Goal: Task Accomplishment & Management: Use online tool/utility

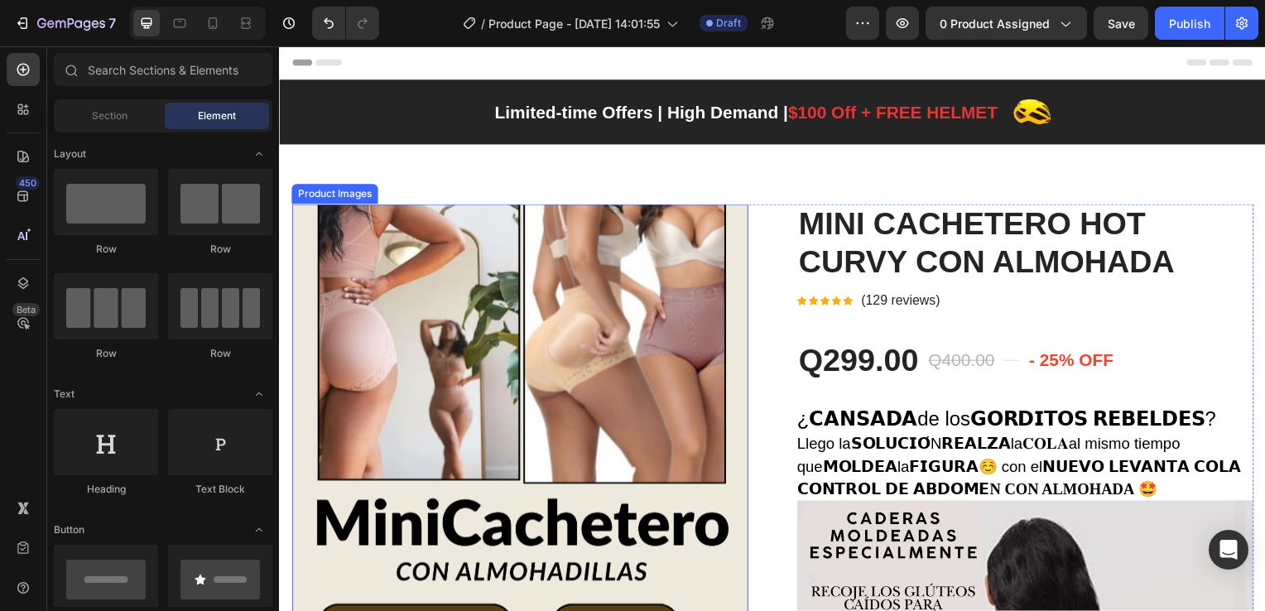
click at [432, 277] on img at bounding box center [521, 435] width 460 height 460
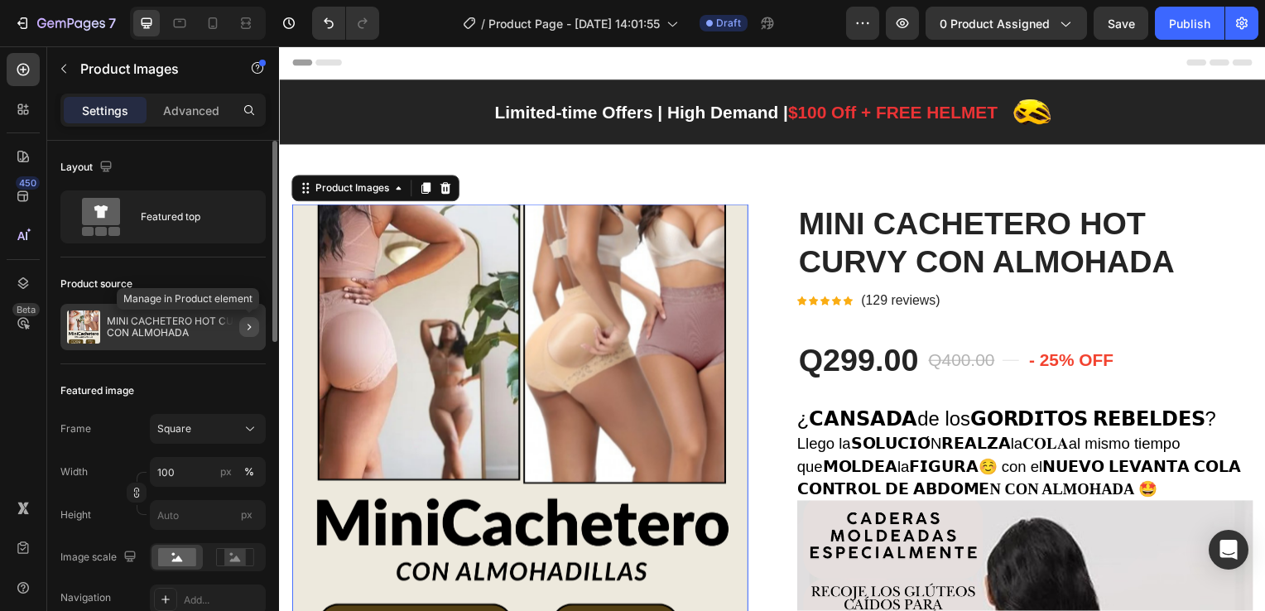
click at [252, 330] on icon "button" at bounding box center [249, 326] width 13 height 13
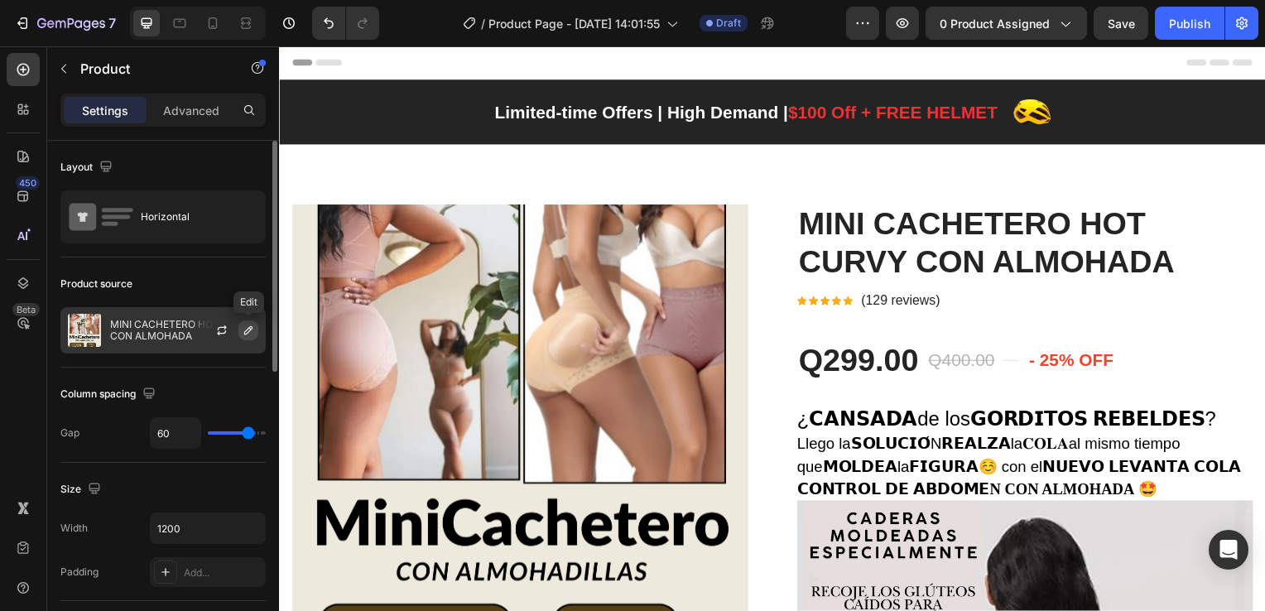
click at [249, 333] on icon "button" at bounding box center [248, 330] width 13 height 13
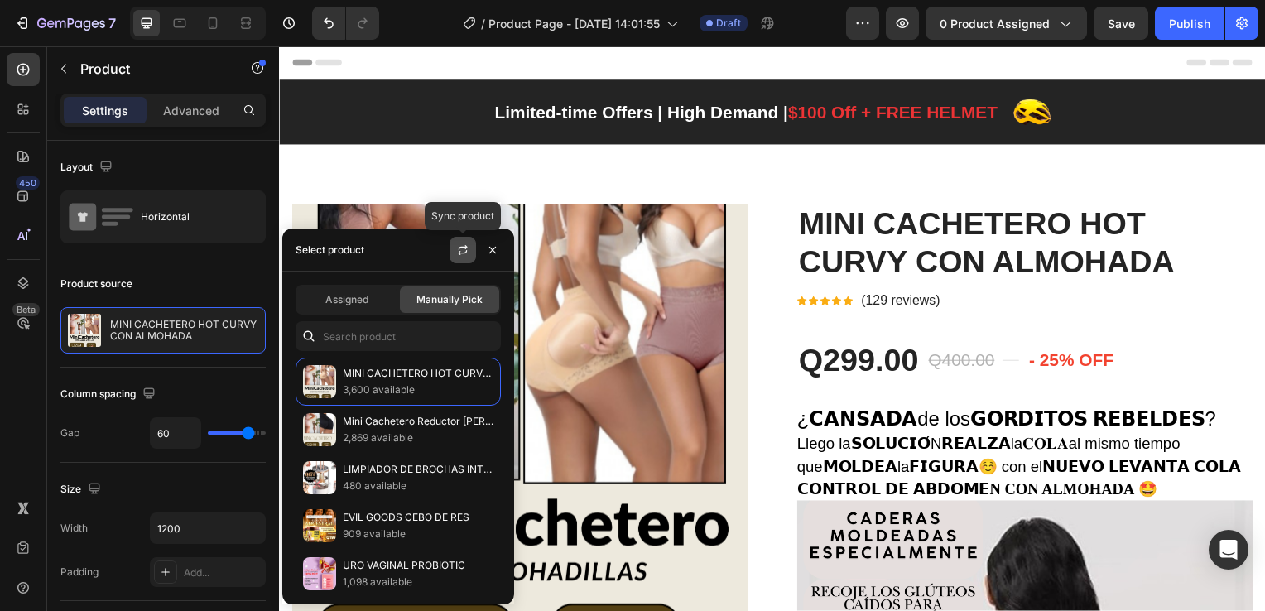
click at [460, 251] on icon "button" at bounding box center [462, 252] width 9 height 5
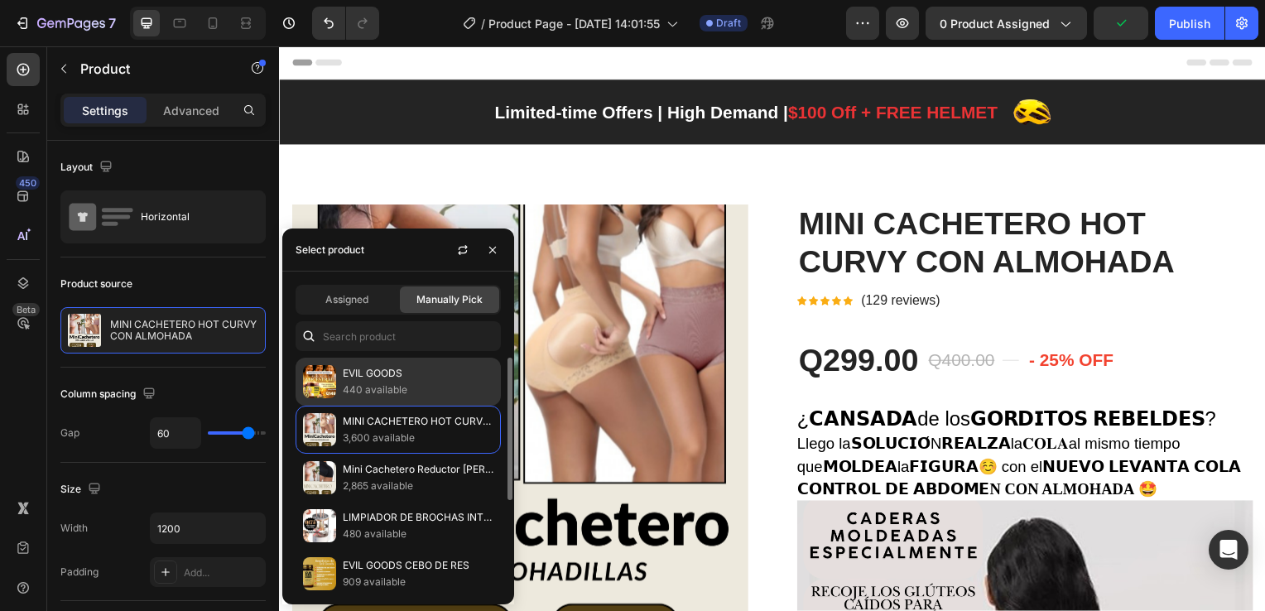
click at [407, 373] on p "EVIL GOODS" at bounding box center [418, 373] width 151 height 17
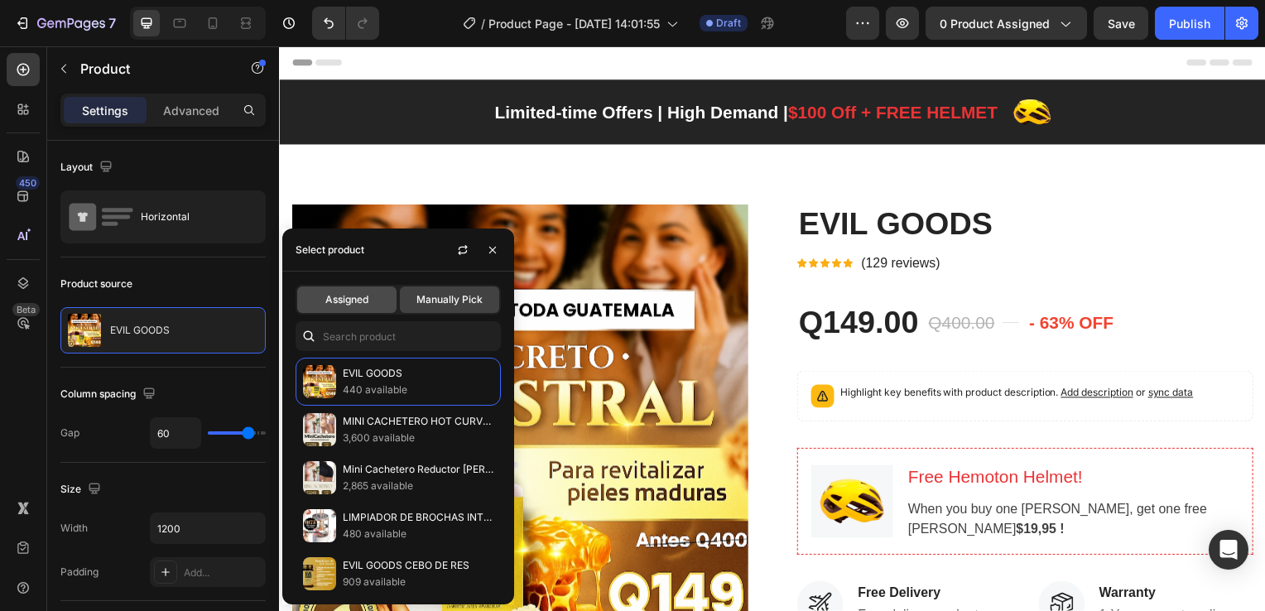
click at [364, 299] on span "Assigned" at bounding box center [346, 299] width 43 height 15
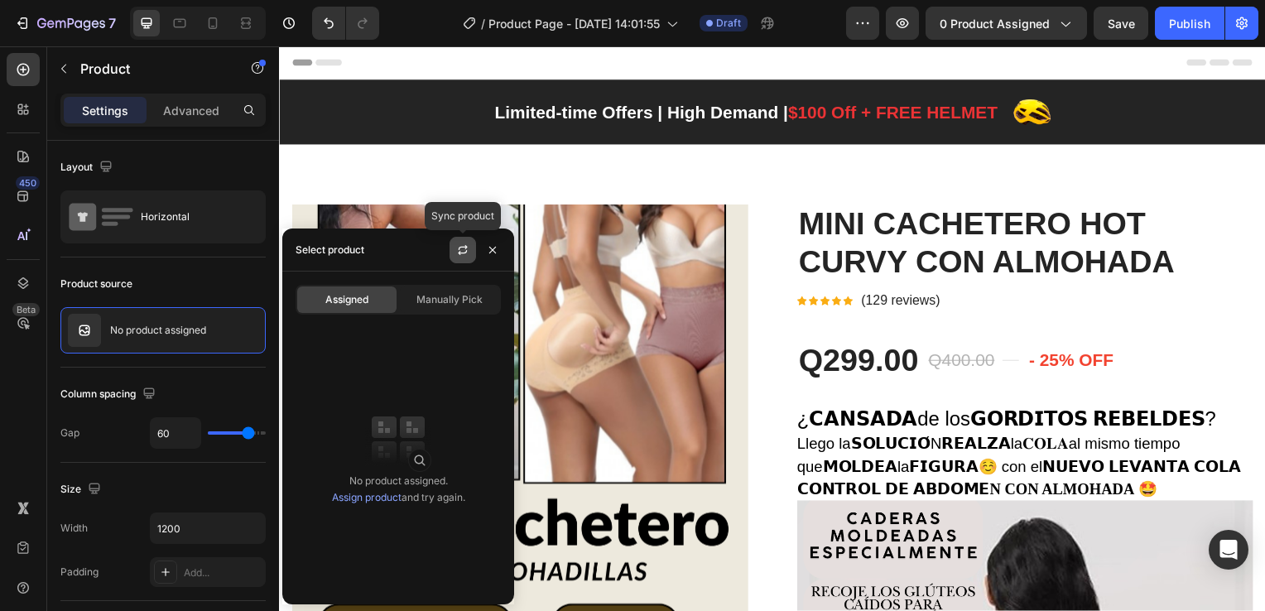
click at [457, 254] on icon "button" at bounding box center [462, 249] width 13 height 13
click at [443, 297] on span "Manually Pick" at bounding box center [450, 299] width 66 height 15
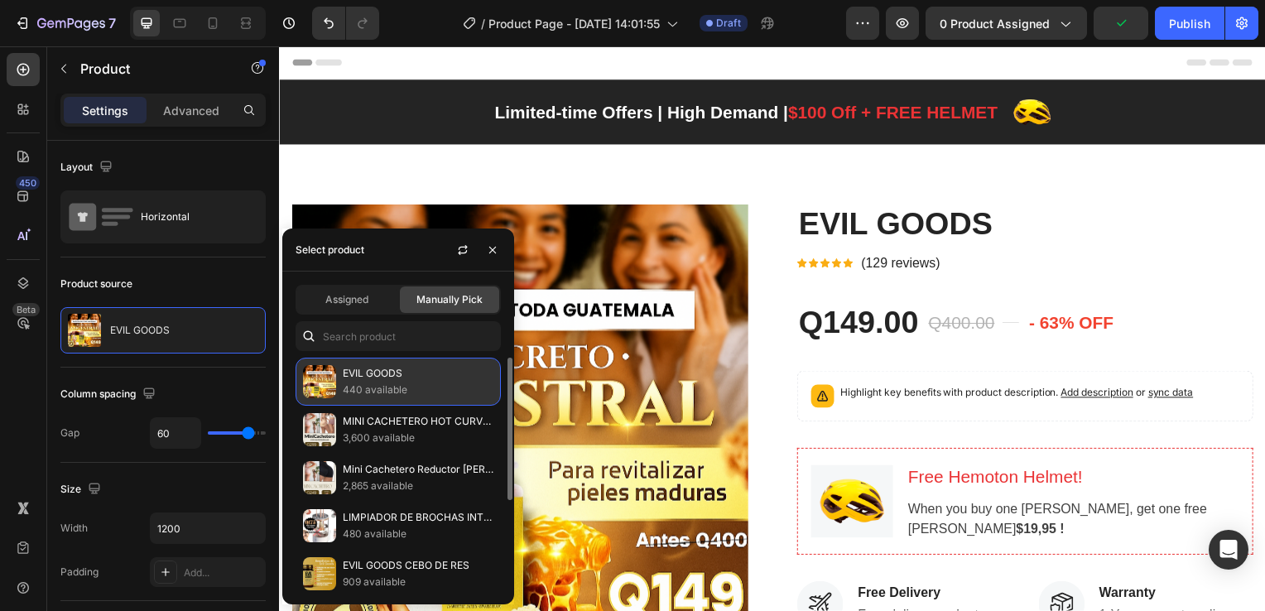
click at [419, 379] on p "EVIL GOODS" at bounding box center [418, 373] width 151 height 17
click at [417, 384] on p "440 available" at bounding box center [418, 390] width 151 height 17
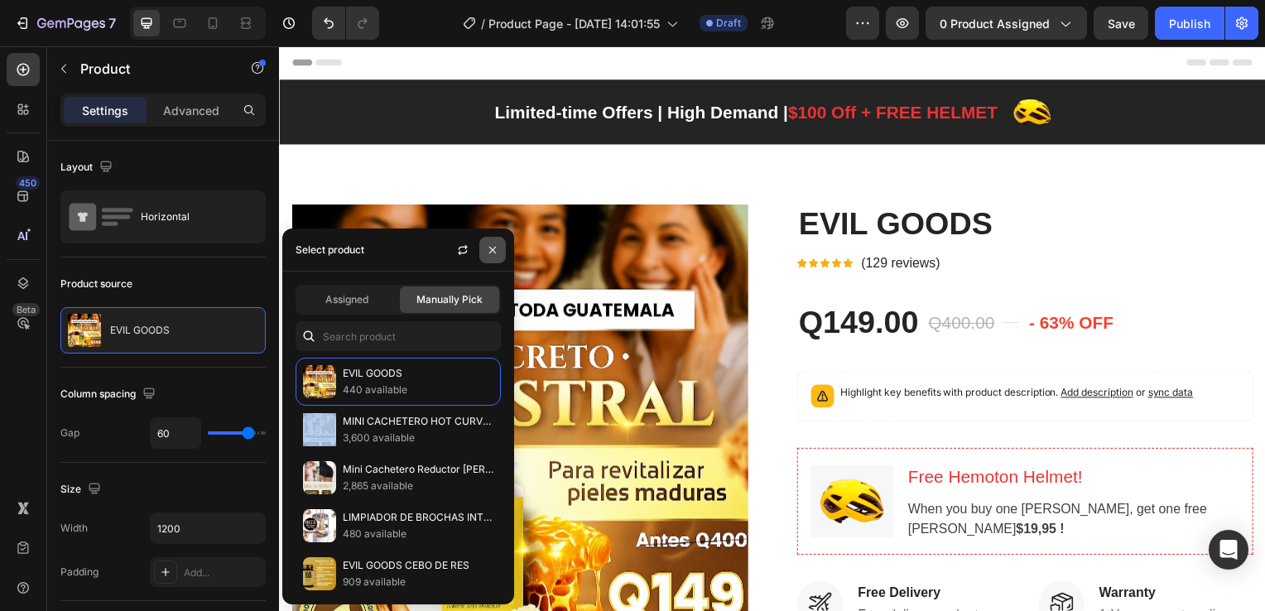
click at [491, 257] on button "button" at bounding box center [492, 250] width 26 height 26
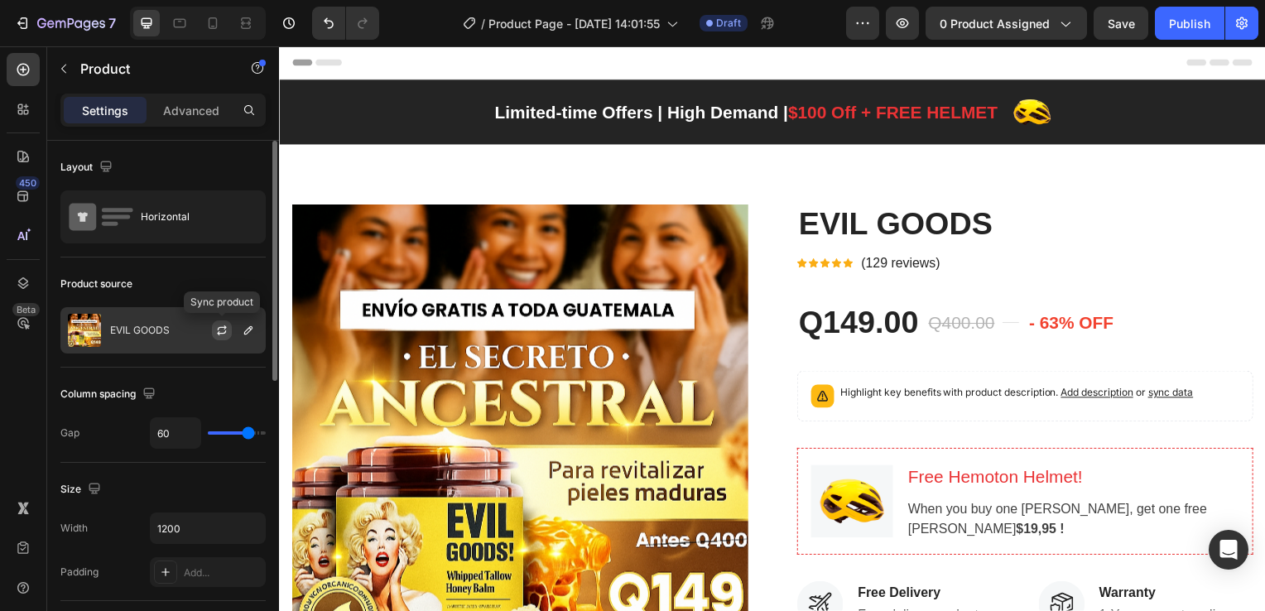
click at [220, 333] on icon "button" at bounding box center [221, 332] width 9 height 5
click at [250, 330] on icon "button" at bounding box center [248, 330] width 13 height 13
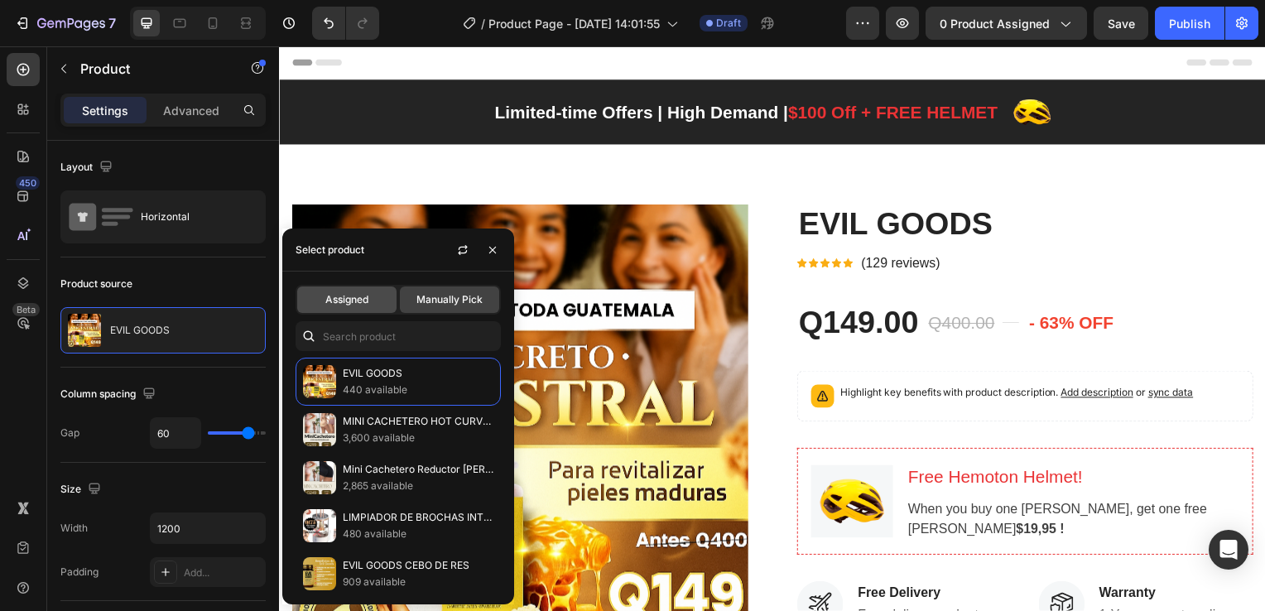
click at [368, 292] on span "Assigned" at bounding box center [346, 299] width 43 height 15
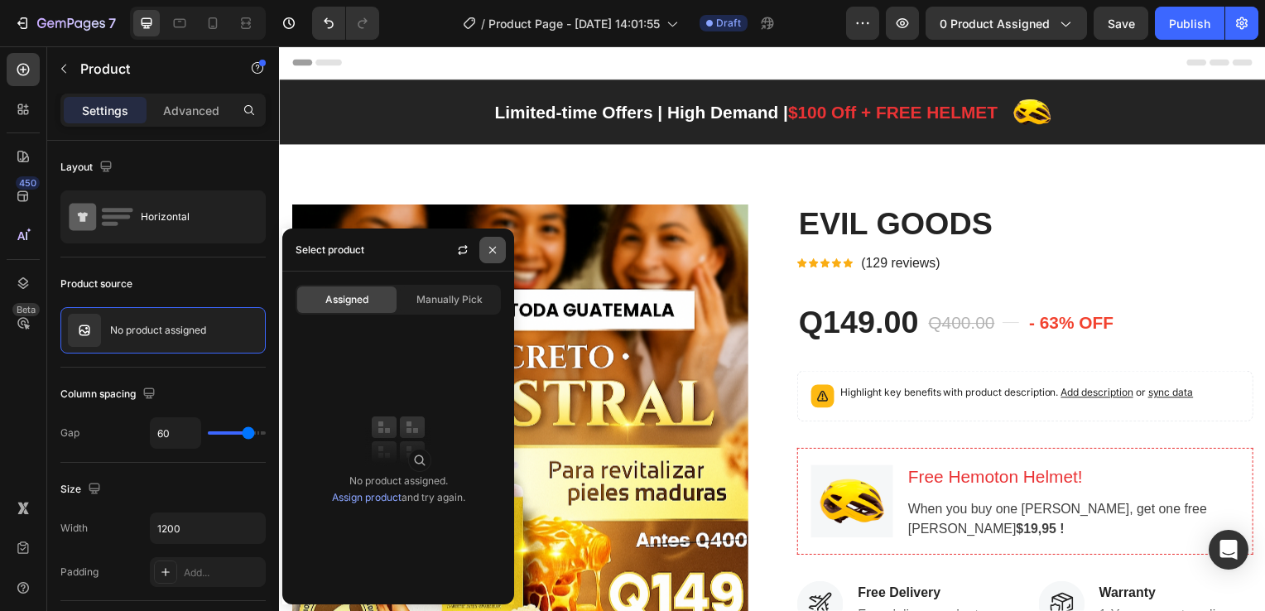
click at [495, 252] on icon "button" at bounding box center [492, 249] width 13 height 13
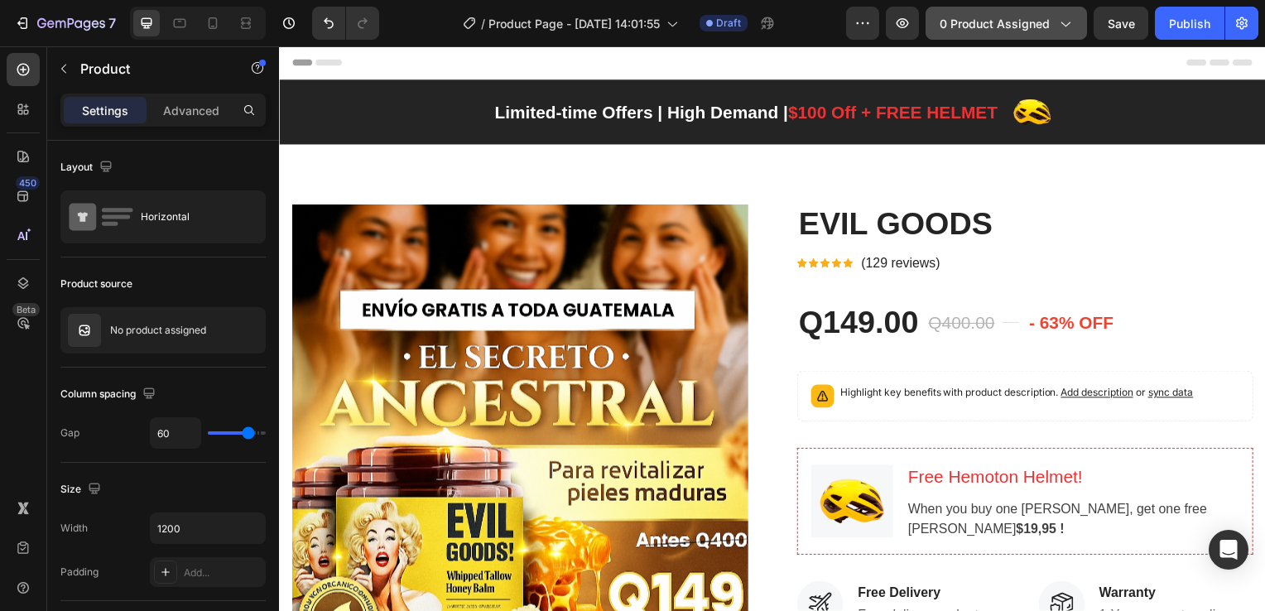
click at [1061, 24] on icon "button" at bounding box center [1065, 23] width 17 height 17
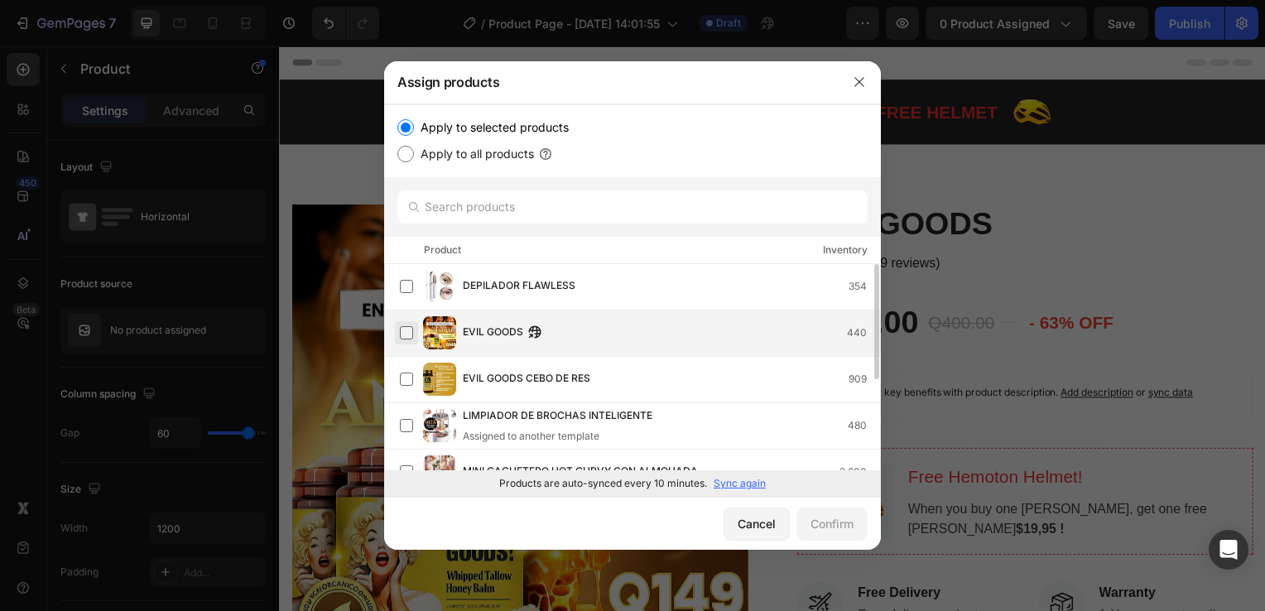
click at [404, 329] on label at bounding box center [406, 332] width 13 height 13
click at [831, 527] on div "Confirm" at bounding box center [832, 523] width 43 height 17
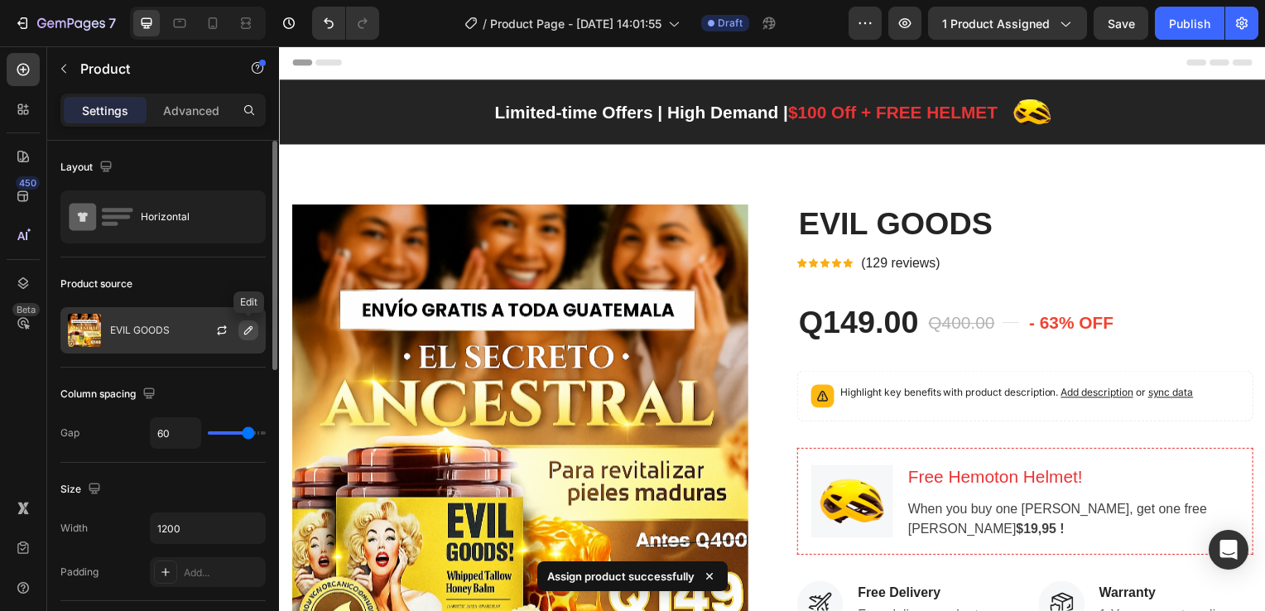
click at [243, 330] on icon "button" at bounding box center [248, 330] width 13 height 13
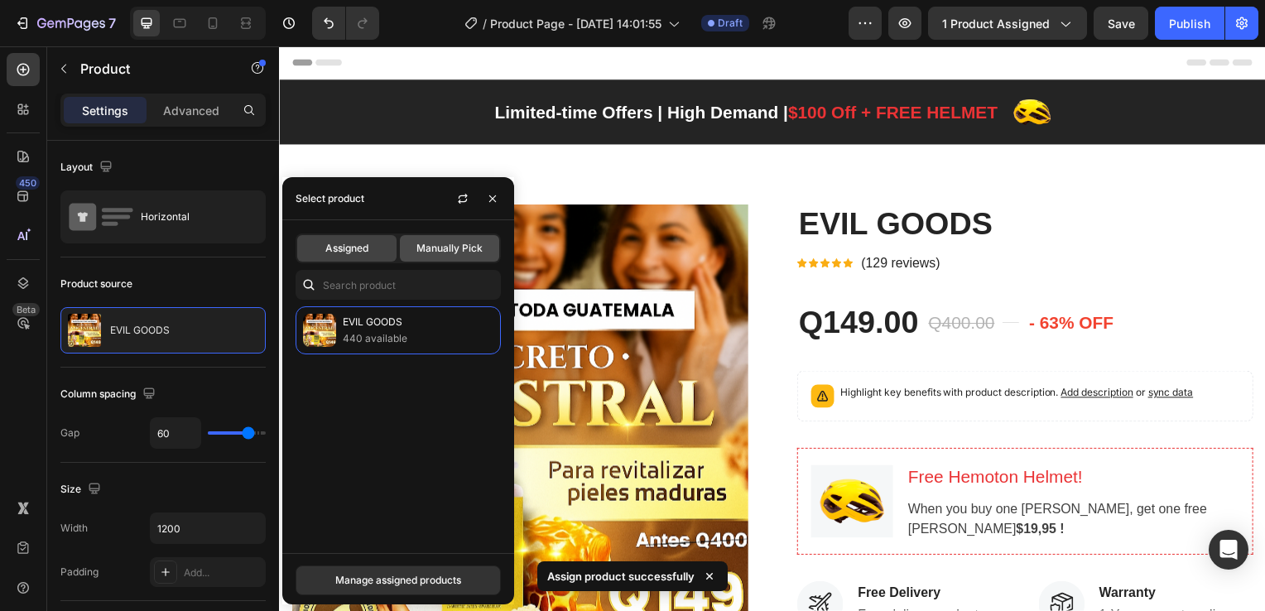
click at [449, 248] on span "Manually Pick" at bounding box center [450, 248] width 66 height 15
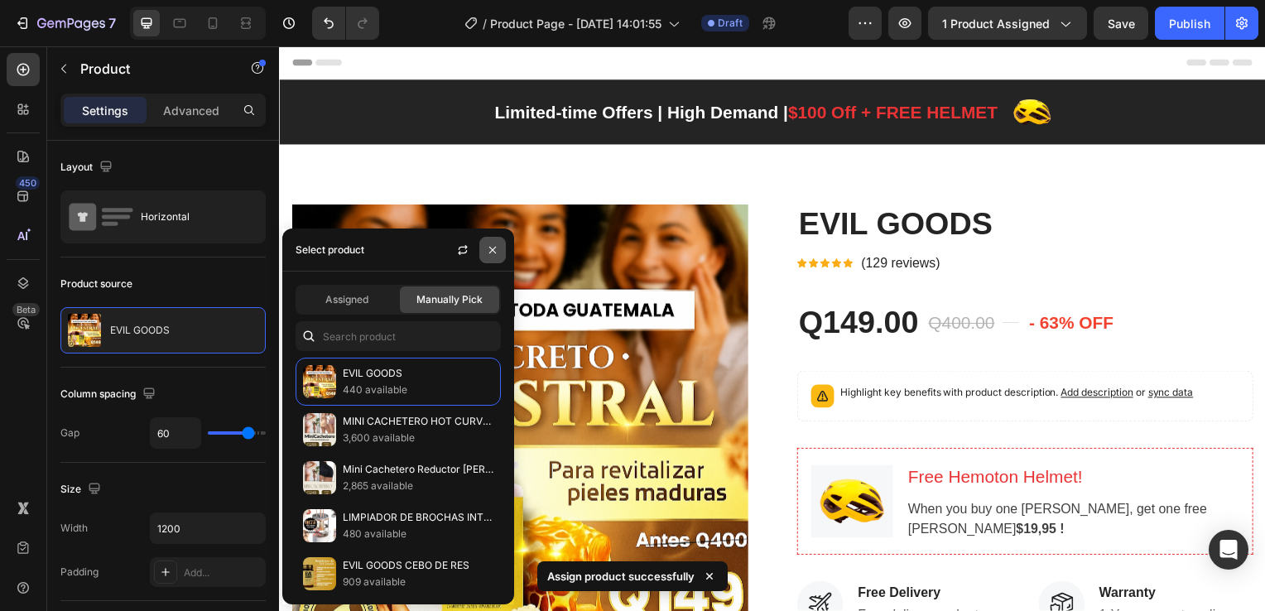
click at [494, 250] on icon "button" at bounding box center [492, 249] width 13 height 13
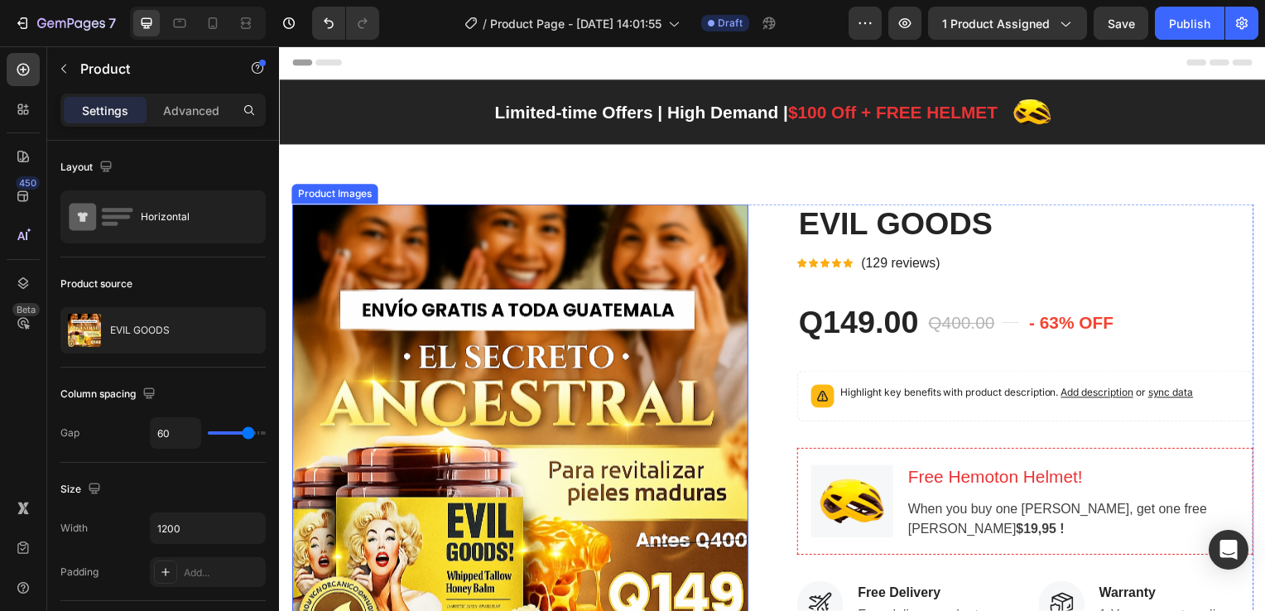
click at [466, 226] on img at bounding box center [521, 435] width 460 height 460
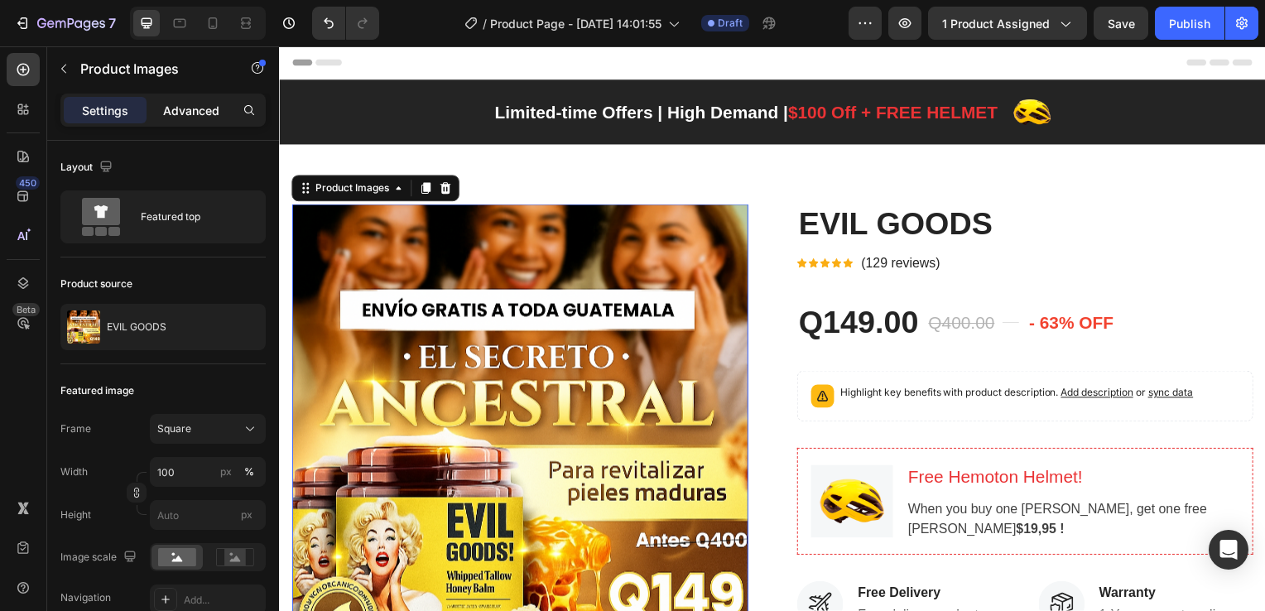
click at [190, 108] on p "Advanced" at bounding box center [191, 110] width 56 height 17
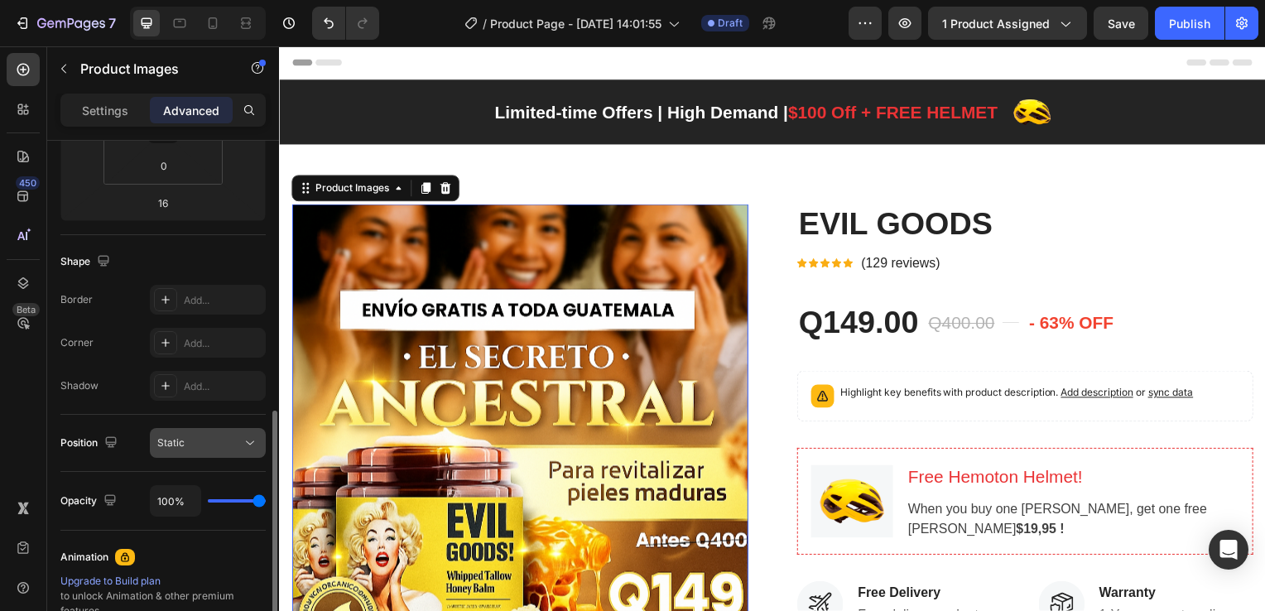
scroll to position [497, 0]
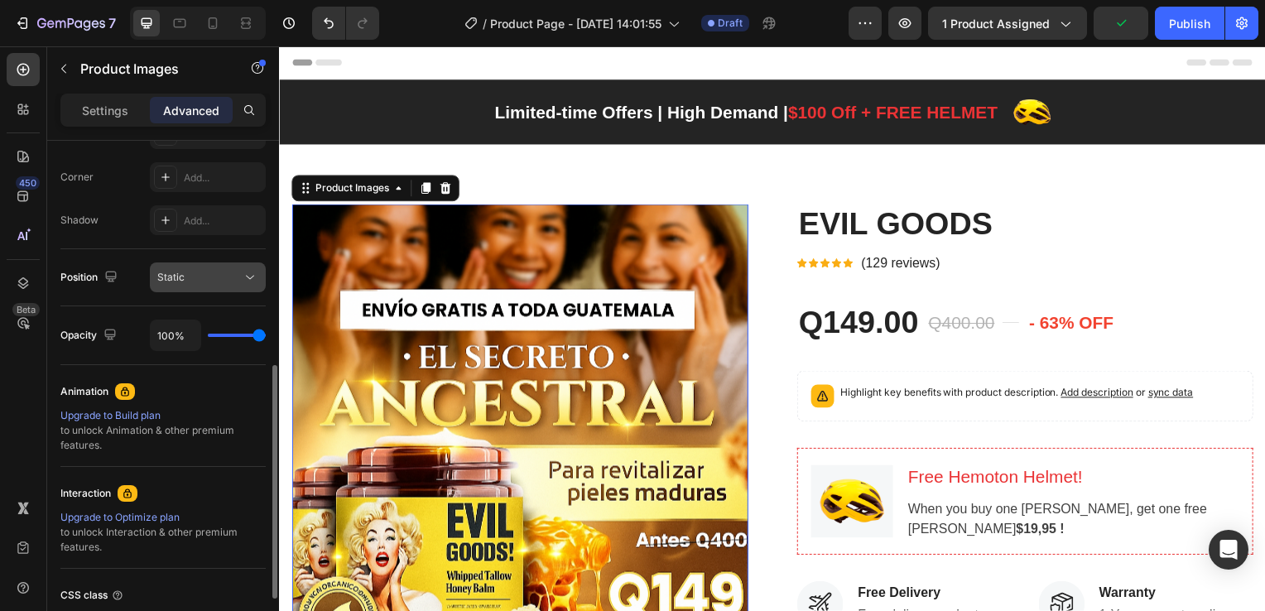
click at [250, 281] on icon at bounding box center [250, 277] width 17 height 17
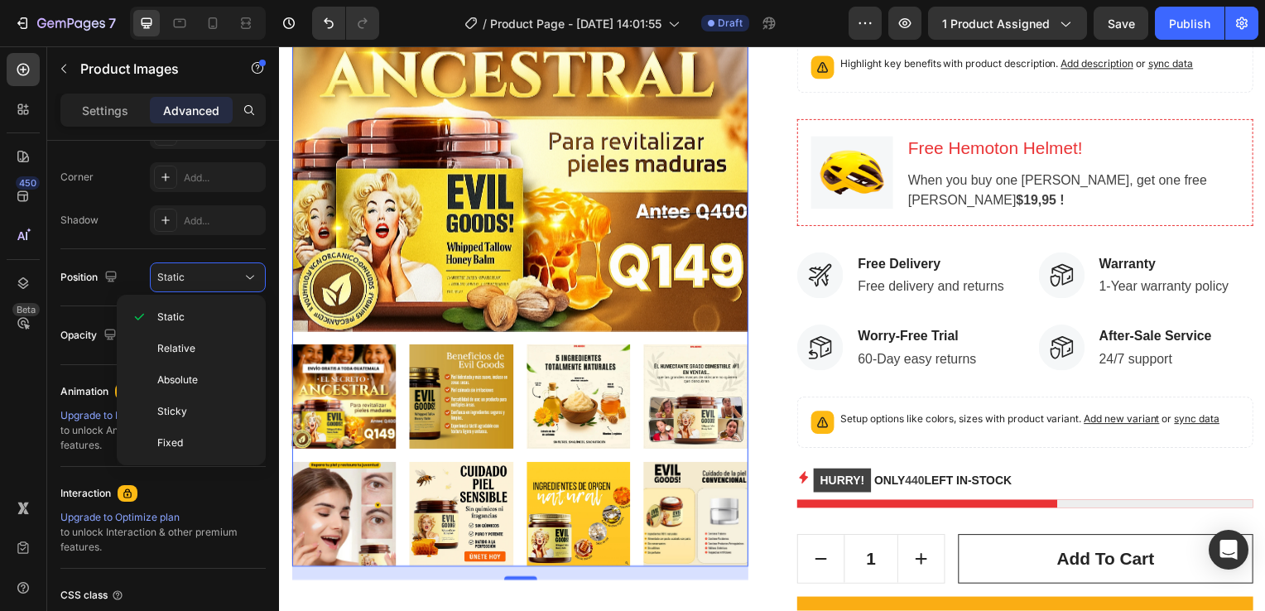
scroll to position [0, 0]
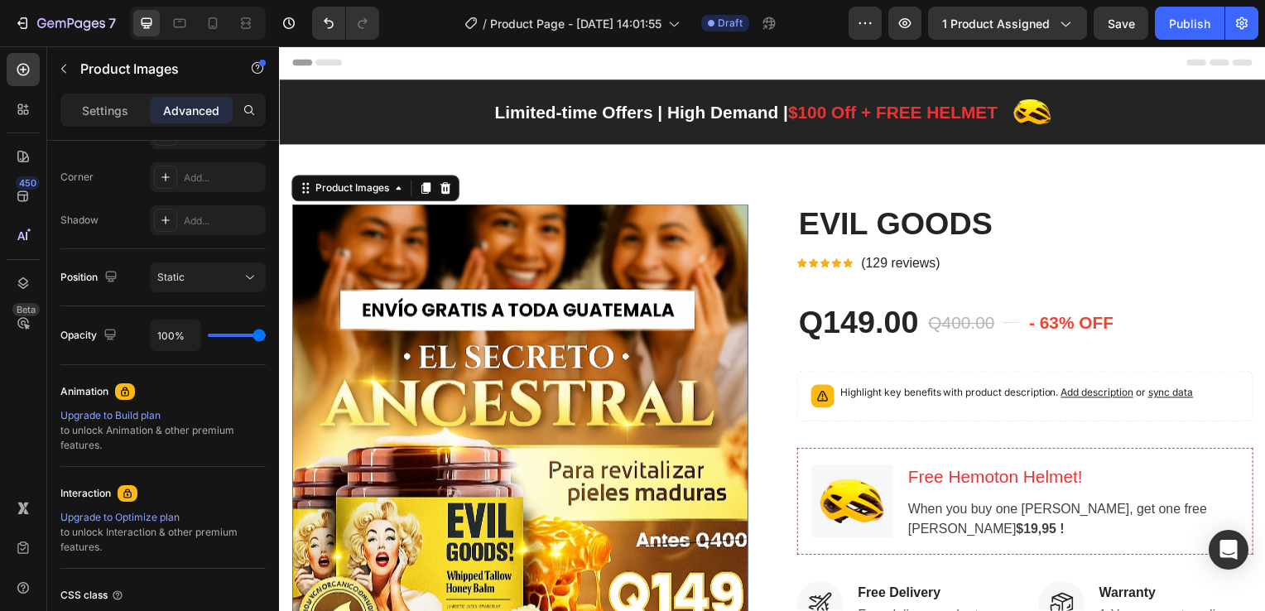
click at [464, 221] on img at bounding box center [521, 435] width 460 height 460
click at [115, 110] on p "Settings" at bounding box center [105, 110] width 46 height 17
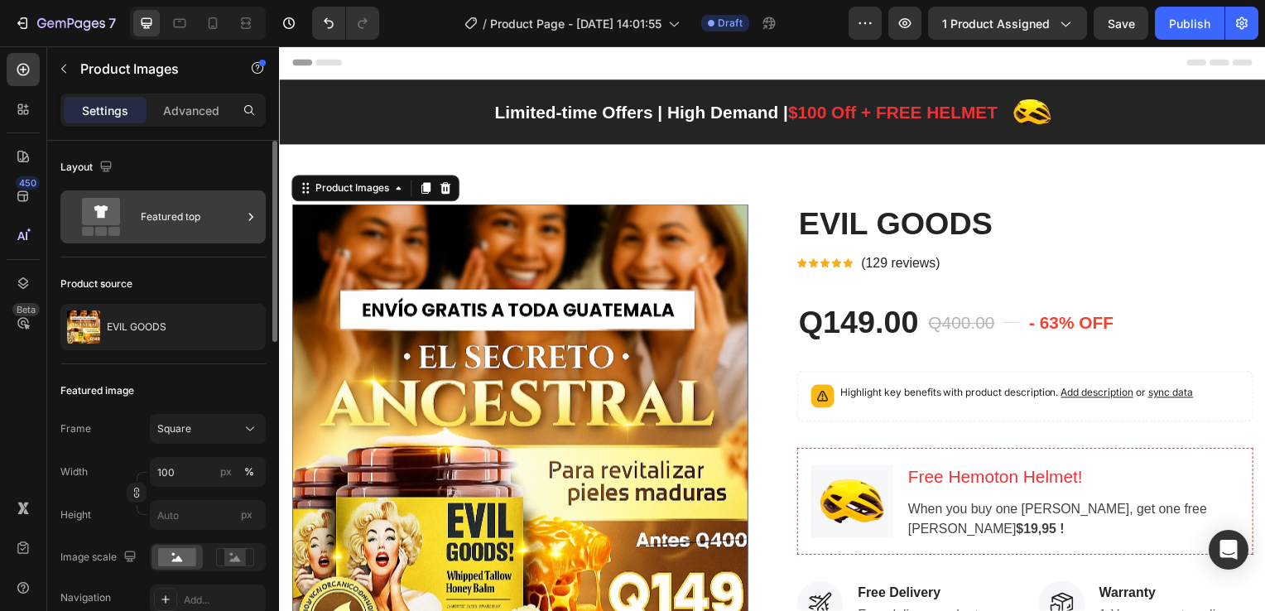
click at [252, 214] on icon at bounding box center [251, 217] width 17 height 17
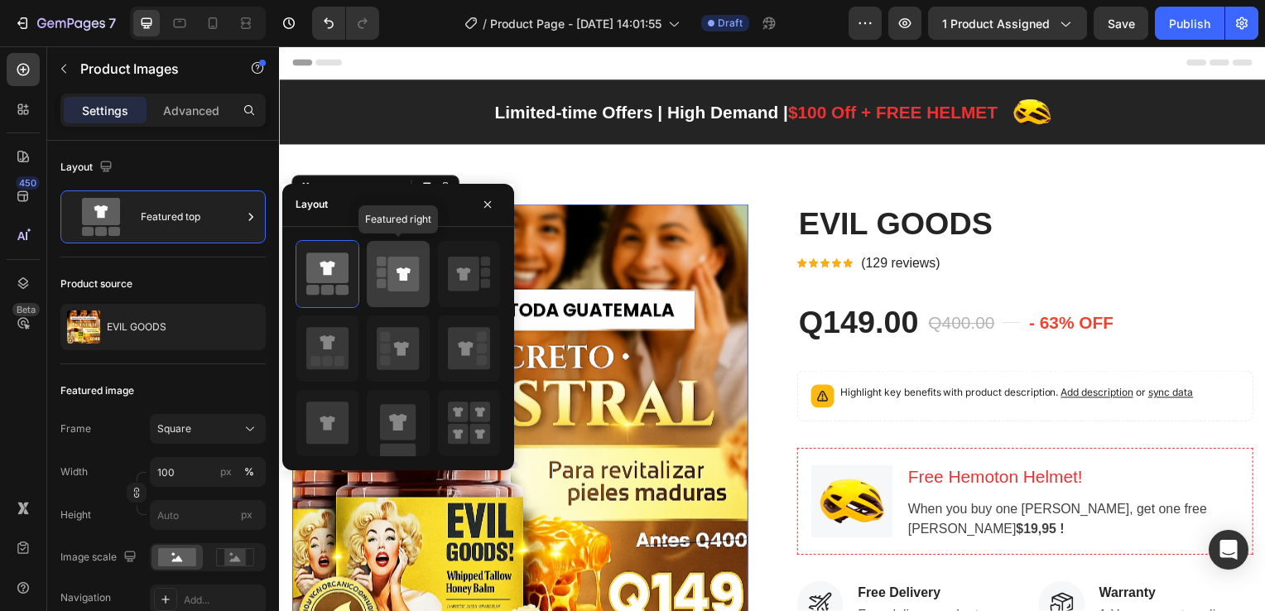
click at [389, 277] on icon at bounding box center [403, 274] width 31 height 35
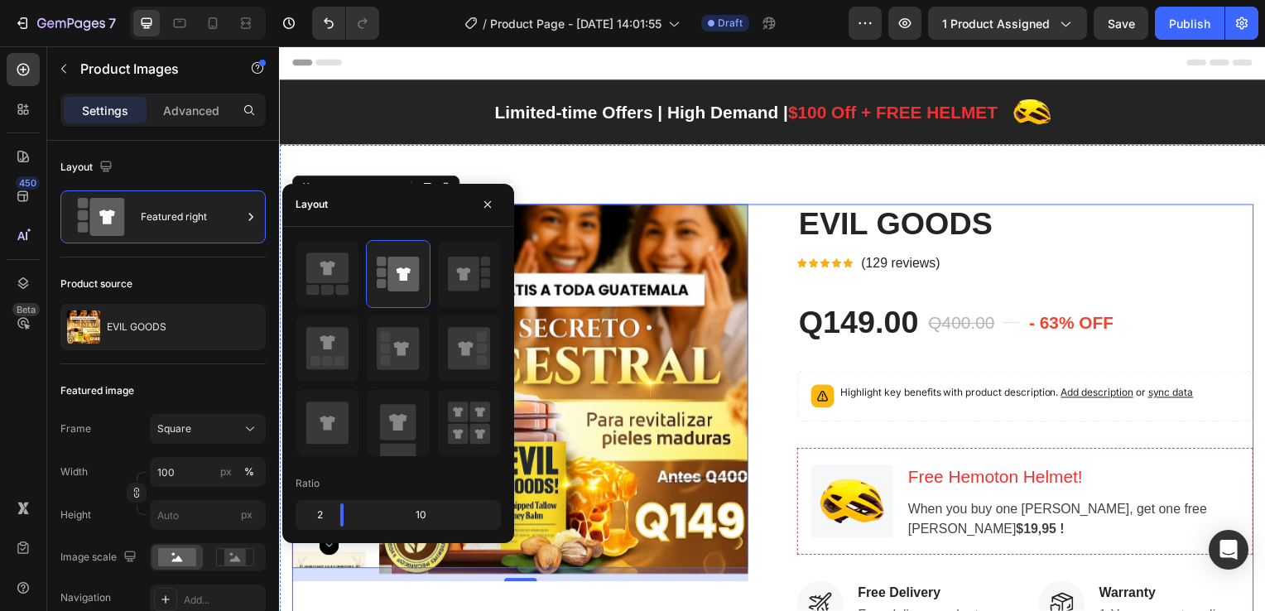
click at [443, 603] on div "Product Images 16" at bounding box center [521, 606] width 460 height 802
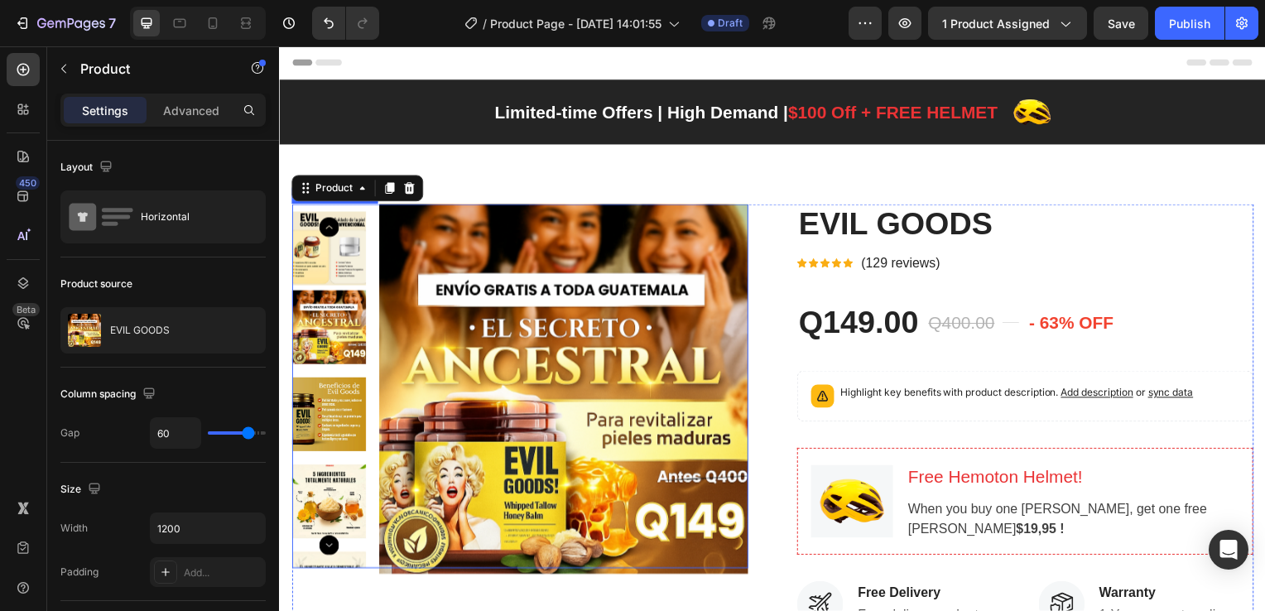
click at [607, 356] on img at bounding box center [565, 391] width 372 height 372
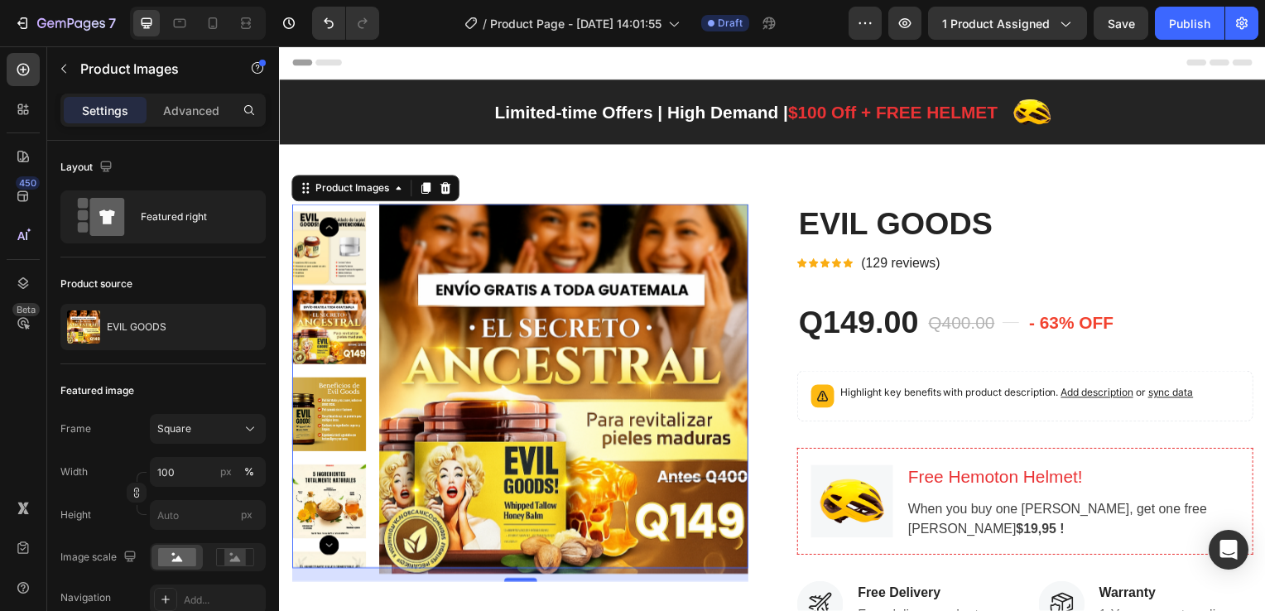
click at [481, 319] on img at bounding box center [565, 391] width 372 height 372
click at [196, 118] on p "Advanced" at bounding box center [191, 110] width 56 height 17
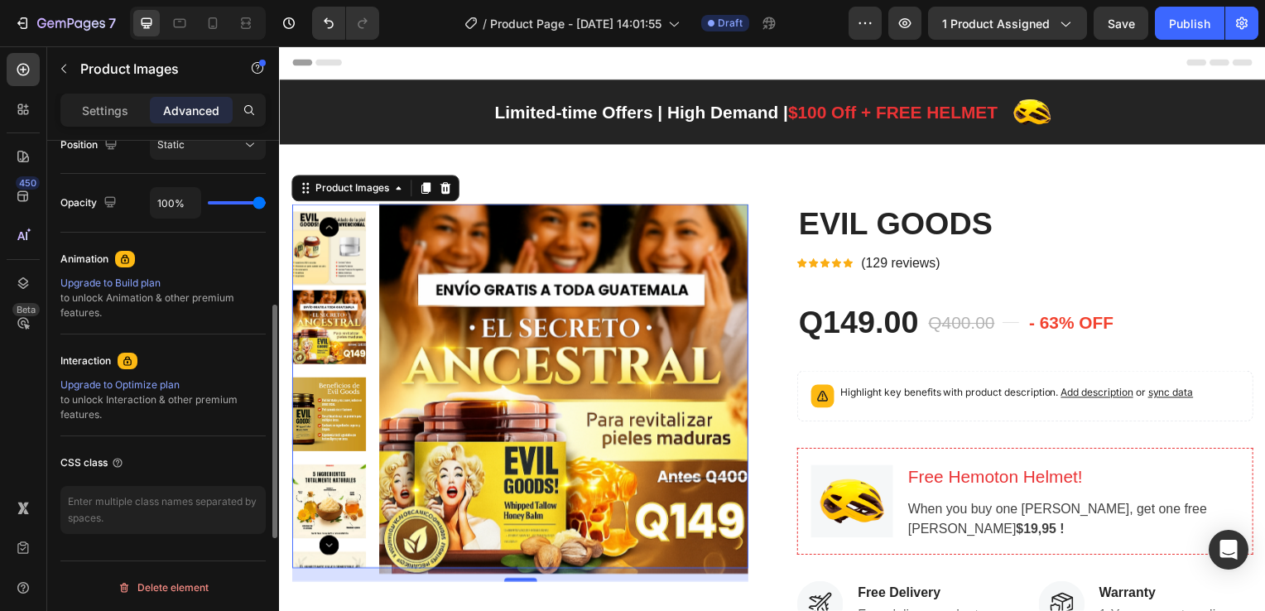
scroll to position [547, 0]
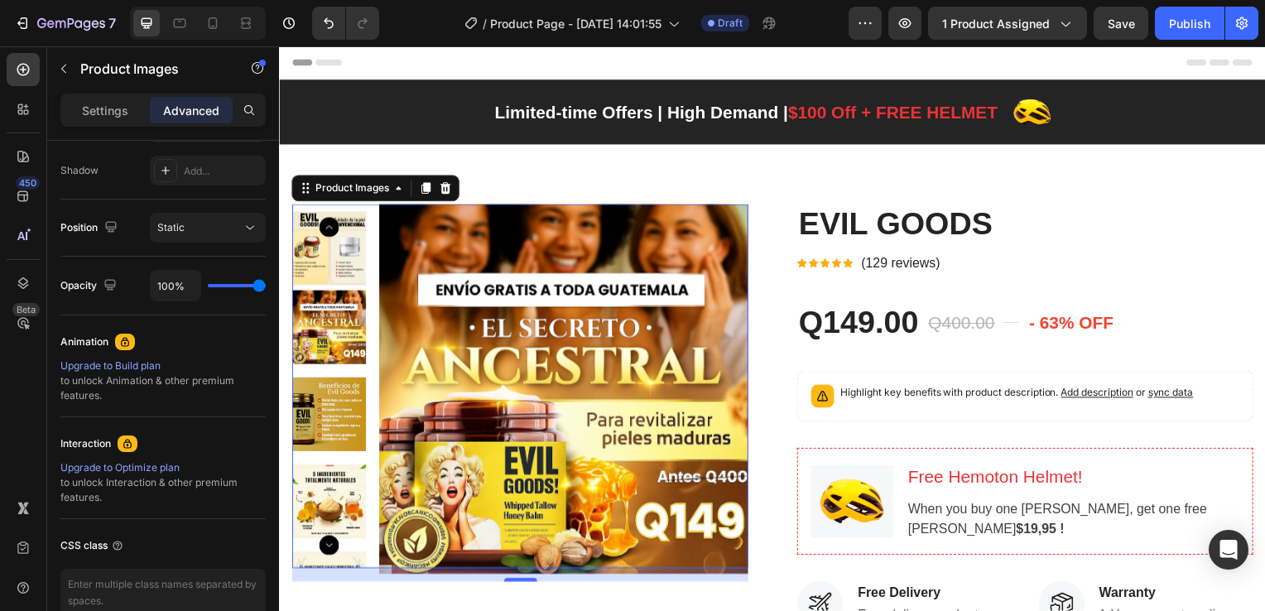
click at [600, 354] on img at bounding box center [565, 391] width 372 height 372
click at [586, 371] on img at bounding box center [565, 391] width 372 height 372
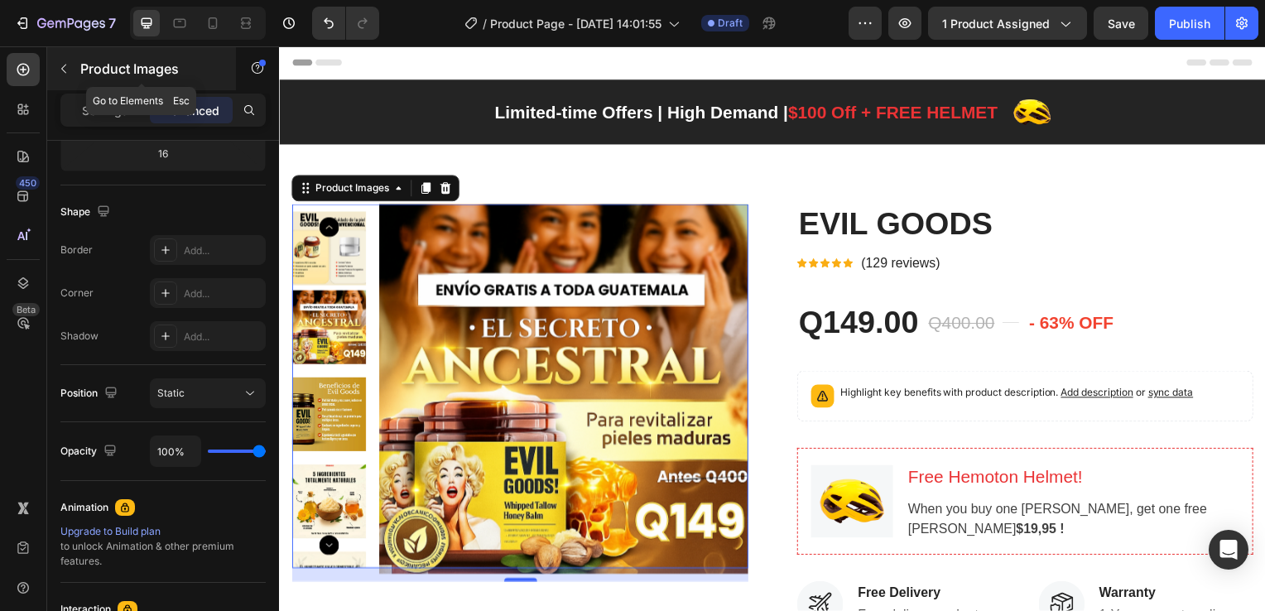
click at [65, 69] on icon "button" at bounding box center [63, 68] width 13 height 13
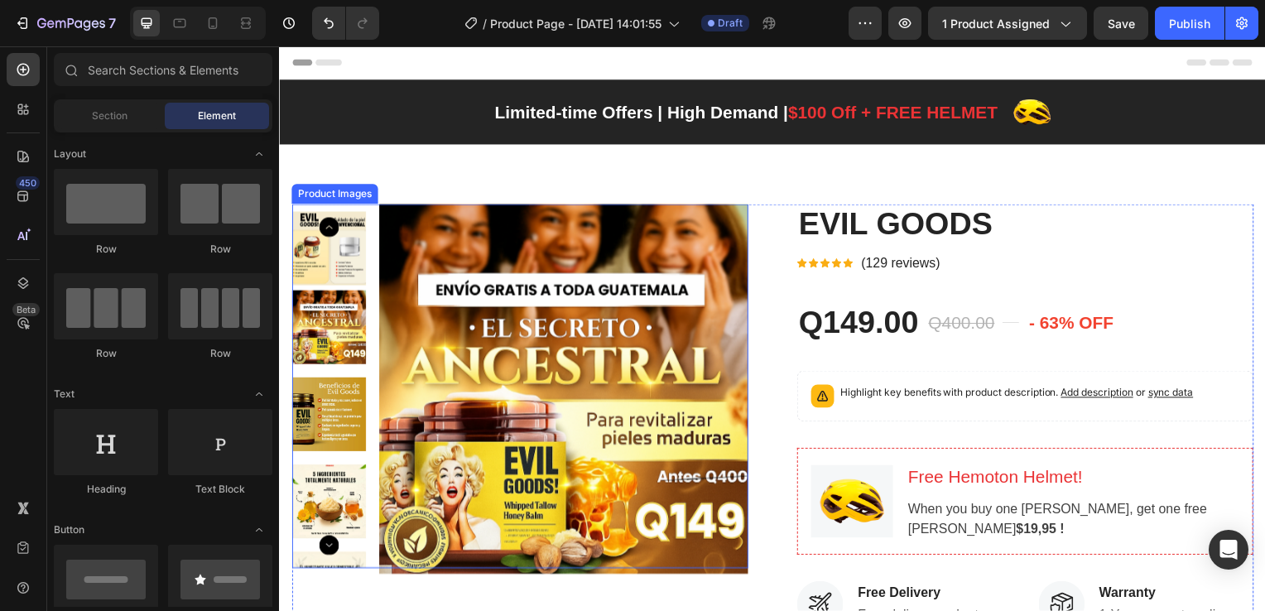
click at [484, 308] on img at bounding box center [565, 391] width 372 height 372
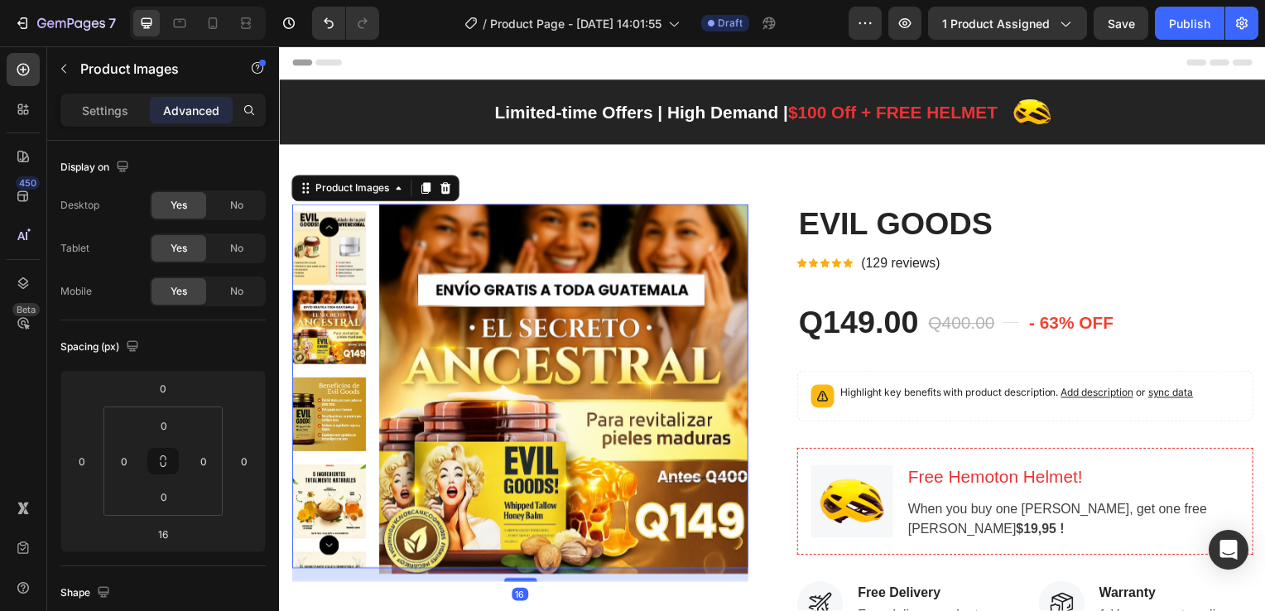
click at [547, 435] on img at bounding box center [565, 391] width 372 height 372
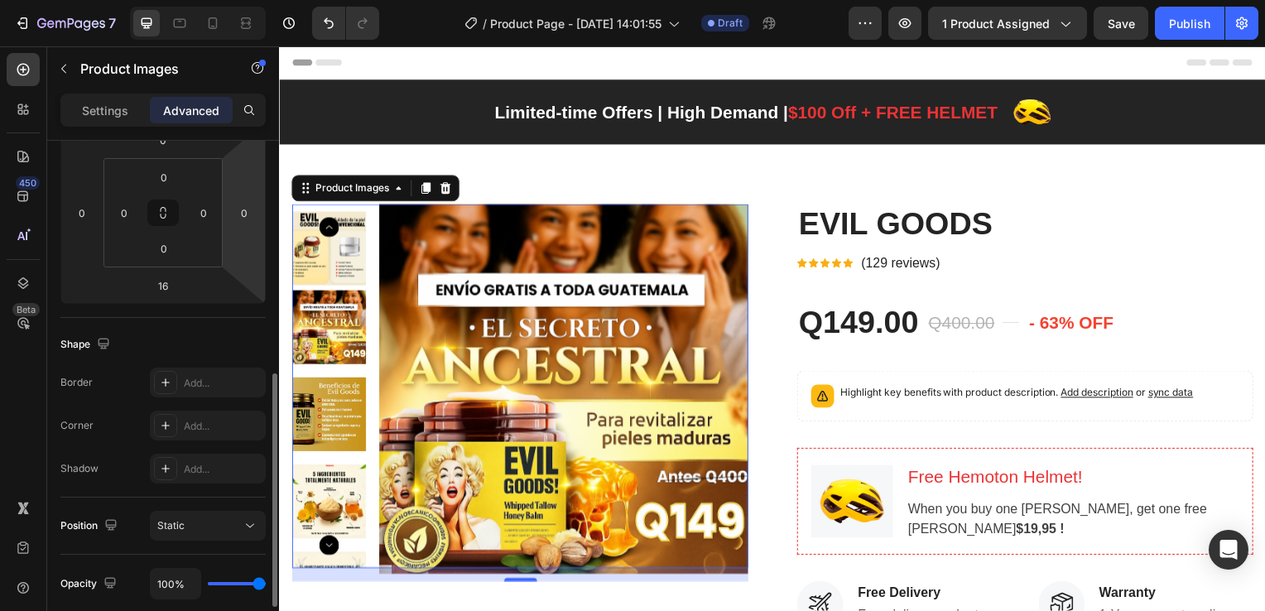
scroll to position [331, 0]
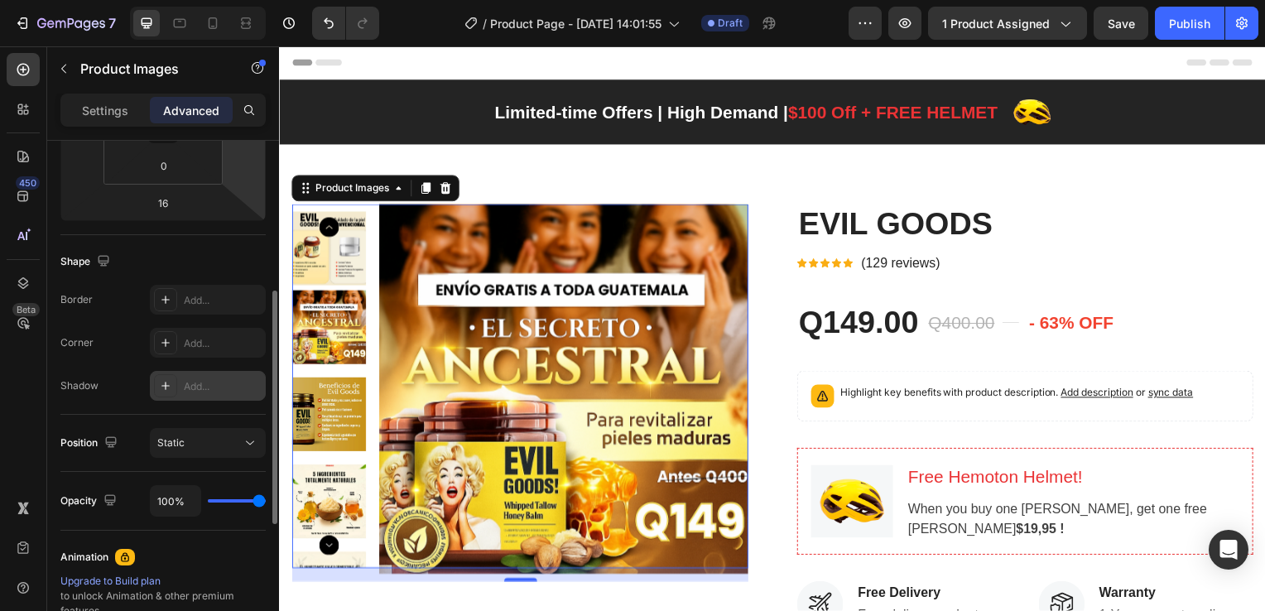
click at [210, 383] on div "Add..." at bounding box center [223, 386] width 78 height 15
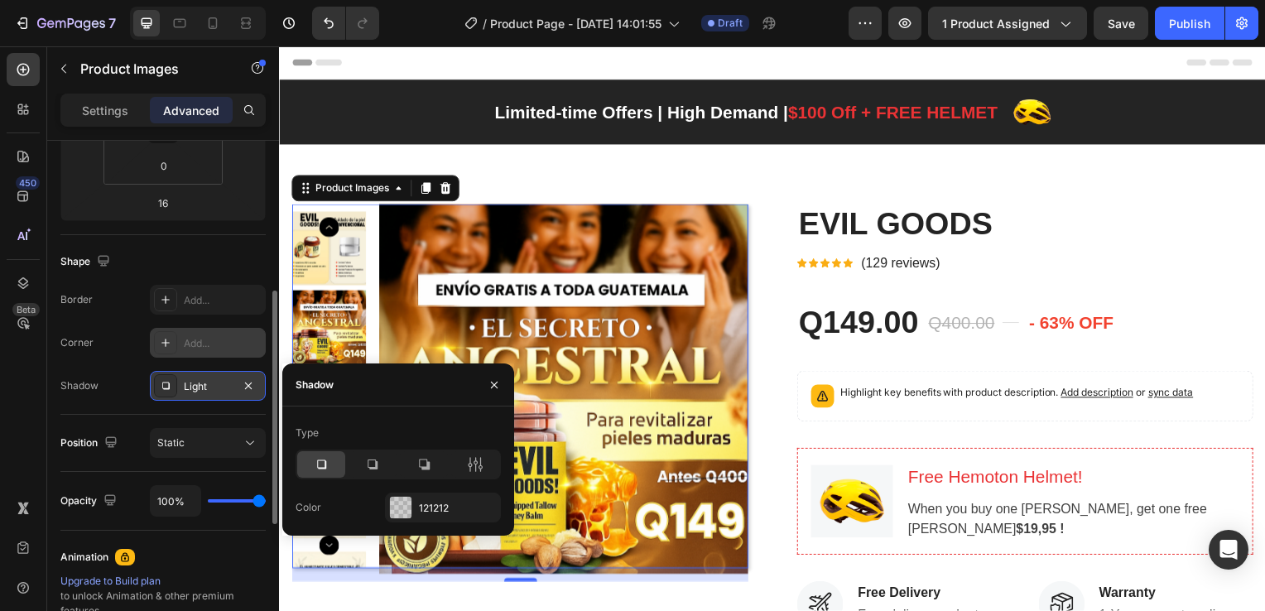
click at [192, 342] on div "Add..." at bounding box center [223, 343] width 78 height 15
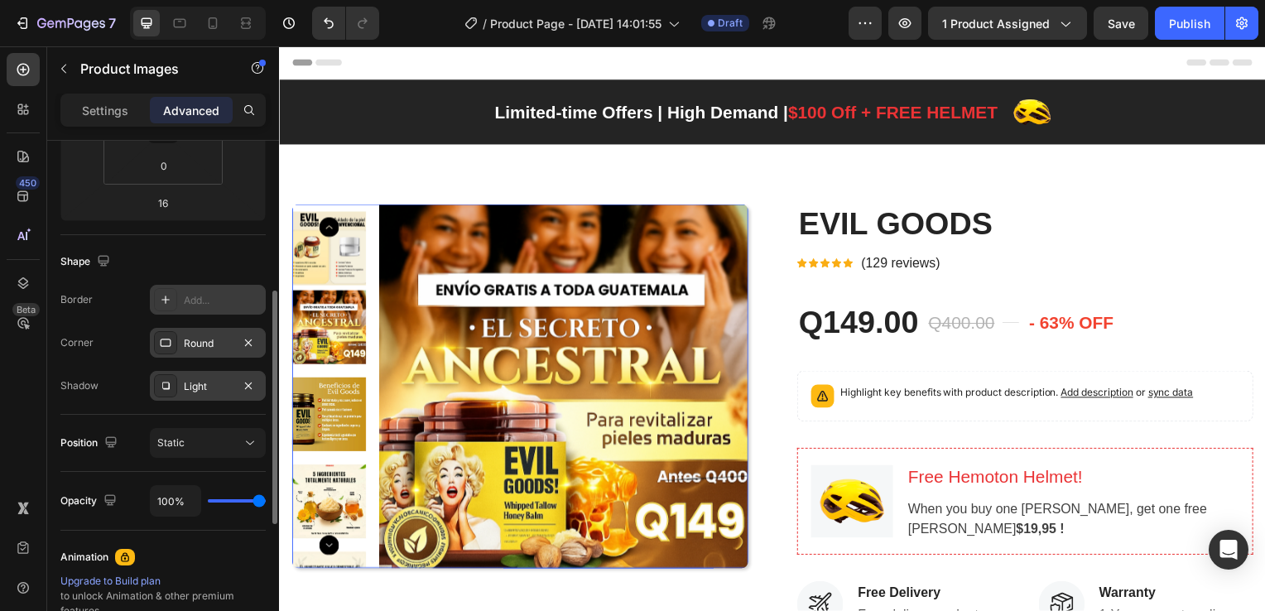
click at [195, 306] on div "Add..." at bounding box center [223, 300] width 78 height 15
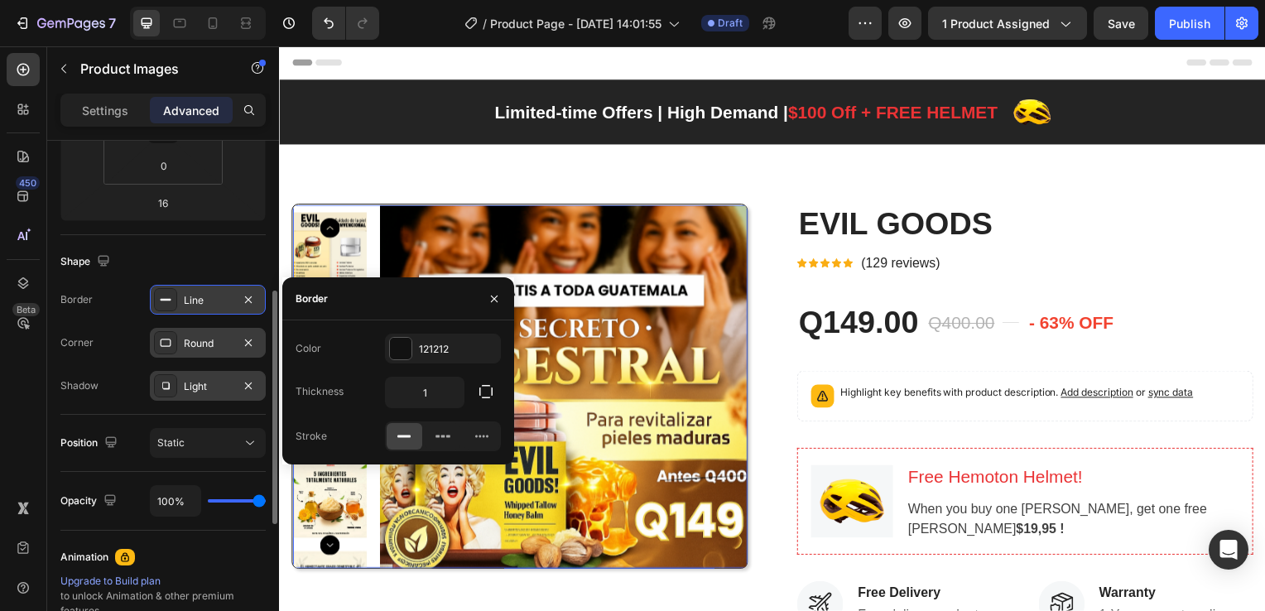
click at [205, 250] on div "Shape" at bounding box center [162, 261] width 205 height 26
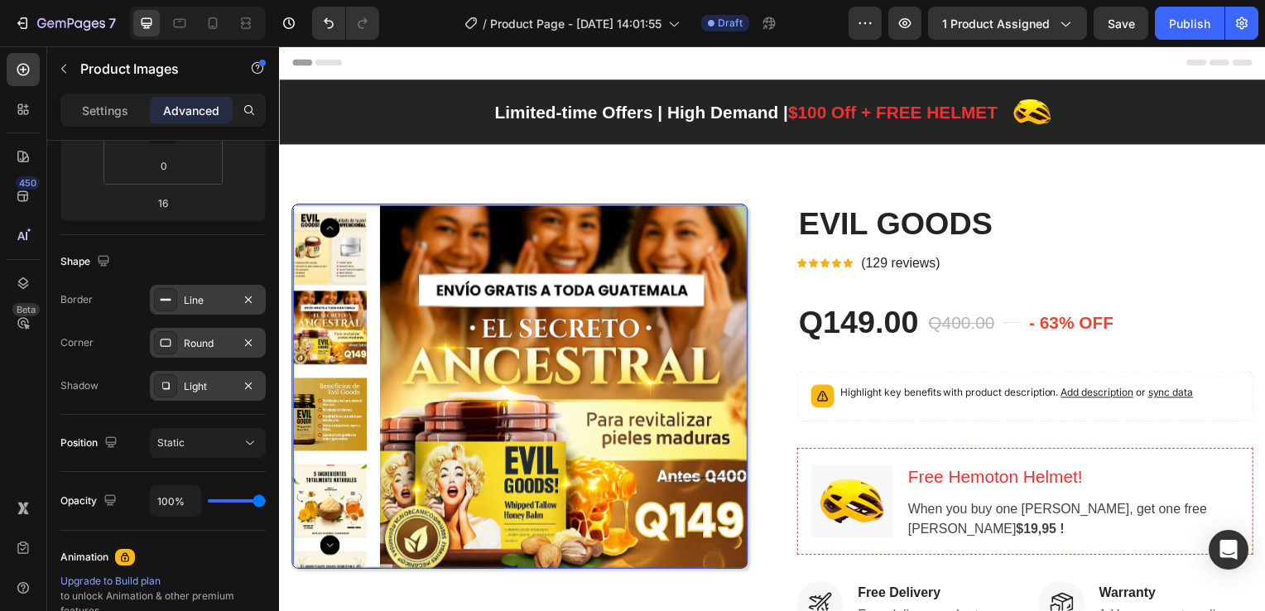
click at [511, 318] on img at bounding box center [565, 391] width 371 height 371
click at [115, 113] on p "Settings" at bounding box center [105, 110] width 46 height 17
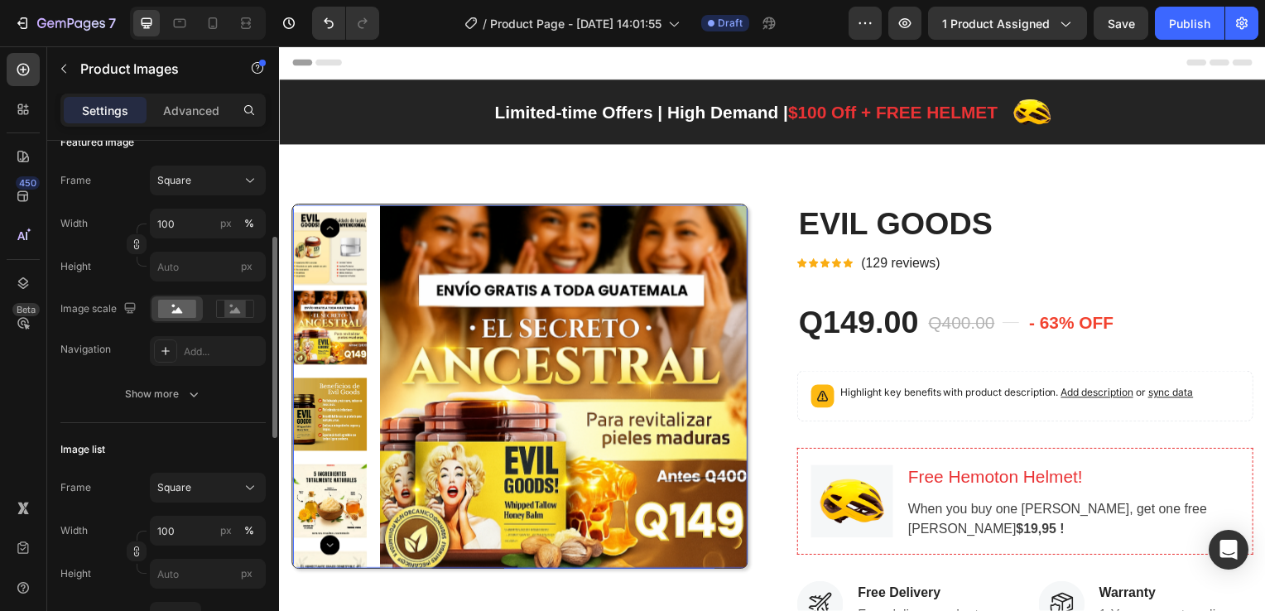
scroll to position [83, 0]
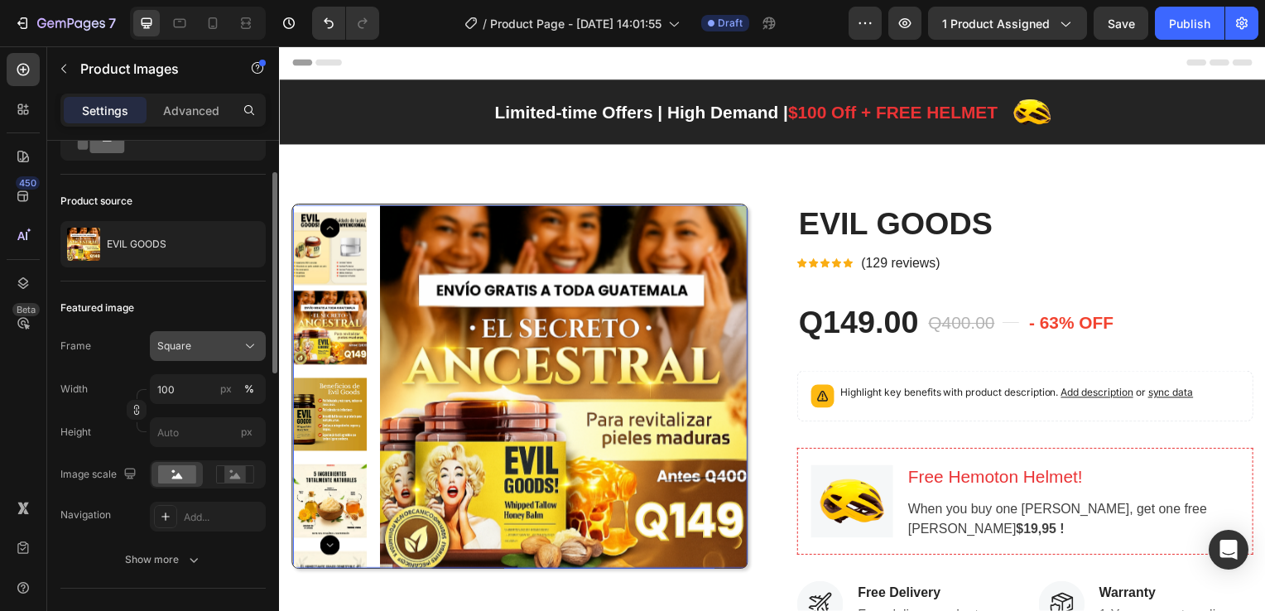
click at [248, 345] on icon at bounding box center [250, 346] width 17 height 17
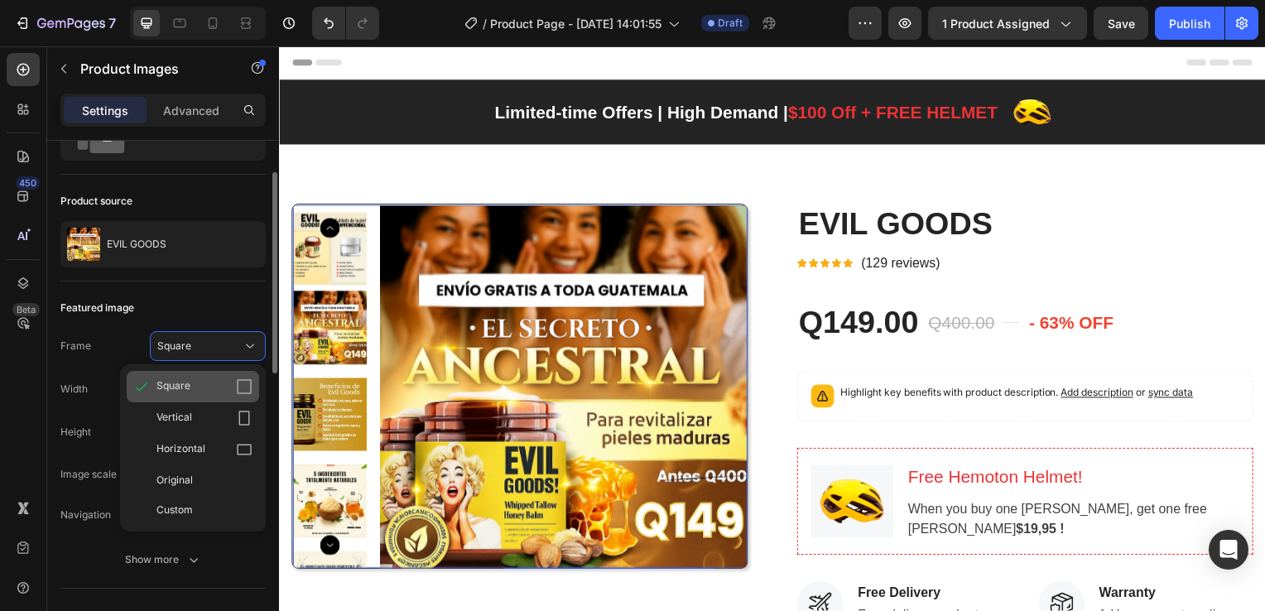
click at [246, 384] on icon at bounding box center [244, 386] width 17 height 17
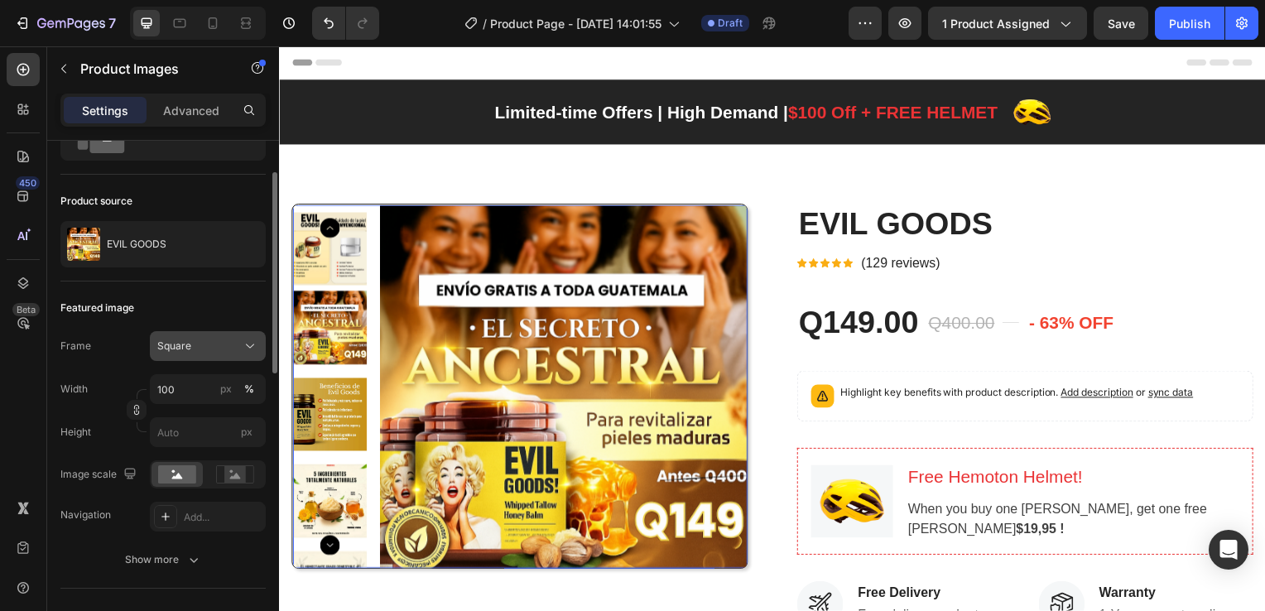
click at [244, 349] on icon at bounding box center [250, 346] width 17 height 17
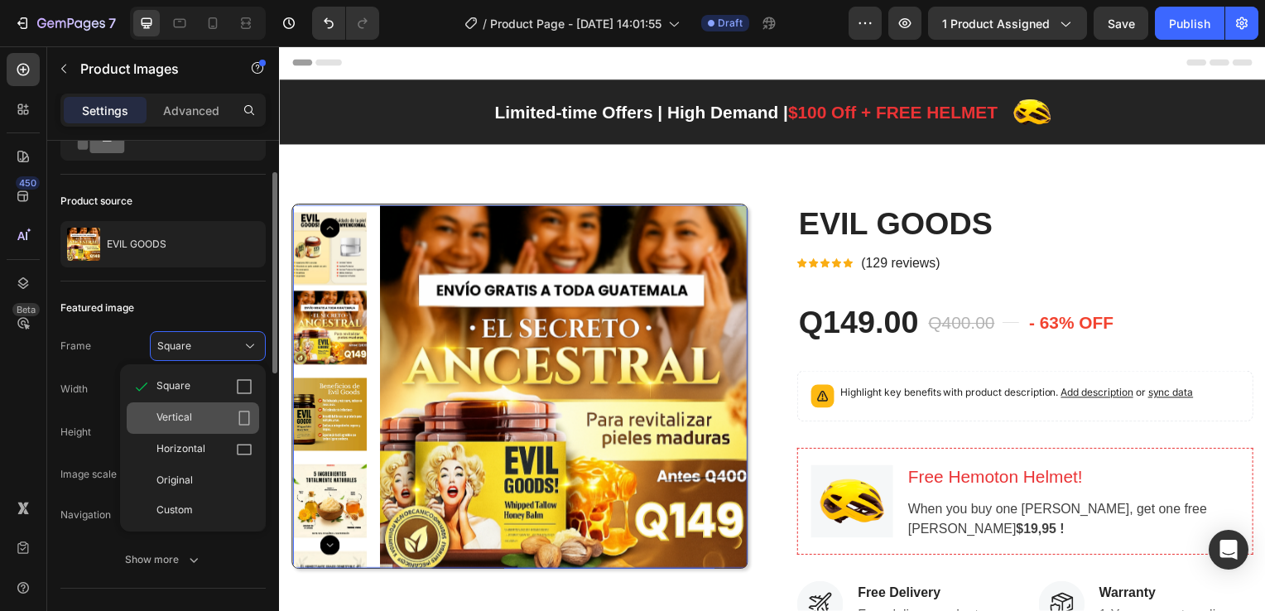
click at [245, 415] on icon at bounding box center [244, 418] width 17 height 17
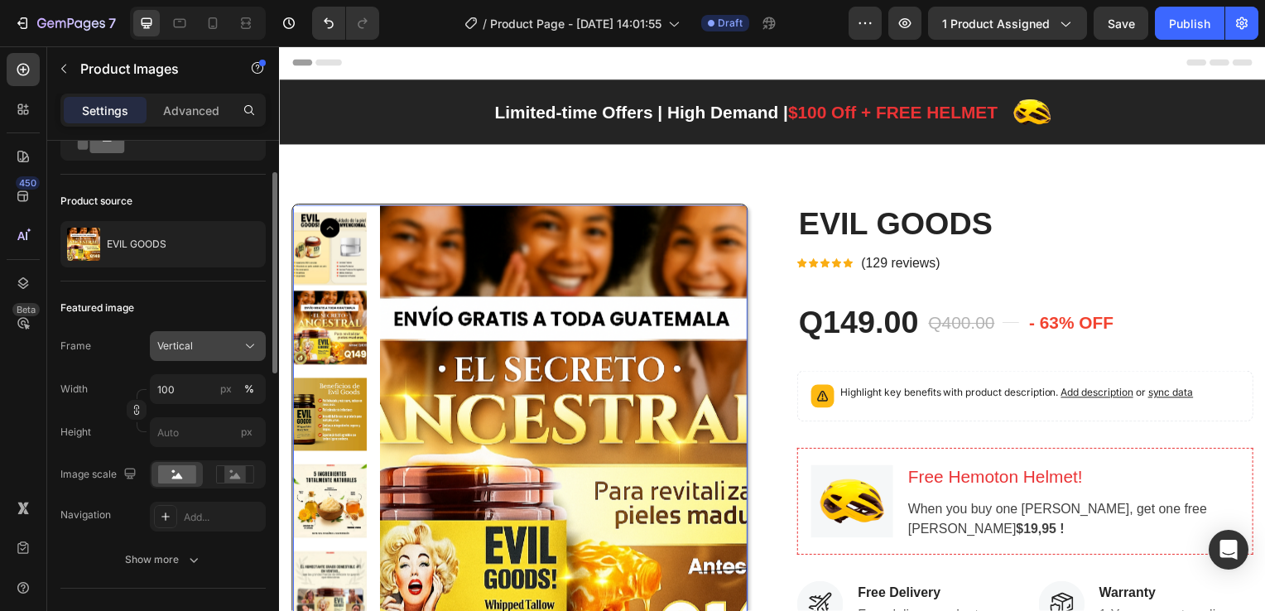
click at [246, 349] on icon at bounding box center [250, 346] width 17 height 17
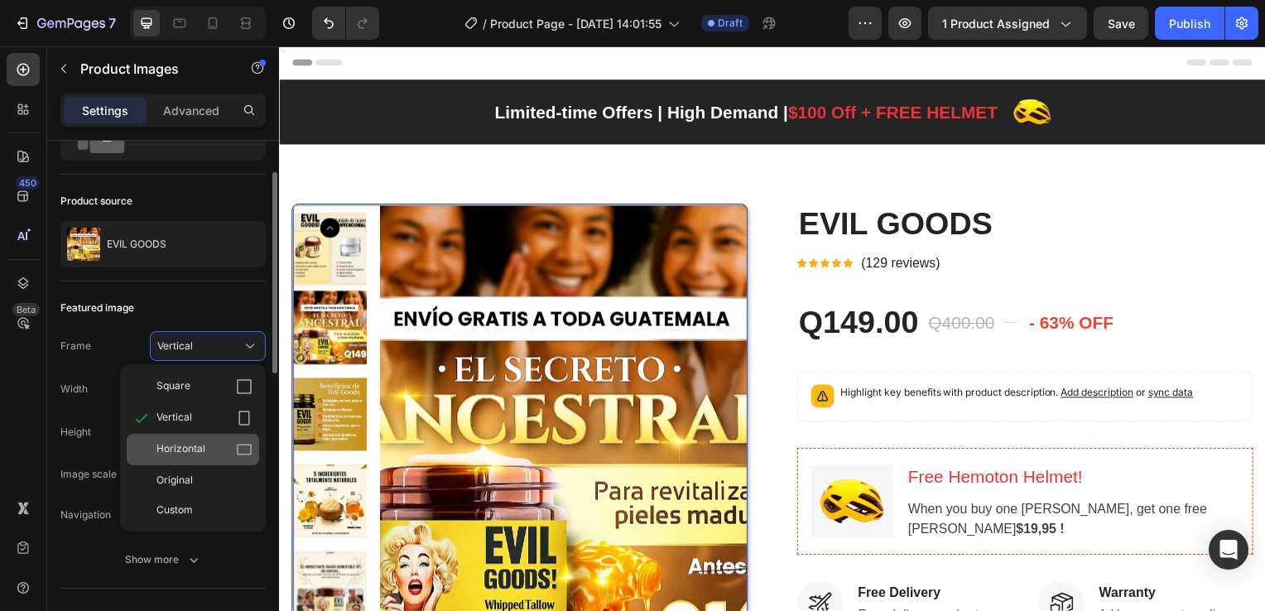
click at [238, 446] on icon at bounding box center [244, 450] width 15 height 11
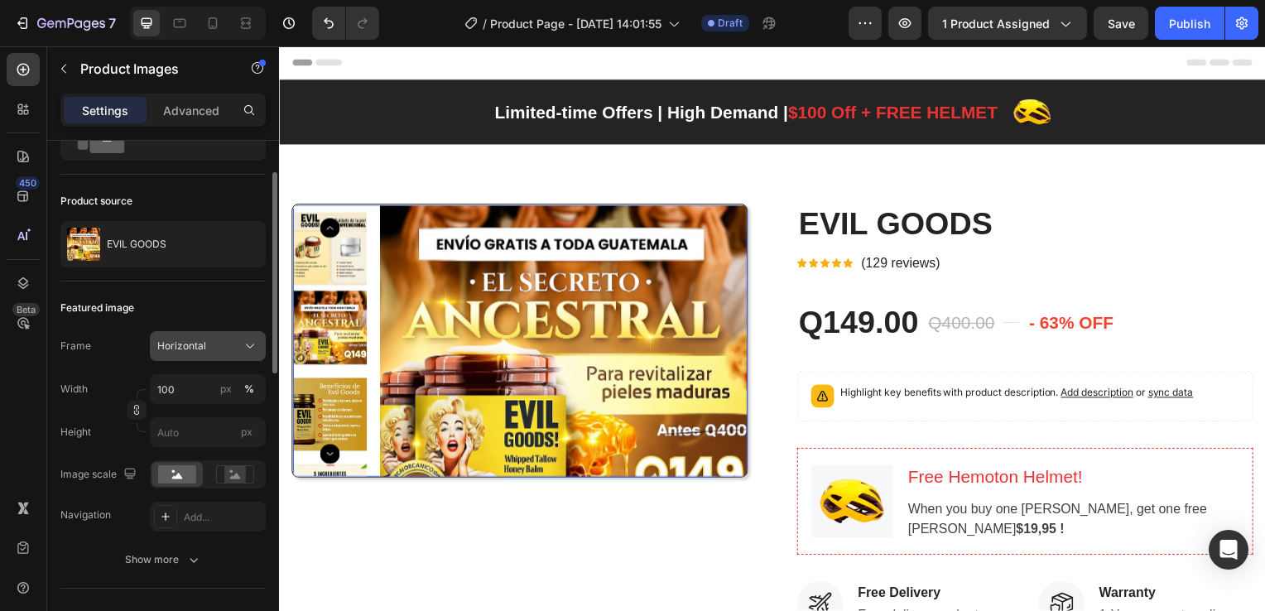
click at [249, 350] on icon at bounding box center [250, 346] width 17 height 17
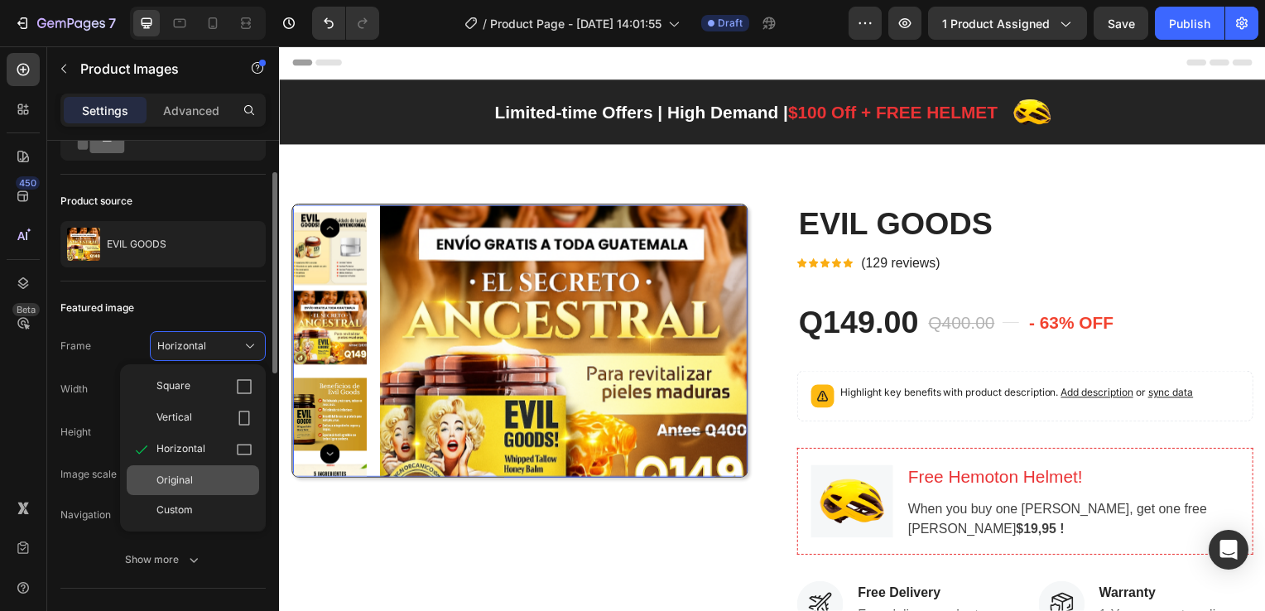
click at [222, 470] on div "Original" at bounding box center [193, 480] width 132 height 30
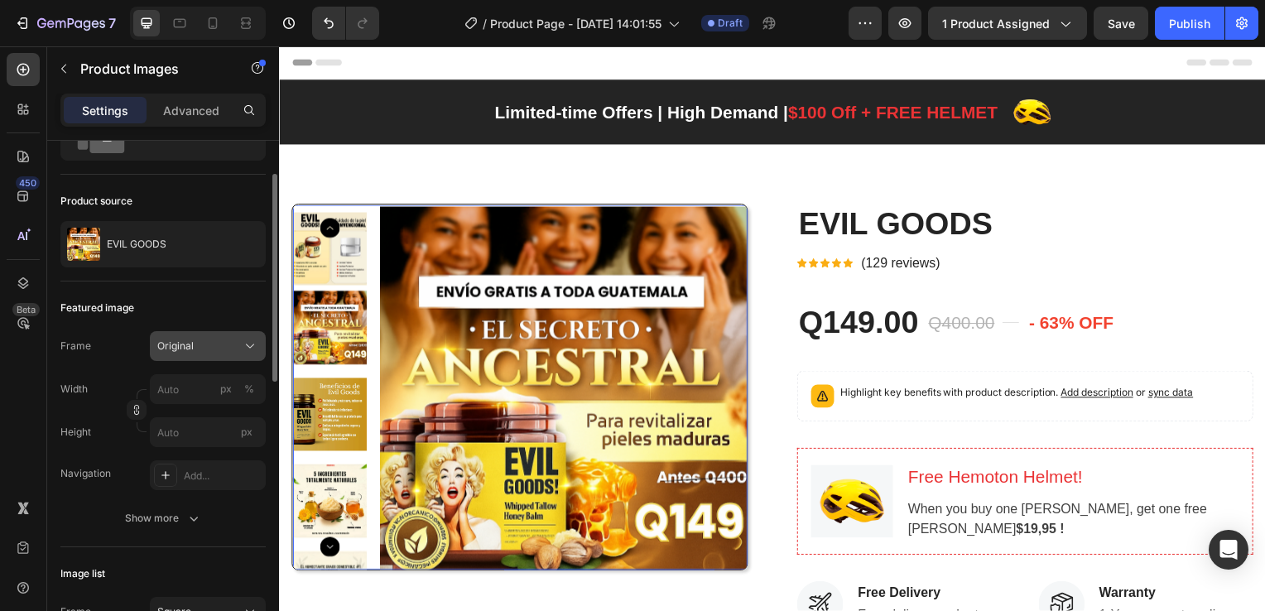
click at [253, 345] on icon at bounding box center [250, 346] width 17 height 17
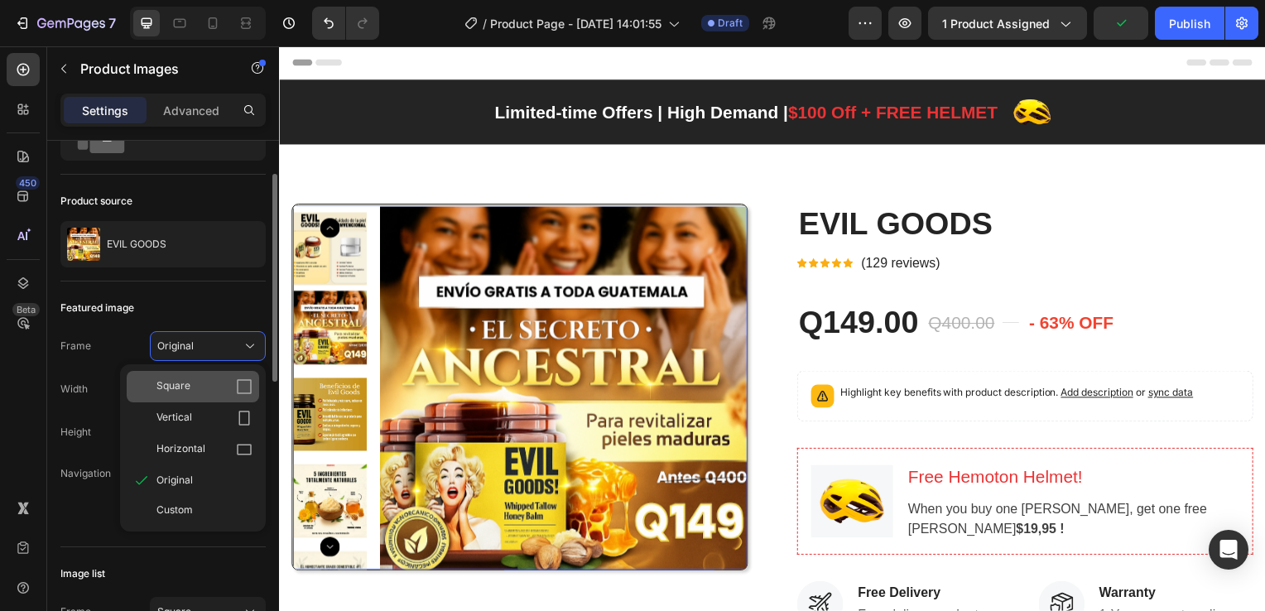
click at [238, 383] on icon at bounding box center [244, 386] width 17 height 17
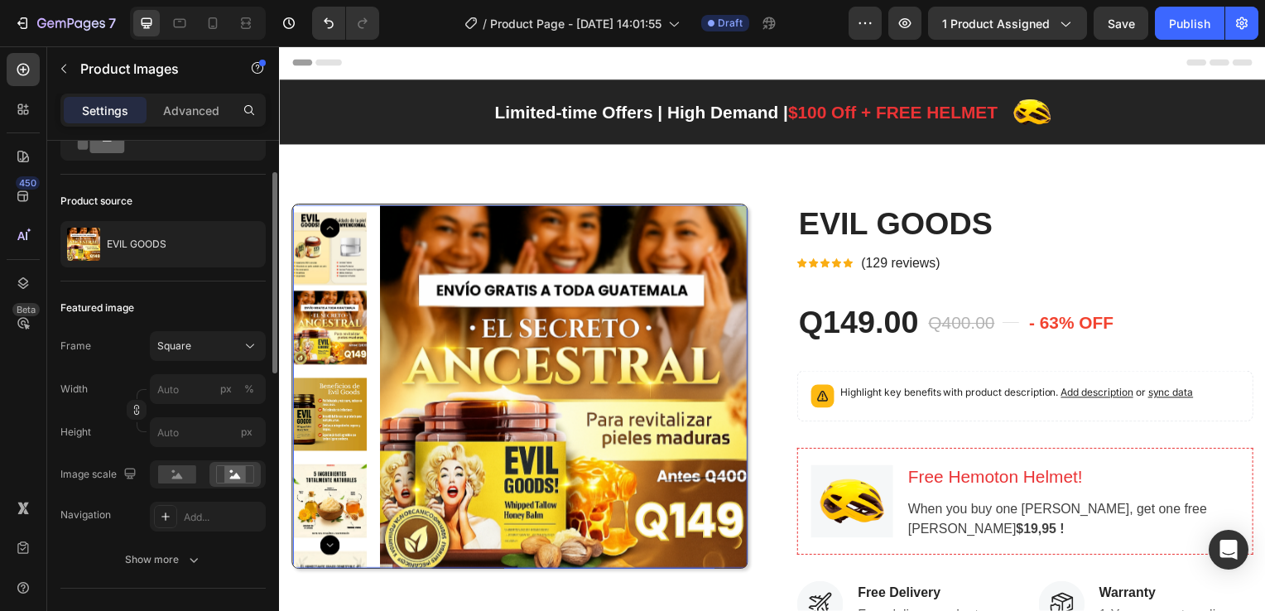
click at [325, 61] on span "Header" at bounding box center [329, 63] width 36 height 17
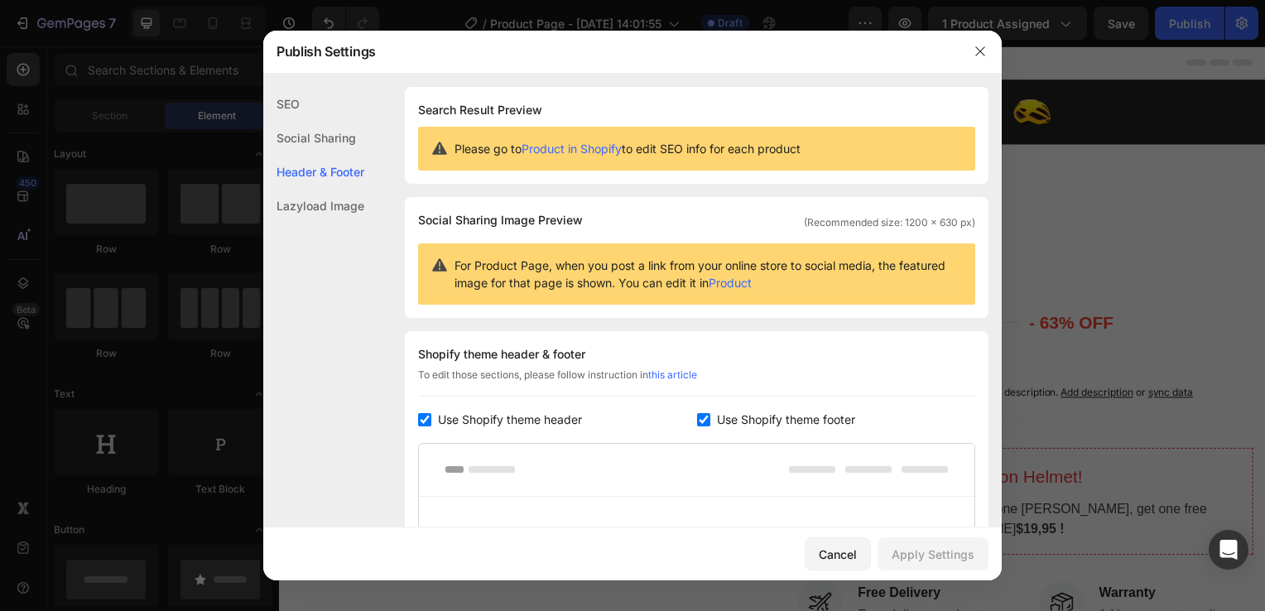
scroll to position [241, 0]
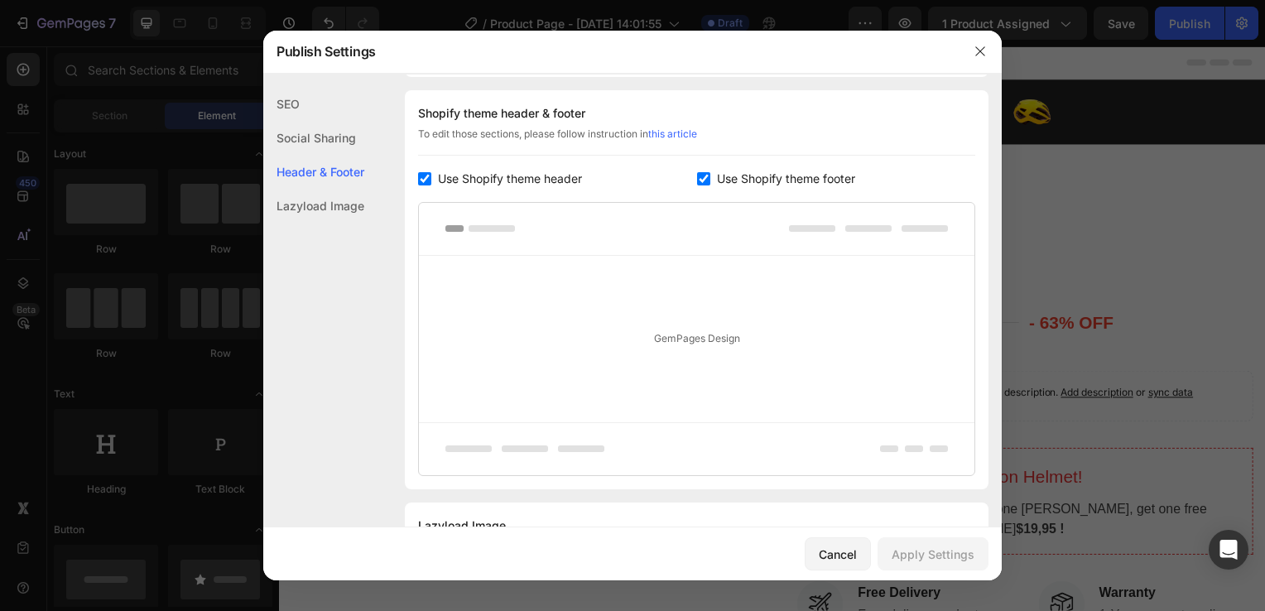
click at [426, 180] on input "checkbox" at bounding box center [424, 178] width 13 height 13
checkbox input "false"
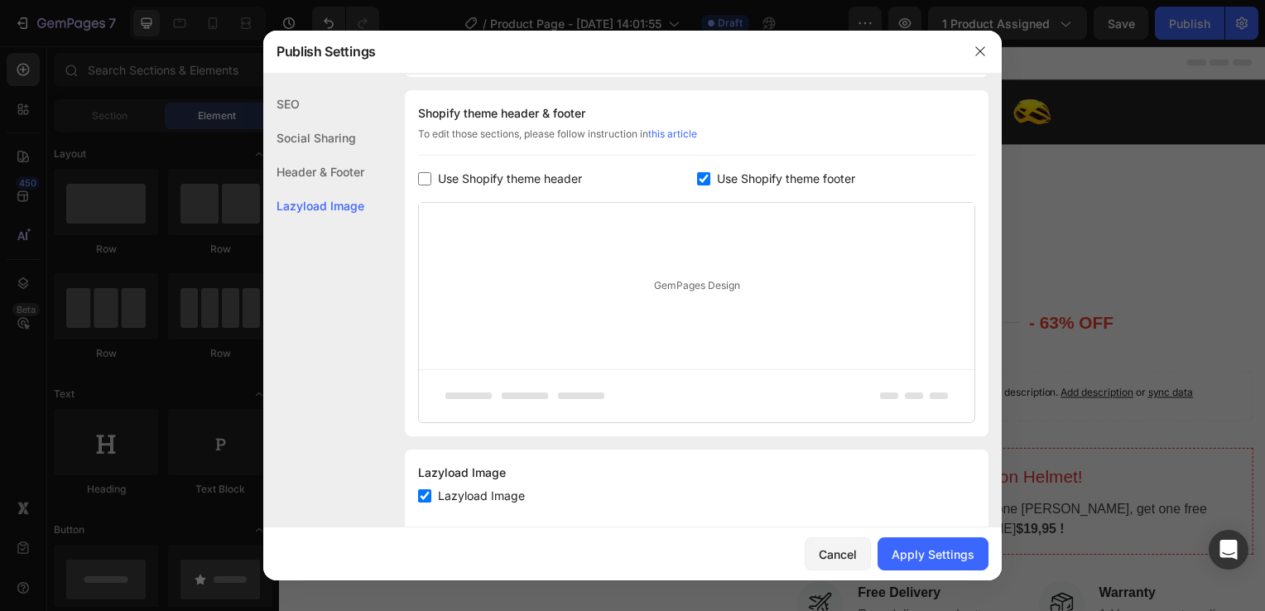
click at [697, 176] on input "checkbox" at bounding box center [703, 178] width 13 height 13
checkbox input "false"
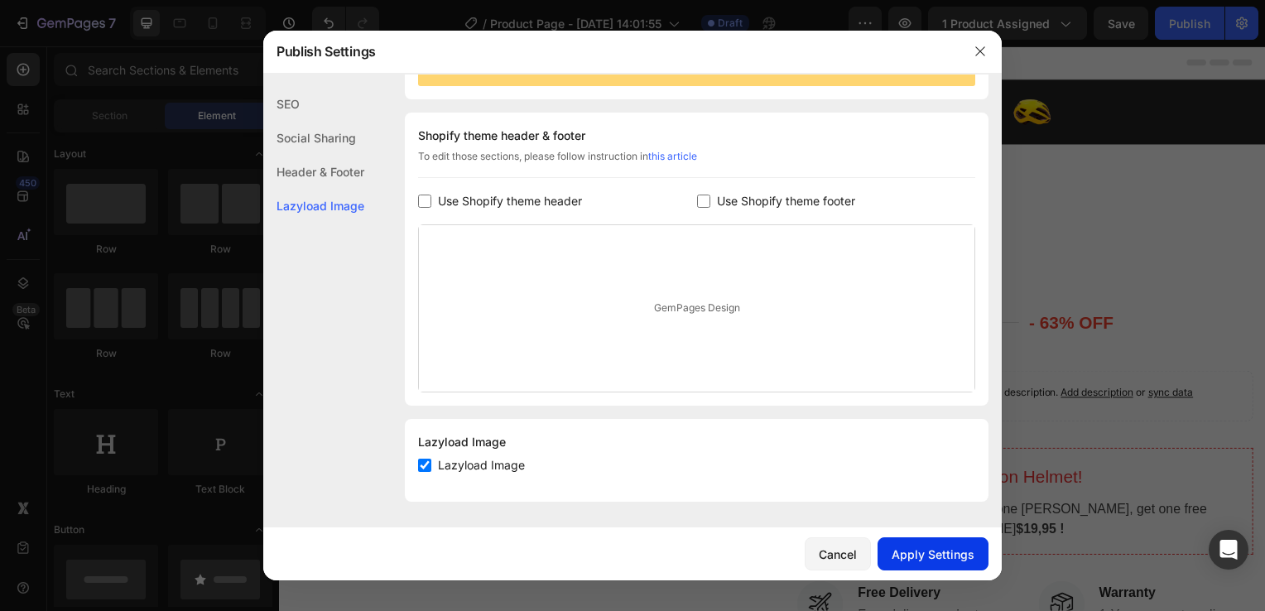
click at [915, 552] on div "Apply Settings" at bounding box center [933, 554] width 83 height 17
click at [980, 52] on icon "button" at bounding box center [980, 51] width 9 height 9
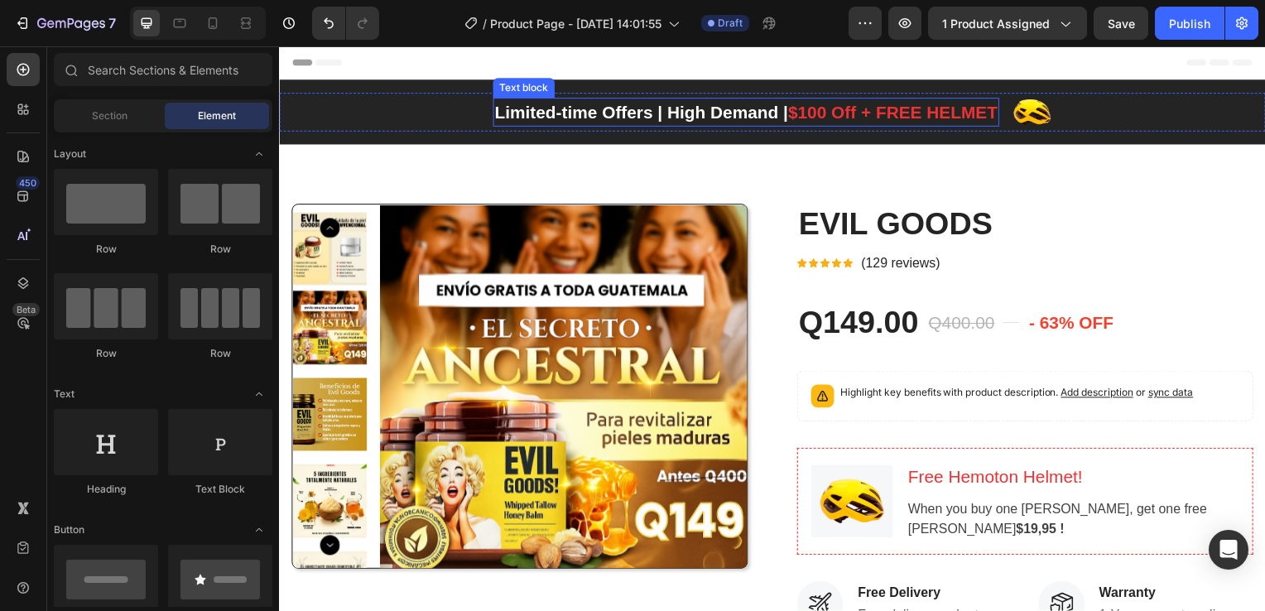
click at [645, 113] on p "Limited-time Offers | High Demand | $100 Off + FREE HELMET" at bounding box center [749, 113] width 507 height 26
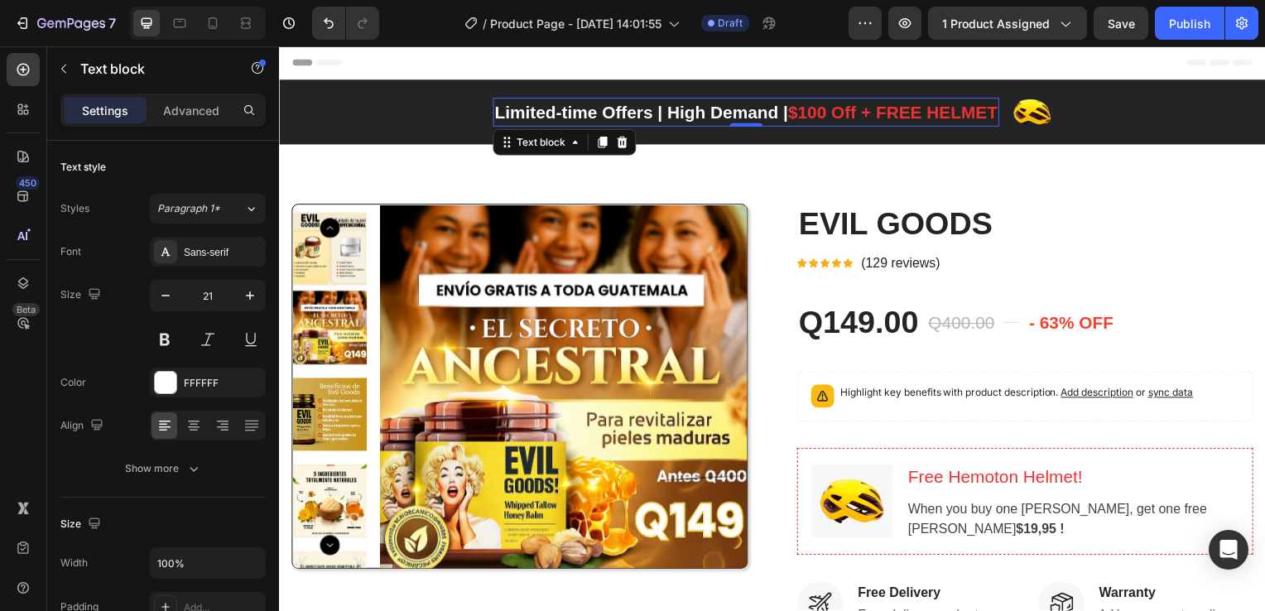
click at [646, 112] on p "Limited-time Offers | High Demand | $100 Off + FREE HELMET" at bounding box center [749, 113] width 507 height 26
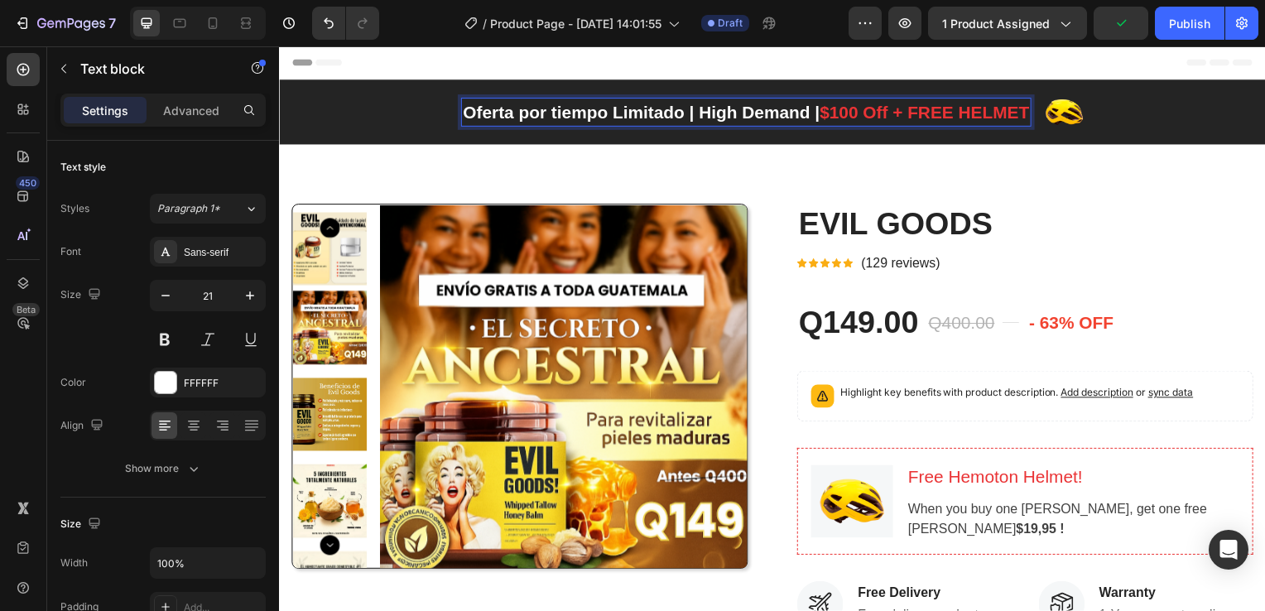
click at [802, 113] on p "Oferta por tiempo Limitado | High Demand | $100 Off + FREE HELMET" at bounding box center [749, 113] width 571 height 26
click at [869, 113] on span "$100 Off + FREE HELMET" at bounding box center [928, 113] width 211 height 19
drag, startPoint x: 855, startPoint y: 111, endPoint x: 825, endPoint y: 111, distance: 30.6
click at [825, 111] on p "Oferta por tiempo Limitado | Alta Demanda| 50% Off + FREE HELMET" at bounding box center [750, 113] width 566 height 26
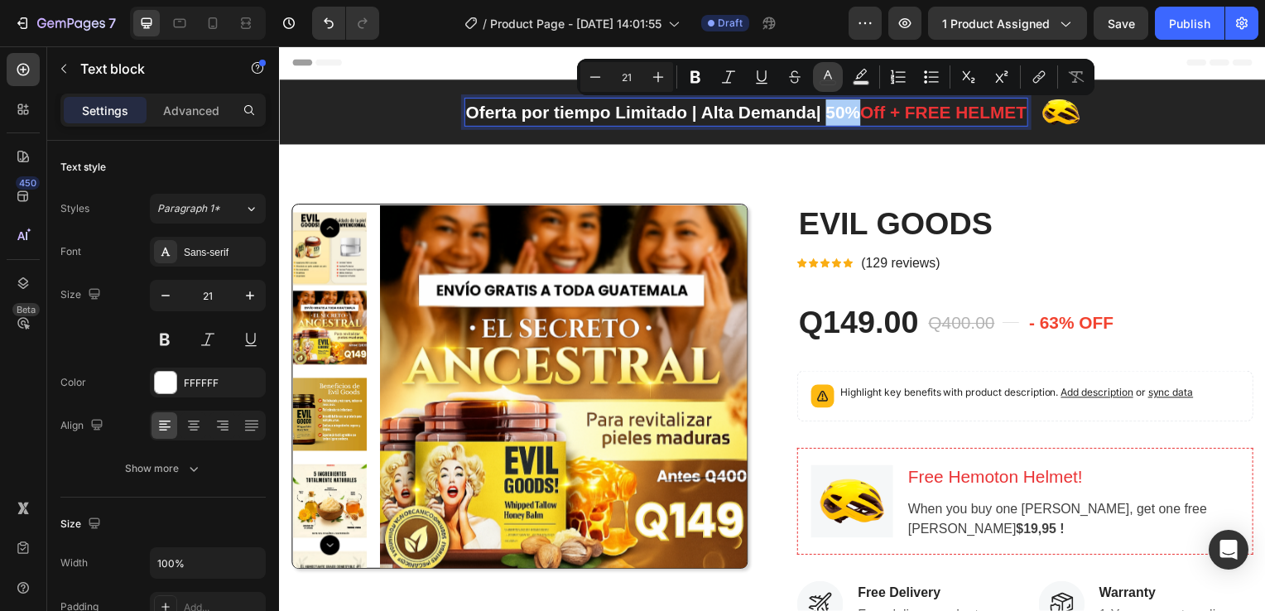
click at [825, 72] on icon "Editor contextual toolbar" at bounding box center [828, 77] width 17 height 17
type input "FFFFFF"
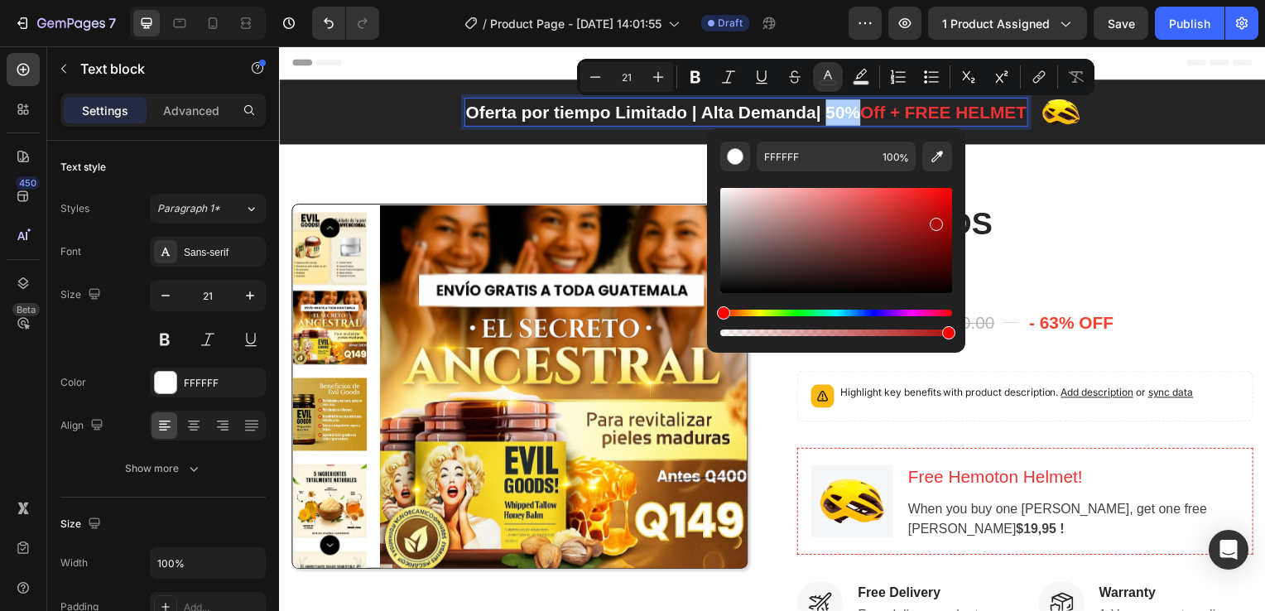
click at [934, 221] on div "Editor contextual toolbar" at bounding box center [836, 240] width 232 height 105
click at [932, 200] on div "Editor contextual toolbar" at bounding box center [836, 240] width 232 height 105
click at [881, 195] on div "Editor contextual toolbar" at bounding box center [836, 240] width 232 height 105
type input "EA4848"
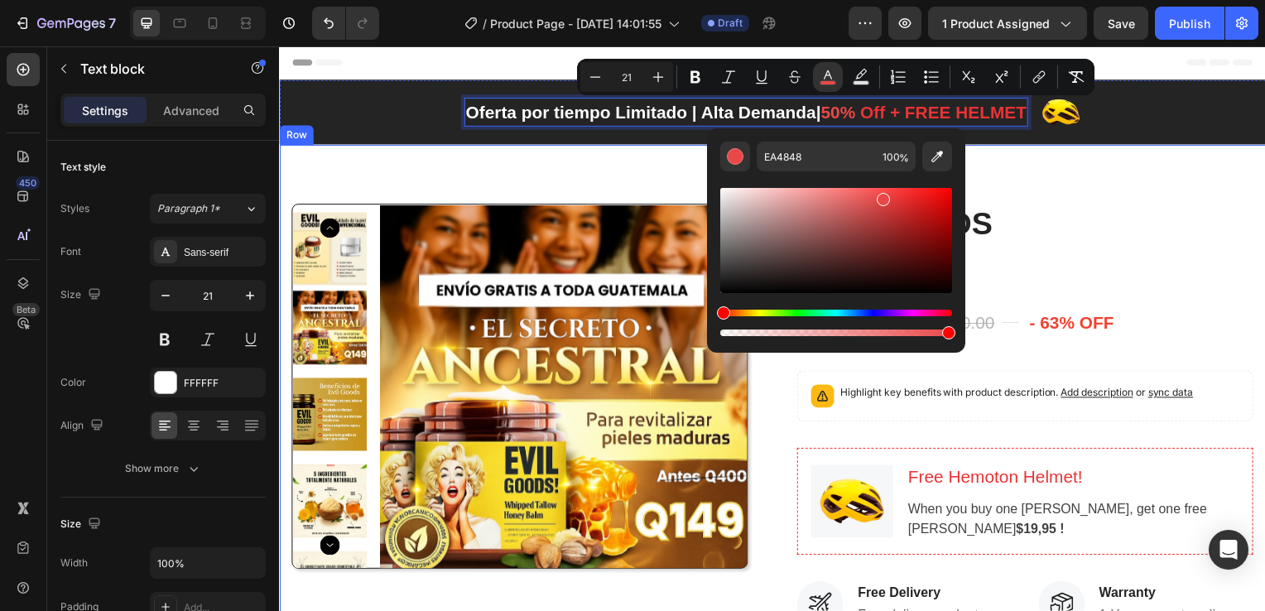
click at [1000, 195] on div "Product Images EVIL GOODS Product Title Icon Icon Icon Icon Icon Icon List Hoz …" at bounding box center [776, 607] width 994 height 922
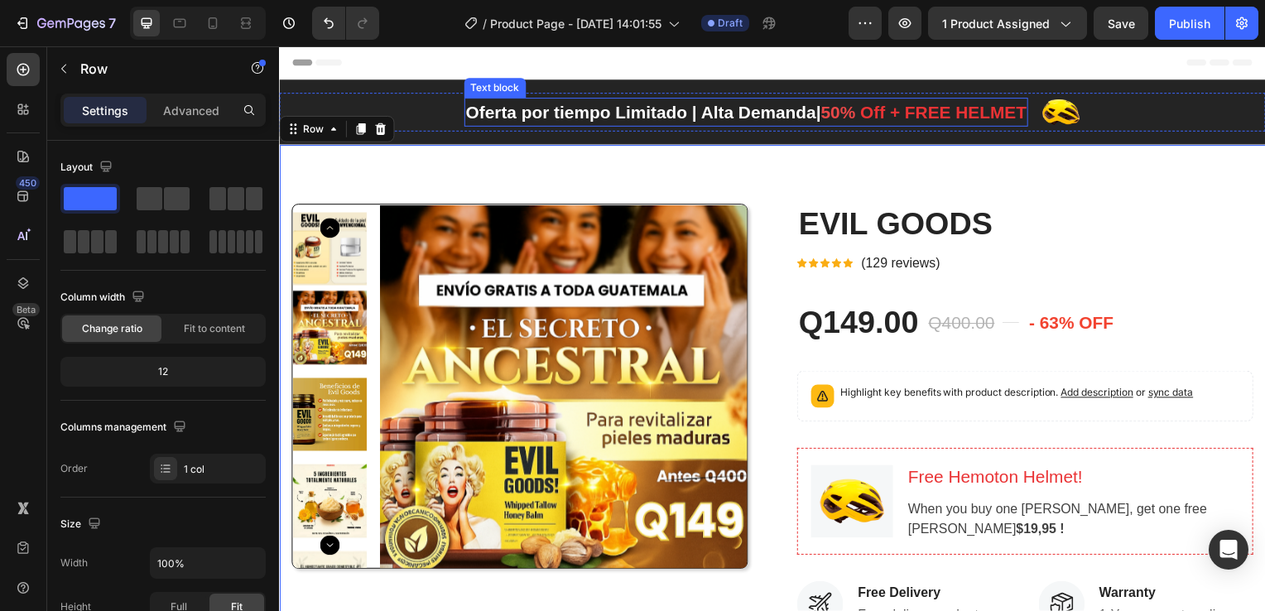
click at [1000, 113] on span "Off + FREE HELMET" at bounding box center [948, 113] width 167 height 19
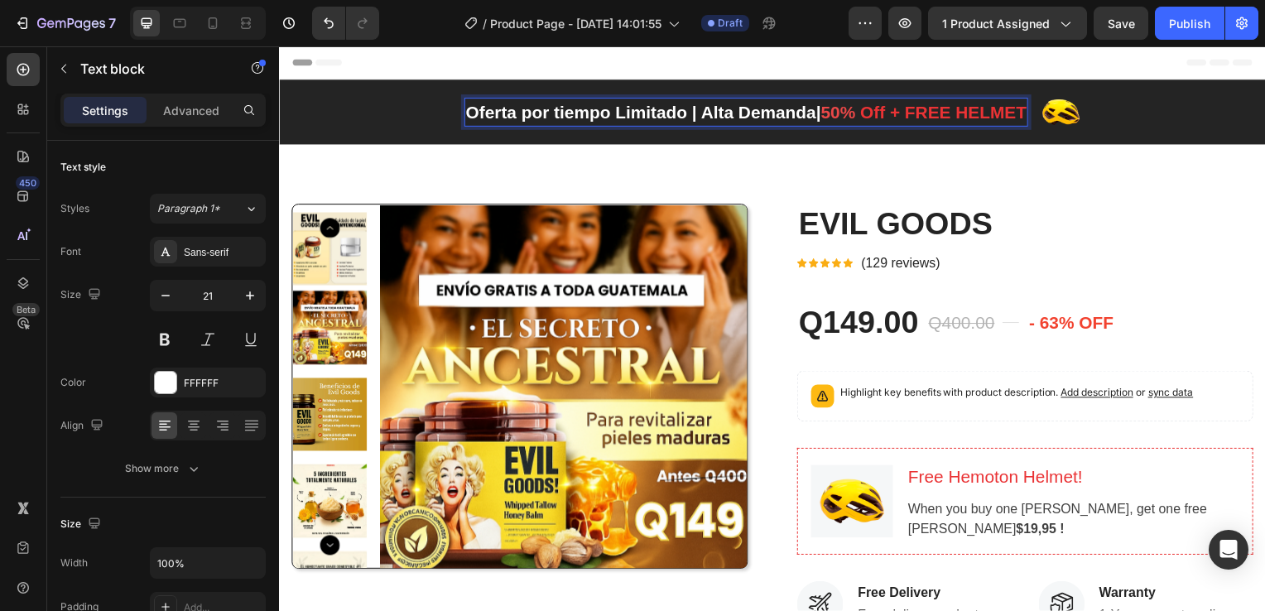
click at [982, 109] on span "Off + FREE HELMET" at bounding box center [948, 113] width 167 height 19
click at [1065, 118] on img at bounding box center [1068, 113] width 40 height 39
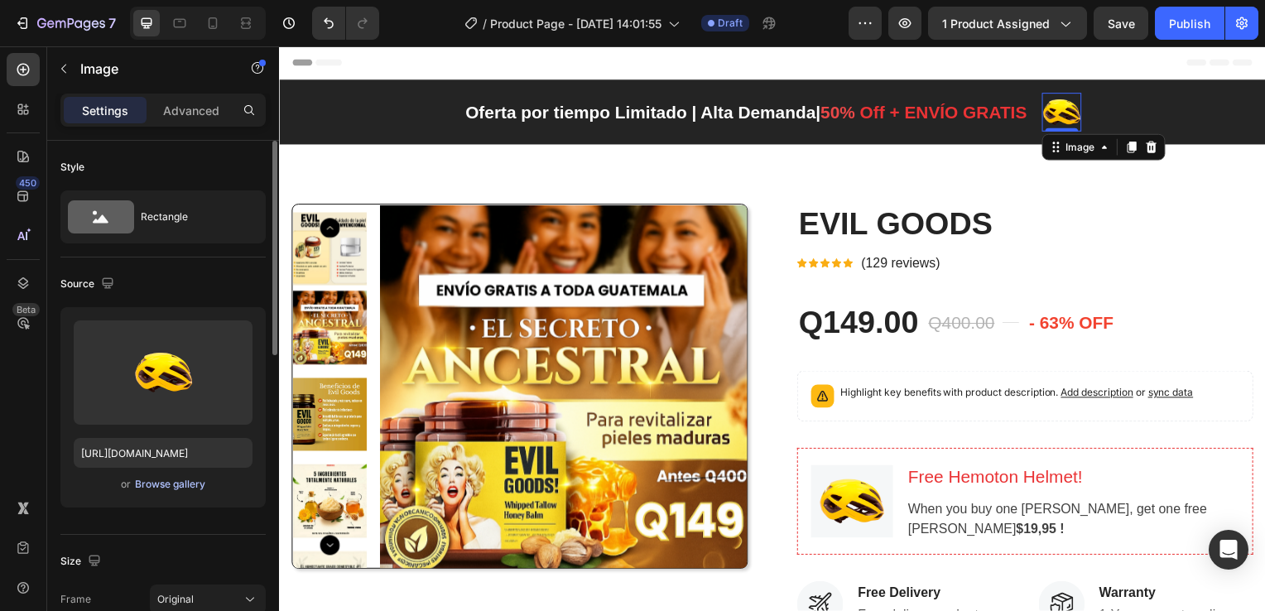
click at [172, 482] on div "Browse gallery" at bounding box center [170, 484] width 70 height 15
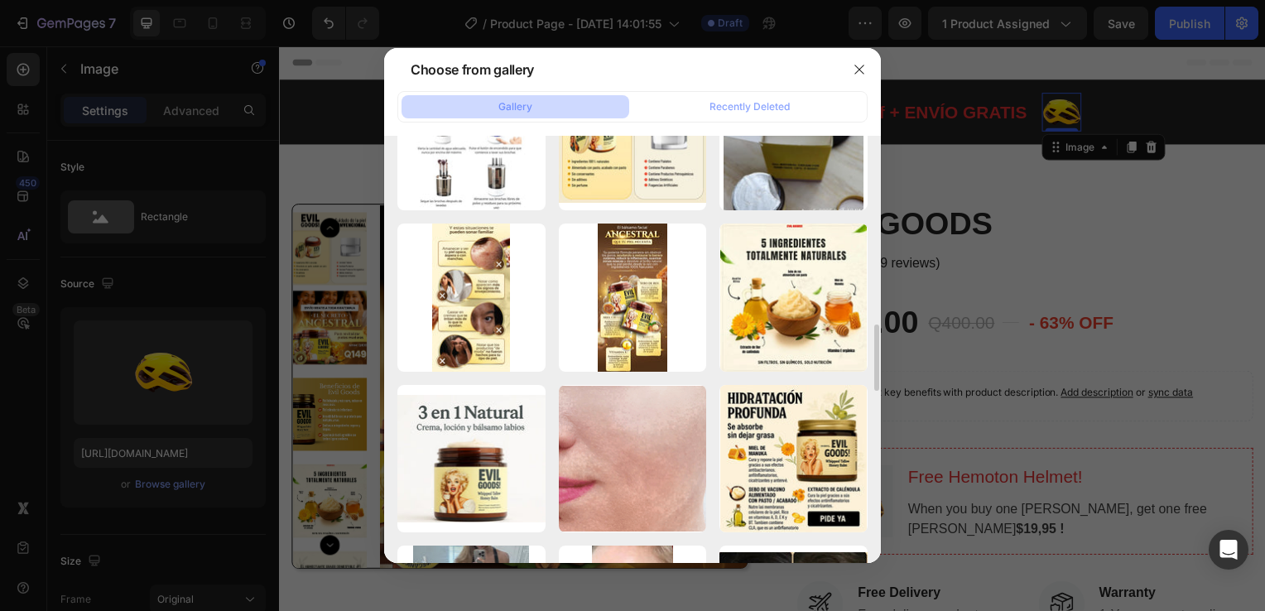
scroll to position [1298, 0]
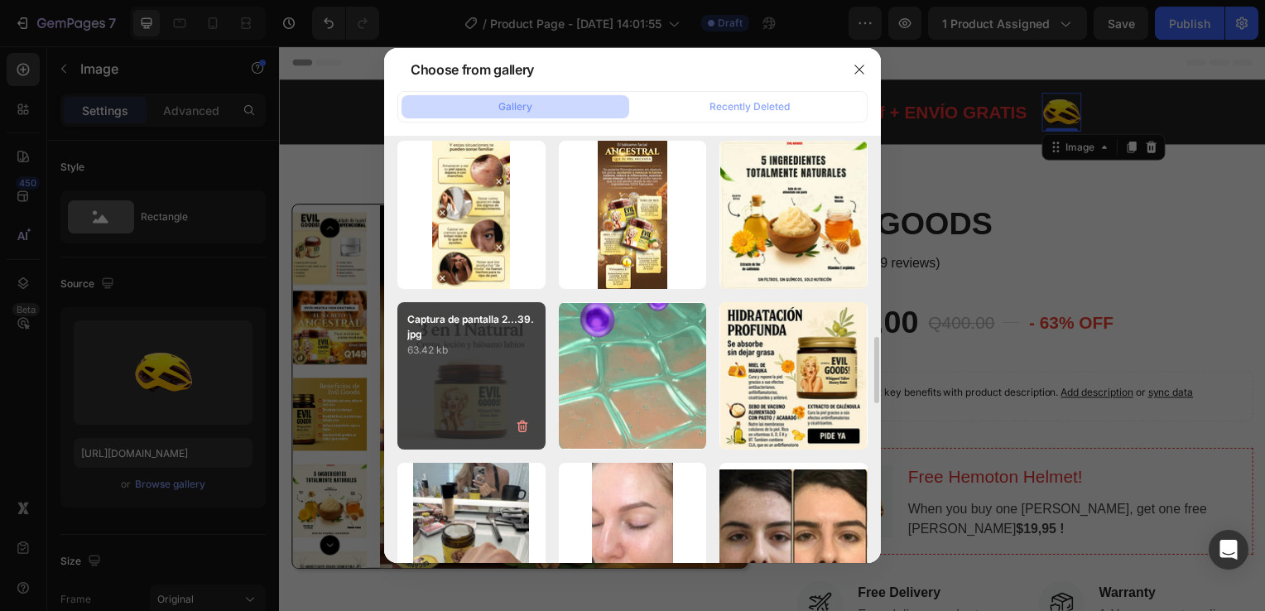
click at [475, 395] on div "Captura de pantalla 2...39.jpg 63.42 kb" at bounding box center [471, 376] width 148 height 148
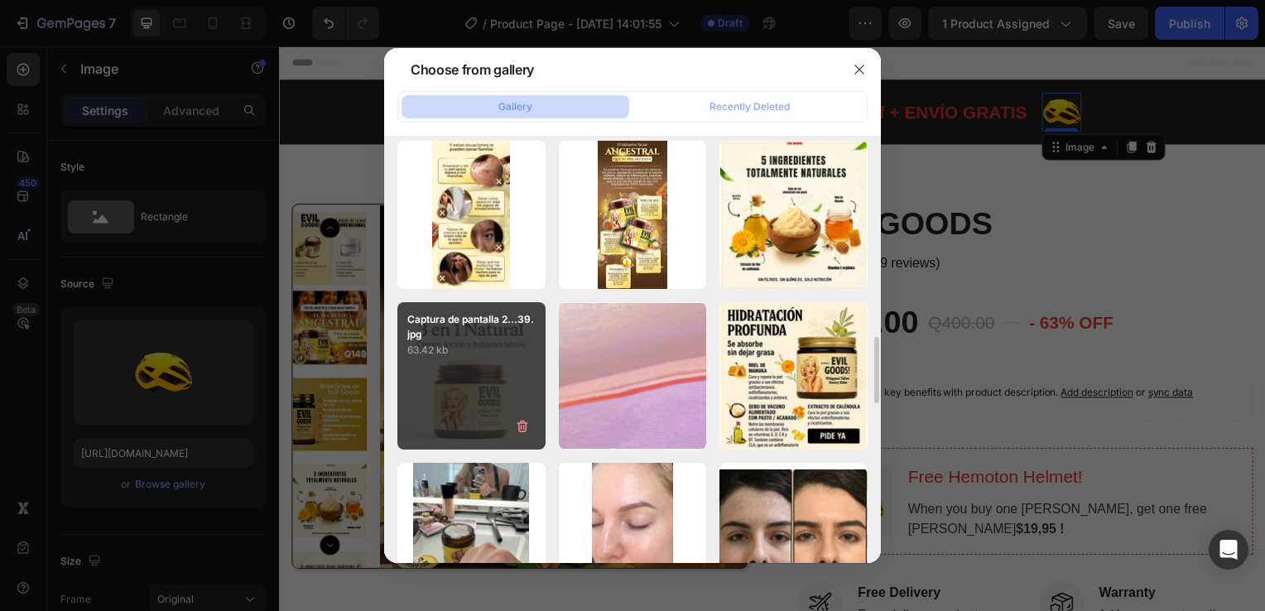
type input "https://cdn.shopify.com/s/files/1/0755/4170/9050/files/gempages_578252502063907…"
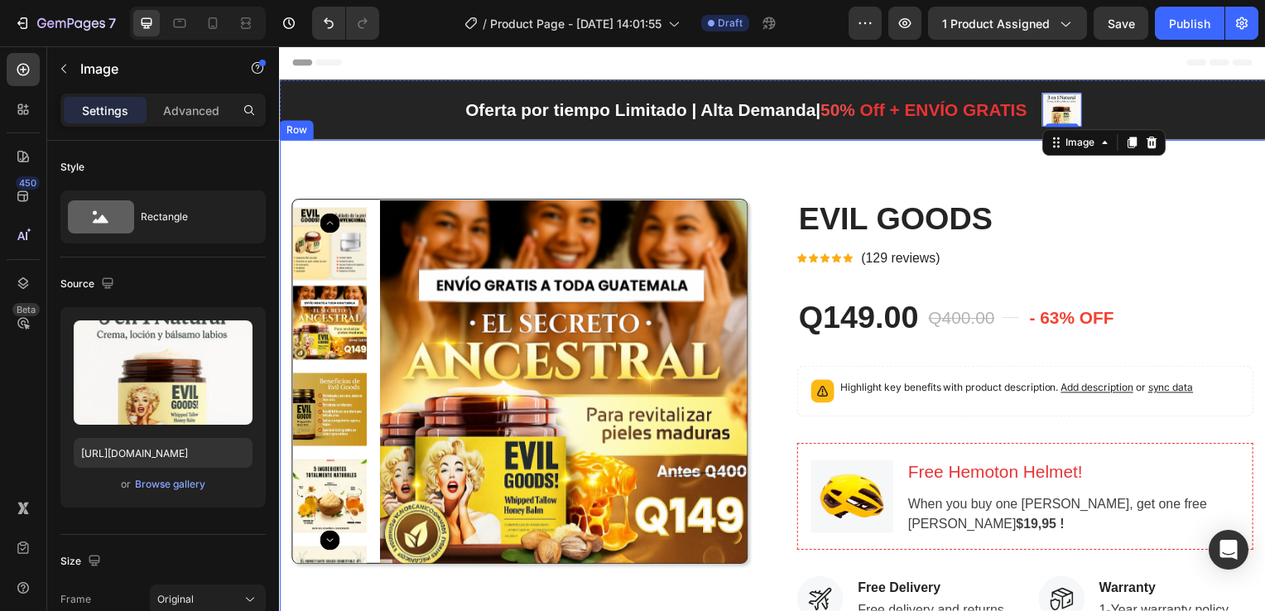
click at [1094, 190] on div "Product Images EVIL GOODS Product Title Icon Icon Icon Icon Icon Icon List Hoz …" at bounding box center [776, 602] width 994 height 922
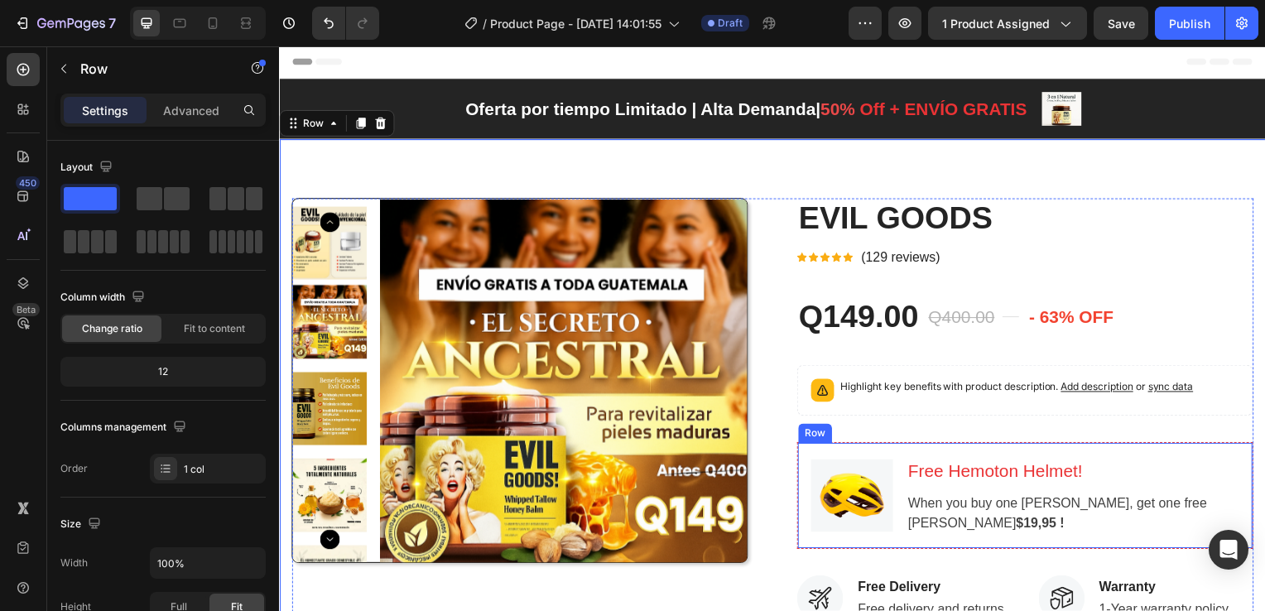
scroll to position [0, 0]
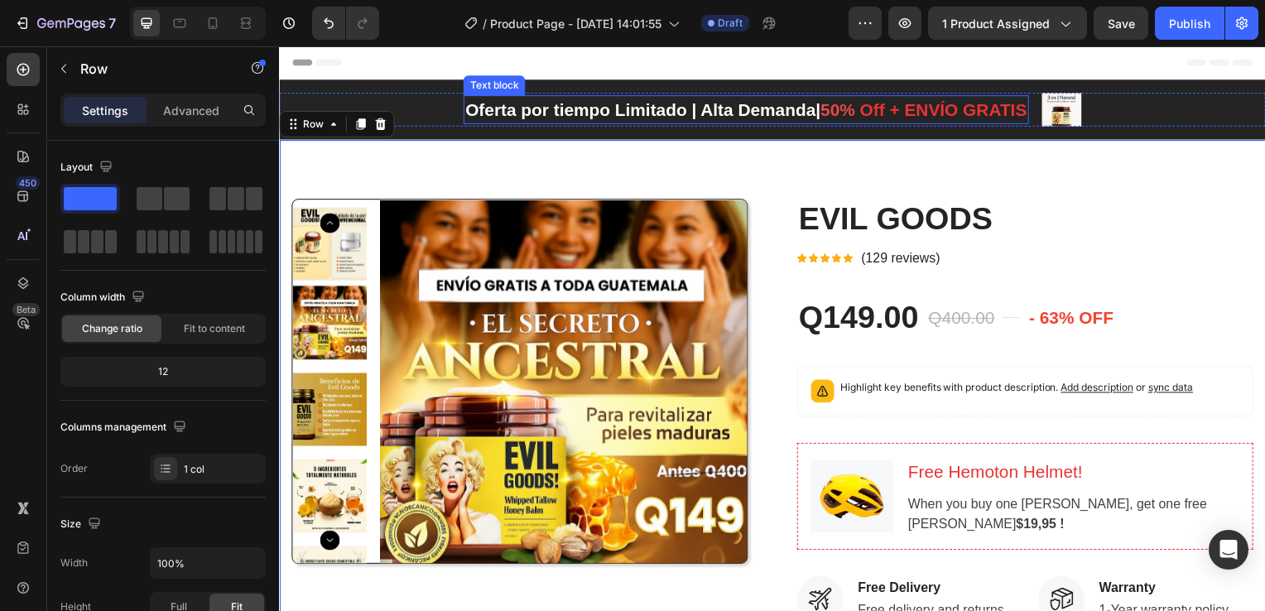
click at [838, 113] on span "50%" at bounding box center [842, 110] width 35 height 19
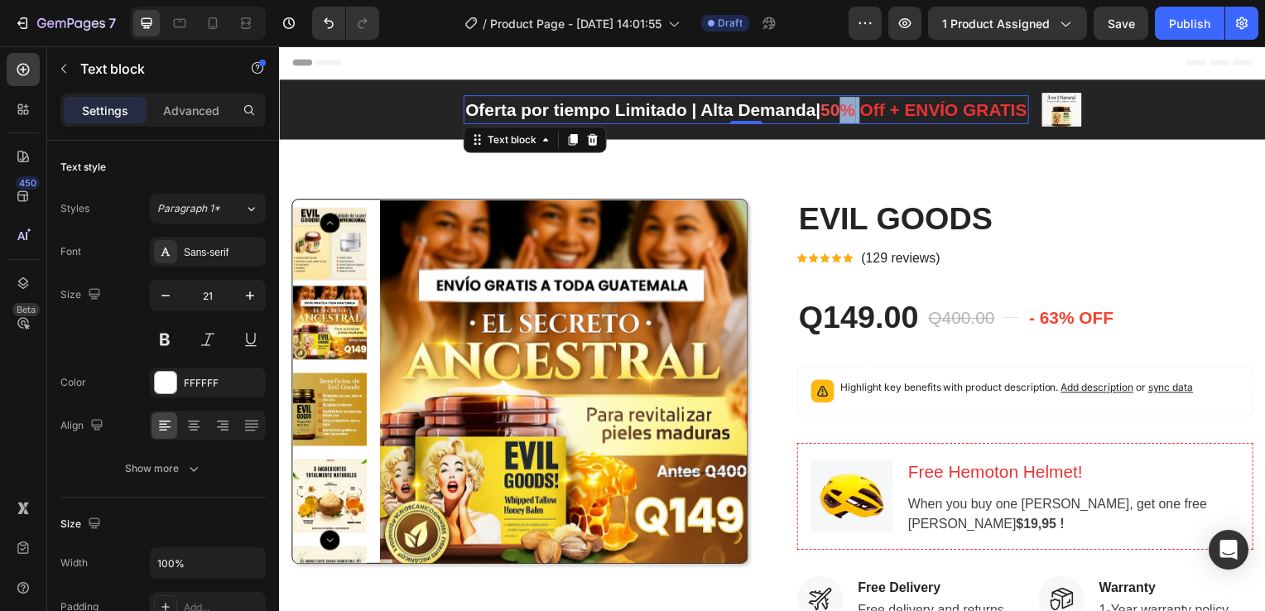
click at [838, 108] on span "50%" at bounding box center [842, 110] width 35 height 19
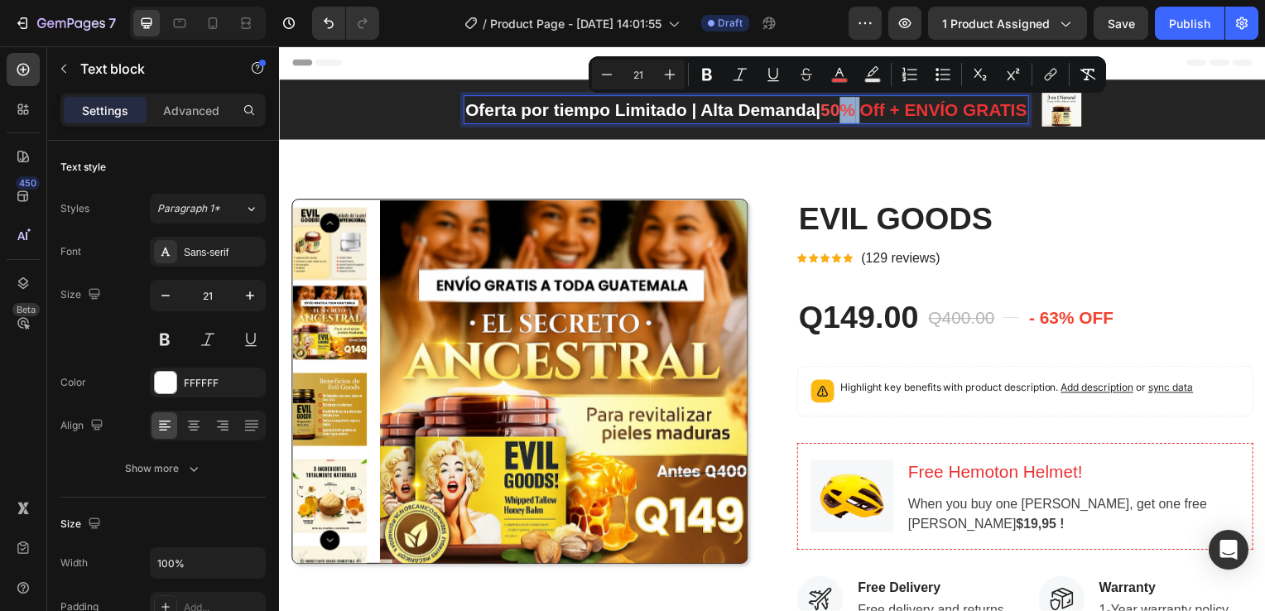
click at [837, 108] on span "50%" at bounding box center [842, 110] width 35 height 19
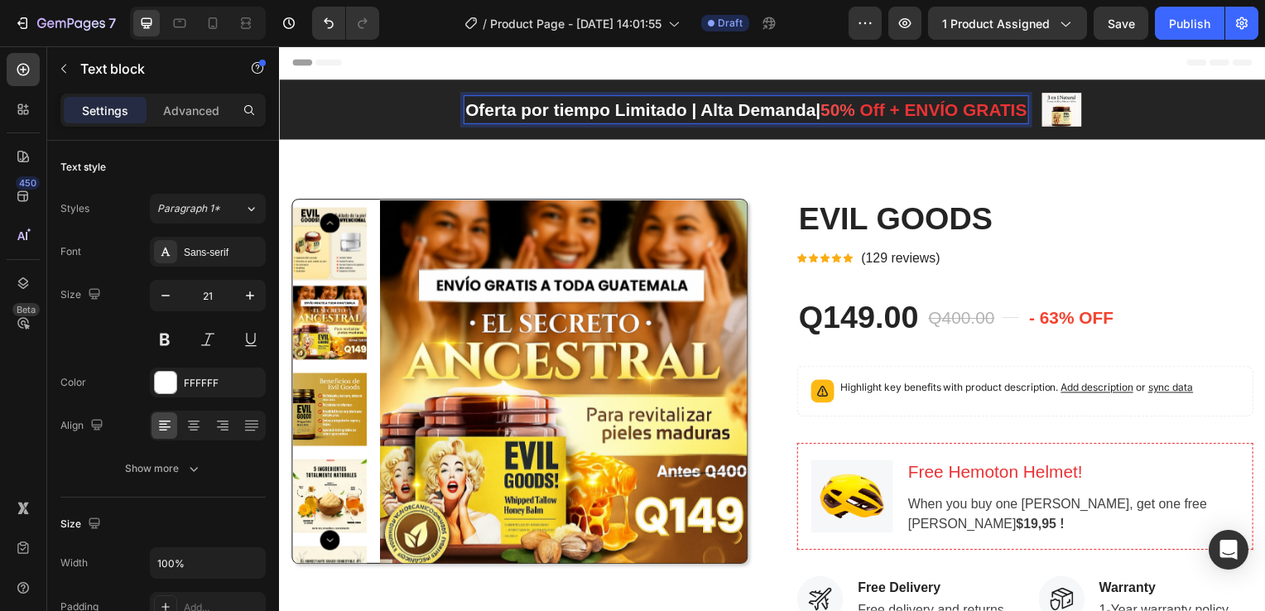
click at [837, 112] on span "50%" at bounding box center [842, 110] width 35 height 19
drag, startPoint x: 839, startPoint y: 111, endPoint x: 821, endPoint y: 113, distance: 17.6
click at [821, 113] on p "Oferta por tiempo Limitado | Alta Demanda| 63 % Off + ENVÍO GRATIS" at bounding box center [749, 111] width 571 height 26
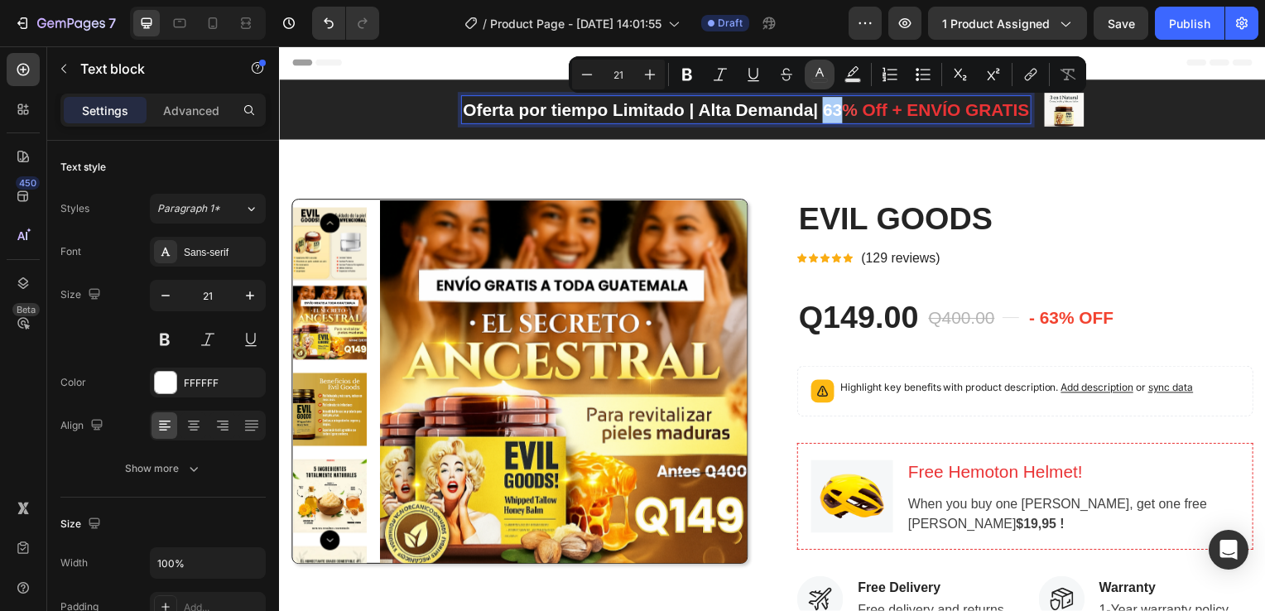
click at [822, 73] on icon "Editor contextual toolbar" at bounding box center [820, 74] width 17 height 17
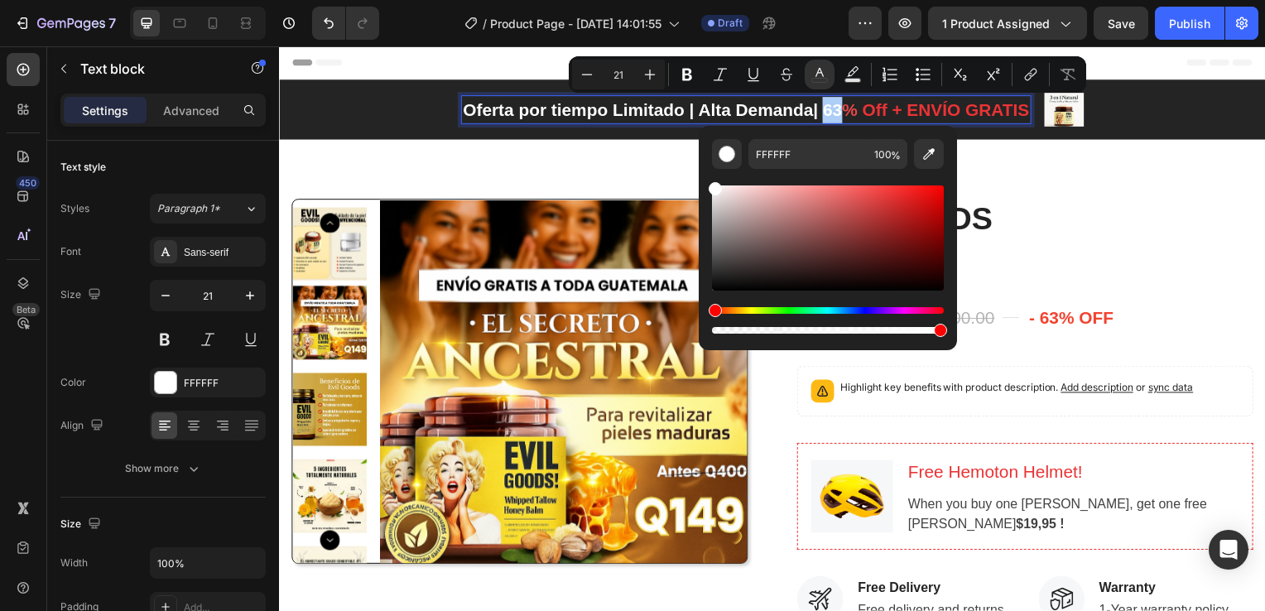
click at [865, 197] on div "Editor contextual toolbar" at bounding box center [828, 237] width 232 height 105
type input "E04E4E"
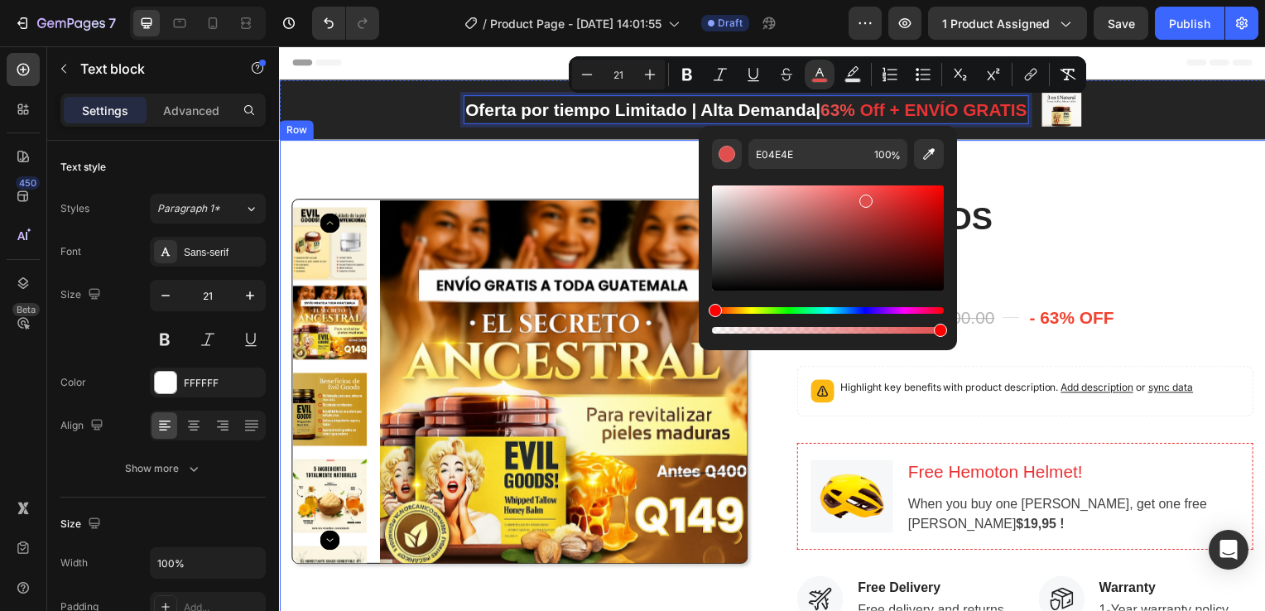
click at [1126, 185] on div "Product Images EVIL GOODS Product Title Icon Icon Icon Icon Icon Icon List Hoz …" at bounding box center [776, 602] width 994 height 922
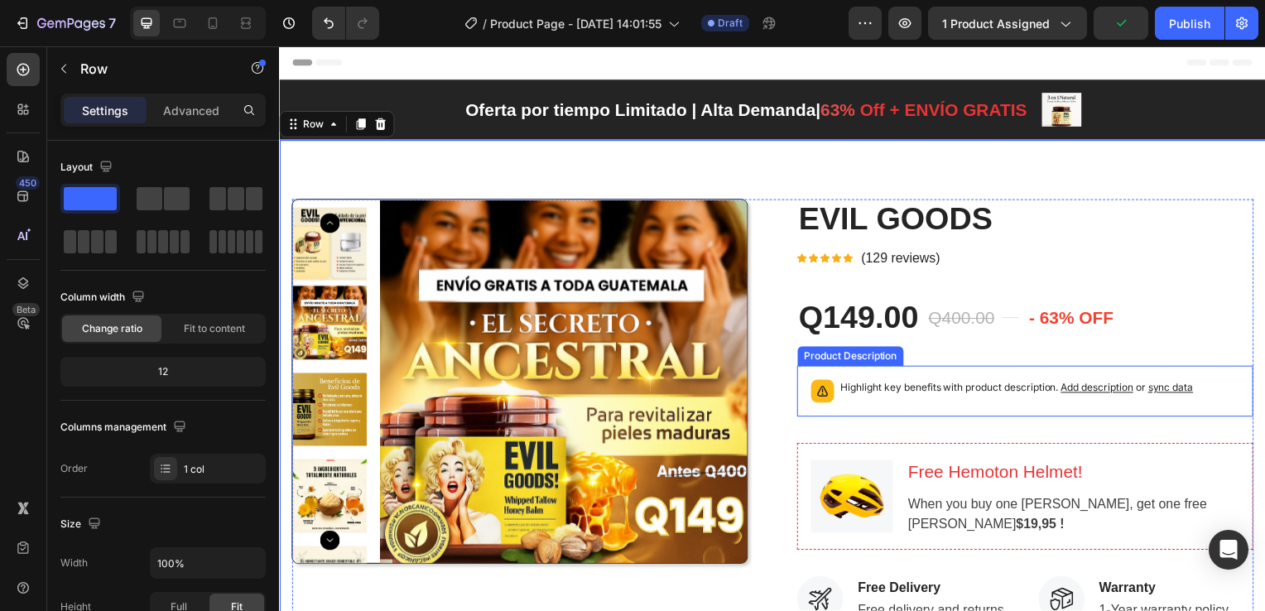
scroll to position [83, 0]
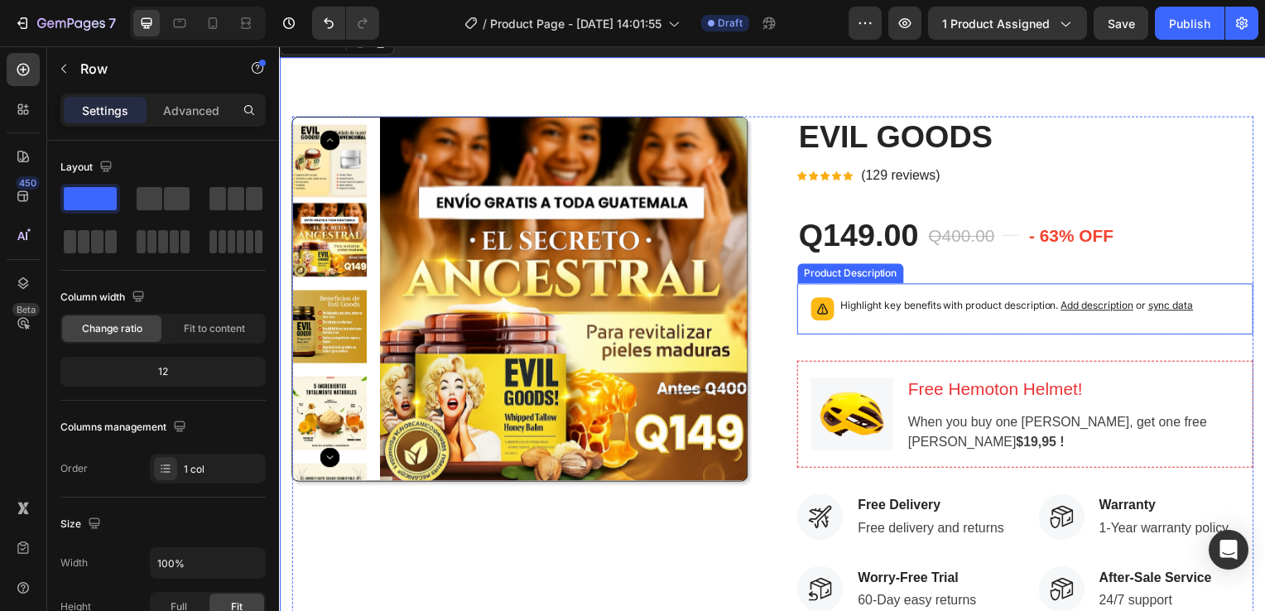
click at [978, 316] on div "Highlight key benefits with product description. Add description or sync data" at bounding box center [1022, 311] width 355 height 23
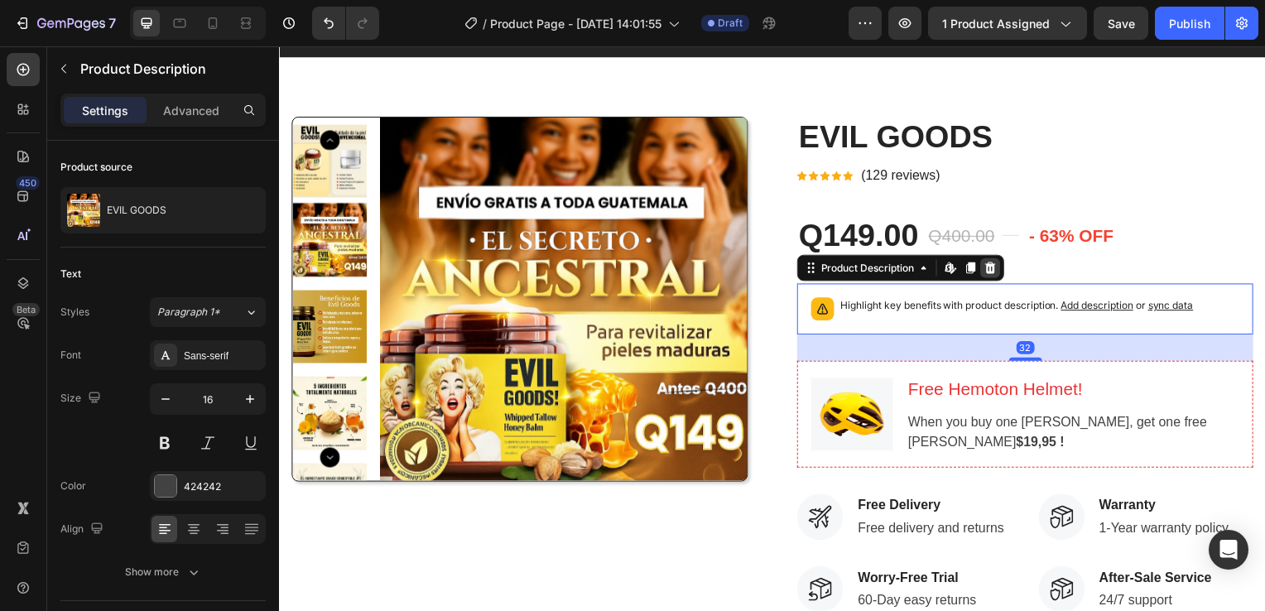
click at [990, 268] on icon at bounding box center [995, 269] width 13 height 13
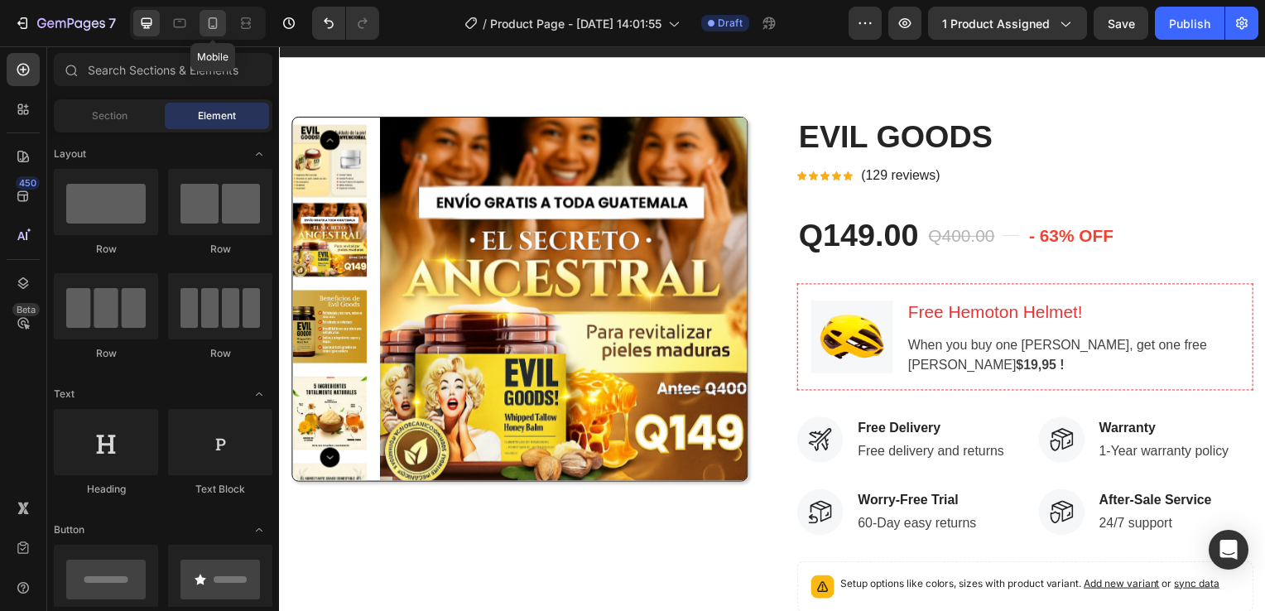
click at [203, 28] on div at bounding box center [213, 23] width 26 height 26
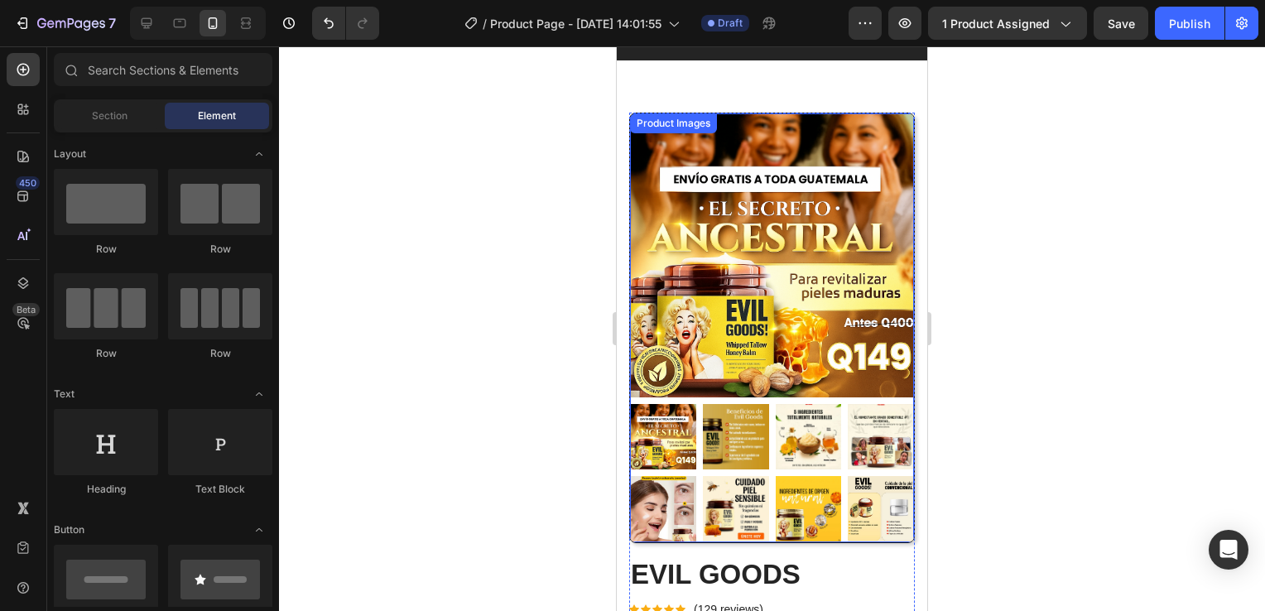
scroll to position [166, 0]
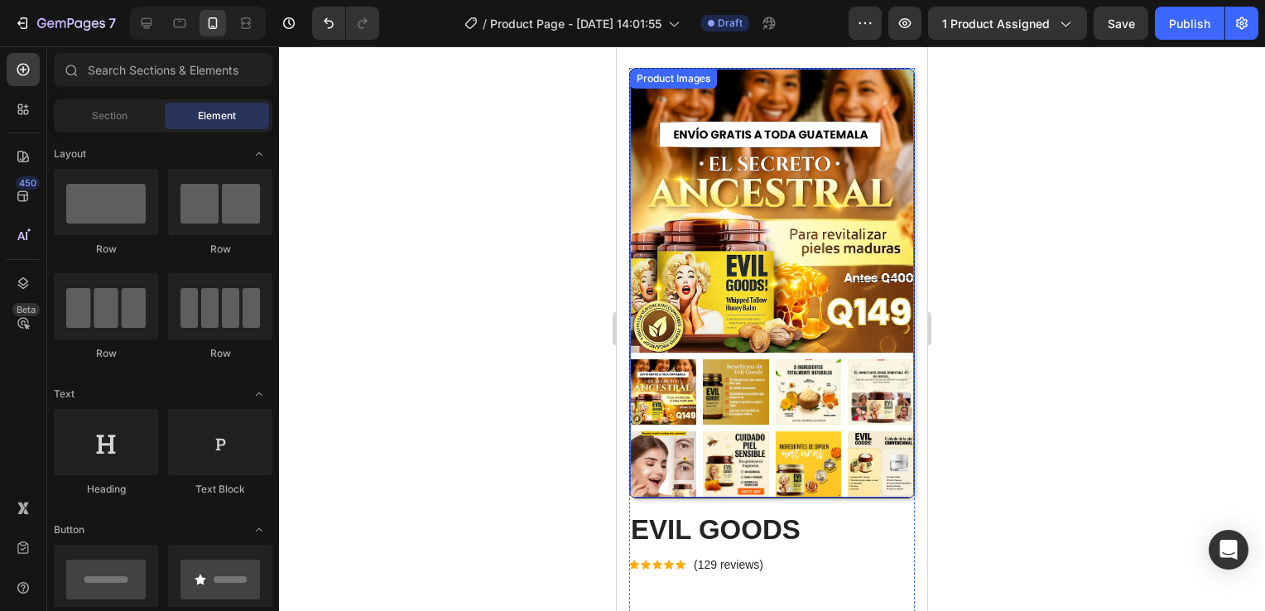
click at [828, 319] on img at bounding box center [772, 211] width 284 height 284
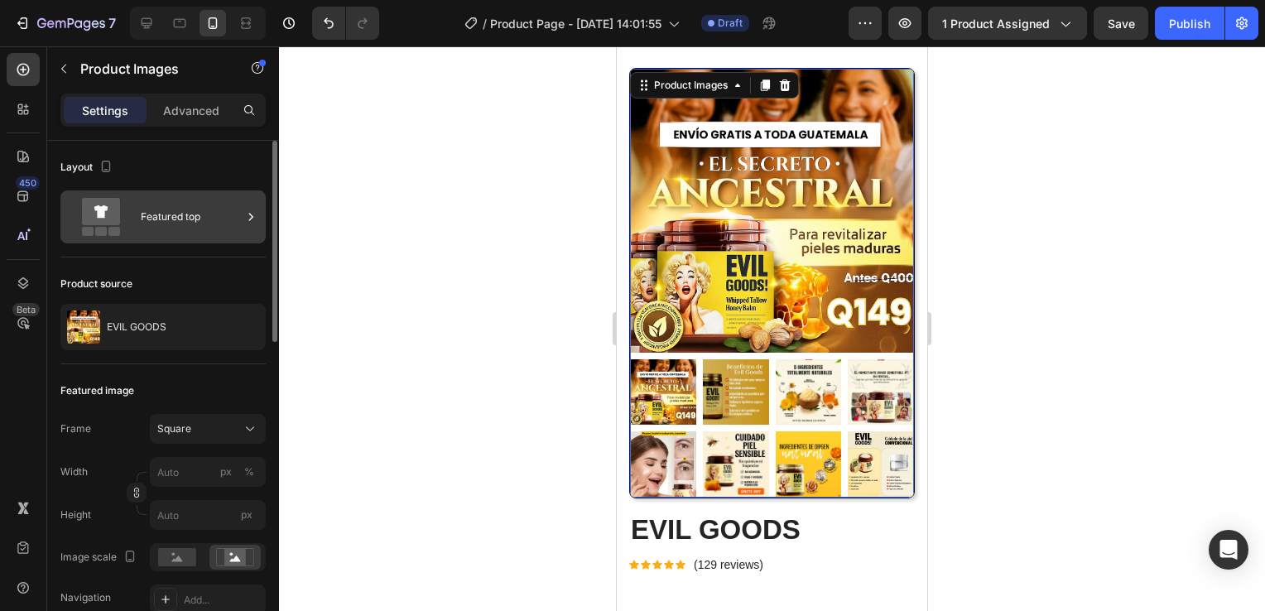
click at [207, 214] on div "Featured top" at bounding box center [191, 217] width 101 height 38
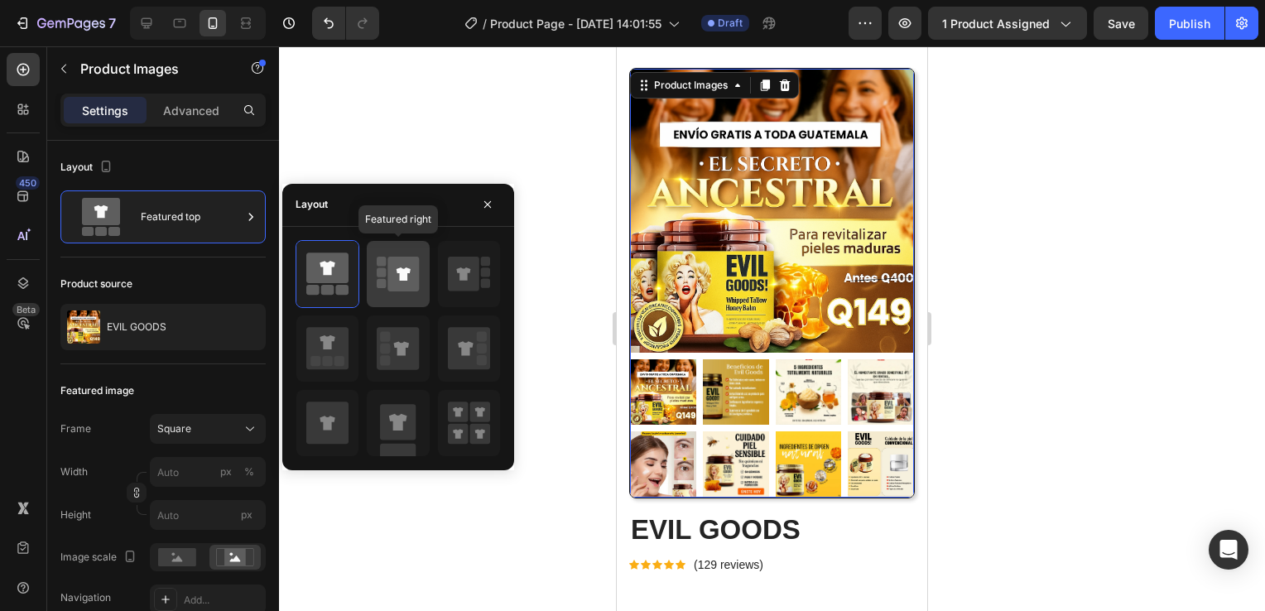
click at [393, 272] on icon at bounding box center [403, 274] width 31 height 35
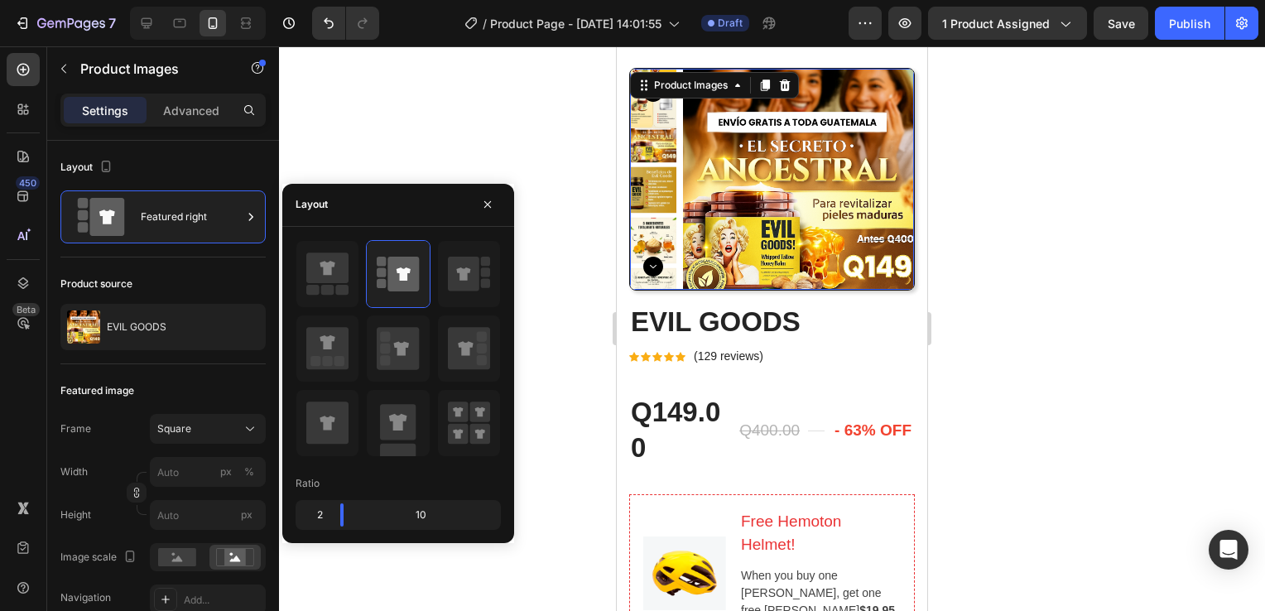
scroll to position [0, 0]
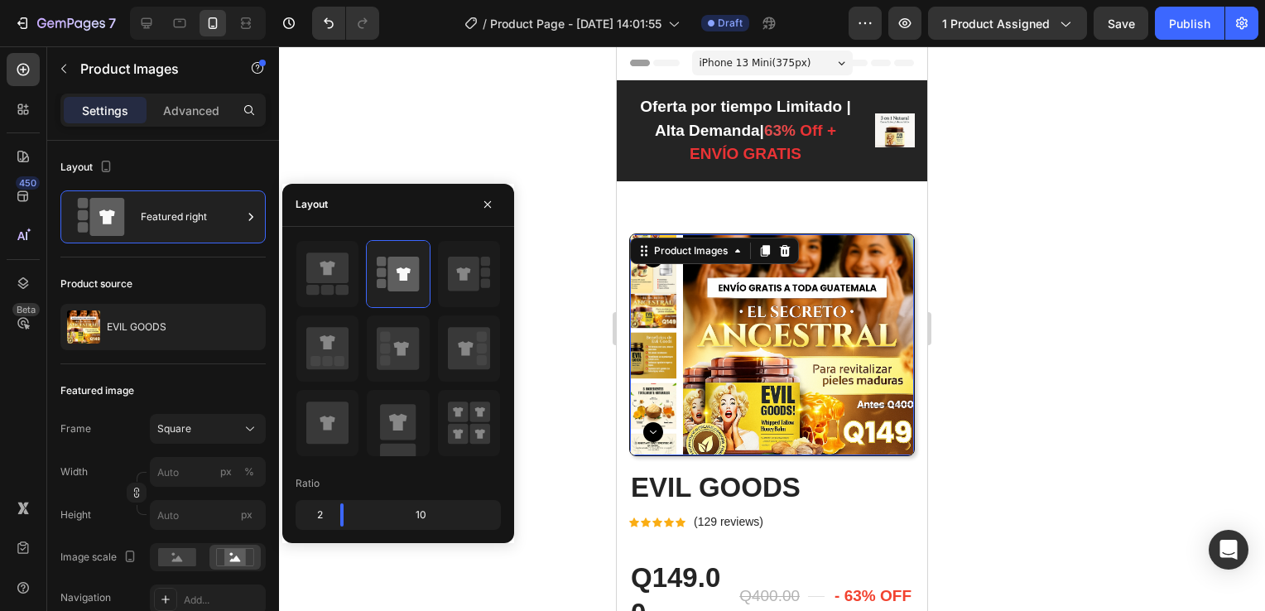
click at [809, 304] on img at bounding box center [798, 349] width 231 height 231
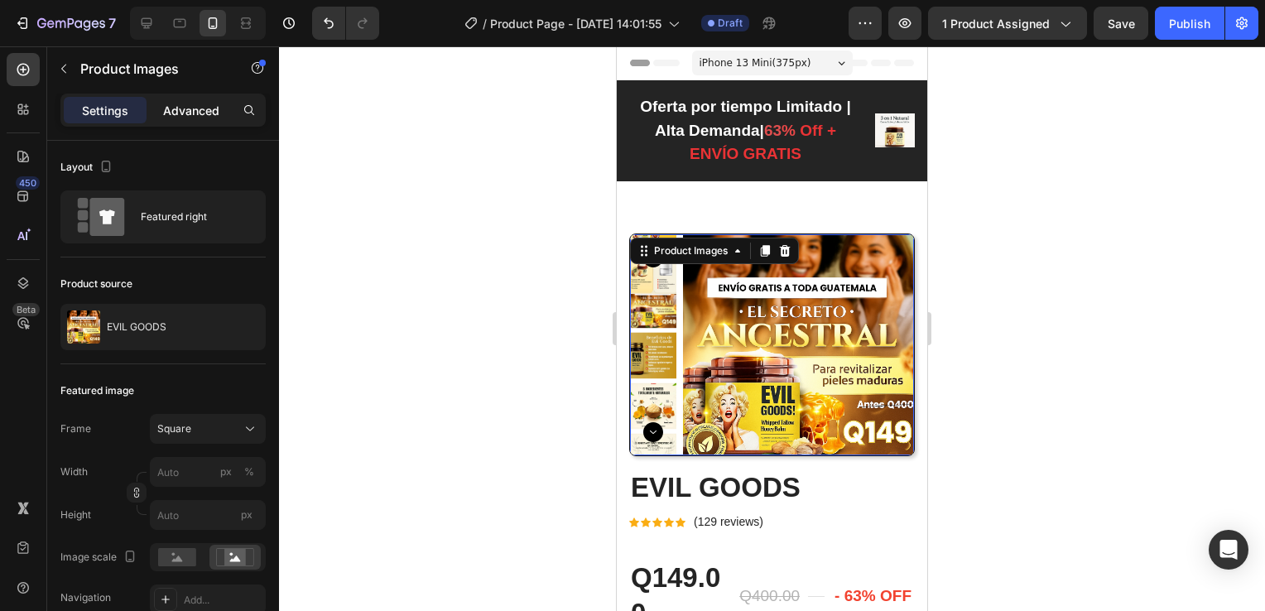
click at [200, 104] on p "Advanced" at bounding box center [191, 110] width 56 height 17
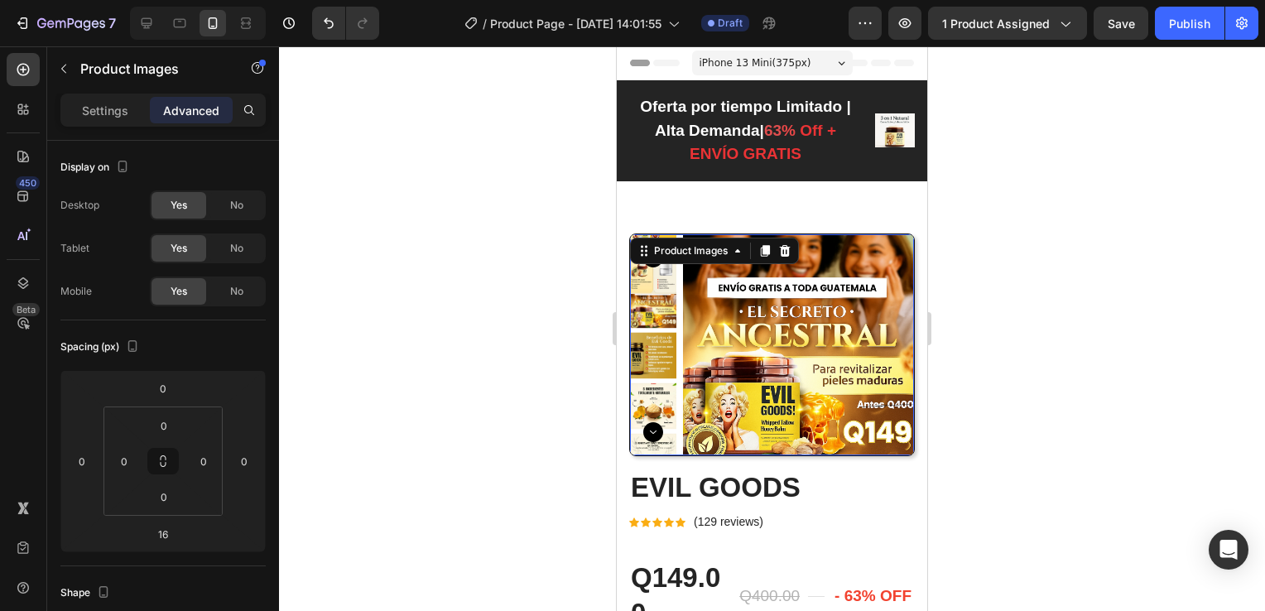
click at [977, 336] on div at bounding box center [772, 328] width 986 height 565
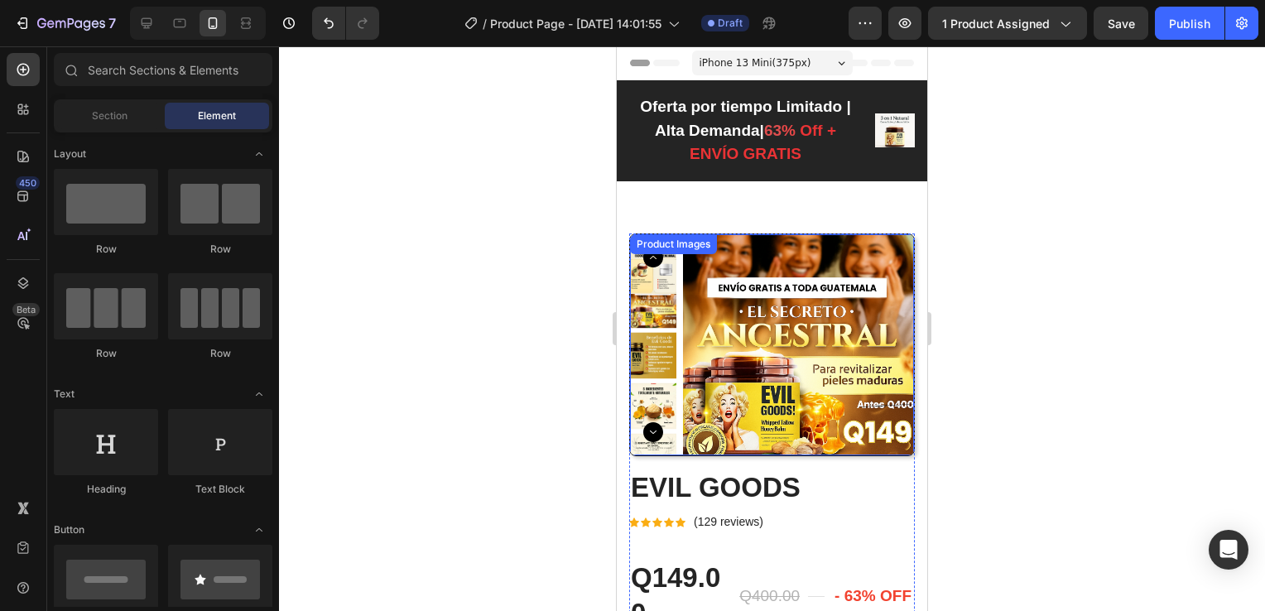
click at [796, 340] on img at bounding box center [798, 349] width 231 height 231
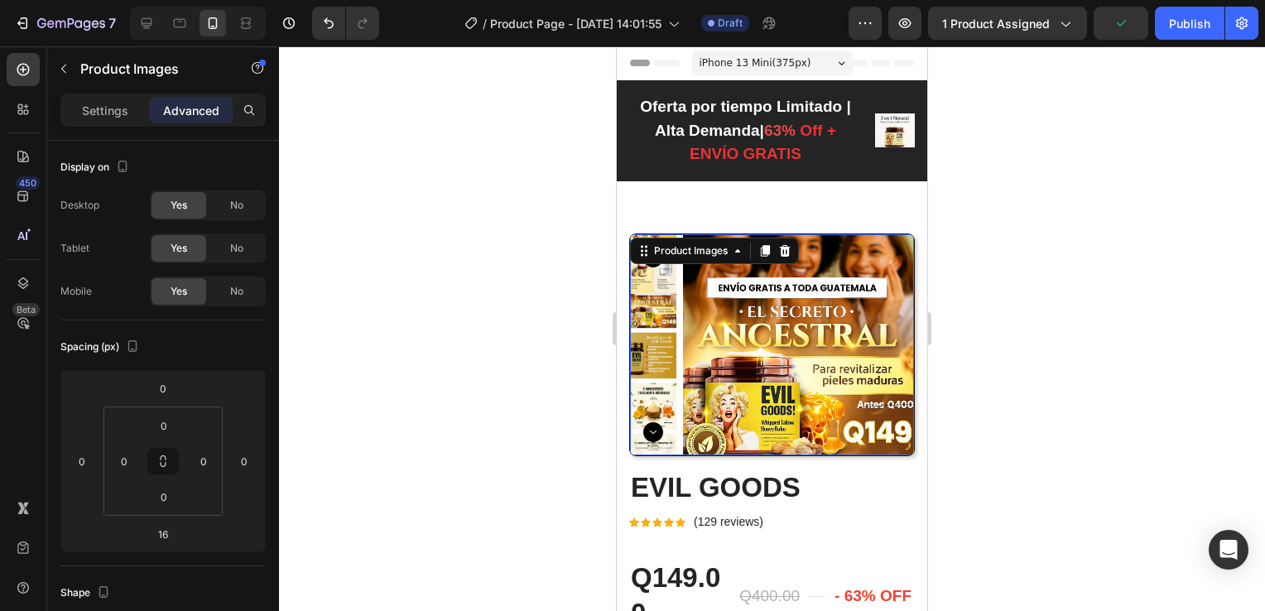
click at [794, 340] on img at bounding box center [798, 349] width 231 height 231
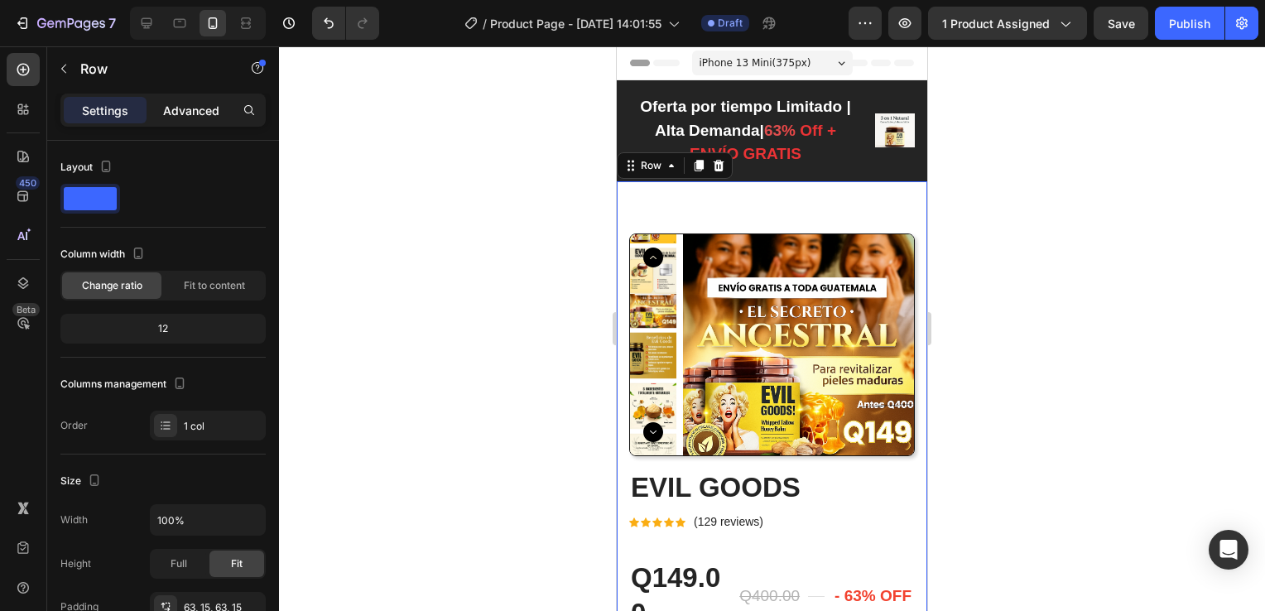
click at [201, 110] on p "Advanced" at bounding box center [191, 110] width 56 height 17
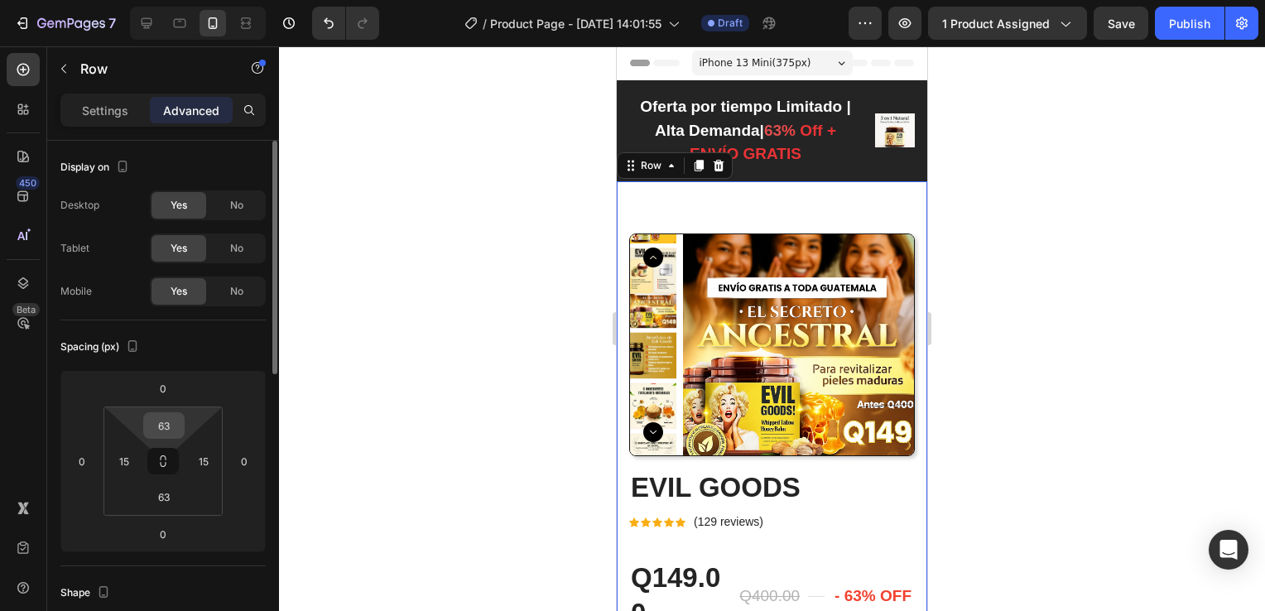
click at [174, 423] on input "63" at bounding box center [163, 425] width 33 height 25
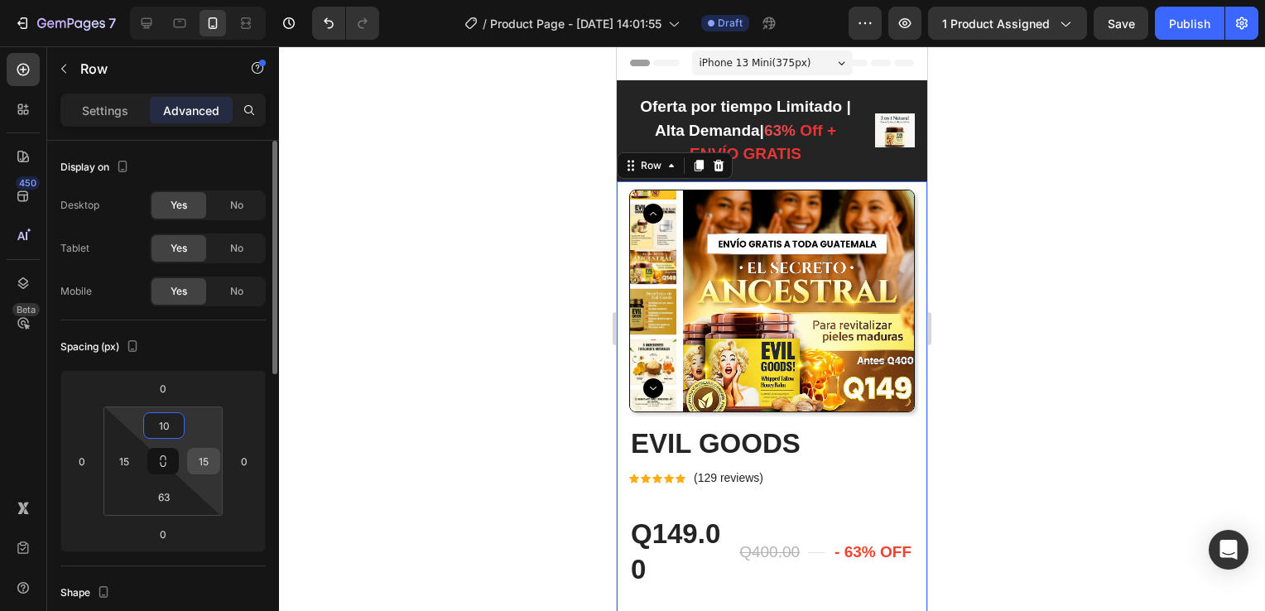
type input "10"
click at [208, 457] on input "15" at bounding box center [203, 461] width 25 height 25
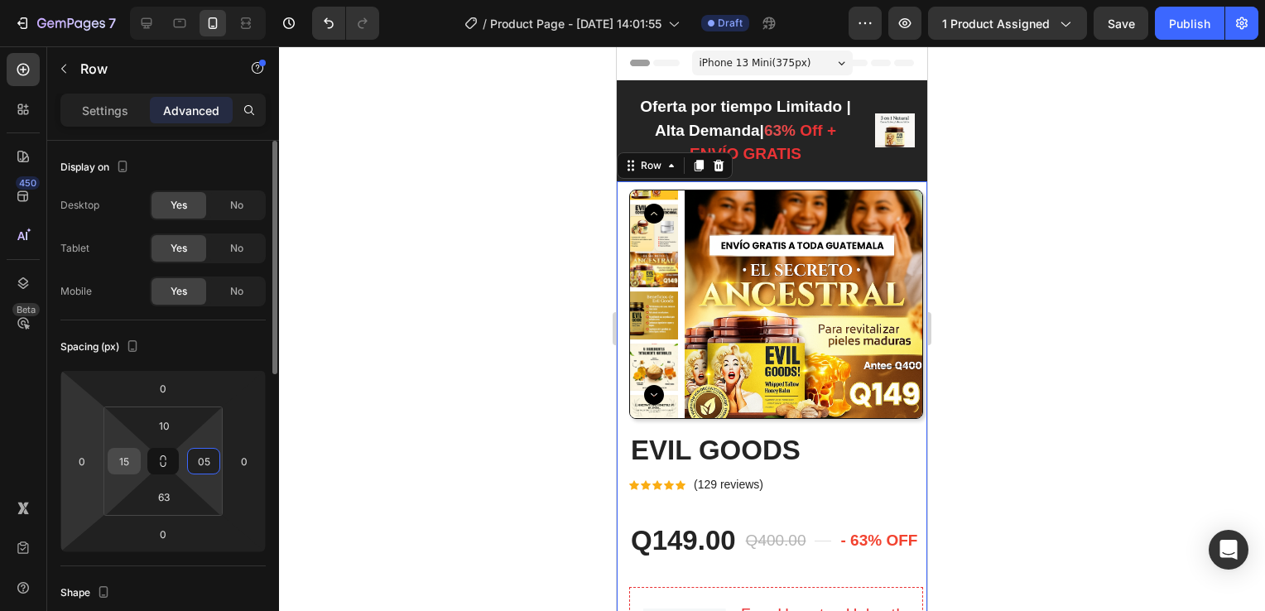
type input "5"
click at [123, 464] on input "15" at bounding box center [124, 461] width 25 height 25
click at [123, 463] on input "15" at bounding box center [124, 461] width 25 height 25
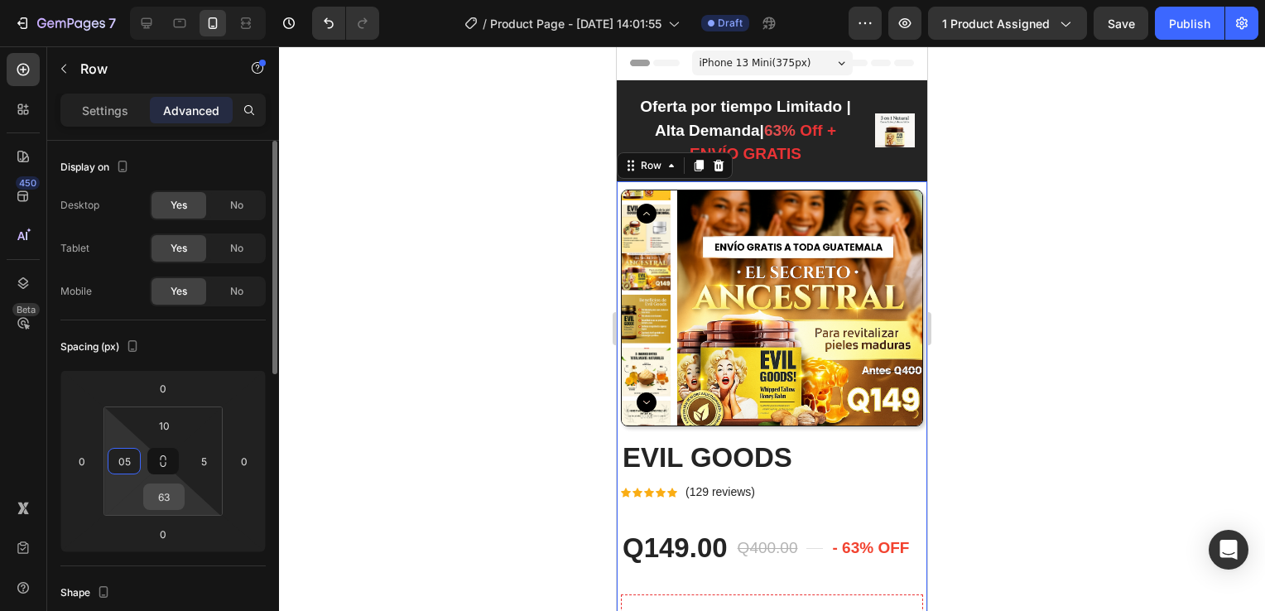
type input "5"
click at [162, 499] on input "63" at bounding box center [163, 496] width 33 height 25
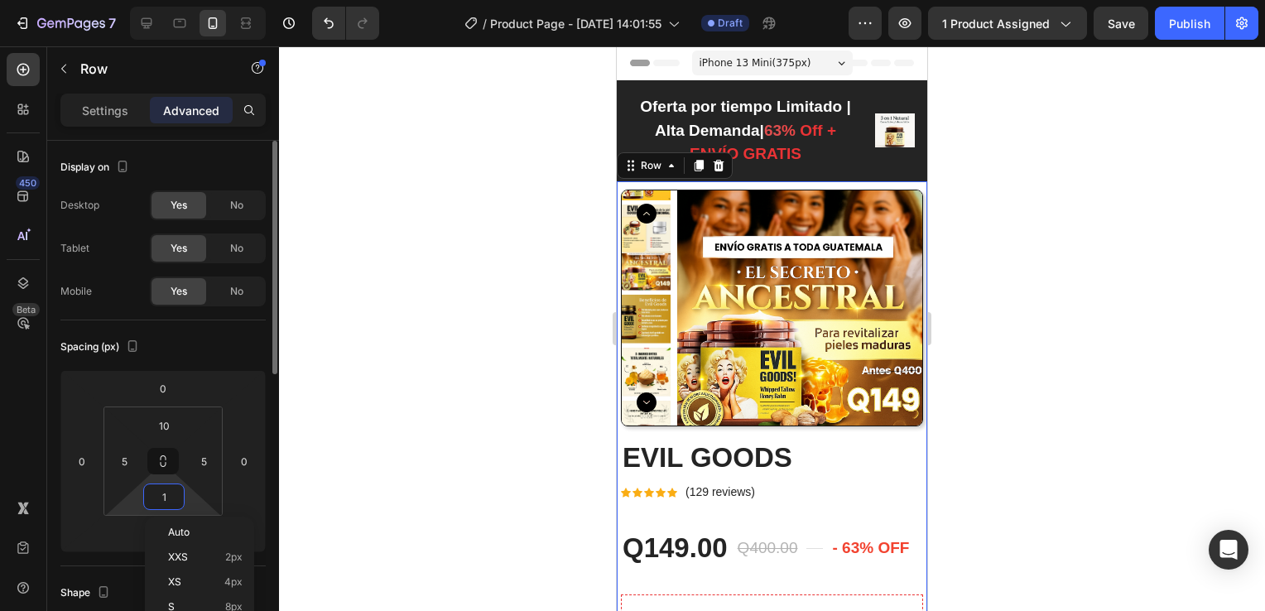
type input "10"
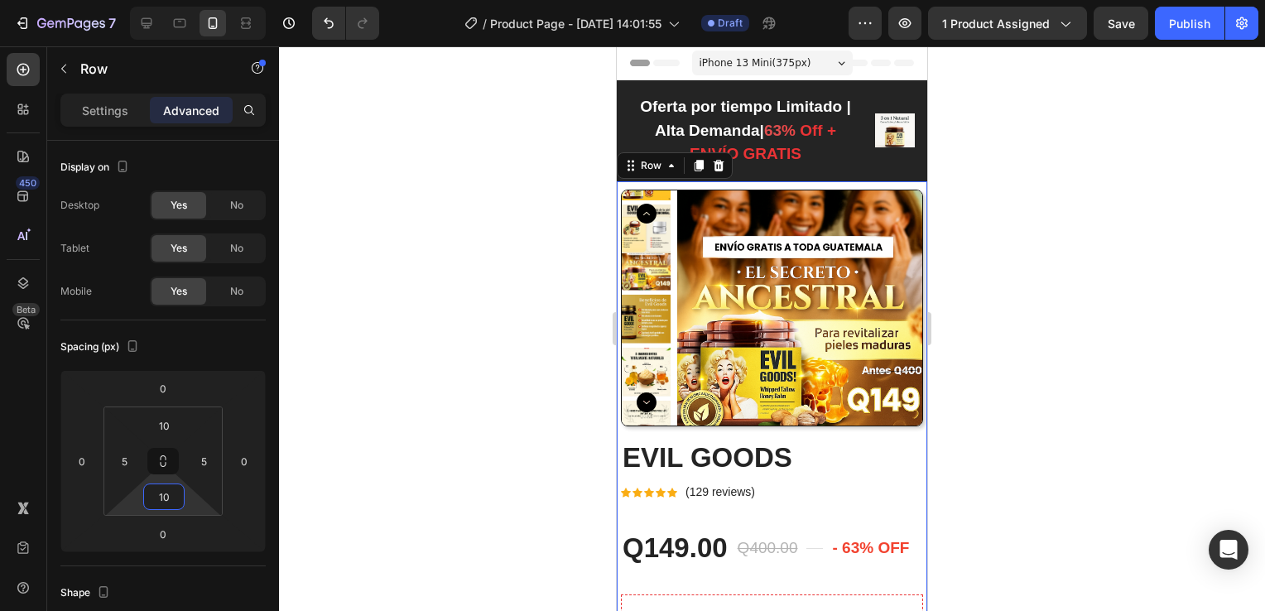
click at [321, 507] on div at bounding box center [772, 328] width 986 height 565
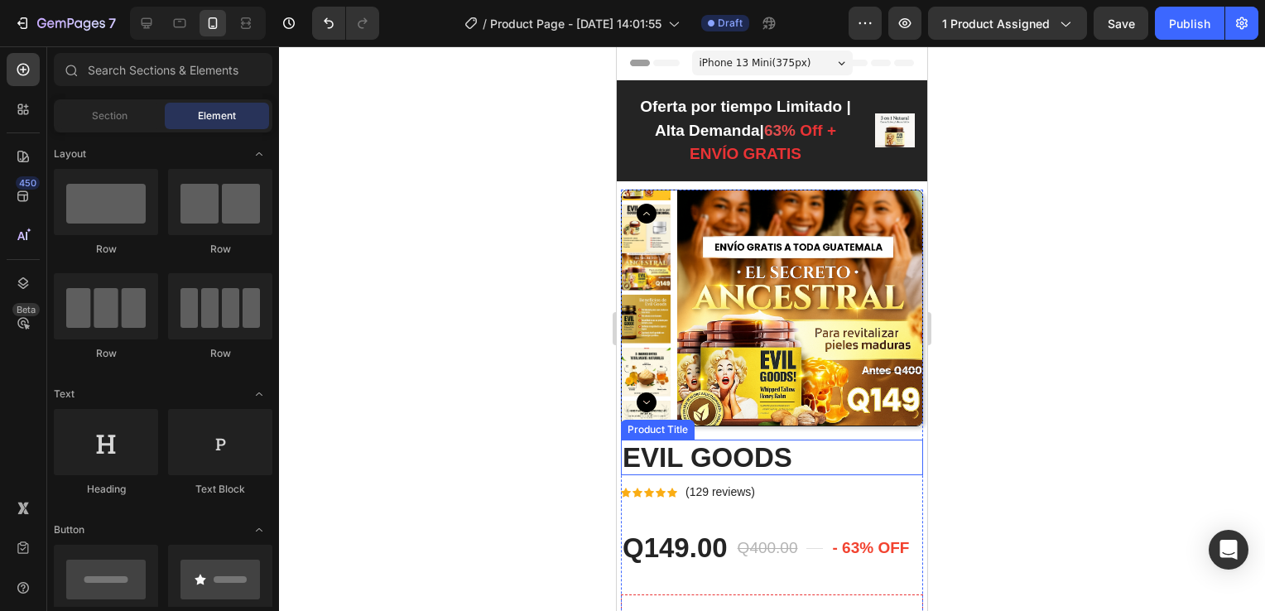
scroll to position [166, 0]
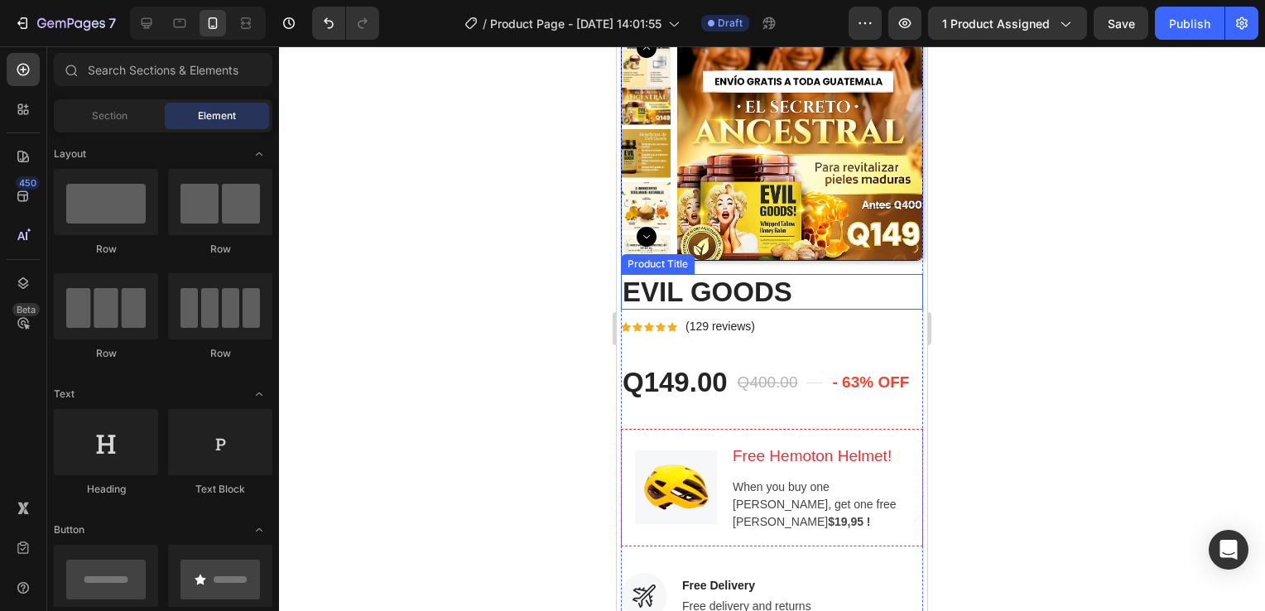
click at [821, 284] on h2 "EVIL GOODS" at bounding box center [772, 292] width 302 height 36
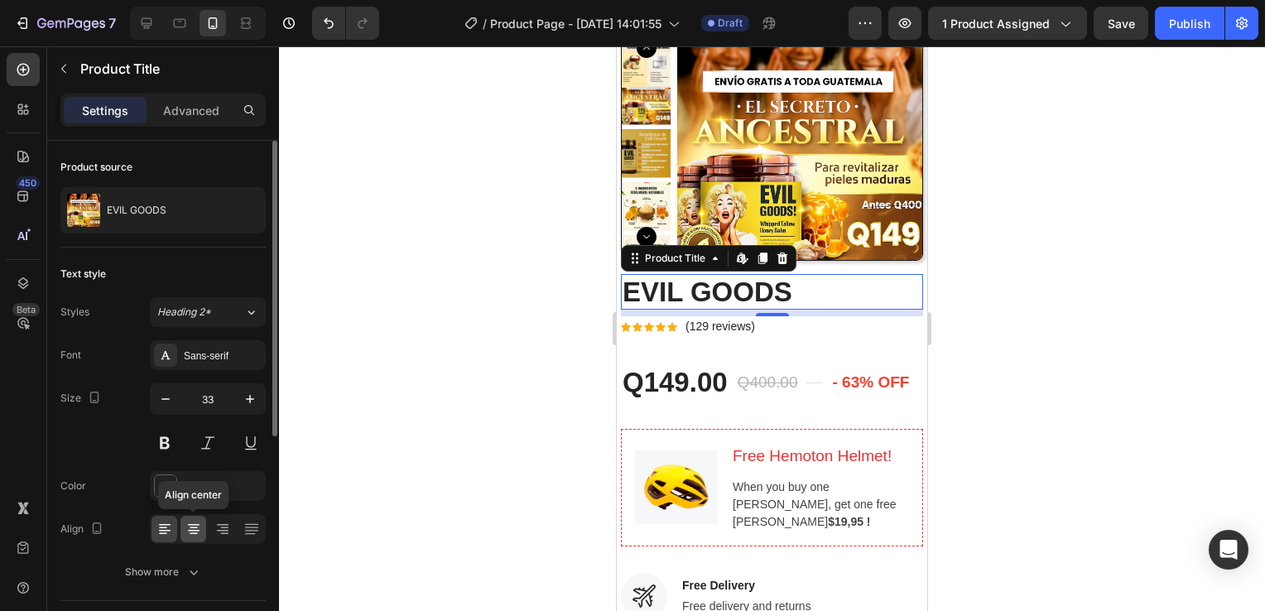
click at [195, 525] on icon at bounding box center [193, 529] width 17 height 17
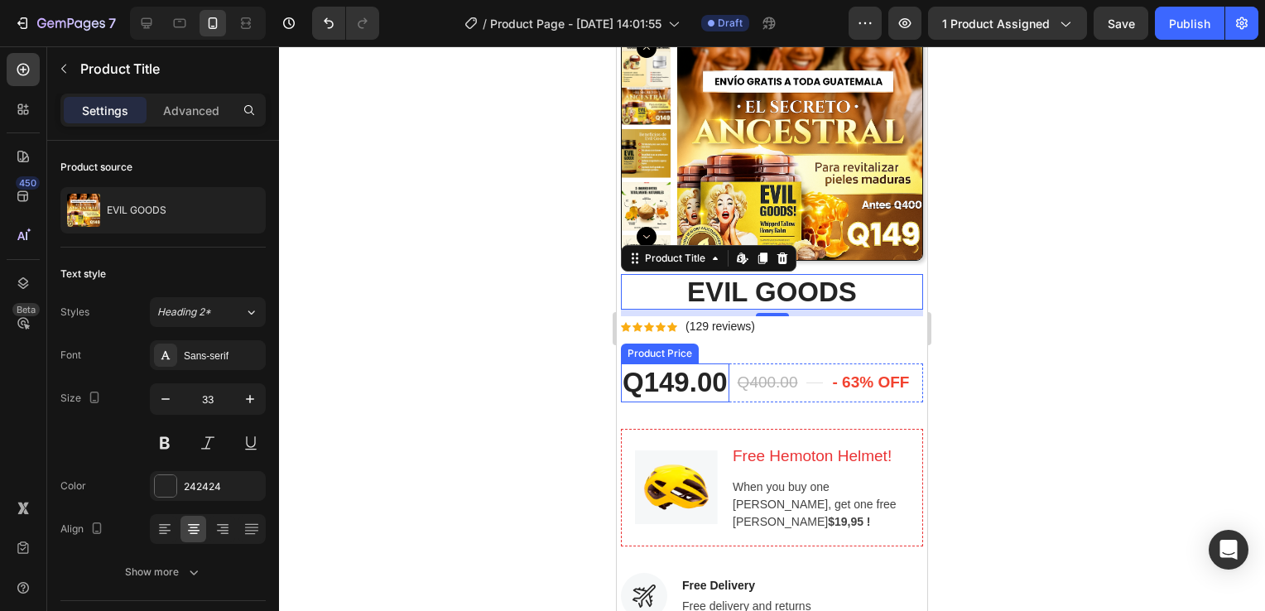
click at [693, 384] on div "Q149.00" at bounding box center [675, 383] width 108 height 39
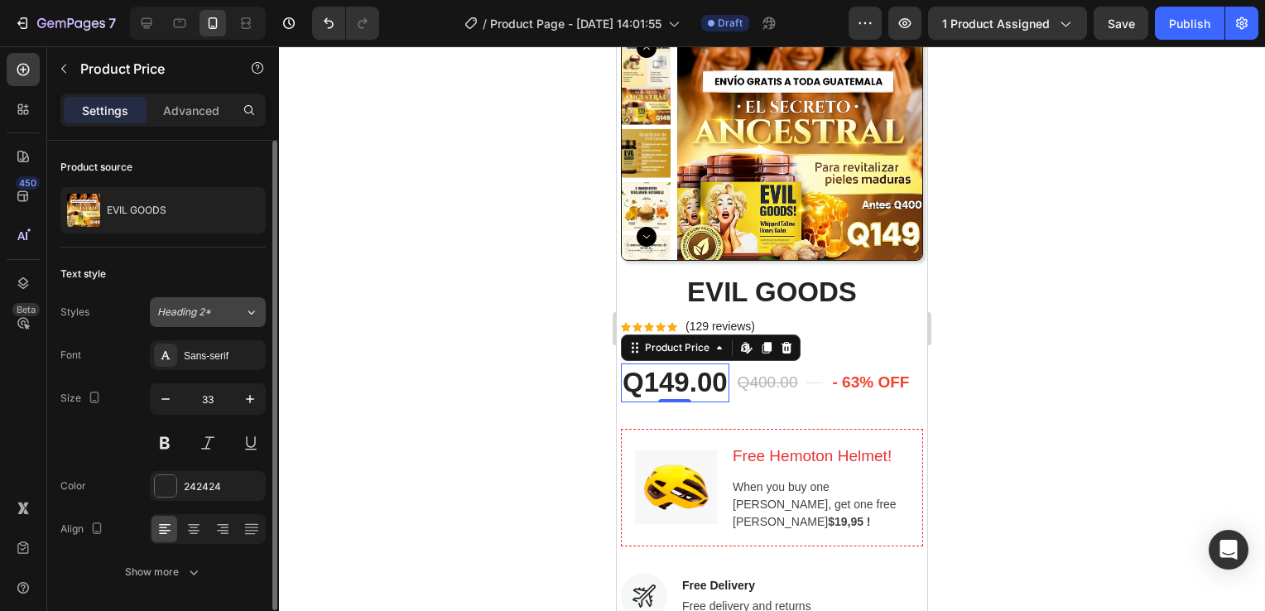
click at [252, 306] on icon at bounding box center [251, 312] width 14 height 17
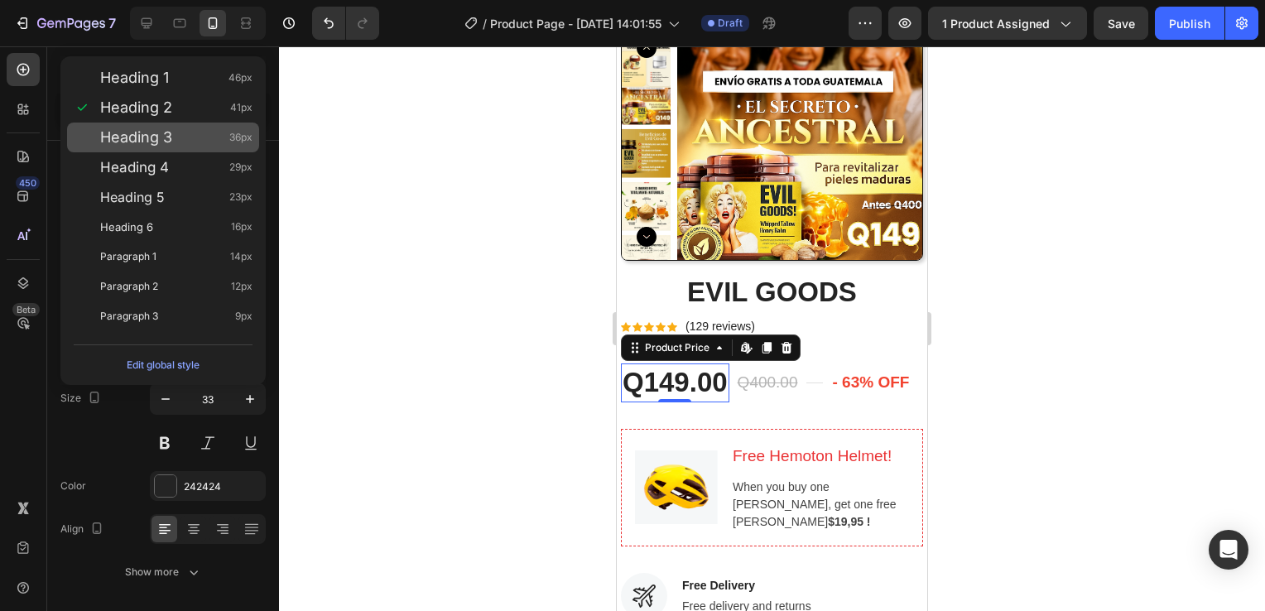
click at [189, 136] on div "Heading 3 36px" at bounding box center [176, 137] width 152 height 17
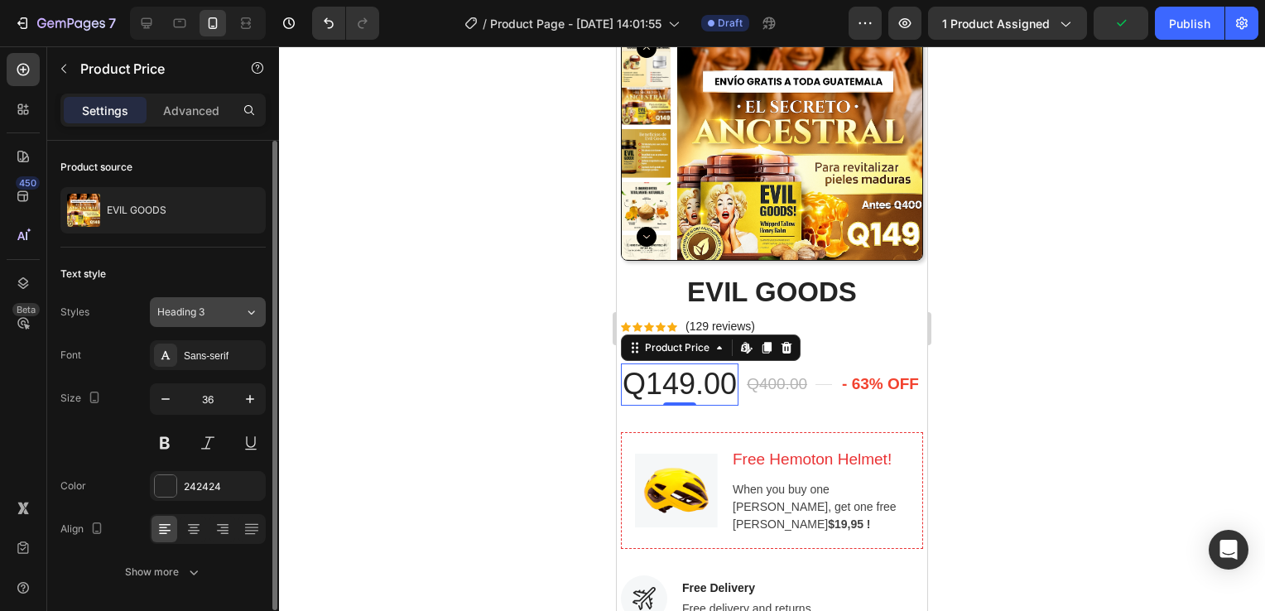
click at [233, 305] on div "Heading 3" at bounding box center [200, 312] width 87 height 15
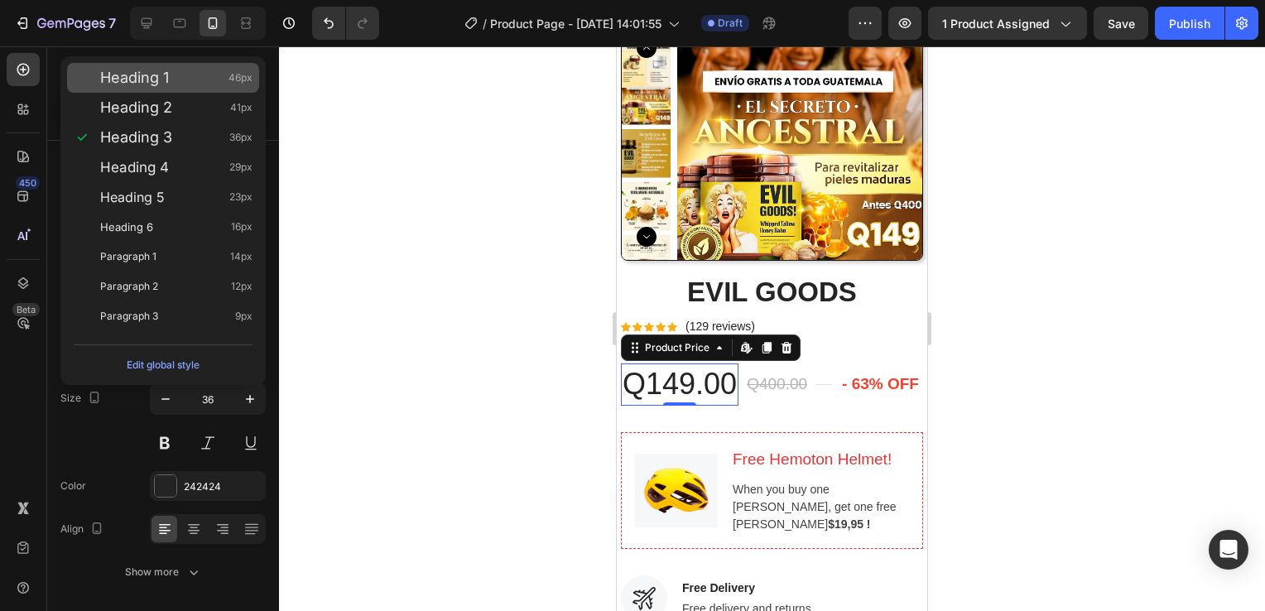
click at [192, 80] on div "Heading 1 46px" at bounding box center [176, 78] width 152 height 17
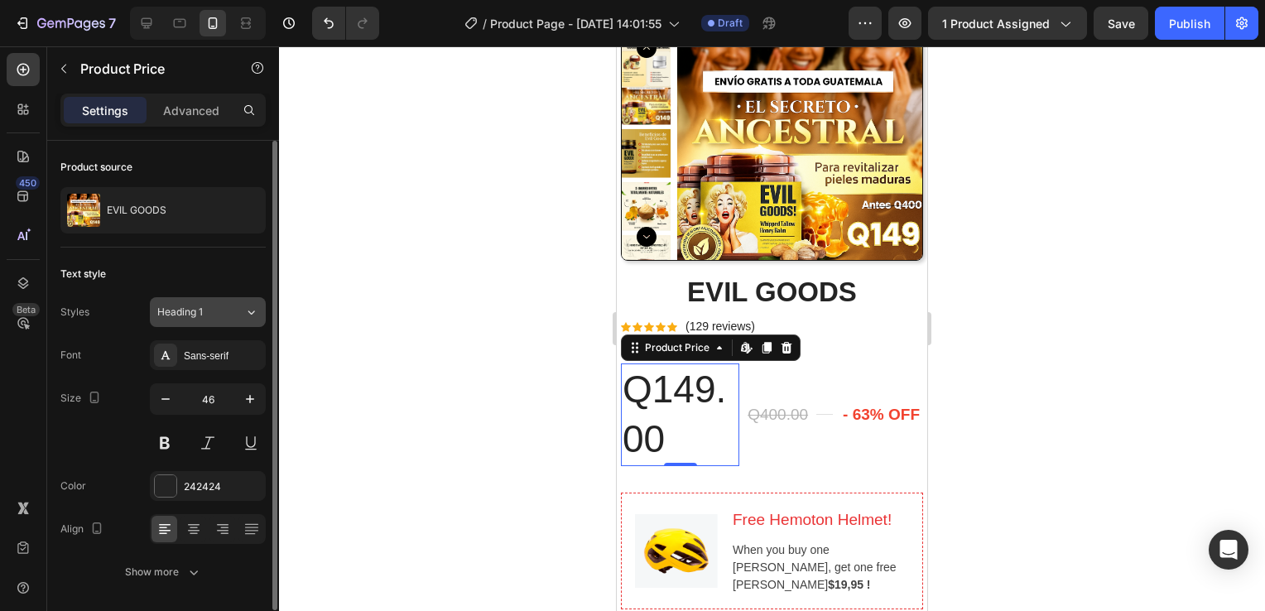
click at [234, 316] on div "Heading 1" at bounding box center [200, 312] width 87 height 15
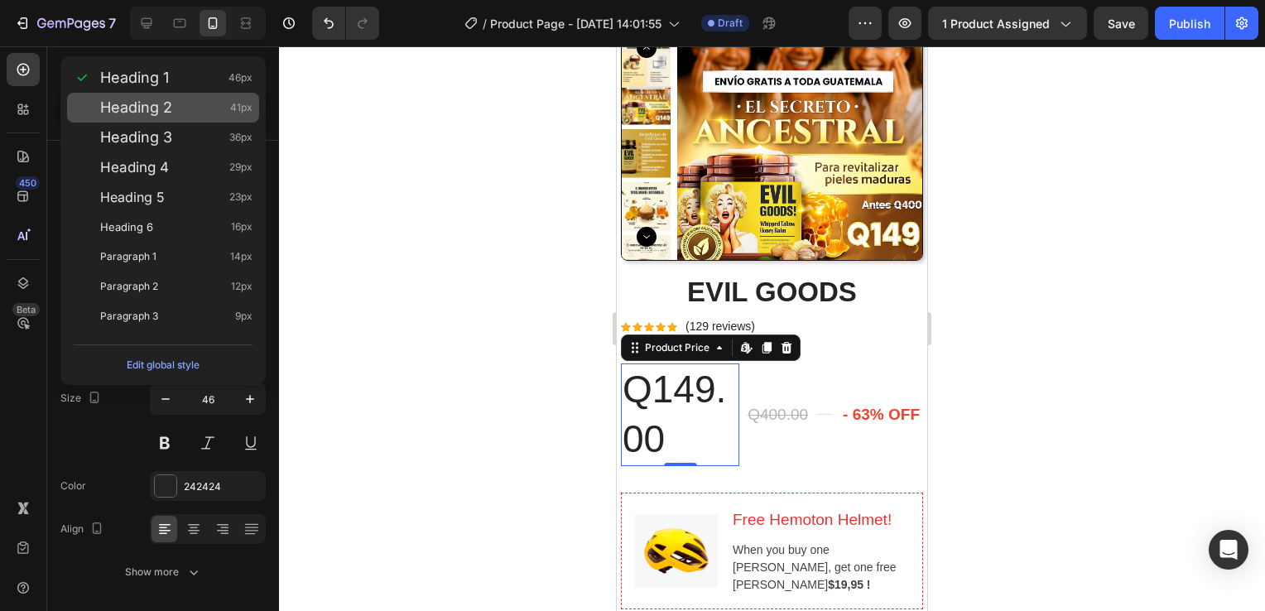
click at [185, 113] on div "Heading 2 41px" at bounding box center [176, 107] width 152 height 17
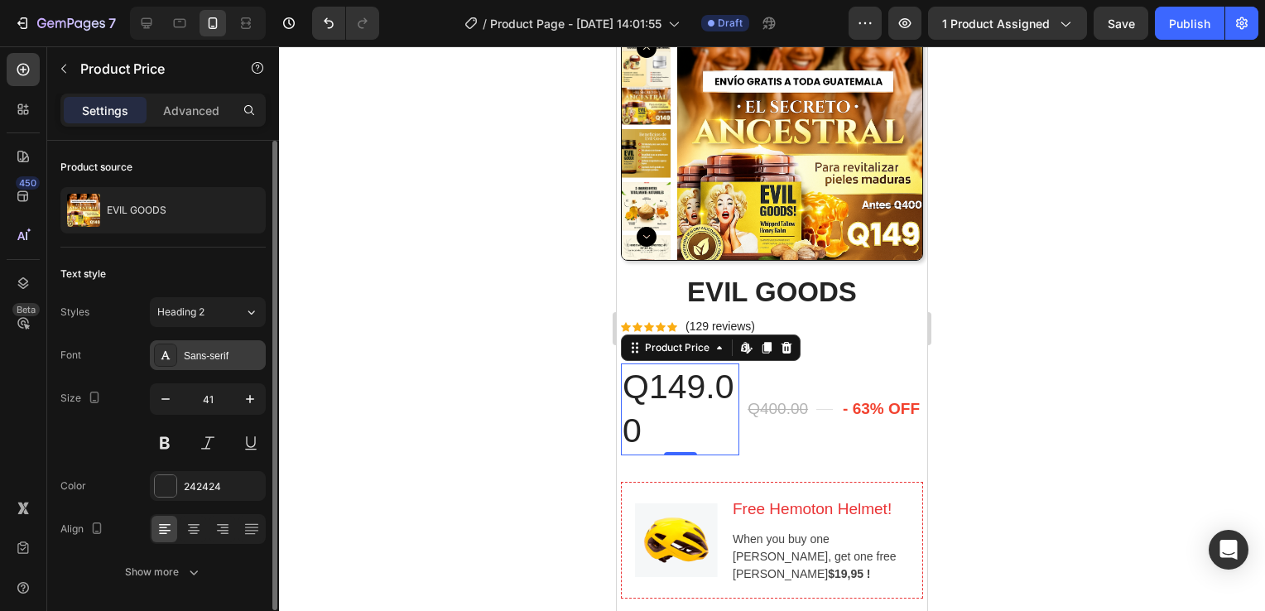
click at [228, 351] on div "Sans-serif" at bounding box center [223, 356] width 78 height 15
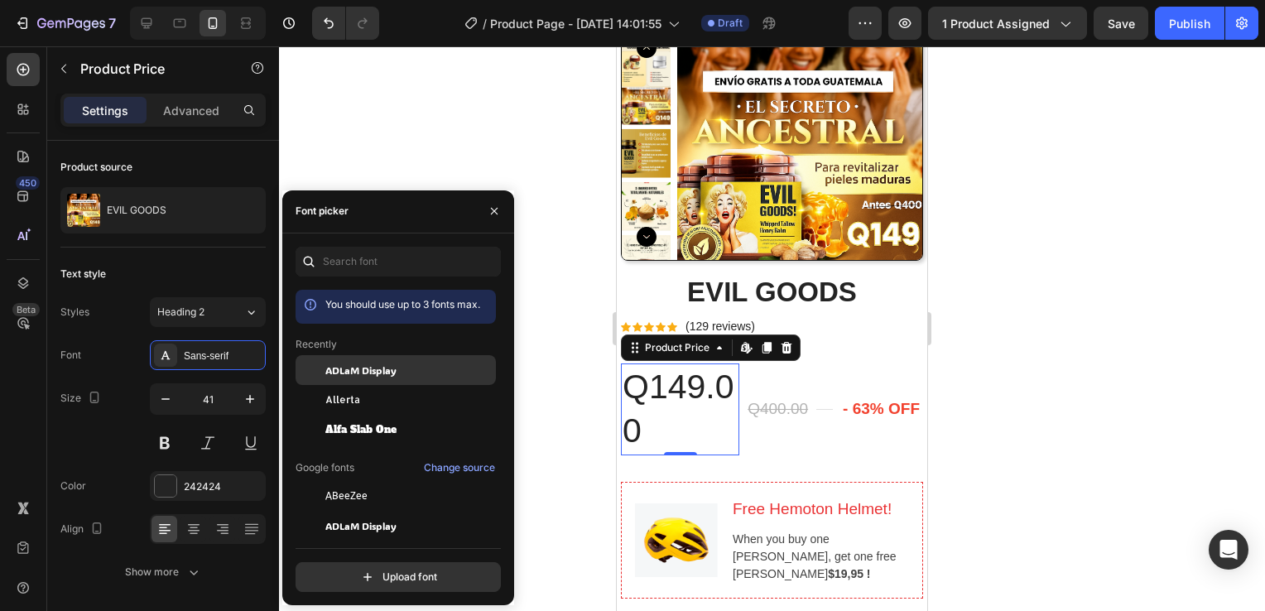
click at [377, 366] on span "ADLaM Display" at bounding box center [360, 370] width 71 height 15
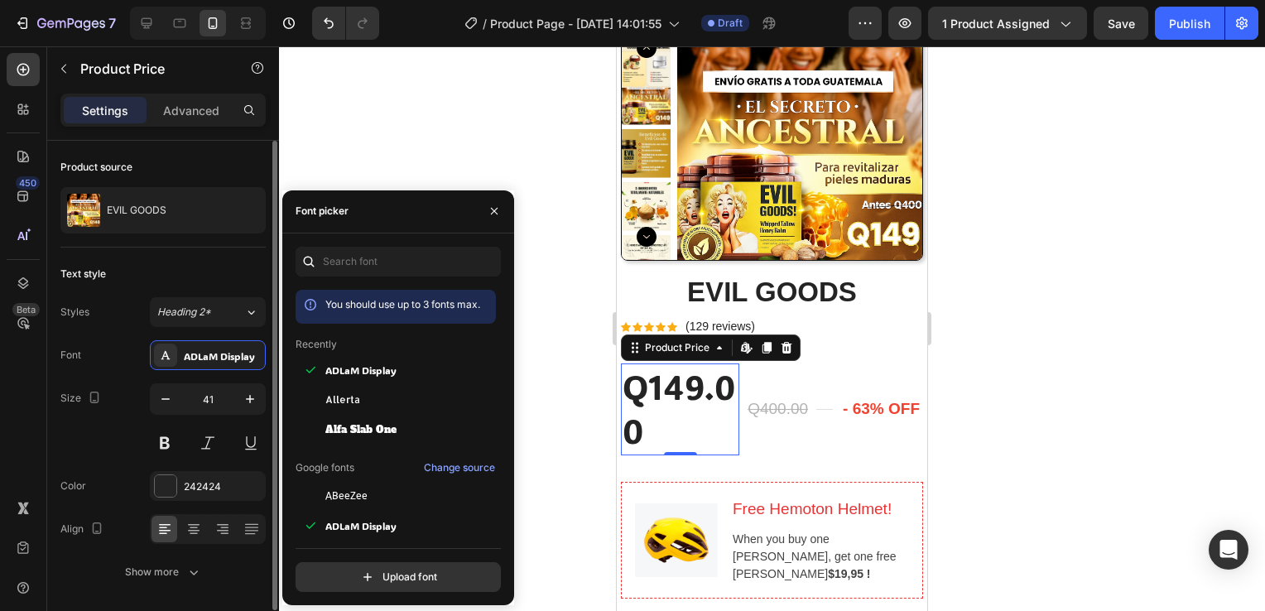
click at [129, 376] on div "Font ADLaM Display Size 41 Color 242424 Align Show more" at bounding box center [162, 463] width 205 height 247
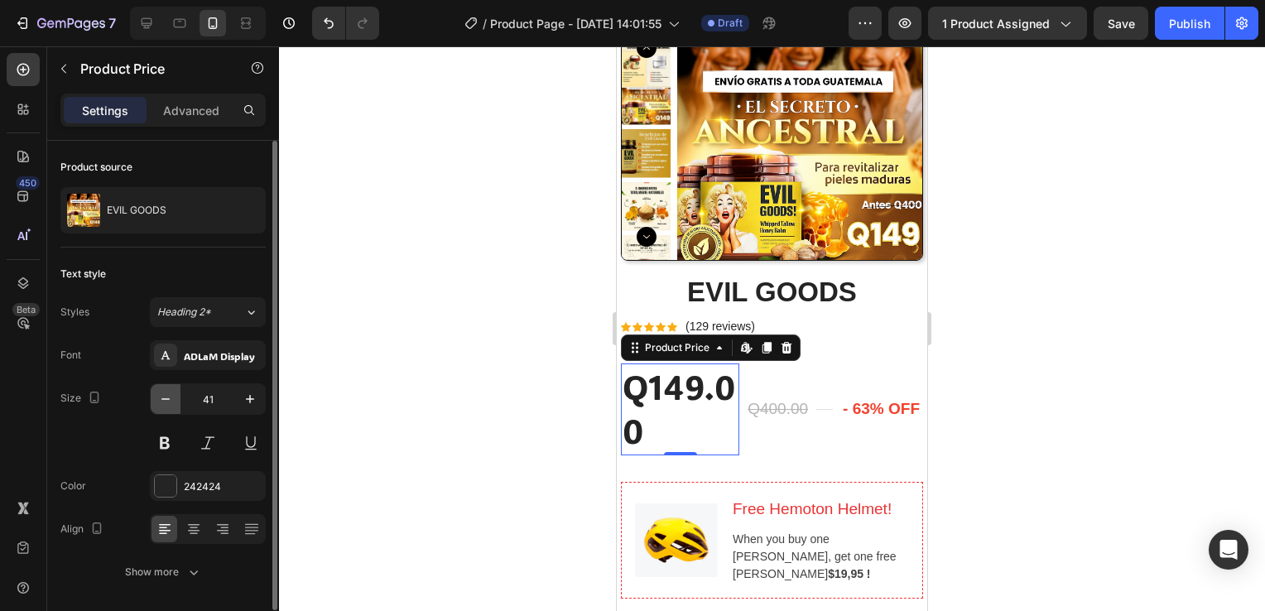
click at [167, 399] on icon "button" at bounding box center [165, 399] width 17 height 17
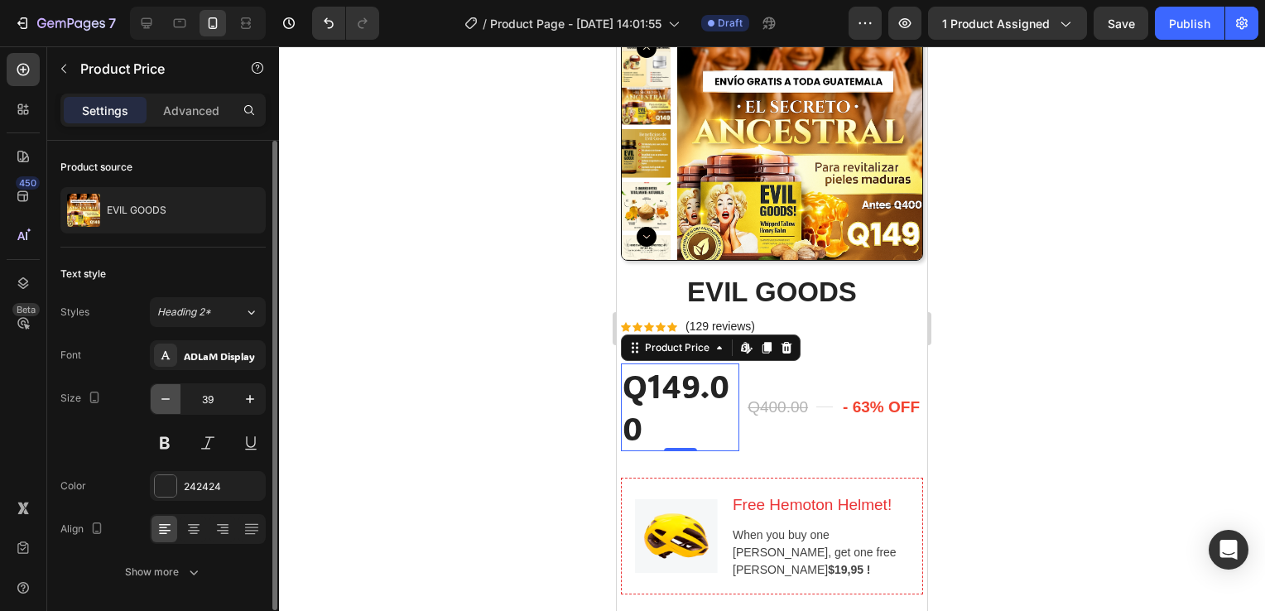
click at [167, 399] on icon "button" at bounding box center [165, 399] width 17 height 17
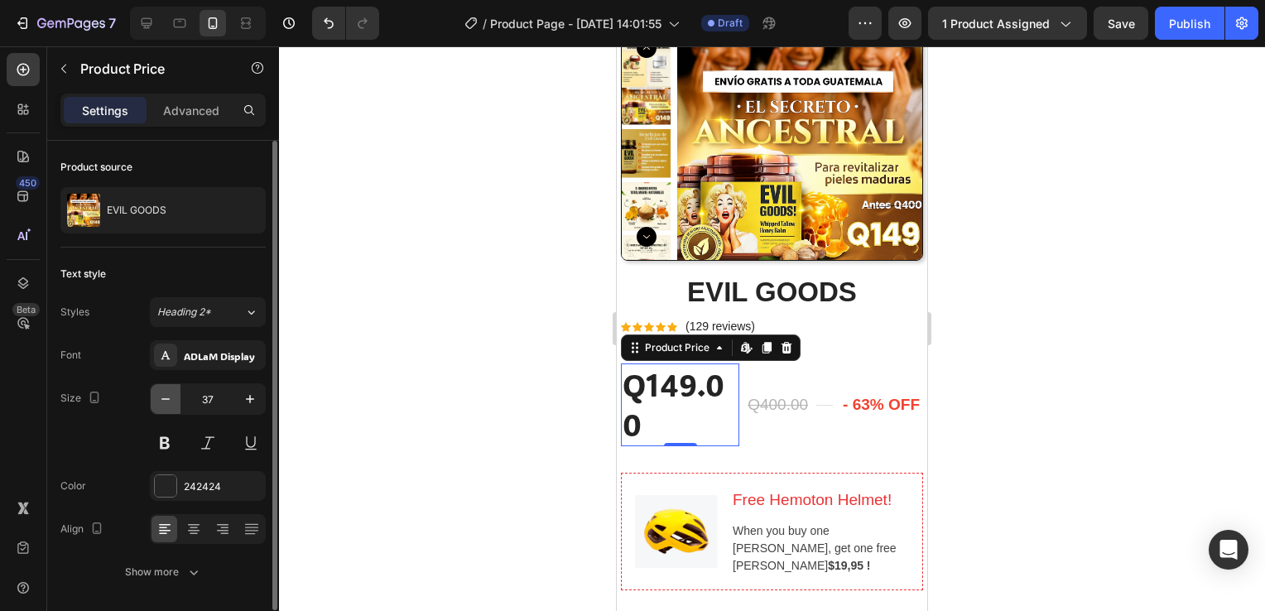
click at [167, 399] on icon "button" at bounding box center [165, 399] width 17 height 17
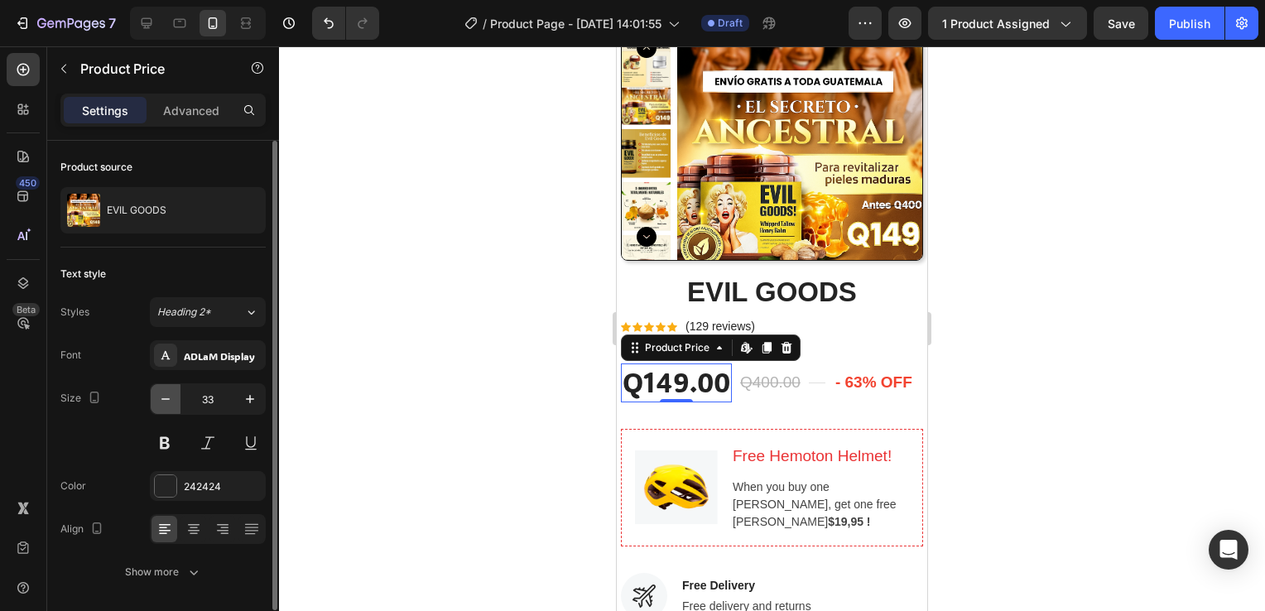
click at [167, 399] on icon "button" at bounding box center [165, 399] width 17 height 17
type input "31"
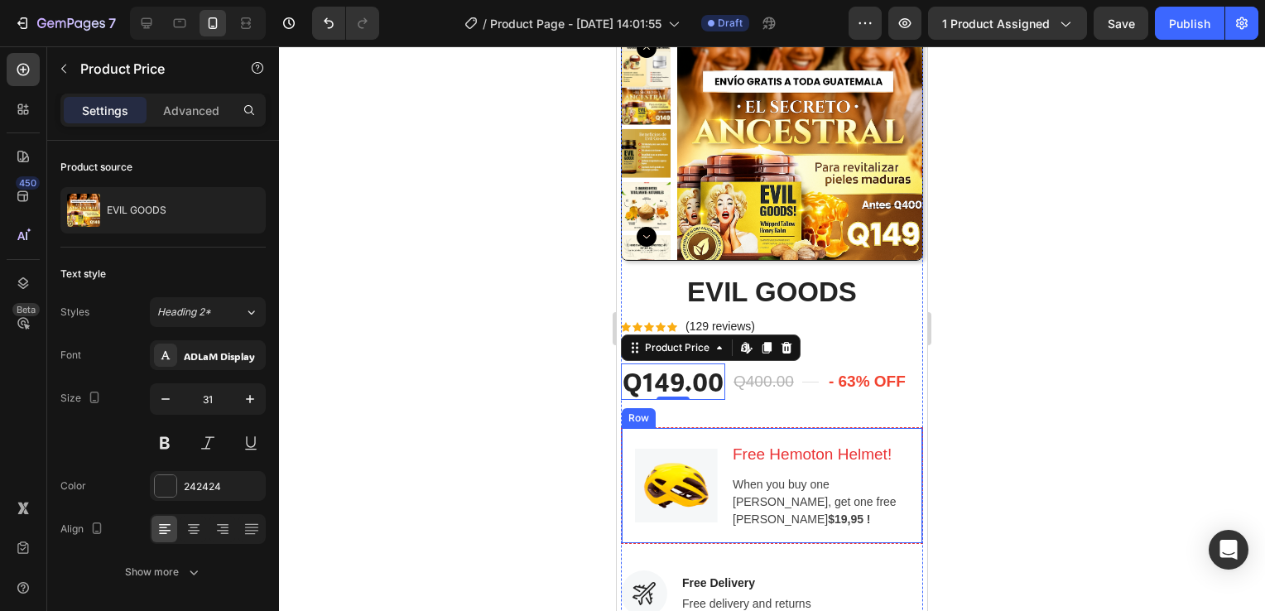
click at [718, 433] on div "Image Free Hemoton Helmet! Heading When you buy one Hemoton Bike, get one free …" at bounding box center [772, 486] width 302 height 118
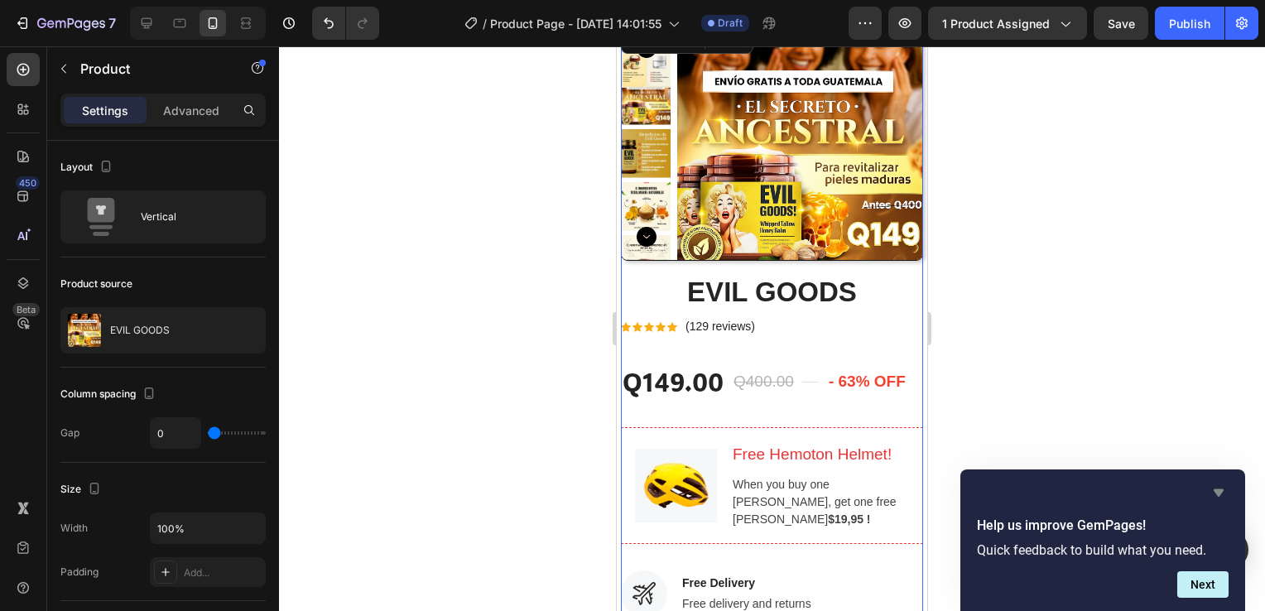
click at [1216, 489] on icon "Hide survey" at bounding box center [1219, 492] width 10 height 7
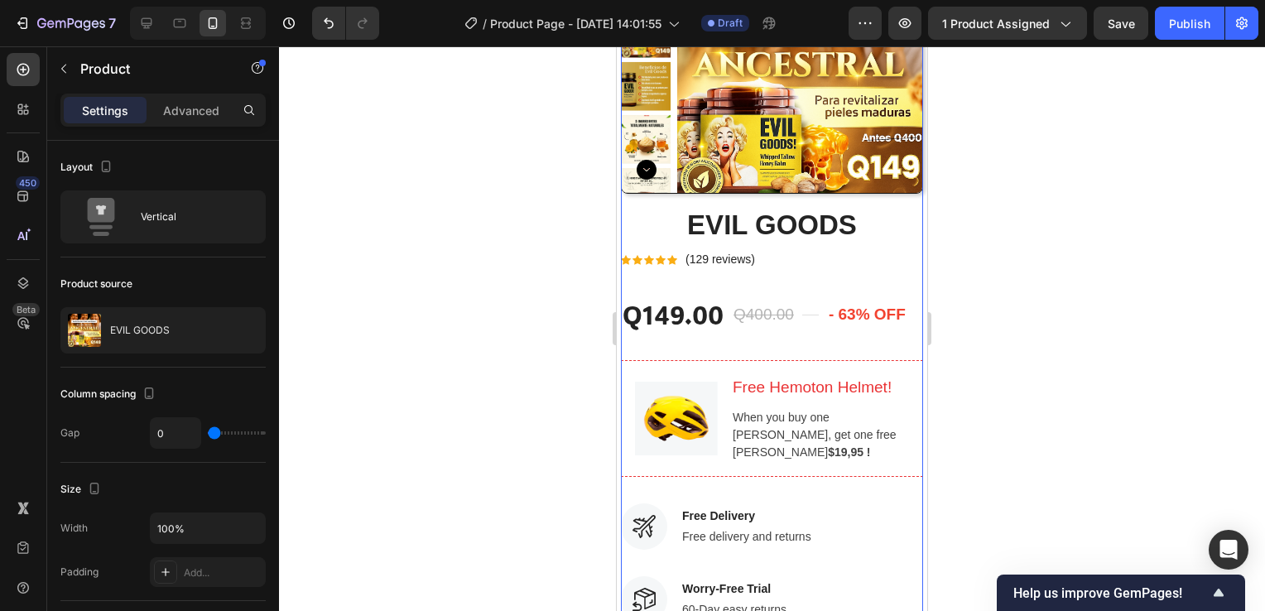
scroll to position [248, 0]
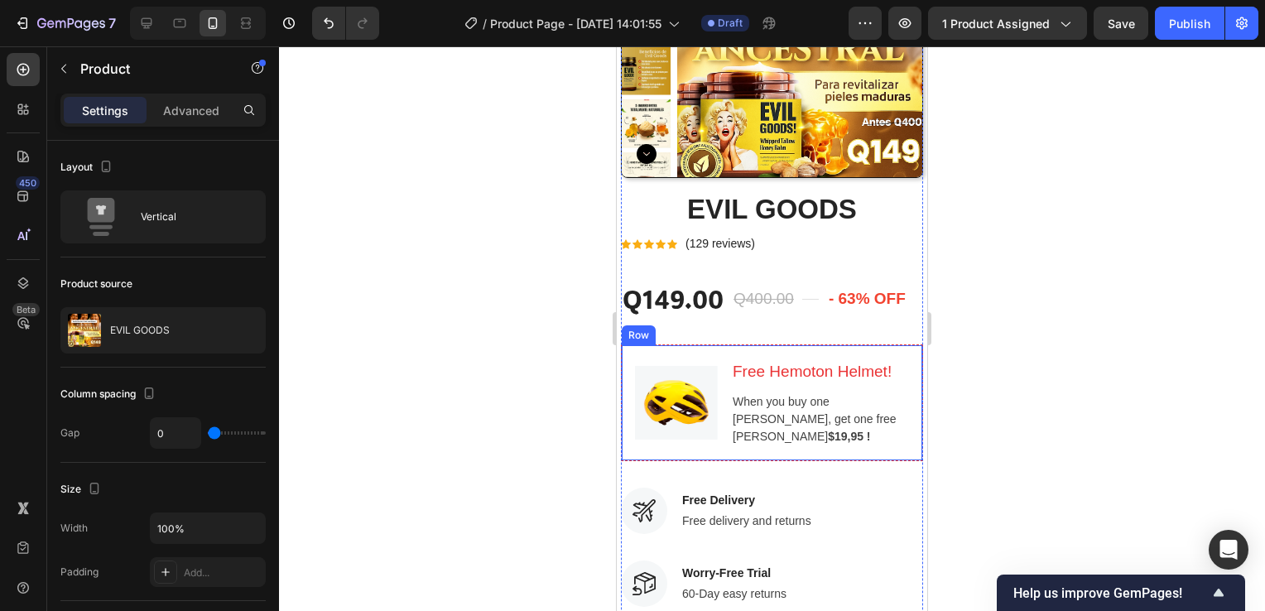
click at [685, 349] on div "Image Free Hemoton Helmet! Heading When you buy one Hemoton Bike, get one free …" at bounding box center [772, 403] width 302 height 118
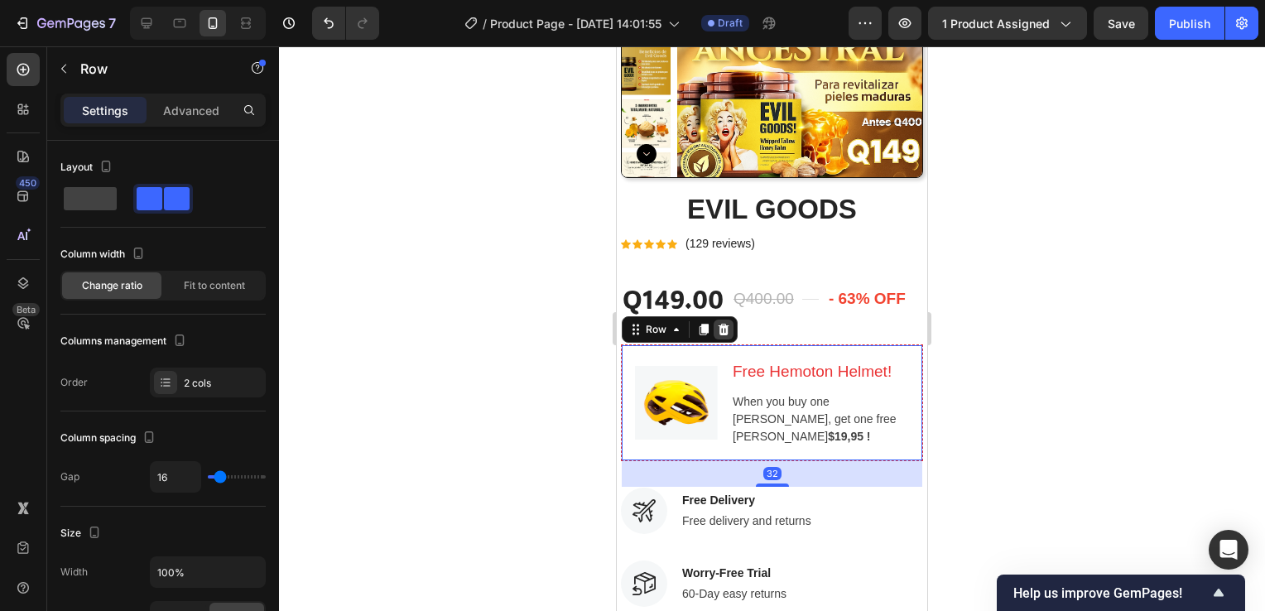
click at [722, 329] on icon at bounding box center [724, 329] width 11 height 12
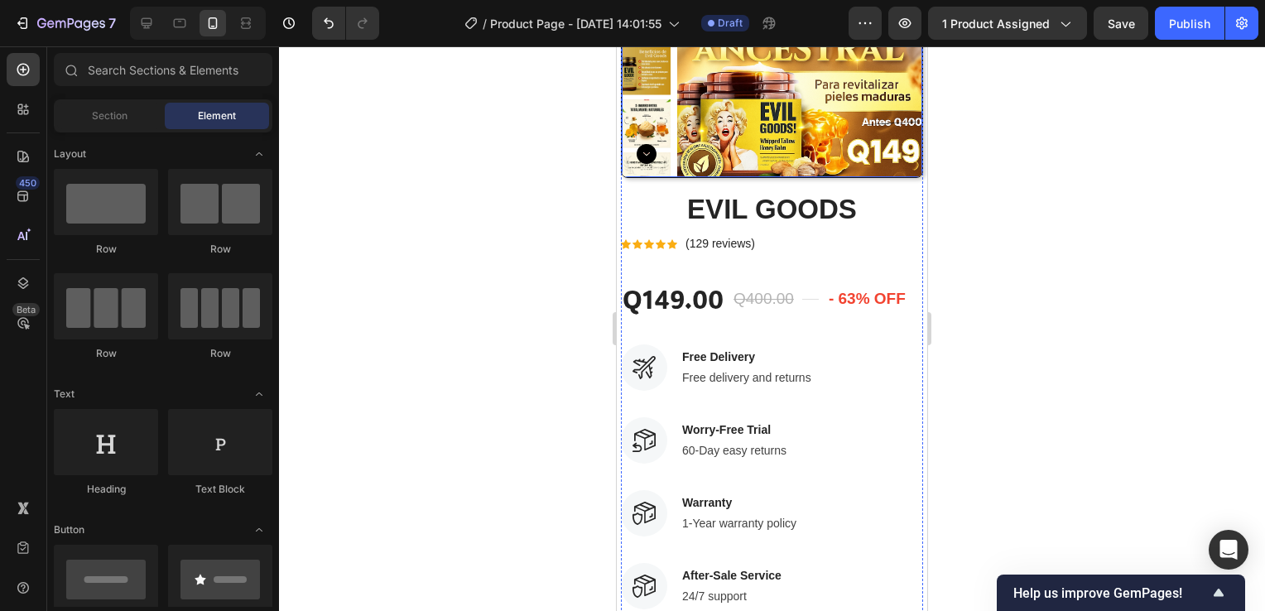
scroll to position [331, 0]
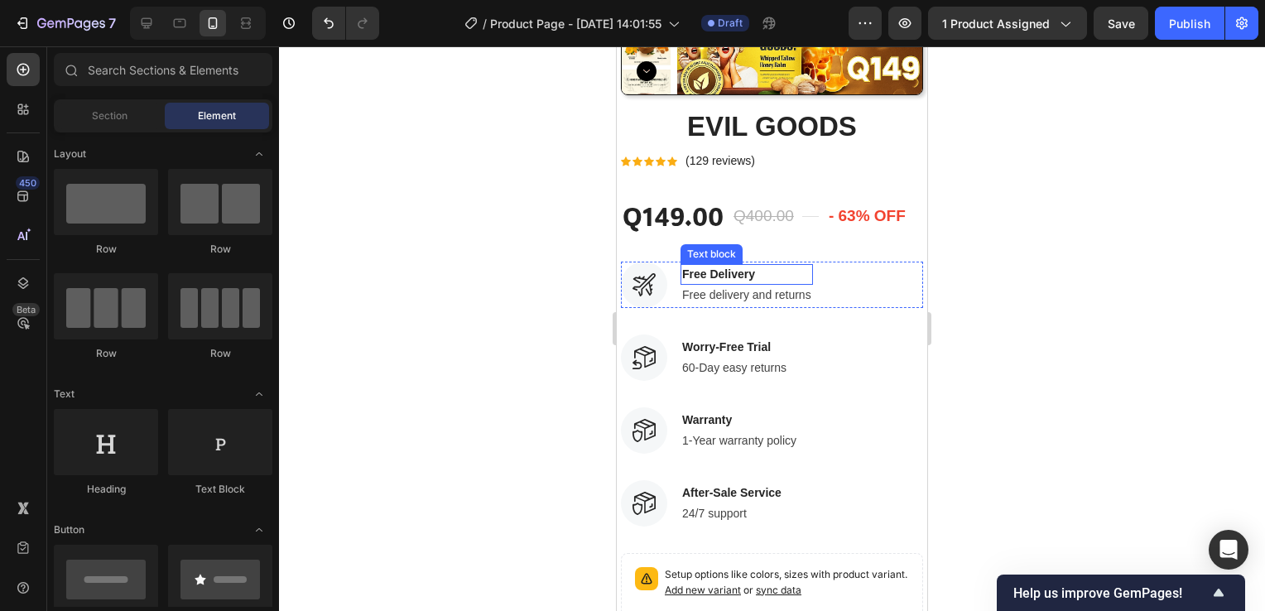
click at [756, 275] on p "Free Delivery" at bounding box center [746, 274] width 129 height 17
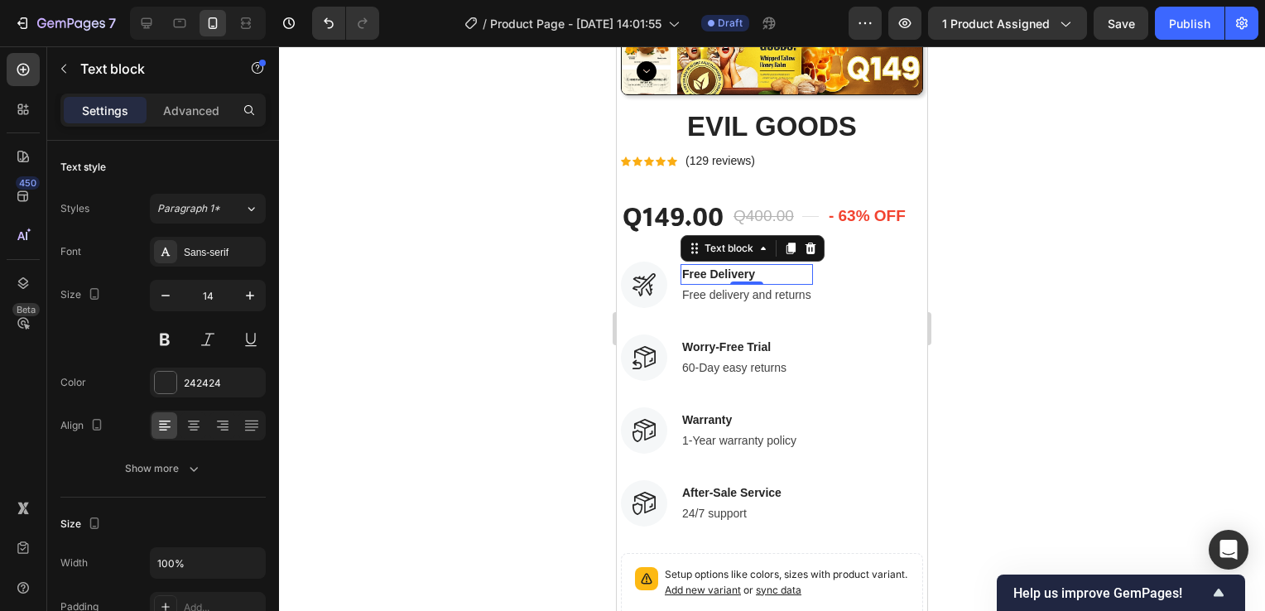
click at [759, 274] on p "Free Delivery" at bounding box center [746, 274] width 129 height 17
click at [759, 273] on p "Free Delivery" at bounding box center [746, 274] width 129 height 17
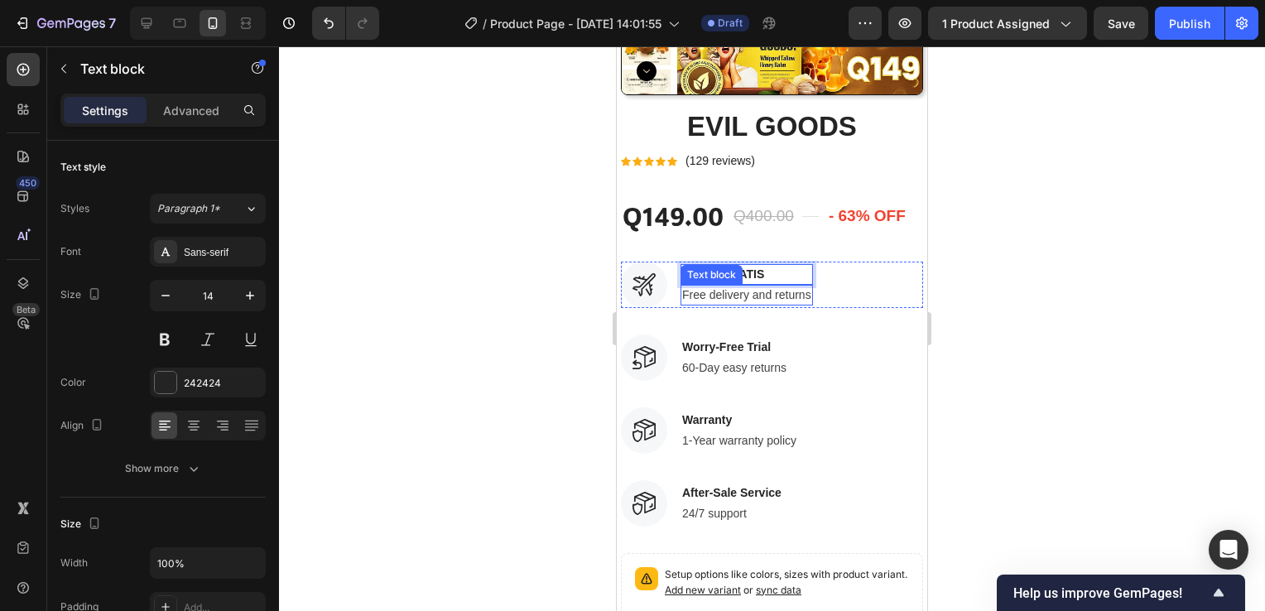
click at [742, 296] on p "Free delivery and returns" at bounding box center [746, 295] width 129 height 17
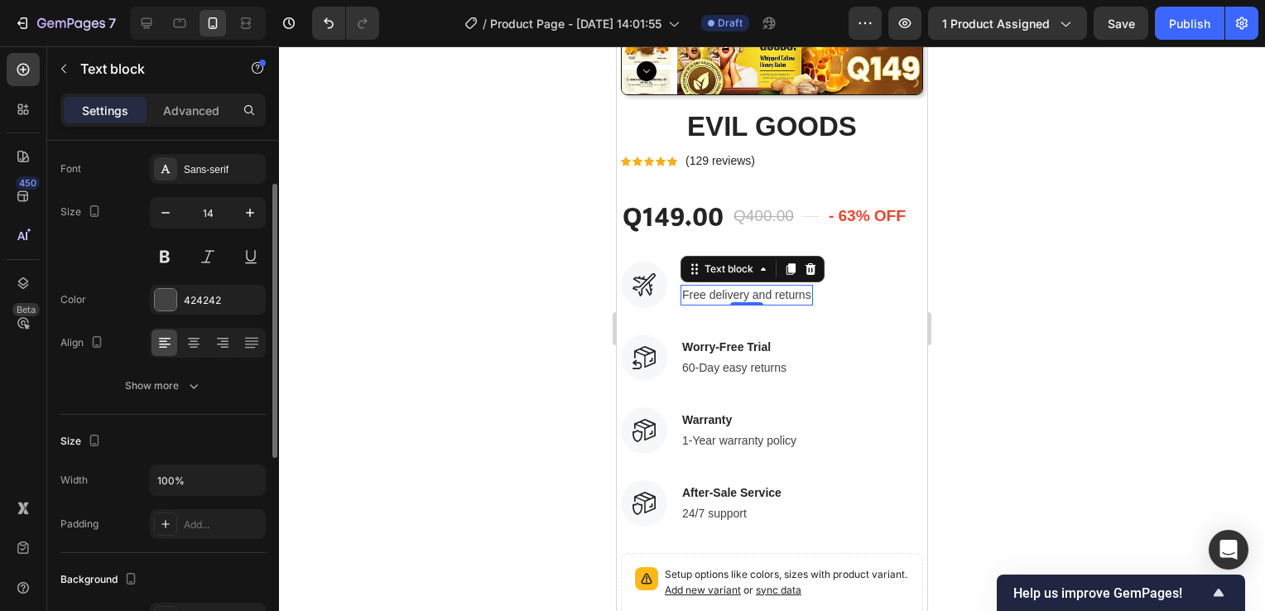
click at [742, 296] on p "Free delivery and returns" at bounding box center [746, 295] width 129 height 17
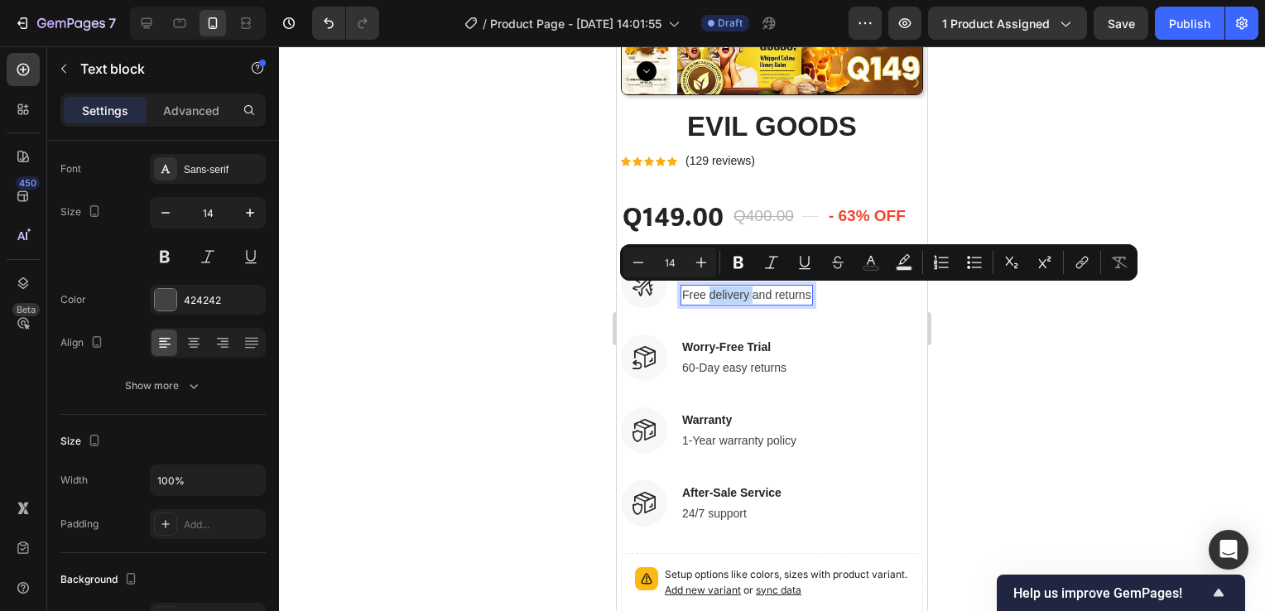
click at [742, 296] on p "Free delivery and returns" at bounding box center [746, 295] width 129 height 17
click at [817, 324] on div "Image ENVÍO GRATIS Text block Free delivery and returns Text block 0 Row Image …" at bounding box center [772, 335] width 302 height 146
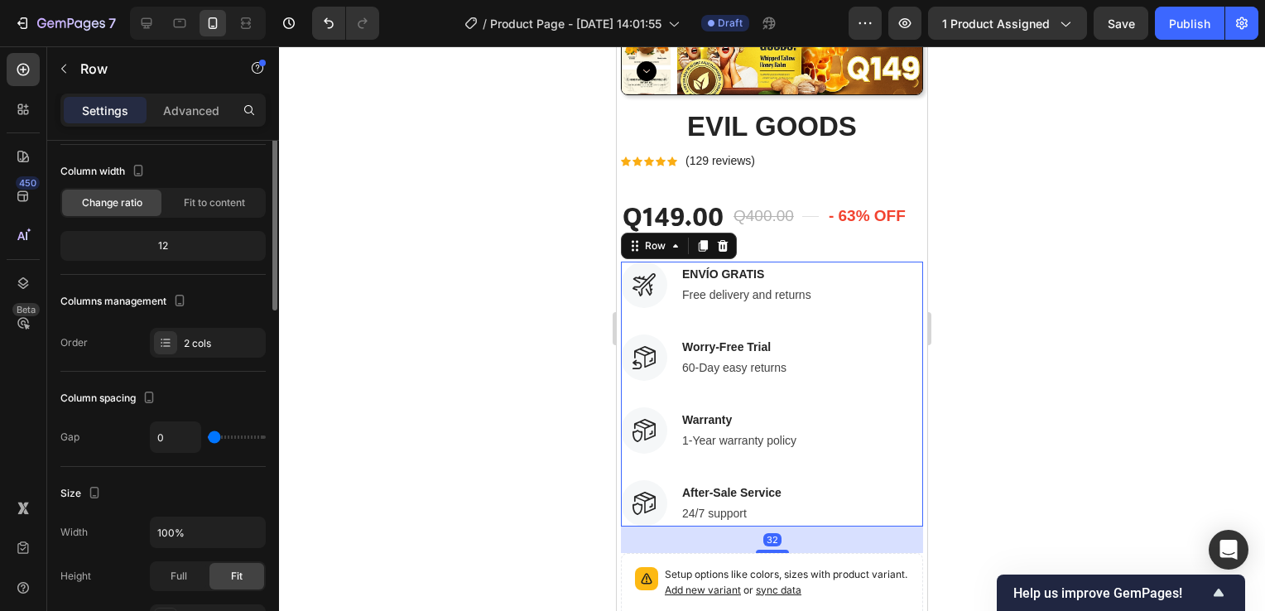
scroll to position [0, 0]
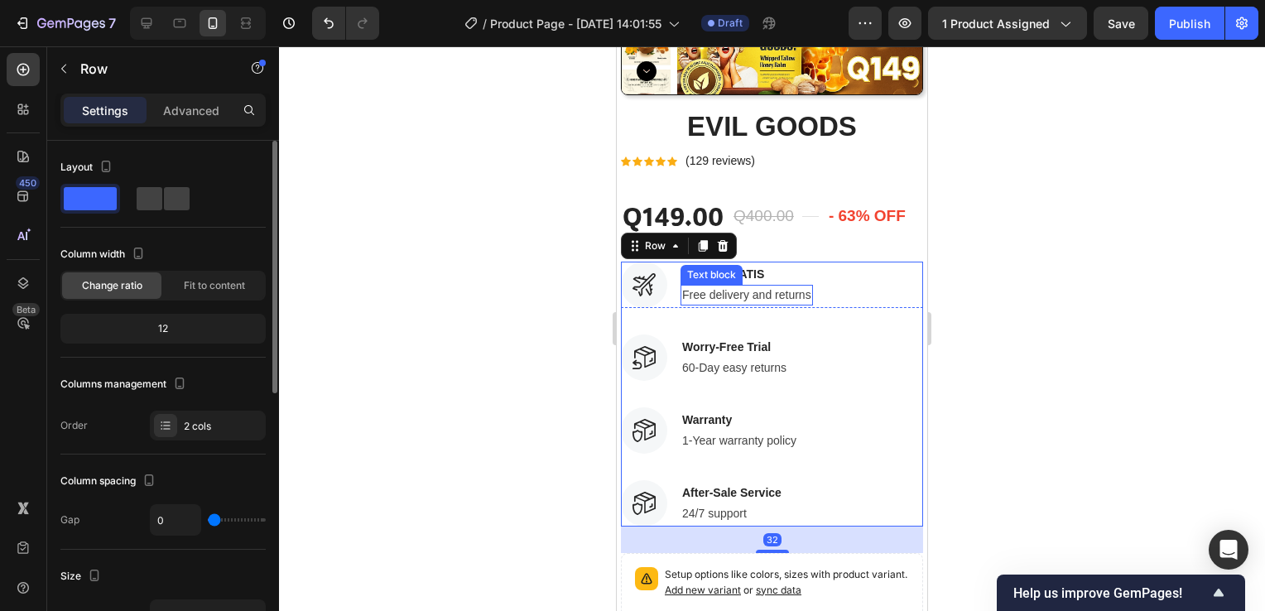
click at [775, 296] on p "Free delivery and returns" at bounding box center [746, 295] width 129 height 17
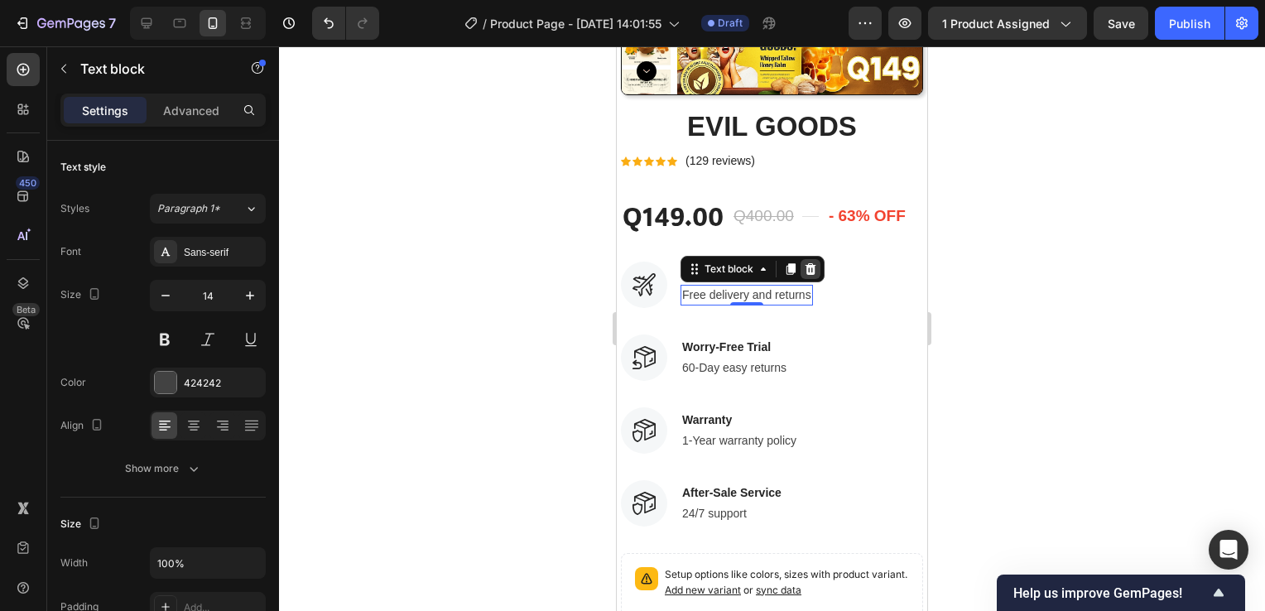
click at [813, 272] on icon at bounding box center [811, 269] width 11 height 12
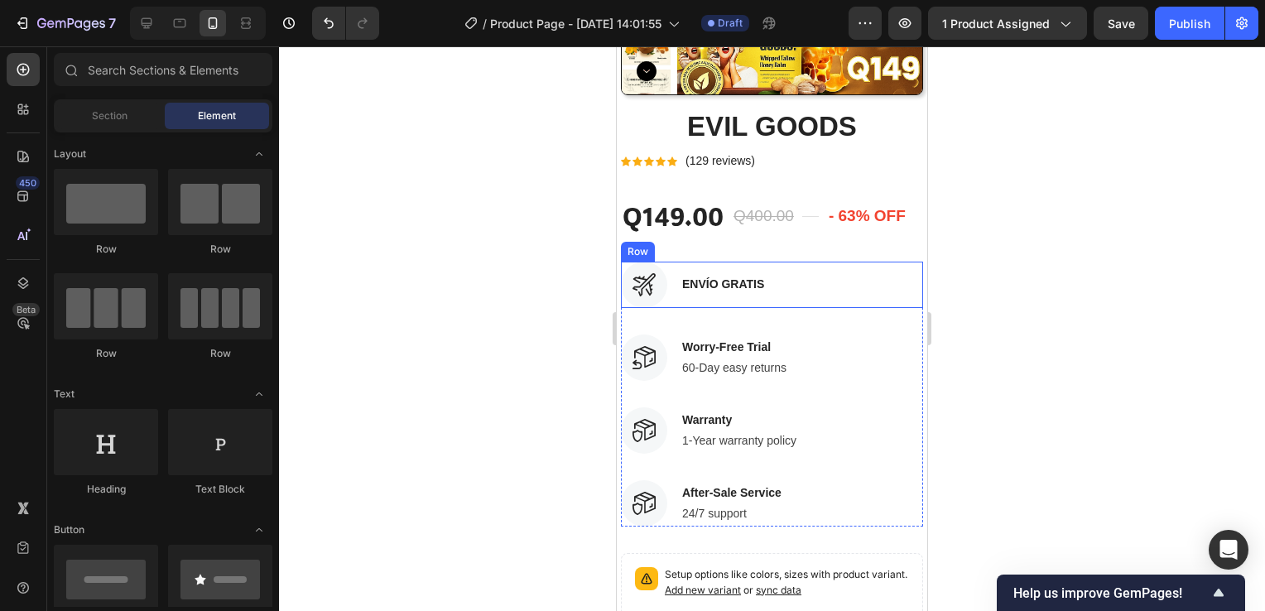
click at [785, 273] on div "Image ENVÍO GRATIS Text block Row" at bounding box center [772, 285] width 302 height 46
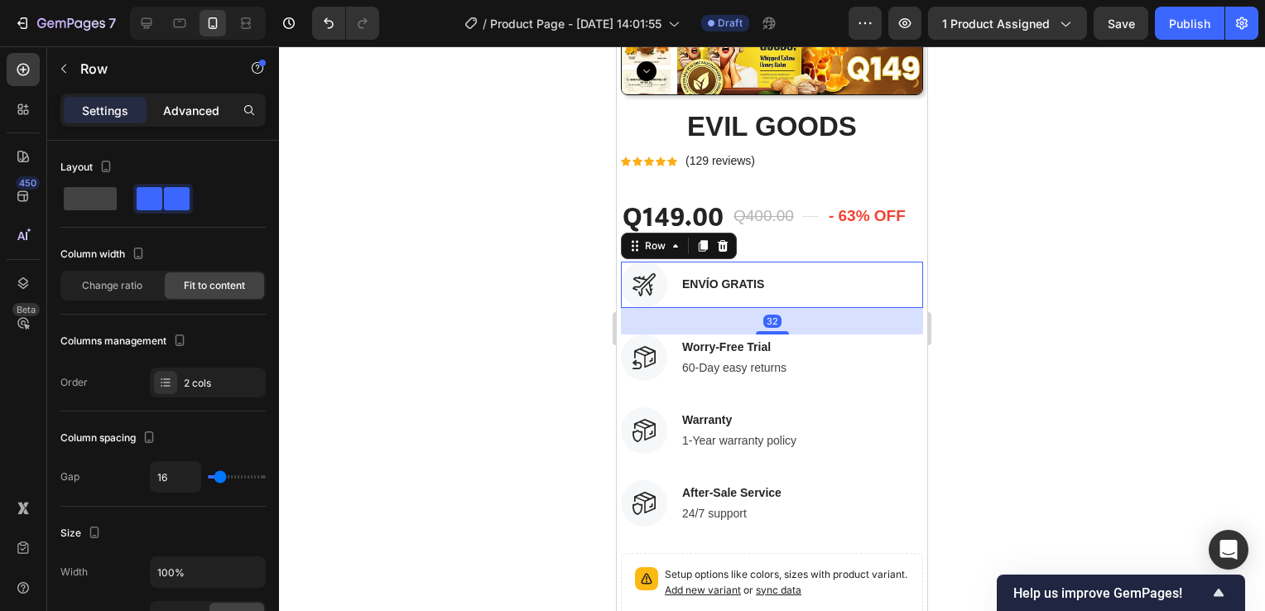
click at [202, 112] on p "Advanced" at bounding box center [191, 110] width 56 height 17
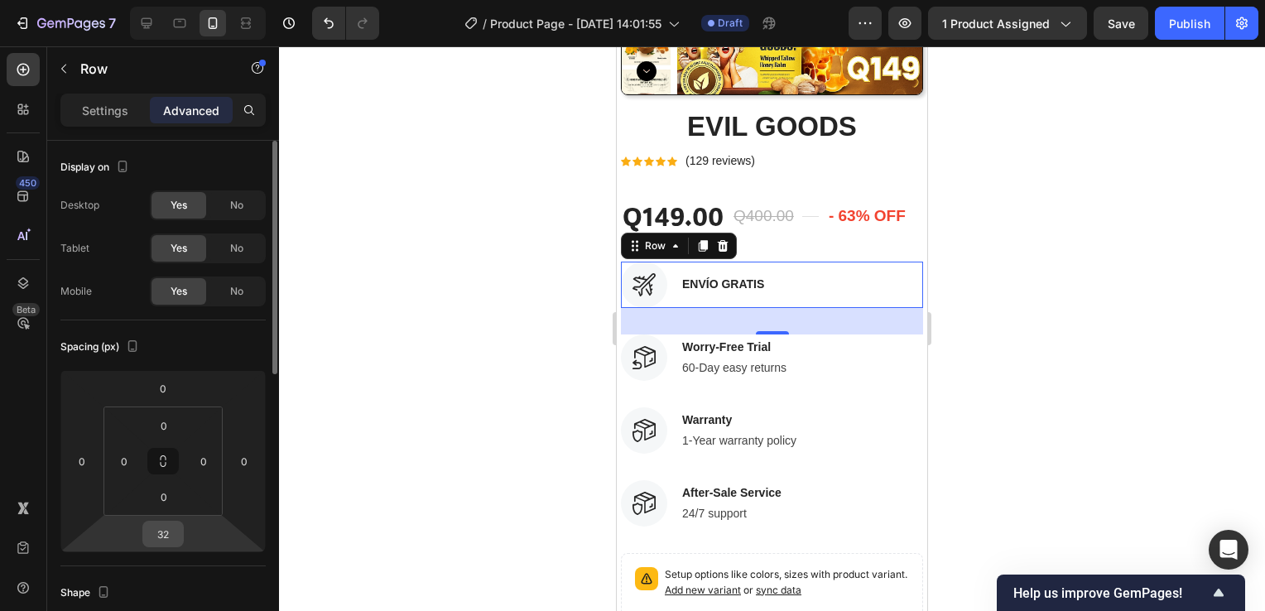
click at [159, 538] on input "32" at bounding box center [163, 534] width 33 height 25
type input "05"
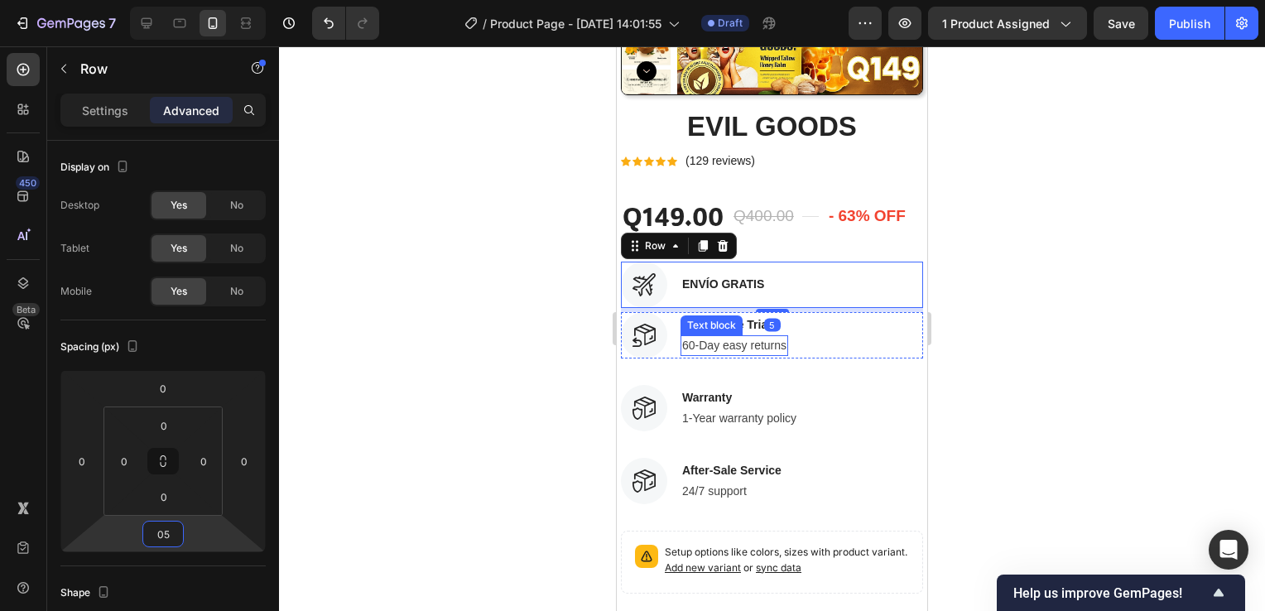
click at [727, 337] on p "60-Day easy returns" at bounding box center [734, 345] width 104 height 17
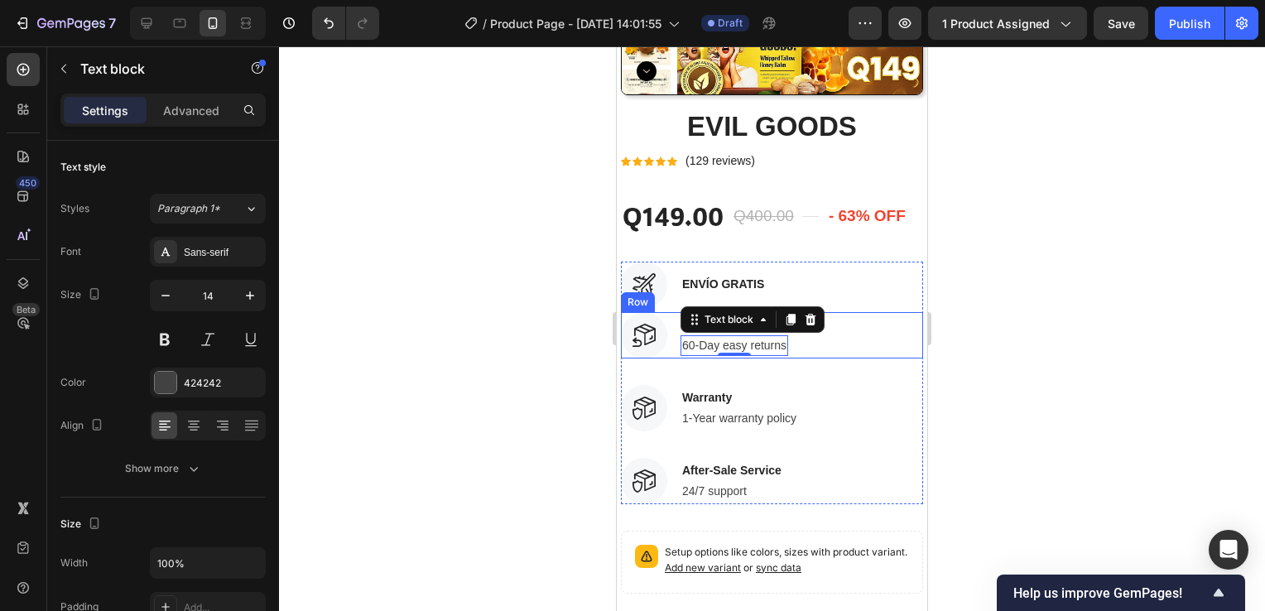
click at [839, 330] on div "Image Worry-Free Trial Text block 60-Day easy returns Text block 0 Row" at bounding box center [772, 335] width 302 height 46
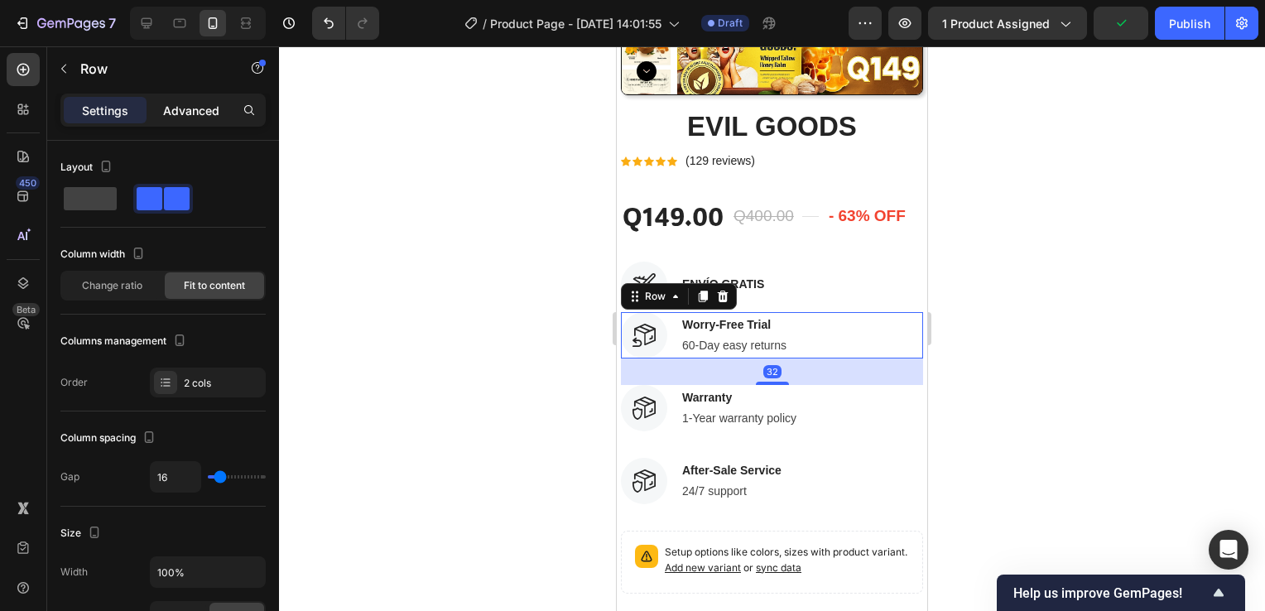
click at [202, 102] on p "Advanced" at bounding box center [191, 110] width 56 height 17
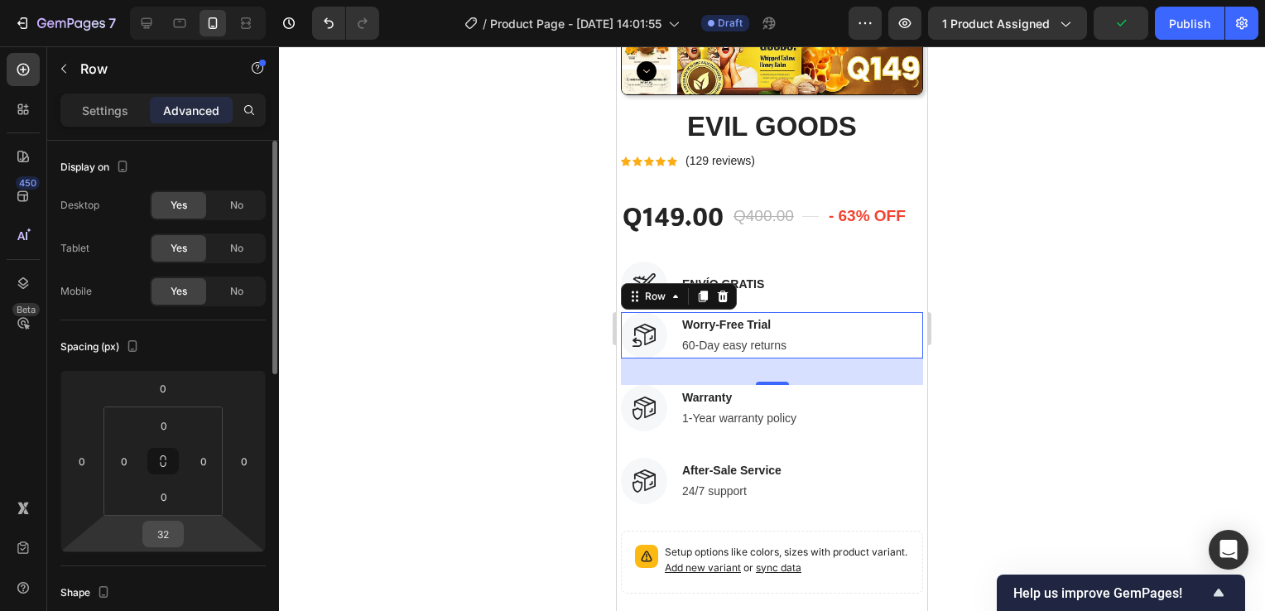
click at [170, 533] on input "32" at bounding box center [163, 534] width 33 height 25
type input "05"
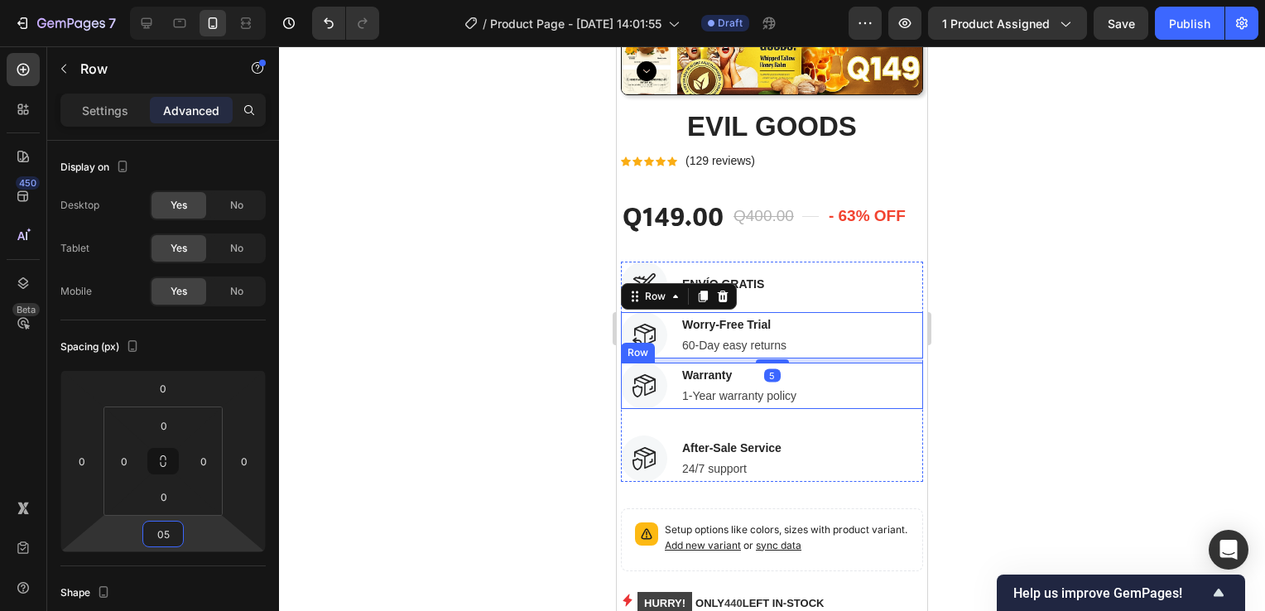
click at [825, 380] on div "Image Warranty Text block 1-Year warranty policy Text block Row" at bounding box center [772, 386] width 302 height 46
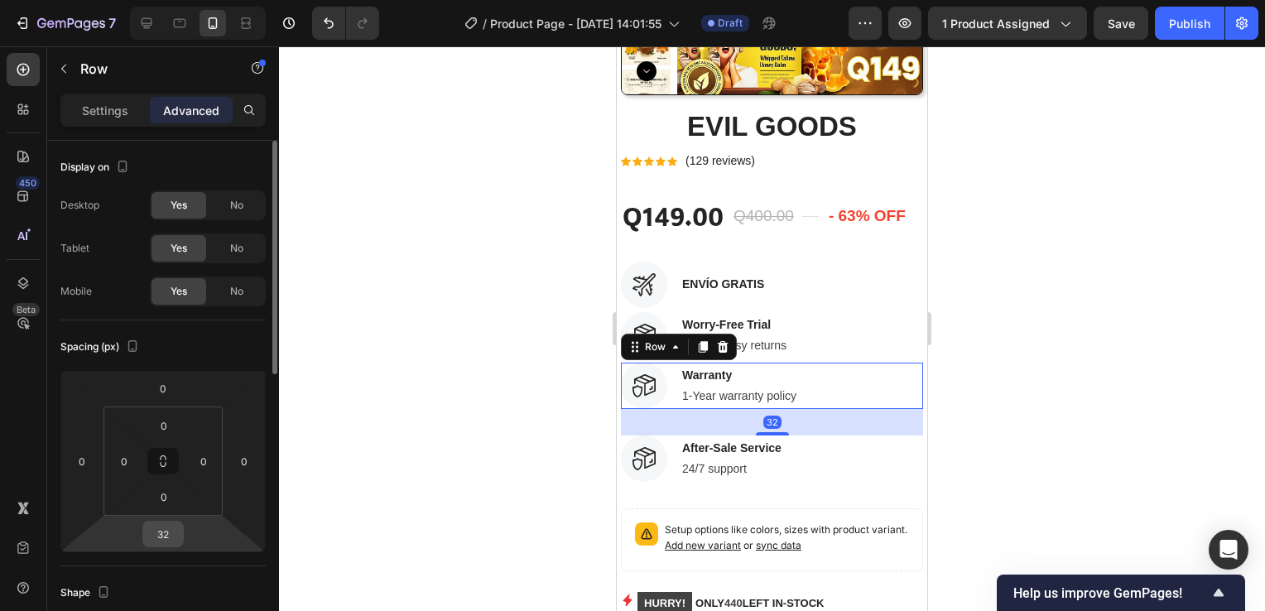
click at [165, 530] on input "32" at bounding box center [163, 534] width 33 height 25
type input "05"
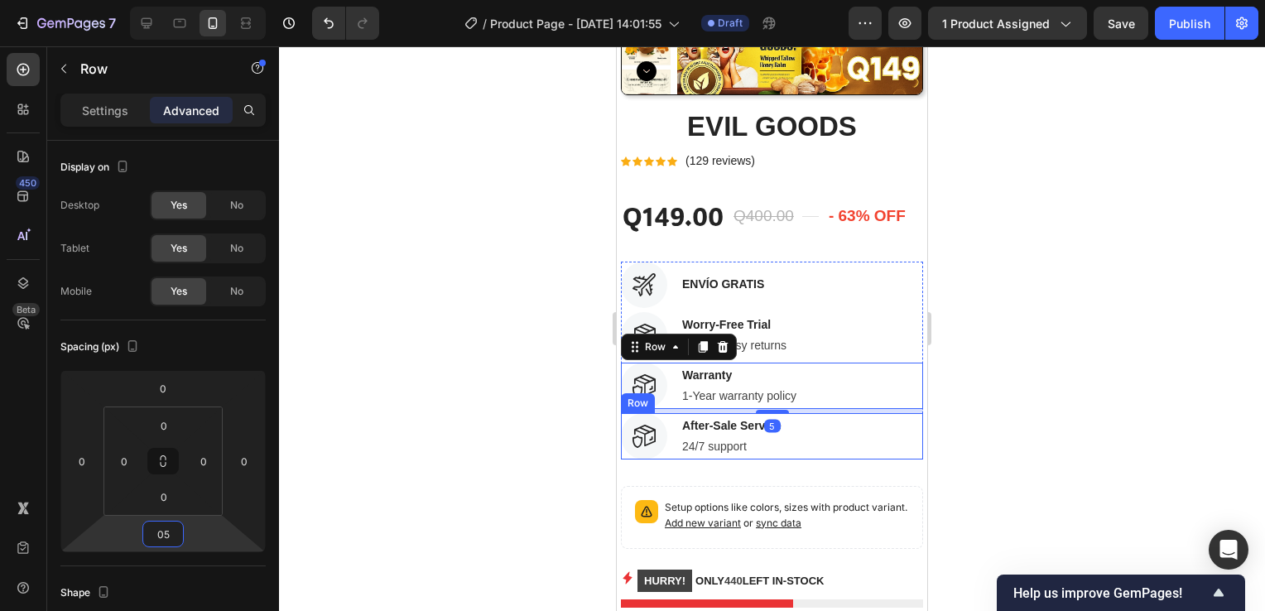
click at [808, 423] on div "Image After-Sale Service Text block 24/7 support Text block Row" at bounding box center [772, 436] width 302 height 46
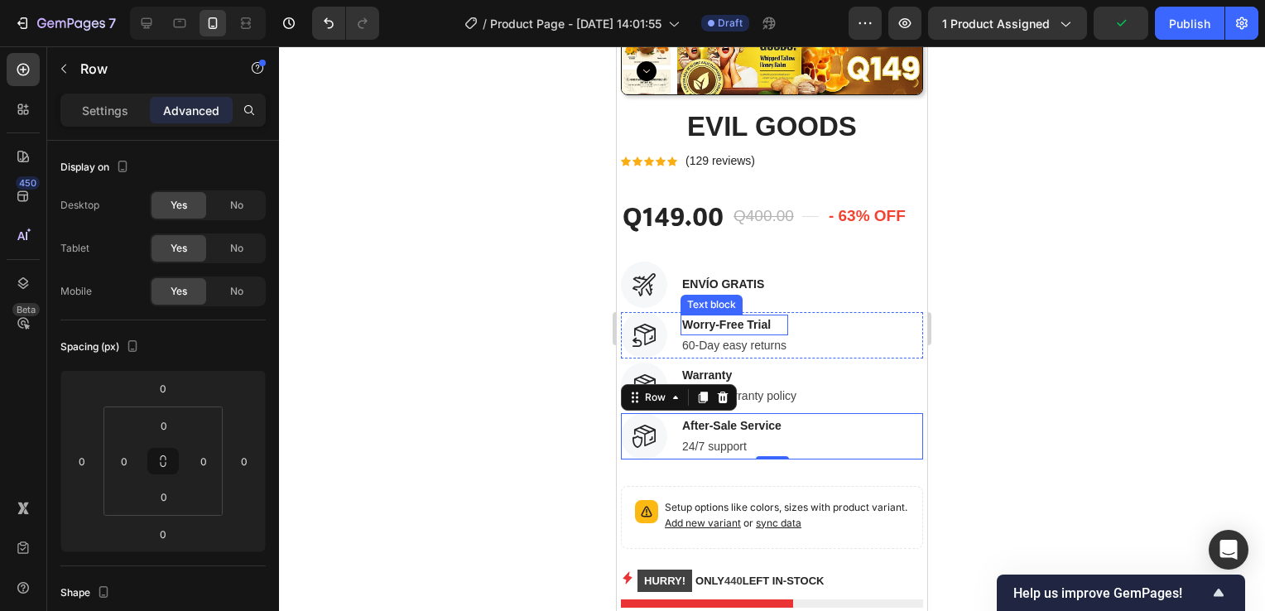
click at [758, 319] on p "Worry-Free Trial" at bounding box center [734, 324] width 104 height 17
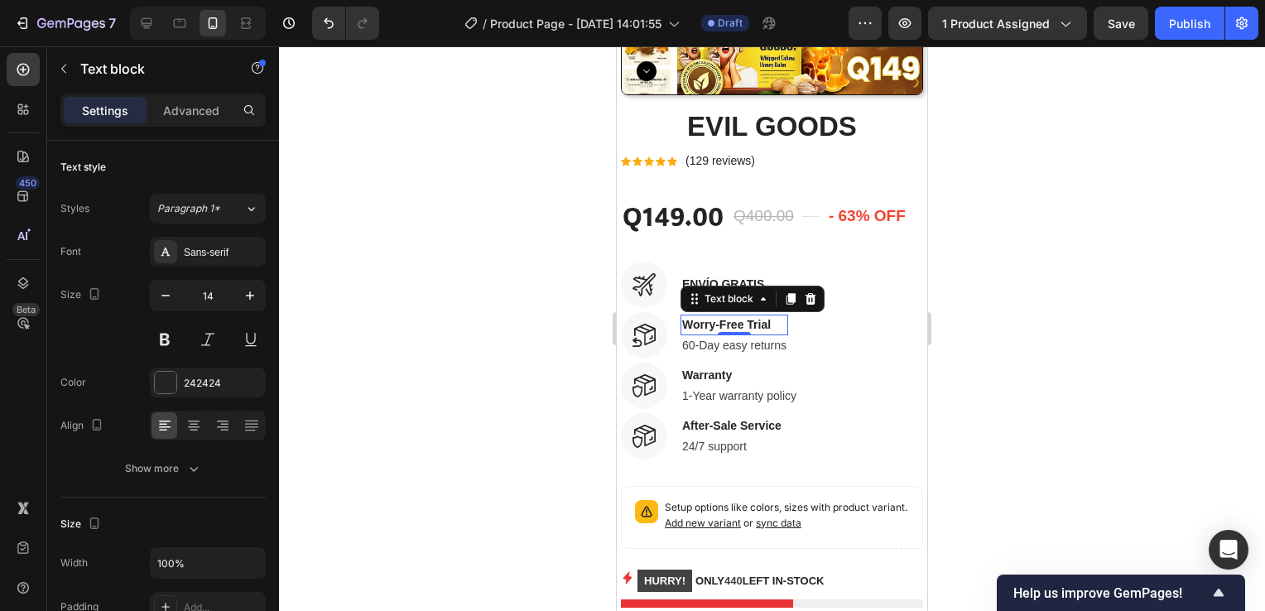
click at [772, 322] on p "Worry-Free Trial" at bounding box center [734, 324] width 104 height 17
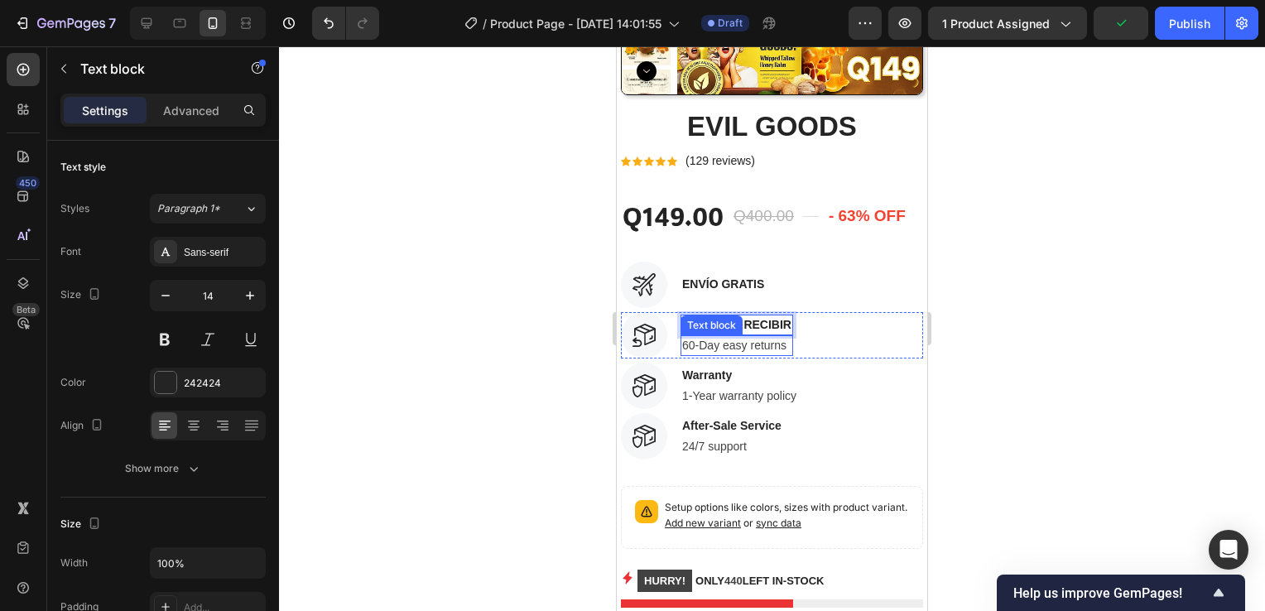
click at [760, 346] on p "60-Day easy returns" at bounding box center [736, 345] width 109 height 17
click at [813, 318] on icon at bounding box center [811, 319] width 11 height 12
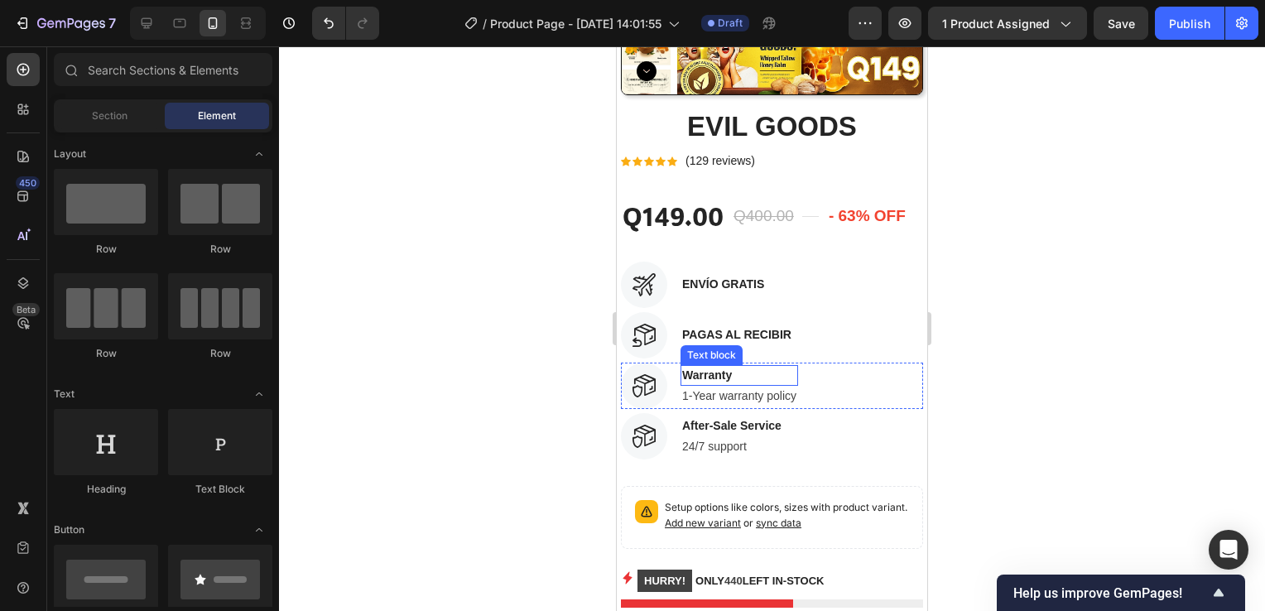
click at [721, 373] on p "Warranty" at bounding box center [739, 375] width 114 height 17
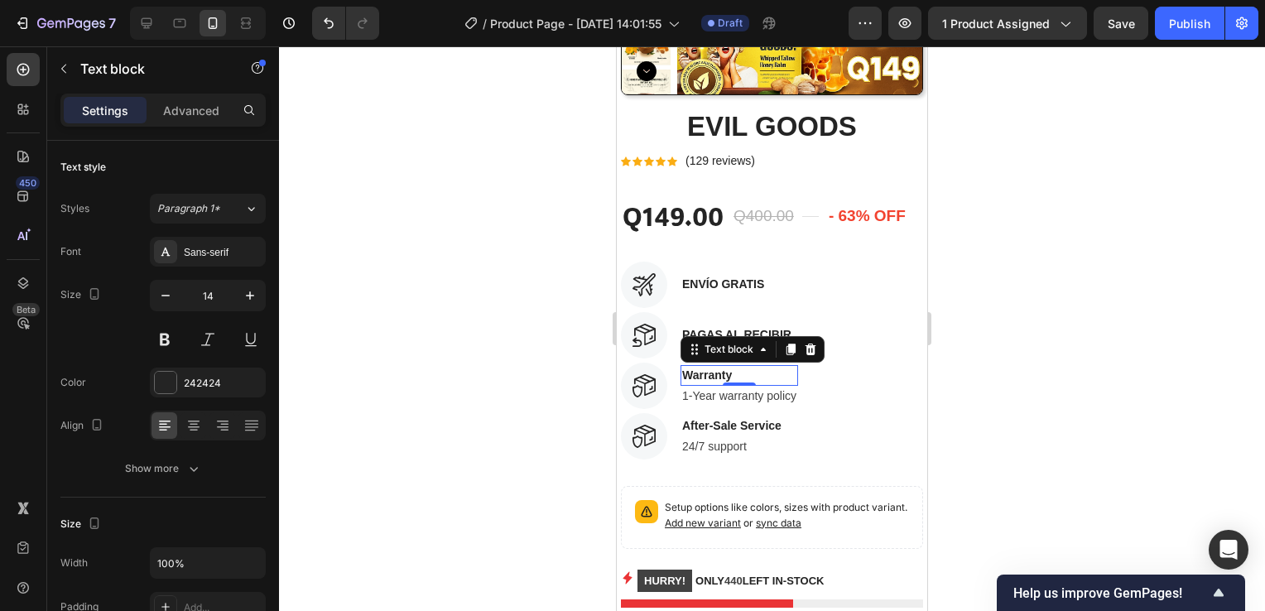
click at [721, 373] on p "Warranty" at bounding box center [739, 375] width 114 height 17
click at [721, 396] on p "1-Year warranty policy" at bounding box center [739, 396] width 114 height 17
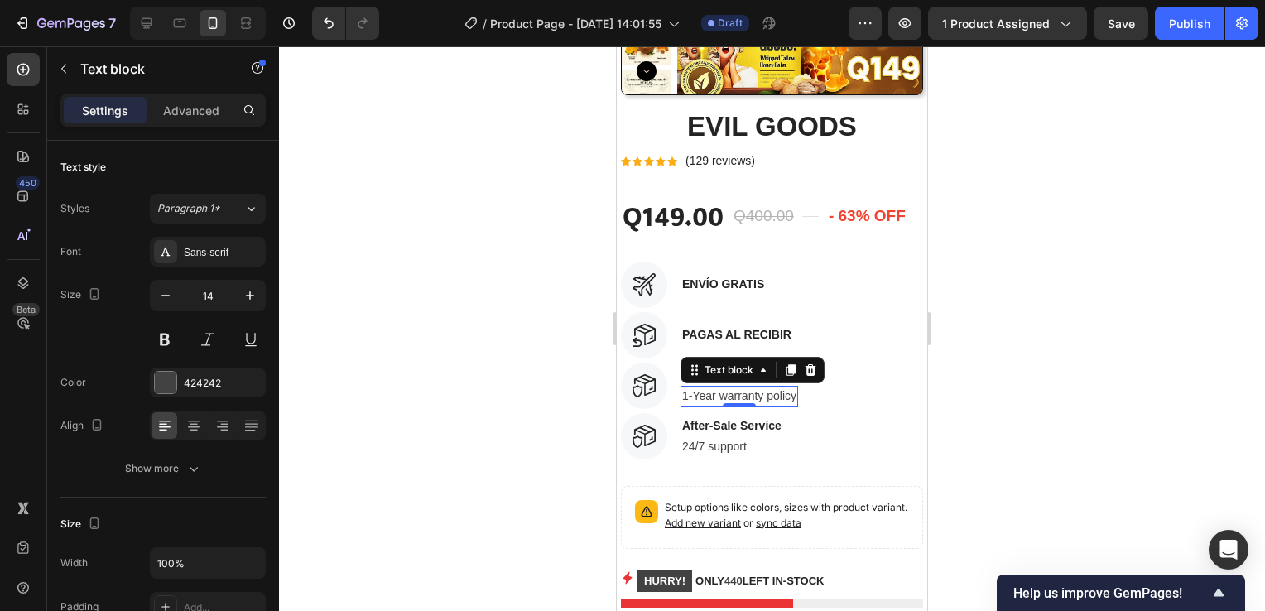
click at [721, 396] on p "1-Year warranty policy" at bounding box center [739, 396] width 114 height 17
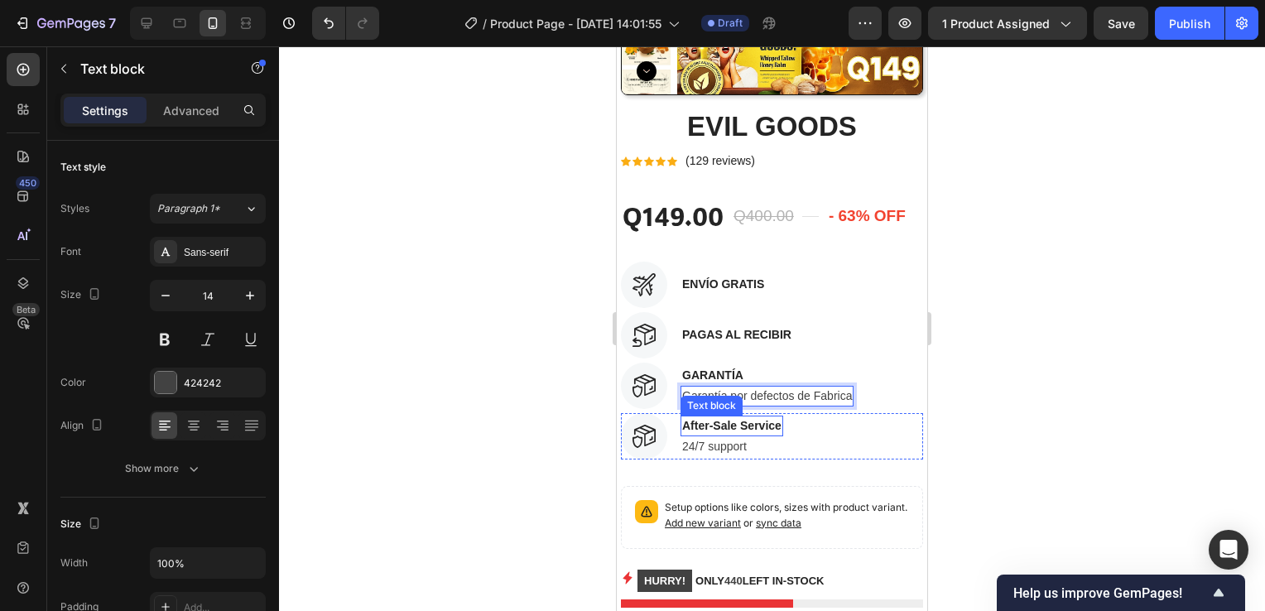
click at [737, 430] on p "After-Sale Service" at bounding box center [731, 425] width 99 height 17
click at [762, 423] on p "After-Sale Service" at bounding box center [731, 425] width 99 height 17
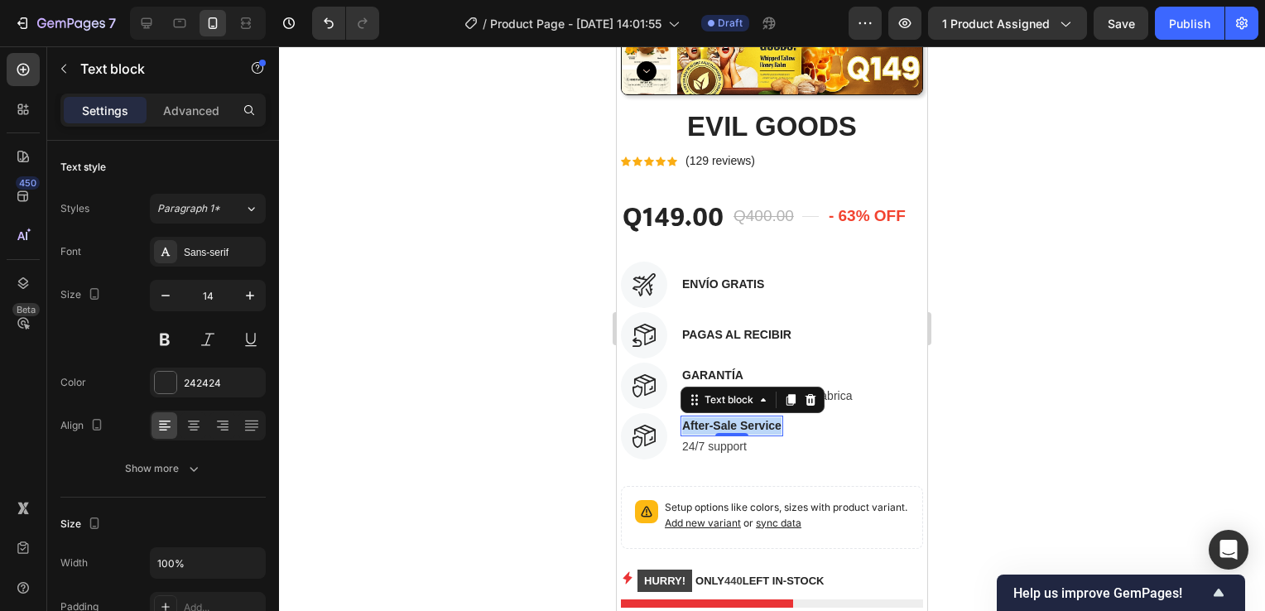
click at [762, 423] on p "After-Sale Service" at bounding box center [731, 425] width 99 height 17
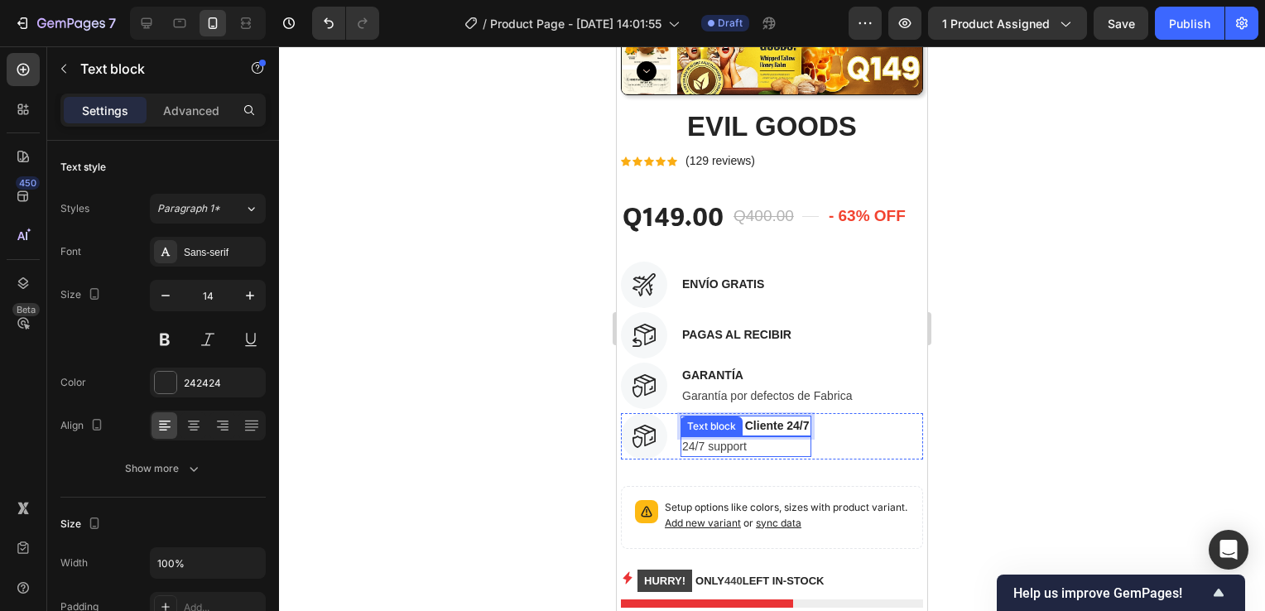
click at [712, 448] on p "24/7 support" at bounding box center [746, 446] width 128 height 17
click at [816, 419] on icon at bounding box center [810, 420] width 13 height 13
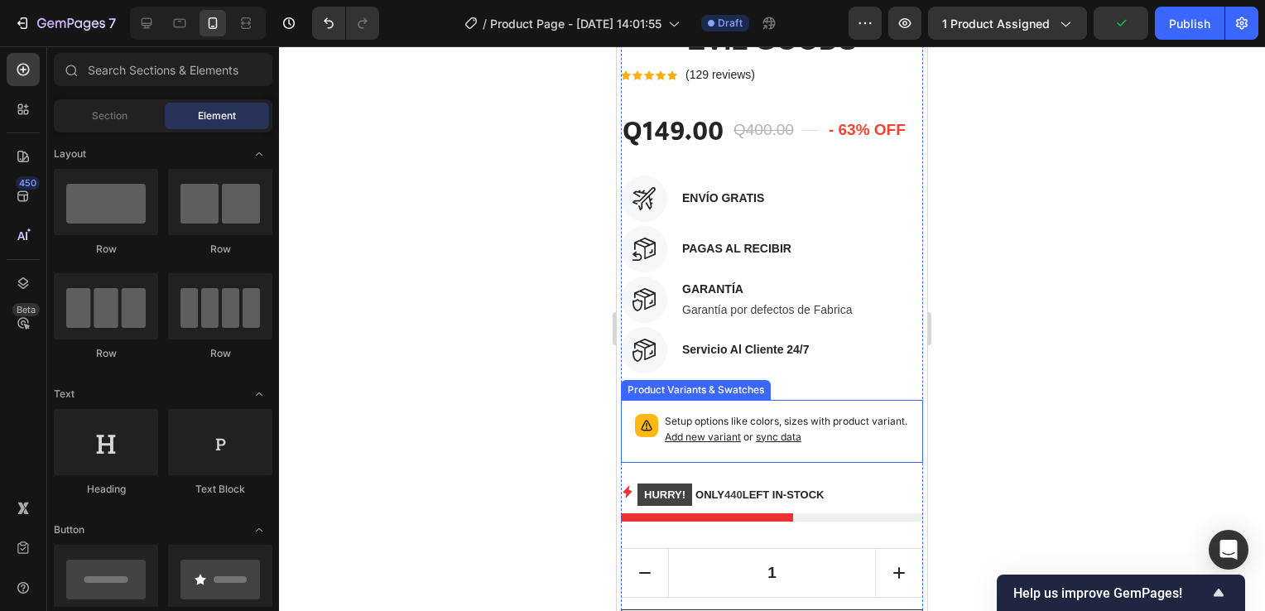
scroll to position [497, 0]
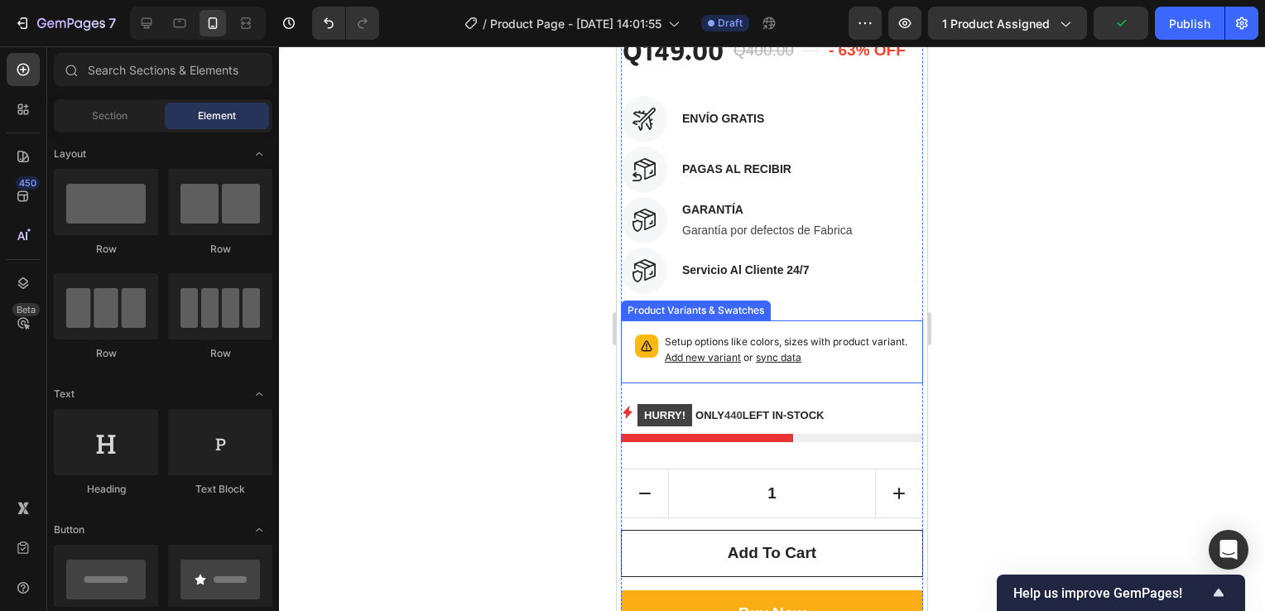
click at [799, 338] on p "Setup options like colors, sizes with product variant. Add new variant or sync …" at bounding box center [787, 350] width 244 height 31
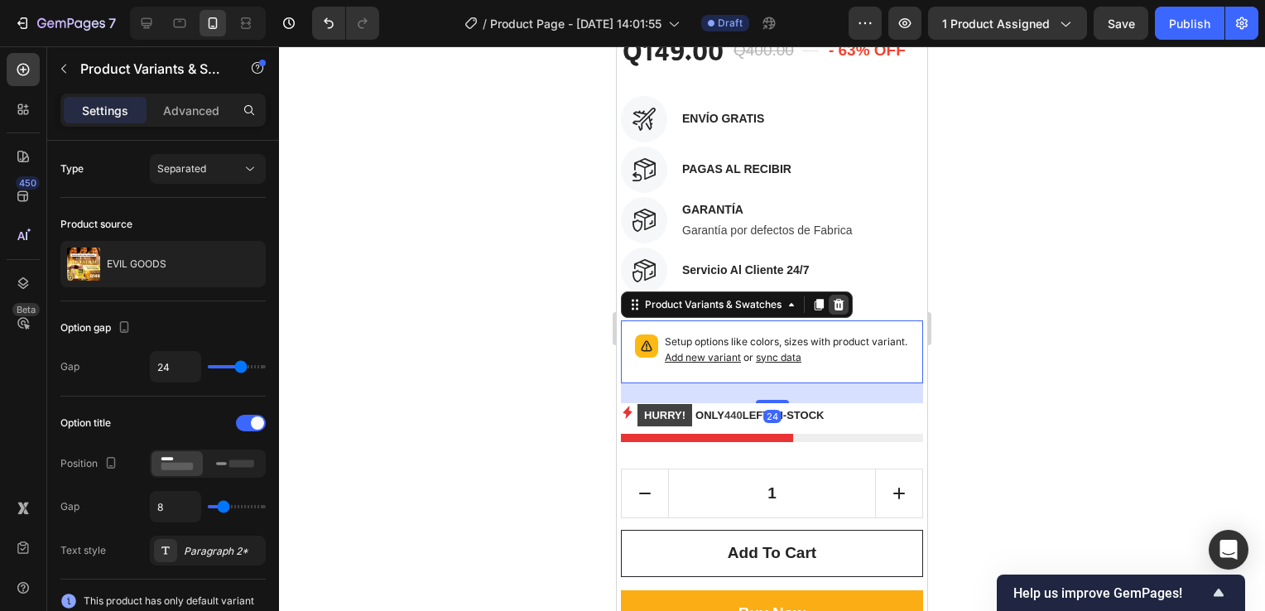
click at [838, 303] on icon at bounding box center [838, 304] width 13 height 13
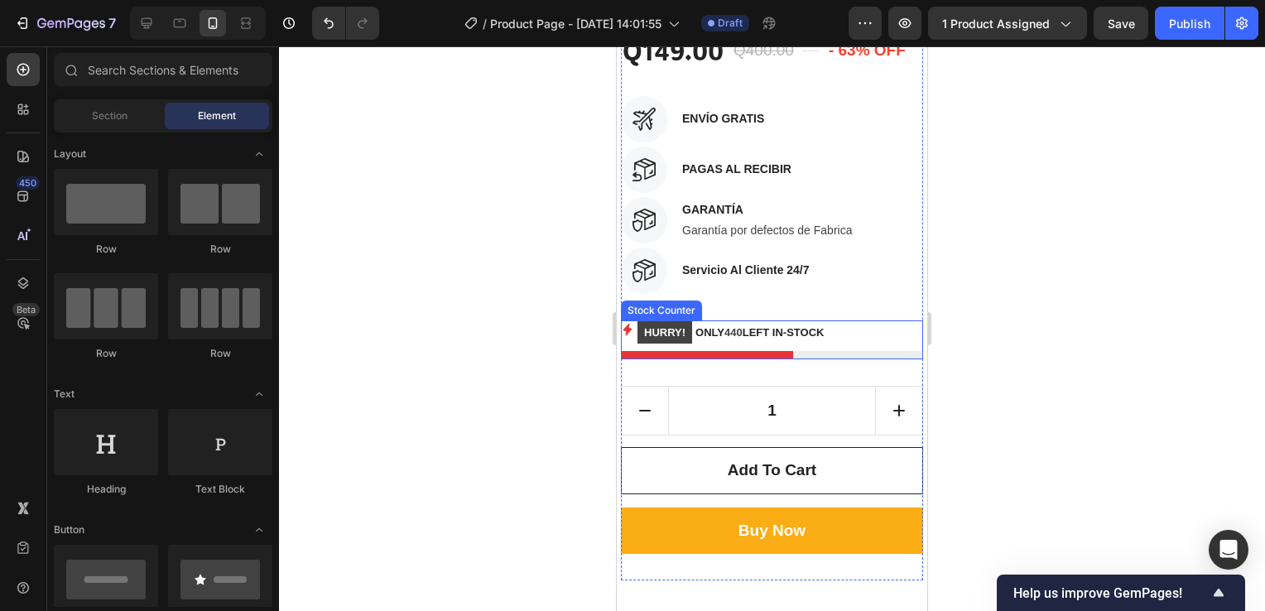
click at [845, 329] on div "HURRY! ONLY 440 LEFT IN-STOCK" at bounding box center [772, 332] width 302 height 25
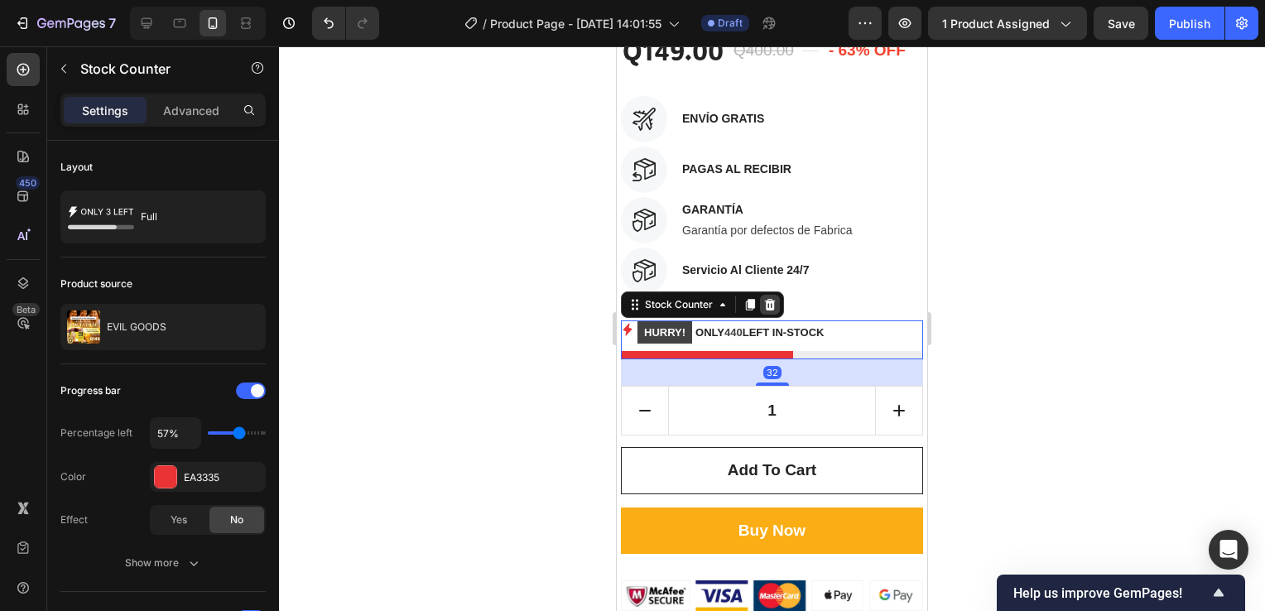
click at [773, 302] on icon at bounding box center [770, 304] width 11 height 12
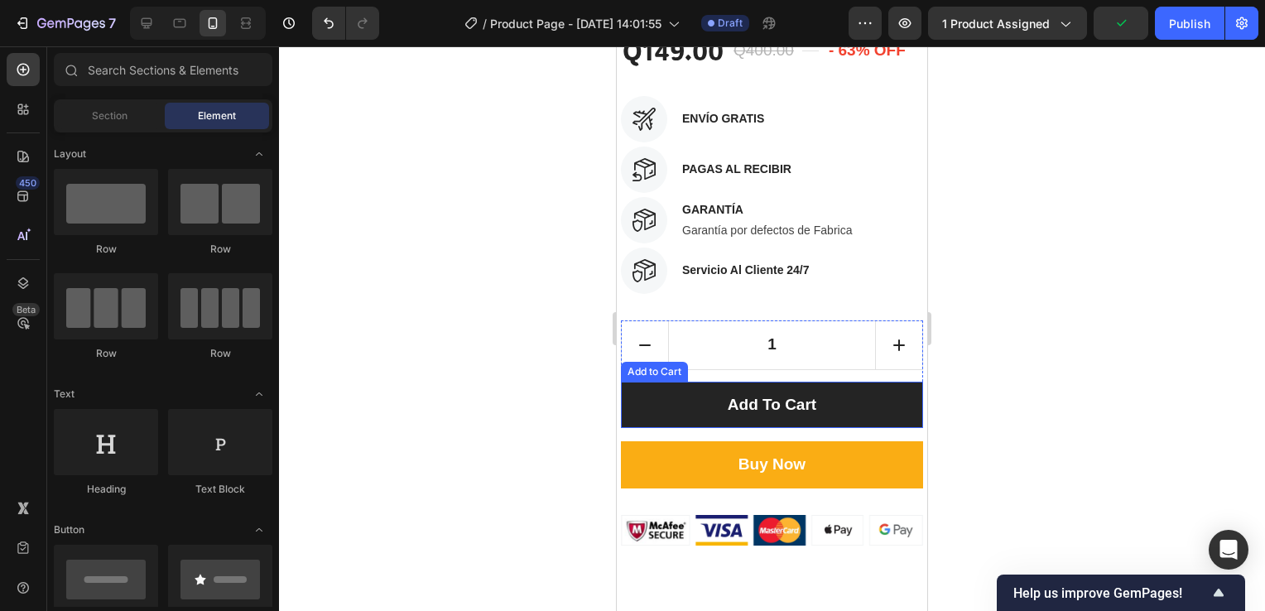
click at [845, 393] on button "Add to cart" at bounding box center [772, 405] width 302 height 47
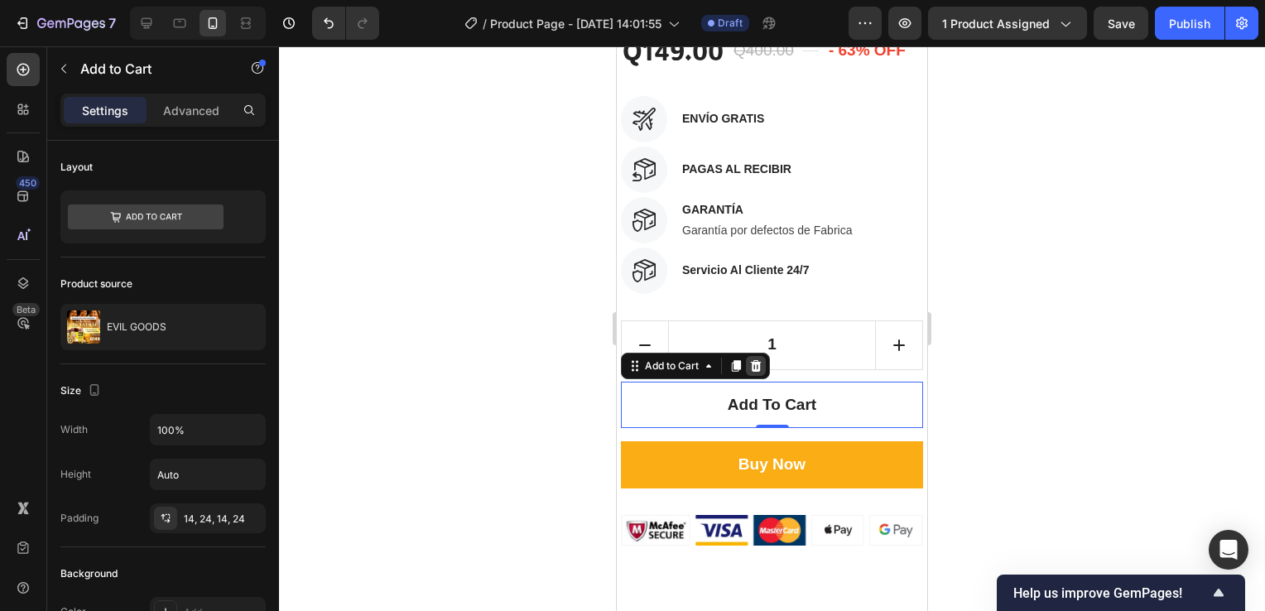
click at [754, 364] on icon at bounding box center [755, 365] width 13 height 13
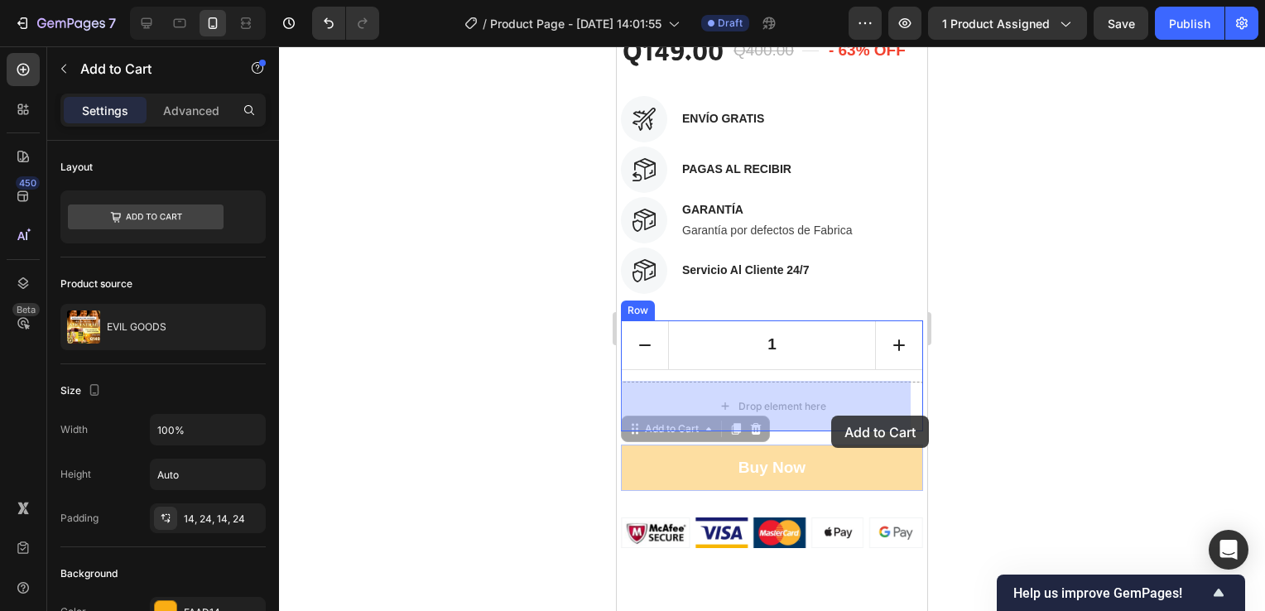
drag, startPoint x: 838, startPoint y: 457, endPoint x: 831, endPoint y: 416, distance: 41.9
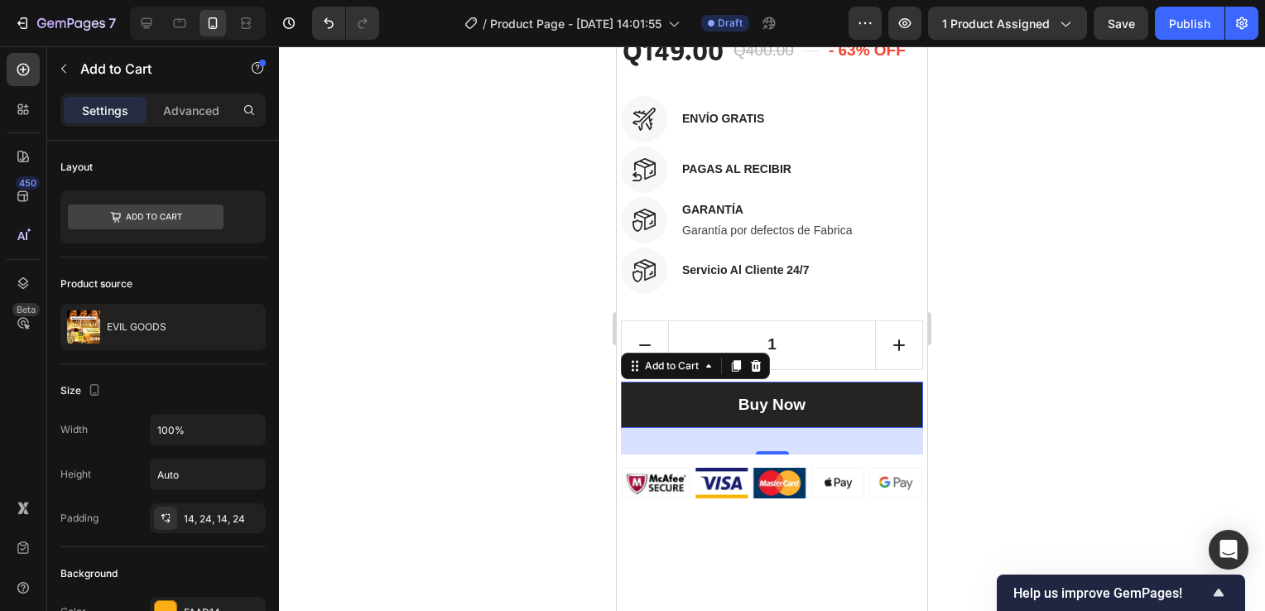
click at [801, 405] on button "Buy Now" at bounding box center [772, 405] width 302 height 47
click at [796, 405] on div "Buy Now" at bounding box center [772, 405] width 67 height 24
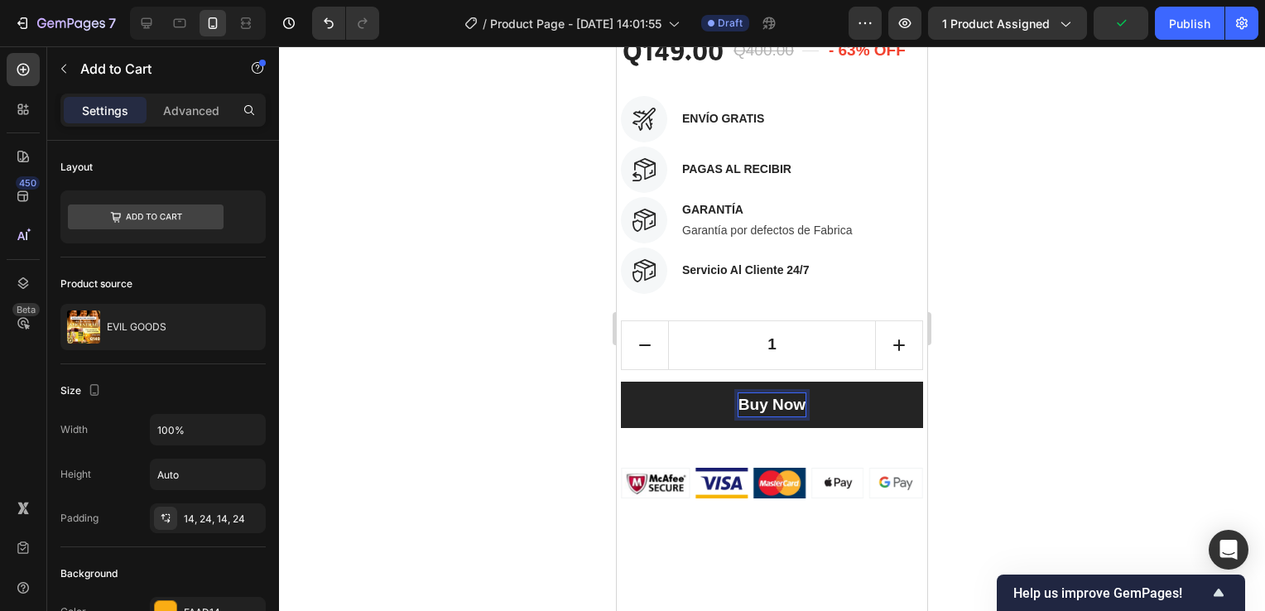
click at [791, 406] on p "Buy Now" at bounding box center [772, 405] width 67 height 24
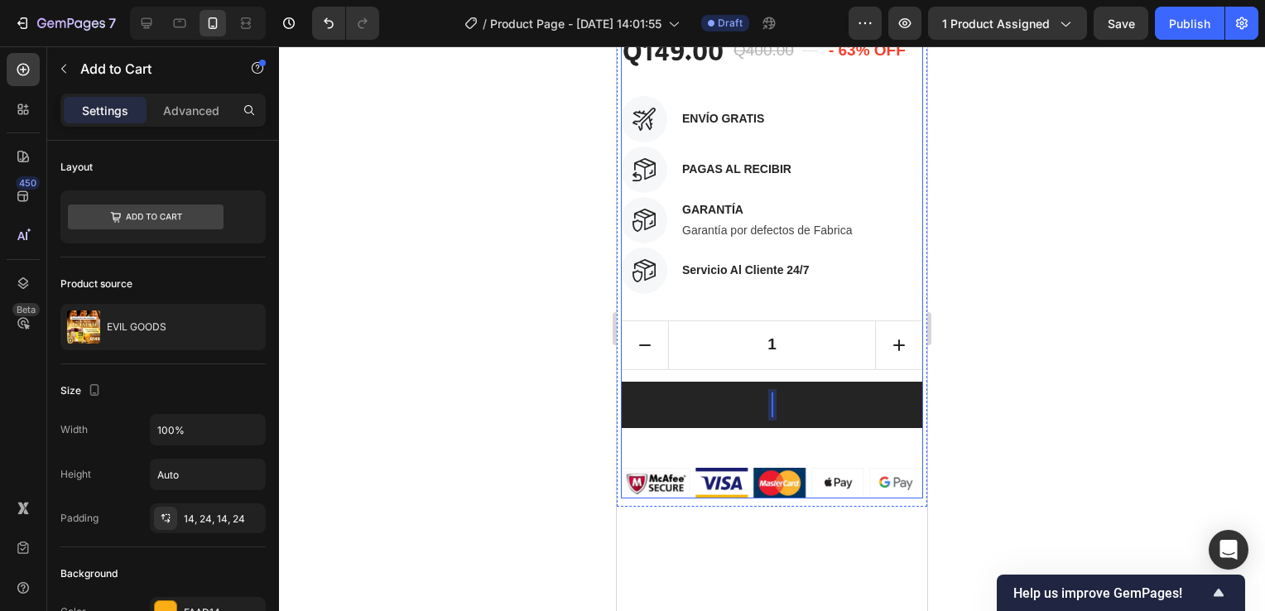
click at [746, 300] on div "EVIL GOODS Product Title Icon Icon Icon Icon Icon Icon List Hoz (129 reviews) T…" at bounding box center [772, 221] width 302 height 556
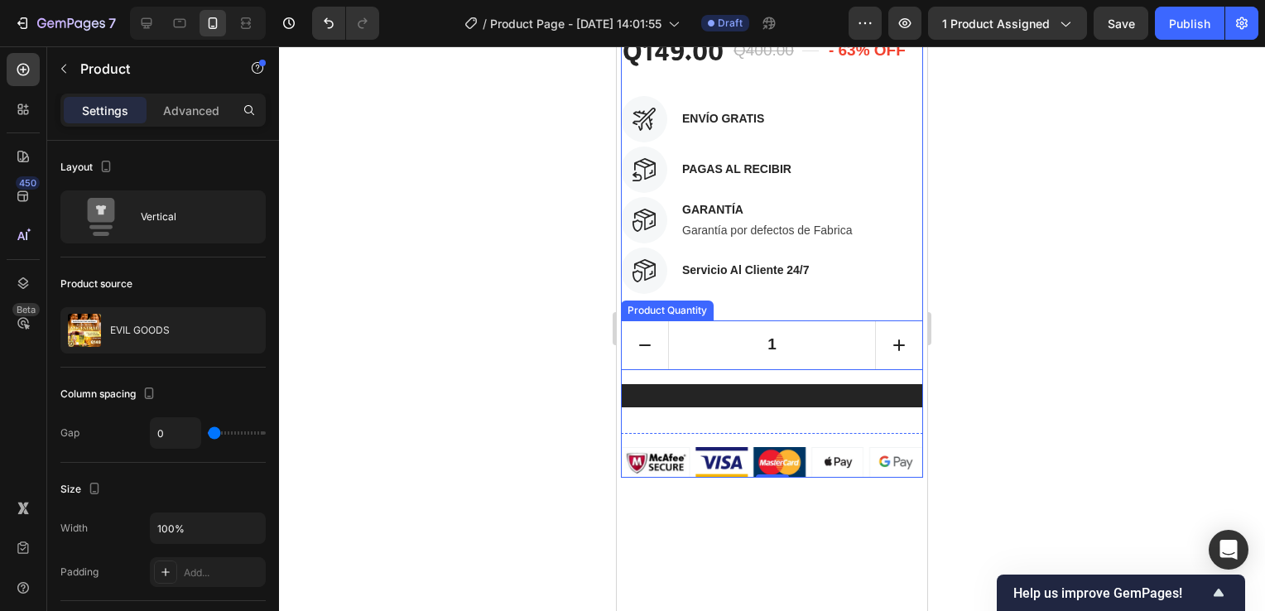
click at [750, 329] on input "1" at bounding box center [772, 345] width 208 height 48
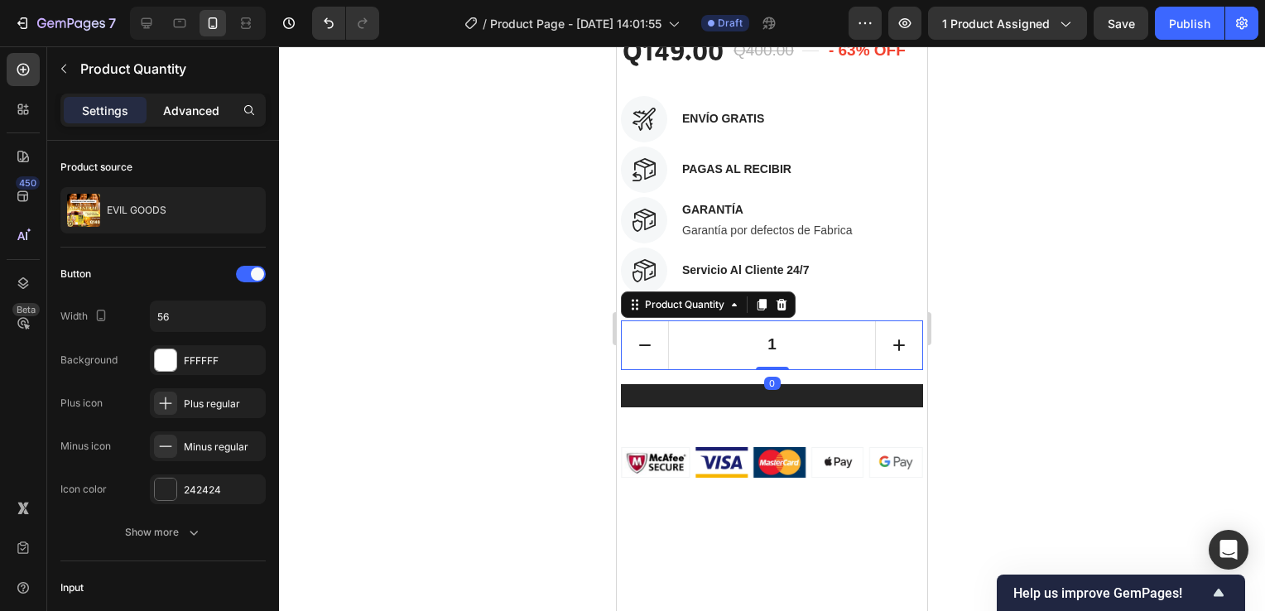
click at [189, 113] on p "Advanced" at bounding box center [191, 110] width 56 height 17
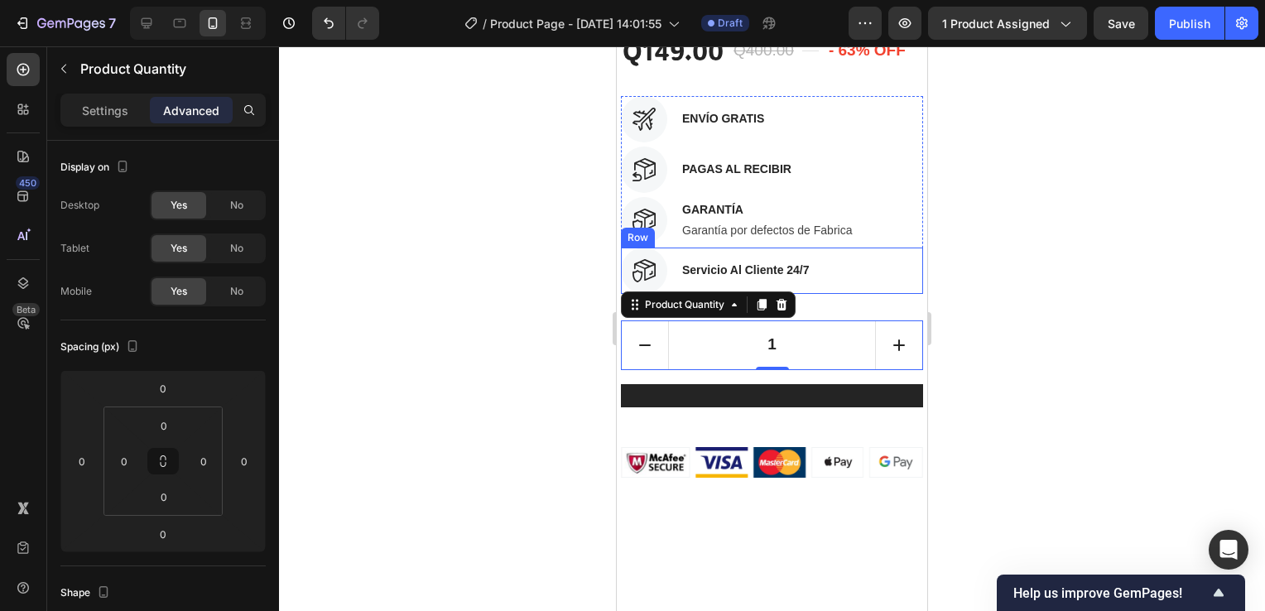
click at [846, 267] on div "Image Servicio Al Cliente 24/7 Text block Row" at bounding box center [772, 271] width 302 height 46
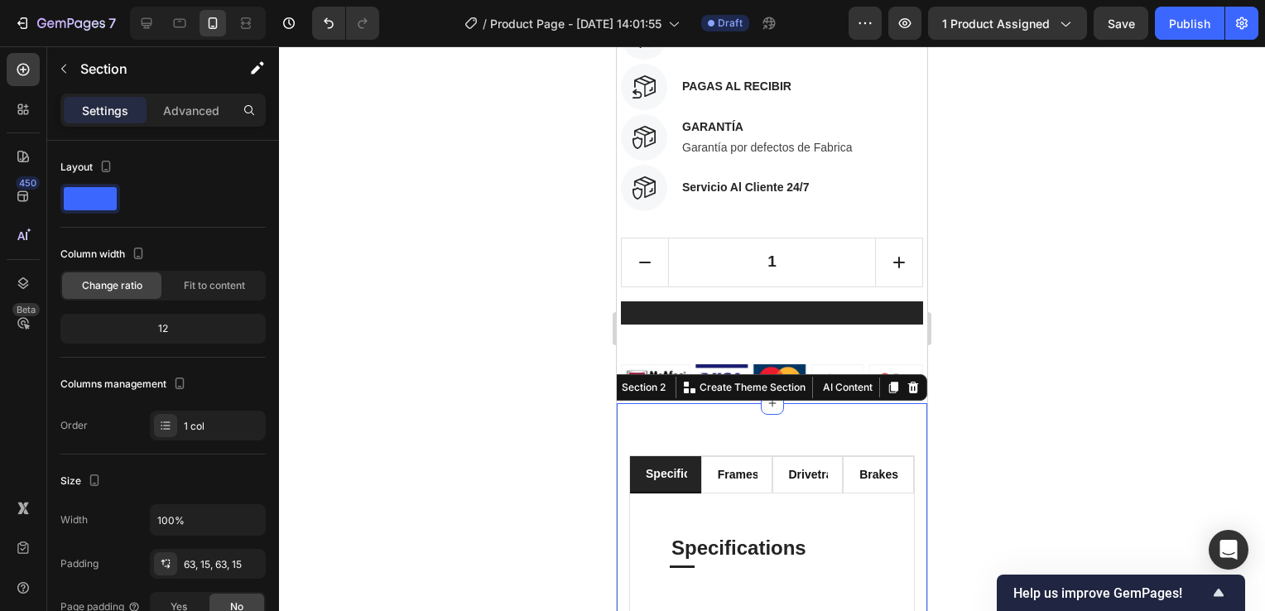
click at [1017, 386] on div at bounding box center [772, 328] width 986 height 565
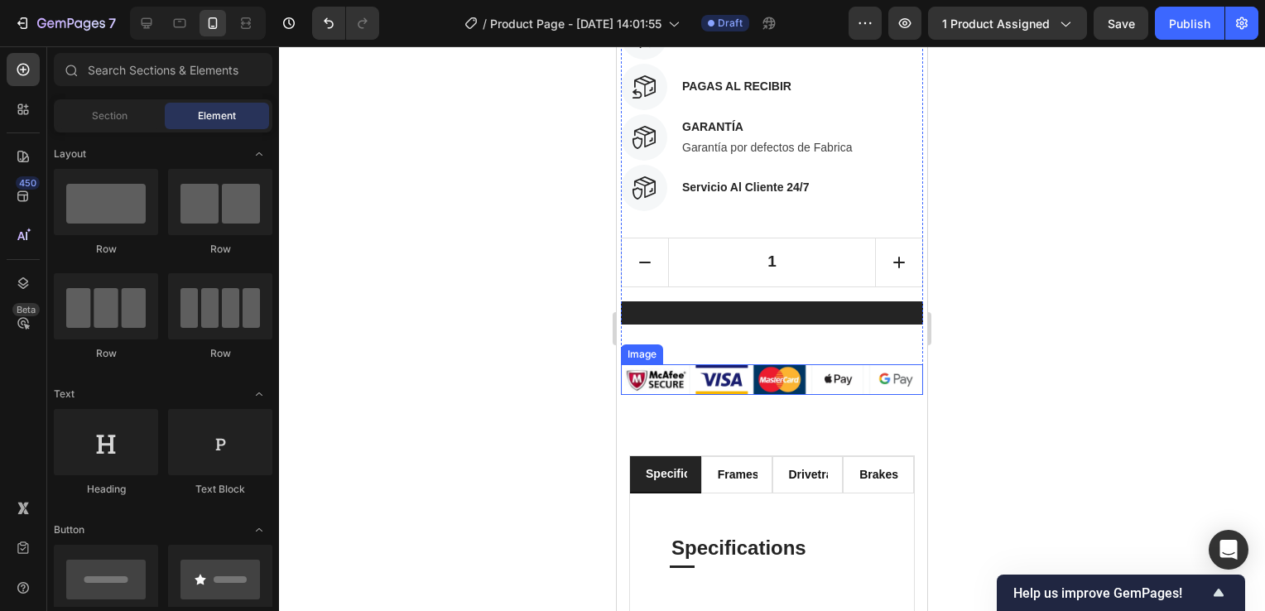
click at [769, 375] on img at bounding box center [772, 379] width 302 height 31
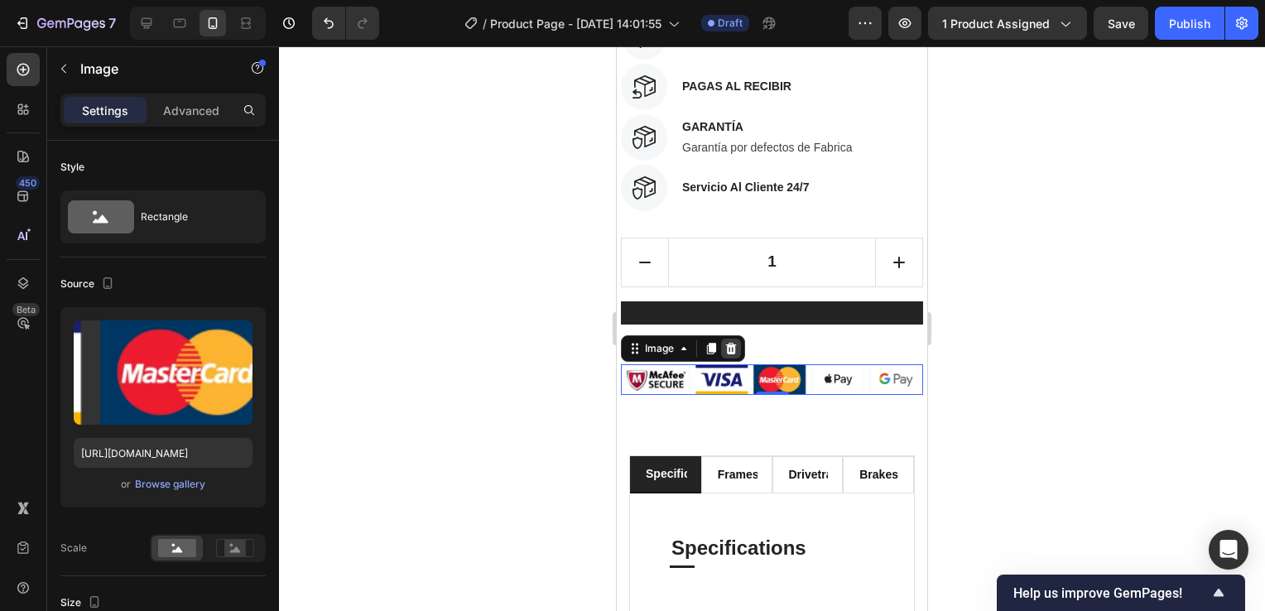
click at [732, 349] on icon at bounding box center [731, 348] width 11 height 12
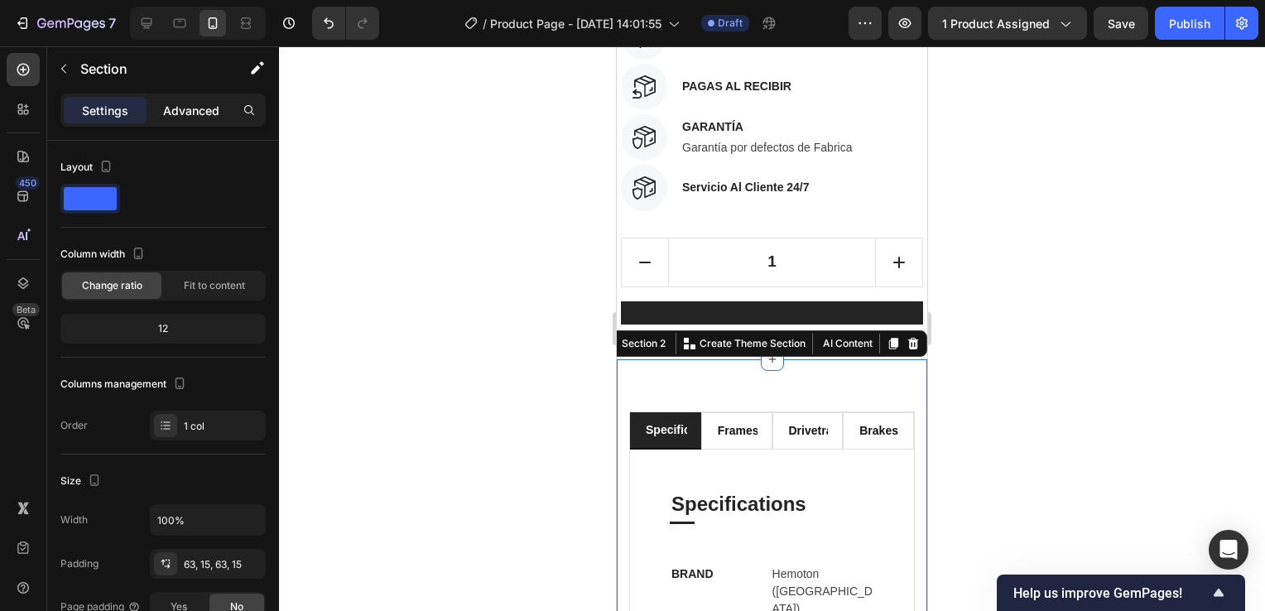
click at [201, 110] on p "Advanced" at bounding box center [191, 110] width 56 height 17
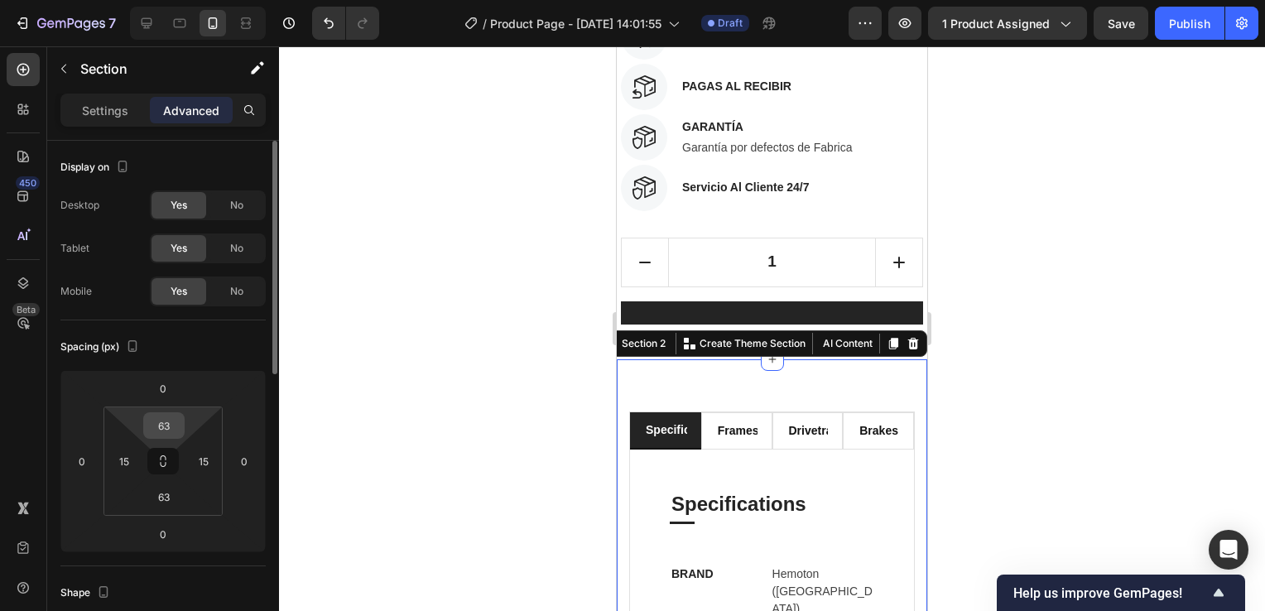
click at [176, 433] on input "63" at bounding box center [163, 425] width 33 height 25
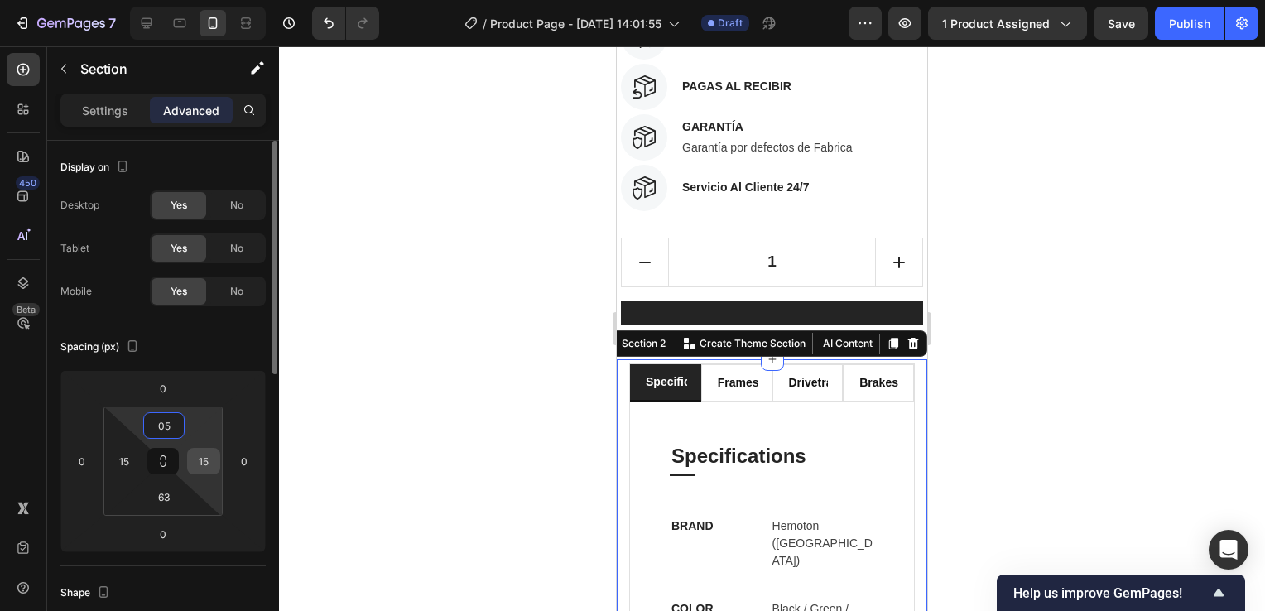
type input "5"
click at [206, 469] on input "15" at bounding box center [203, 461] width 25 height 25
type input "5"
click at [120, 460] on input "15" at bounding box center [124, 461] width 25 height 25
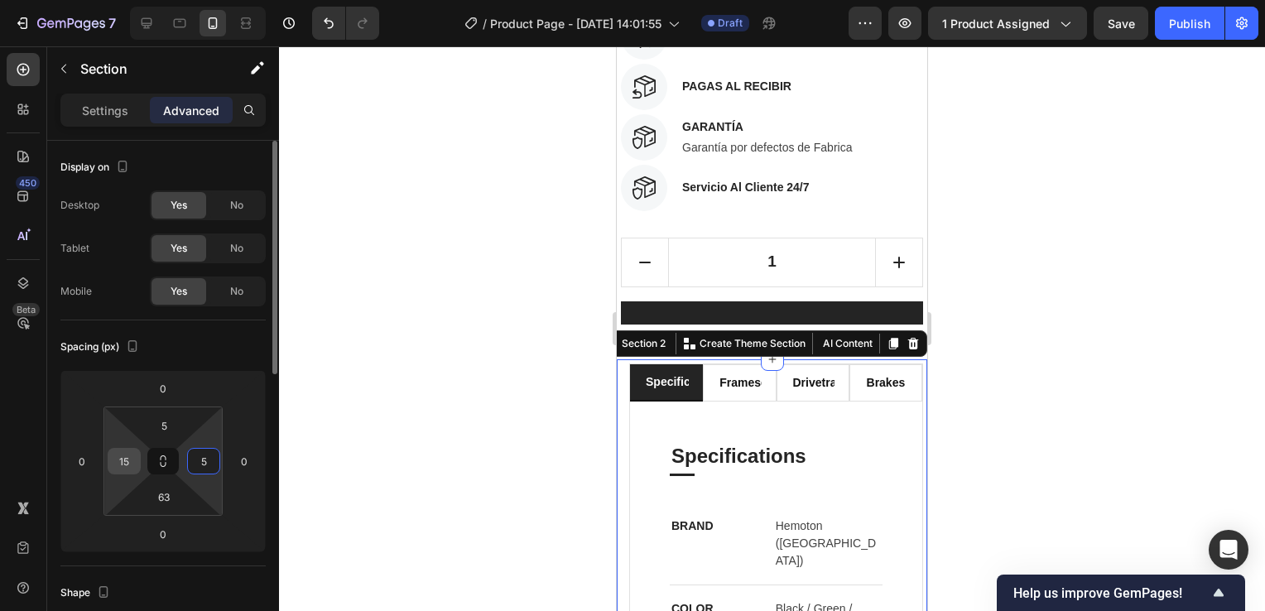
click at [120, 460] on input "15" at bounding box center [124, 461] width 25 height 25
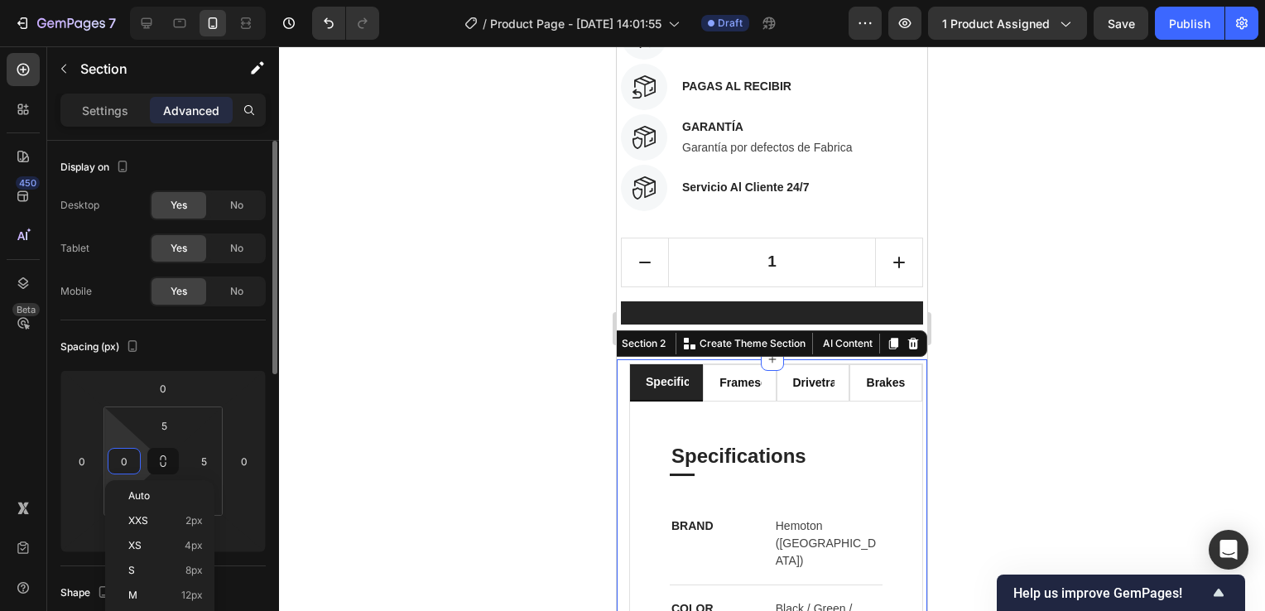
type input "05"
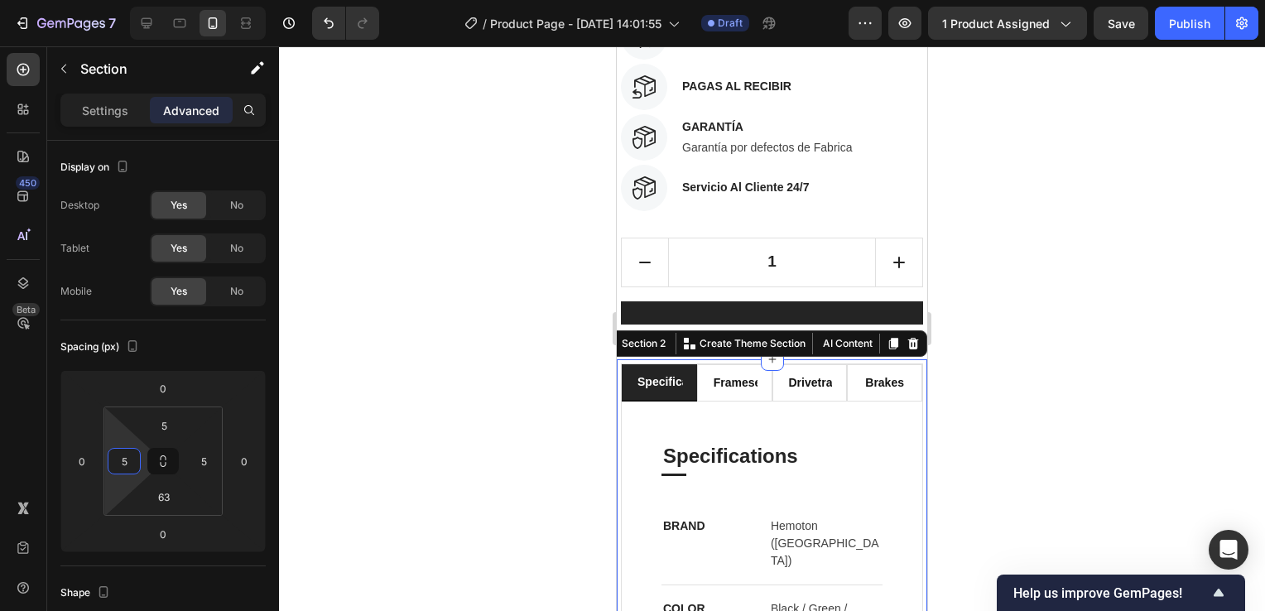
click at [1053, 422] on div at bounding box center [772, 328] width 986 height 565
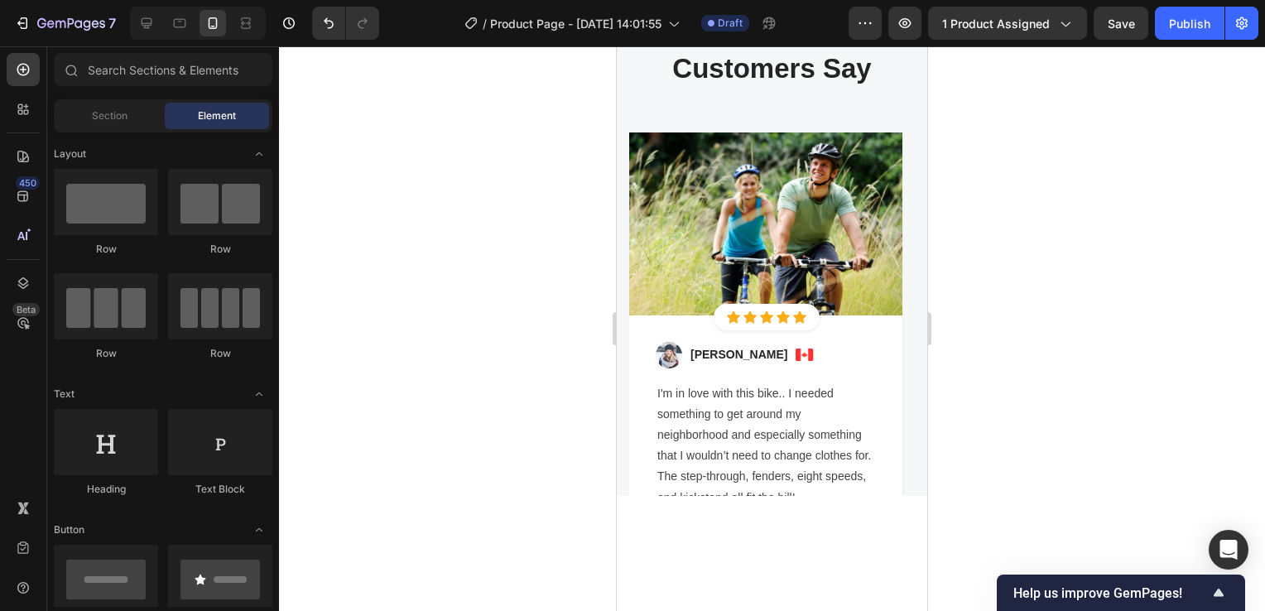
scroll to position [4472, 0]
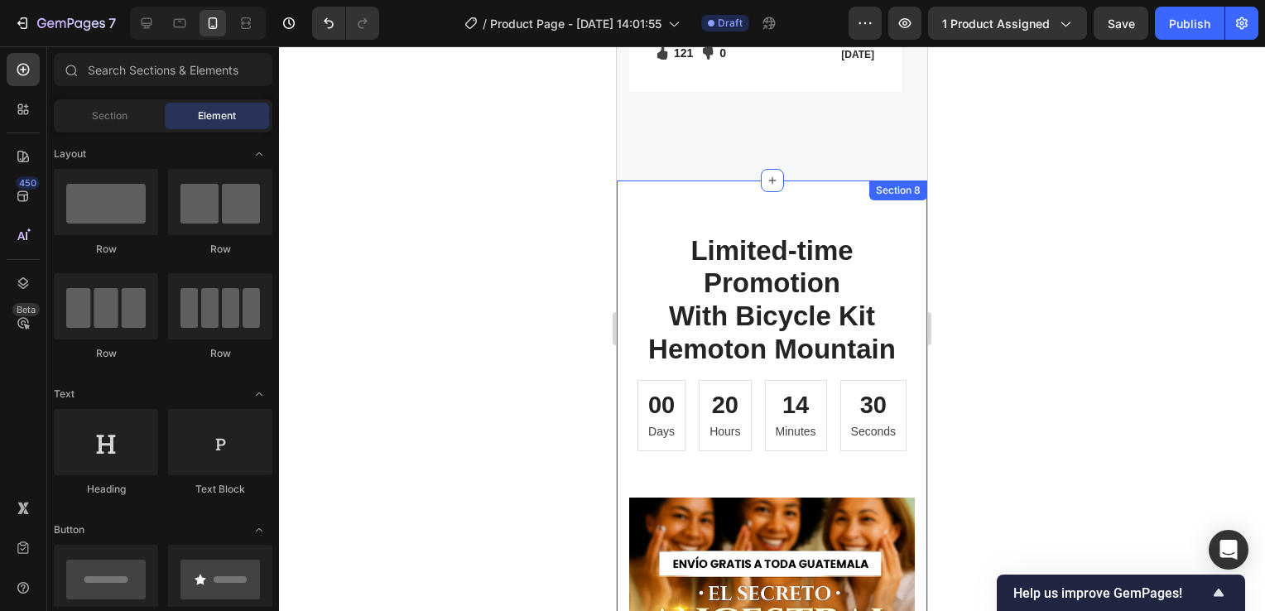
scroll to position [5465, 0]
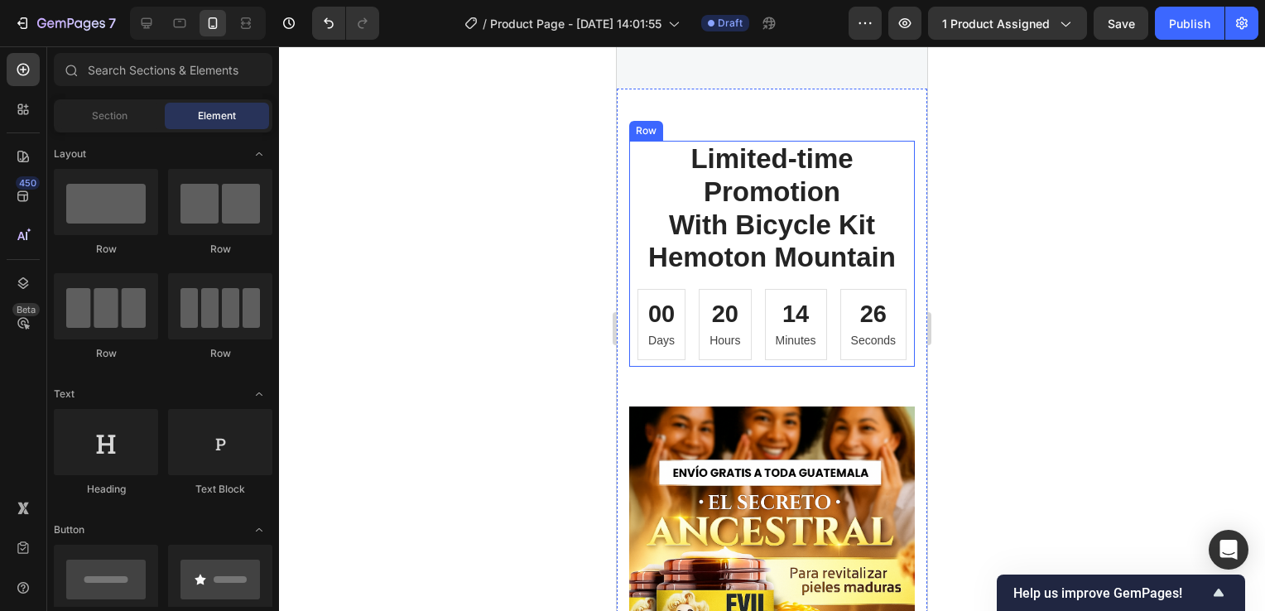
click at [878, 275] on div "Limited-time Promotion With Bicycle Kit Hemoton Mountain Heading 00 Days 20 Hou…" at bounding box center [772, 253] width 286 height 225
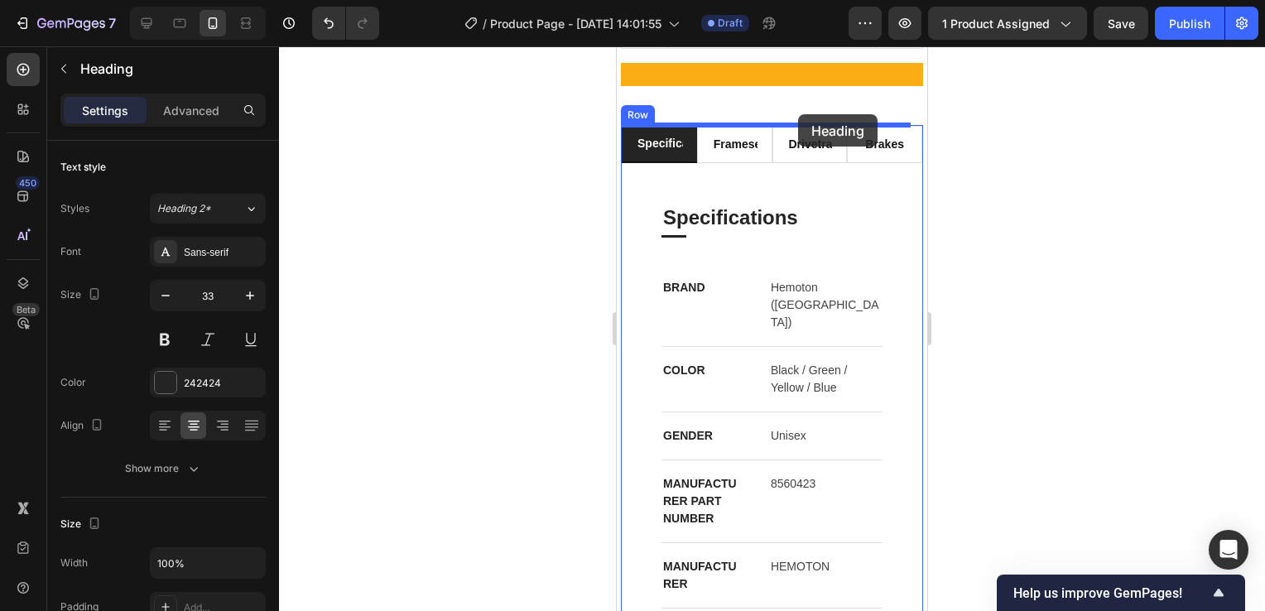
scroll to position [808, 0]
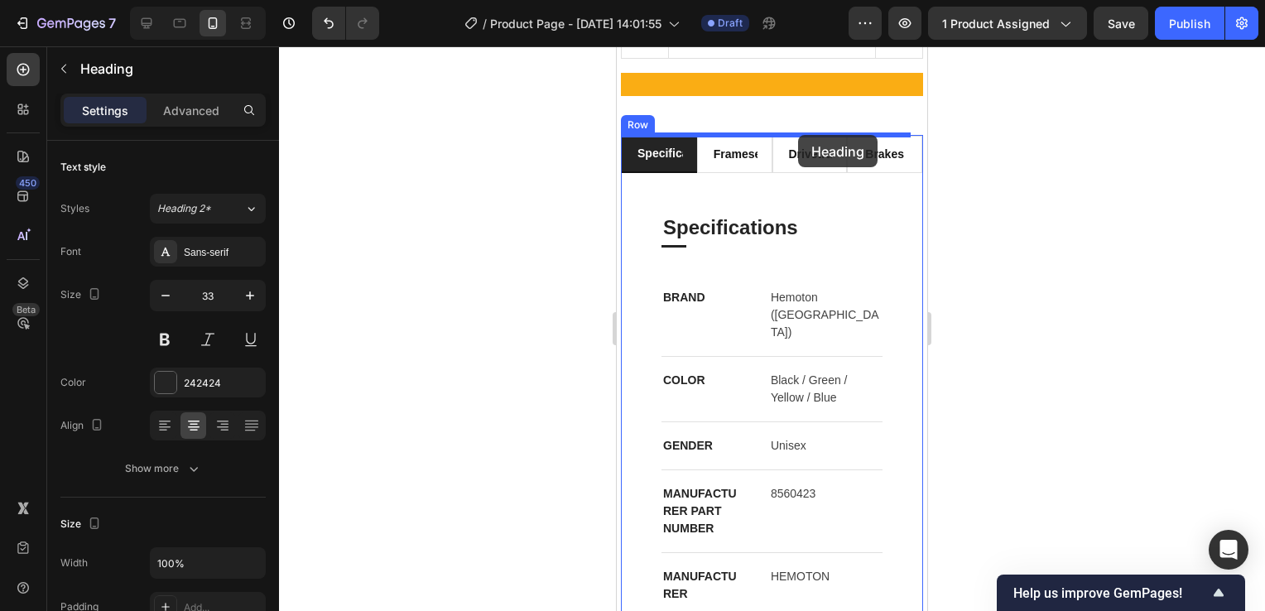
drag, startPoint x: 870, startPoint y: 195, endPoint x: 798, endPoint y: 135, distance: 93.5
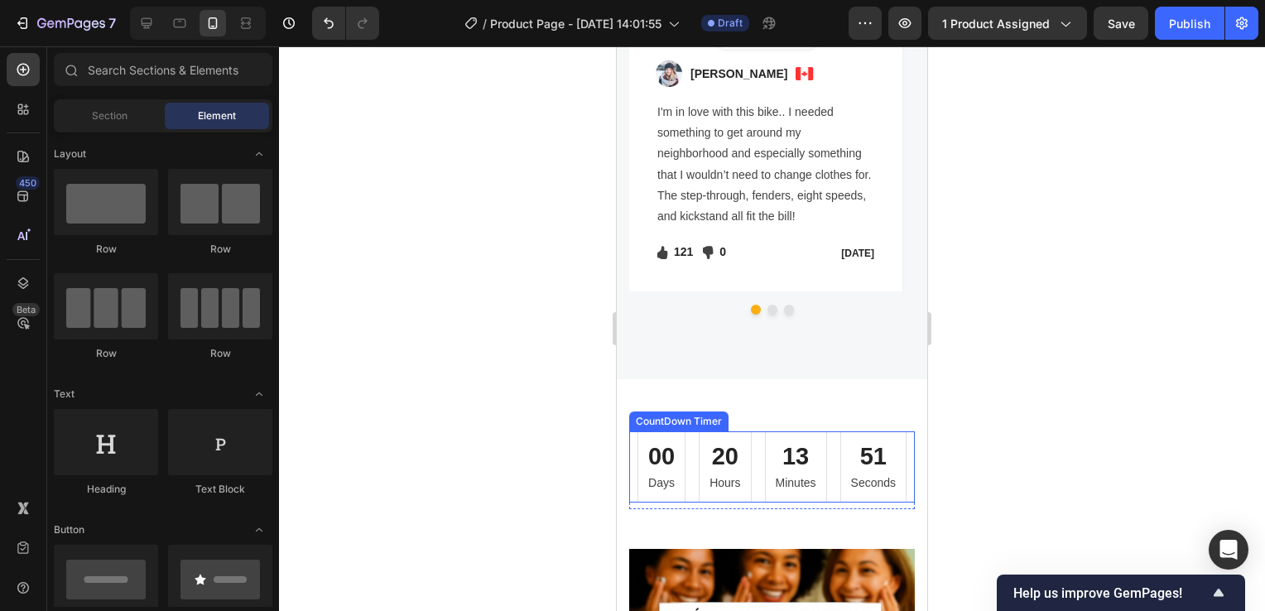
scroll to position [5318, 0]
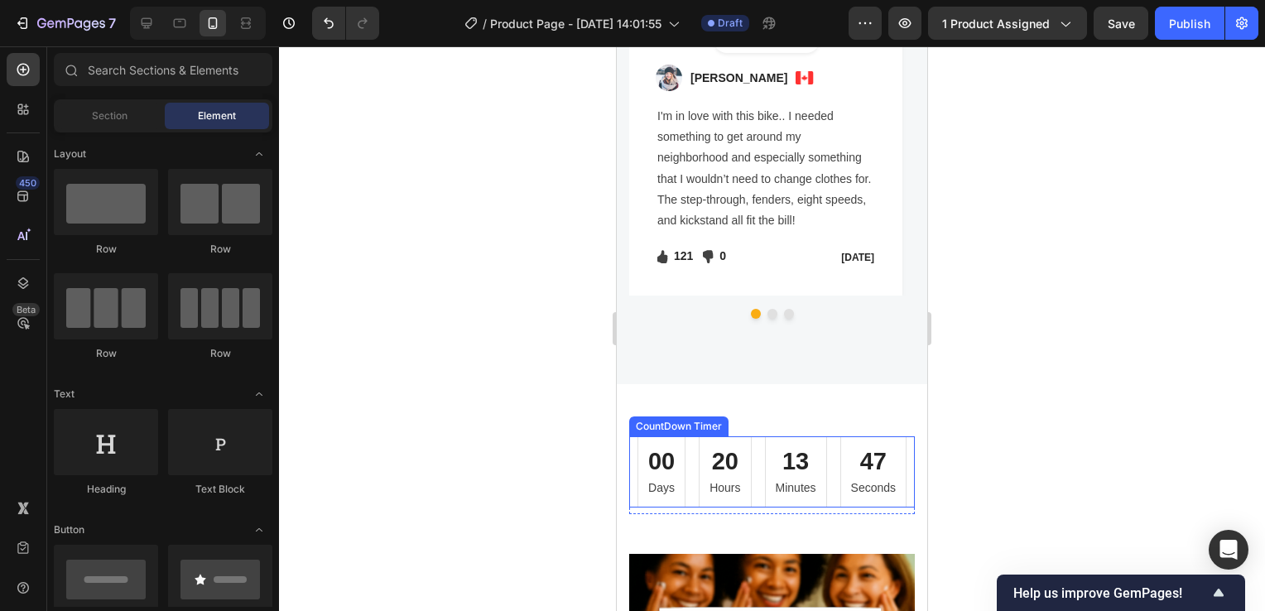
click at [825, 446] on div "00 Days 20 Hours 13 Minutes 47 Seconds" at bounding box center [772, 471] width 269 height 71
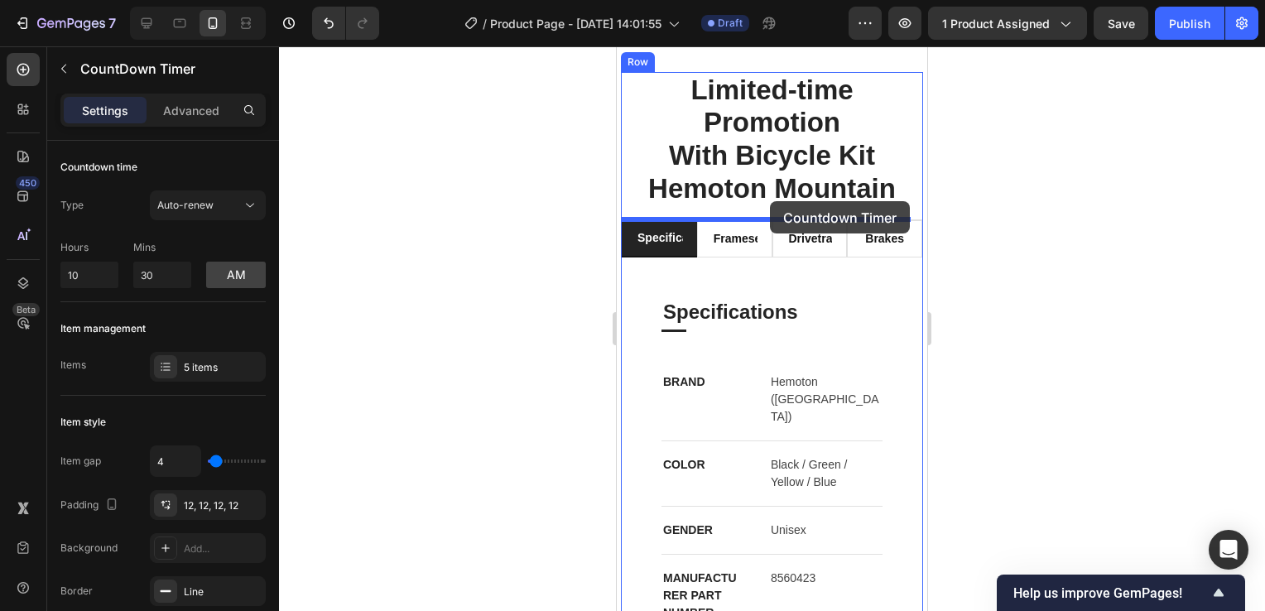
scroll to position [821, 0]
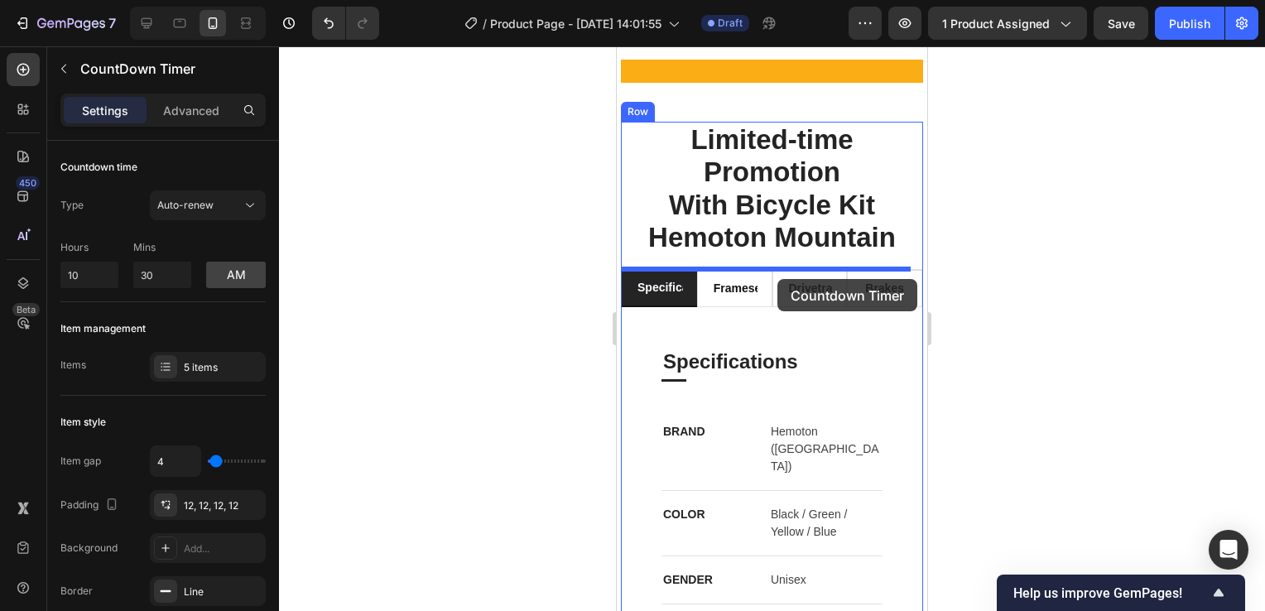
drag, startPoint x: 823, startPoint y: 449, endPoint x: 778, endPoint y: 279, distance: 175.8
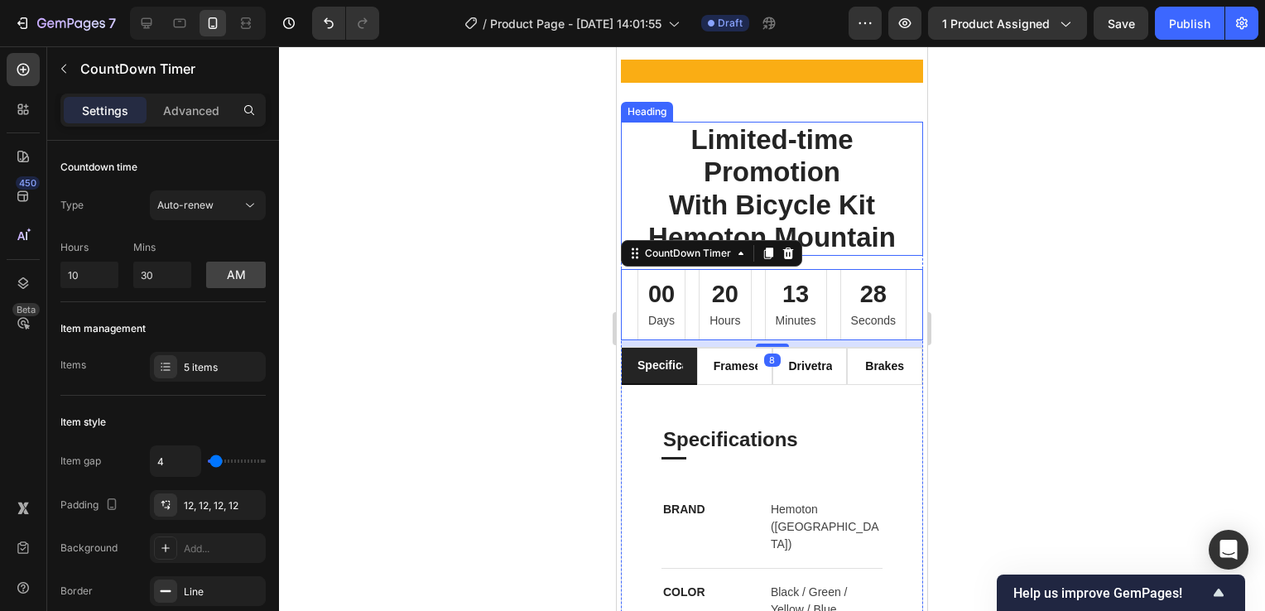
click at [768, 210] on p "Limited-time Promotion With Bicycle Kit Hemoton Mountain" at bounding box center [772, 188] width 299 height 131
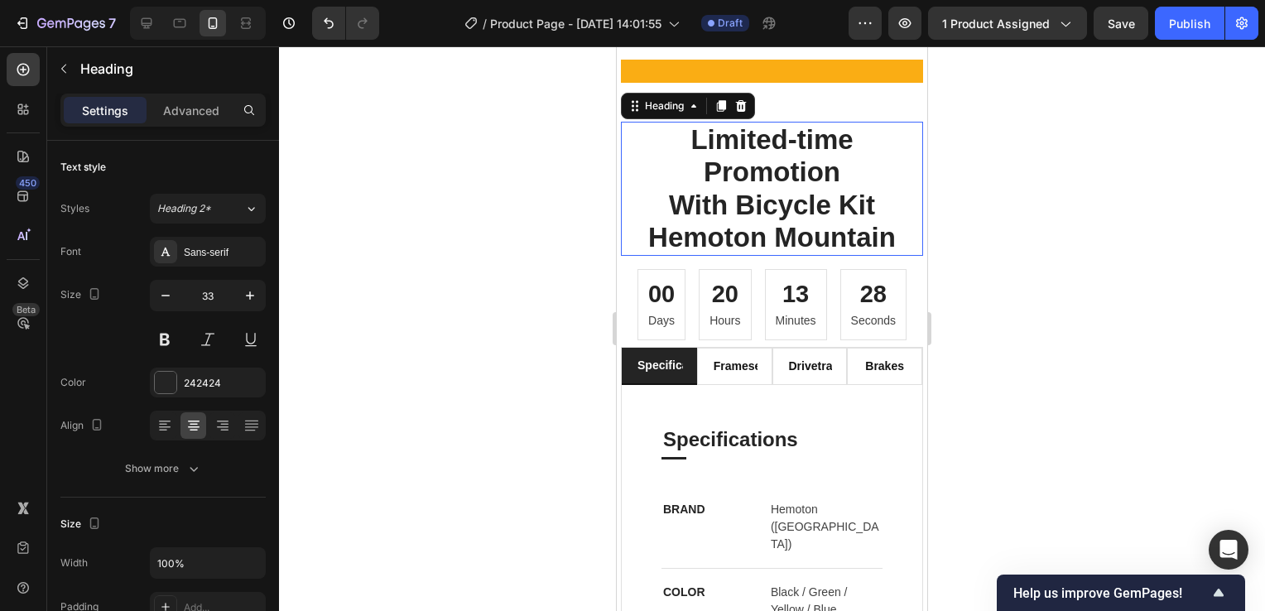
click at [768, 210] on p "Limited-time Promotion With Bicycle Kit Hemoton Mountain" at bounding box center [772, 188] width 299 height 131
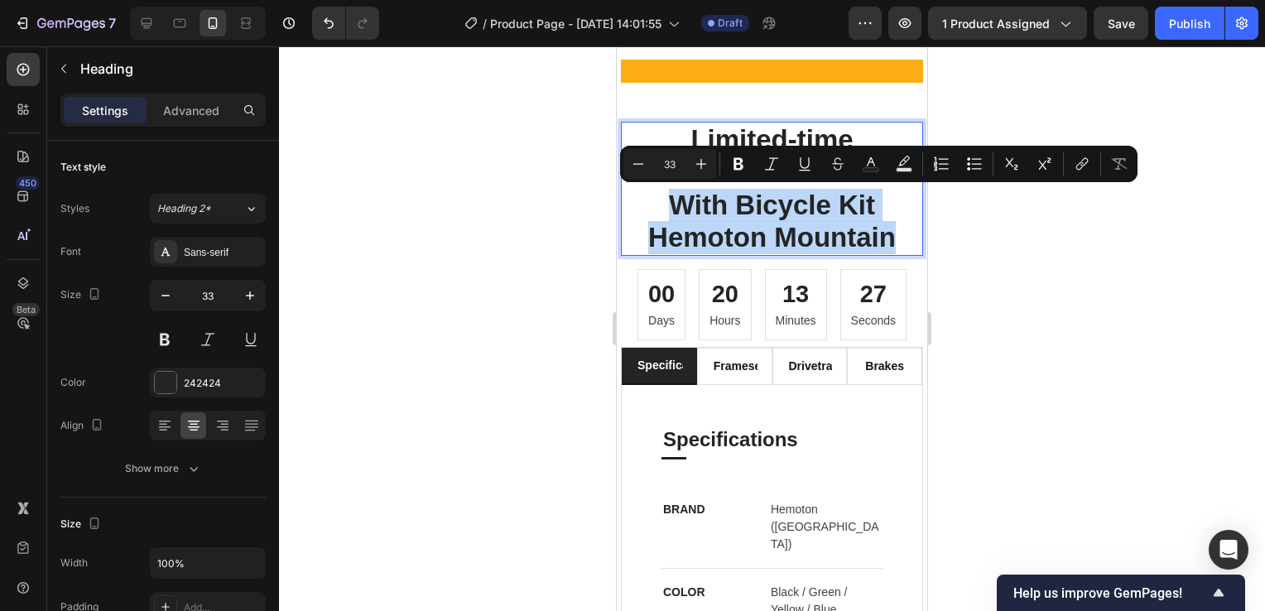
click at [768, 191] on p "Limited-time Promotion With Bicycle Kit Hemoton Mountain" at bounding box center [772, 188] width 299 height 131
click at [884, 229] on p "Limited-time Promotion With Bicycle Kit Hemoton Mountain" at bounding box center [772, 188] width 299 height 131
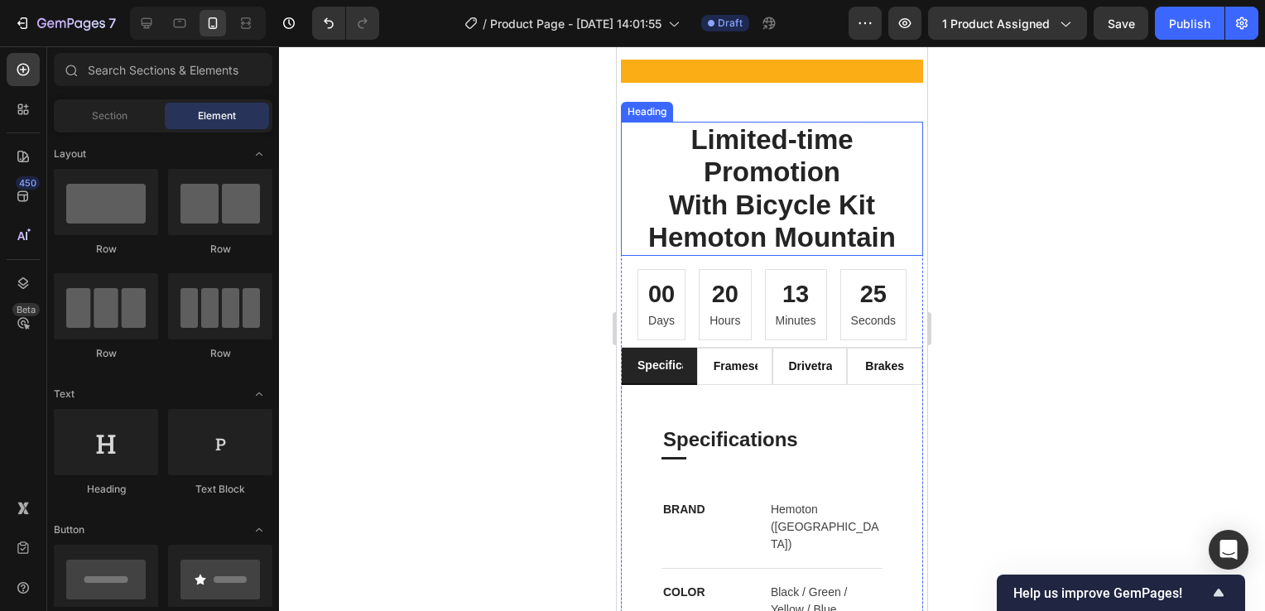
drag, startPoint x: 889, startPoint y: 240, endPoint x: 752, endPoint y: 189, distance: 146.7
click at [683, 144] on p "Limited-time Promotion With Bicycle Kit Hemoton Mountain" at bounding box center [772, 188] width 299 height 131
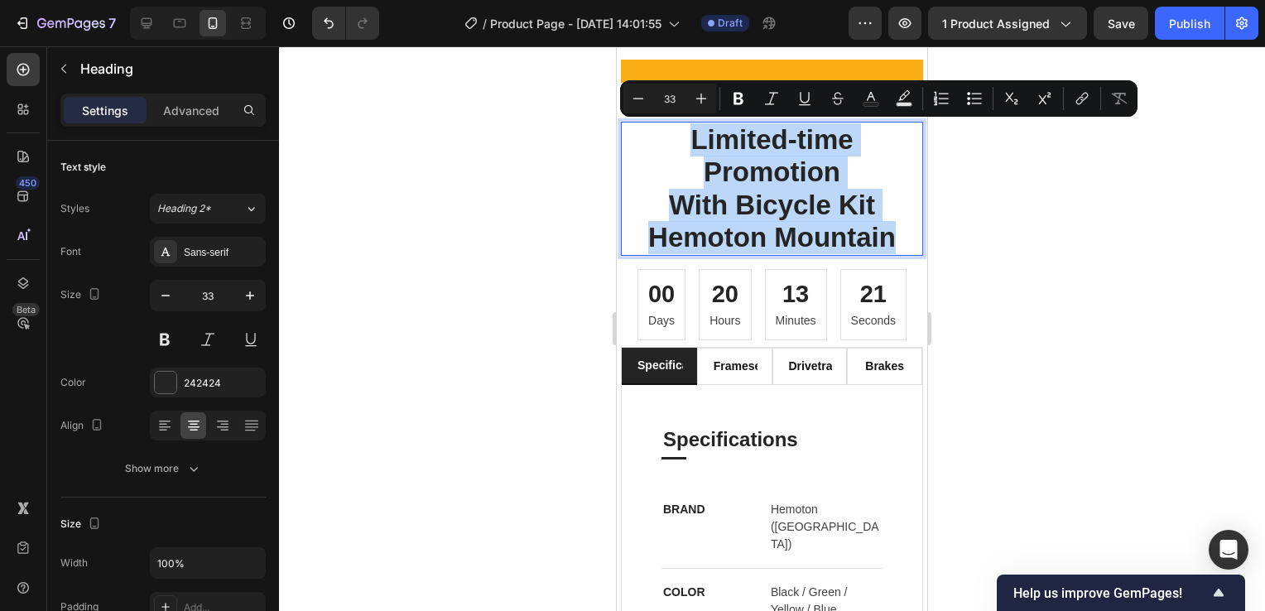
drag, startPoint x: 682, startPoint y: 138, endPoint x: 893, endPoint y: 240, distance: 233.7
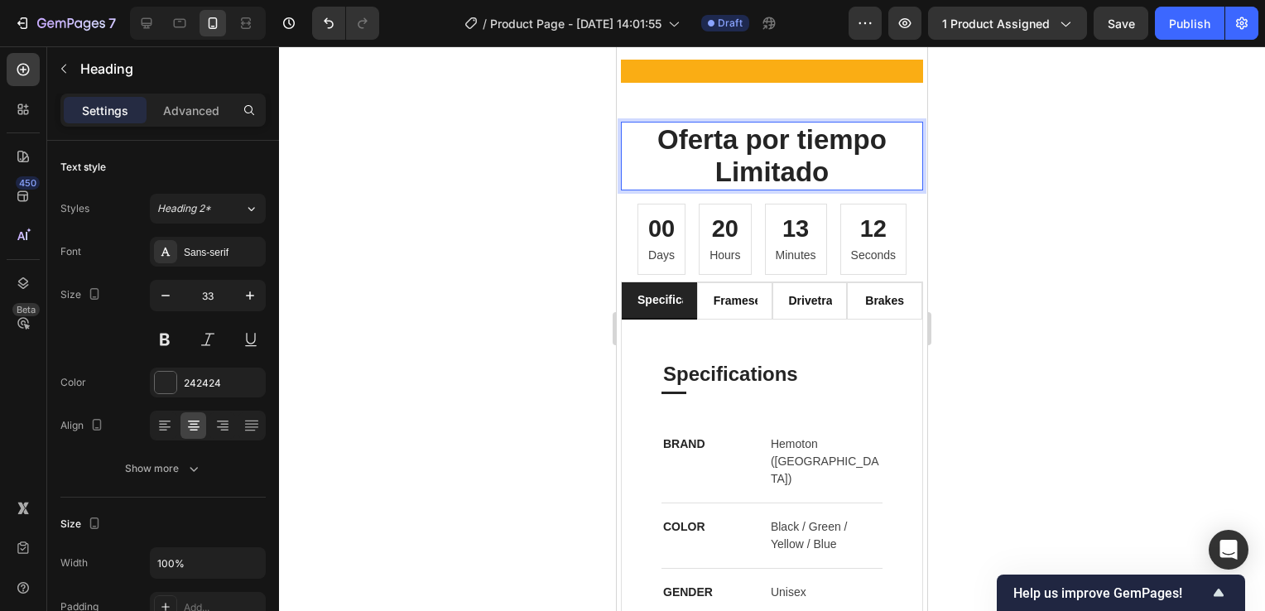
click at [1008, 289] on div at bounding box center [772, 328] width 986 height 565
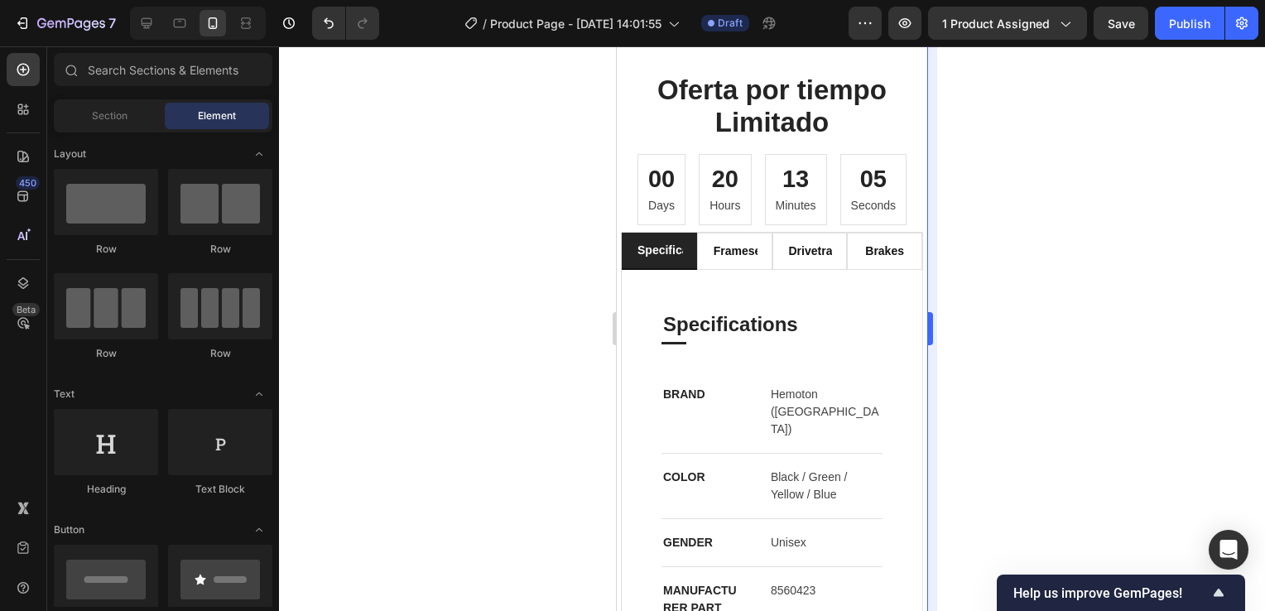
scroll to position [904, 0]
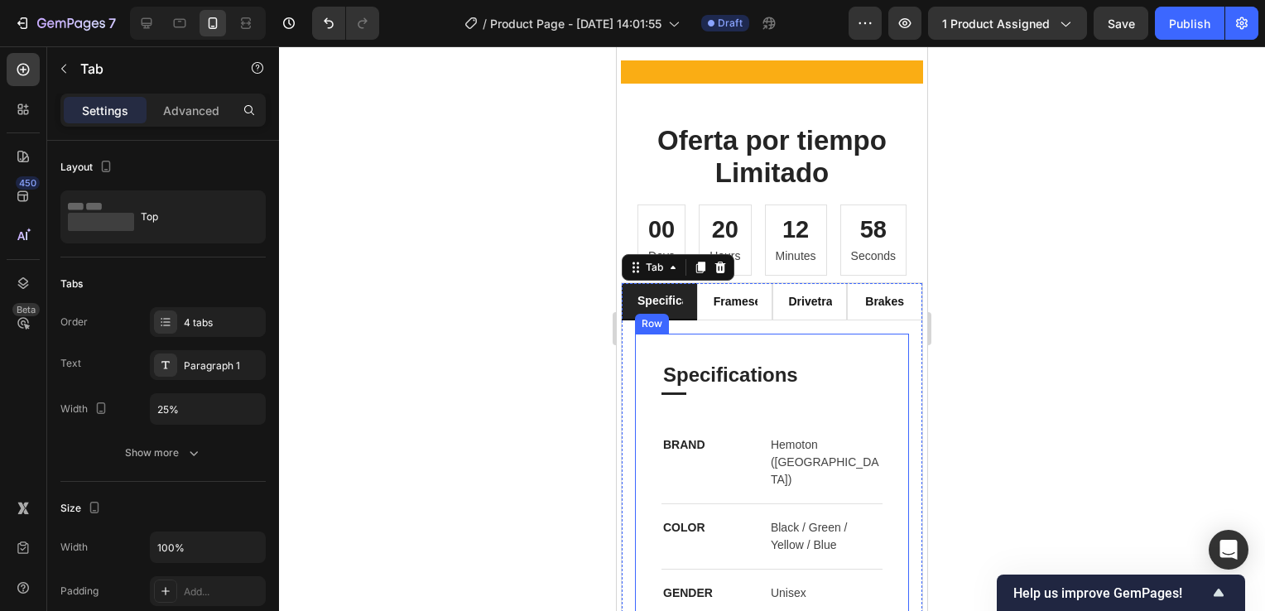
scroll to position [821, 0]
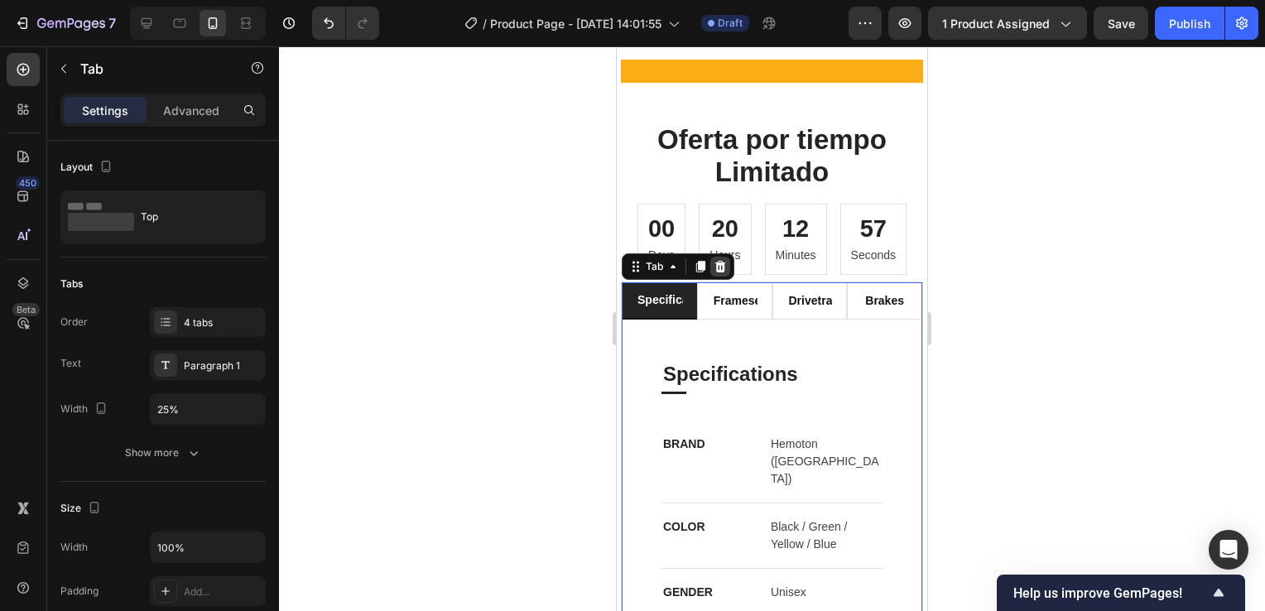
click at [719, 269] on icon at bounding box center [720, 266] width 11 height 12
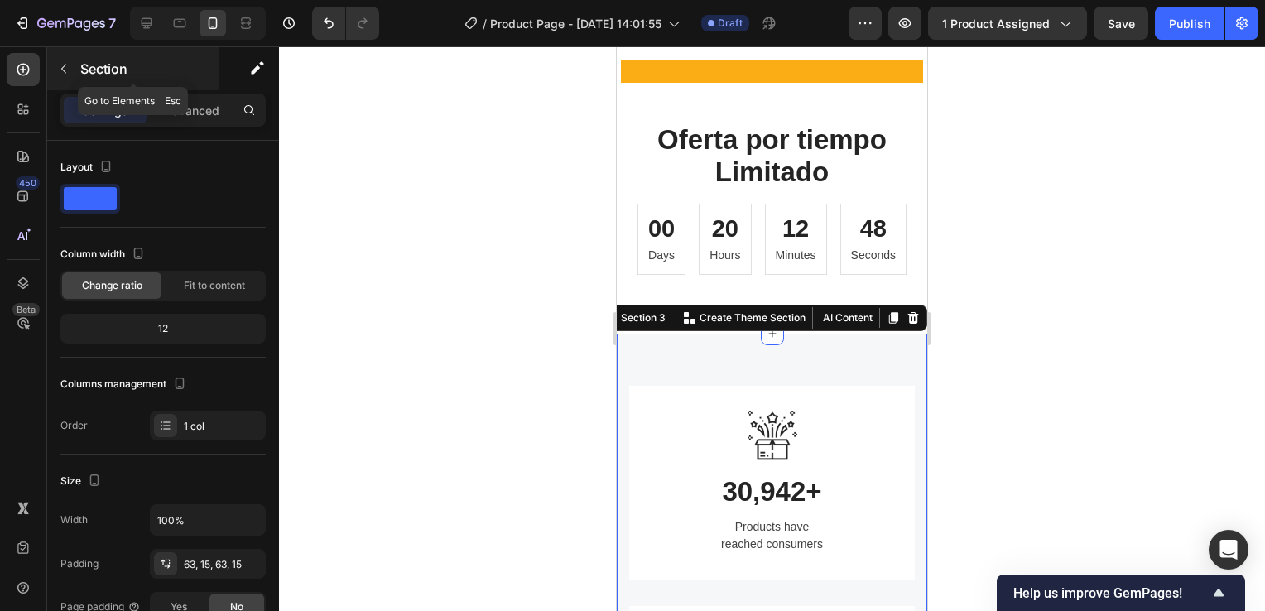
click at [61, 67] on icon "button" at bounding box center [63, 68] width 13 height 13
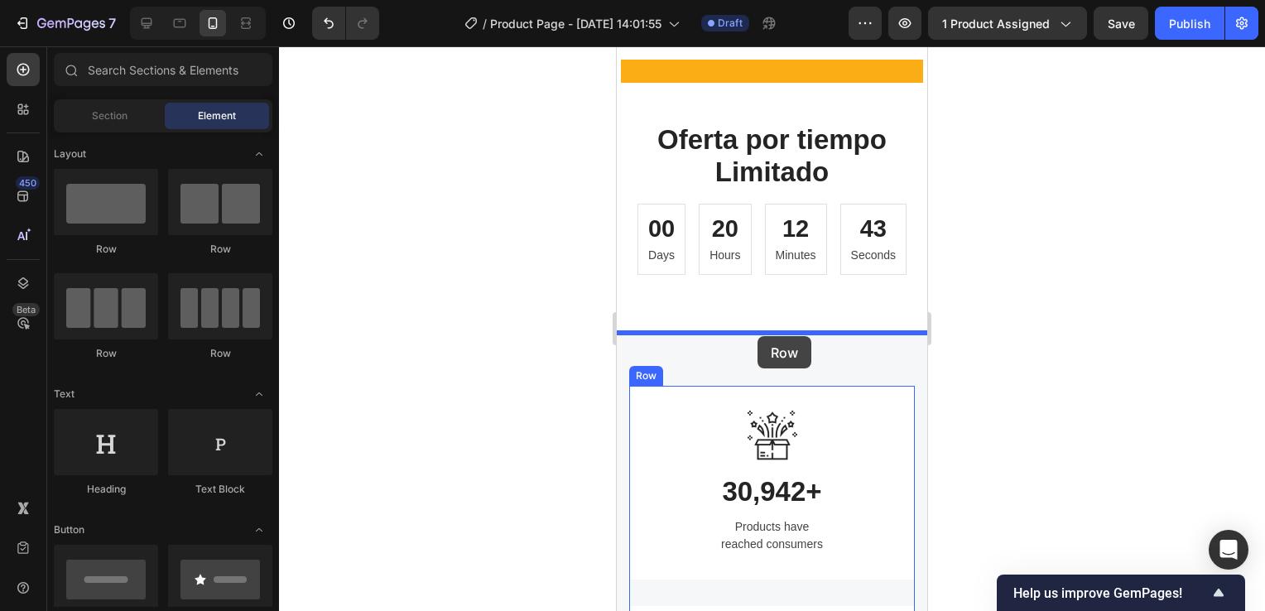
drag, startPoint x: 725, startPoint y: 260, endPoint x: 758, endPoint y: 336, distance: 83.1
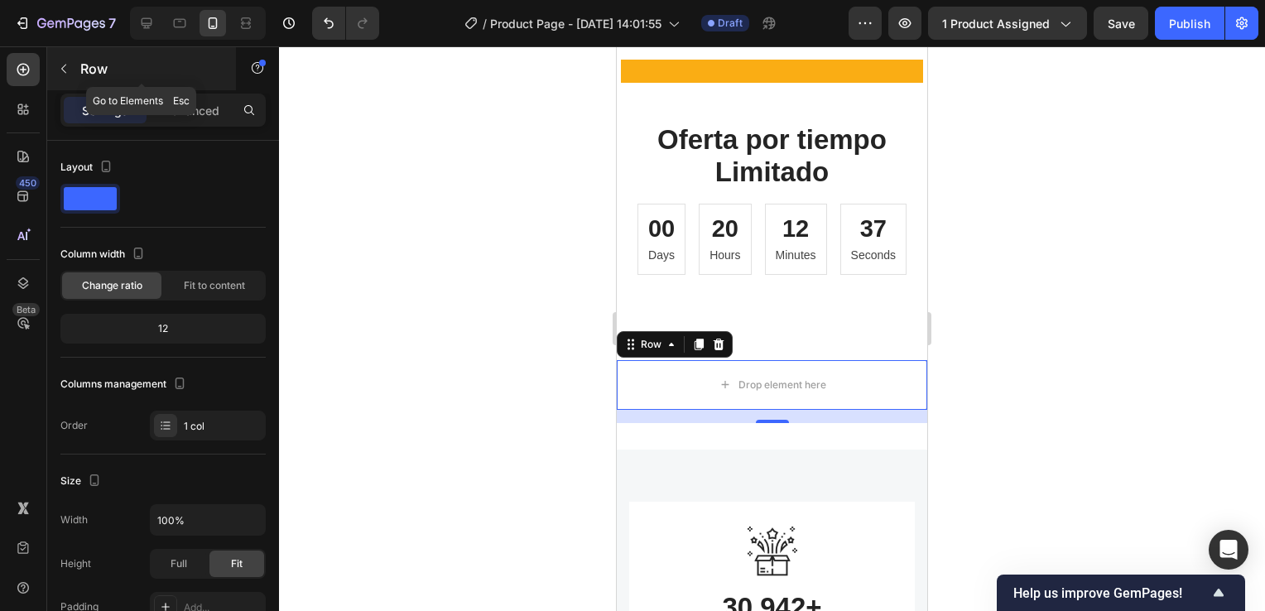
click at [59, 62] on icon "button" at bounding box center [63, 68] width 13 height 13
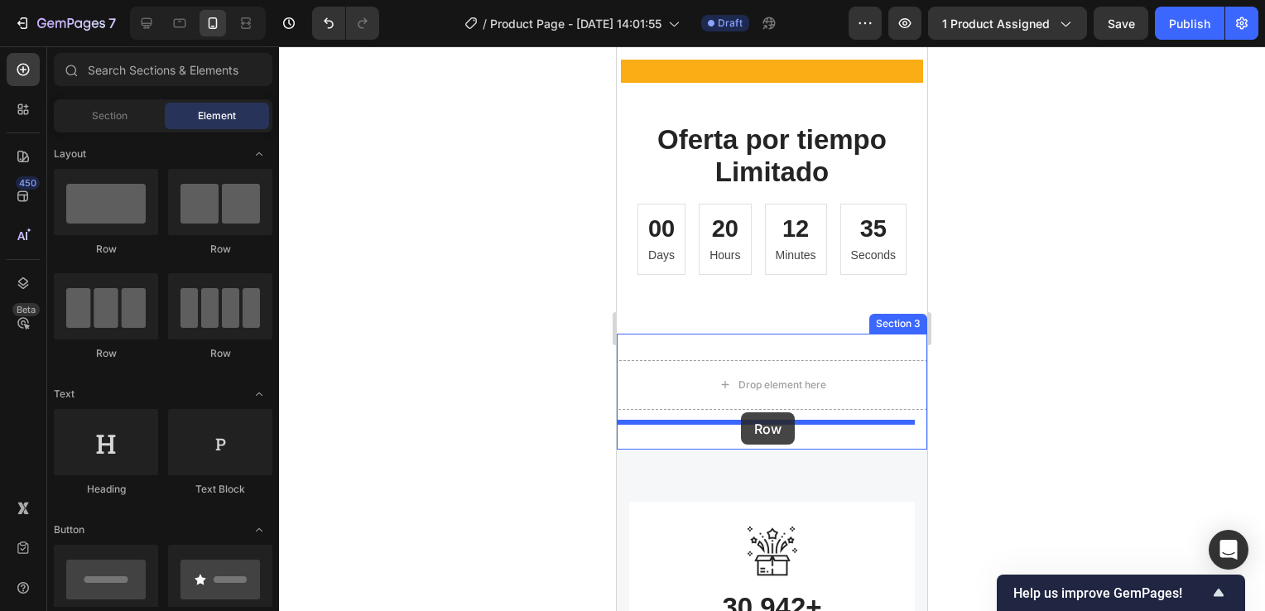
drag, startPoint x: 893, startPoint y: 304, endPoint x: 741, endPoint y: 412, distance: 186.4
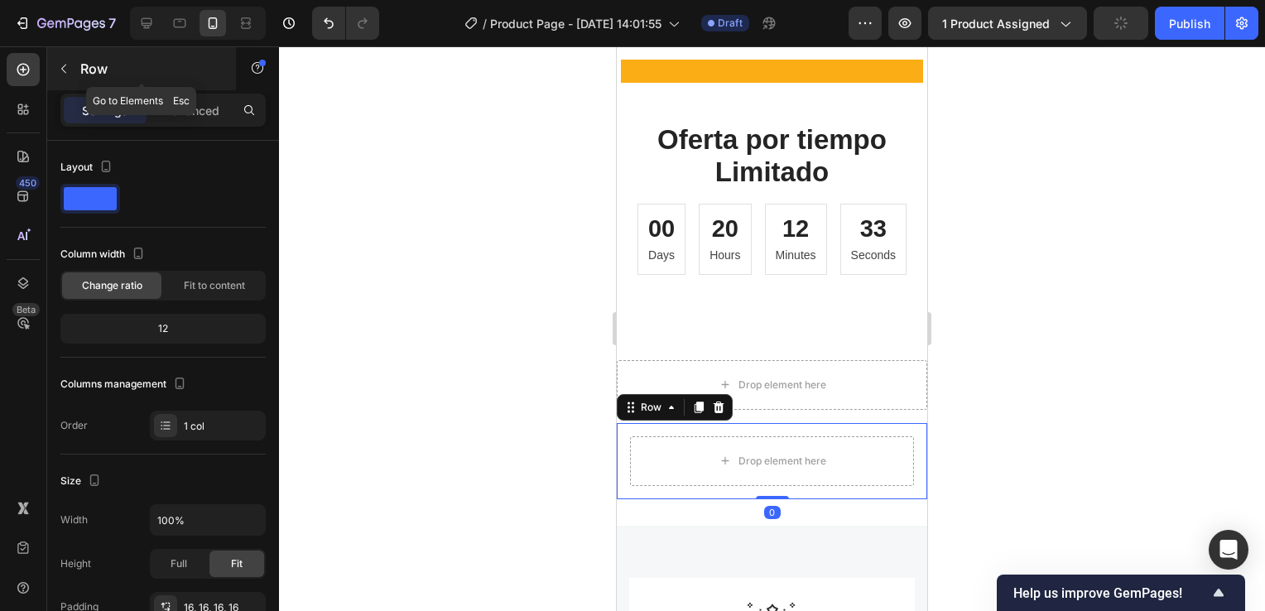
click at [63, 70] on icon "button" at bounding box center [63, 69] width 5 height 9
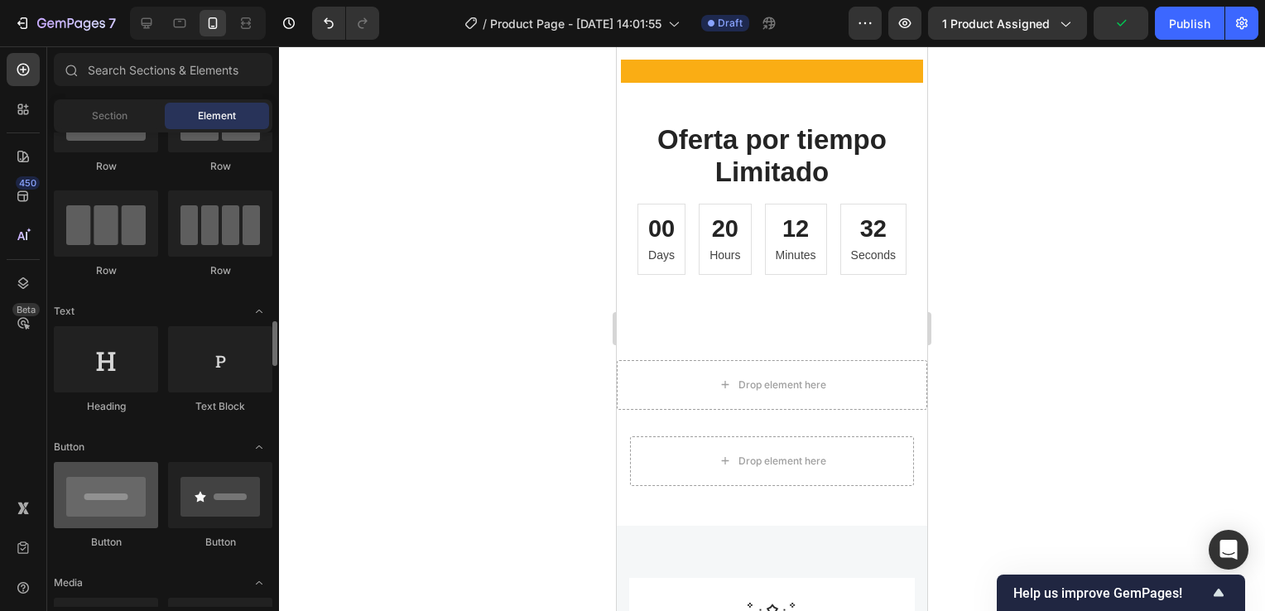
scroll to position [248, 0]
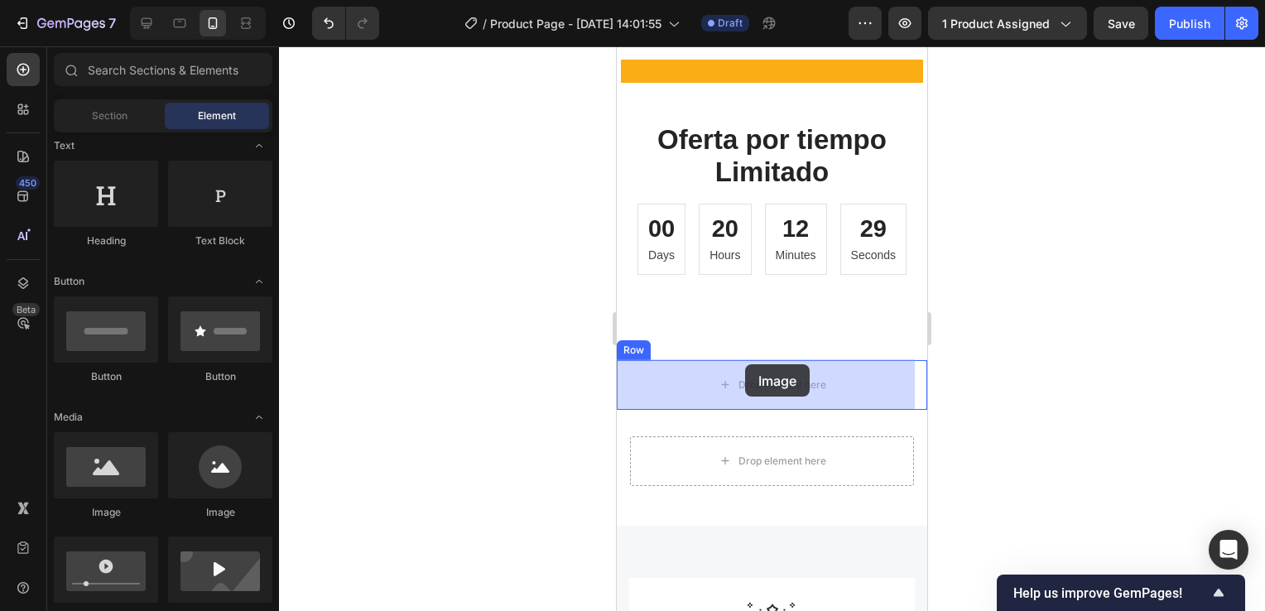
drag, startPoint x: 722, startPoint y: 530, endPoint x: 745, endPoint y: 364, distance: 167.2
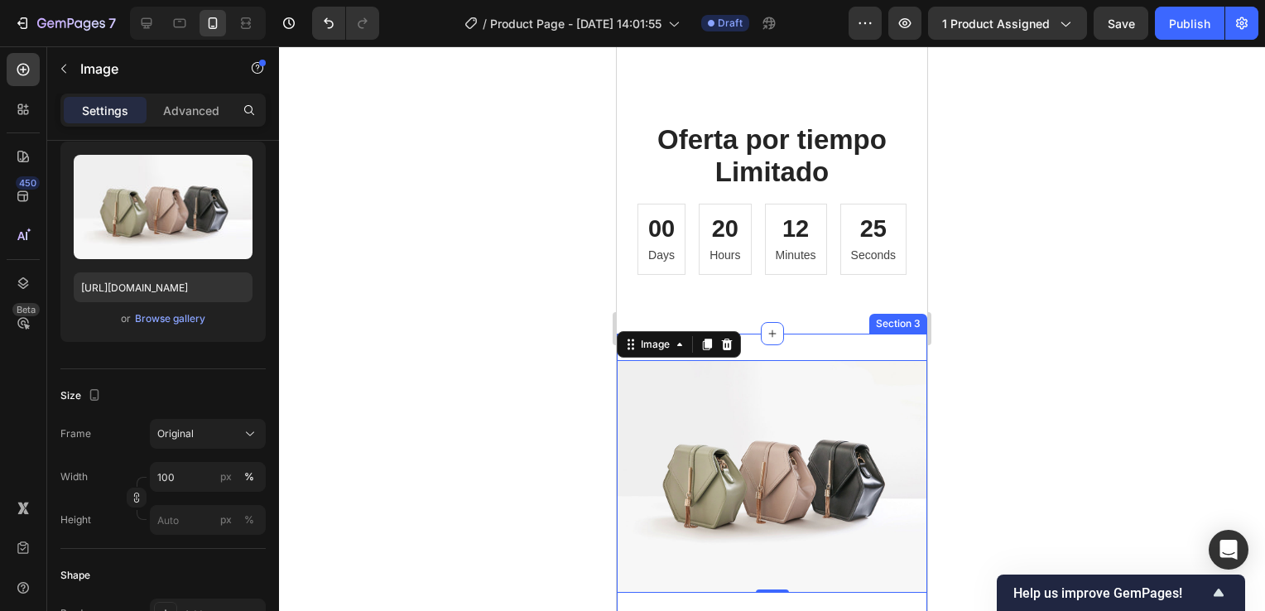
scroll to position [987, 0]
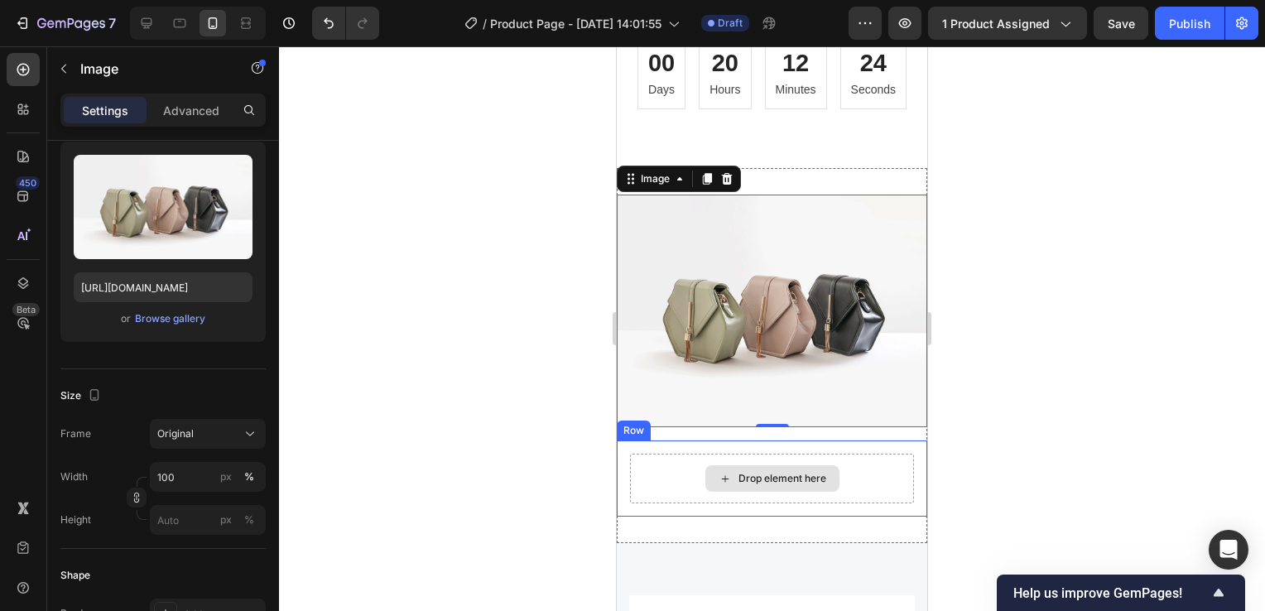
click at [874, 460] on div "Drop element here" at bounding box center [772, 479] width 284 height 50
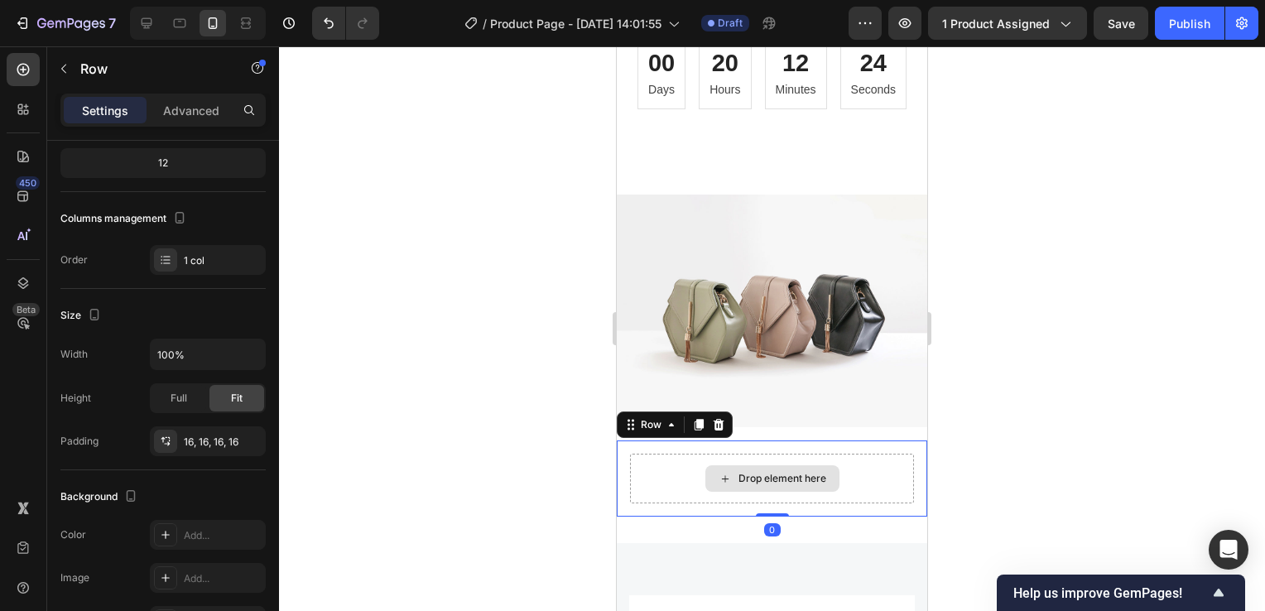
scroll to position [0, 0]
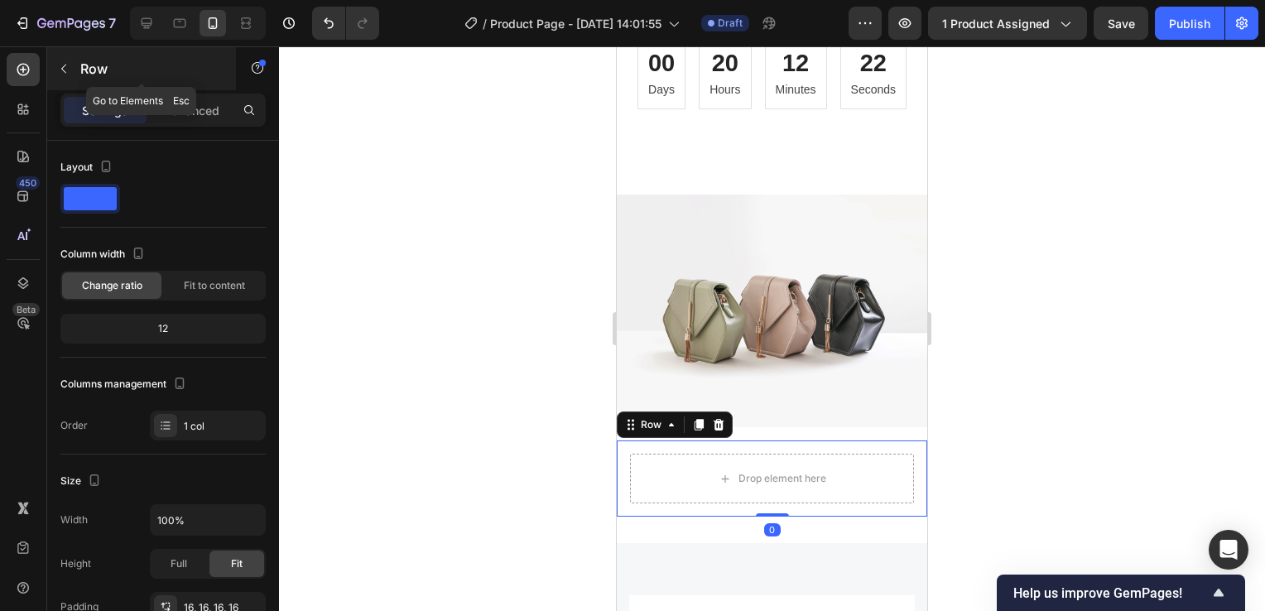
click at [71, 70] on button "button" at bounding box center [64, 68] width 26 height 26
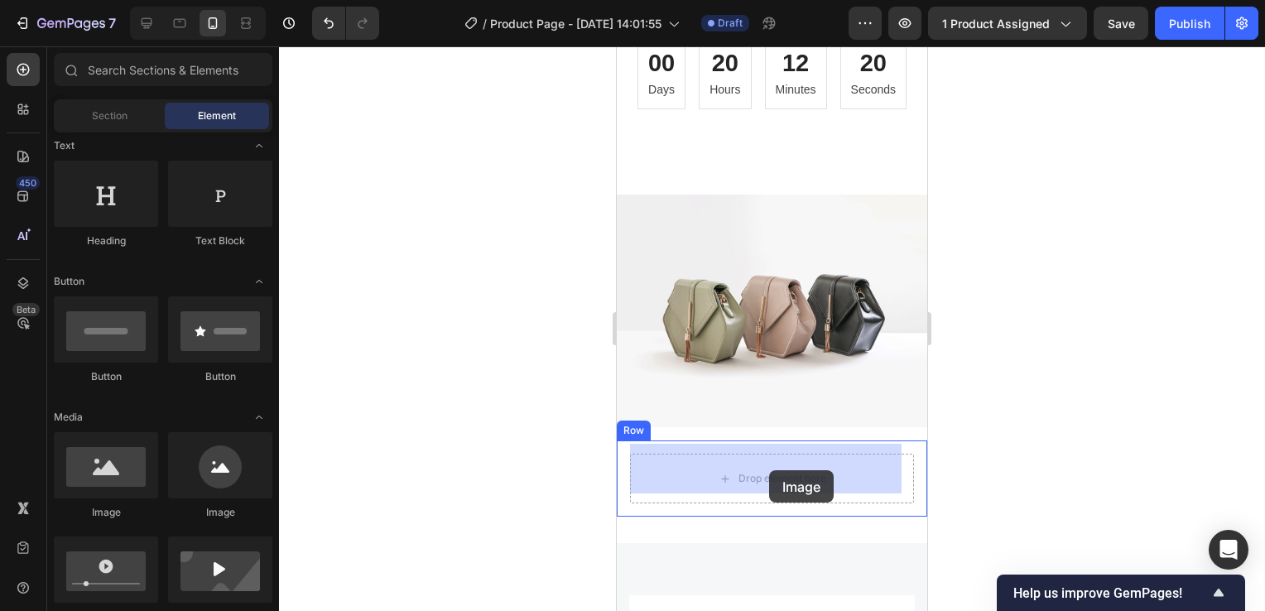
drag, startPoint x: 735, startPoint y: 518, endPoint x: 769, endPoint y: 470, distance: 59.3
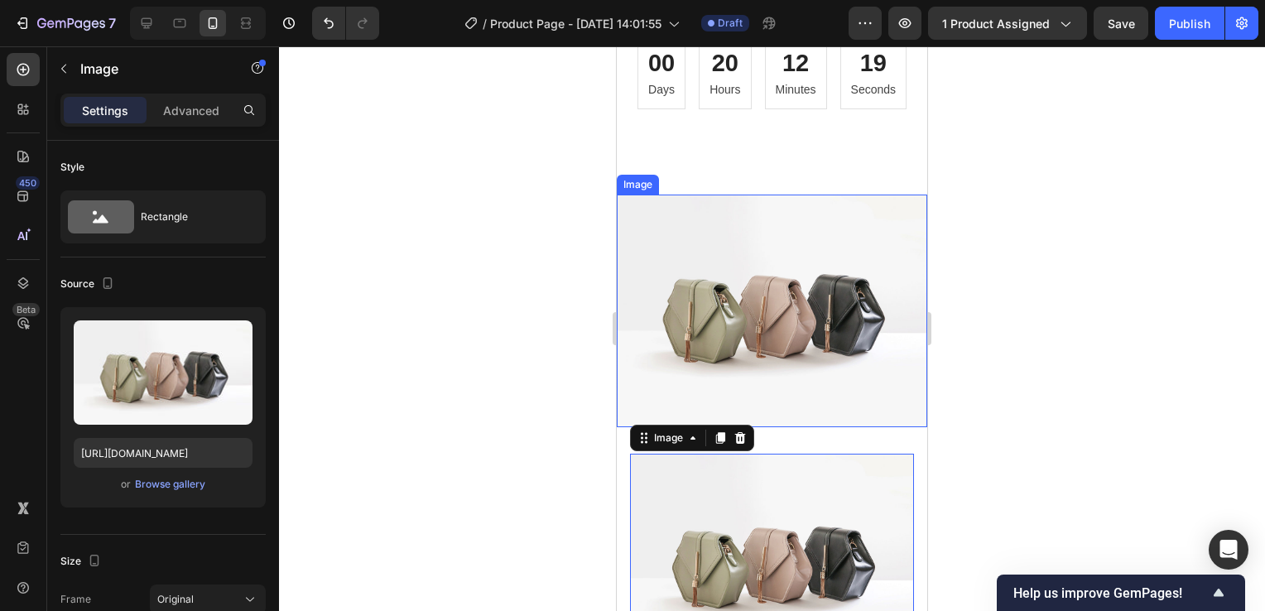
click at [749, 302] on img at bounding box center [772, 311] width 311 height 233
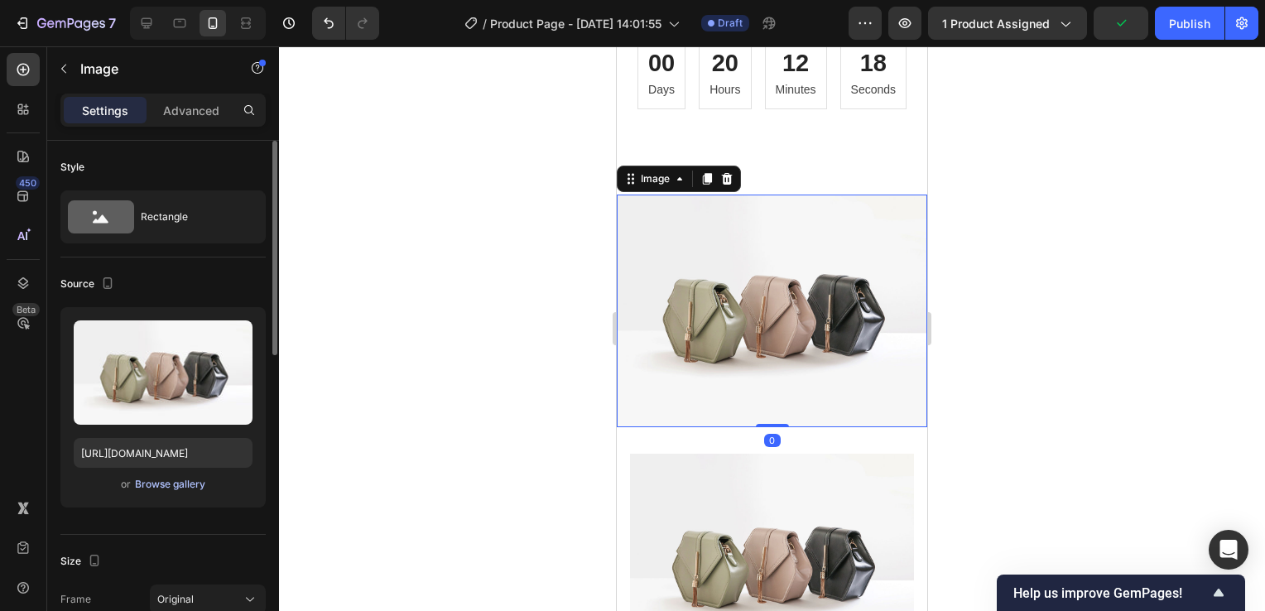
click at [159, 485] on div "Browse gallery" at bounding box center [170, 484] width 70 height 15
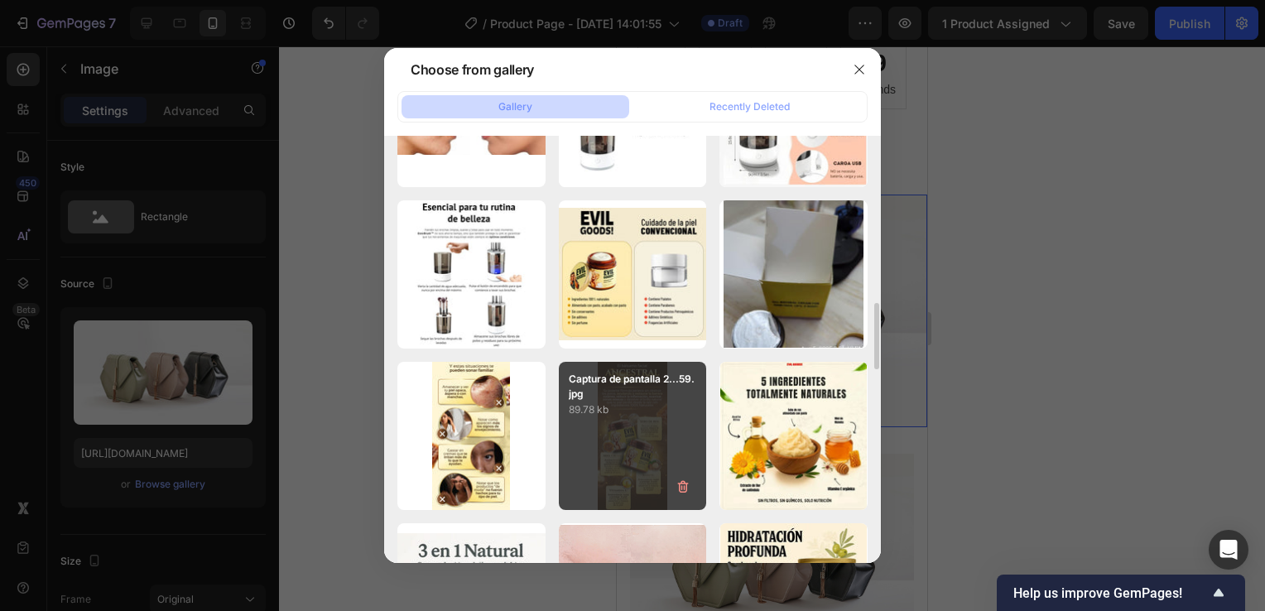
scroll to position [1159, 0]
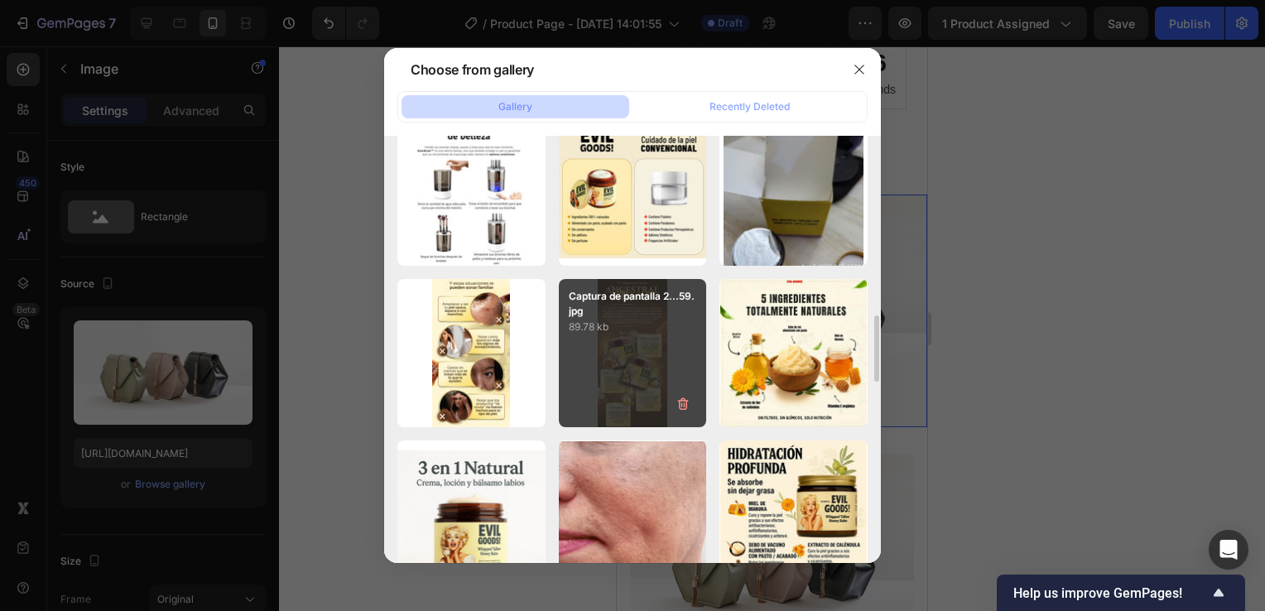
click at [626, 359] on div "Captura de pantalla 2...59.jpg 89.78 kb" at bounding box center [633, 353] width 148 height 148
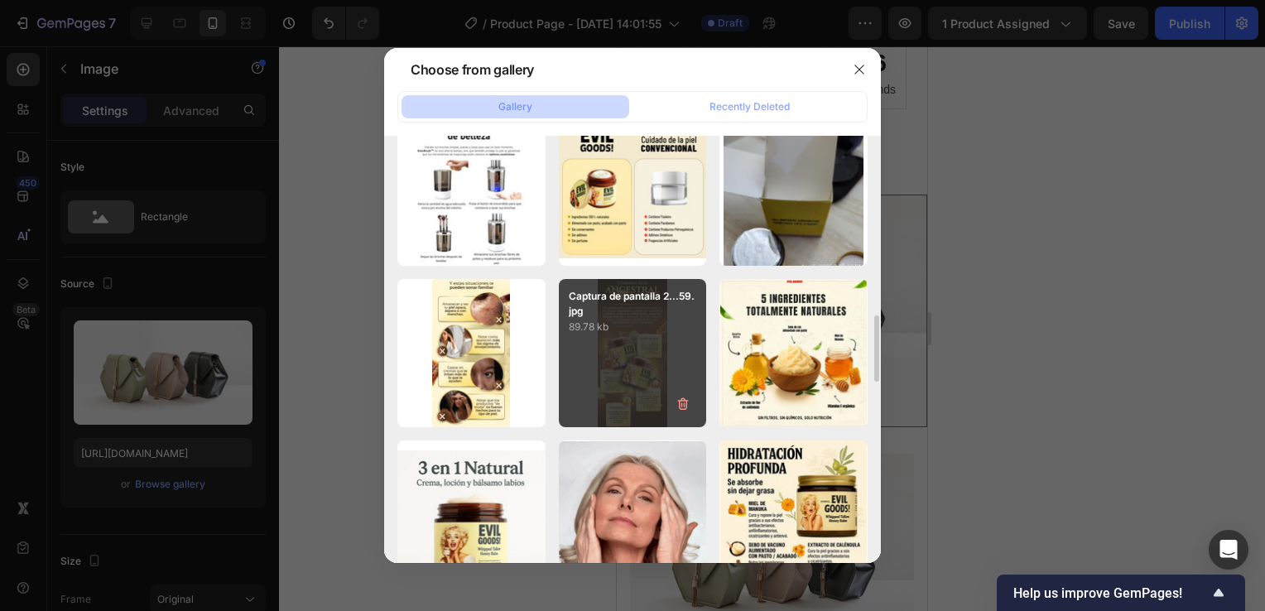
type input "https://cdn.shopify.com/s/files/1/0755/4170/9050/files/gempages_578252502063907…"
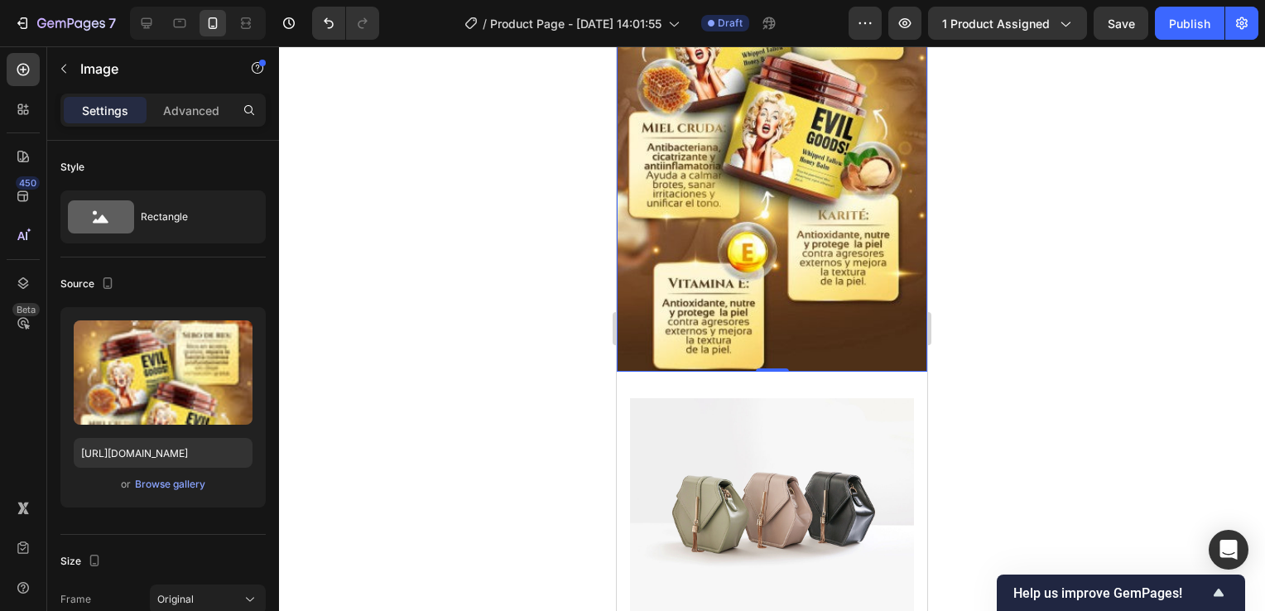
scroll to position [1484, 0]
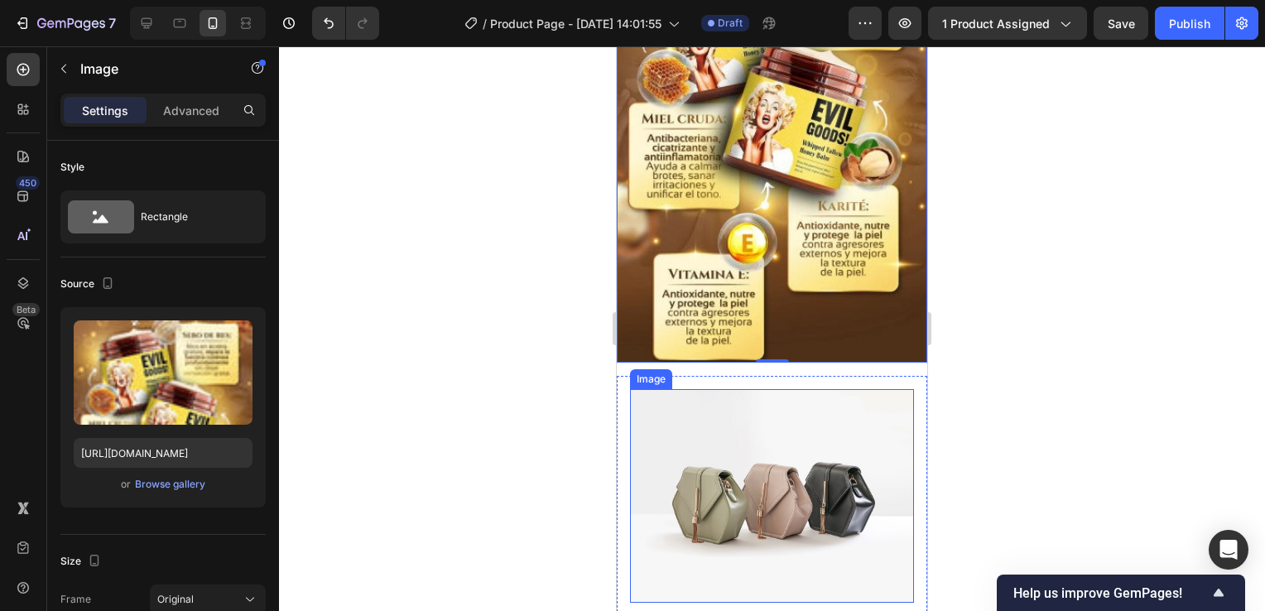
click at [754, 441] on img at bounding box center [772, 495] width 284 height 213
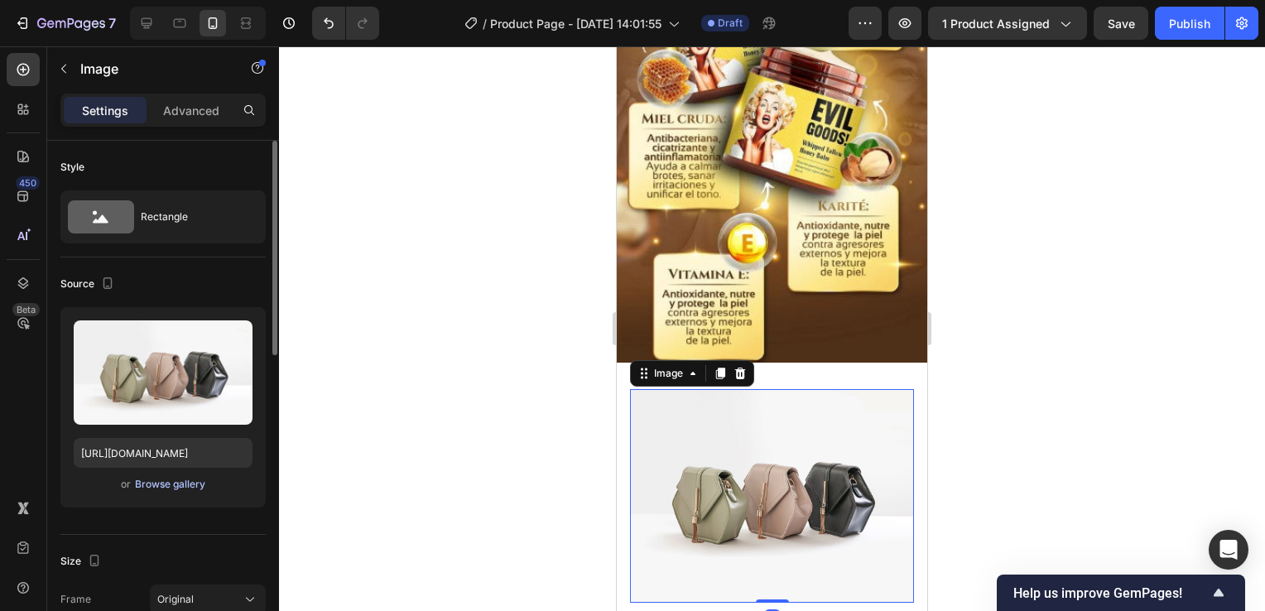
click at [171, 482] on div "Browse gallery" at bounding box center [170, 484] width 70 height 15
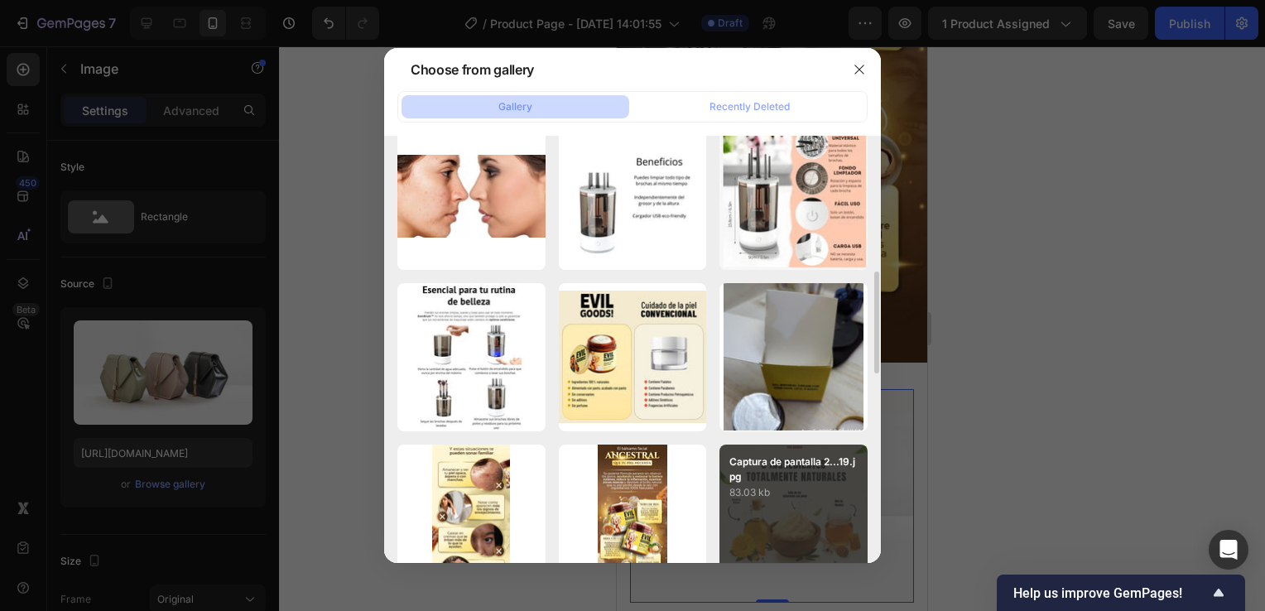
scroll to position [1077, 0]
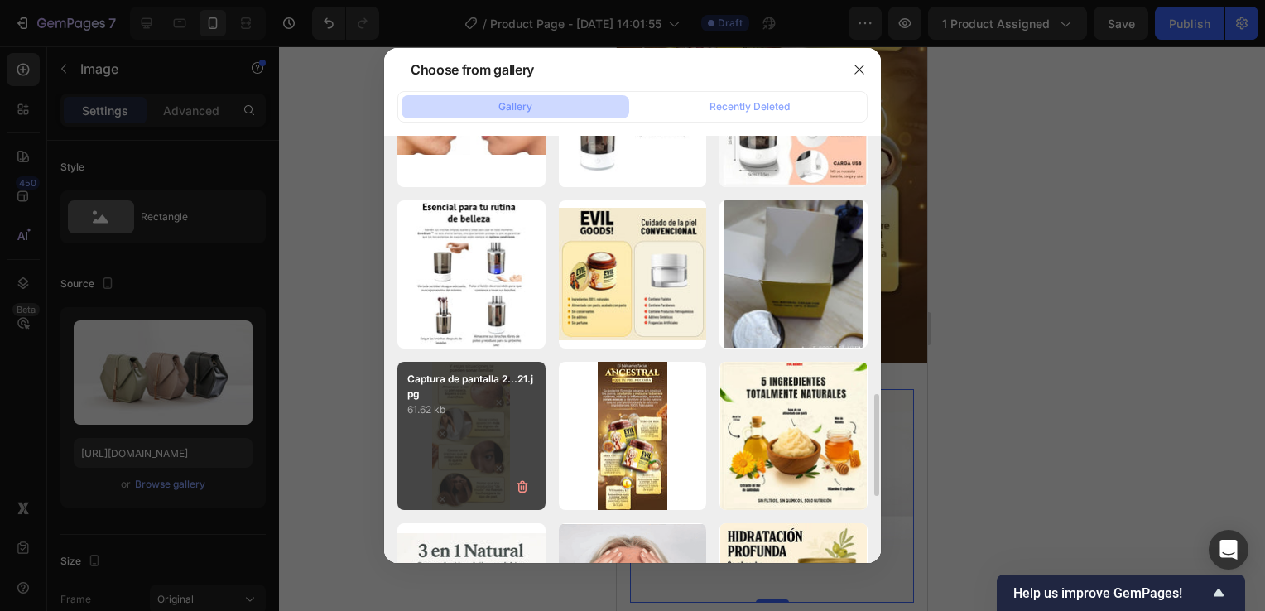
click at [485, 412] on p "61.62 kb" at bounding box center [471, 410] width 128 height 17
type input "https://cdn.shopify.com/s/files/1/0755/4170/9050/files/gempages_578252502063907…"
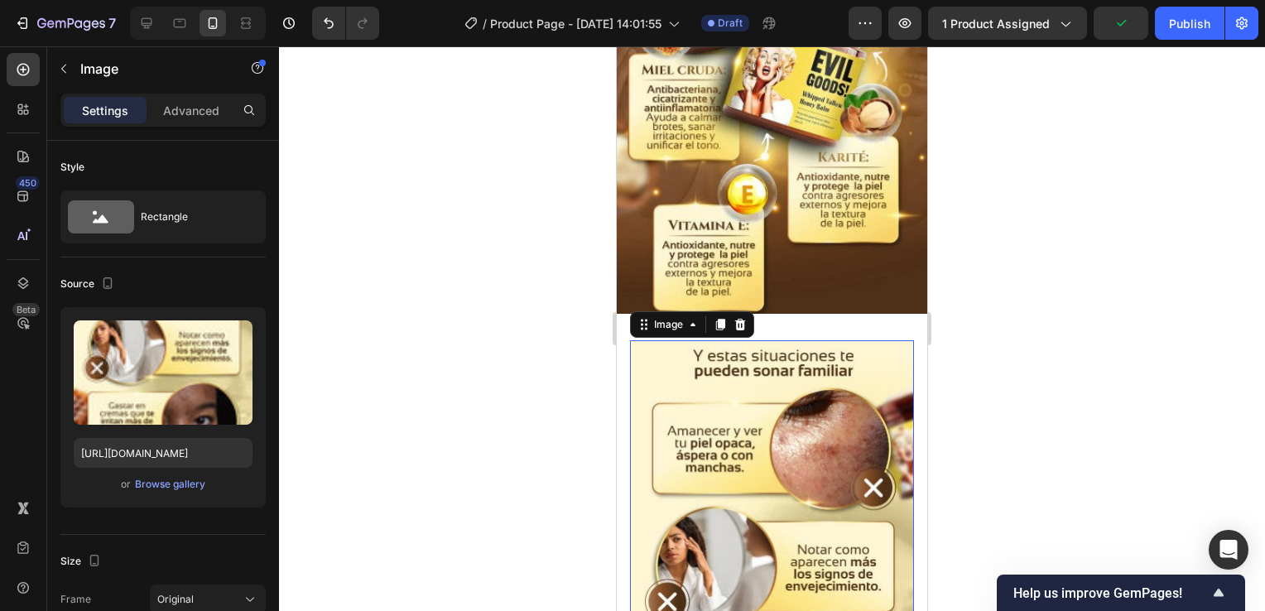
scroll to position [1484, 0]
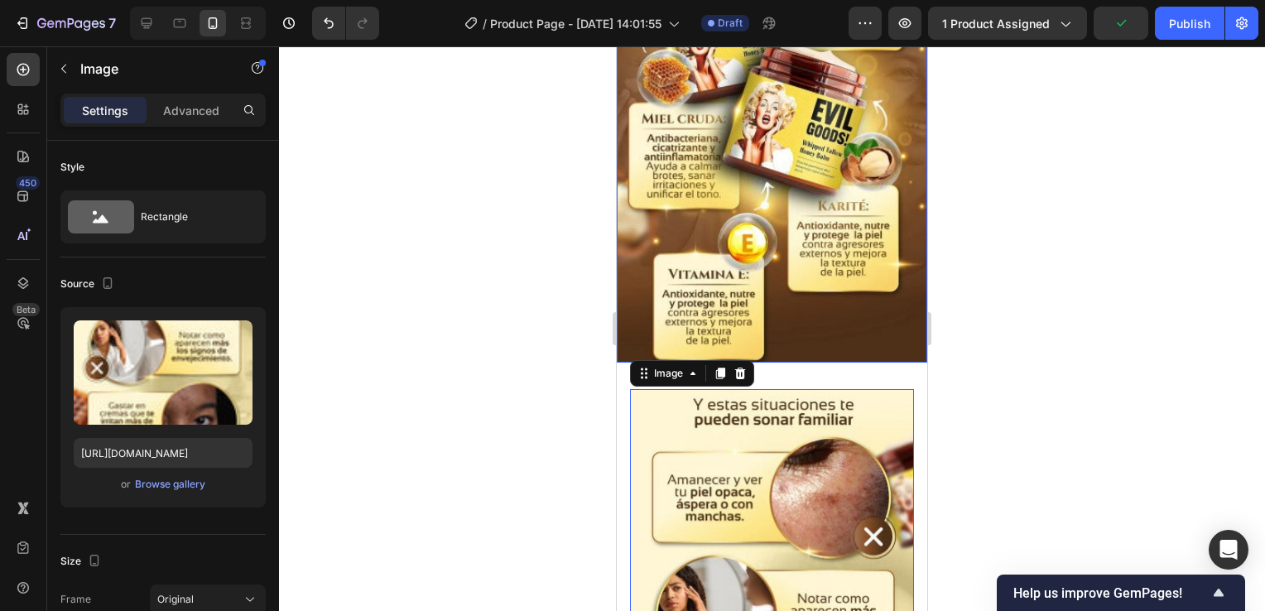
click at [882, 257] on img at bounding box center [772, 30] width 311 height 666
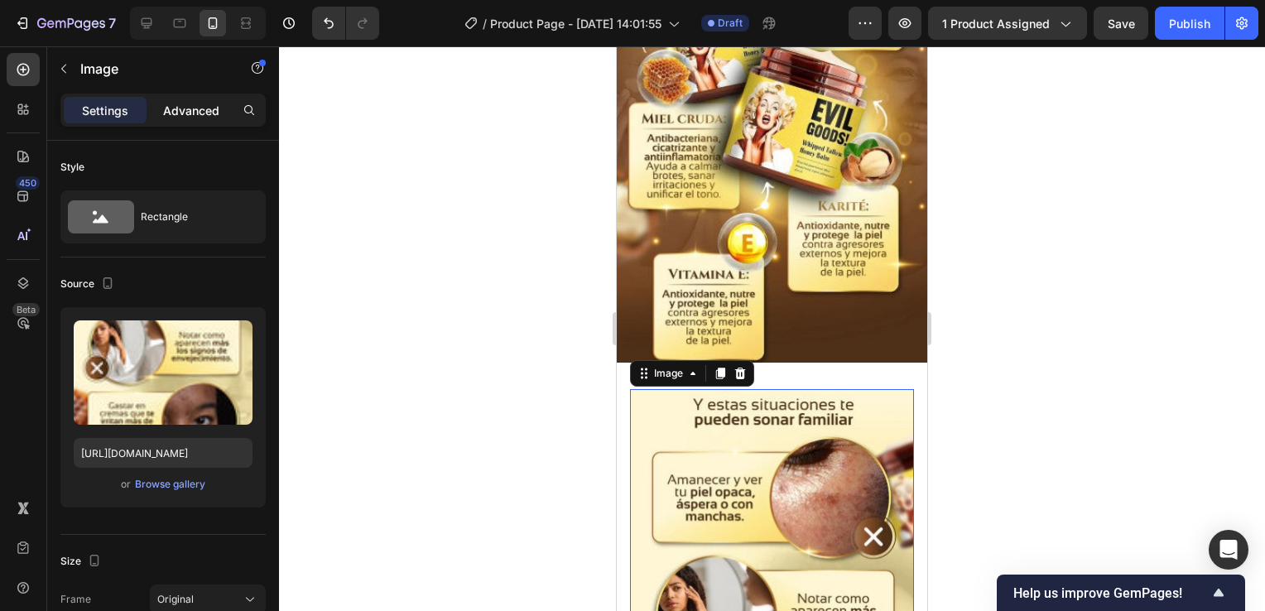
click at [176, 112] on p "Advanced" at bounding box center [191, 110] width 56 height 17
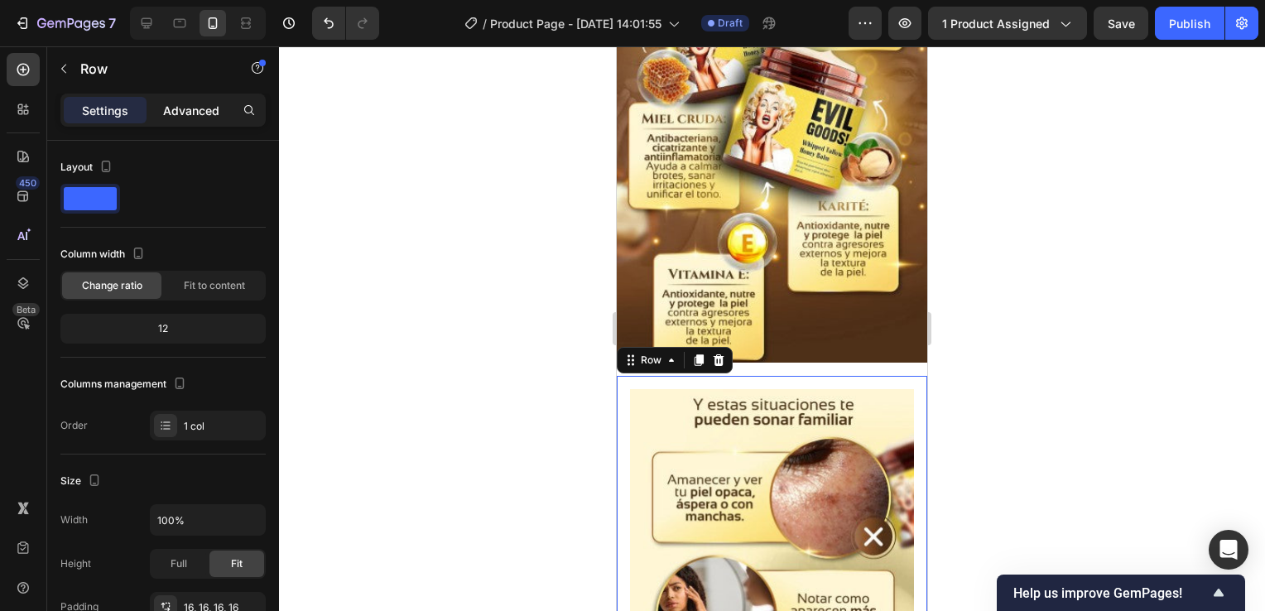
click at [184, 118] on p "Advanced" at bounding box center [191, 110] width 56 height 17
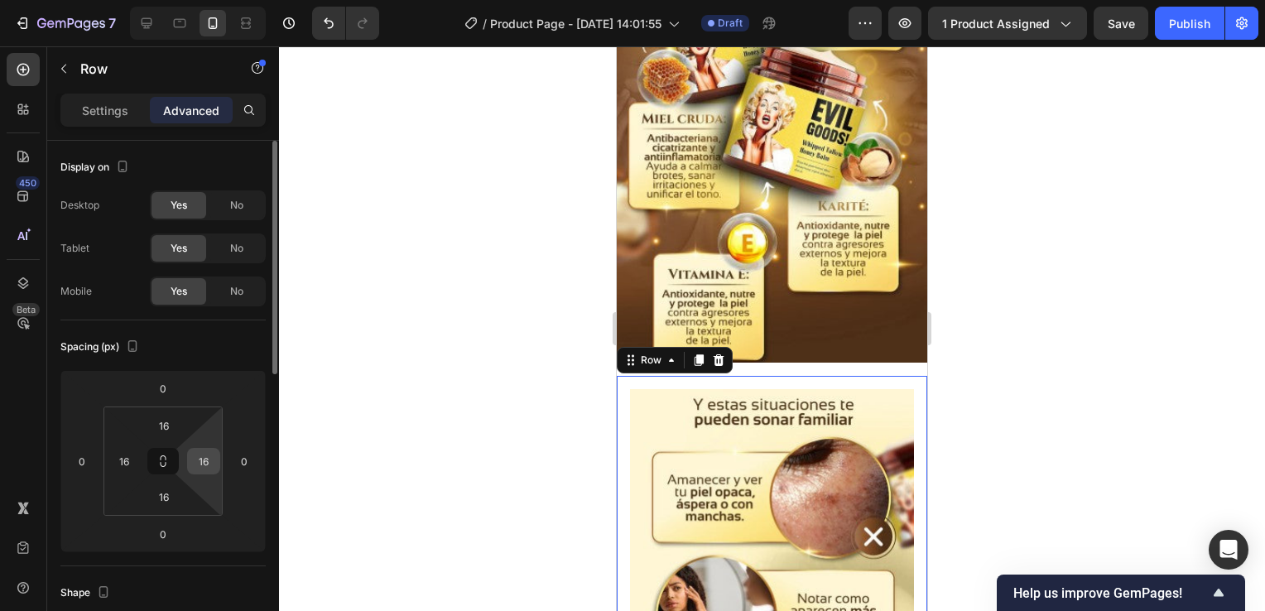
click at [202, 457] on input "16" at bounding box center [203, 461] width 25 height 25
type input "0"
click at [126, 470] on input "16" at bounding box center [124, 461] width 25 height 25
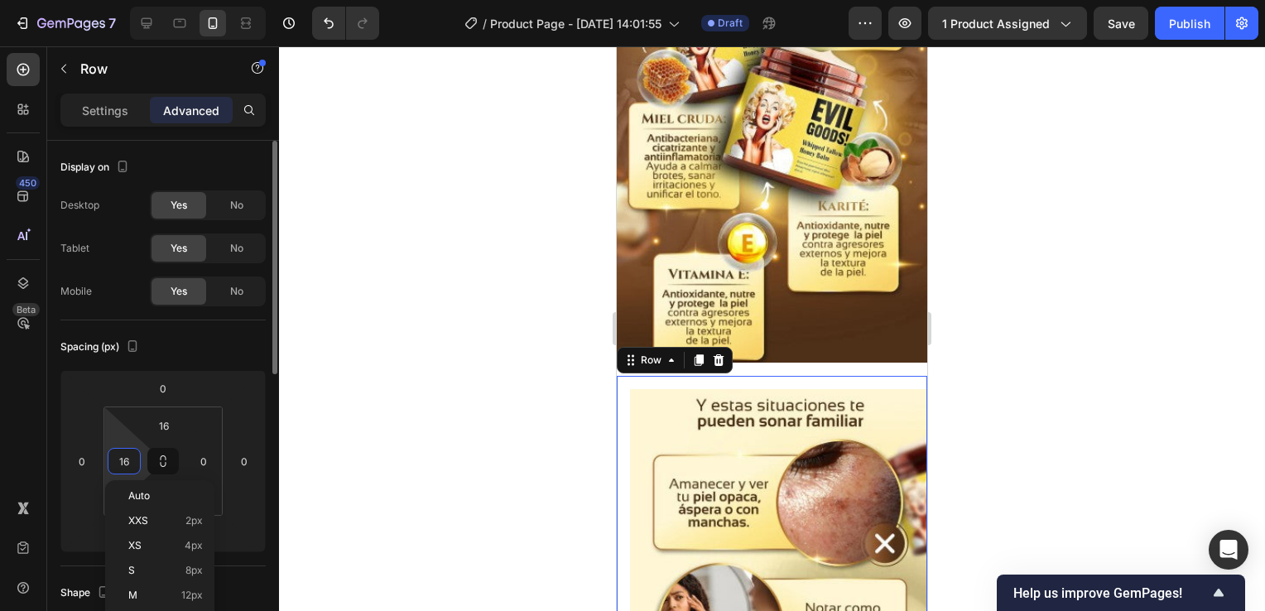
type input "0"
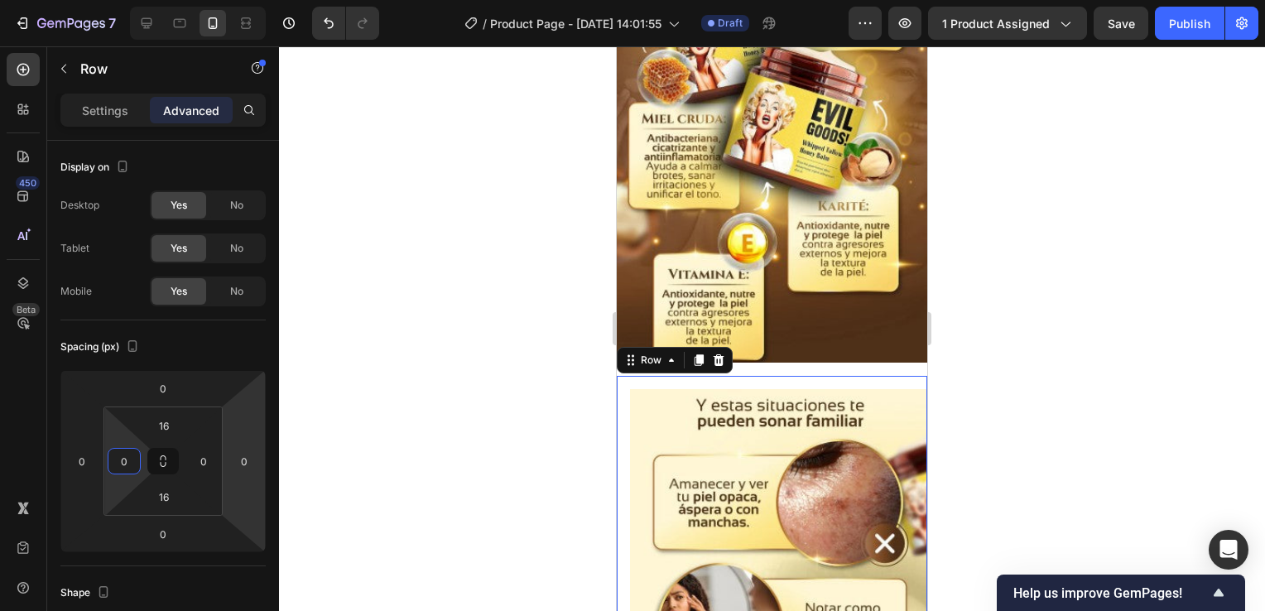
click at [345, 429] on div at bounding box center [772, 328] width 986 height 565
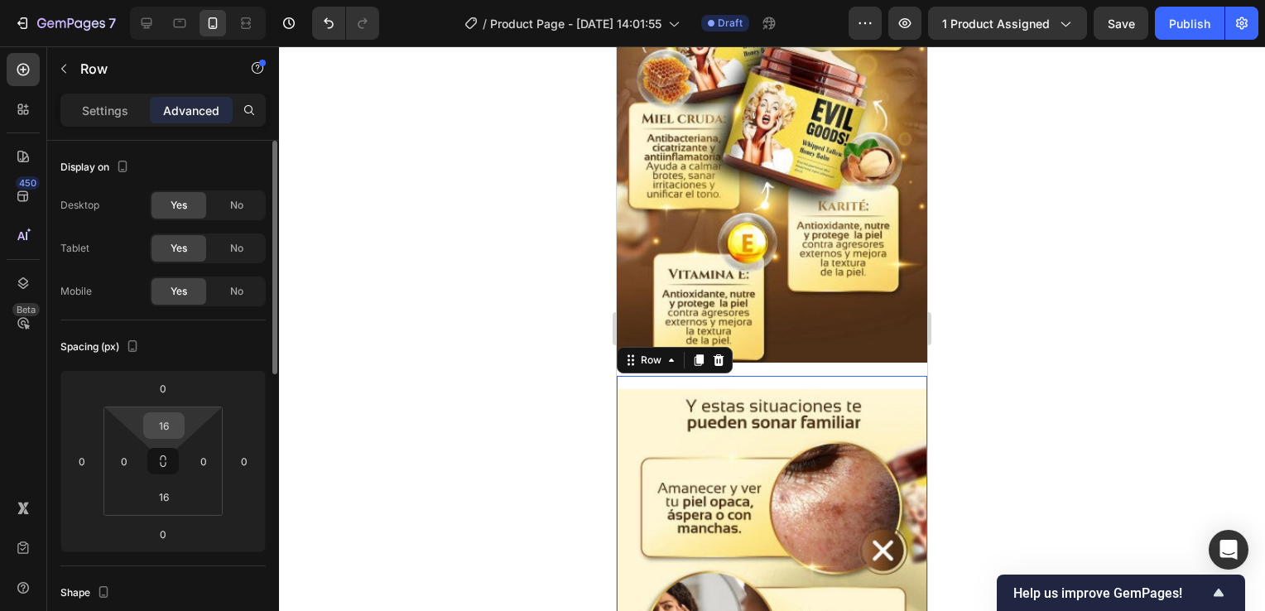
click at [179, 423] on input "16" at bounding box center [163, 425] width 33 height 25
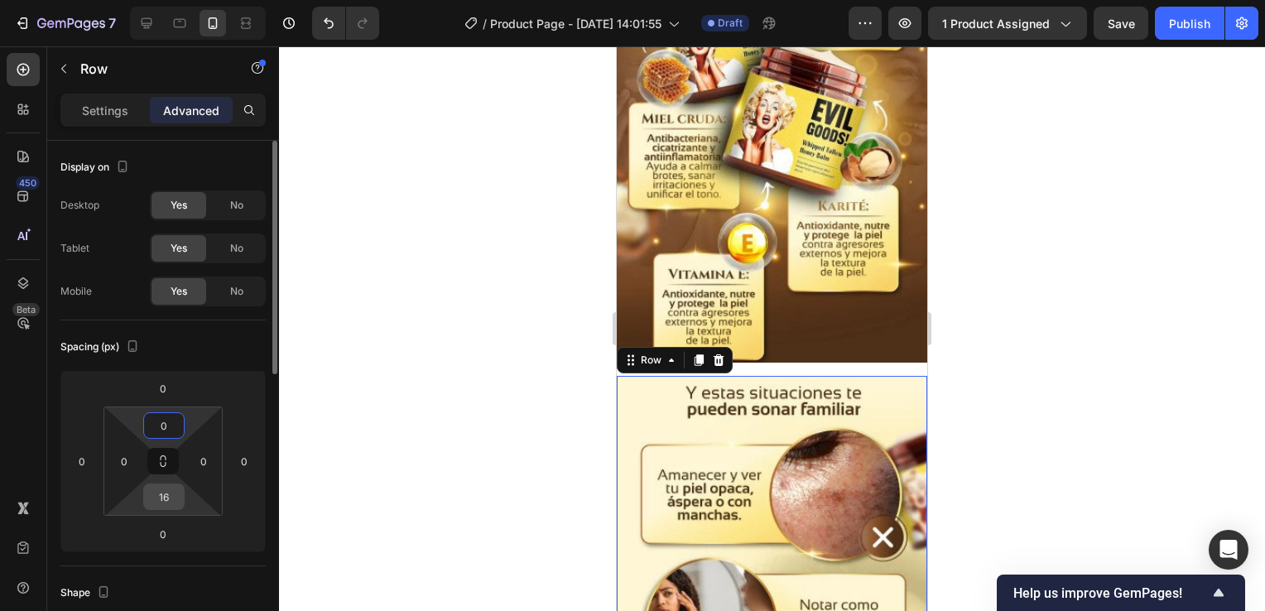
type input "0"
click at [165, 499] on input "16" at bounding box center [163, 496] width 33 height 25
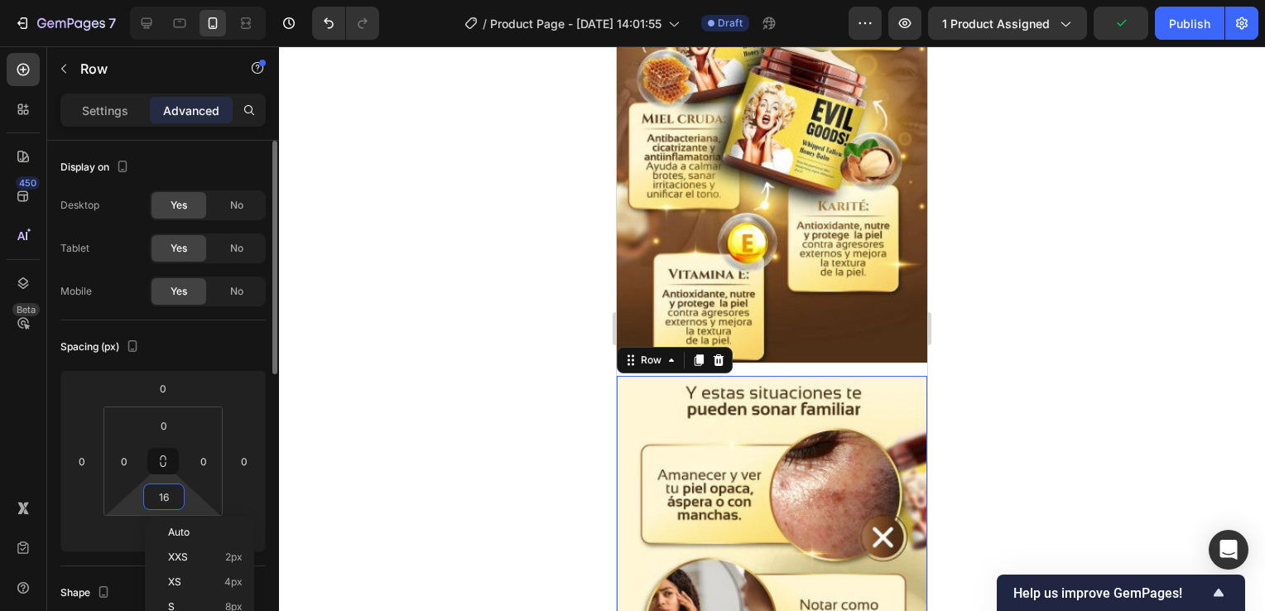
type input "0"
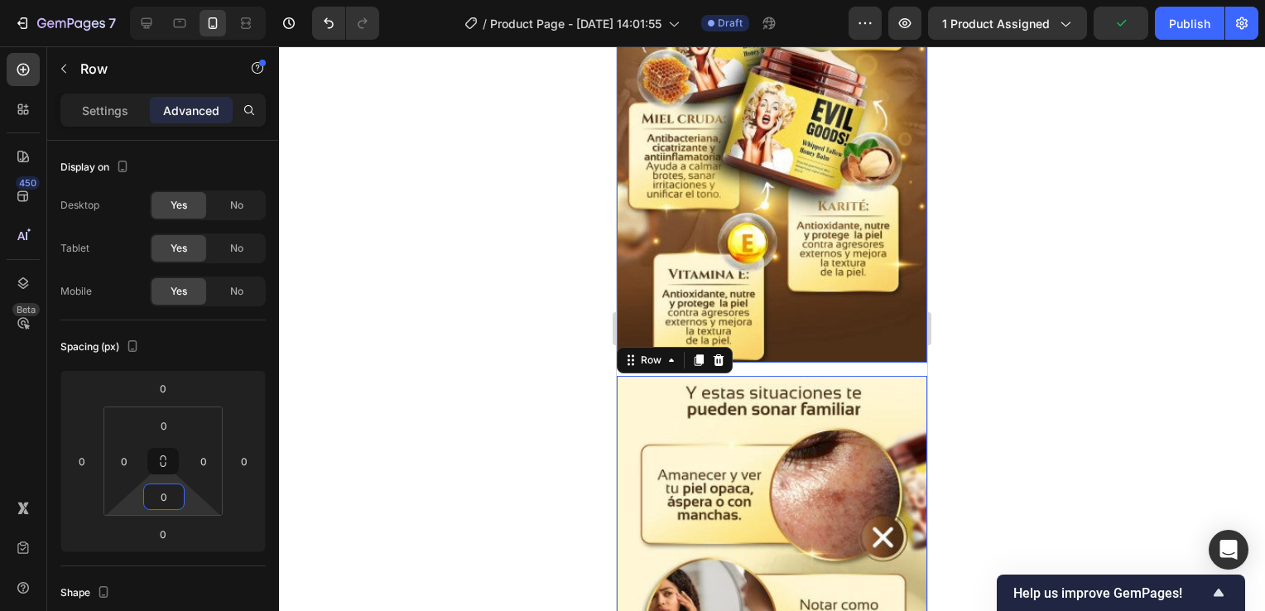
drag, startPoint x: 831, startPoint y: 280, endPoint x: 812, endPoint y: 292, distance: 22.0
click at [831, 279] on img at bounding box center [772, 30] width 311 height 666
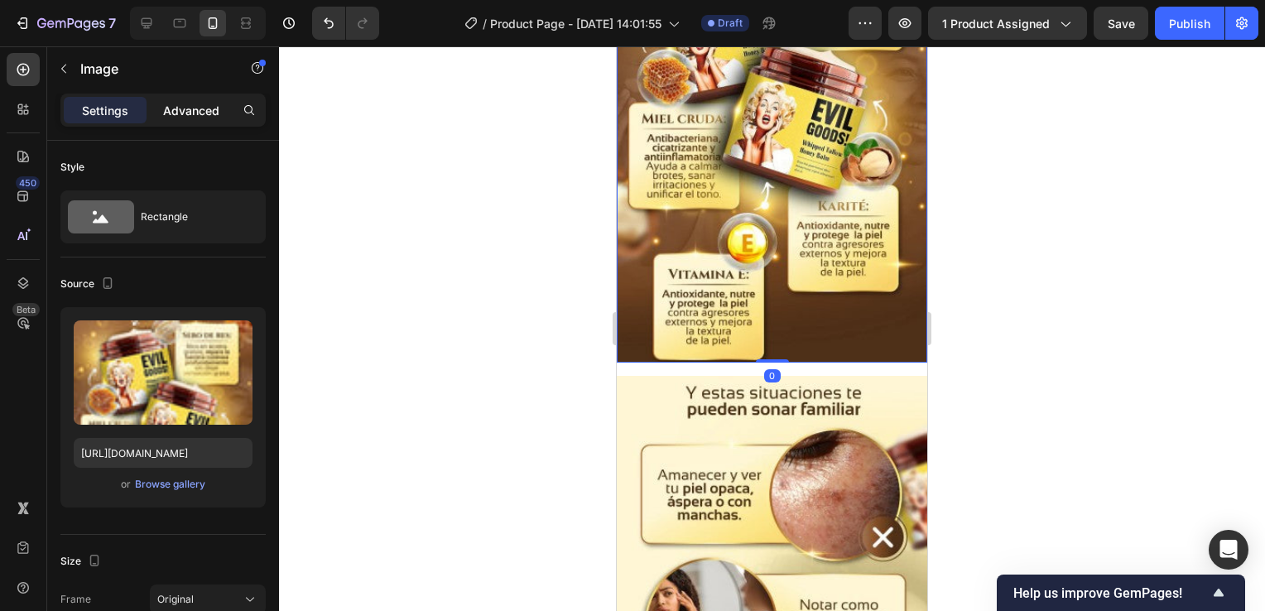
click at [195, 103] on p "Advanced" at bounding box center [191, 110] width 56 height 17
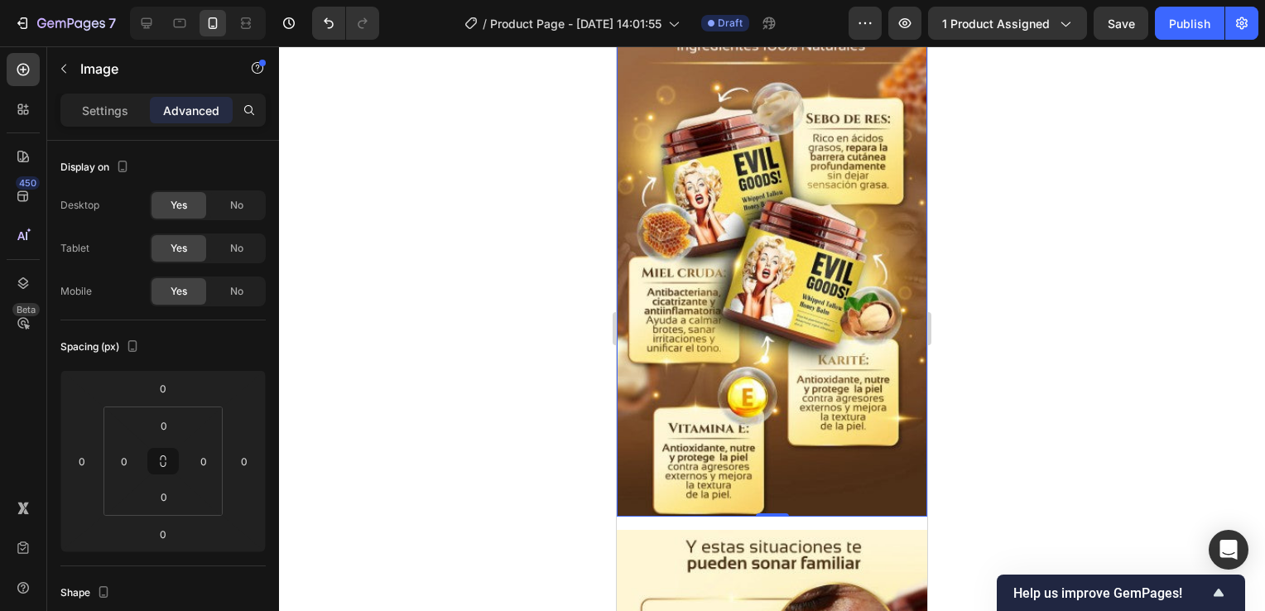
scroll to position [1401, 0]
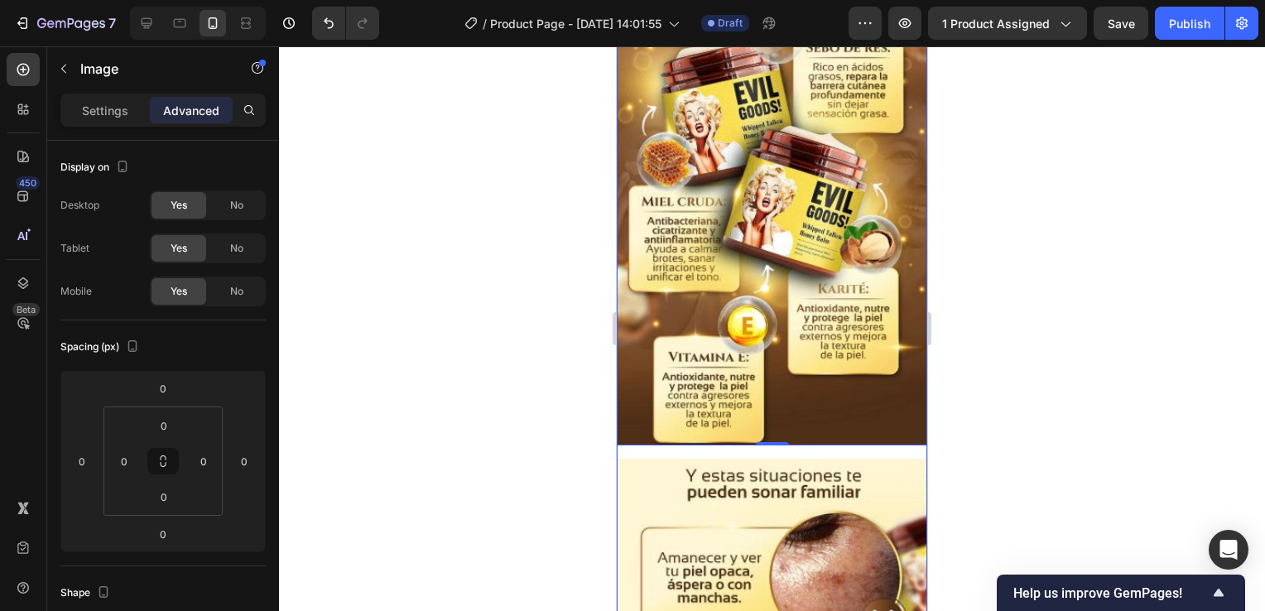
click at [778, 423] on div "Image 0 Row Image Row" at bounding box center [772, 413] width 311 height 1266
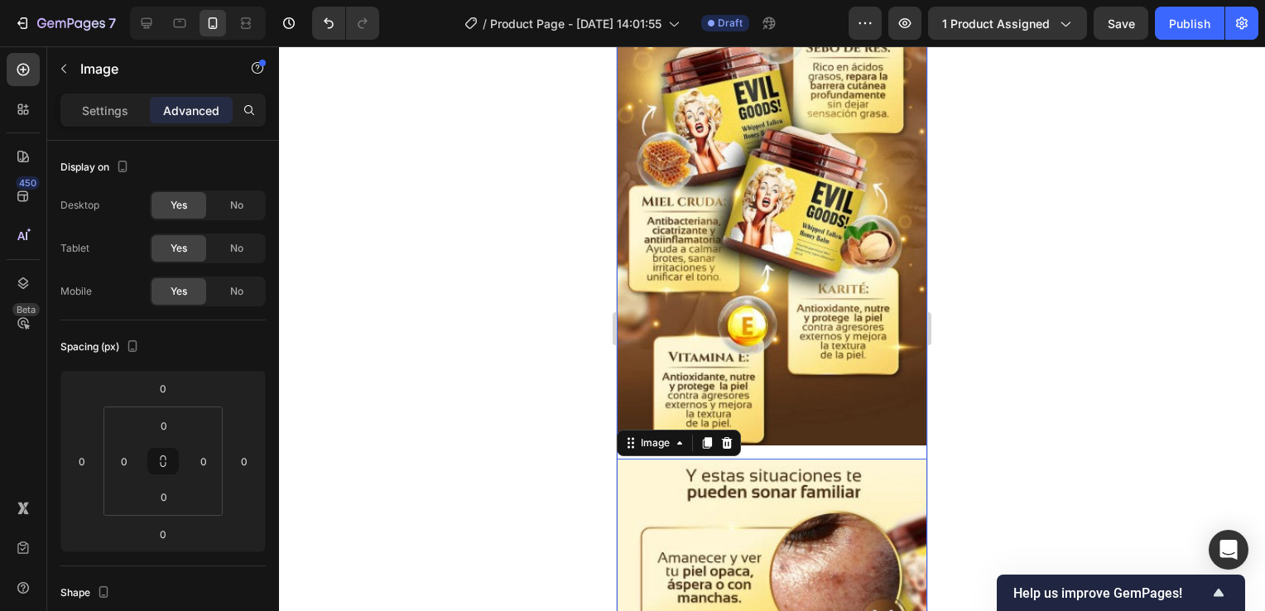
click at [760, 422] on div "Image Row Image 0 Row" at bounding box center [772, 413] width 311 height 1266
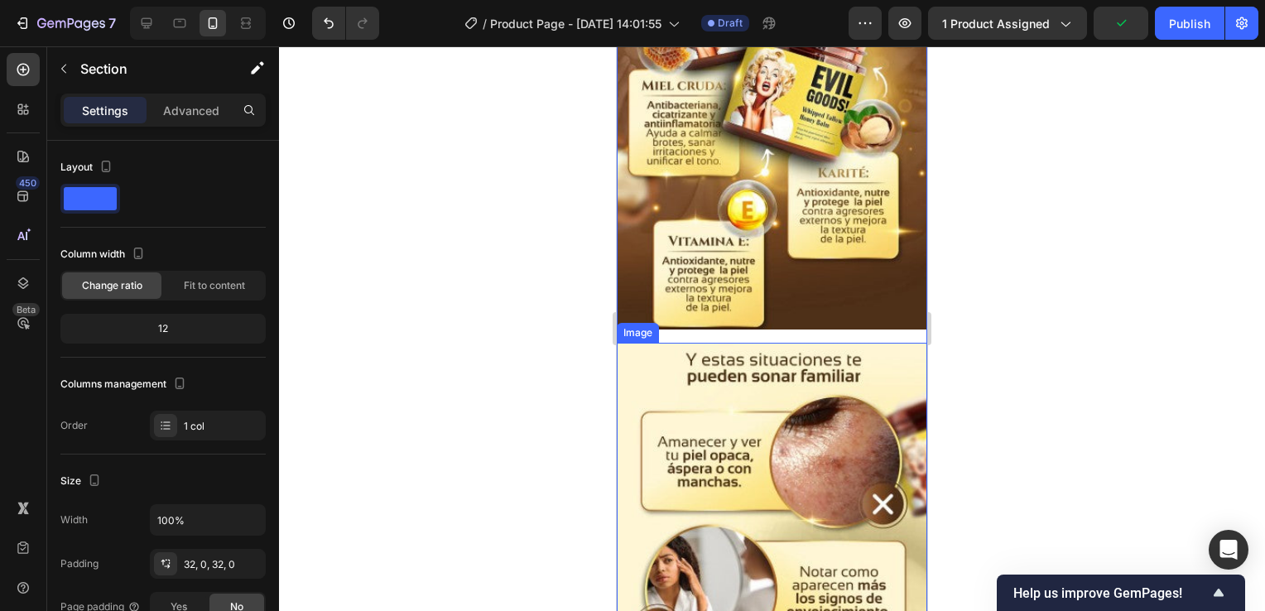
scroll to position [1318, 0]
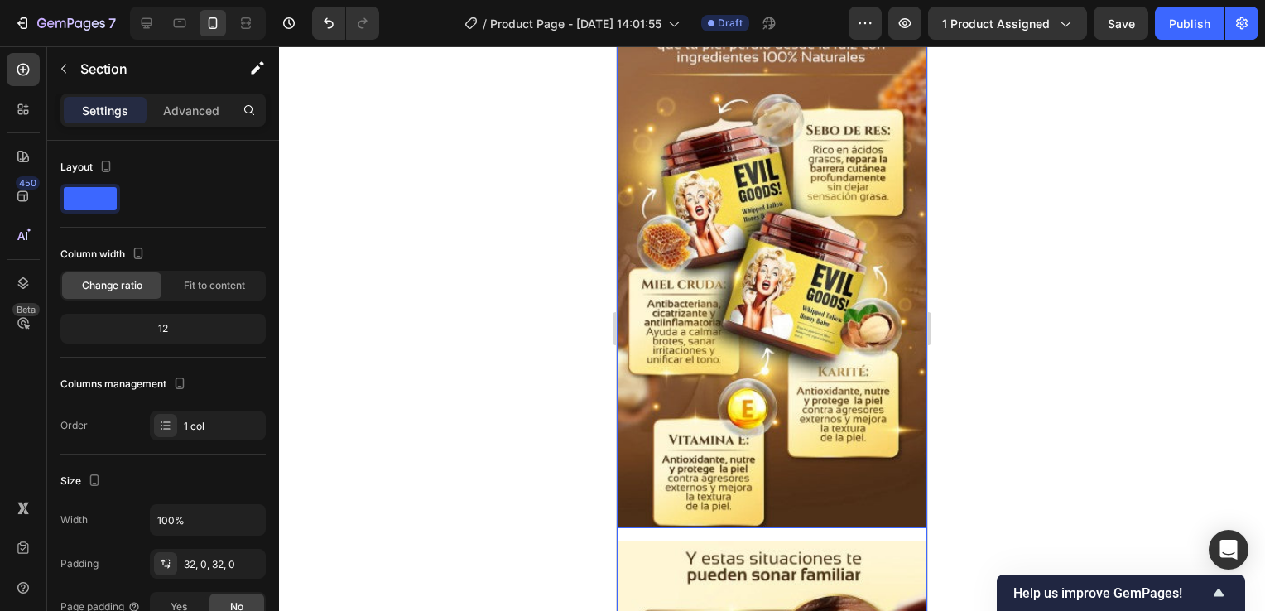
click at [861, 316] on img at bounding box center [772, 196] width 311 height 666
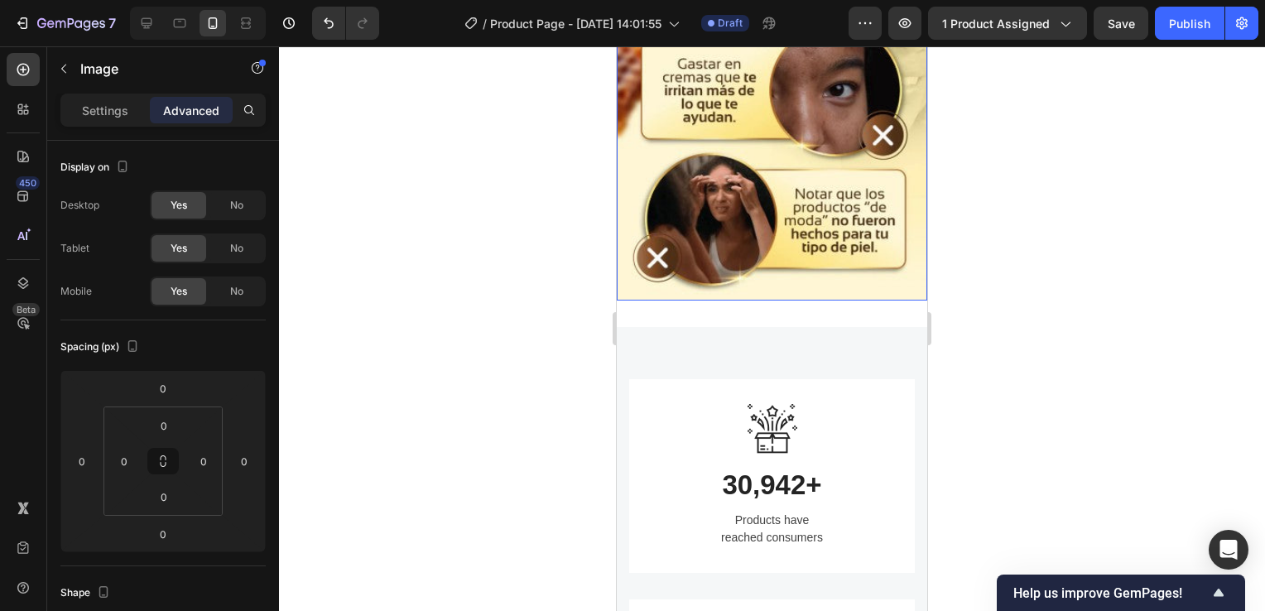
scroll to position [2146, 0]
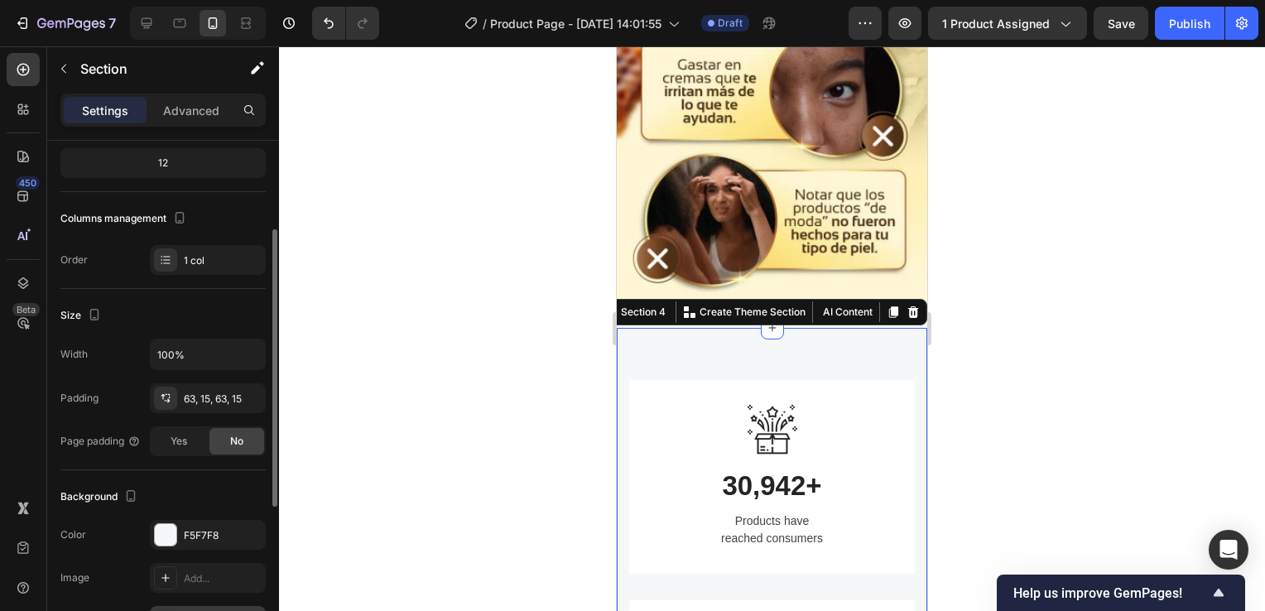
scroll to position [331, 0]
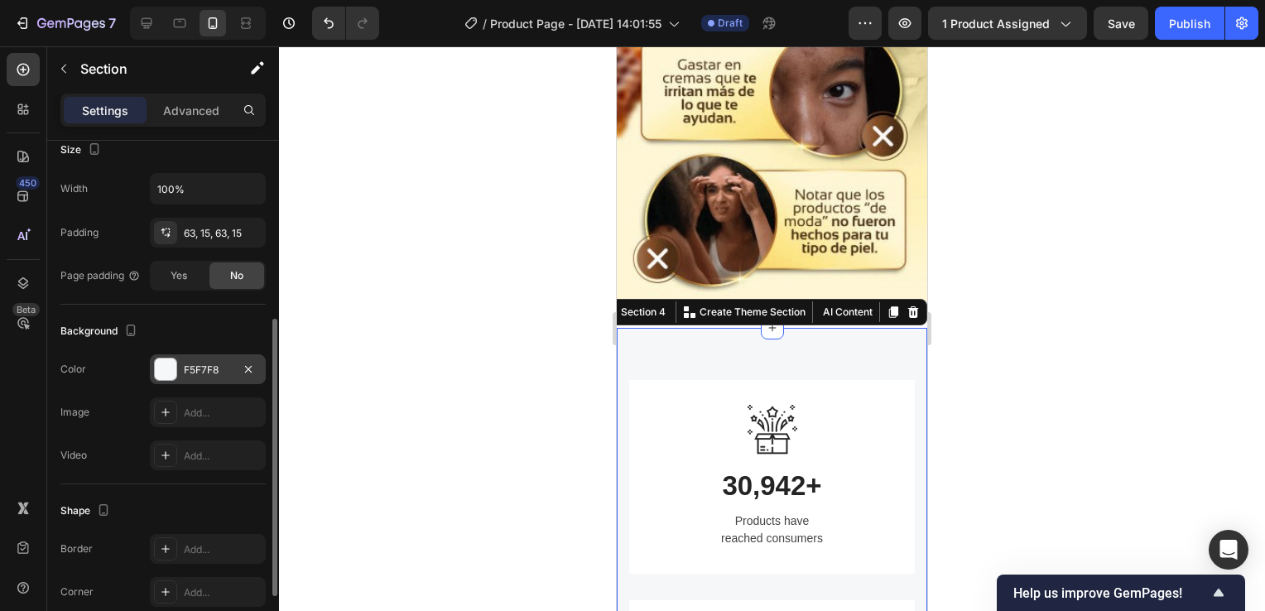
click at [193, 367] on div "F5F7F8" at bounding box center [208, 370] width 48 height 15
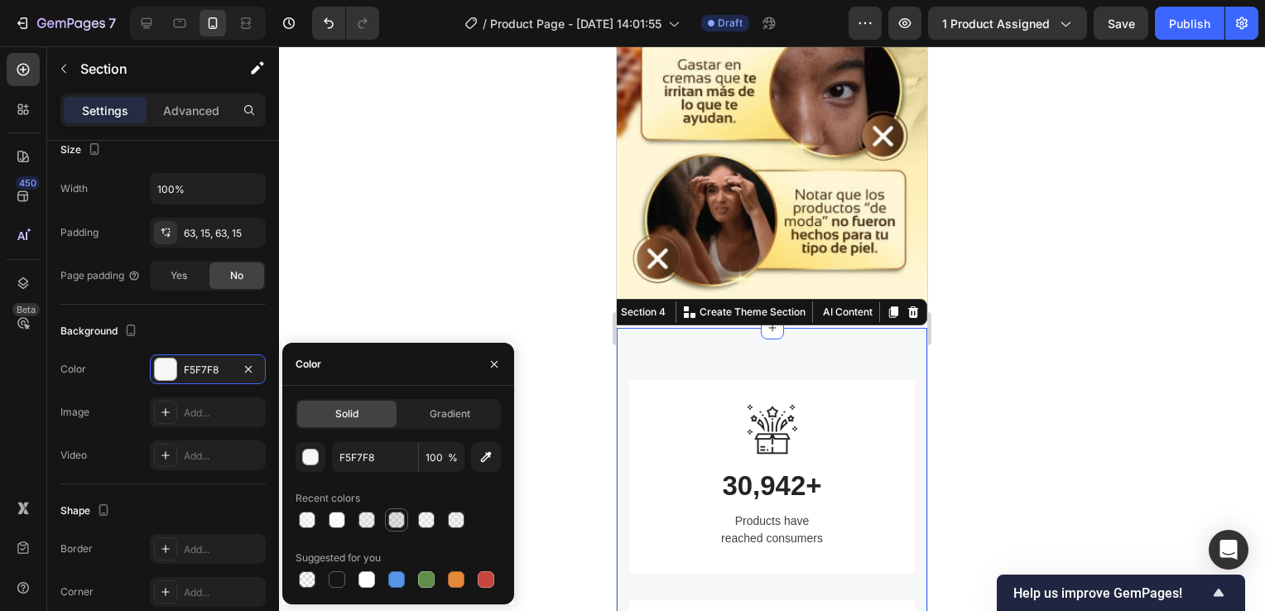
click at [395, 525] on div at bounding box center [396, 520] width 17 height 17
type input "BAAEBA"
type input "40"
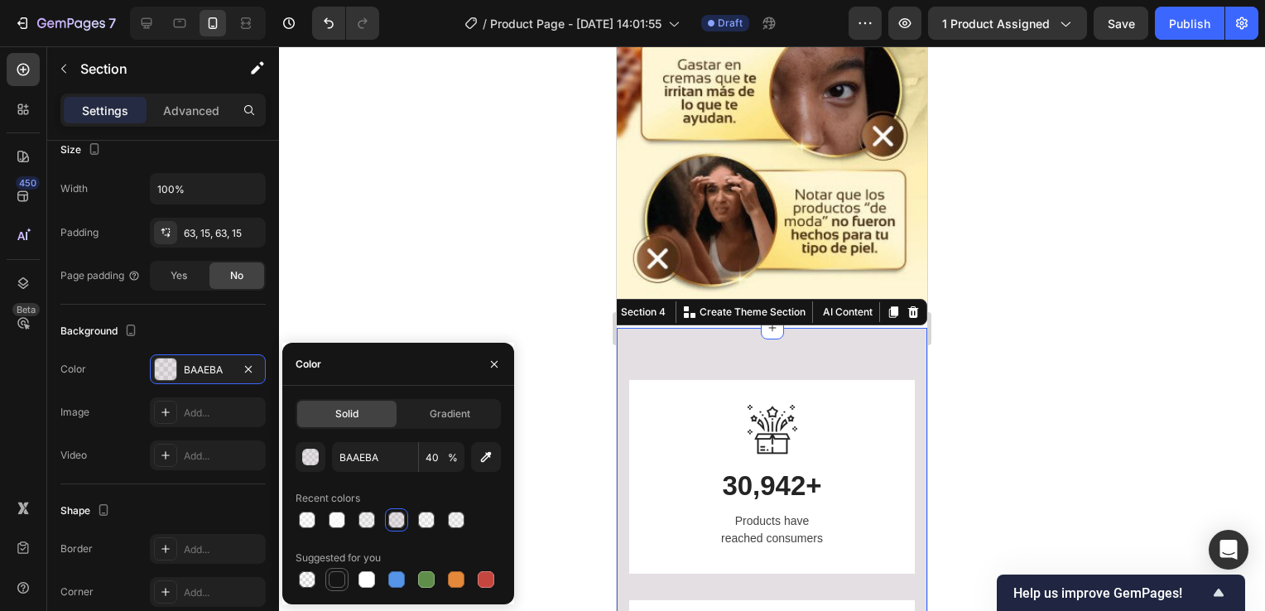
click at [341, 579] on div at bounding box center [337, 579] width 17 height 17
type input "151515"
type input "100"
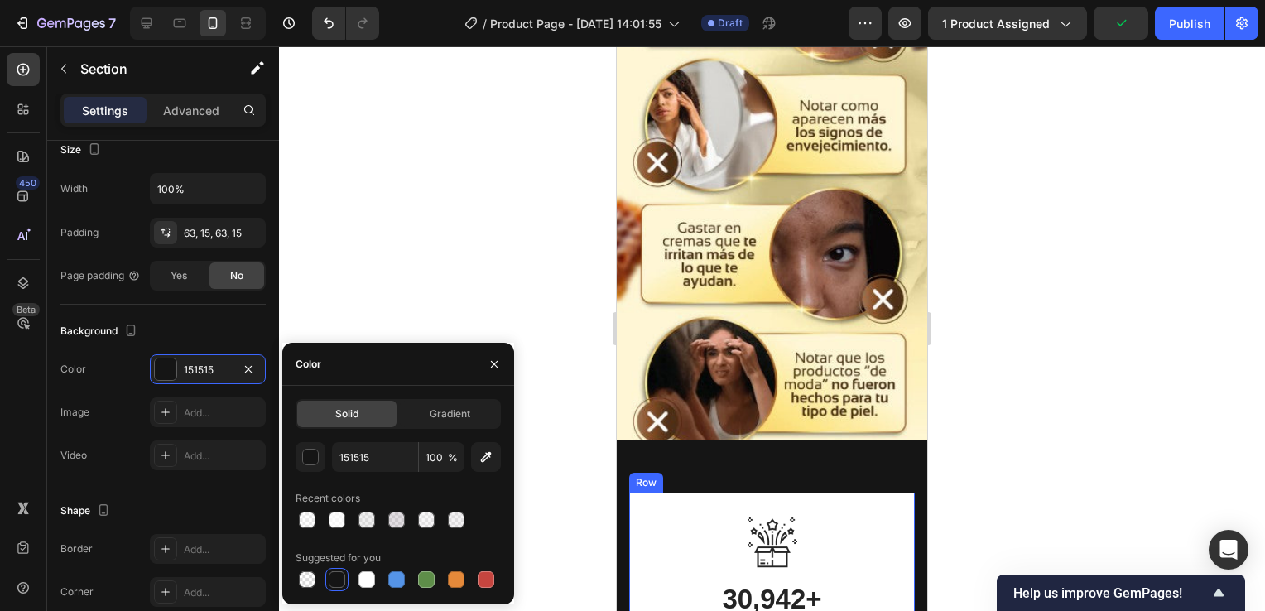
scroll to position [1981, 0]
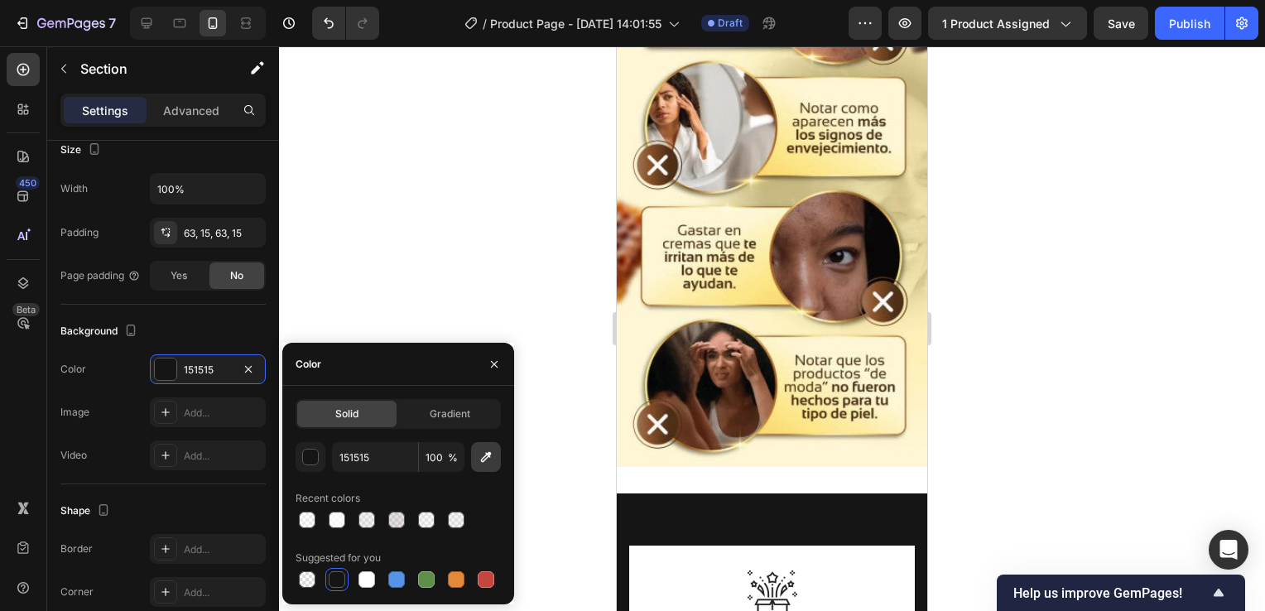
click at [494, 459] on icon "button" at bounding box center [486, 457] width 17 height 17
type input "FDE685"
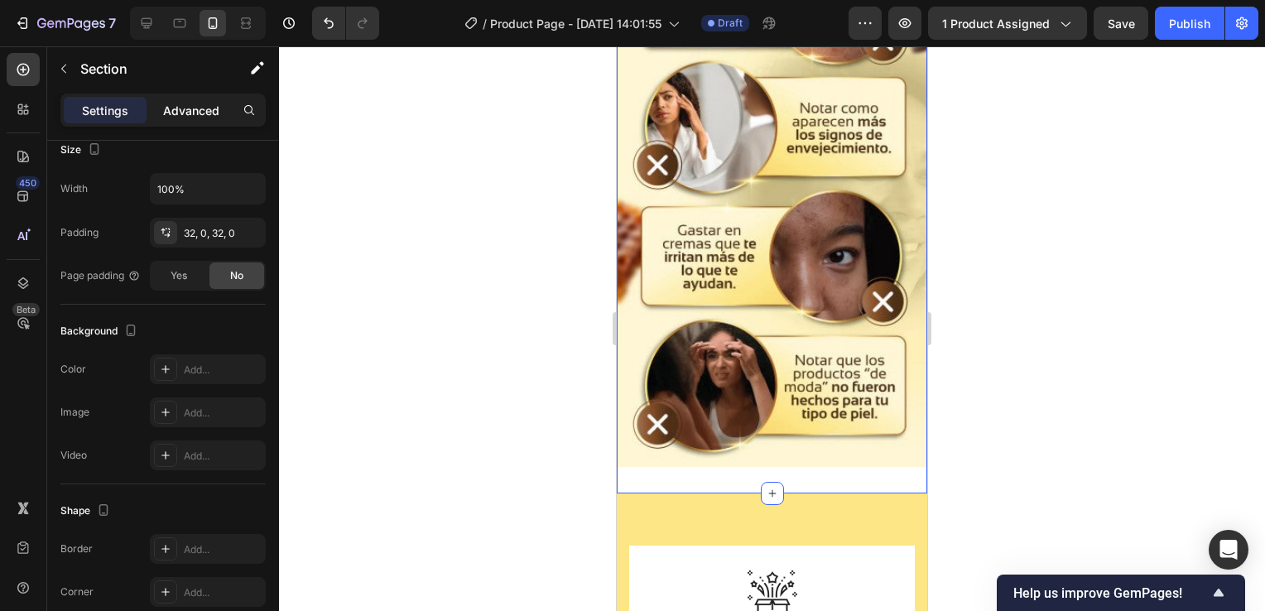
click at [208, 113] on p "Advanced" at bounding box center [191, 110] width 56 height 17
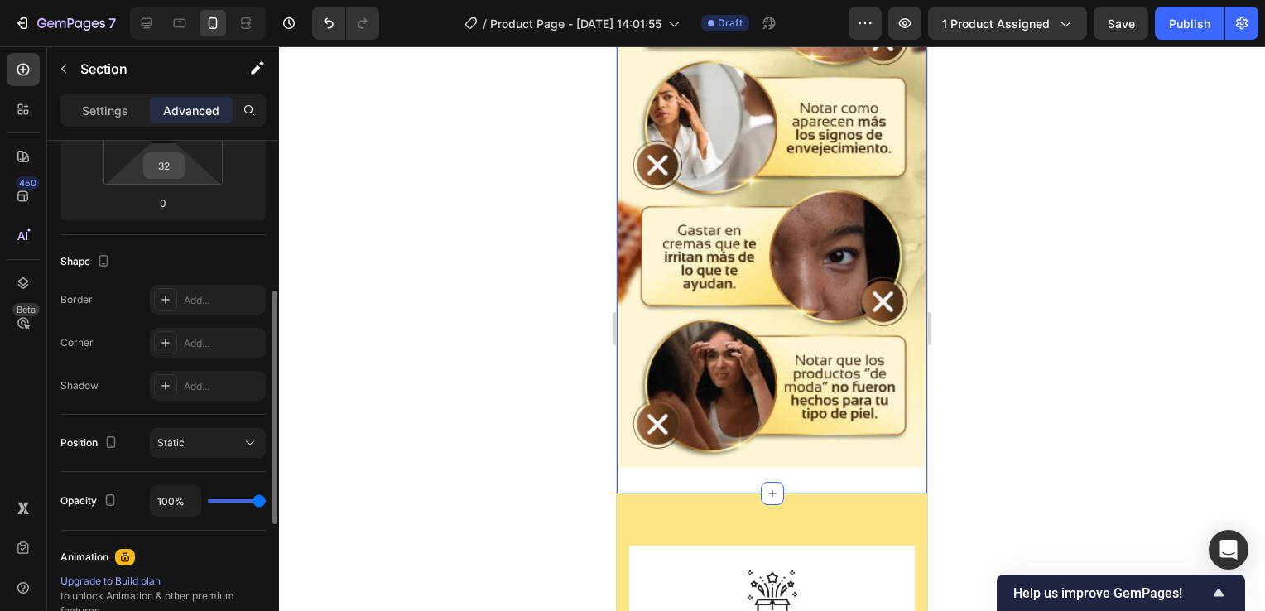
click at [179, 167] on input "32" at bounding box center [163, 165] width 33 height 25
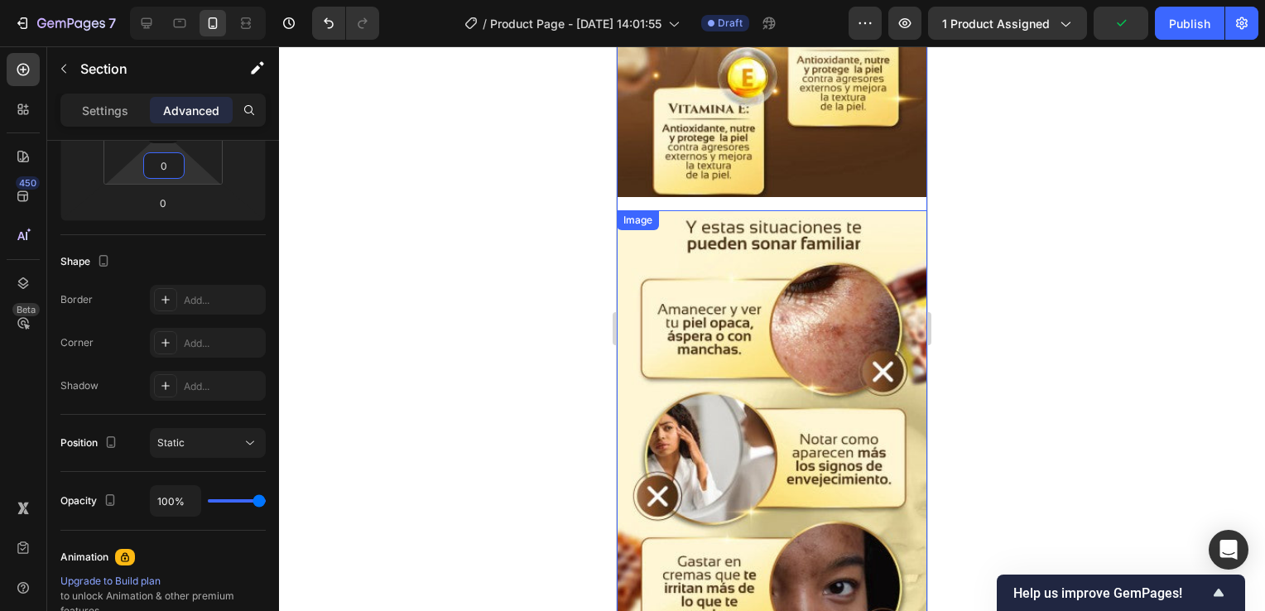
scroll to position [1401, 0]
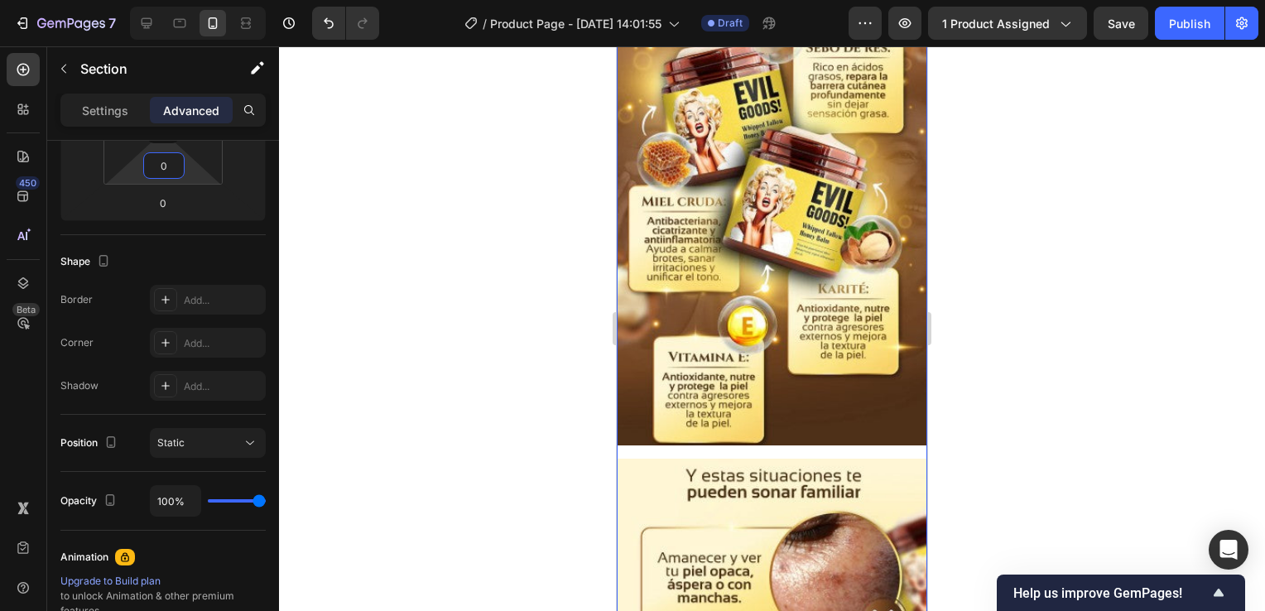
type input "0"
click at [777, 426] on div "Image Row Image Row" at bounding box center [772, 413] width 311 height 1266
click at [736, 256] on img at bounding box center [772, 113] width 311 height 666
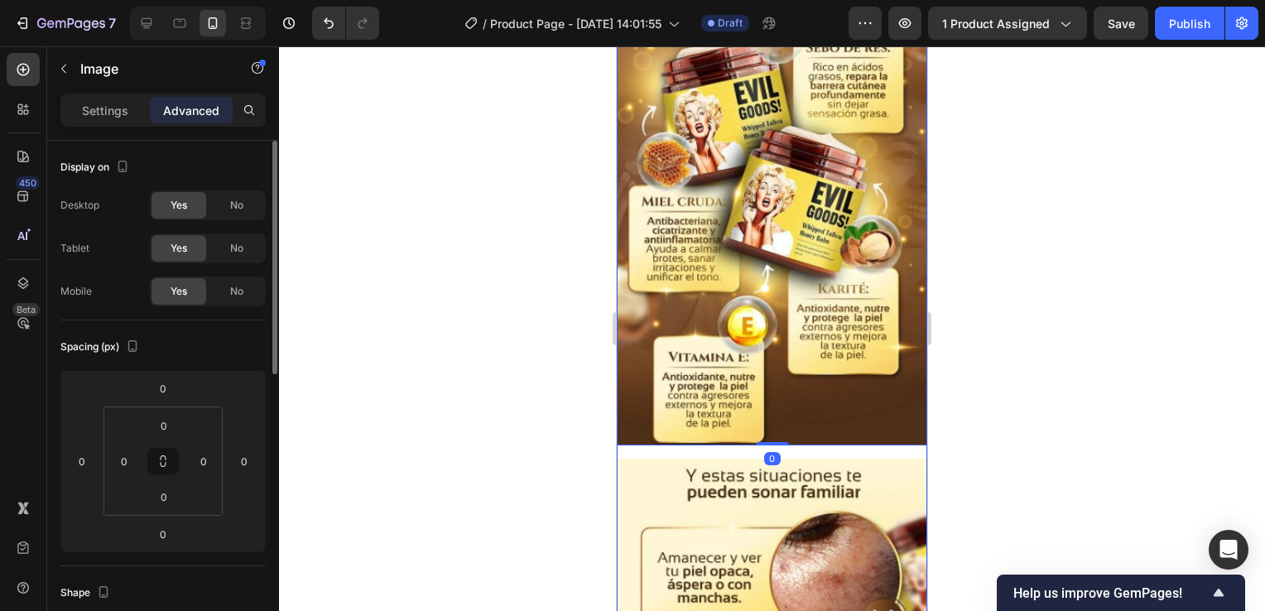
click at [744, 424] on div "Image 0 Row Image Row" at bounding box center [772, 413] width 311 height 1266
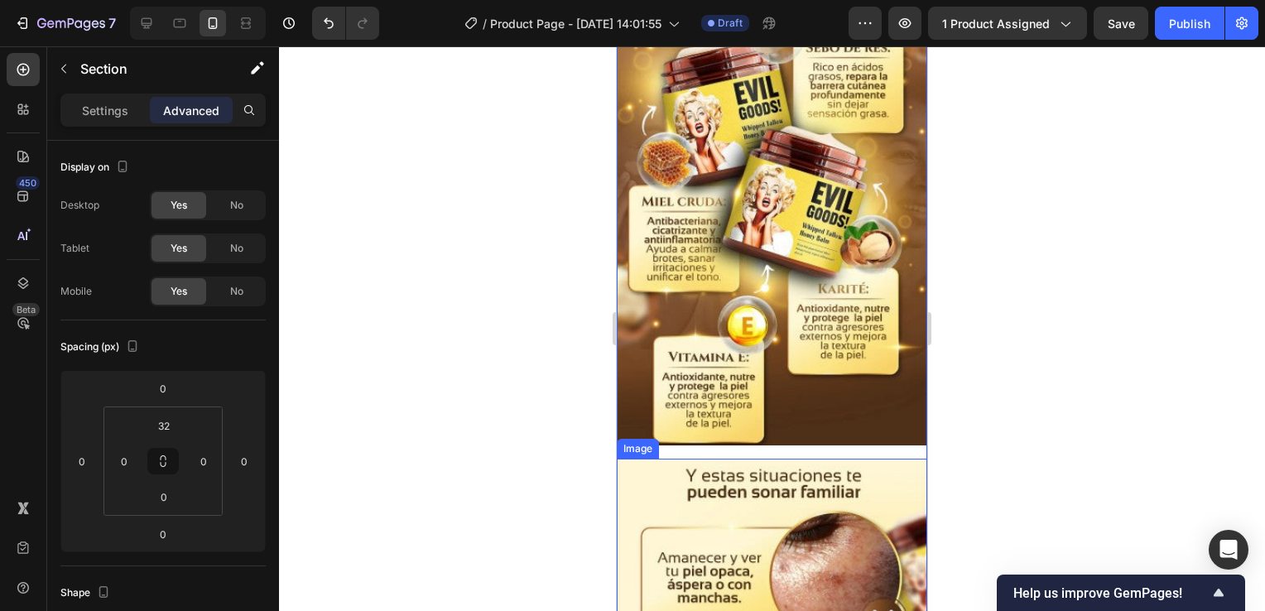
click at [797, 424] on div "Image Row Image 0 Row" at bounding box center [772, 413] width 311 height 1266
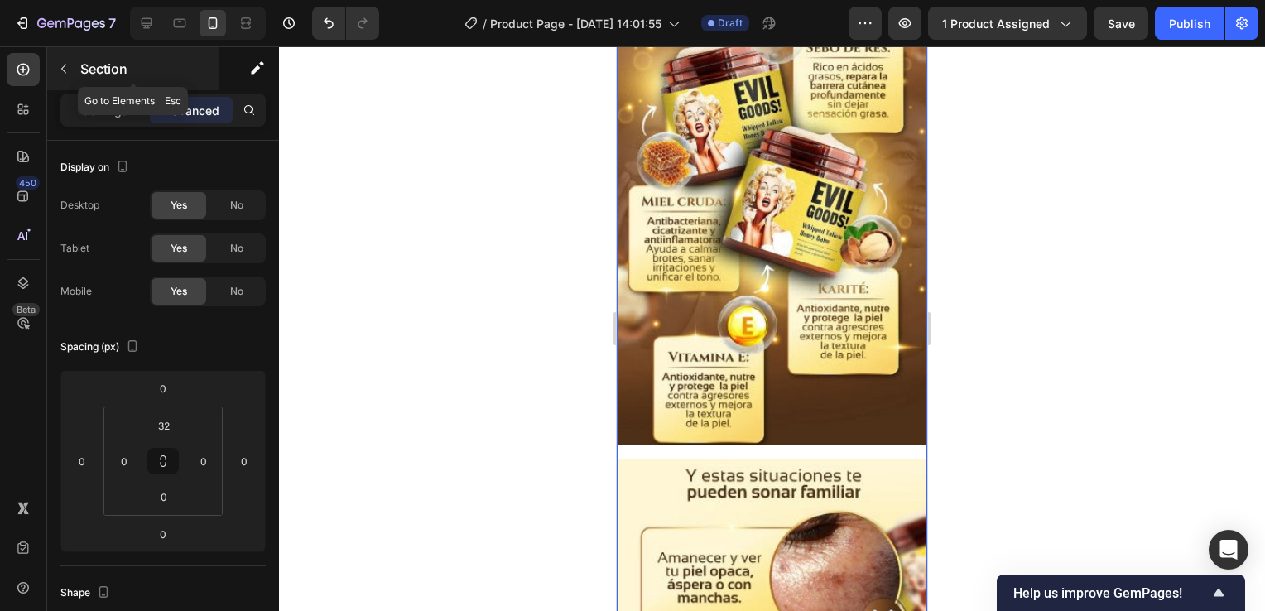
click at [63, 68] on icon "button" at bounding box center [63, 69] width 5 height 9
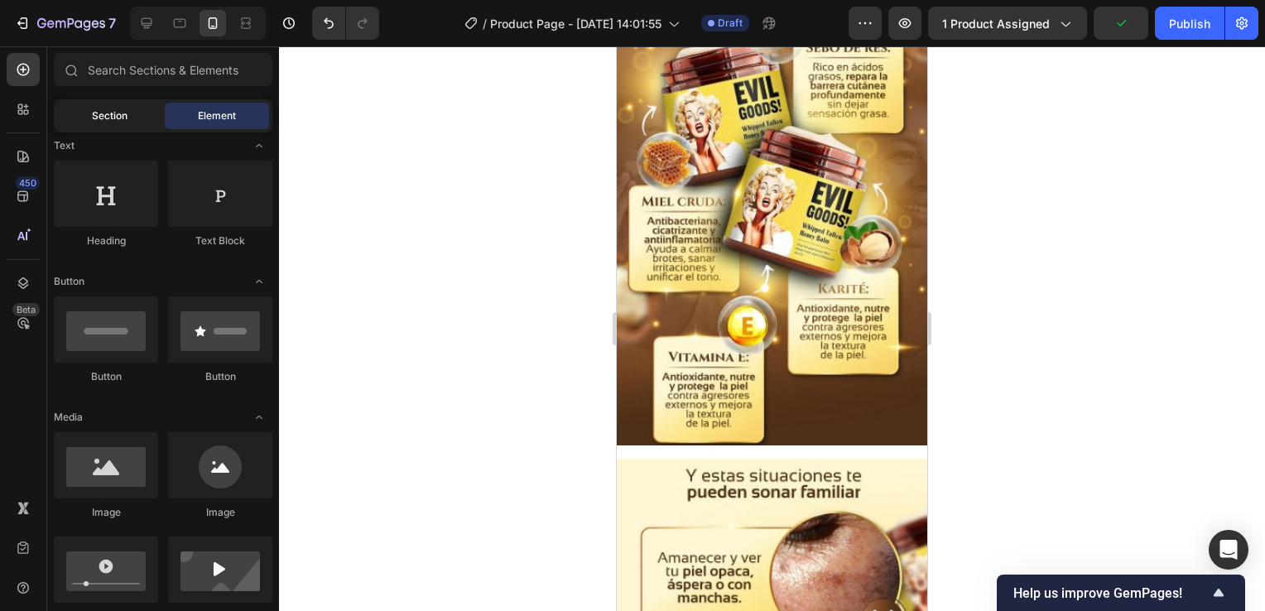
click at [124, 120] on span "Section" at bounding box center [110, 115] width 36 height 15
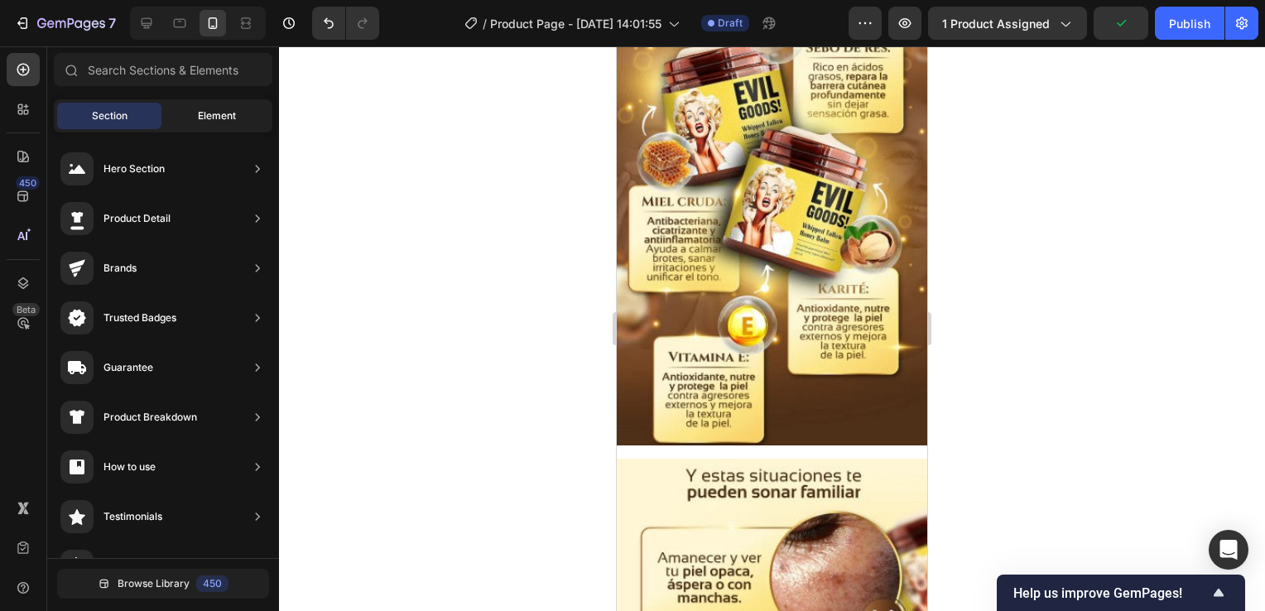
click at [210, 123] on div "Element" at bounding box center [217, 116] width 104 height 26
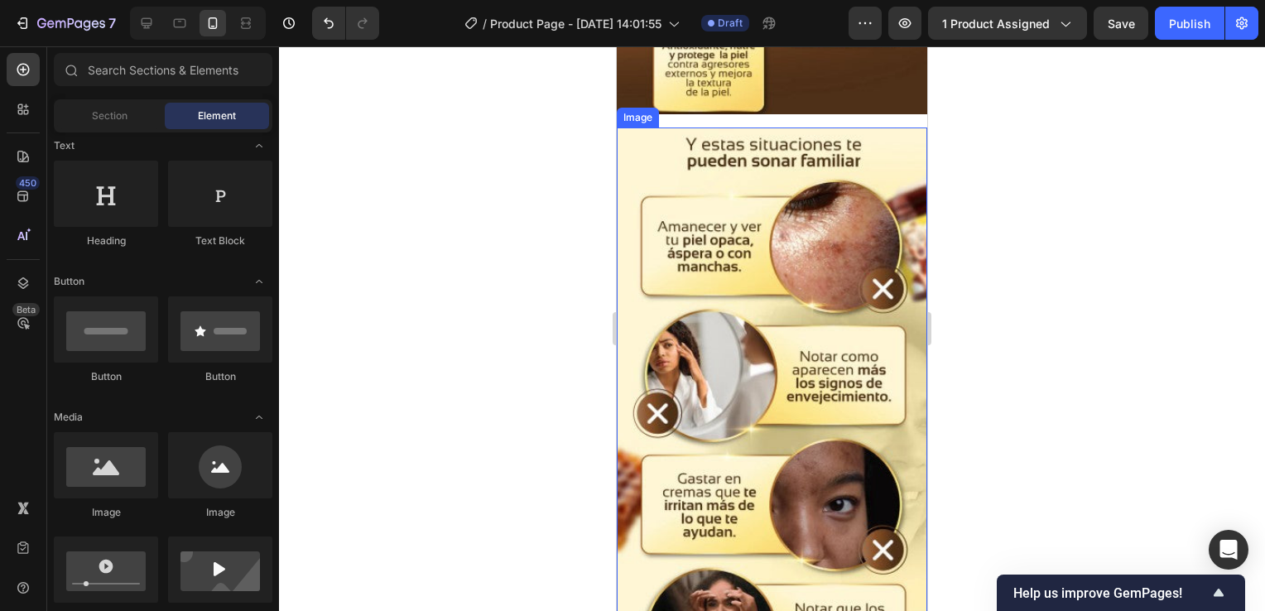
scroll to position [1401, 0]
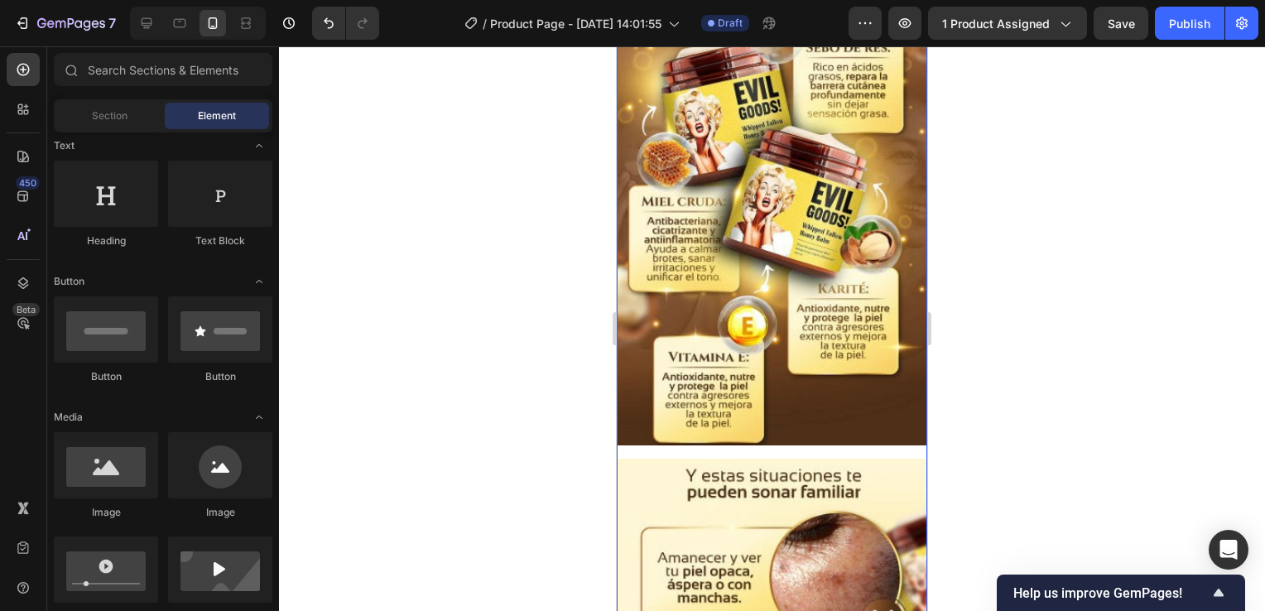
click at [782, 422] on div "Image Row Image Row" at bounding box center [772, 413] width 311 height 1266
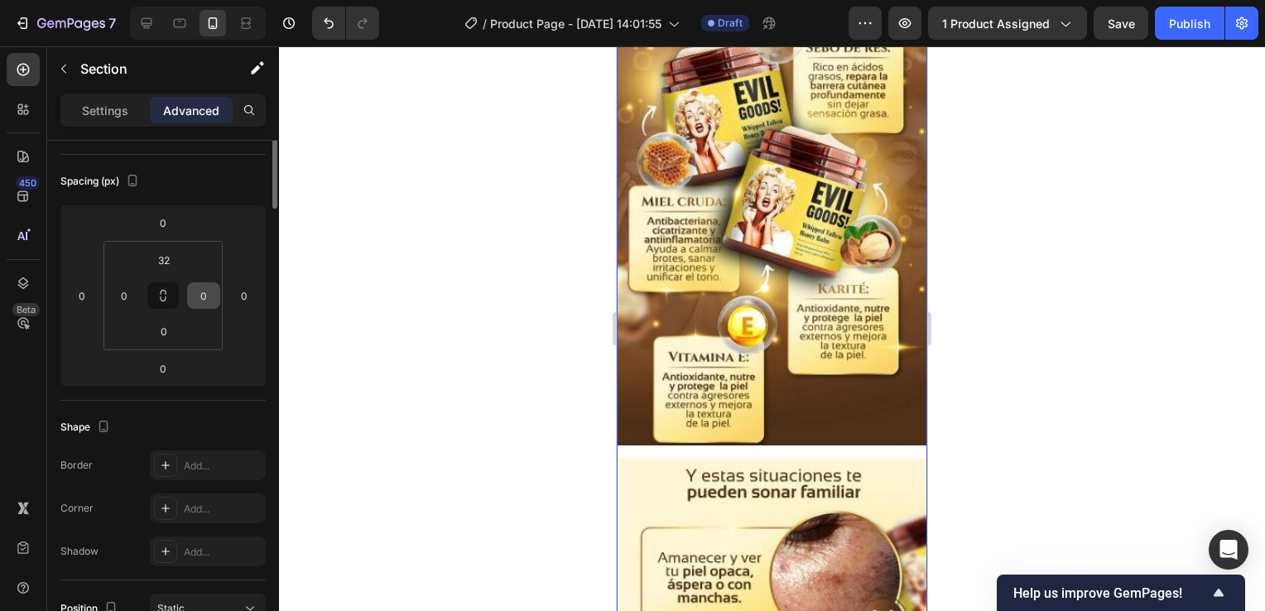
scroll to position [0, 0]
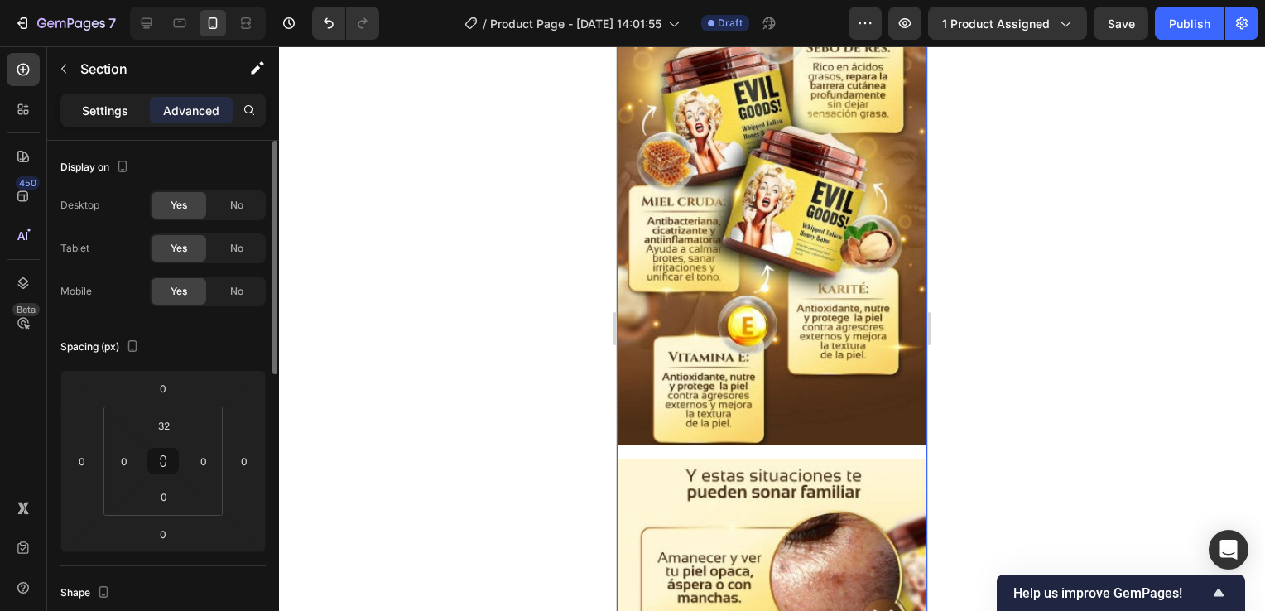
click at [113, 106] on p "Settings" at bounding box center [105, 110] width 46 height 17
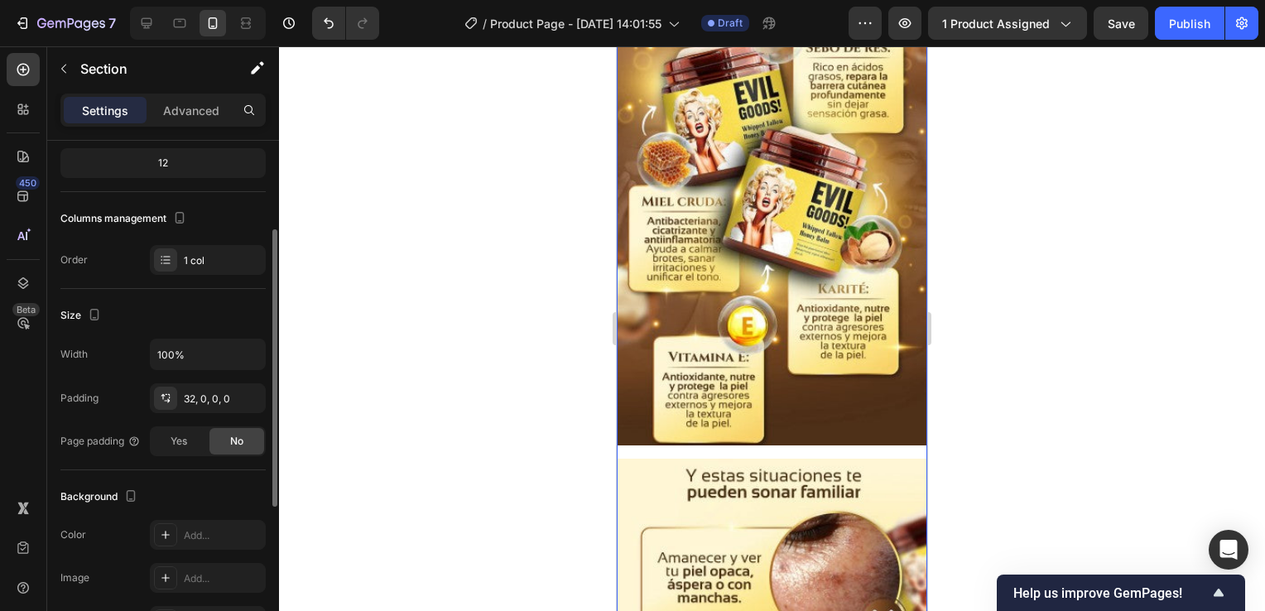
scroll to position [248, 0]
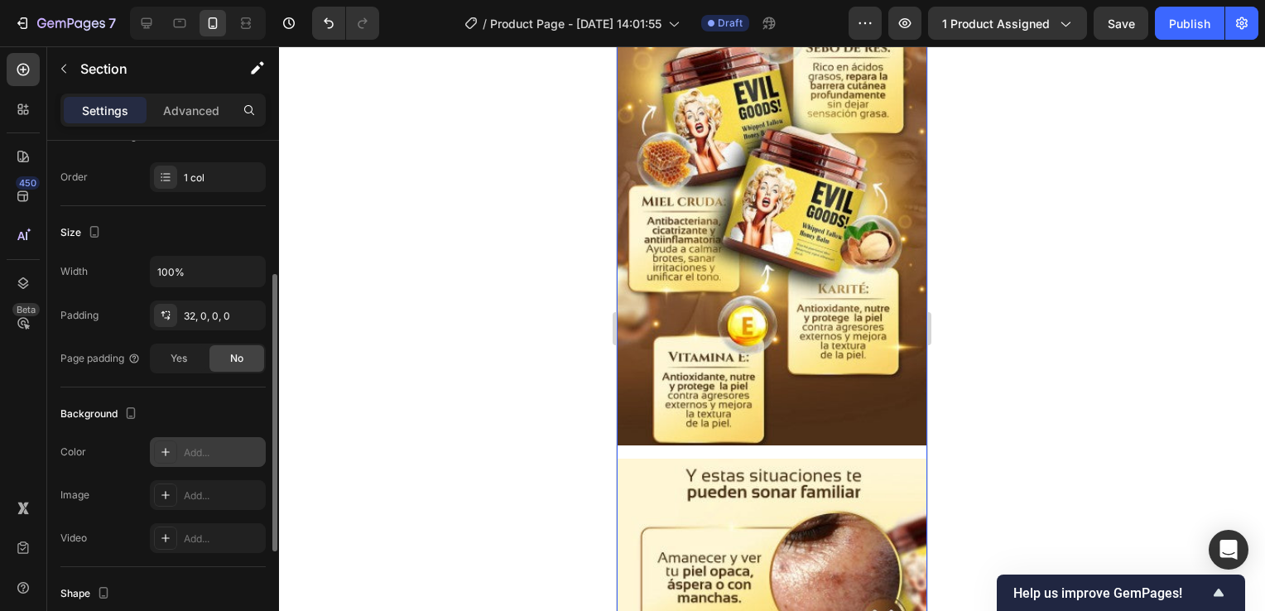
click at [214, 457] on div "Add..." at bounding box center [223, 453] width 78 height 15
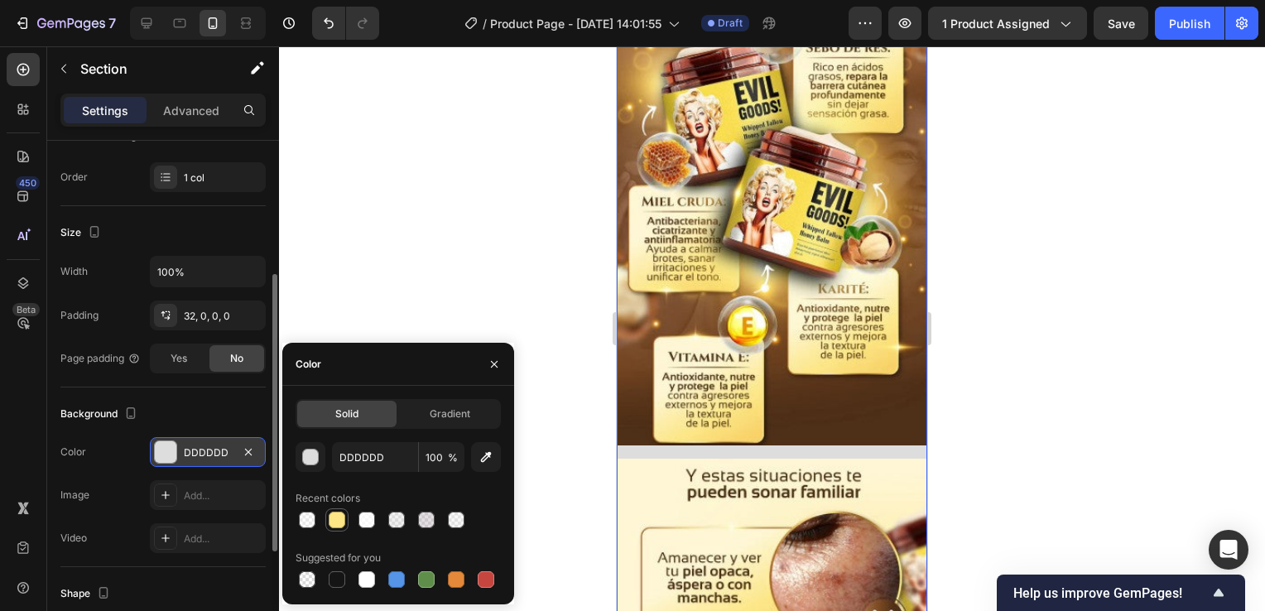
click at [335, 520] on div at bounding box center [337, 520] width 17 height 17
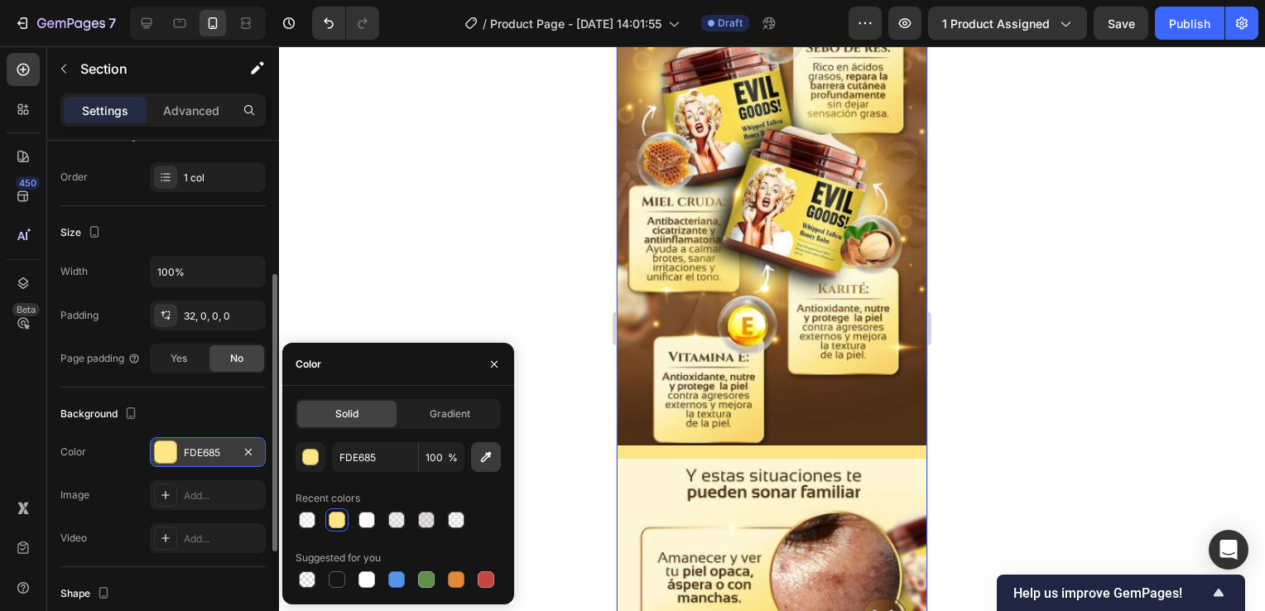
click at [487, 460] on icon "button" at bounding box center [486, 457] width 17 height 17
type input "FEF6D4"
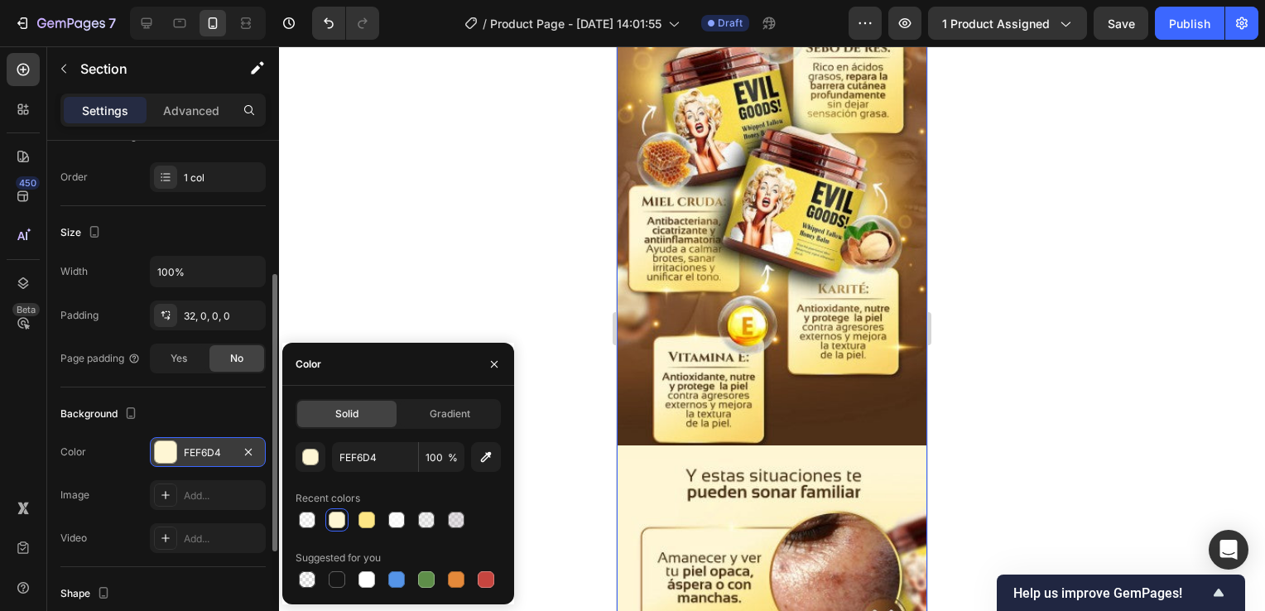
click at [1124, 489] on div at bounding box center [772, 328] width 986 height 565
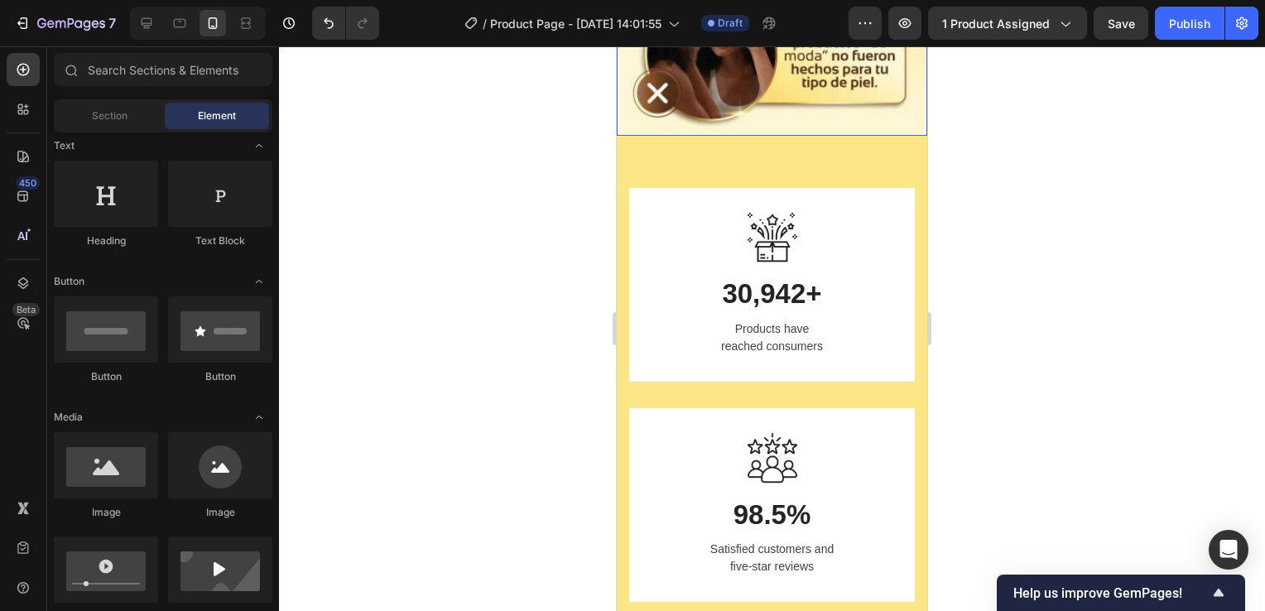
scroll to position [2064, 0]
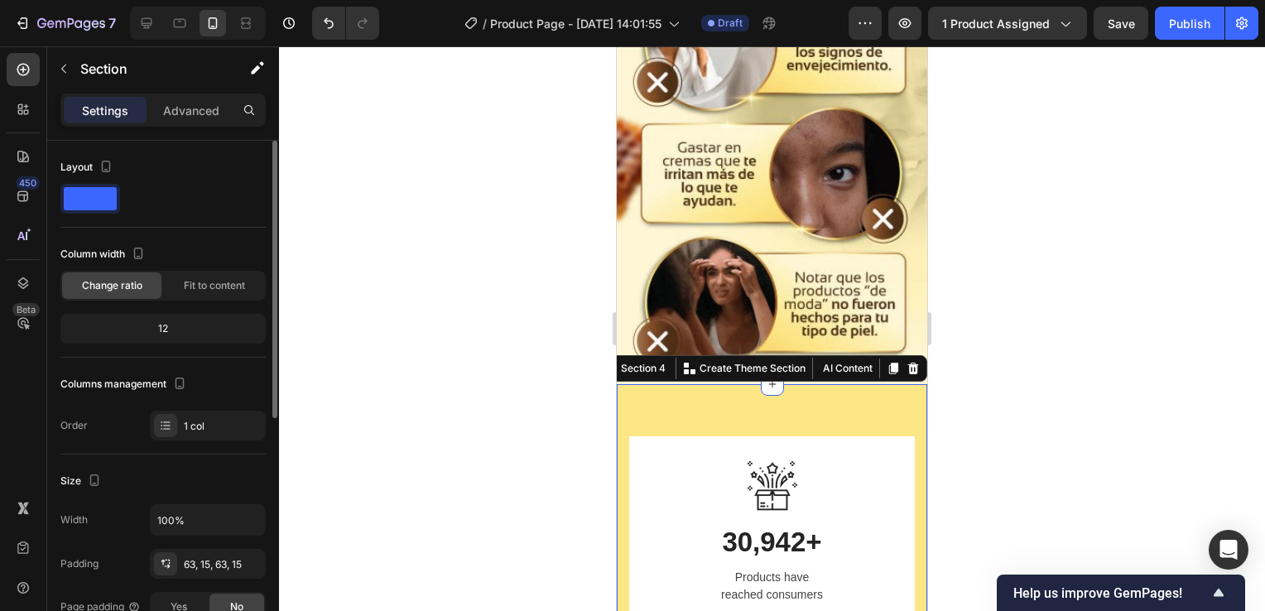
scroll to position [166, 0]
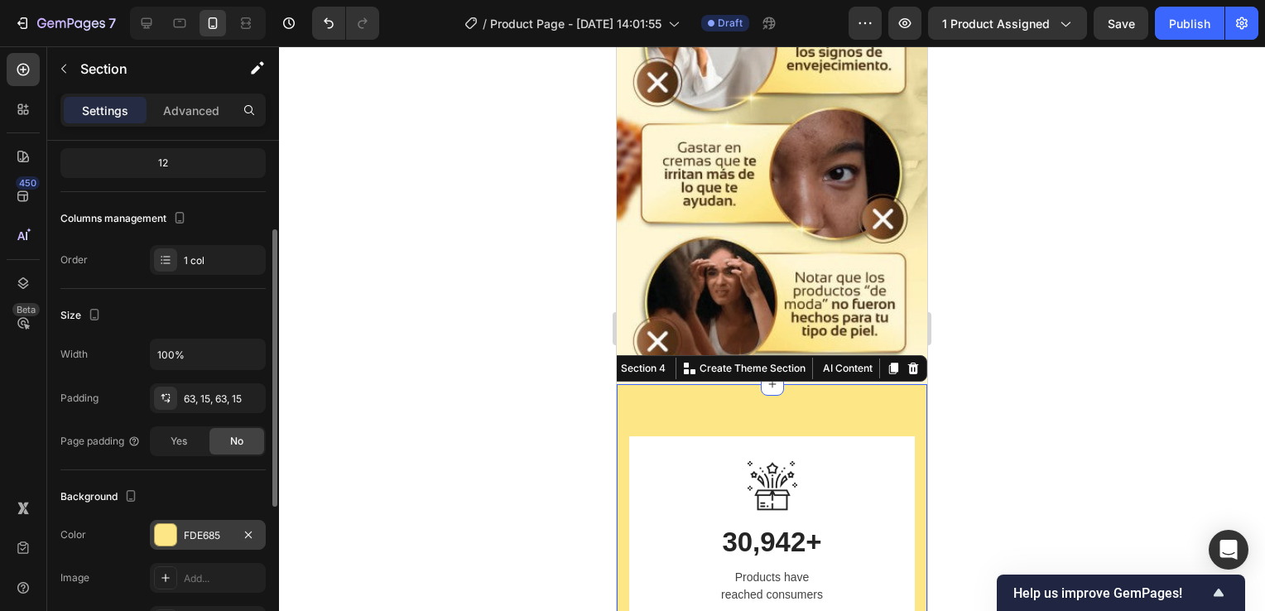
click at [205, 538] on div "FDE685" at bounding box center [208, 535] width 48 height 15
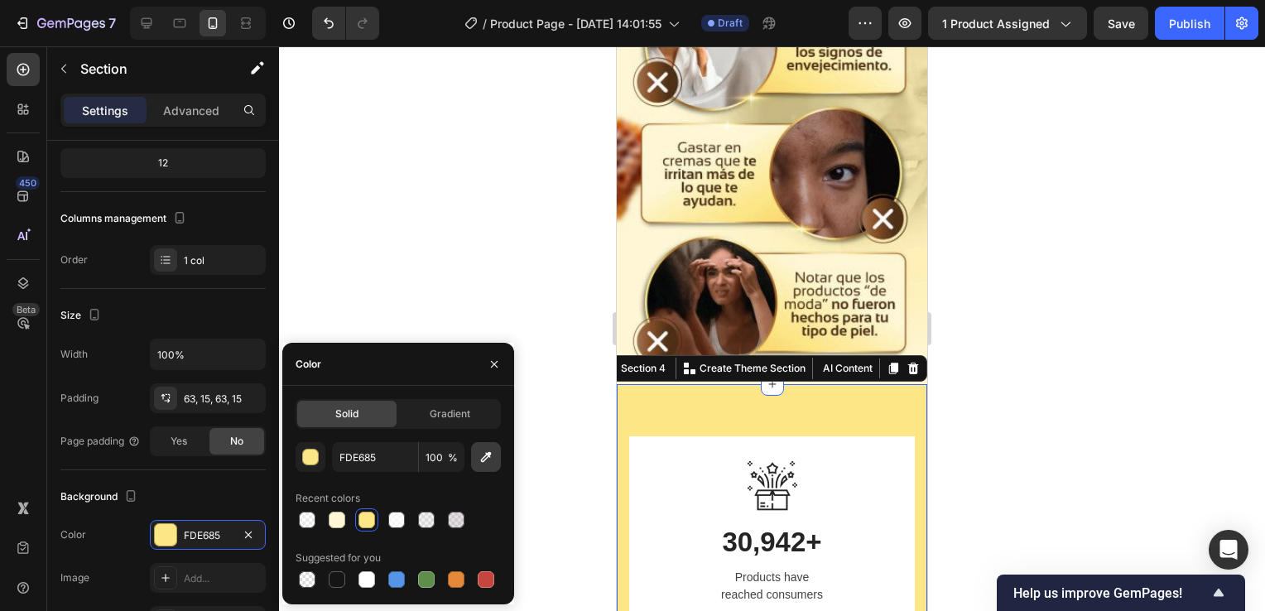
click at [492, 461] on icon "button" at bounding box center [486, 457] width 17 height 17
type input "FEF5D7"
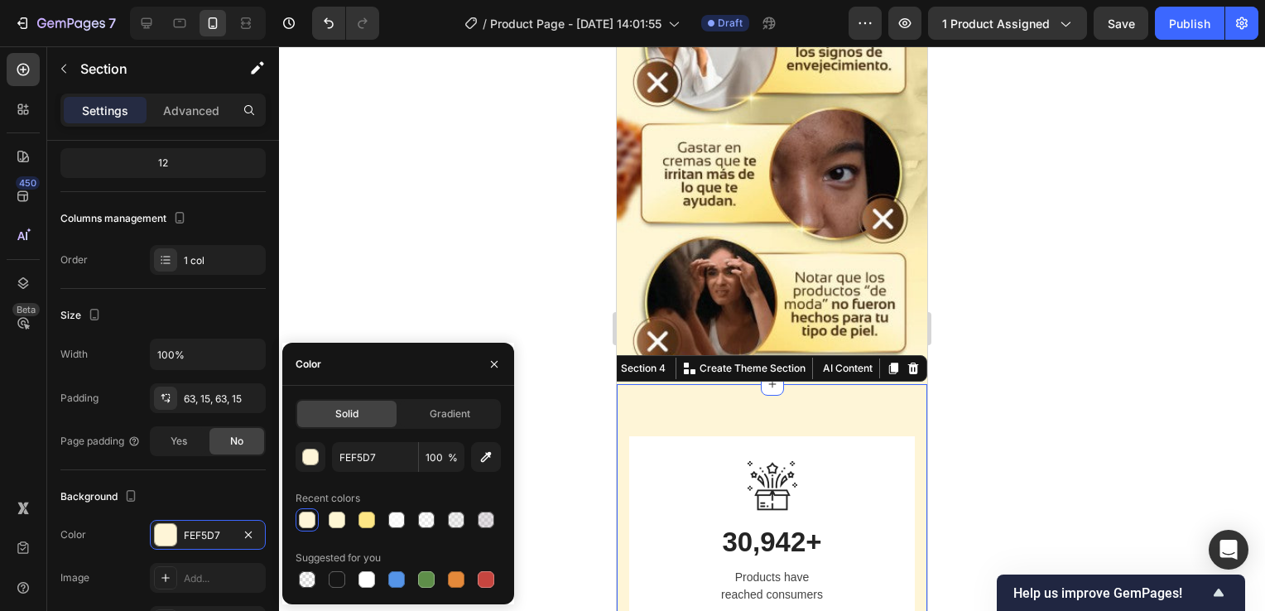
click at [1009, 321] on div at bounding box center [772, 328] width 986 height 565
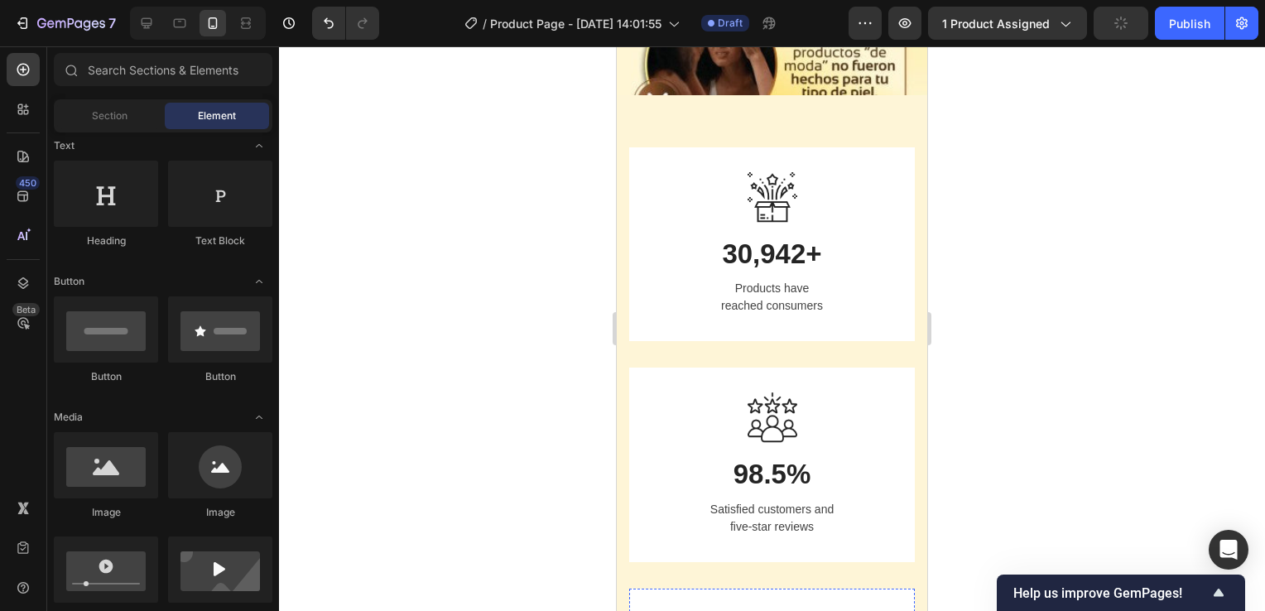
scroll to position [2229, 0]
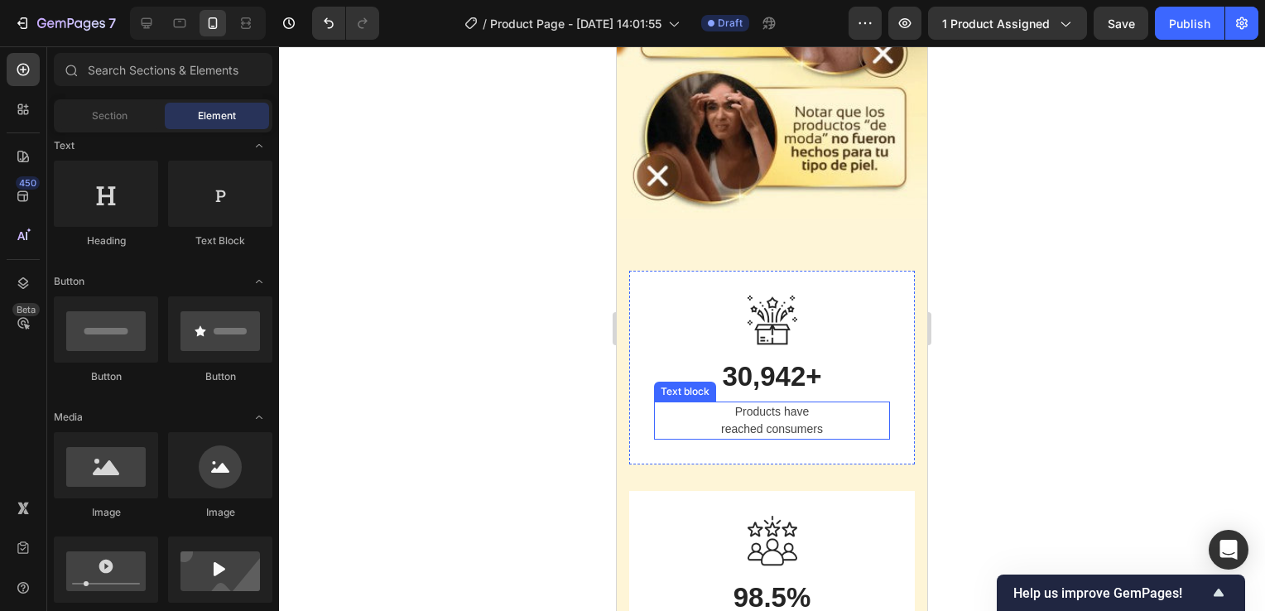
click at [772, 403] on p "Products have reached consumers" at bounding box center [772, 420] width 233 height 35
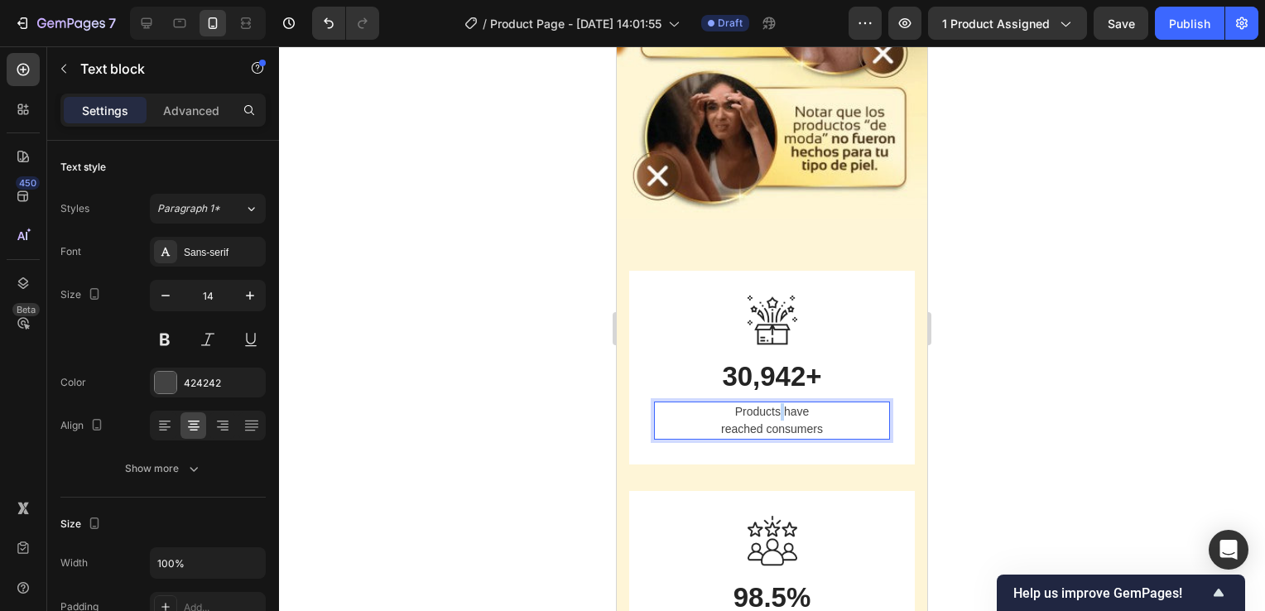
click at [806, 403] on p "Products have reached consumers" at bounding box center [772, 420] width 233 height 35
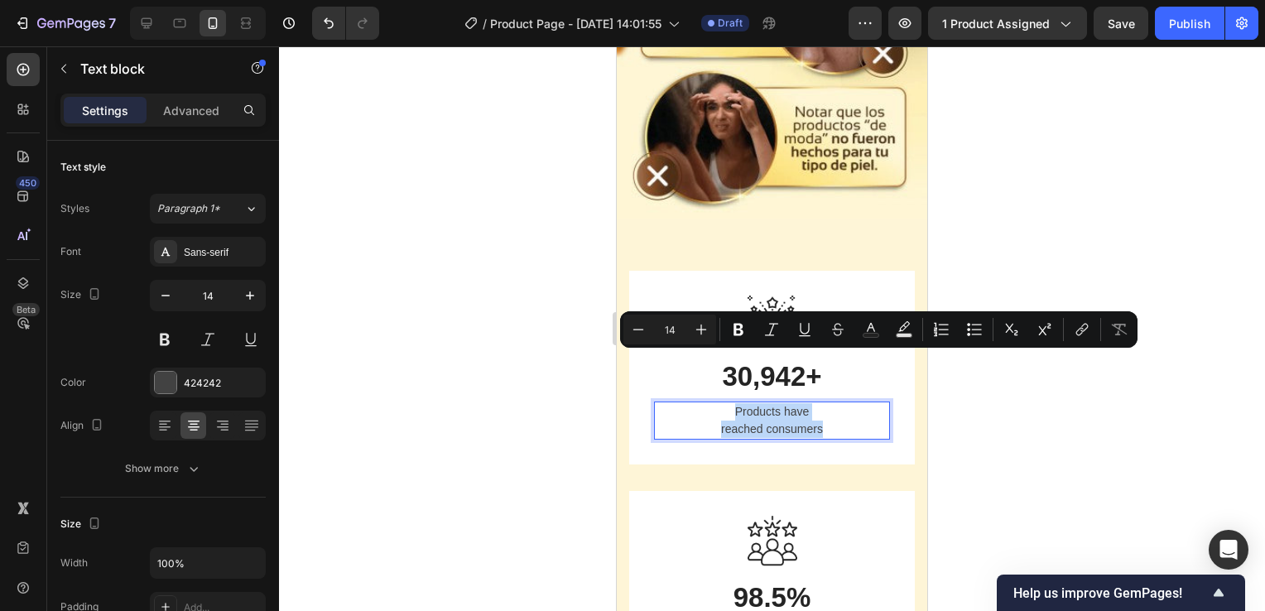
drag, startPoint x: 822, startPoint y: 376, endPoint x: 726, endPoint y: 359, distance: 97.5
click at [726, 403] on p "Products have reached consumers" at bounding box center [772, 420] width 233 height 35
click at [1100, 211] on div at bounding box center [772, 328] width 986 height 565
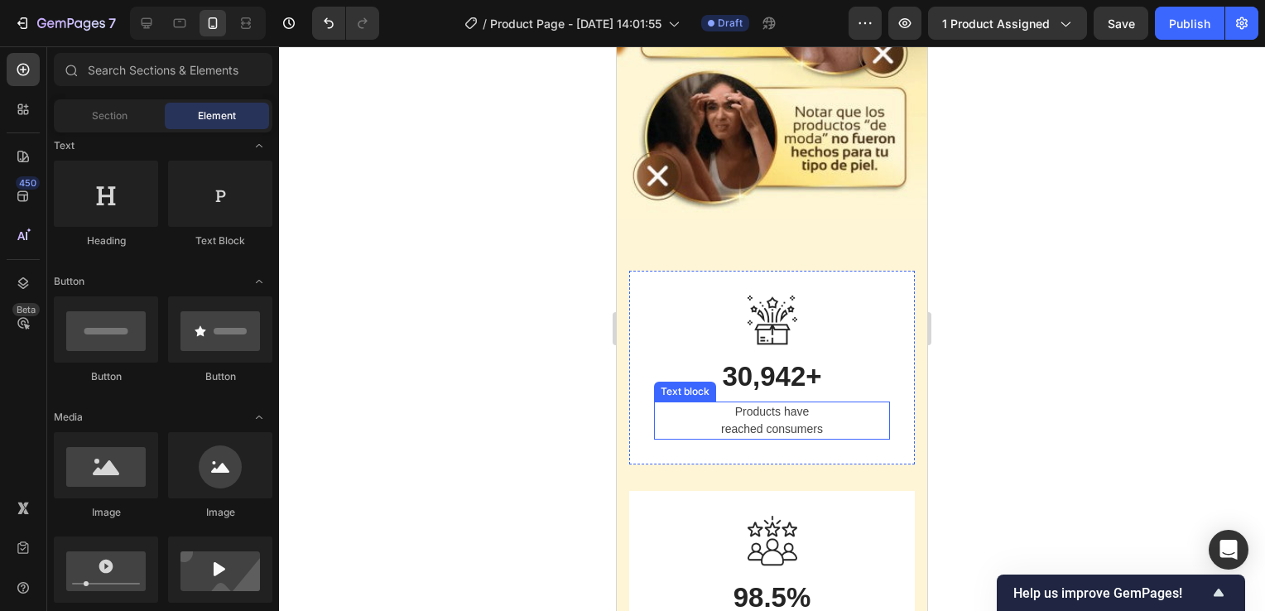
click at [788, 403] on p "Products have reached consumers" at bounding box center [772, 420] width 233 height 35
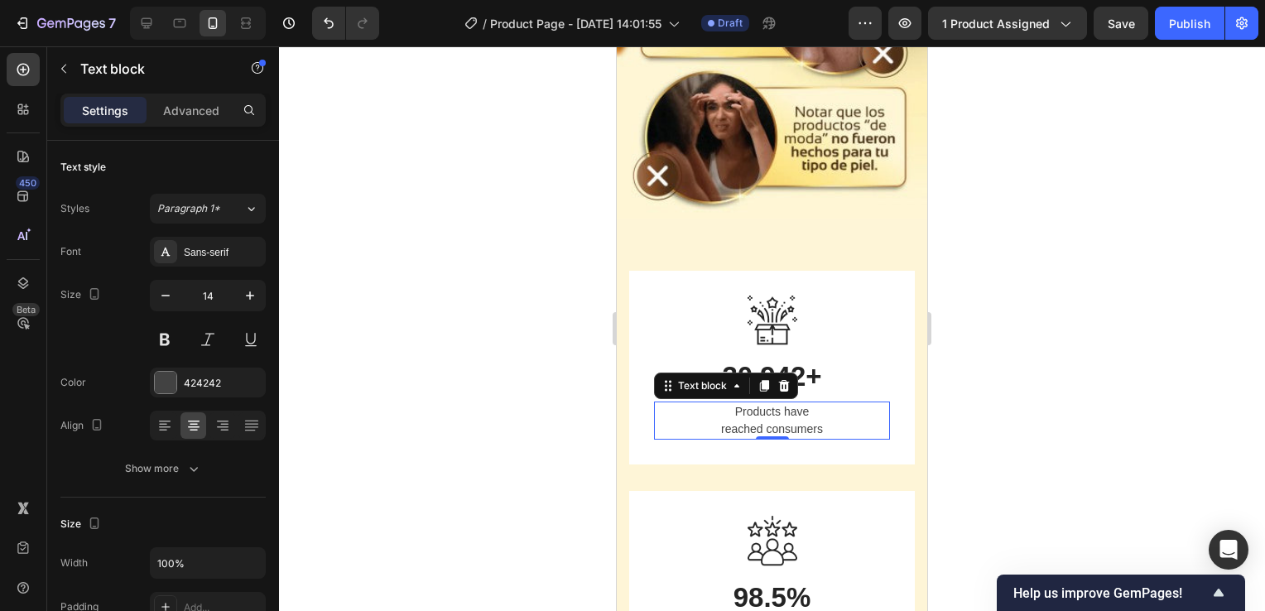
click at [788, 403] on p "Products have reached consumers" at bounding box center [772, 420] width 233 height 35
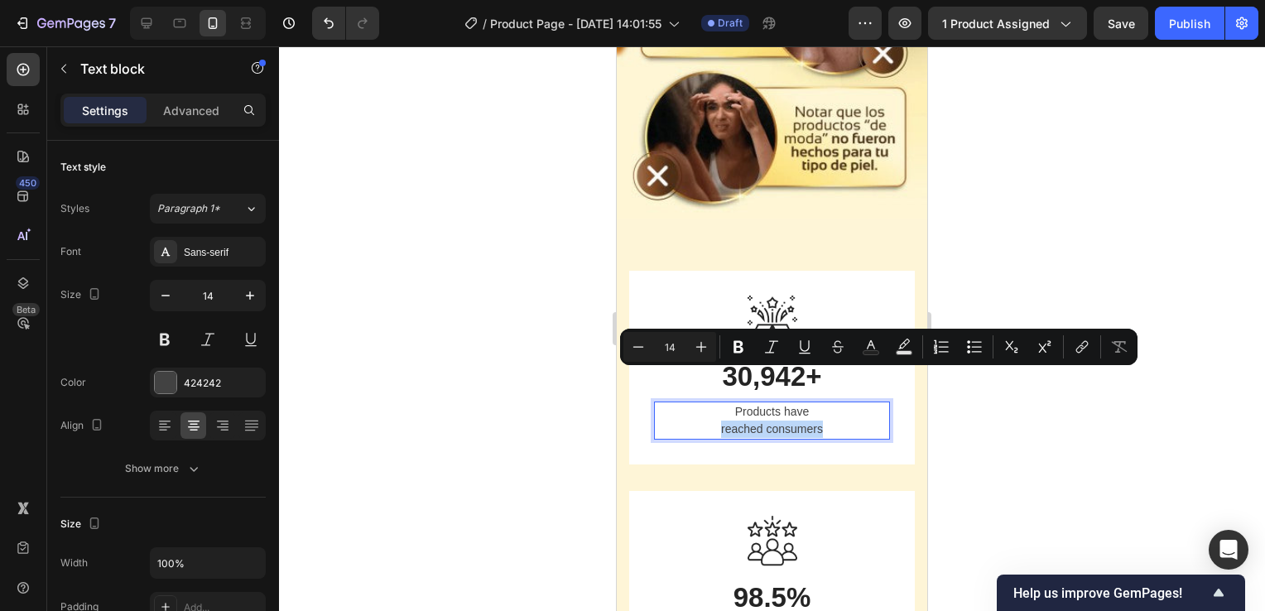
click at [806, 403] on p "Products have reached consumers" at bounding box center [772, 420] width 233 height 35
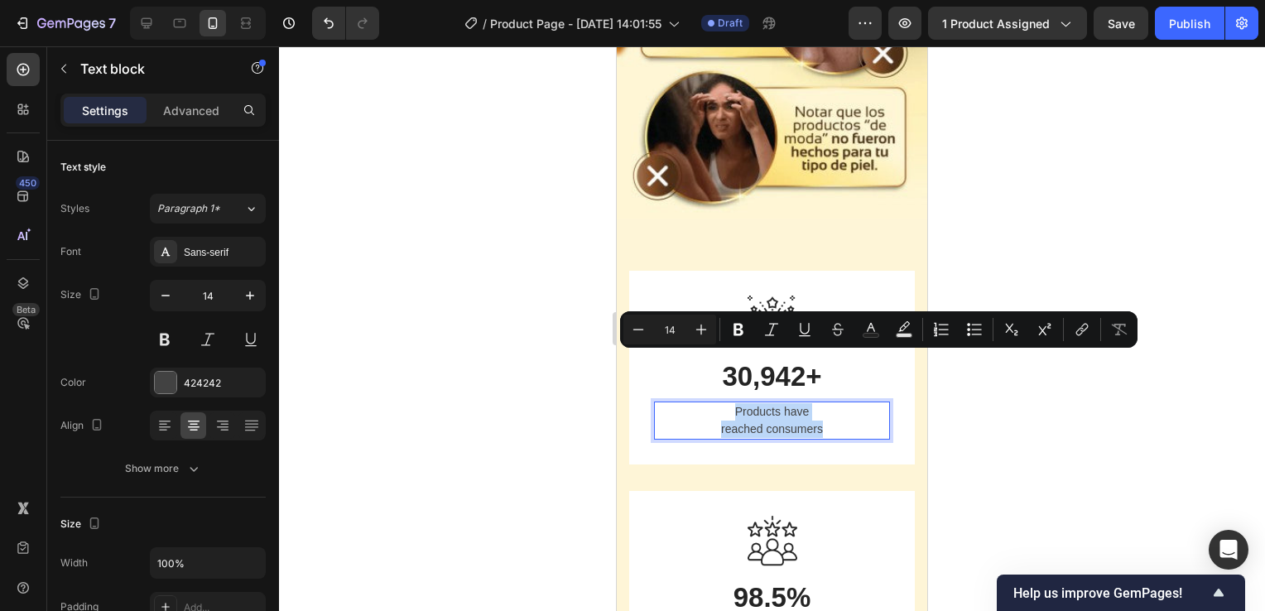
drag, startPoint x: 825, startPoint y: 377, endPoint x: 716, endPoint y: 364, distance: 109.3
click at [716, 403] on p "Products have reached consumers" at bounding box center [772, 420] width 233 height 35
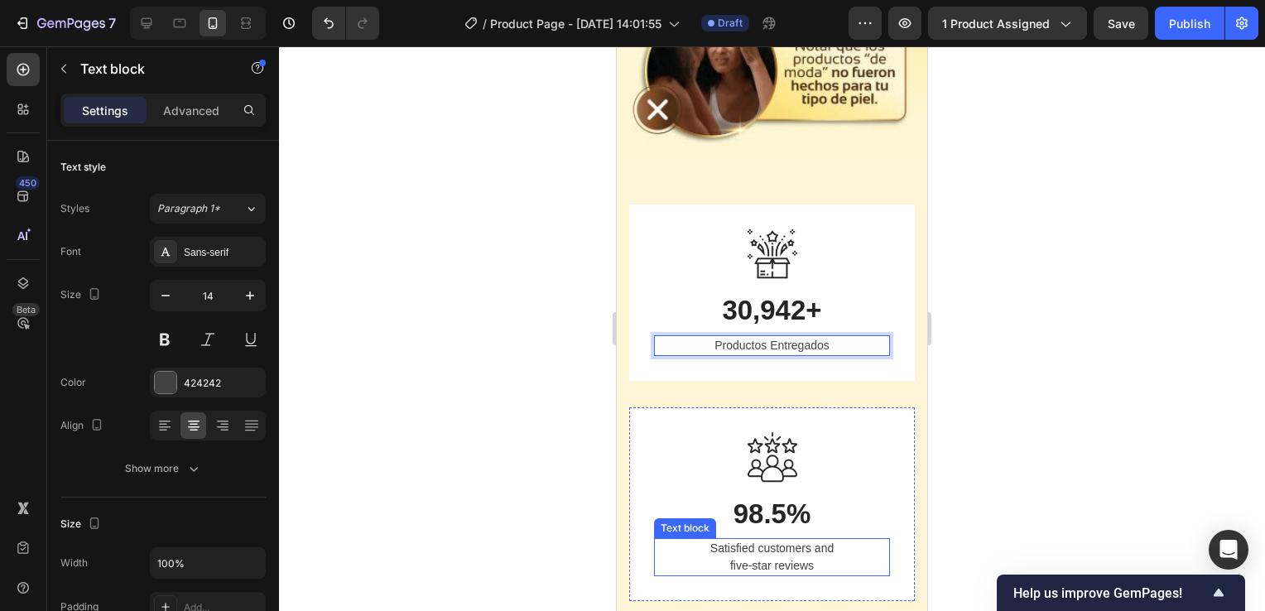
scroll to position [2312, 0]
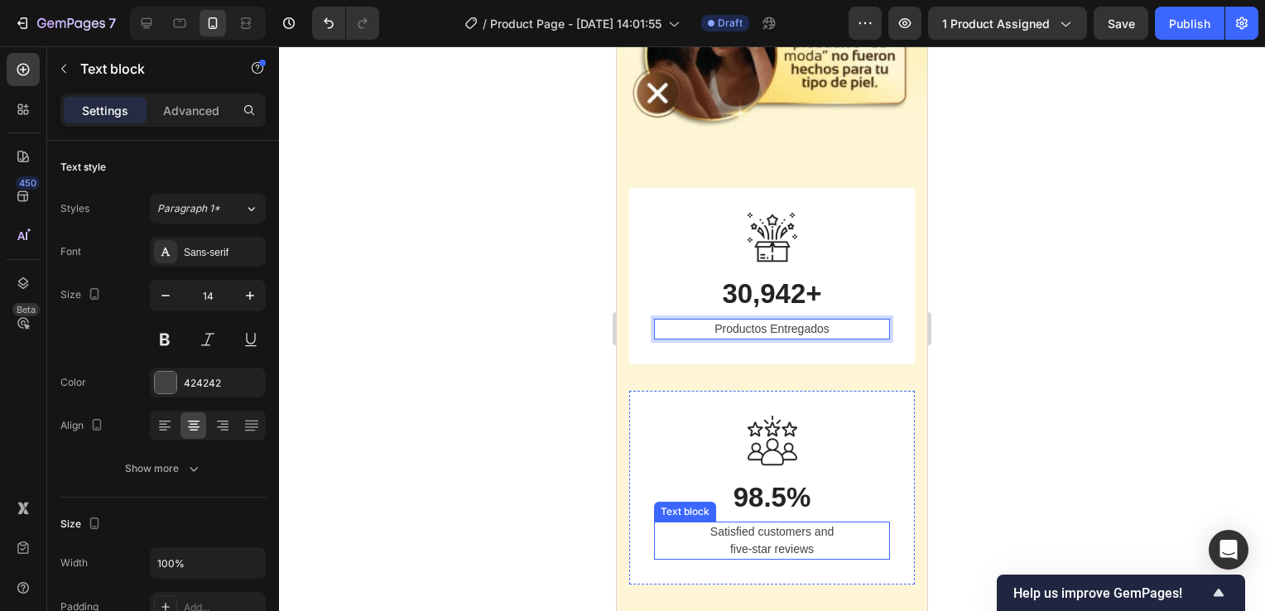
click at [778, 523] on p "Satisfied customers and five-star reviews" at bounding box center [772, 540] width 233 height 35
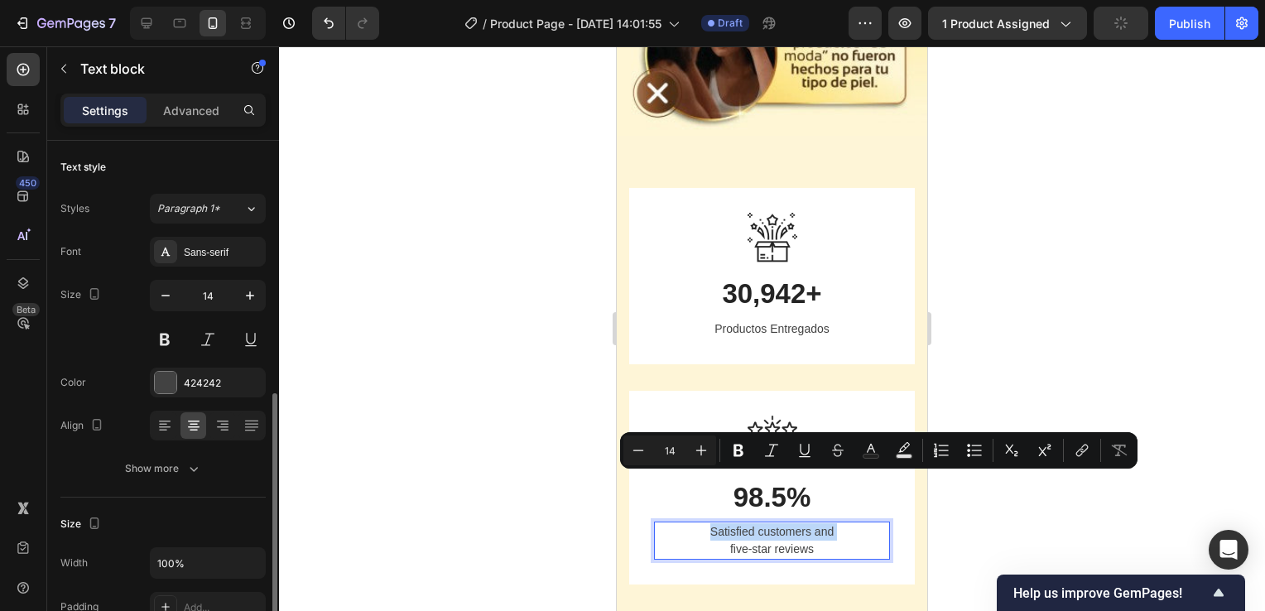
scroll to position [166, 0]
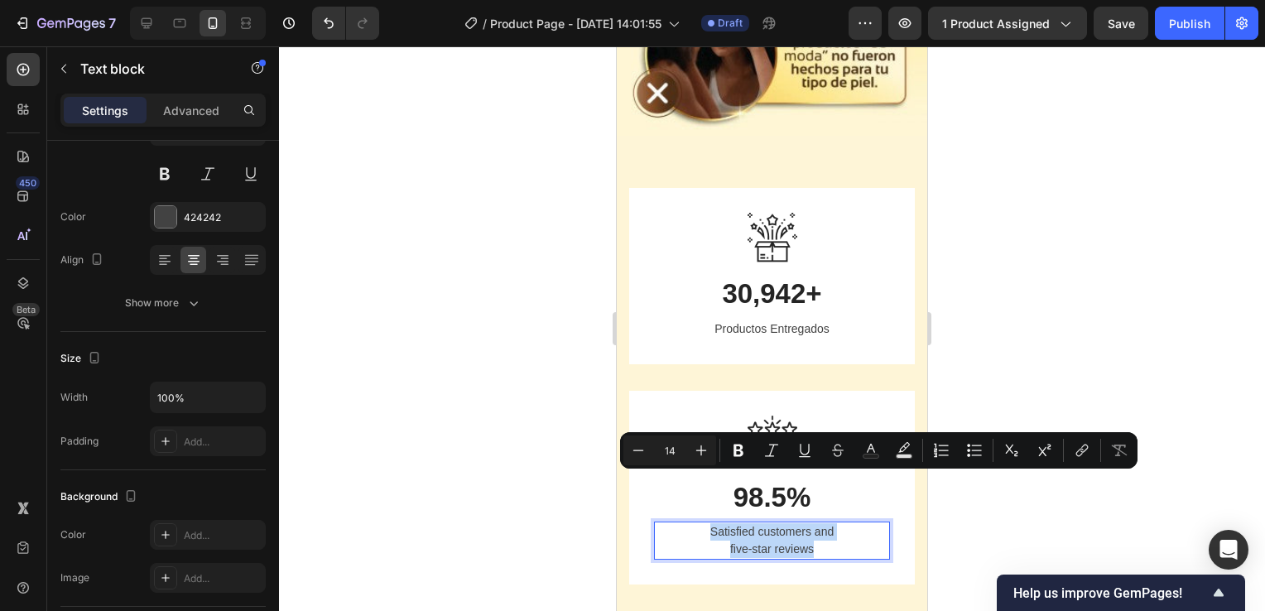
drag, startPoint x: 821, startPoint y: 497, endPoint x: 692, endPoint y: 487, distance: 129.6
click at [692, 523] on p "Satisfied customers and five-star reviews" at bounding box center [772, 540] width 233 height 35
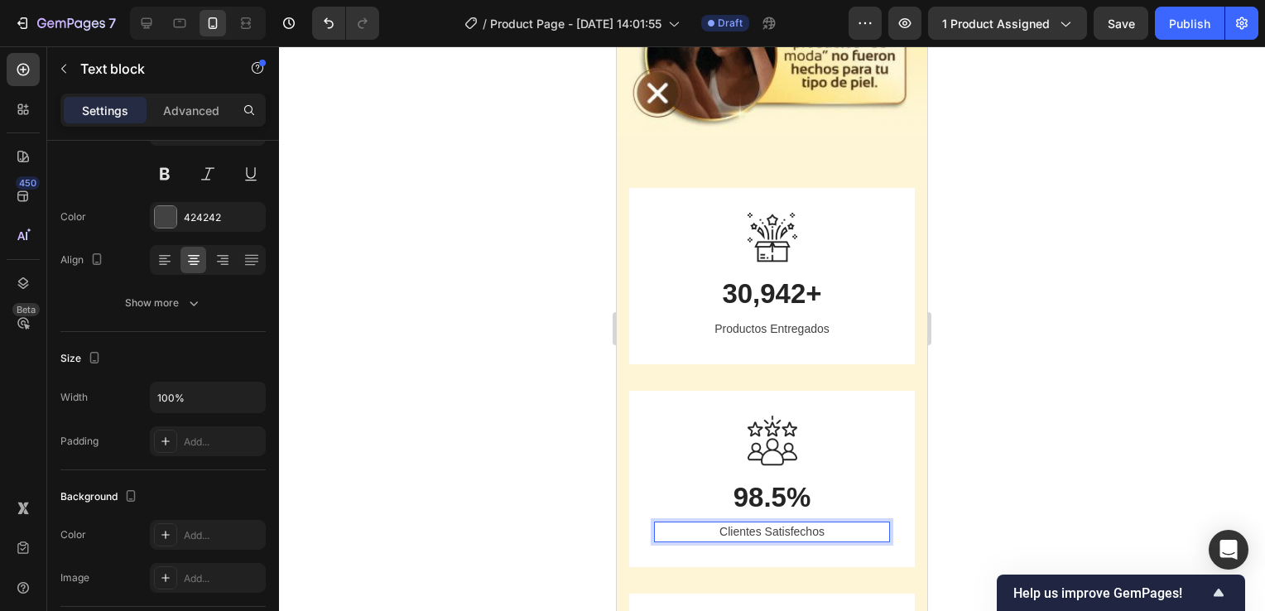
click at [1068, 426] on div at bounding box center [772, 328] width 986 height 565
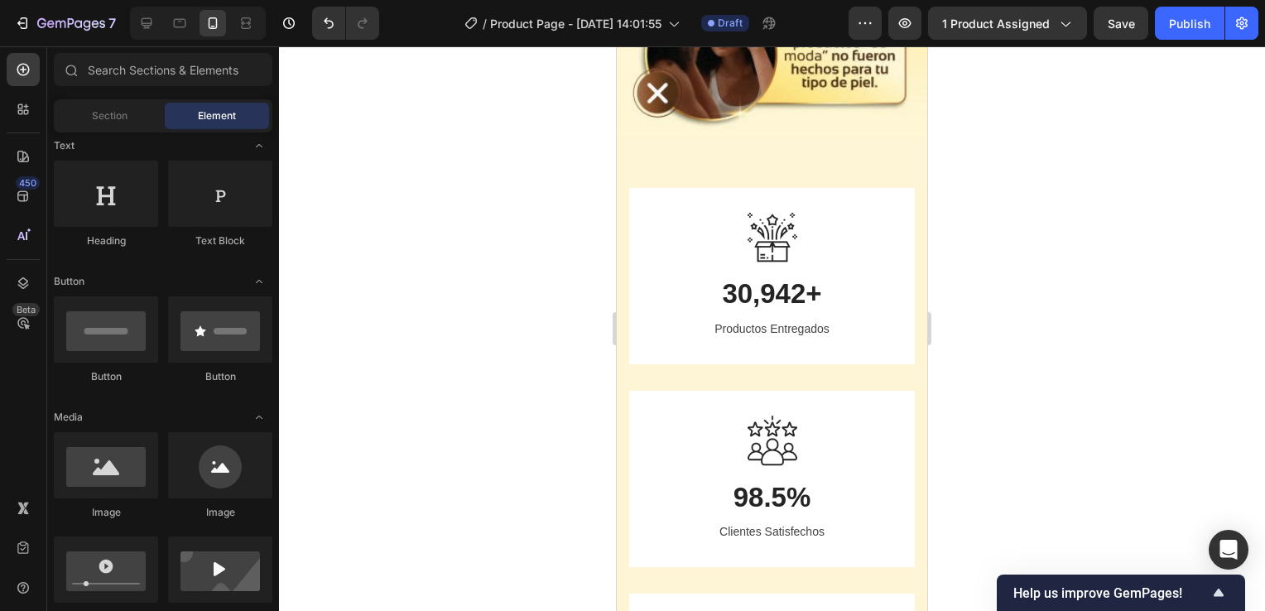
scroll to position [2478, 0]
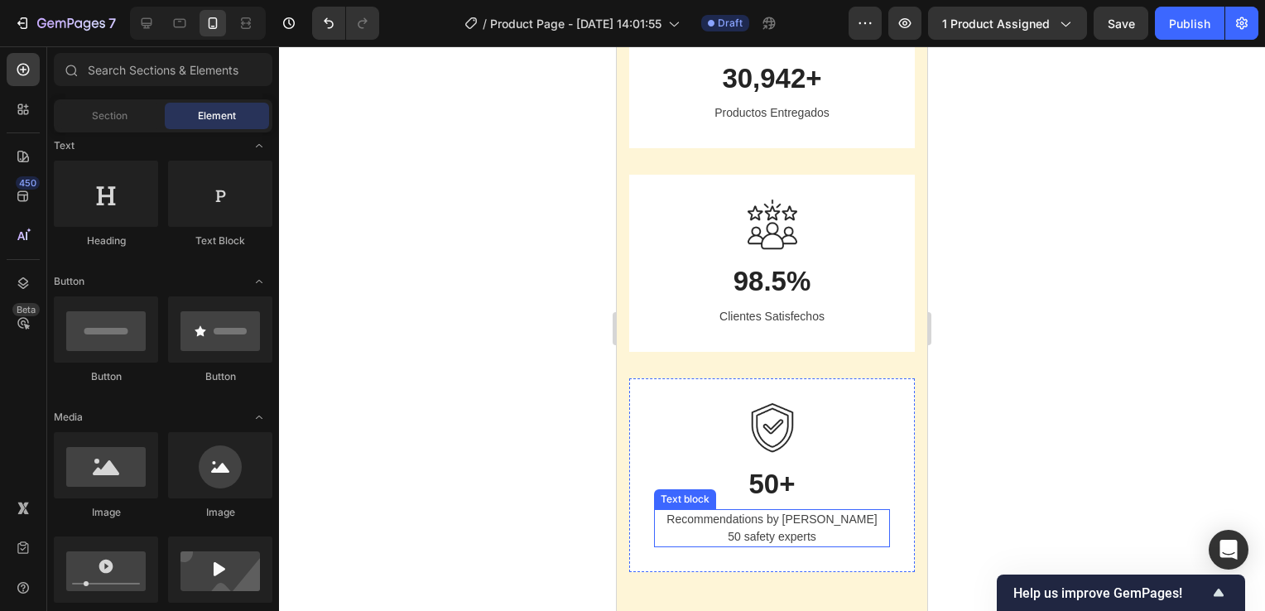
click at [821, 534] on p "Recommendations by over 50 safety experts" at bounding box center [772, 528] width 233 height 35
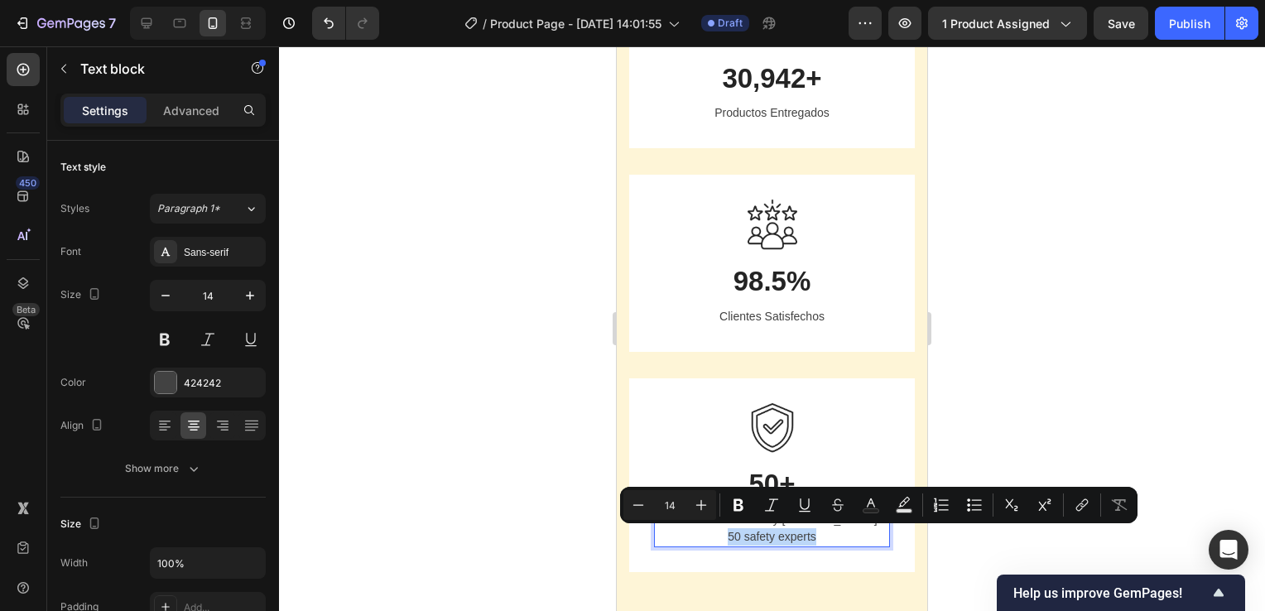
click at [821, 534] on p "Recommendations by over 50 safety experts" at bounding box center [772, 528] width 233 height 35
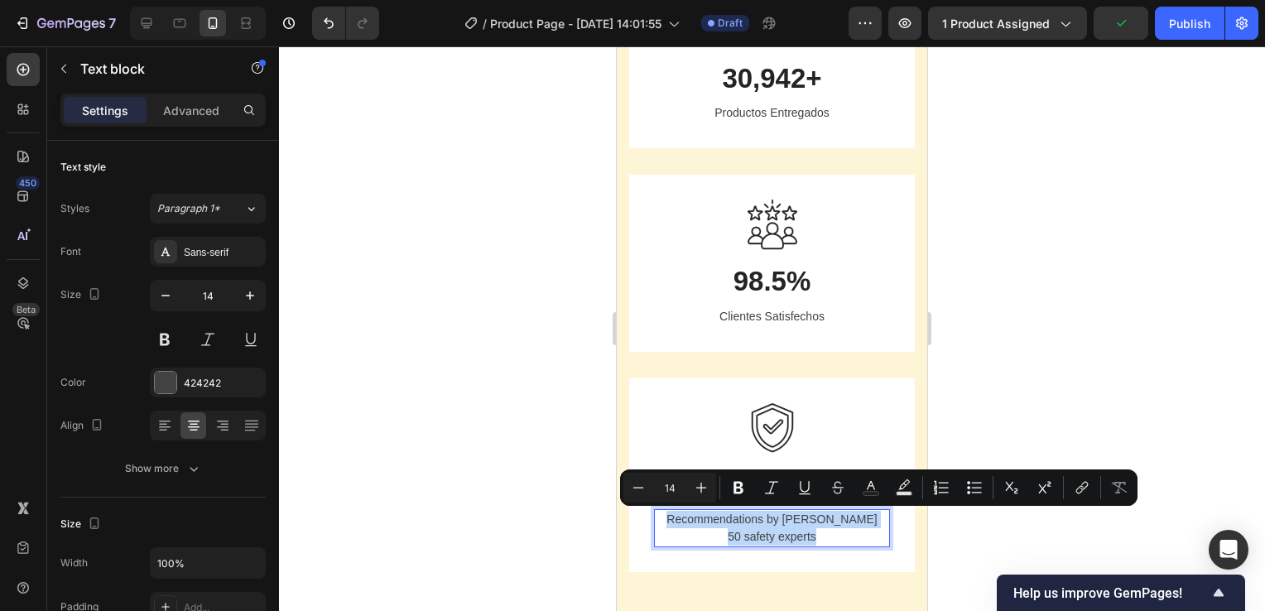
drag, startPoint x: 824, startPoint y: 532, endPoint x: 691, endPoint y: 517, distance: 133.4
click at [691, 517] on p "Recommendations by over 50 safety experts" at bounding box center [772, 528] width 233 height 35
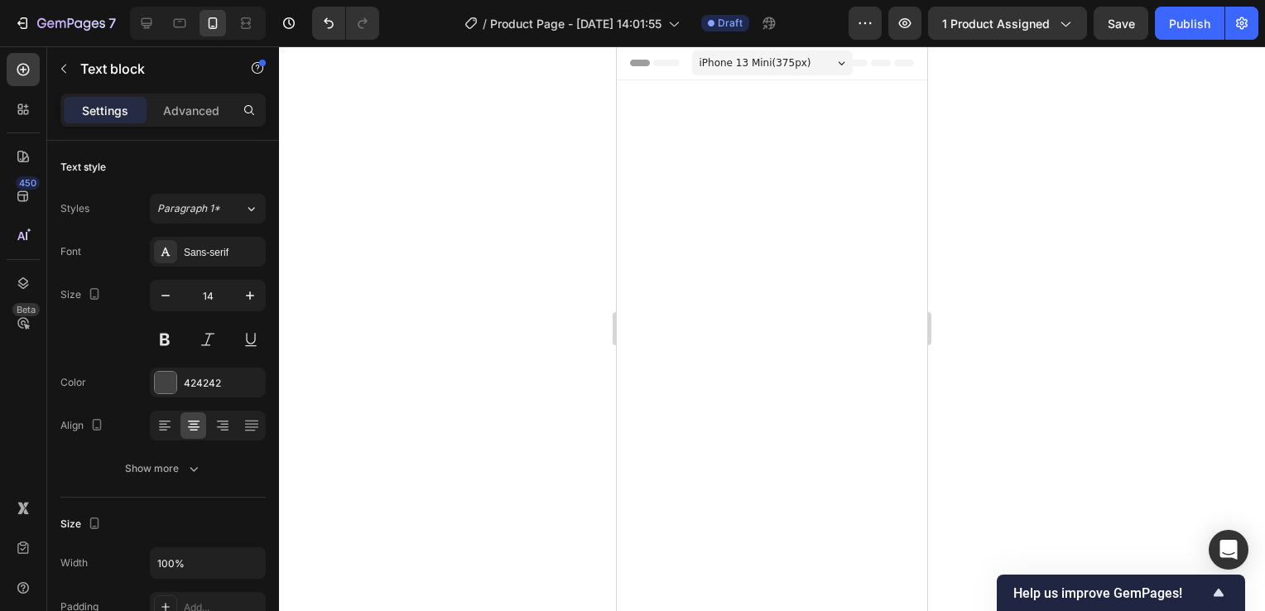
scroll to position [2478, 0]
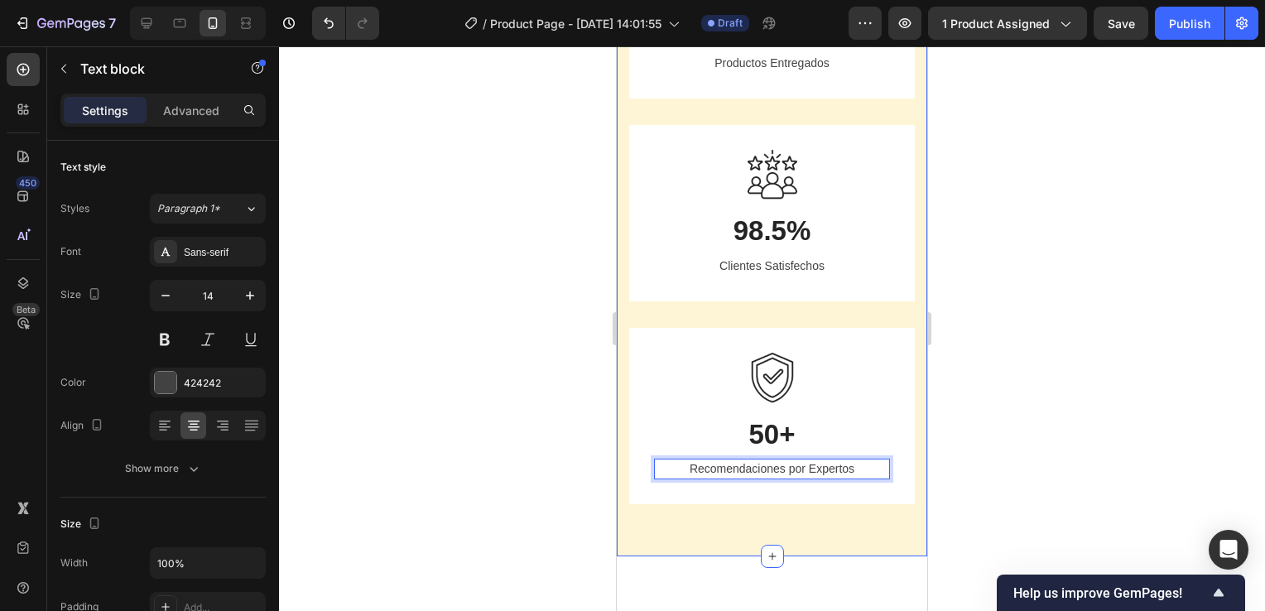
click at [971, 386] on div at bounding box center [772, 328] width 986 height 565
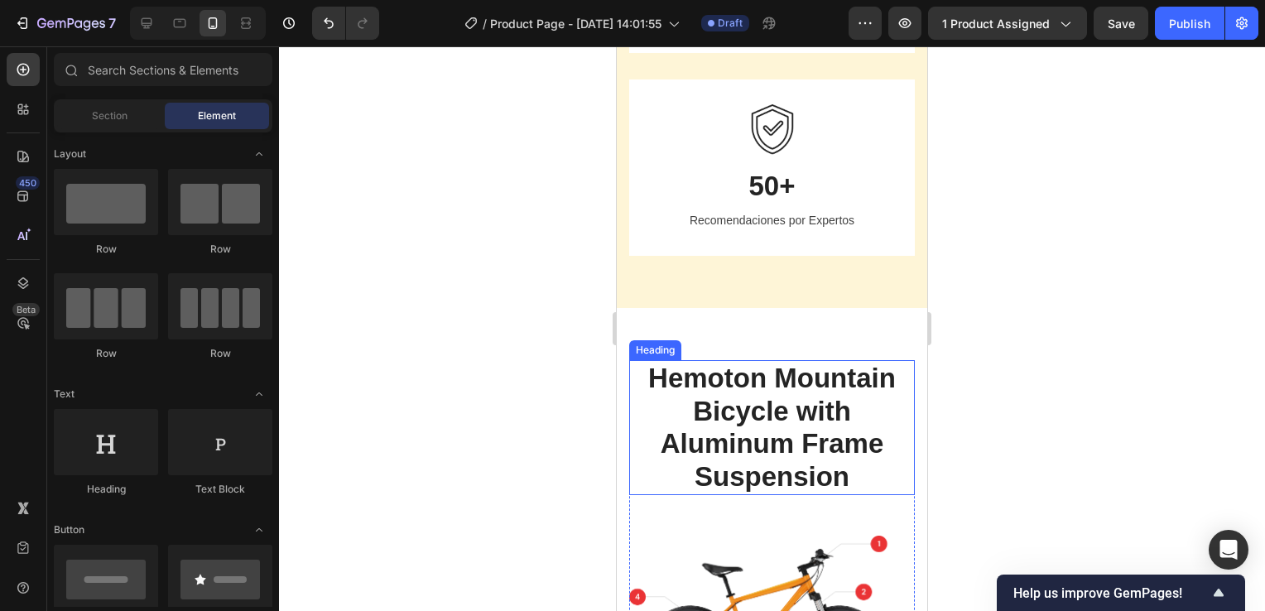
scroll to position [2892, 0]
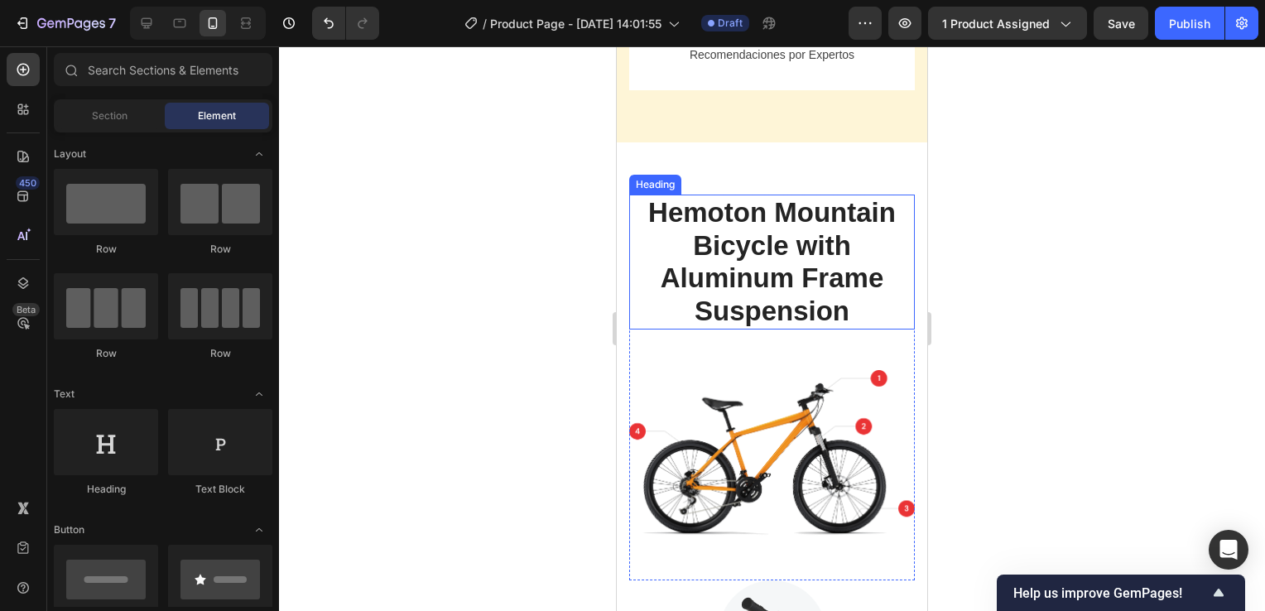
click at [802, 309] on p "Hemoton Mountain Bicycle with Aluminum Frame Suspension" at bounding box center [772, 261] width 282 height 131
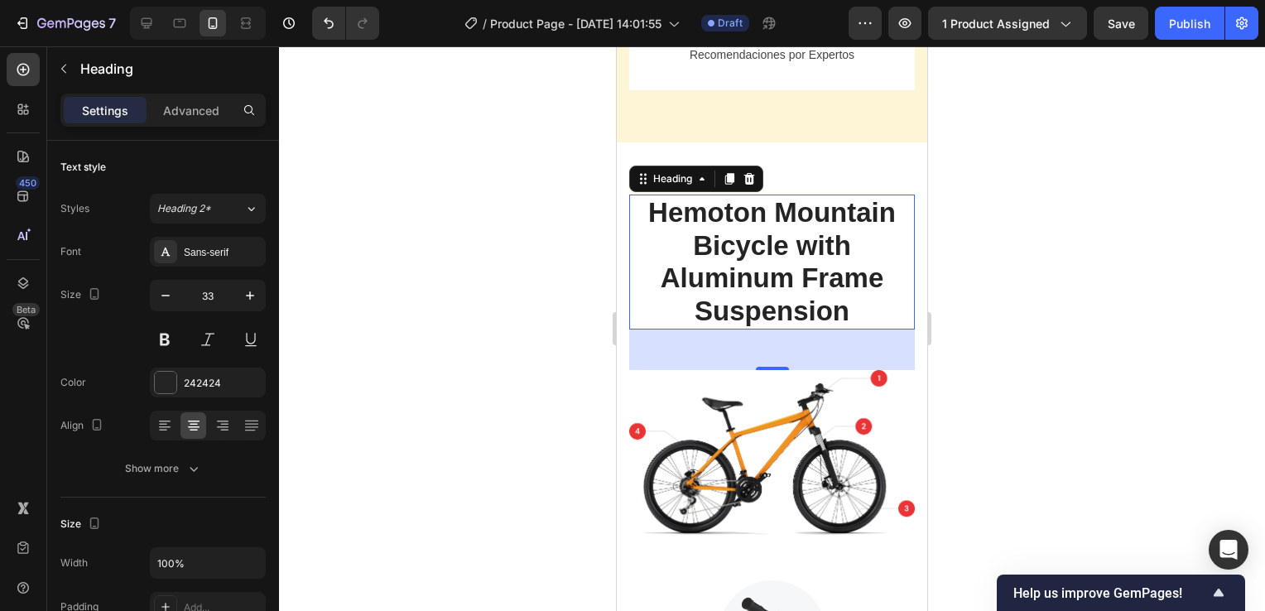
click at [802, 316] on p "Hemoton Mountain Bicycle with Aluminum Frame Suspension" at bounding box center [772, 261] width 282 height 131
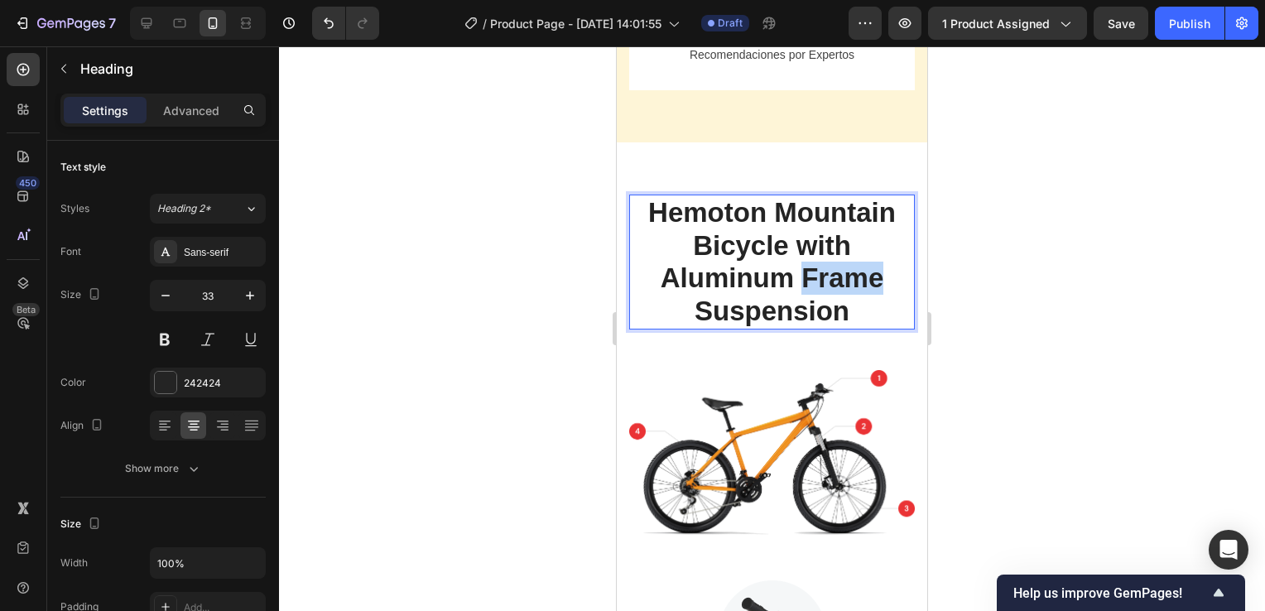
click at [802, 316] on p "Hemoton Mountain Bicycle with Aluminum Frame Suspension" at bounding box center [772, 261] width 282 height 131
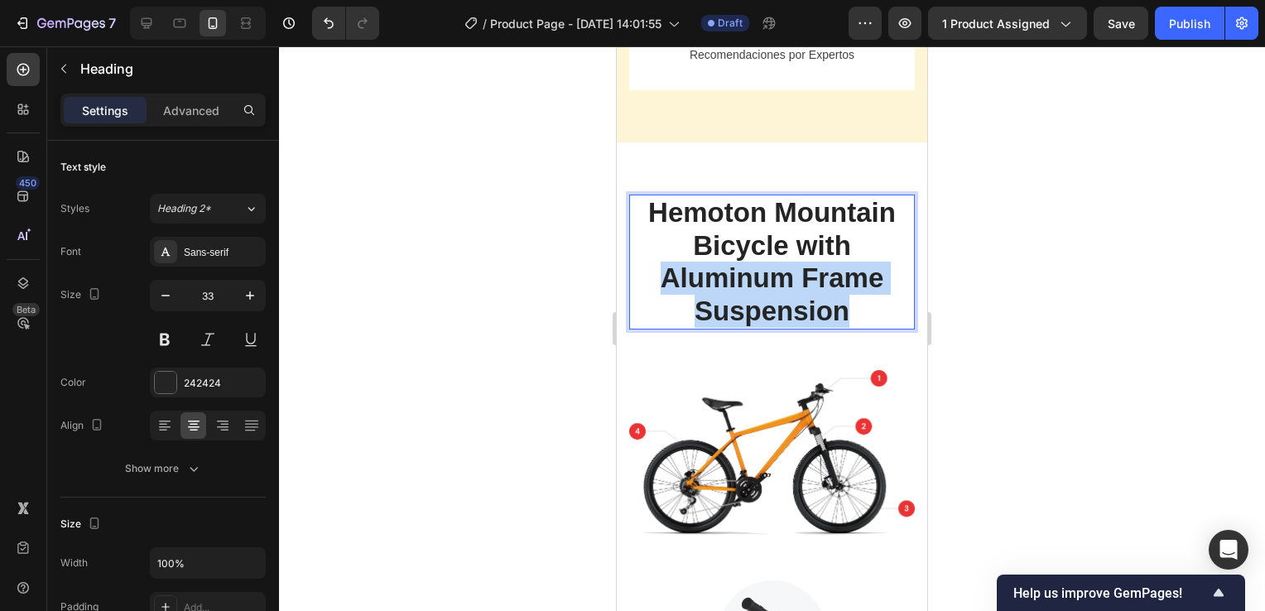
click at [802, 316] on p "Hemoton Mountain Bicycle with Aluminum Frame Suspension" at bounding box center [772, 261] width 282 height 131
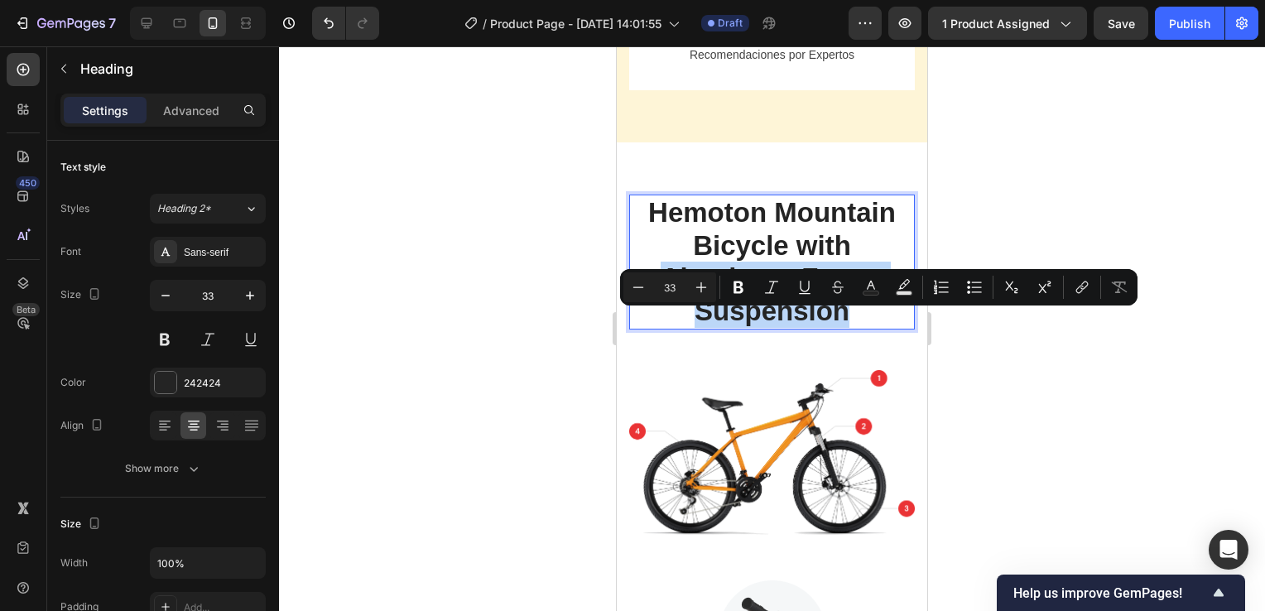
click at [802, 316] on p "Hemoton Mountain Bicycle with Aluminum Frame Suspension" at bounding box center [772, 261] width 282 height 131
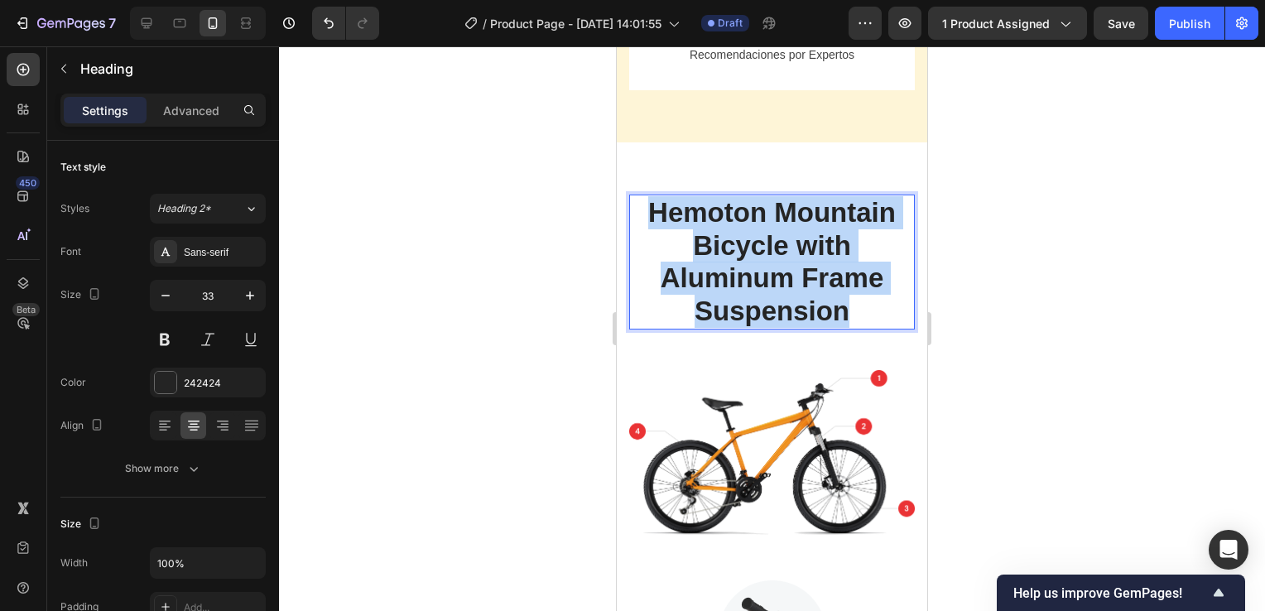
drag, startPoint x: 848, startPoint y: 363, endPoint x: 650, endPoint y: 268, distance: 219.3
click at [650, 268] on p "Hemoton Mountain Bicycle with Aluminum Frame Suspension" at bounding box center [772, 261] width 282 height 131
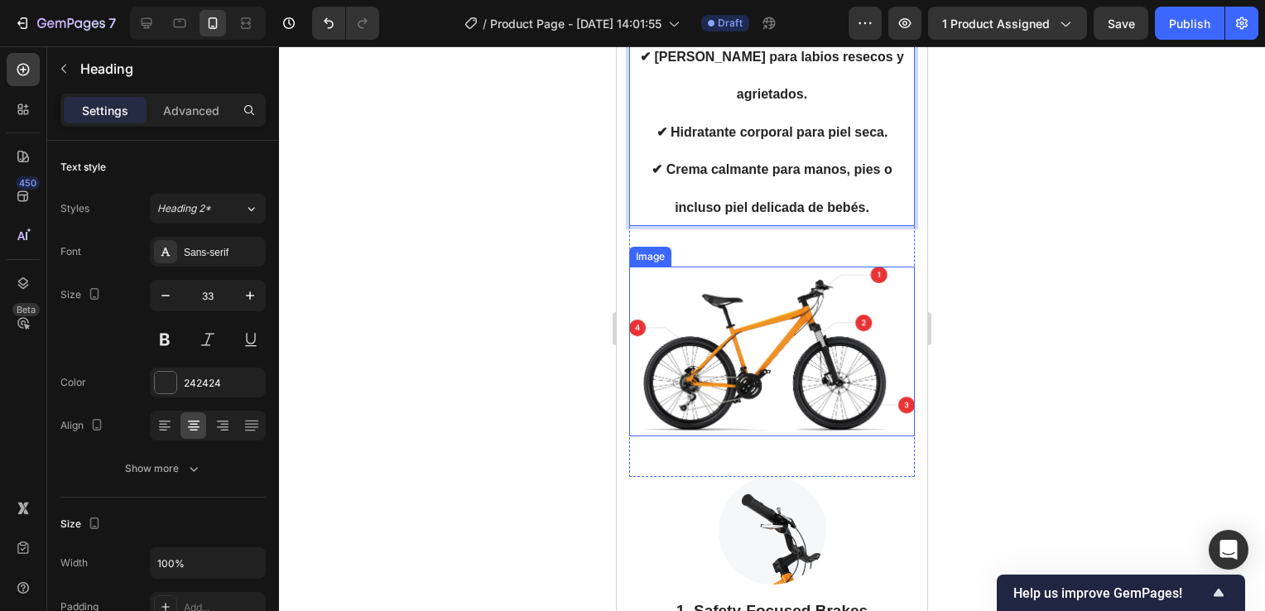
scroll to position [3223, 0]
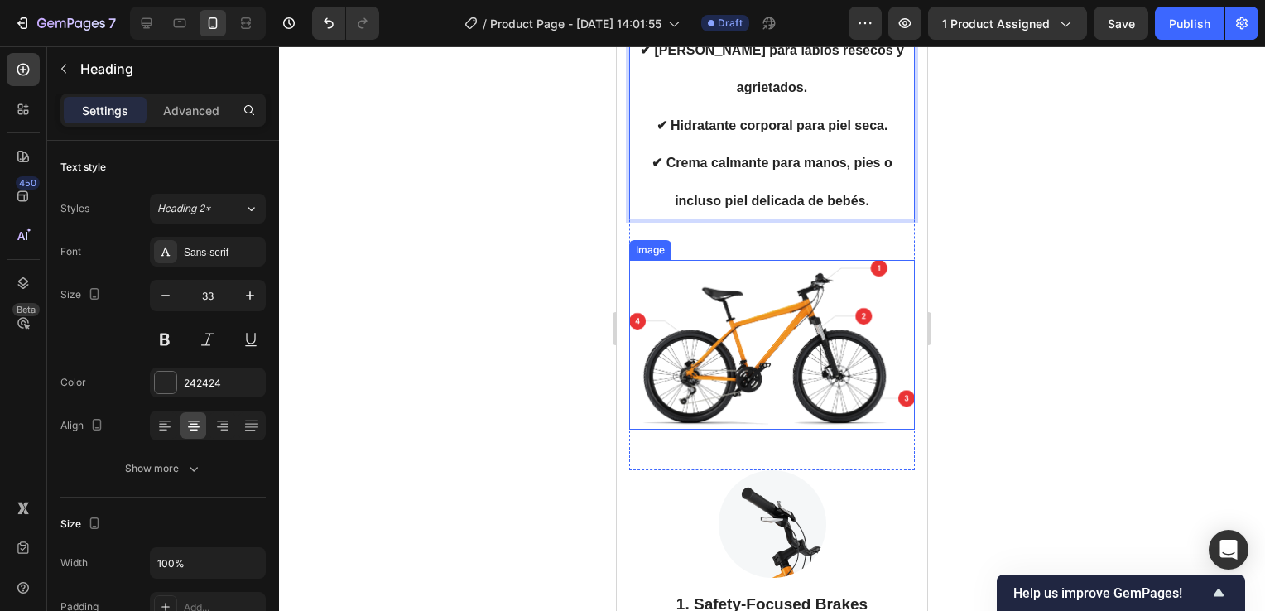
click at [778, 374] on img at bounding box center [772, 345] width 286 height 171
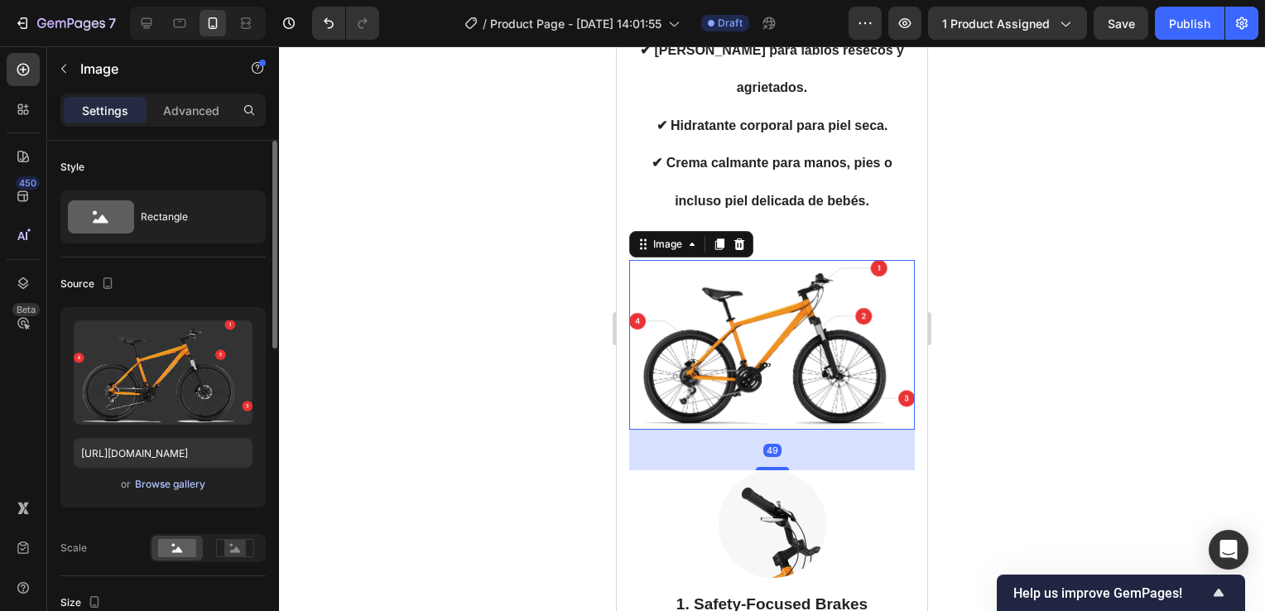
click at [196, 479] on div "Browse gallery" at bounding box center [170, 484] width 70 height 15
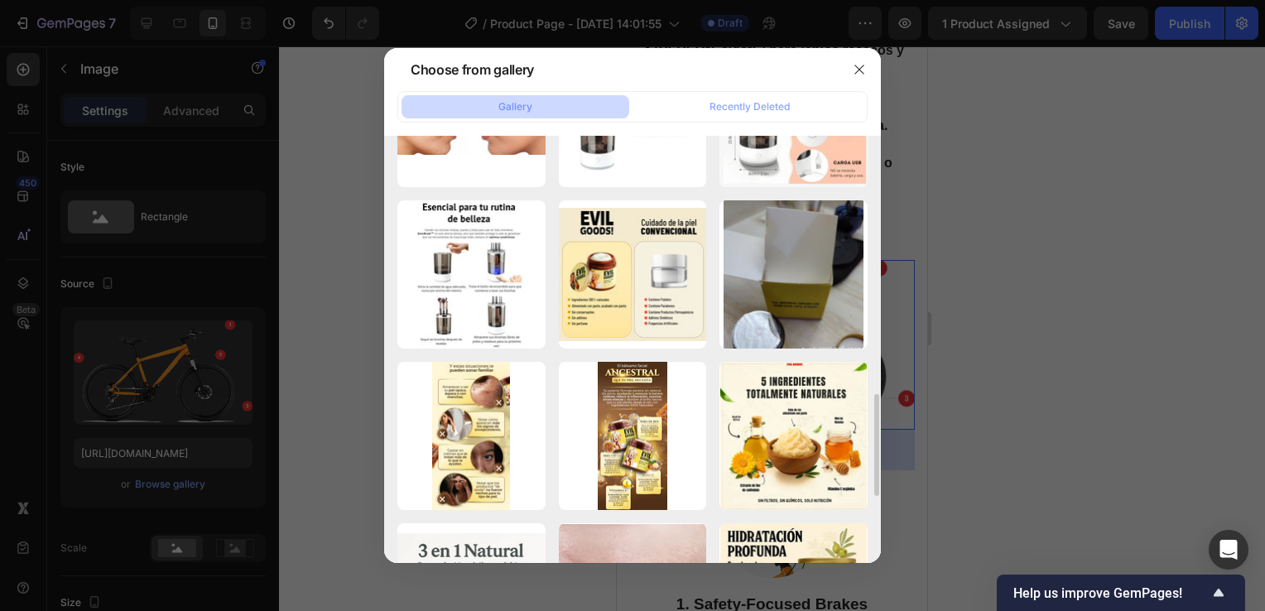
scroll to position [1159, 0]
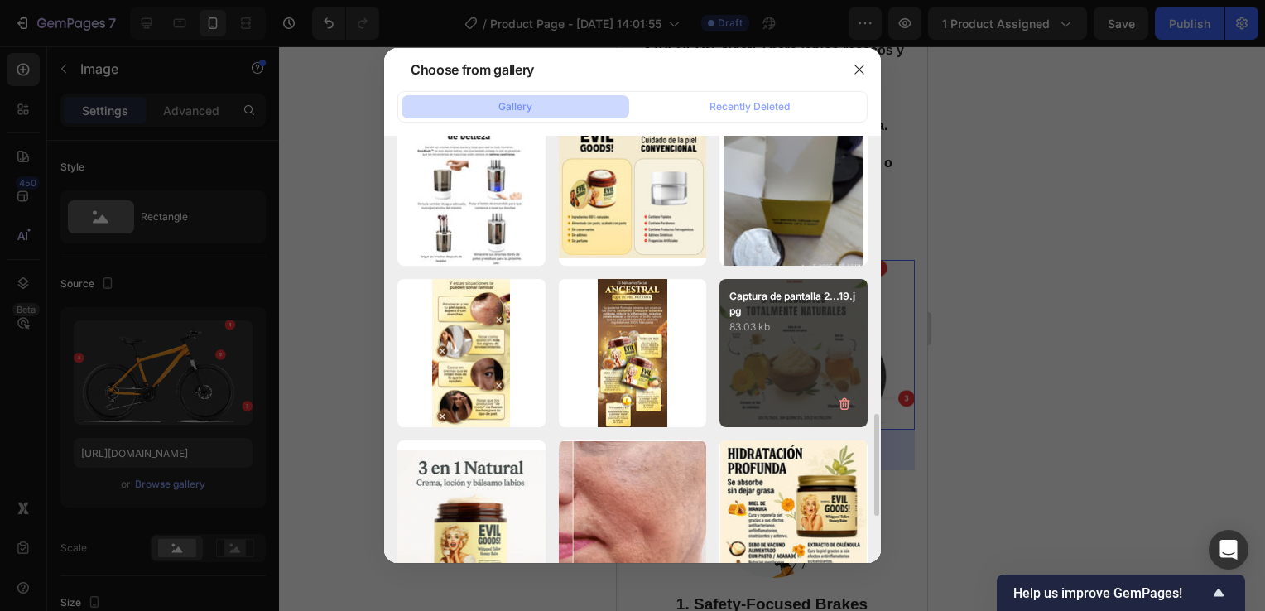
click at [782, 349] on div "Captura de pantalla 2...19.jpg 83.03 kb" at bounding box center [794, 353] width 148 height 148
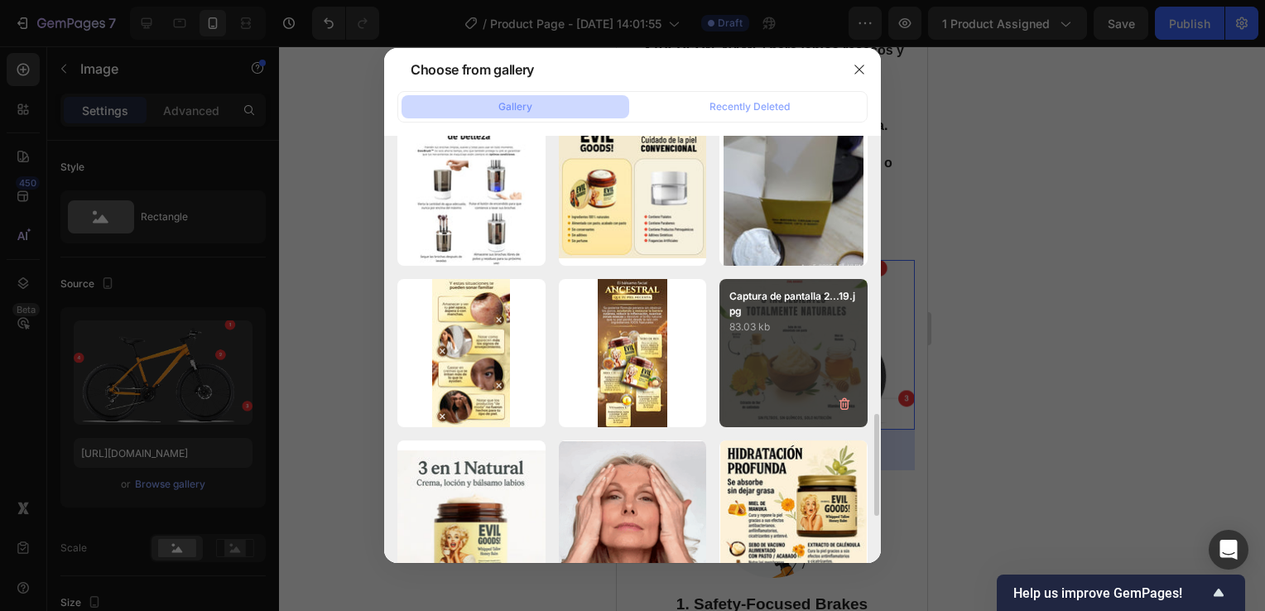
type input "https://cdn.shopify.com/s/files/1/0755/4170/9050/files/gempages_578252502063907…"
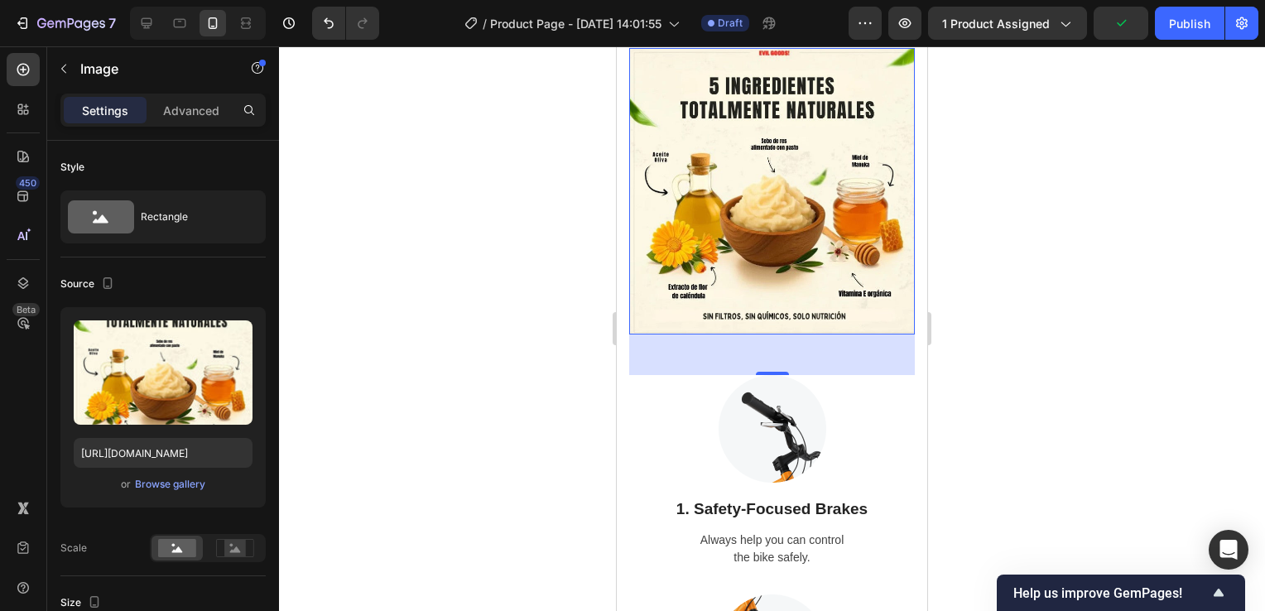
scroll to position [3471, 0]
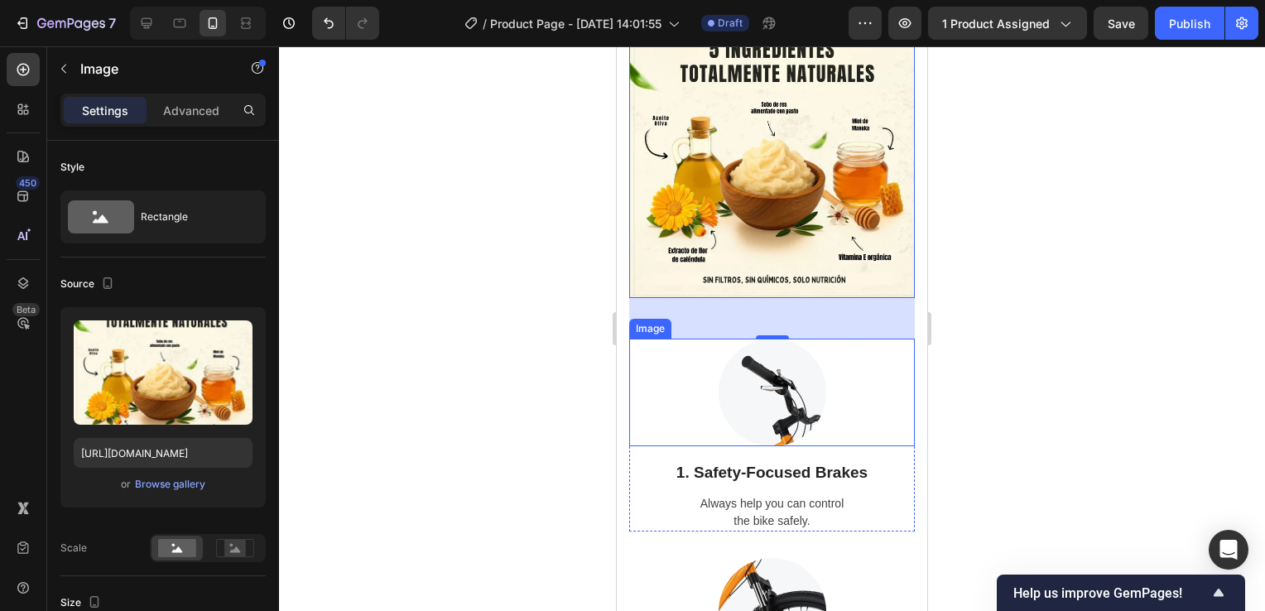
click at [778, 426] on img at bounding box center [773, 393] width 108 height 108
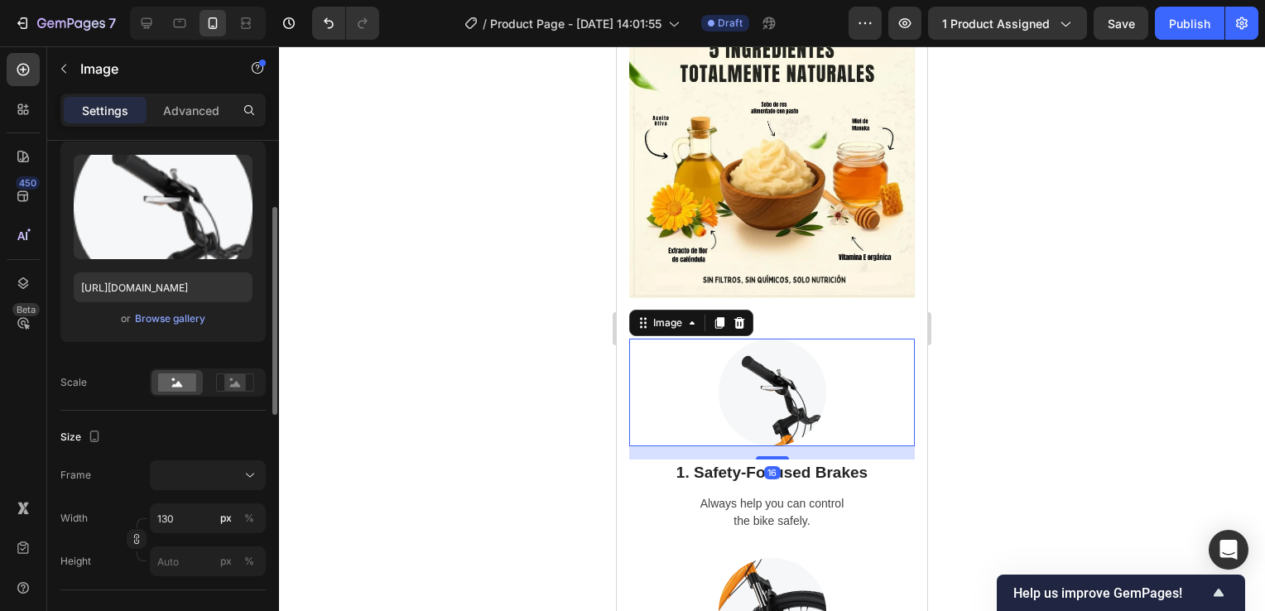
scroll to position [3637, 0]
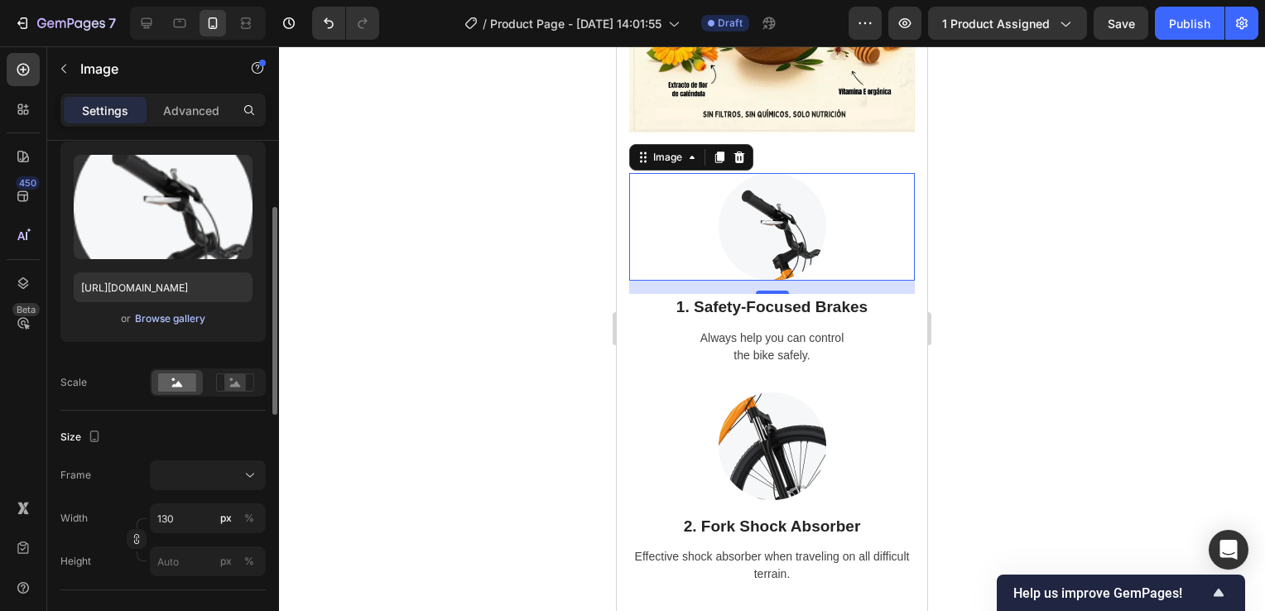
click at [190, 313] on div "Browse gallery" at bounding box center [170, 318] width 70 height 15
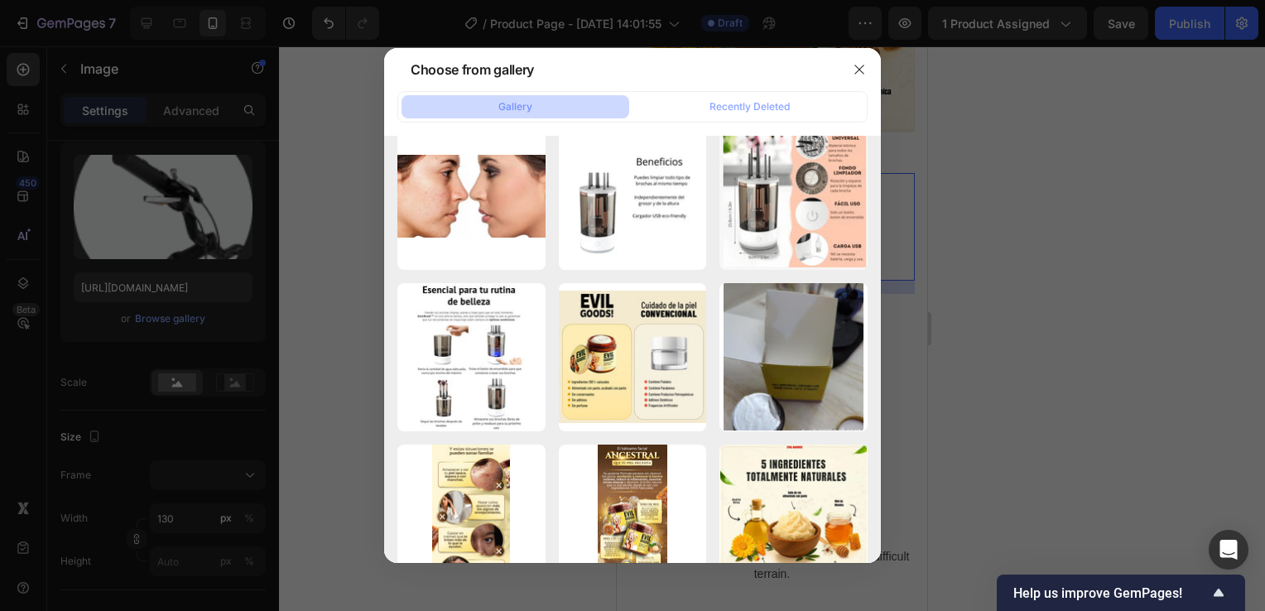
scroll to position [1325, 0]
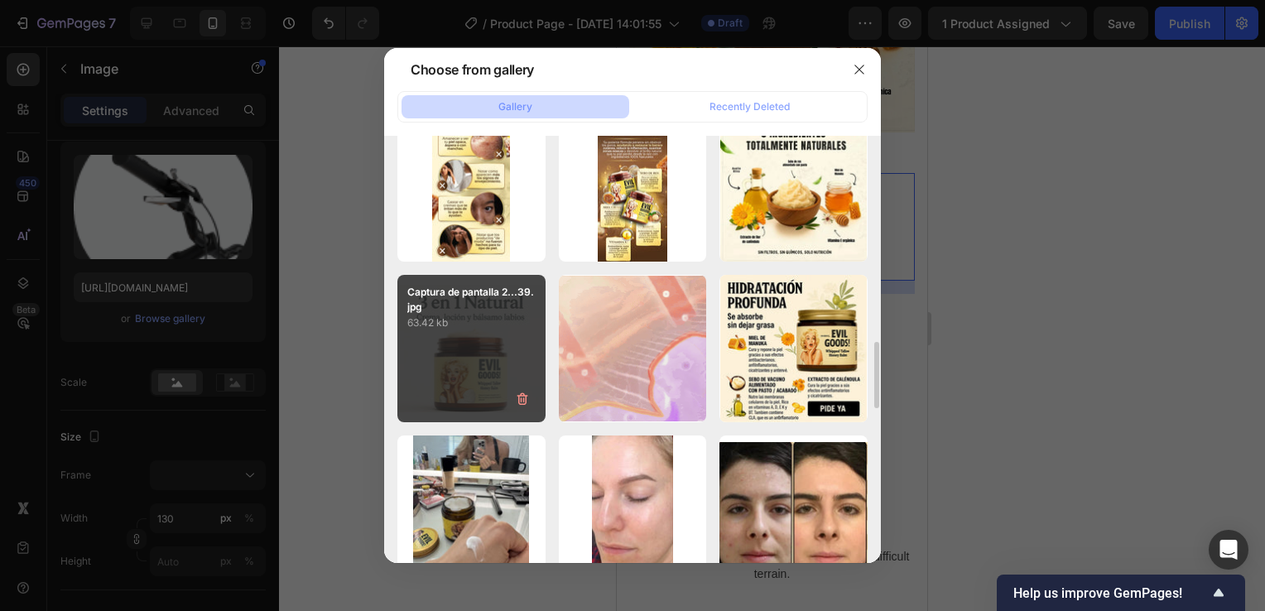
click at [479, 354] on div "Captura de pantalla 2...39.jpg 63.42 kb" at bounding box center [471, 349] width 148 height 148
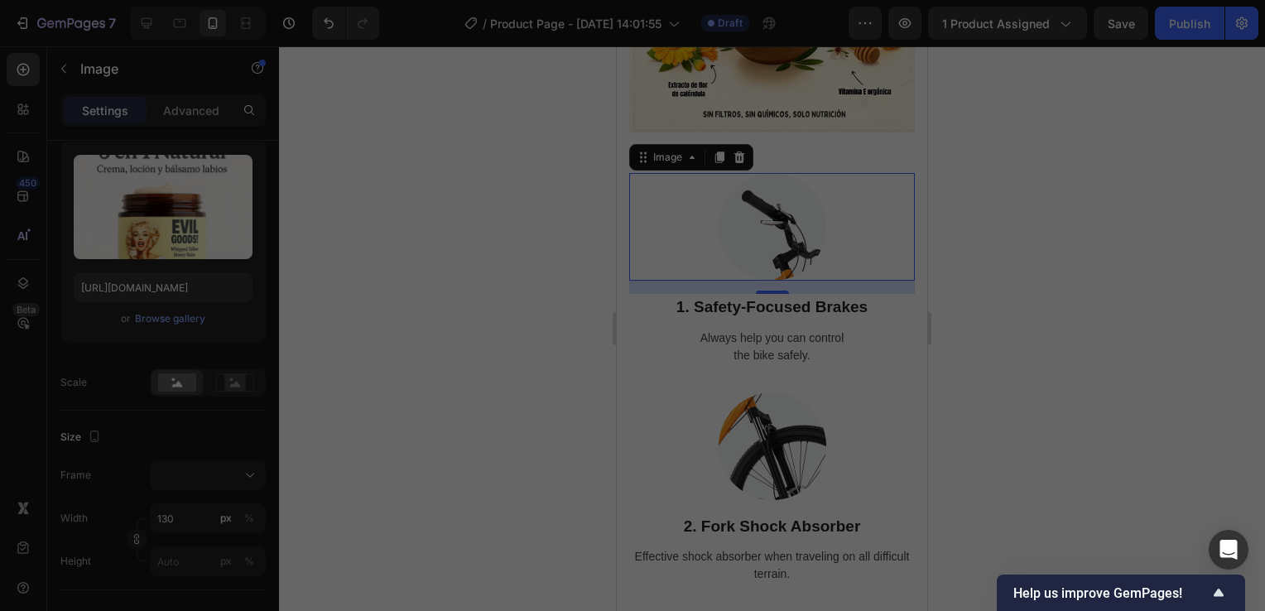
type input "https://cdn.shopify.com/s/files/1/0755/4170/9050/files/gempages_578252502063907…"
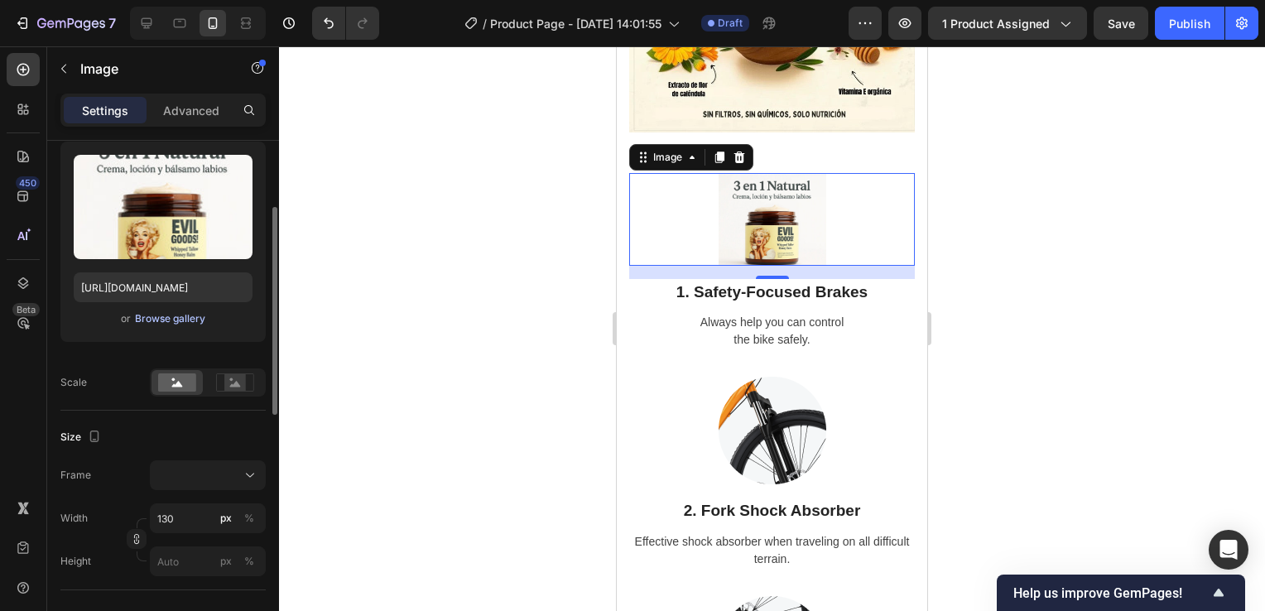
click at [170, 316] on div "Browse gallery" at bounding box center [170, 318] width 70 height 15
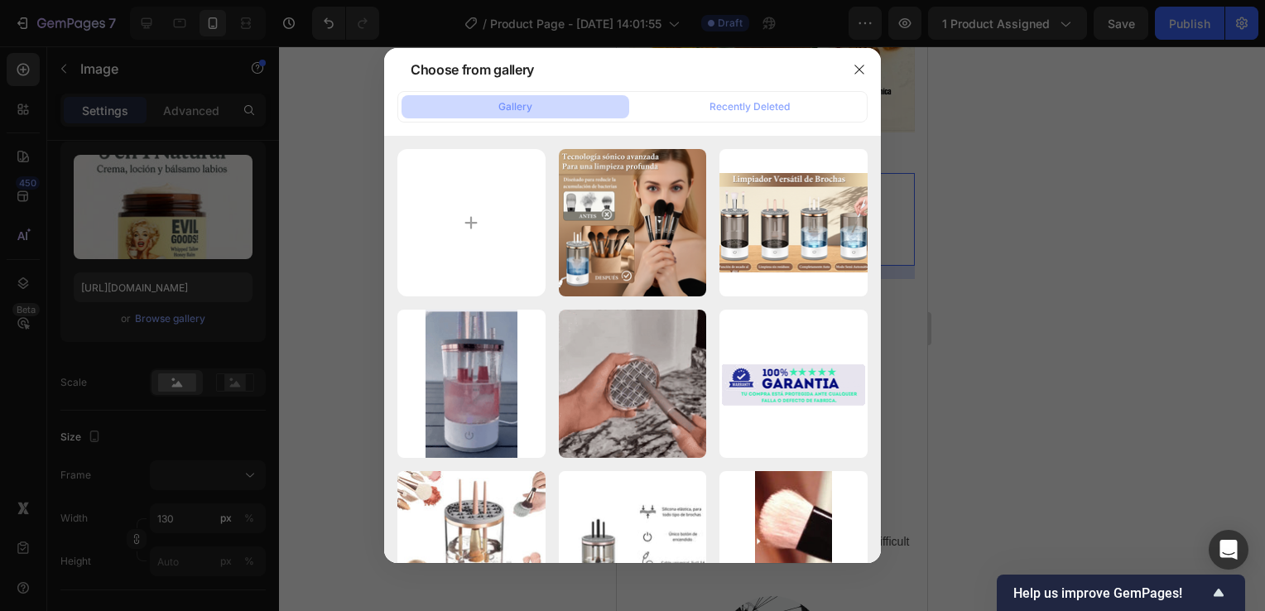
click at [1004, 272] on div at bounding box center [632, 305] width 1265 height 611
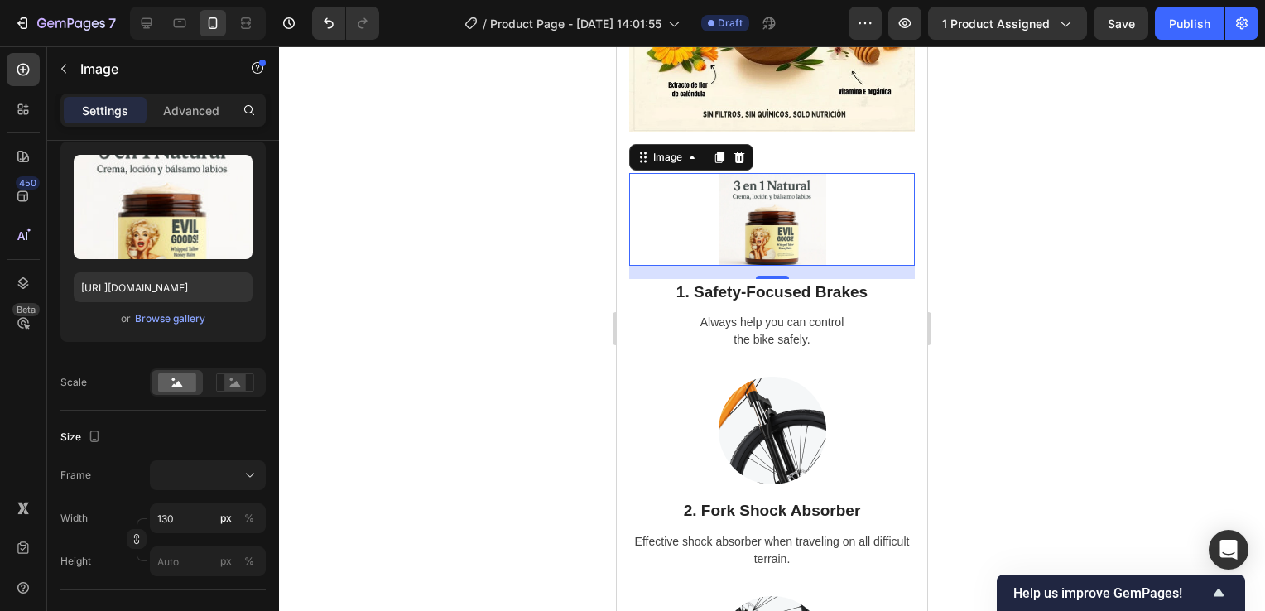
click at [780, 248] on img at bounding box center [773, 219] width 108 height 93
click at [780, 305] on p "1. Safety-Focused Brakes" at bounding box center [772, 293] width 282 height 24
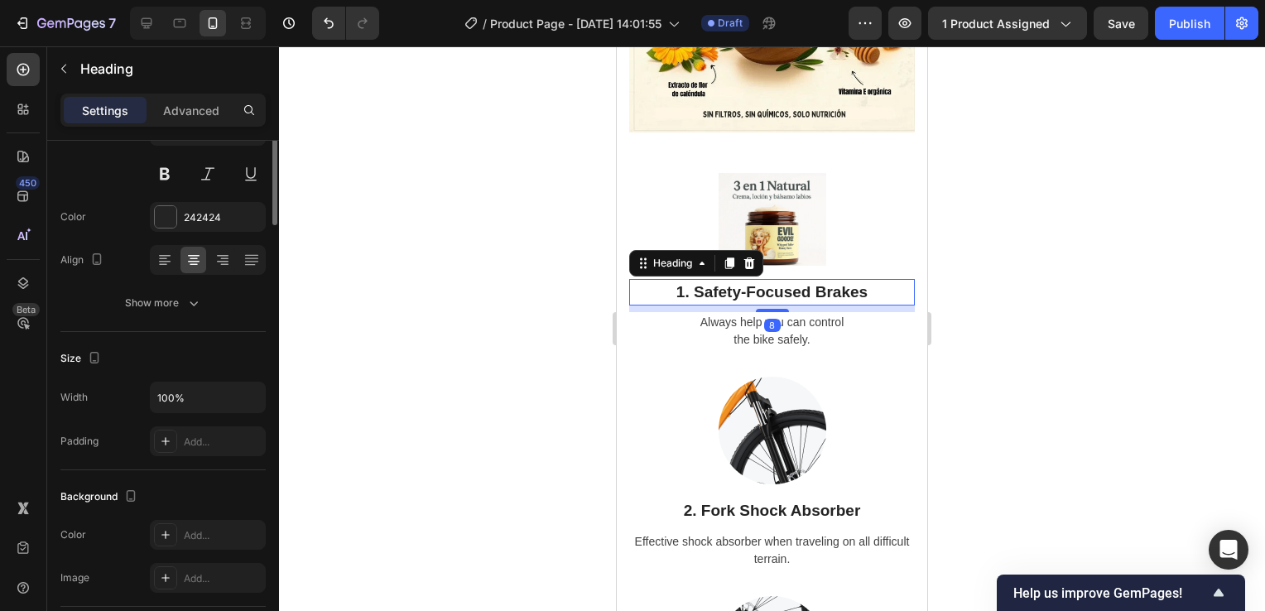
scroll to position [0, 0]
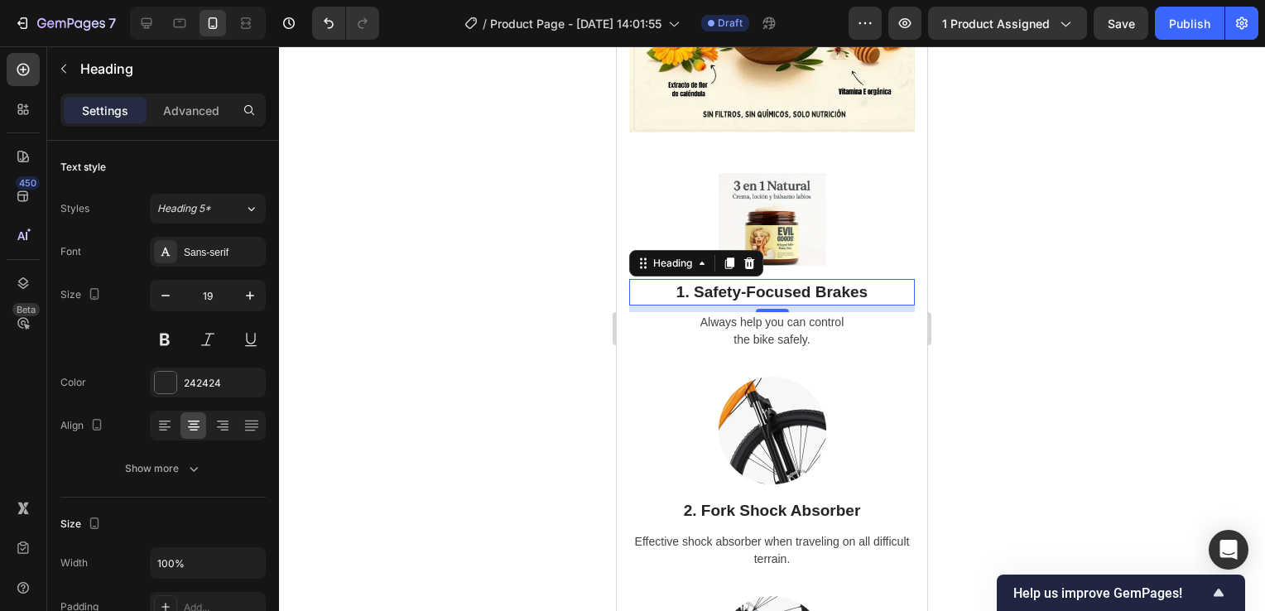
click at [853, 305] on p "1. Safety-Focused Brakes" at bounding box center [772, 293] width 282 height 24
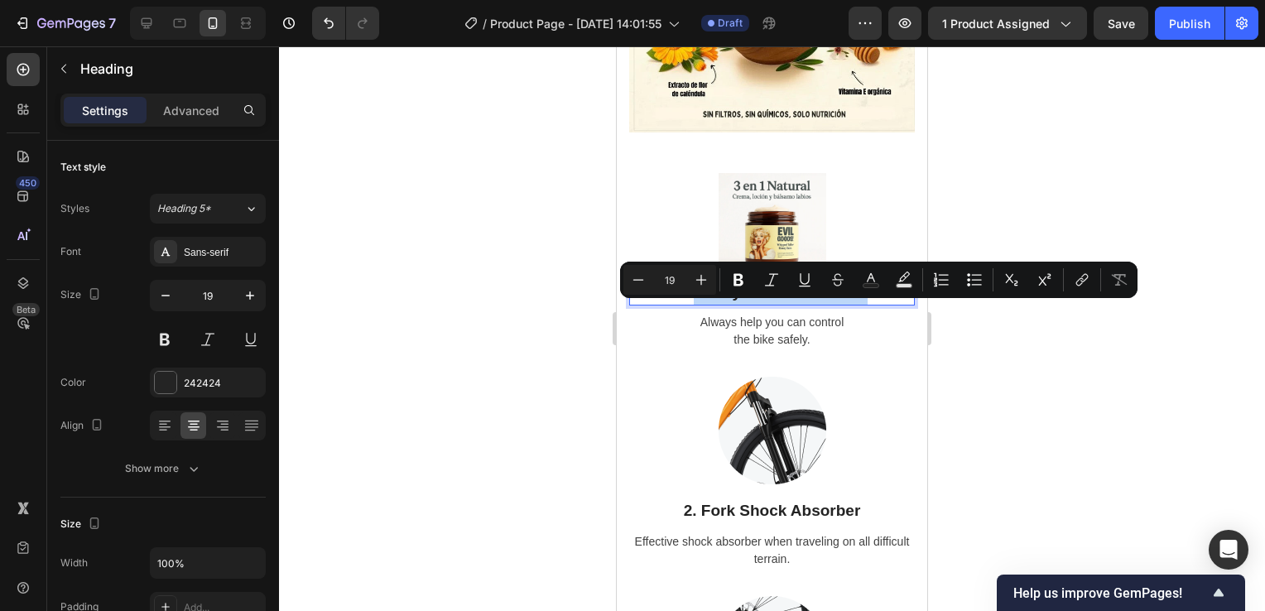
drag, startPoint x: 864, startPoint y: 311, endPoint x: 688, endPoint y: 307, distance: 175.6
click at [688, 305] on p "1. Safety-Focused Brakes" at bounding box center [772, 293] width 282 height 24
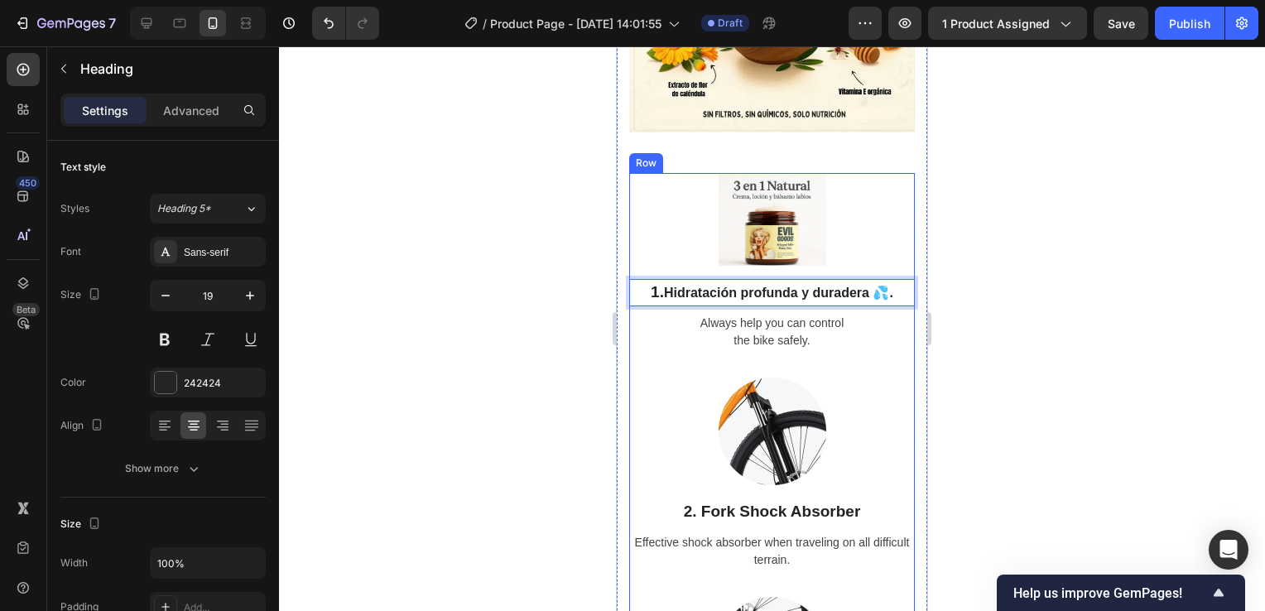
click at [842, 378] on div "Image 1. Hidratación profunda y duradera 💦. Heading 8 Always help you can contr…" at bounding box center [772, 275] width 286 height 205
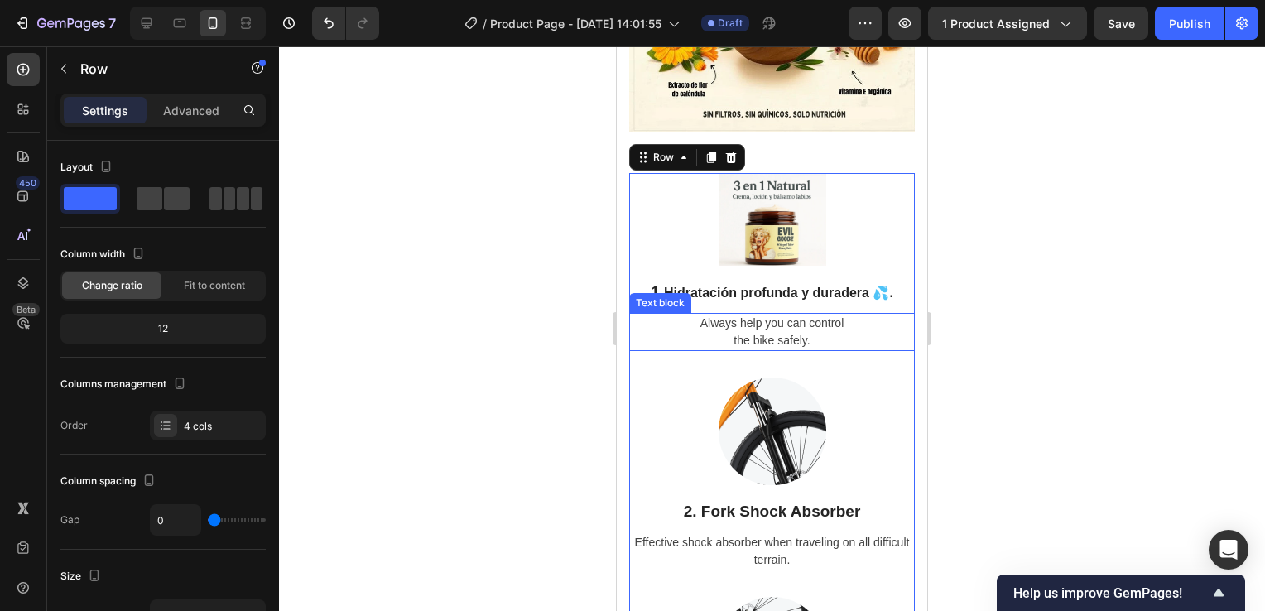
click at [796, 349] on p "Always help you can control the bike safely." at bounding box center [772, 332] width 282 height 35
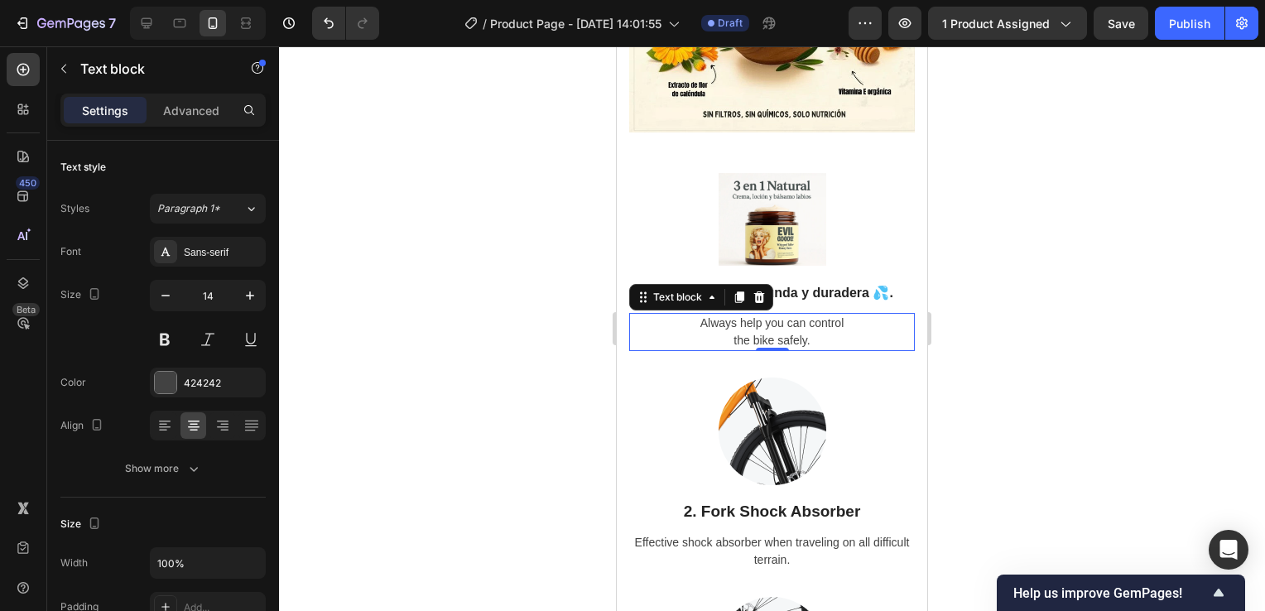
click at [810, 349] on p "Always help you can control the bike safely." at bounding box center [772, 332] width 282 height 35
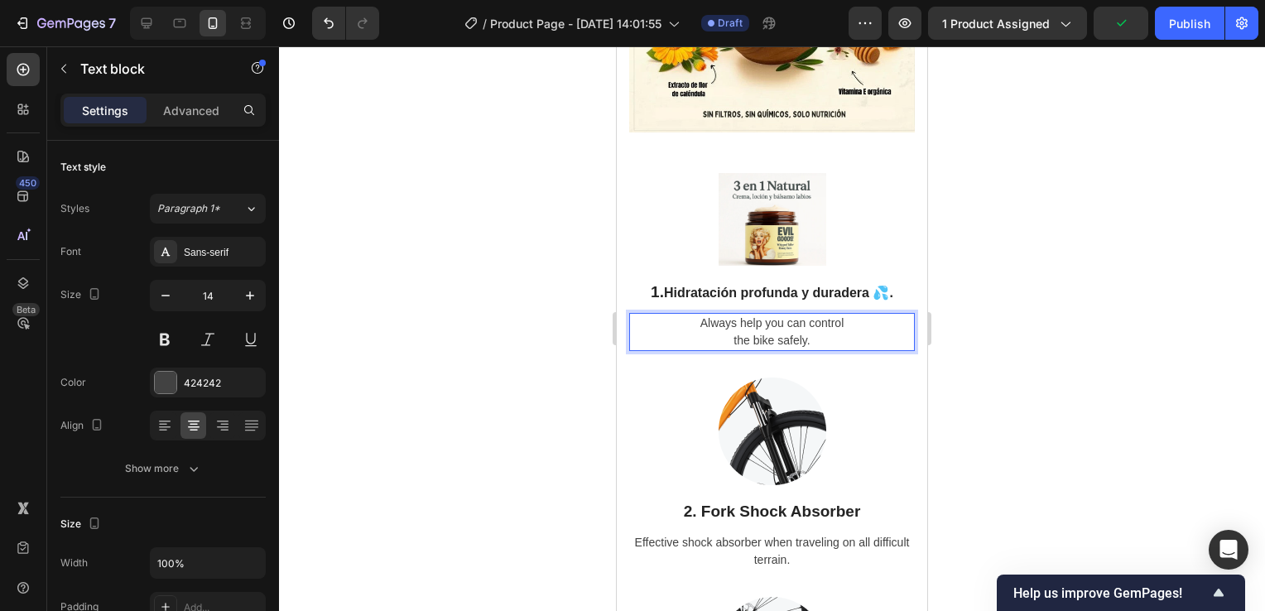
click at [850, 374] on div "Image 1. Hidratación profunda y duradera 💦. Heading Always help you can control…" at bounding box center [772, 275] width 286 height 205
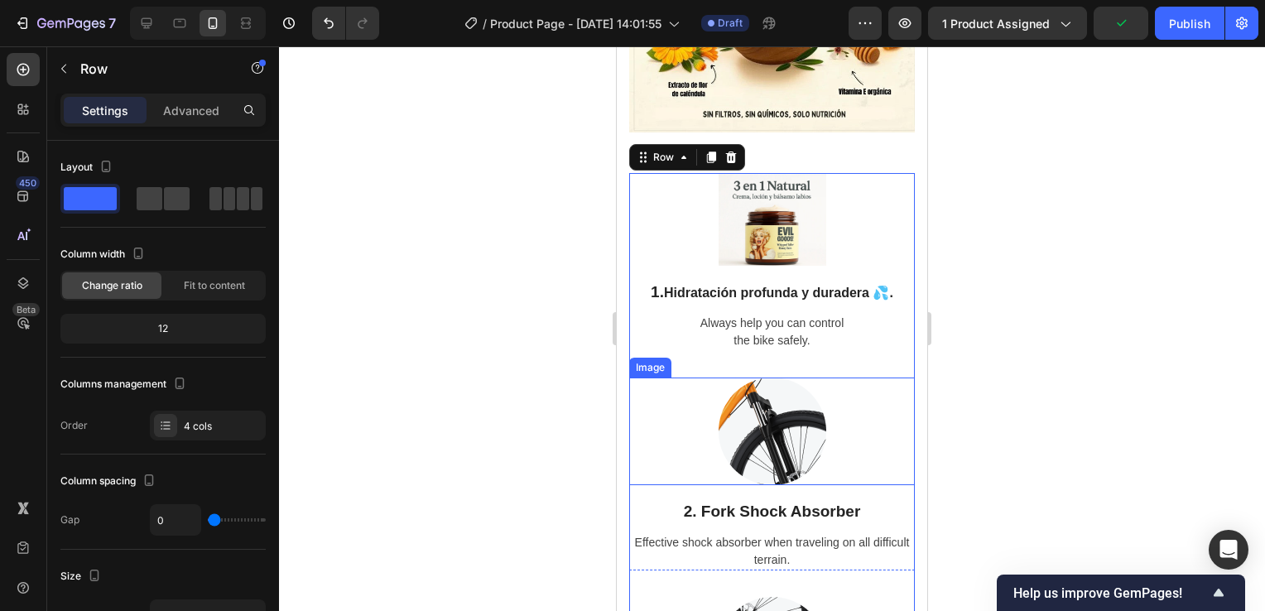
click at [841, 411] on div at bounding box center [772, 432] width 286 height 108
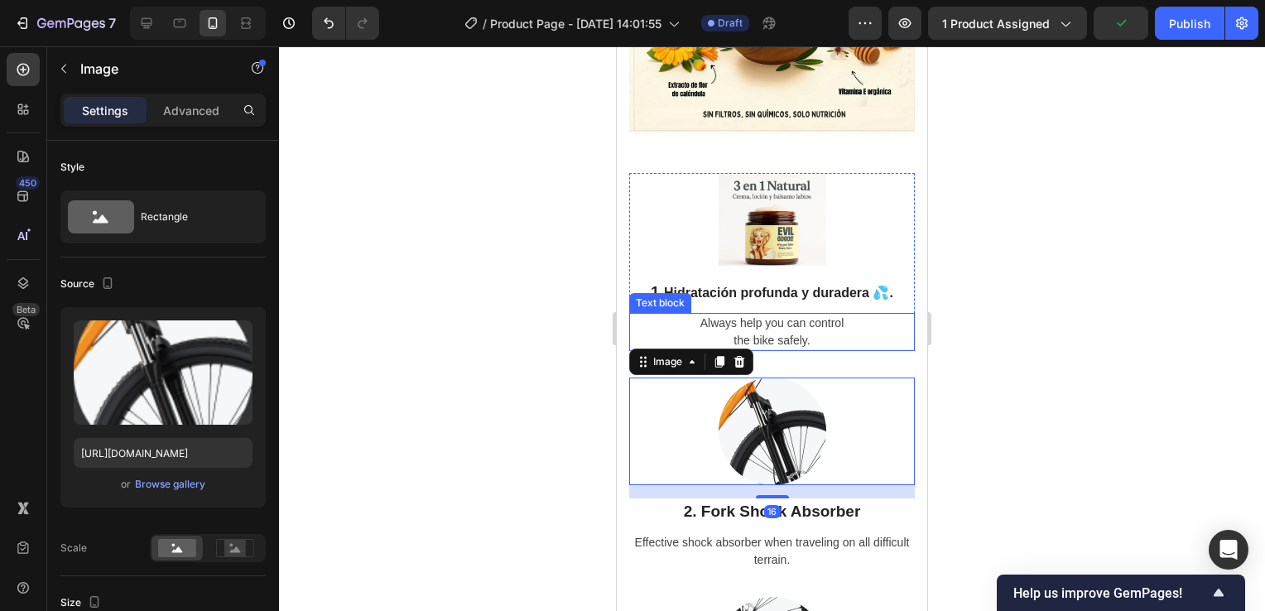
click at [838, 349] on p "Always help you can control the bike safely." at bounding box center [772, 332] width 282 height 35
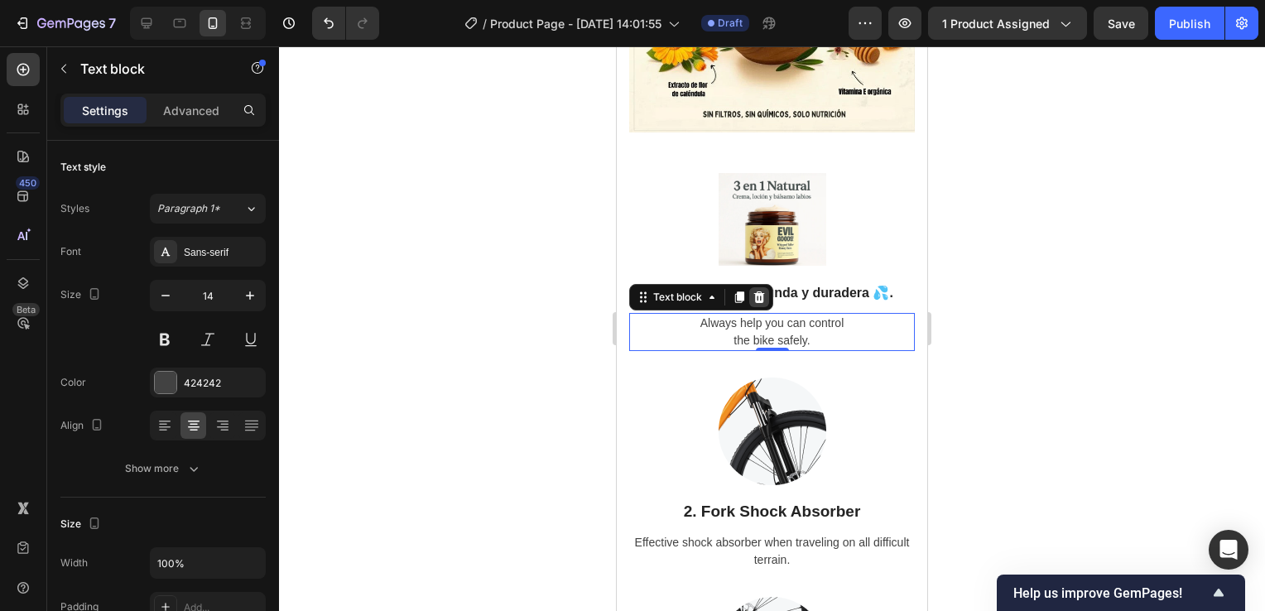
click at [759, 303] on icon at bounding box center [759, 297] width 11 height 12
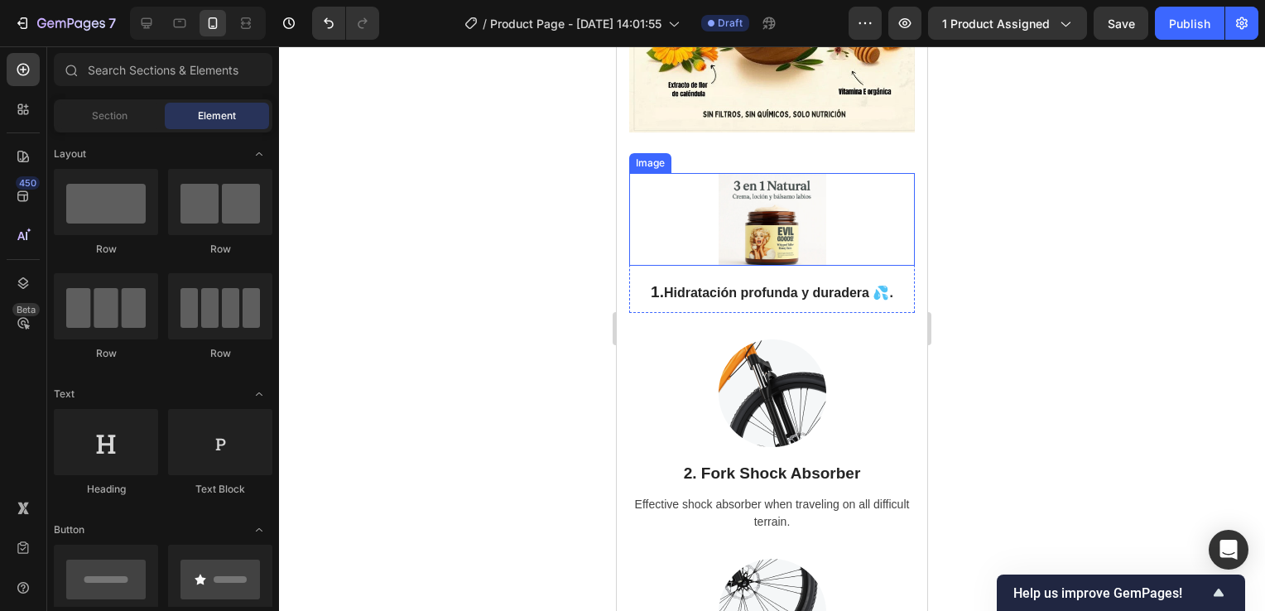
click at [792, 253] on img at bounding box center [773, 219] width 108 height 93
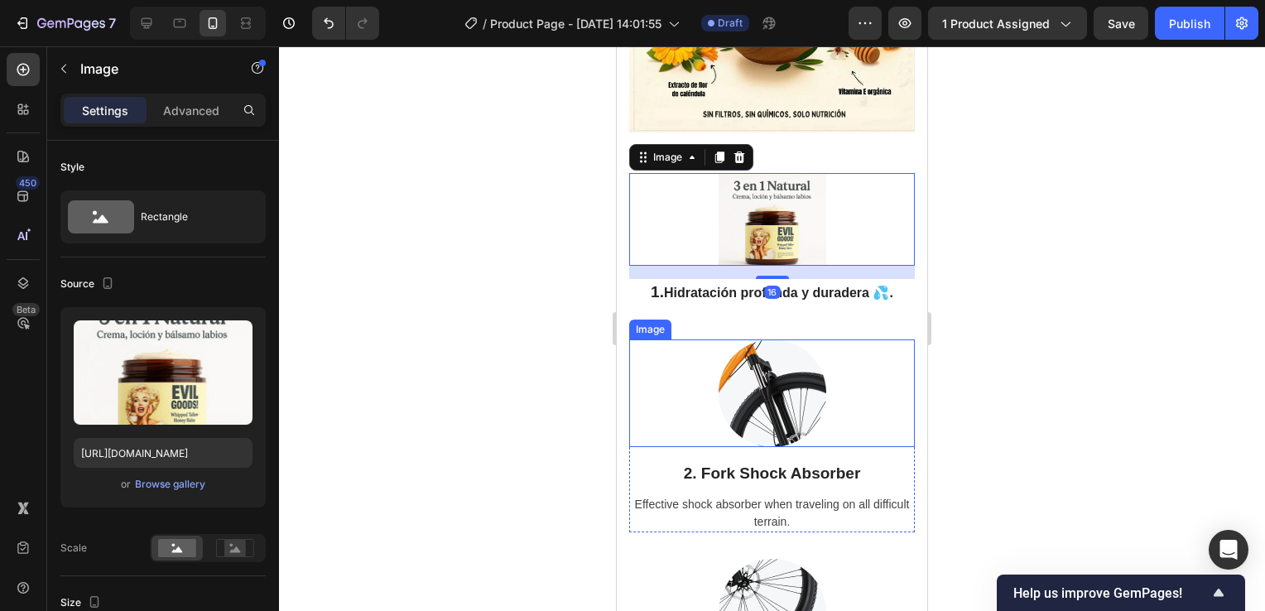
click at [766, 422] on img at bounding box center [773, 394] width 108 height 108
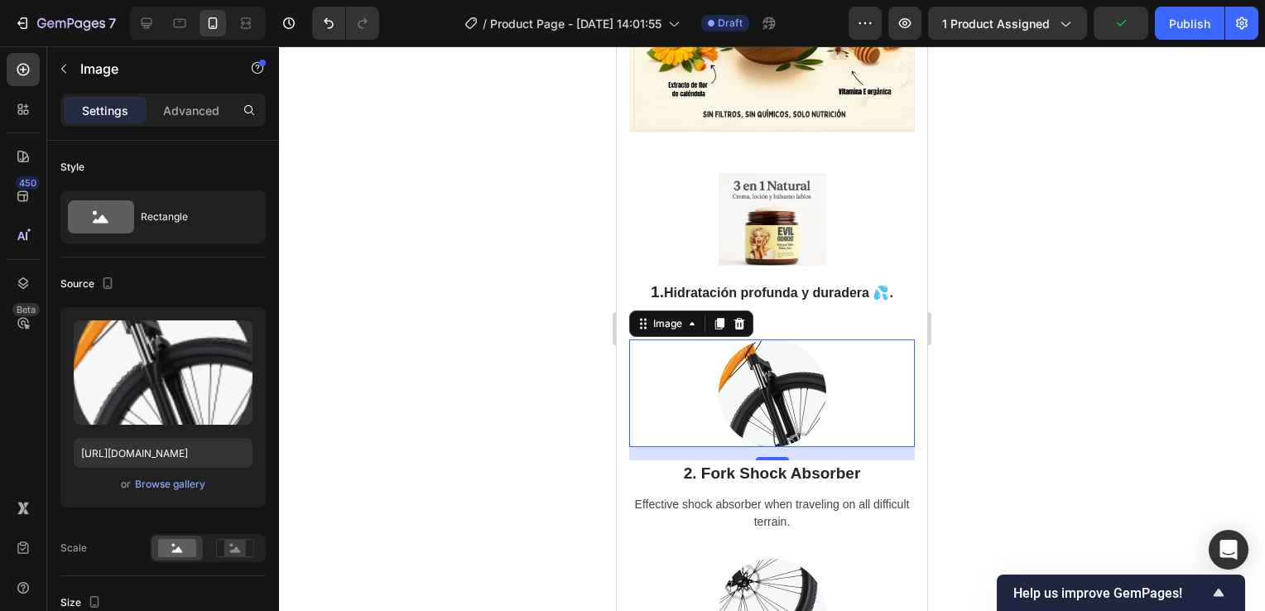
click at [777, 409] on img at bounding box center [773, 394] width 108 height 108
click at [183, 485] on div "Browse gallery" at bounding box center [170, 484] width 70 height 15
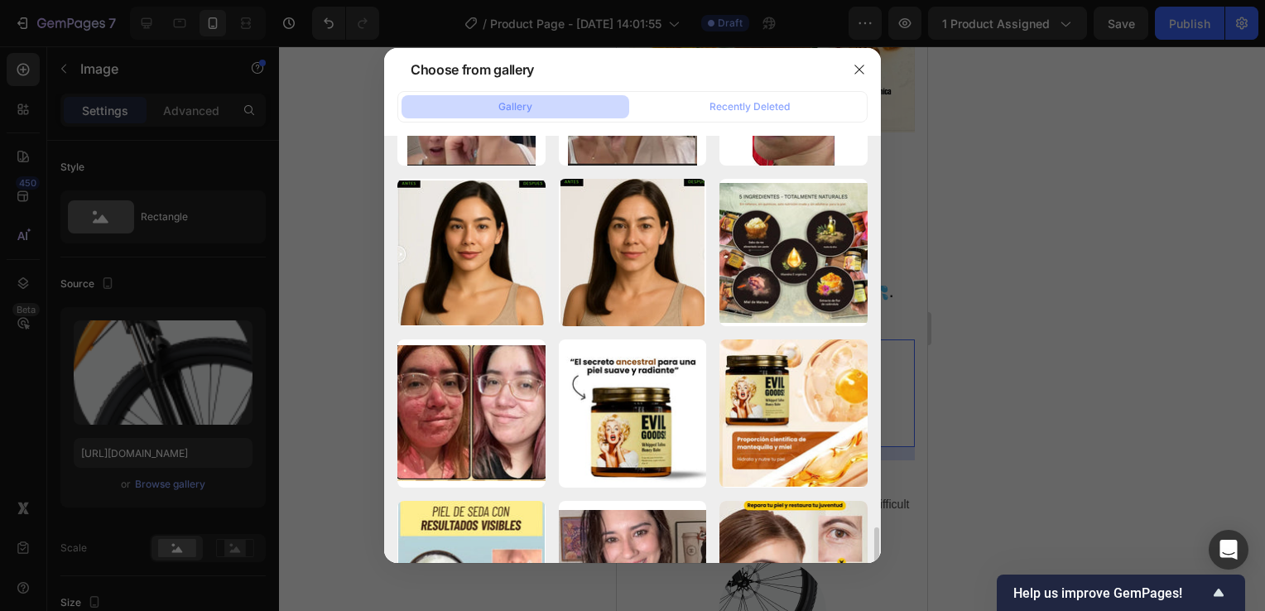
scroll to position [1987, 0]
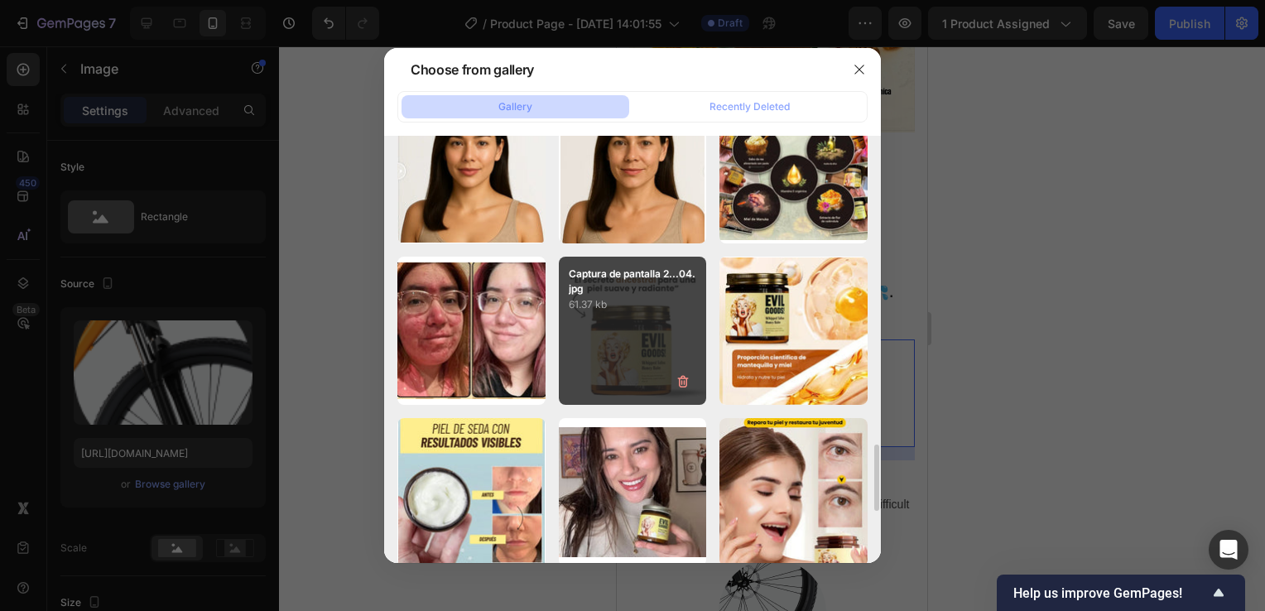
click at [629, 330] on div "Captura de pantalla 2...04.jpg 61.37 kb" at bounding box center [633, 331] width 148 height 148
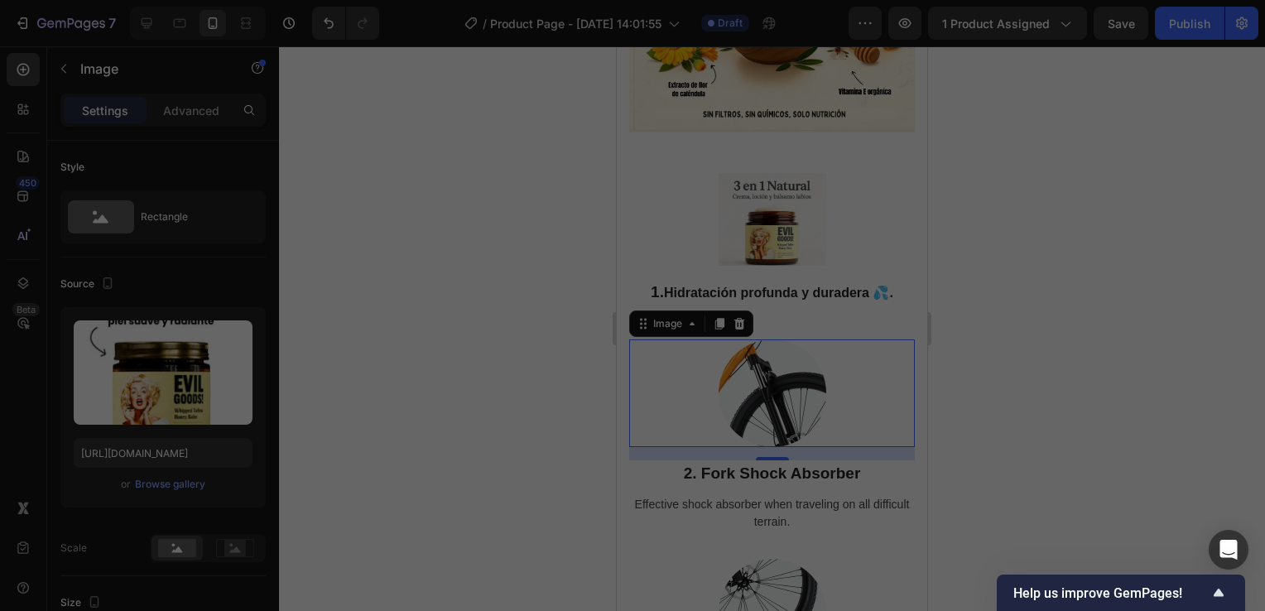
type input "https://cdn.shopify.com/s/files/1/0755/4170/9050/files/gempages_578252502063907…"
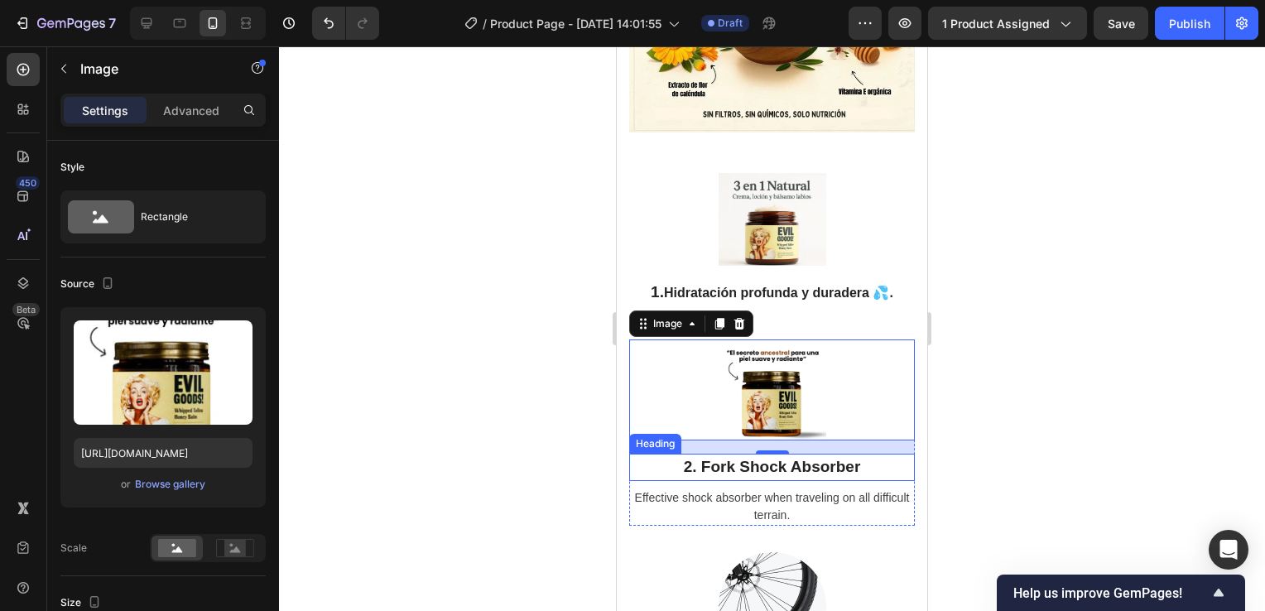
click at [743, 479] on p "2. Fork Shock Absorber" at bounding box center [772, 467] width 282 height 24
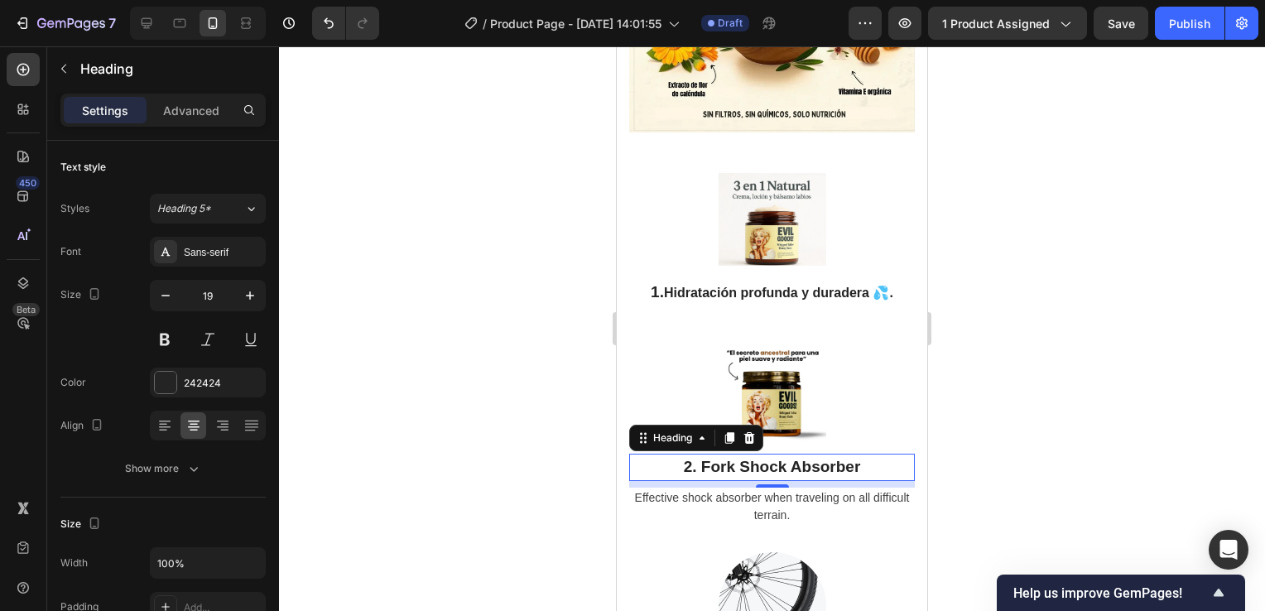
click at [776, 479] on p "2. Fork Shock Absorber" at bounding box center [772, 467] width 282 height 24
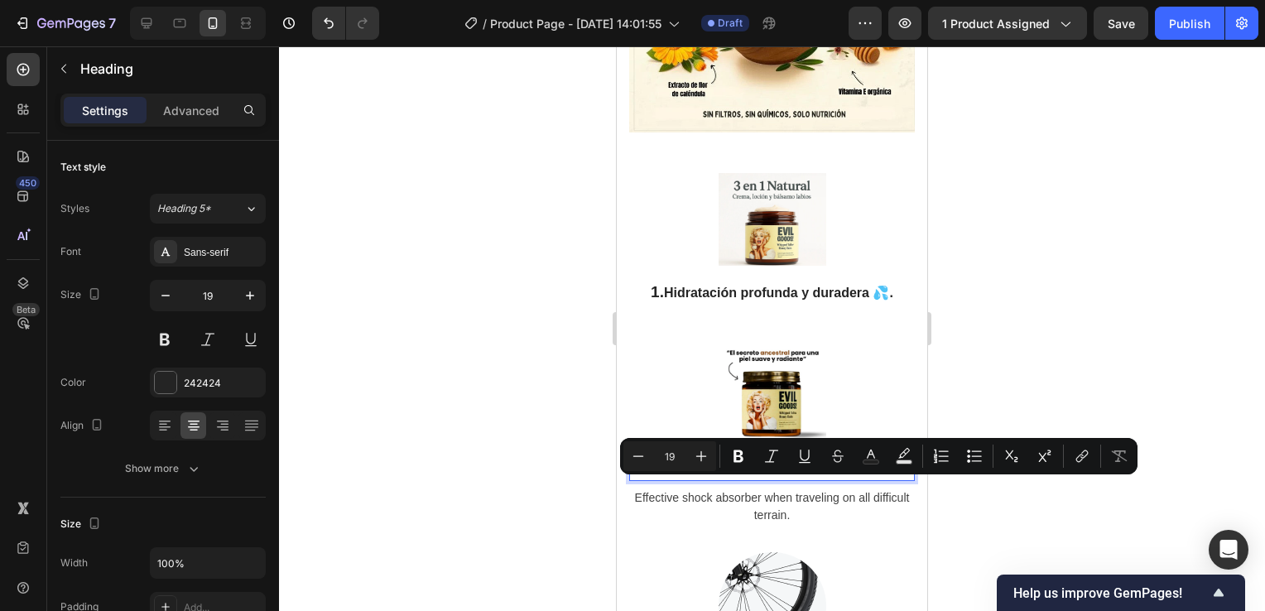
click at [847, 479] on p "2. Fork Shock Absorber" at bounding box center [772, 467] width 282 height 24
drag, startPoint x: 855, startPoint y: 489, endPoint x: 696, endPoint y: 488, distance: 159.8
click at [696, 479] on p "2. Fork Shock Absorber" at bounding box center [772, 467] width 282 height 24
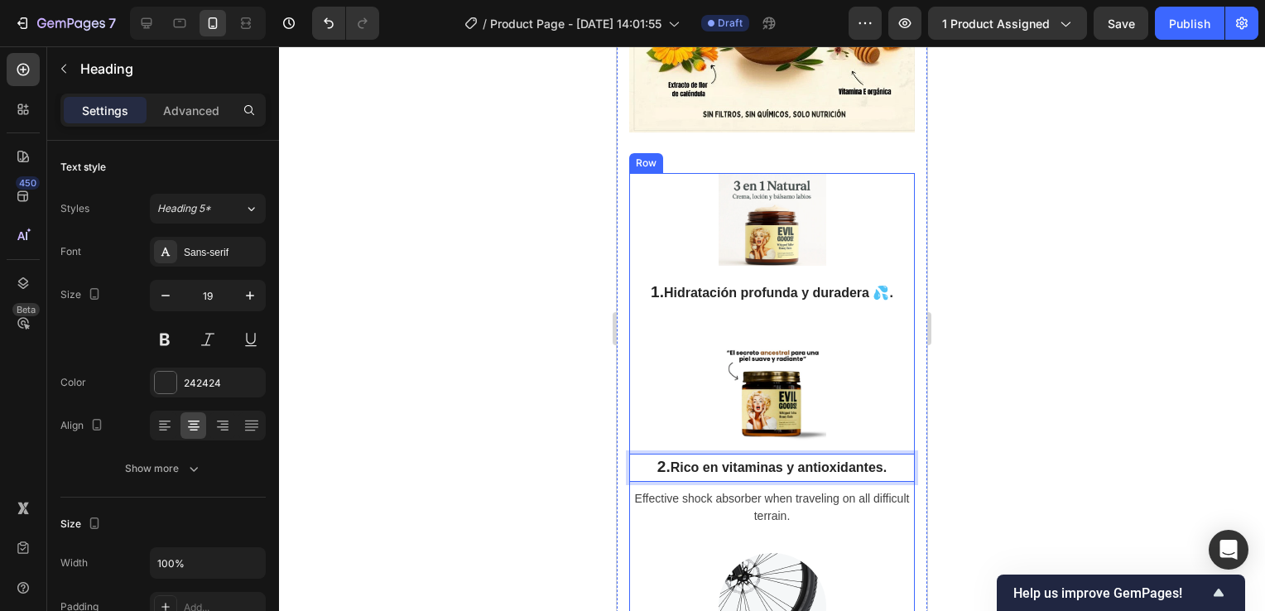
click at [853, 552] on div "Image 2. Rico en vitaminas y antioxidantes. Heading 8 Effective shock absorber …" at bounding box center [772, 446] width 286 height 213
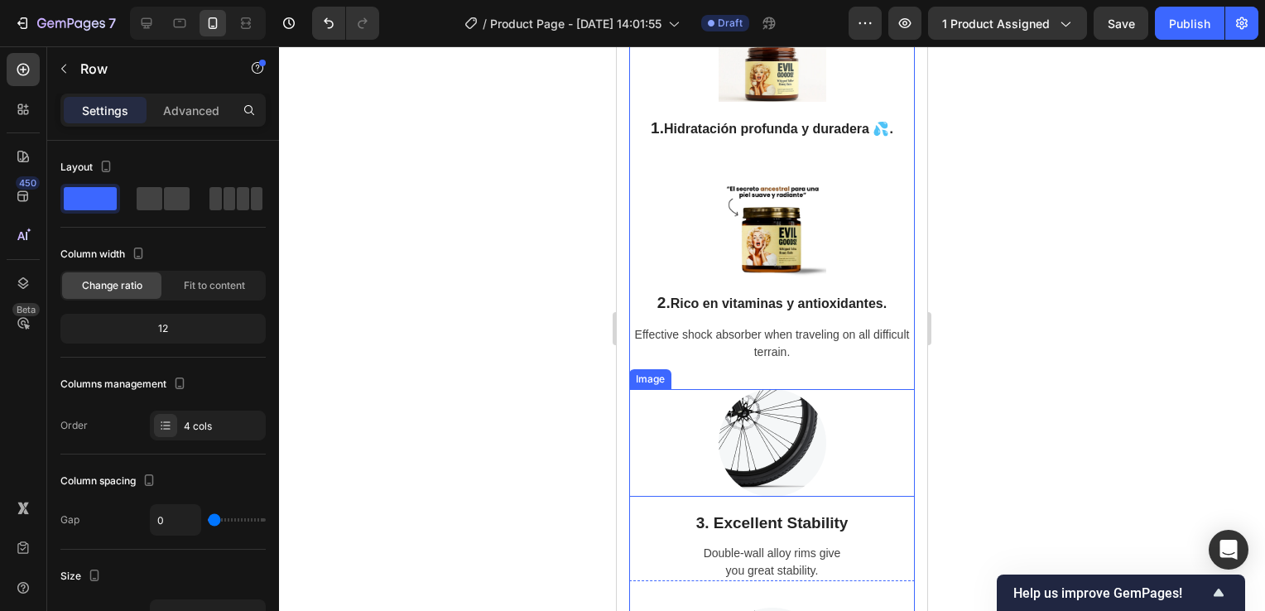
scroll to position [3803, 0]
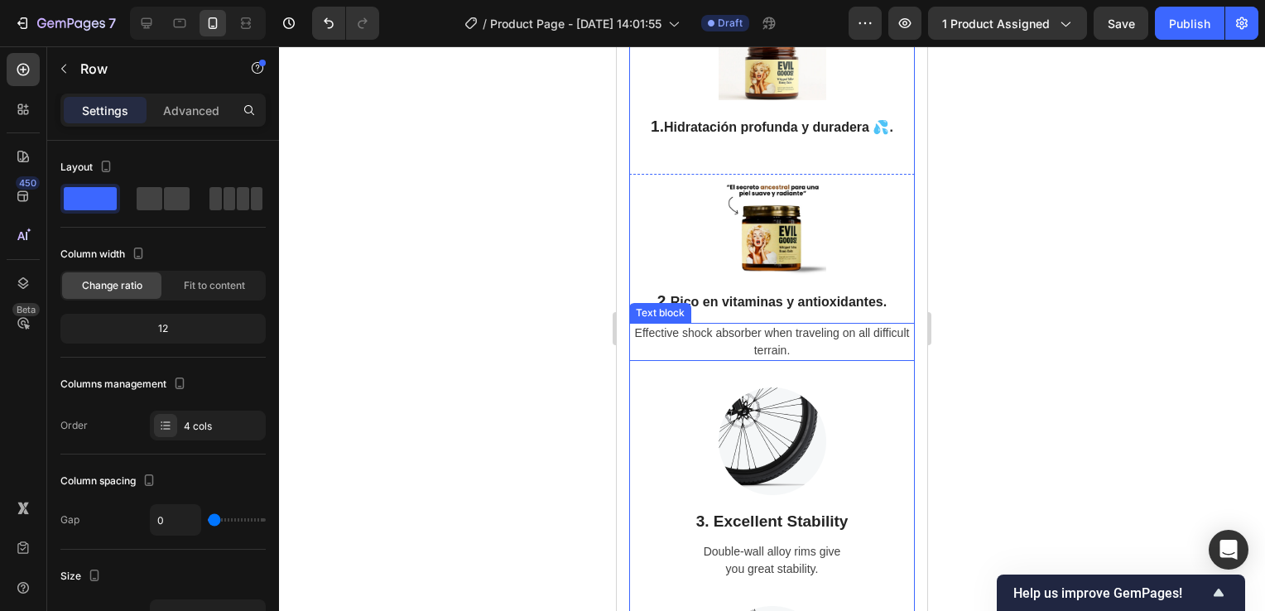
click at [793, 359] on p "Effective shock absorber when traveling on all difficult terrain." at bounding box center [772, 342] width 282 height 35
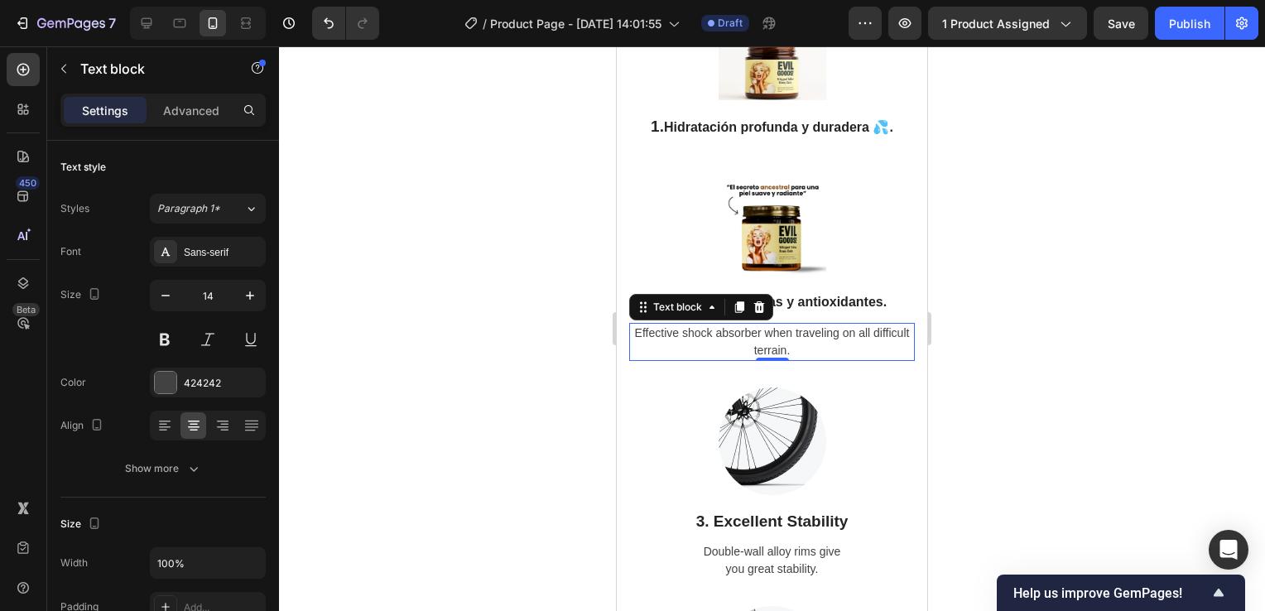
click at [755, 314] on icon at bounding box center [759, 307] width 13 height 13
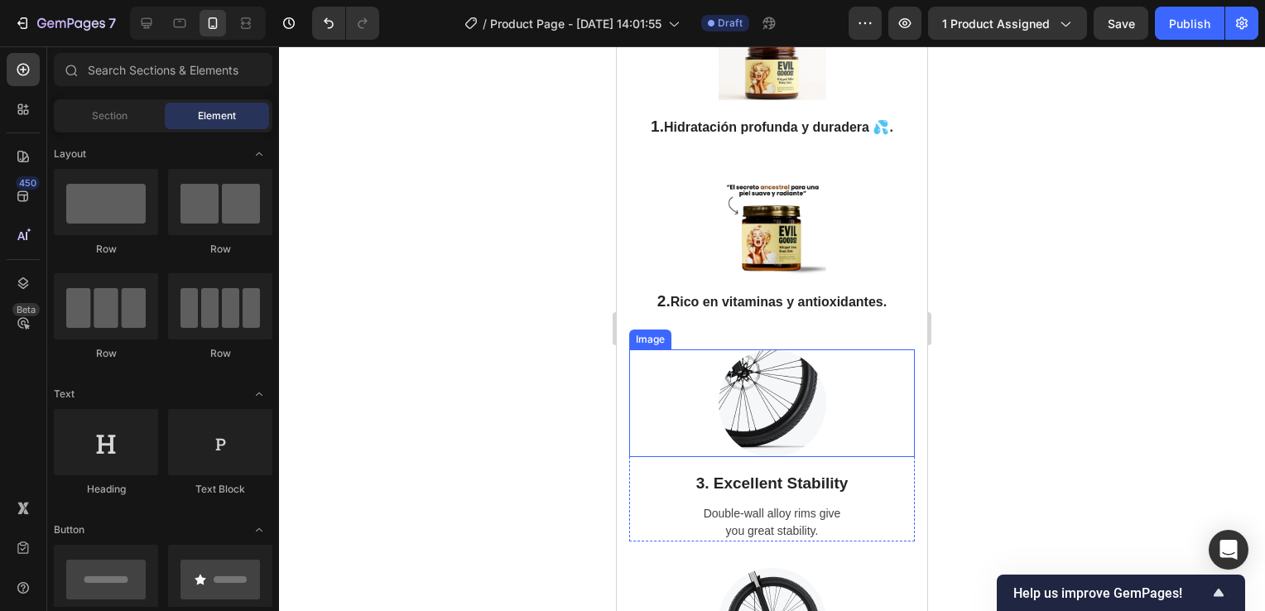
click at [769, 406] on img at bounding box center [773, 403] width 108 height 108
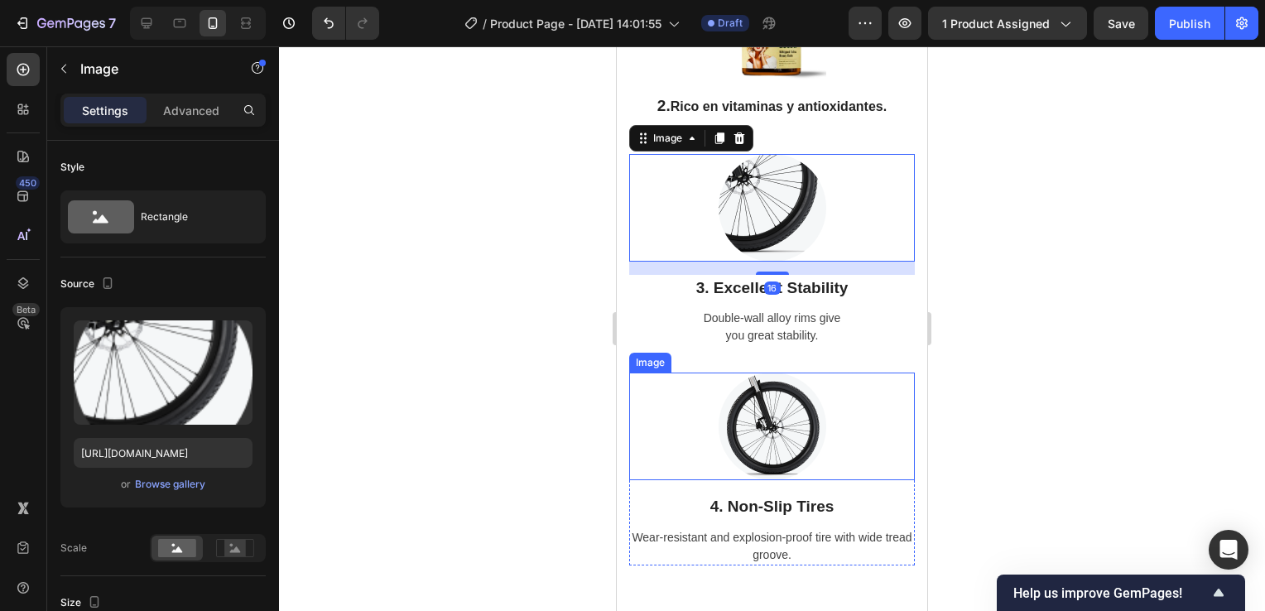
scroll to position [4051, 0]
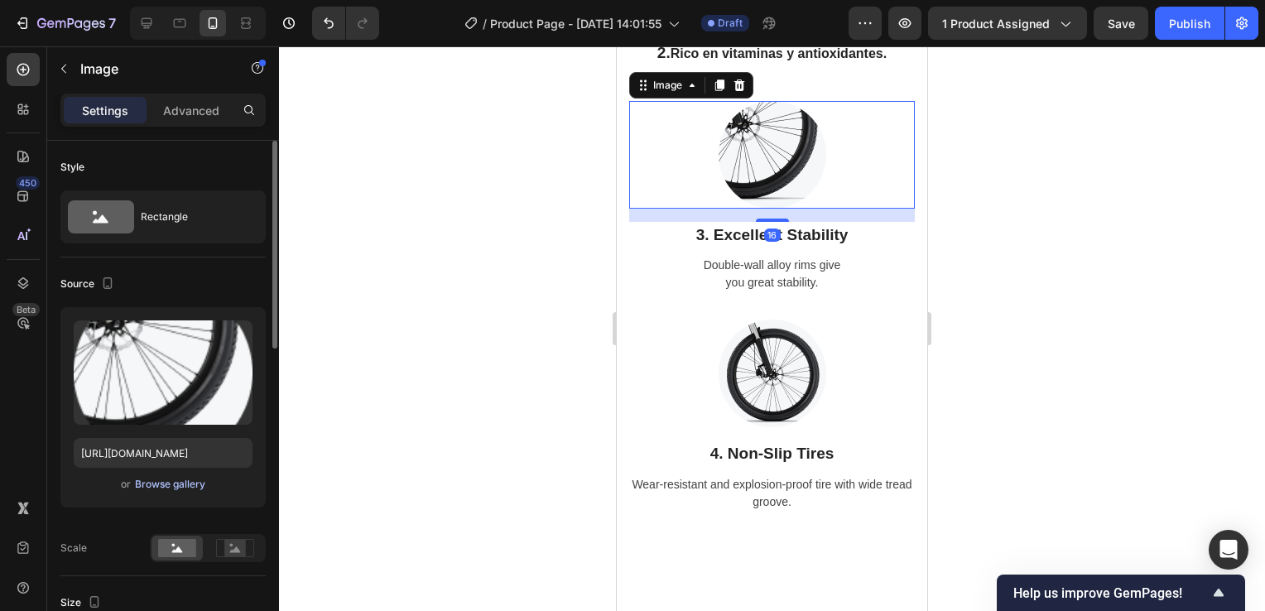
click at [195, 485] on div "Browse gallery" at bounding box center [170, 484] width 70 height 15
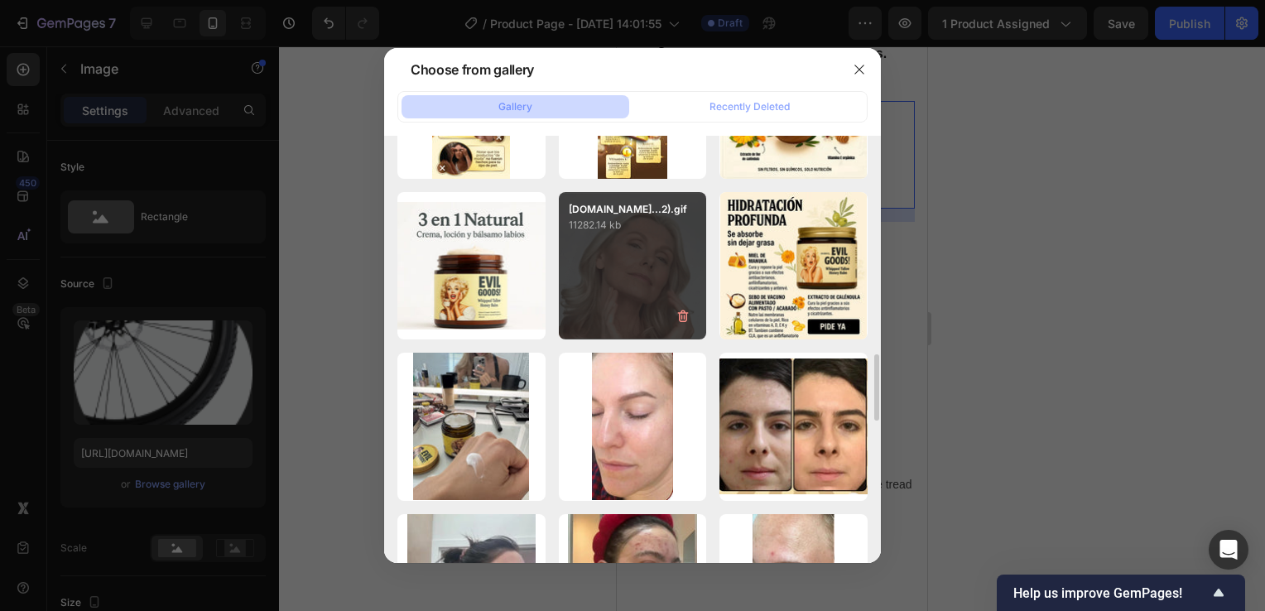
scroll to position [1491, 0]
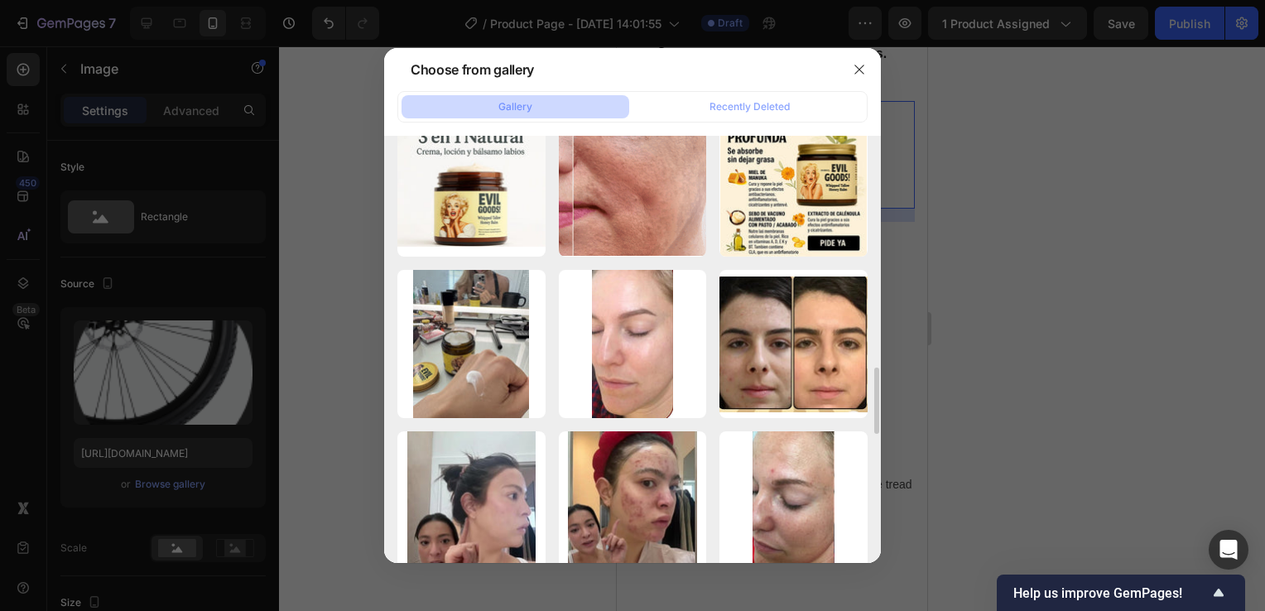
drag, startPoint x: 476, startPoint y: 350, endPoint x: 547, endPoint y: 540, distance: 202.3
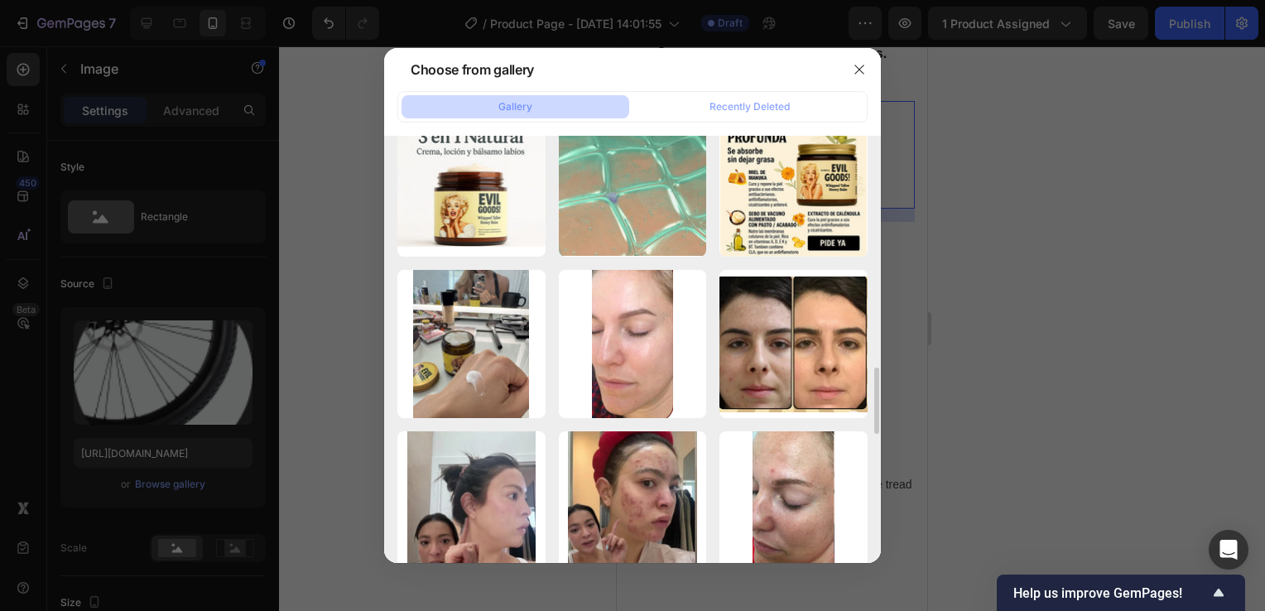
click at [0, 0] on div "reseña 3.jpg 69.33 kb" at bounding box center [0, 0] width 0 height 0
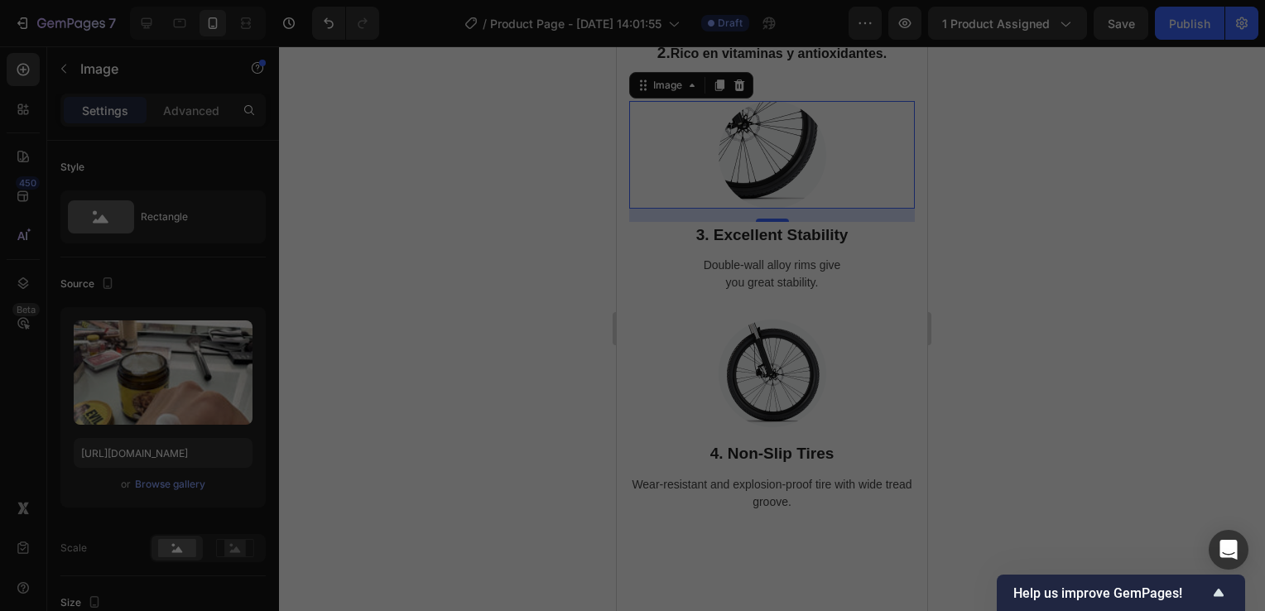
type input "https://cdn.shopify.com/s/files/1/0755/4170/9050/files/gempages_578252502063907…"
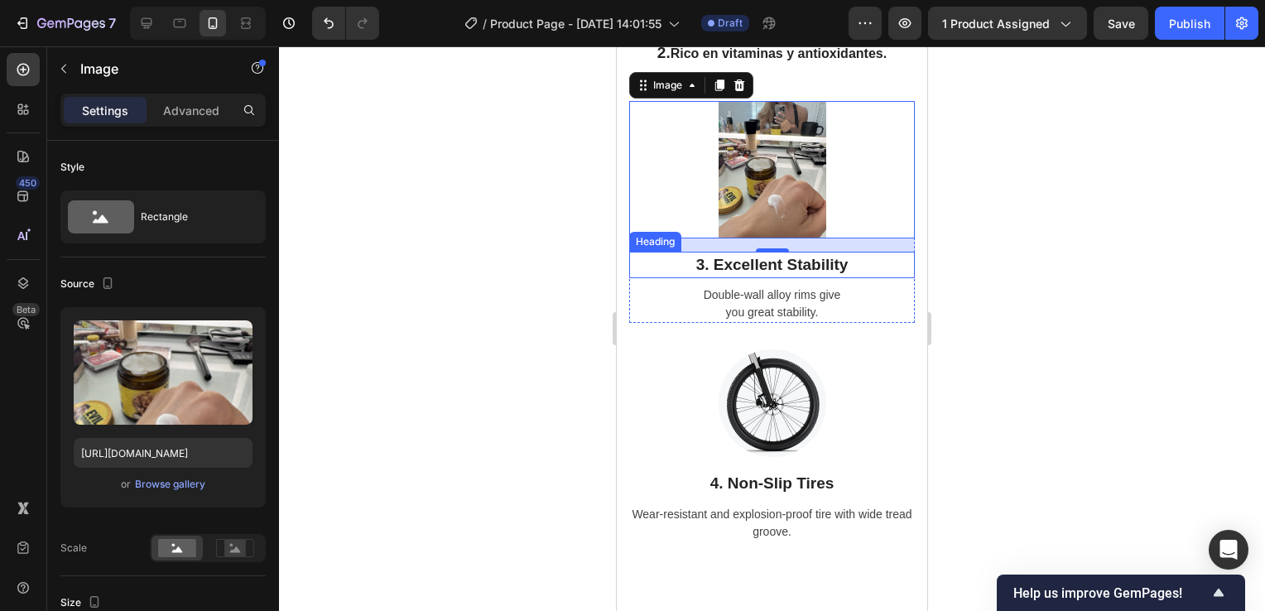
click at [786, 277] on p "3. Excellent Stability" at bounding box center [772, 265] width 282 height 24
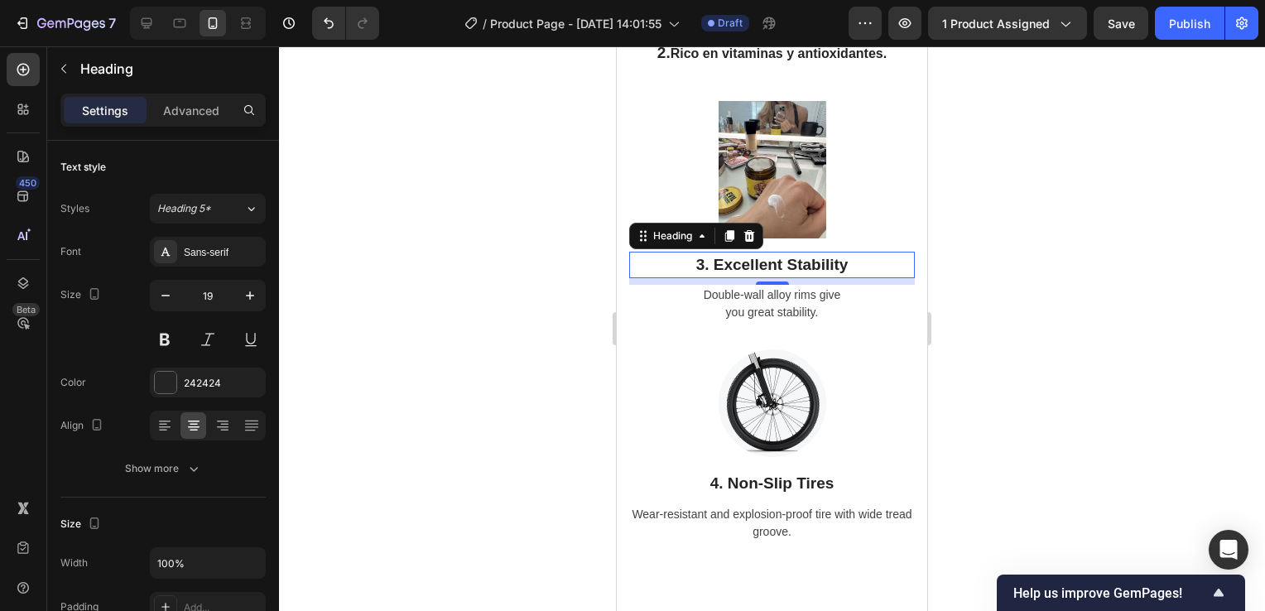
click at [853, 277] on p "3. Excellent Stability" at bounding box center [772, 265] width 282 height 24
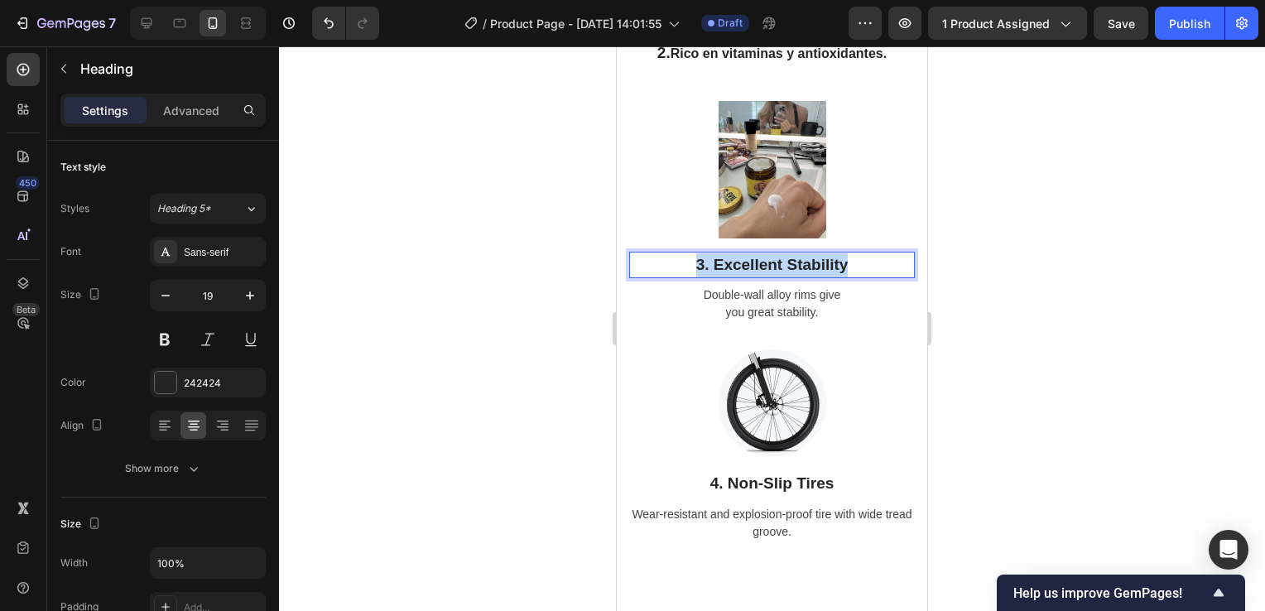
click at [853, 277] on p "3. Excellent Stability" at bounding box center [772, 265] width 282 height 24
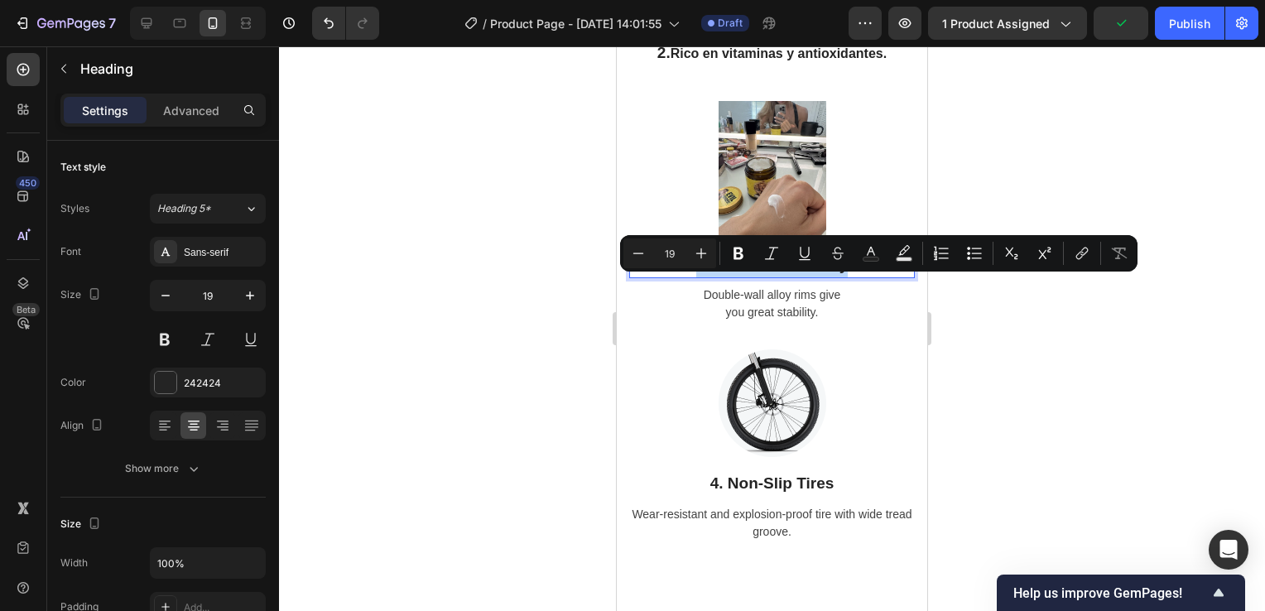
click at [839, 277] on p "3. Excellent Stability" at bounding box center [772, 265] width 282 height 24
drag, startPoint x: 846, startPoint y: 284, endPoint x: 706, endPoint y: 292, distance: 140.2
click at [706, 277] on p "3. Excellent Stability" at bounding box center [772, 265] width 282 height 24
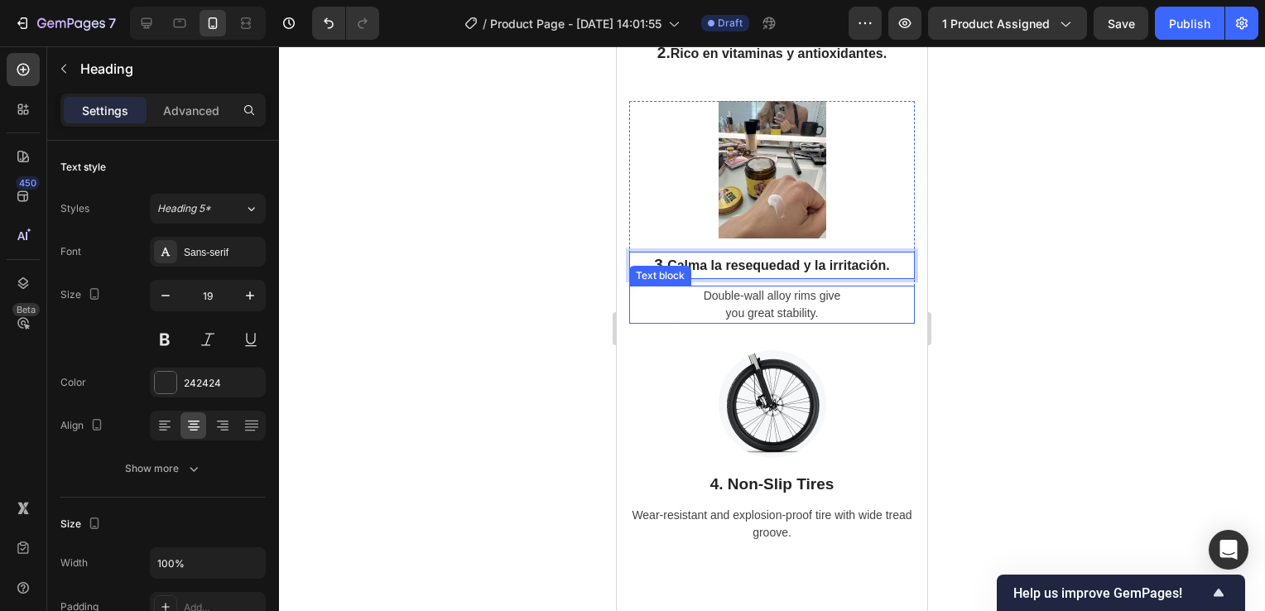
click at [808, 322] on p "Double-wall alloy rims give you great stability." at bounding box center [772, 304] width 282 height 35
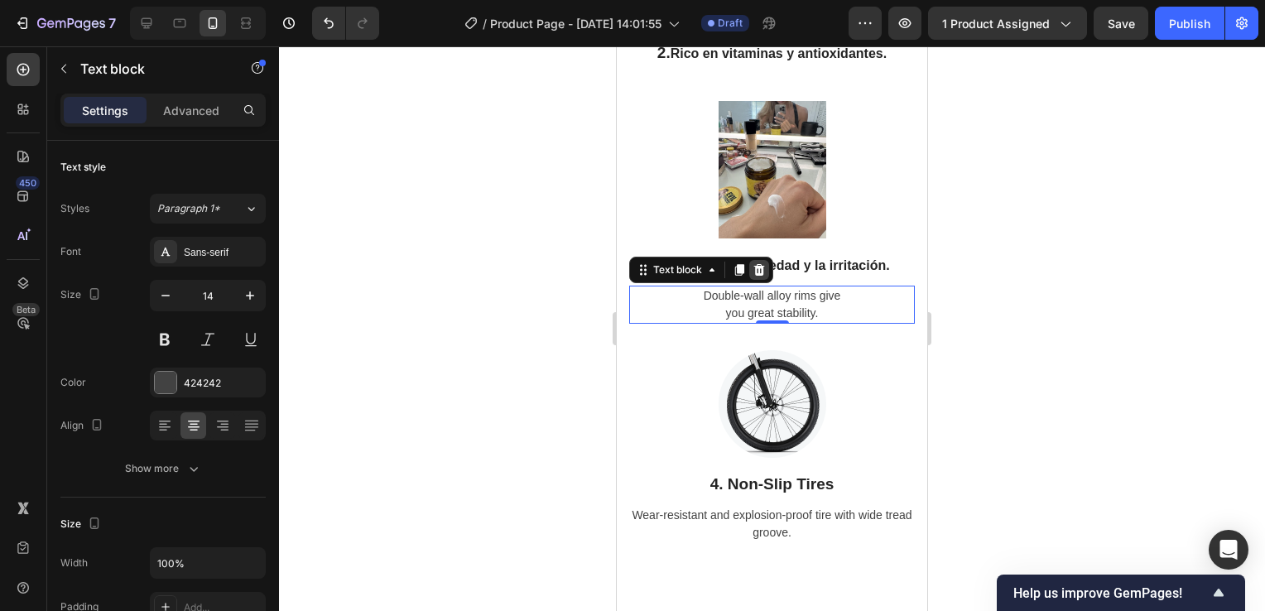
click at [754, 277] on icon at bounding box center [759, 269] width 13 height 13
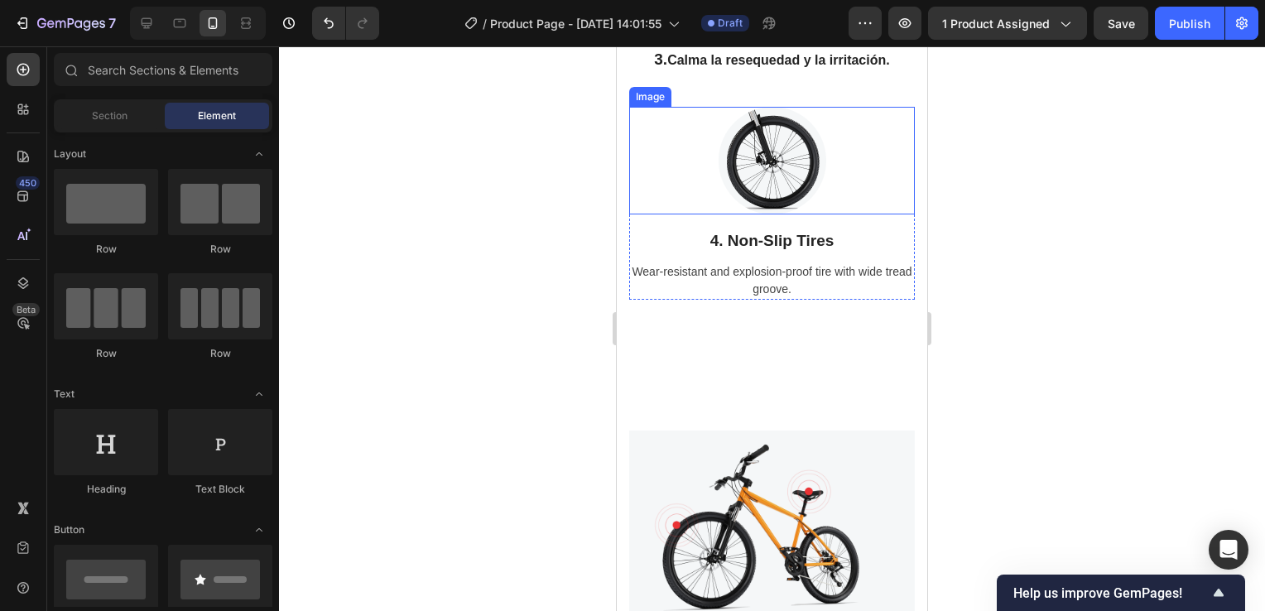
scroll to position [4217, 0]
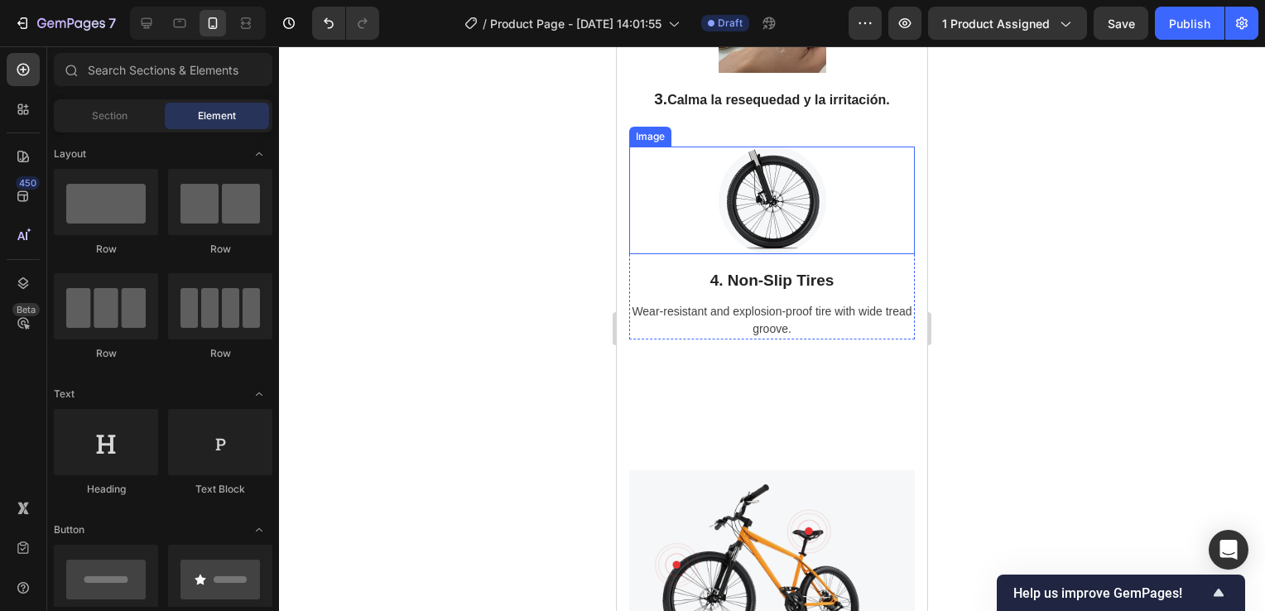
click at [768, 224] on img at bounding box center [773, 201] width 108 height 108
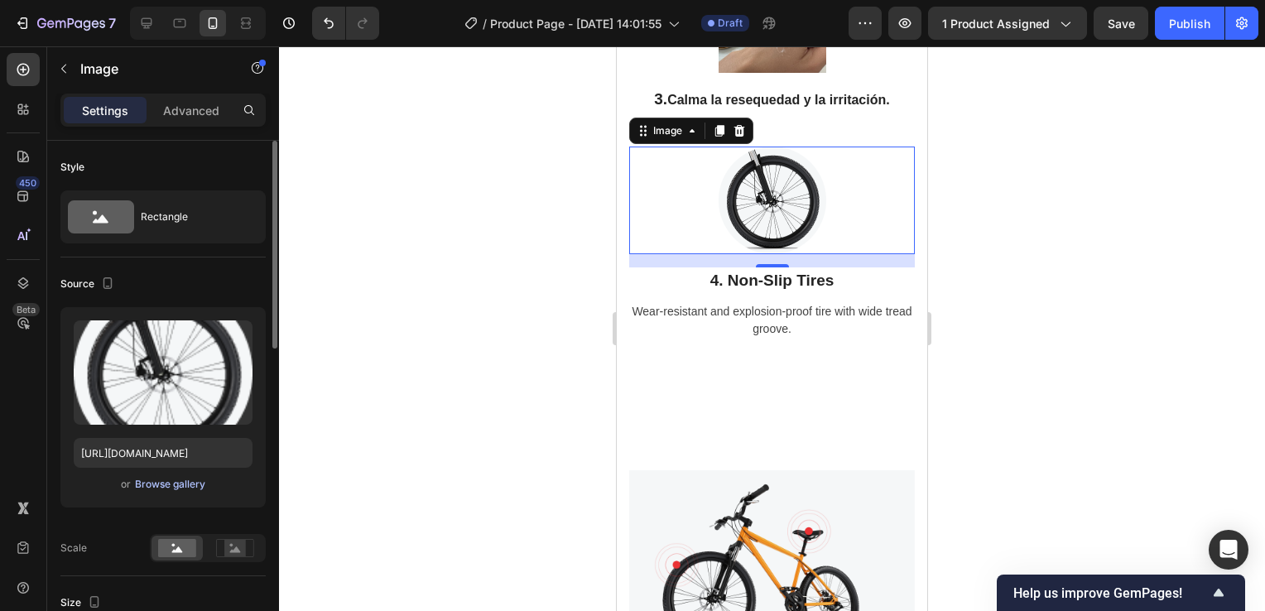
click at [190, 481] on div "Browse gallery" at bounding box center [170, 484] width 70 height 15
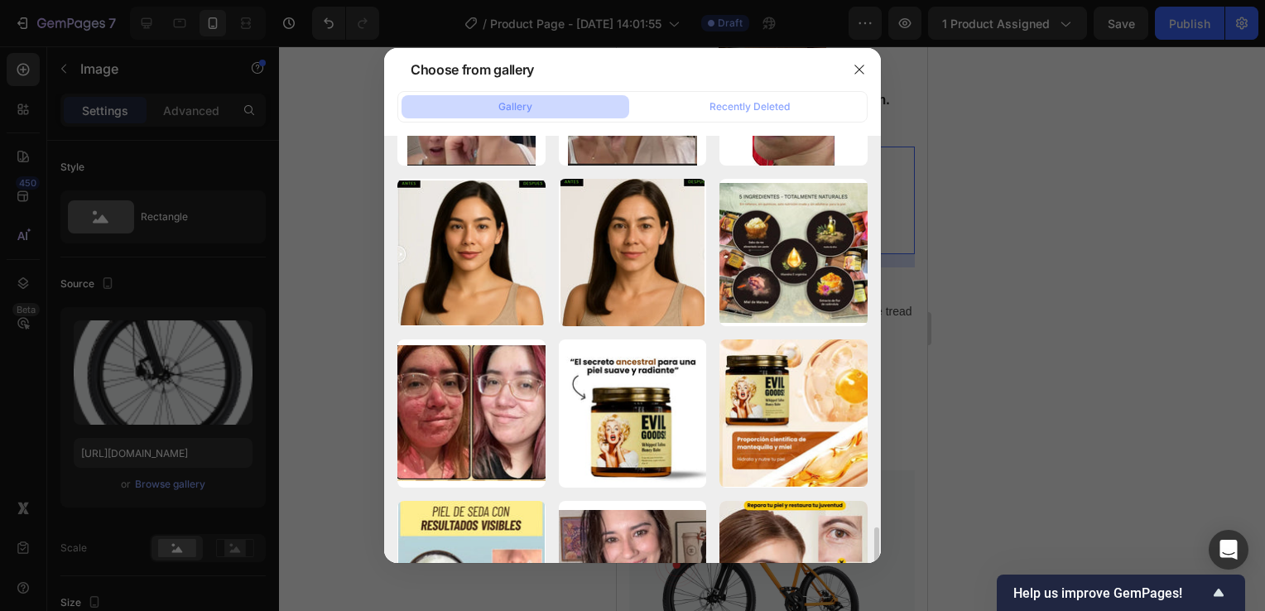
scroll to position [2070, 0]
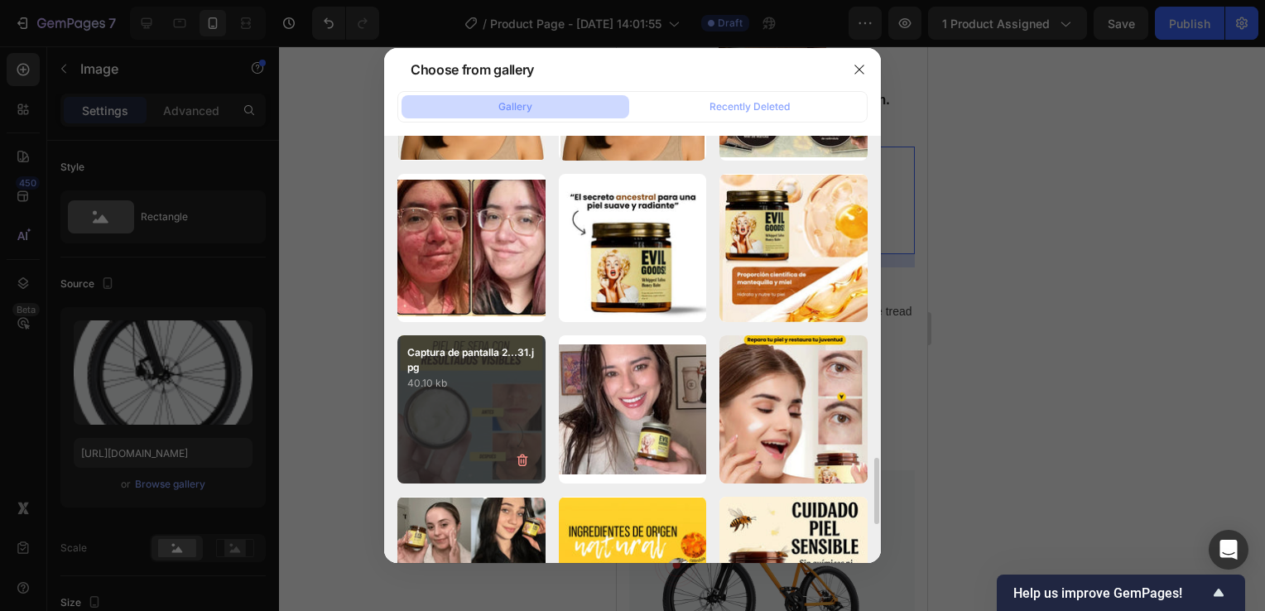
click at [523, 380] on p "40.10 kb" at bounding box center [471, 383] width 128 height 17
type input "https://cdn.shopify.com/s/files/1/0755/4170/9050/files/gempages_578252502063907…"
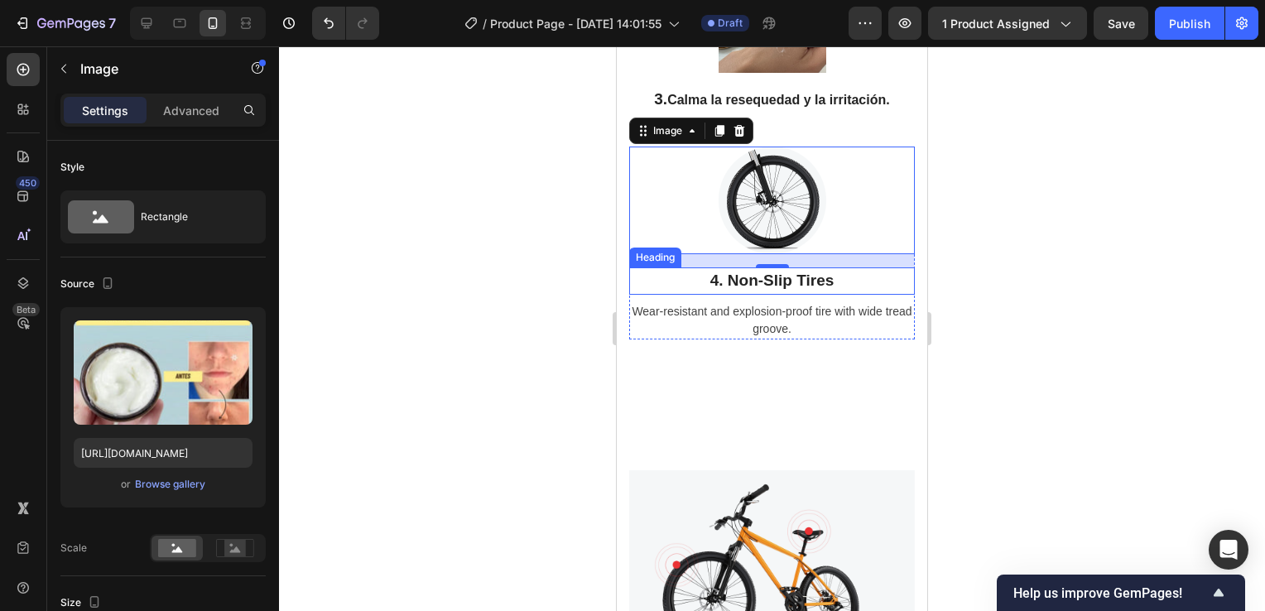
click at [779, 295] on p "4. Non-Slip Tires" at bounding box center [772, 283] width 282 height 24
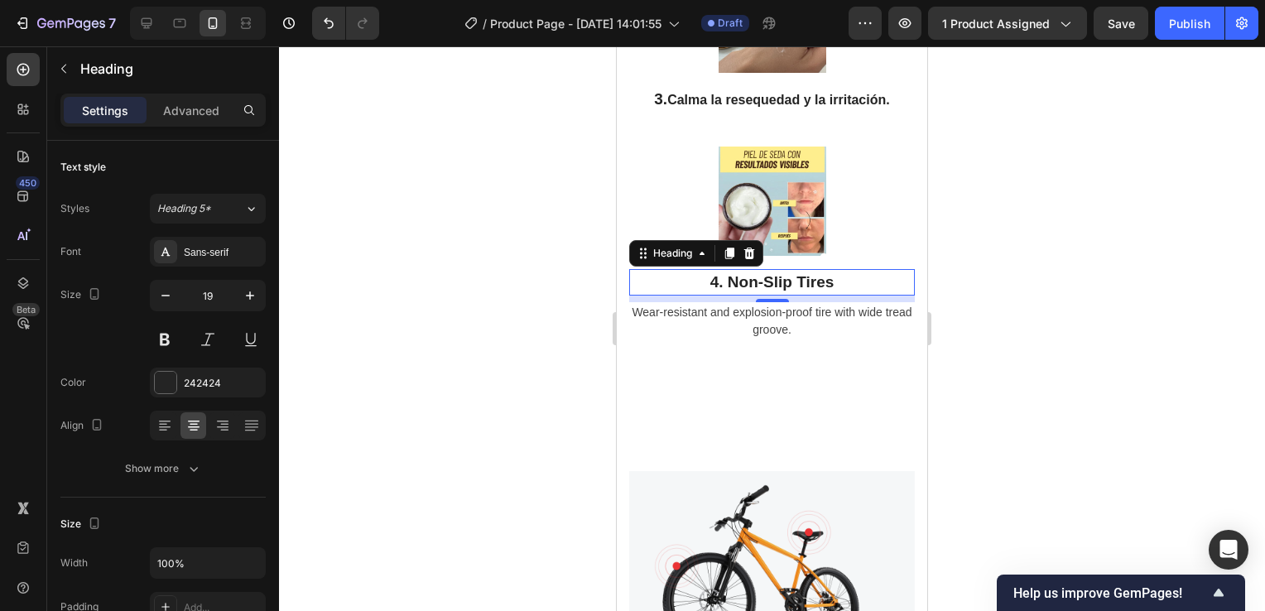
click at [819, 295] on p "4. Non-Slip Tires" at bounding box center [772, 283] width 282 height 24
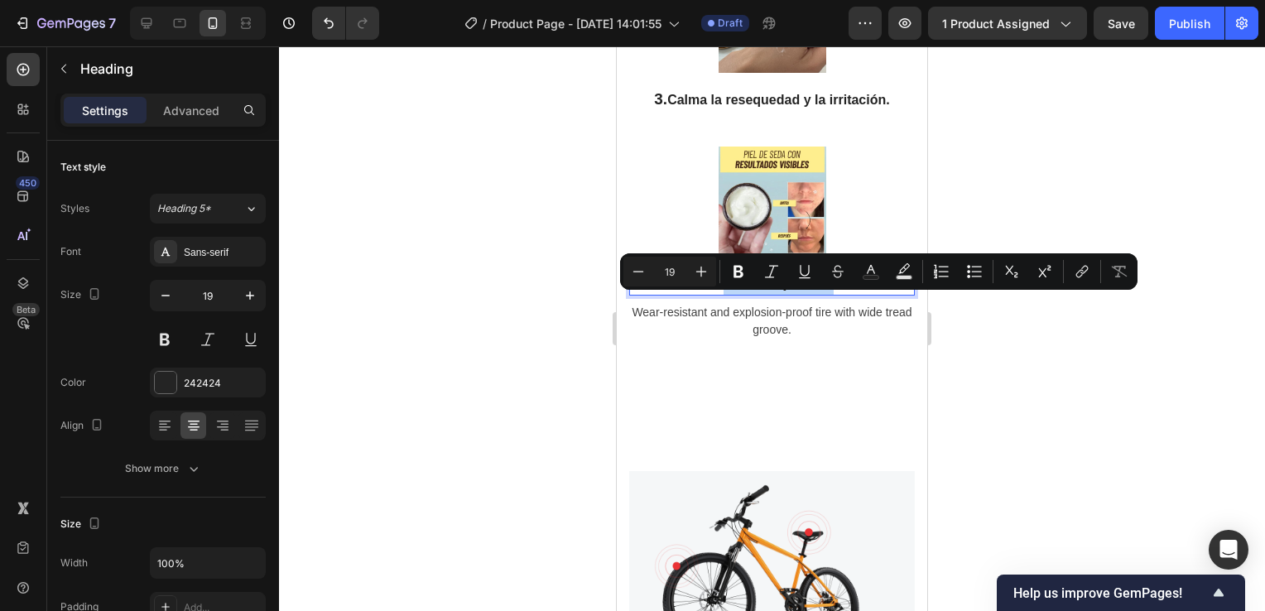
drag, startPoint x: 839, startPoint y: 306, endPoint x: 719, endPoint y: 306, distance: 120.1
click at [719, 295] on p "4. Non-Slip Tires" at bounding box center [772, 283] width 282 height 24
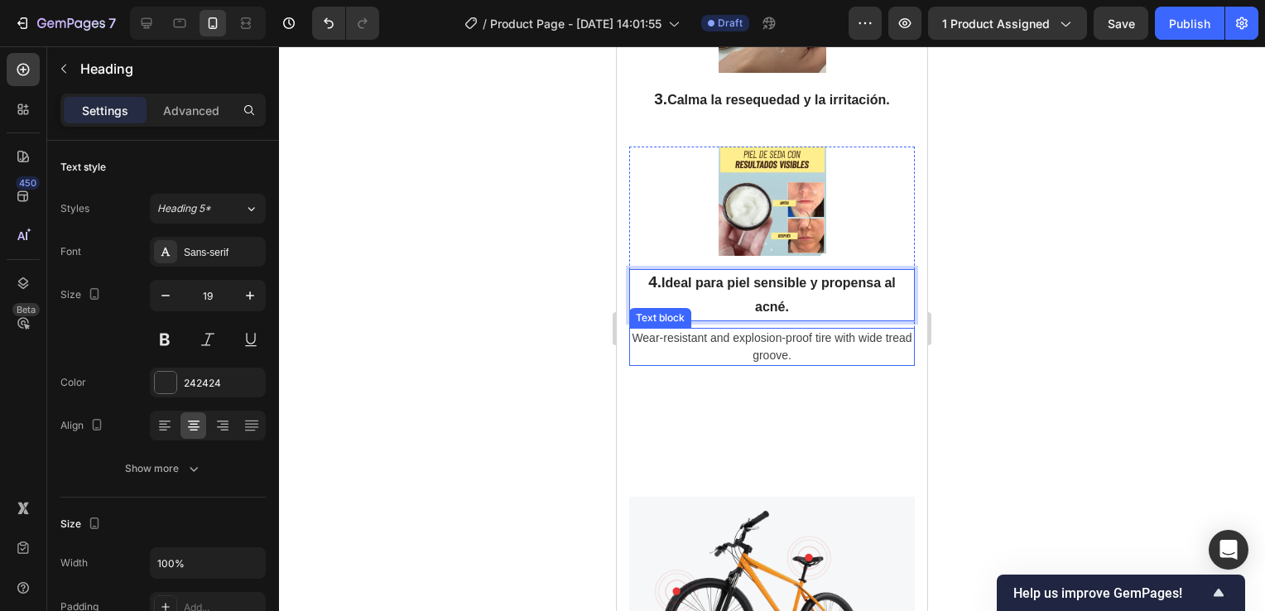
click at [759, 364] on p "Wear-resistant and explosion-proof tire with wide tread groove." at bounding box center [772, 347] width 282 height 35
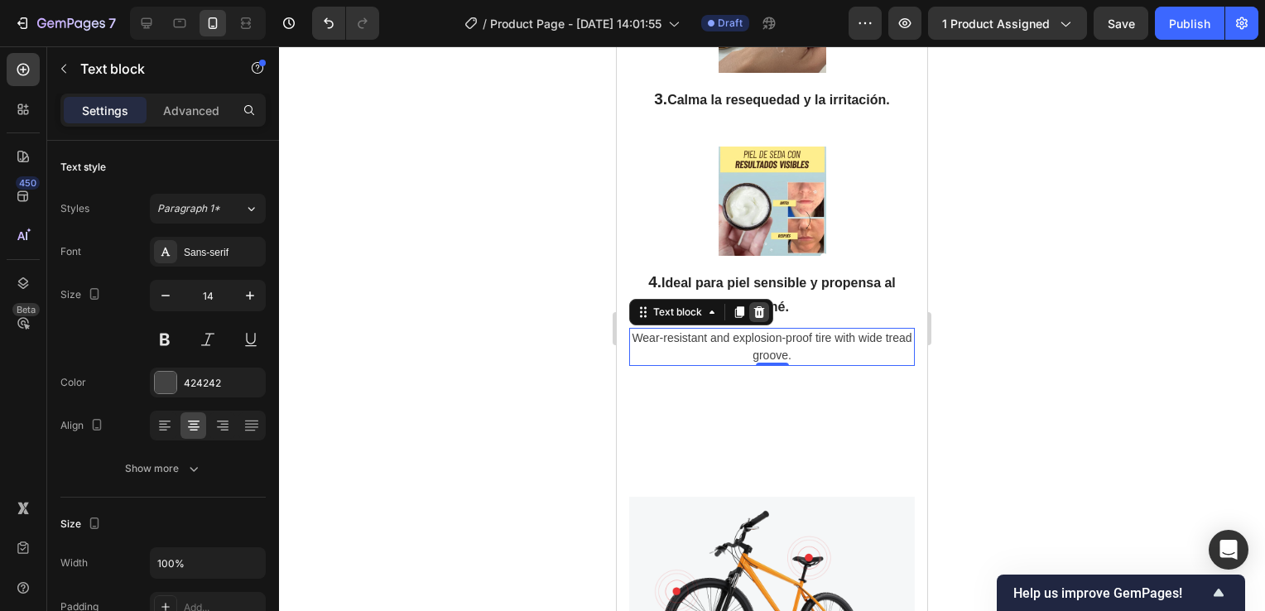
click at [759, 317] on icon at bounding box center [759, 312] width 11 height 12
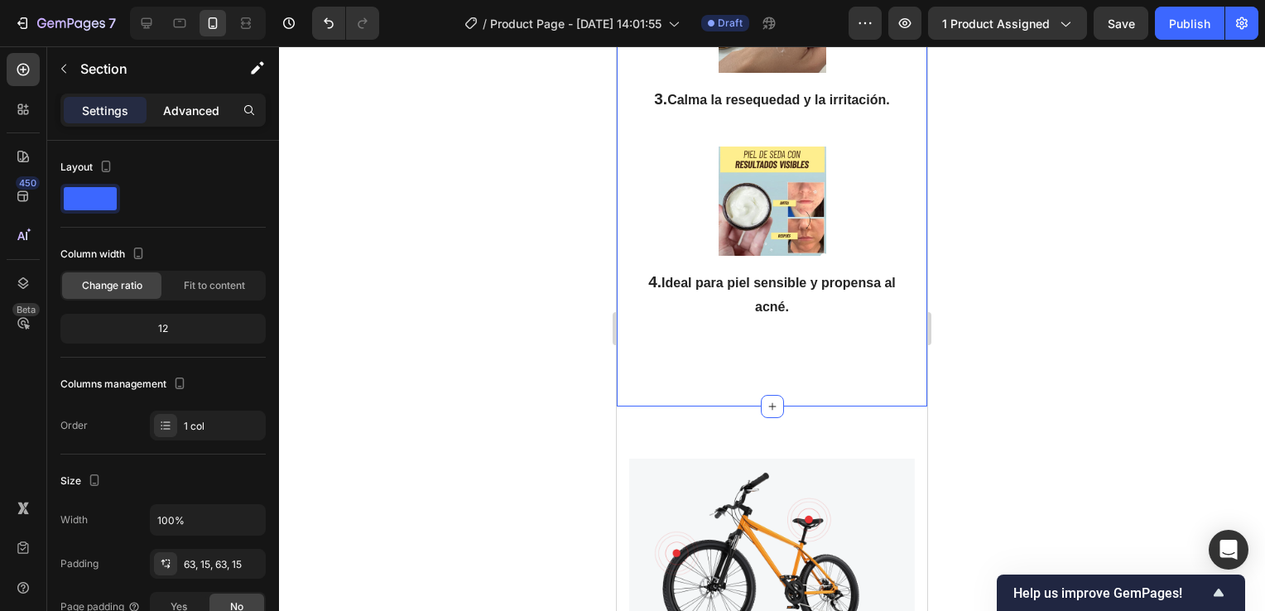
click at [200, 104] on p "Advanced" at bounding box center [191, 110] width 56 height 17
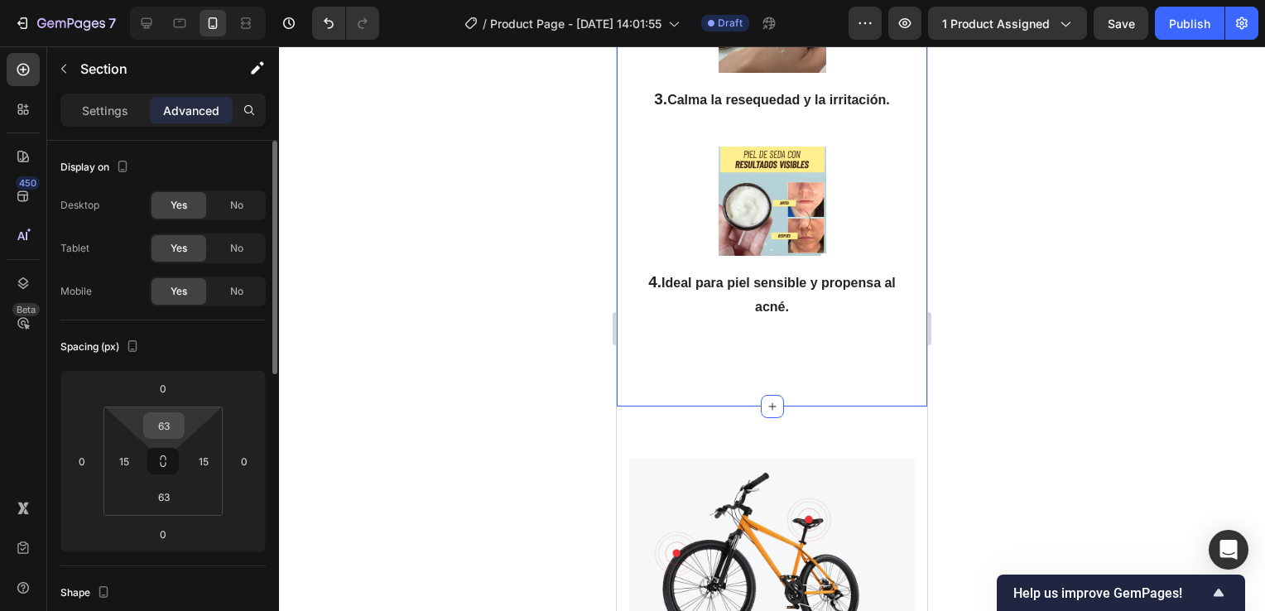
click at [161, 427] on input "63" at bounding box center [163, 425] width 33 height 25
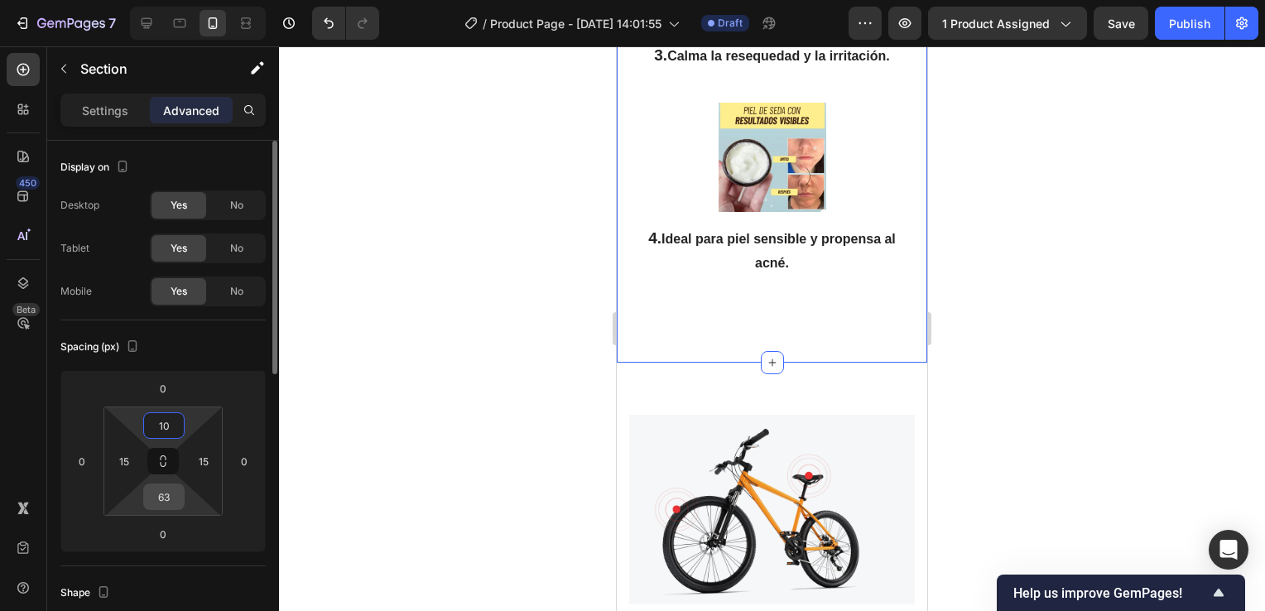
type input "10"
click at [161, 492] on input "63" at bounding box center [163, 496] width 33 height 25
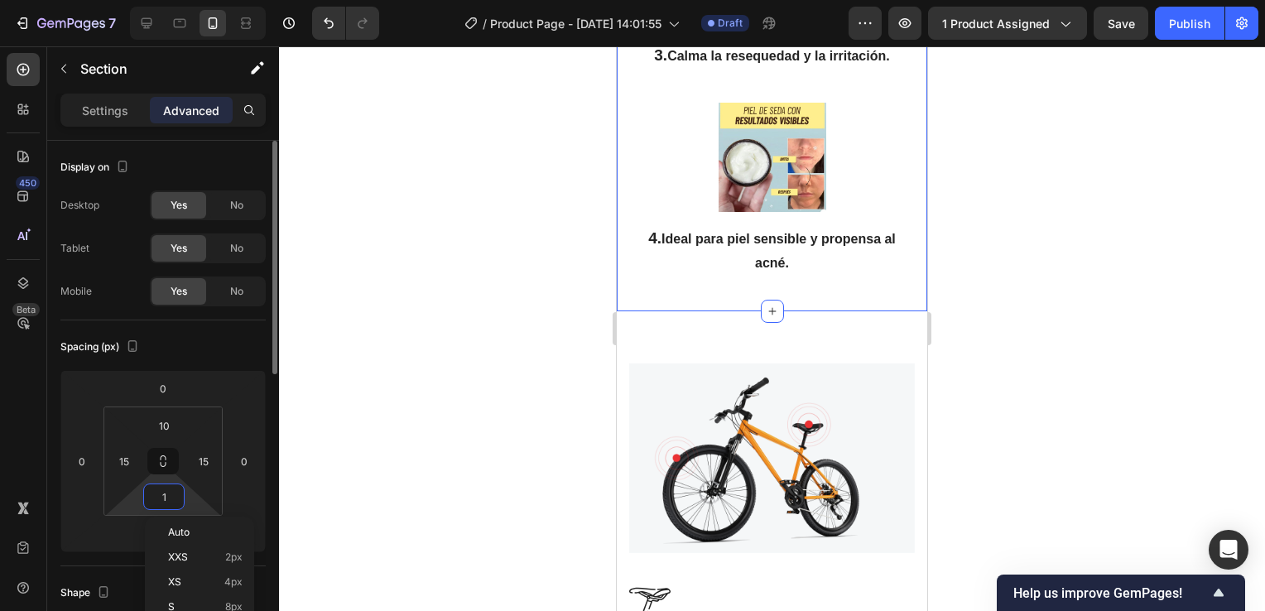
type input "10"
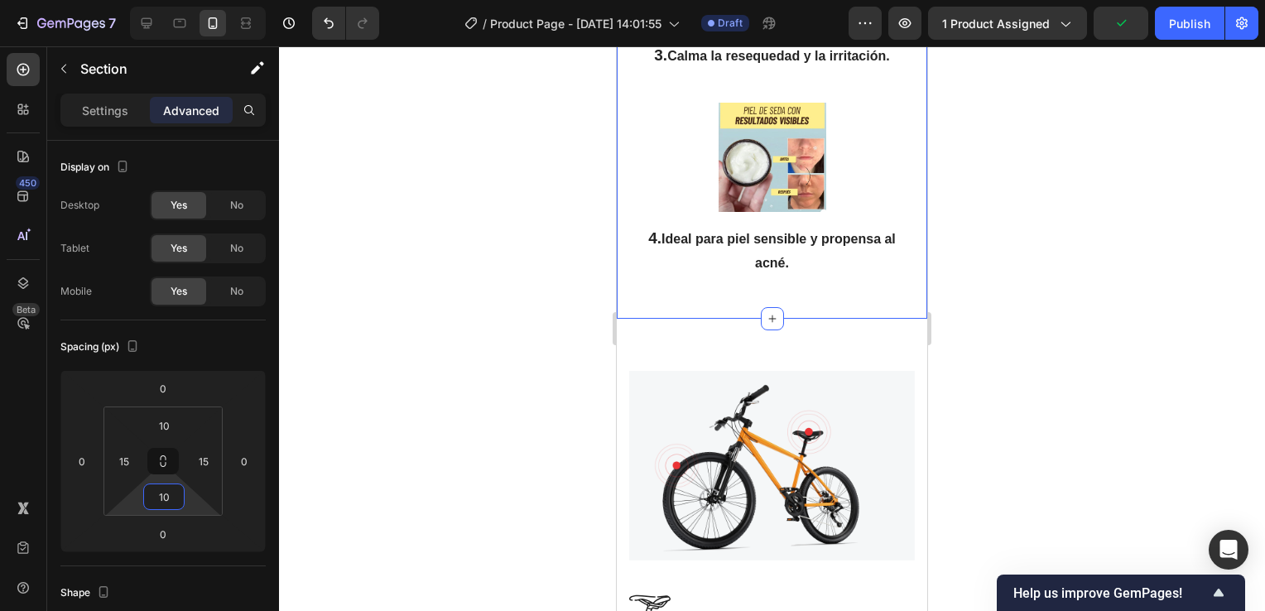
click at [1017, 335] on div at bounding box center [772, 328] width 986 height 565
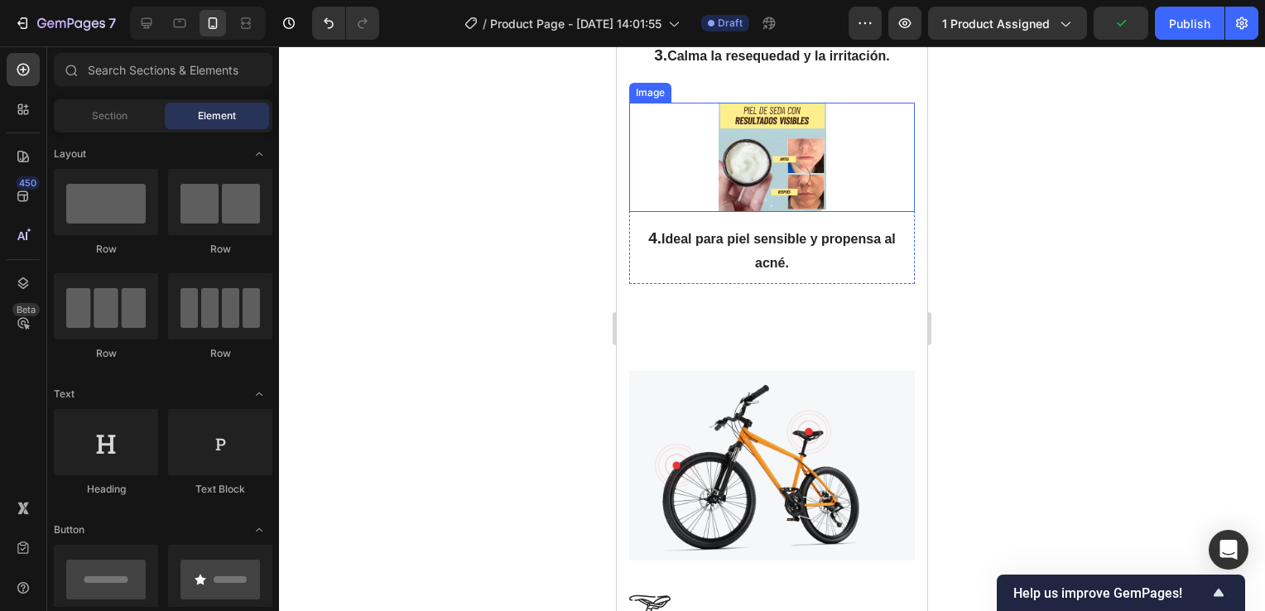
click at [773, 180] on img at bounding box center [773, 157] width 108 height 109
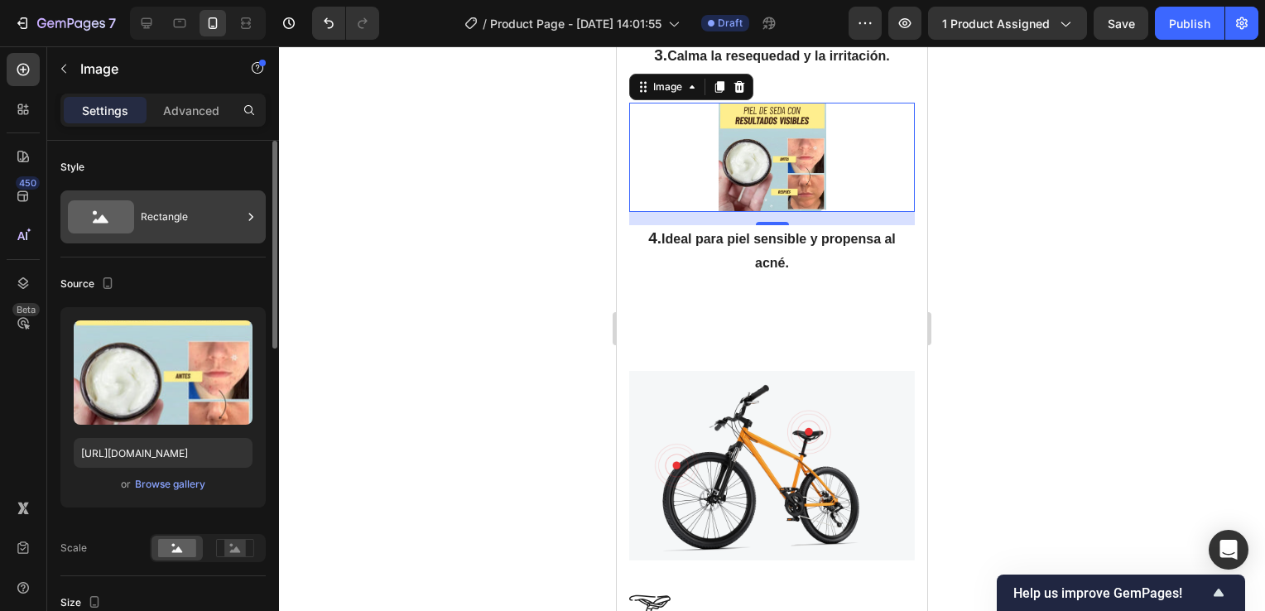
click at [234, 217] on div "Rectangle" at bounding box center [191, 217] width 101 height 38
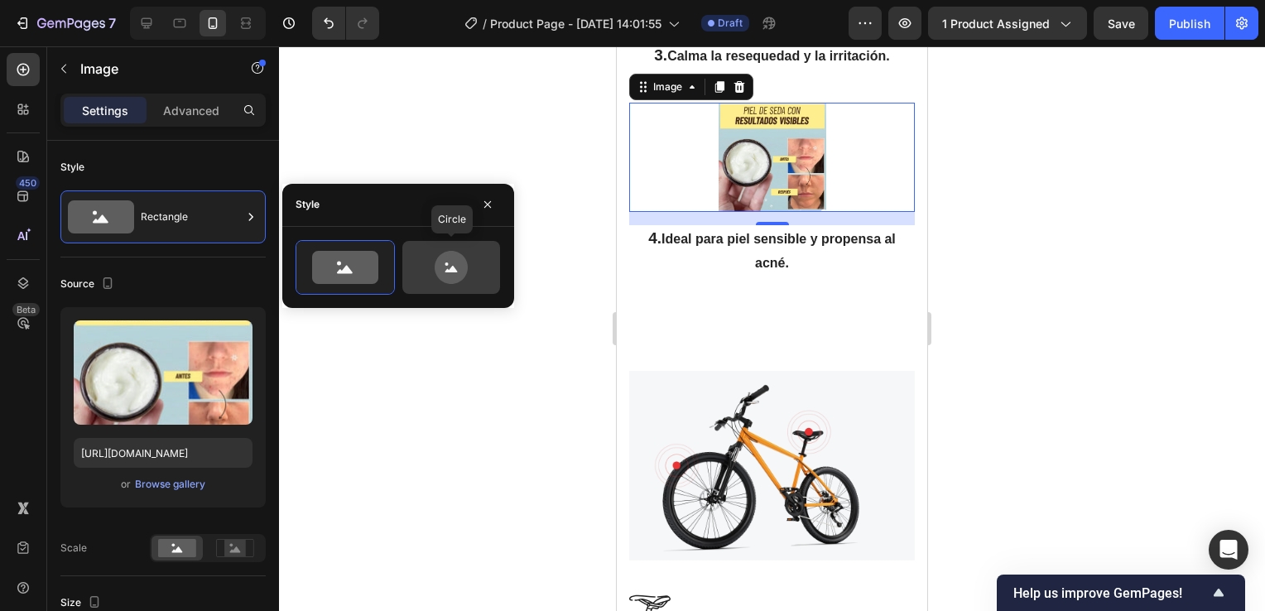
click at [447, 269] on icon at bounding box center [452, 269] width 12 height 7
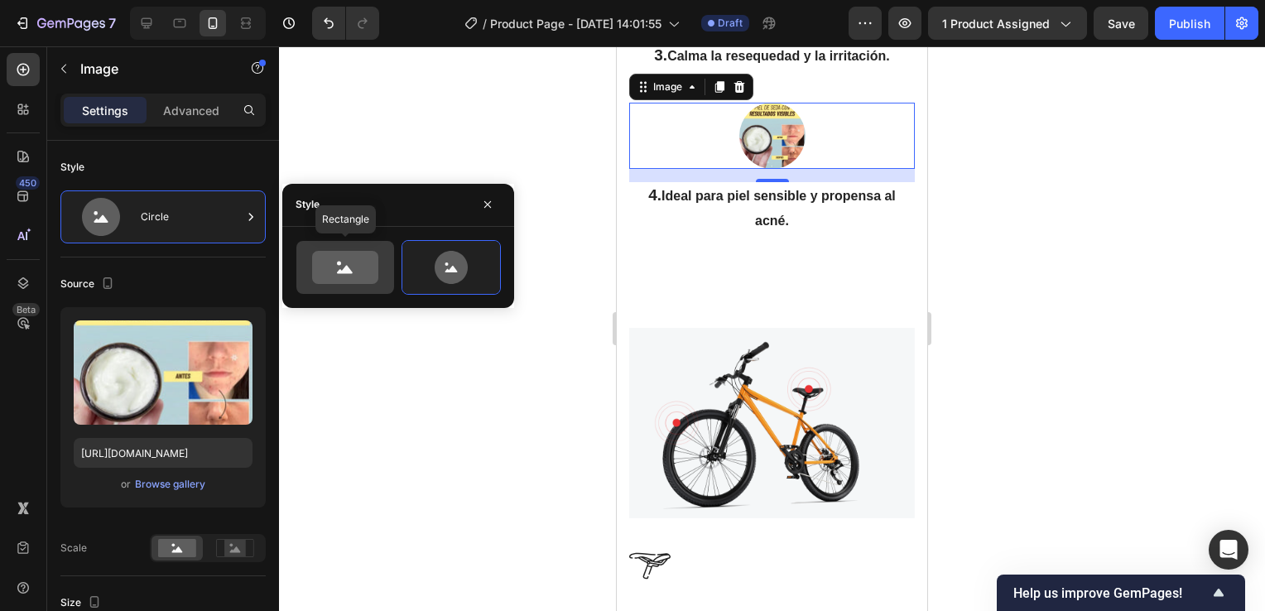
click at [340, 257] on icon at bounding box center [345, 267] width 66 height 33
type input "100"
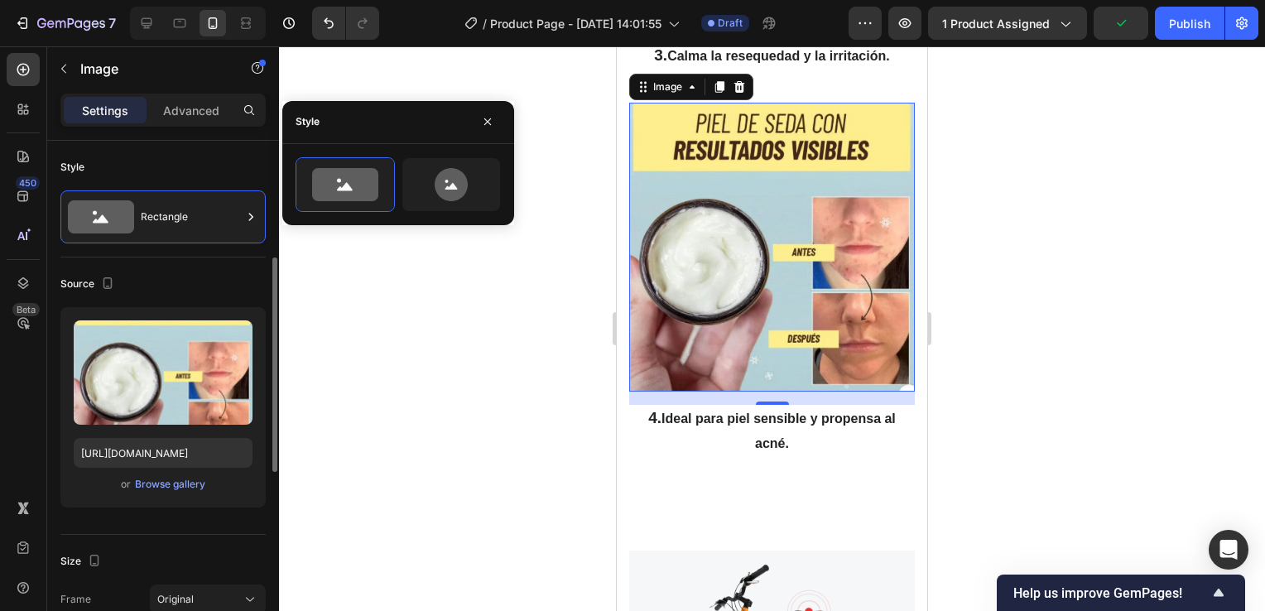
scroll to position [83, 0]
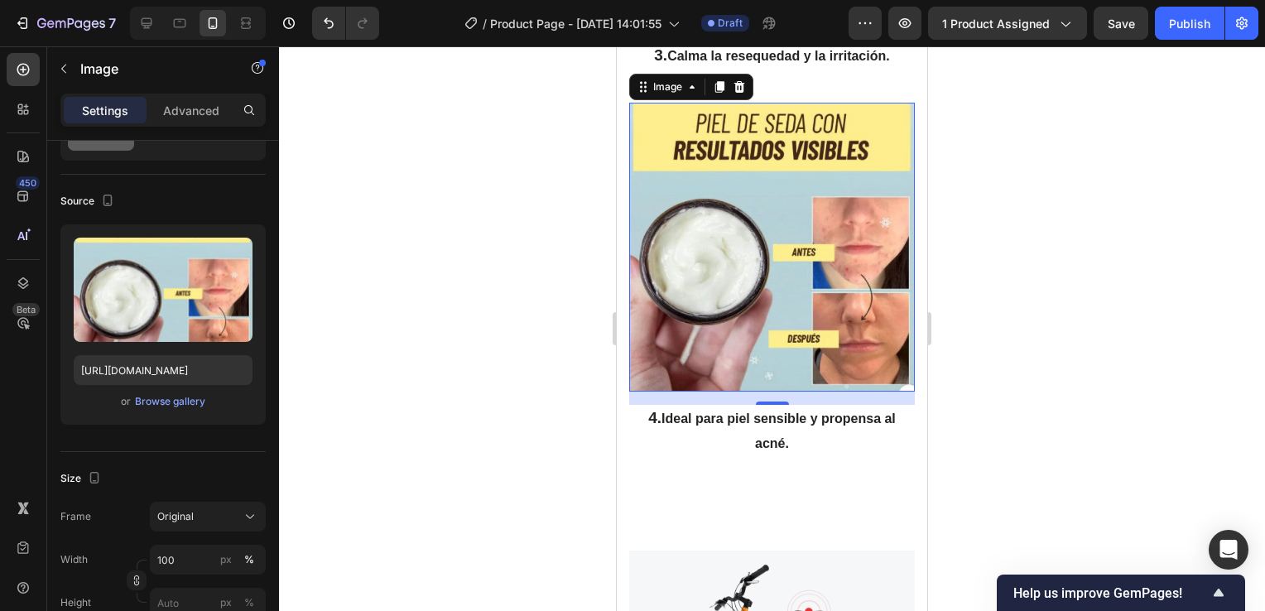
click at [367, 449] on div at bounding box center [772, 328] width 986 height 565
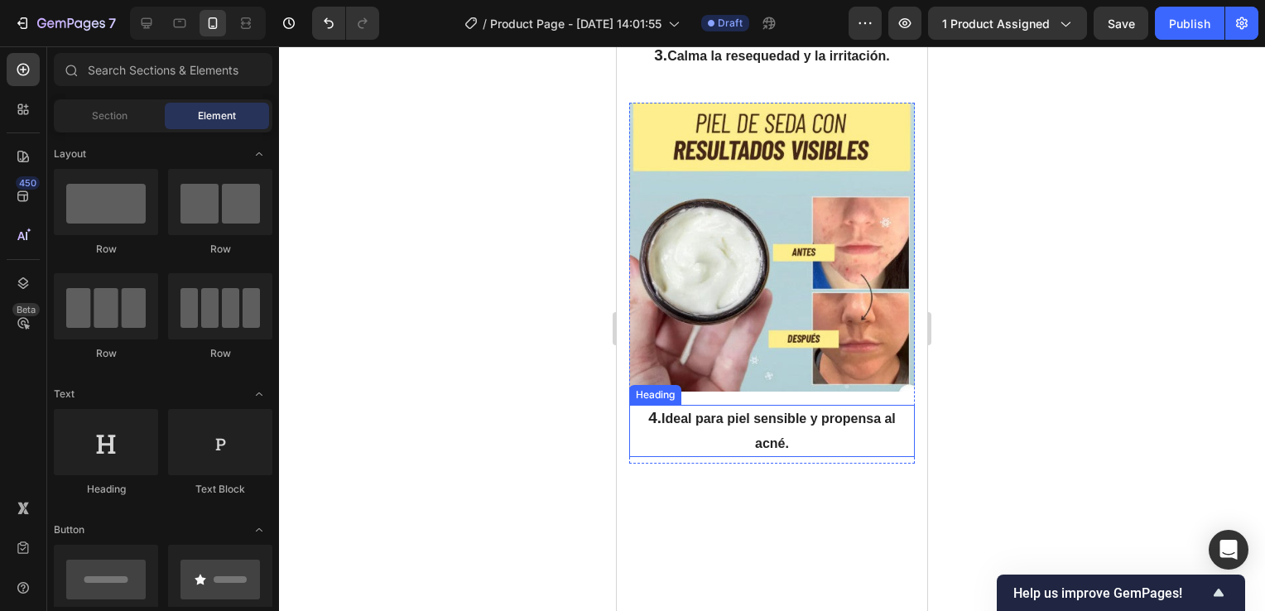
scroll to position [3968, 0]
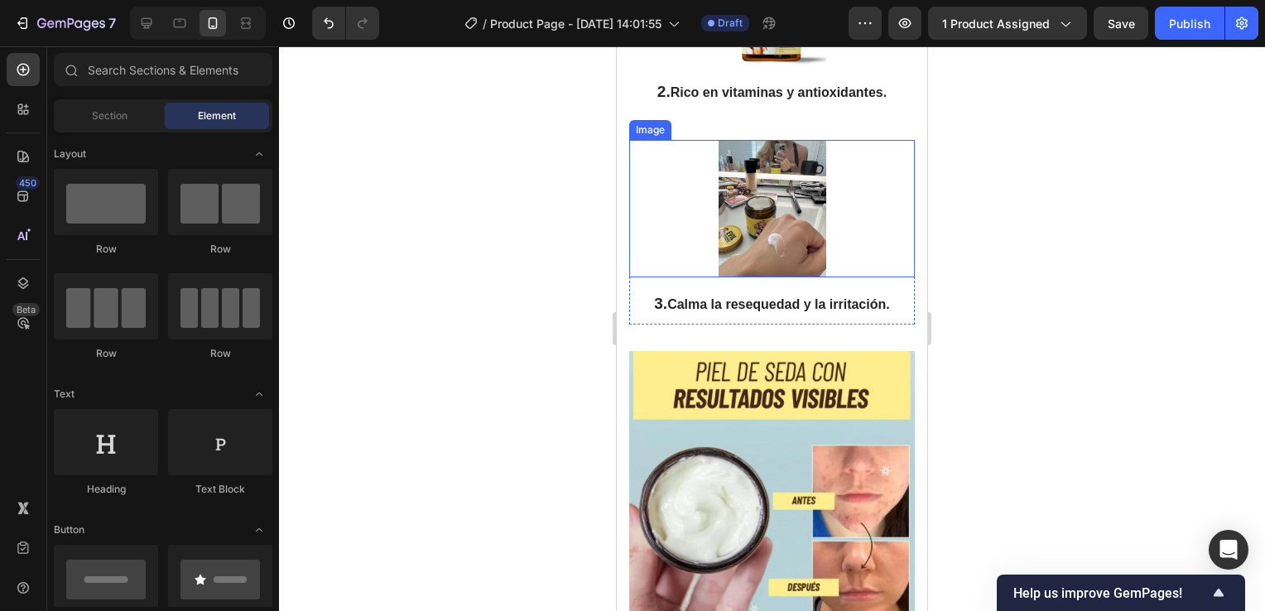
click at [780, 232] on img at bounding box center [773, 208] width 108 height 137
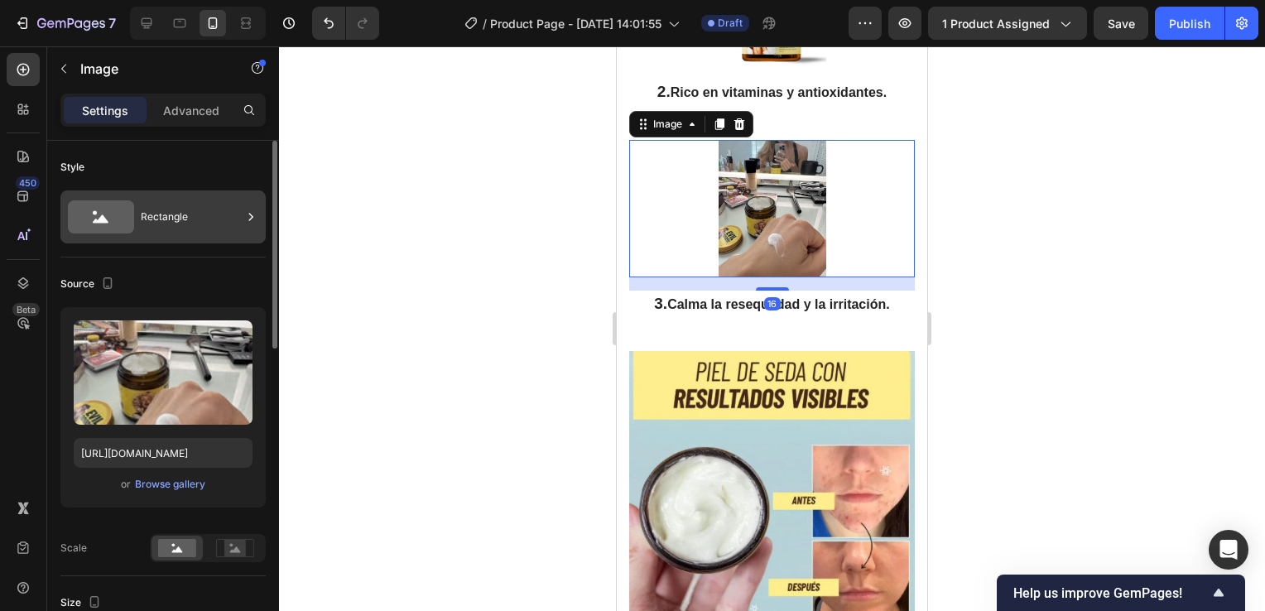
click at [254, 216] on icon at bounding box center [251, 217] width 17 height 17
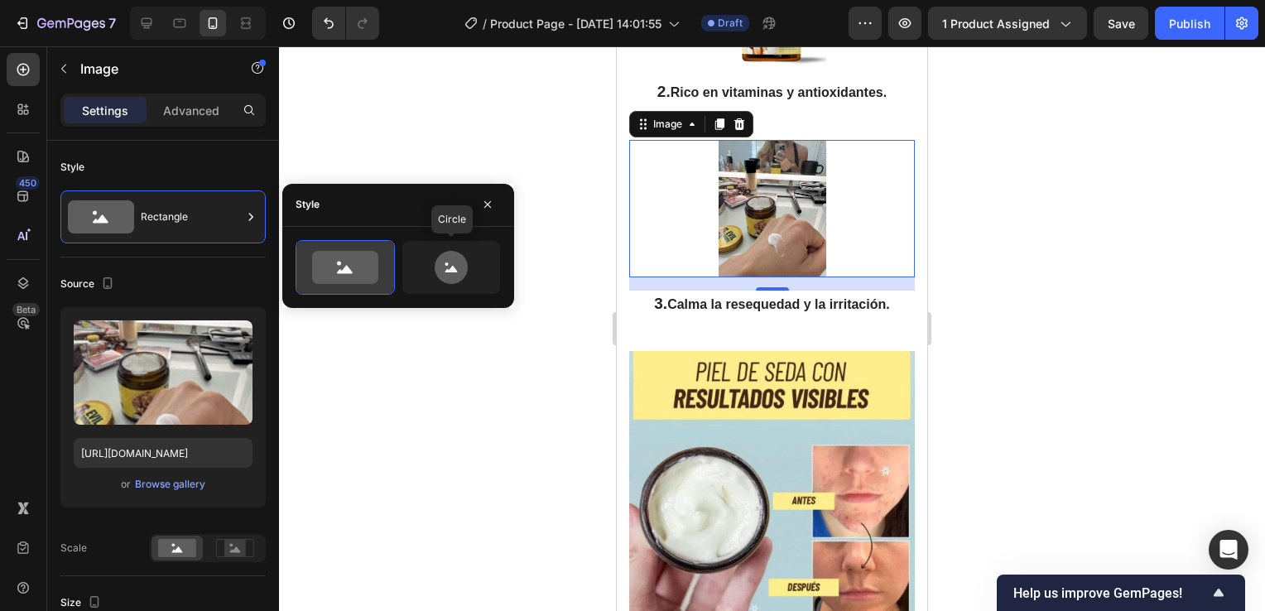
drag, startPoint x: 431, startPoint y: 258, endPoint x: 338, endPoint y: 267, distance: 93.1
click at [431, 259] on icon at bounding box center [451, 267] width 78 height 33
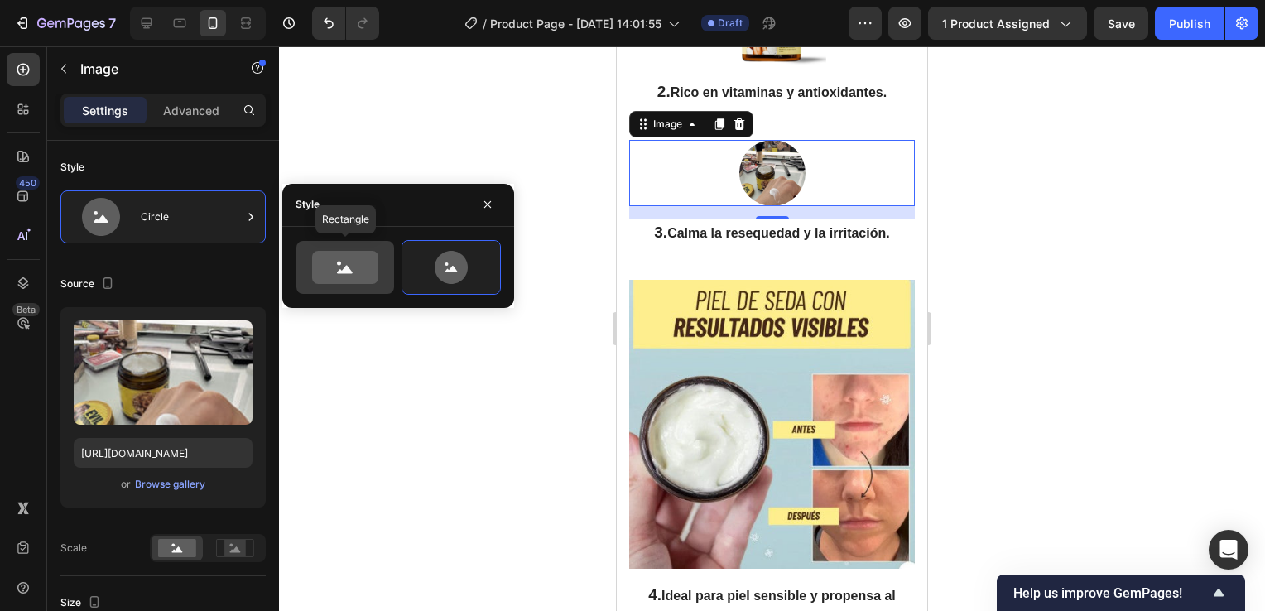
click at [340, 263] on circle at bounding box center [339, 263] width 4 height 4
type input "100"
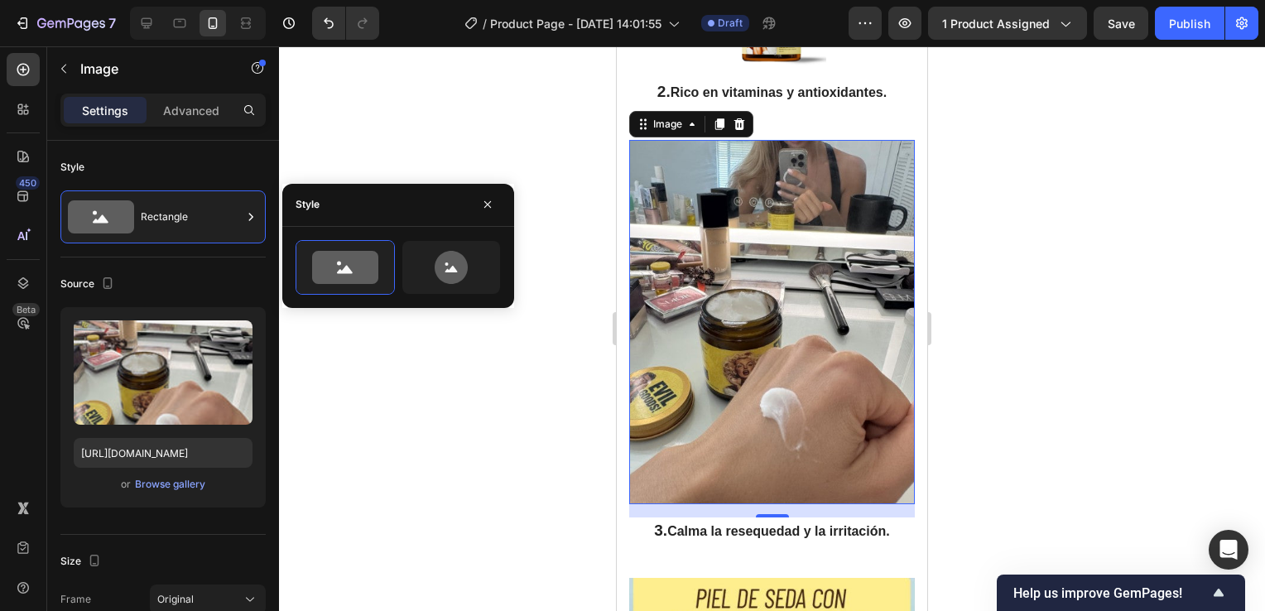
click at [1033, 264] on div at bounding box center [772, 328] width 986 height 565
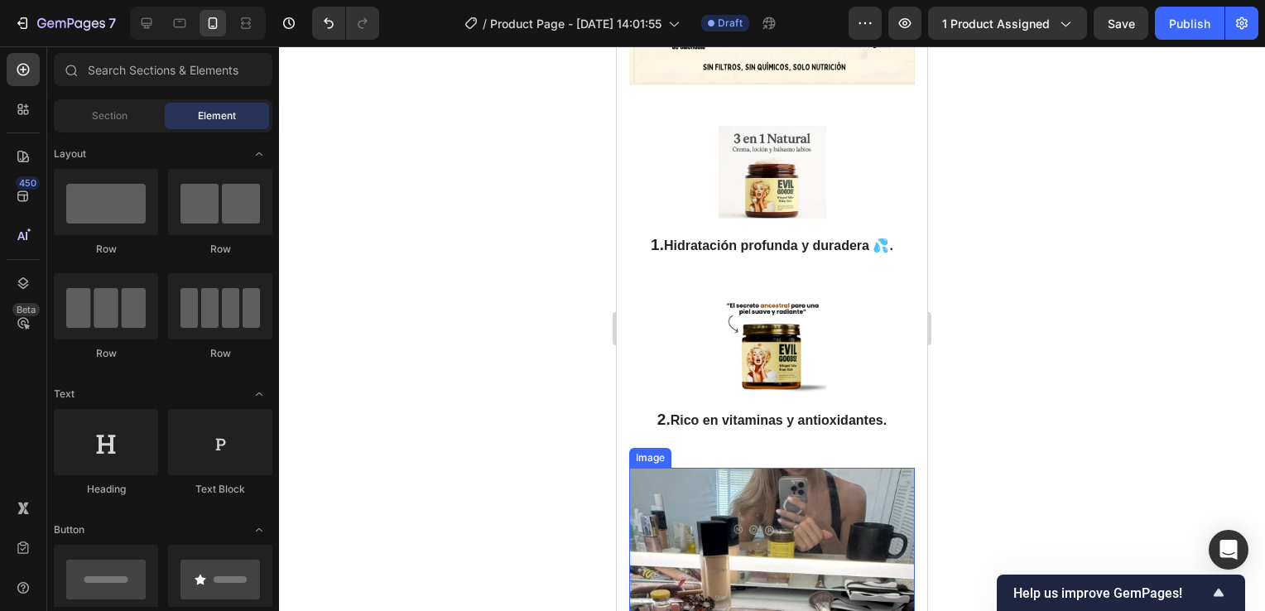
scroll to position [3637, 0]
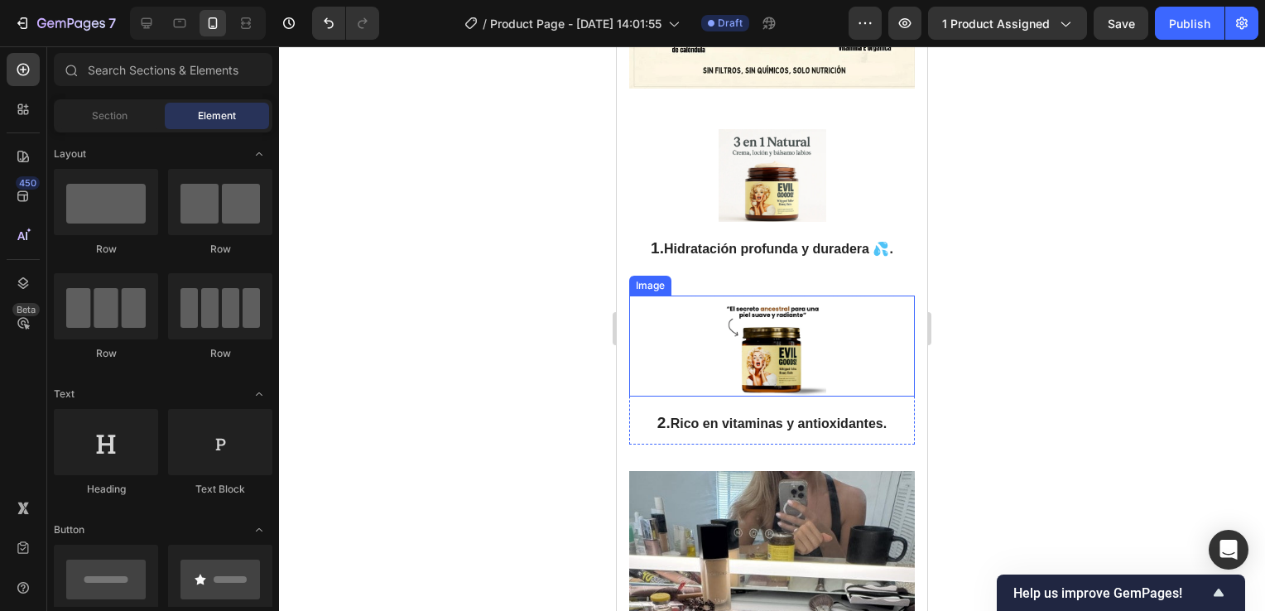
click at [770, 383] on img at bounding box center [773, 346] width 108 height 101
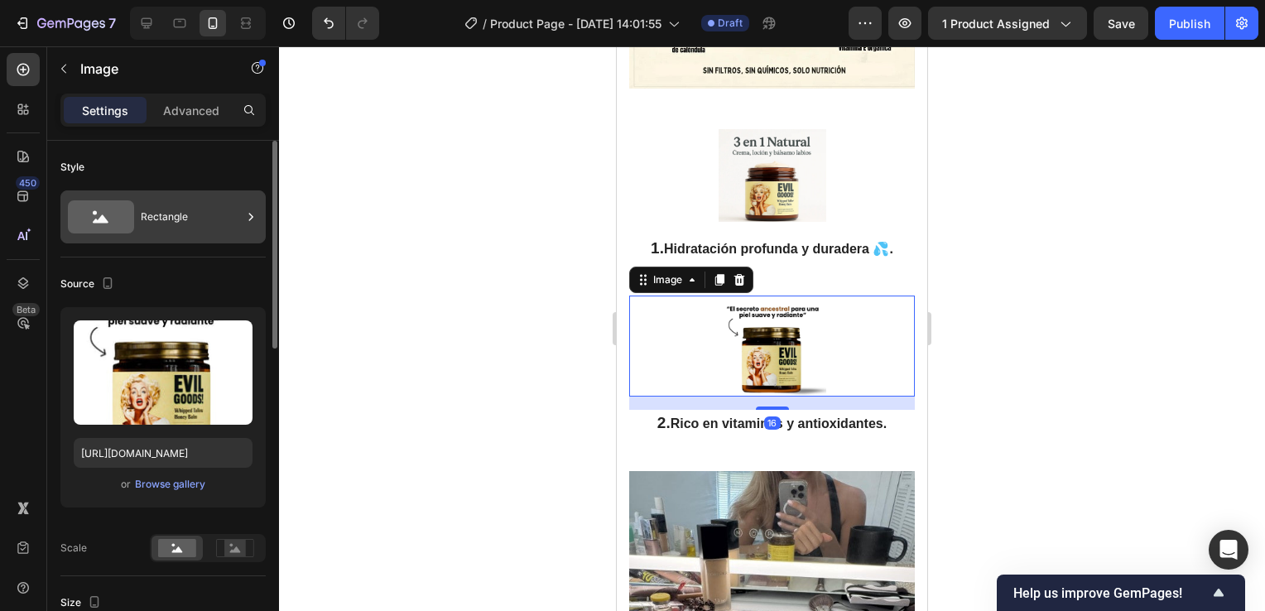
click at [246, 222] on icon at bounding box center [251, 217] width 17 height 17
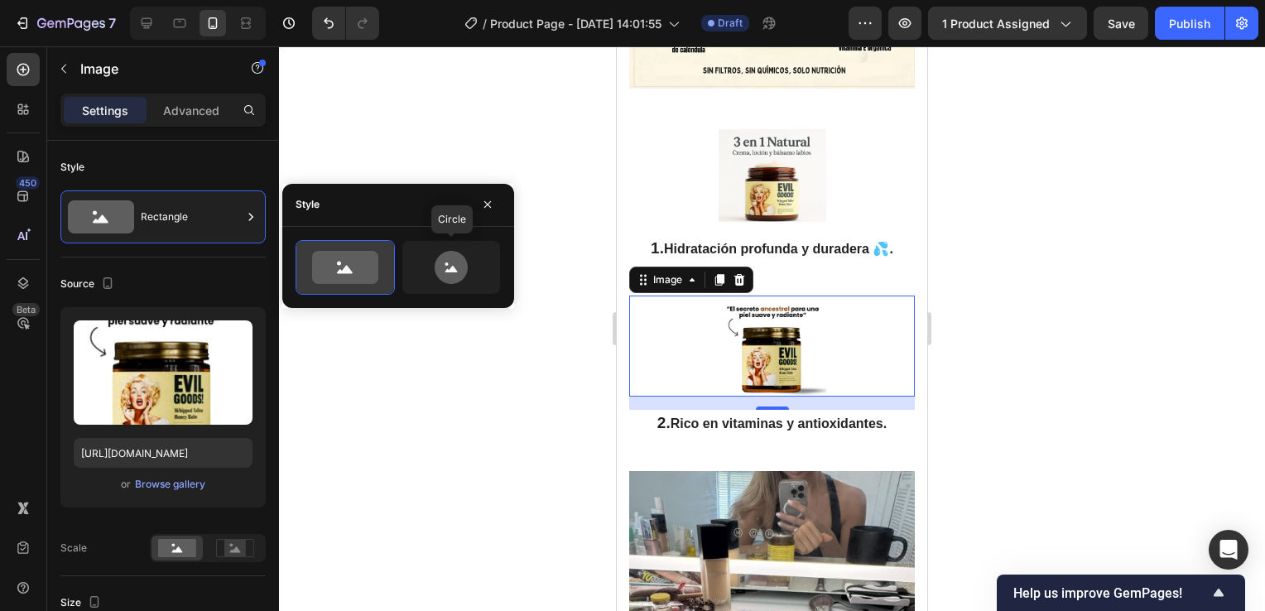
click at [451, 267] on icon at bounding box center [452, 269] width 12 height 7
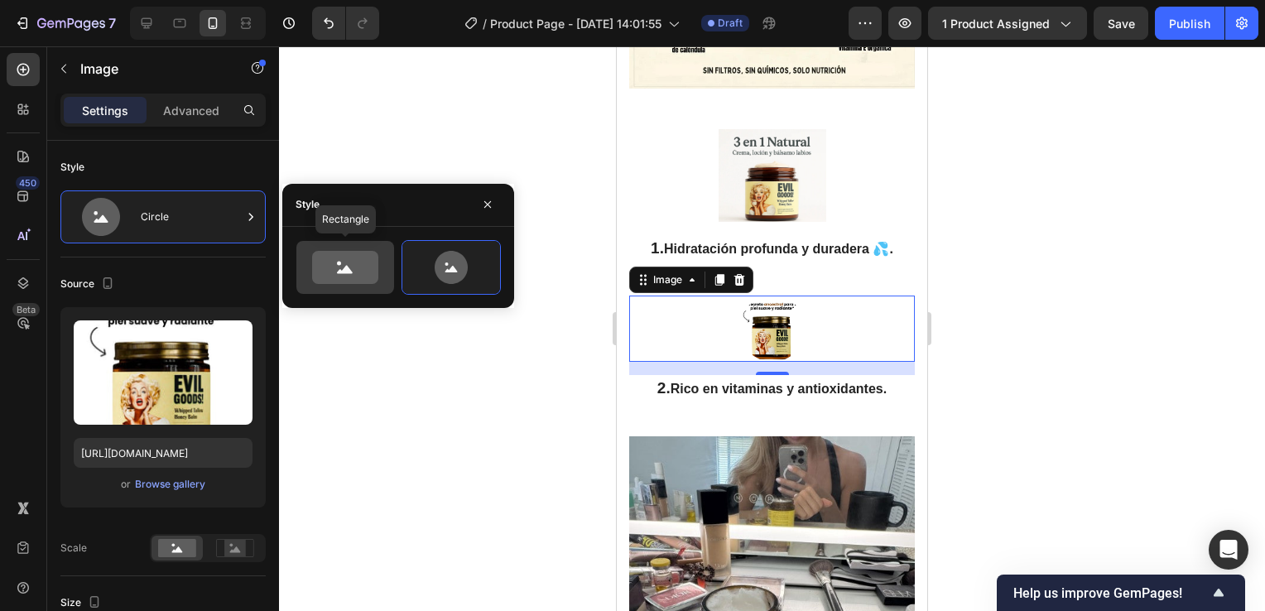
click at [348, 271] on icon at bounding box center [345, 269] width 16 height 8
type input "100"
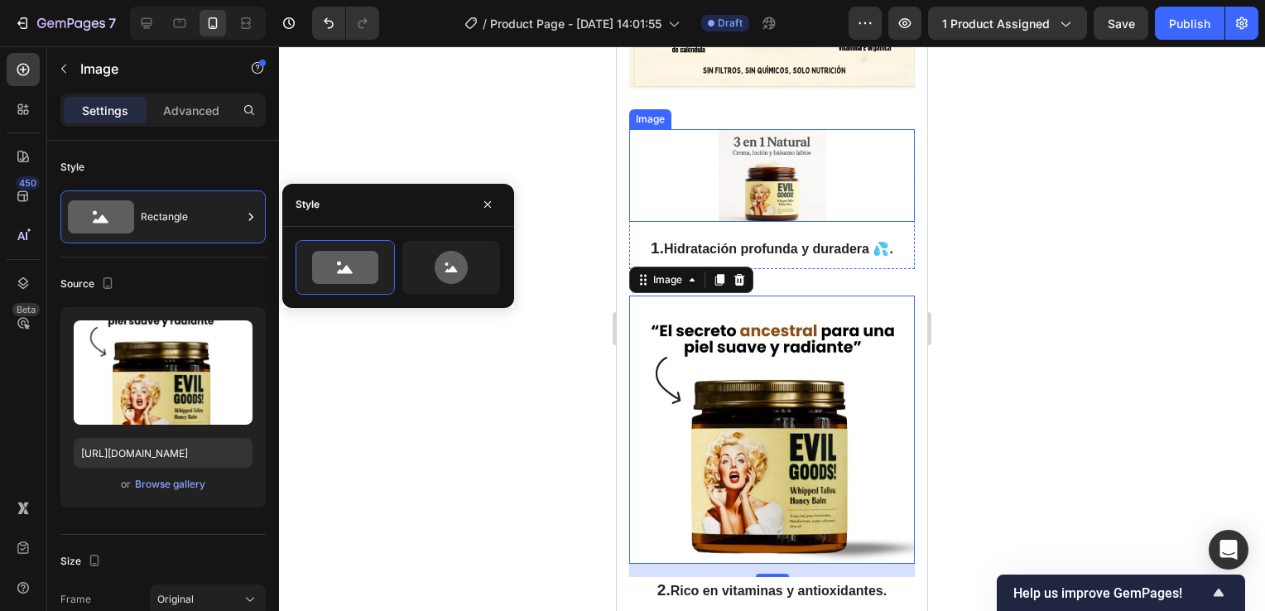
click at [781, 204] on img at bounding box center [773, 175] width 108 height 93
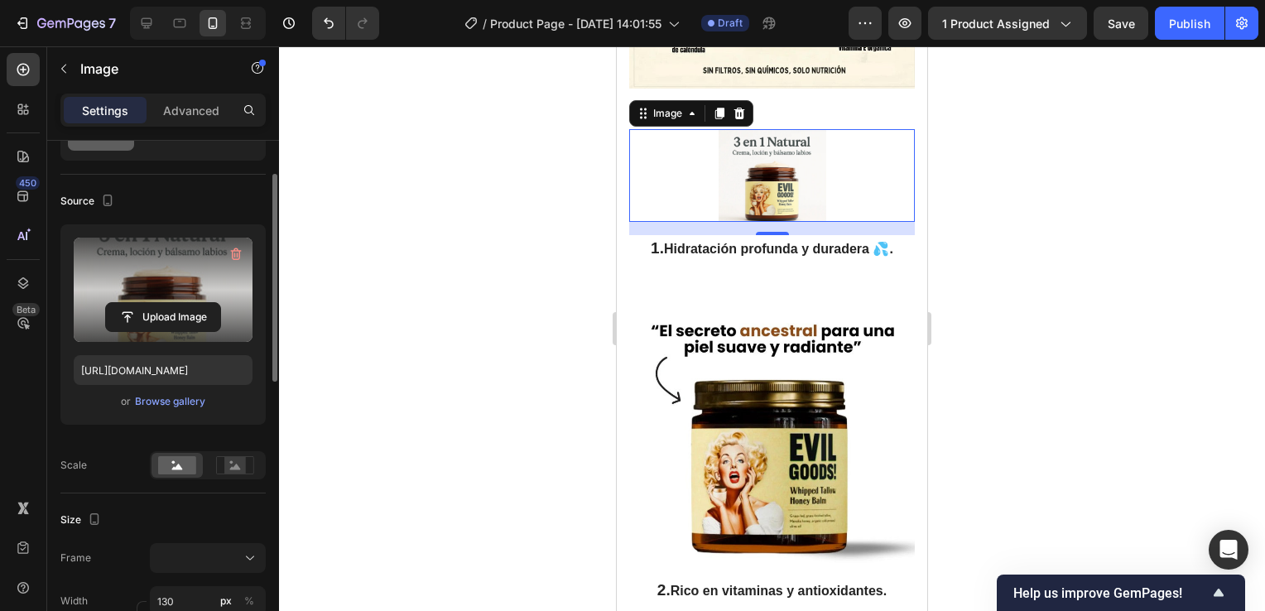
scroll to position [0, 0]
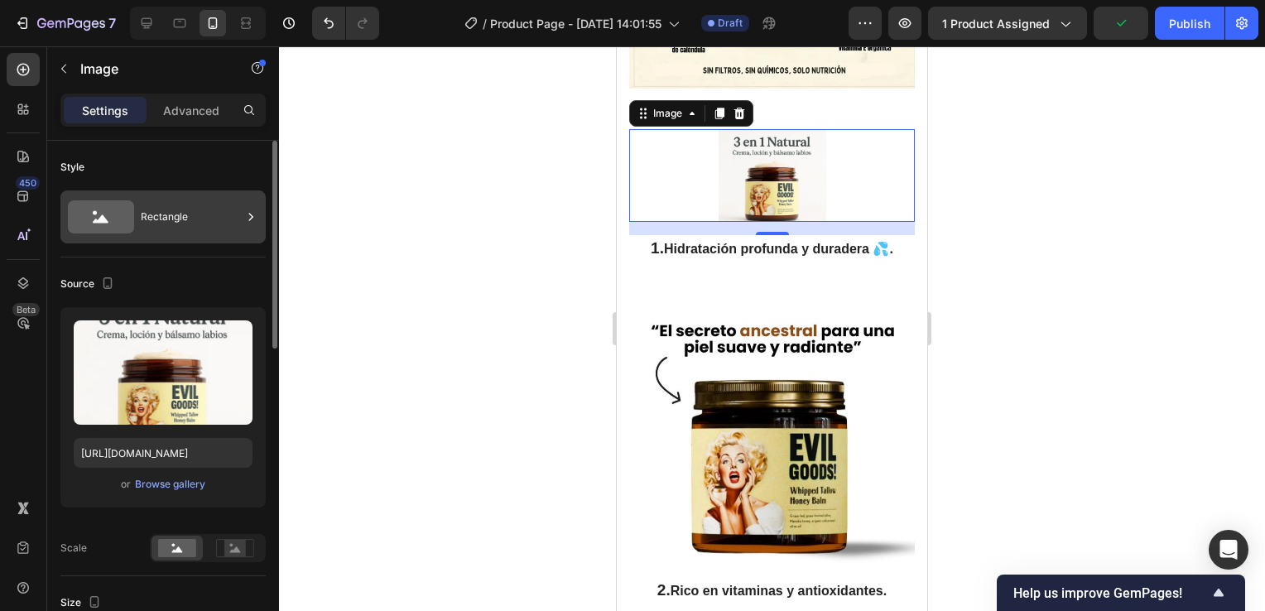
click at [198, 224] on div "Rectangle" at bounding box center [191, 217] width 101 height 38
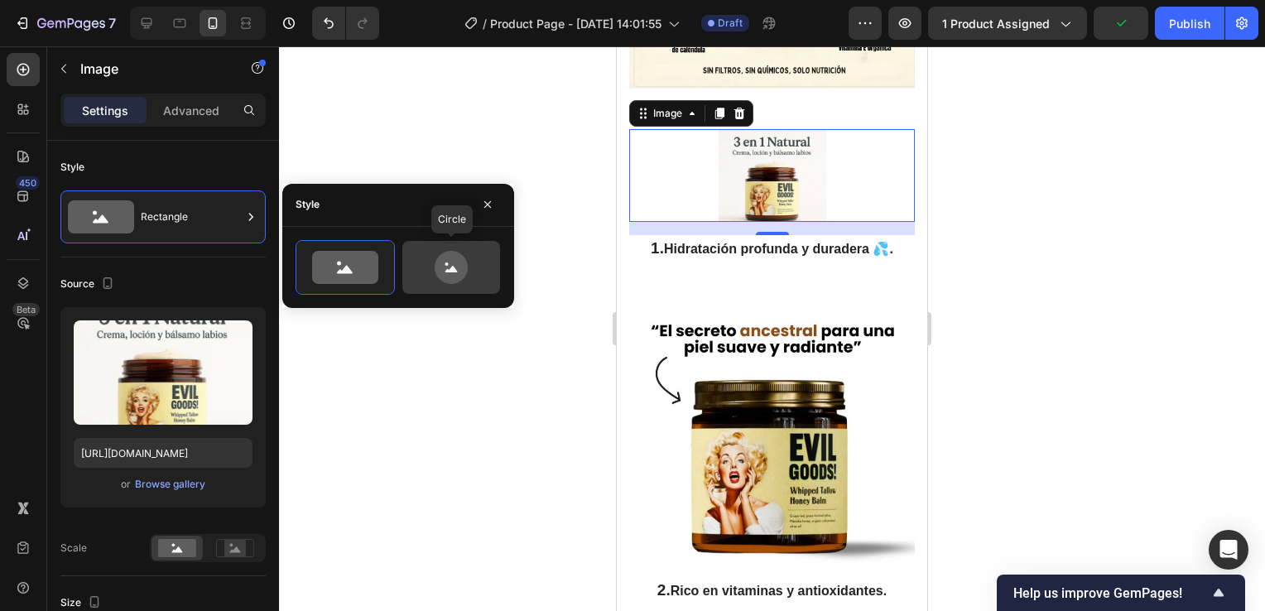
click at [452, 263] on icon at bounding box center [451, 267] width 33 height 33
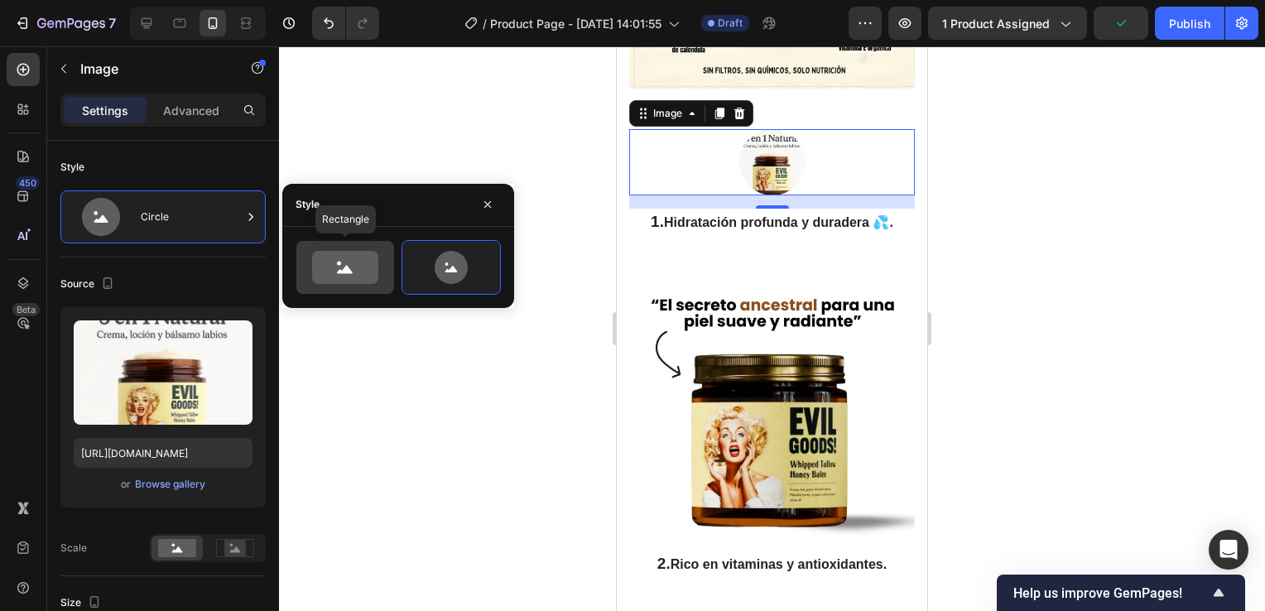
click at [335, 263] on icon at bounding box center [345, 267] width 66 height 33
type input "100"
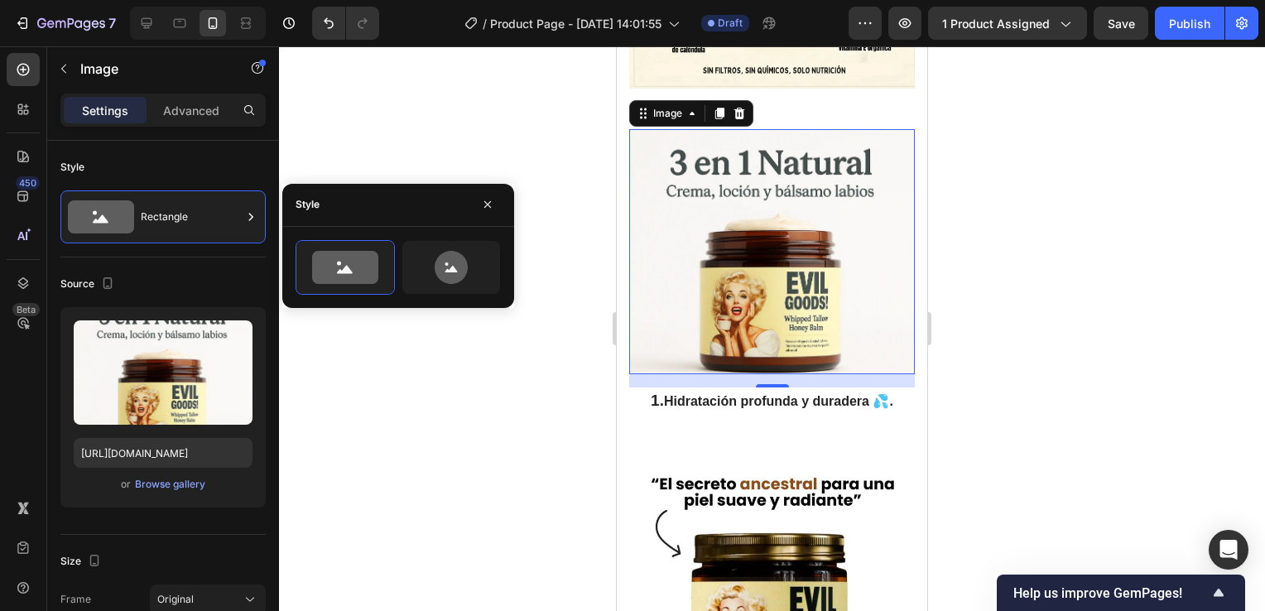
click at [1039, 296] on div at bounding box center [772, 328] width 986 height 565
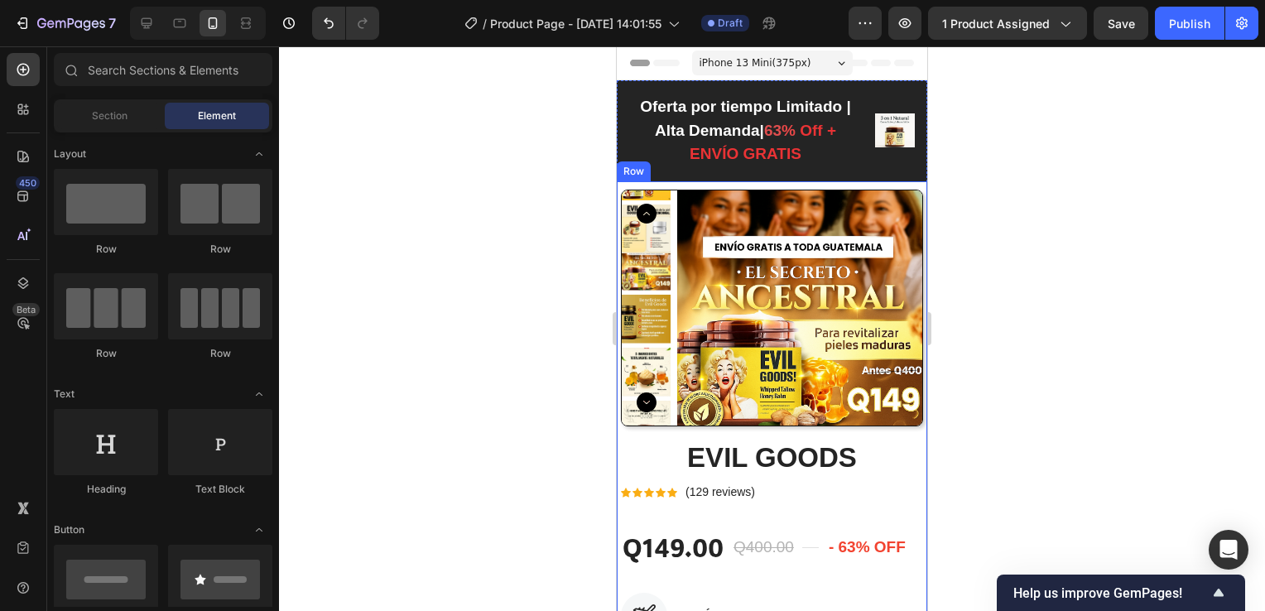
click at [848, 184] on div "Product Images EVIL GOODS Product Title Icon Icon Icon Icon Icon Icon List Hoz …" at bounding box center [772, 531] width 311 height 701
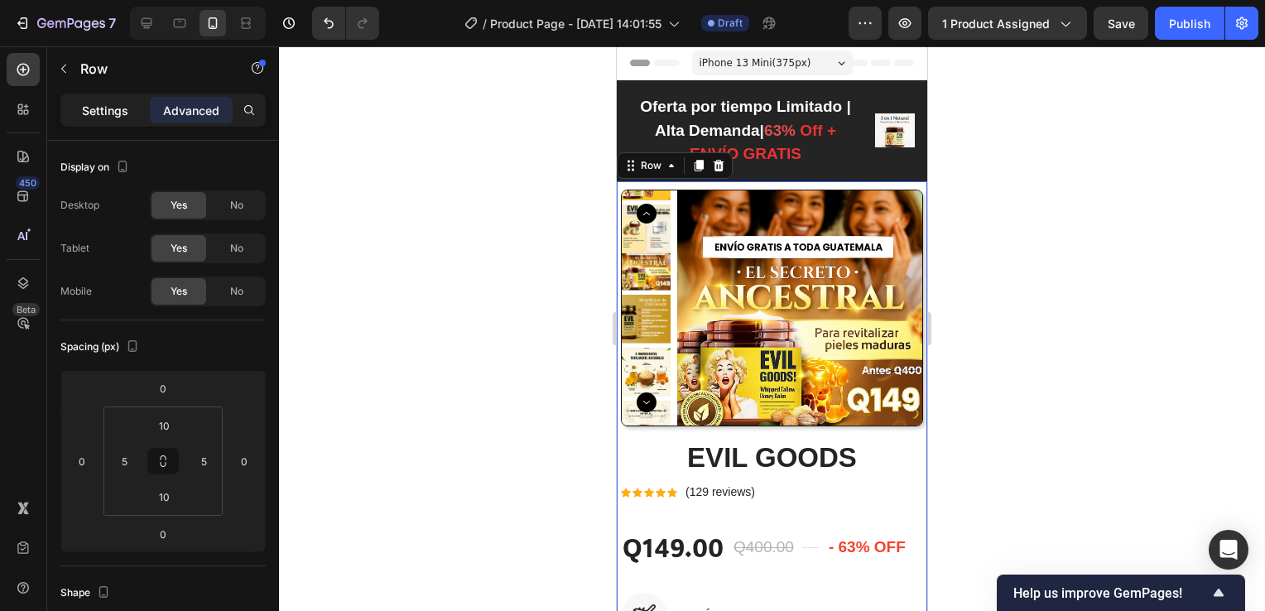
click at [111, 113] on p "Settings" at bounding box center [105, 110] width 46 height 17
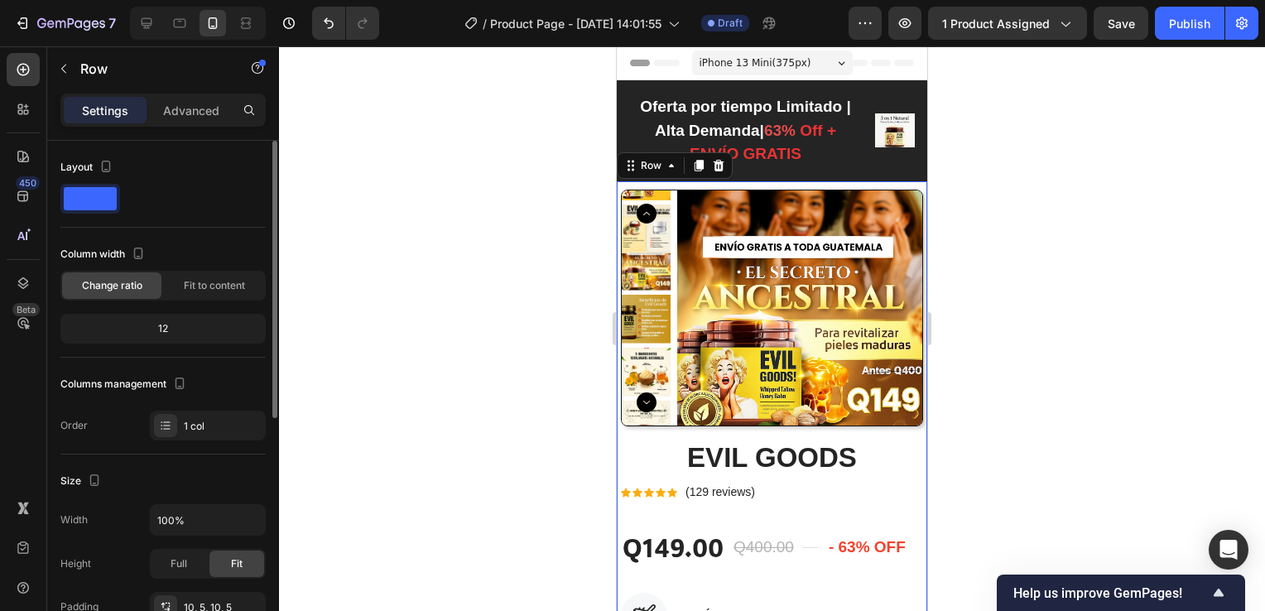
scroll to position [248, 0]
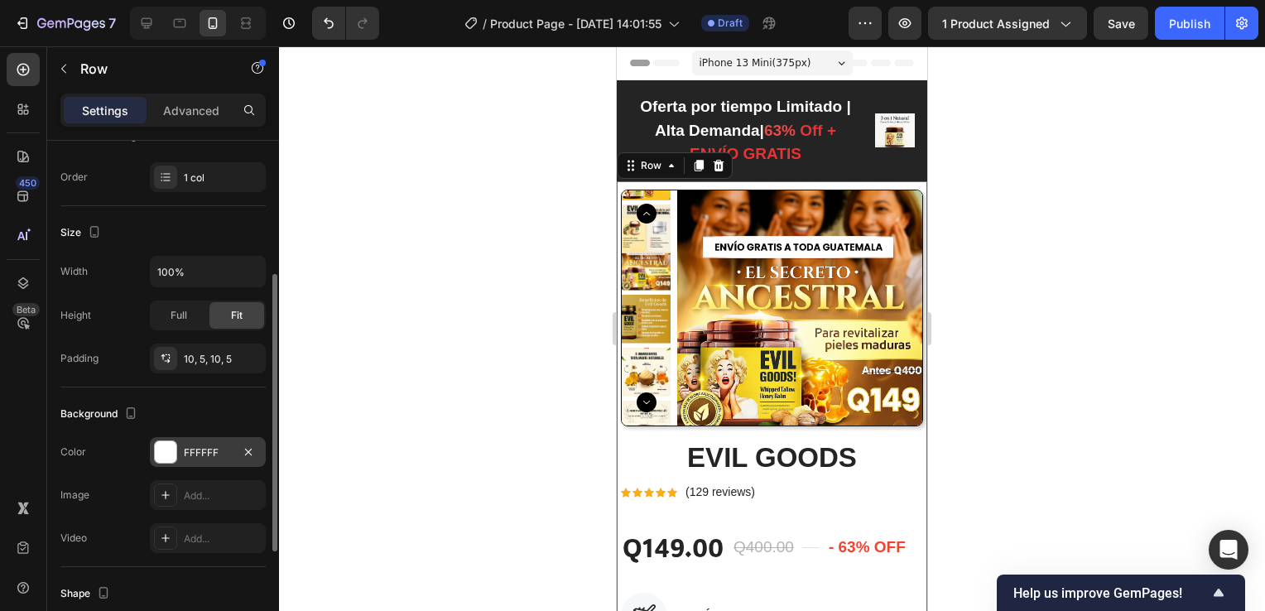
click at [229, 446] on div "FFFFFF" at bounding box center [208, 453] width 48 height 15
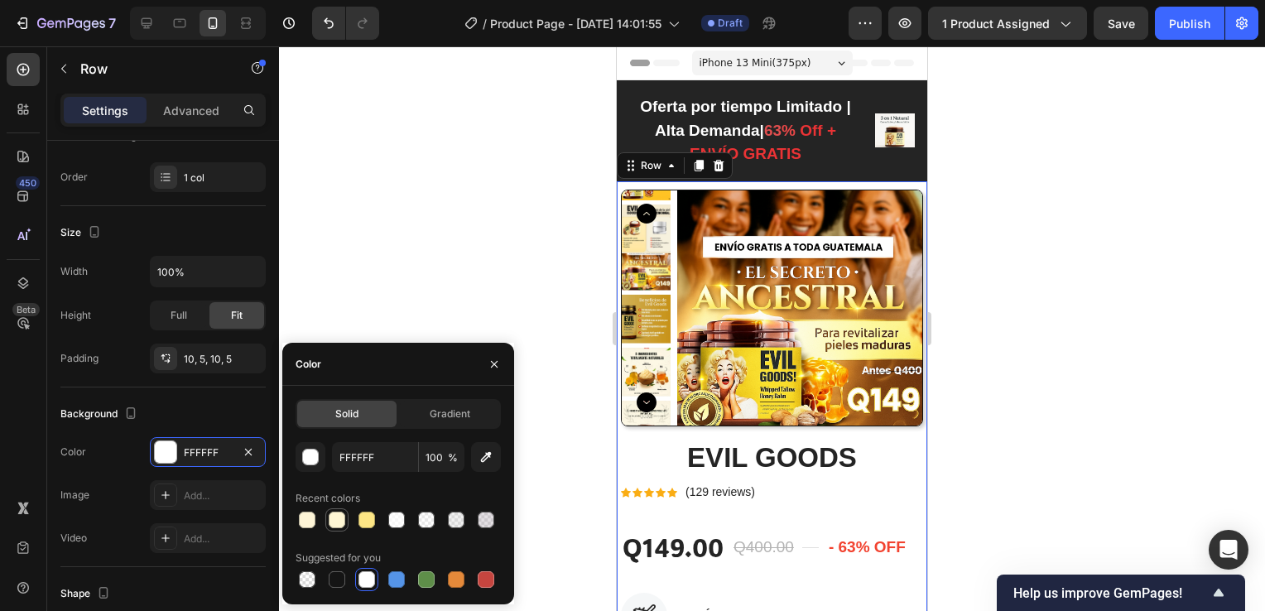
click at [337, 518] on div at bounding box center [337, 520] width 17 height 17
type input "FEF6D4"
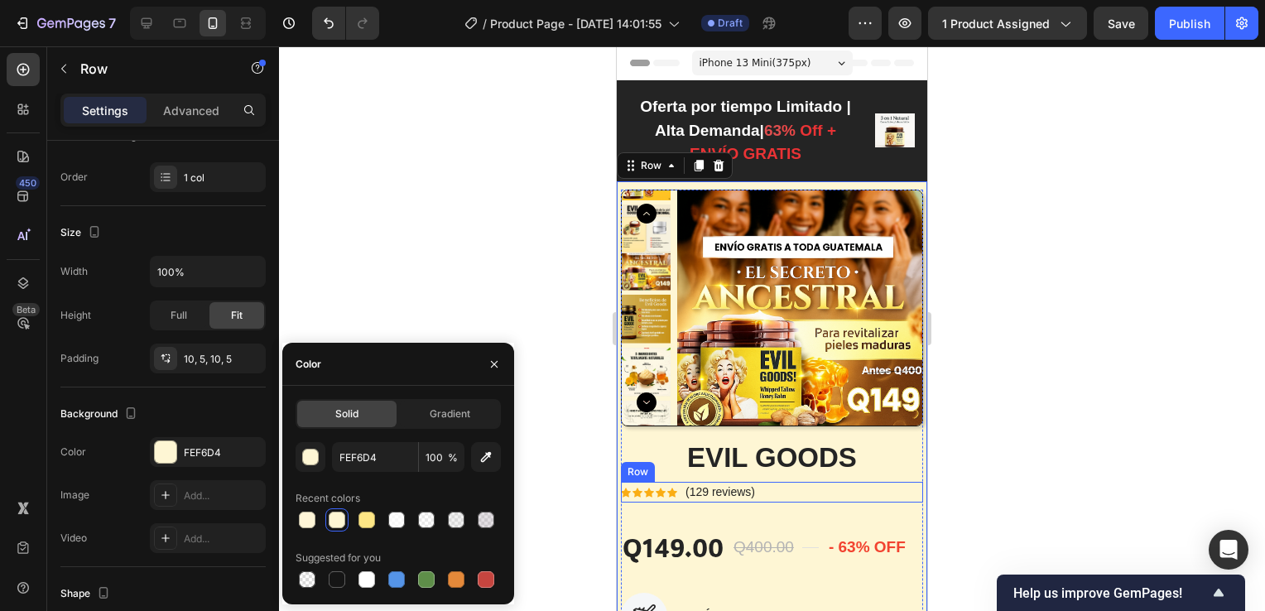
click at [1041, 460] on div at bounding box center [772, 328] width 986 height 565
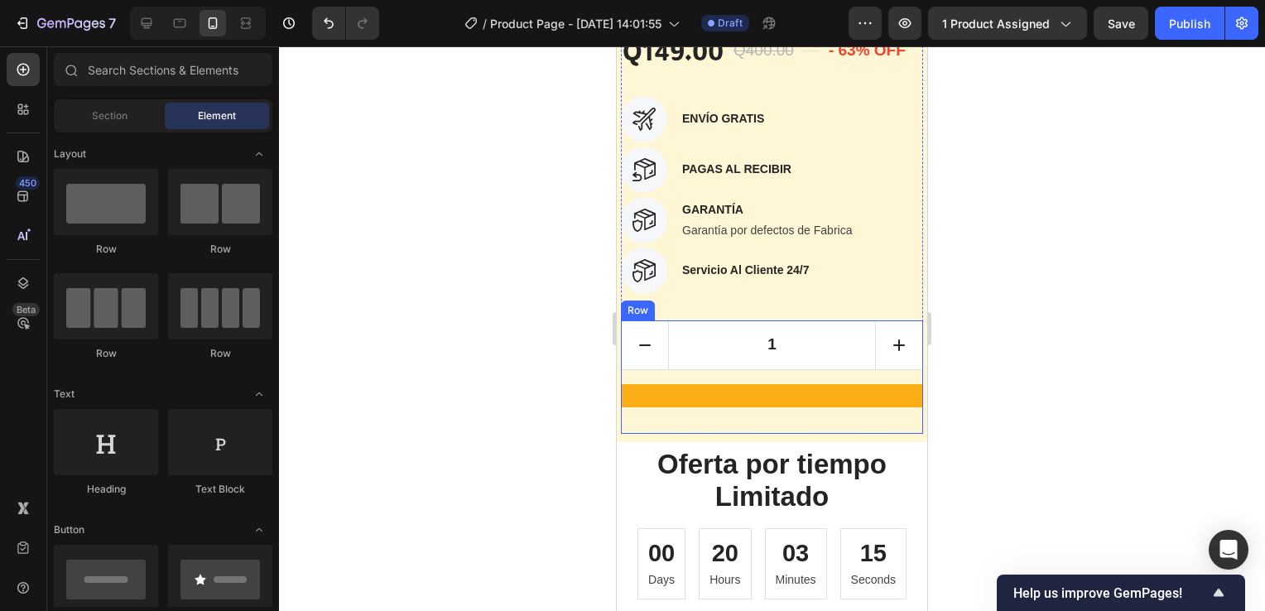
scroll to position [662, 0]
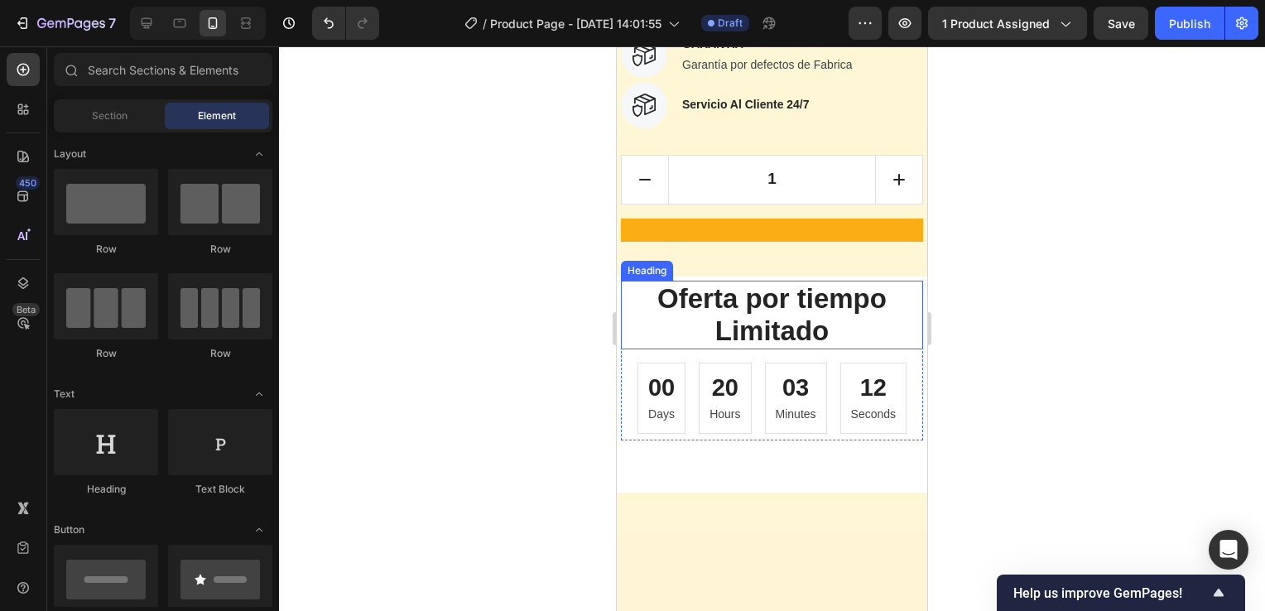
click at [908, 290] on h2 "Oferta por tiempo Limitado" at bounding box center [772, 315] width 302 height 69
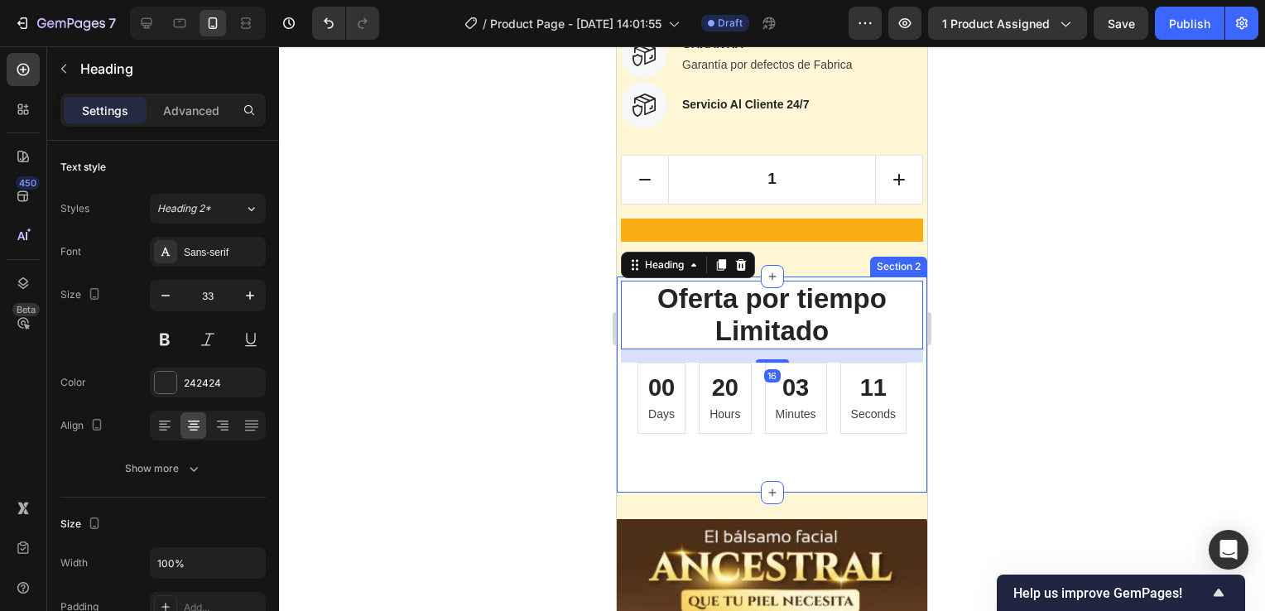
click at [912, 280] on div "Oferta por tiempo Limitado Heading 16 00 Days 20 Hours 03 Minutes 11 Seconds Co…" at bounding box center [772, 385] width 311 height 216
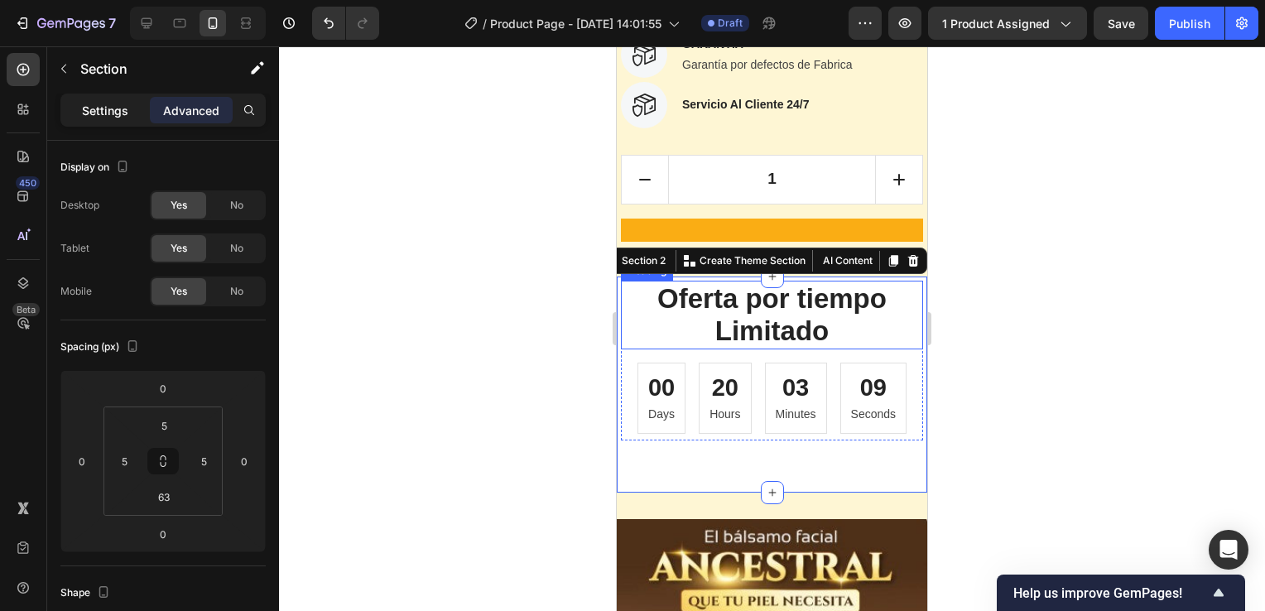
click at [110, 109] on p "Settings" at bounding box center [105, 110] width 46 height 17
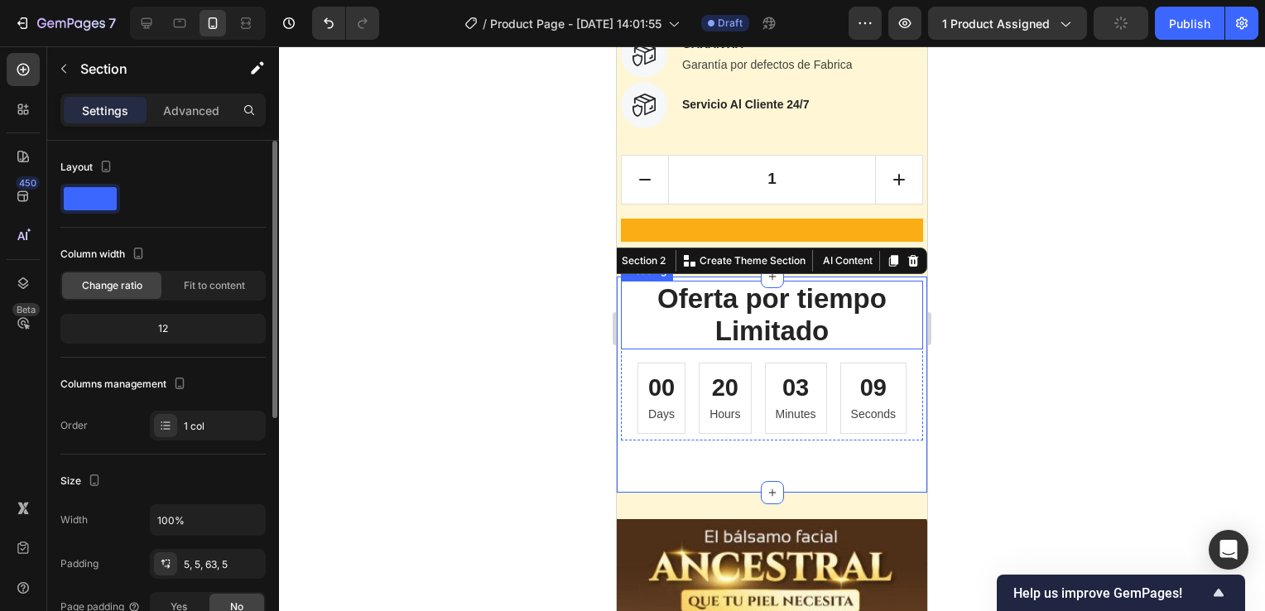
scroll to position [248, 0]
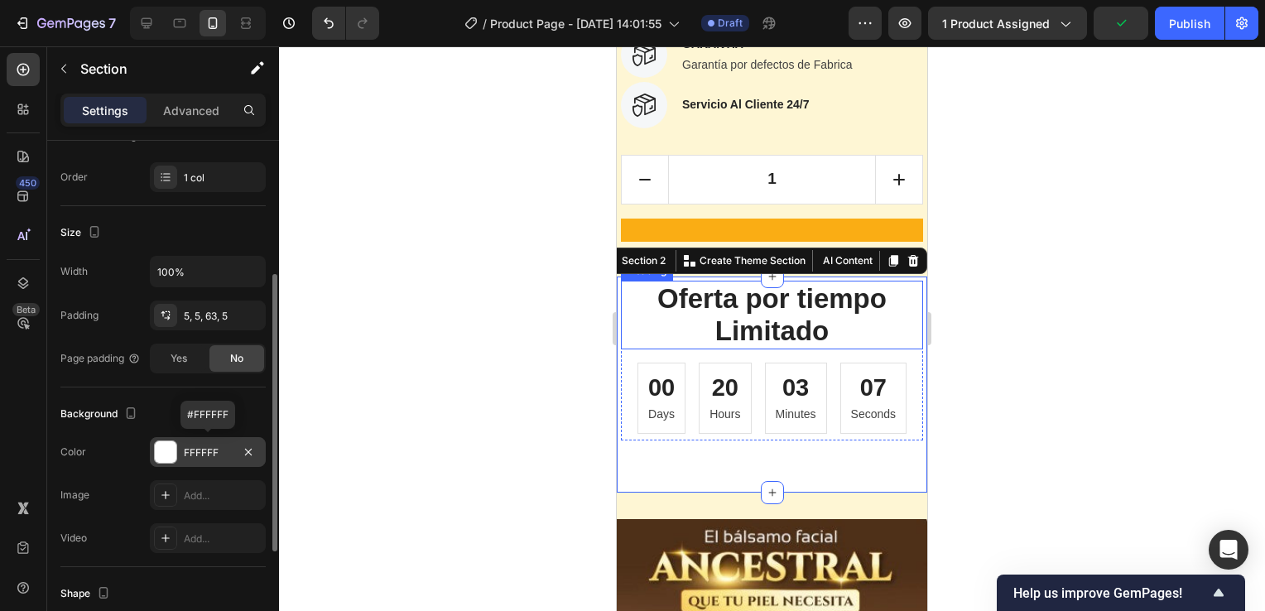
click at [206, 446] on div "FFFFFF" at bounding box center [208, 453] width 48 height 15
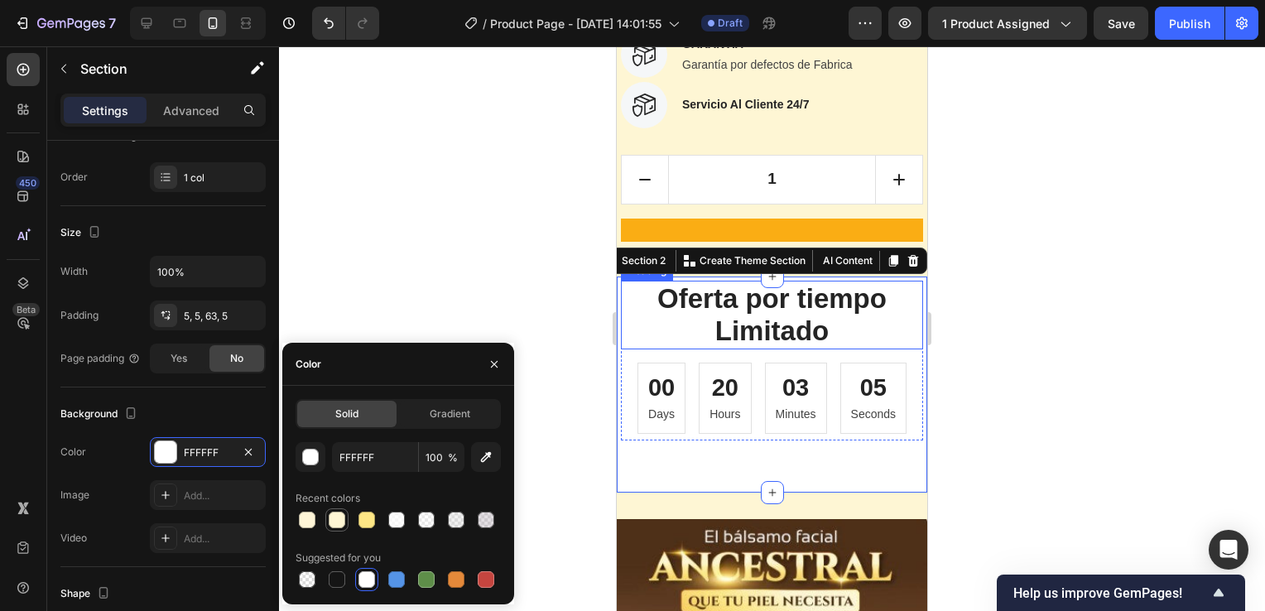
click at [335, 518] on div at bounding box center [337, 520] width 17 height 17
type input "FEF6D4"
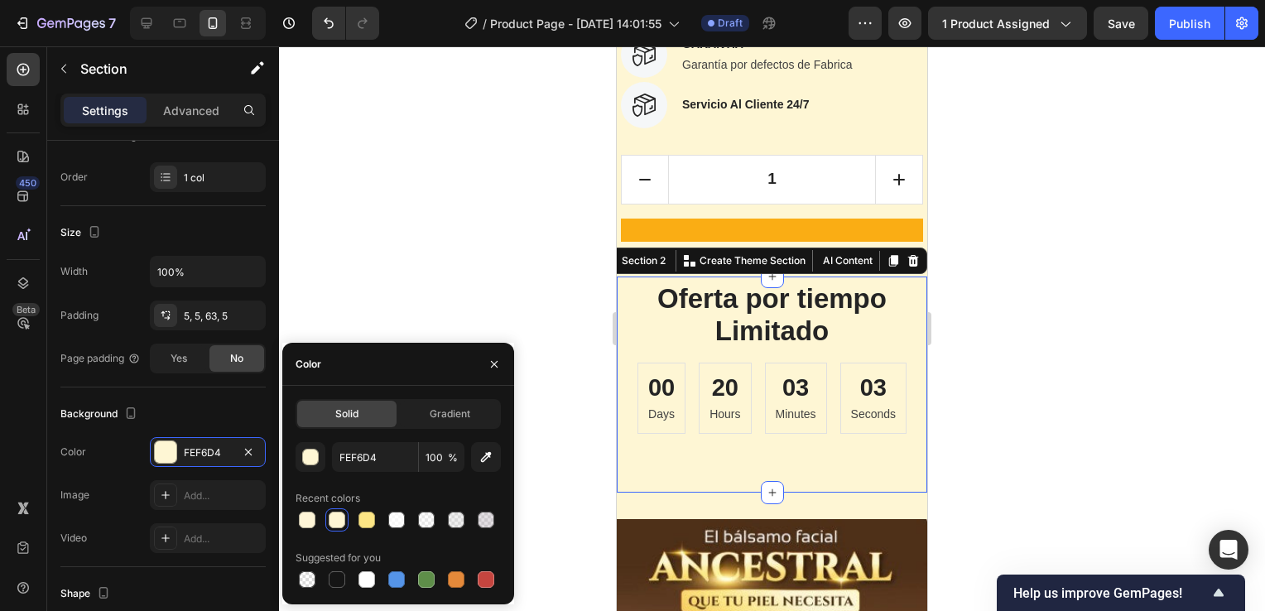
click at [1014, 390] on div at bounding box center [772, 328] width 986 height 565
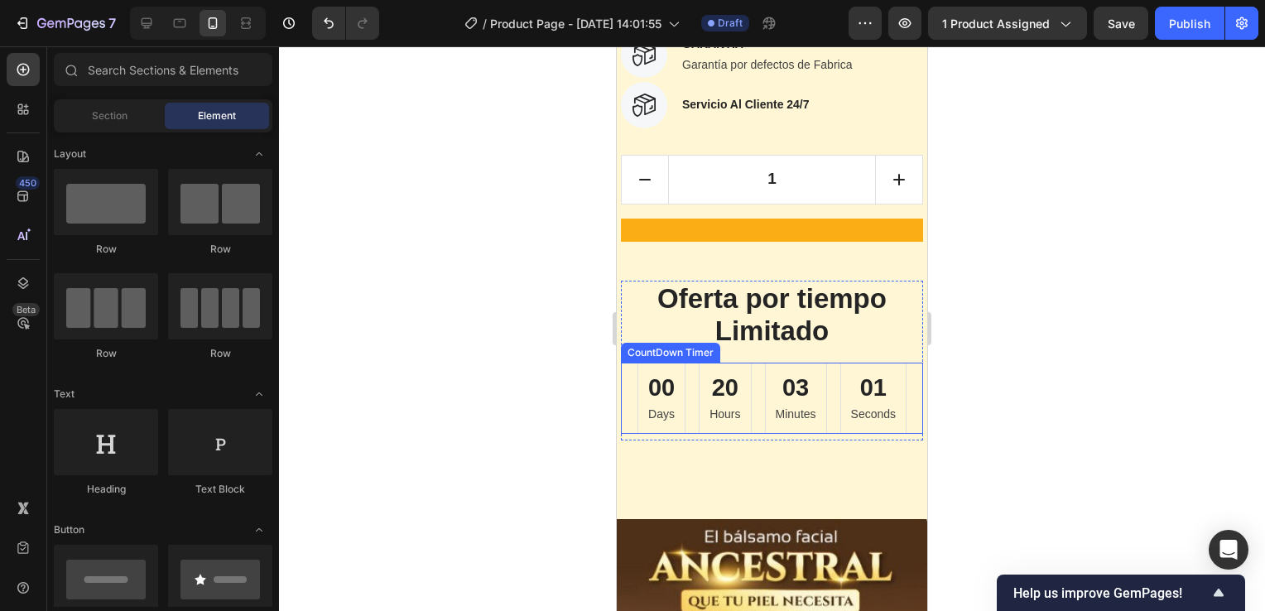
scroll to position [828, 0]
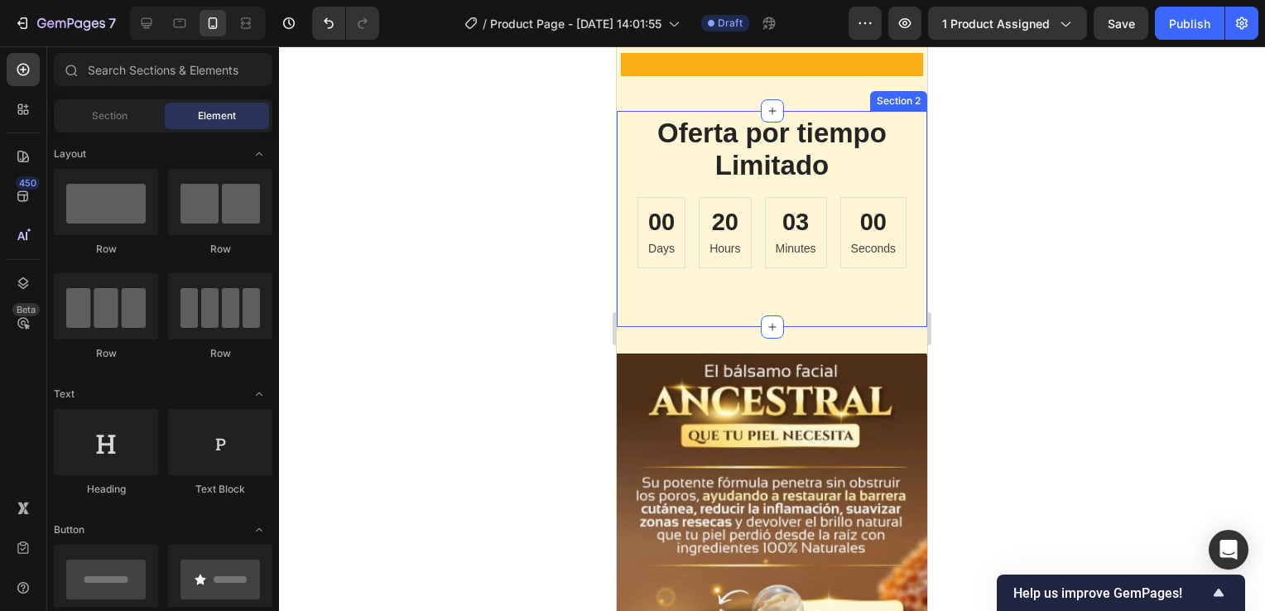
click at [790, 301] on div "Oferta por tiempo Limitado Heading 00 Days 20 Hours 03 Minutes 00 Seconds Count…" at bounding box center [772, 219] width 311 height 216
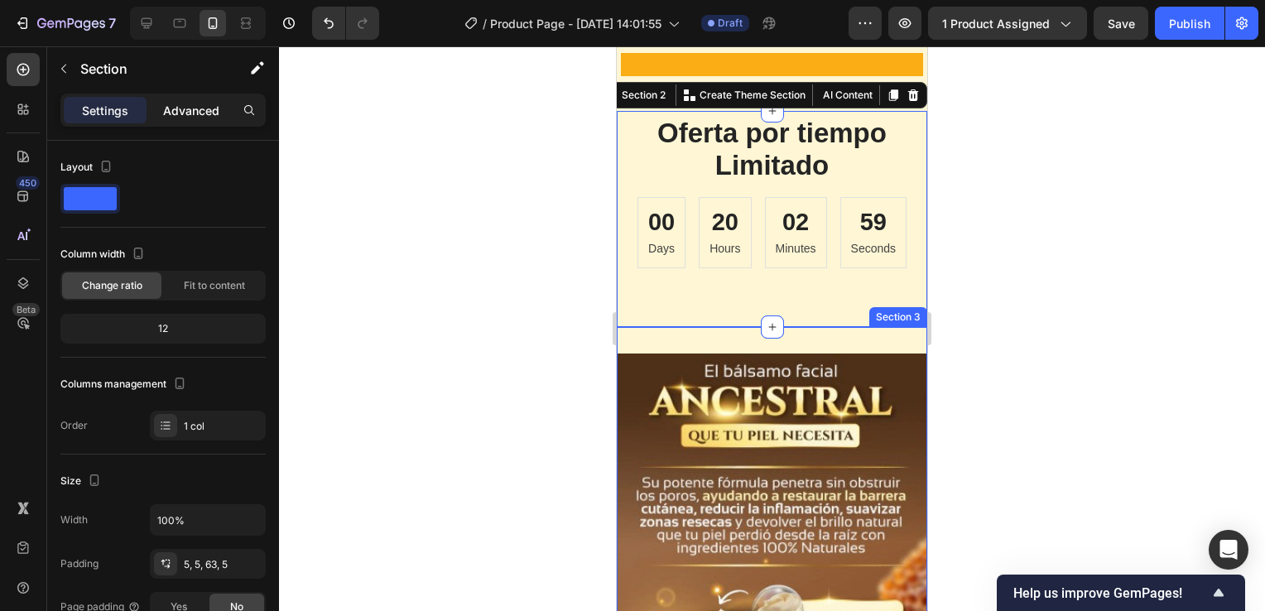
click at [191, 116] on p "Advanced" at bounding box center [191, 110] width 56 height 17
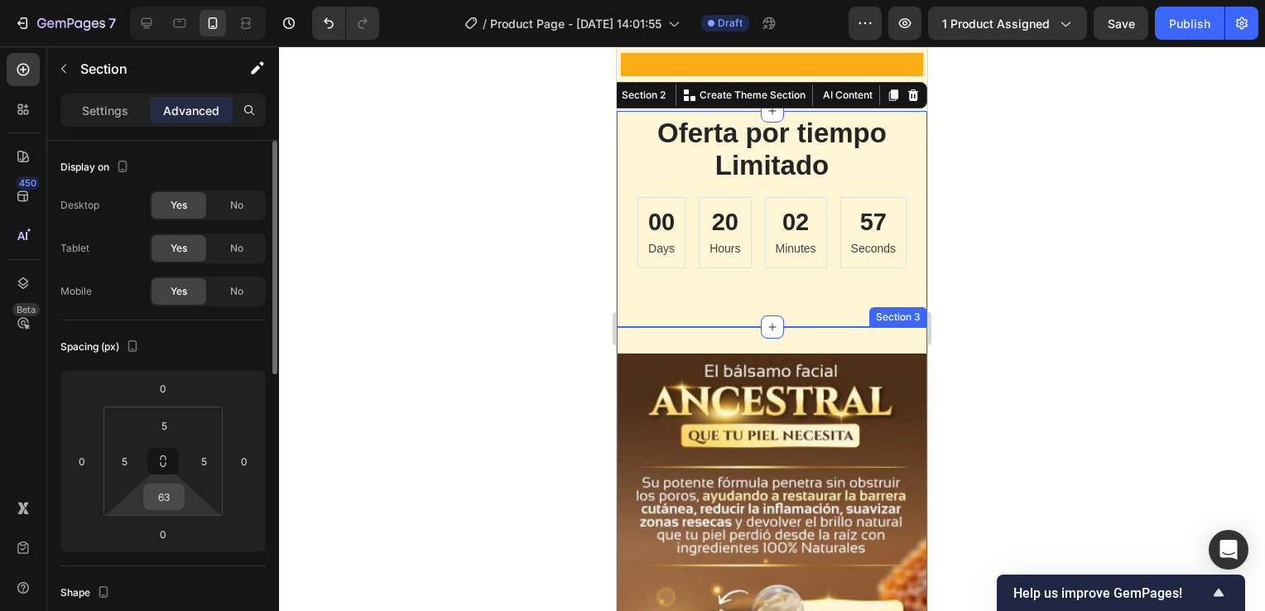
click at [171, 499] on input "63" at bounding box center [163, 496] width 33 height 25
type input "10"
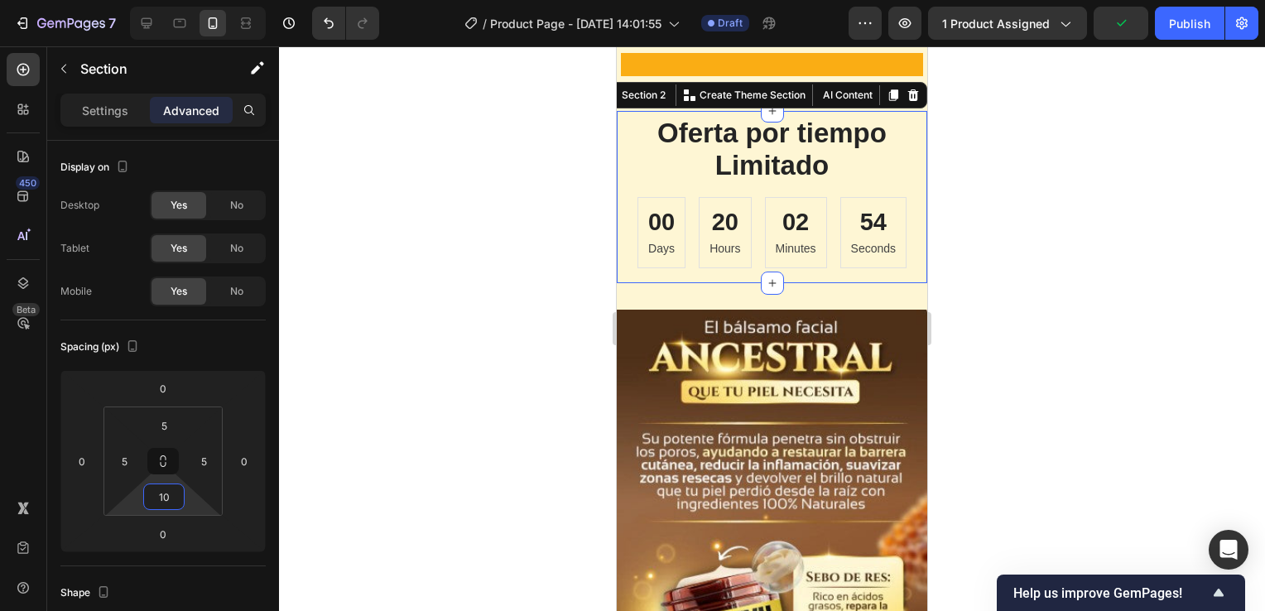
click at [1047, 377] on div at bounding box center [772, 328] width 986 height 565
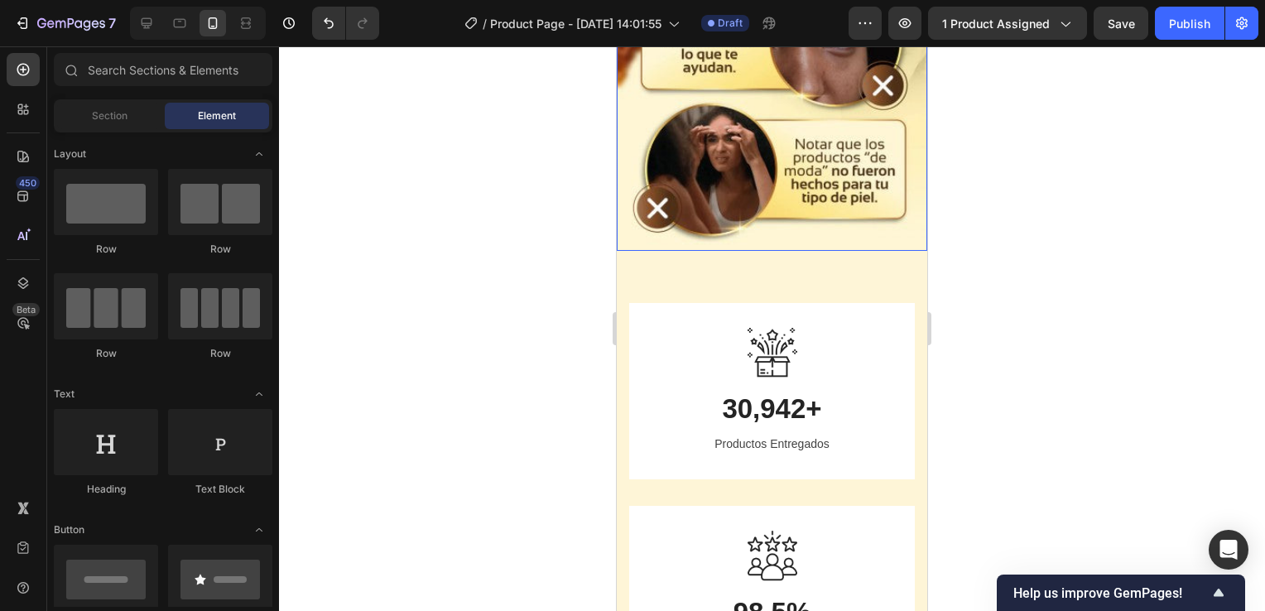
scroll to position [2236, 0]
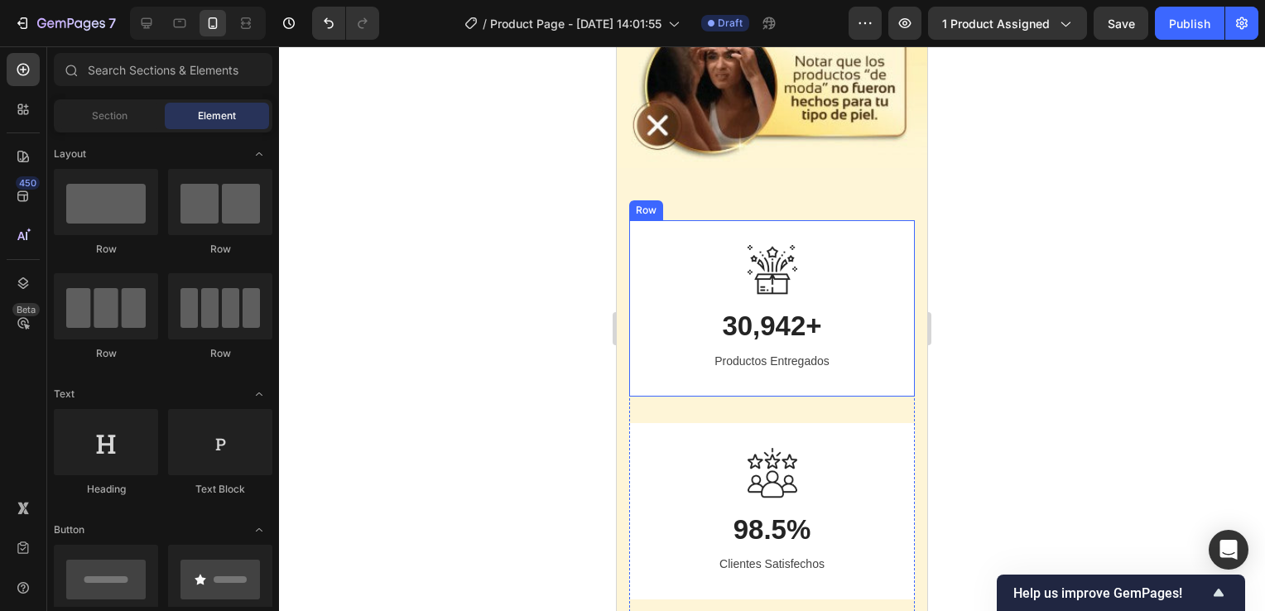
click at [863, 220] on div "Image 30,942+ Heading Productos Entregados Text block Row" at bounding box center [772, 308] width 286 height 176
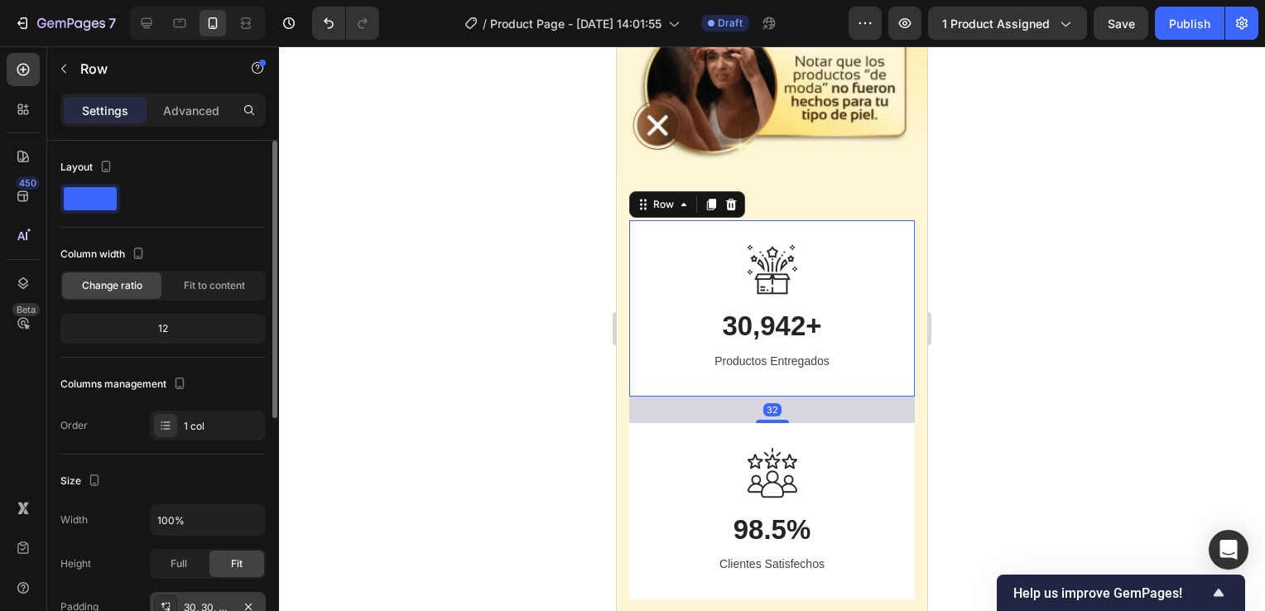
scroll to position [166, 0]
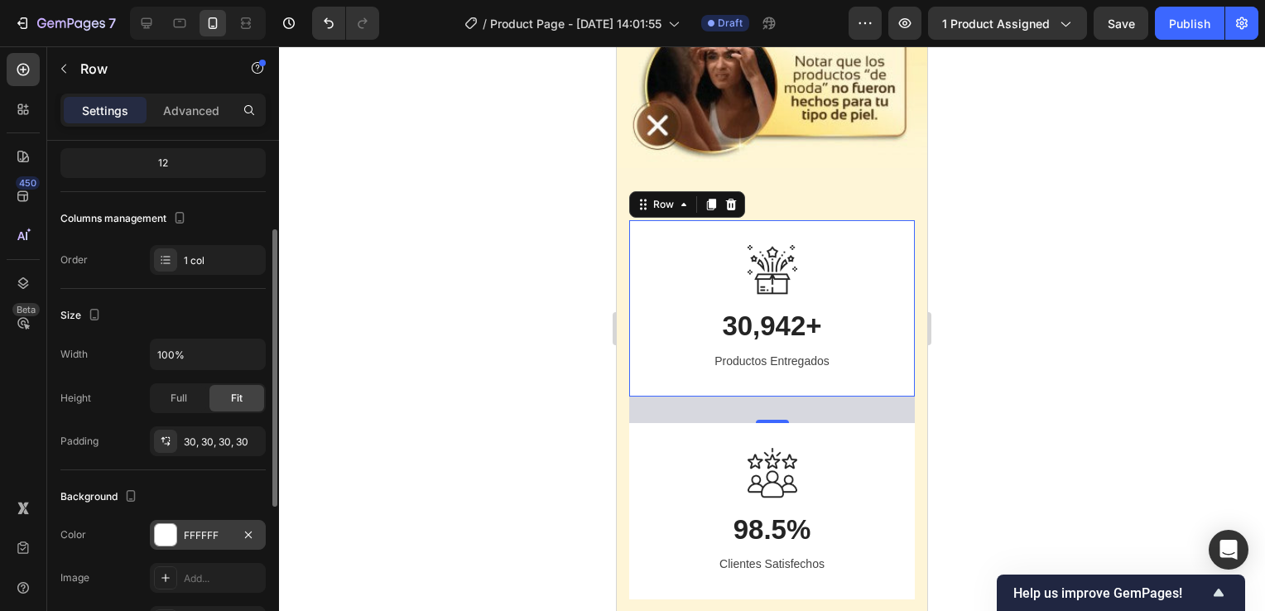
click at [229, 532] on div "FFFFFF" at bounding box center [208, 535] width 48 height 15
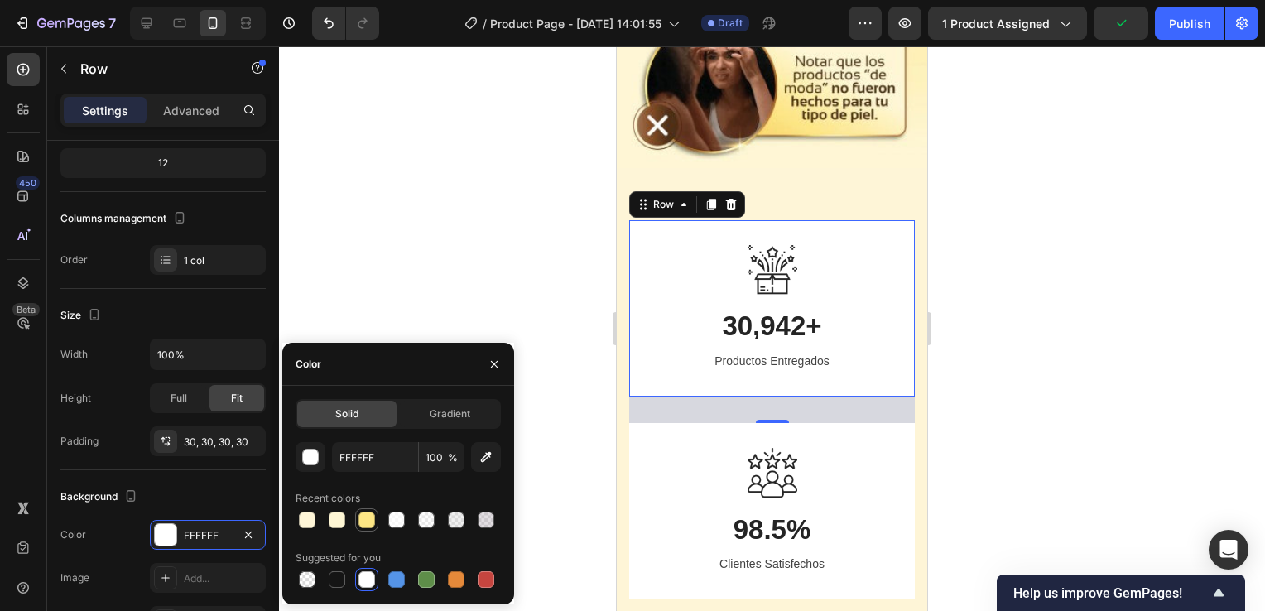
click at [366, 522] on div at bounding box center [367, 520] width 17 height 17
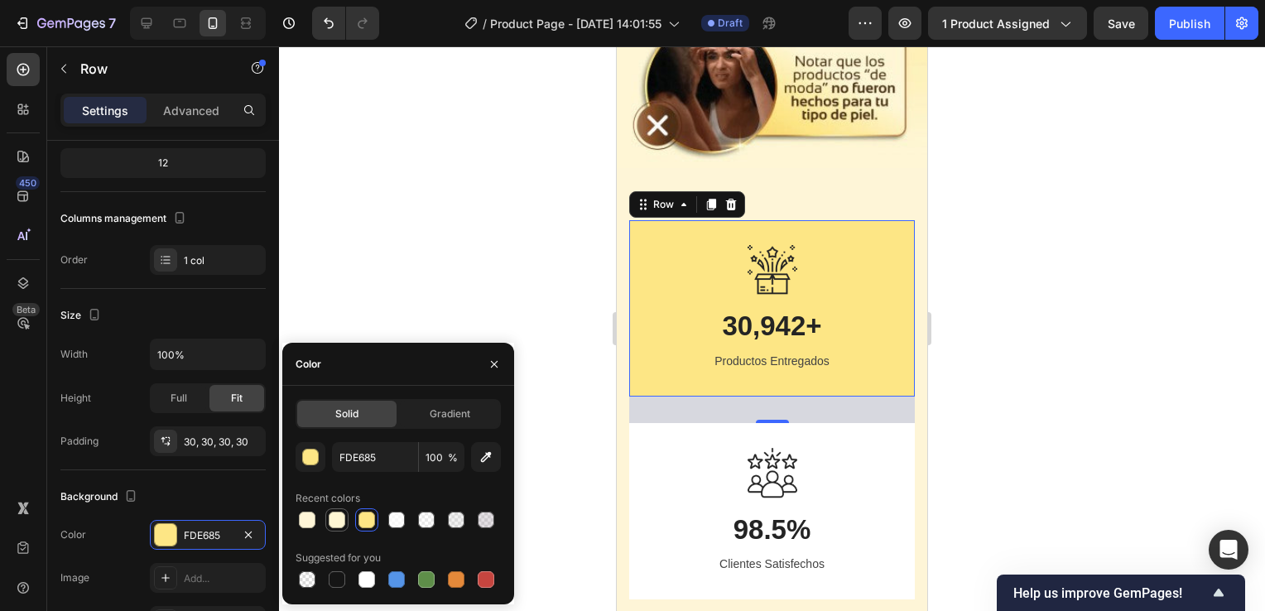
click at [338, 523] on div at bounding box center [337, 520] width 17 height 17
type input "FEF6D4"
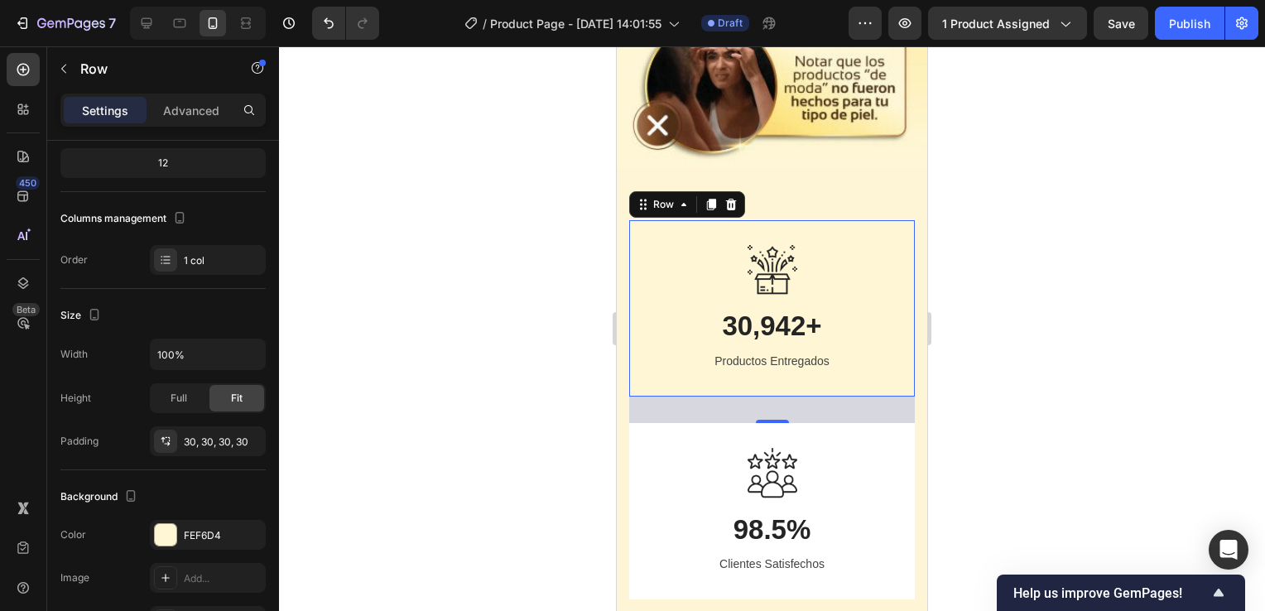
click at [1113, 416] on div at bounding box center [772, 328] width 986 height 565
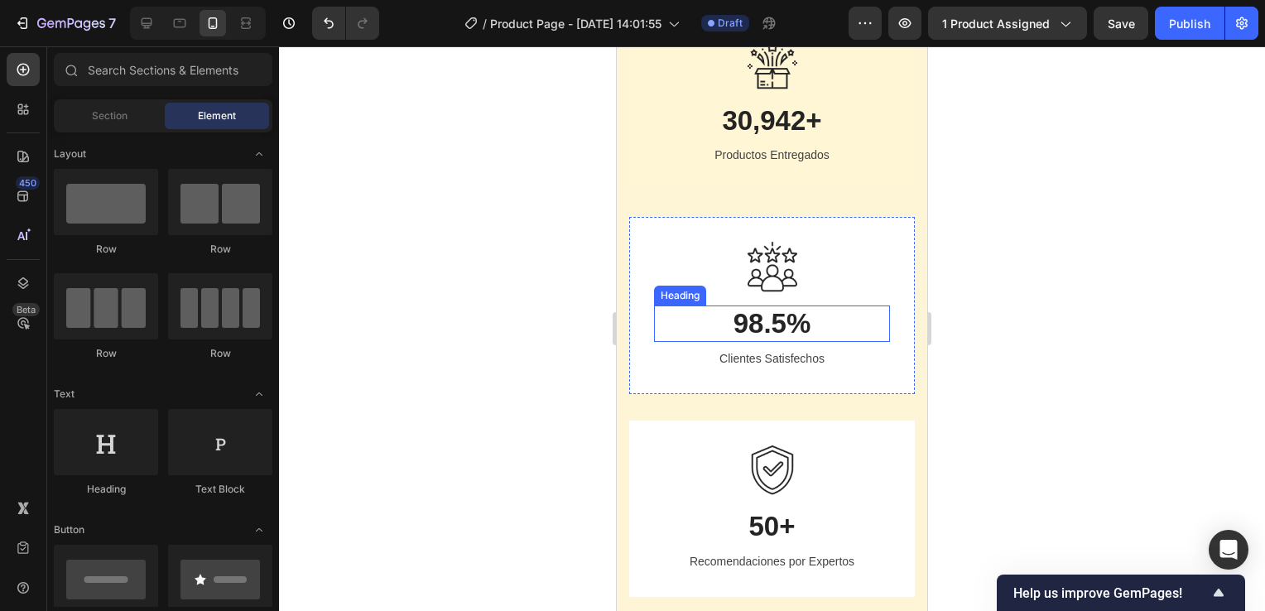
scroll to position [2402, 0]
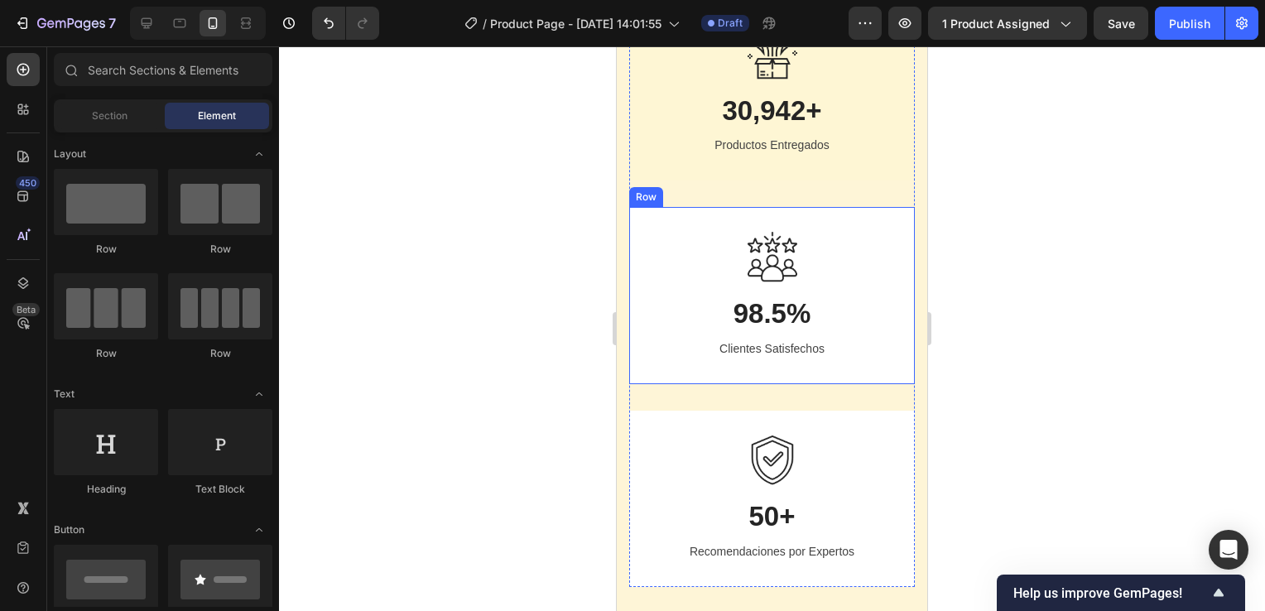
click at [862, 214] on div "Image 98.5% Heading Clientes Satisfechos Text block Row" at bounding box center [772, 295] width 286 height 176
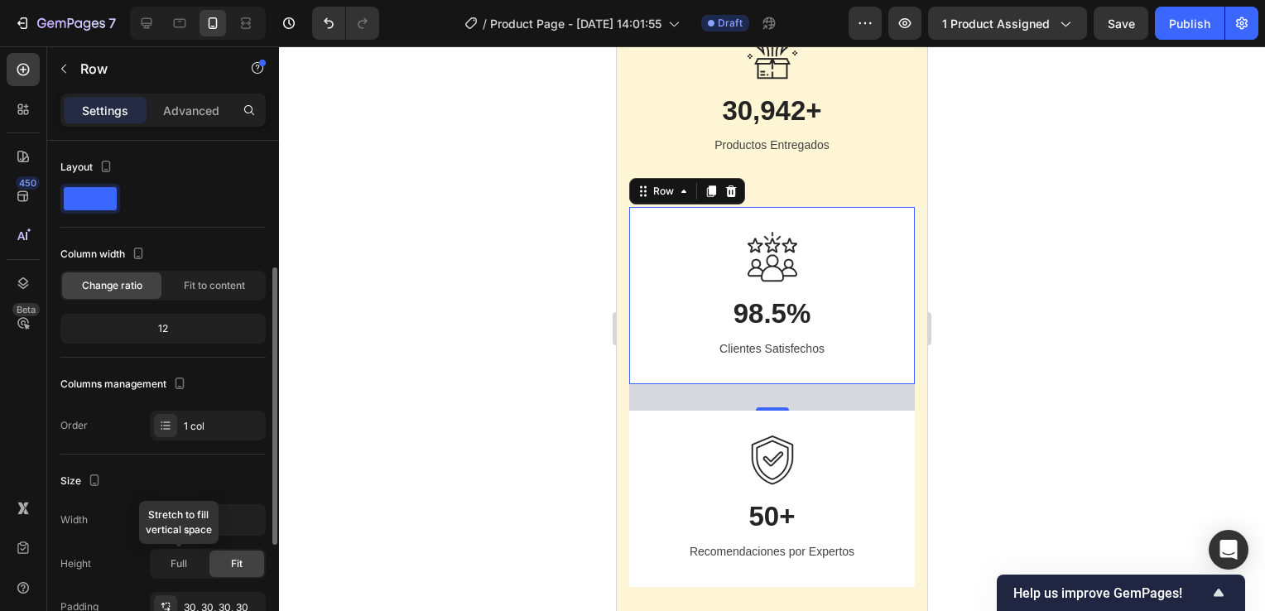
scroll to position [166, 0]
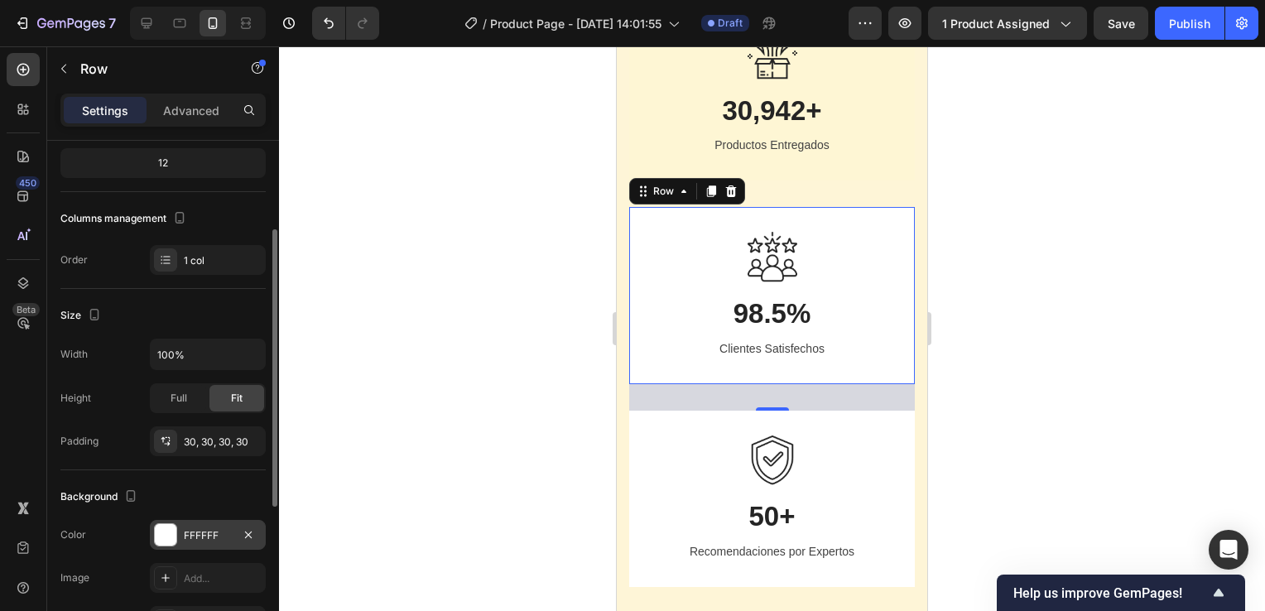
click at [215, 528] on div "FFFFFF" at bounding box center [208, 535] width 48 height 15
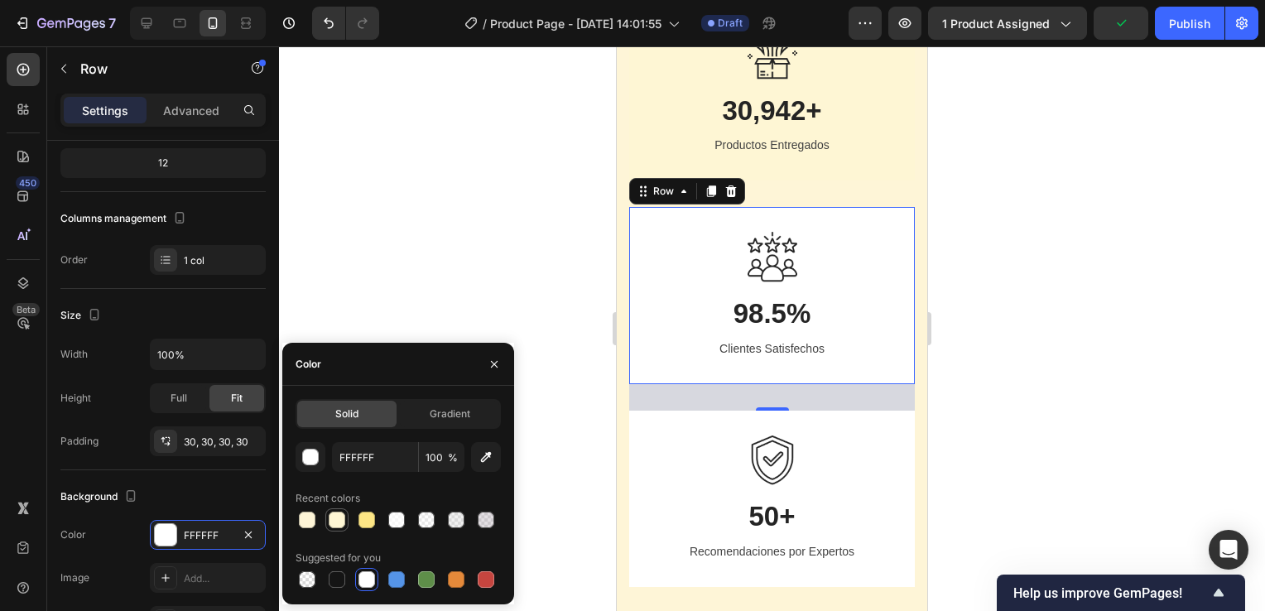
drag, startPoint x: 337, startPoint y: 522, endPoint x: 7, endPoint y: 453, distance: 337.5
click at [337, 522] on div at bounding box center [337, 520] width 17 height 17
type input "FEF6D4"
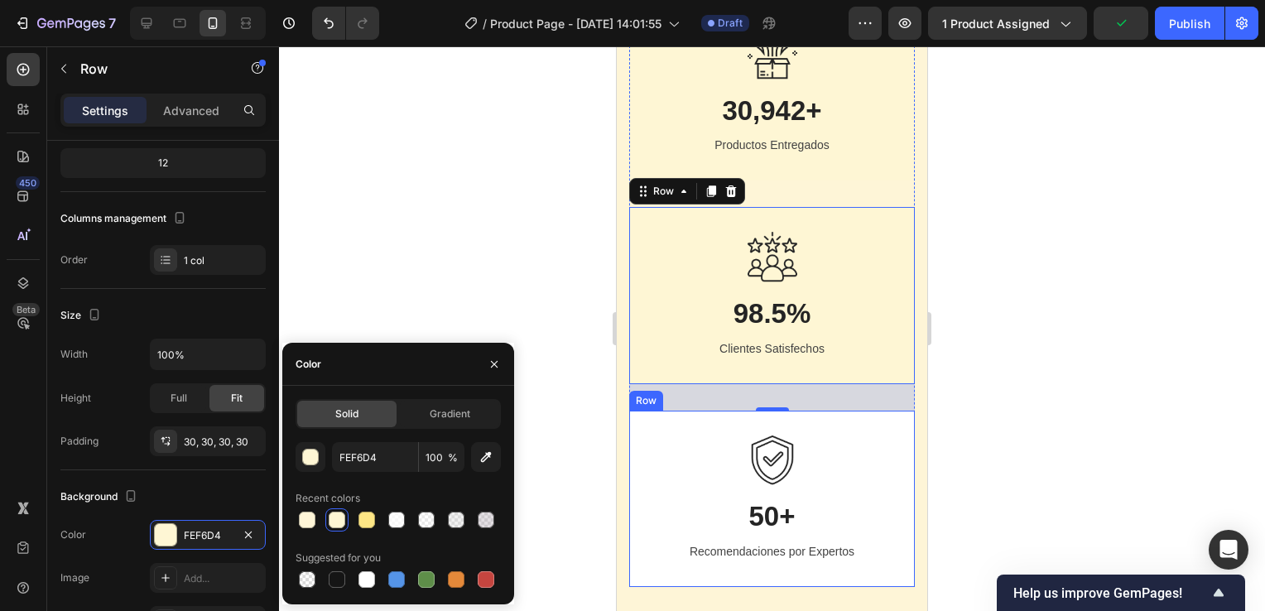
scroll to position [2567, 0]
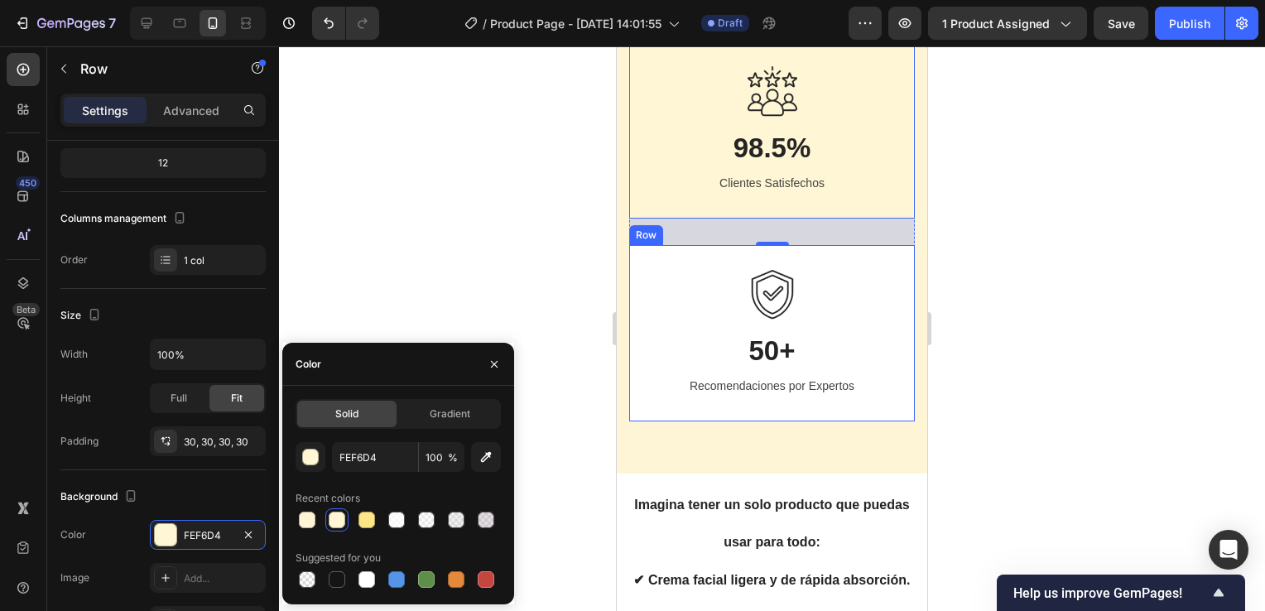
click at [881, 263] on div "Image 50+ Heading Recomendaciones por Expertos Text block Row" at bounding box center [772, 333] width 286 height 176
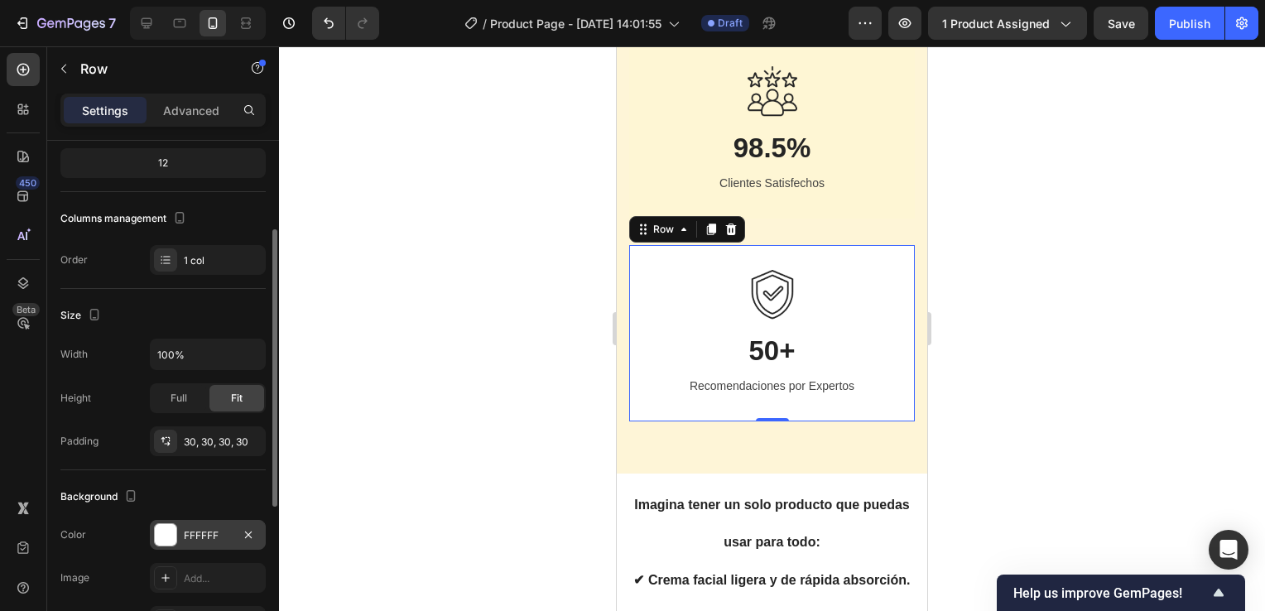
click at [220, 530] on div "FFFFFF" at bounding box center [208, 535] width 48 height 15
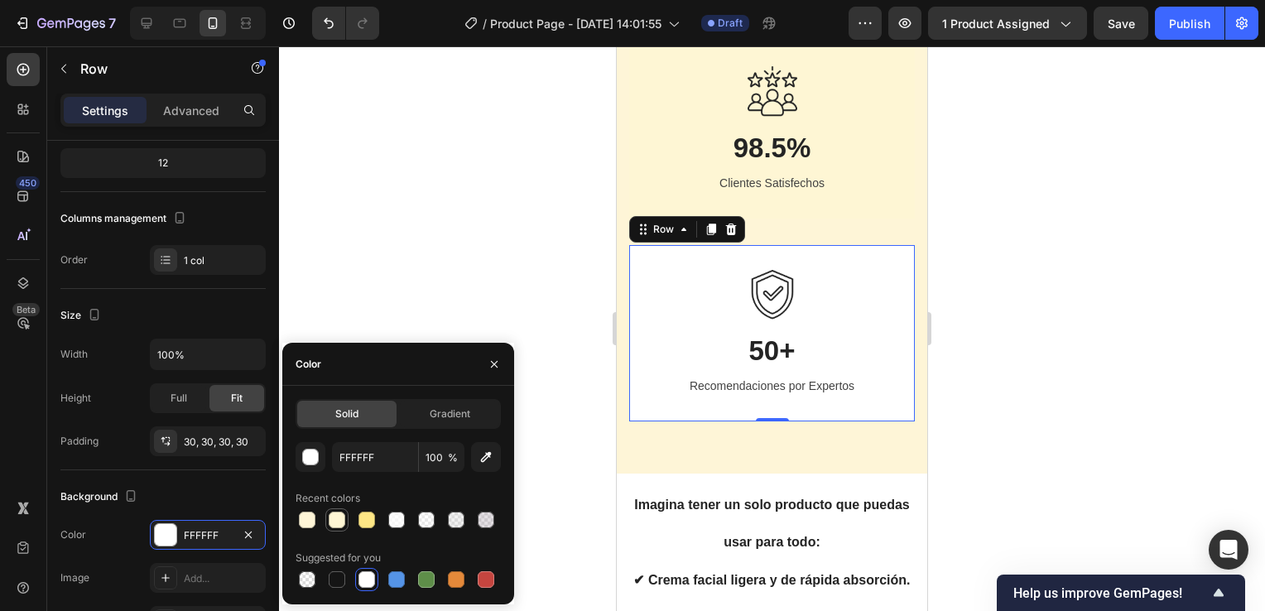
click at [332, 519] on div at bounding box center [337, 520] width 17 height 17
type input "FEF6D4"
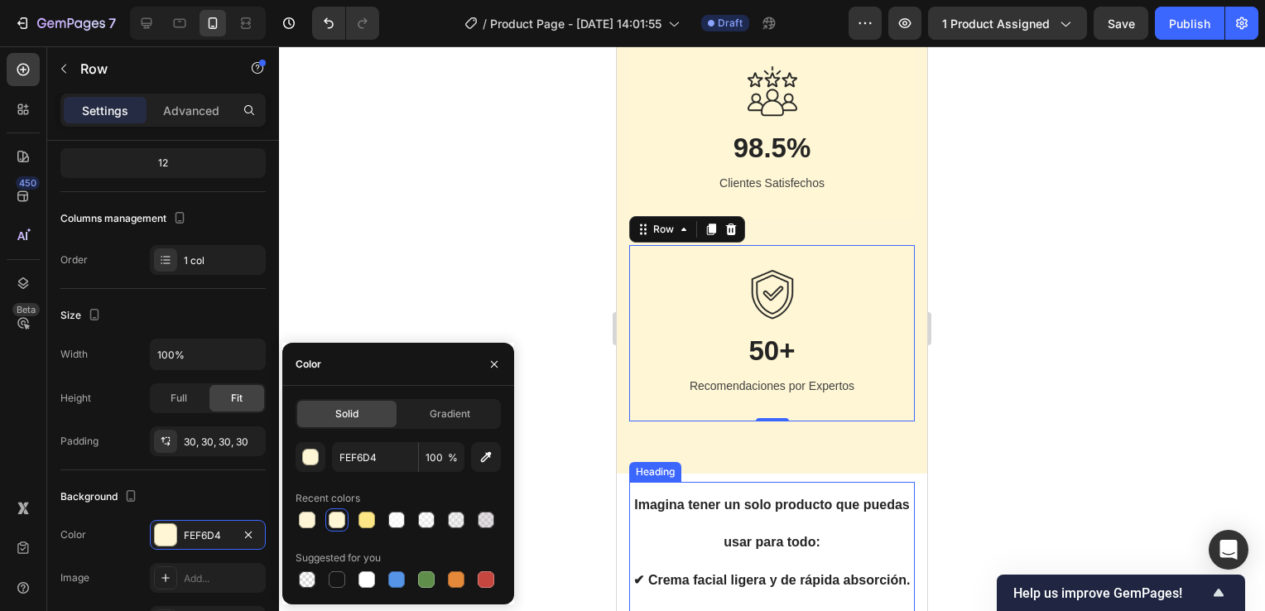
scroll to position [2733, 0]
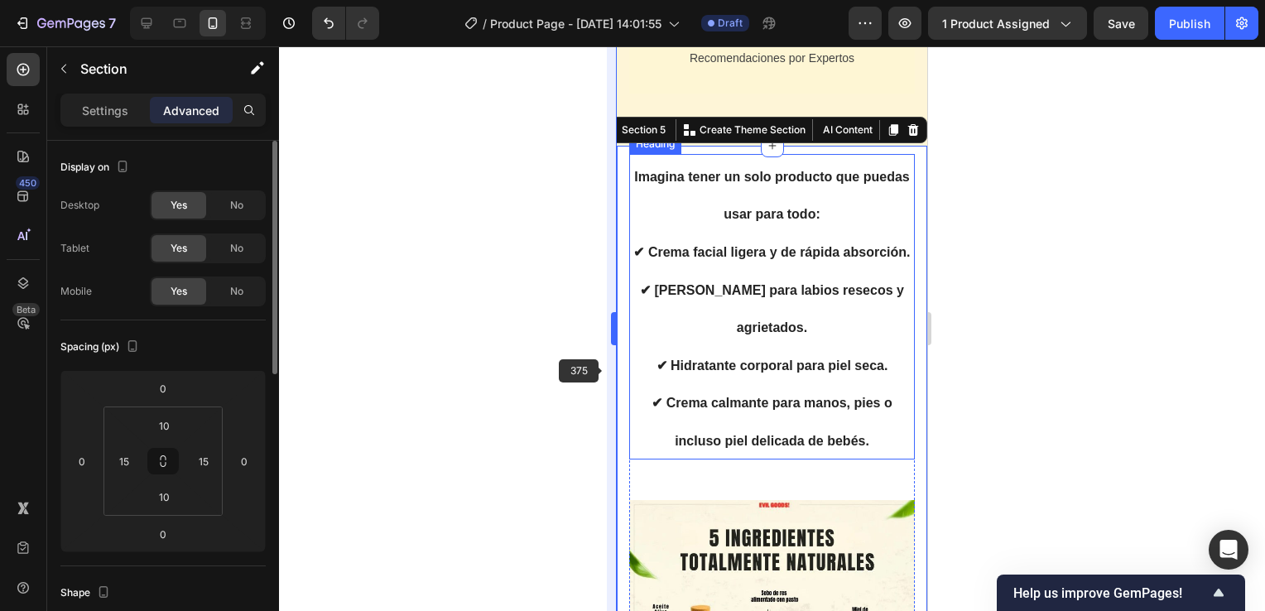
scroll to position [2898, 0]
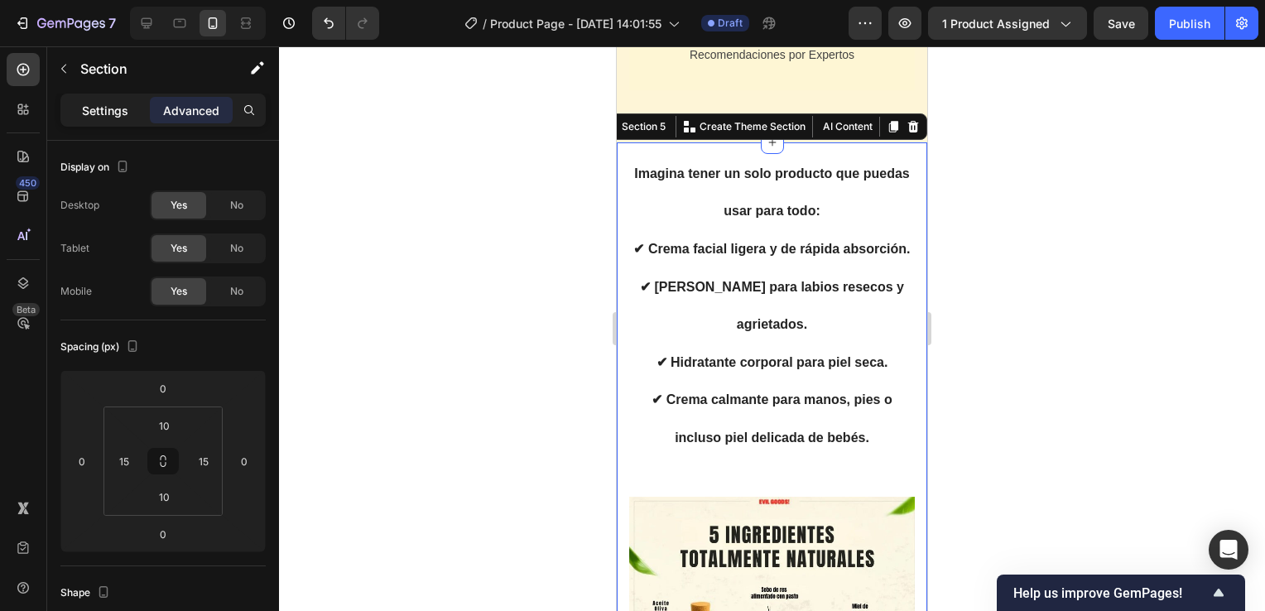
click at [103, 108] on p "Settings" at bounding box center [105, 110] width 46 height 17
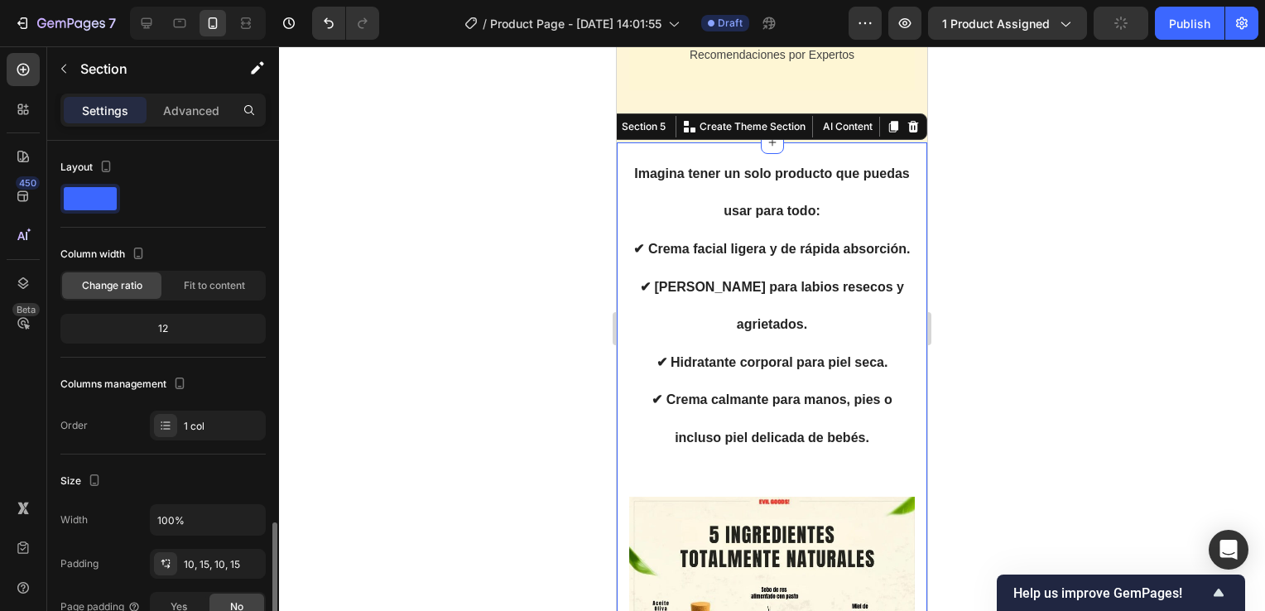
scroll to position [248, 0]
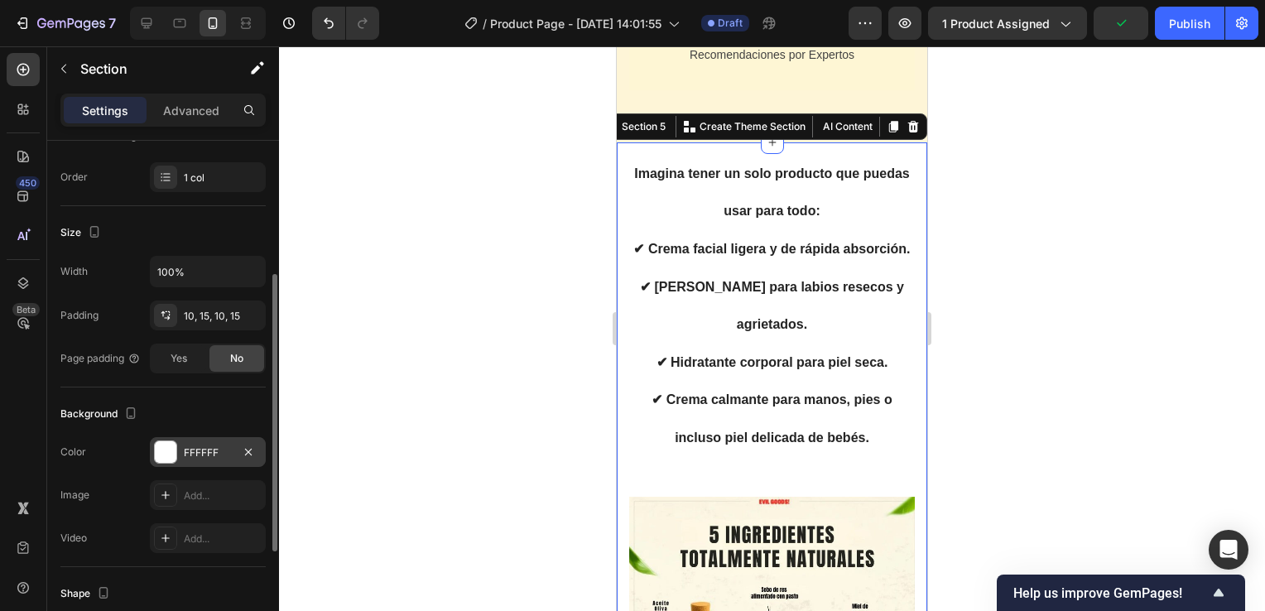
click at [222, 455] on div "FFFFFF" at bounding box center [208, 453] width 48 height 15
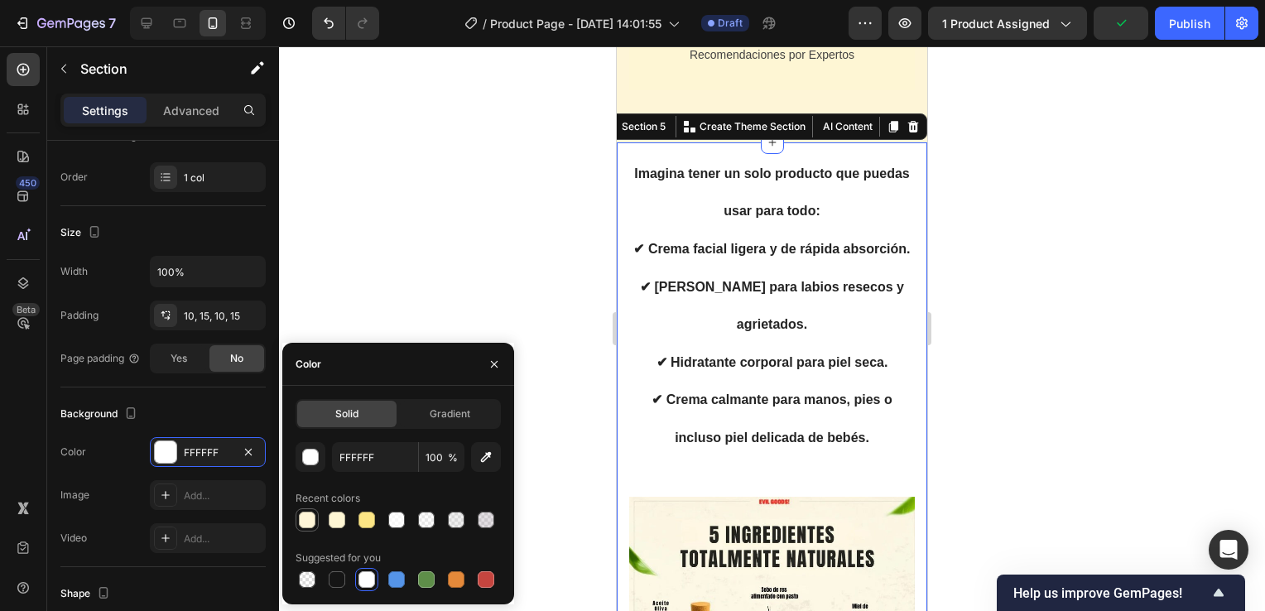
click at [307, 520] on div at bounding box center [307, 520] width 17 height 17
type input "FEF5D7"
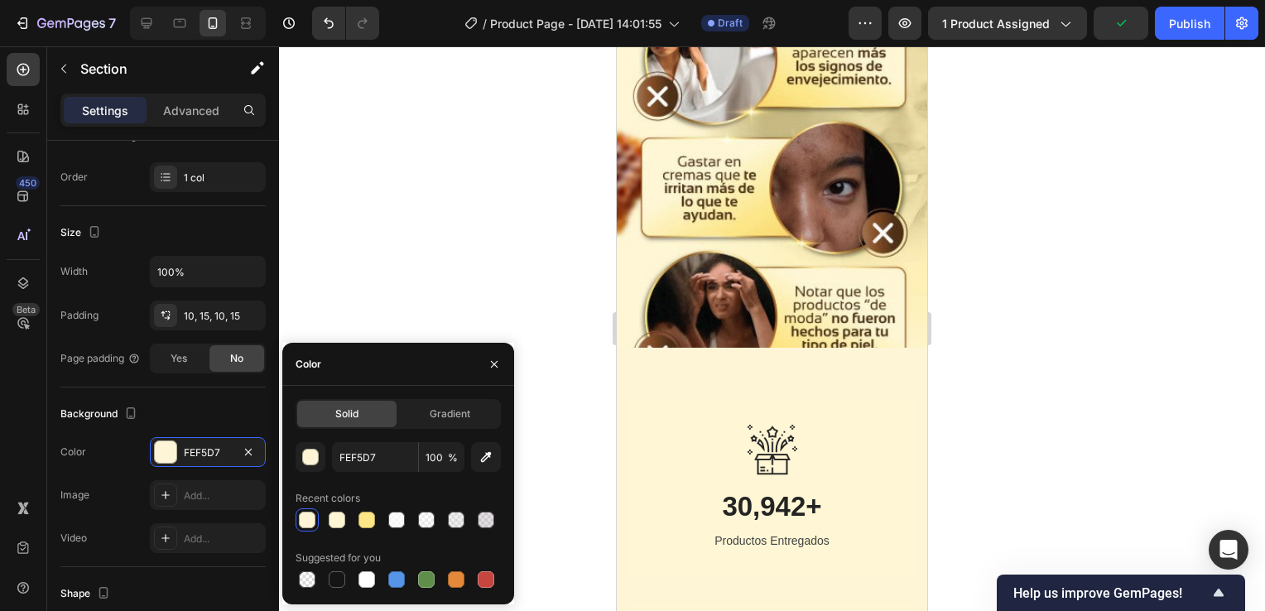
scroll to position [1987, 0]
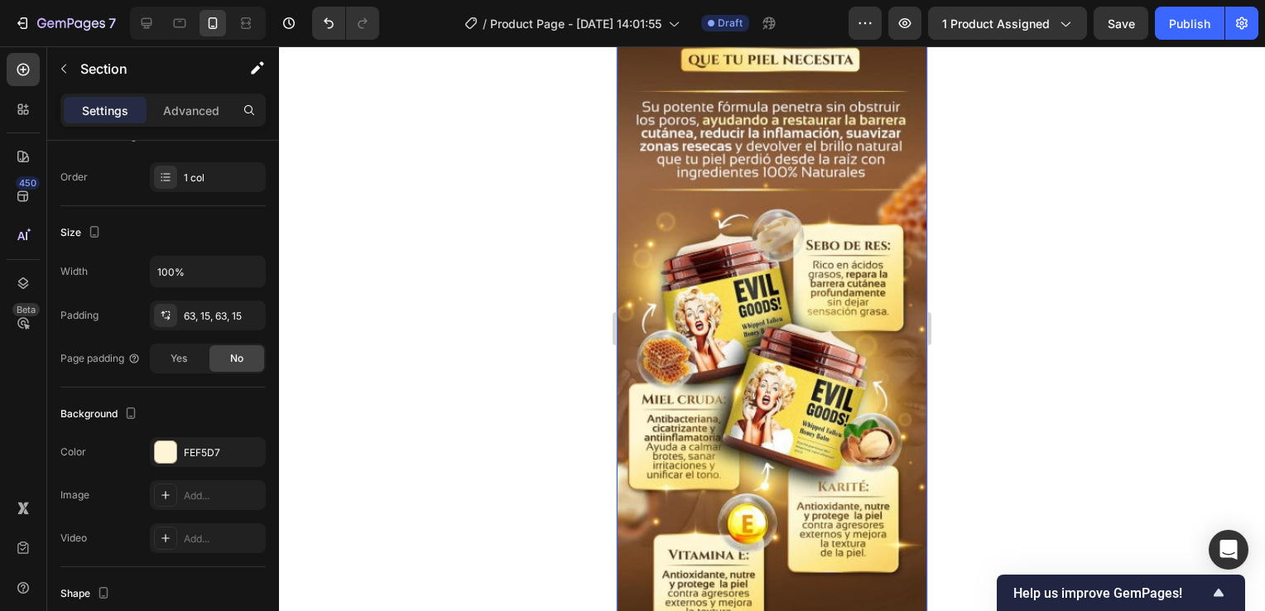
scroll to position [828, 0]
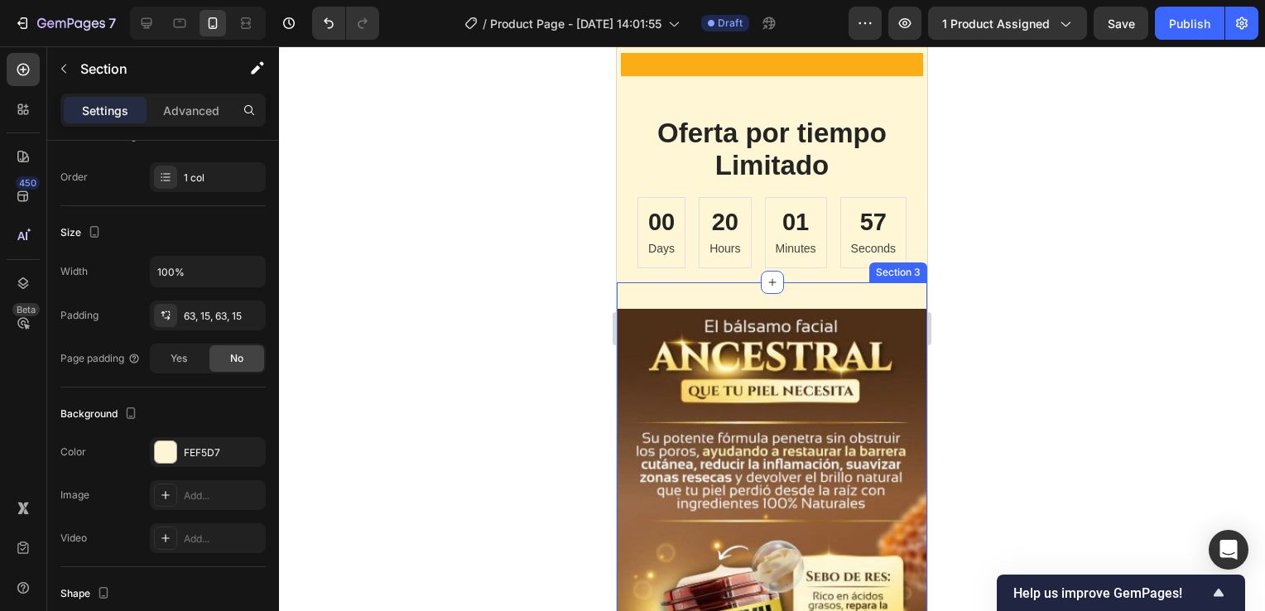
click at [764, 293] on div at bounding box center [772, 282] width 23 height 23
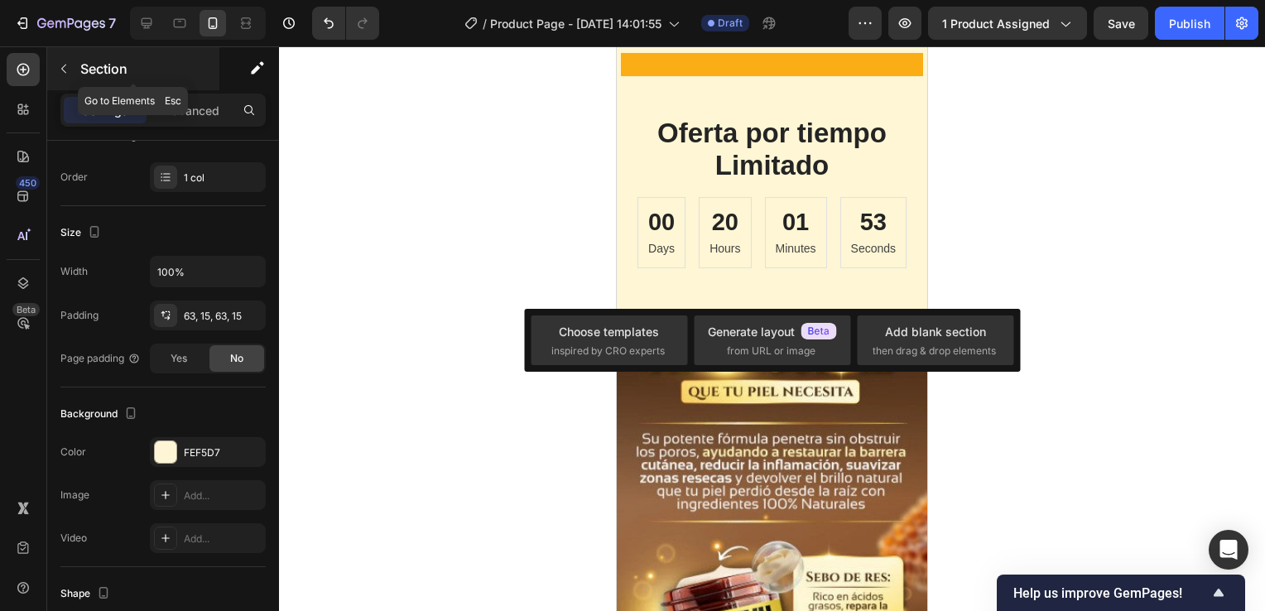
click at [65, 69] on icon "button" at bounding box center [63, 68] width 13 height 13
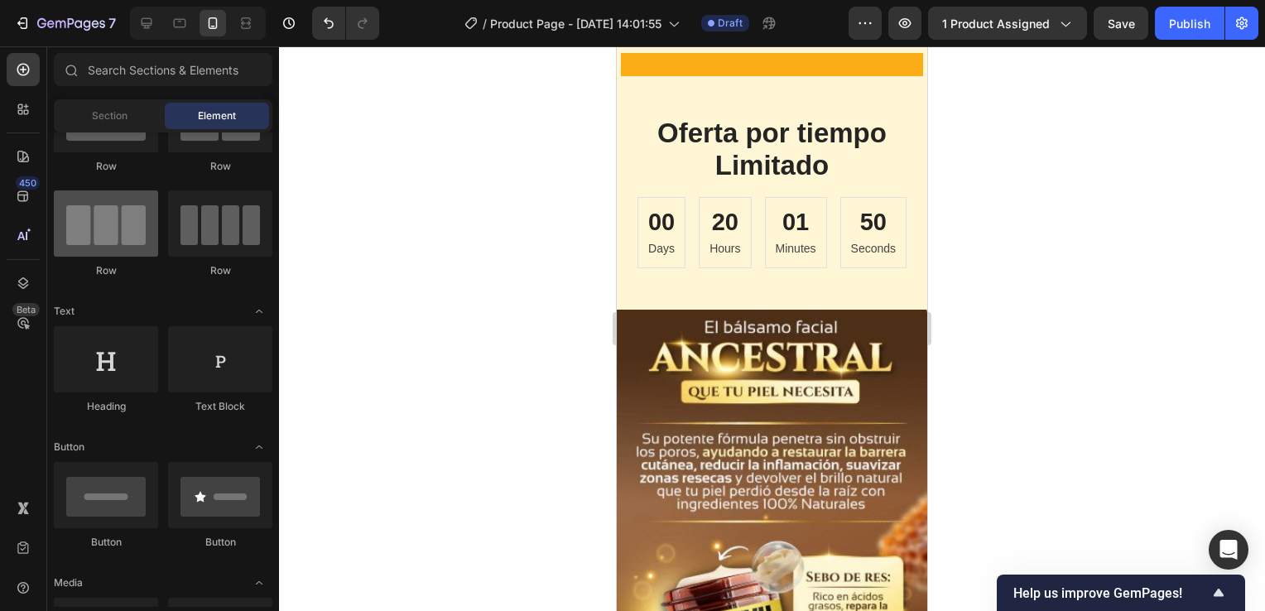
scroll to position [0, 0]
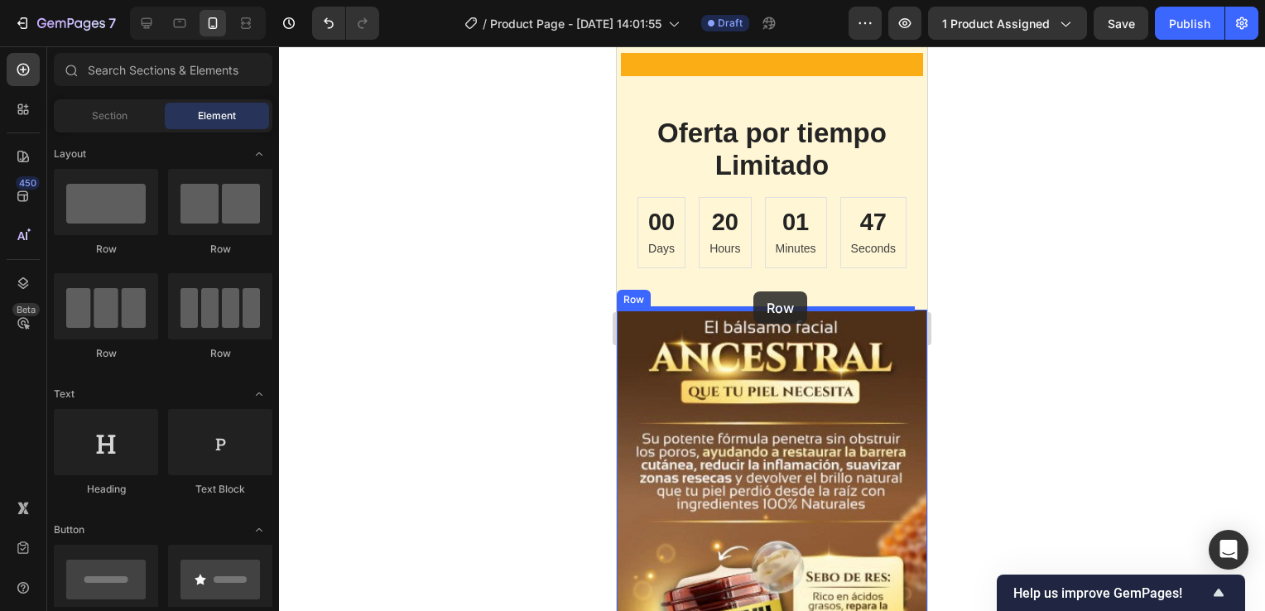
drag, startPoint x: 725, startPoint y: 250, endPoint x: 754, endPoint y: 291, distance: 50.5
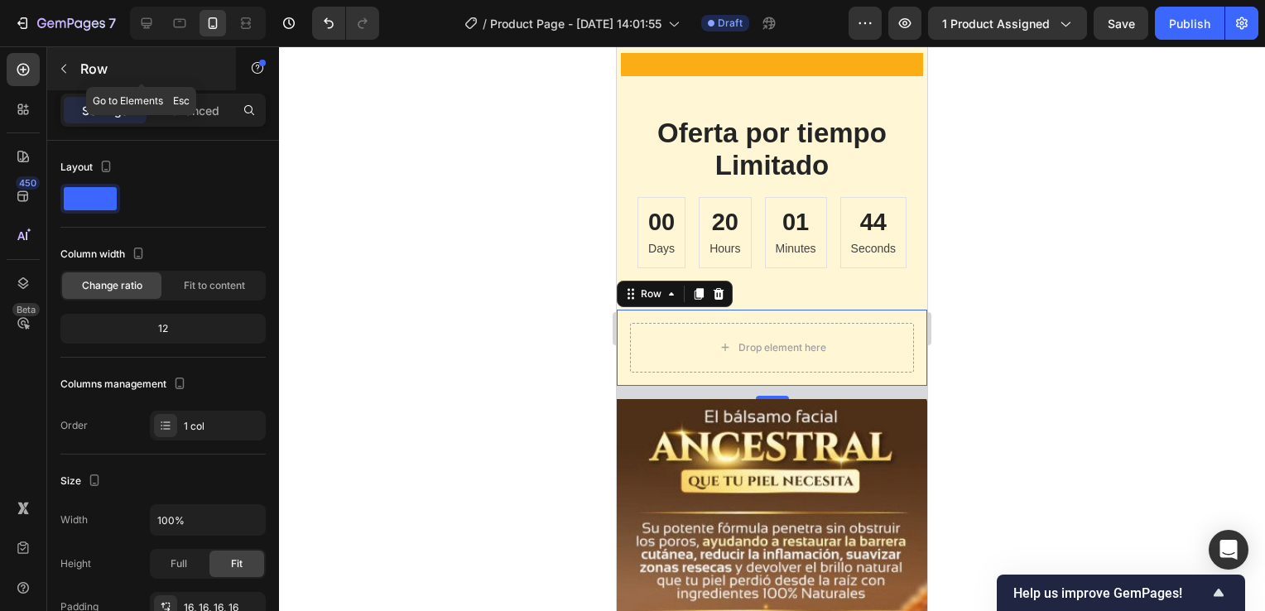
click at [70, 68] on button "button" at bounding box center [64, 68] width 26 height 26
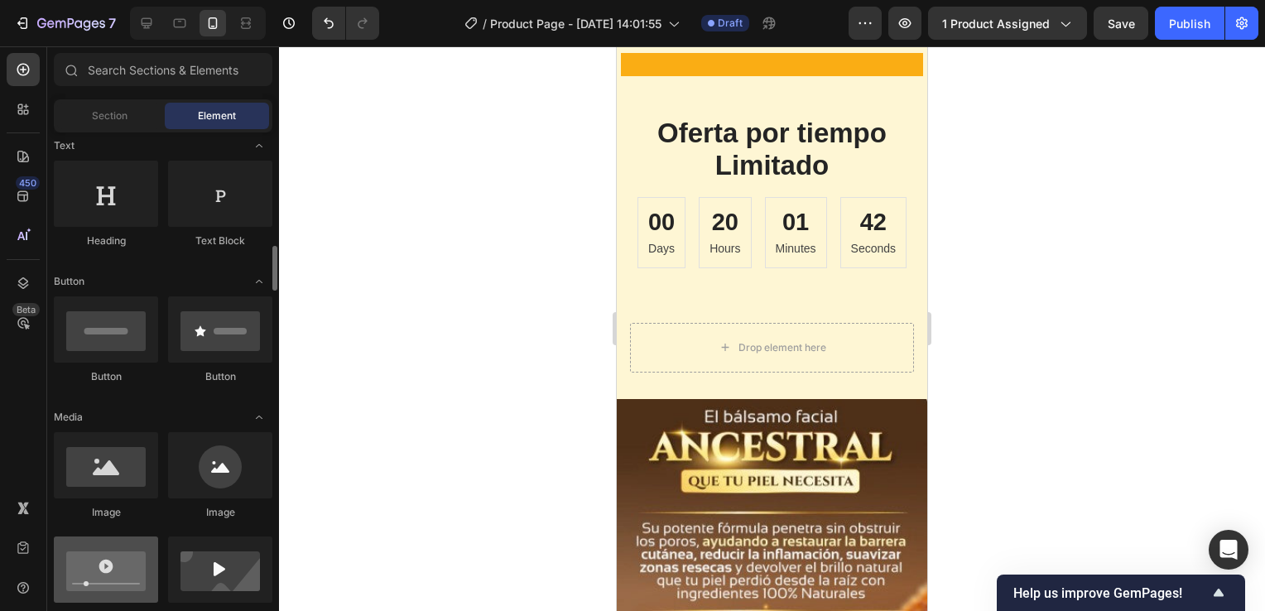
scroll to position [331, 0]
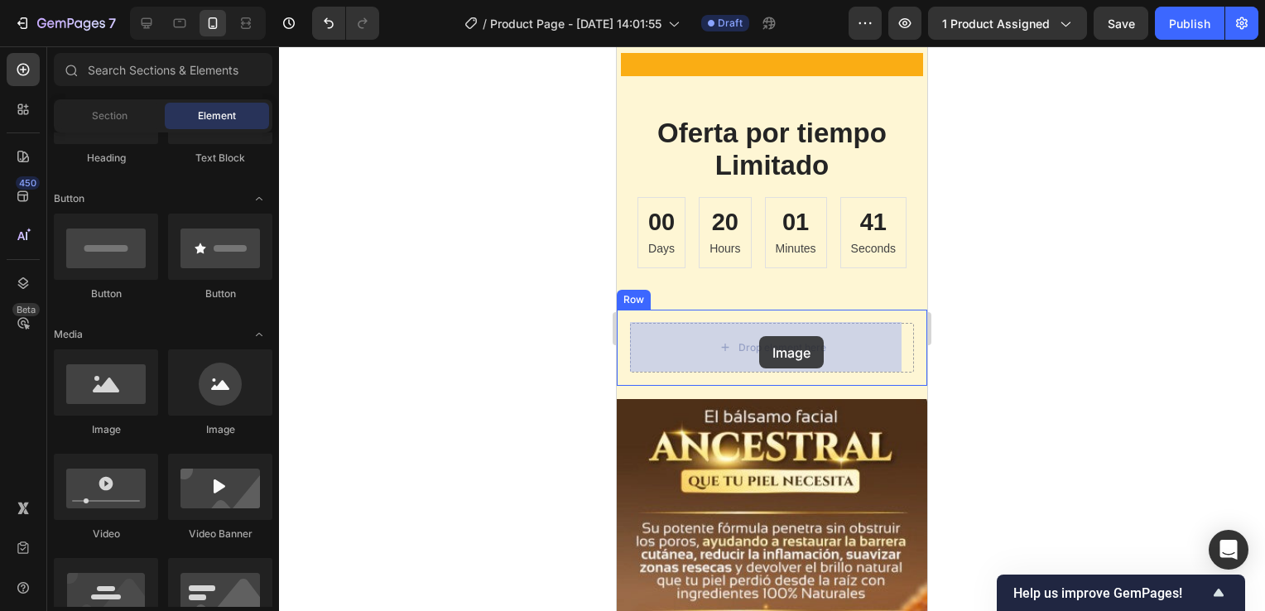
drag, startPoint x: 796, startPoint y: 422, endPoint x: 759, endPoint y: 336, distance: 93.5
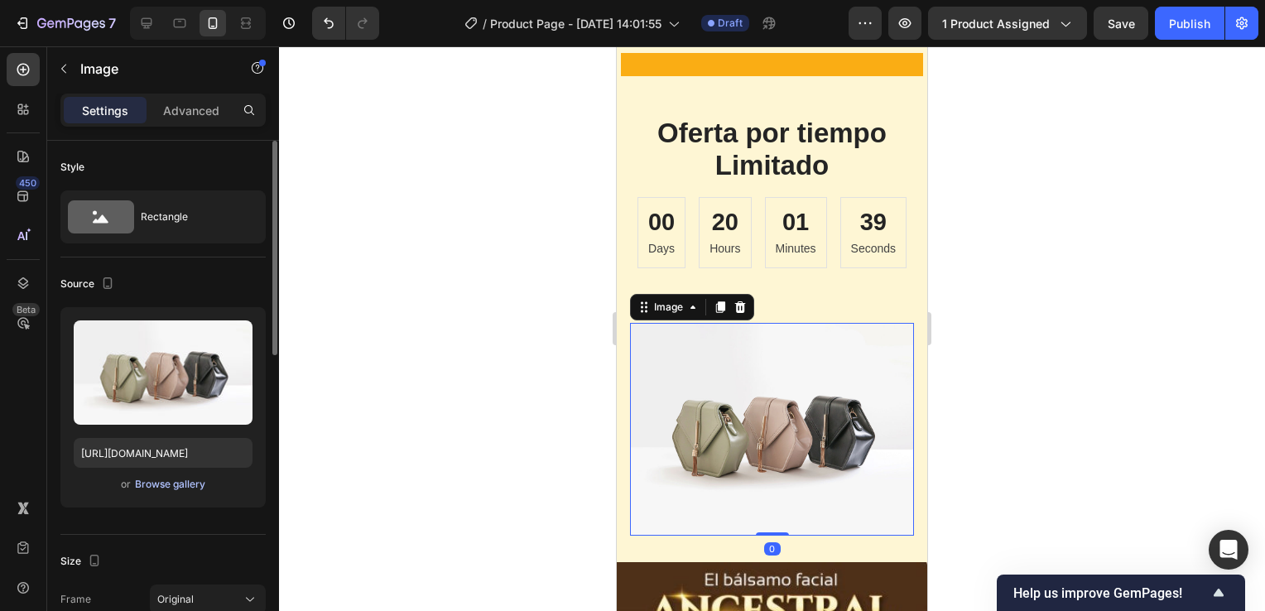
click at [182, 485] on div "Browse gallery" at bounding box center [170, 484] width 70 height 15
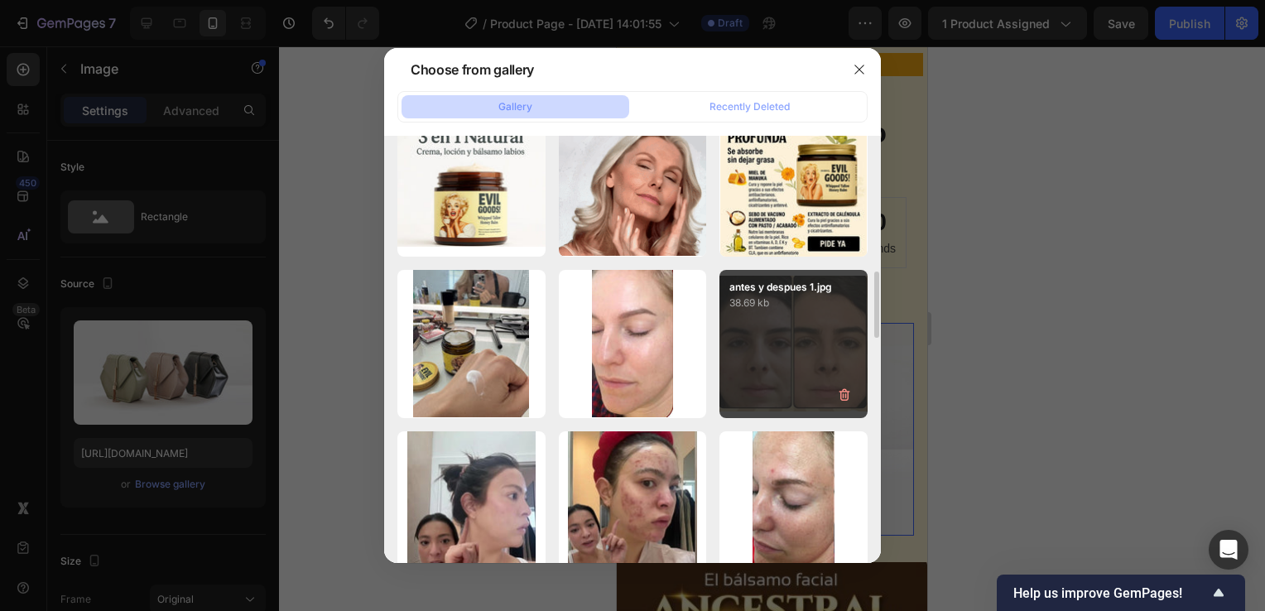
scroll to position [1408, 0]
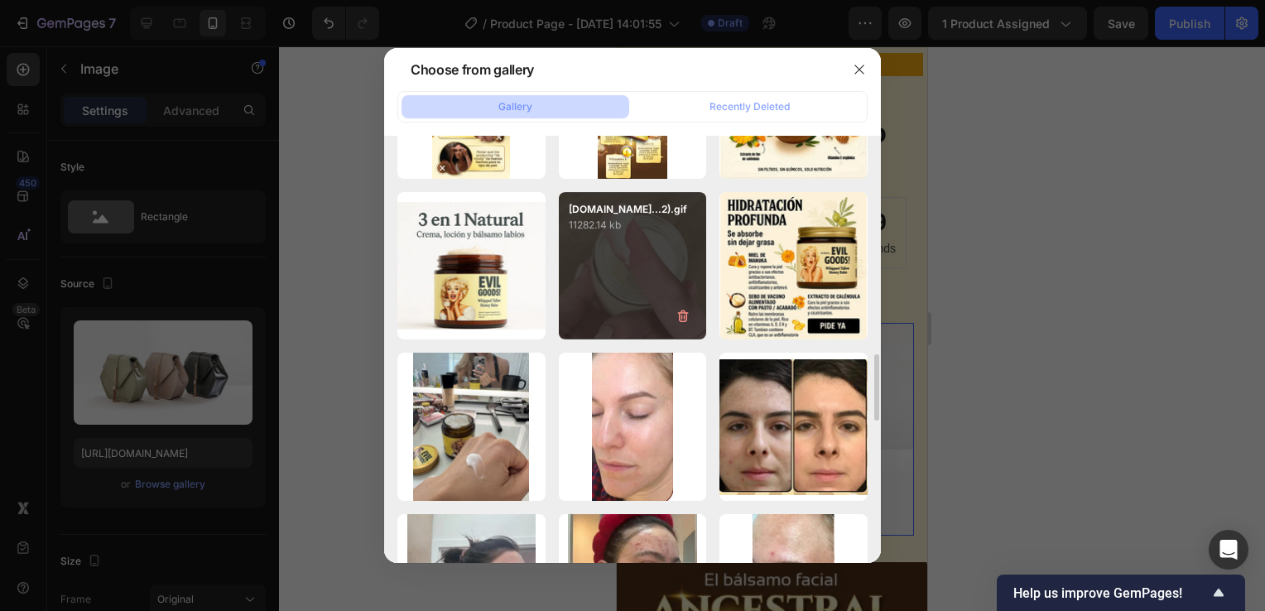
click at [648, 279] on div "videoparaGif-ezgif.co...2).gif 11282.14 kb" at bounding box center [633, 266] width 148 height 148
type input "https://cdn.shopify.com/s/files/1/0755/4170/9050/files/gempages_578252502063907…"
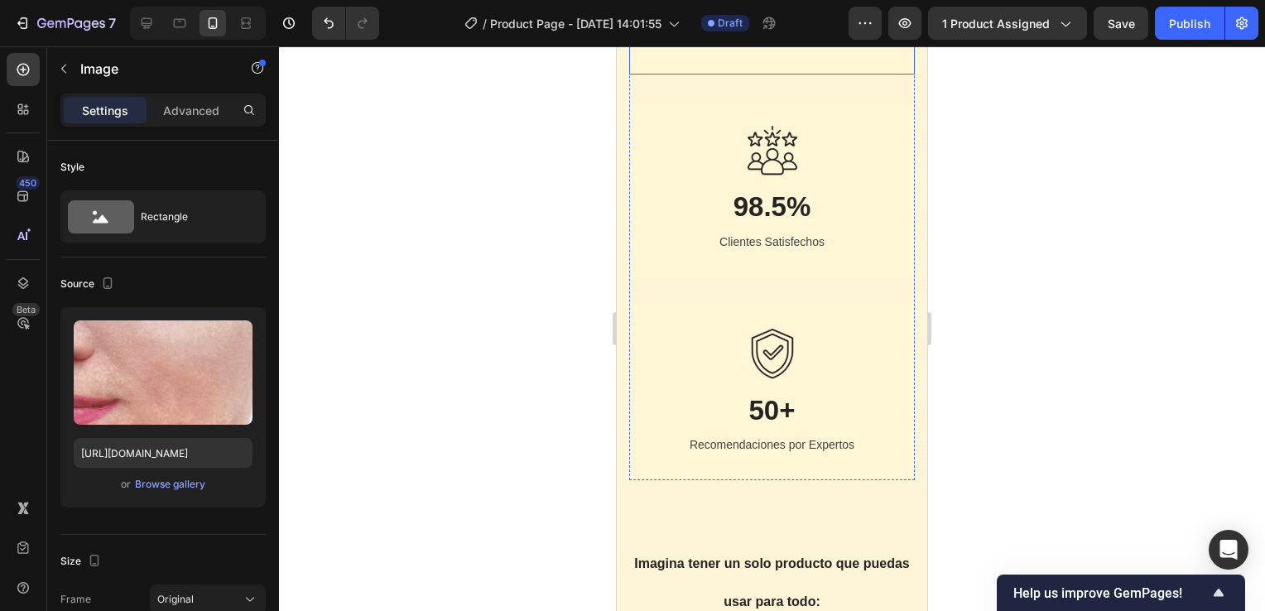
scroll to position [2981, 0]
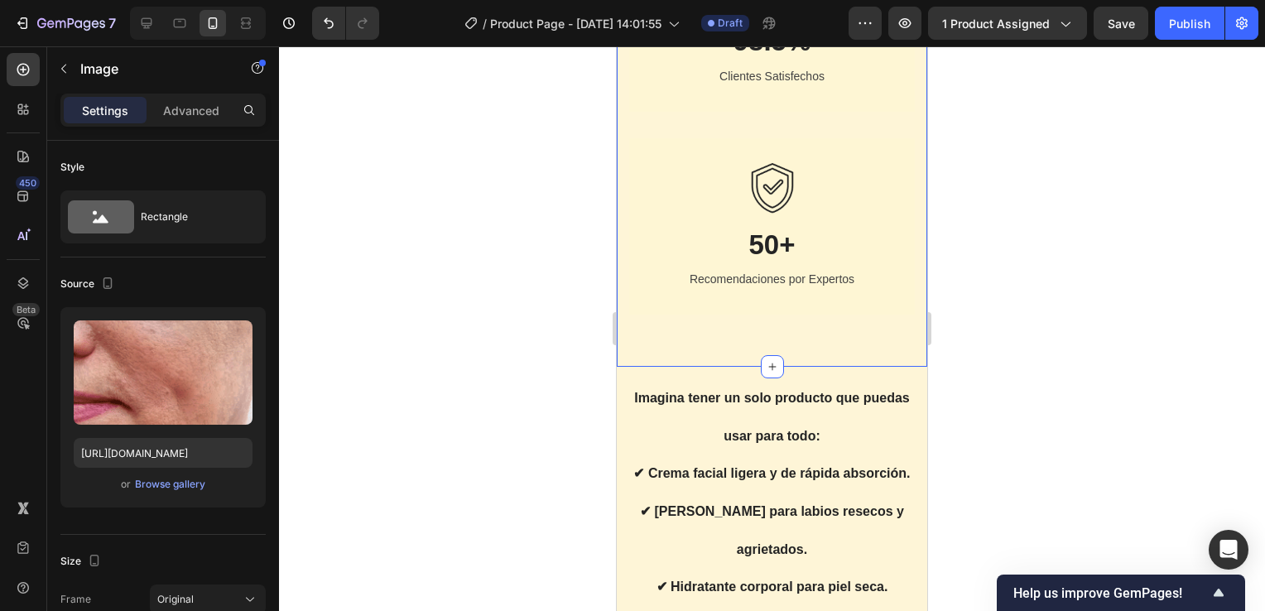
click at [774, 342] on div "Image 30,942+ Heading Productos Entregados Text block Row Image 98.5% Heading C…" at bounding box center [772, 23] width 311 height 687
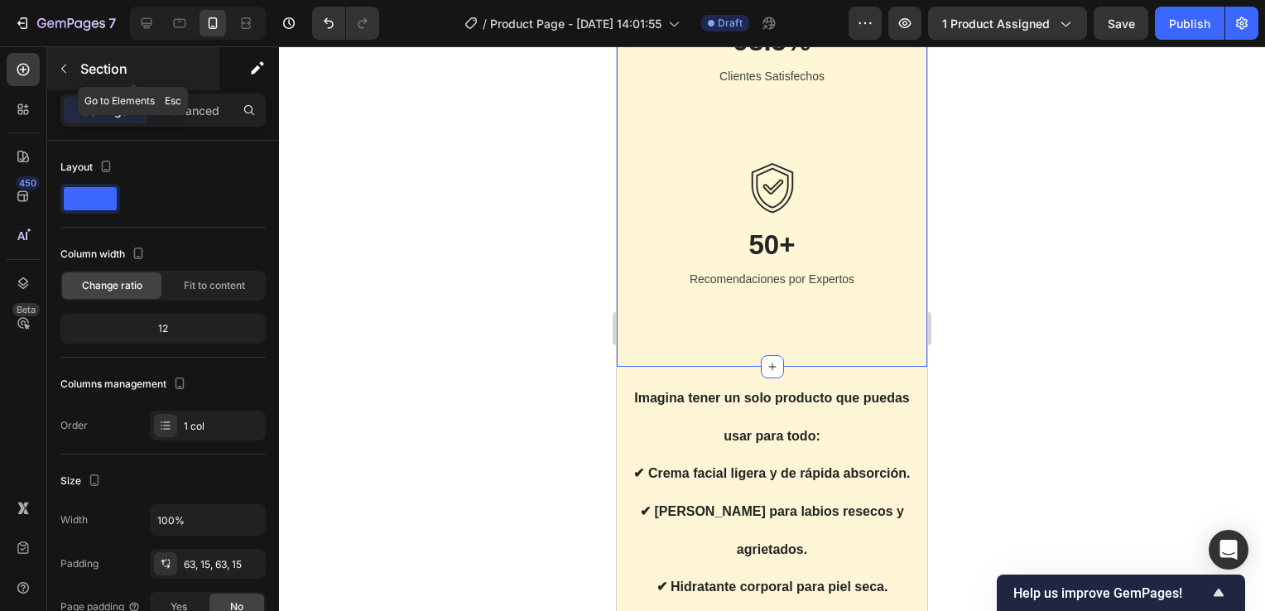
click at [66, 68] on icon "button" at bounding box center [63, 68] width 13 height 13
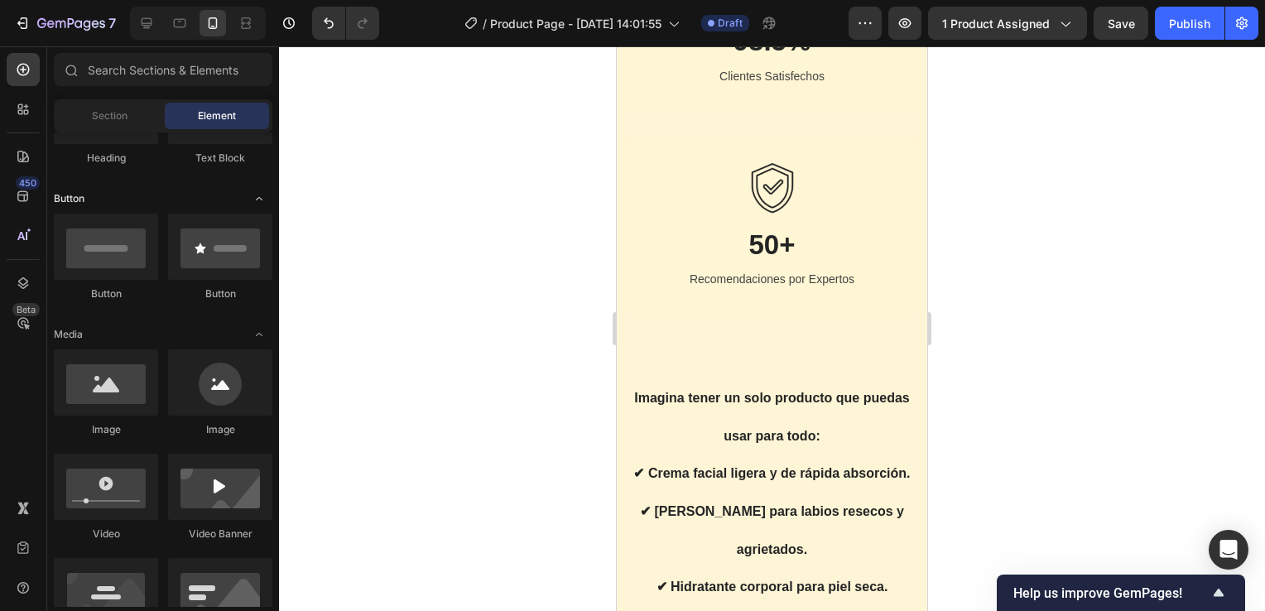
scroll to position [0, 0]
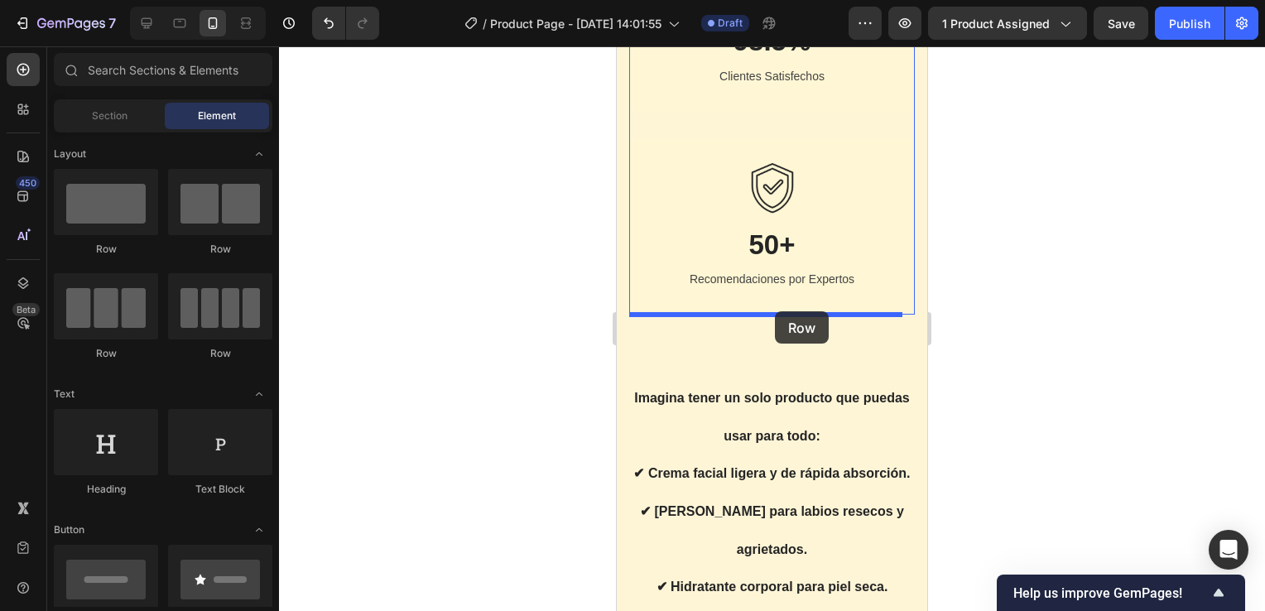
drag, startPoint x: 733, startPoint y: 260, endPoint x: 772, endPoint y: 313, distance: 65.8
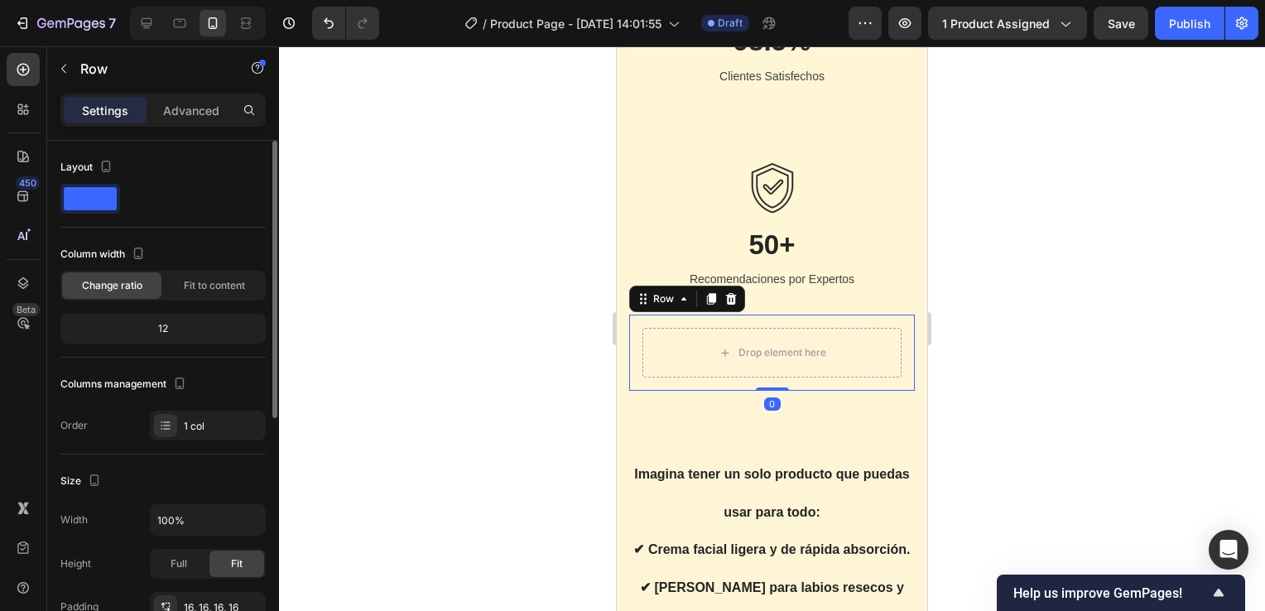
scroll to position [248, 0]
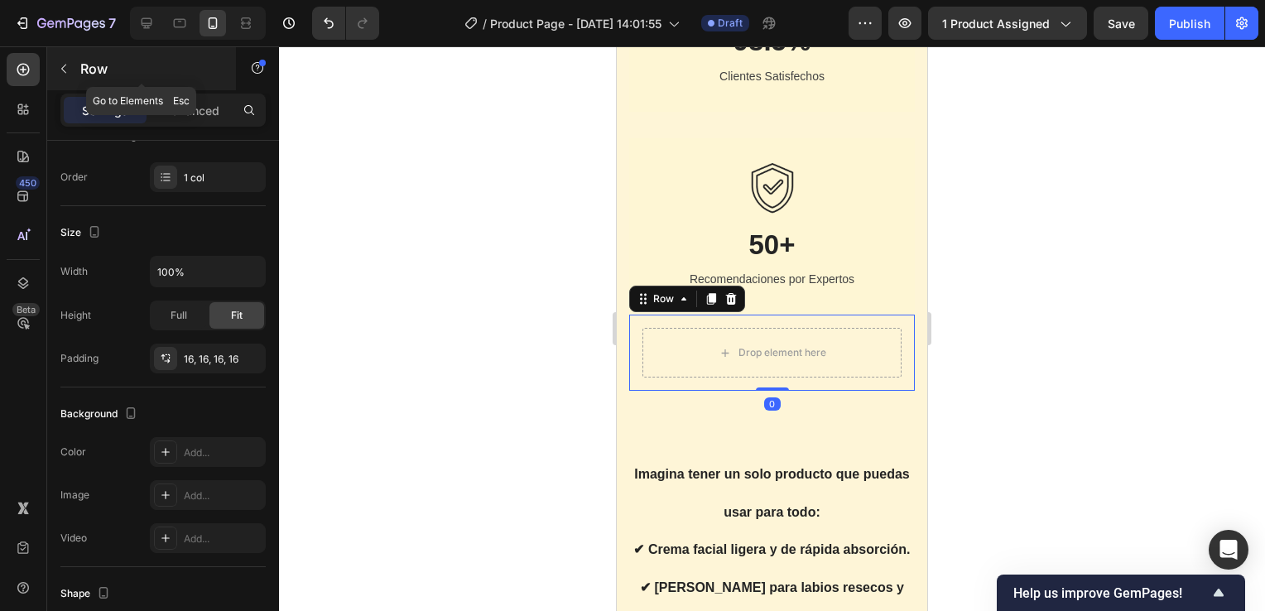
click at [66, 74] on icon "button" at bounding box center [63, 68] width 13 height 13
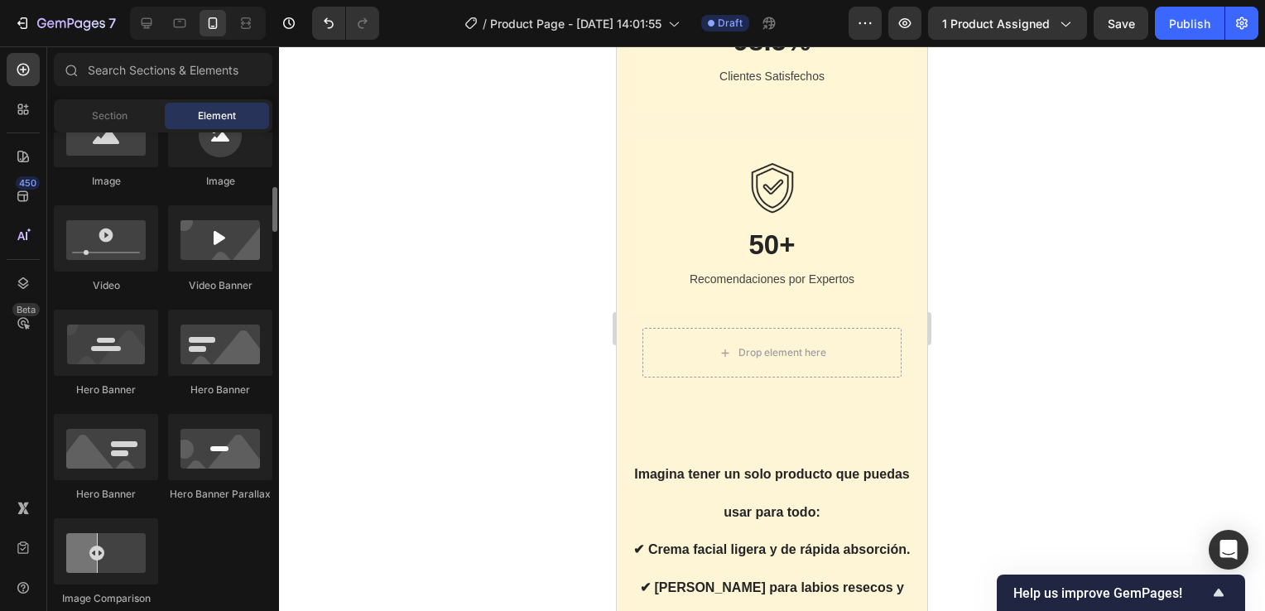
scroll to position [745, 0]
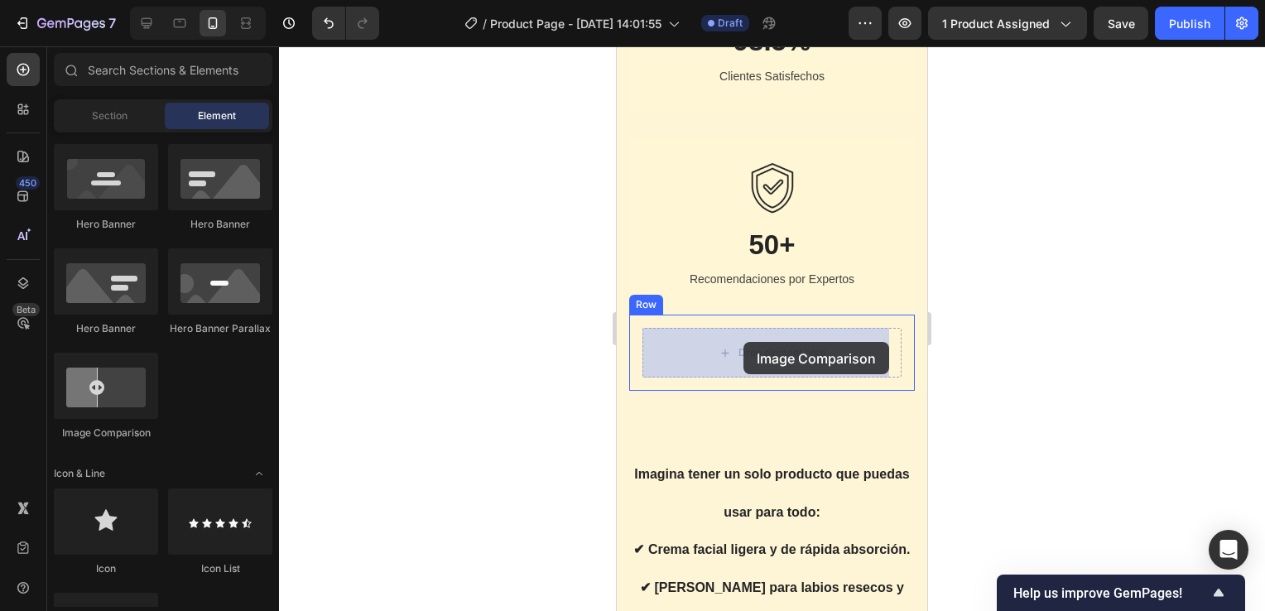
drag, startPoint x: 841, startPoint y: 440, endPoint x: 744, endPoint y: 342, distance: 138.2
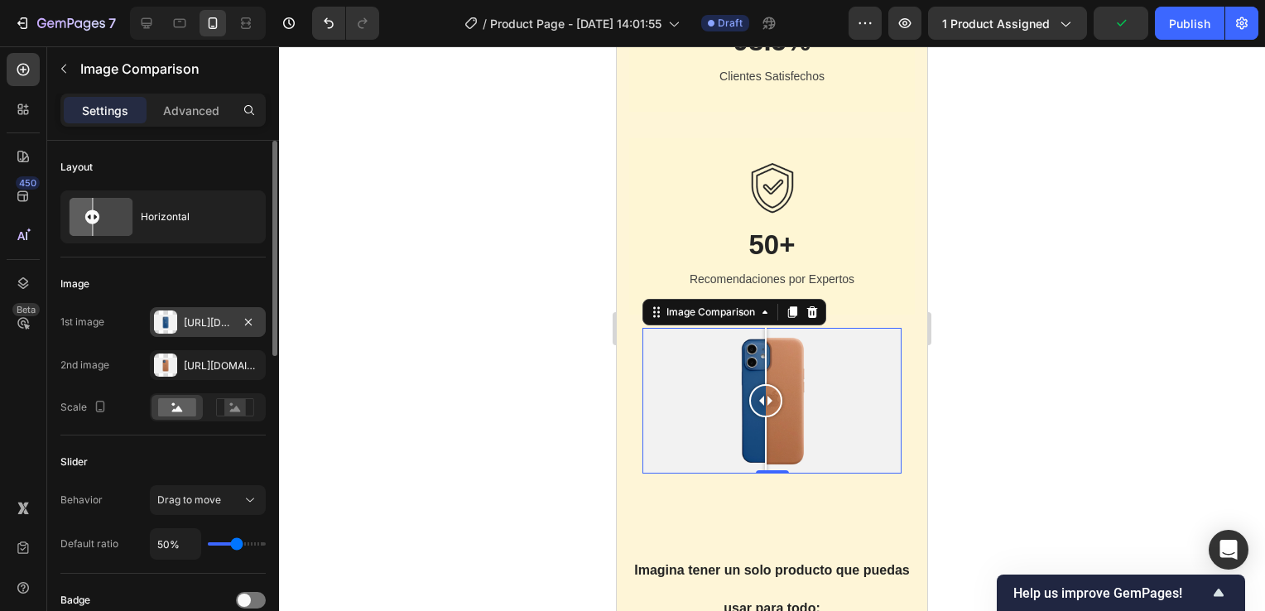
click at [221, 325] on div "Https://cdn.Shopify.Com/s/files/1/2005/9307/files/image_compare_before.Png" at bounding box center [208, 323] width 48 height 15
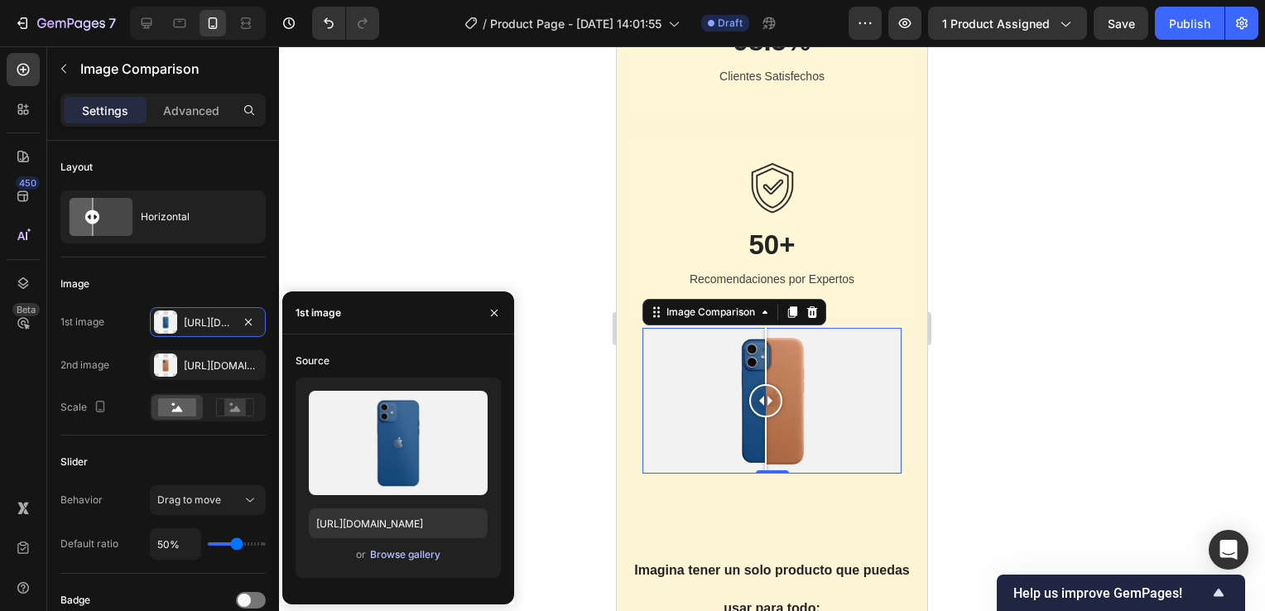
click at [401, 555] on div "Browse gallery" at bounding box center [405, 554] width 70 height 15
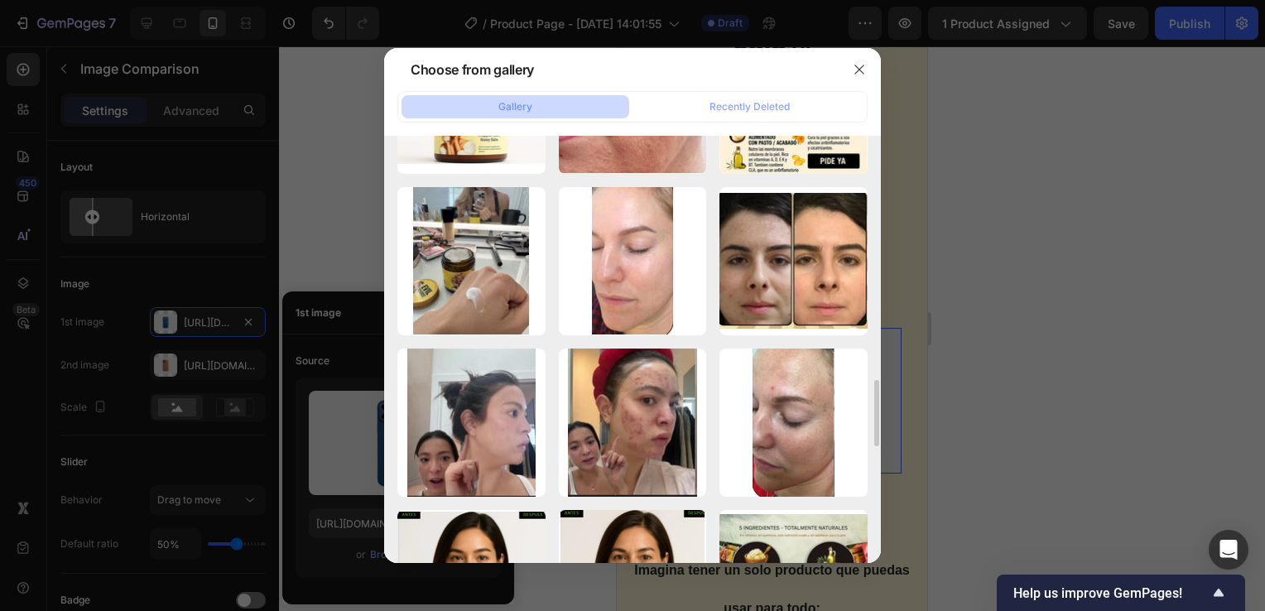
scroll to position [1656, 0]
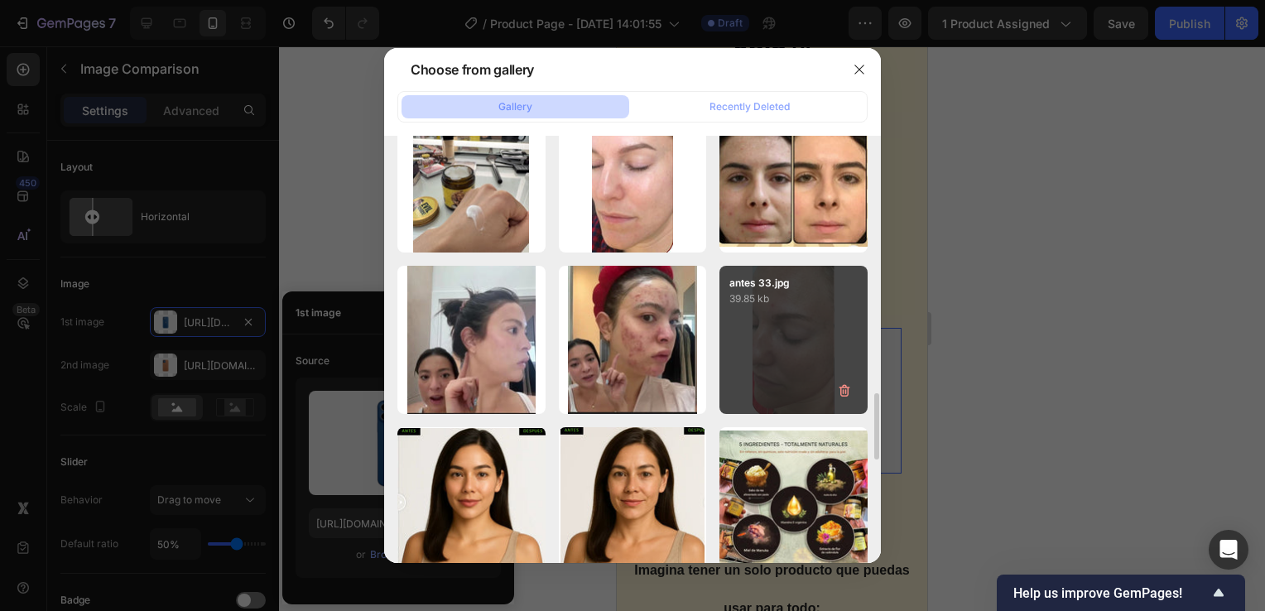
click at [795, 361] on div "antes 33.jpg 39.85 kb" at bounding box center [794, 340] width 148 height 148
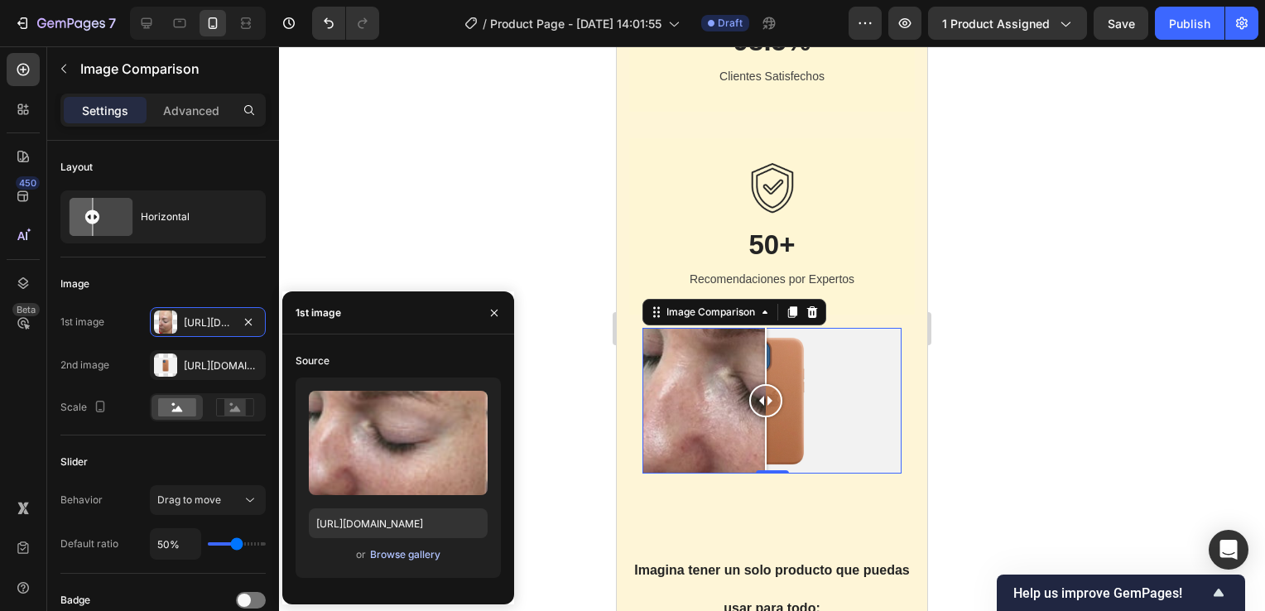
click at [418, 555] on div "Browse gallery" at bounding box center [405, 554] width 70 height 15
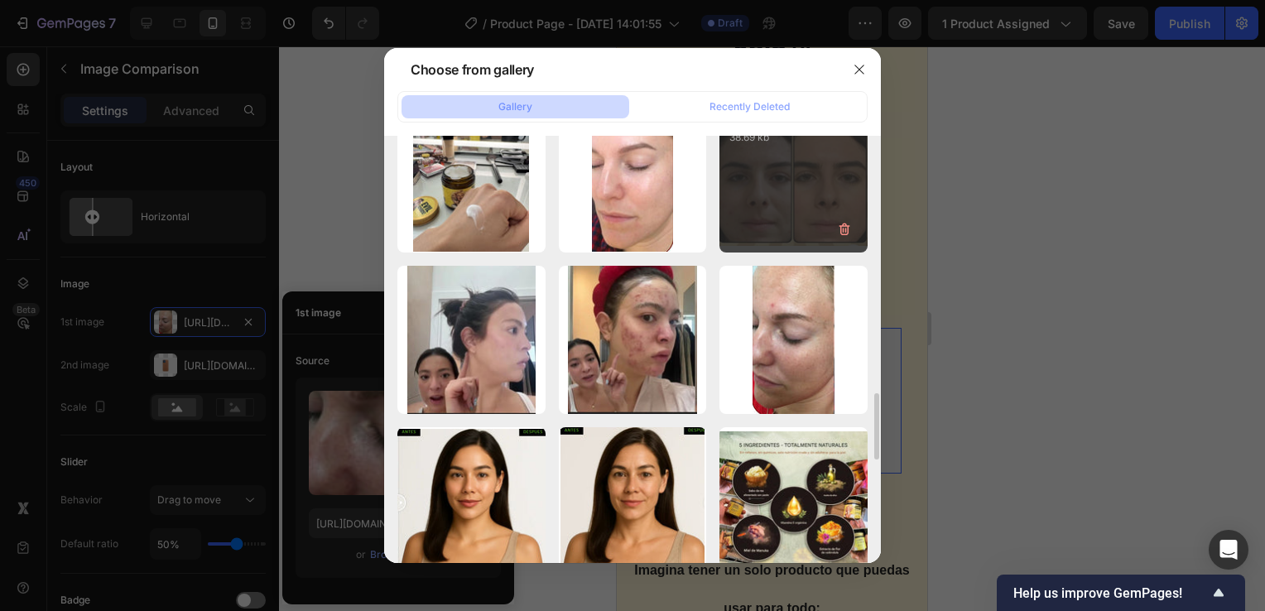
scroll to position [1822, 0]
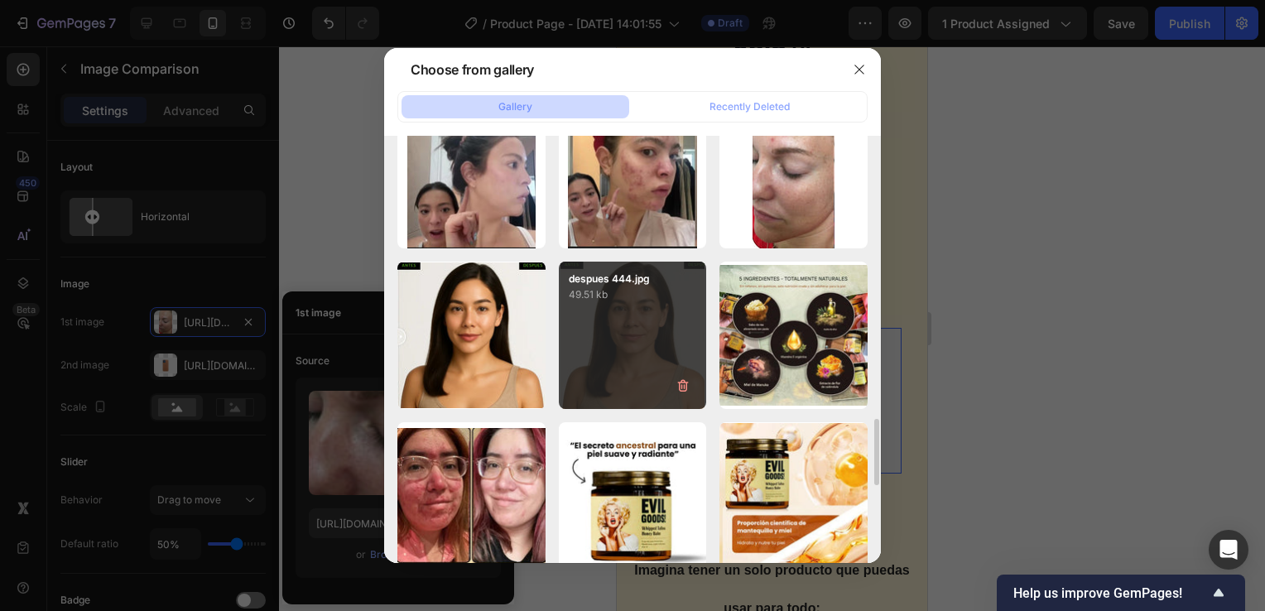
click at [646, 345] on div "despues 444.jpg 49.51 kb" at bounding box center [633, 336] width 148 height 148
type input "https://cdn.shopify.com/s/files/1/0755/4170/9050/files/gempages_578252502063907…"
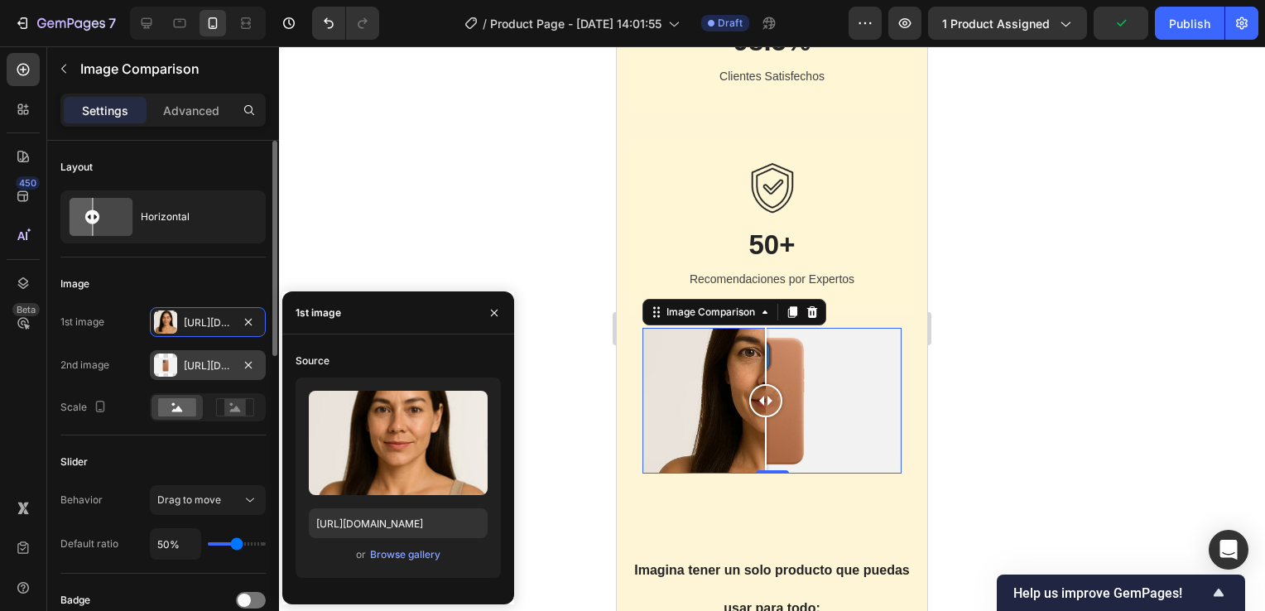
click at [203, 363] on div "Https://cdn.Shopify.Com/s/files/1/2005/9307/files/image_compare_after.Png" at bounding box center [208, 366] width 48 height 15
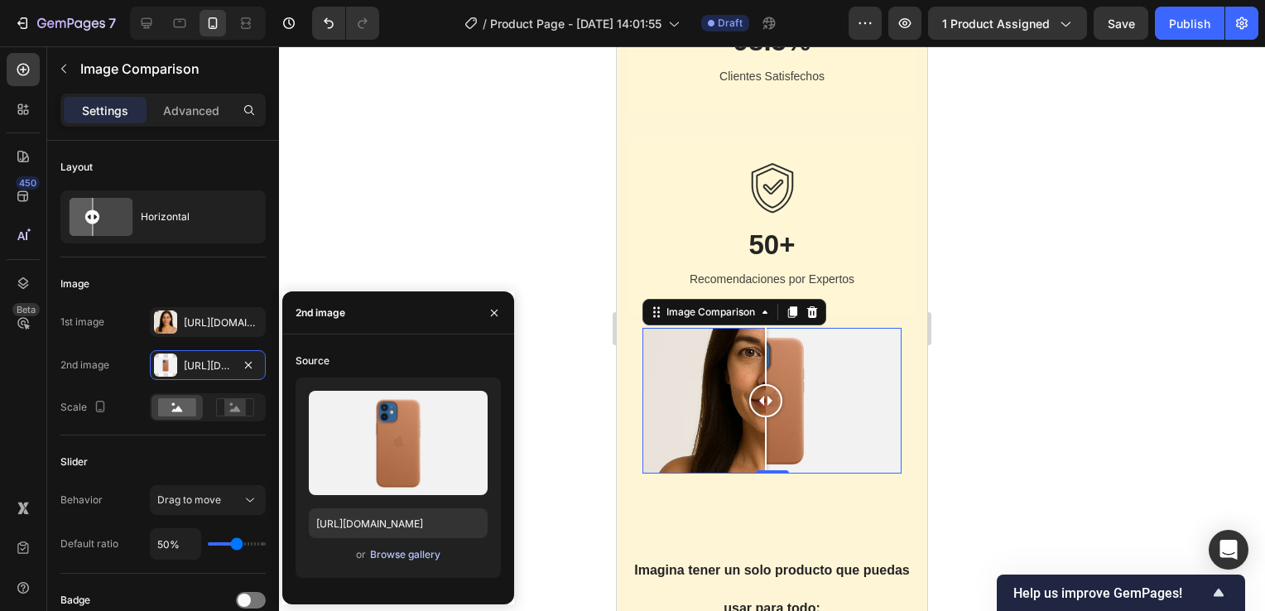
click at [419, 556] on div "Browse gallery" at bounding box center [405, 554] width 70 height 15
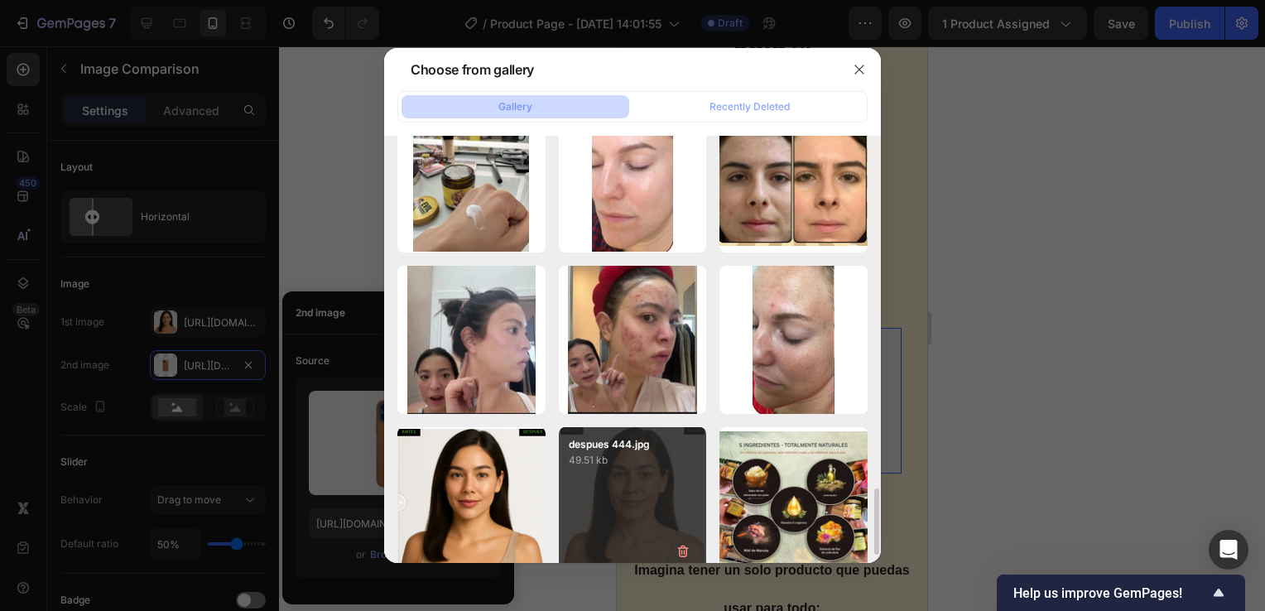
scroll to position [1739, 0]
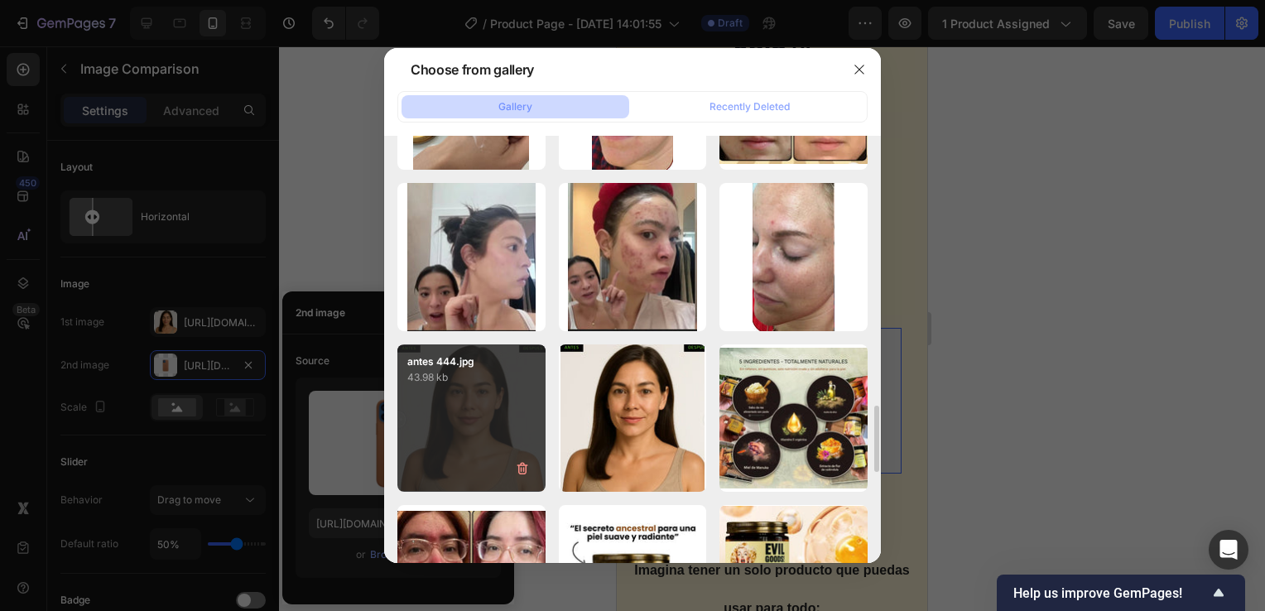
click at [463, 429] on div "antes 444.jpg 43.98 kb" at bounding box center [471, 418] width 148 height 148
type input "https://cdn.shopify.com/s/files/1/0755/4170/9050/files/gempages_578252502063907…"
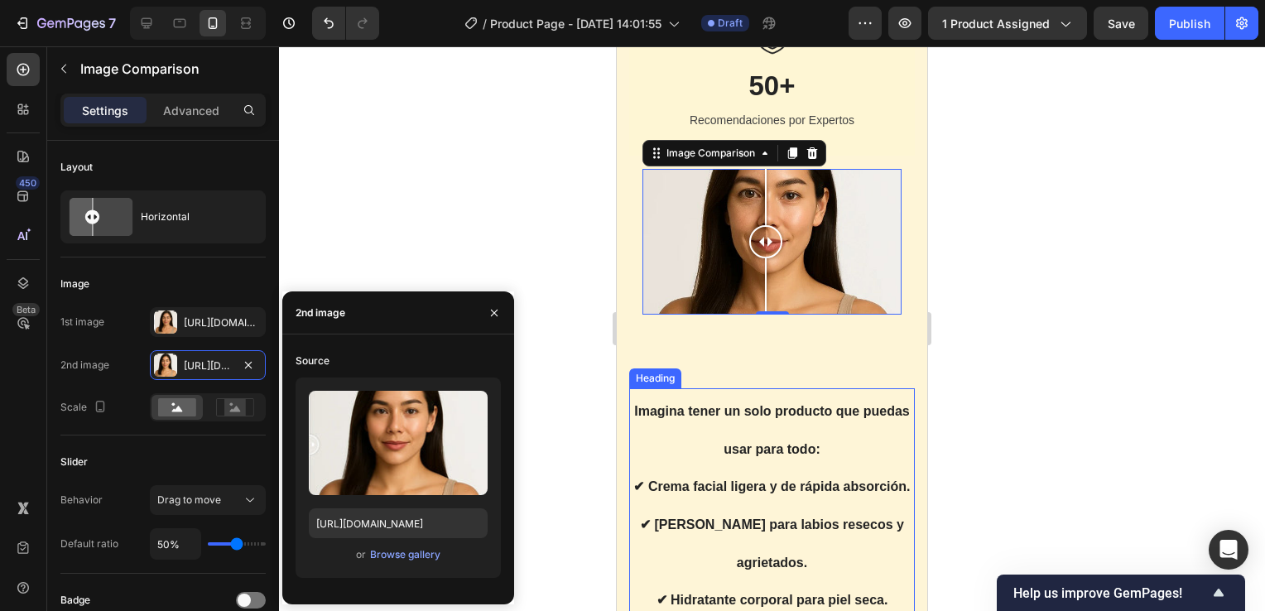
scroll to position [3147, 0]
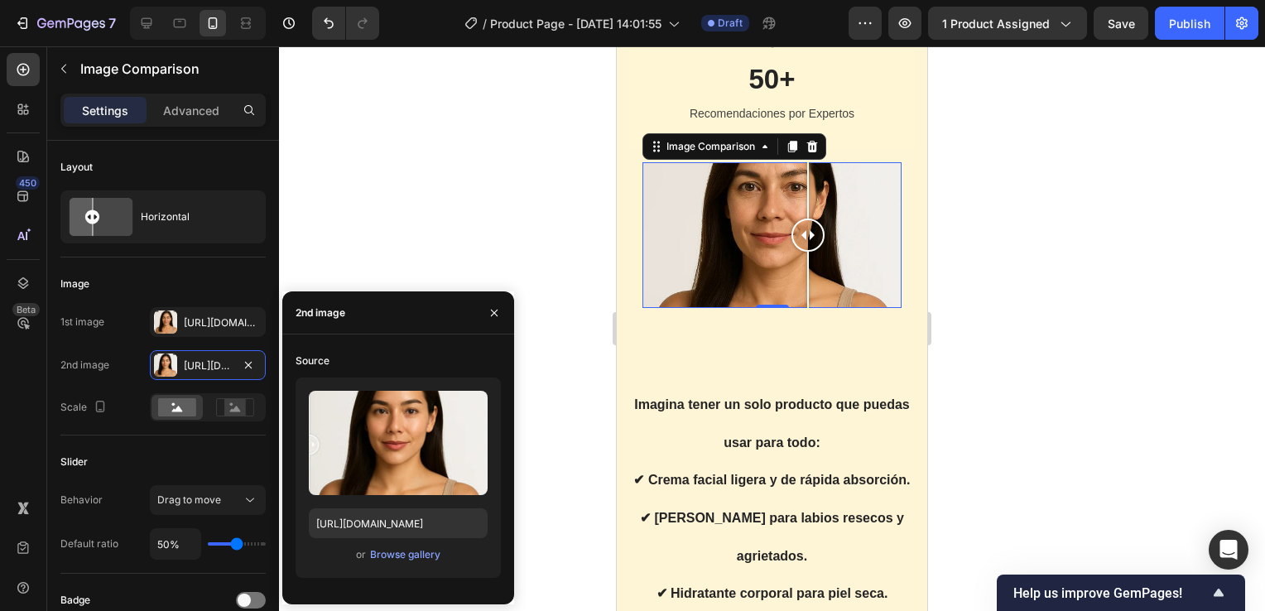
drag, startPoint x: 767, startPoint y: 230, endPoint x: 808, endPoint y: 228, distance: 41.5
click at [808, 228] on div at bounding box center [808, 235] width 33 height 33
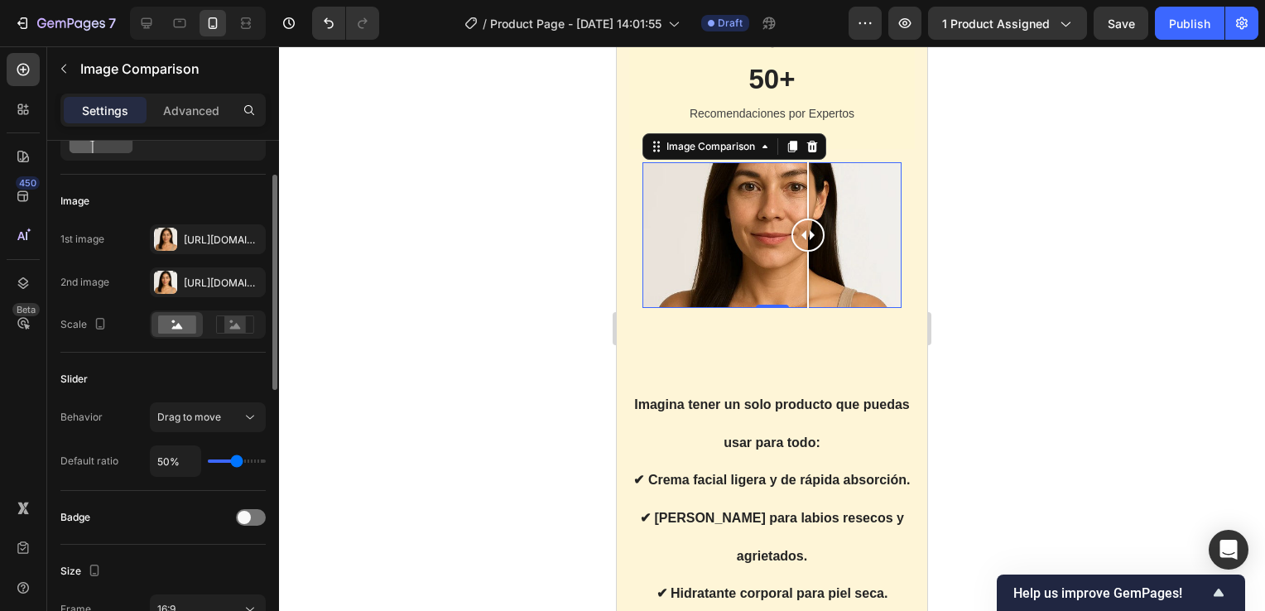
type input "56%"
type input "56"
type input "59%"
type input "59"
type input "60%"
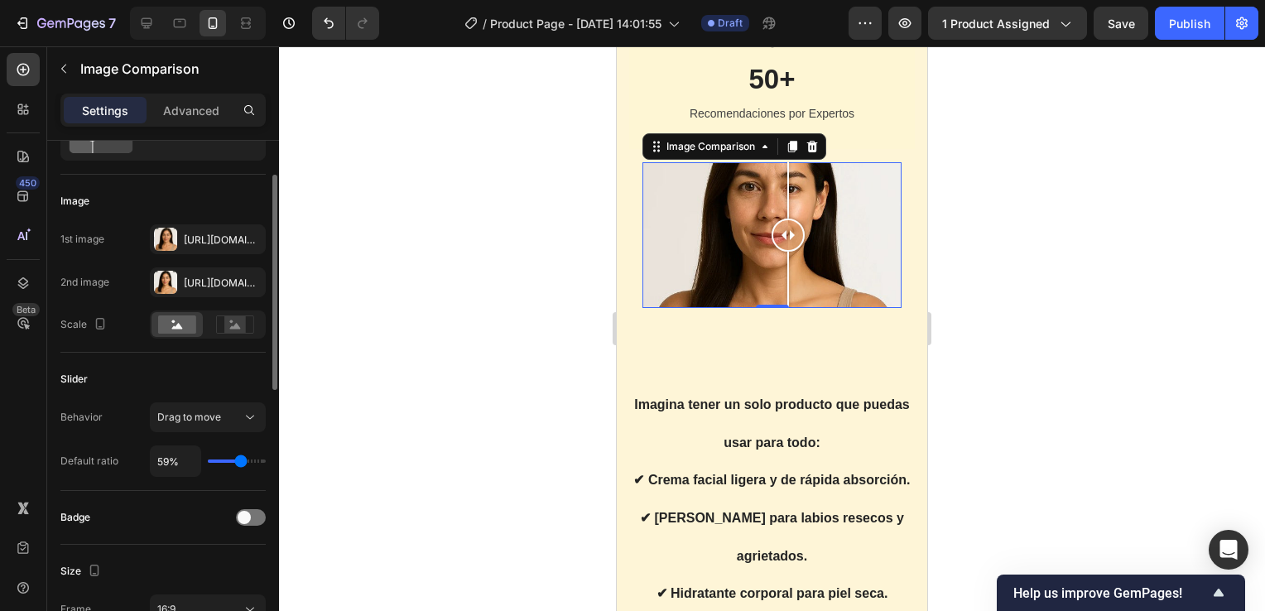
type input "60"
type input "66%"
type input "66"
type input "67%"
type input "67"
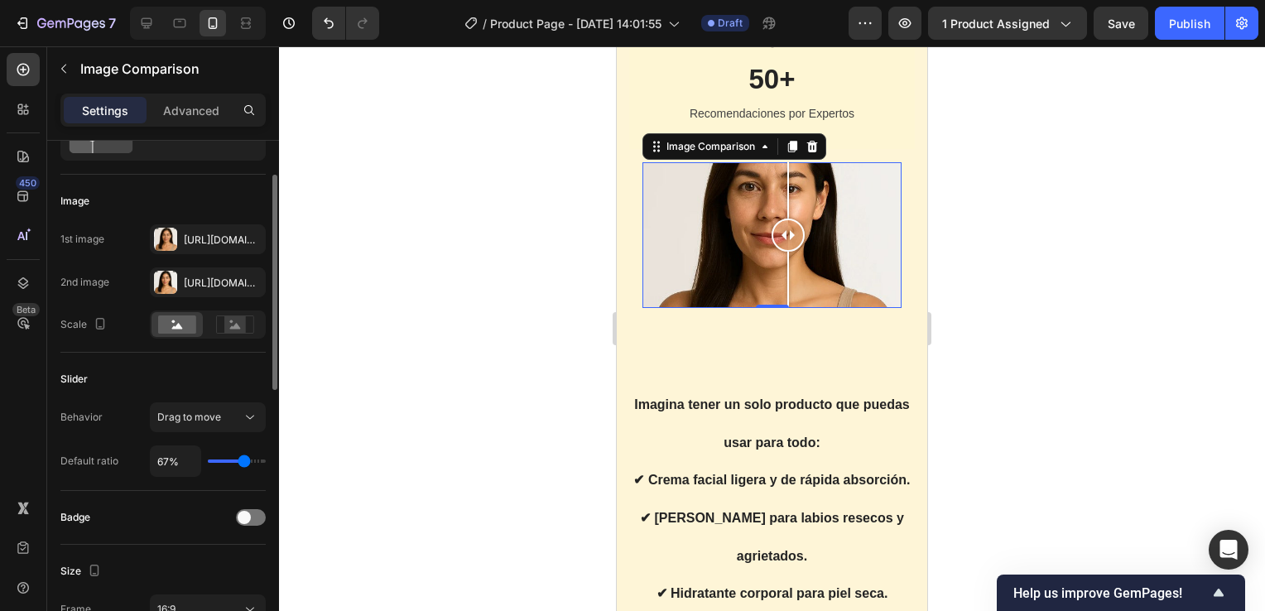
type input "69%"
type input "69"
type input "70%"
type input "70"
type input "72%"
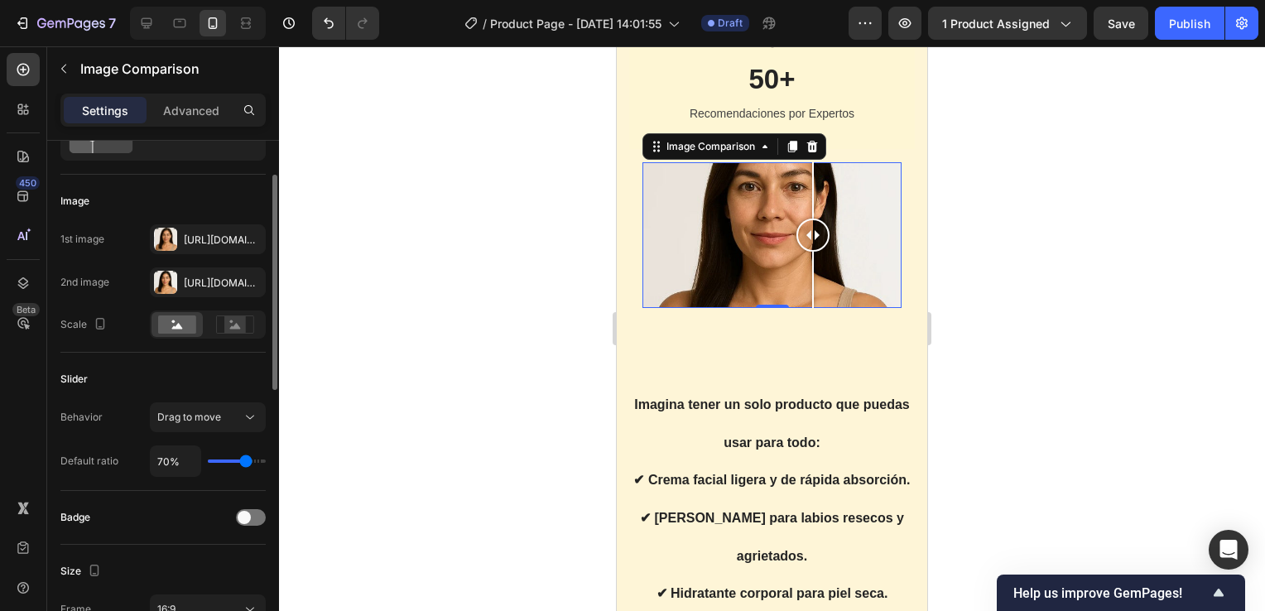
type input "72"
type input "73%"
type input "73"
type input "75%"
type input "75"
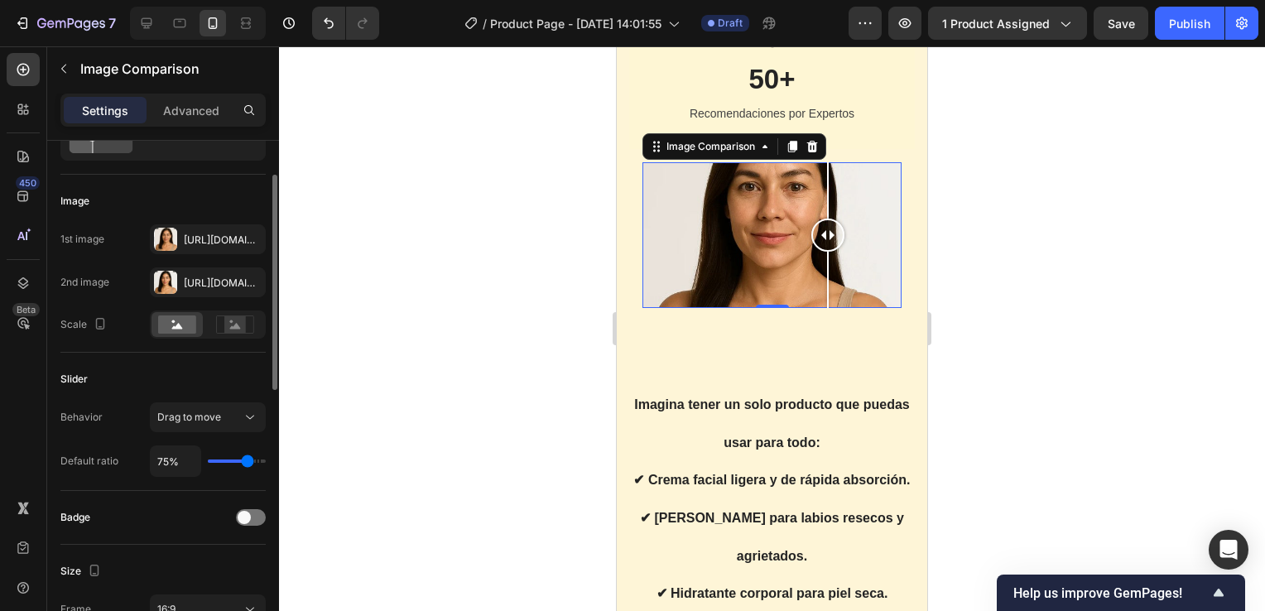
type input "76%"
type input "76"
type input "73%"
type input "73"
type input "51%"
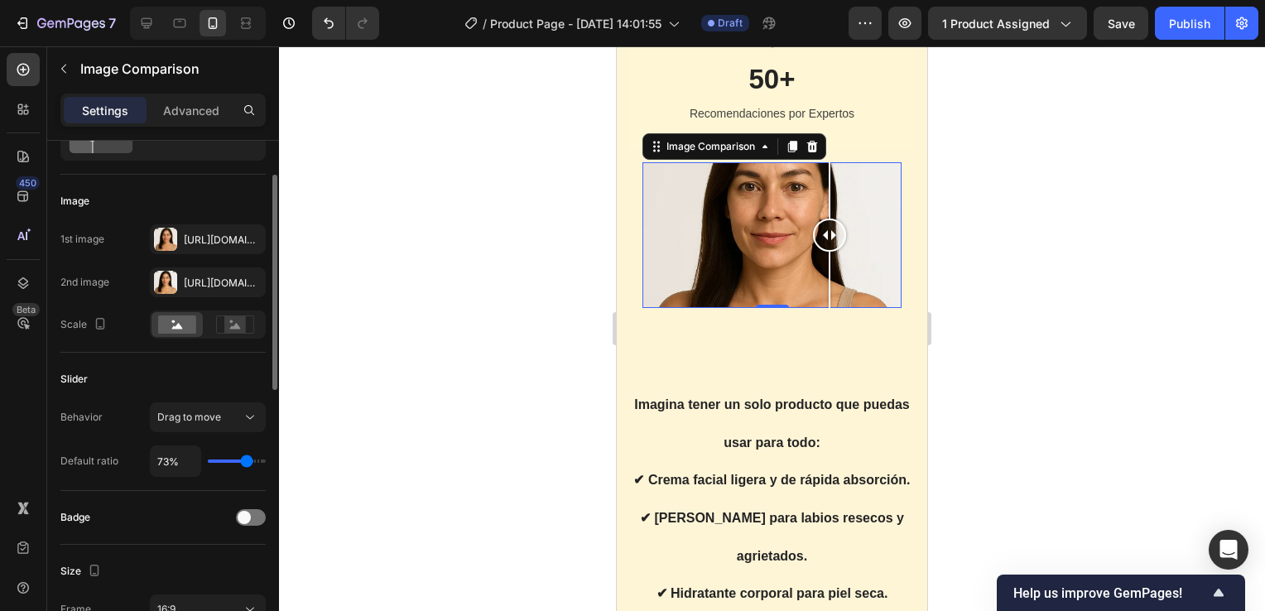
type input "51"
type input "35%"
type input "35"
type input "34%"
type input "34"
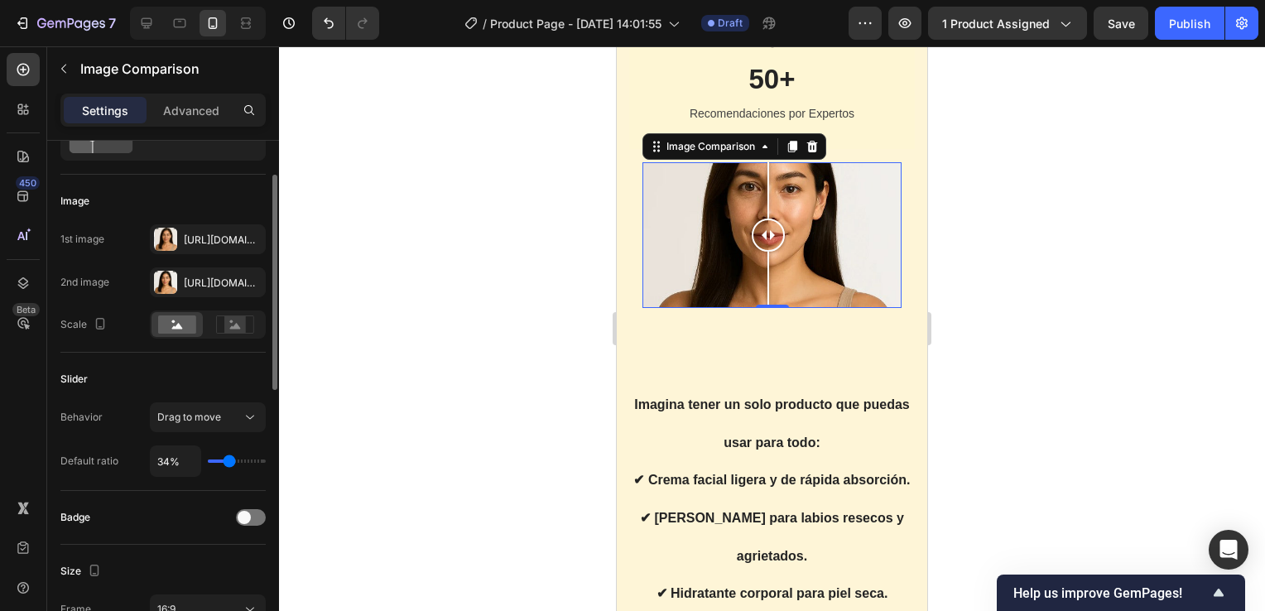
type input "32%"
type input "32"
type input "29%"
type input "29"
type input "28%"
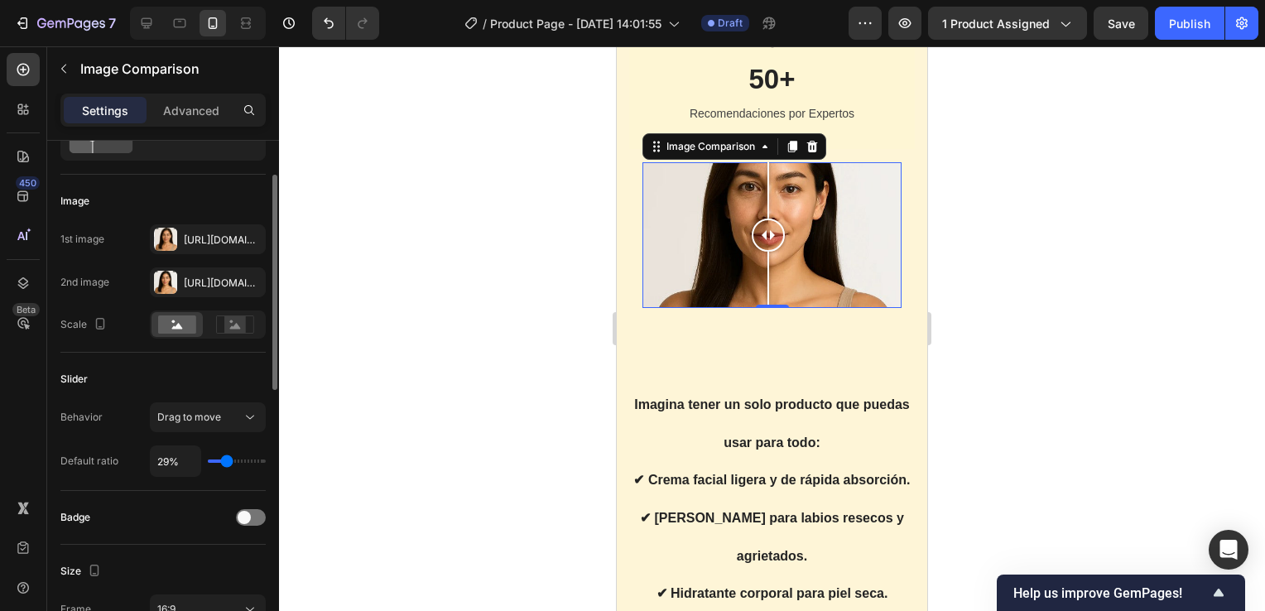
type input "28"
type input "20%"
type input "20"
type input "19%"
type input "19"
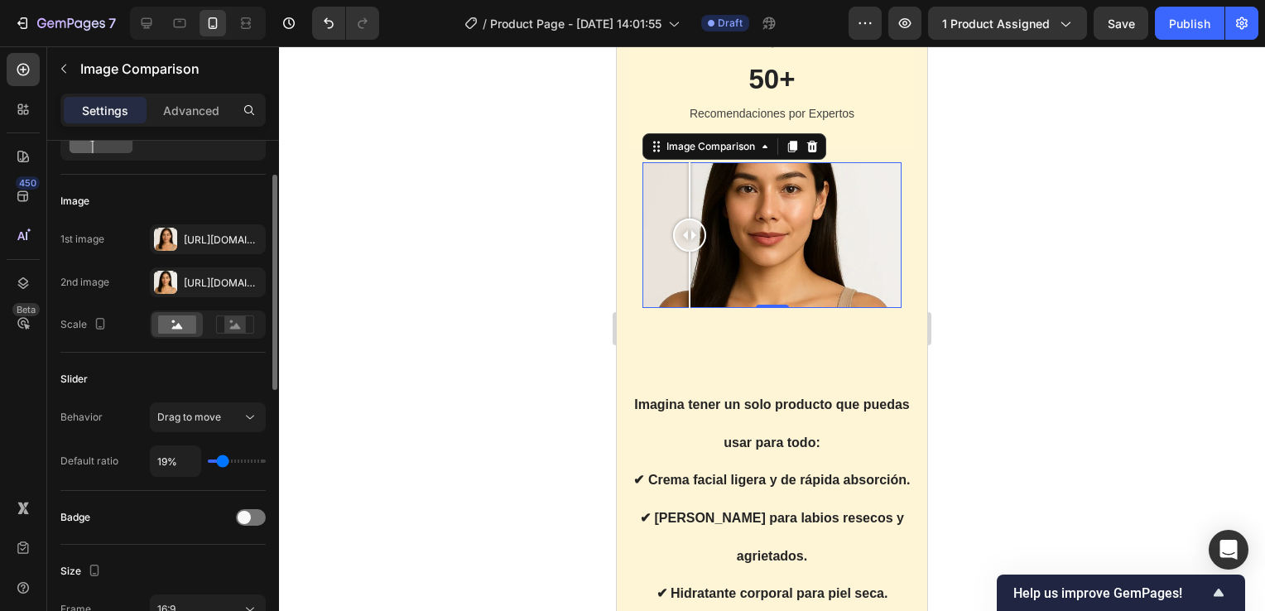
type input "20%"
type input "20"
type input "22%"
type input "22"
type input "32%"
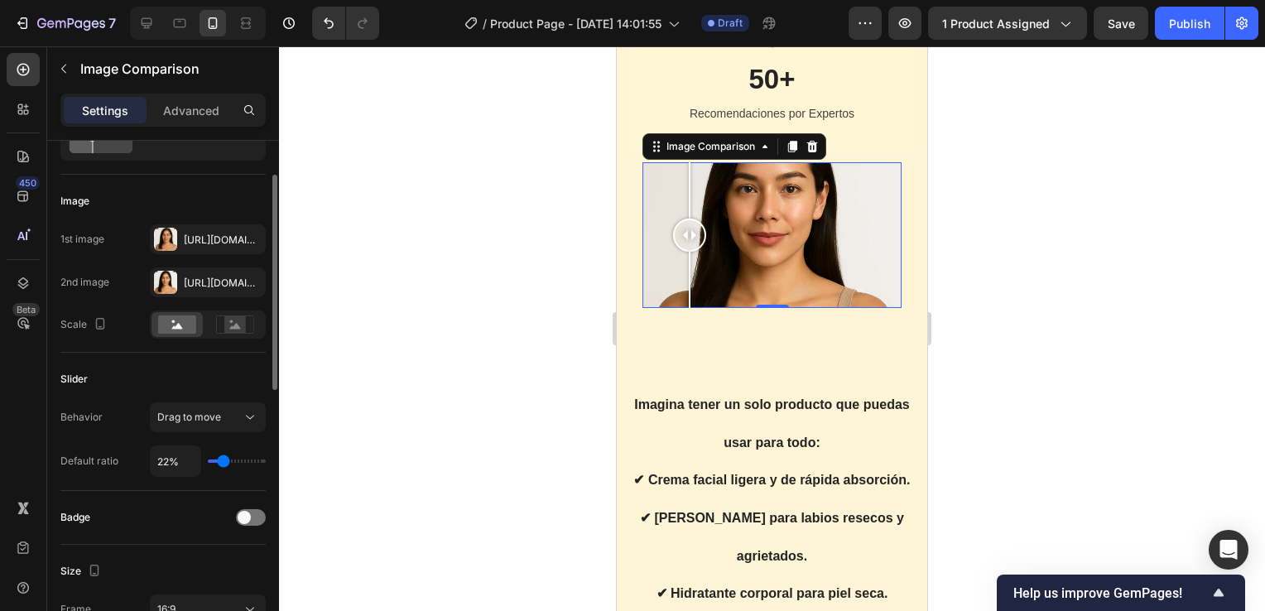
type input "32"
type input "54%"
type input "54"
type input "69%"
type input "69"
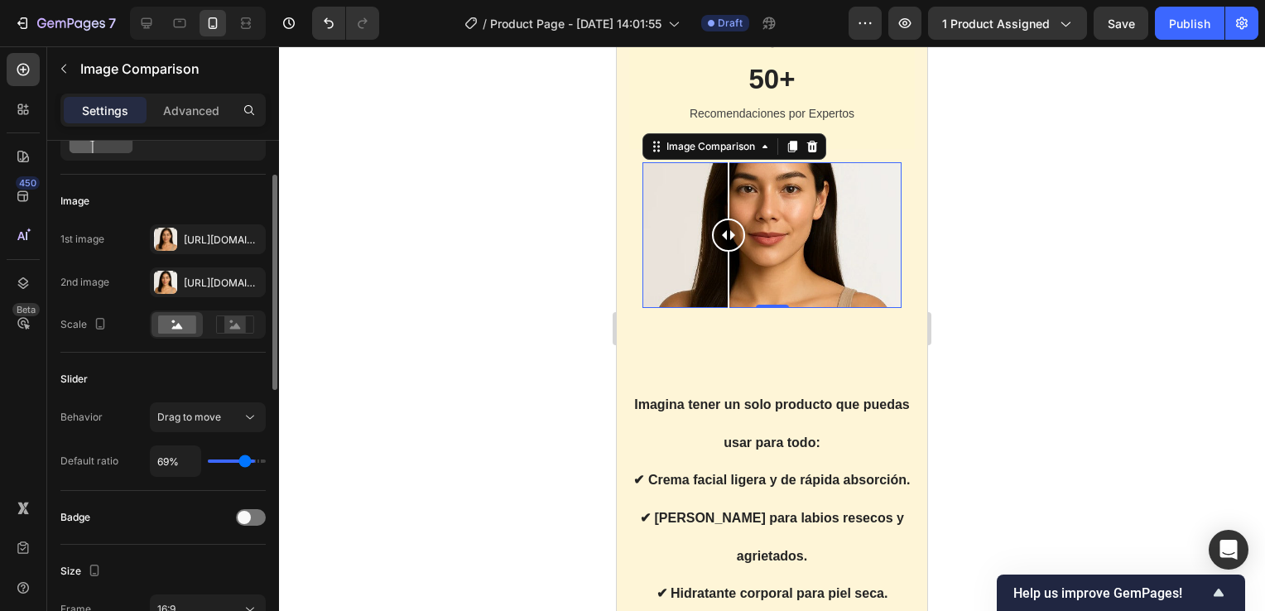
type input "79%"
type input "79"
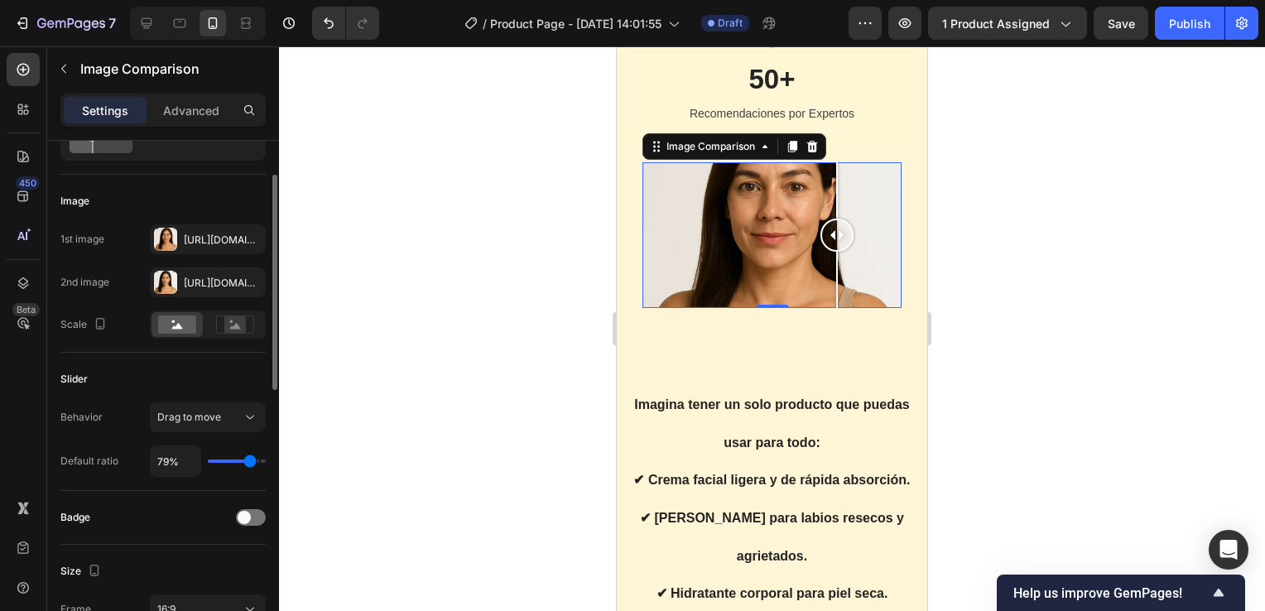
type input "81%"
type input "81"
type input "78%"
type input "78"
type input "62%"
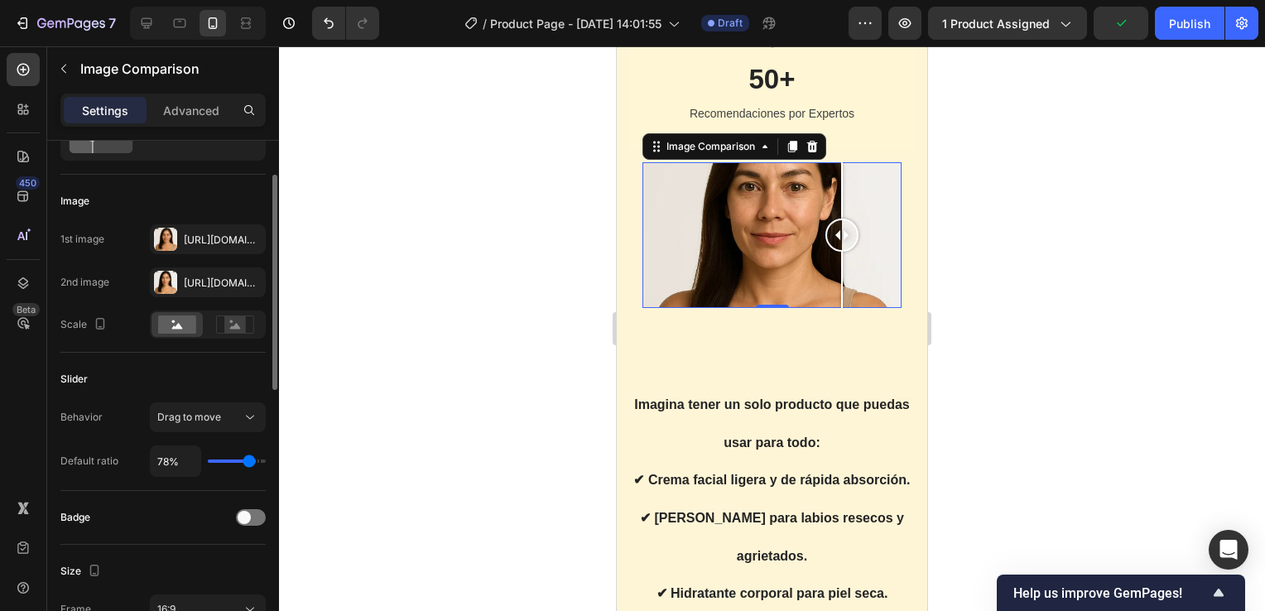
type input "62"
type input "41%"
type input "41"
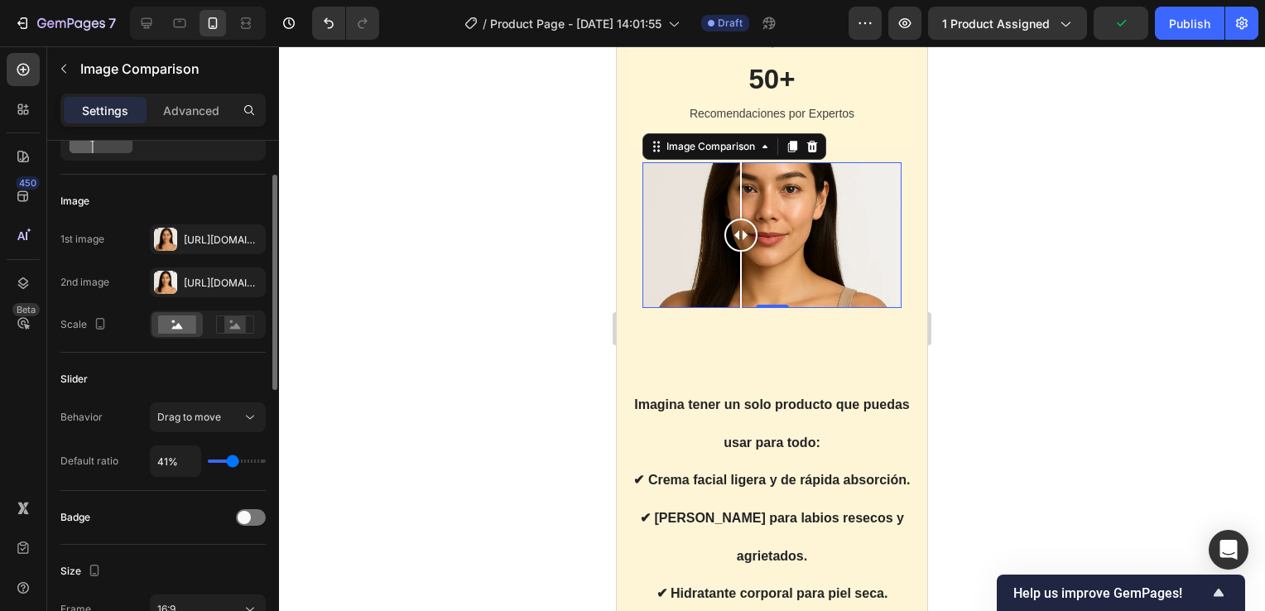
type input "34%"
type input "34"
type input "26%"
type input "26"
type input "31%"
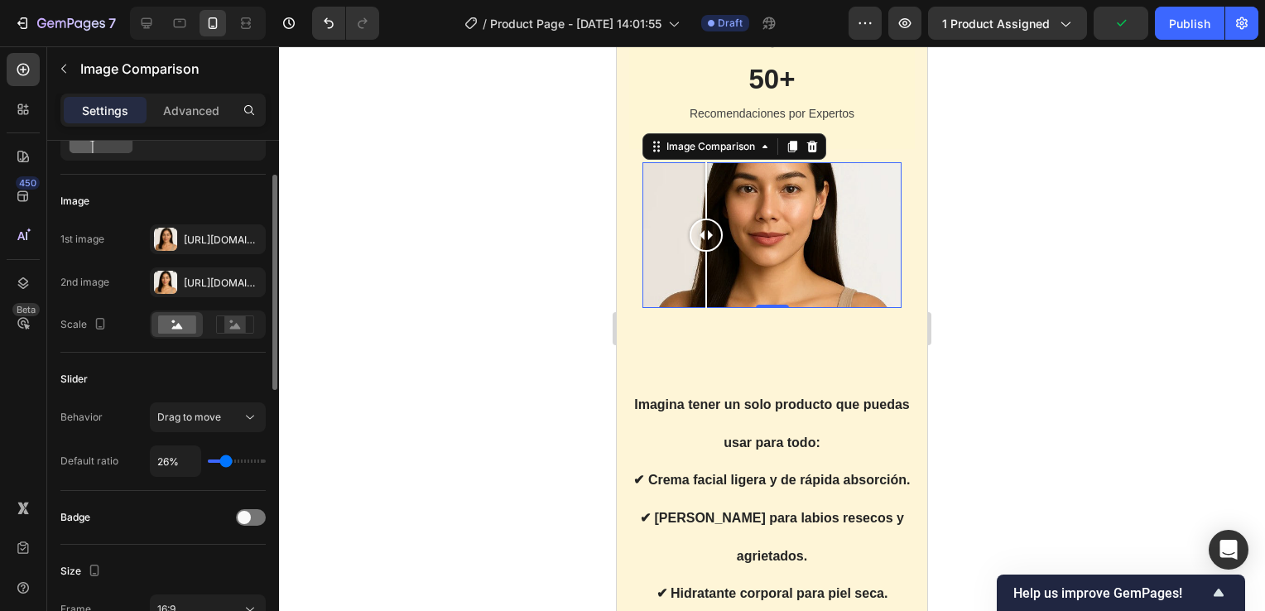
type input "31"
type input "50%"
type input "50"
type input "57%"
type input "57"
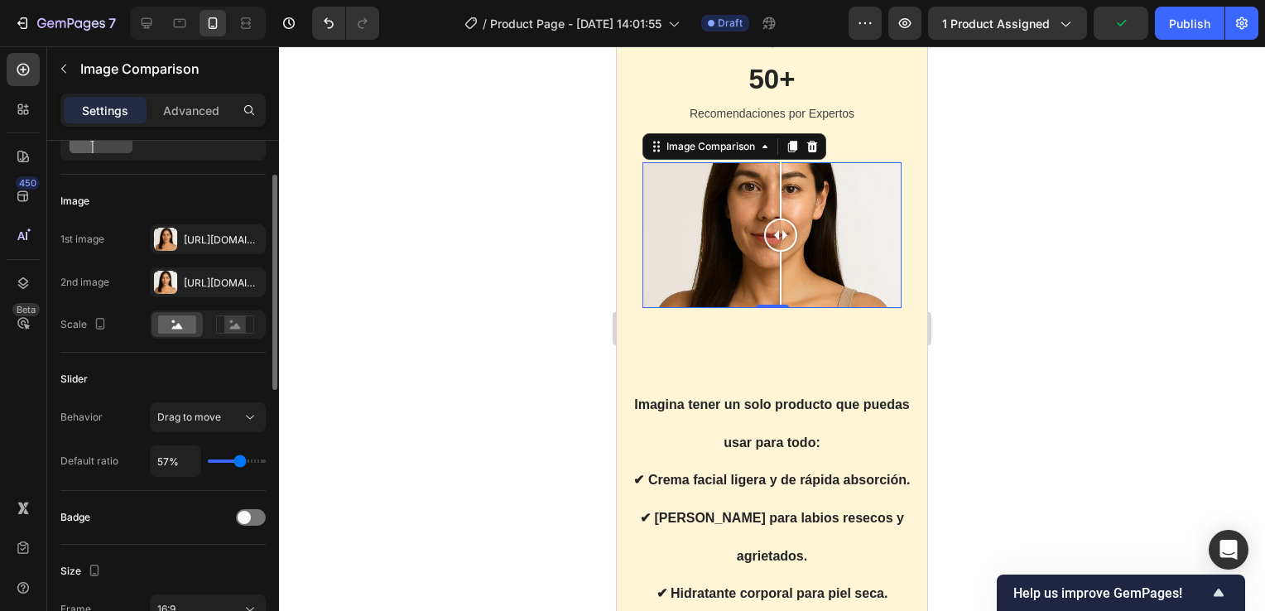
type input "59%"
type input "59"
type input "60%"
type input "60"
type input "62%"
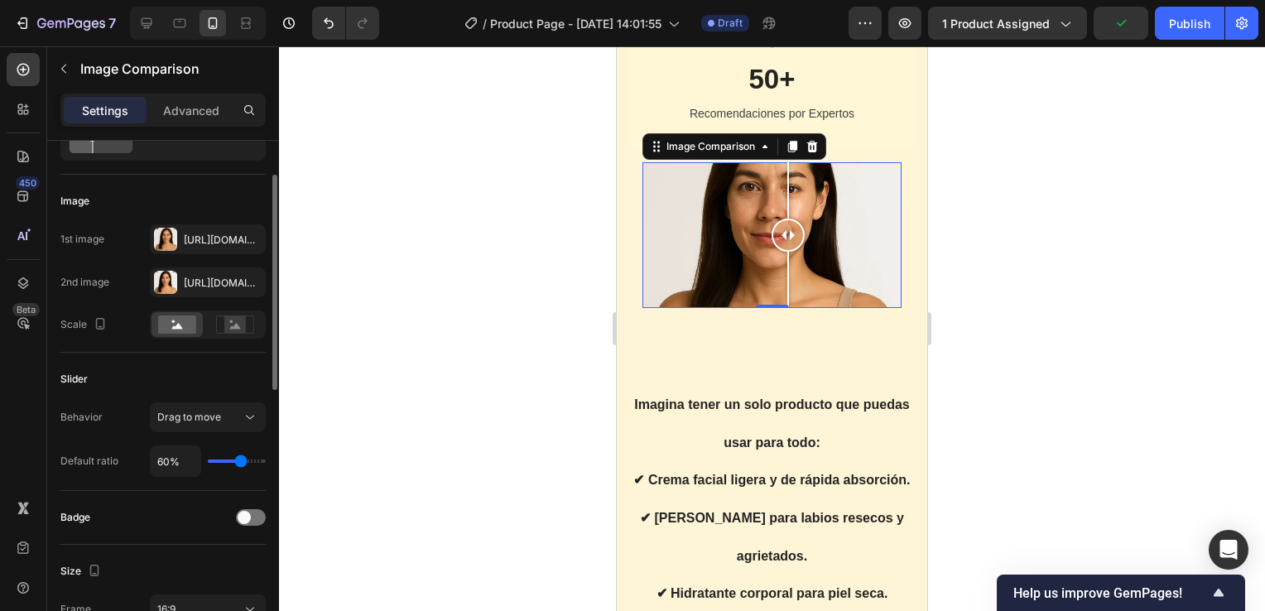
type input "62"
type input "63%"
type input "63"
type input "64%"
type input "64"
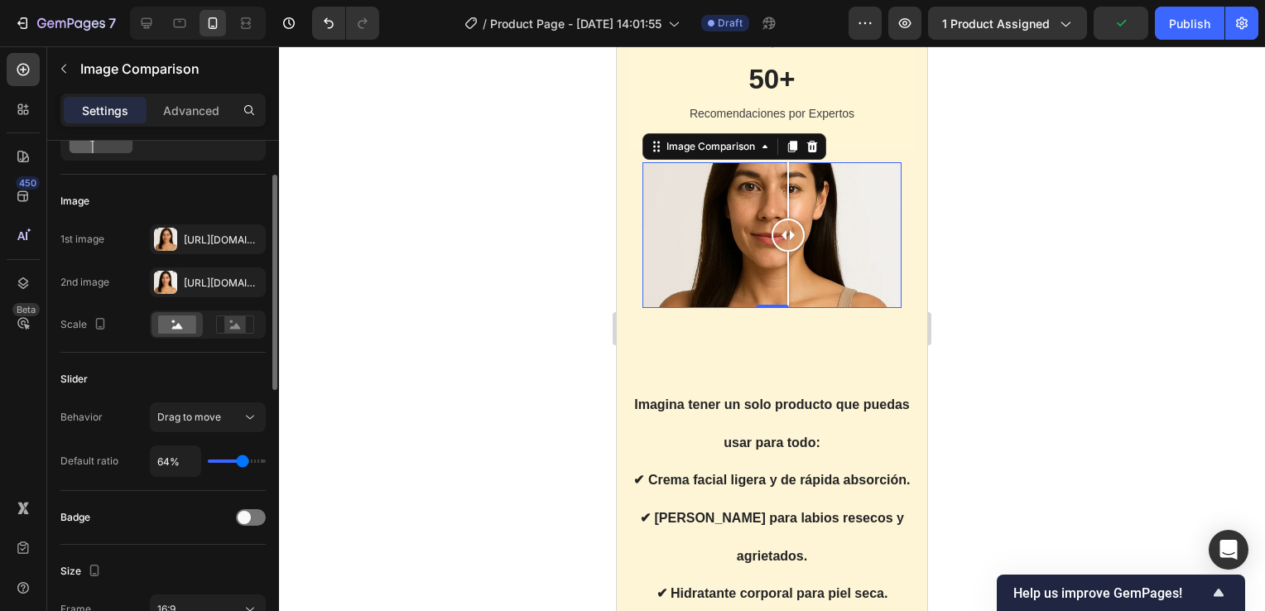
type input "66%"
type input "66"
type input "67%"
type input "67"
type input "69%"
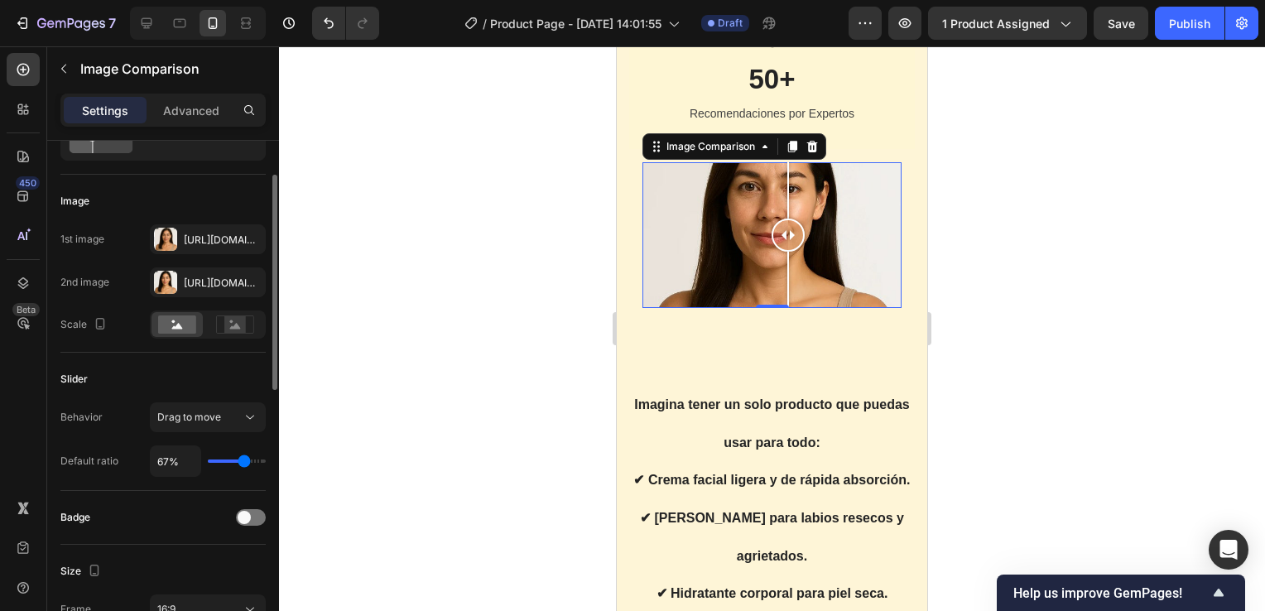
type input "69"
type input "70%"
type input "70"
type input "72%"
type input "72"
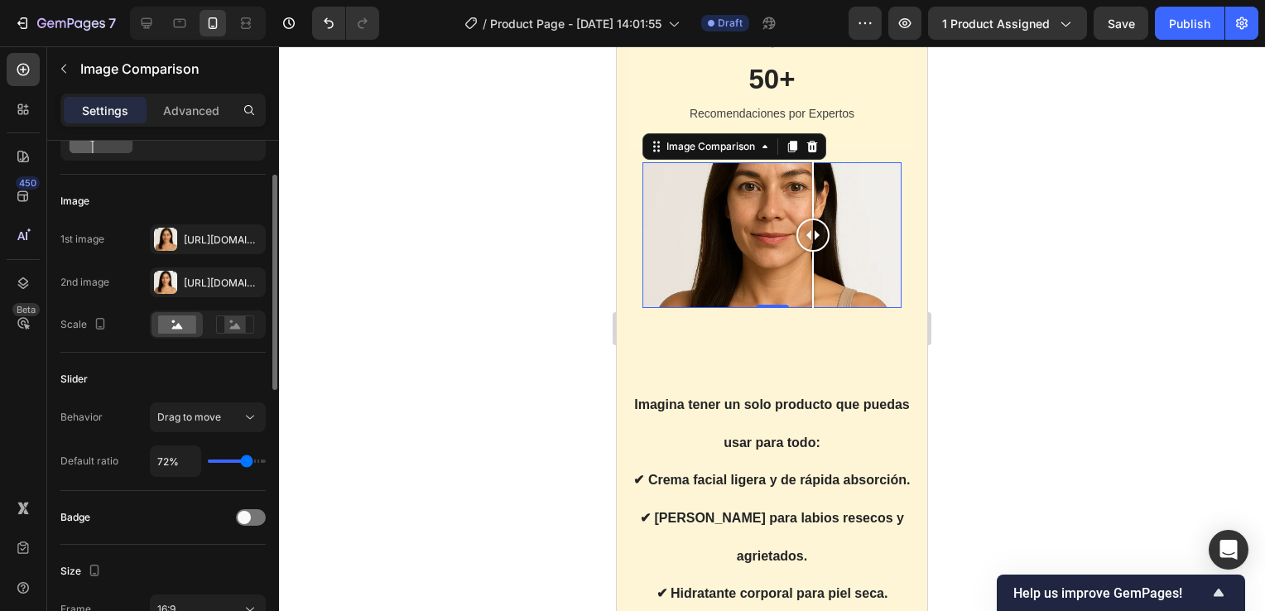
type input "73%"
drag, startPoint x: 238, startPoint y: 462, endPoint x: 247, endPoint y: 465, distance: 8.9
type input "73"
click at [247, 463] on input "range" at bounding box center [237, 461] width 58 height 3
click at [391, 417] on div at bounding box center [772, 328] width 986 height 565
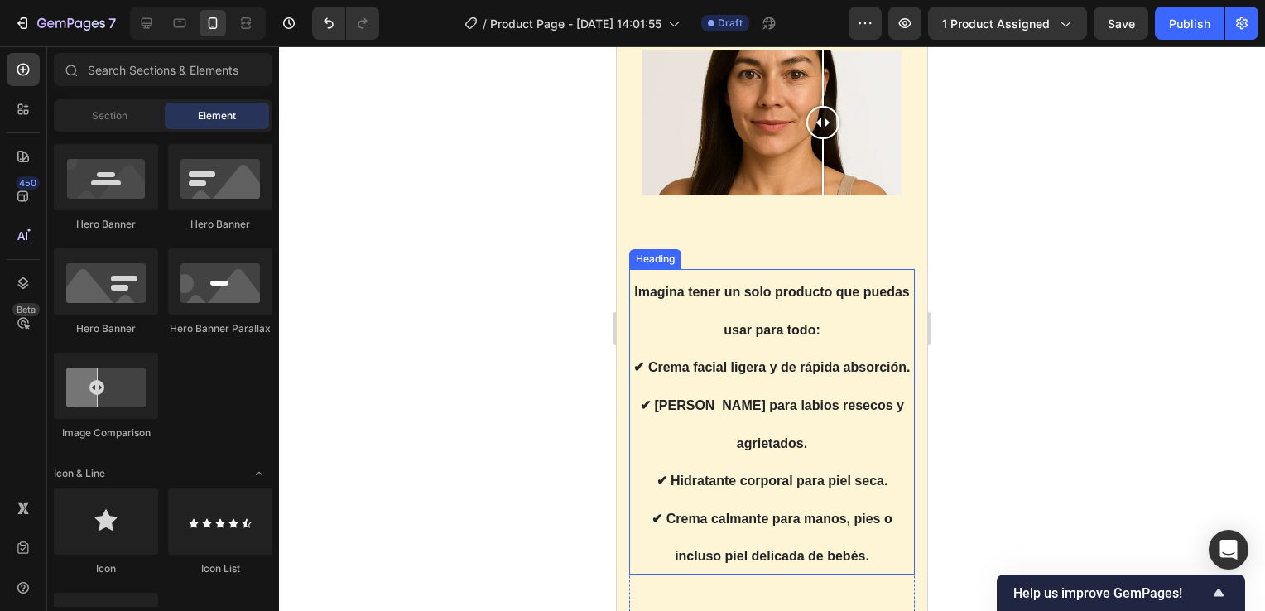
scroll to position [3312, 0]
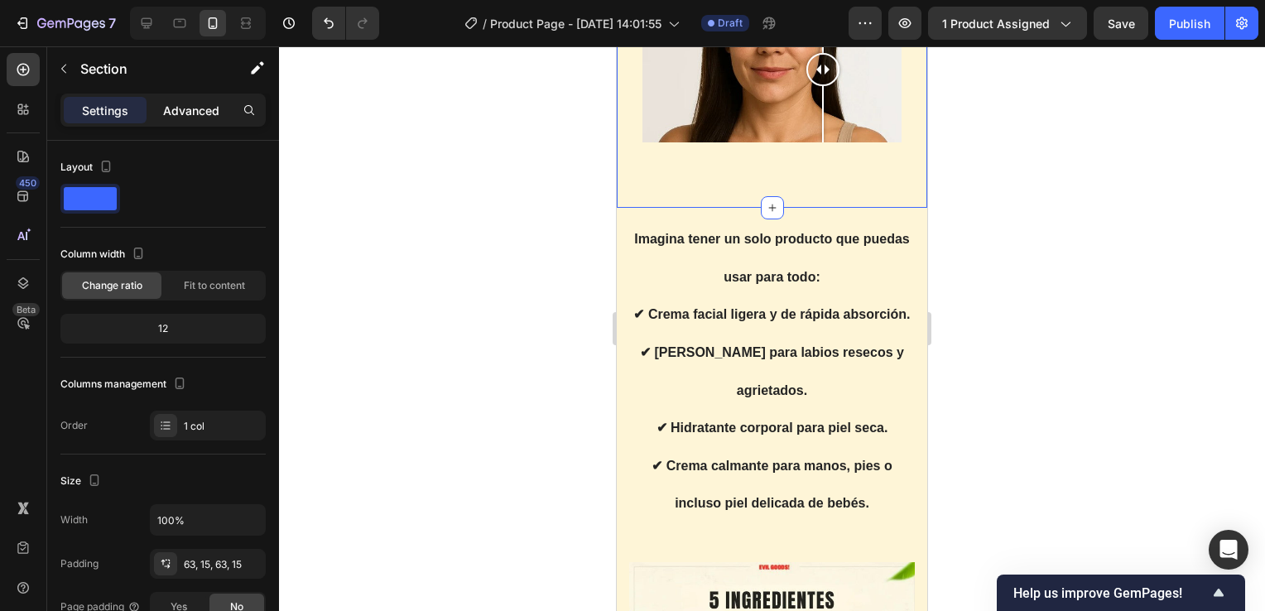
click at [179, 104] on p "Advanced" at bounding box center [191, 110] width 56 height 17
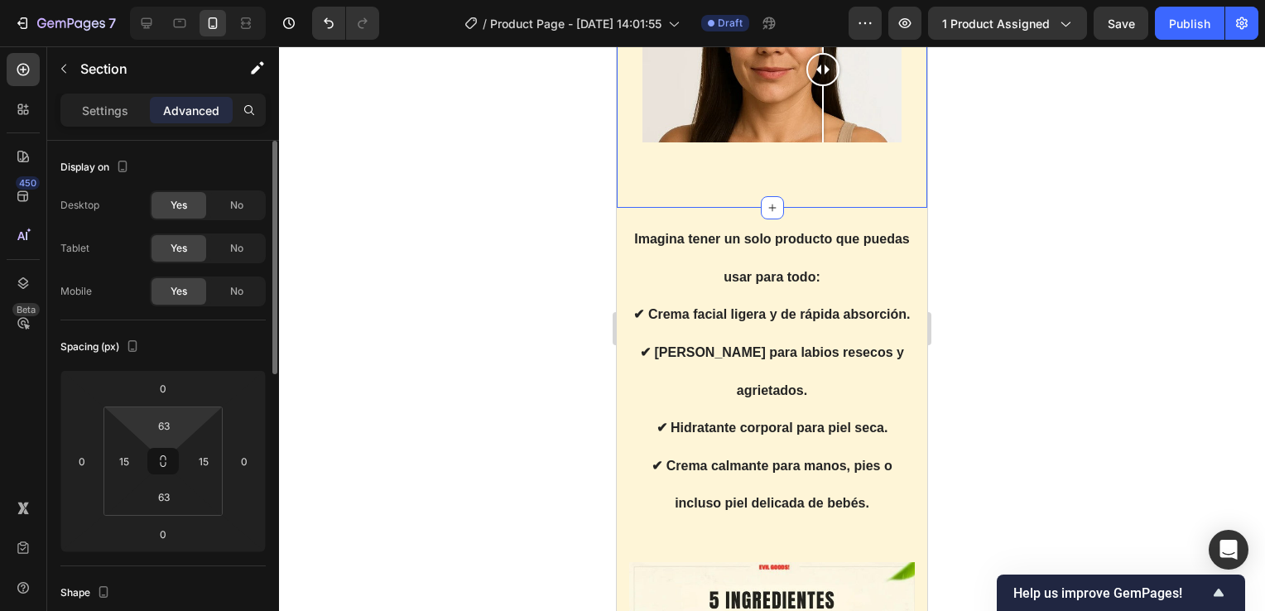
click at [185, 0] on html "7 Version history / Product Page - Sep 28, 14:01:55 Draft Preview 1 product ass…" at bounding box center [632, 0] width 1265 height 0
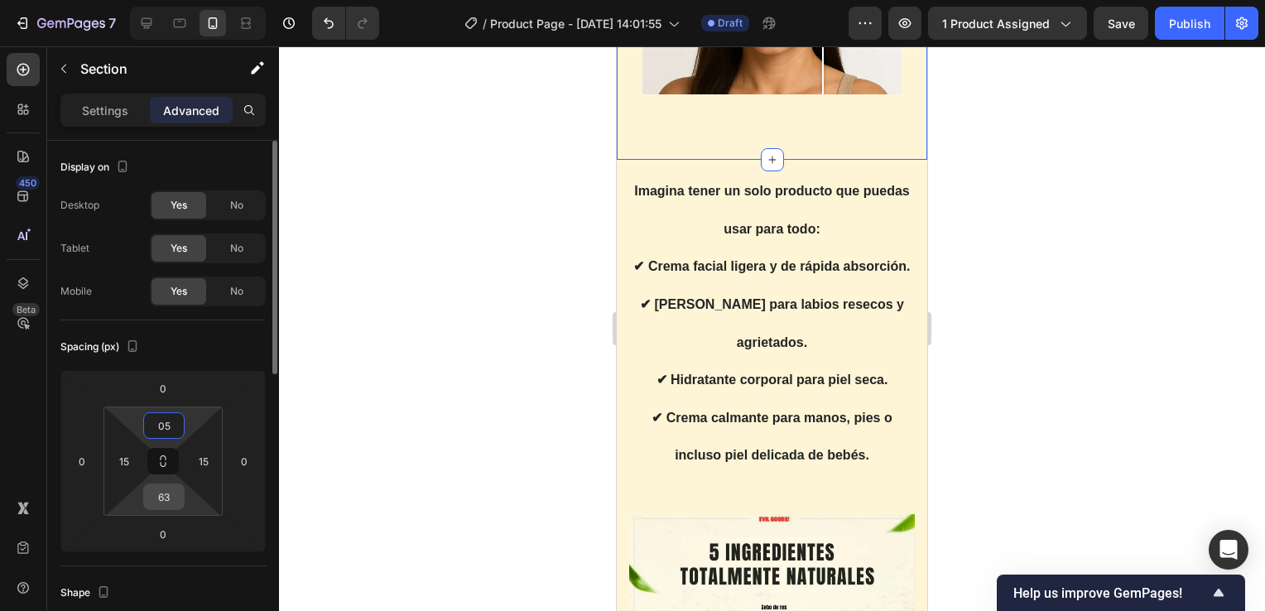
type input "5"
click at [170, 499] on input "63" at bounding box center [163, 496] width 33 height 25
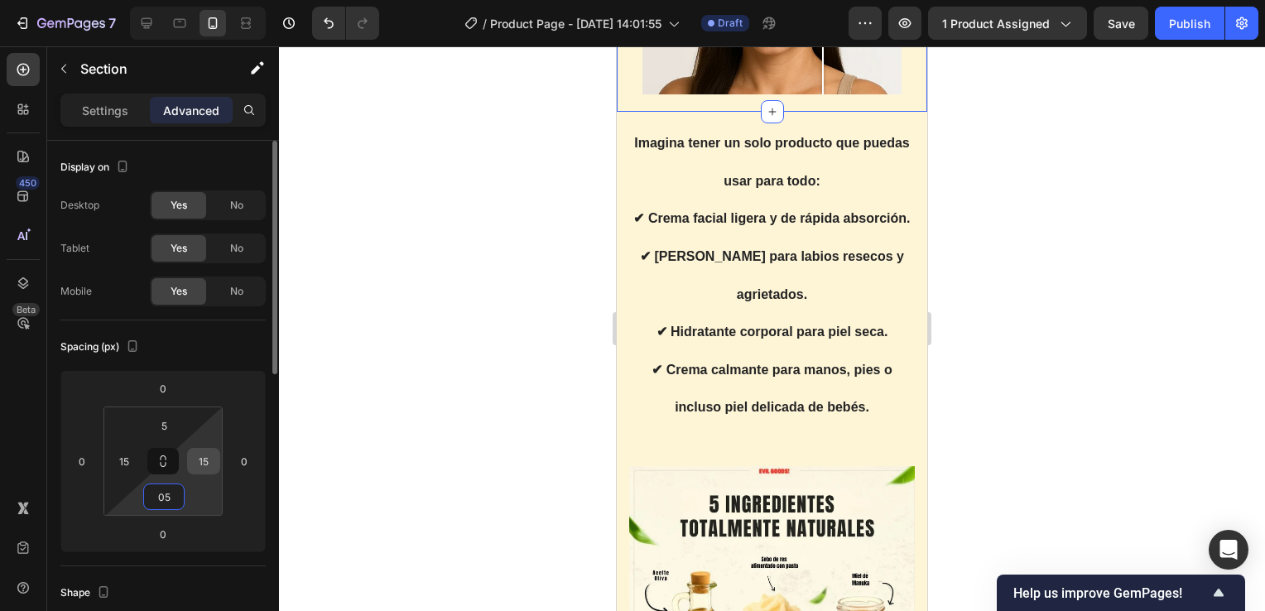
type input "5"
click at [212, 462] on input "15" at bounding box center [203, 461] width 25 height 25
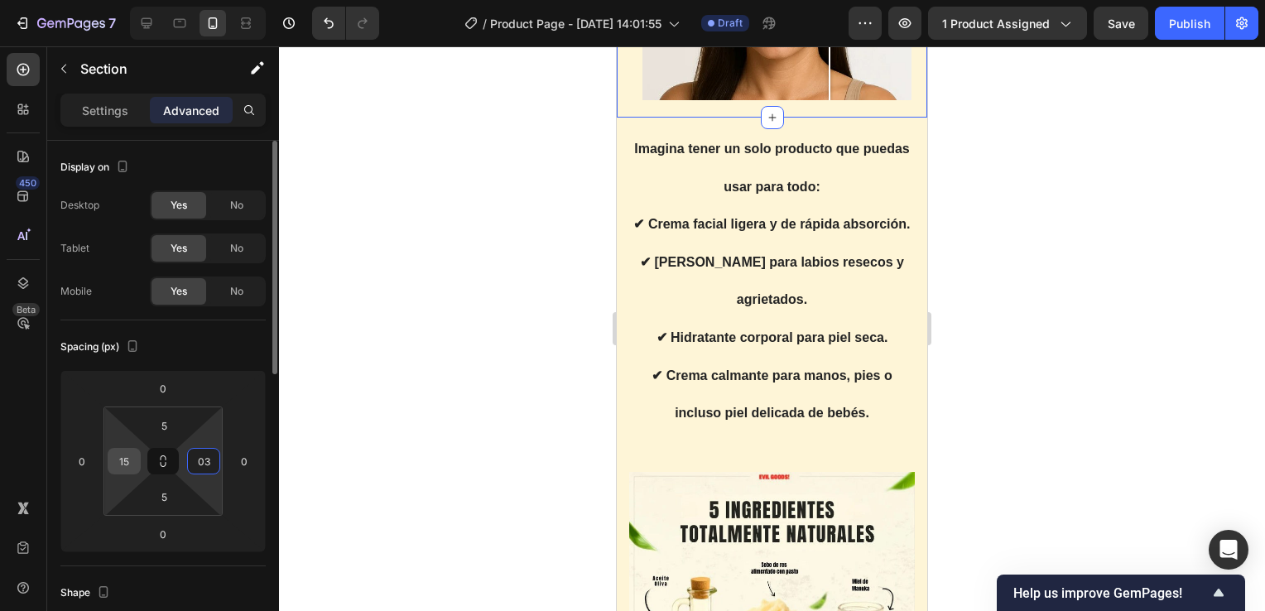
type input "3"
click at [128, 455] on input "15" at bounding box center [124, 461] width 25 height 25
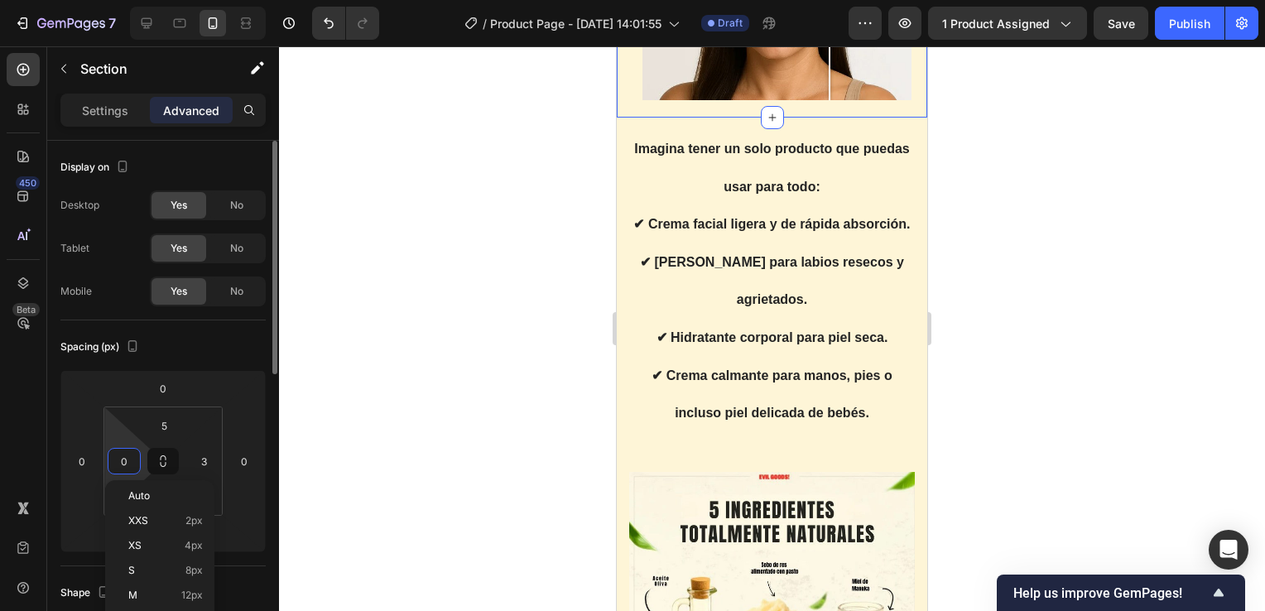
type input "03"
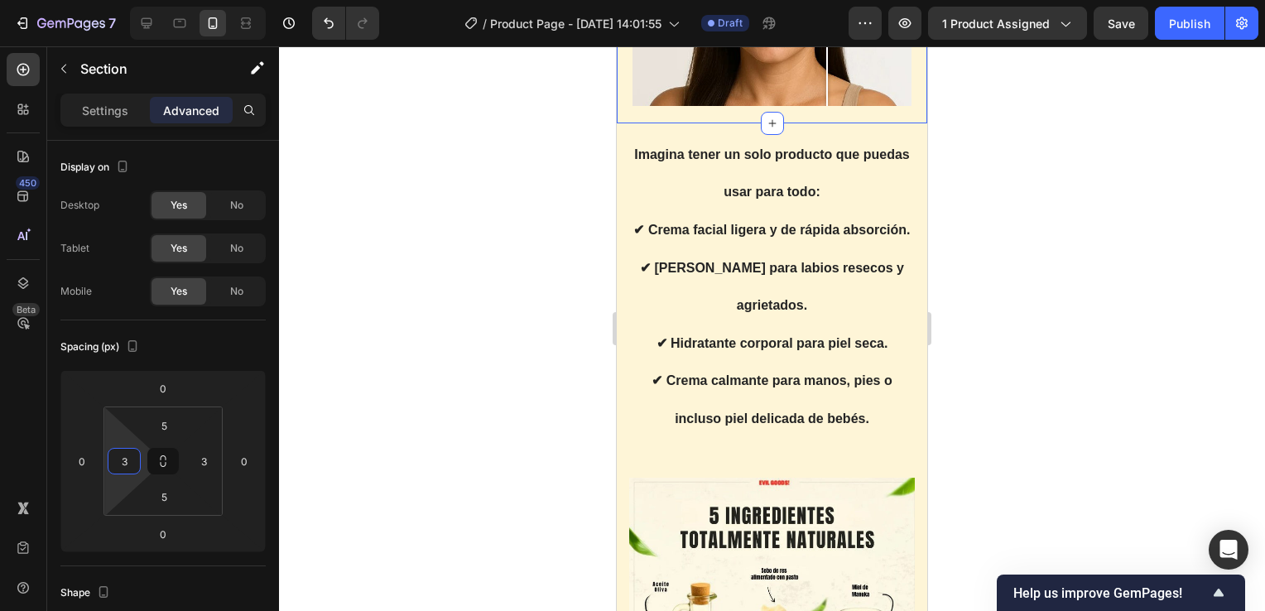
click at [453, 258] on div at bounding box center [772, 328] width 986 height 565
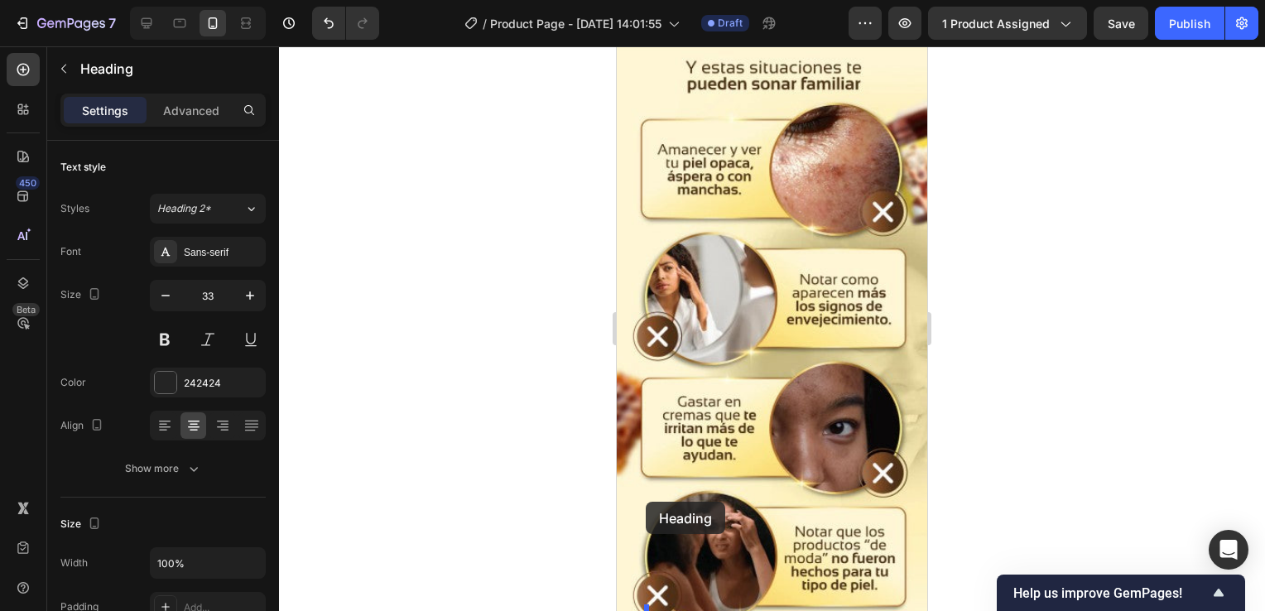
scroll to position [2201, 0]
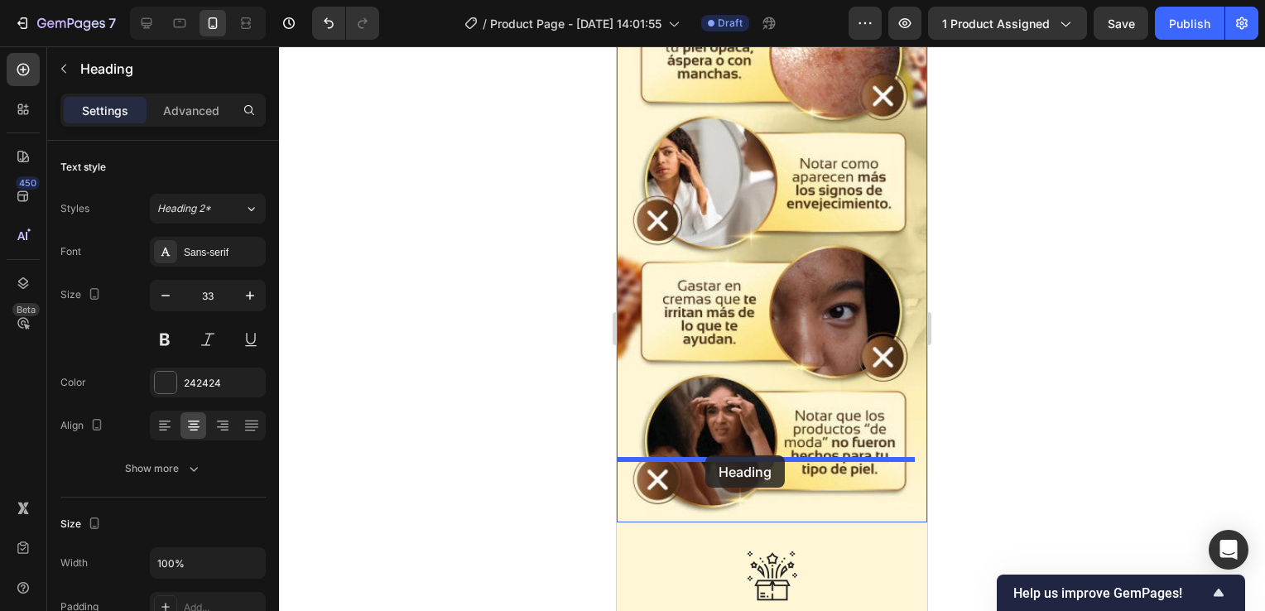
drag, startPoint x: 639, startPoint y: 362, endPoint x: 706, endPoint y: 455, distance: 114.7
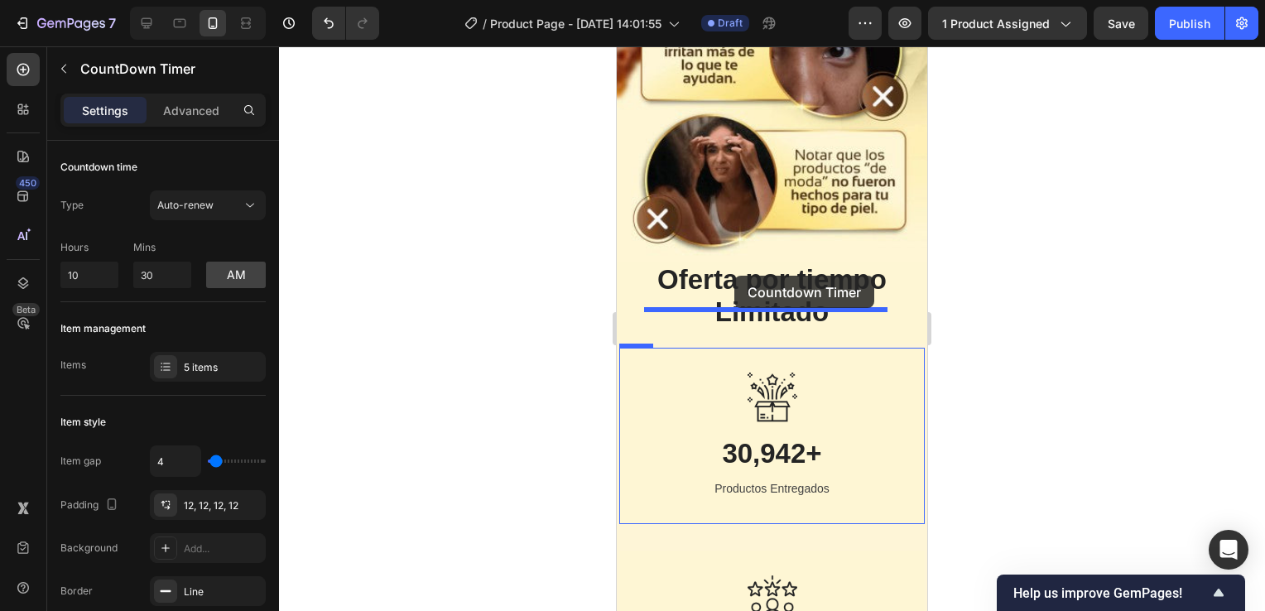
scroll to position [2387, 0]
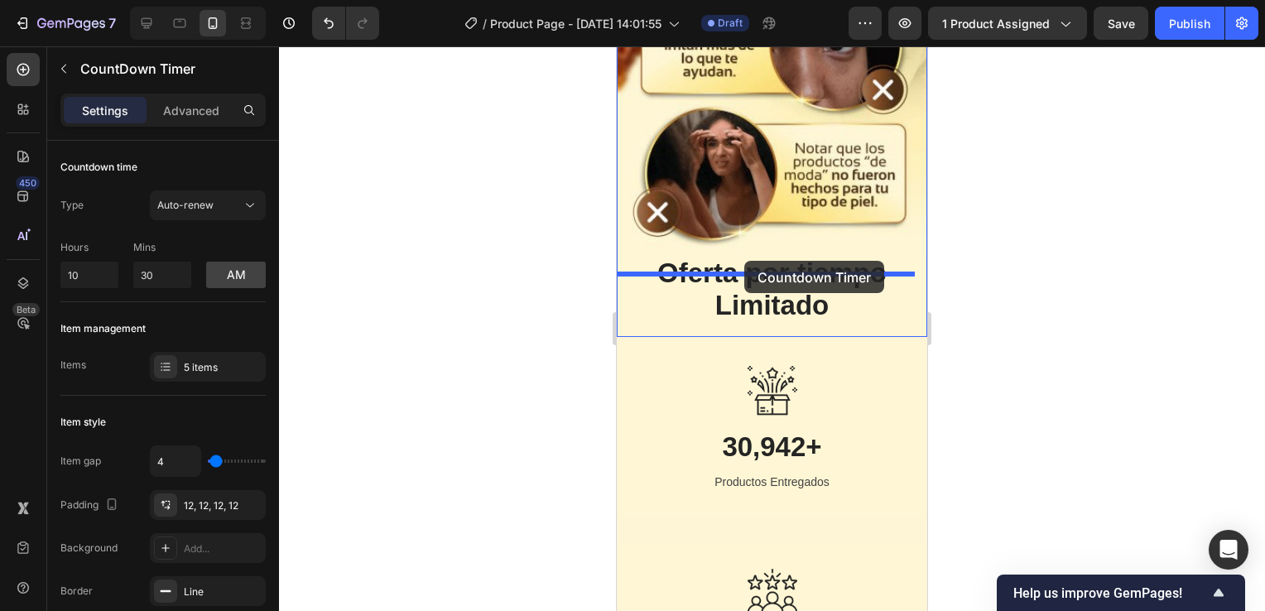
drag, startPoint x: 624, startPoint y: 417, endPoint x: 744, endPoint y: 261, distance: 196.6
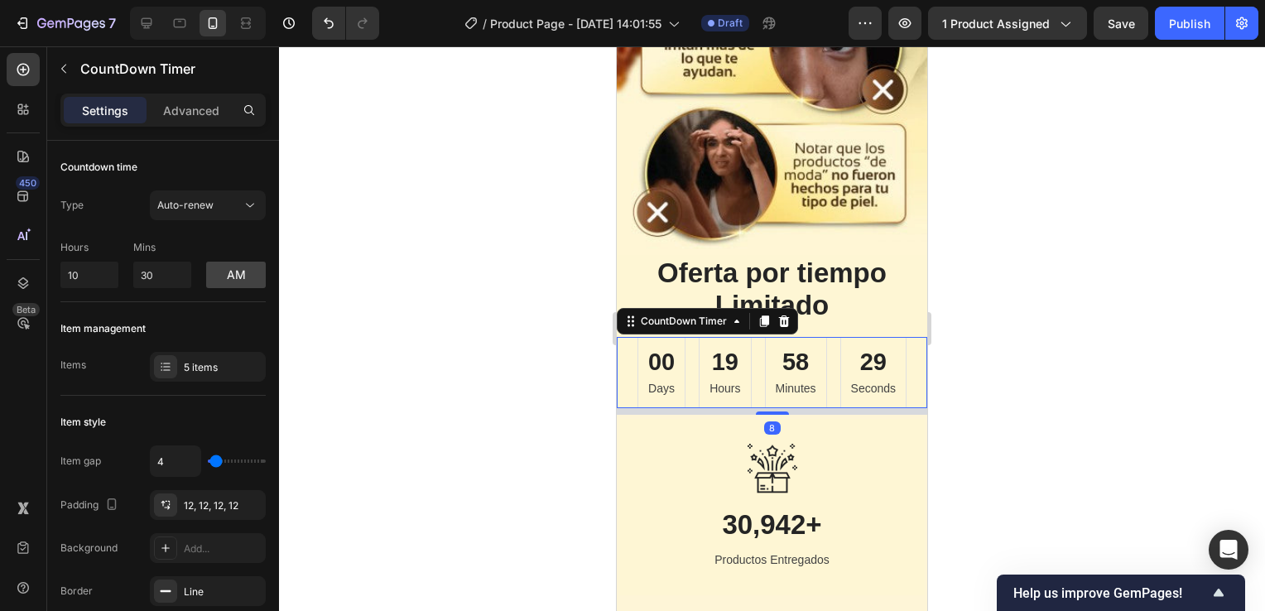
click at [1024, 340] on div at bounding box center [772, 328] width 986 height 565
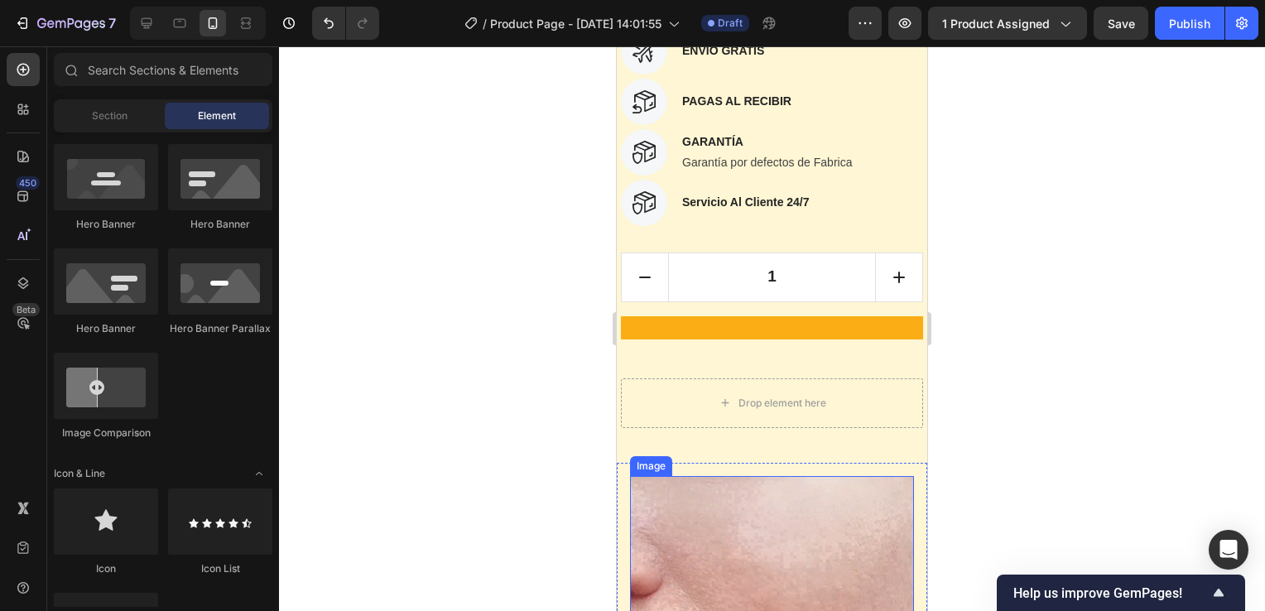
scroll to position [730, 0]
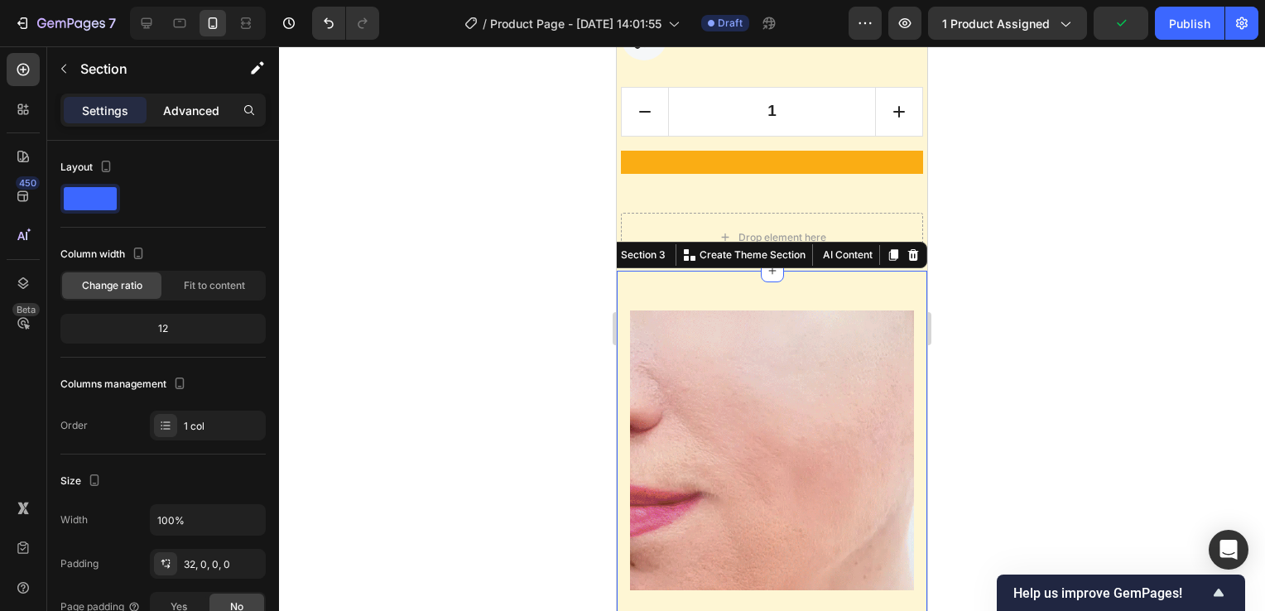
click at [185, 111] on p "Advanced" at bounding box center [191, 110] width 56 height 17
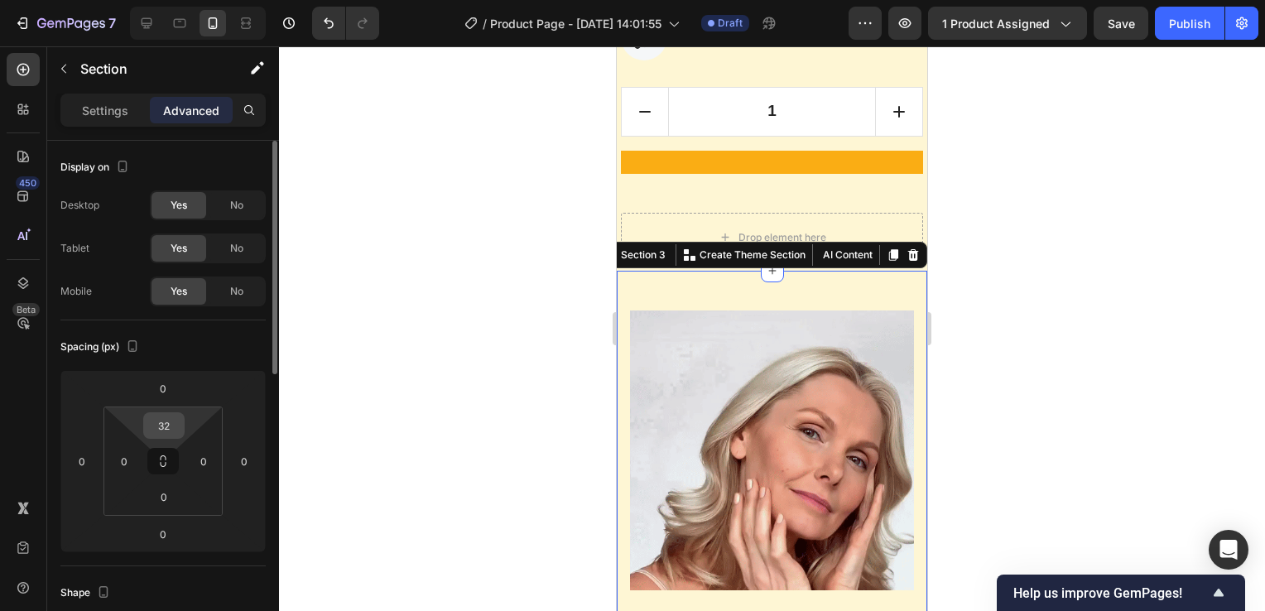
click at [170, 419] on input "32" at bounding box center [163, 425] width 33 height 25
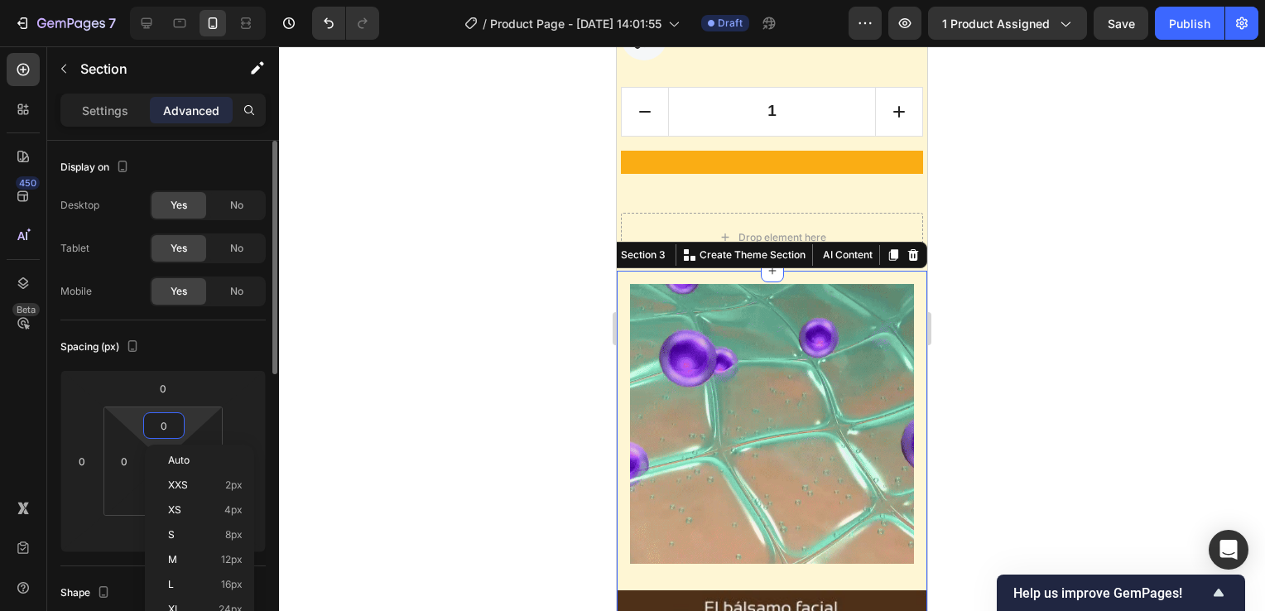
type input "05"
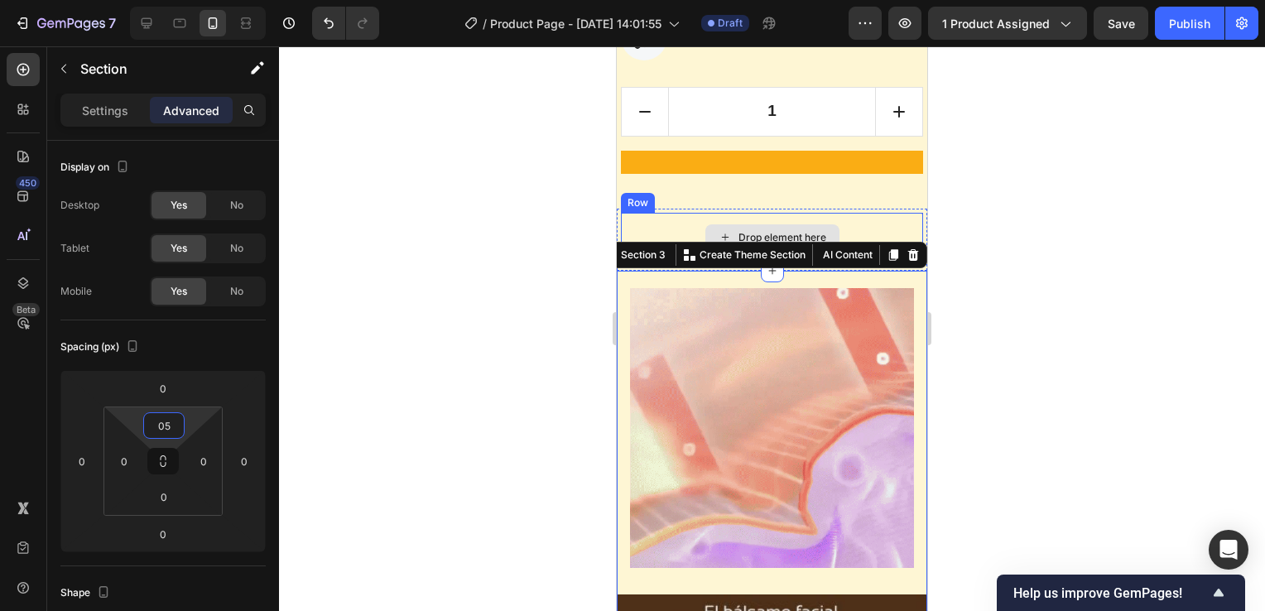
click at [680, 223] on div "Drop element here" at bounding box center [772, 238] width 302 height 50
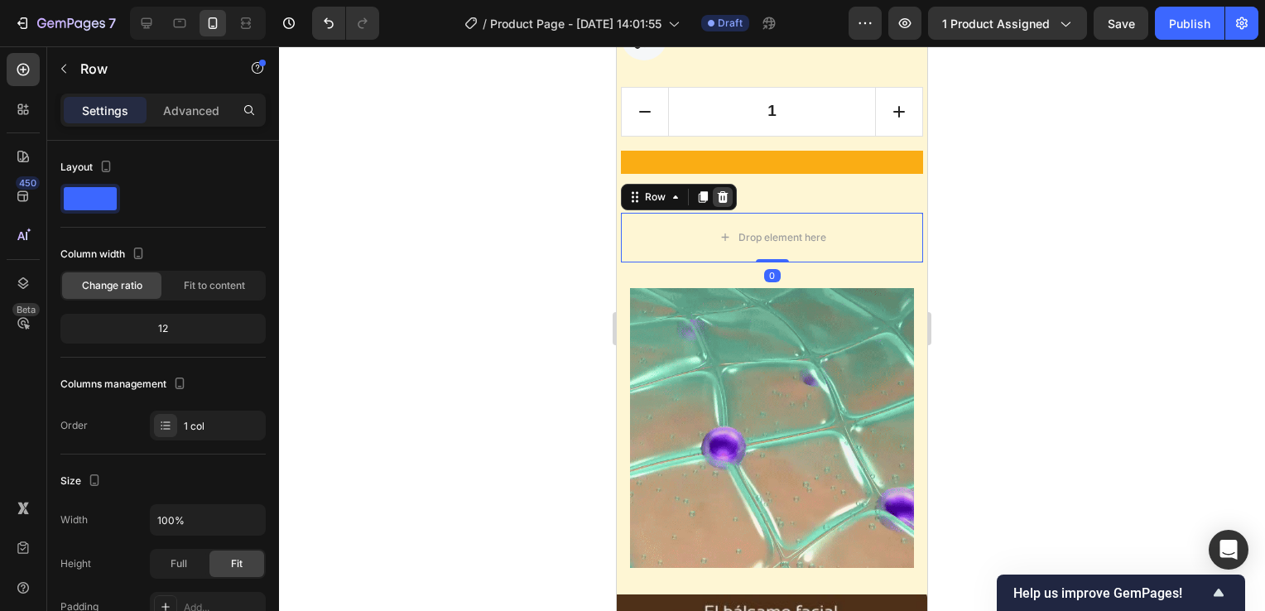
click at [725, 200] on icon at bounding box center [723, 196] width 11 height 12
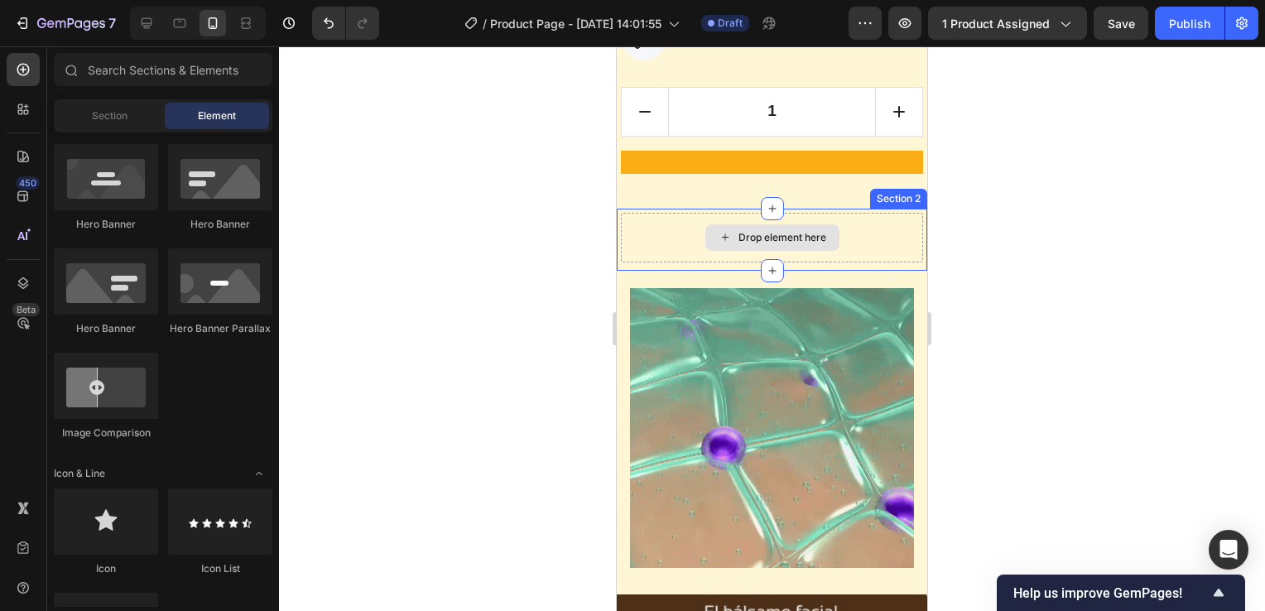
click at [666, 220] on div "Drop element here" at bounding box center [772, 238] width 302 height 50
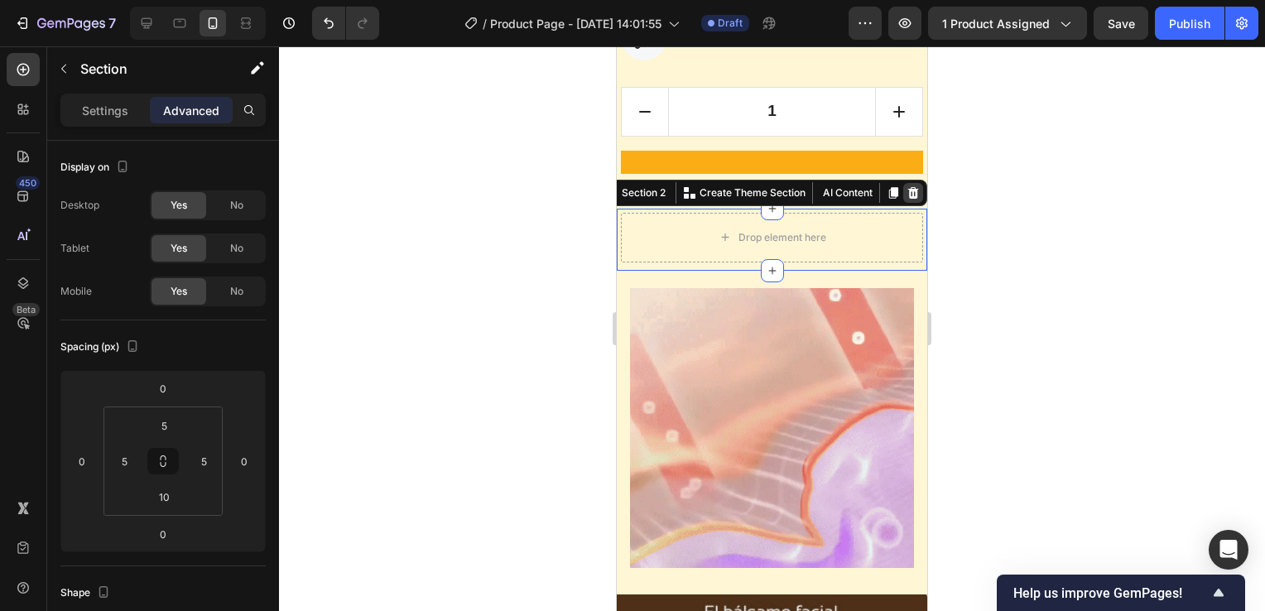
click at [908, 190] on icon at bounding box center [913, 192] width 11 height 12
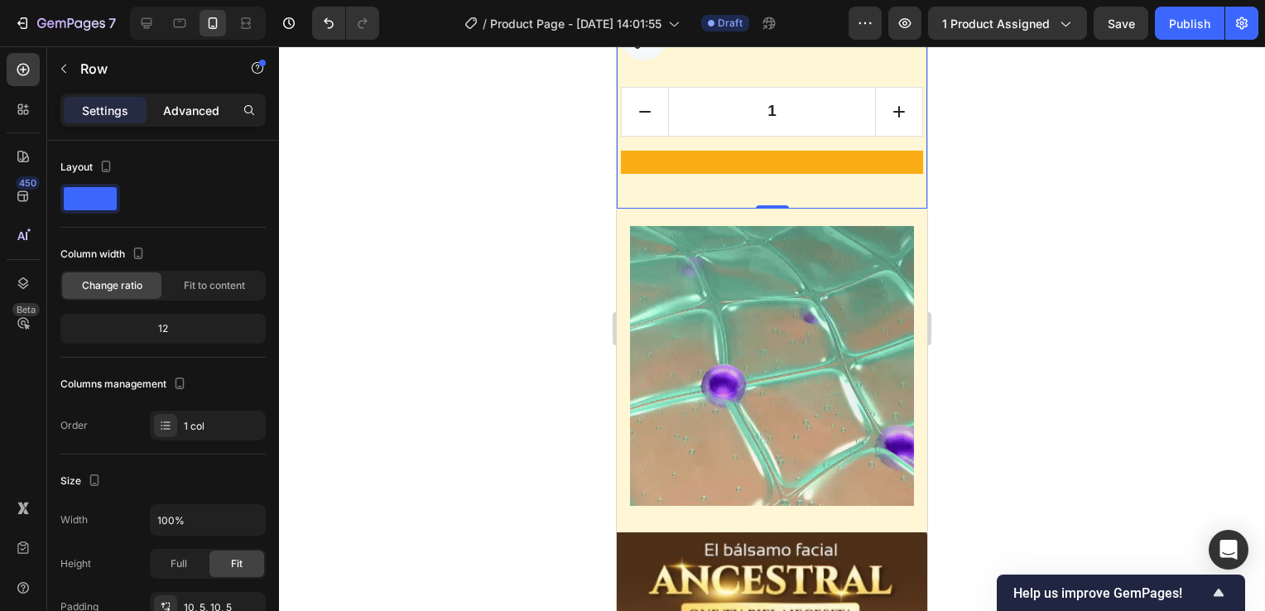
click at [192, 114] on p "Advanced" at bounding box center [191, 110] width 56 height 17
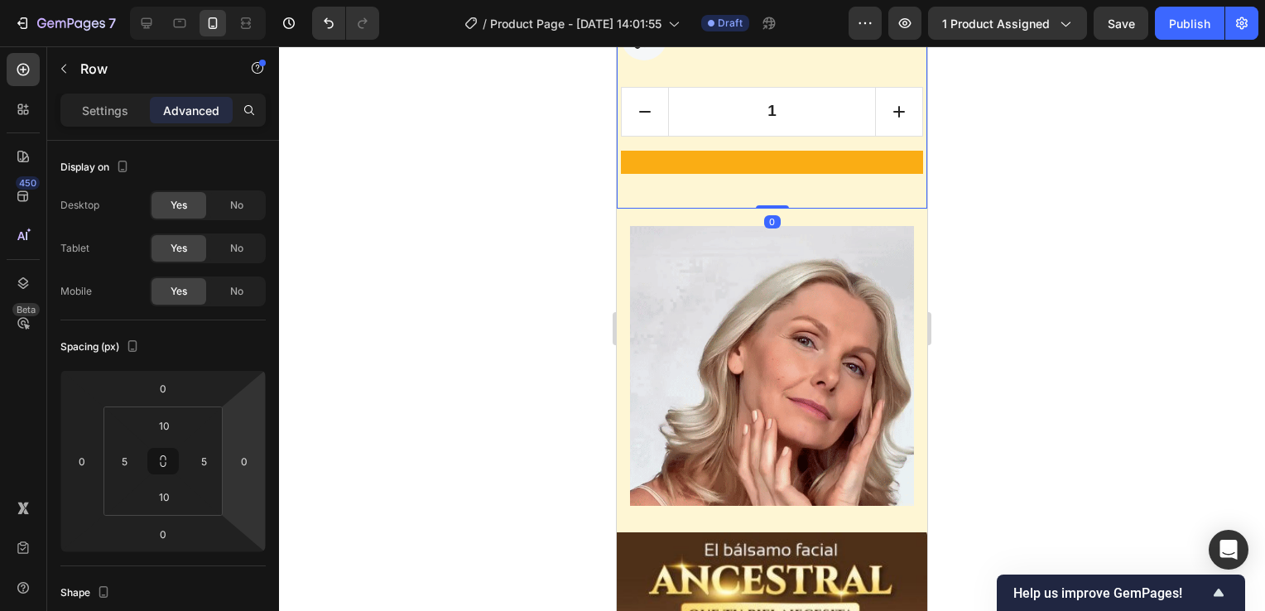
drag, startPoint x: 766, startPoint y: 207, endPoint x: 768, endPoint y: 181, distance: 25.8
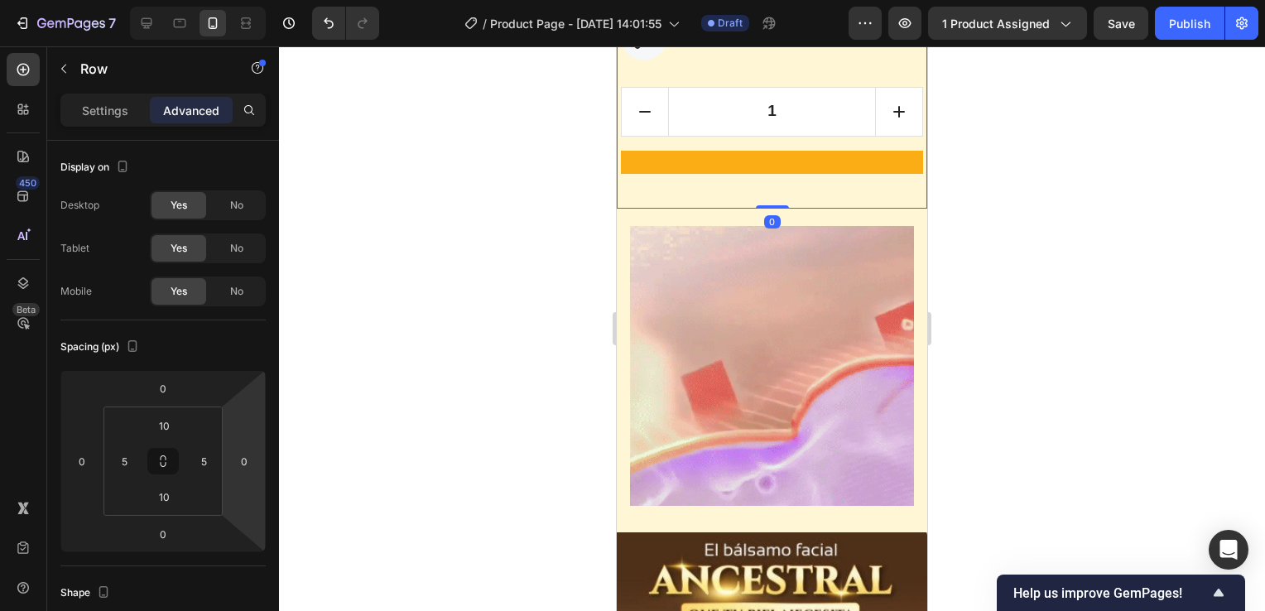
drag, startPoint x: 762, startPoint y: 207, endPoint x: 763, endPoint y: 184, distance: 23.2
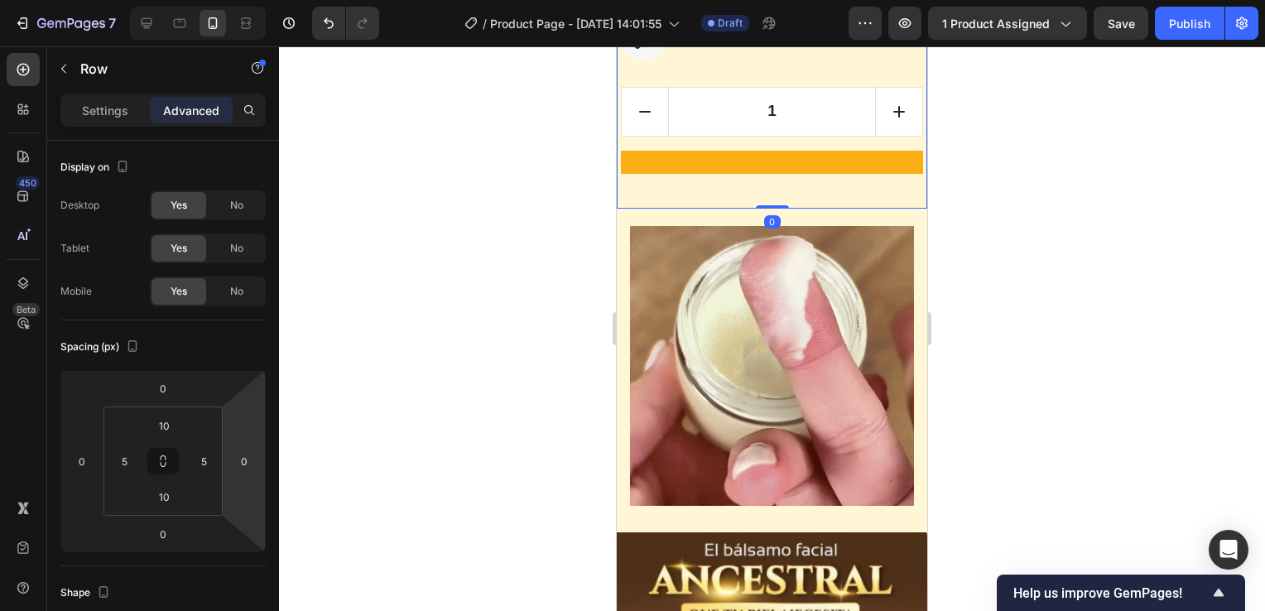
click at [1017, 238] on div at bounding box center [772, 328] width 986 height 565
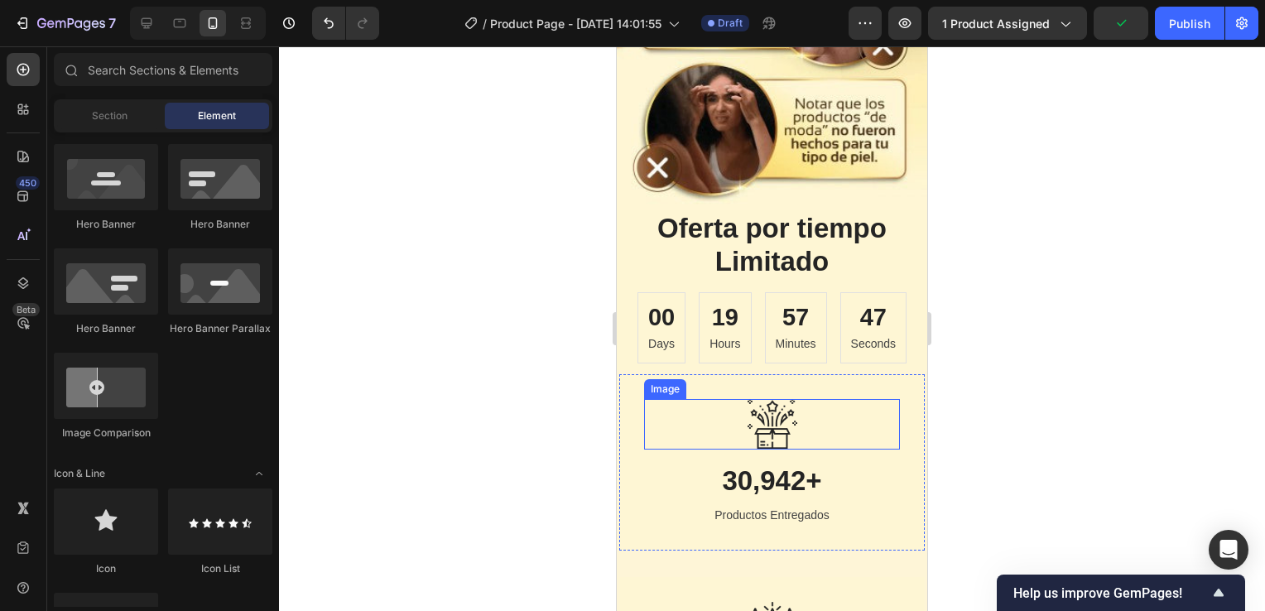
scroll to position [2484, 0]
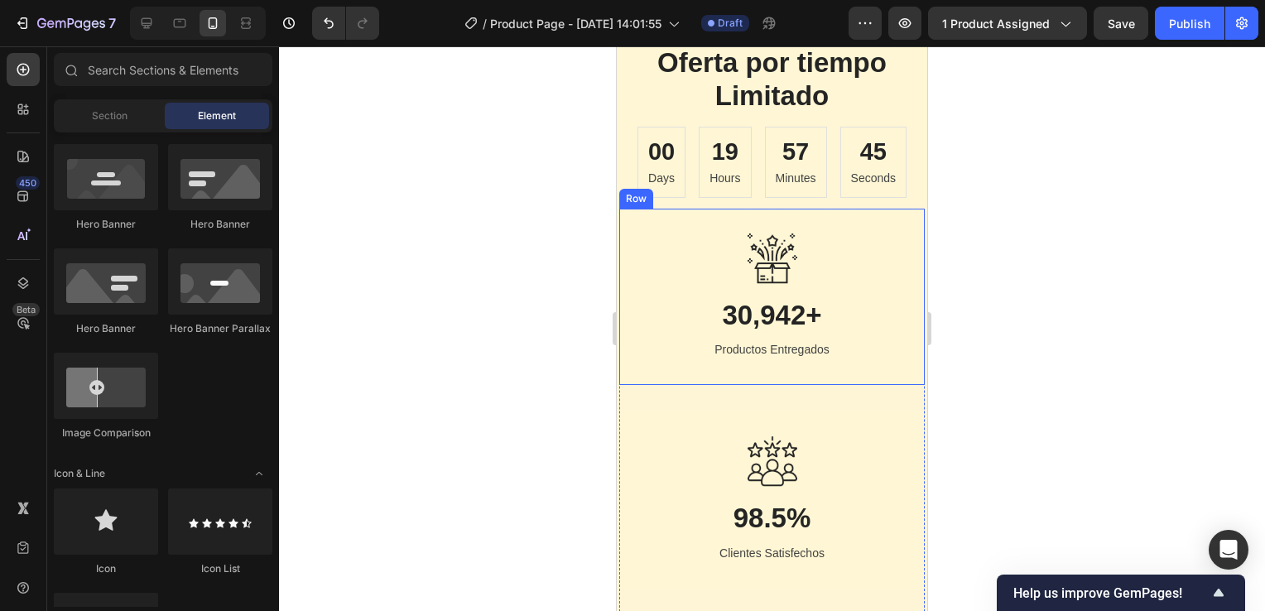
click at [782, 209] on div "Image 30,942+ Heading Productos Entregados Text block Row" at bounding box center [772, 297] width 306 height 176
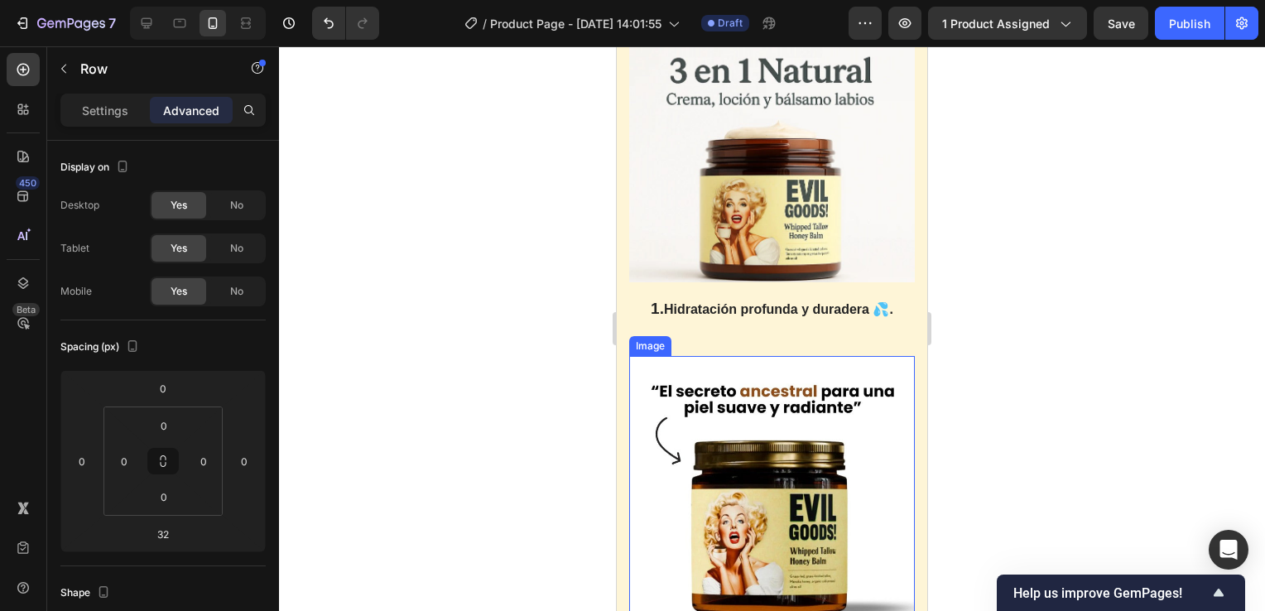
scroll to position [3975, 0]
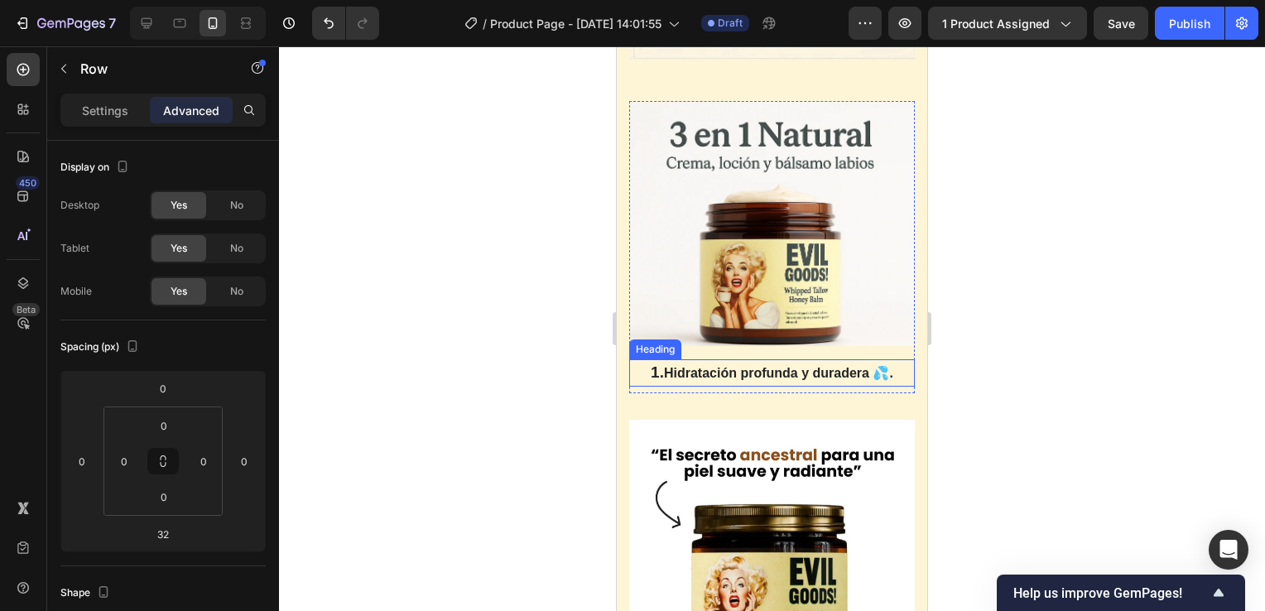
click at [800, 380] on span "Hidratación profunda y duradera 💦." at bounding box center [778, 373] width 229 height 14
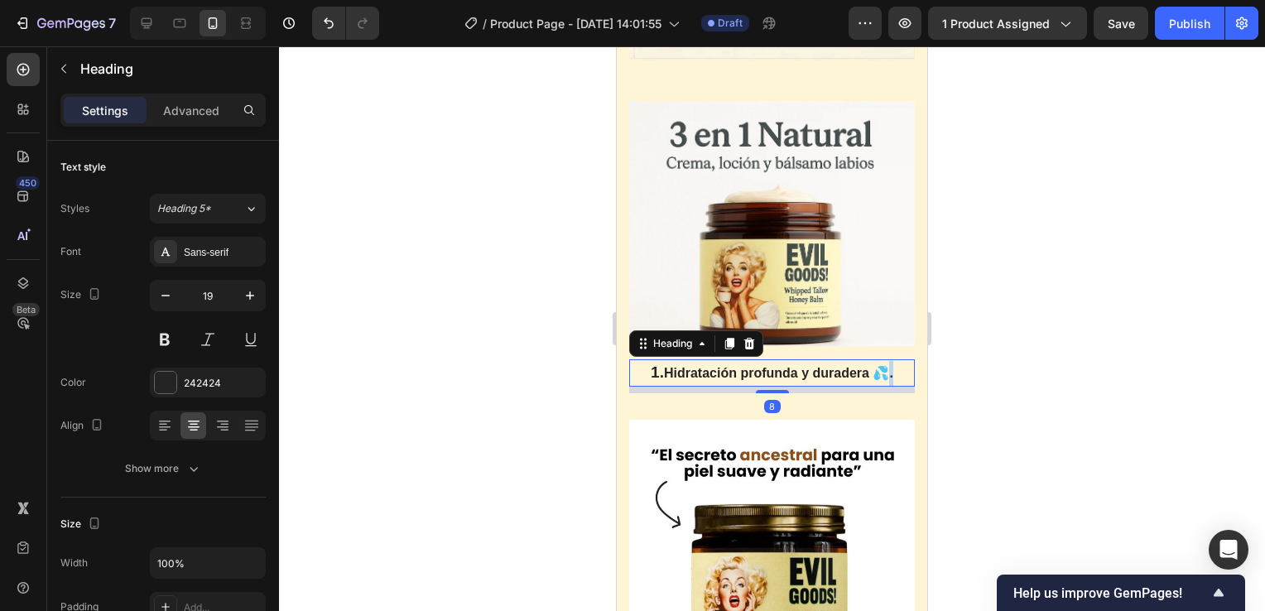
click at [884, 378] on span "Hidratación profunda y duradera 💦." at bounding box center [778, 373] width 229 height 14
click at [617, 46] on lt-div at bounding box center [617, 46] width 0 height 0
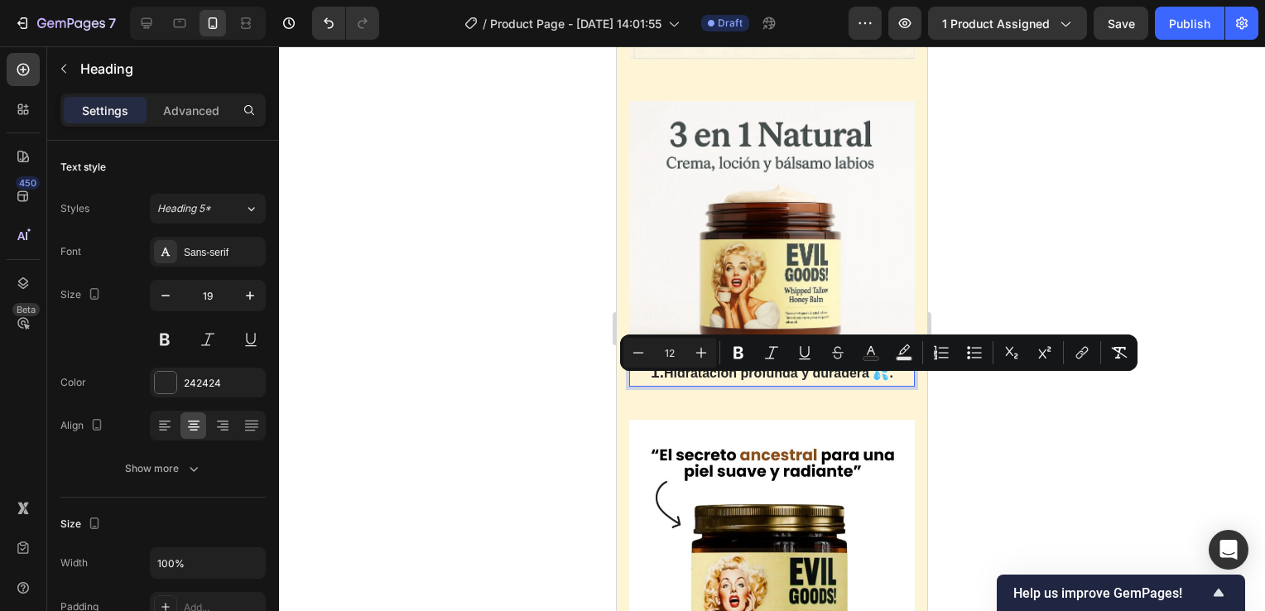
click at [817, 380] on span "Hidratación profunda y duradera 💦." at bounding box center [778, 373] width 229 height 14
drag, startPoint x: 868, startPoint y: 383, endPoint x: 663, endPoint y: 379, distance: 204.6
click at [664, 379] on span "Hidratación profunda y duradera 💦." at bounding box center [778, 373] width 229 height 14
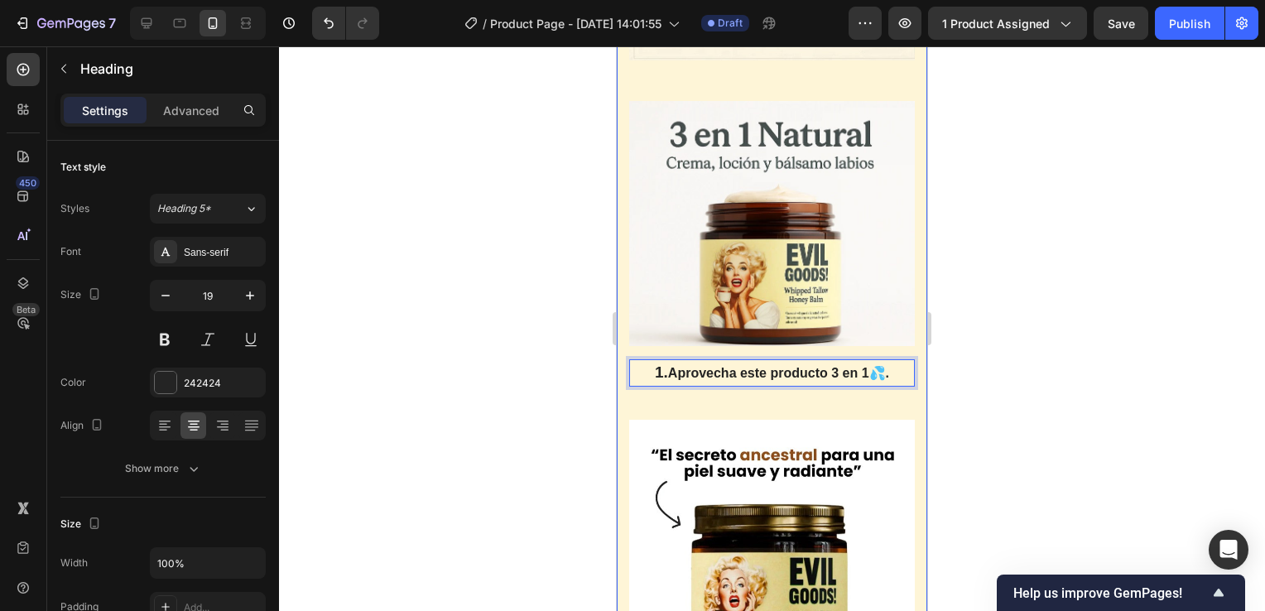
click at [980, 372] on div at bounding box center [772, 328] width 986 height 565
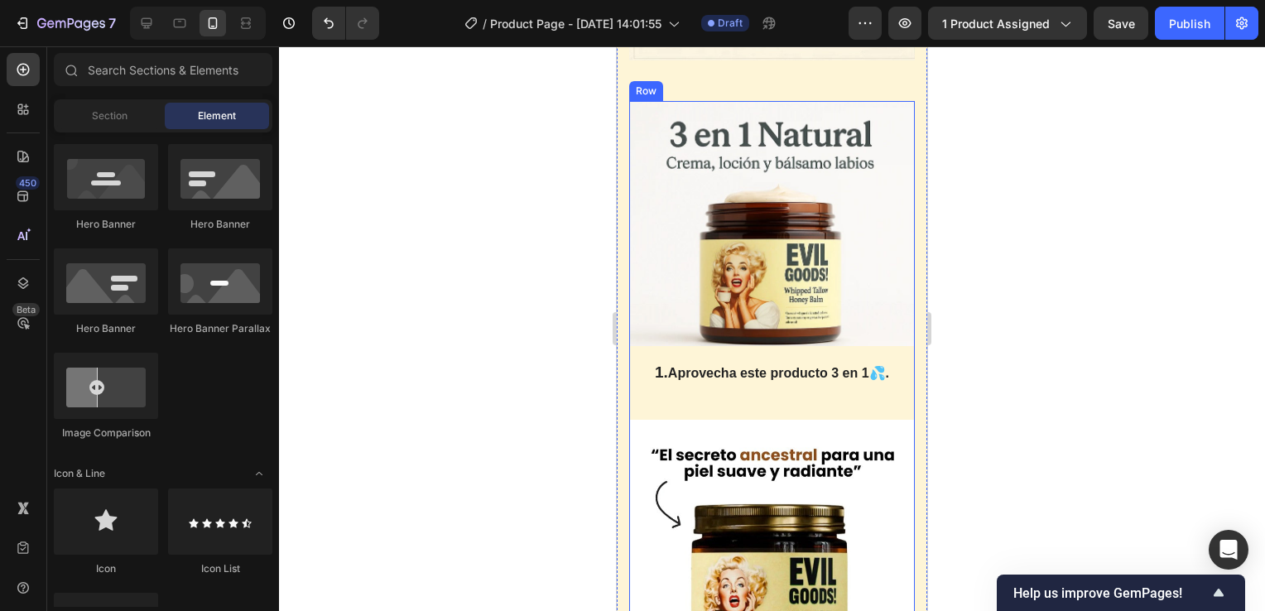
click at [816, 412] on div "Image 1. Aprovecha este producto 3 en 1💦. Heading Row" at bounding box center [772, 261] width 286 height 320
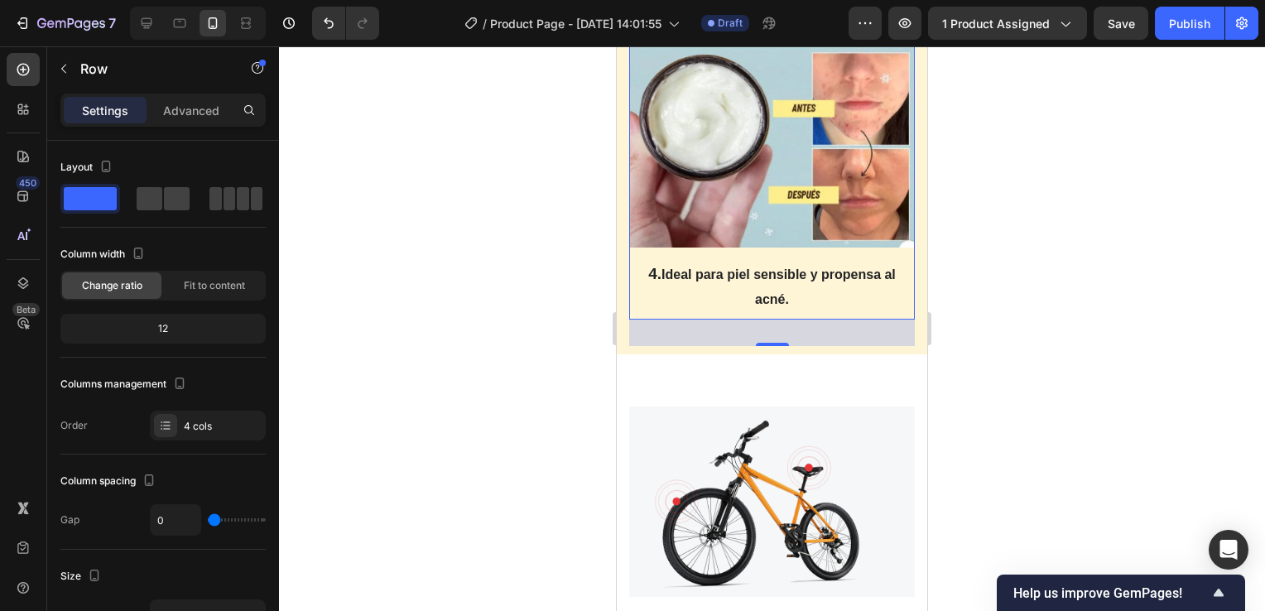
scroll to position [5383, 0]
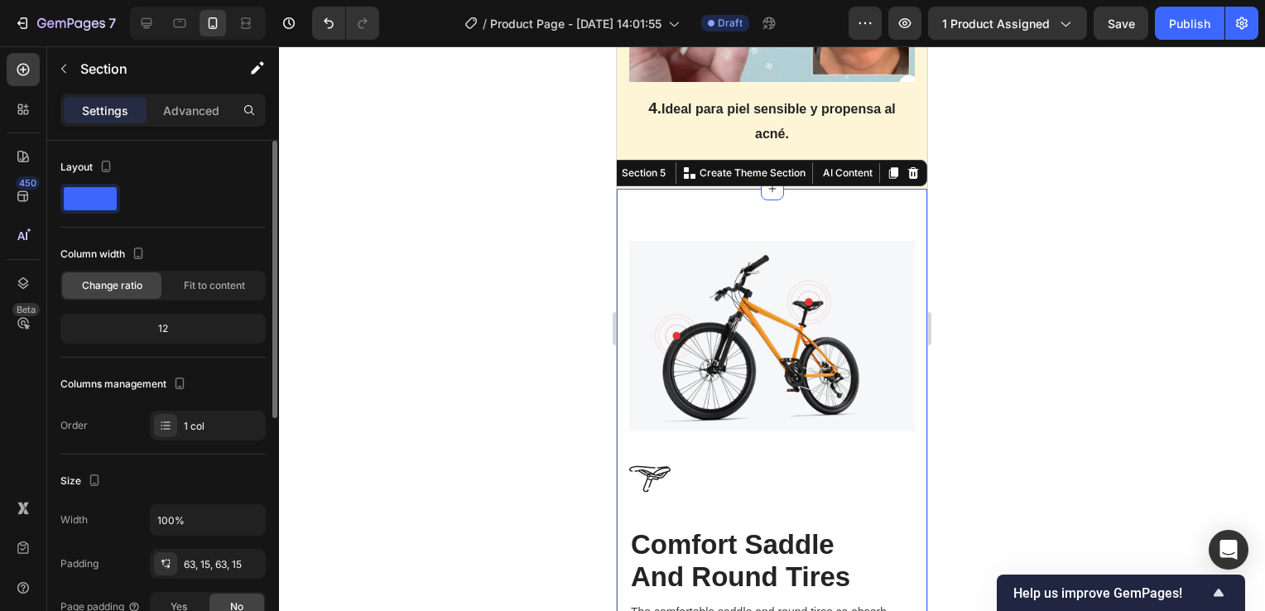
scroll to position [166, 0]
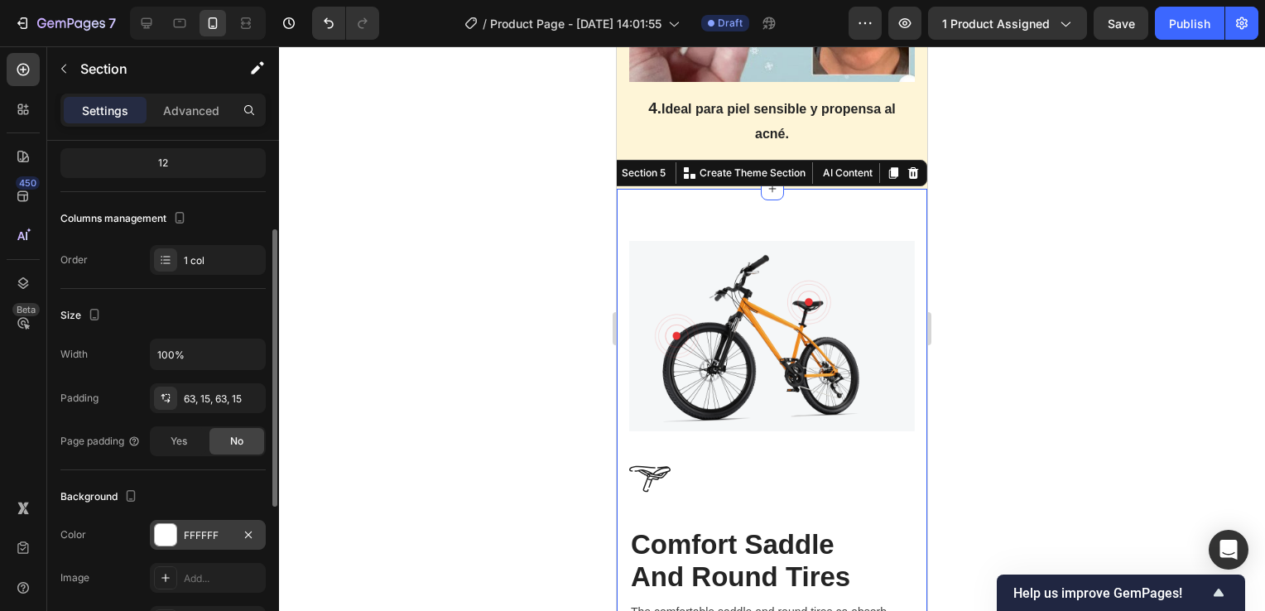
click at [218, 528] on div "FFFFFF" at bounding box center [208, 535] width 48 height 15
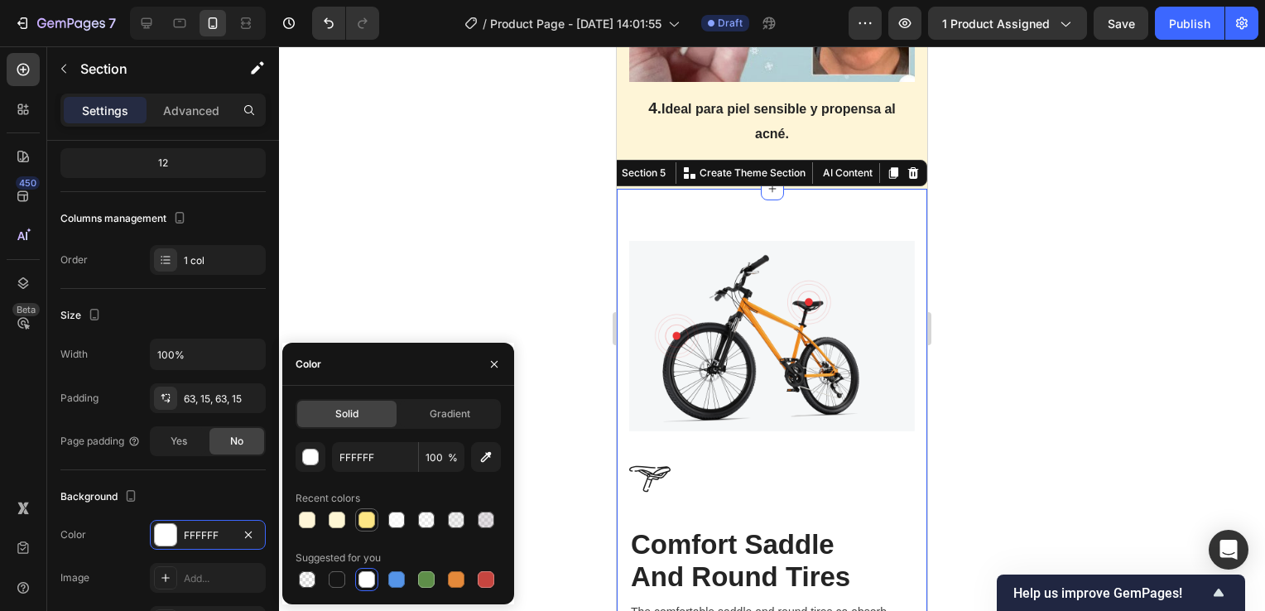
click at [369, 520] on div at bounding box center [367, 520] width 17 height 17
type input "FDE685"
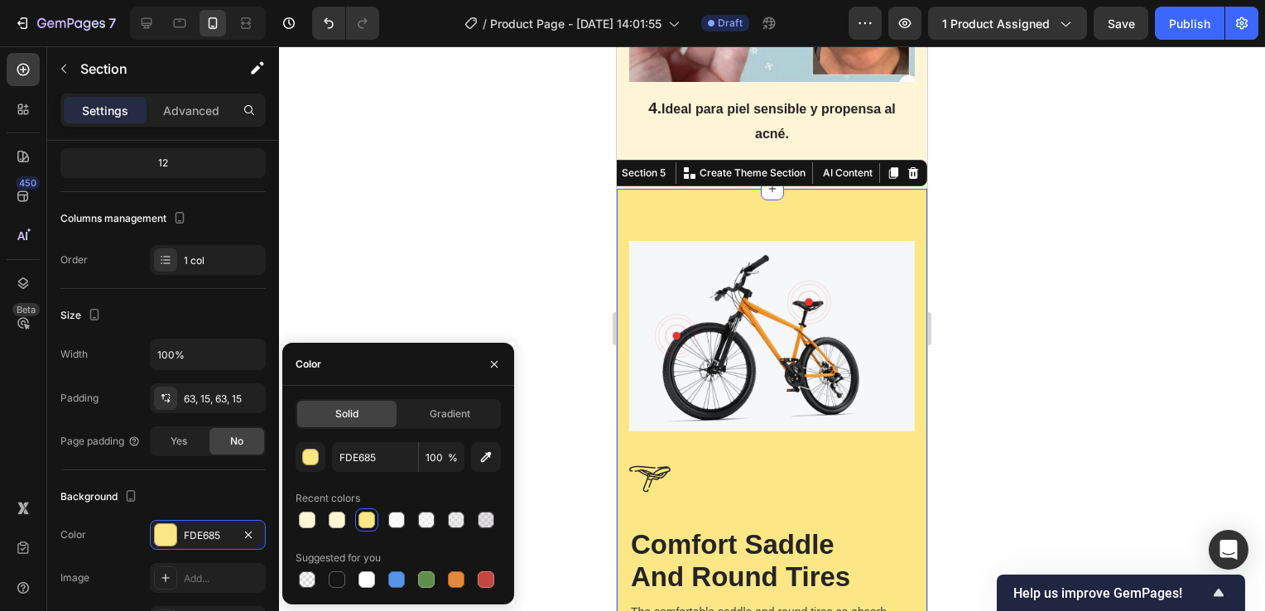
click at [1055, 306] on div at bounding box center [772, 328] width 986 height 565
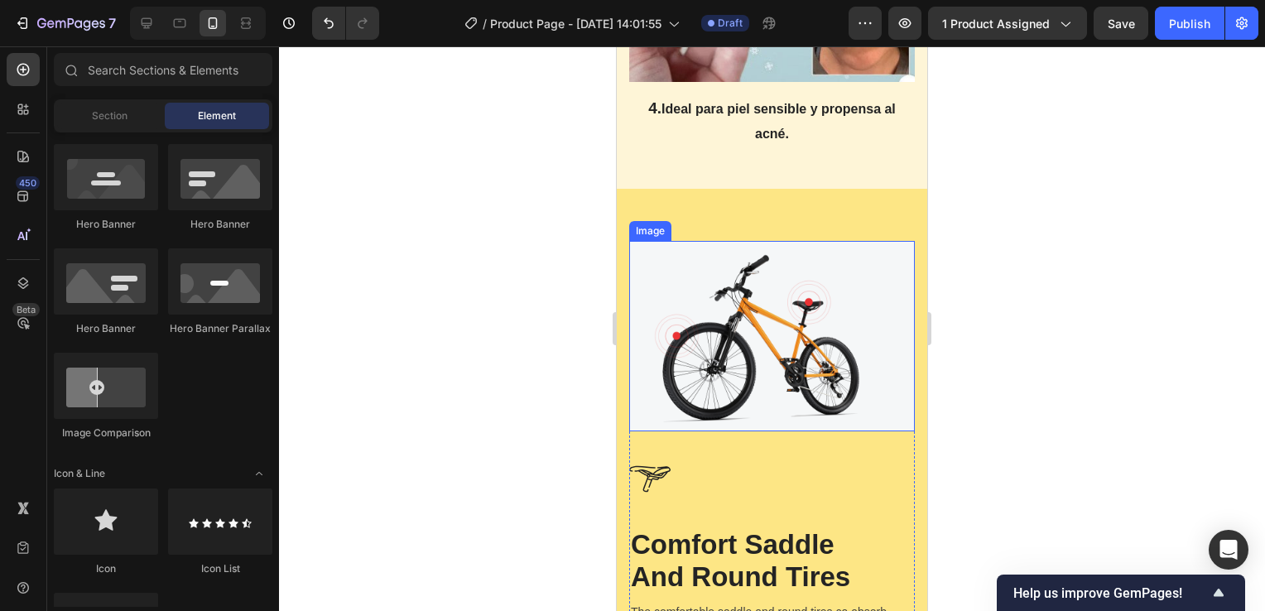
click at [837, 241] on img at bounding box center [772, 336] width 286 height 190
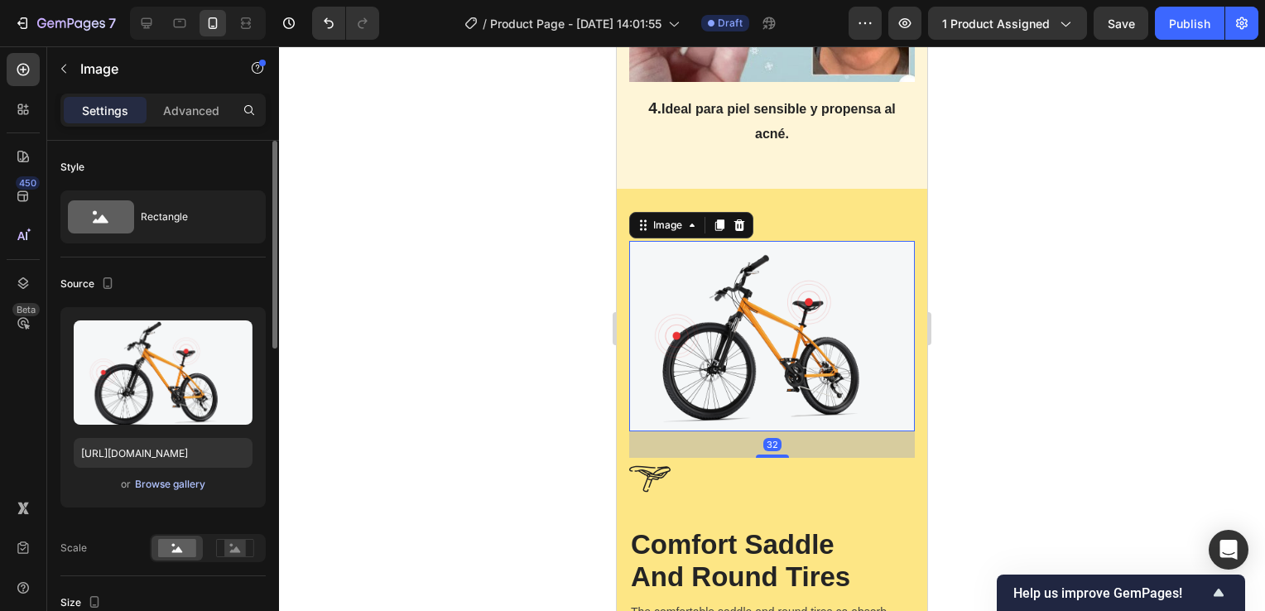
click at [156, 484] on div "Browse gallery" at bounding box center [170, 484] width 70 height 15
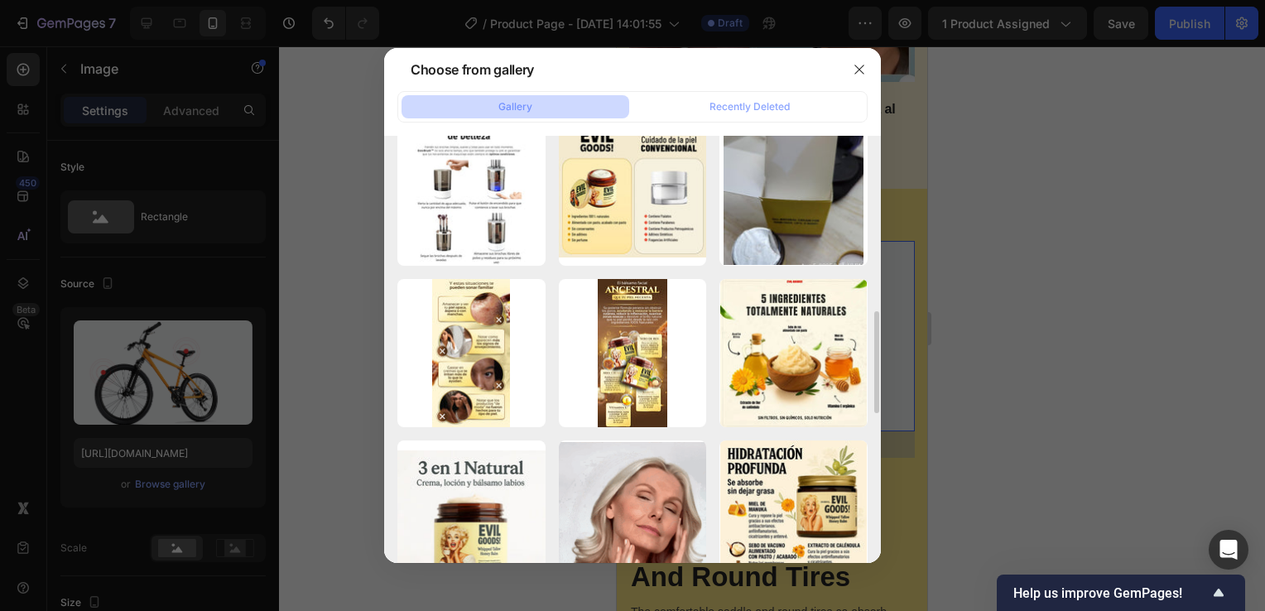
scroll to position [994, 0]
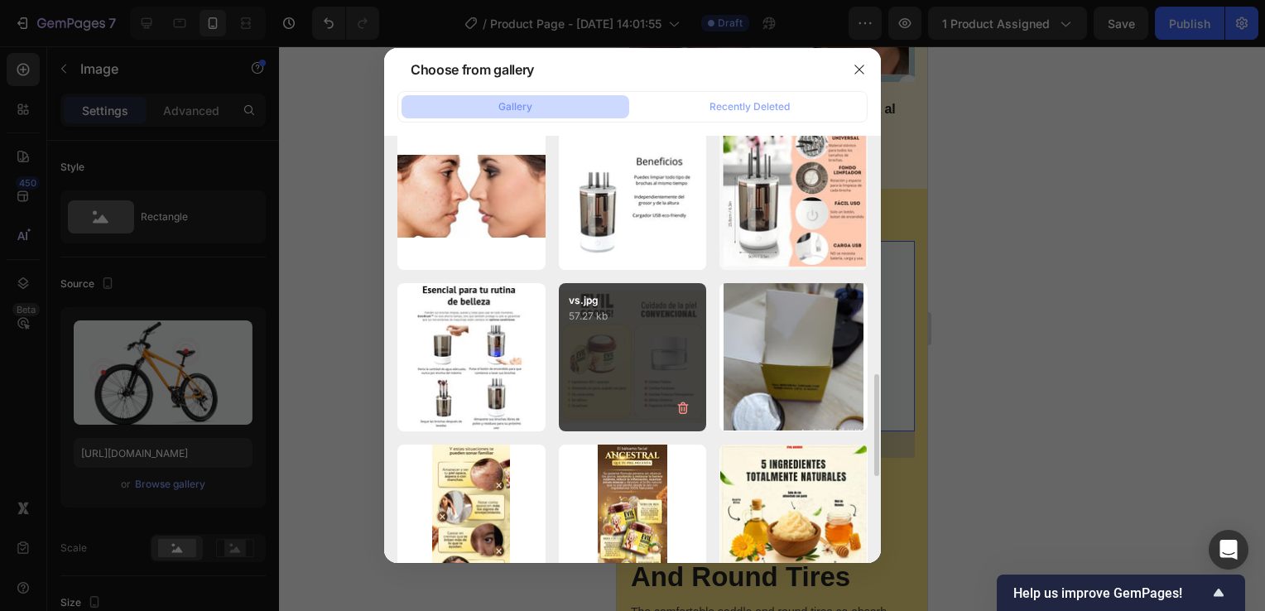
click at [614, 379] on div "vs.jpg 57.27 kb" at bounding box center [633, 357] width 148 height 148
type input "https://cdn.shopify.com/s/files/1/0755/4170/9050/files/gempages_578252502063907…"
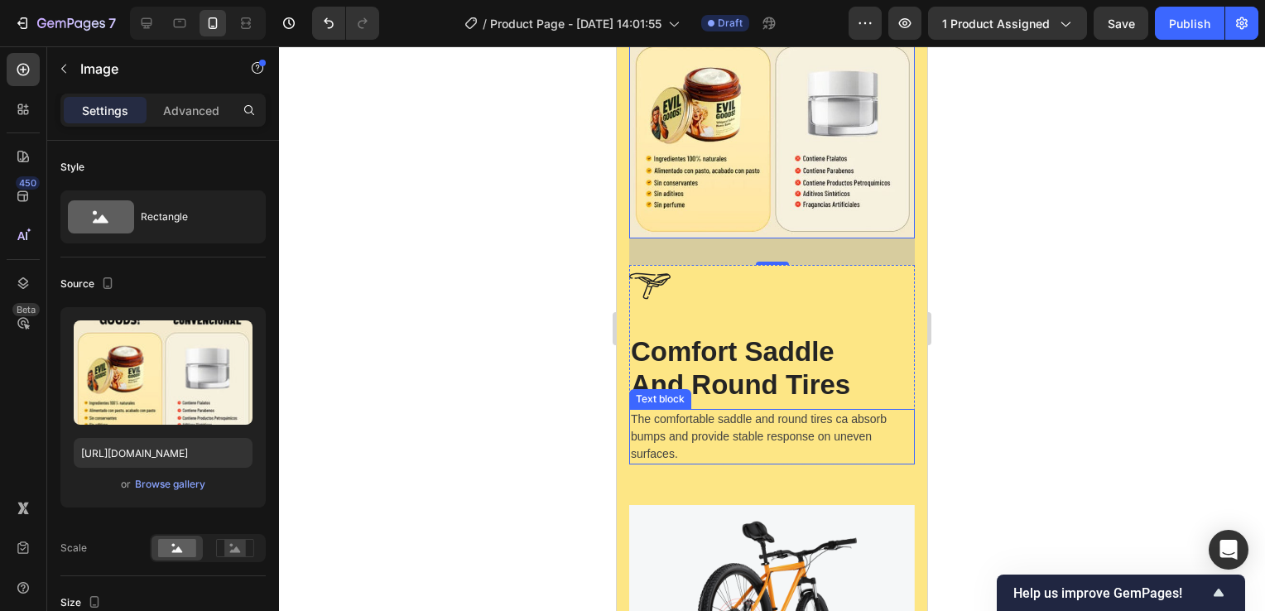
scroll to position [5631, 0]
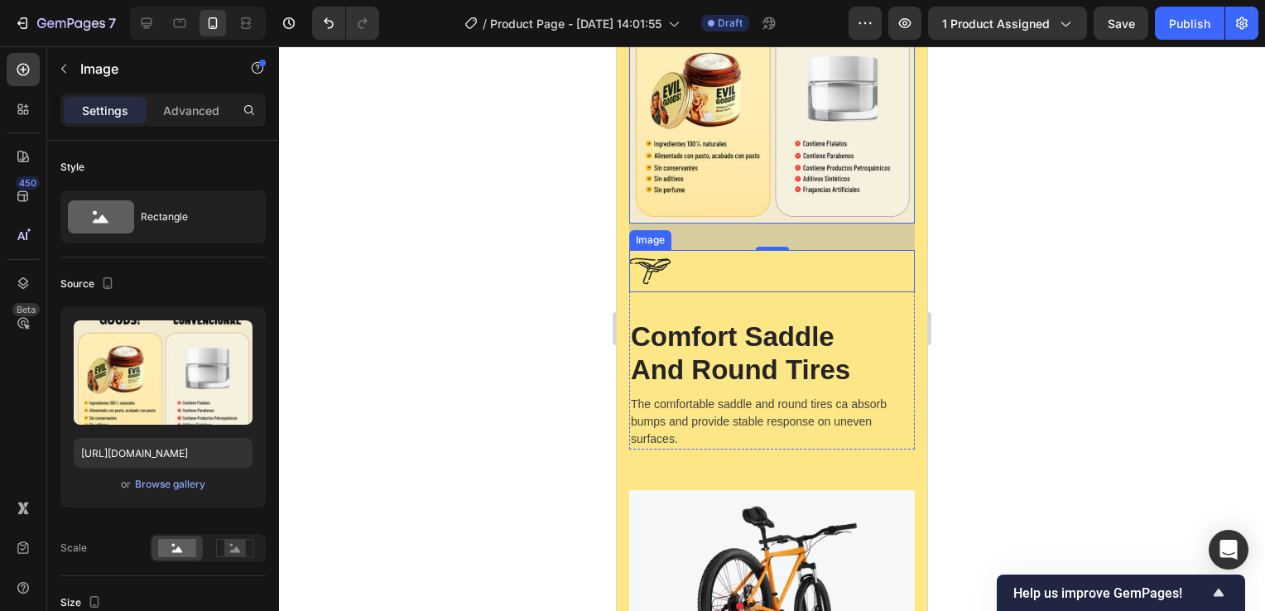
click at [660, 263] on img at bounding box center [649, 271] width 41 height 42
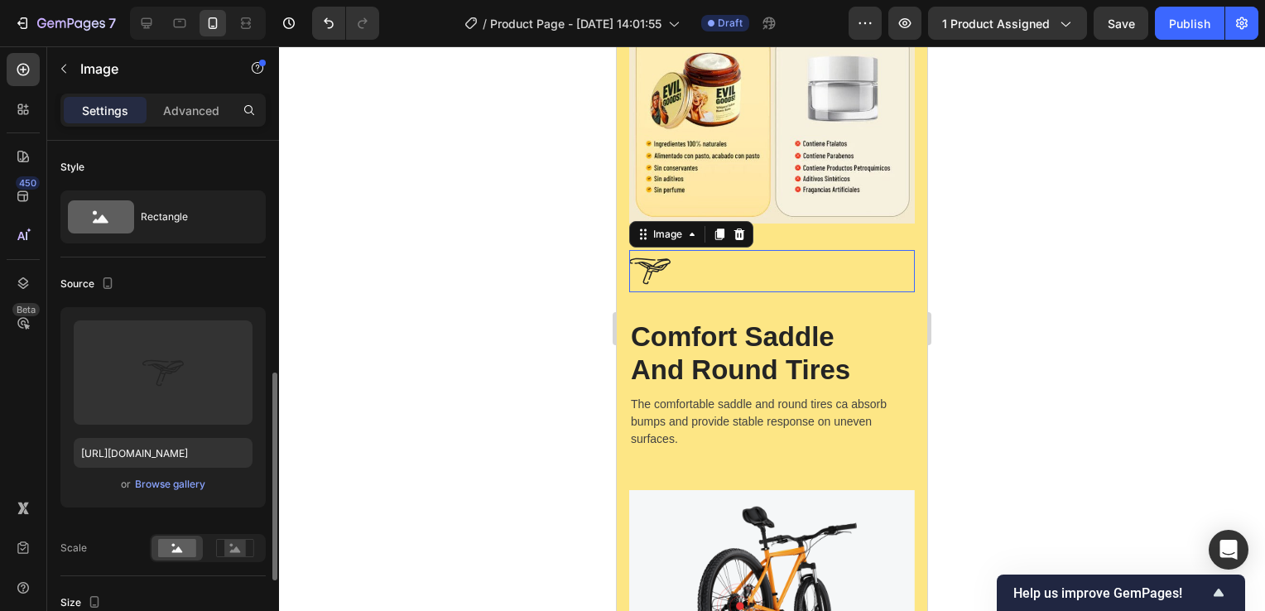
scroll to position [166, 0]
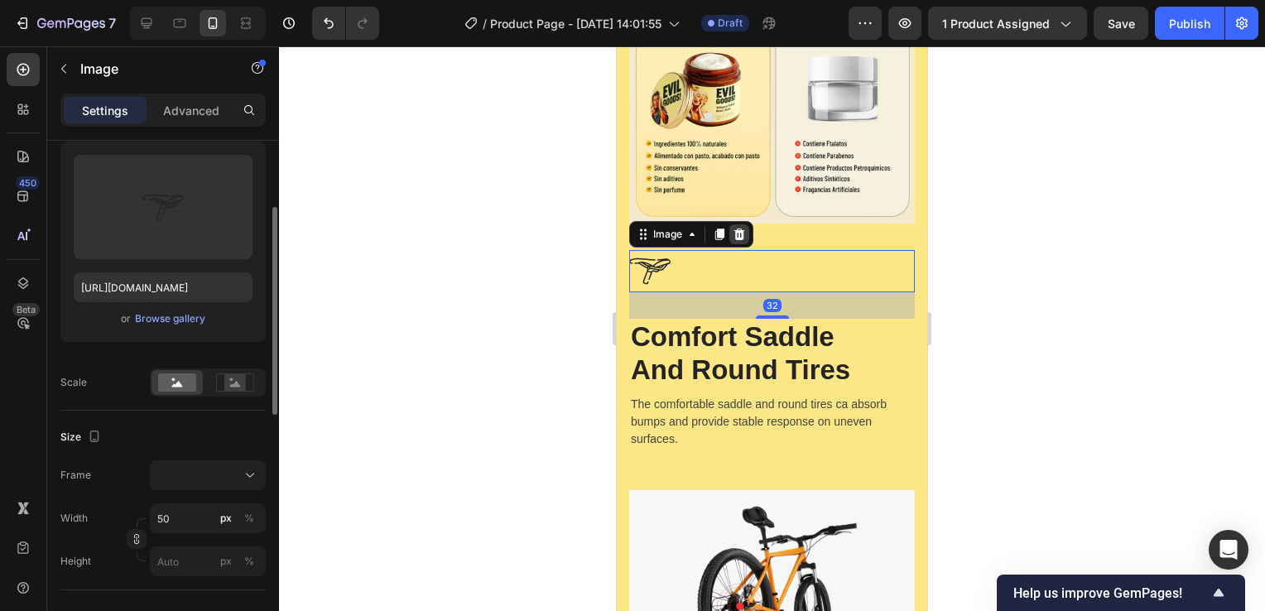
click at [739, 228] on icon at bounding box center [739, 234] width 13 height 13
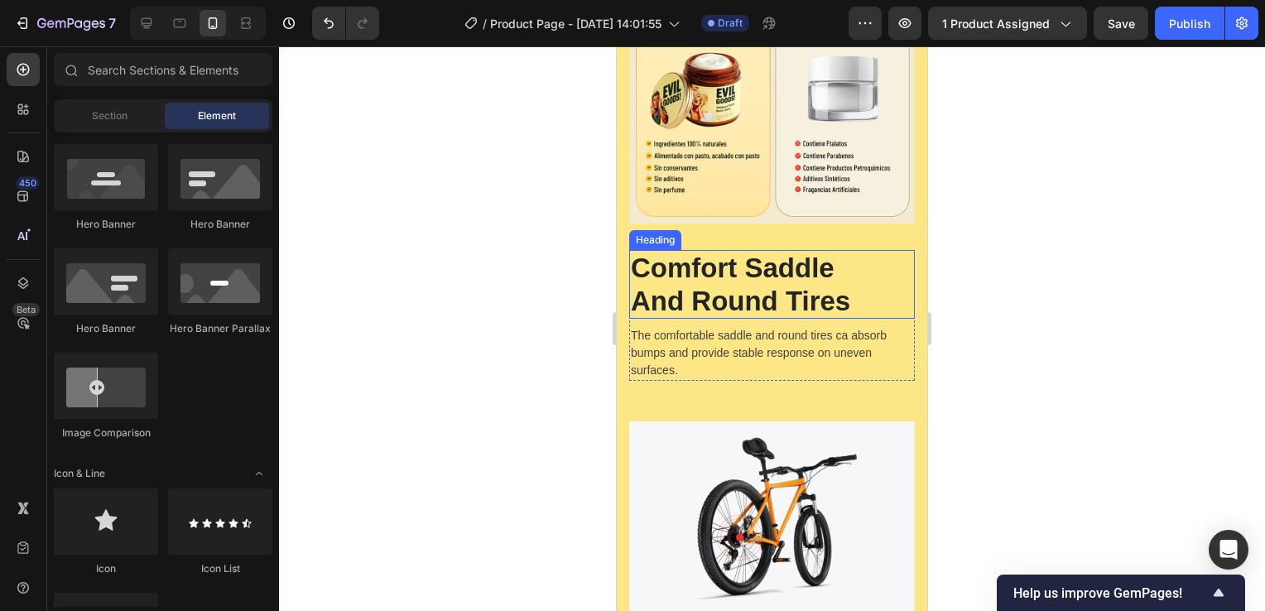
click at [739, 277] on p "Comfort Saddle And Round Tires" at bounding box center [772, 284] width 282 height 65
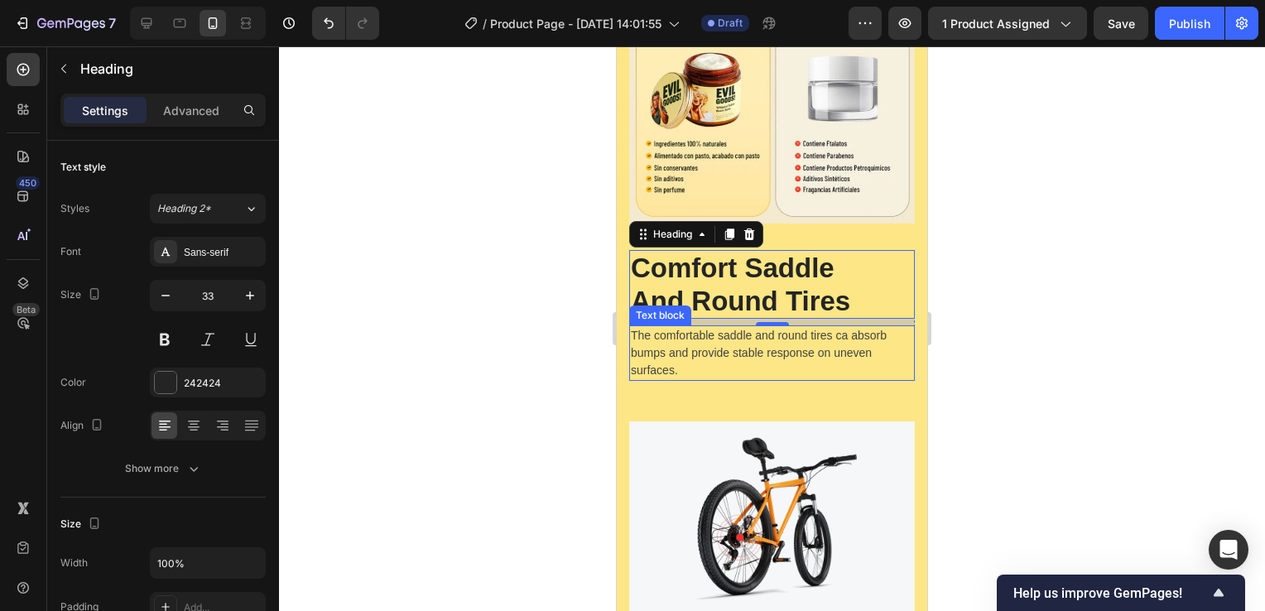
click at [755, 336] on p "The comfortable saddle and round tires ca absorb bumps and provide stable respo…" at bounding box center [772, 353] width 282 height 52
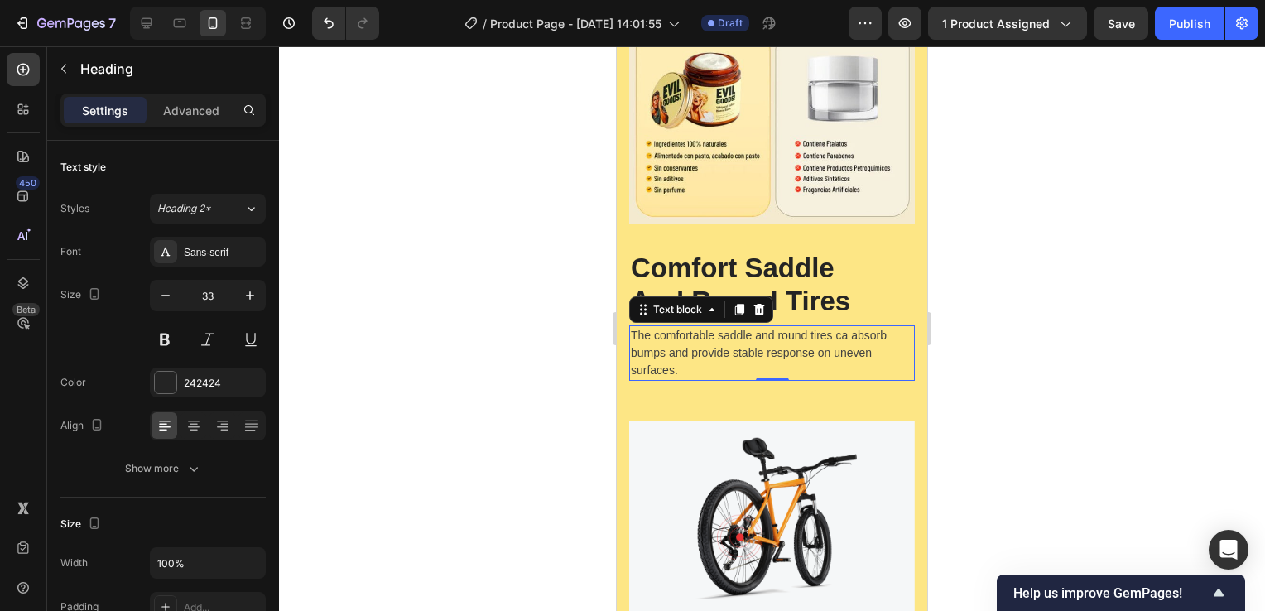
click at [755, 336] on p "The comfortable saddle and round tires ca absorb bumps and provide stable respo…" at bounding box center [772, 353] width 282 height 52
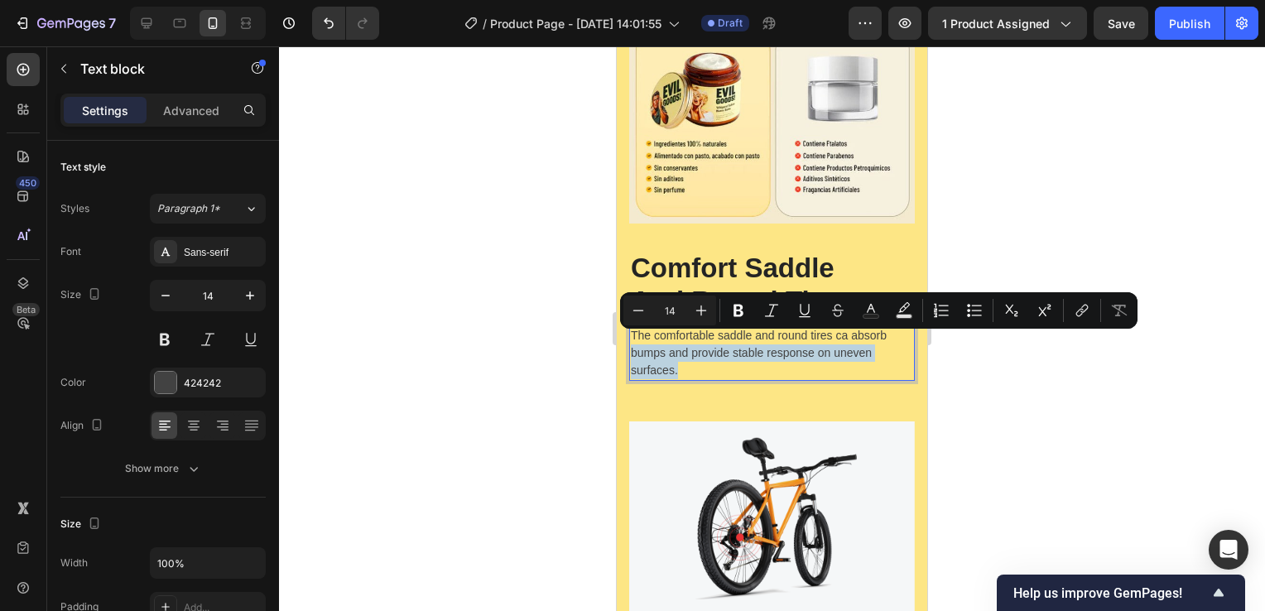
click at [711, 352] on p "The comfortable saddle and round tires ca absorb bumps and provide stable respo…" at bounding box center [772, 353] width 282 height 52
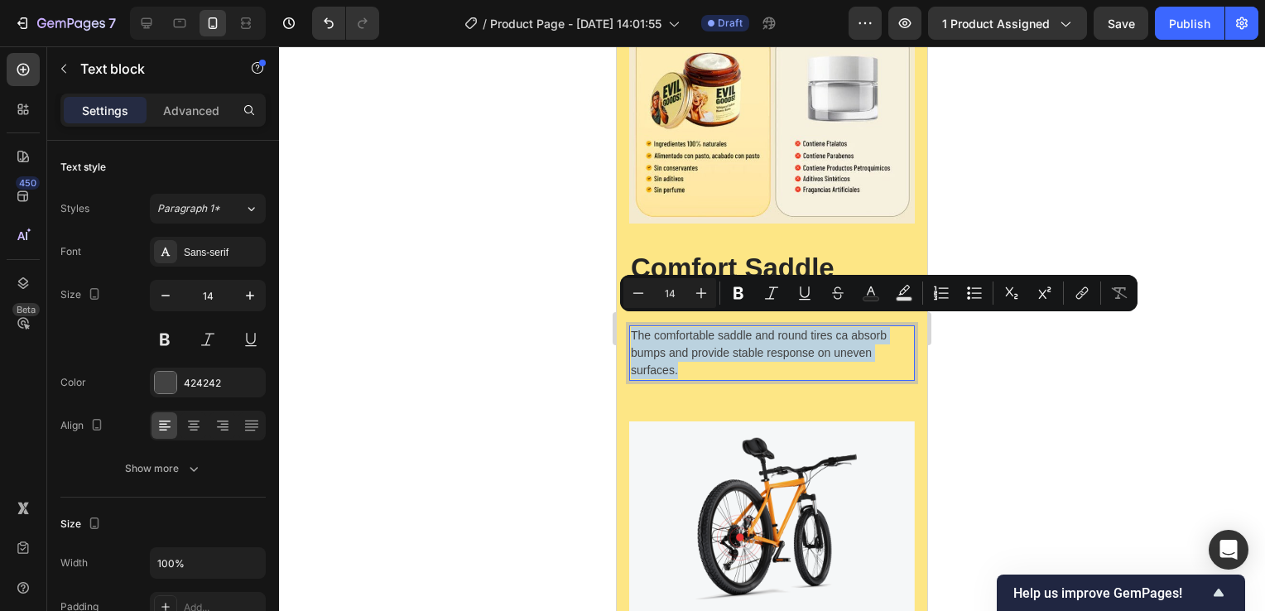
drag, startPoint x: 700, startPoint y: 359, endPoint x: 633, endPoint y: 327, distance: 73.7
click at [633, 327] on p "The comfortable saddle and round tires ca absorb bumps and provide stable respo…" at bounding box center [772, 353] width 282 height 52
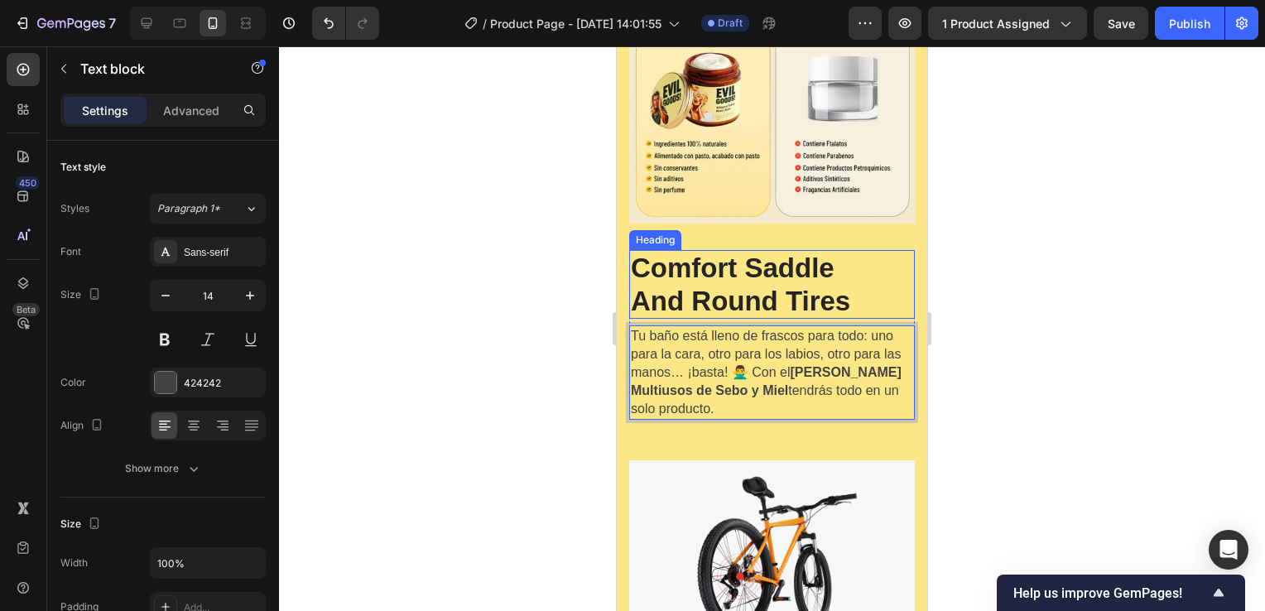
click at [759, 257] on p "Comfort Saddle And Round Tires" at bounding box center [772, 284] width 282 height 65
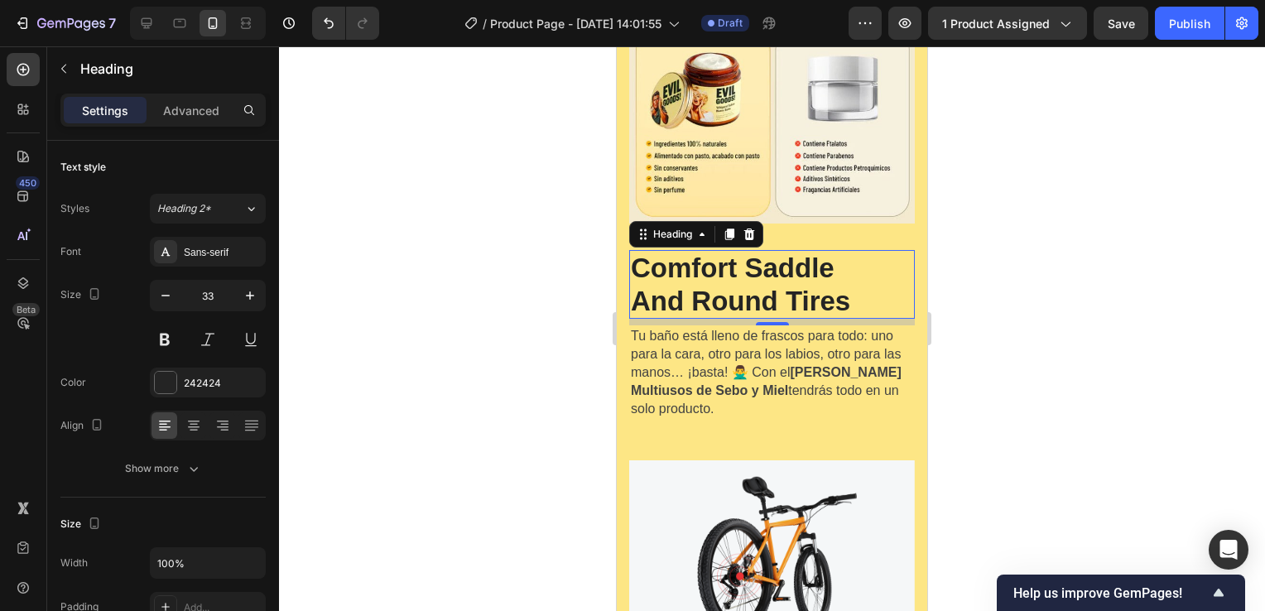
click at [802, 283] on p "Comfort Saddle And Round Tires" at bounding box center [772, 284] width 282 height 65
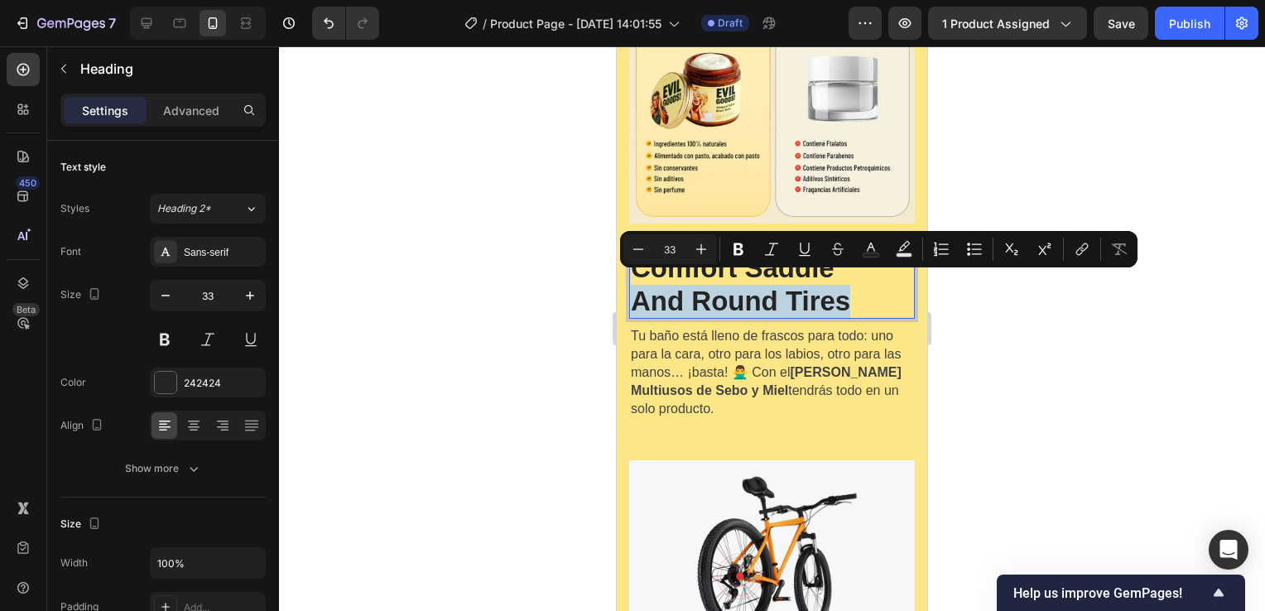
click at [800, 283] on p "Comfort Saddle And Round Tires" at bounding box center [772, 284] width 282 height 65
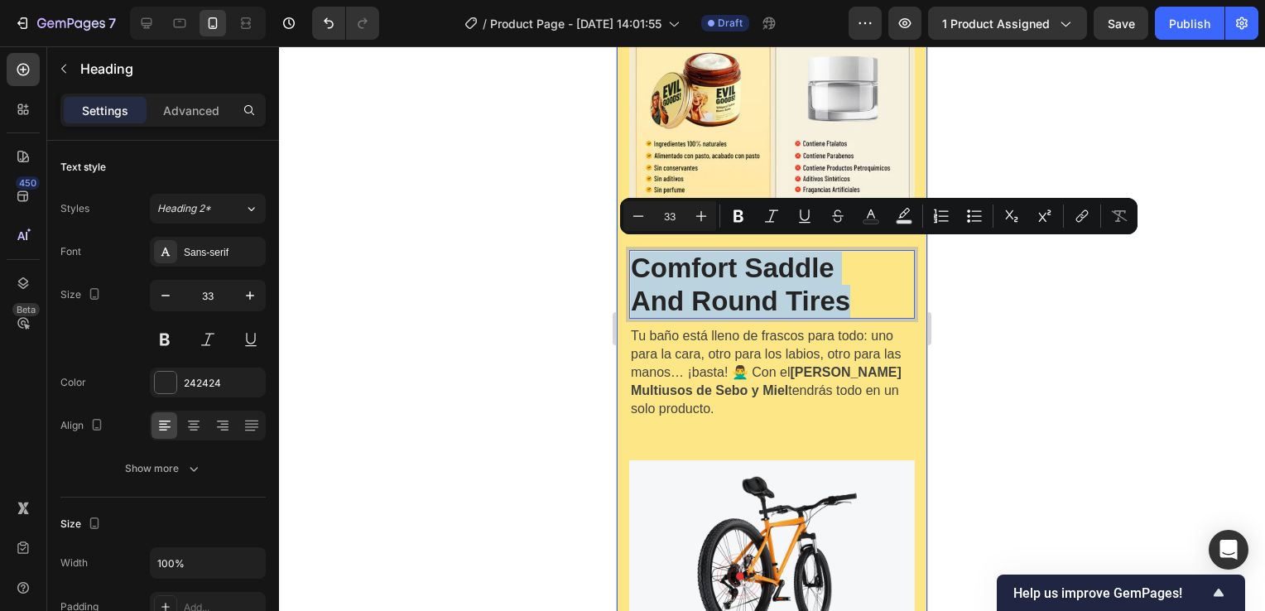
drag, startPoint x: 850, startPoint y: 289, endPoint x: 624, endPoint y: 256, distance: 229.3
click at [624, 256] on div "Image Comfort Saddle And Round Tires Heading 8 Tu baño está lleno de frascos pa…" at bounding box center [772, 406] width 311 height 982
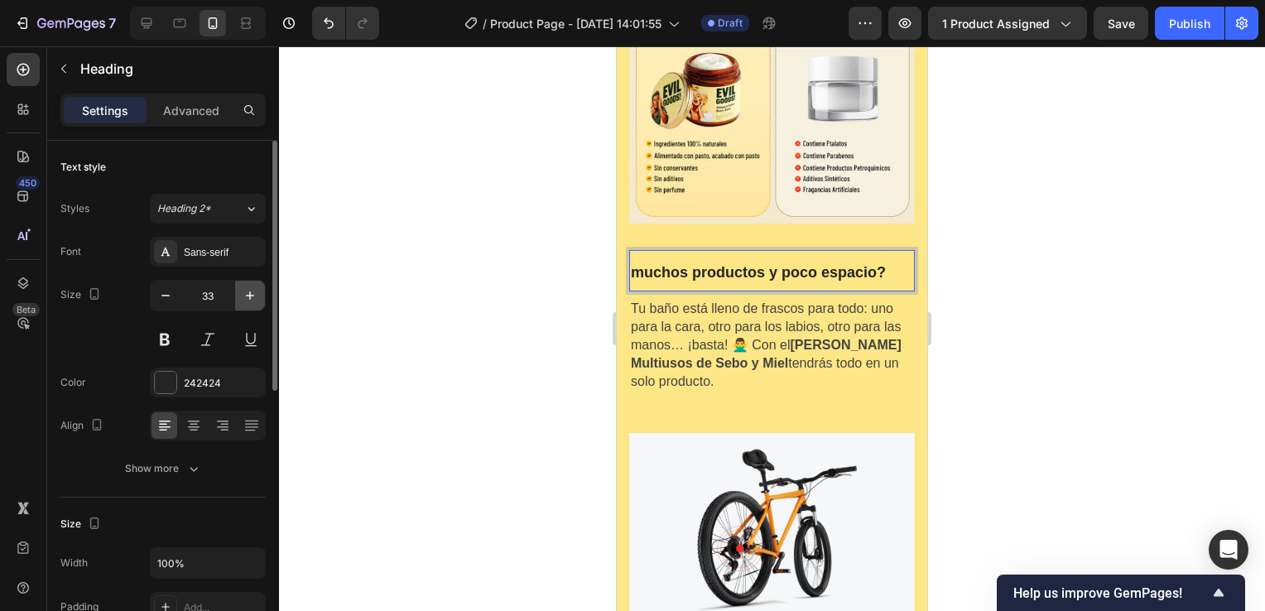
click at [249, 290] on icon "button" at bounding box center [250, 295] width 17 height 17
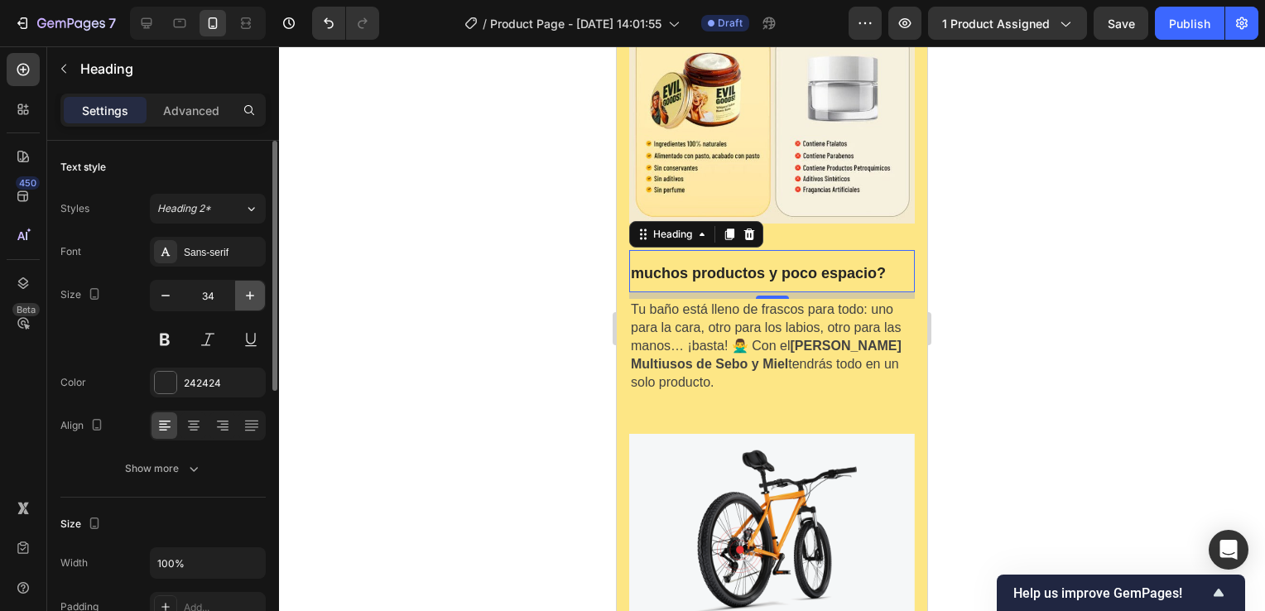
click at [249, 290] on icon "button" at bounding box center [250, 295] width 17 height 17
type input "35"
click at [170, 336] on button at bounding box center [165, 340] width 30 height 30
click at [165, 341] on button at bounding box center [165, 340] width 30 height 30
click at [480, 301] on div at bounding box center [772, 328] width 986 height 565
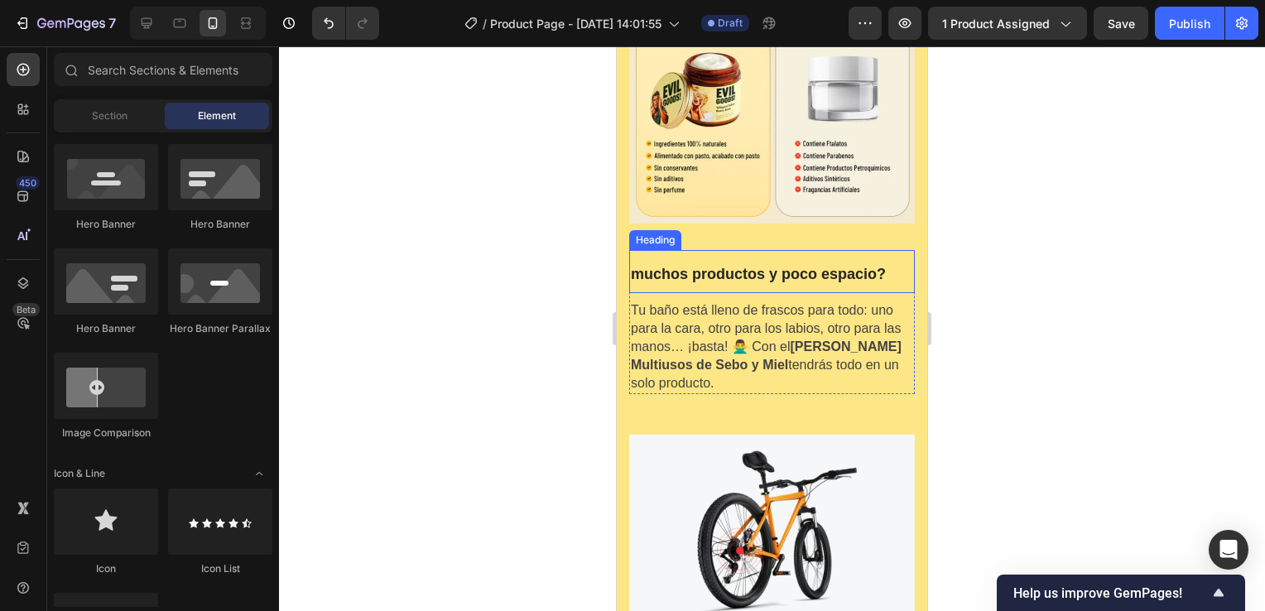
click at [707, 266] on strong "muchos productos y poco espacio?" at bounding box center [758, 274] width 255 height 17
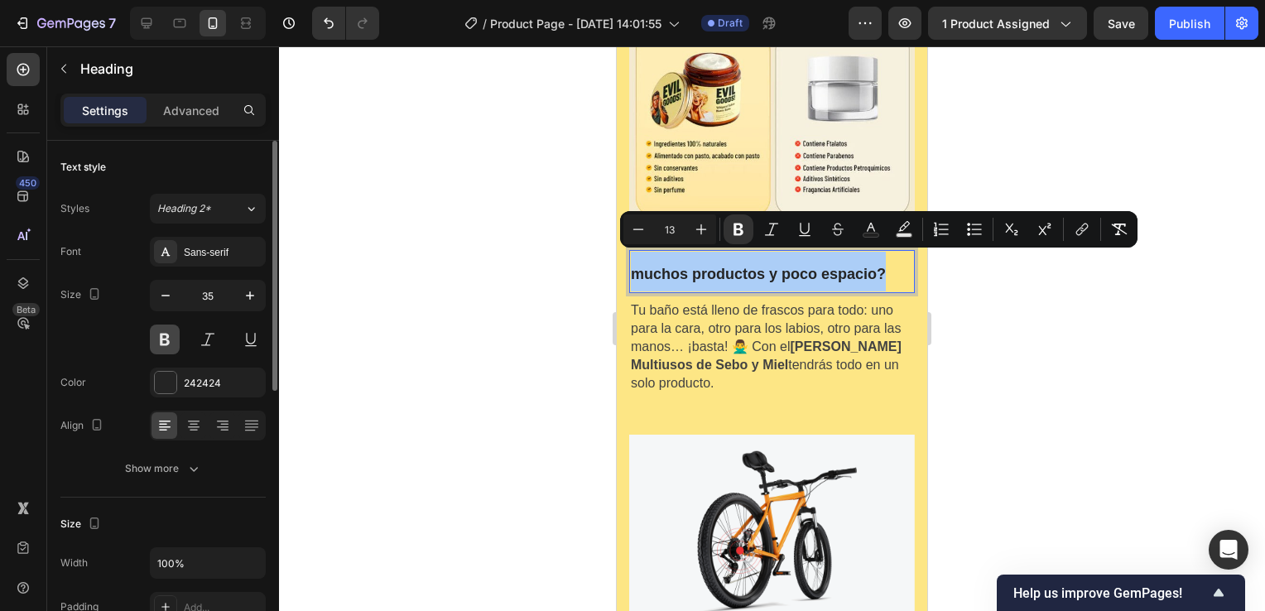
click at [169, 341] on button at bounding box center [165, 340] width 30 height 30
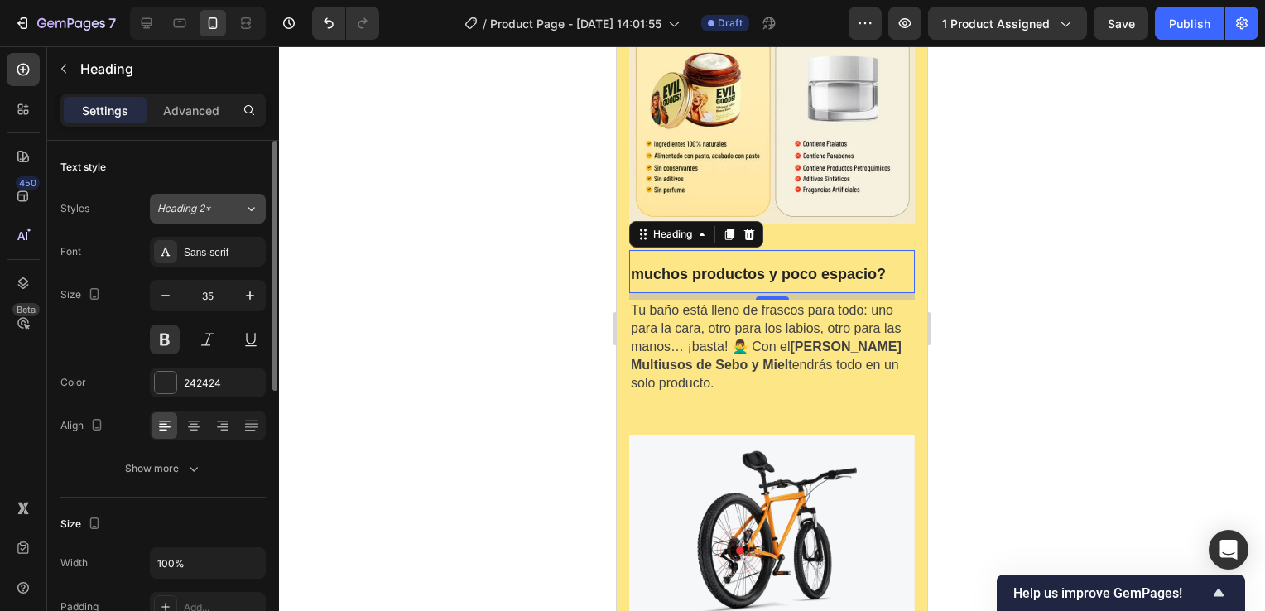
click at [252, 213] on icon at bounding box center [251, 208] width 14 height 17
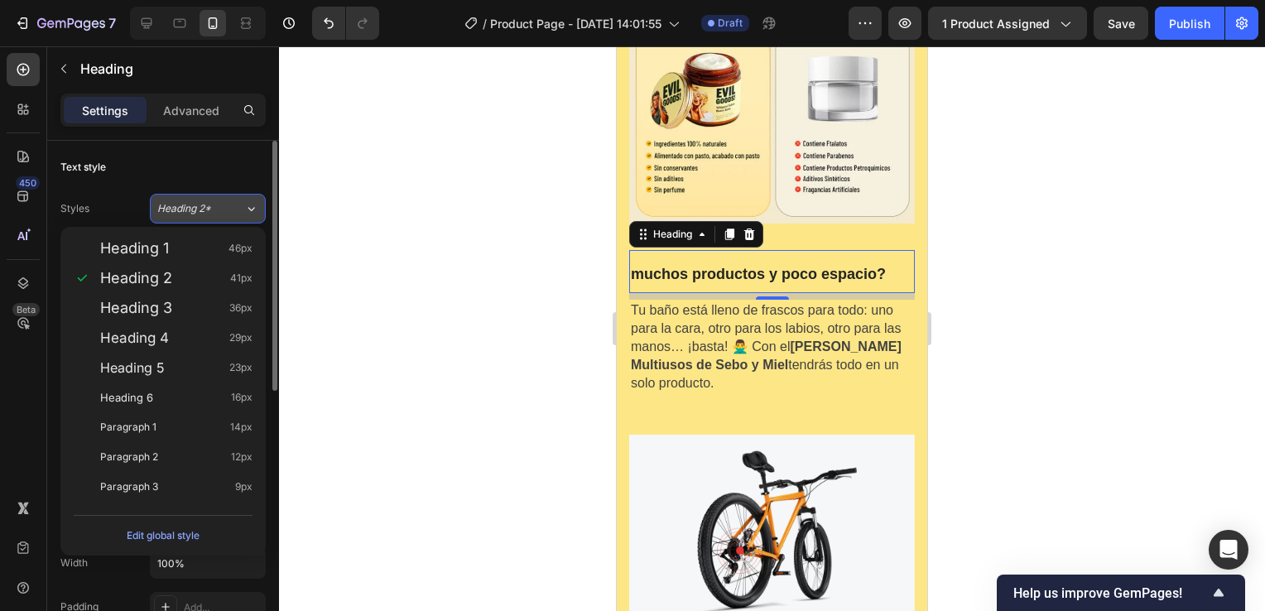
click at [250, 214] on icon at bounding box center [251, 208] width 14 height 17
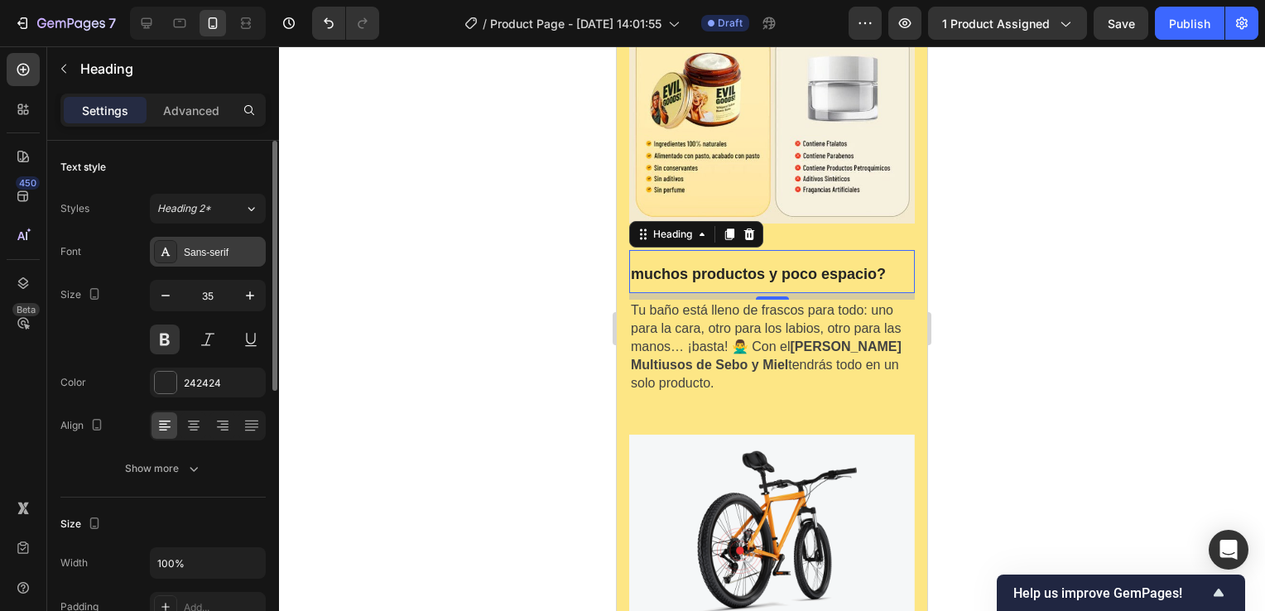
click at [239, 247] on div "Sans-serif" at bounding box center [223, 252] width 78 height 15
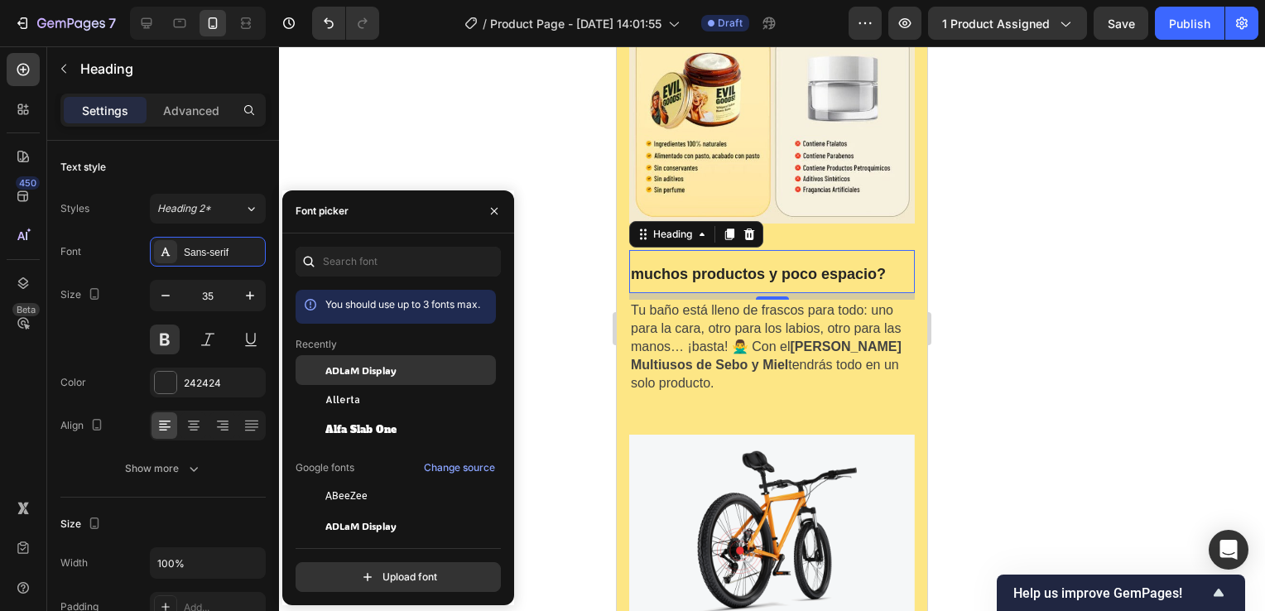
click at [373, 367] on span "ADLaM Display" at bounding box center [360, 370] width 71 height 15
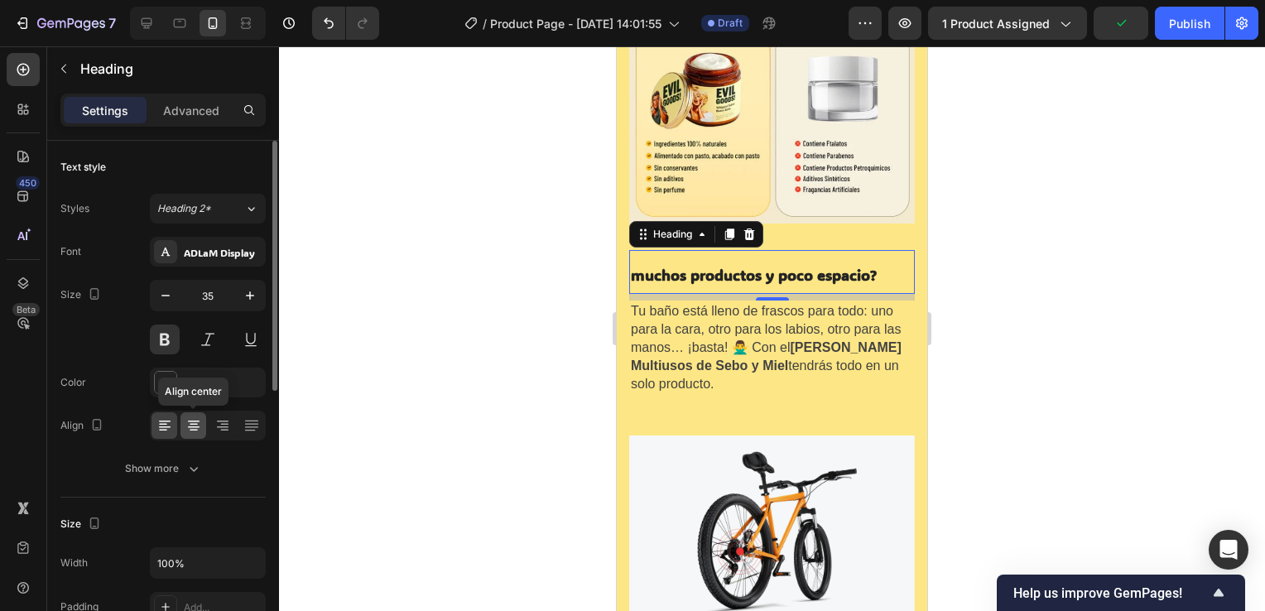
click at [190, 424] on icon at bounding box center [194, 425] width 8 height 2
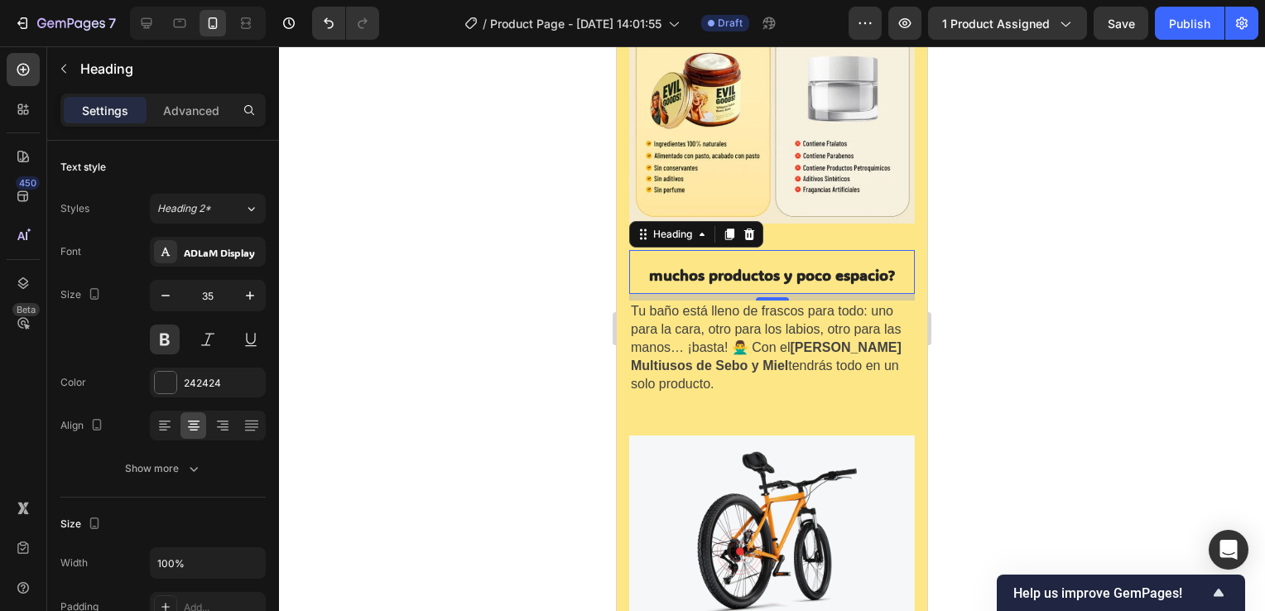
click at [966, 320] on div at bounding box center [772, 328] width 986 height 565
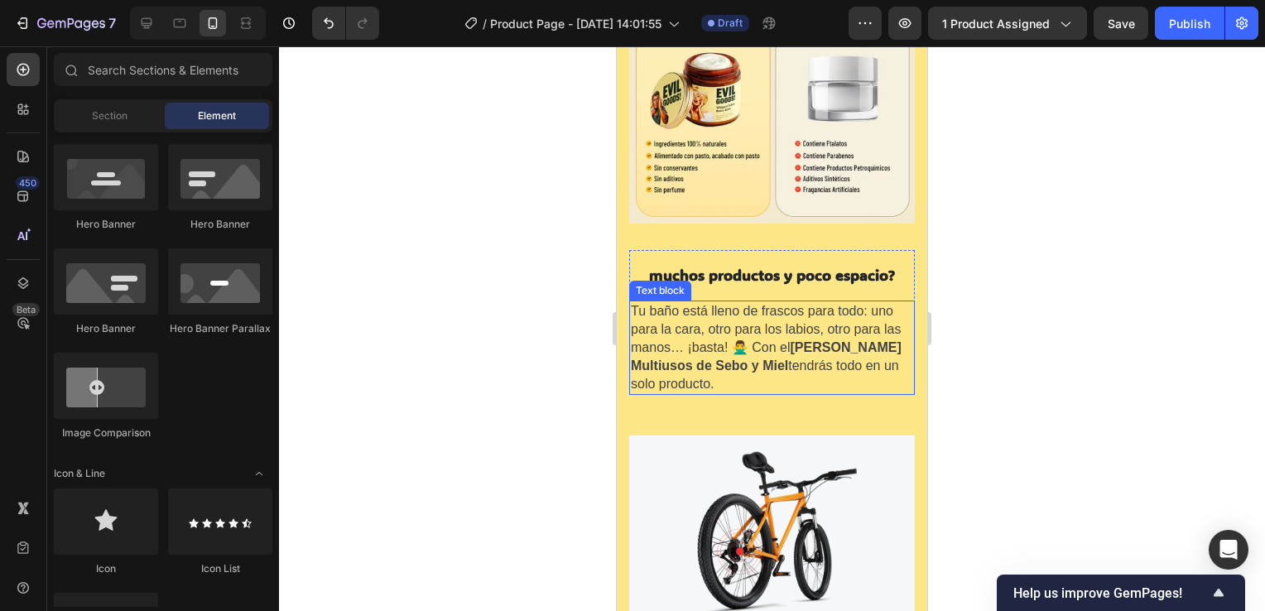
click at [749, 333] on span "Tu baño está lleno de frascos para todo: uno para la cara, otro para los labios…" at bounding box center [766, 347] width 271 height 87
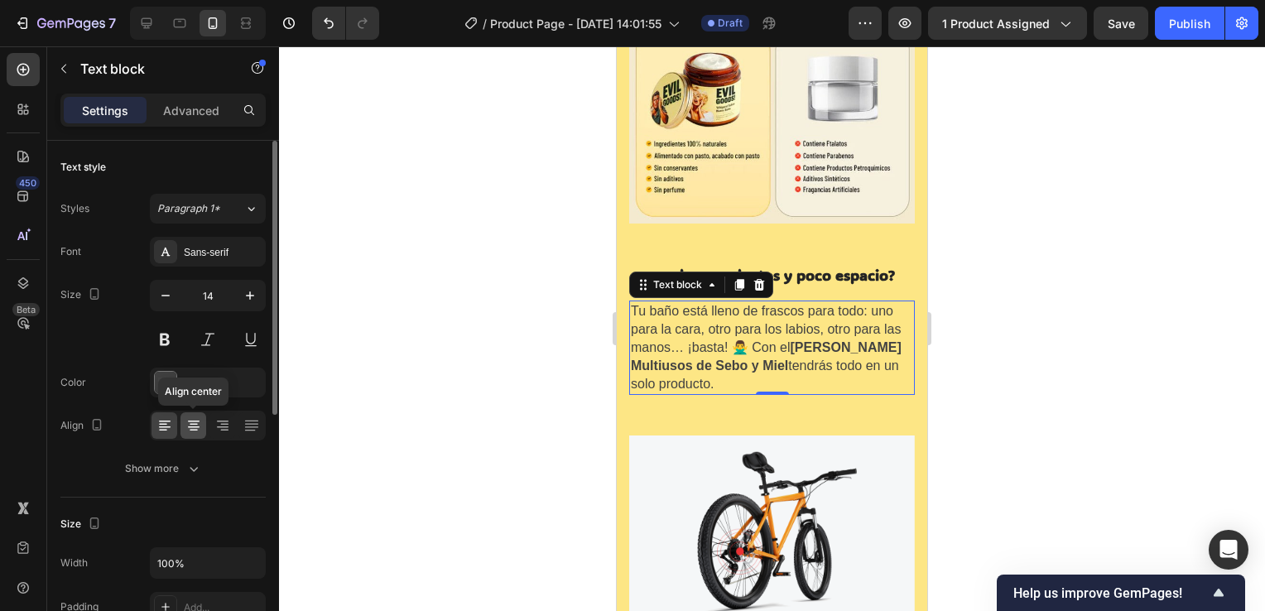
click at [190, 430] on icon at bounding box center [194, 431] width 8 height 2
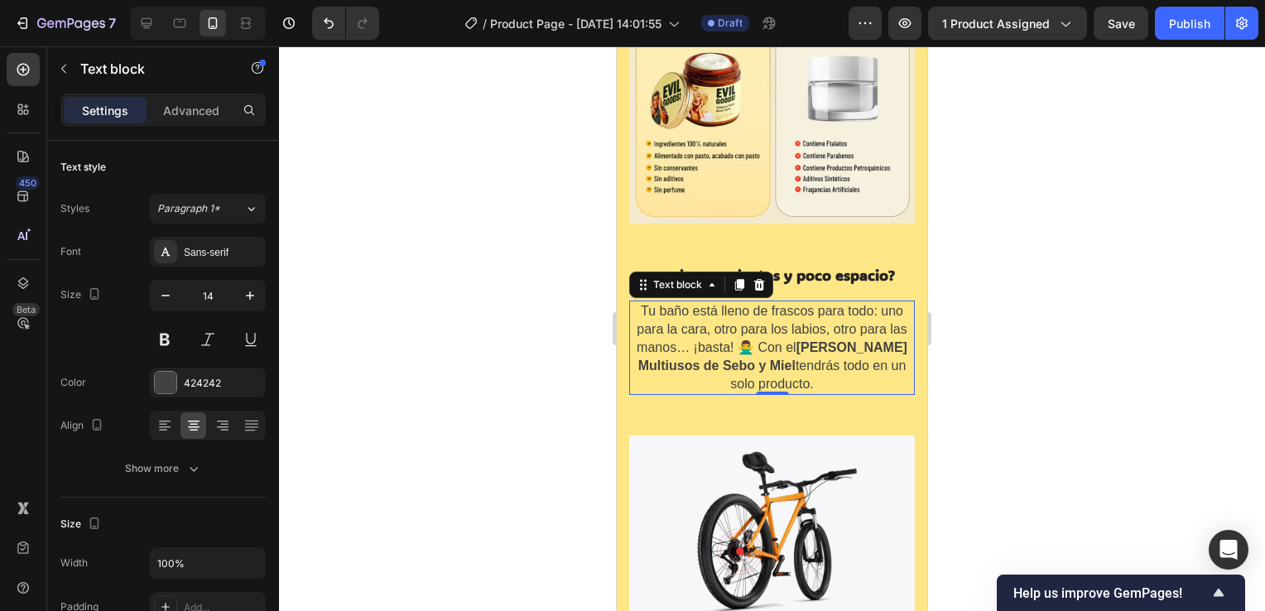
click at [1057, 362] on div at bounding box center [772, 328] width 986 height 565
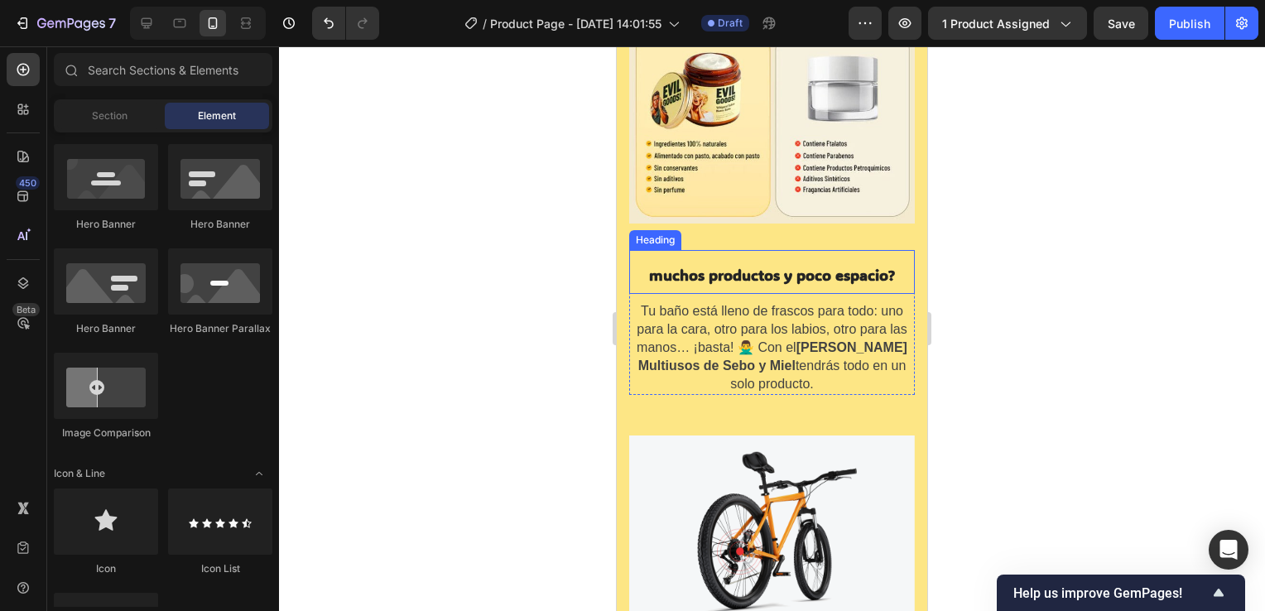
click at [793, 265] on strong "muchos productos y poco espacio?" at bounding box center [772, 275] width 246 height 20
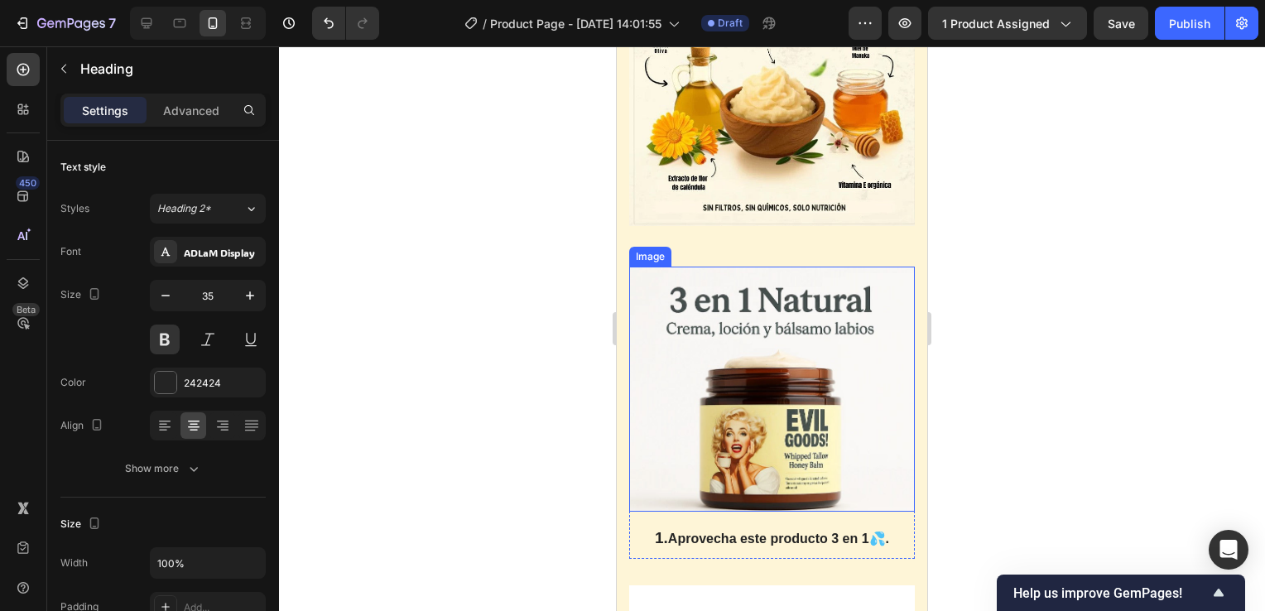
scroll to position [4058, 0]
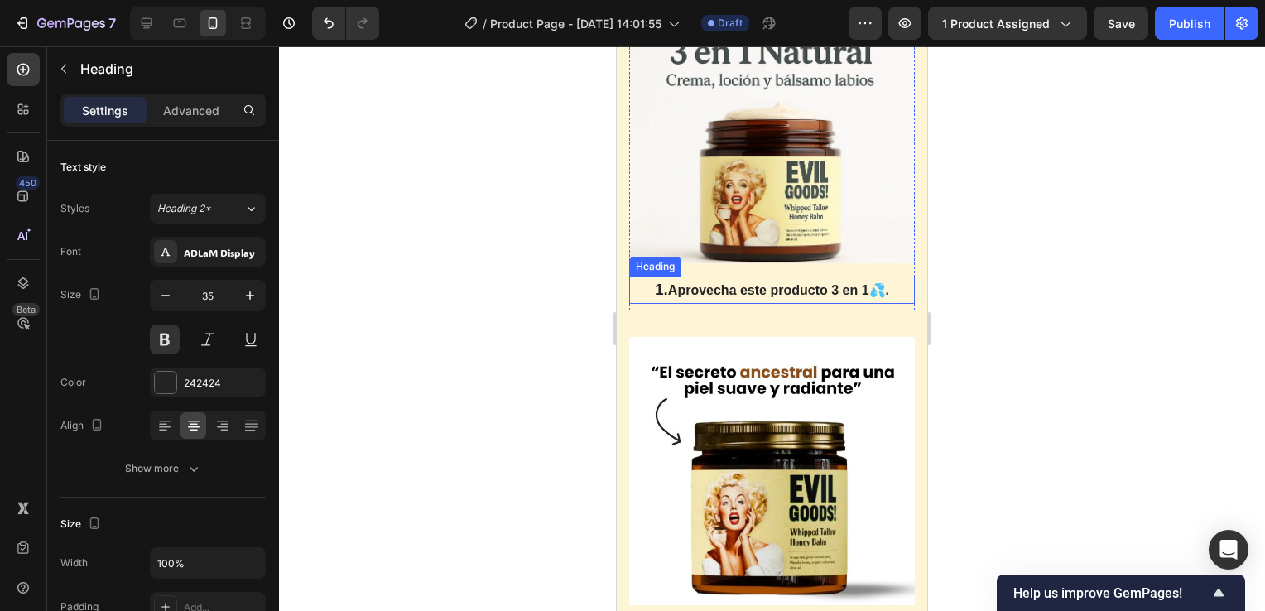
click at [779, 297] on span "Aprovecha este producto 3 en 1💦." at bounding box center [778, 290] width 221 height 14
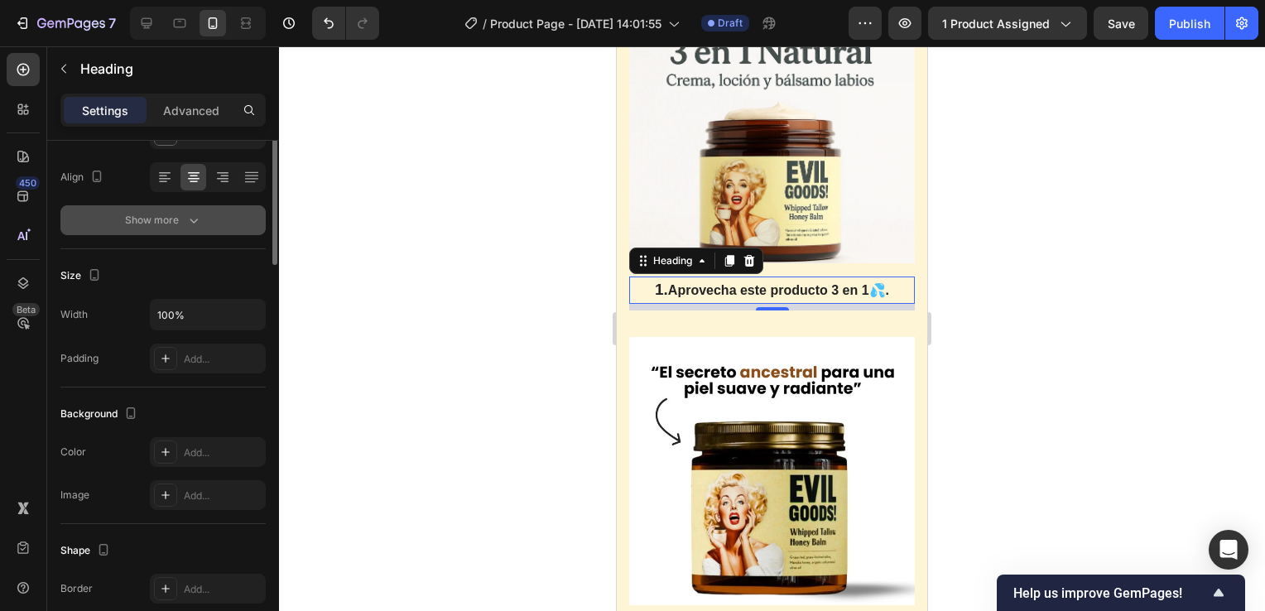
scroll to position [0, 0]
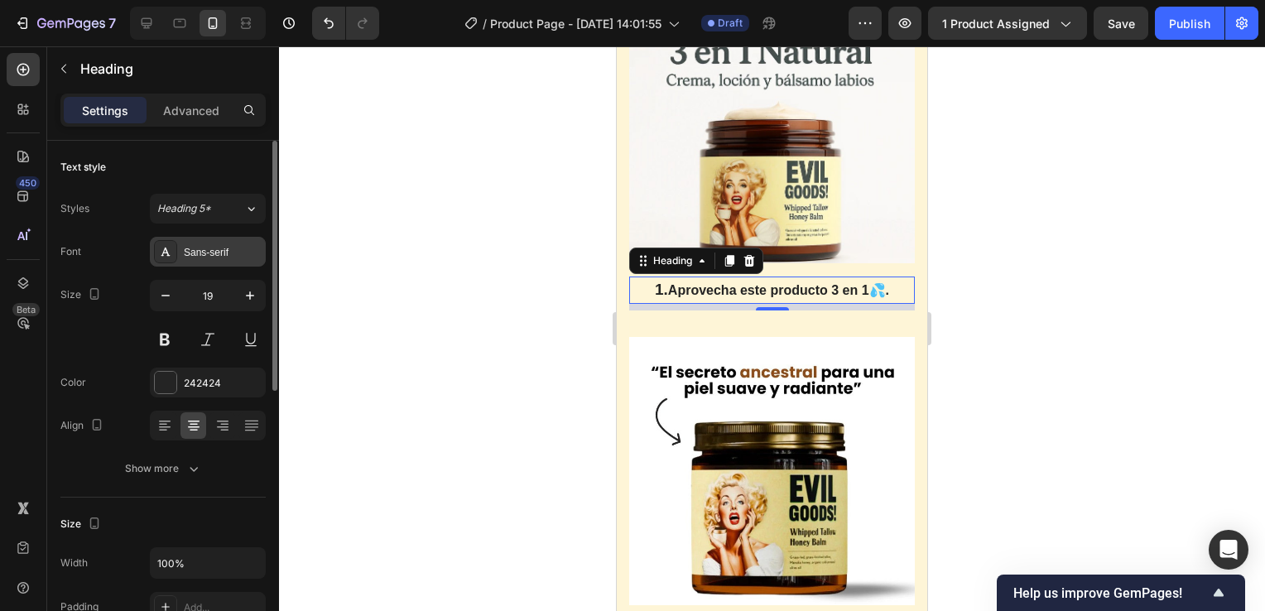
click at [224, 253] on div "Sans-serif" at bounding box center [223, 252] width 78 height 15
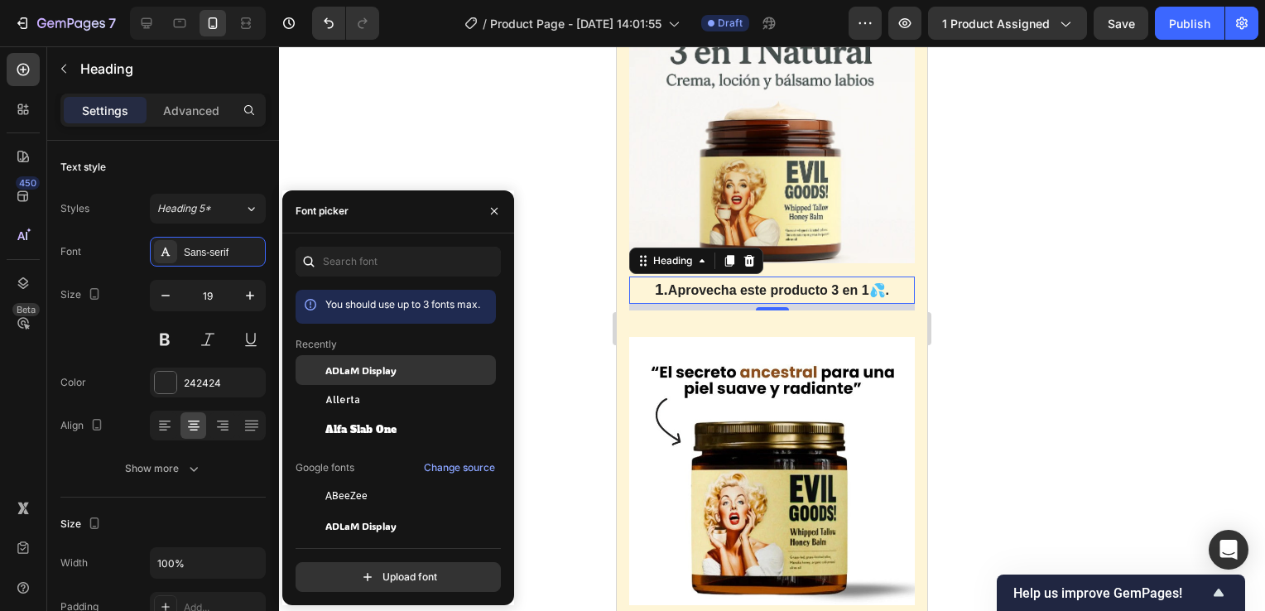
click at [391, 371] on span "ADLaM Display" at bounding box center [360, 370] width 71 height 15
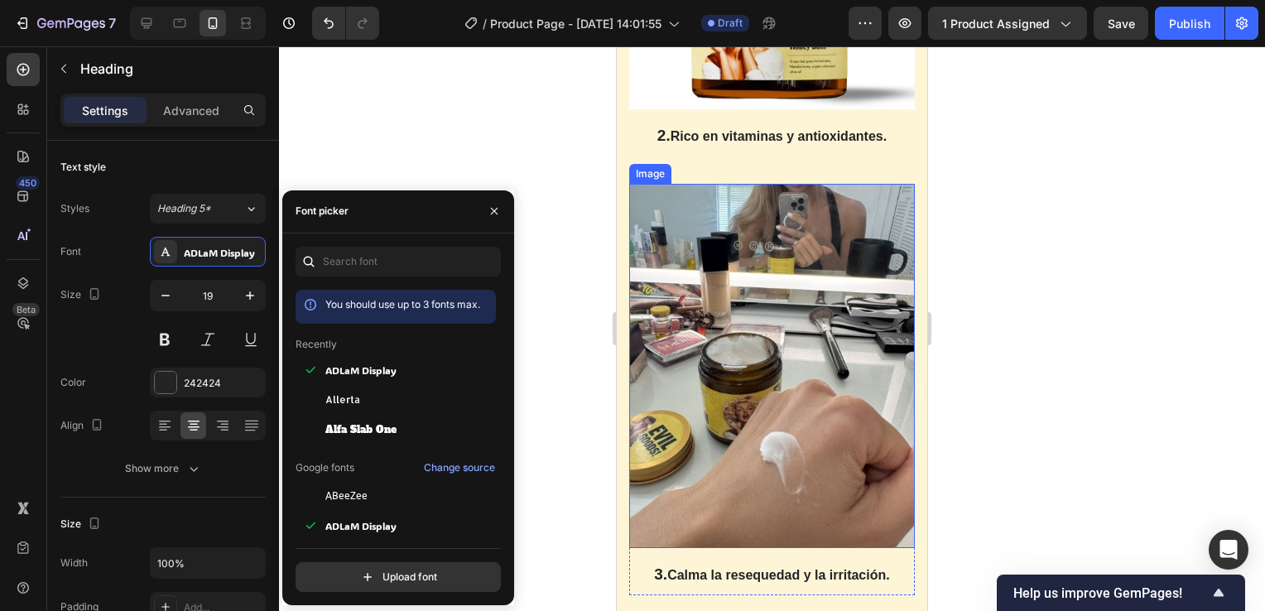
scroll to position [4555, 0]
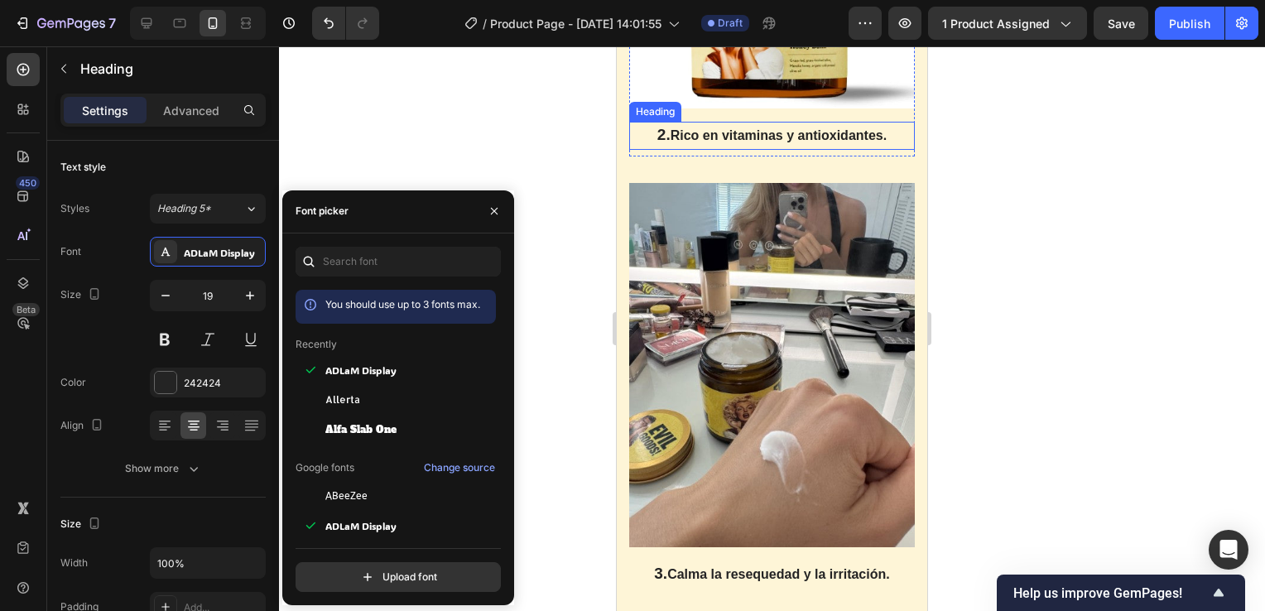
click at [778, 138] on span "Rico en vitaminas y antioxidantes." at bounding box center [779, 135] width 216 height 14
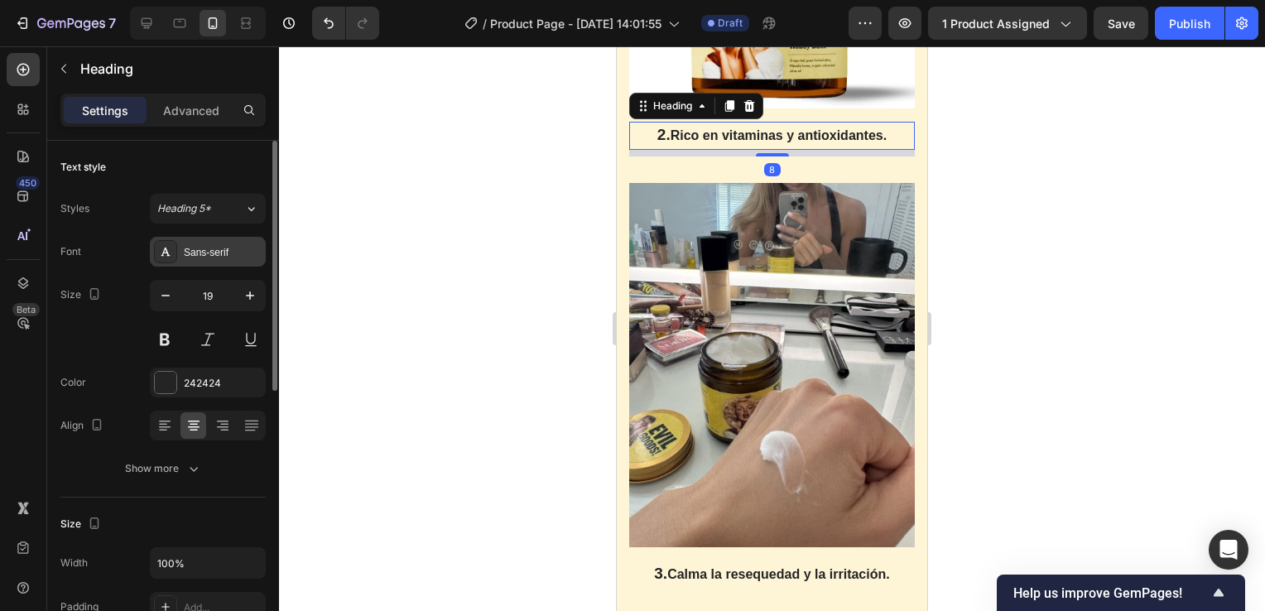
click at [237, 257] on div "Sans-serif" at bounding box center [223, 252] width 78 height 15
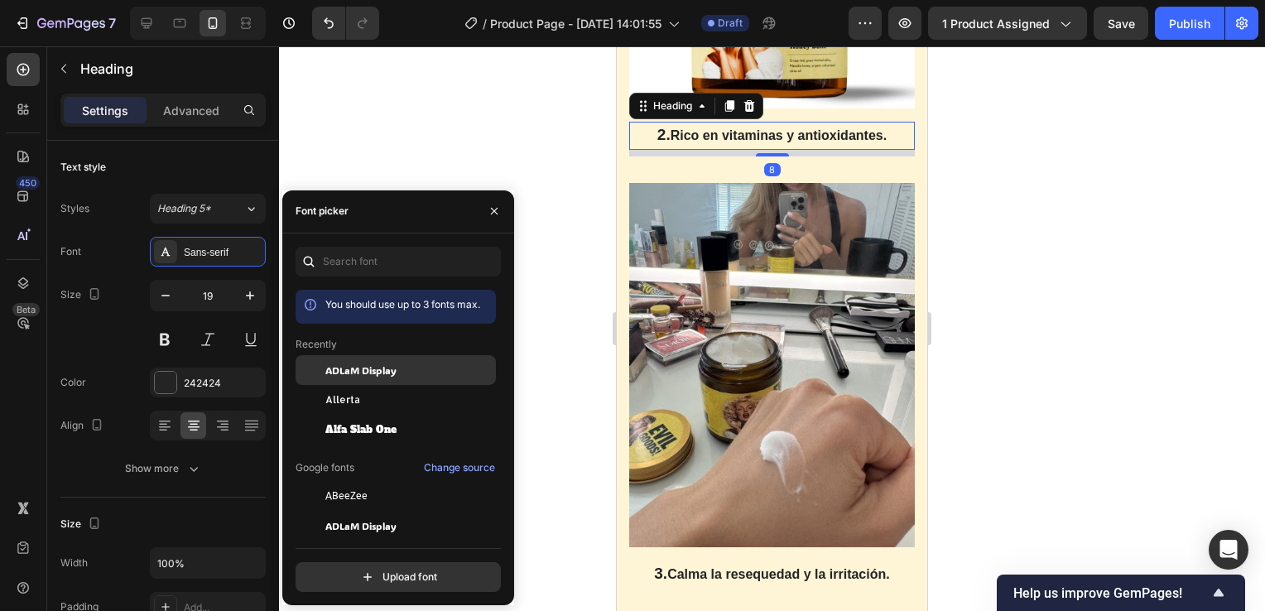
click at [389, 372] on span "ADLaM Display" at bounding box center [360, 370] width 71 height 15
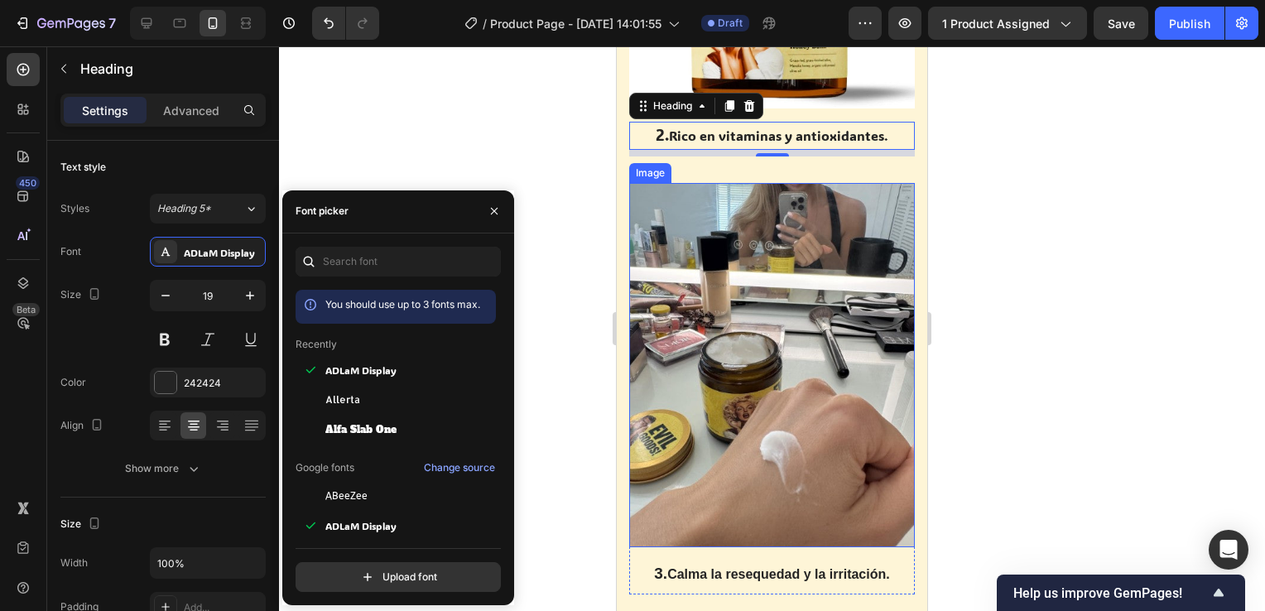
scroll to position [4720, 0]
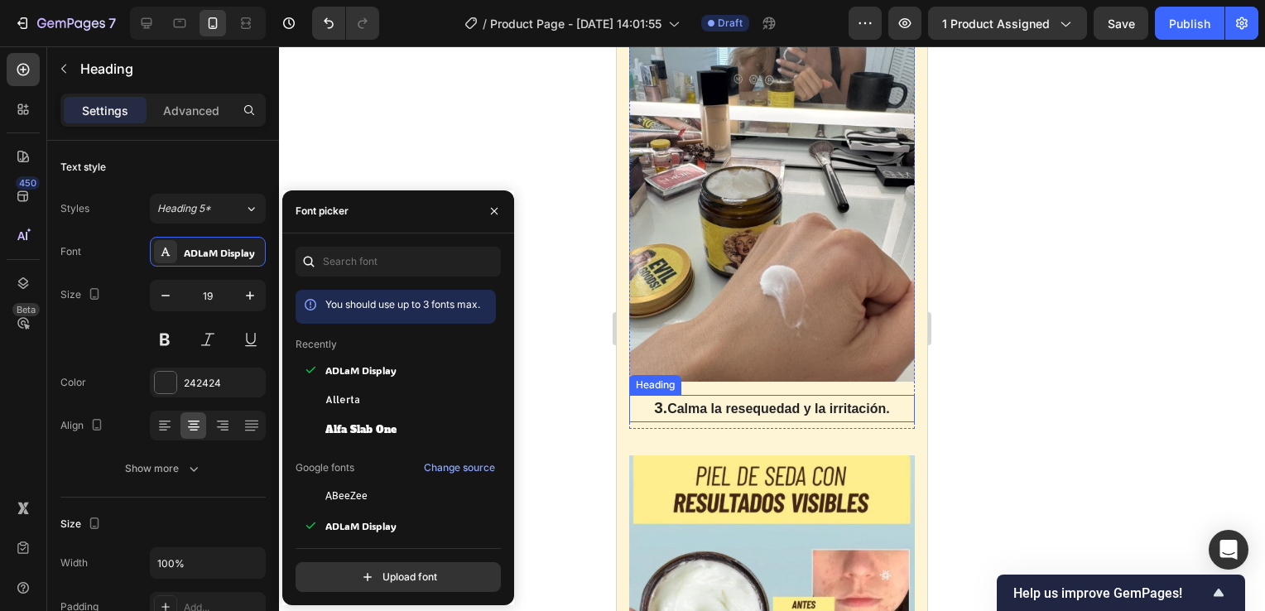
click at [774, 402] on span "Calma la resequedad y la irritación." at bounding box center [778, 409] width 223 height 14
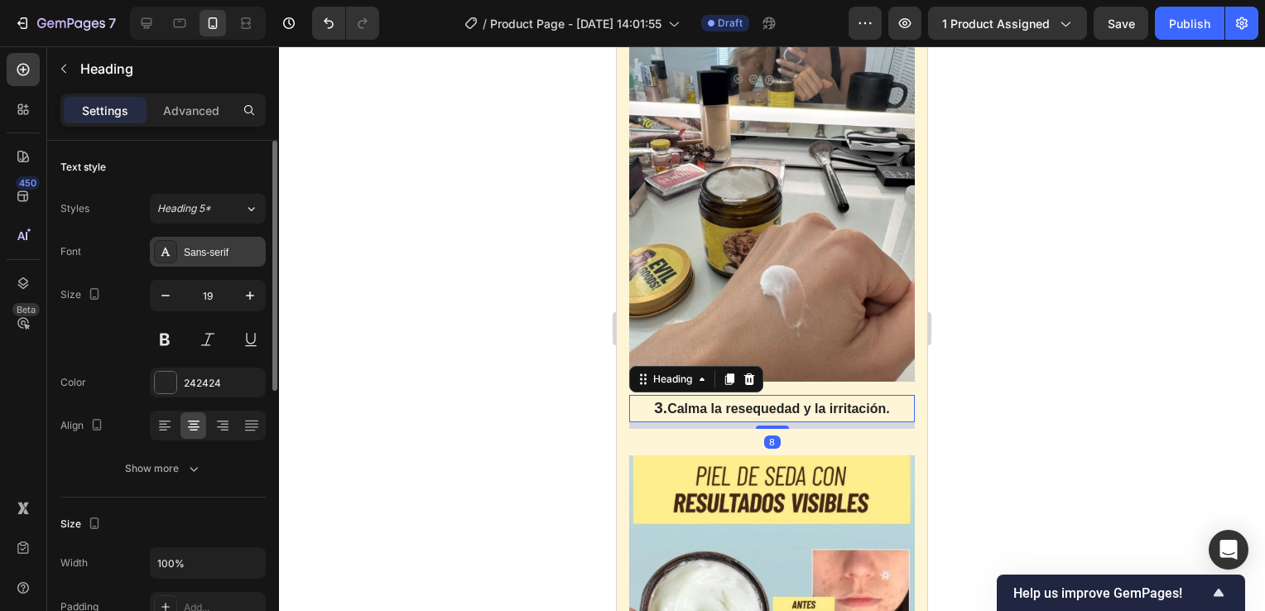
click at [245, 252] on div "Sans-serif" at bounding box center [223, 252] width 78 height 15
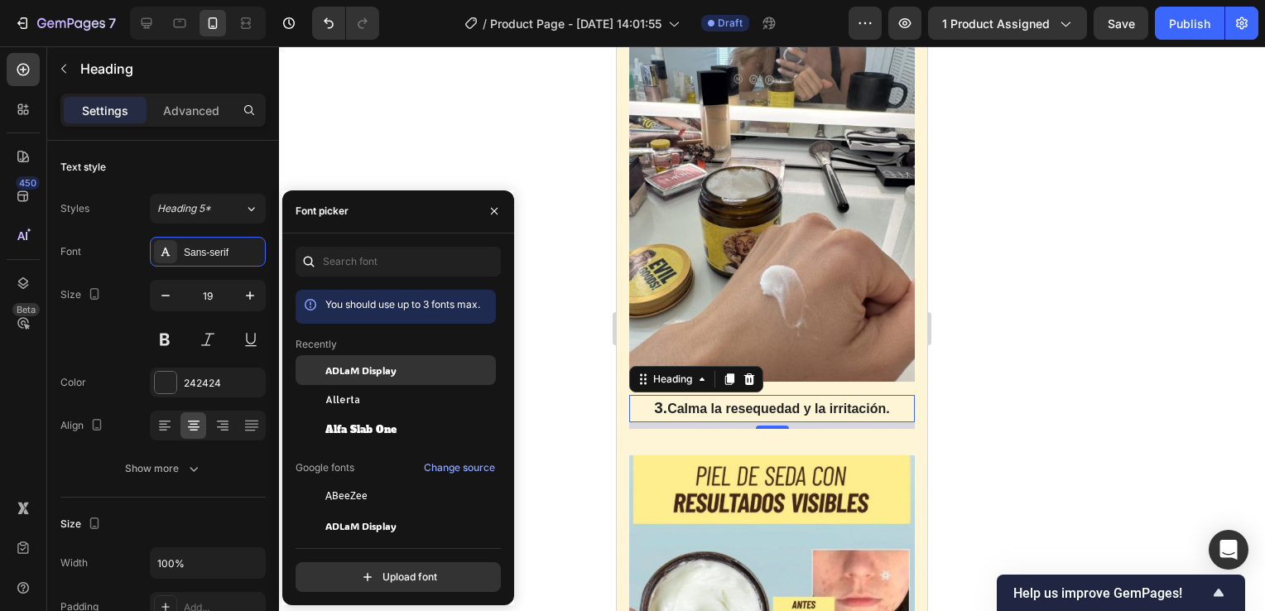
click at [397, 376] on span "ADLaM Display" at bounding box center [360, 370] width 71 height 15
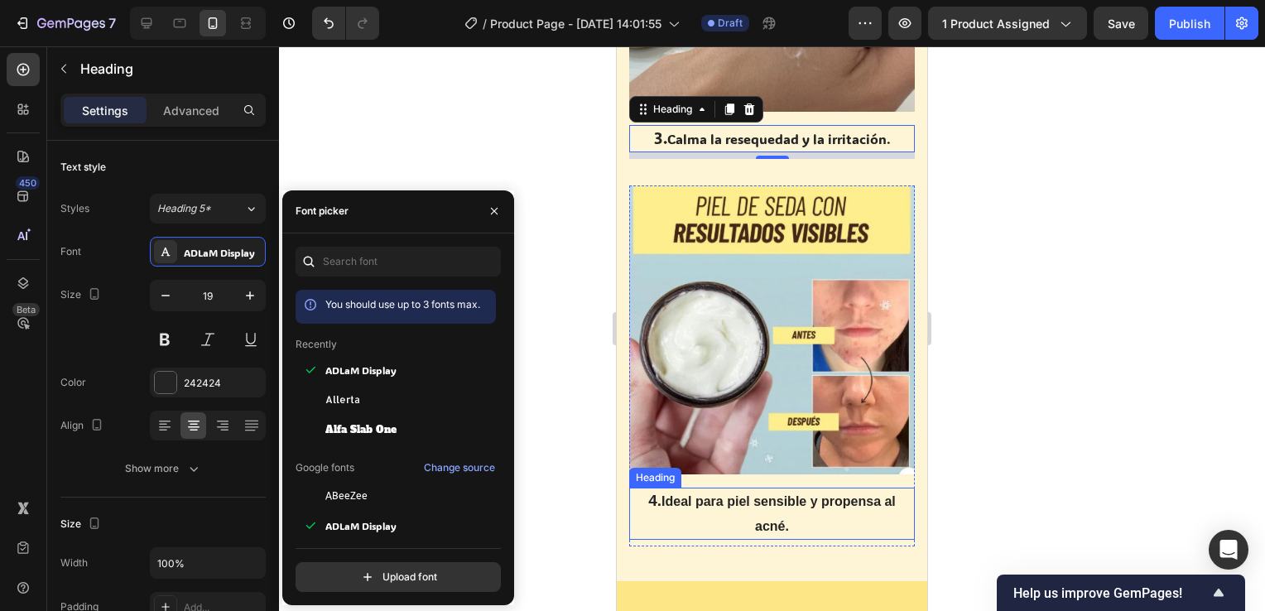
scroll to position [5051, 0]
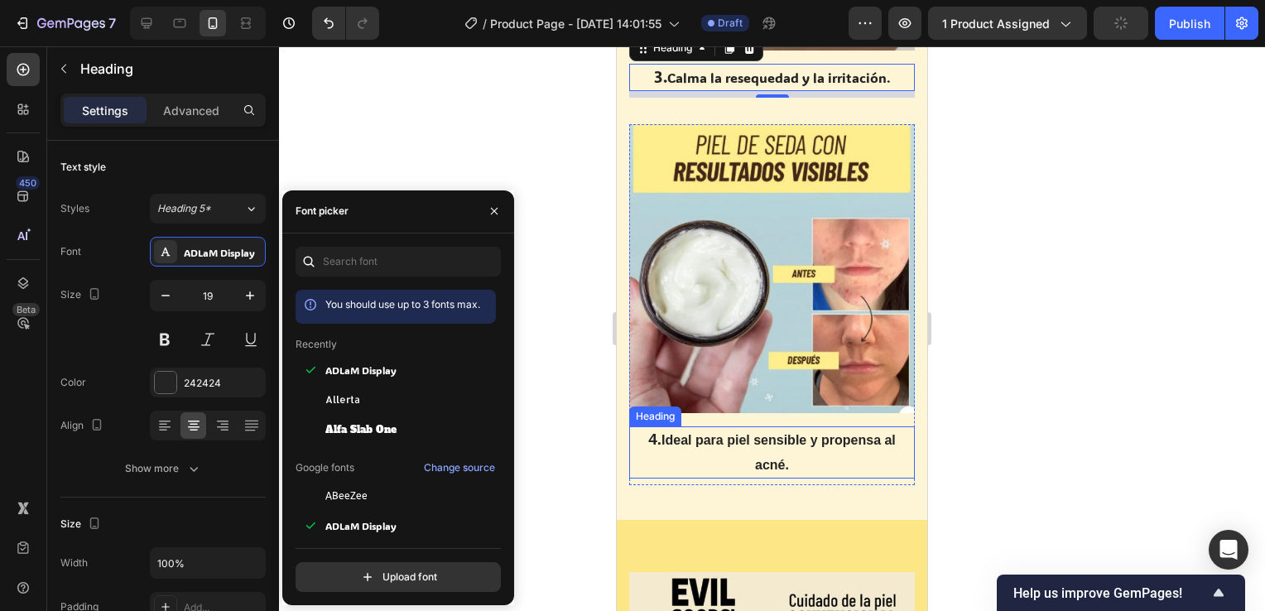
click at [778, 433] on span "Ideal para piel sensible y propensa al acné." at bounding box center [779, 452] width 234 height 39
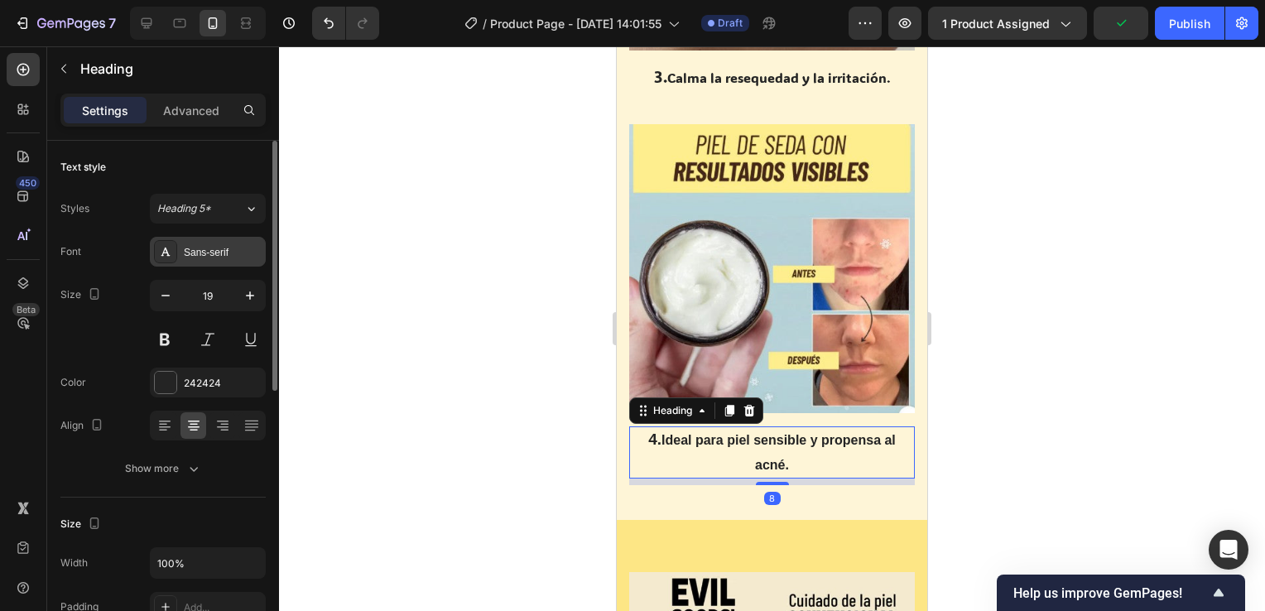
click at [235, 238] on div "Sans-serif" at bounding box center [208, 252] width 116 height 30
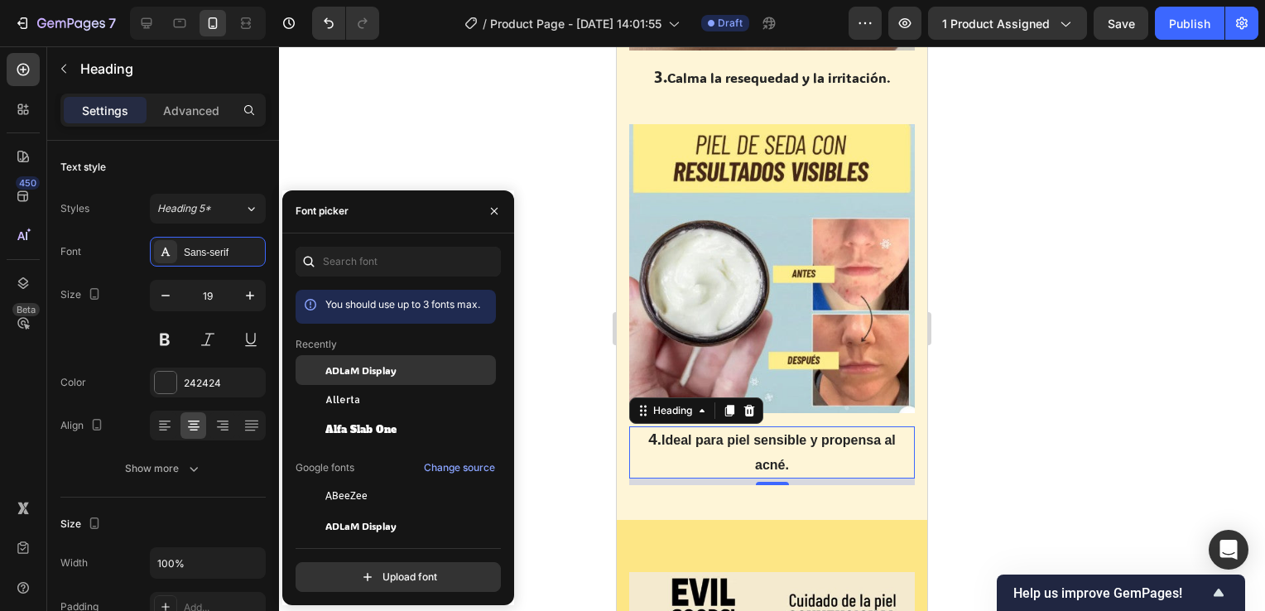
click at [389, 370] on span "ADLaM Display" at bounding box center [360, 370] width 71 height 15
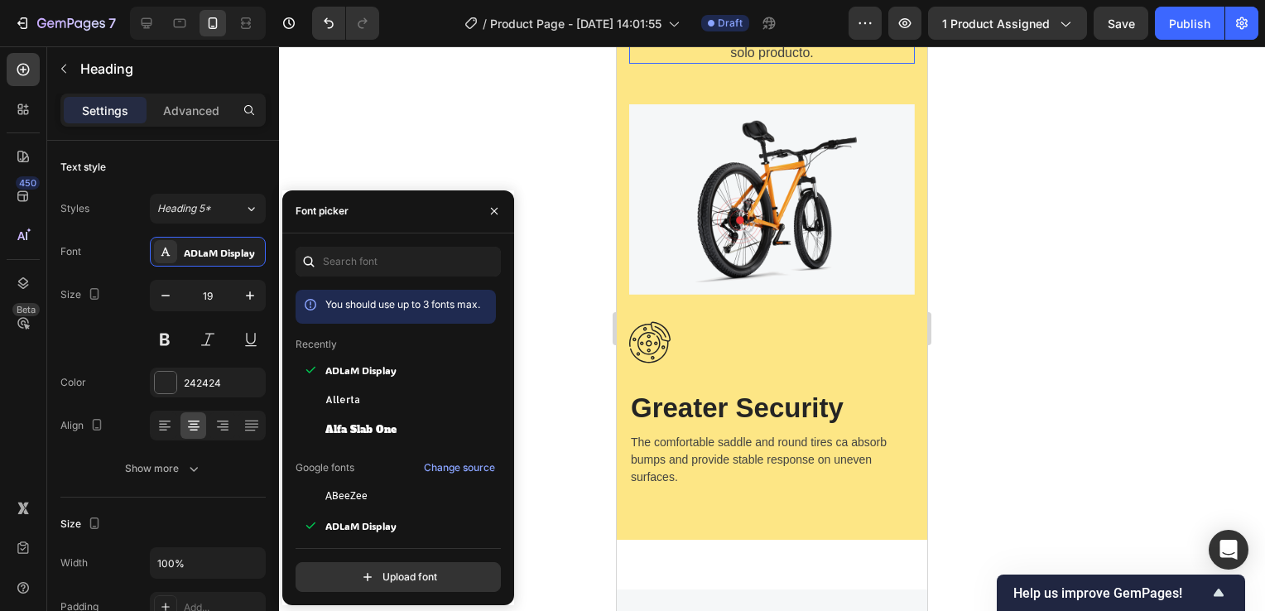
scroll to position [5631, 0]
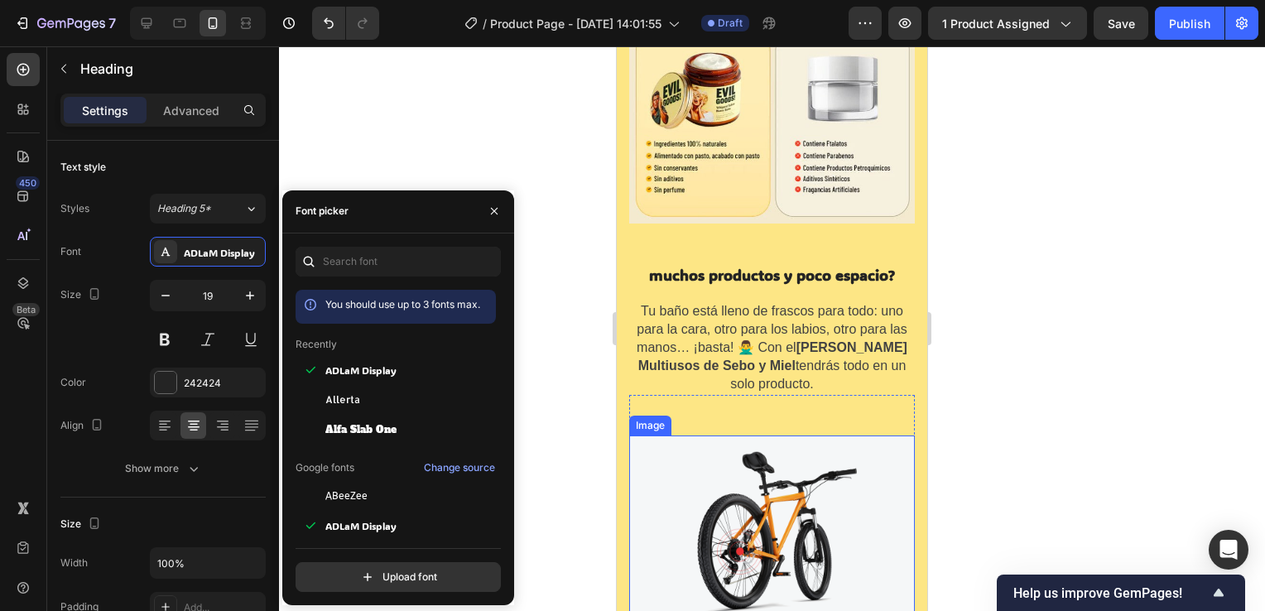
click at [783, 473] on img at bounding box center [772, 531] width 286 height 190
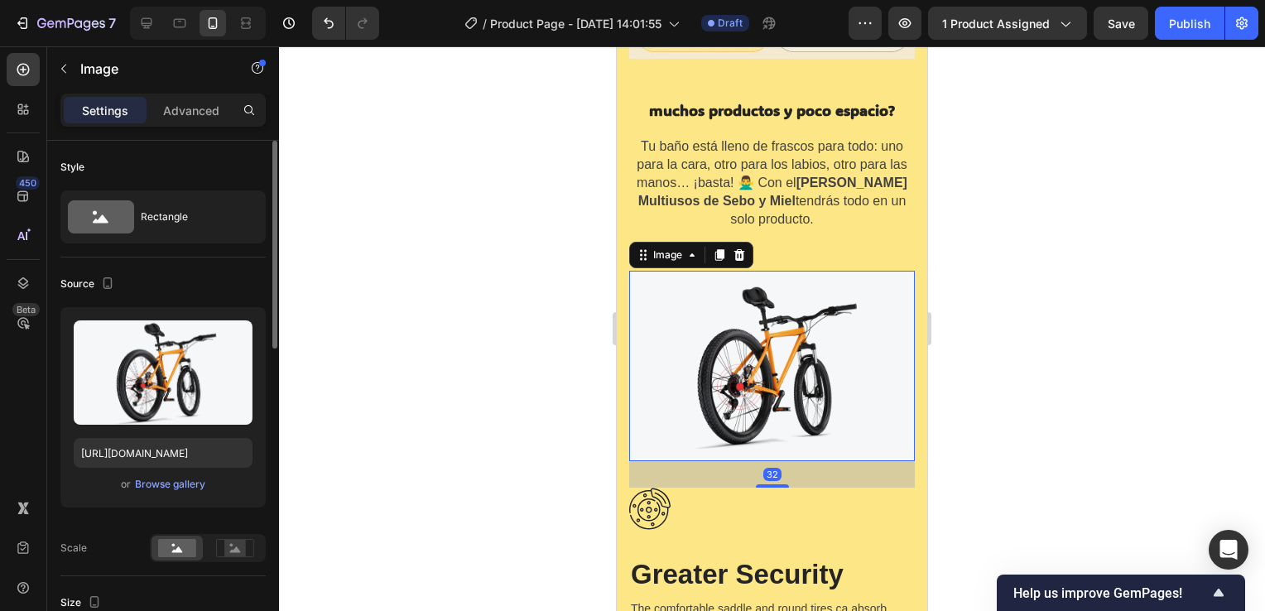
scroll to position [5797, 0]
click at [179, 485] on div "Browse gallery" at bounding box center [170, 484] width 70 height 15
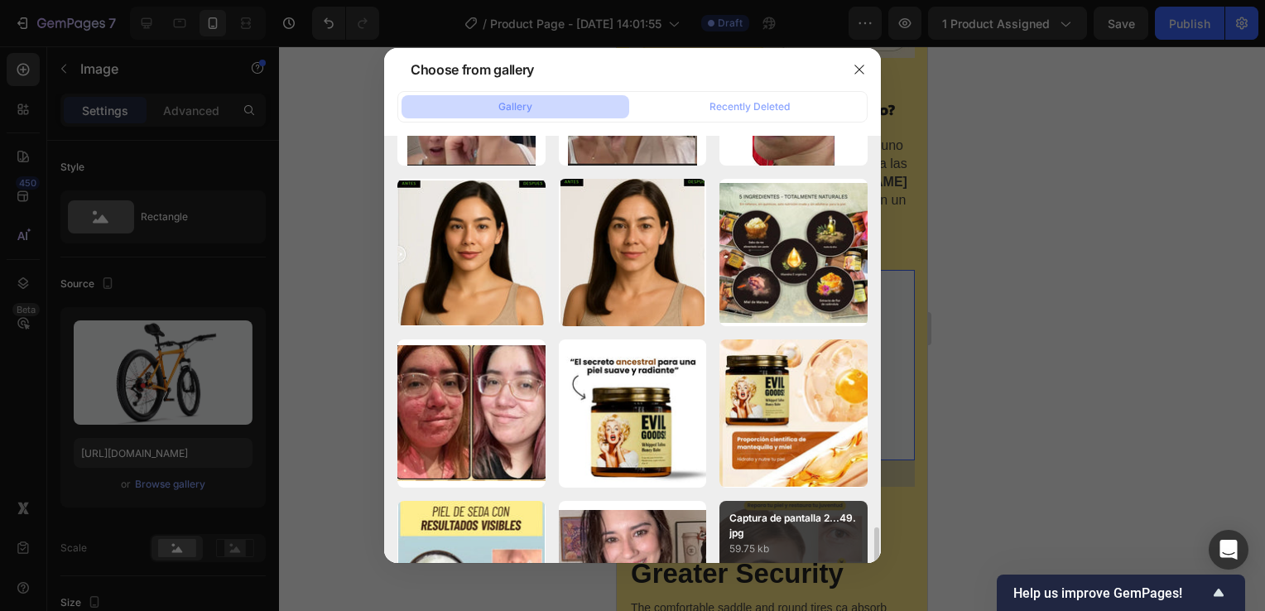
scroll to position [2070, 0]
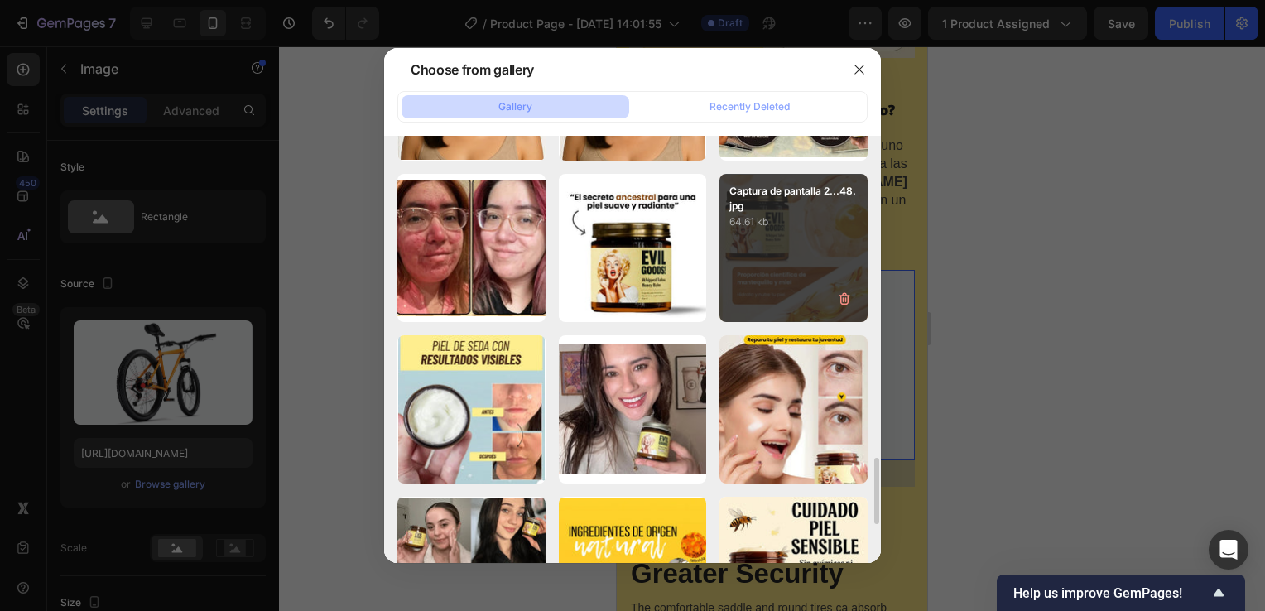
click at [812, 250] on div "Captura de pantalla 2...48.jpg 64.61 kb" at bounding box center [794, 248] width 148 height 148
type input "https://cdn.shopify.com/s/files/1/0755/4170/9050/files/gempages_578252502063907…"
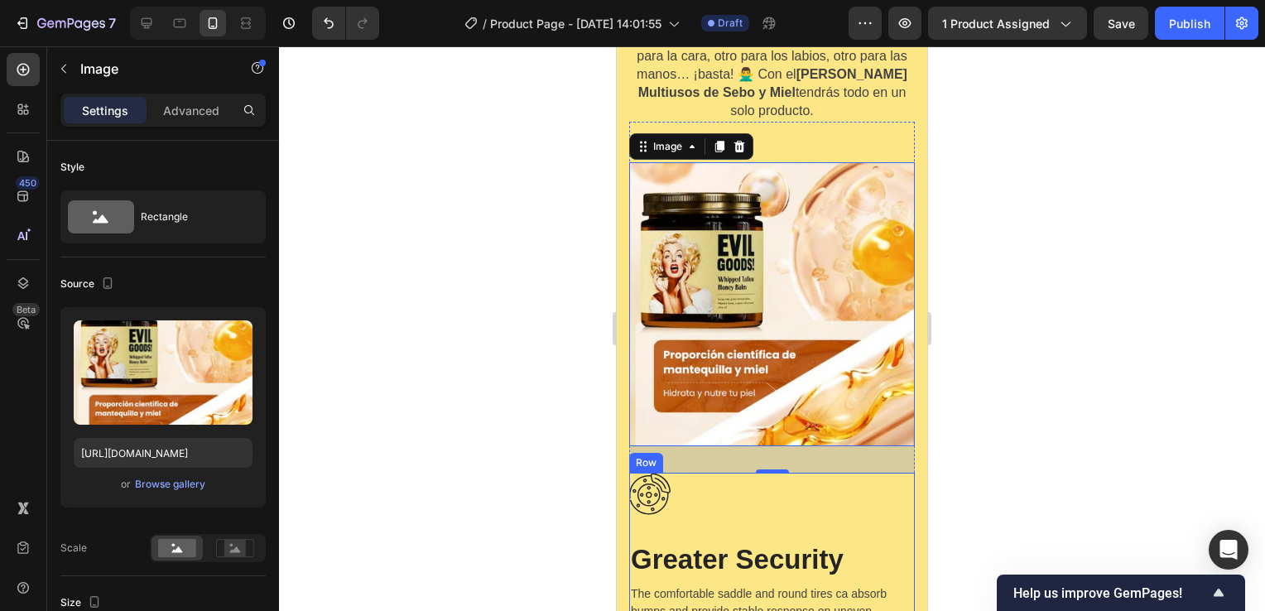
scroll to position [5962, 0]
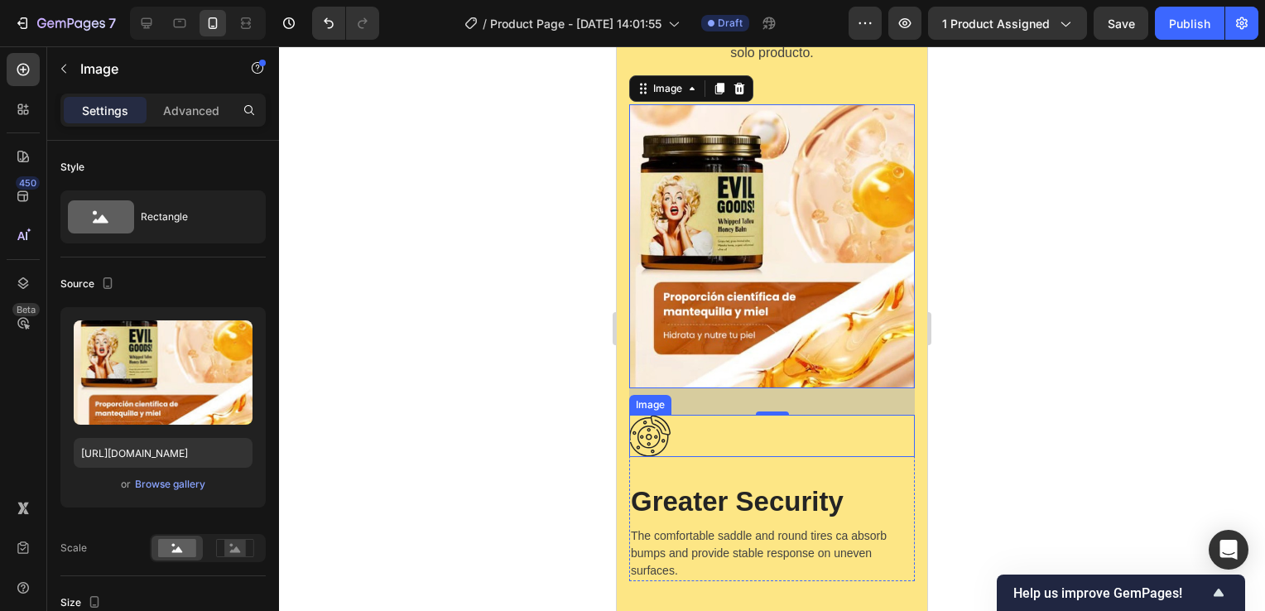
click at [695, 426] on div at bounding box center [772, 436] width 286 height 42
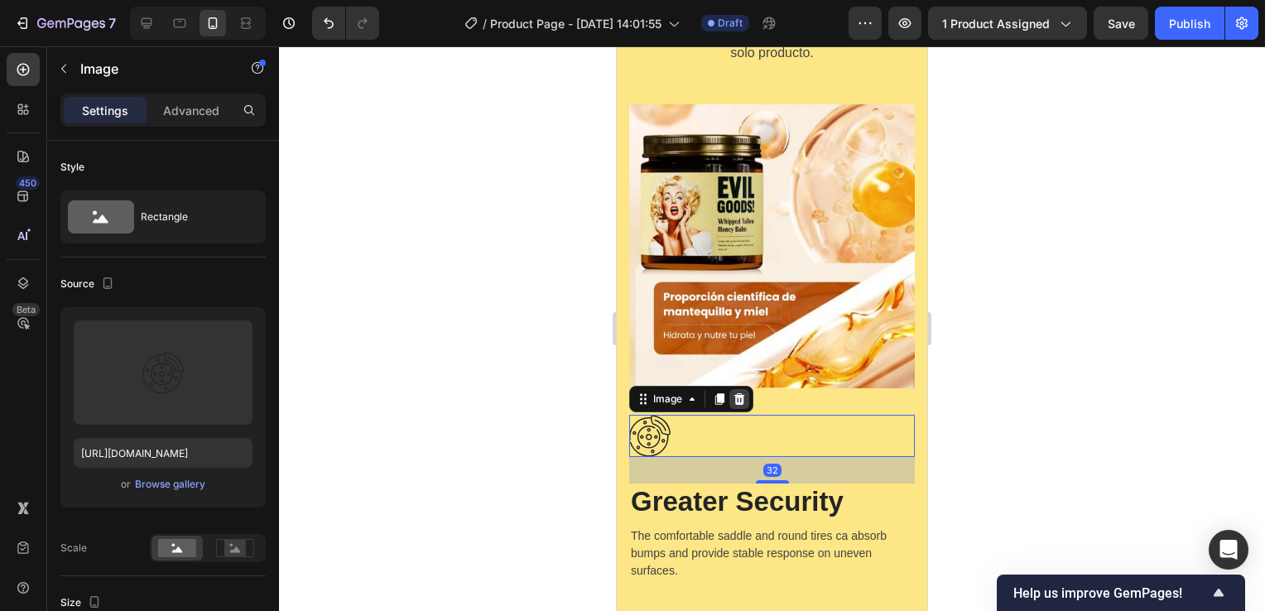
click at [739, 393] on icon at bounding box center [740, 399] width 11 height 12
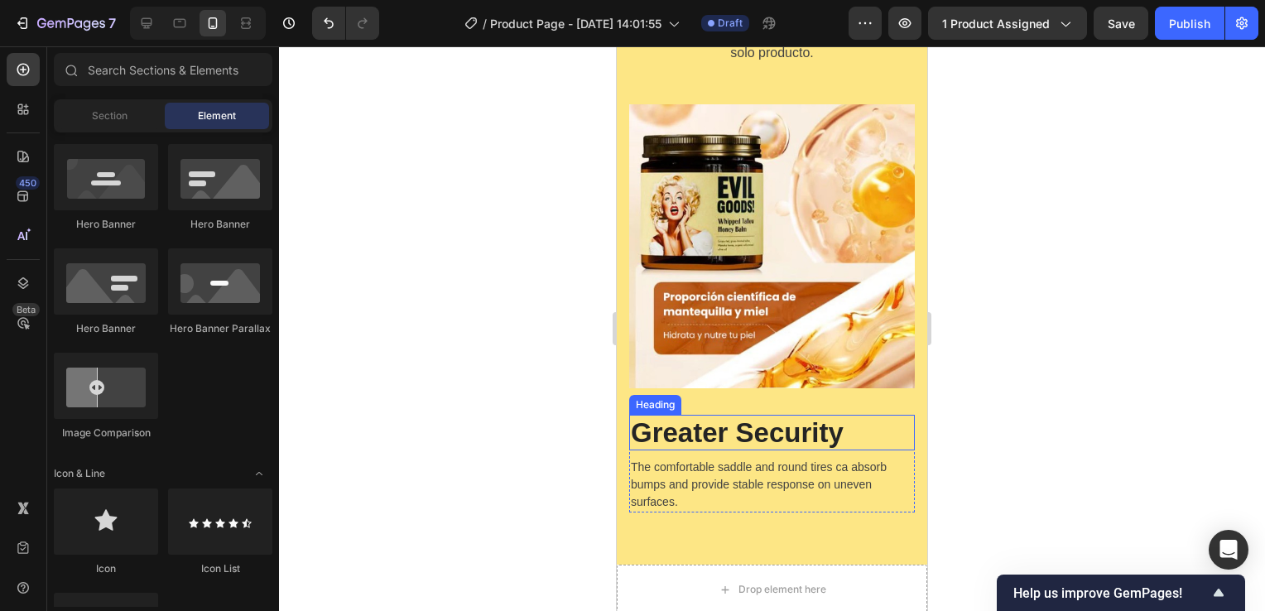
click at [778, 417] on p "Greater Security" at bounding box center [772, 433] width 282 height 33
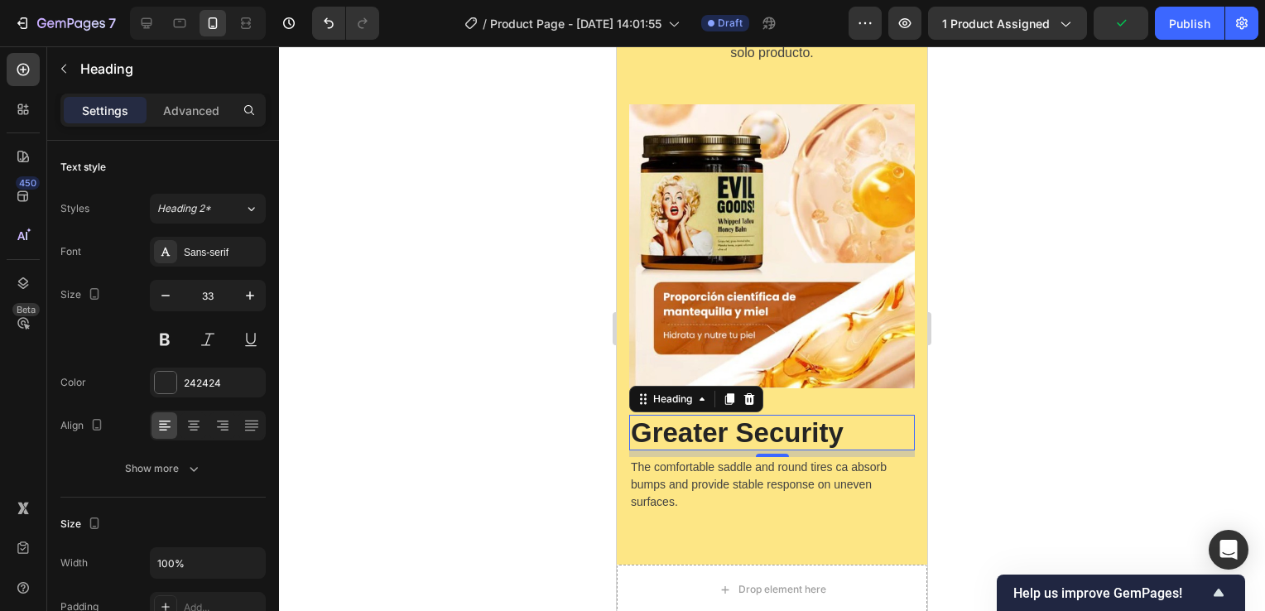
click at [781, 417] on p "Greater Security" at bounding box center [772, 433] width 282 height 33
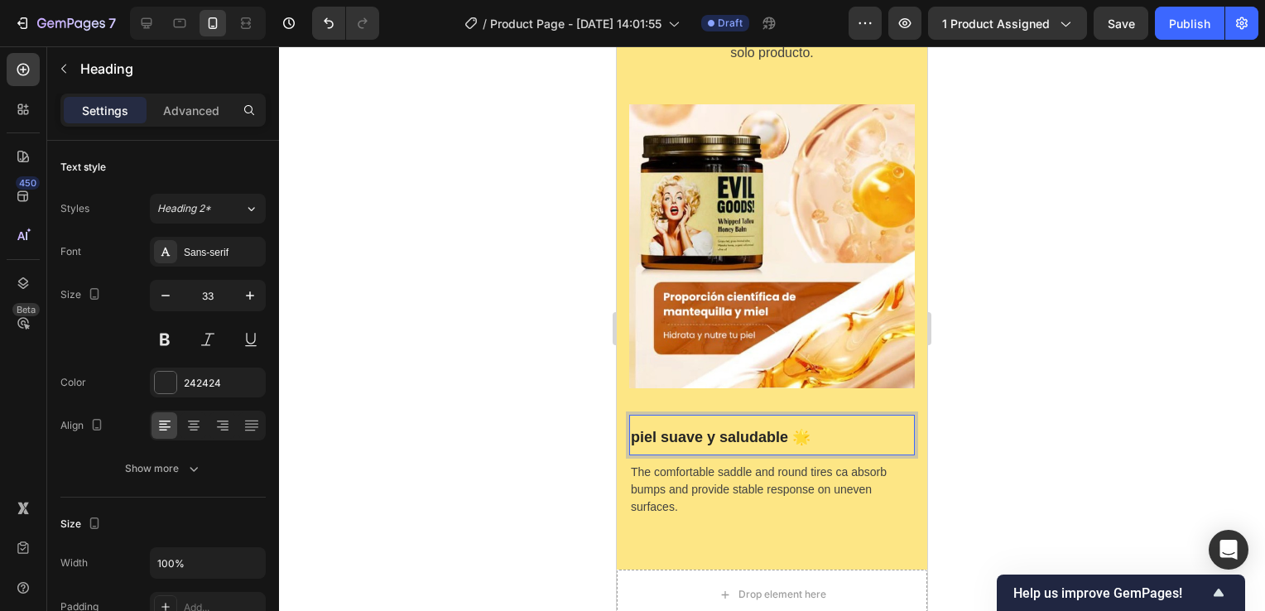
click at [755, 417] on p "piel suave y saludable 🌟" at bounding box center [772, 436] width 282 height 38
click at [807, 464] on p "The comfortable saddle and round tires ca absorb bumps and provide stable respo…" at bounding box center [772, 490] width 282 height 52
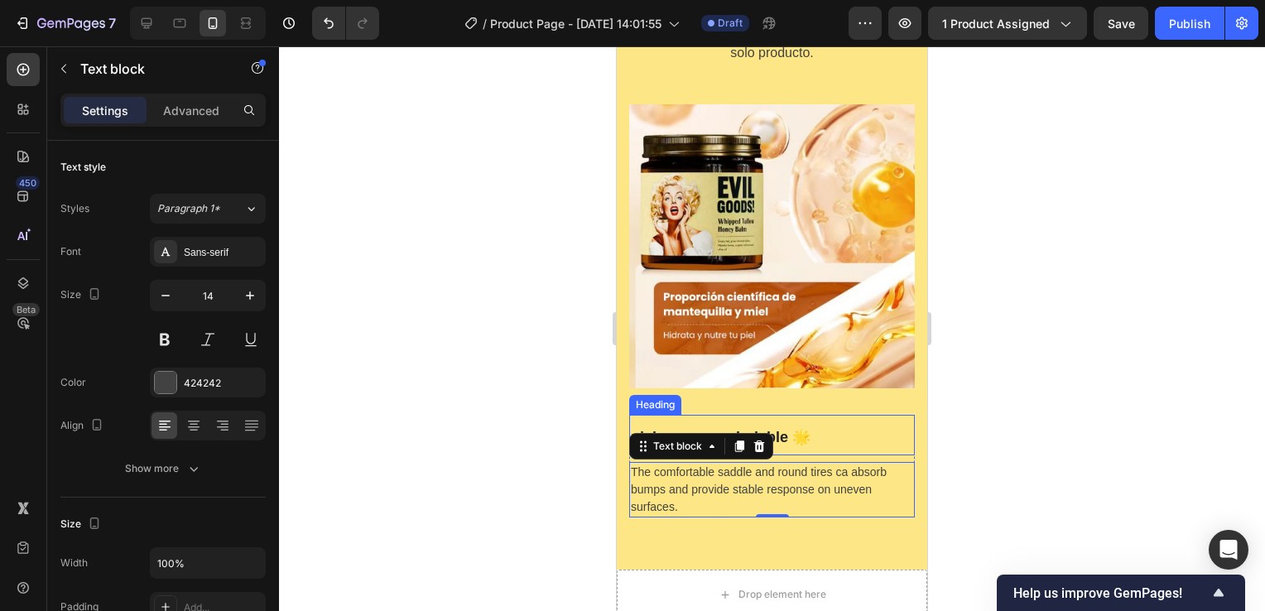
click at [805, 429] on strong "piel suave y saludable 🌟" at bounding box center [721, 437] width 180 height 17
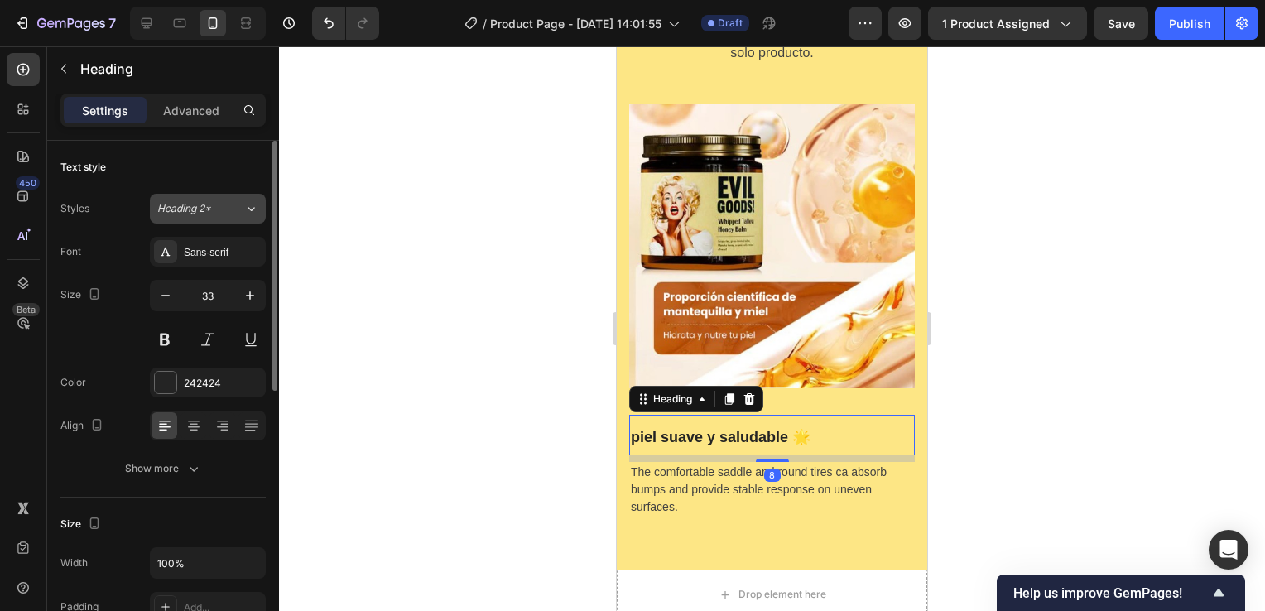
click at [245, 205] on icon at bounding box center [251, 208] width 14 height 17
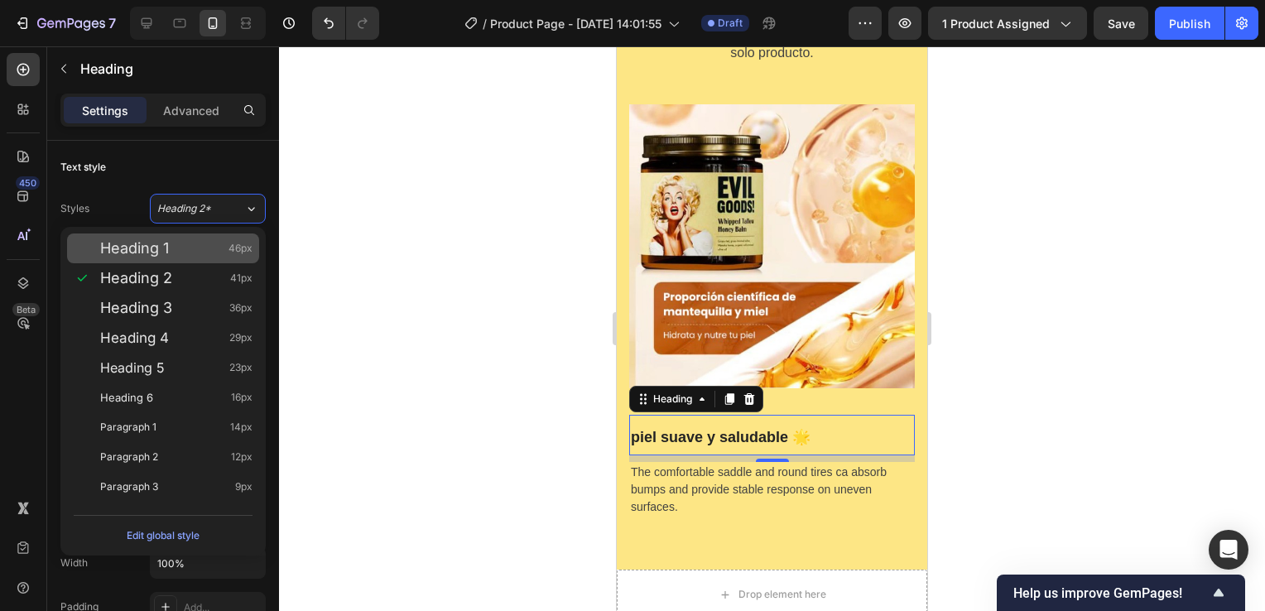
click at [210, 237] on div "Heading 1 46px" at bounding box center [163, 249] width 192 height 30
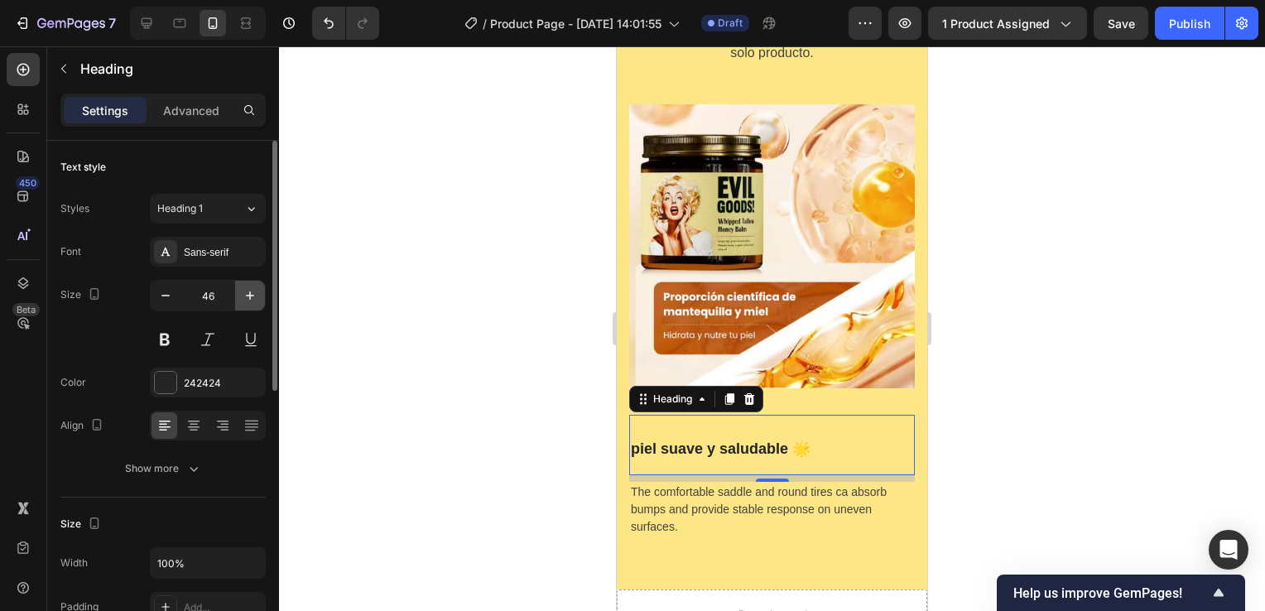
click at [248, 293] on icon "button" at bounding box center [250, 295] width 17 height 17
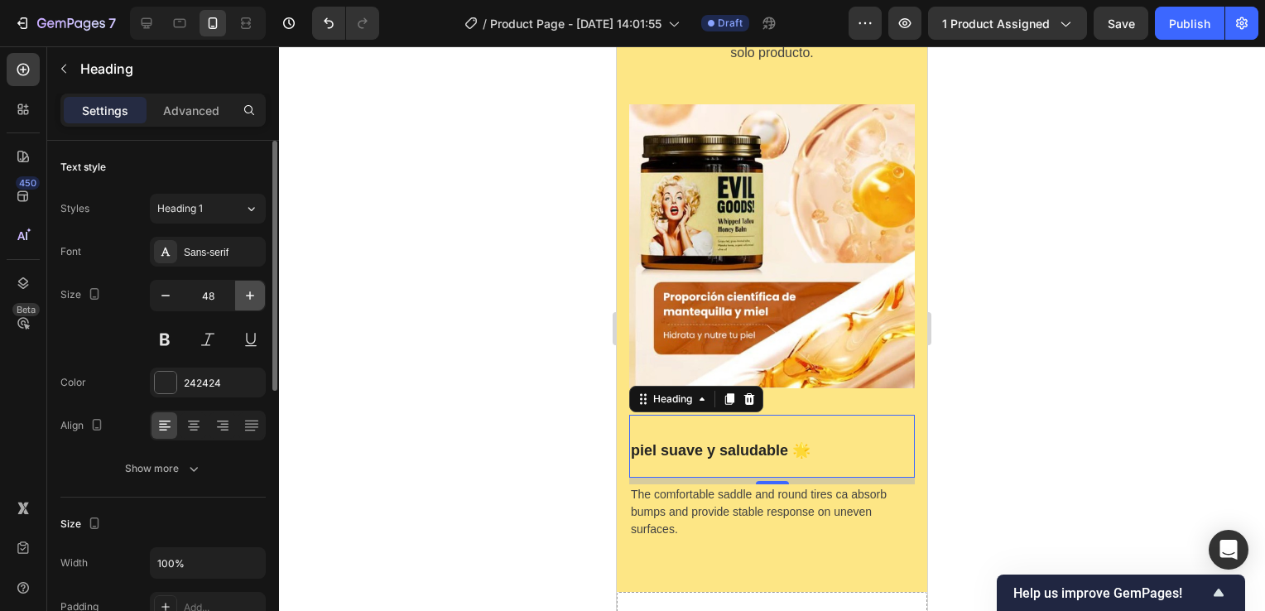
click at [248, 293] on icon "button" at bounding box center [250, 295] width 17 height 17
type input "50"
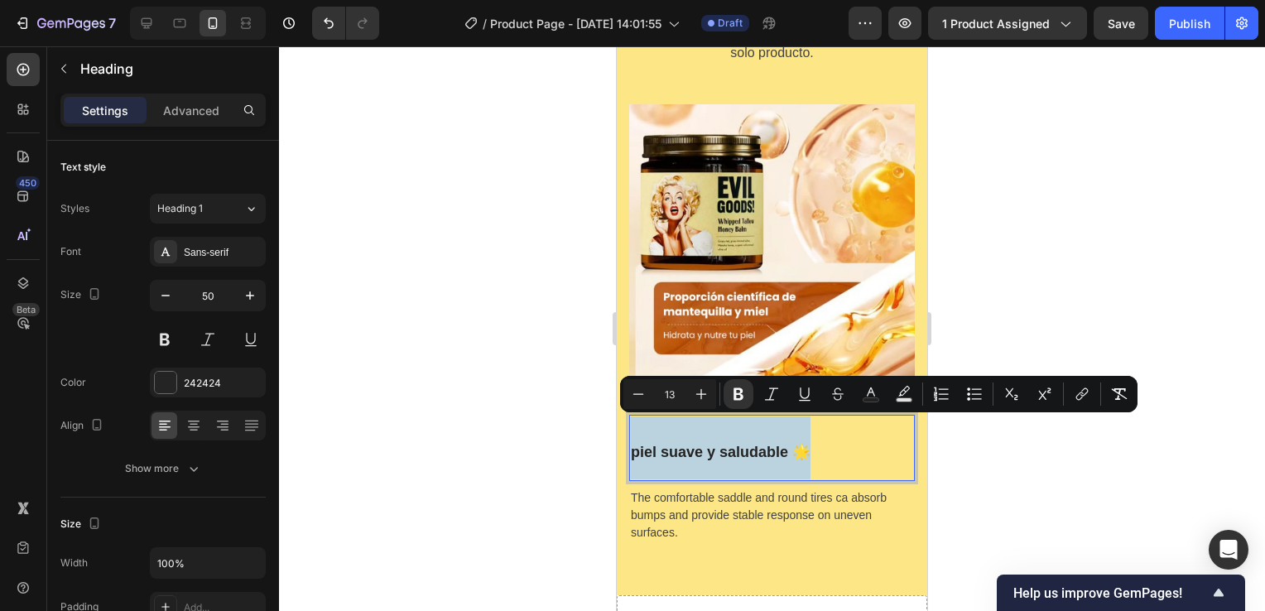
drag, startPoint x: 823, startPoint y: 422, endPoint x: 632, endPoint y: 411, distance: 191.6
click at [632, 417] on p "piel suave y saludable 🌟" at bounding box center [772, 448] width 282 height 63
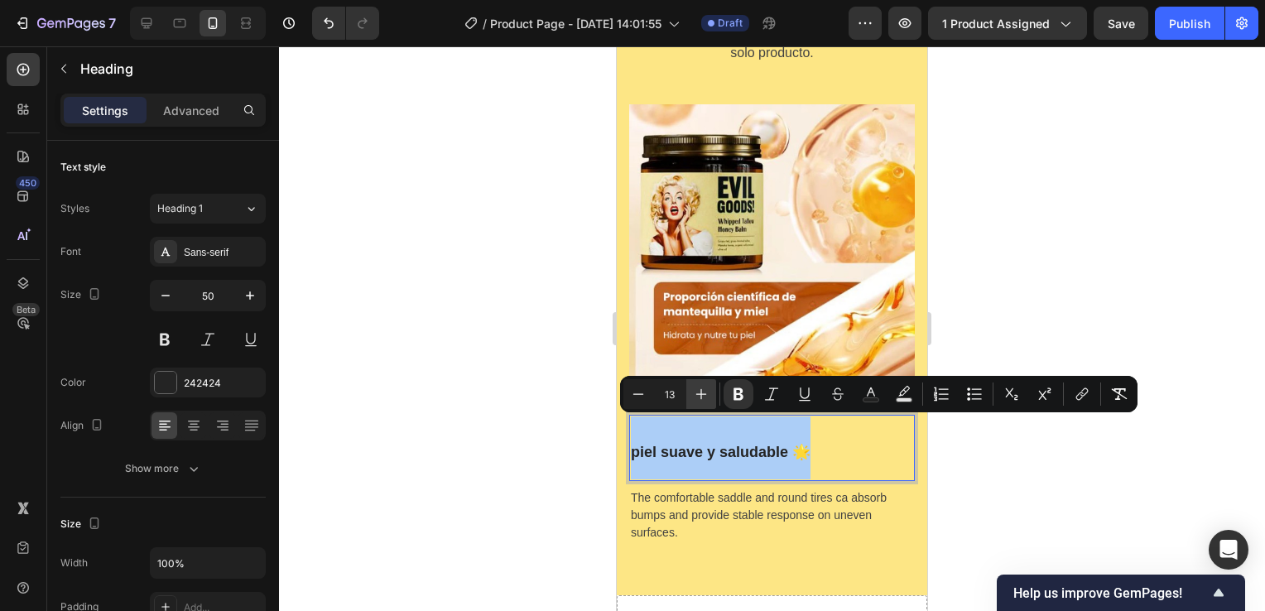
click at [699, 393] on icon "Editor contextual toolbar" at bounding box center [701, 394] width 17 height 17
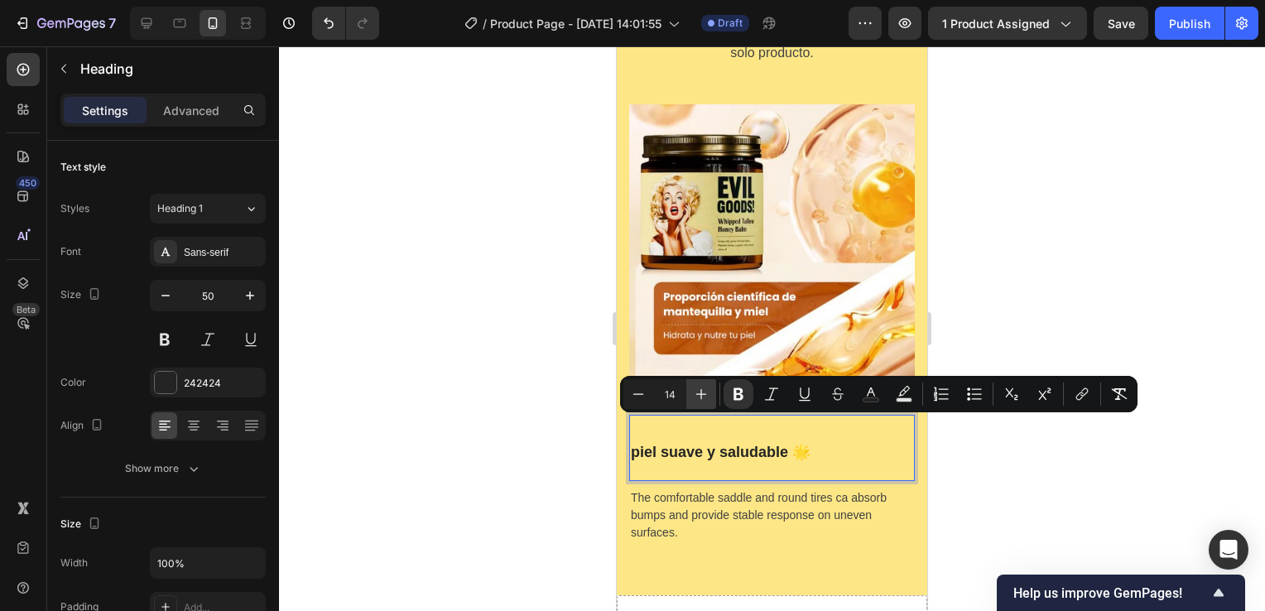
click at [699, 393] on icon "Editor contextual toolbar" at bounding box center [701, 394] width 17 height 17
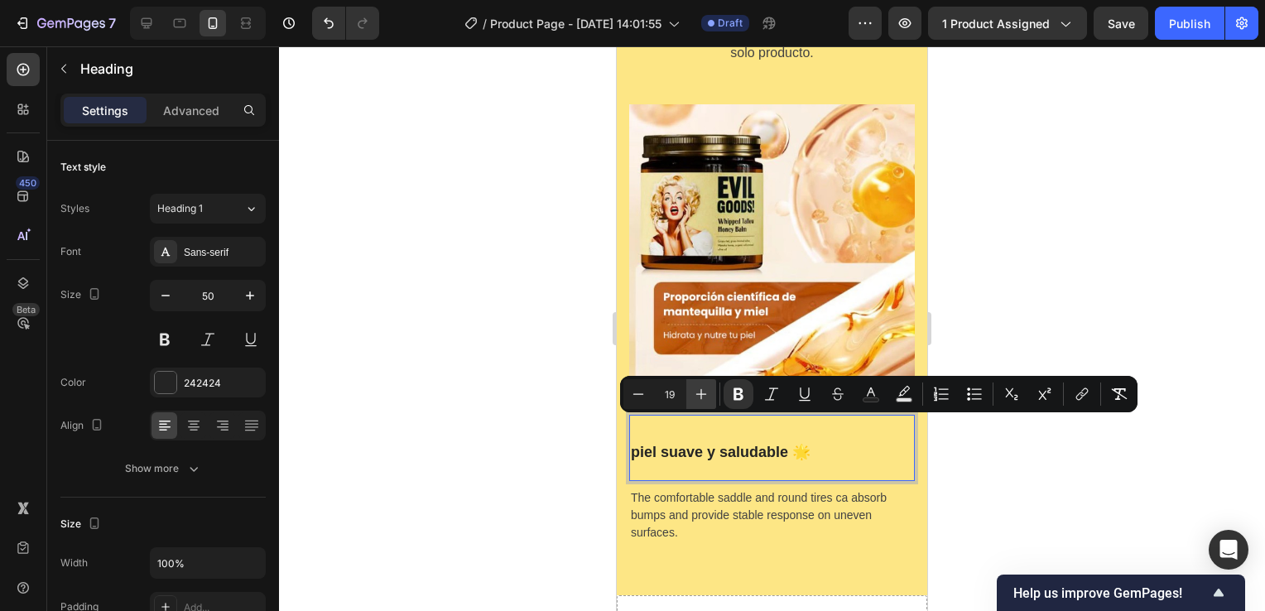
click at [699, 393] on icon "Editor contextual toolbar" at bounding box center [701, 394] width 17 height 17
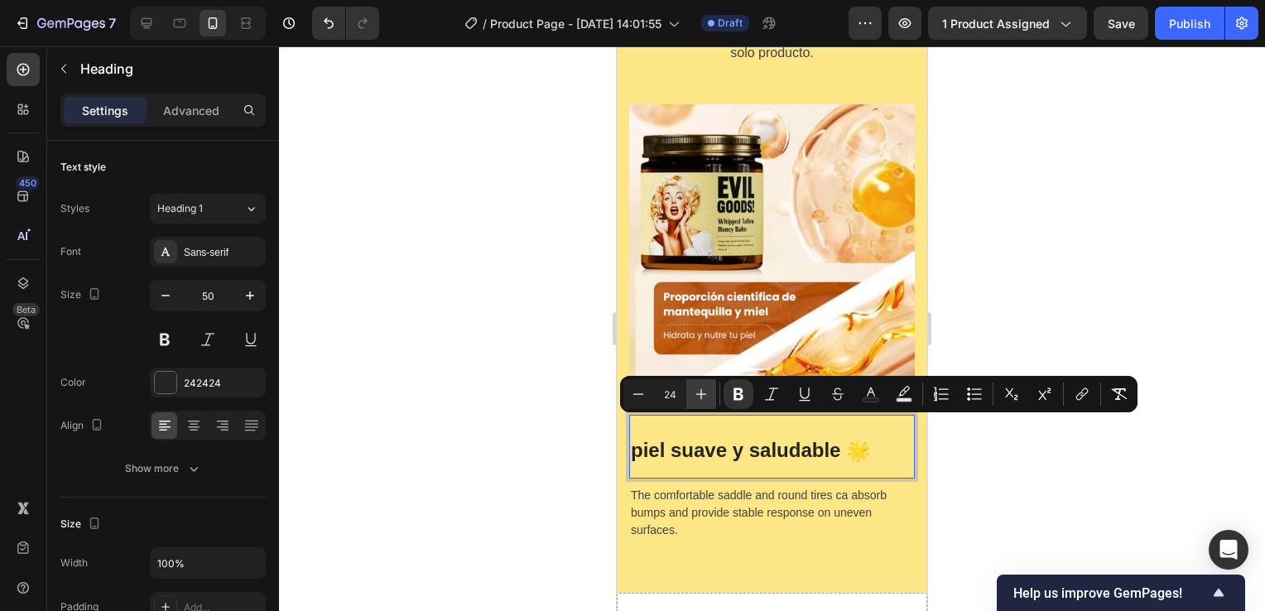
click at [699, 393] on icon "Editor contextual toolbar" at bounding box center [701, 394] width 17 height 17
click at [641, 396] on icon "Editor contextual toolbar" at bounding box center [638, 394] width 17 height 17
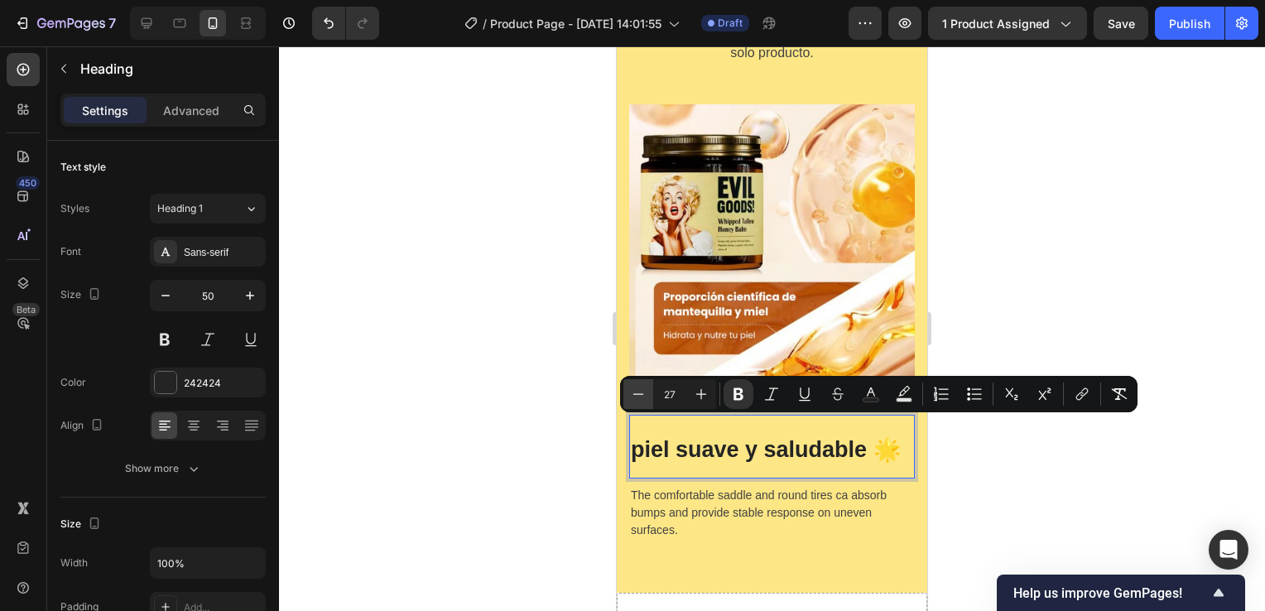
click at [641, 396] on icon "Editor contextual toolbar" at bounding box center [638, 394] width 17 height 17
type input "26"
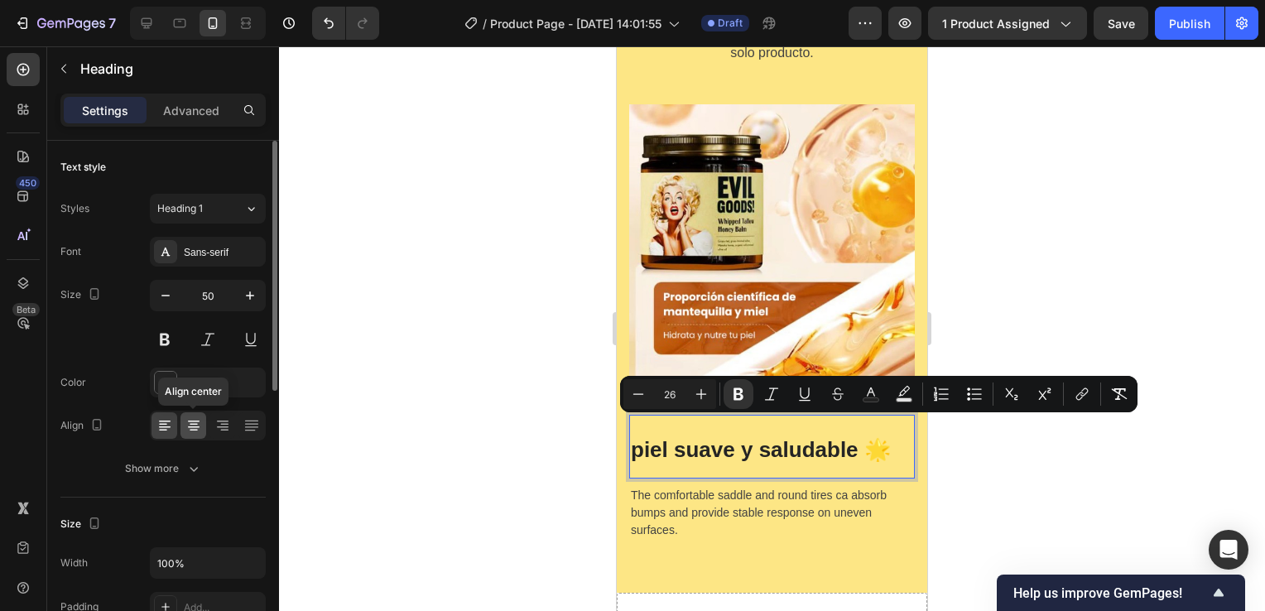
click at [201, 421] on icon at bounding box center [193, 425] width 17 height 17
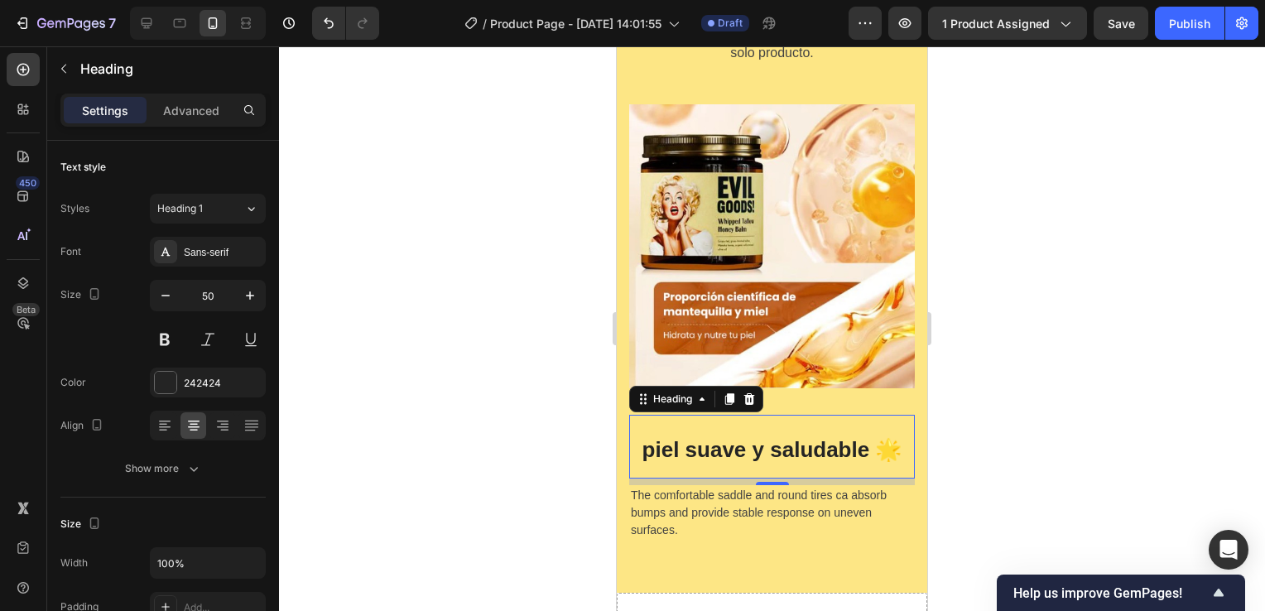
click at [485, 433] on div at bounding box center [772, 328] width 986 height 565
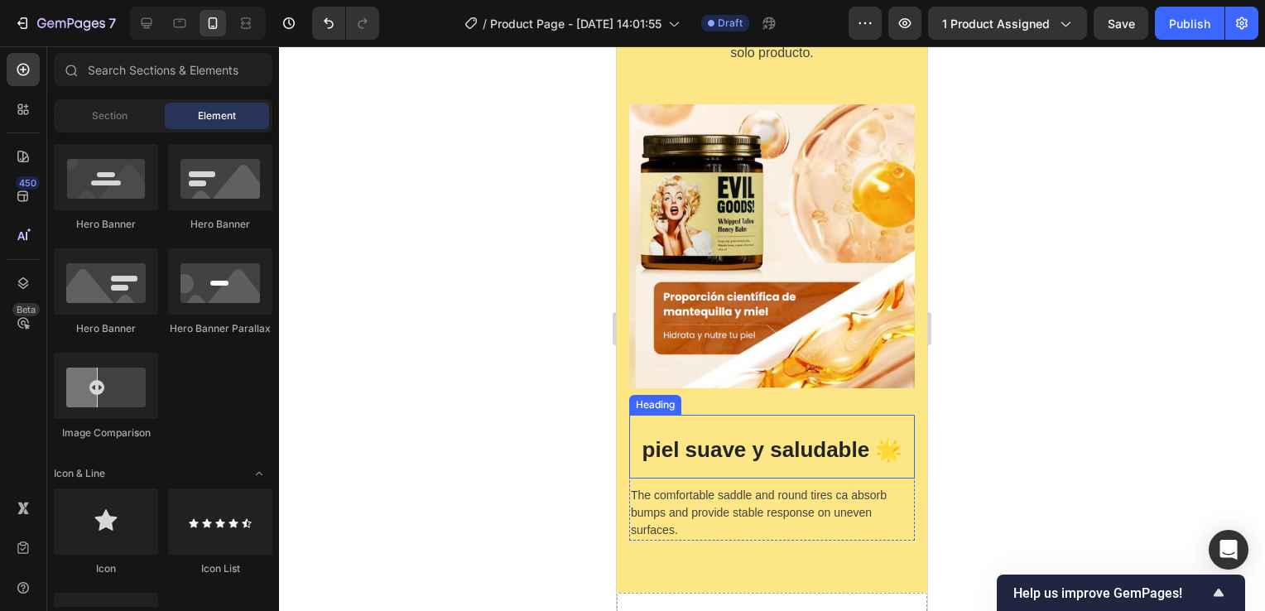
click at [773, 417] on p "⁠⁠⁠⁠⁠⁠⁠ piel suave y saludable 🌟" at bounding box center [772, 447] width 282 height 60
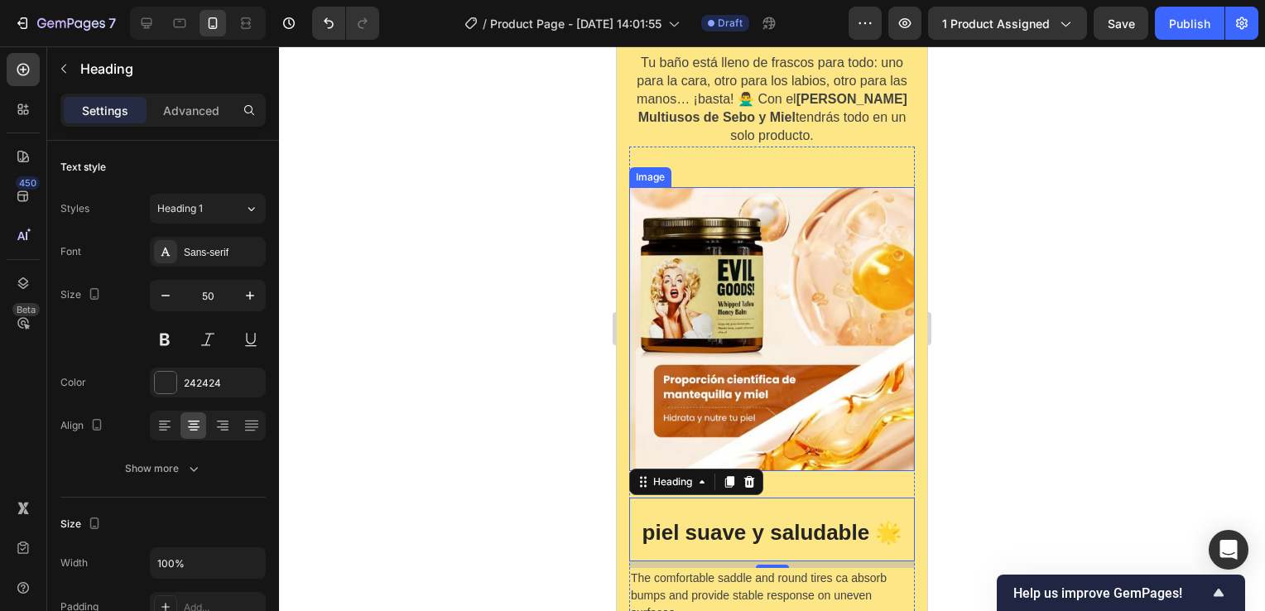
scroll to position [5797, 0]
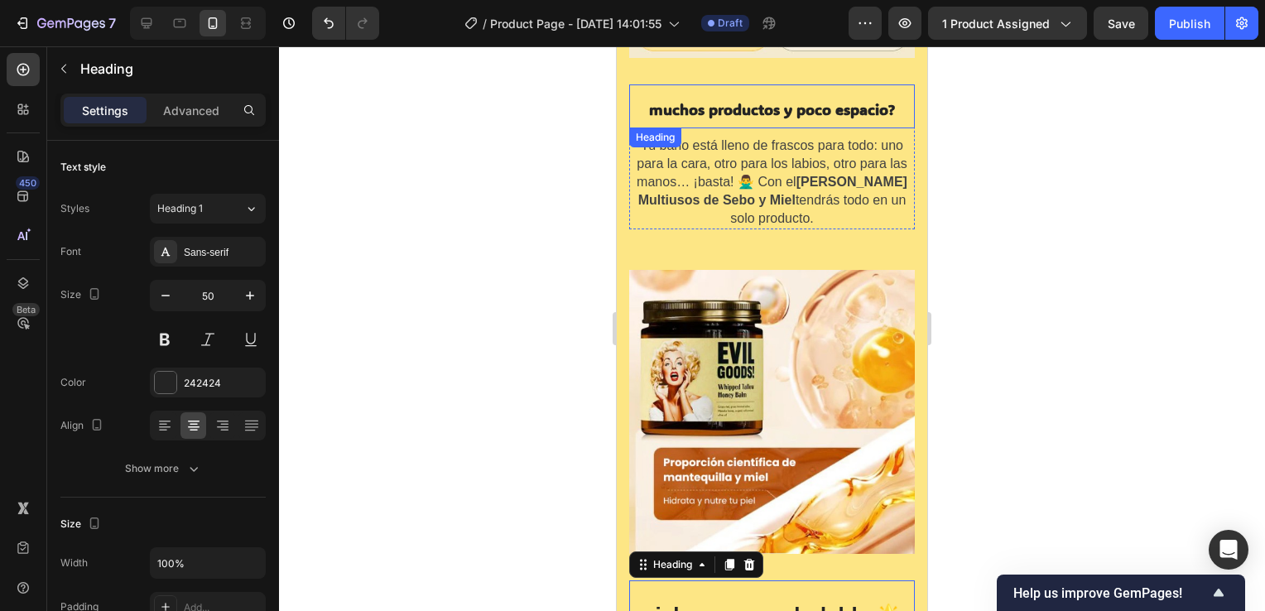
click at [781, 99] on strong "muchos productos y poco espacio?" at bounding box center [772, 109] width 246 height 20
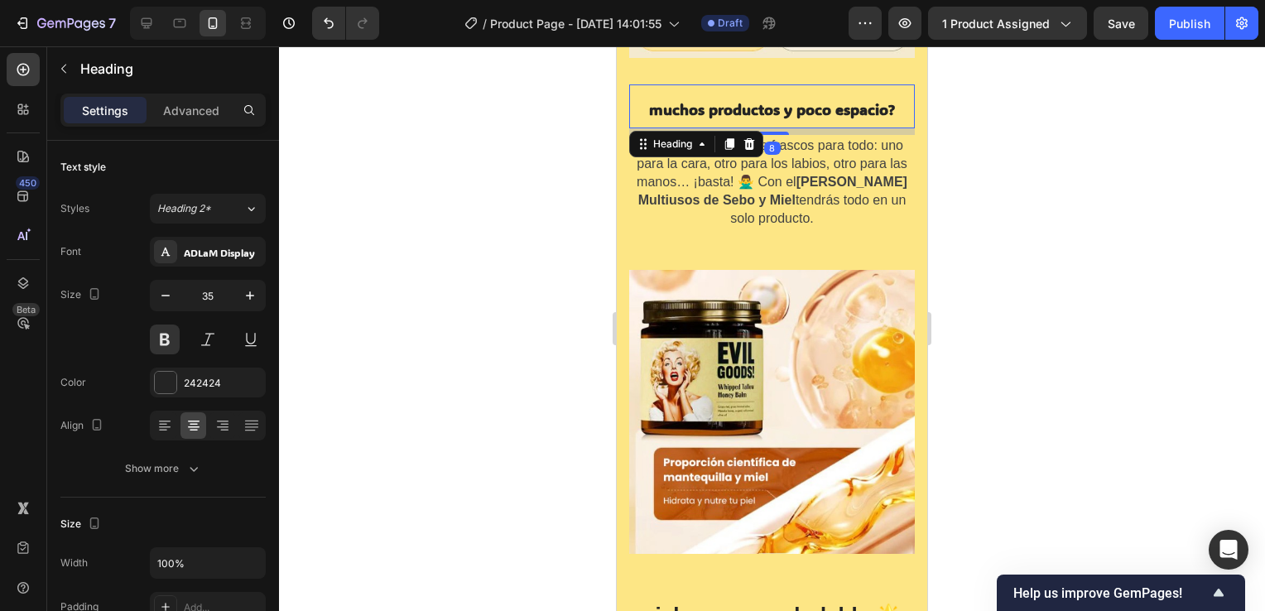
click at [780, 99] on strong "muchos productos y poco espacio?" at bounding box center [772, 109] width 246 height 20
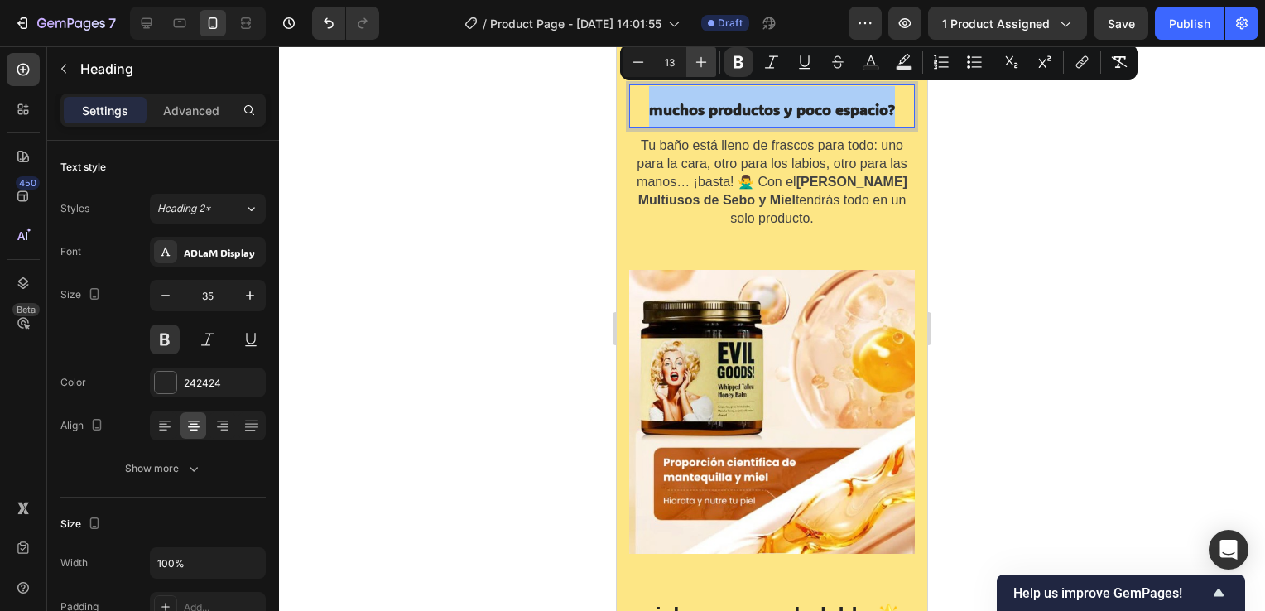
click at [696, 55] on icon "Editor contextual toolbar" at bounding box center [701, 62] width 17 height 17
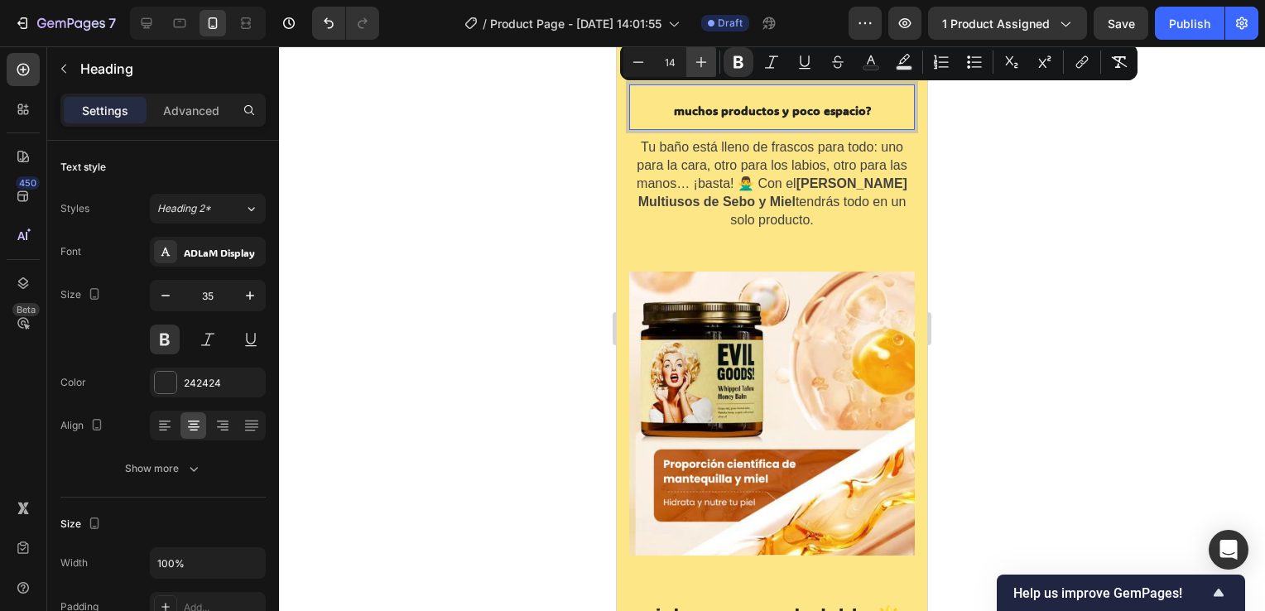
click at [696, 55] on icon "Editor contextual toolbar" at bounding box center [701, 62] width 17 height 17
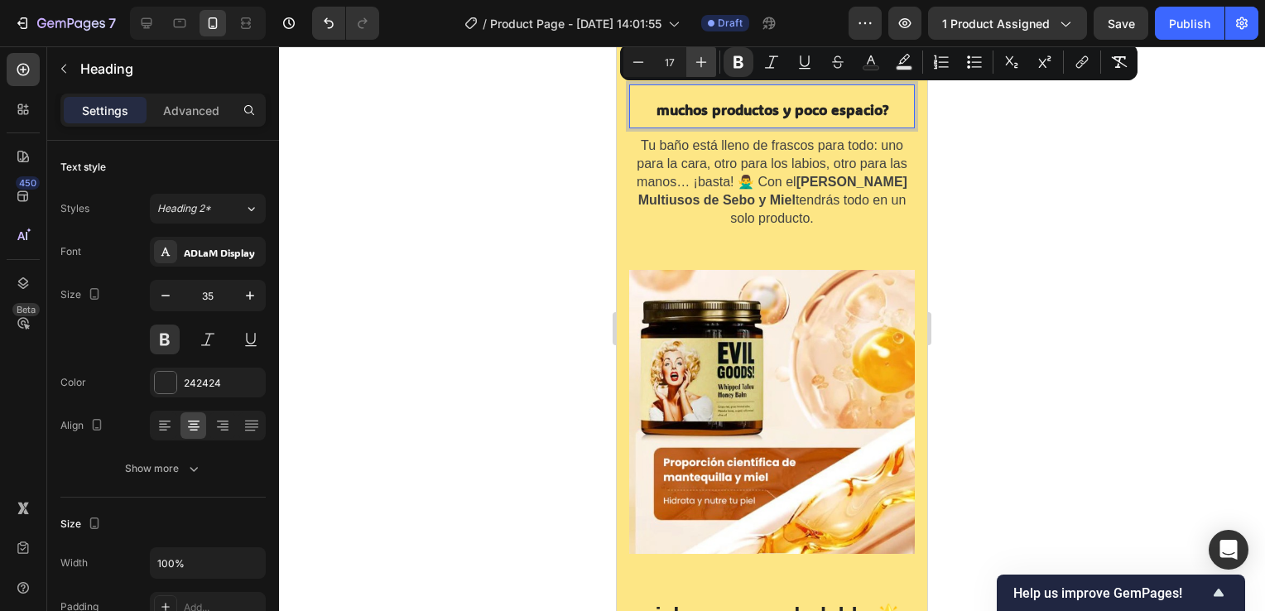
click at [696, 55] on icon "Editor contextual toolbar" at bounding box center [701, 62] width 17 height 17
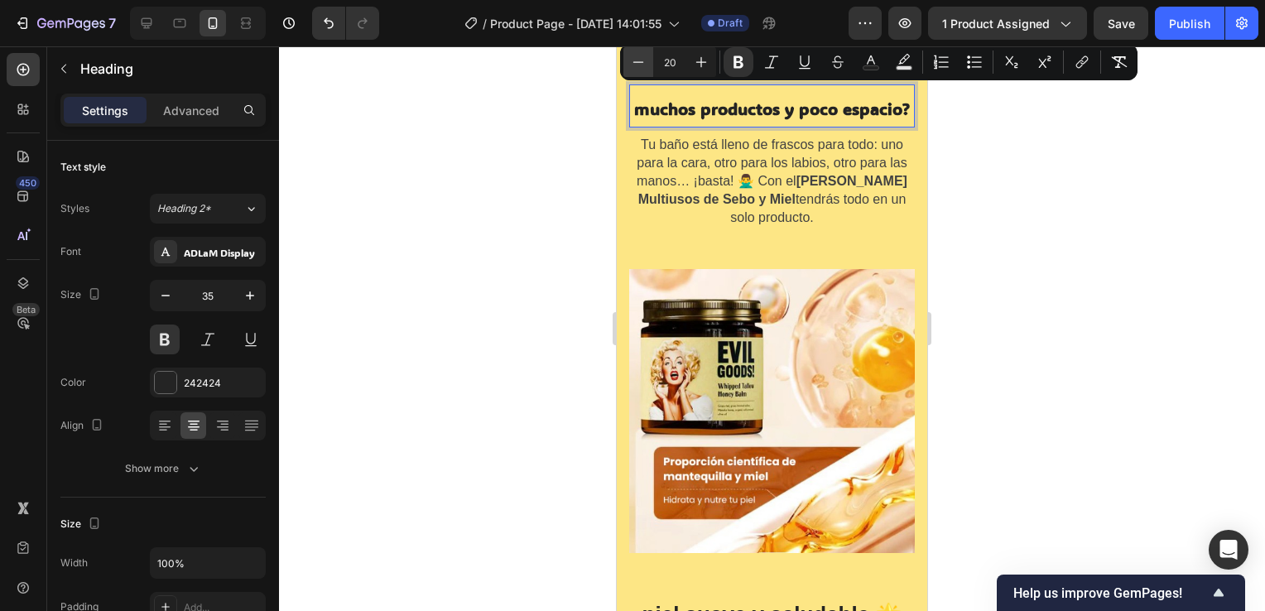
click at [645, 61] on icon "Editor contextual toolbar" at bounding box center [638, 62] width 17 height 17
type input "19"
click at [464, 299] on div at bounding box center [772, 328] width 986 height 565
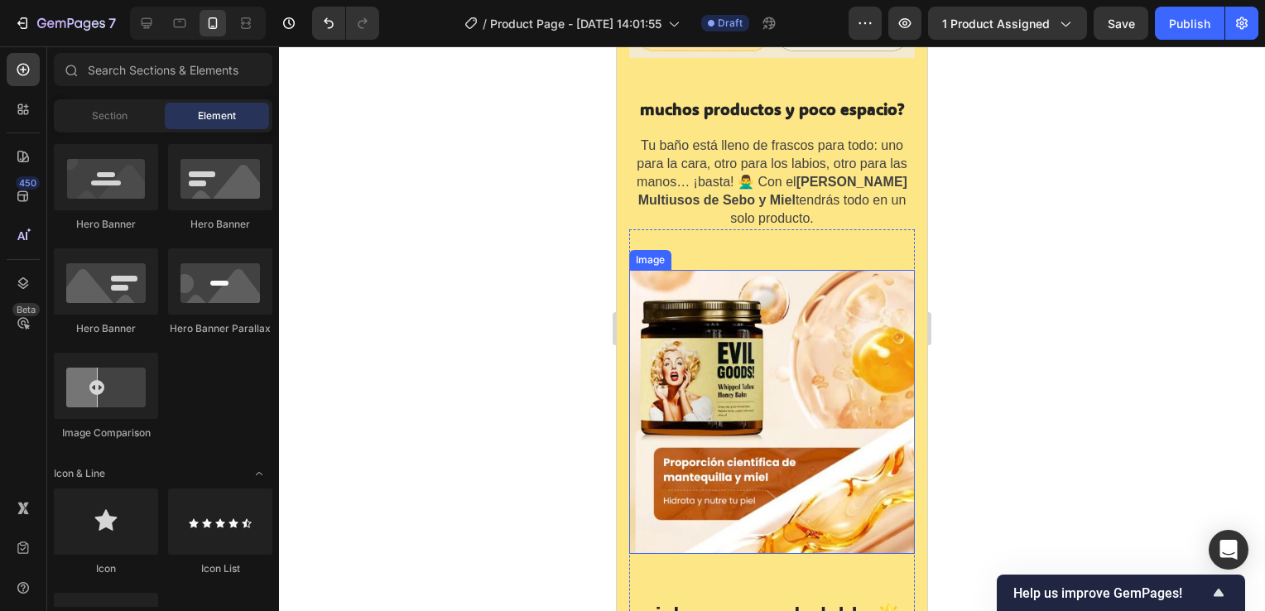
scroll to position [5930, 0]
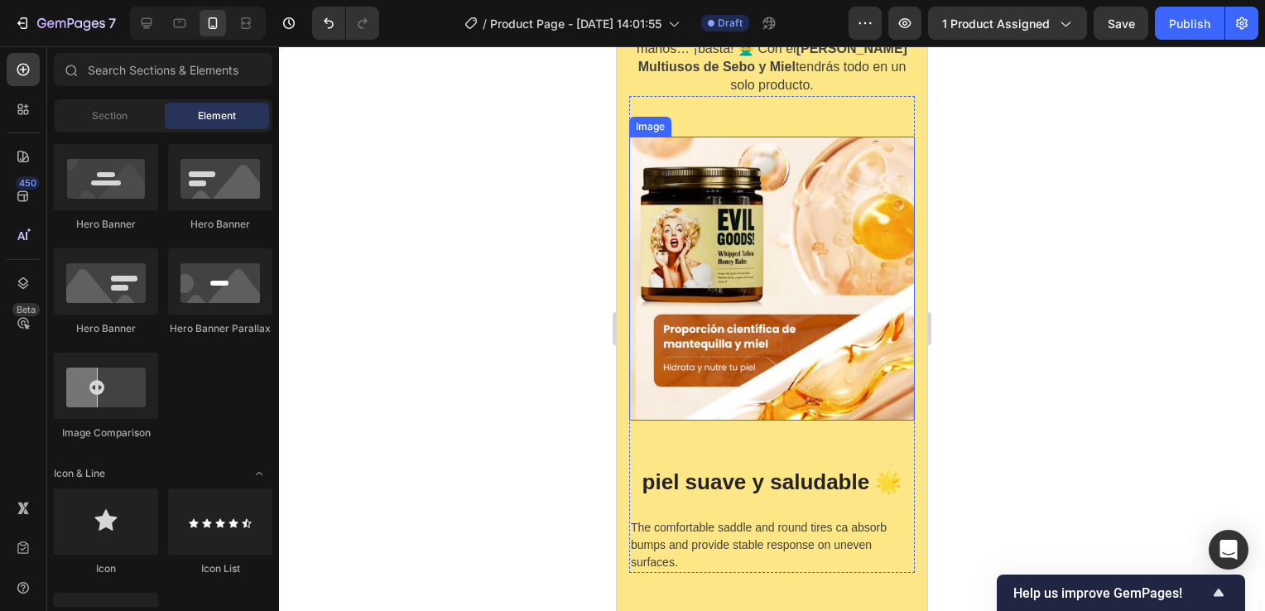
click at [757, 519] on p "The comfortable saddle and round tires ca absorb bumps and provide stable respo…" at bounding box center [772, 545] width 282 height 52
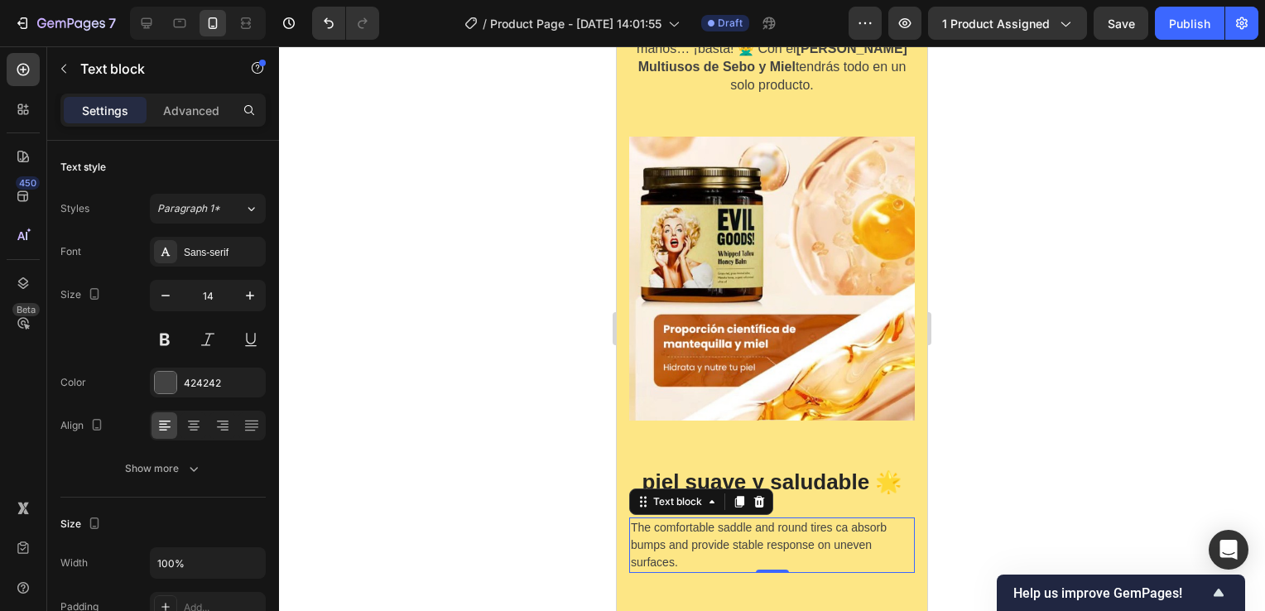
scroll to position [6045, 0]
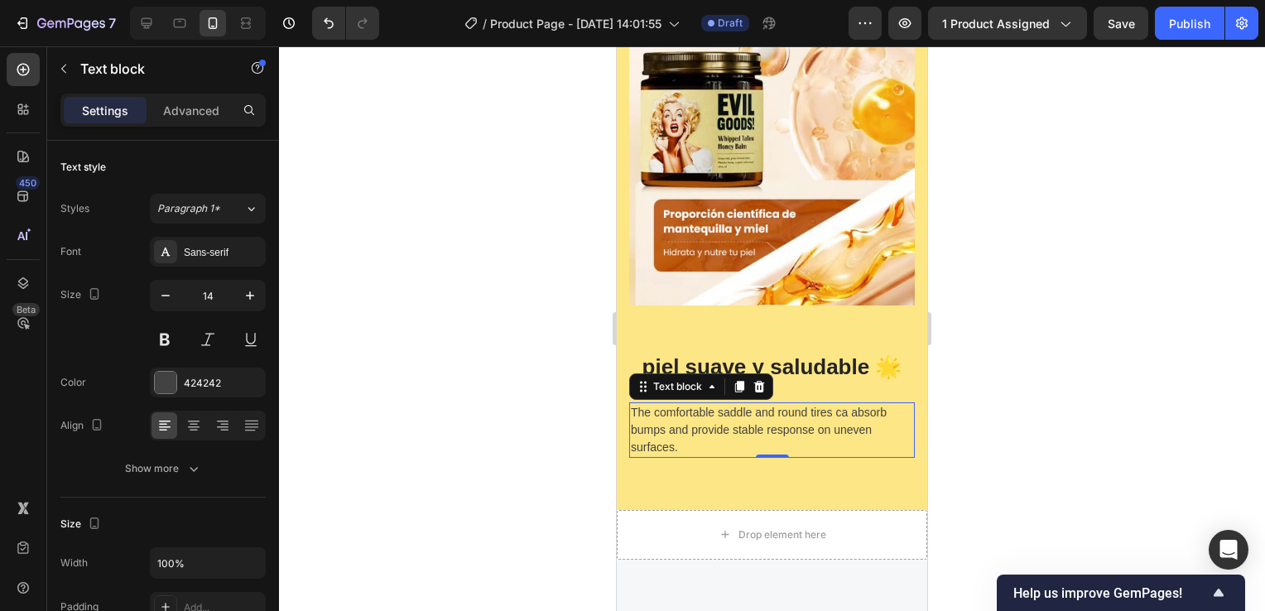
click at [689, 423] on p "The comfortable saddle and round tires ca absorb bumps and provide stable respo…" at bounding box center [772, 430] width 282 height 52
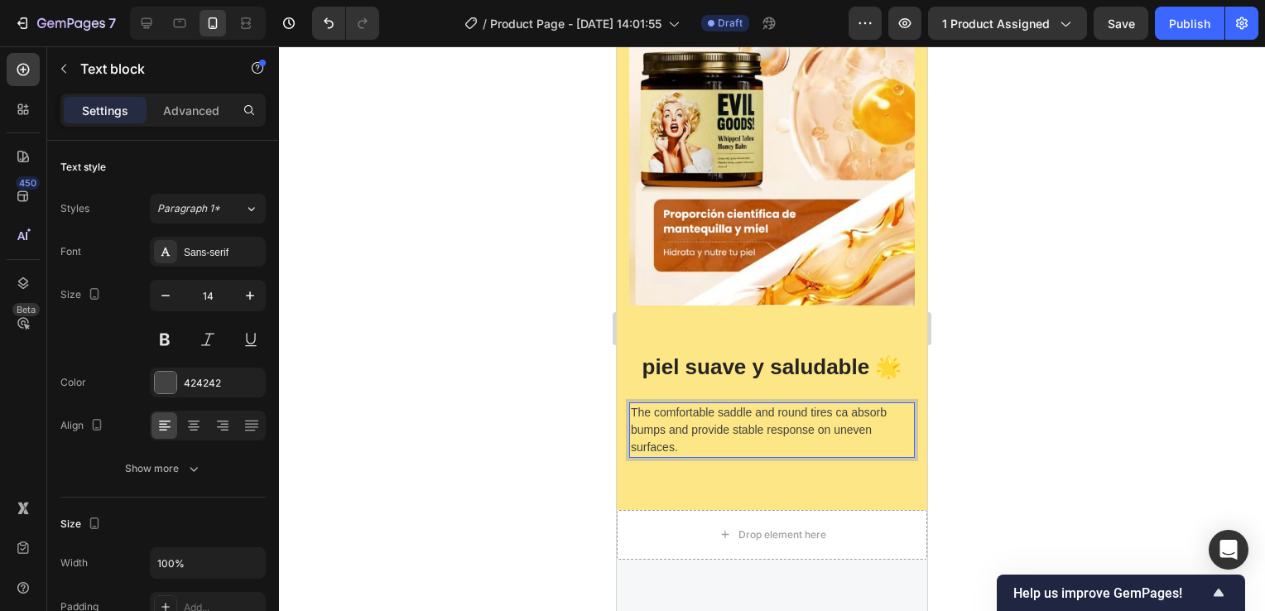
click at [688, 419] on p "The comfortable saddle and round tires ca absorb bumps and provide stable respo…" at bounding box center [772, 430] width 282 height 52
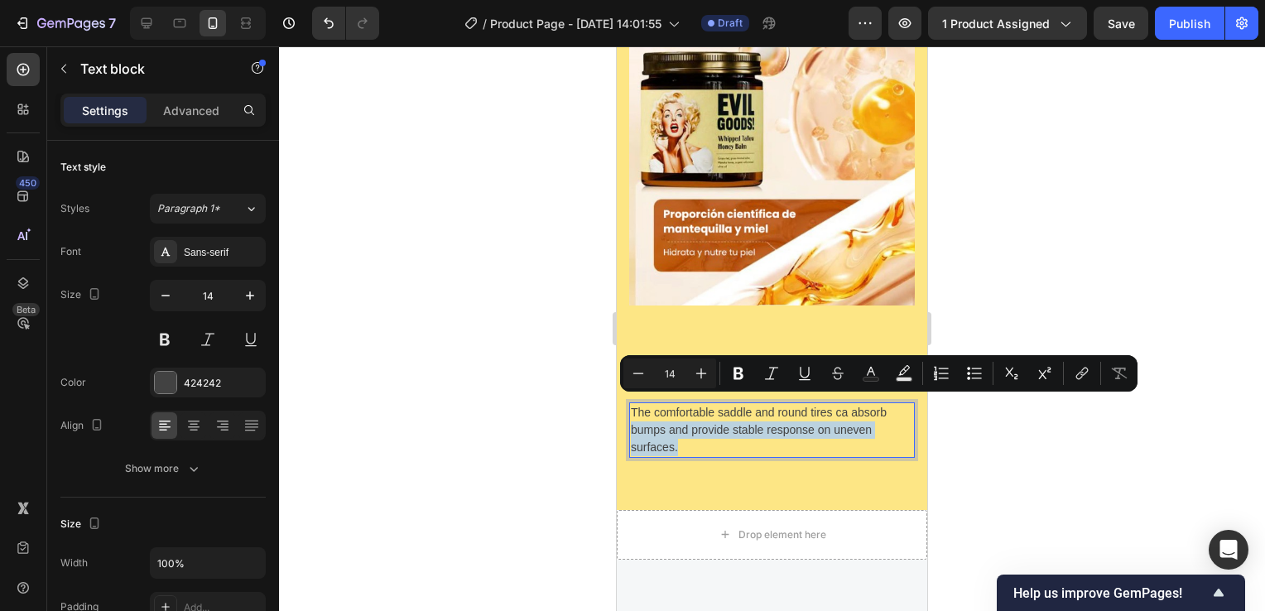
click at [688, 419] on p "The comfortable saddle and round tires ca absorb bumps and provide stable respo…" at bounding box center [772, 430] width 282 height 52
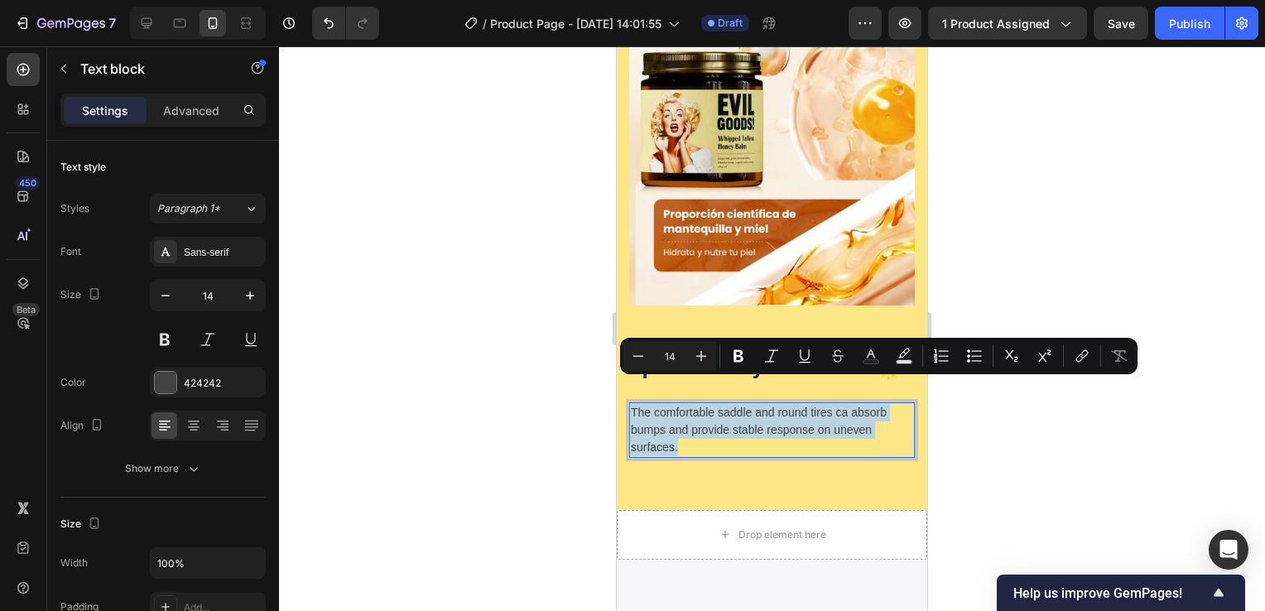
drag, startPoint x: 692, startPoint y: 420, endPoint x: 630, endPoint y: 388, distance: 69.6
click at [631, 404] on p "The comfortable saddle and round tires ca absorb bumps and provide stable respo…" at bounding box center [772, 430] width 282 height 52
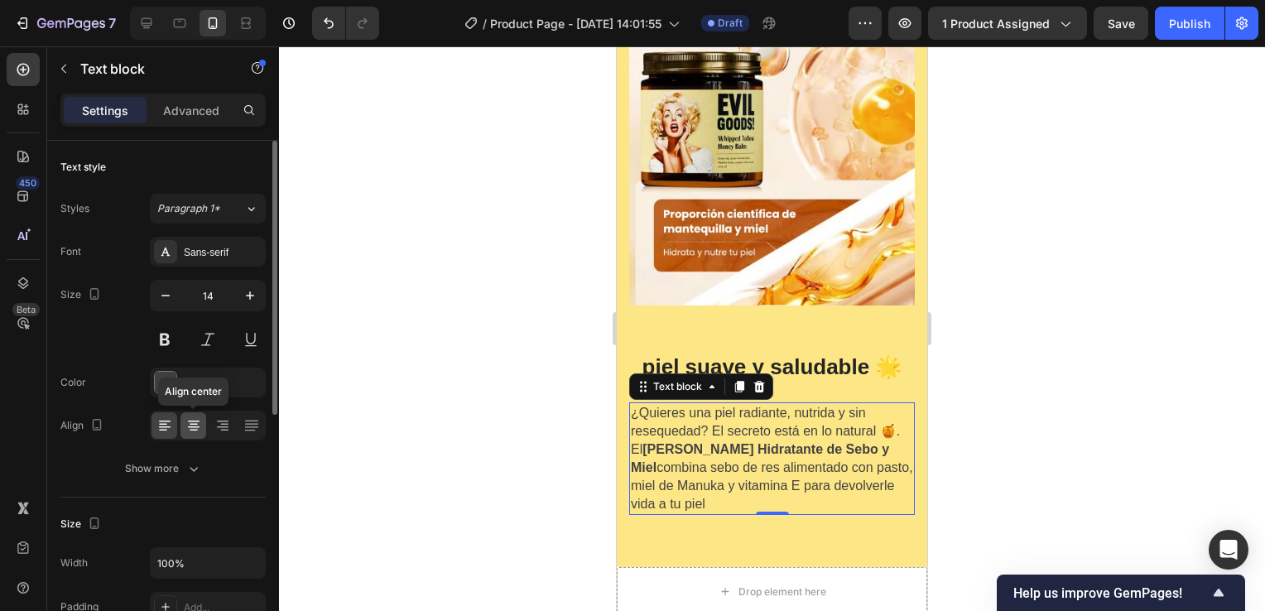
click at [198, 426] on icon at bounding box center [194, 427] width 12 height 2
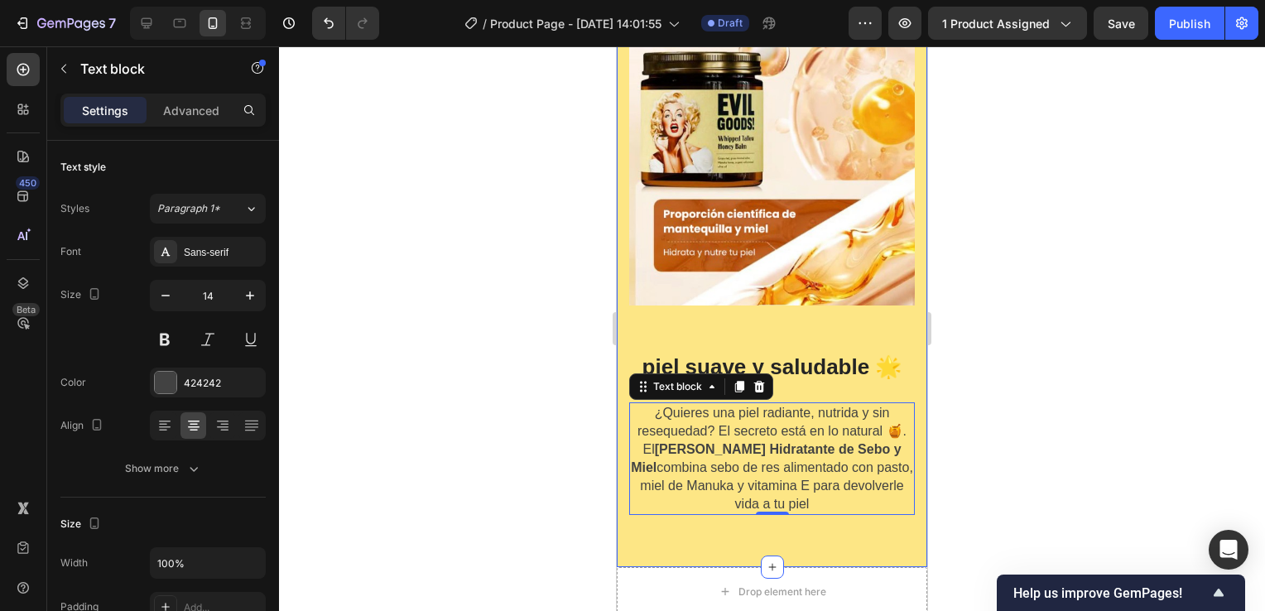
click at [792, 525] on div "Image ⁠⁠⁠⁠⁠⁠⁠ muchos productos y poco espacio? Heading Tu baño está lleno de fr…" at bounding box center [772, 34] width 311 height 1067
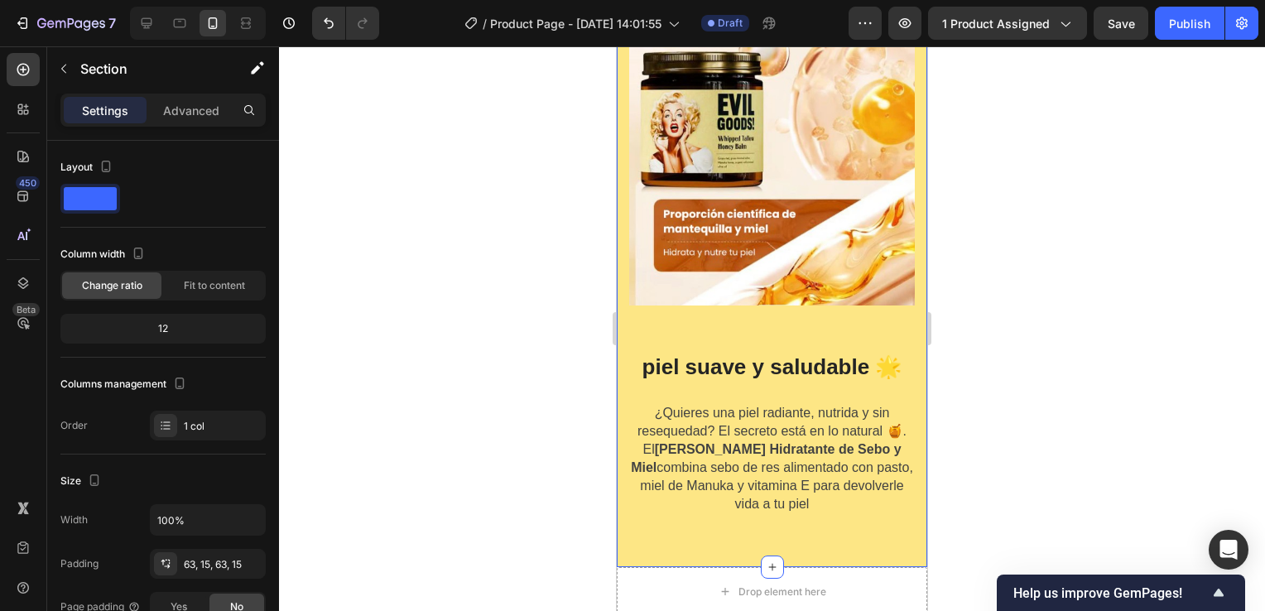
scroll to position [6294, 0]
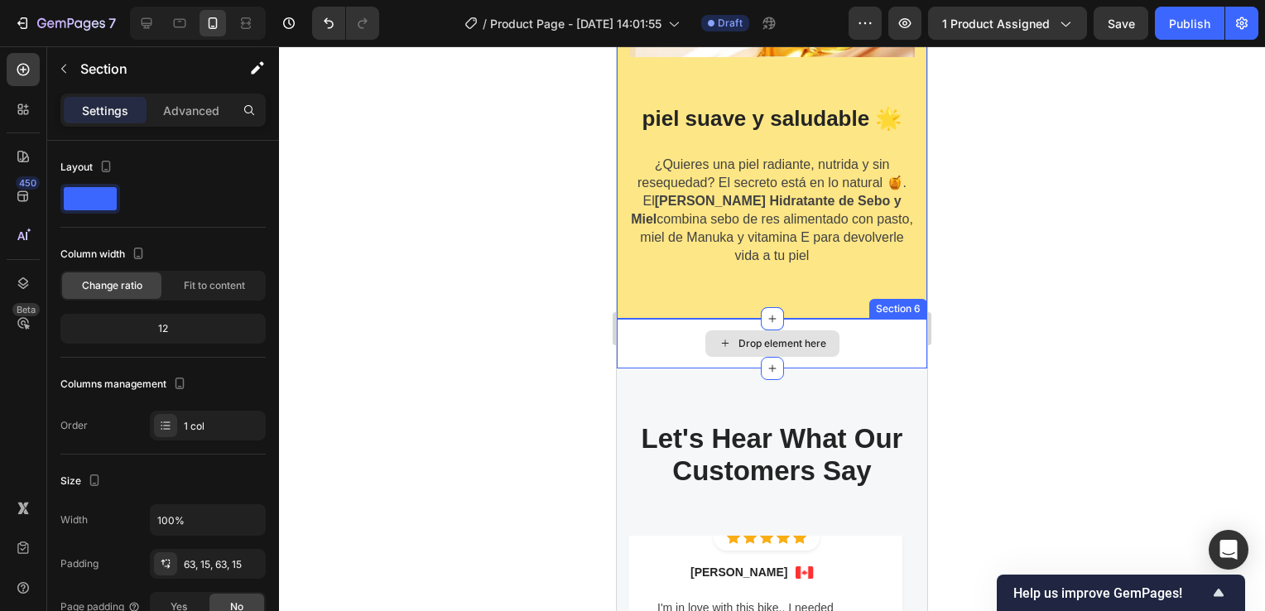
click at [894, 319] on div "Drop element here" at bounding box center [772, 344] width 311 height 50
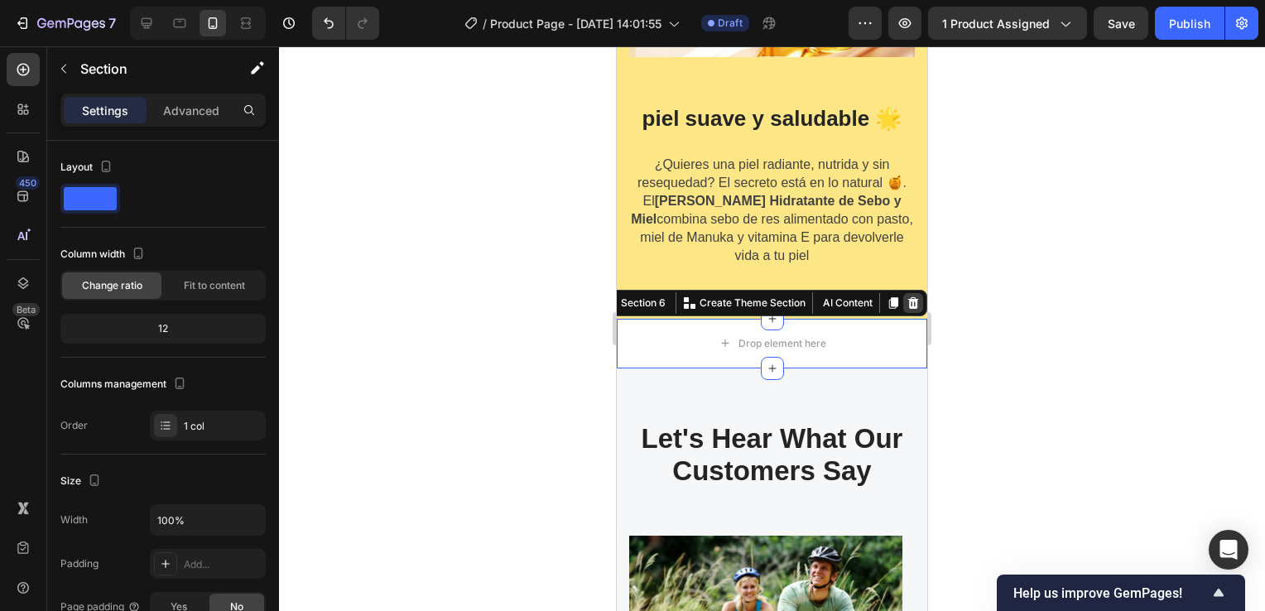
click at [908, 297] on icon at bounding box center [913, 303] width 11 height 12
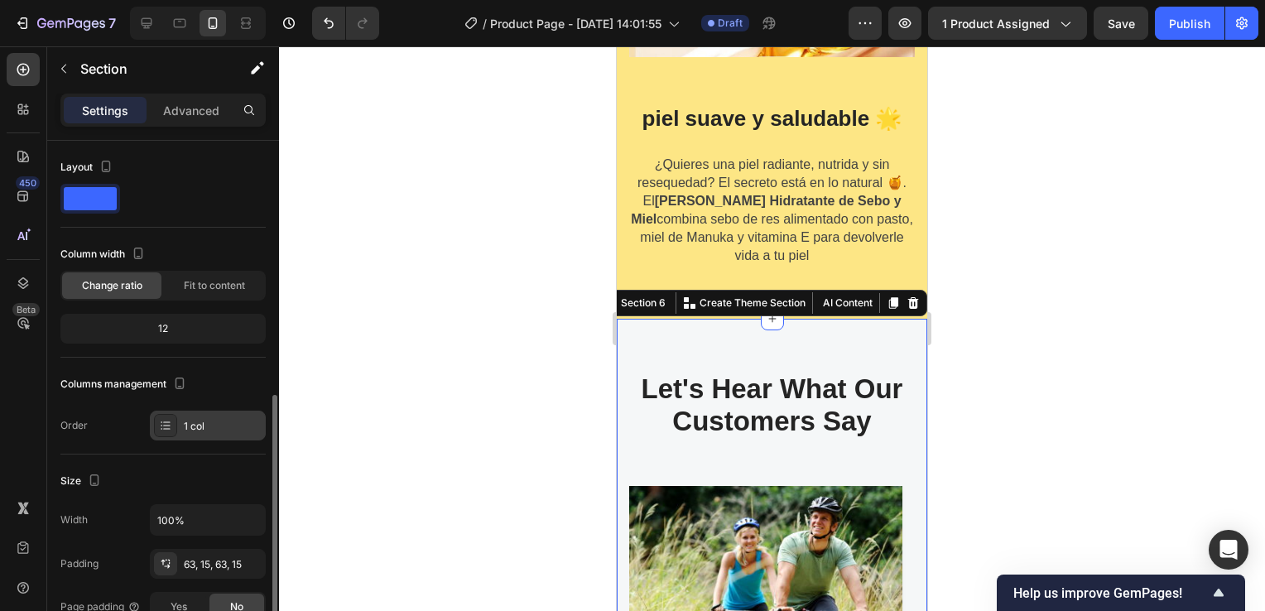
scroll to position [166, 0]
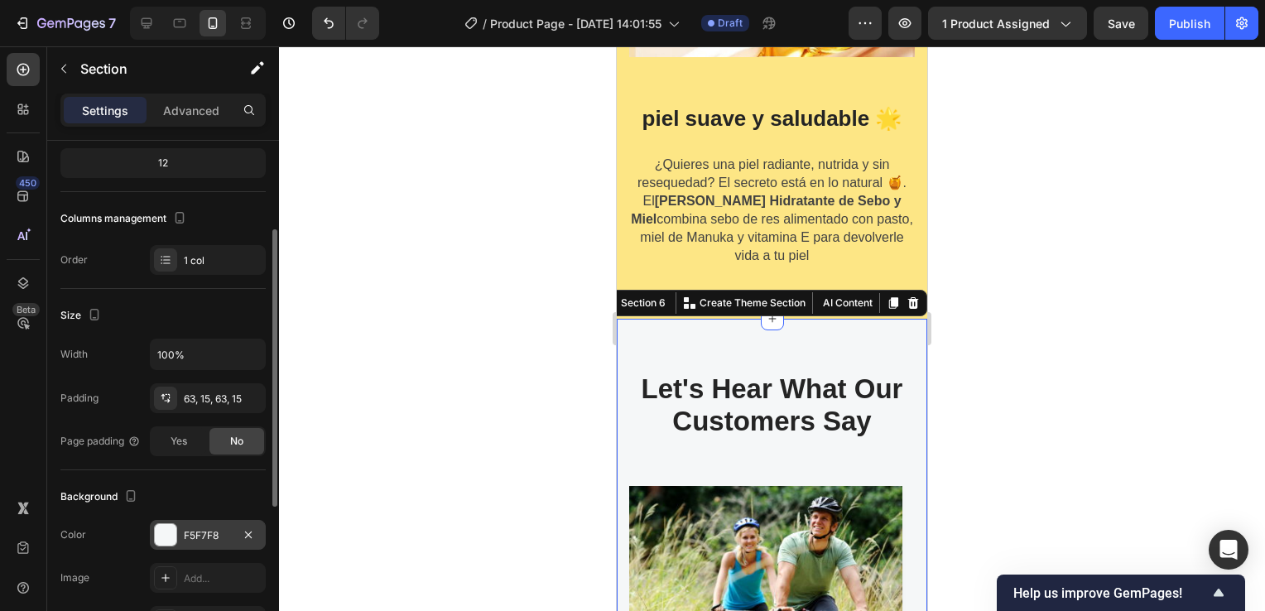
click at [226, 530] on div "F5F7F8" at bounding box center [208, 535] width 48 height 15
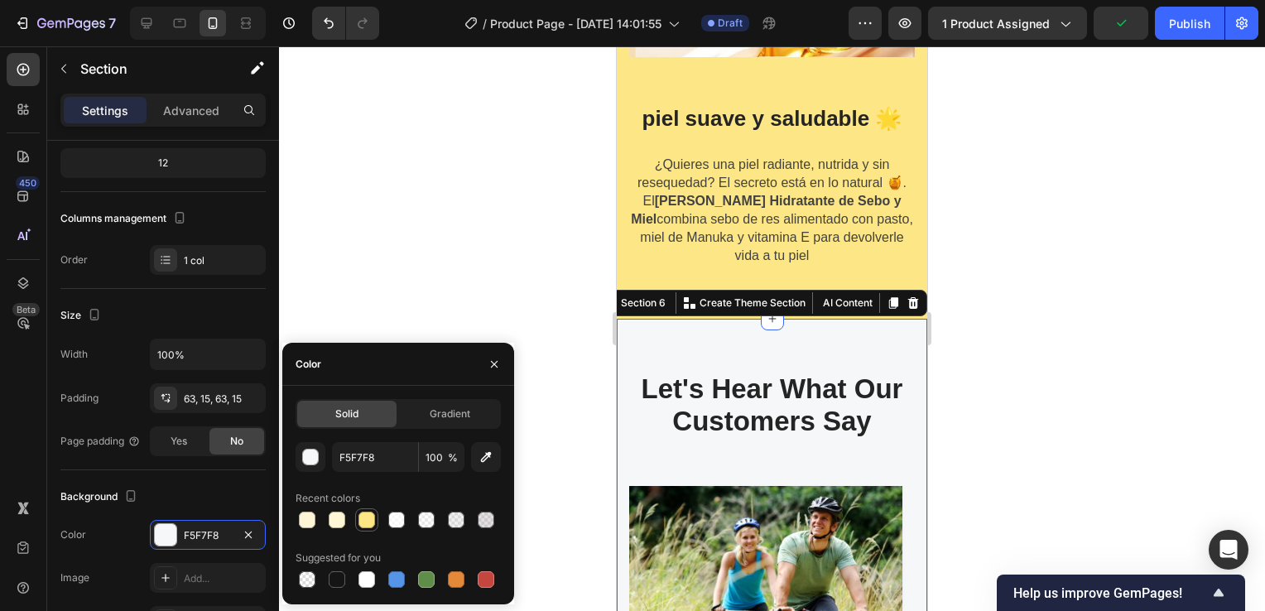
click at [377, 521] on div at bounding box center [366, 519] width 23 height 23
type input "FDE685"
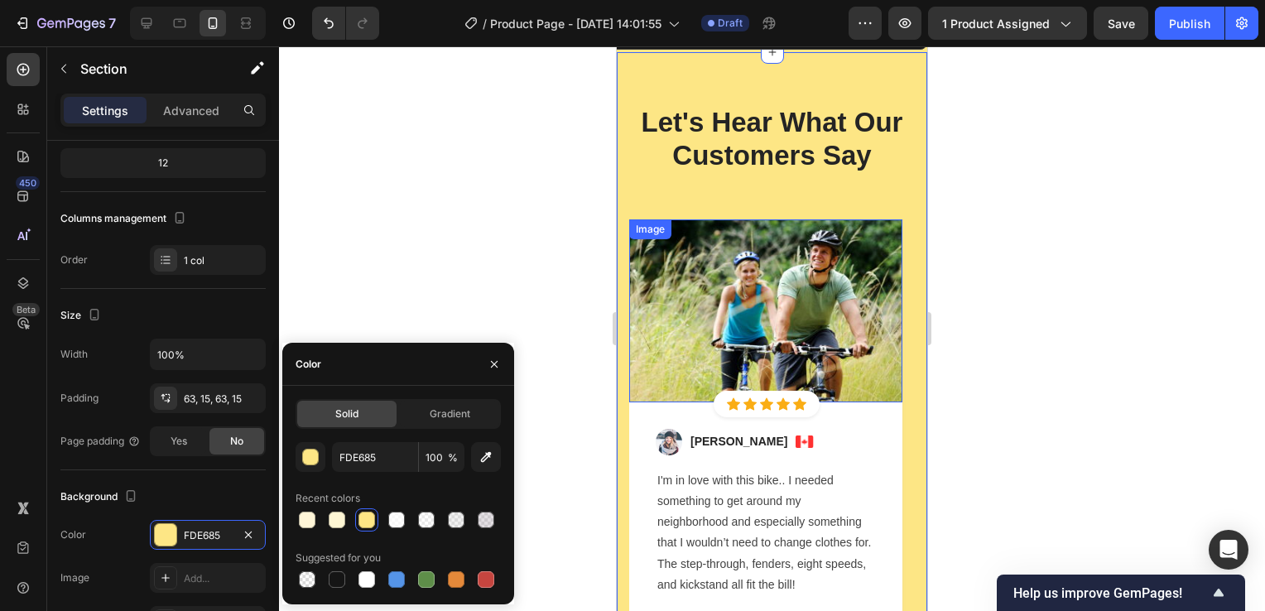
scroll to position [6542, 0]
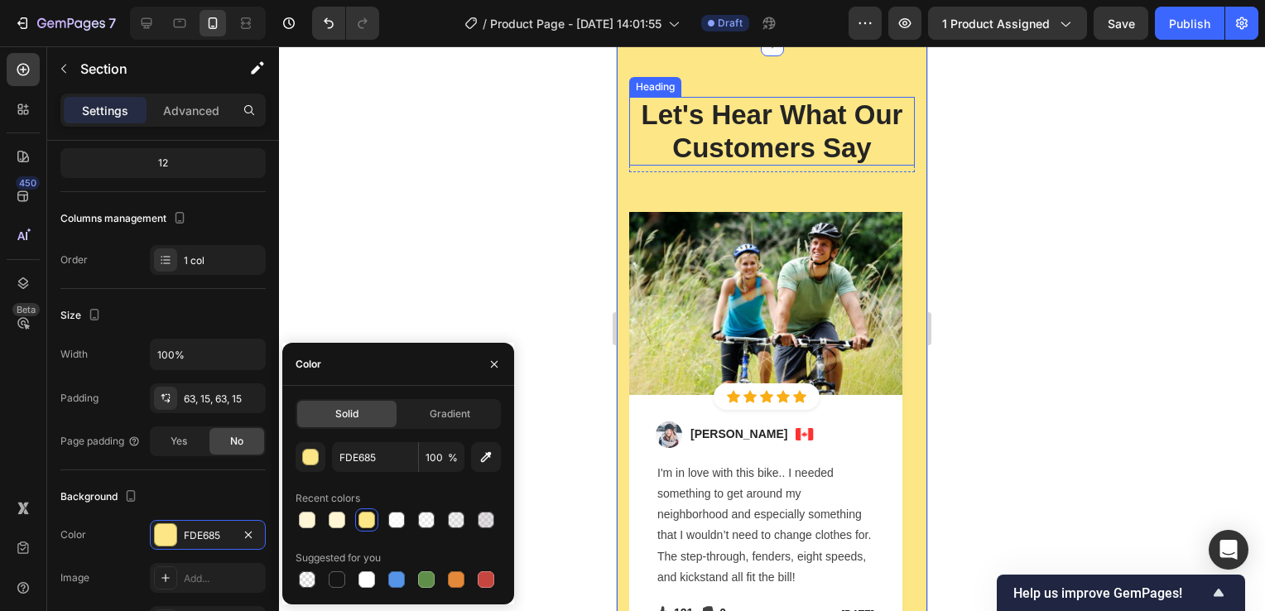
click at [777, 130] on p "Let's Hear What Our Customers Say" at bounding box center [772, 131] width 282 height 65
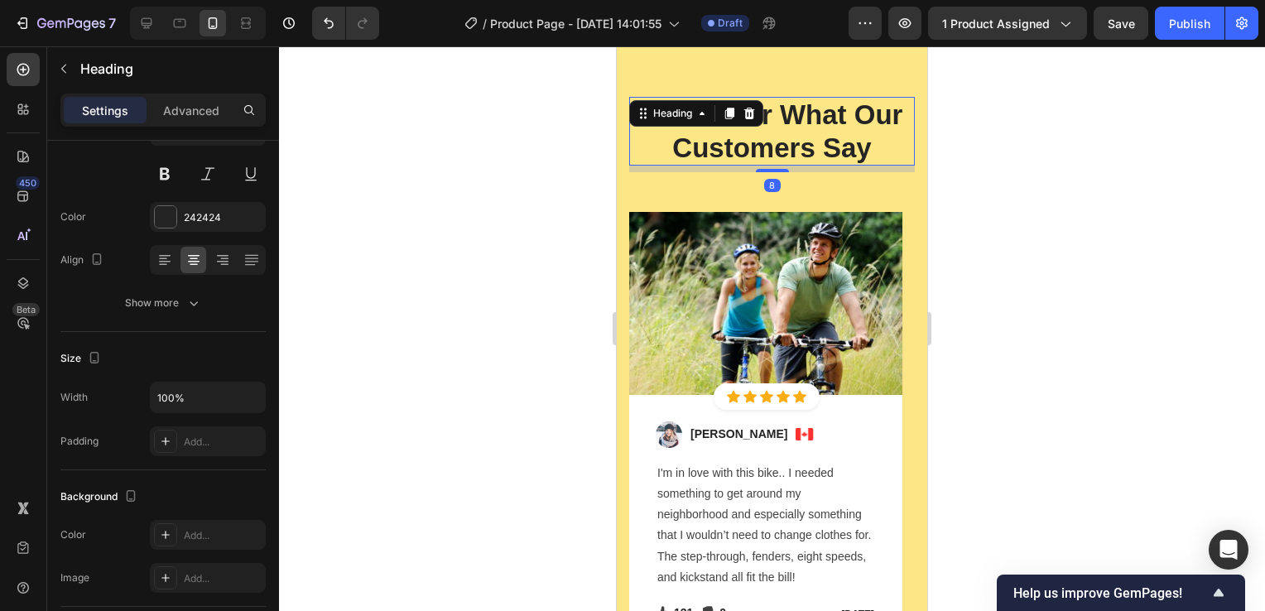
scroll to position [0, 0]
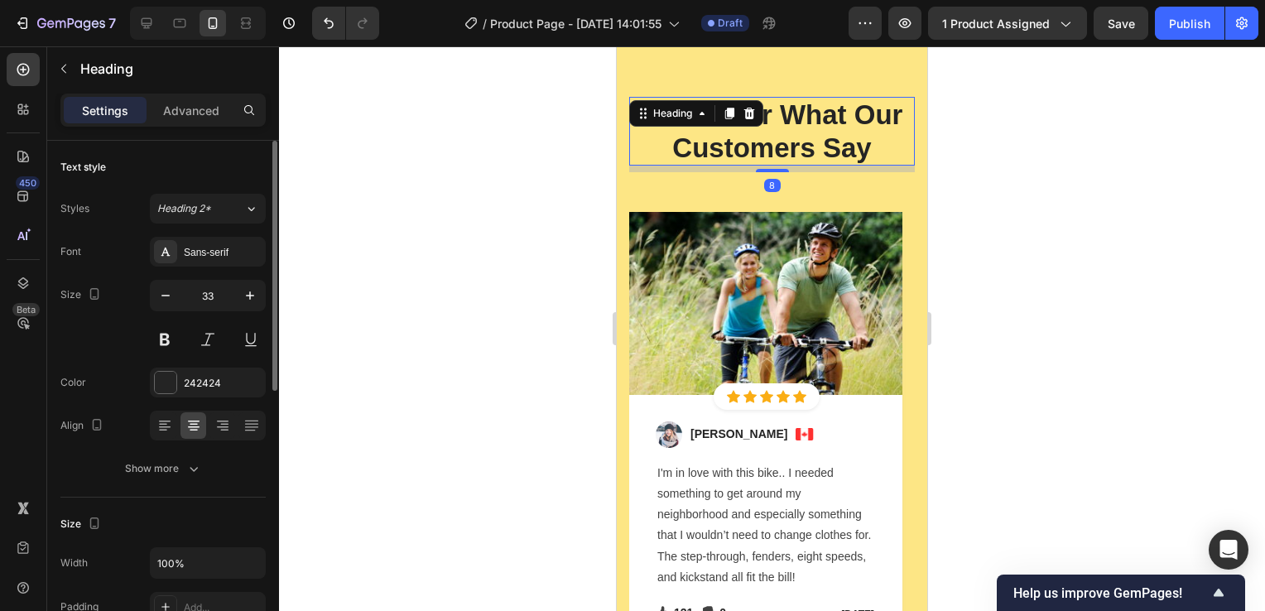
click at [789, 143] on p "Let's Hear What Our Customers Say" at bounding box center [772, 131] width 282 height 65
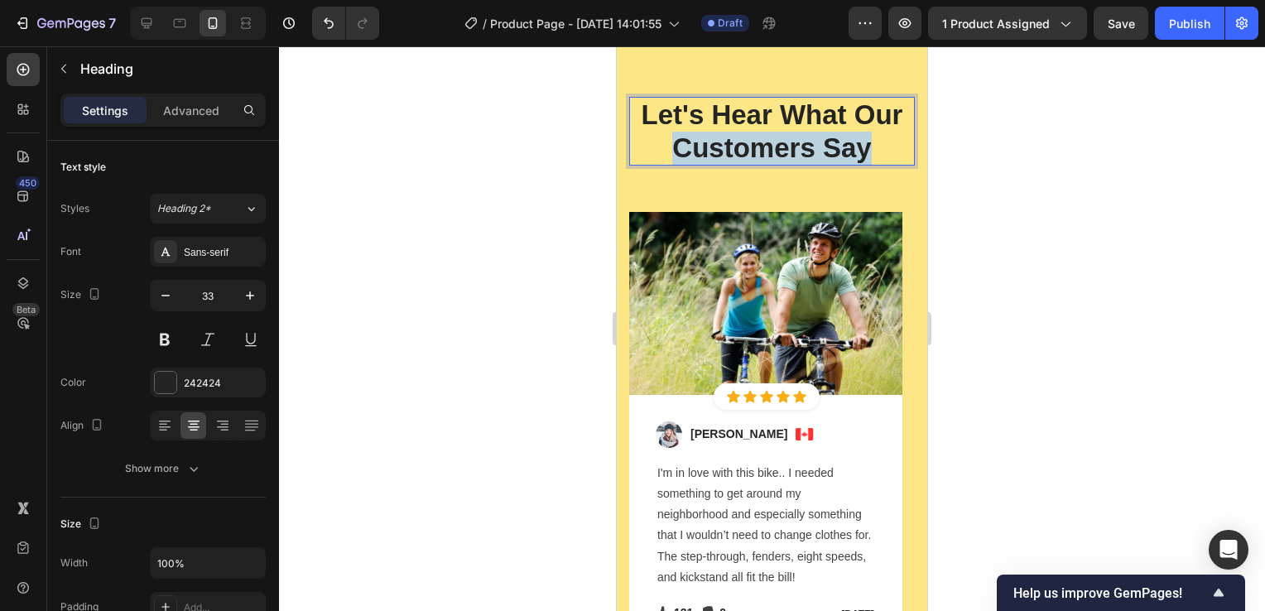
click at [789, 142] on p "Let's Hear What Our Customers Say" at bounding box center [772, 131] width 282 height 65
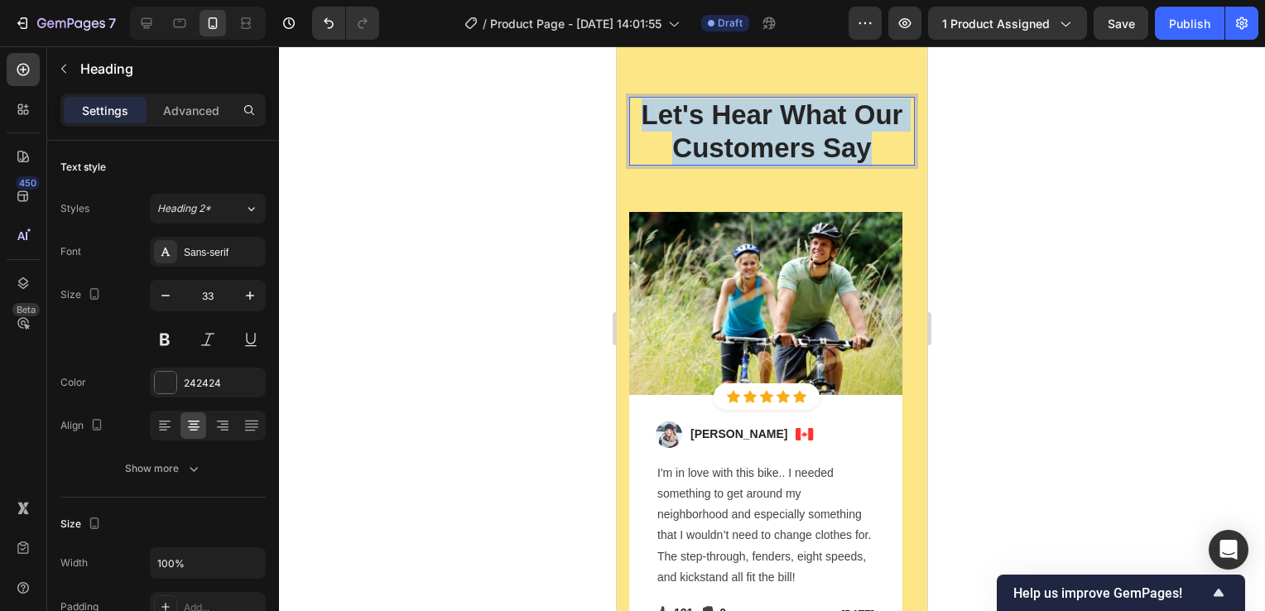
drag, startPoint x: 866, startPoint y: 147, endPoint x: 636, endPoint y: 121, distance: 231.6
click at [636, 121] on p "Let's Hear What Our Customers Say" at bounding box center [772, 131] width 282 height 65
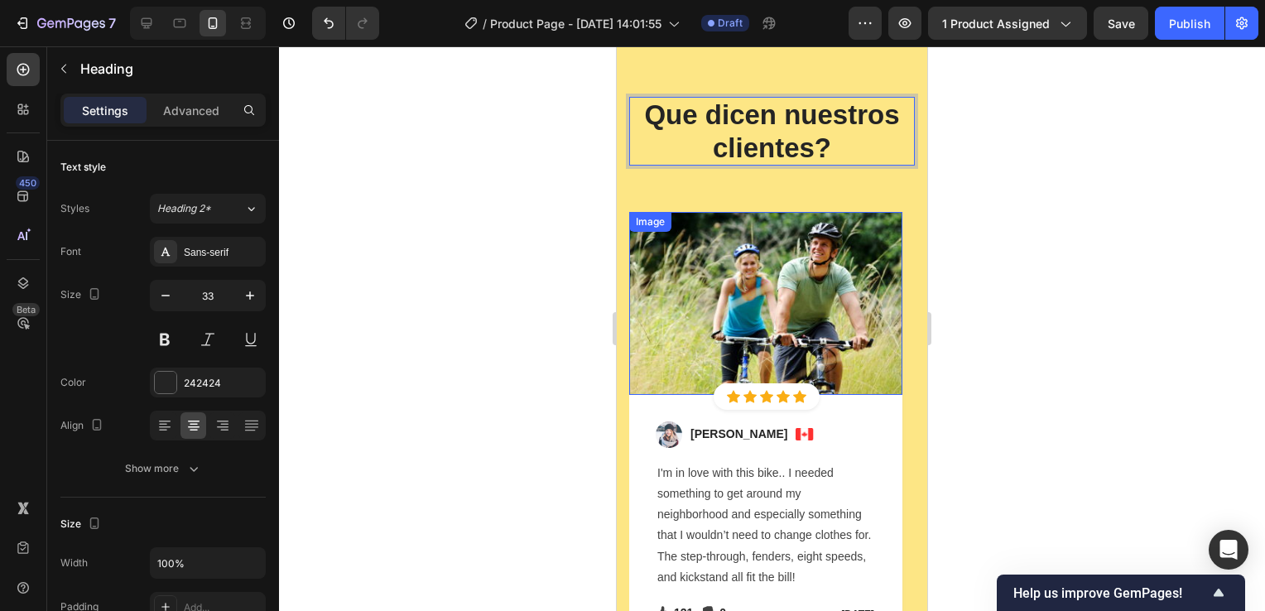
click at [806, 280] on img at bounding box center [765, 303] width 273 height 182
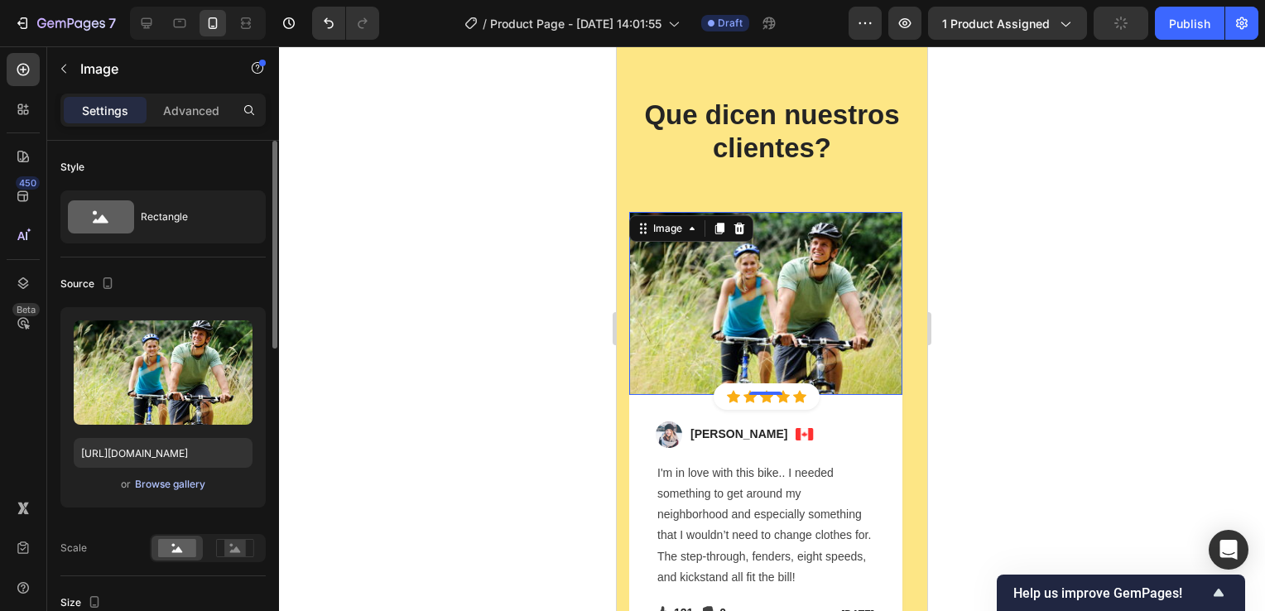
click at [185, 482] on div "Browse gallery" at bounding box center [170, 484] width 70 height 15
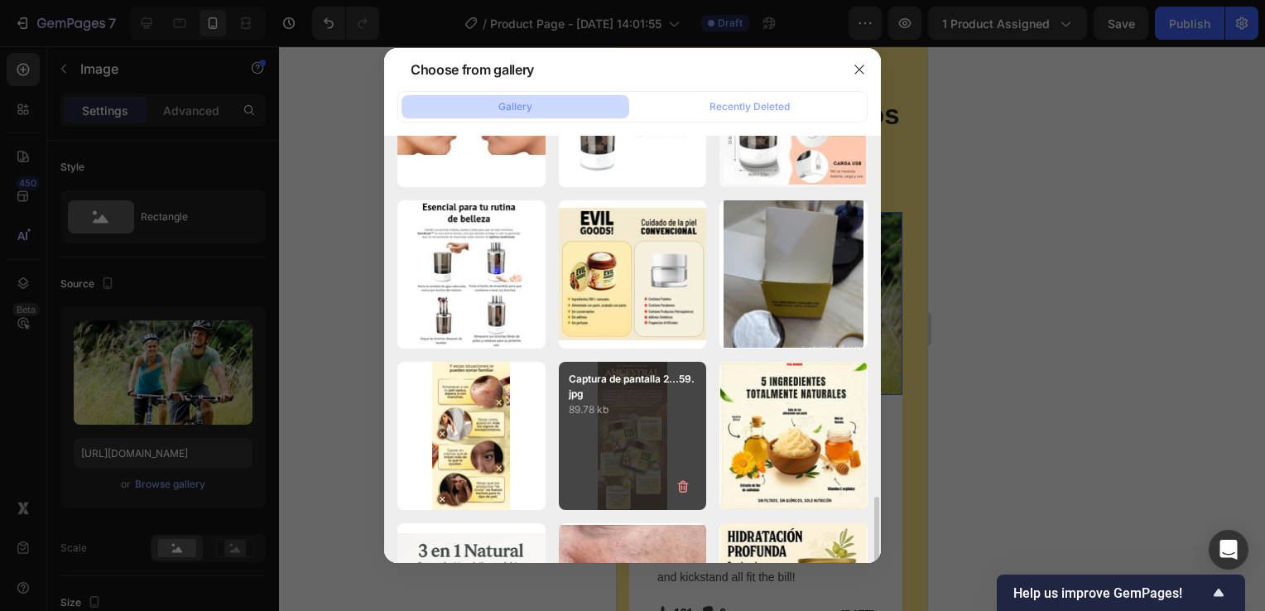
scroll to position [1159, 0]
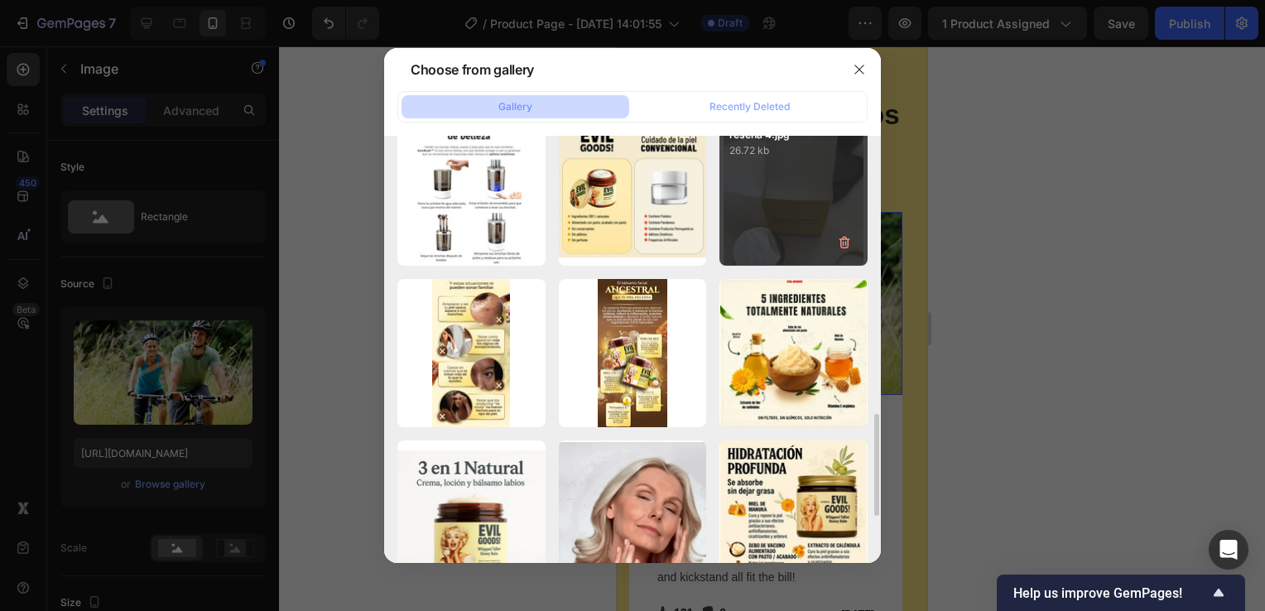
click at [782, 230] on div "reseña 4.jpg 26.72 kb" at bounding box center [794, 192] width 148 height 148
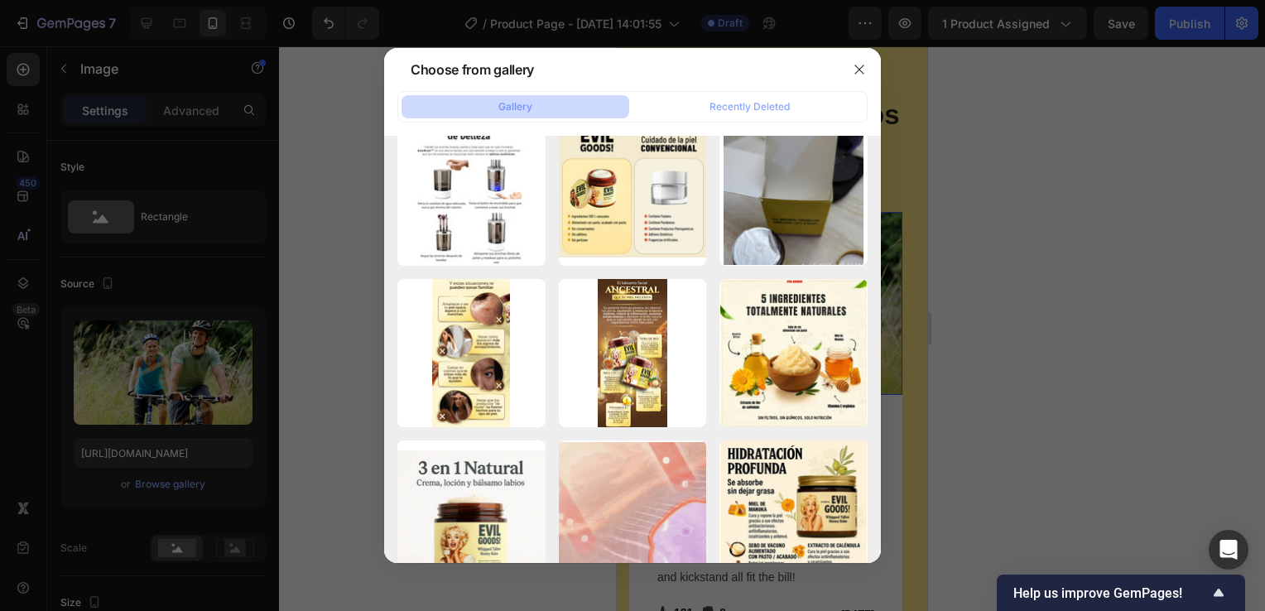
type input "https://cdn.shopify.com/s/files/1/0755/4170/9050/files/gempages_578252502063907…"
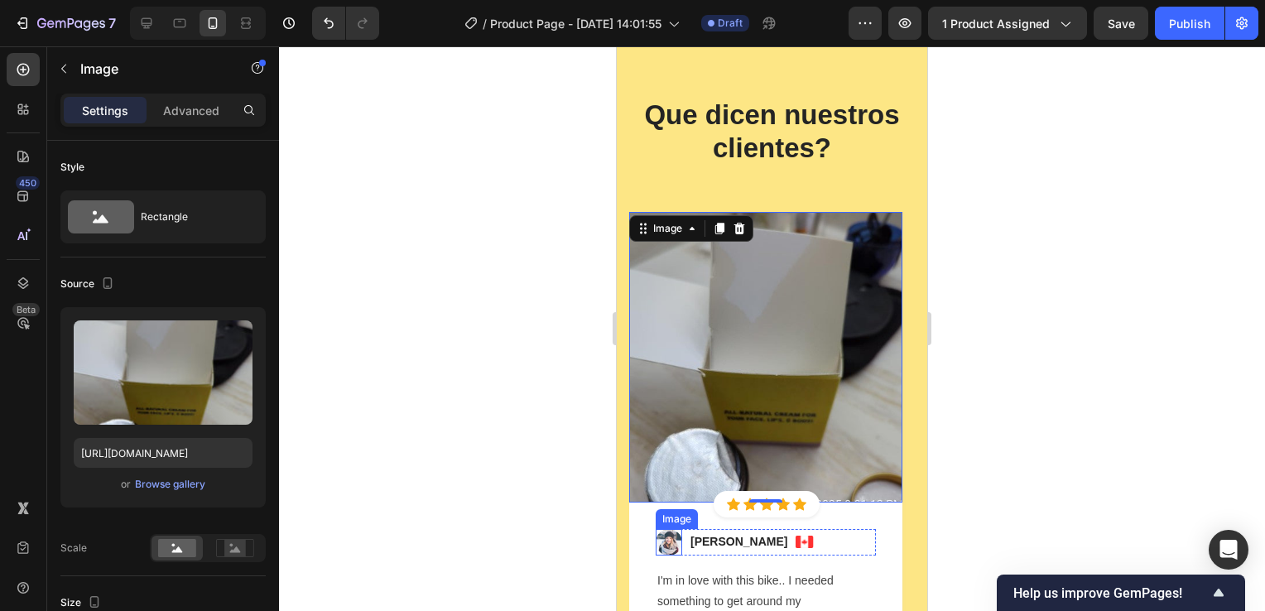
scroll to position [6708, 0]
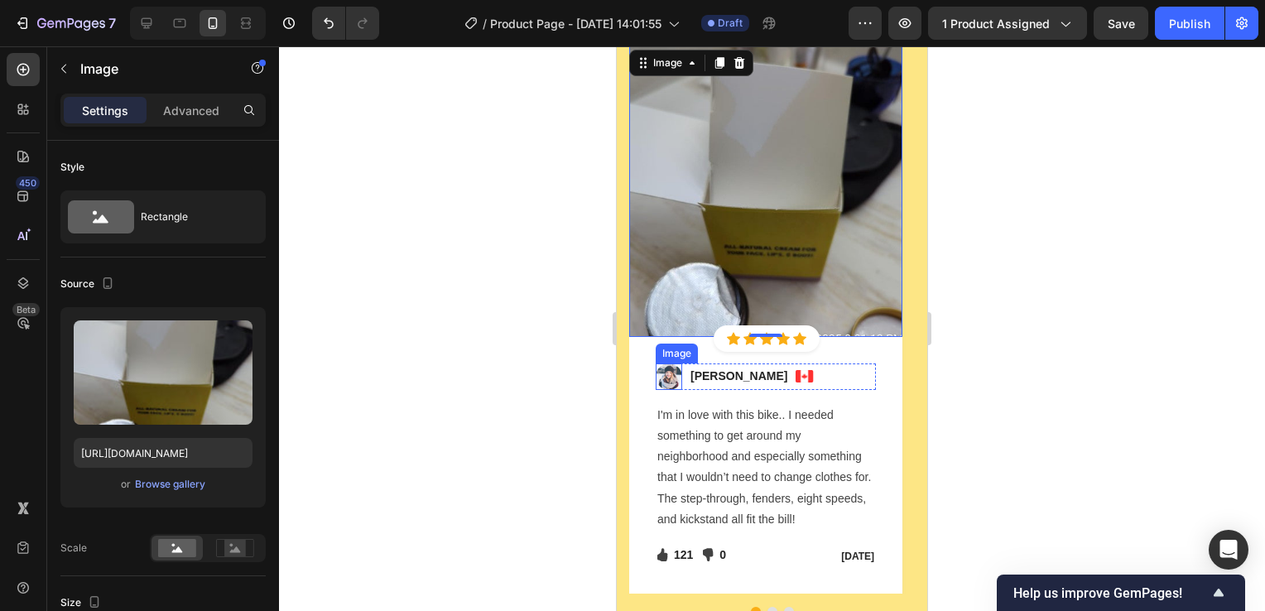
click at [677, 374] on img at bounding box center [669, 377] width 26 height 26
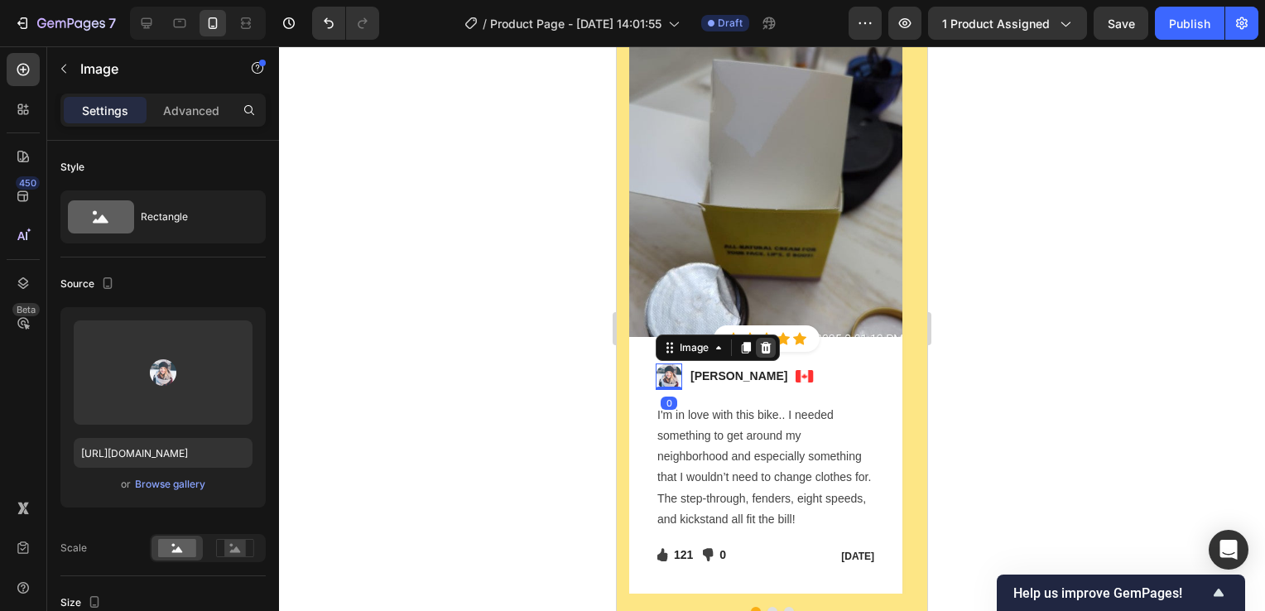
click at [764, 344] on icon at bounding box center [766, 348] width 11 height 12
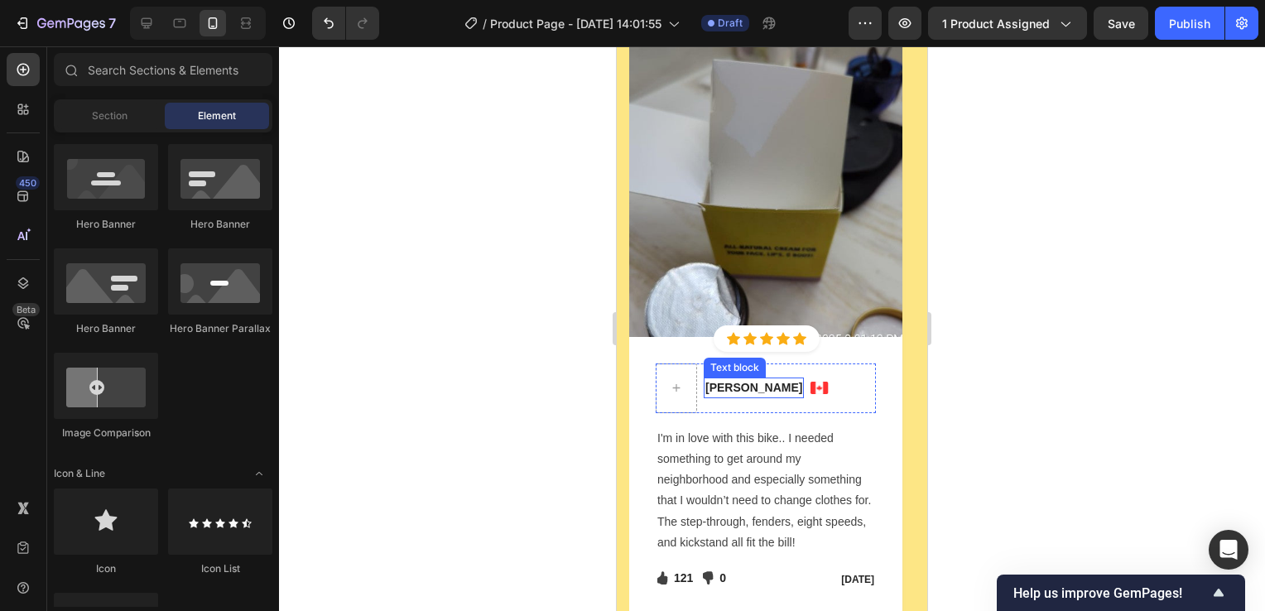
click at [739, 388] on p "Regina Moore" at bounding box center [754, 387] width 97 height 17
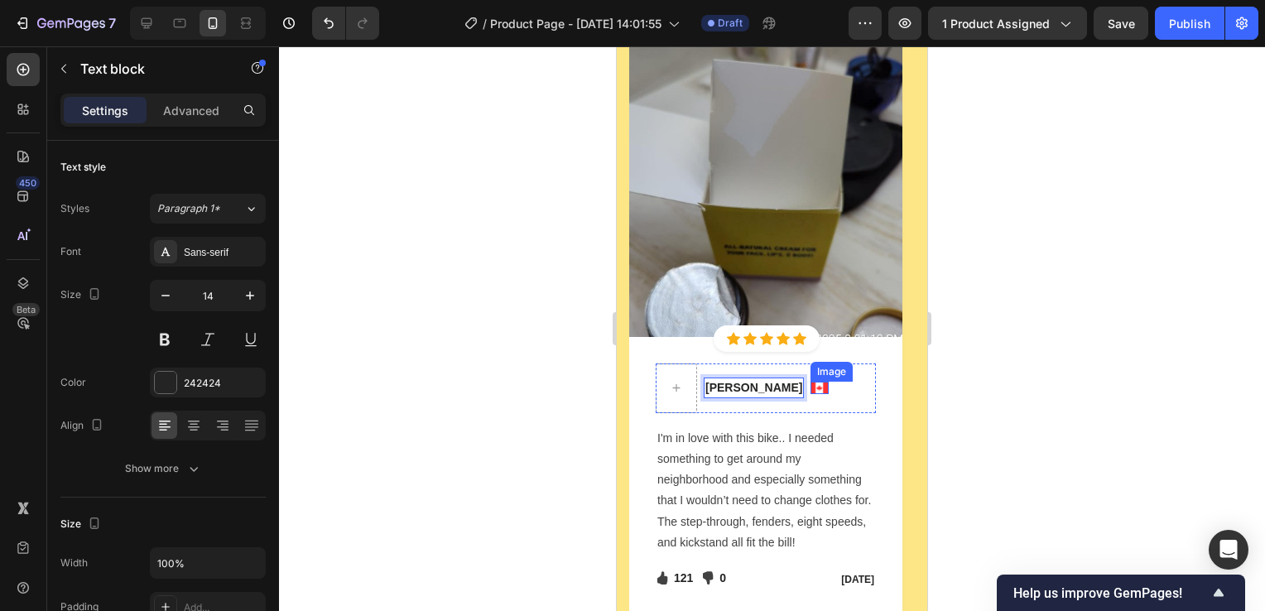
click at [812, 388] on img at bounding box center [820, 388] width 18 height 12
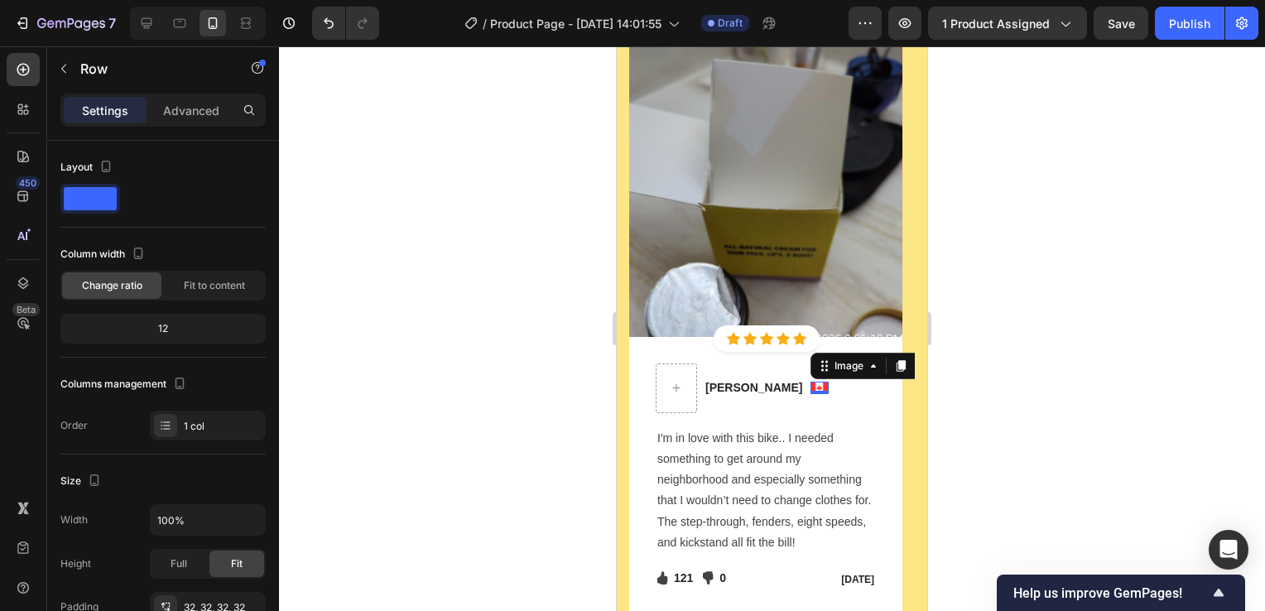
click at [838, 422] on div "Ximena Ozorio Text block Image 0 Row I'm in love with this bike.. I needed some…" at bounding box center [766, 478] width 220 height 228
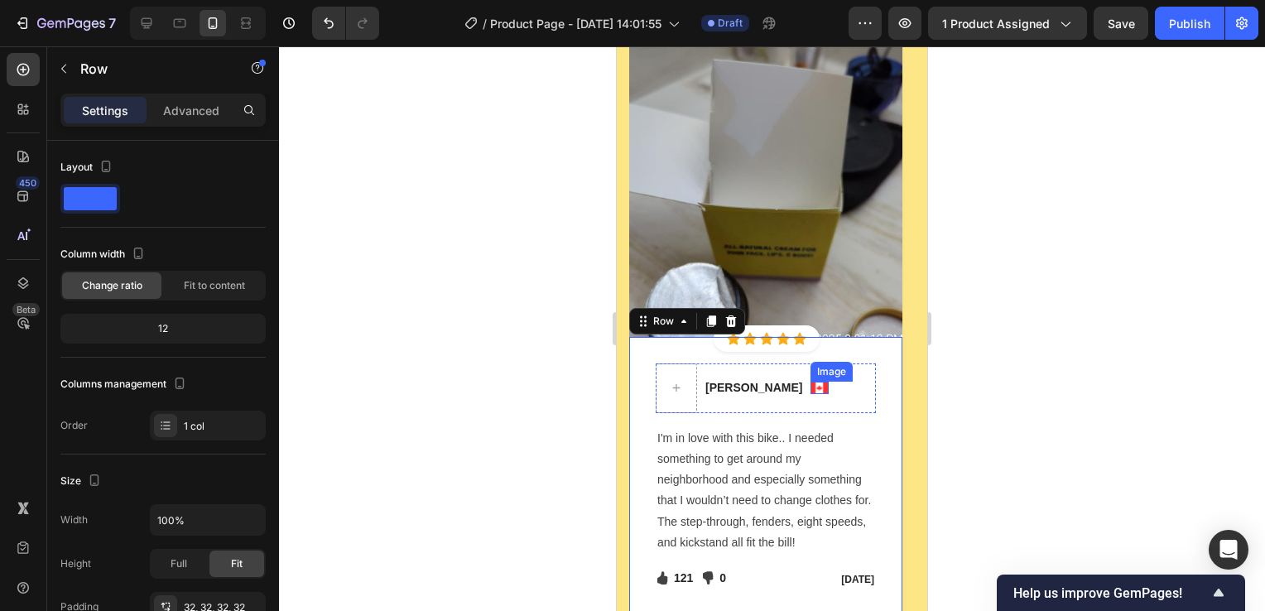
click at [811, 387] on img at bounding box center [820, 388] width 18 height 12
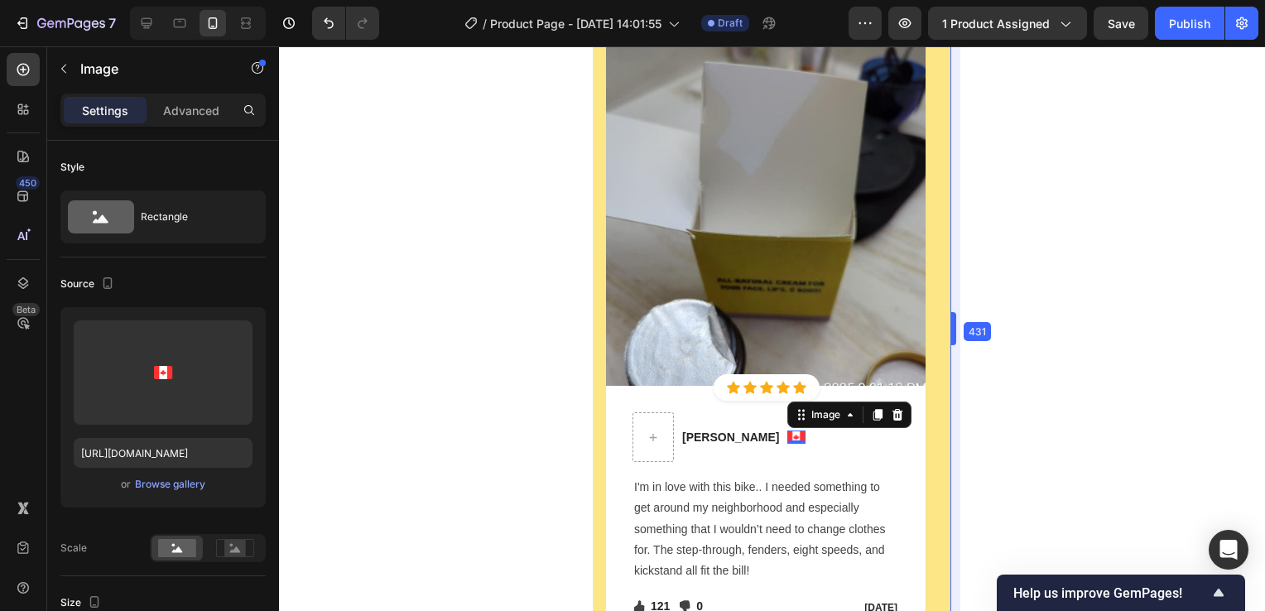
drag, startPoint x: 928, startPoint y: 334, endPoint x: 973, endPoint y: 336, distance: 44.8
click at [893, 414] on icon at bounding box center [898, 415] width 11 height 12
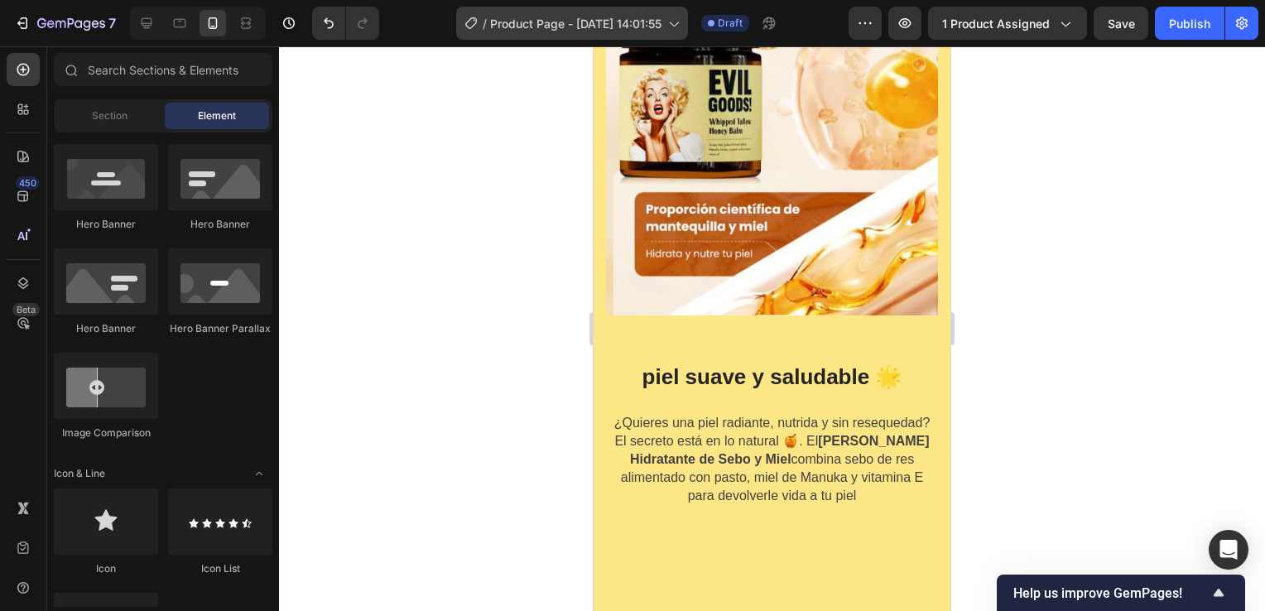
scroll to position [6128, 0]
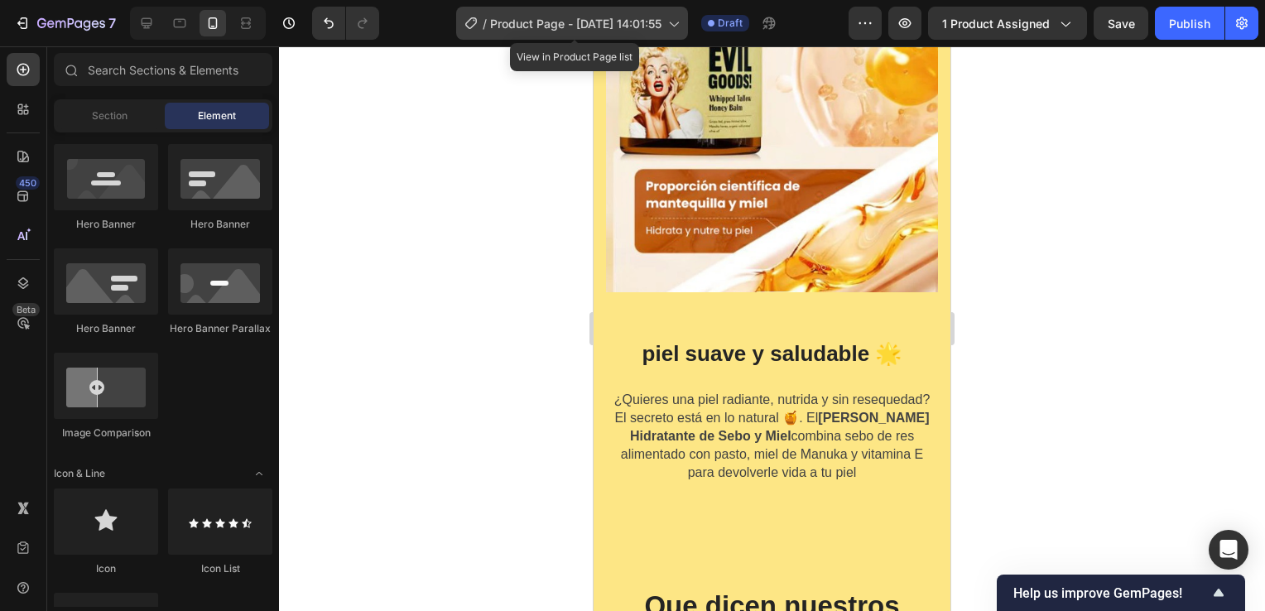
click at [674, 22] on icon at bounding box center [673, 23] width 17 height 17
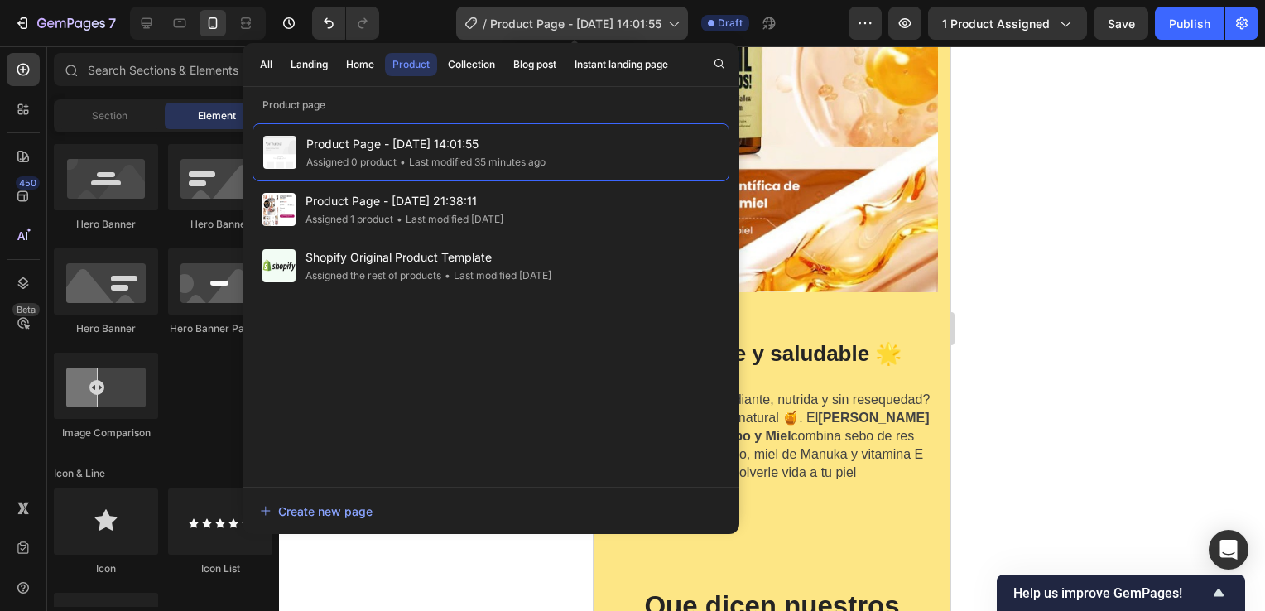
click at [674, 22] on icon at bounding box center [673, 24] width 9 height 5
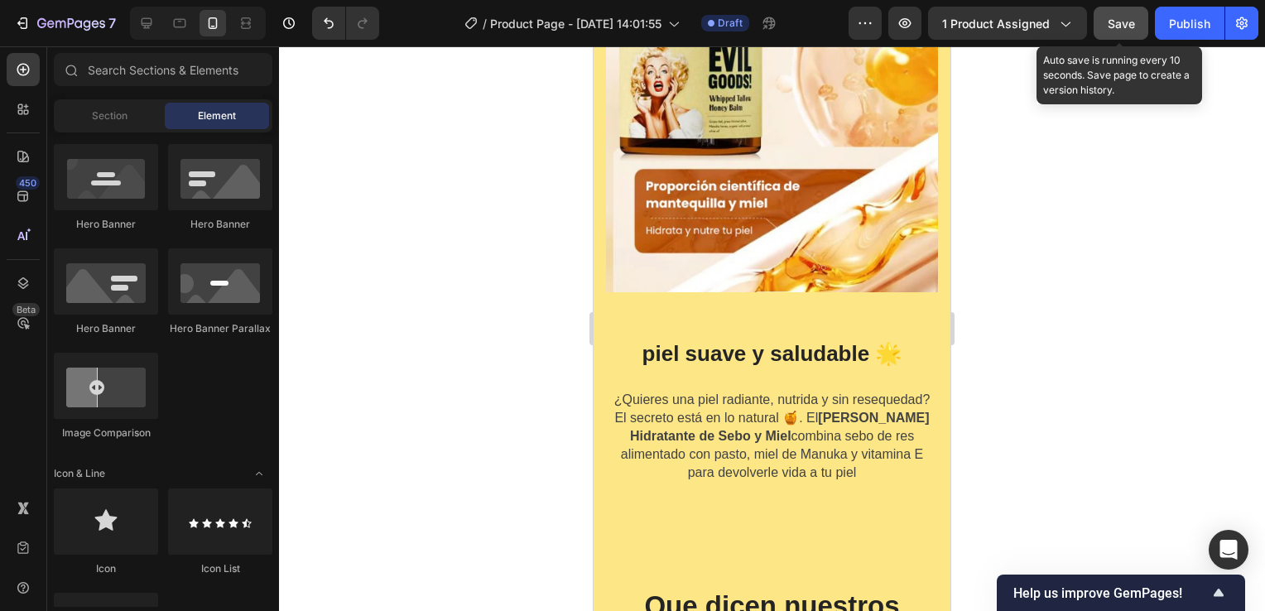
click at [1115, 26] on span "Save" at bounding box center [1121, 24] width 27 height 14
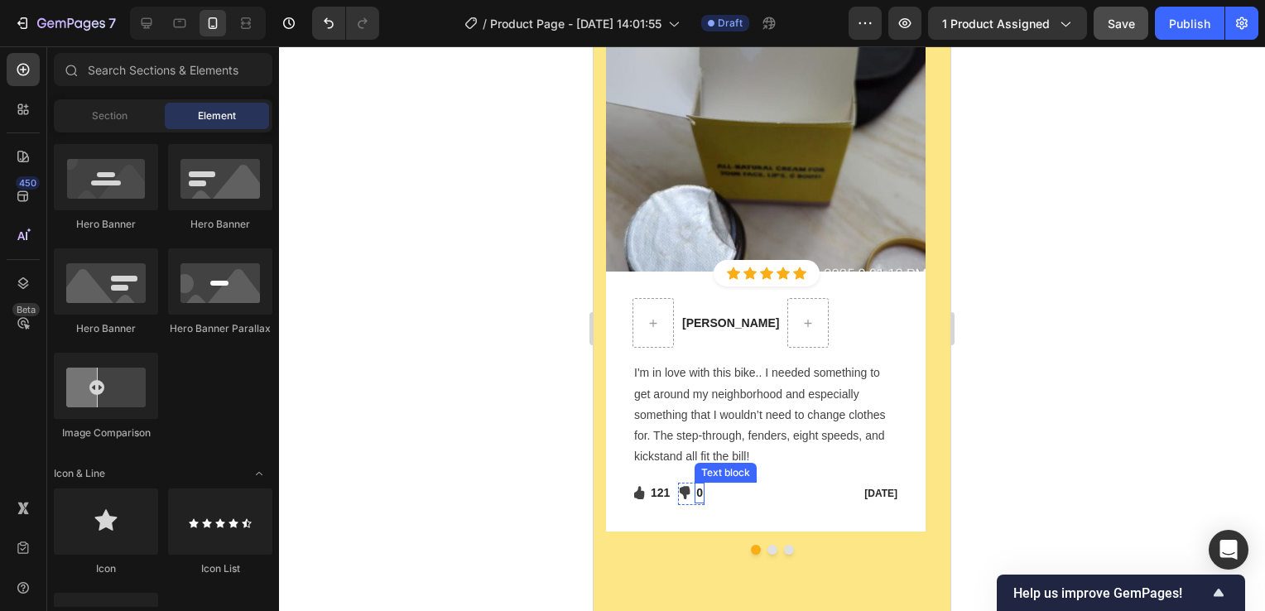
scroll to position [7039, 0]
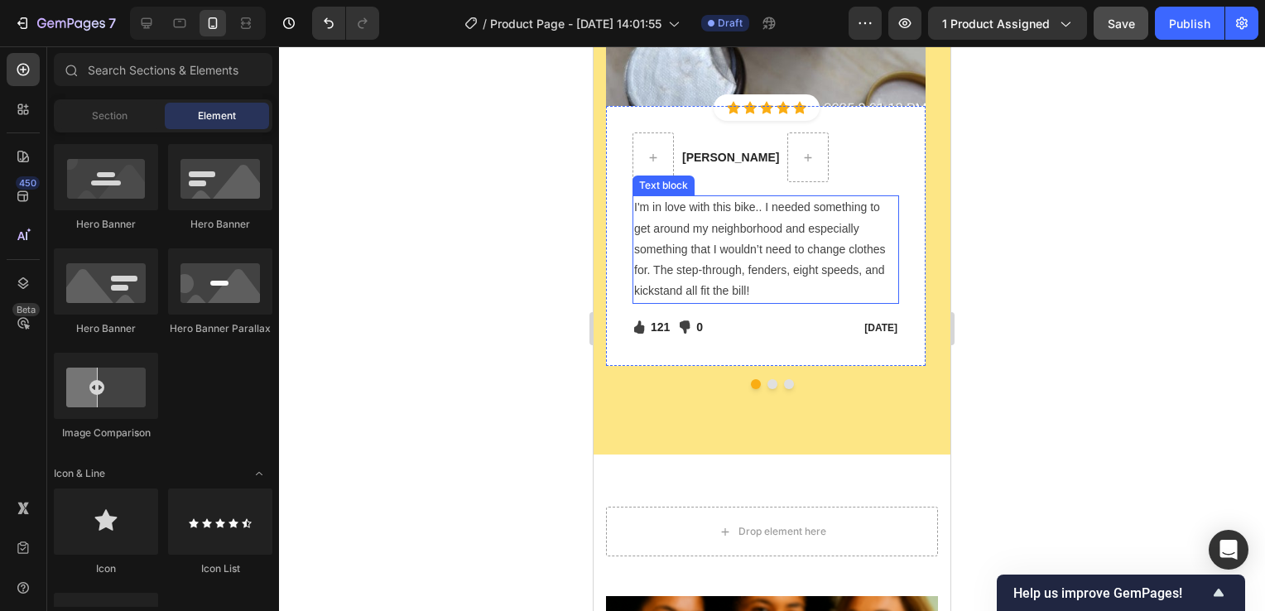
click at [725, 245] on p "I'm in love with this bike.. I needed something to get around my neighborhood a…" at bounding box center [765, 249] width 263 height 104
click at [725, 244] on p "I'm in love with this bike.. I needed something to get around my neighborhood a…" at bounding box center [765, 249] width 263 height 104
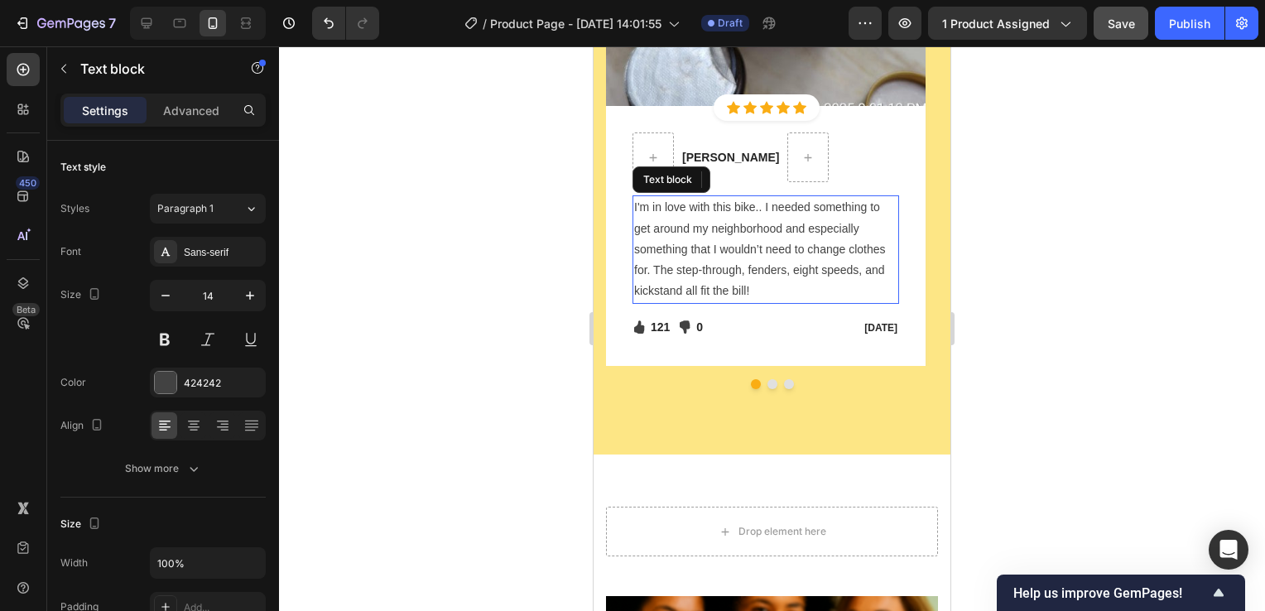
click at [725, 244] on p "I'm in love with this bike.. I needed something to get around my neighborhood a…" at bounding box center [765, 249] width 263 height 104
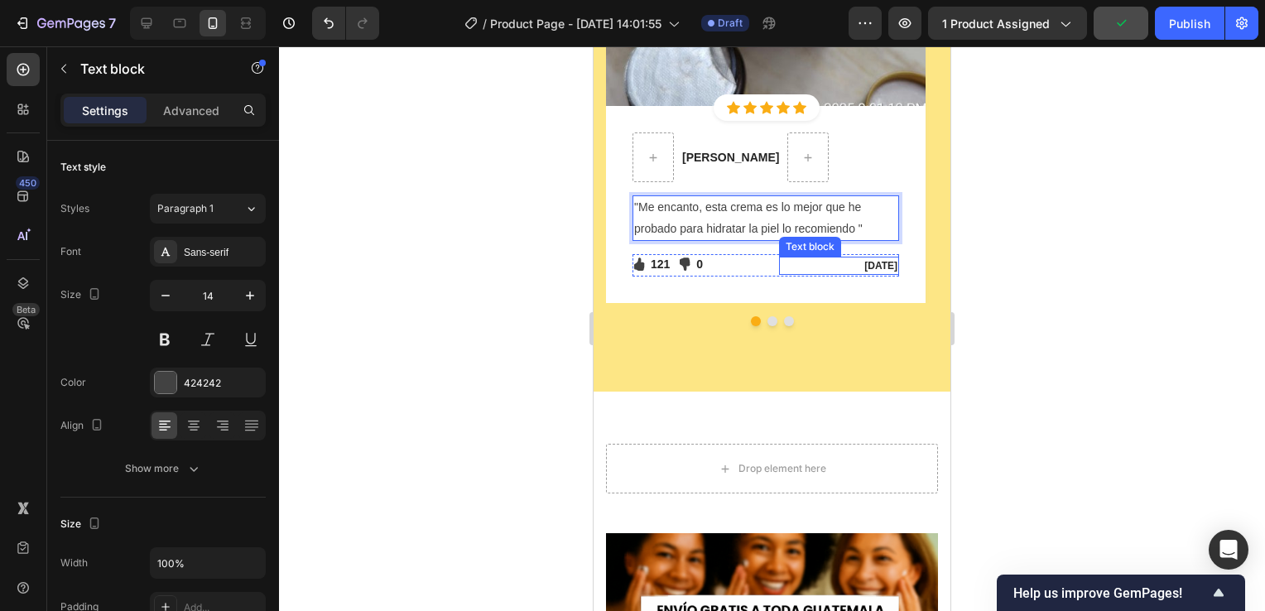
click at [887, 264] on p "Feb 22, 2022" at bounding box center [839, 265] width 117 height 15
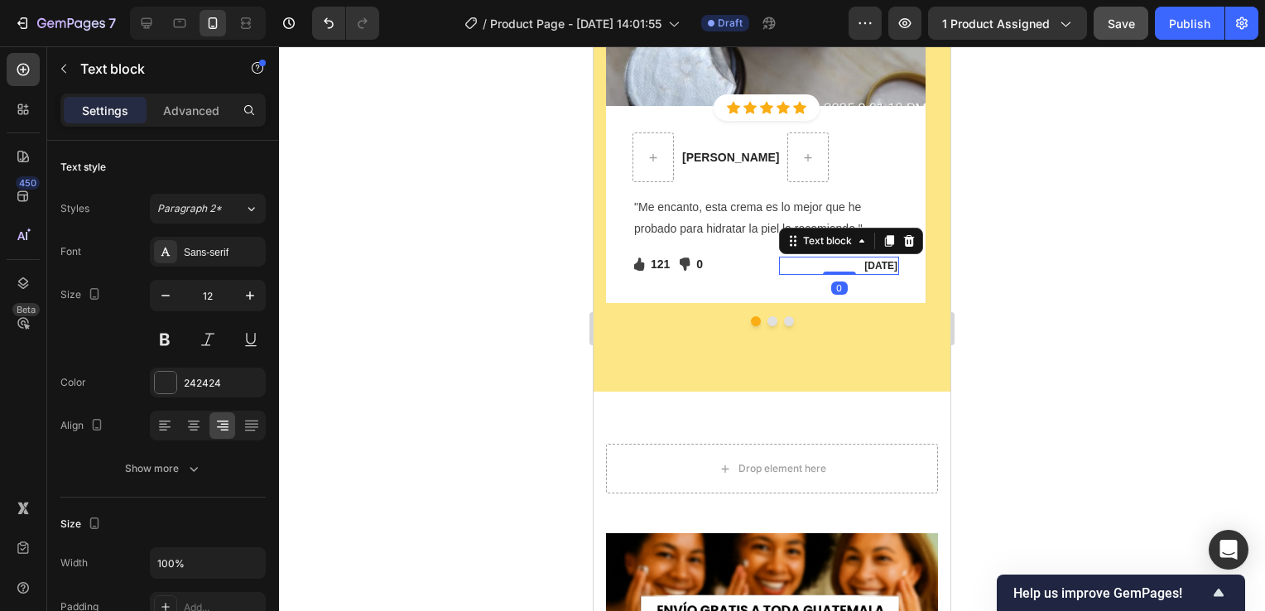
click at [887, 265] on p "Feb 22, 2022" at bounding box center [839, 265] width 117 height 15
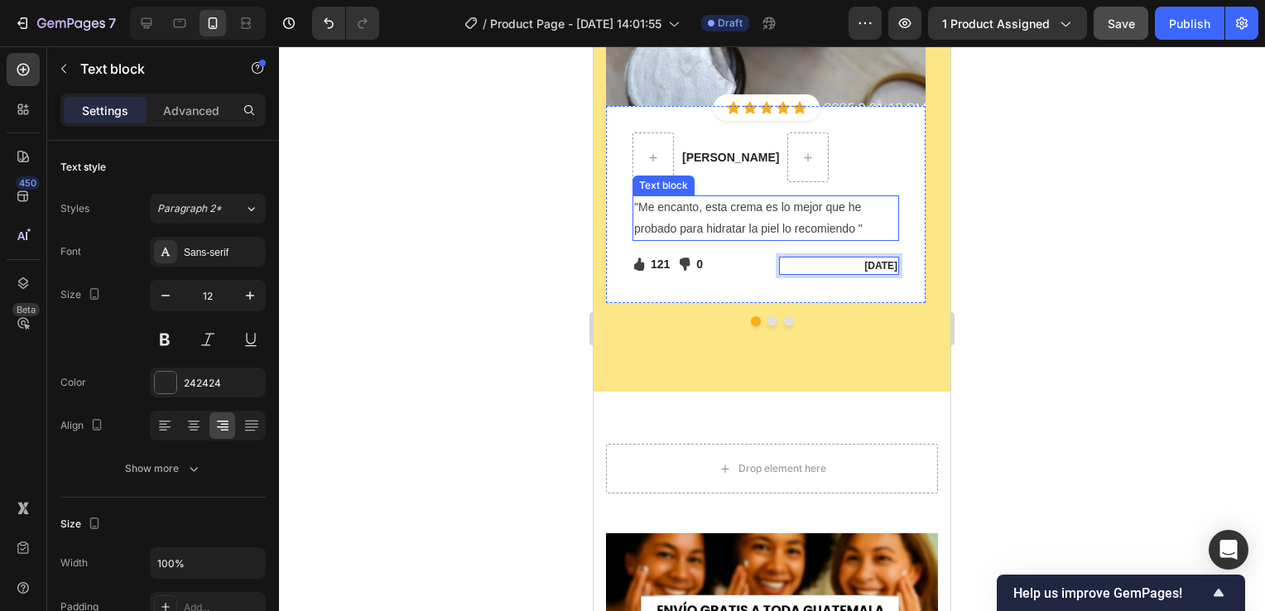
click at [866, 204] on p ""Me encanto, esta crema es lo mejor que he probado para hidratar la piel lo rec…" at bounding box center [765, 217] width 263 height 41
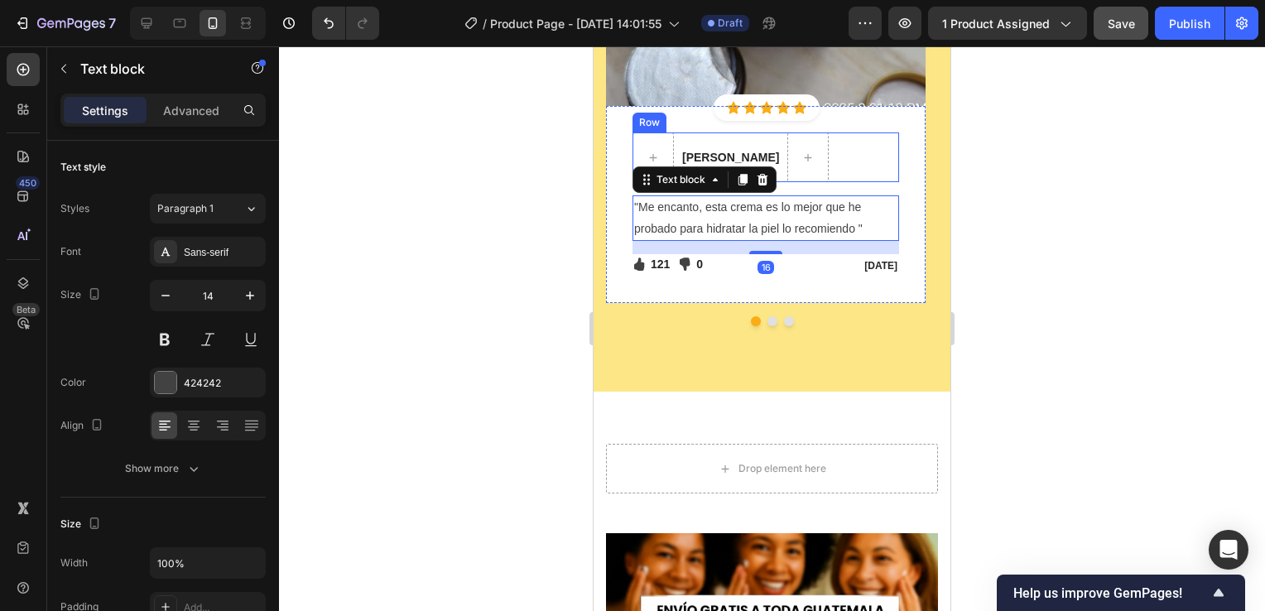
click at [821, 144] on div "Ximena Ozorio Text block Row" at bounding box center [766, 157] width 267 height 50
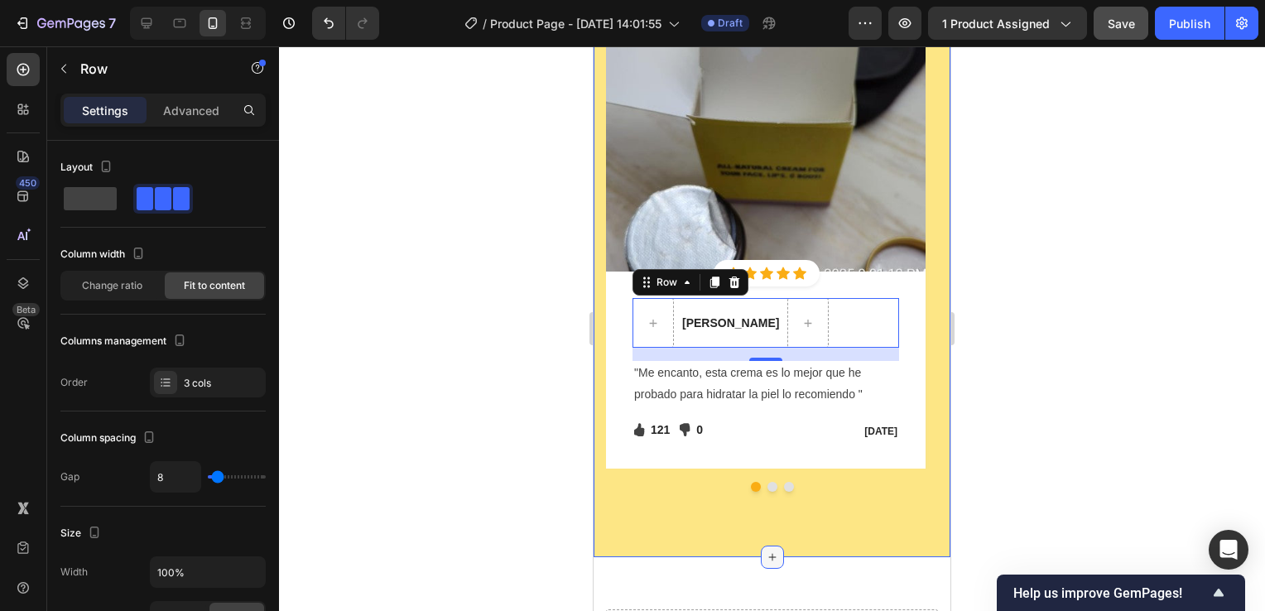
scroll to position [6956, 0]
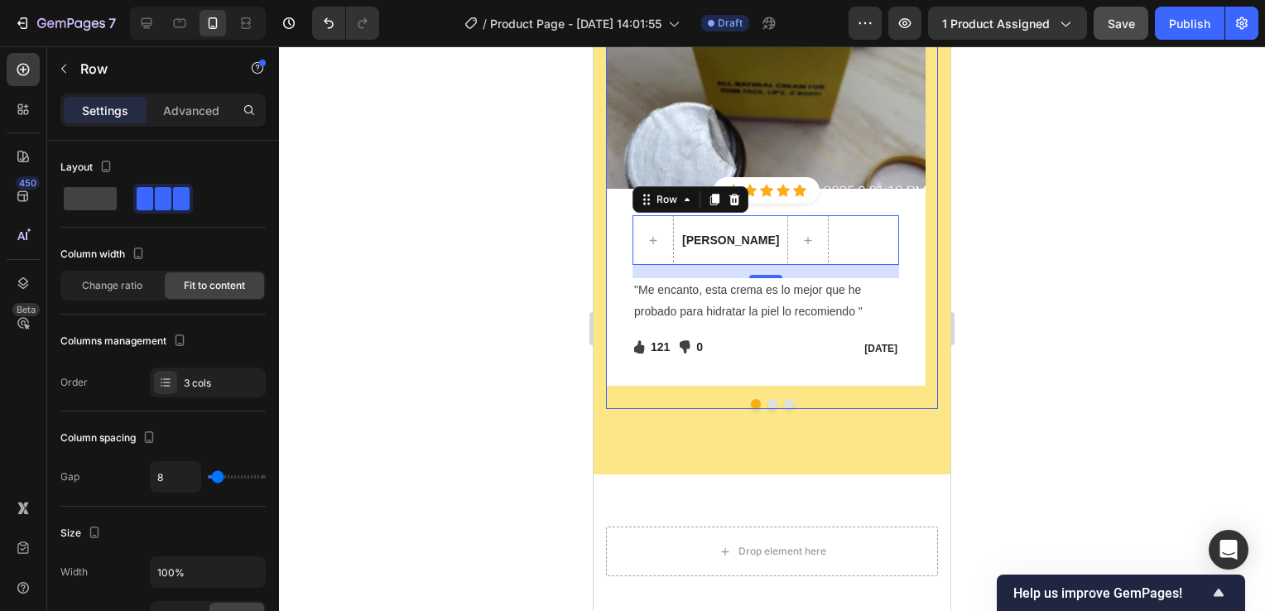
click at [768, 401] on button "Dot" at bounding box center [773, 404] width 10 height 10
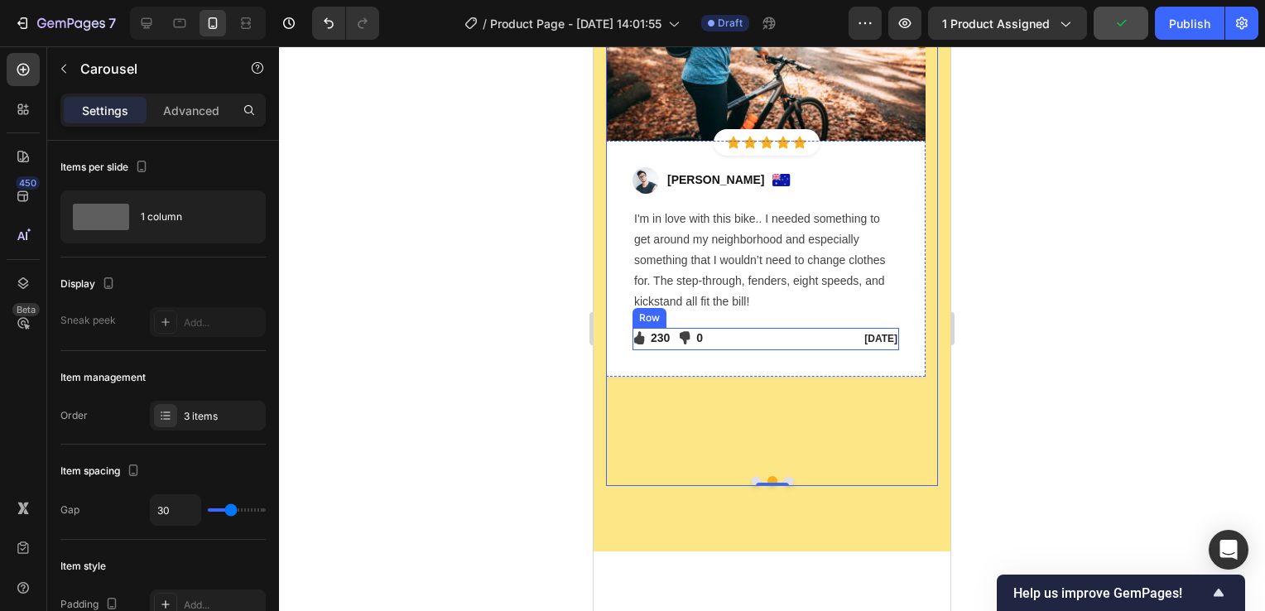
scroll to position [6790, 0]
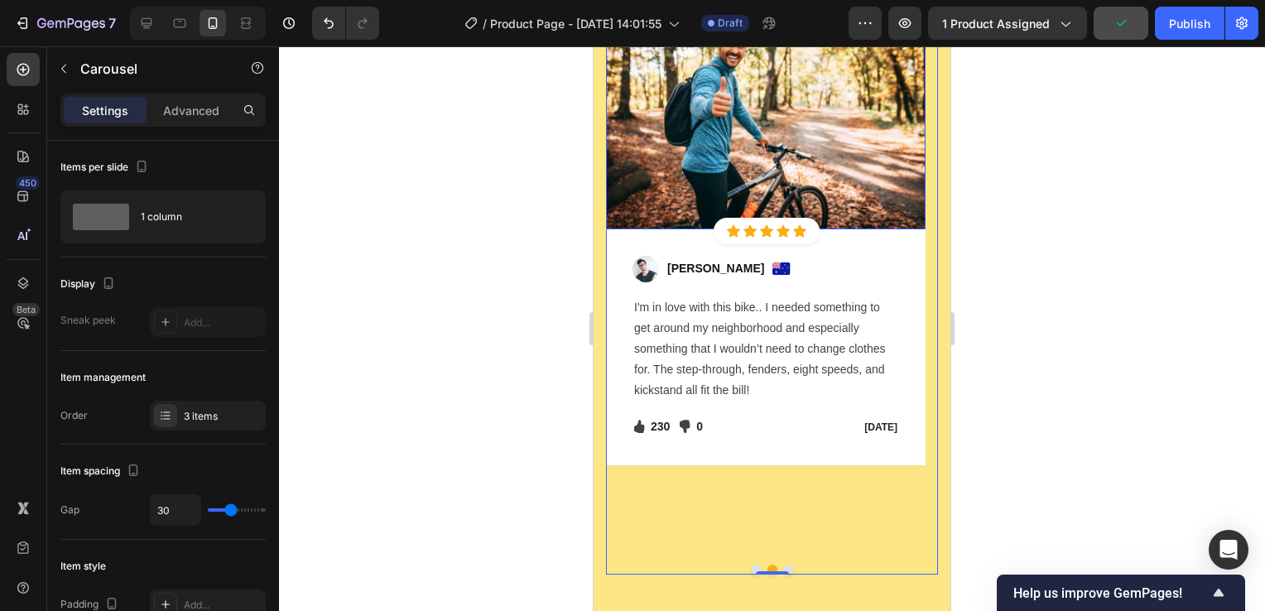
click at [778, 143] on img at bounding box center [766, 123] width 320 height 214
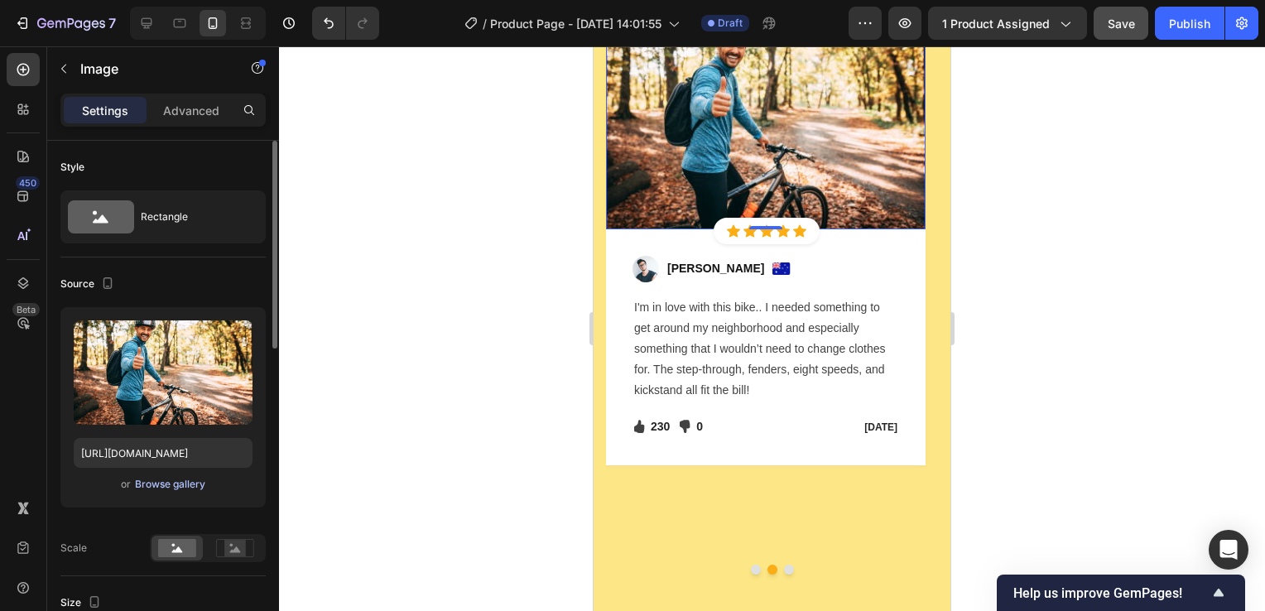
click at [185, 484] on div "Browse gallery" at bounding box center [170, 484] width 70 height 15
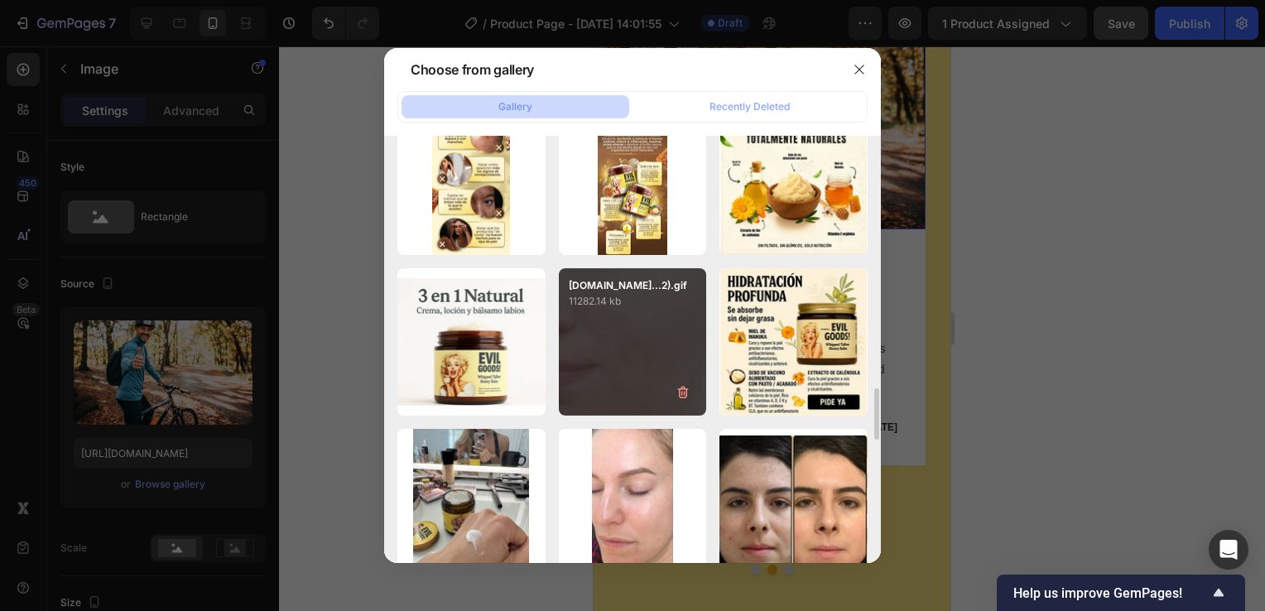
scroll to position [1497, 0]
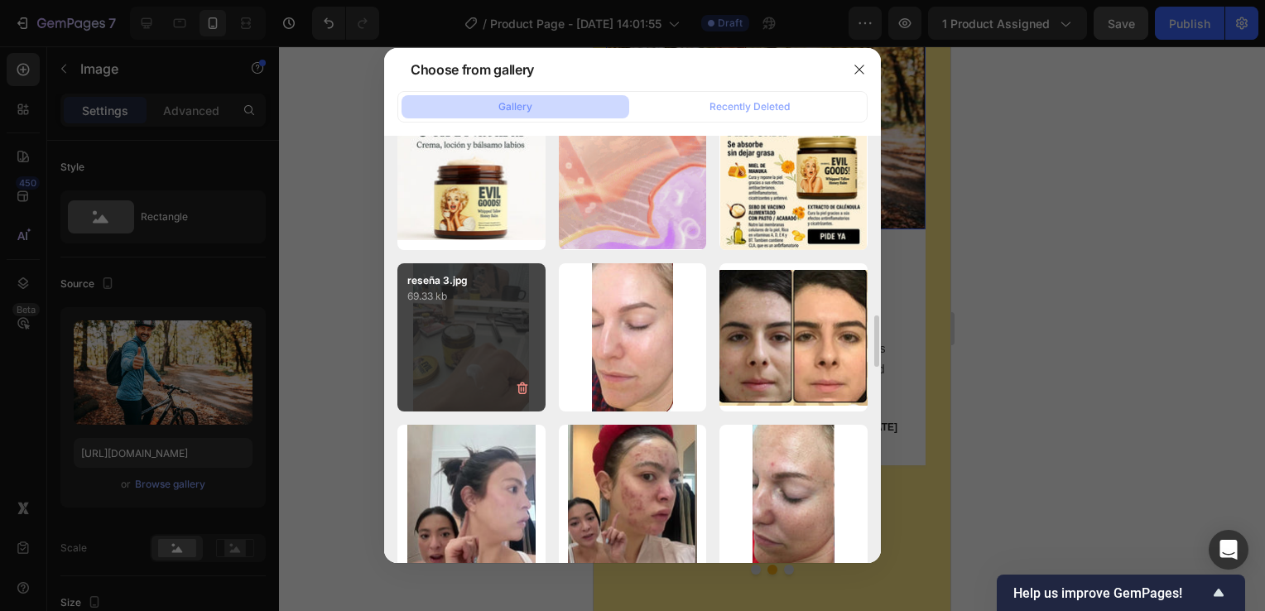
click at [503, 349] on div "reseña 3.jpg 69.33 kb" at bounding box center [471, 337] width 148 height 148
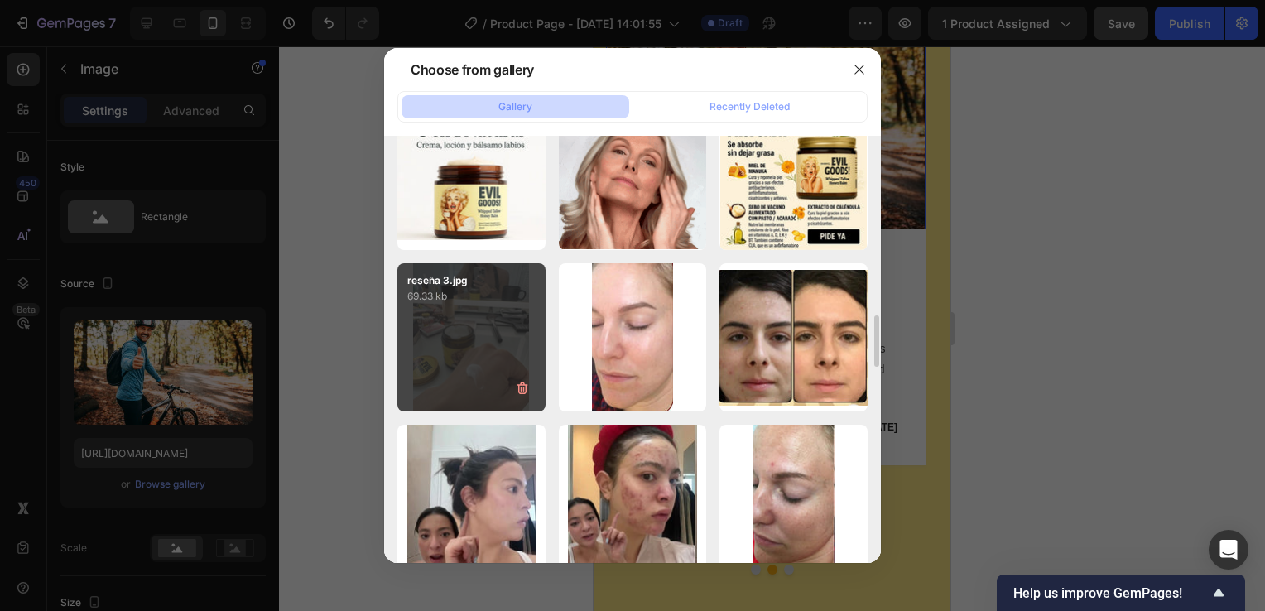
type input "https://cdn.shopify.com/s/files/1/0755/4170/9050/files/gempages_578252502063907…"
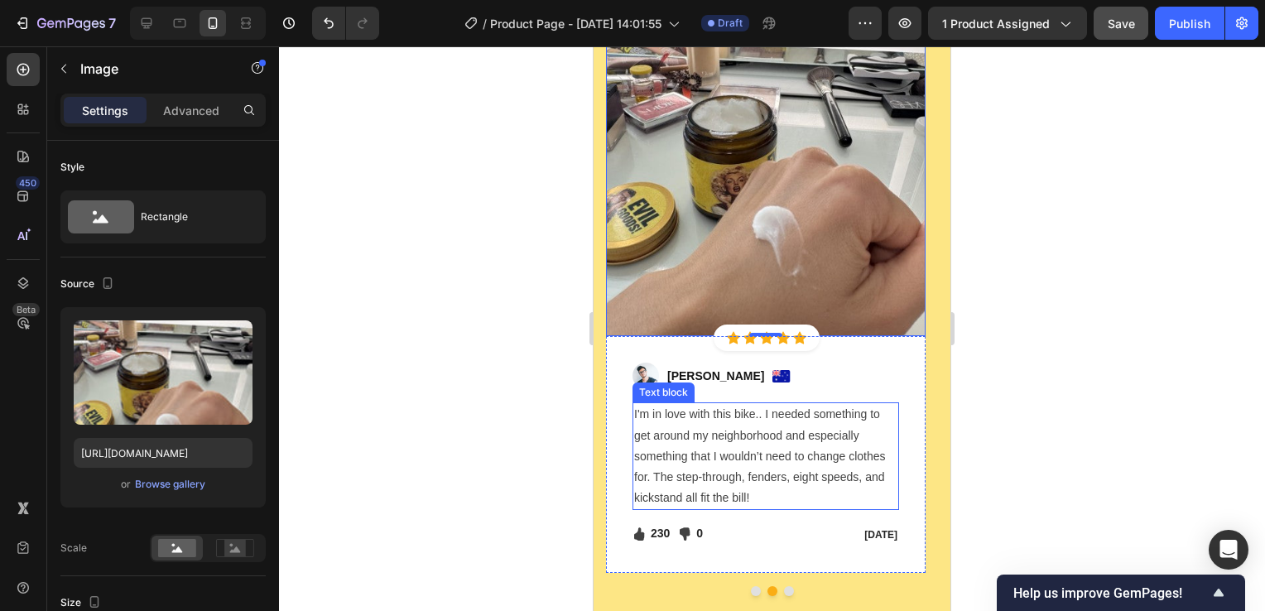
scroll to position [6956, 0]
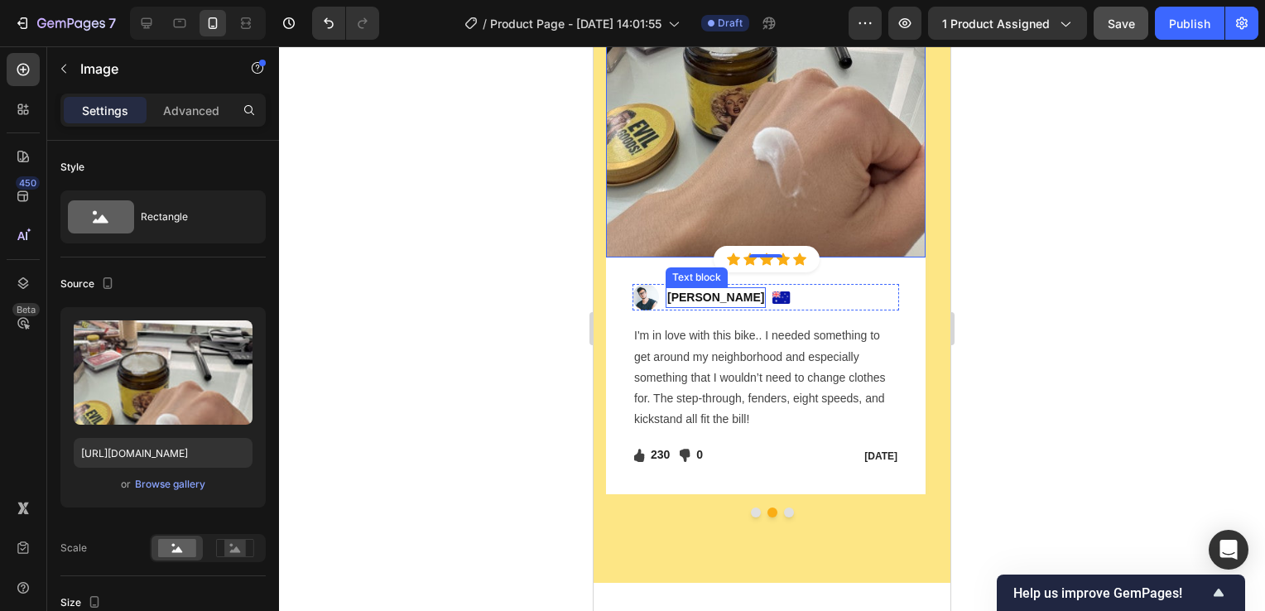
click at [702, 291] on p "Ned Jacobs" at bounding box center [715, 297] width 97 height 17
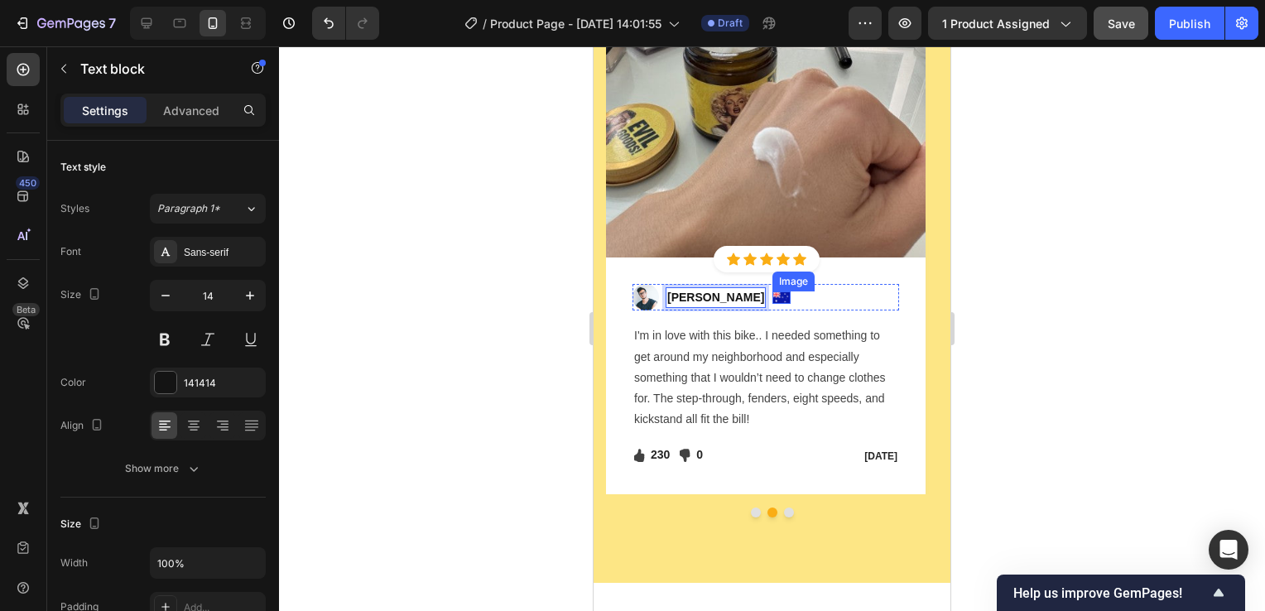
click at [773, 297] on img at bounding box center [782, 297] width 18 height 12
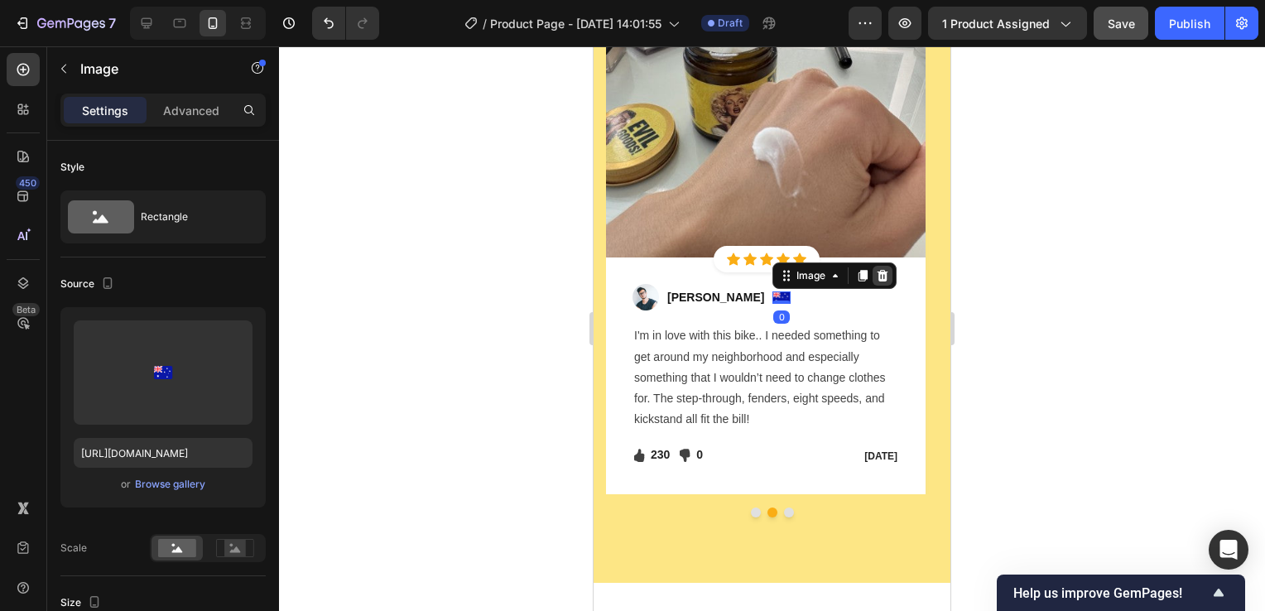
click at [878, 277] on icon at bounding box center [883, 276] width 11 height 12
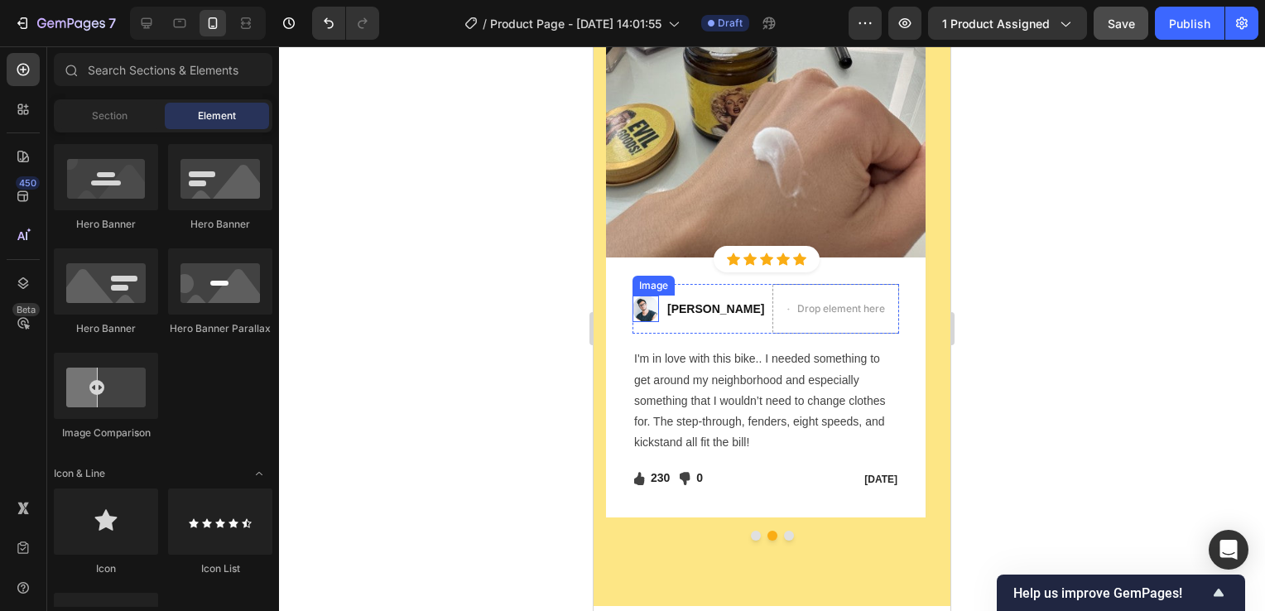
click at [648, 306] on img at bounding box center [646, 309] width 26 height 26
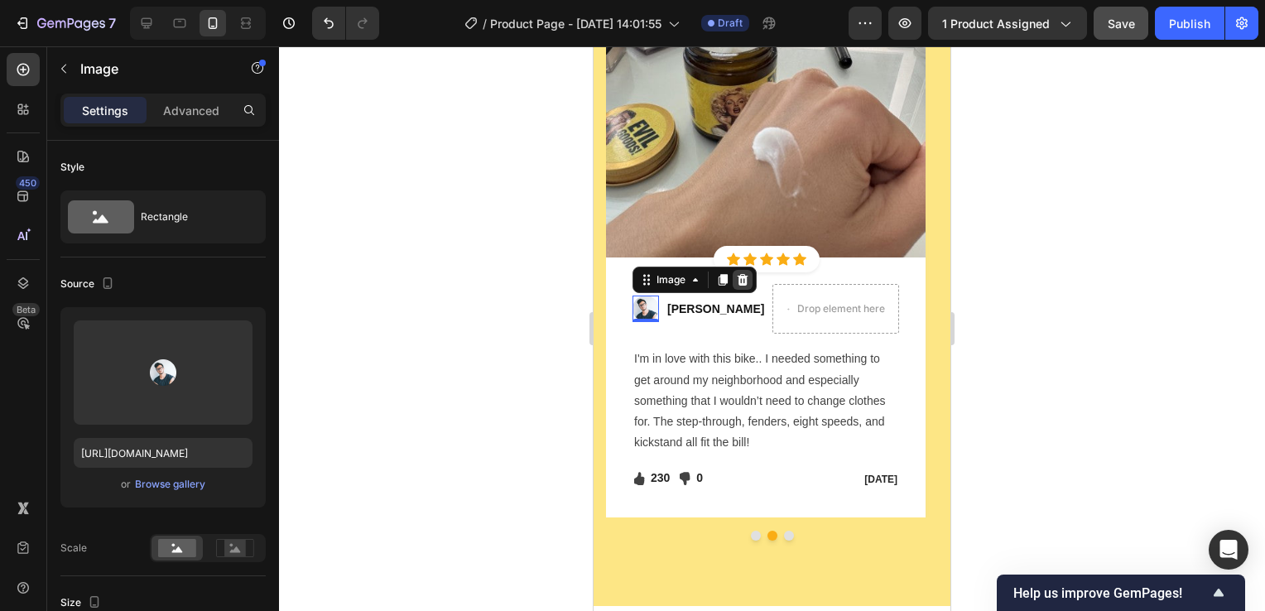
click at [744, 281] on icon at bounding box center [742, 279] width 13 height 13
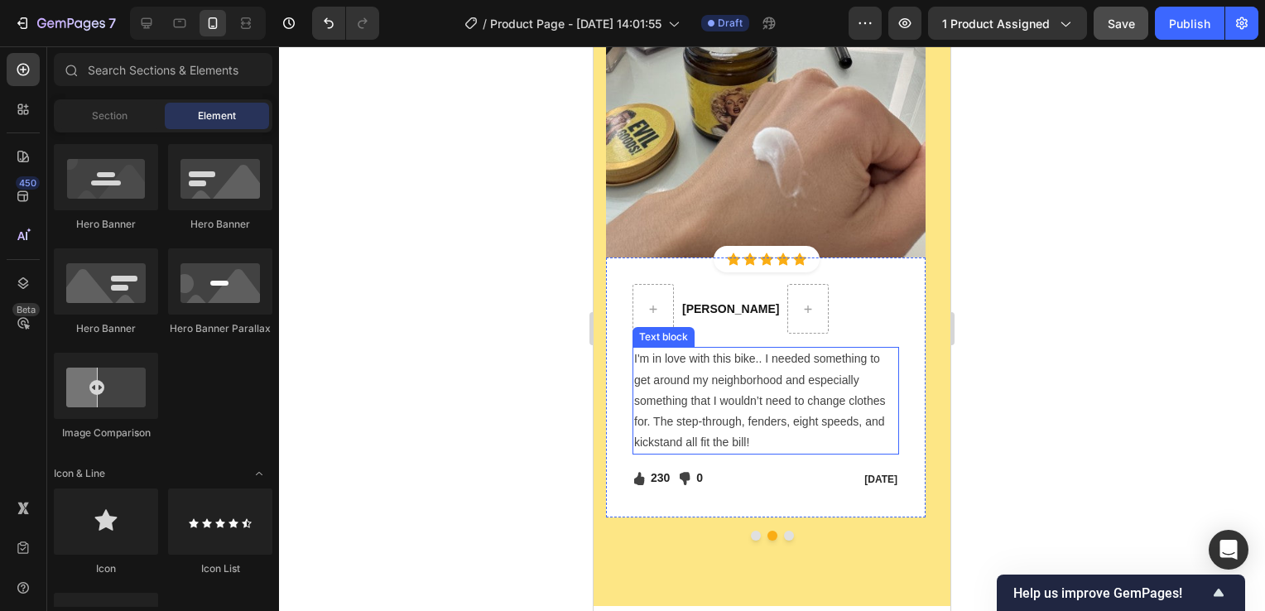
click at [775, 382] on p "I'm in love with this bike.. I needed something to get around my neighborhood a…" at bounding box center [765, 401] width 263 height 104
click at [775, 381] on p "I'm in love with this bike.. I needed something to get around my neighborhood a…" at bounding box center [765, 401] width 263 height 104
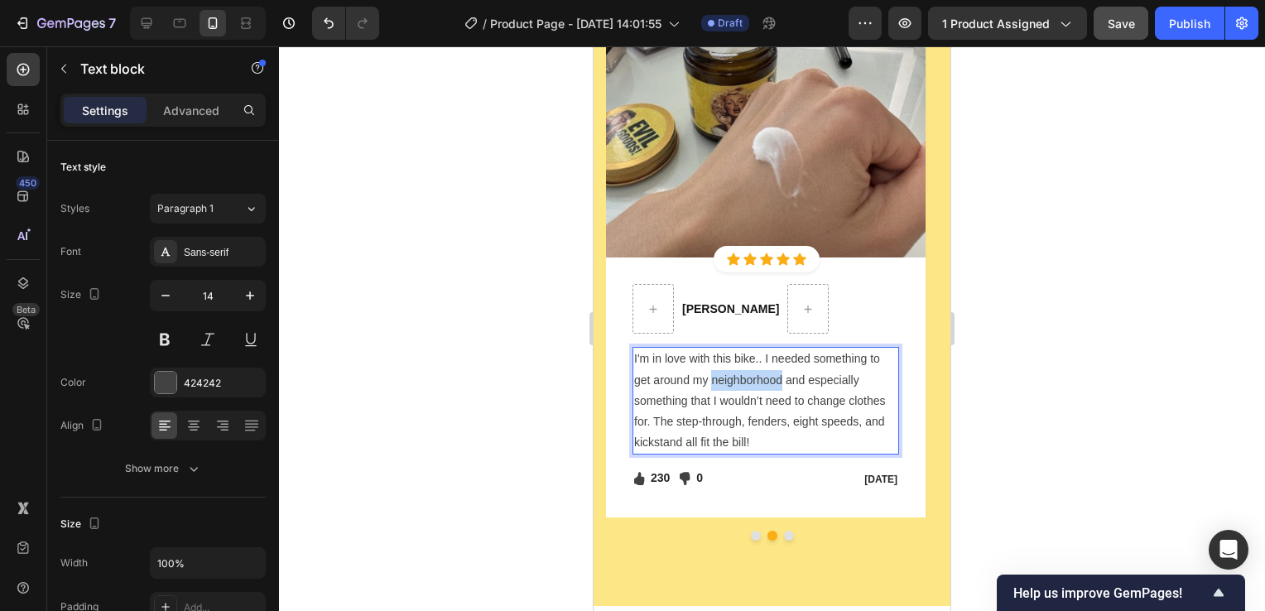
click at [739, 407] on p "I'm in love with this bike.. I needed something to get around my neighborhood a…" at bounding box center [765, 401] width 263 height 104
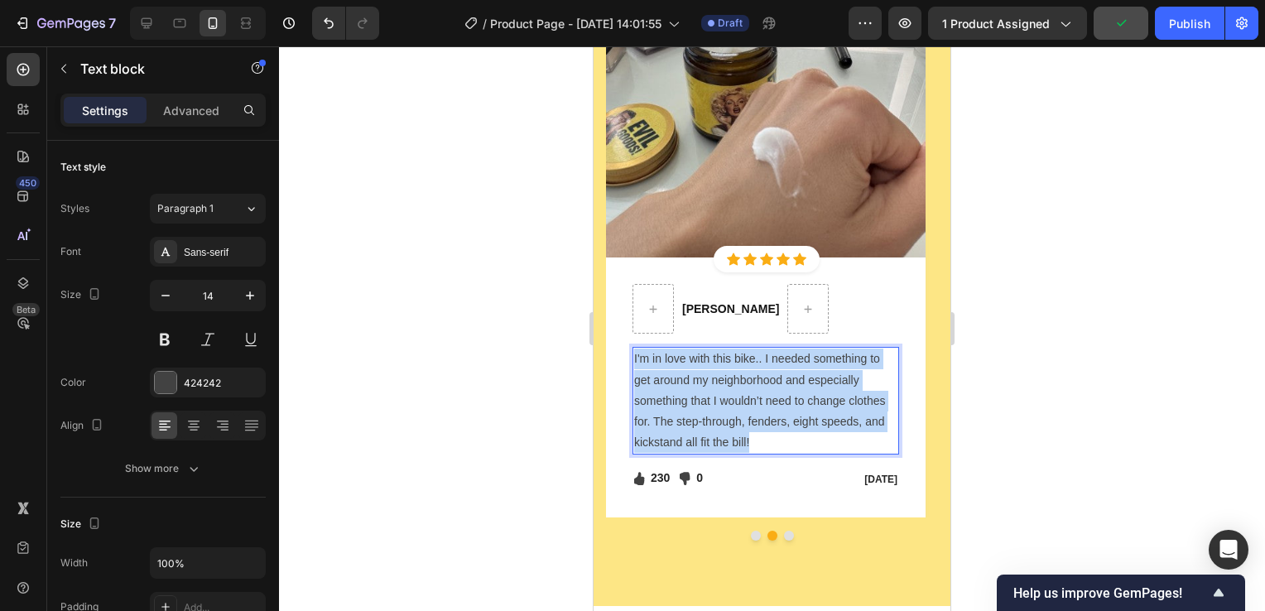
drag, startPoint x: 770, startPoint y: 446, endPoint x: 633, endPoint y: 353, distance: 166.3
click at [633, 353] on div "I'm in love with this bike.. I needed something to get around my neighborhood a…" at bounding box center [766, 401] width 267 height 108
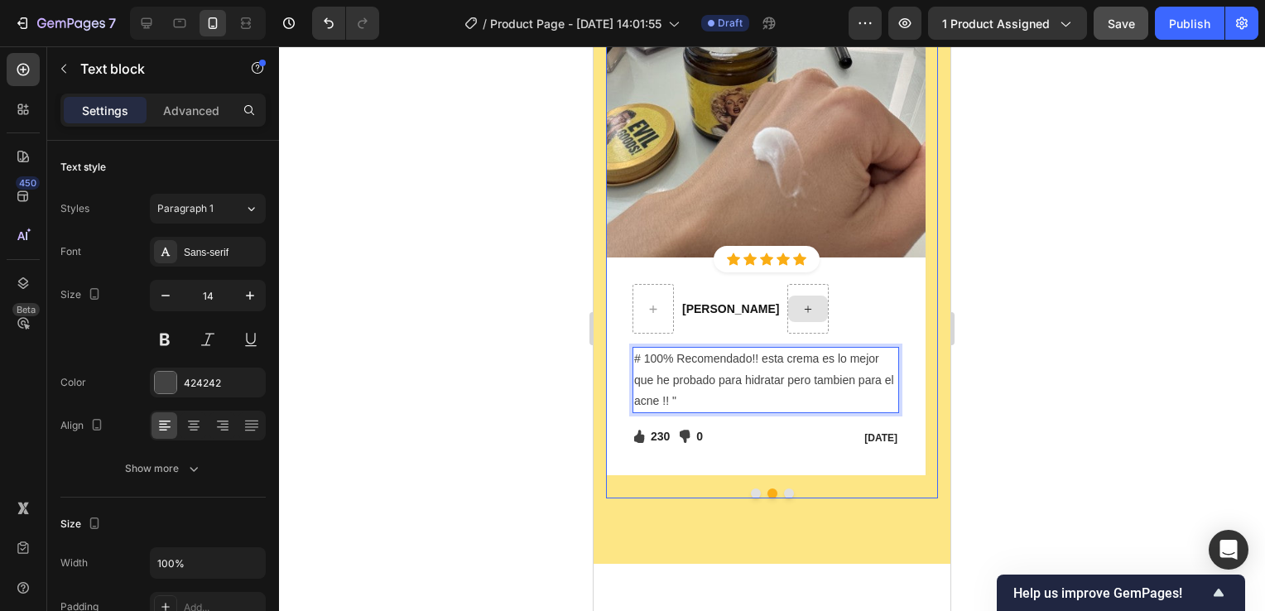
click at [784, 492] on button "Dot" at bounding box center [789, 494] width 10 height 10
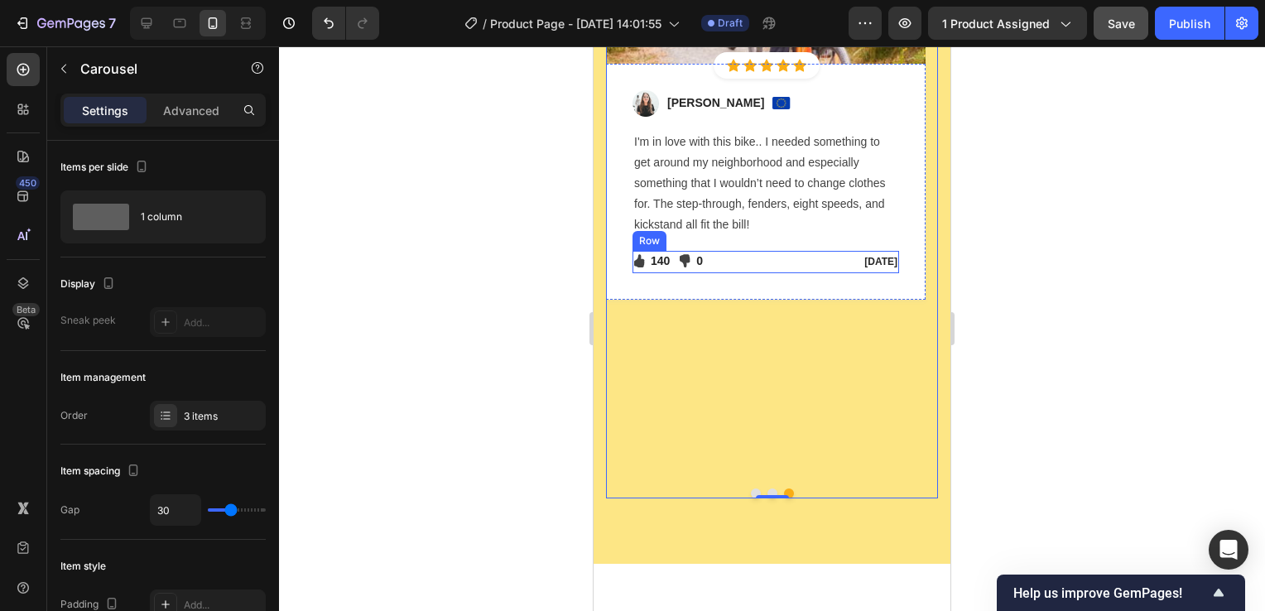
scroll to position [6708, 0]
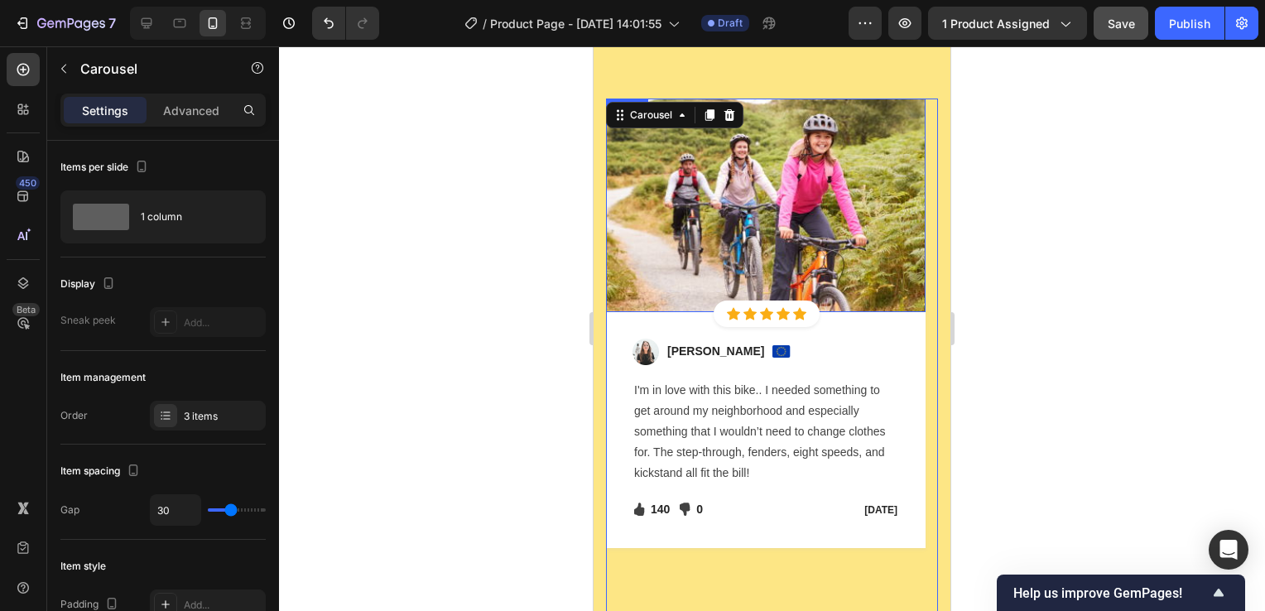
click at [768, 214] on img at bounding box center [766, 206] width 320 height 214
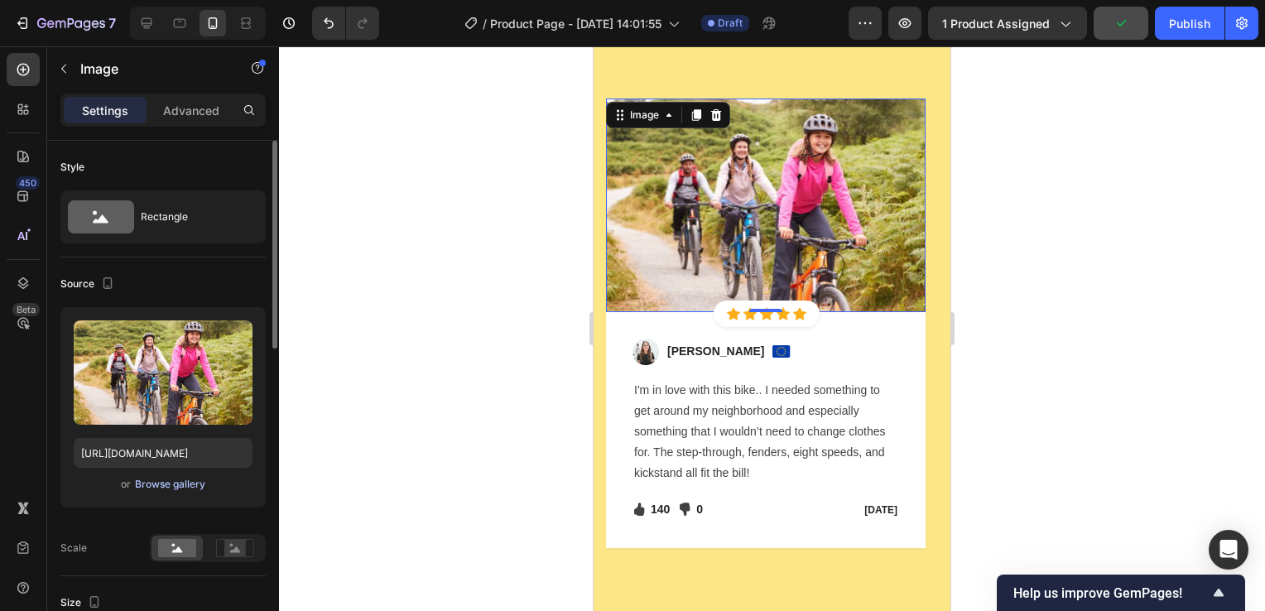
click at [161, 482] on div "Browse gallery" at bounding box center [170, 484] width 70 height 15
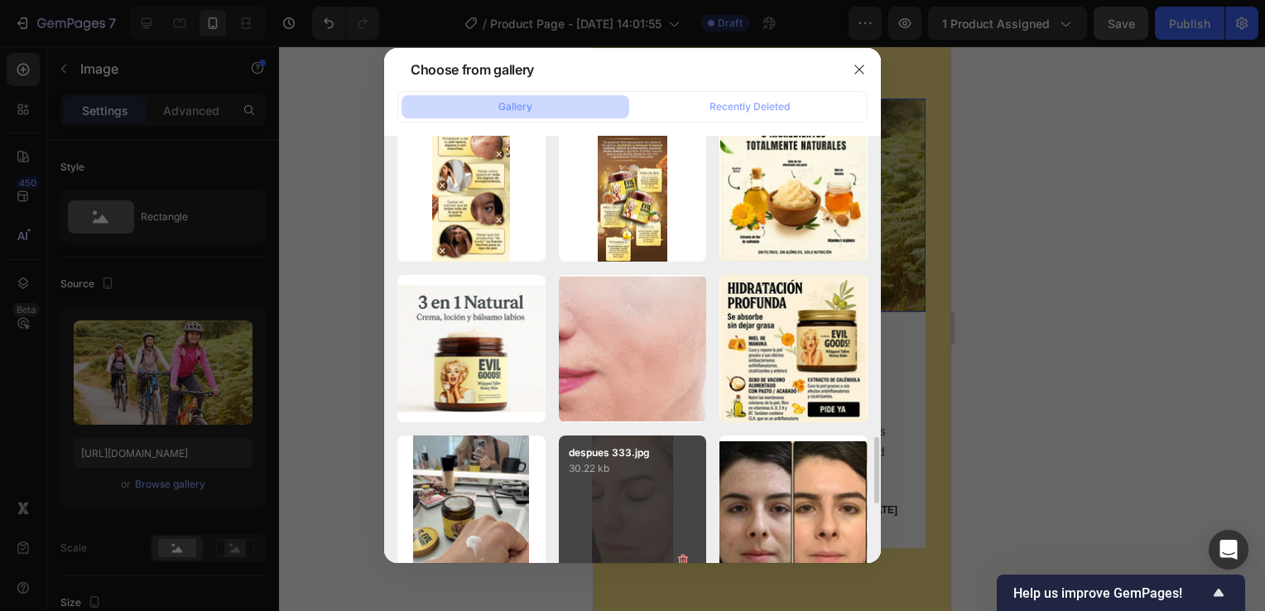
scroll to position [1408, 0]
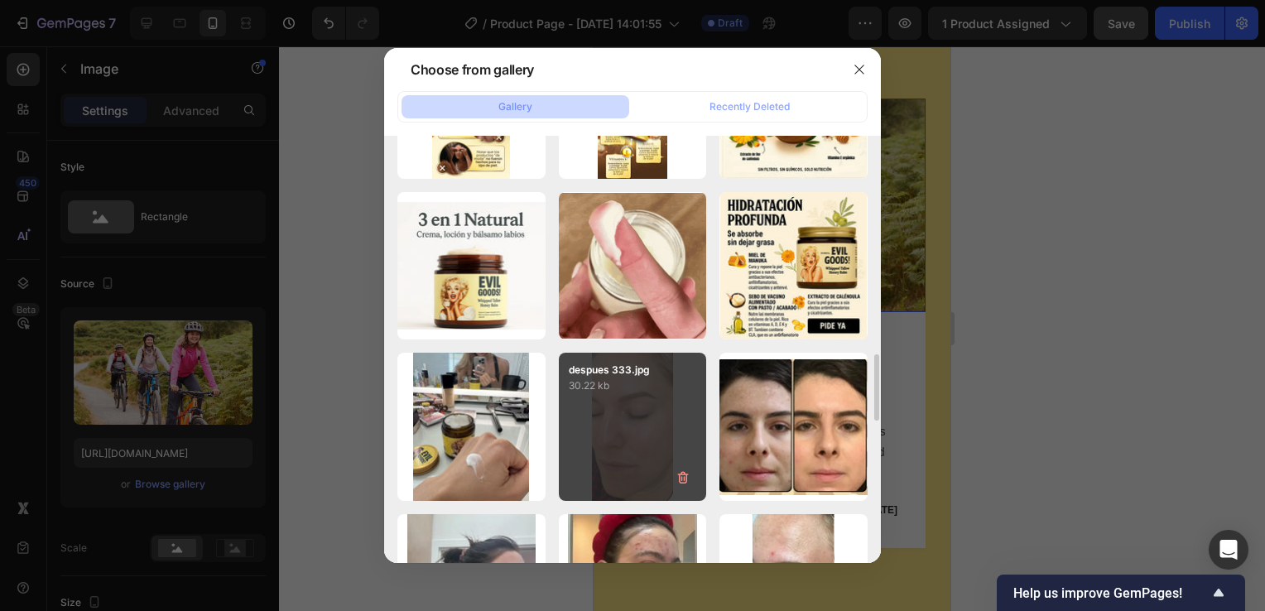
click at [629, 412] on div "despues 333.jpg 30.22 kb" at bounding box center [633, 427] width 148 height 148
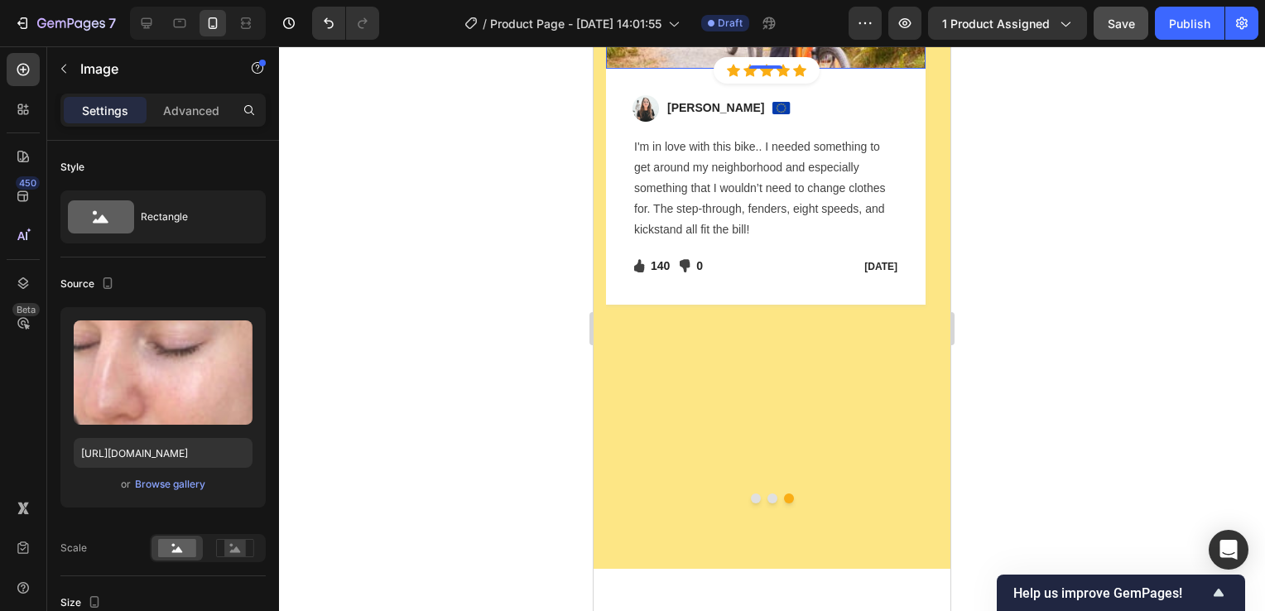
scroll to position [6956, 0]
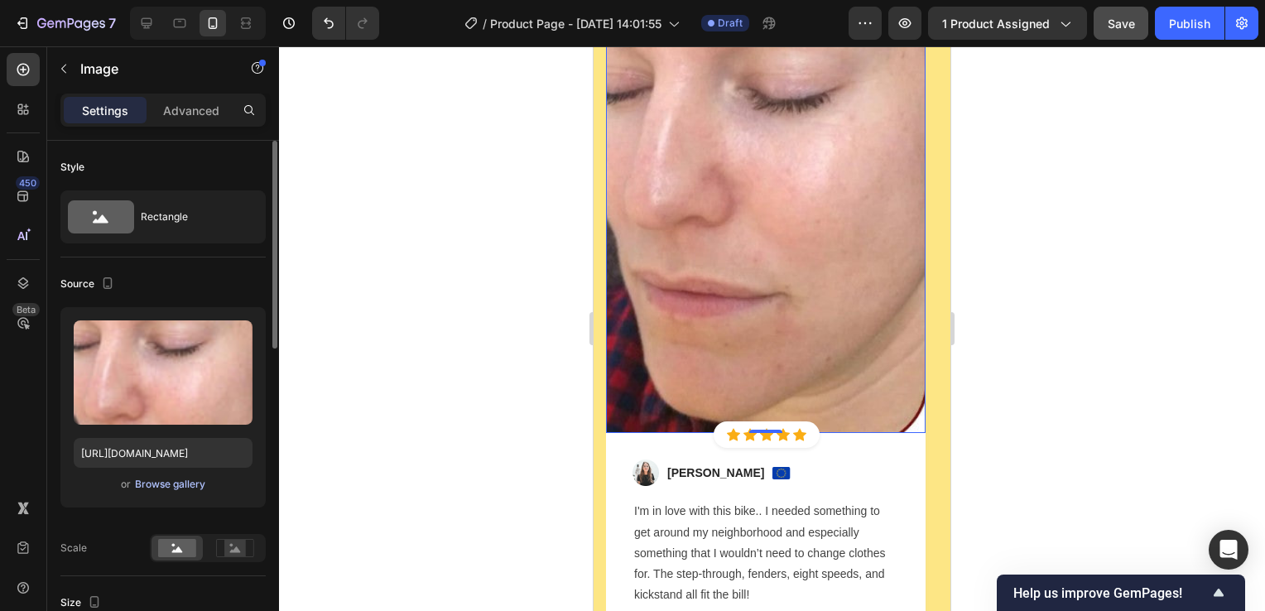
click at [183, 482] on div "Browse gallery" at bounding box center [170, 484] width 70 height 15
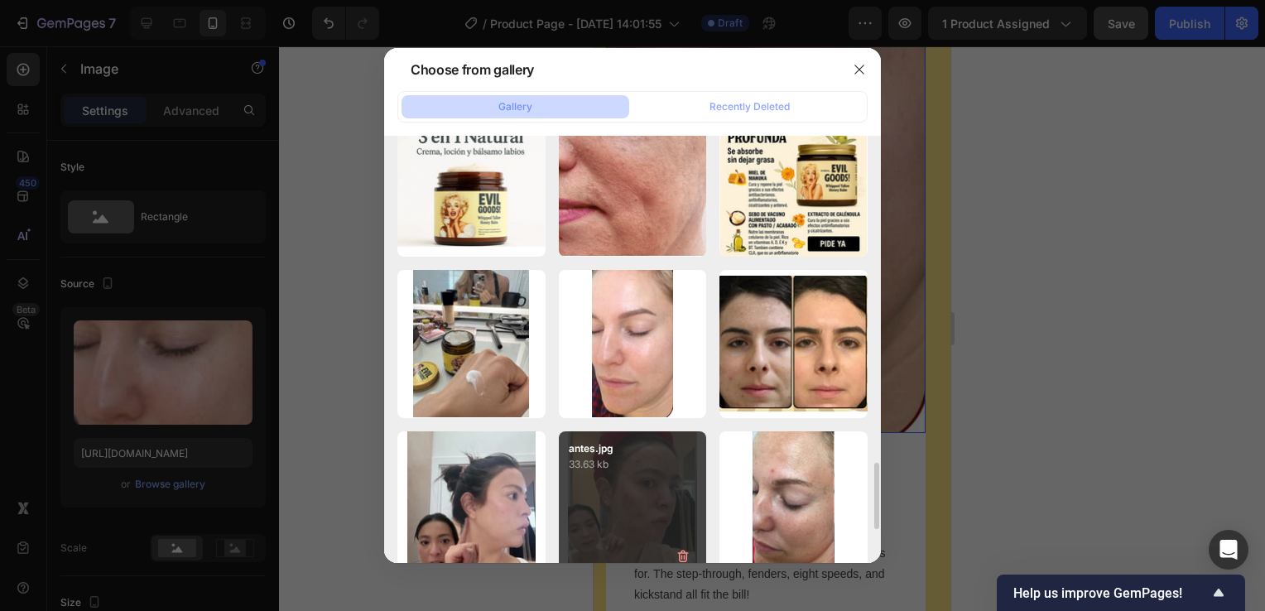
scroll to position [1573, 0]
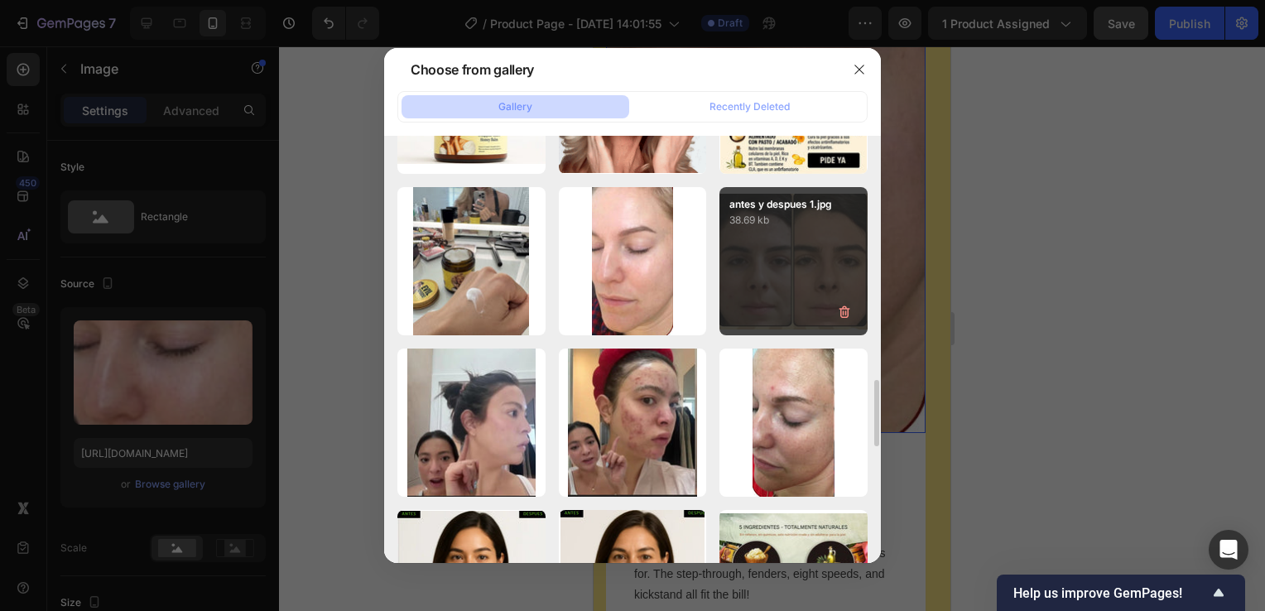
click at [777, 286] on div "antes y despues 1.jpg 38.69 kb" at bounding box center [794, 261] width 148 height 148
type input "https://cdn.shopify.com/s/files/1/0755/4170/9050/files/gempages_578252502063907…"
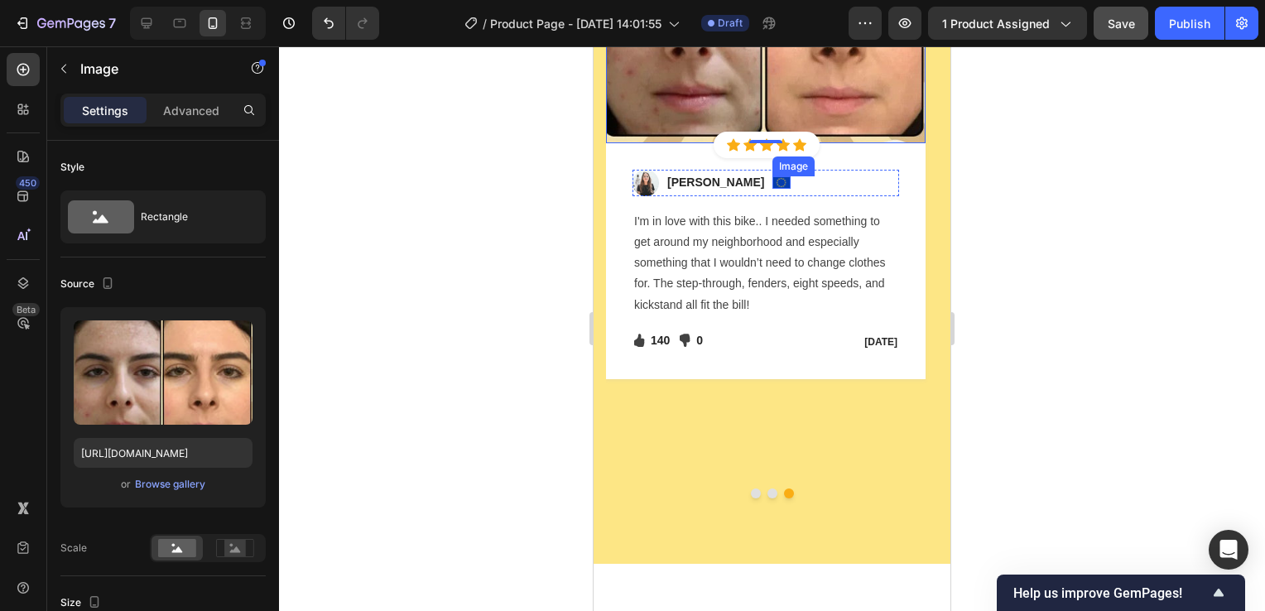
click at [773, 183] on img at bounding box center [782, 182] width 18 height 12
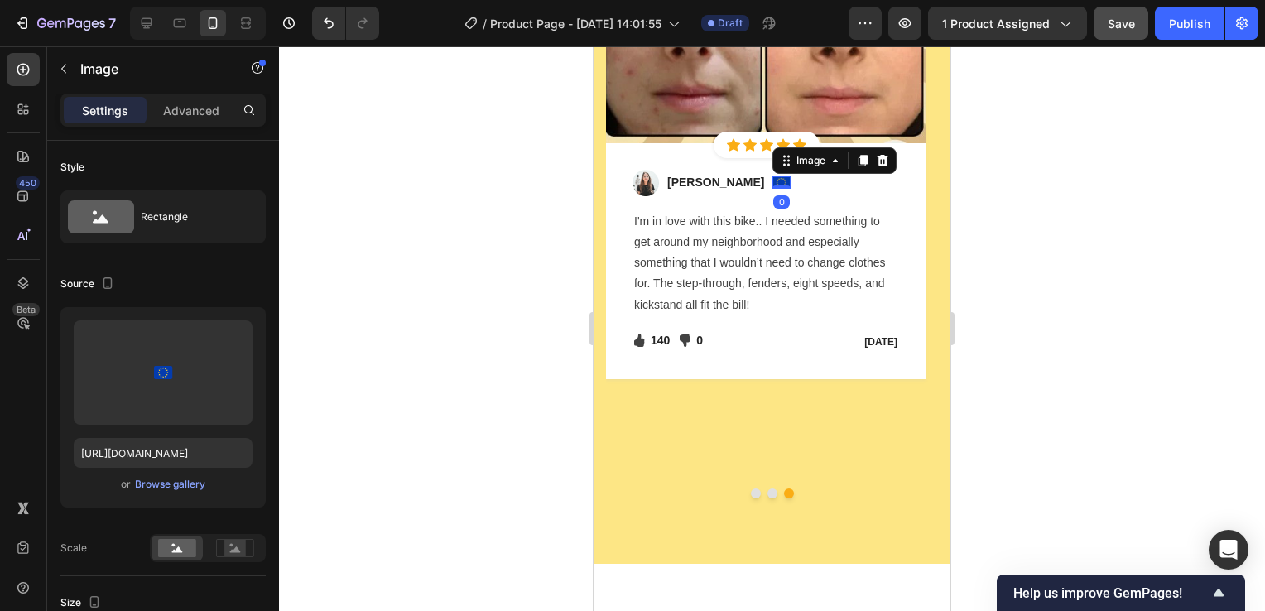
click at [878, 163] on icon at bounding box center [883, 161] width 11 height 12
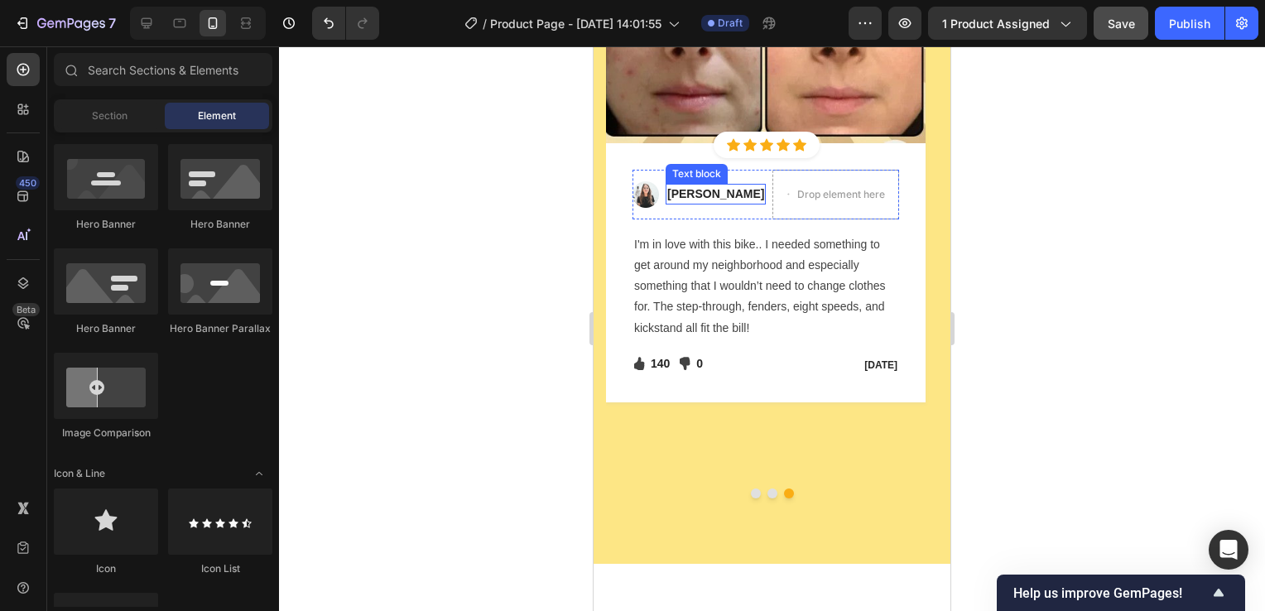
click at [686, 193] on p "Sabrina Miller" at bounding box center [715, 193] width 97 height 17
click at [686, 192] on p "Sabrina Miller" at bounding box center [715, 193] width 97 height 17
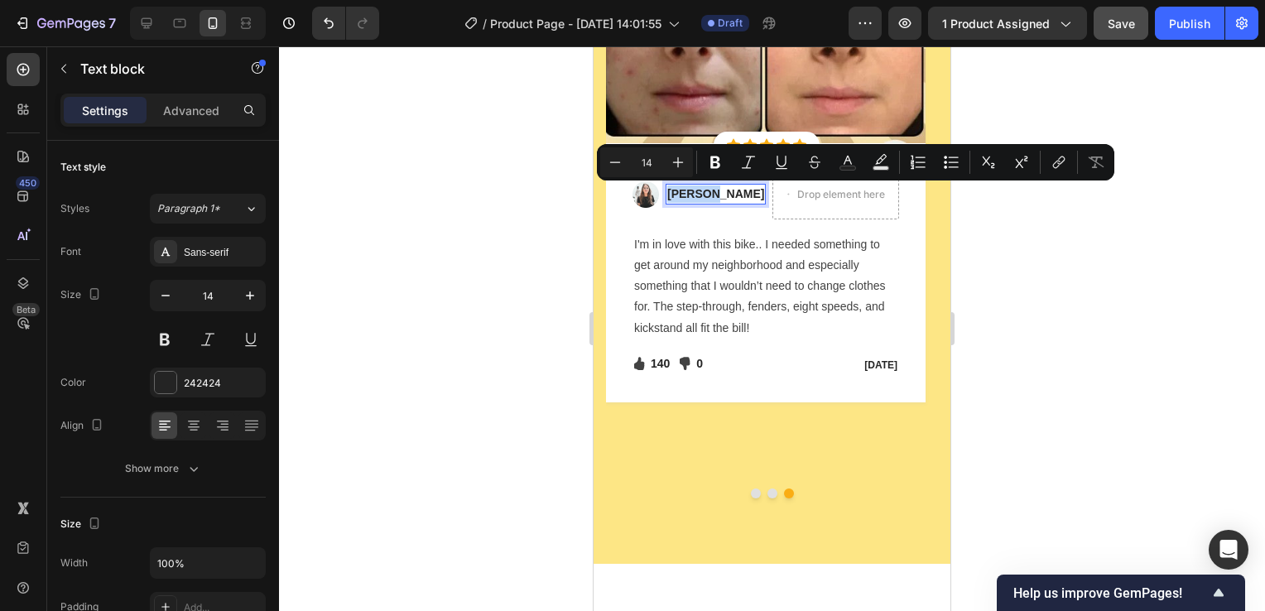
click at [694, 192] on p "Sabrina Miller" at bounding box center [715, 193] width 97 height 17
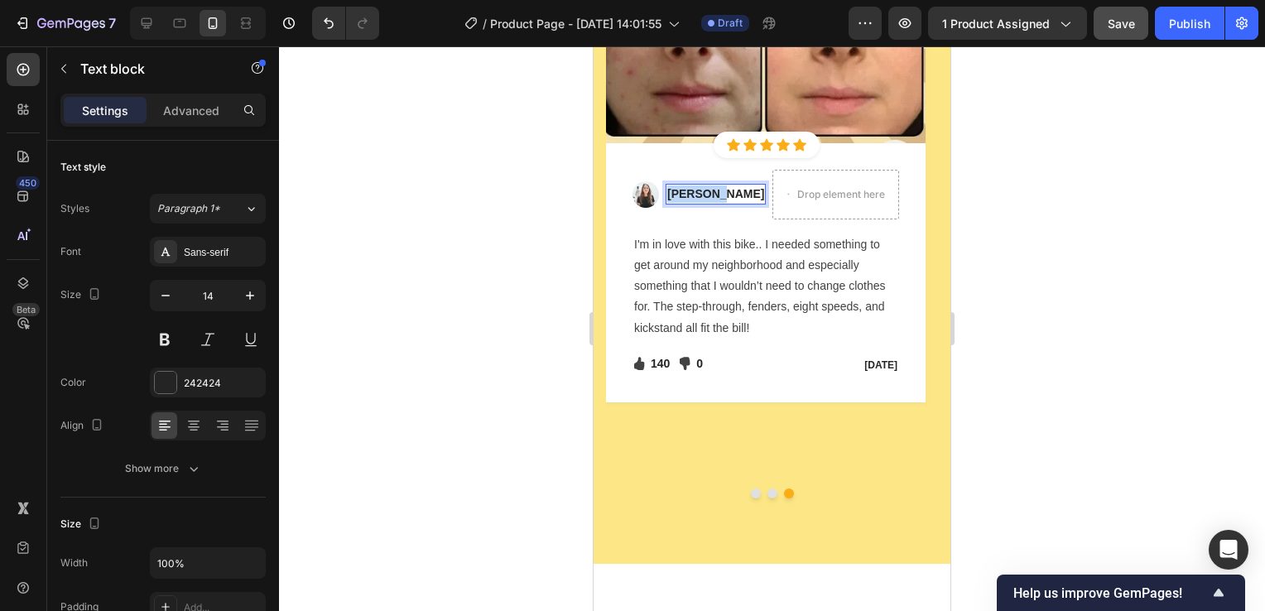
click at [694, 192] on p "Sabrina Miller" at bounding box center [715, 193] width 97 height 17
click at [694, 193] on p "Sabrina Miller" at bounding box center [715, 193] width 97 height 17
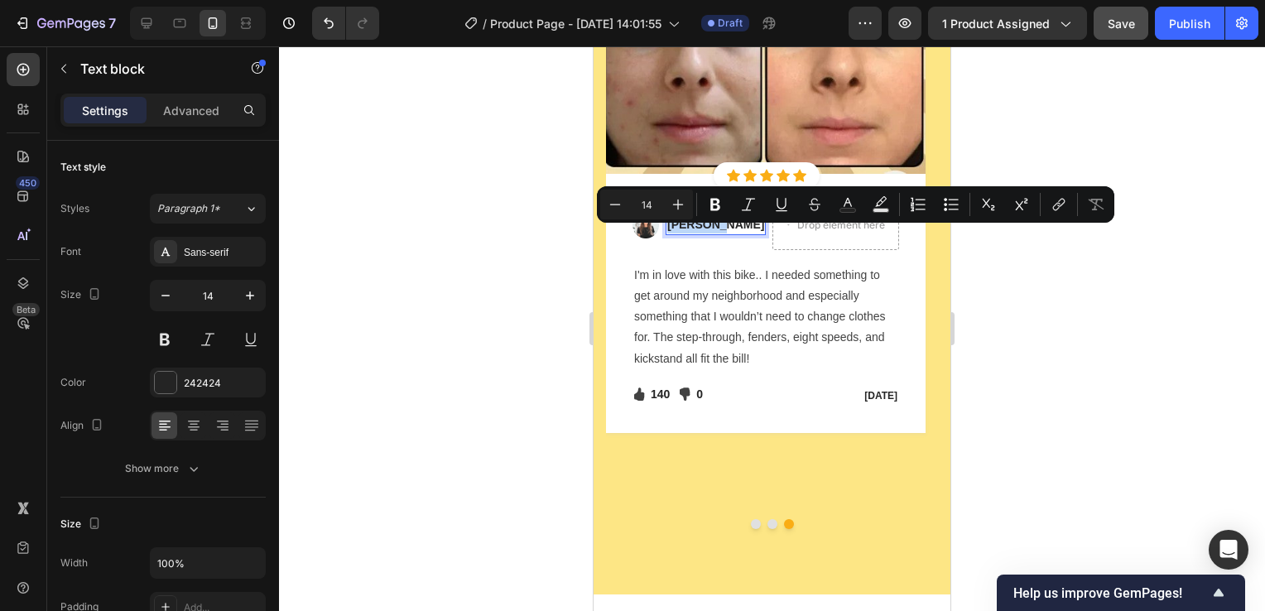
scroll to position [6790, 0]
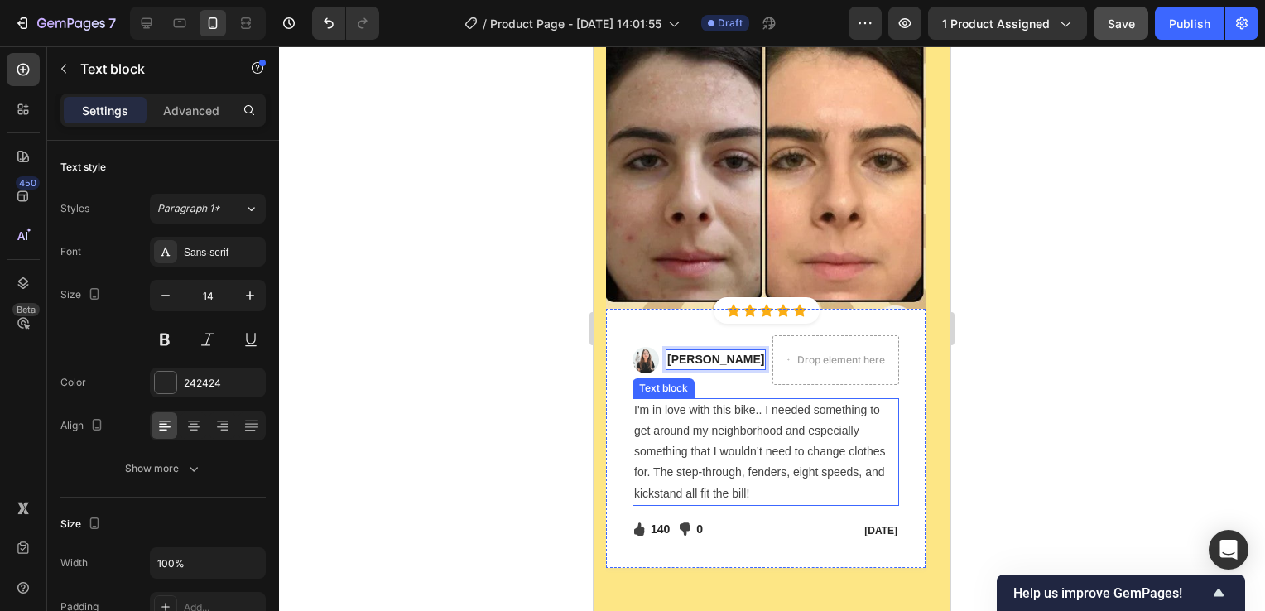
click at [714, 416] on p "I'm in love with this bike.. I needed something to get around my neighborhood a…" at bounding box center [765, 452] width 263 height 104
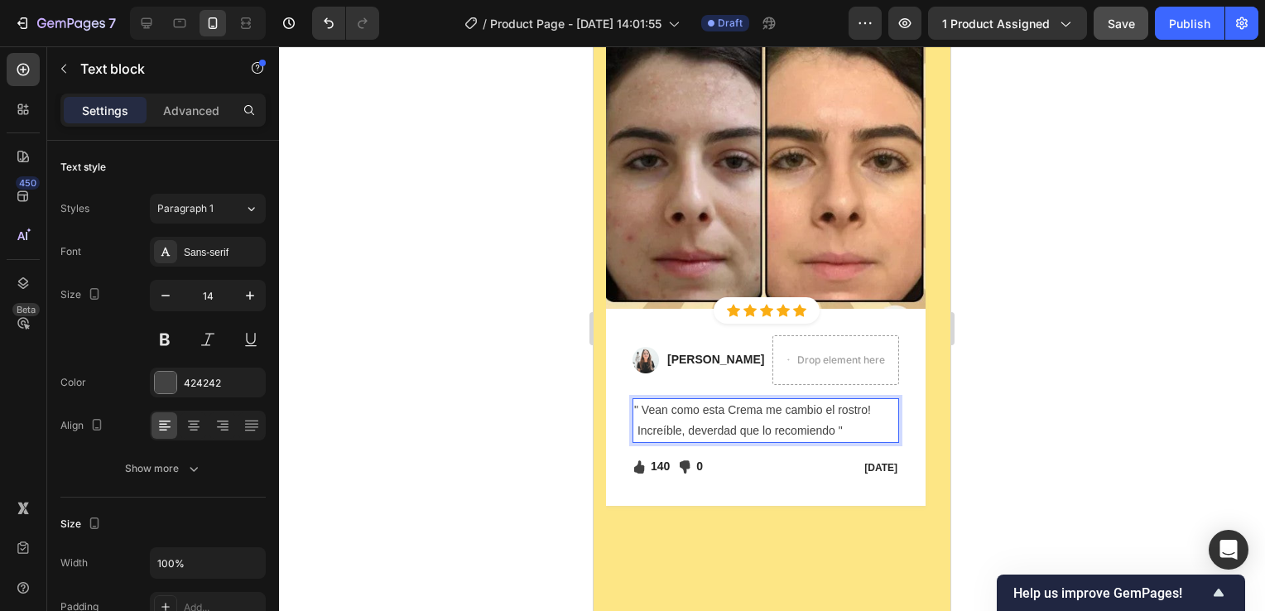
type input "14"
click at [879, 466] on p "Feb 22, 2022" at bounding box center [839, 467] width 117 height 15
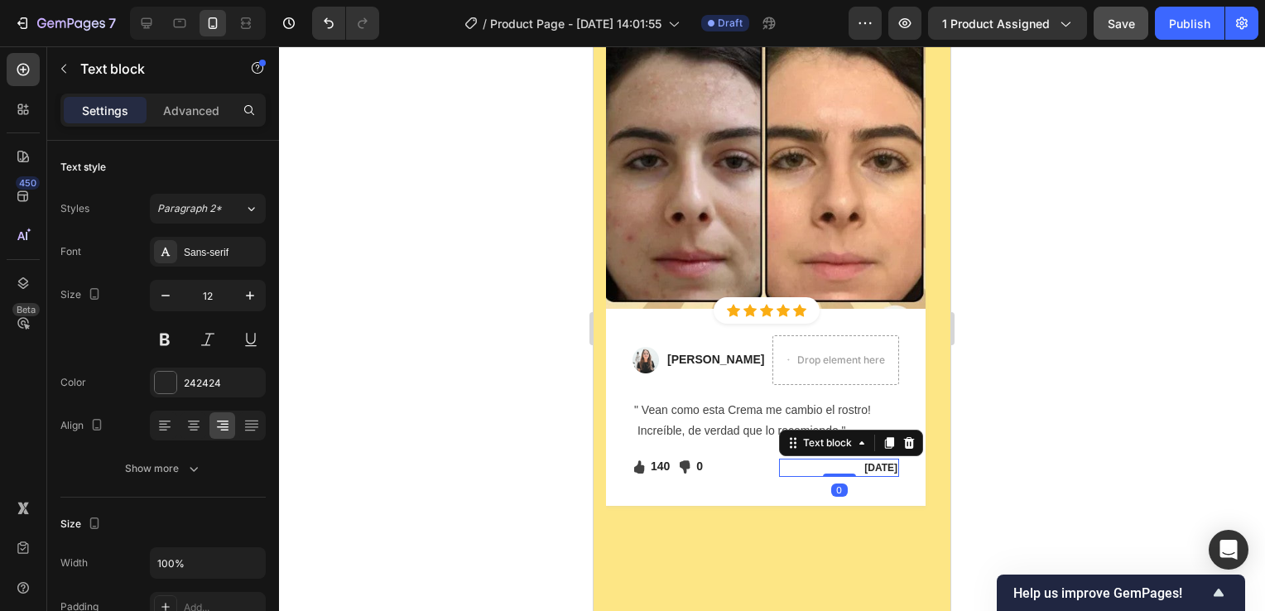
click at [885, 467] on p "Feb 22, 2022" at bounding box center [839, 467] width 117 height 15
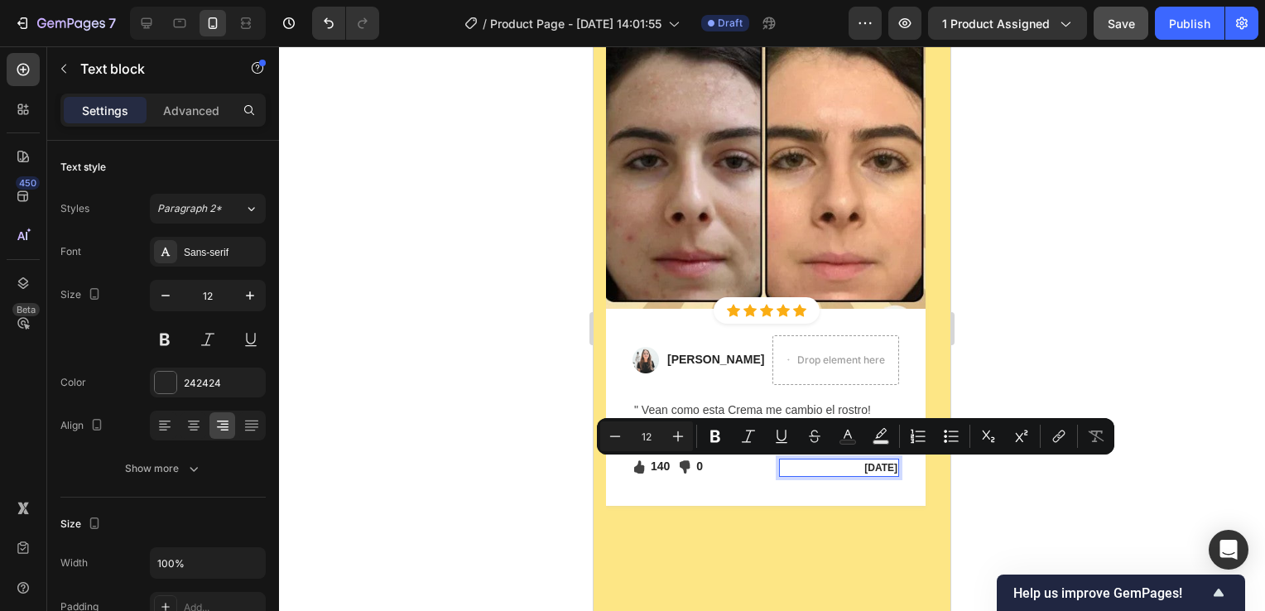
click at [855, 466] on p "Feb 22, 2022" at bounding box center [839, 467] width 117 height 15
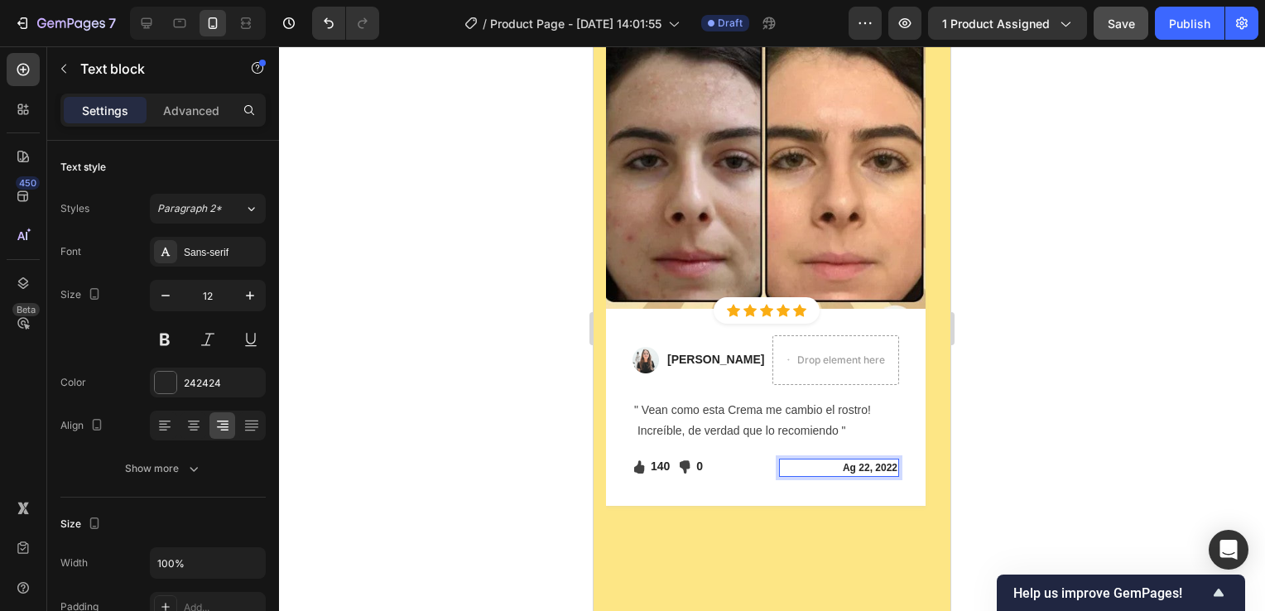
click at [888, 465] on p "Ag 22, 2022" at bounding box center [839, 467] width 117 height 15
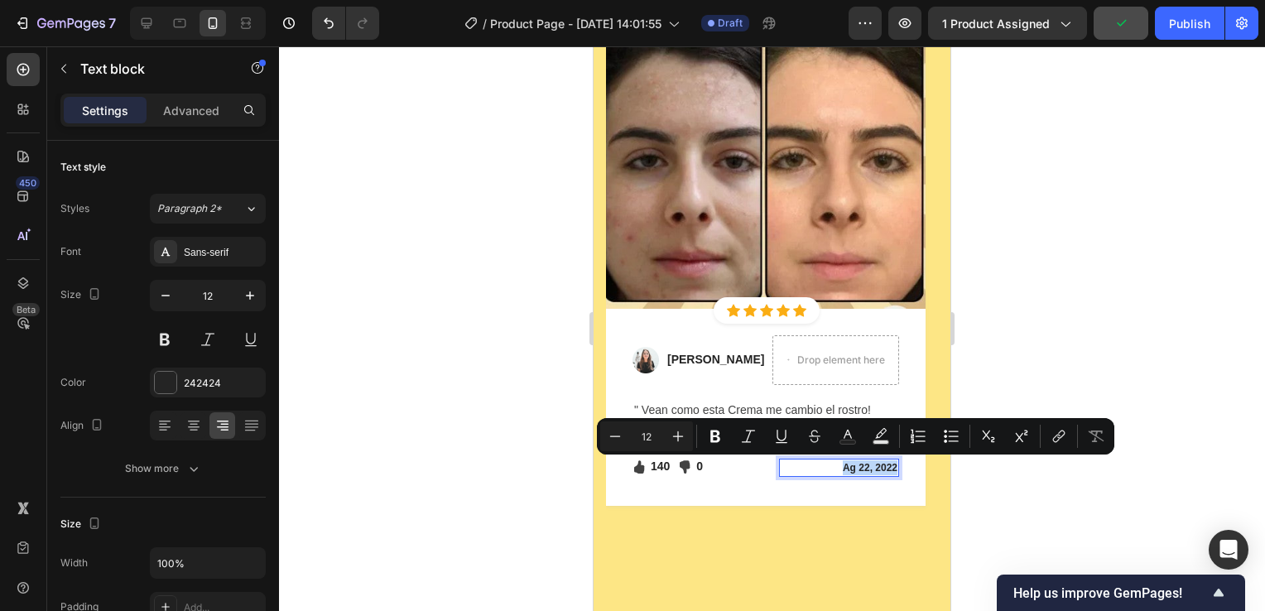
click at [888, 465] on p "Ag 22, 2022" at bounding box center [839, 467] width 117 height 15
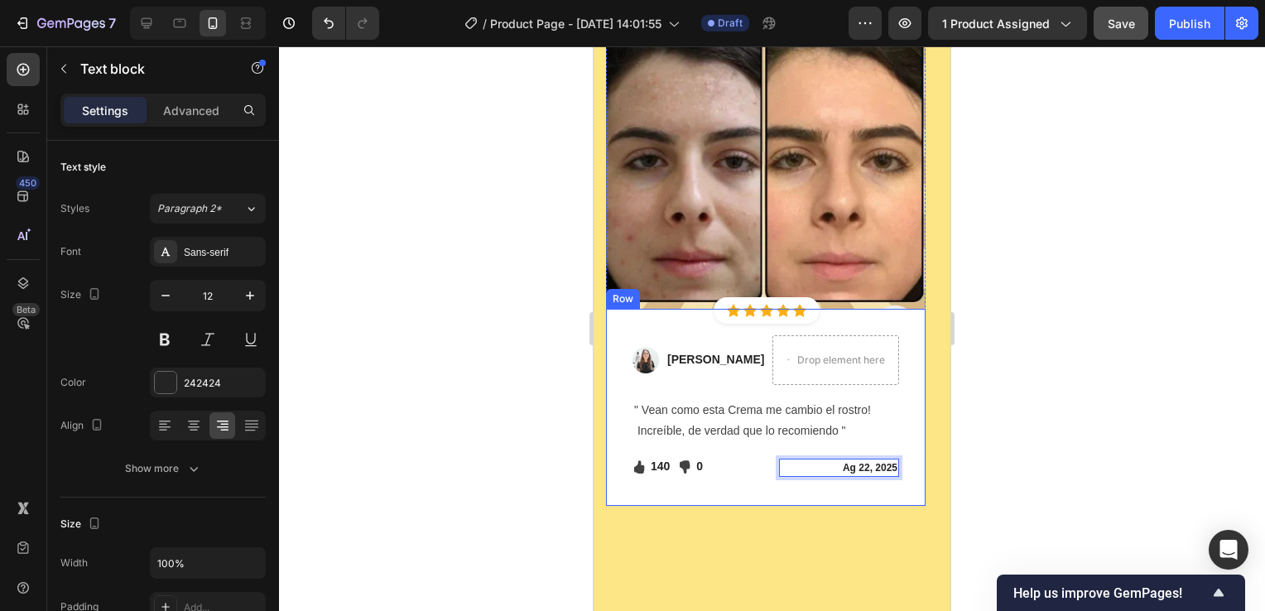
click at [848, 499] on div "Image Dulce Gonzalez Text block Drop element here Row " Vean como esta Crema me…" at bounding box center [766, 407] width 320 height 197
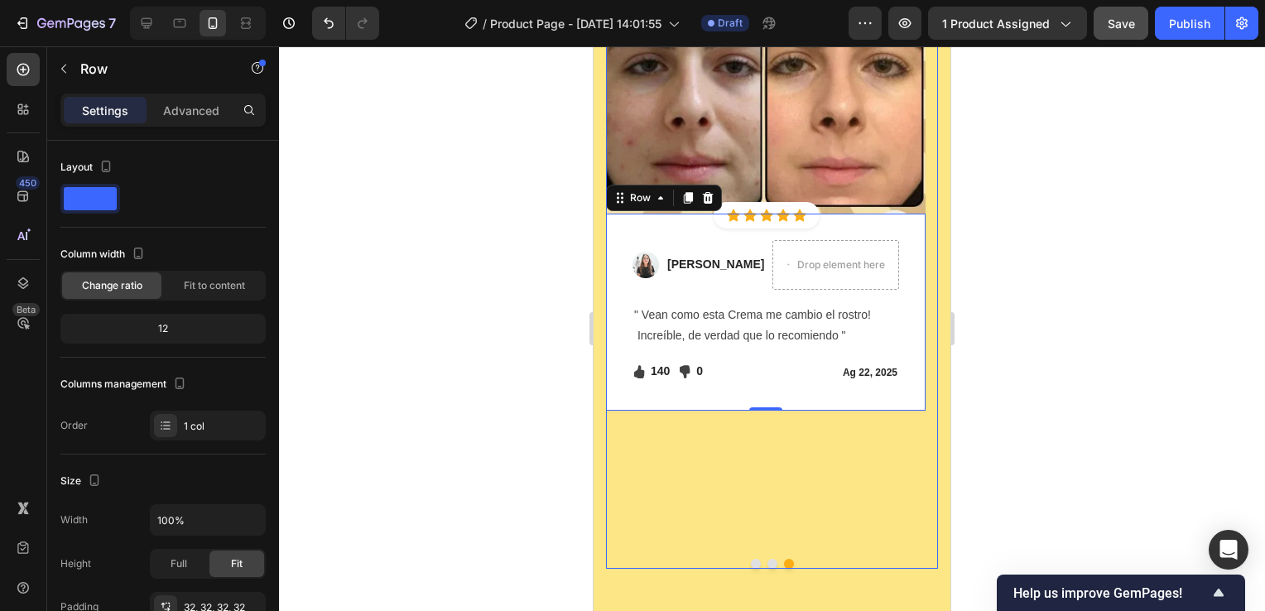
scroll to position [7122, 0]
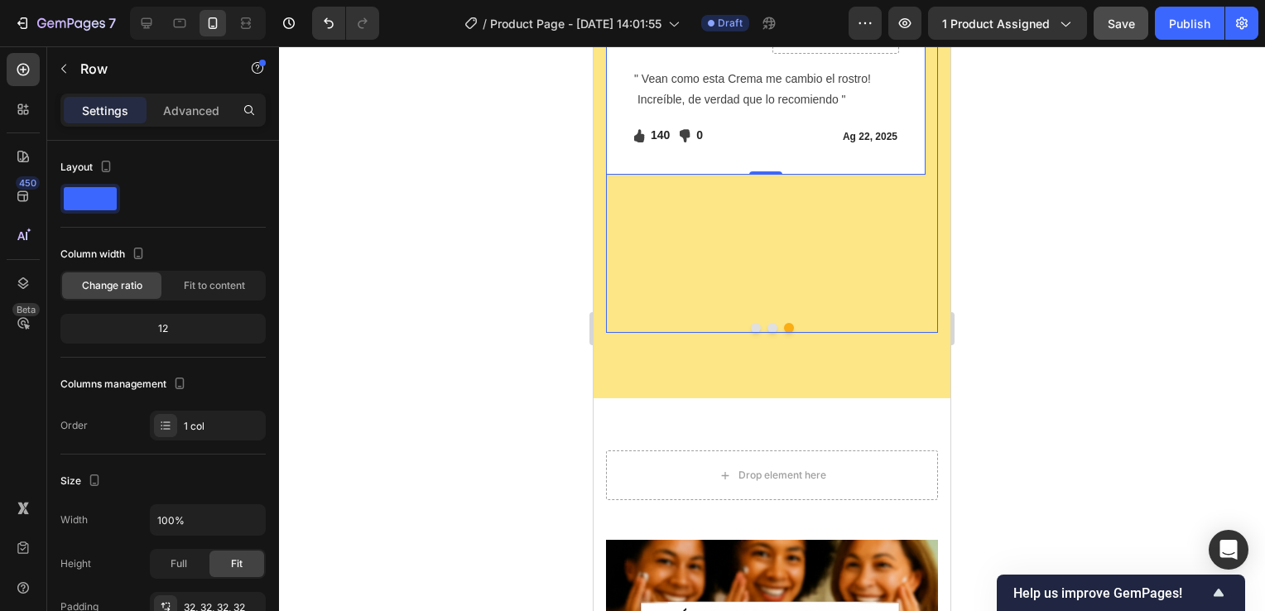
click at [768, 326] on button "Dot" at bounding box center [773, 328] width 10 height 10
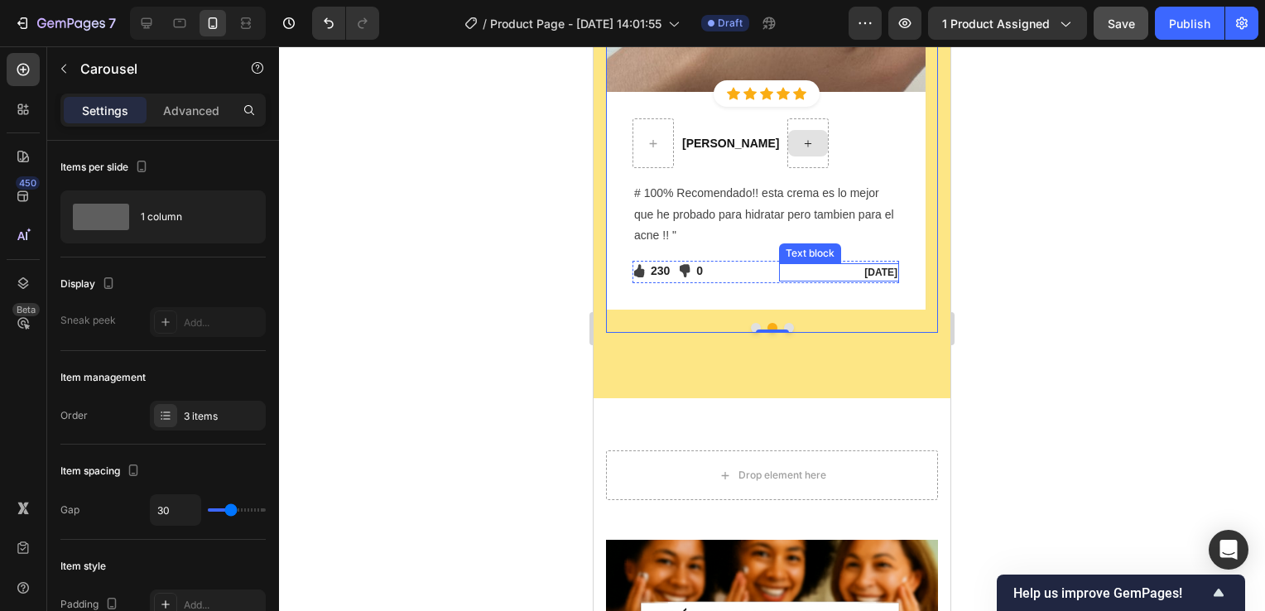
click at [887, 268] on p "Jan 13, 2022" at bounding box center [839, 272] width 117 height 15
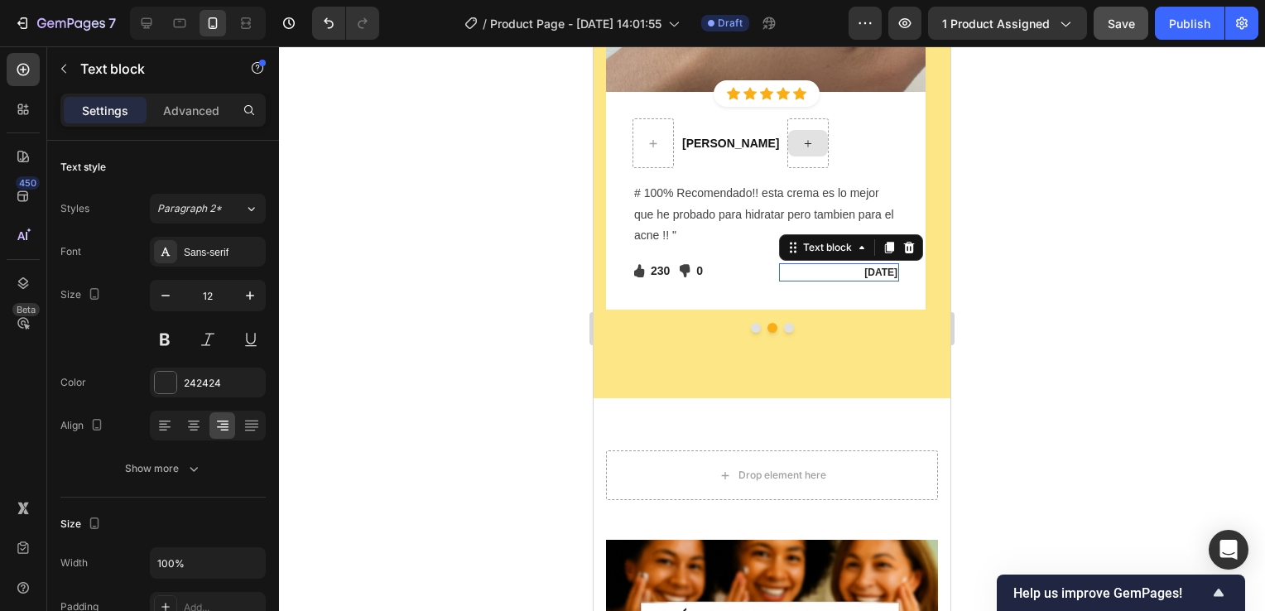
click at [887, 270] on p "Jan 13, 2022" at bounding box center [839, 272] width 117 height 15
click at [854, 271] on p "Jan 13, 2022" at bounding box center [839, 272] width 117 height 15
click at [889, 270] on p "sep 13, 2022" at bounding box center [839, 272] width 117 height 15
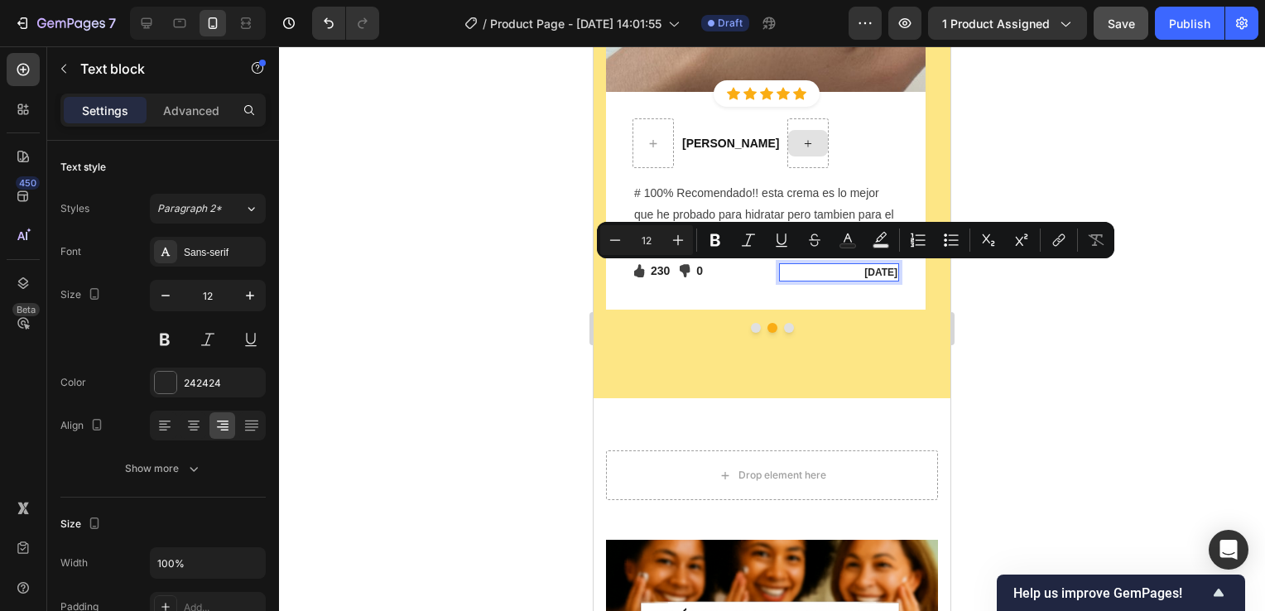
click at [888, 267] on p "sep 13, 2022" at bounding box center [839, 272] width 117 height 15
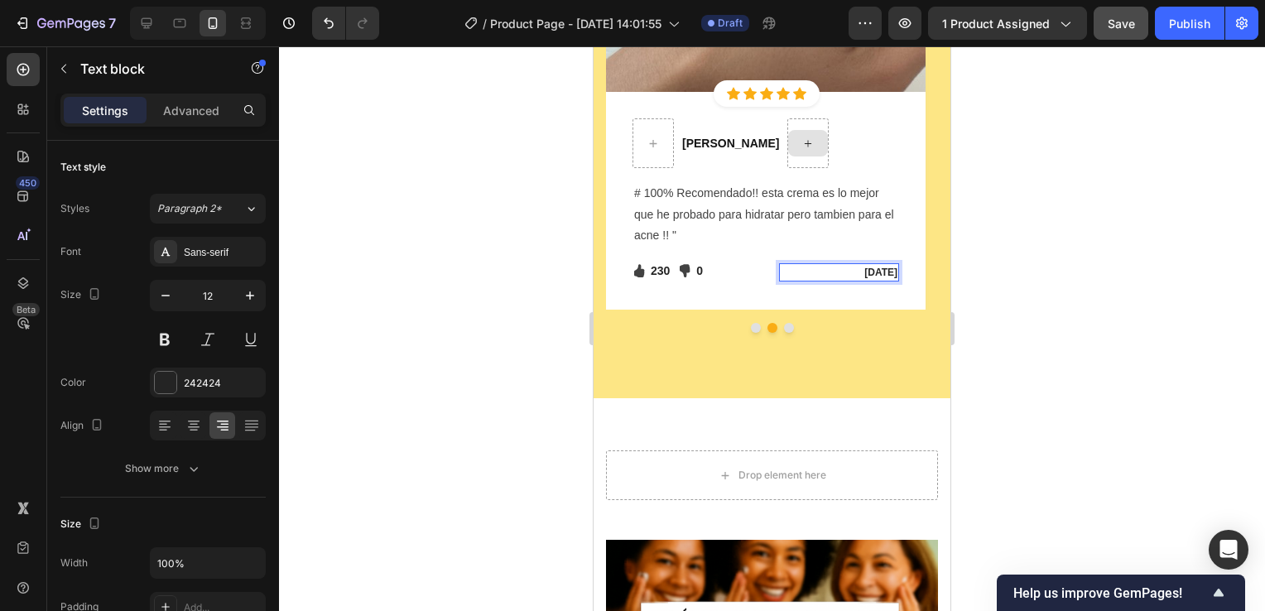
click at [1029, 355] on div at bounding box center [772, 328] width 986 height 565
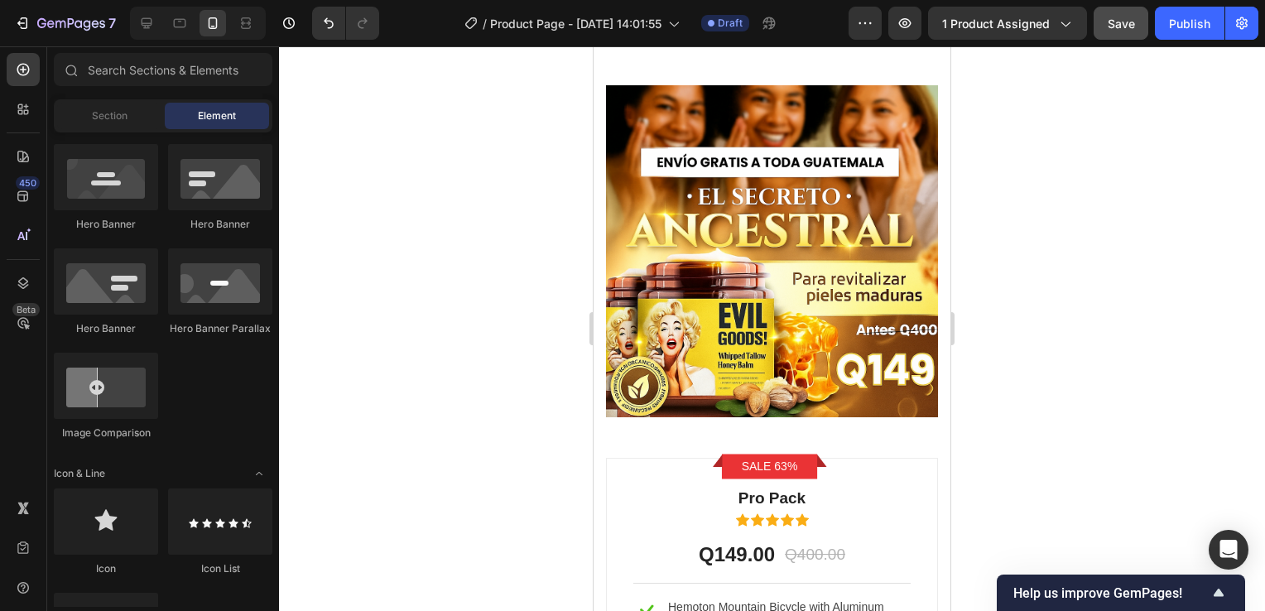
scroll to position [7453, 0]
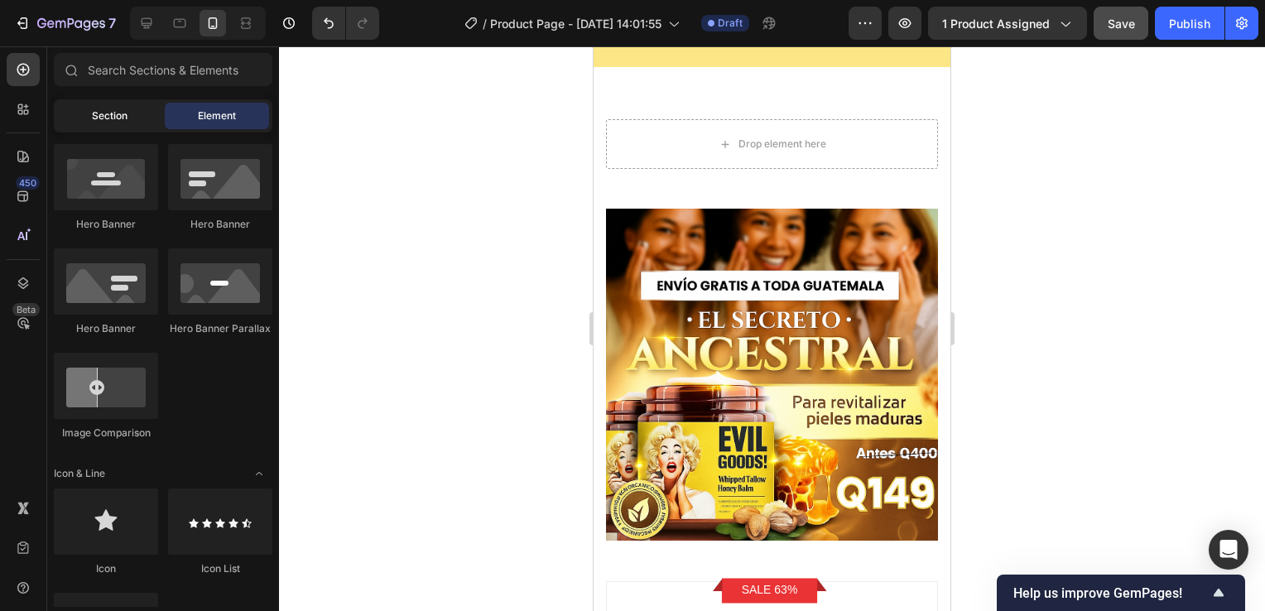
click at [109, 110] on span "Section" at bounding box center [110, 115] width 36 height 15
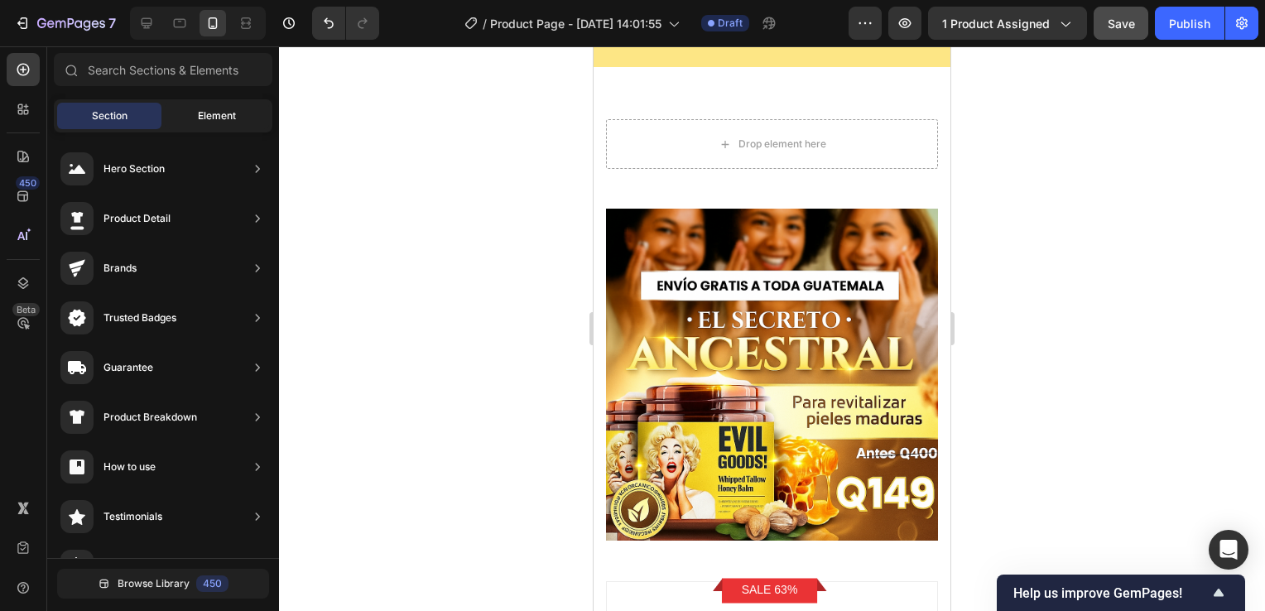
click at [210, 108] on span "Element" at bounding box center [217, 115] width 38 height 15
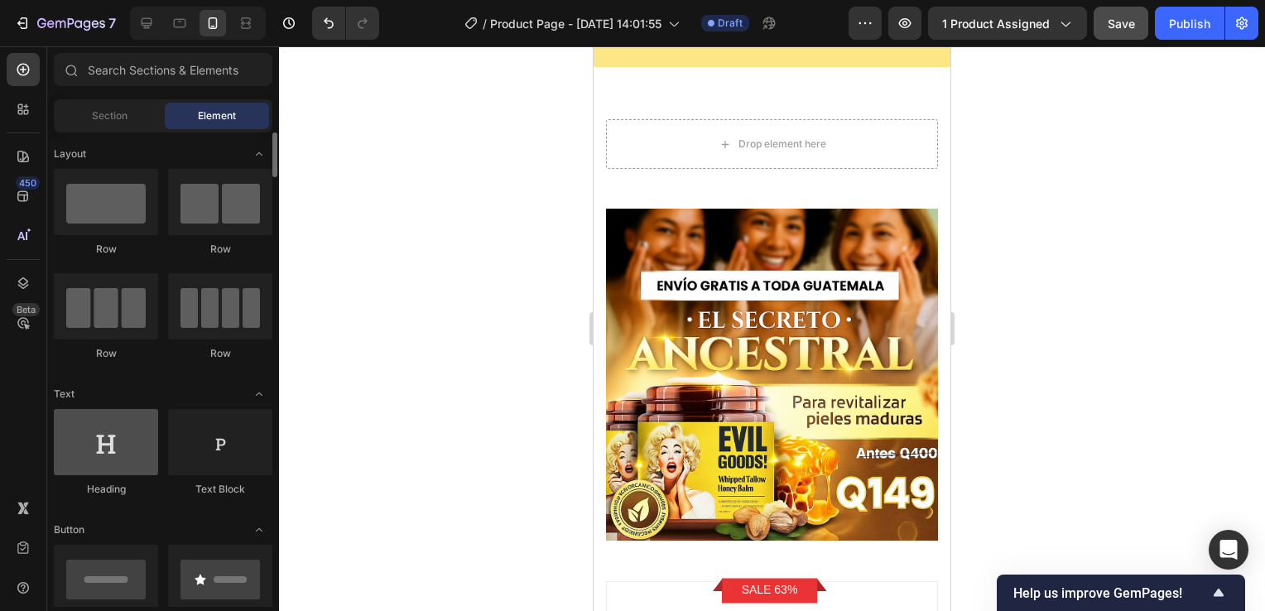
scroll to position [248, 0]
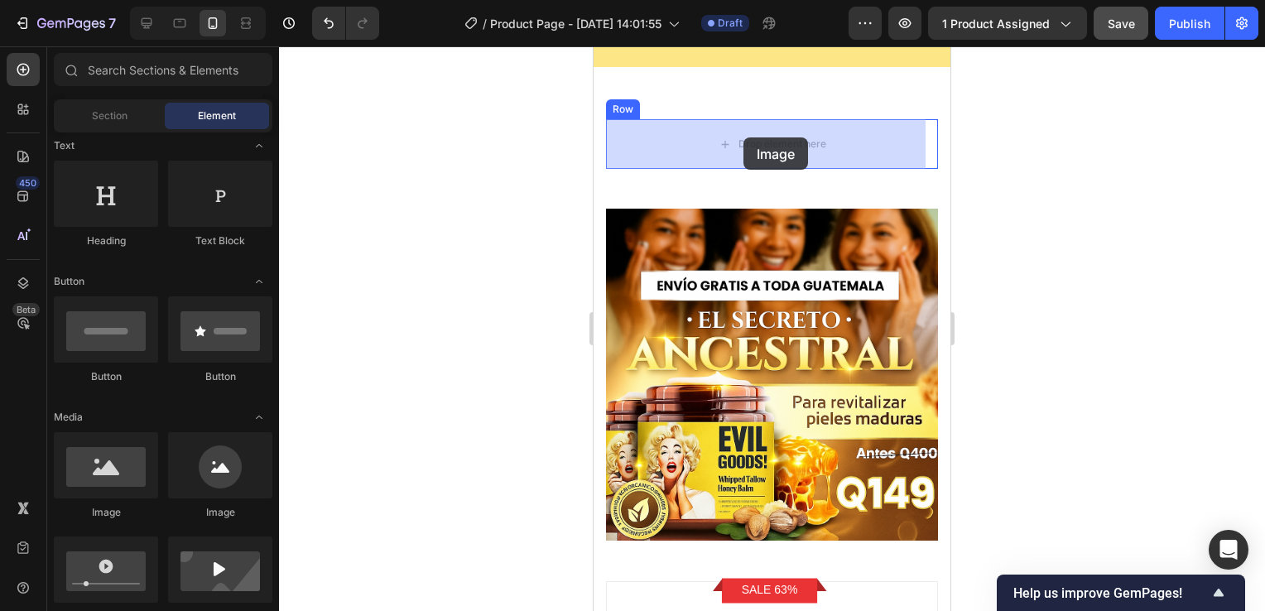
drag, startPoint x: 696, startPoint y: 512, endPoint x: 744, endPoint y: 137, distance: 377.3
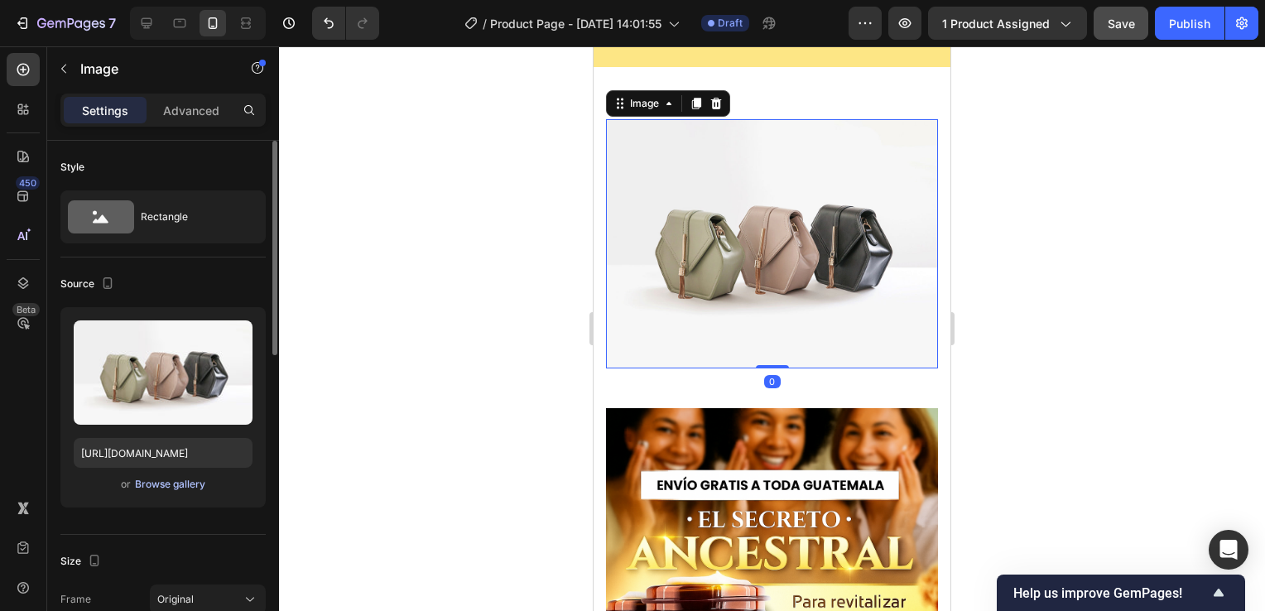
click at [171, 487] on div "Browse gallery" at bounding box center [170, 484] width 70 height 15
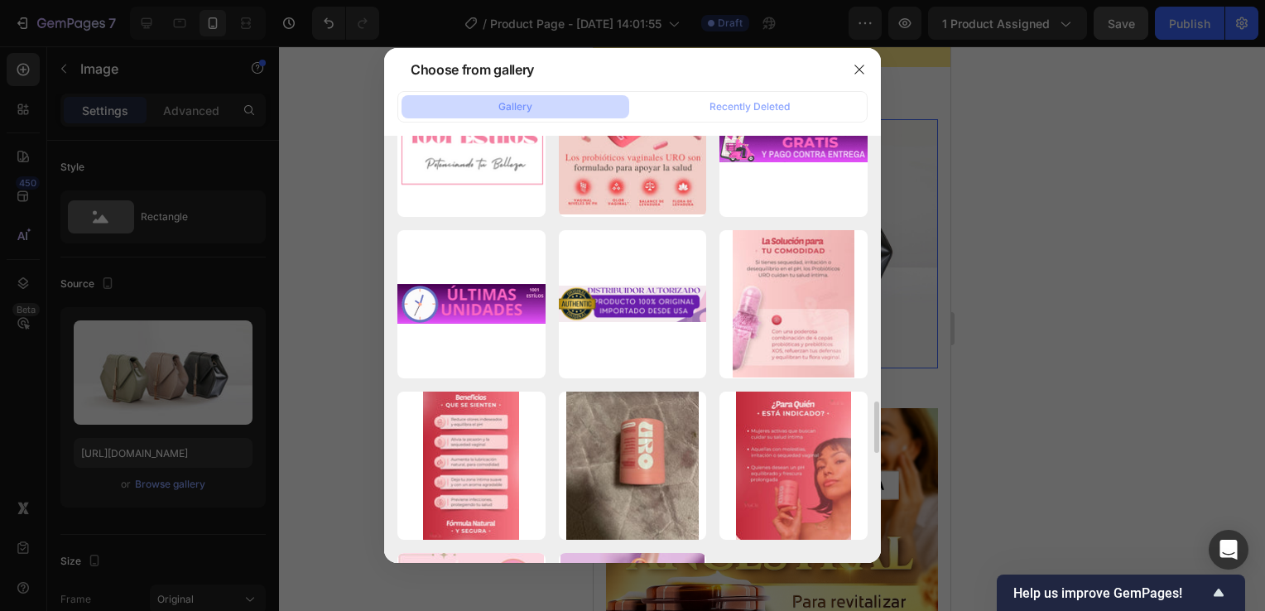
scroll to position [2898, 0]
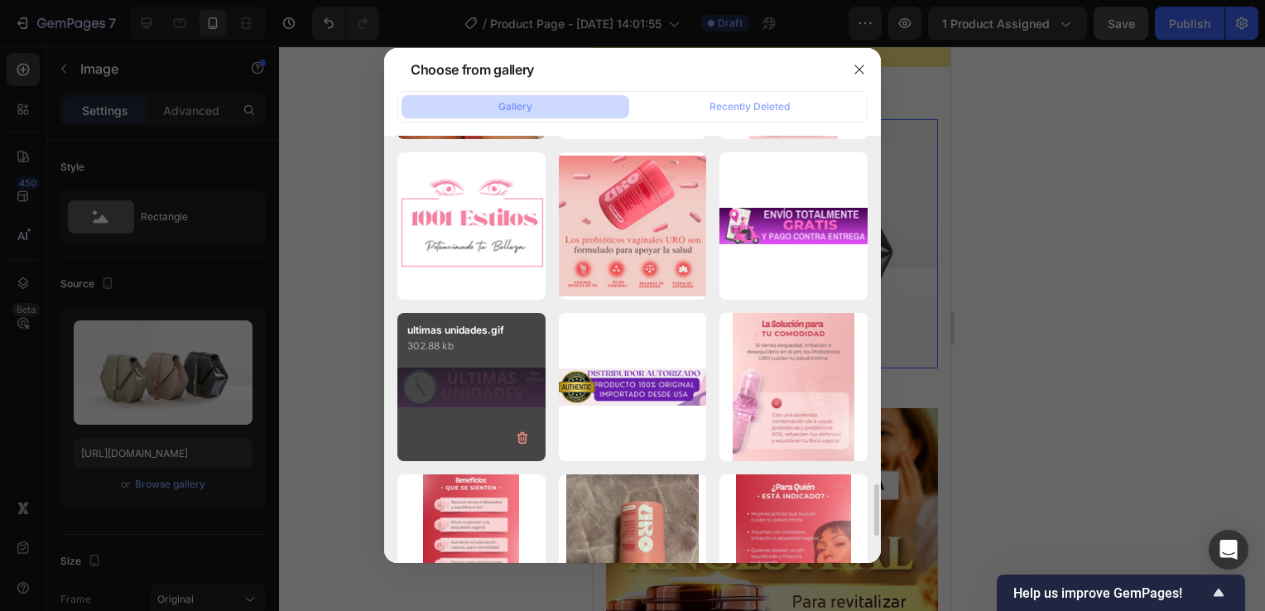
click at [490, 364] on div "ultimas unidades.gif 302.88 kb" at bounding box center [471, 387] width 148 height 148
type input "[URL][DOMAIN_NAME]"
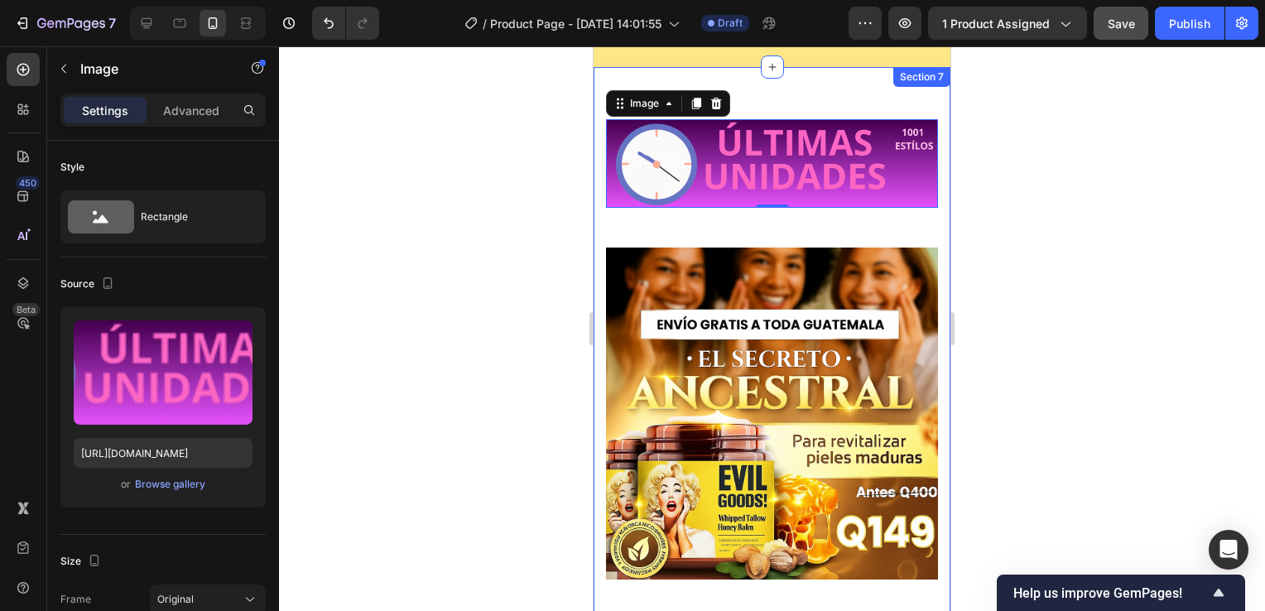
click at [883, 89] on div "Image 0 Row Product Images Sale 63% Product Badge Row Pro Pack Text block Icon …" at bounding box center [772, 548] width 357 height 962
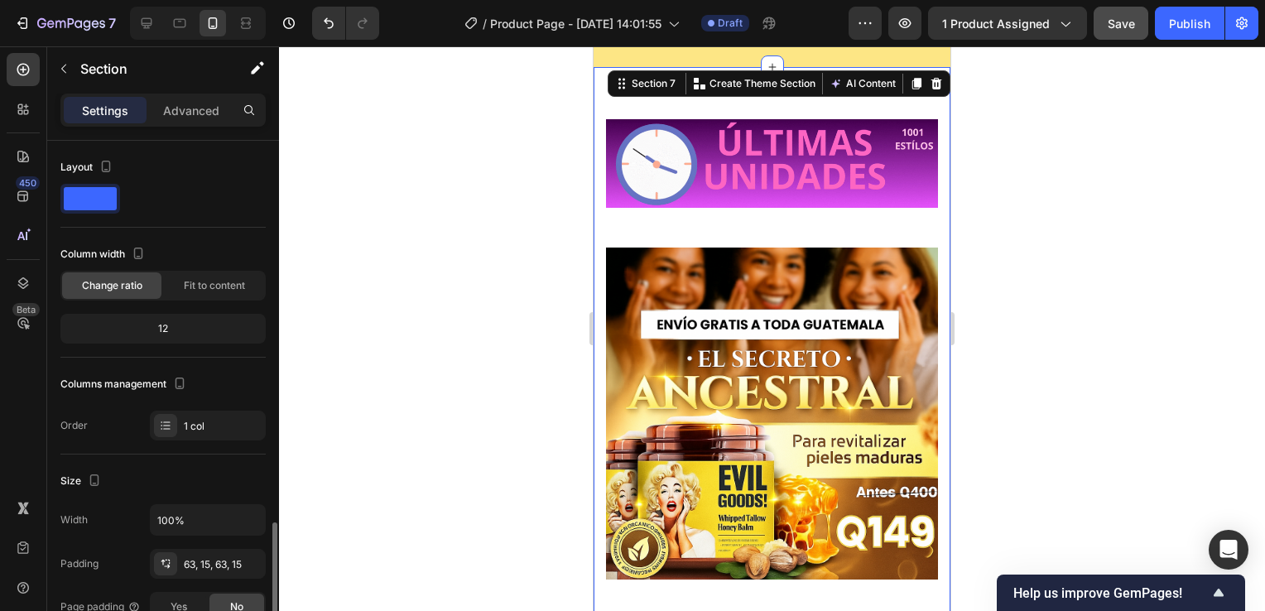
scroll to position [248, 0]
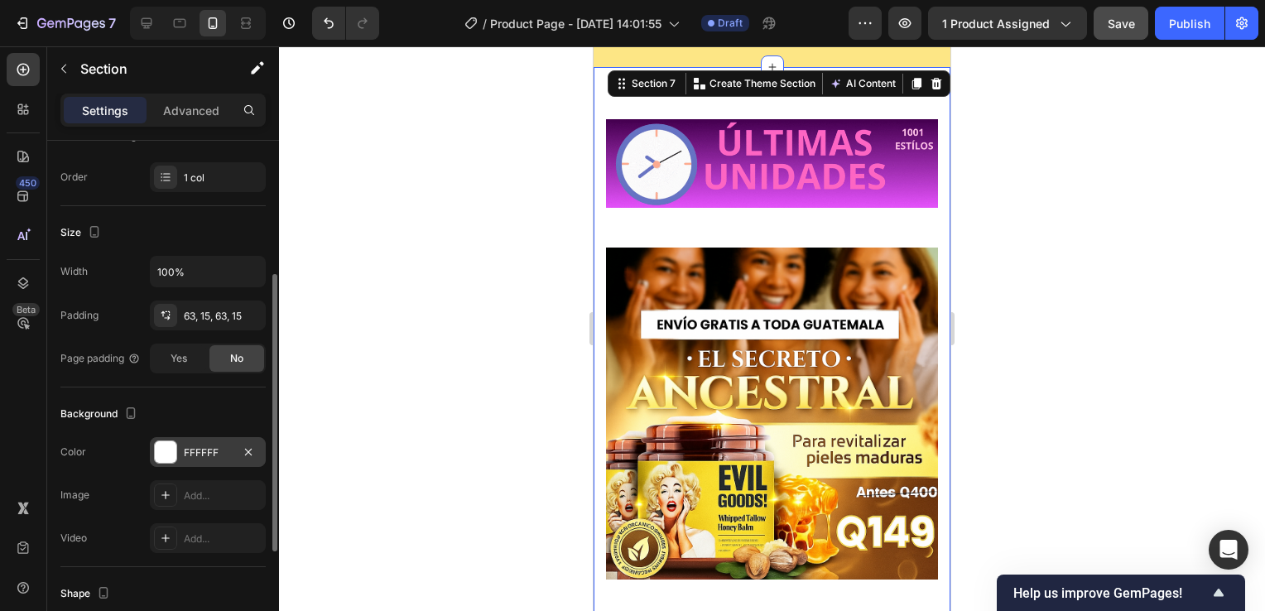
click at [208, 447] on div "FFFFFF" at bounding box center [208, 453] width 48 height 15
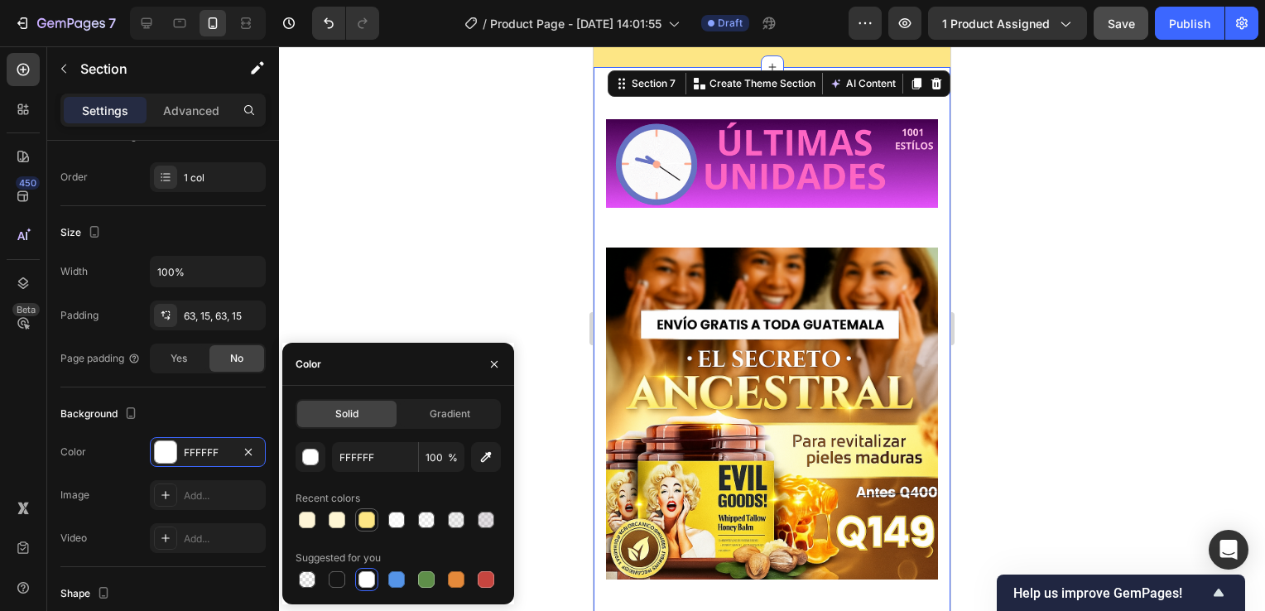
click at [371, 518] on div at bounding box center [367, 520] width 17 height 17
type input "FDE685"
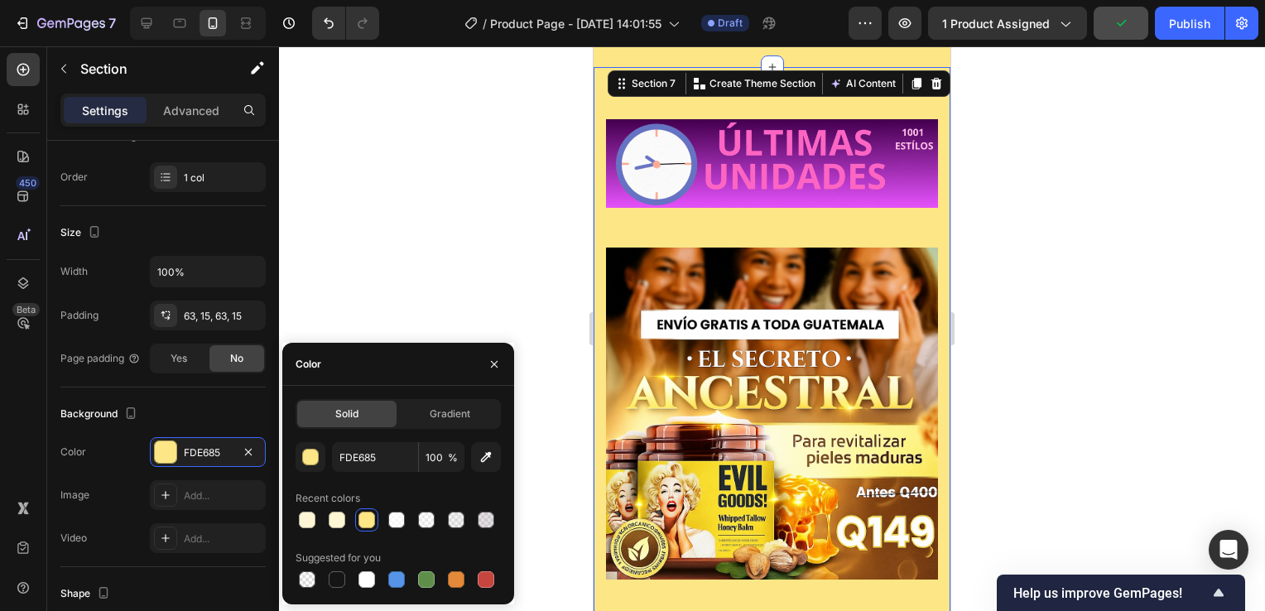
click at [1072, 376] on div at bounding box center [772, 328] width 986 height 565
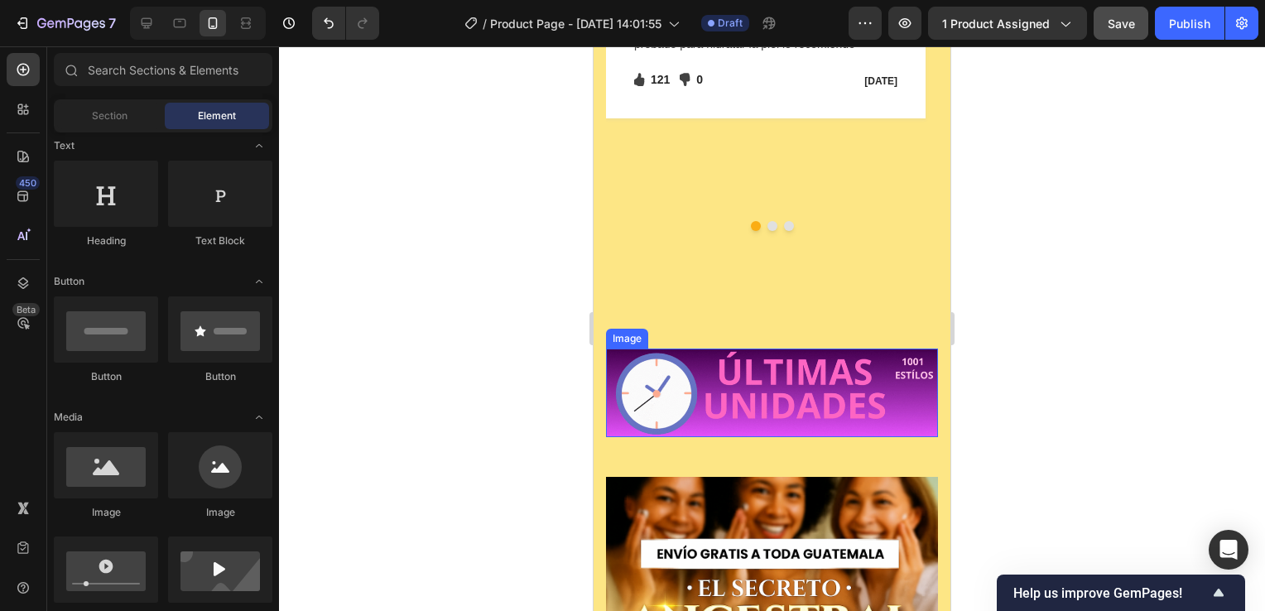
scroll to position [7122, 0]
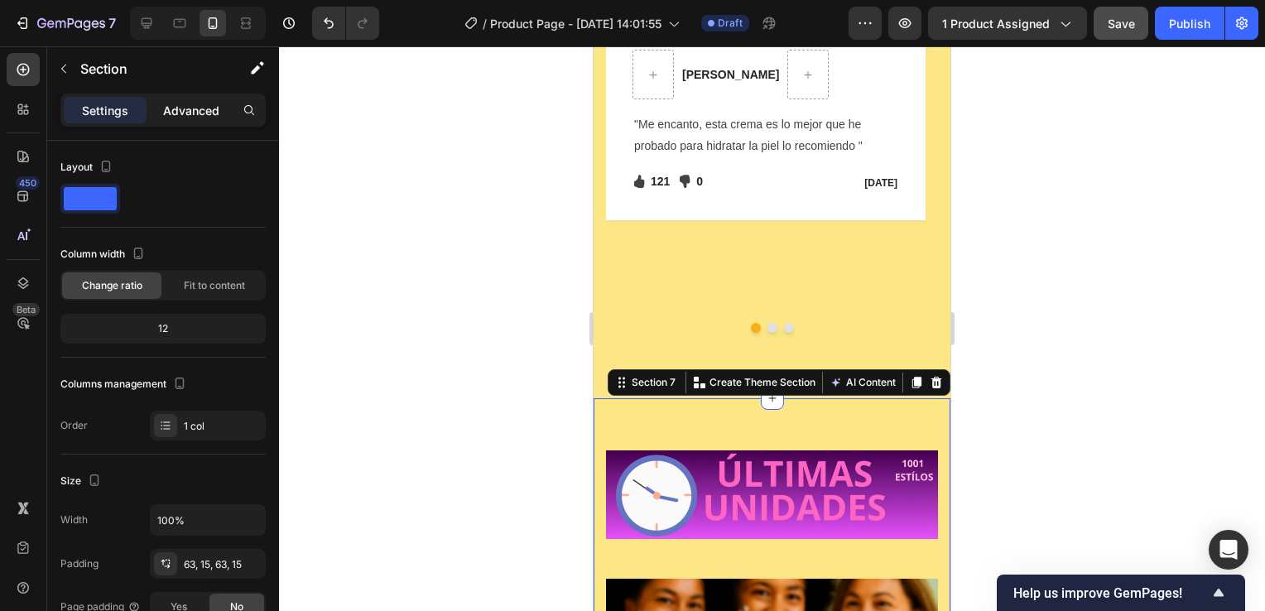
click at [194, 98] on div "Advanced" at bounding box center [191, 110] width 83 height 26
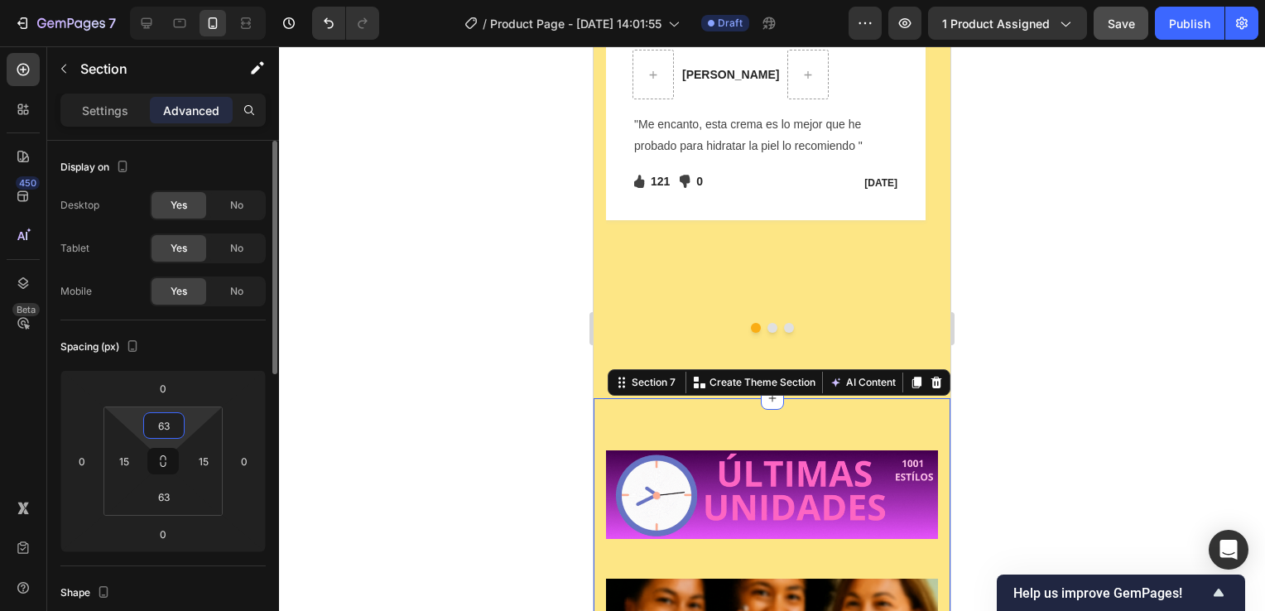
click at [179, 427] on input "63" at bounding box center [163, 425] width 33 height 25
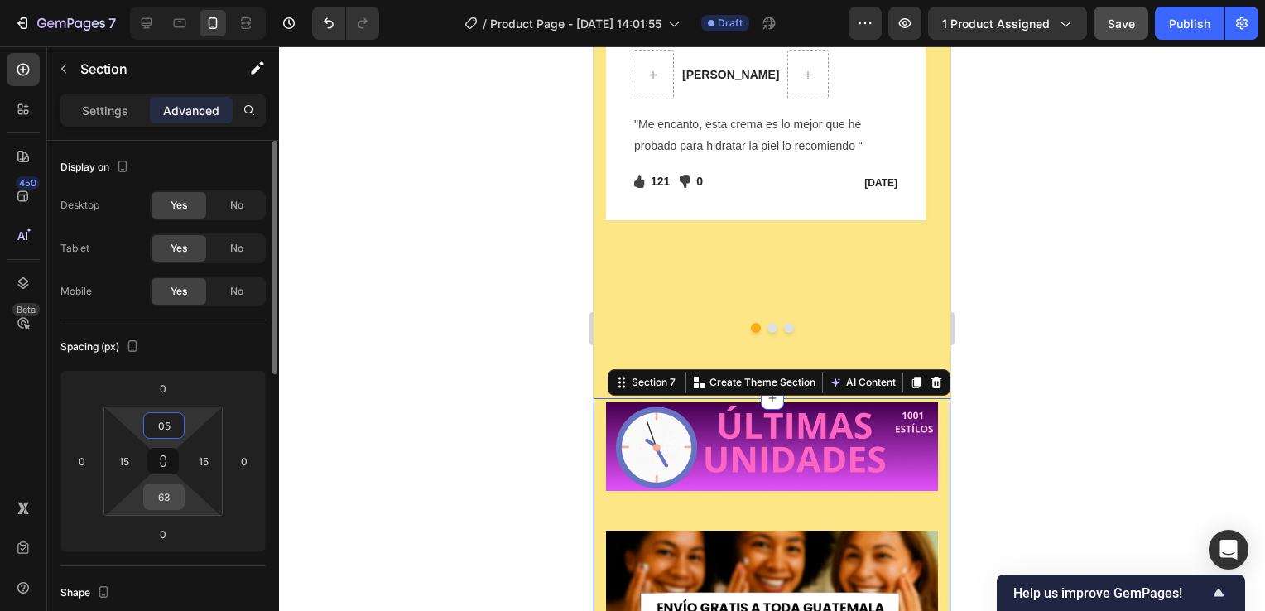
type input "5"
click at [168, 497] on input "63" at bounding box center [163, 496] width 33 height 25
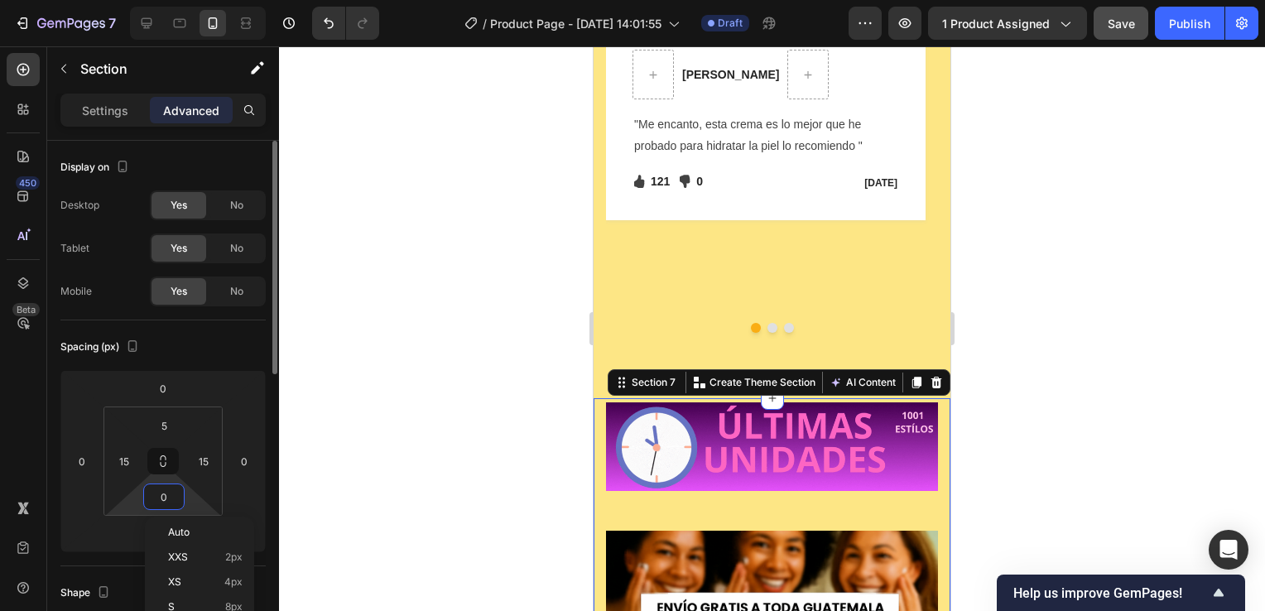
type input "05"
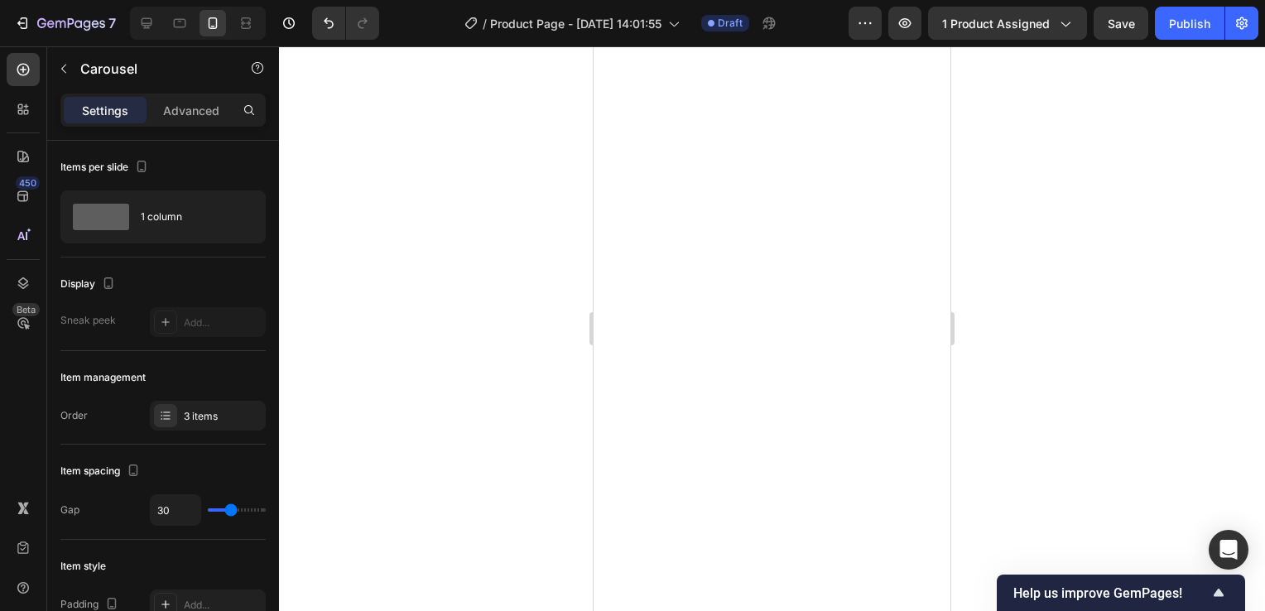
click at [194, 113] on p "Advanced" at bounding box center [191, 110] width 56 height 17
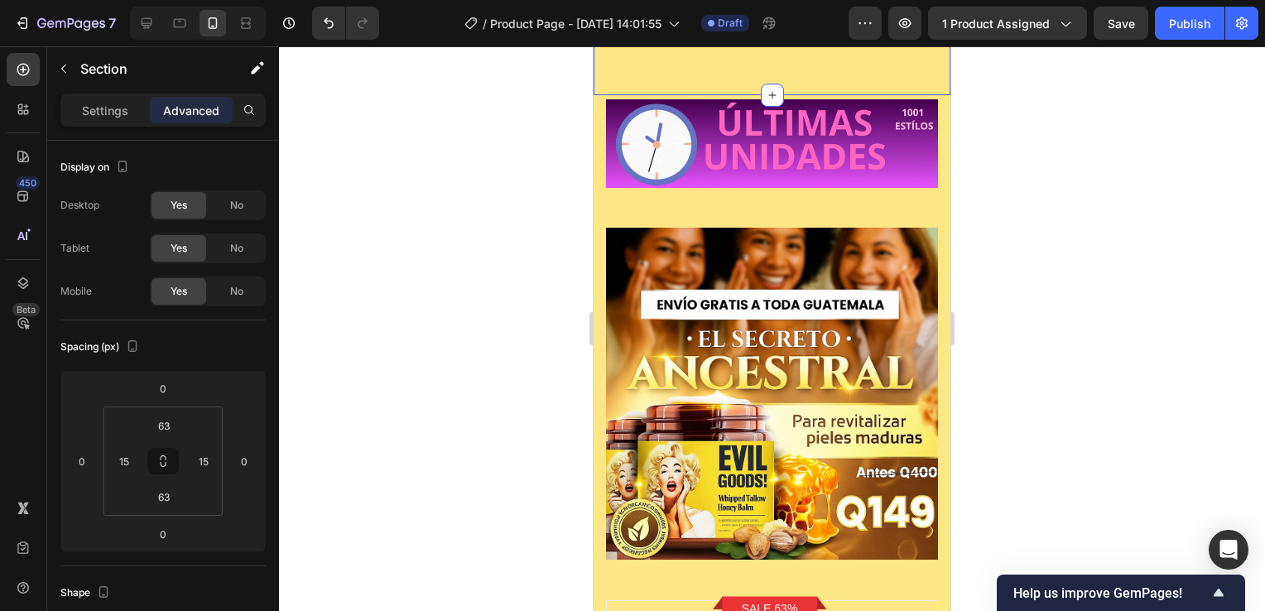
drag, startPoint x: 768, startPoint y: 401, endPoint x: 768, endPoint y: 351, distance: 49.7
click at [1168, 383] on div at bounding box center [772, 328] width 986 height 565
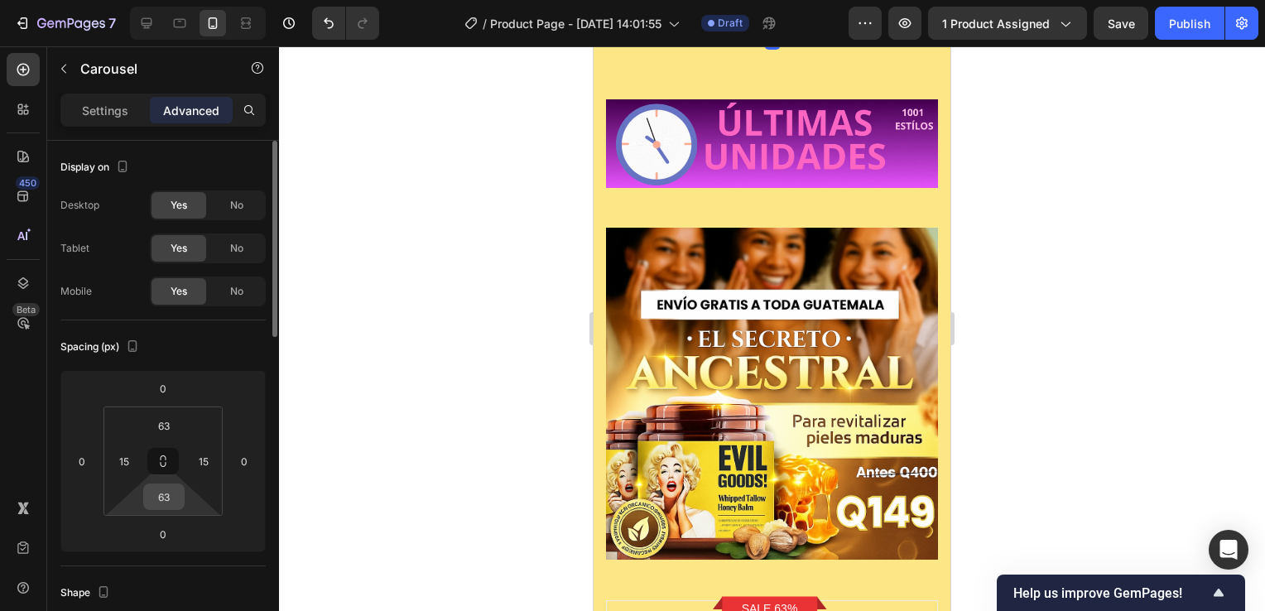
click at [171, 499] on input "63" at bounding box center [163, 496] width 33 height 25
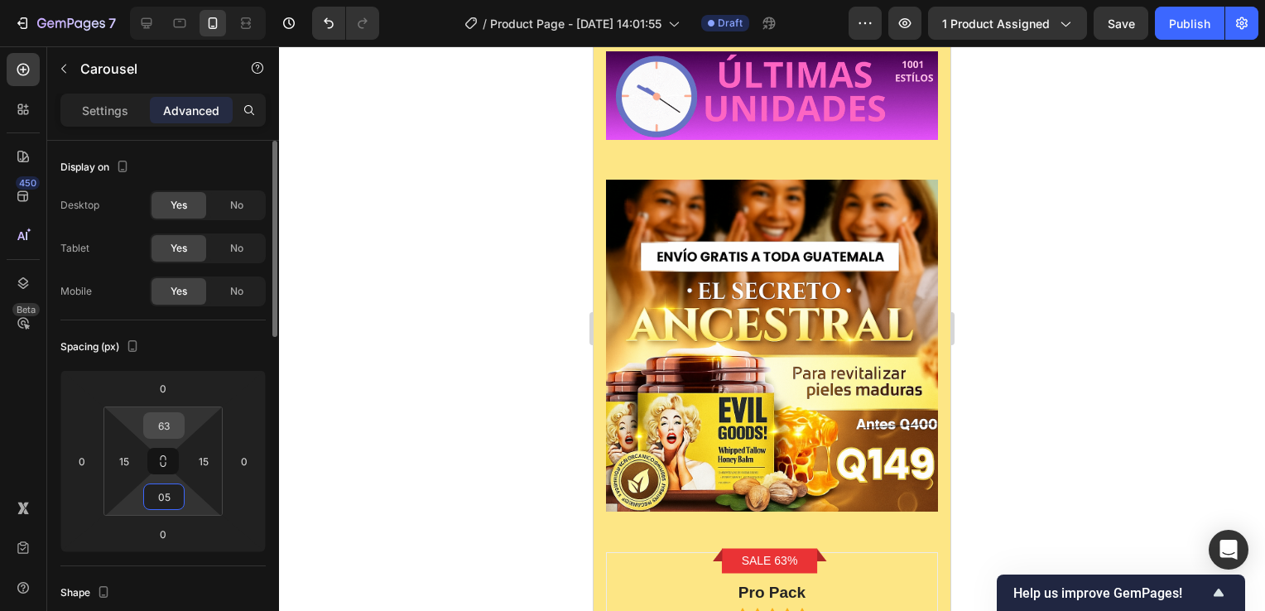
type input "5"
click at [169, 426] on input "63" at bounding box center [163, 425] width 33 height 25
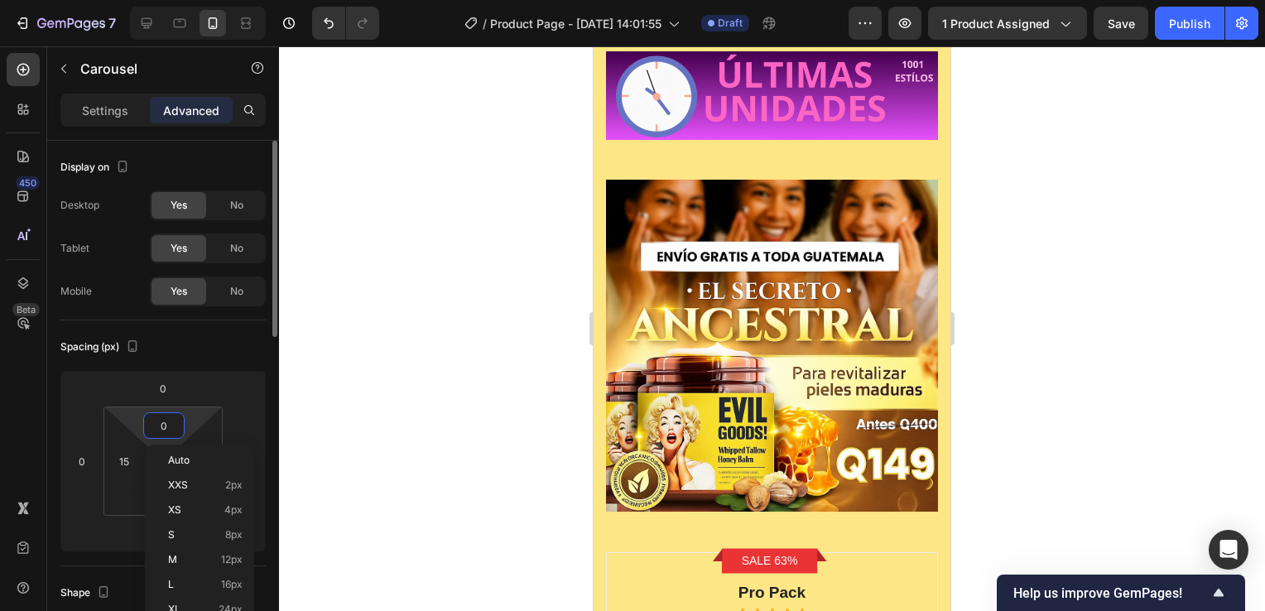
type input "05"
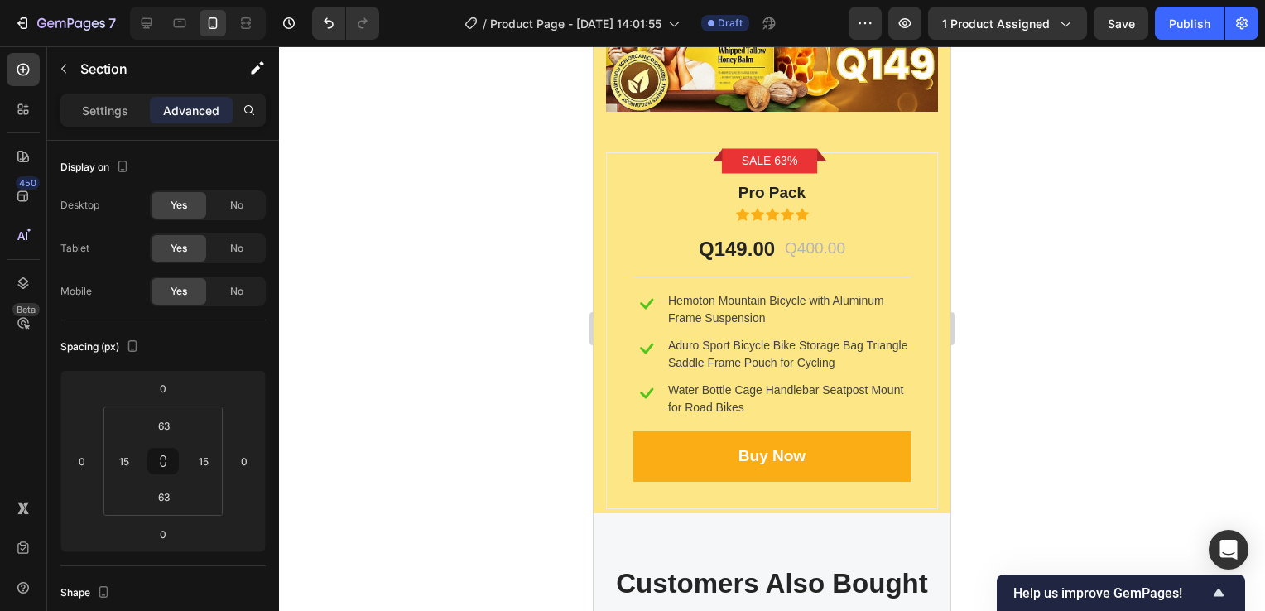
scroll to position [8198, 0]
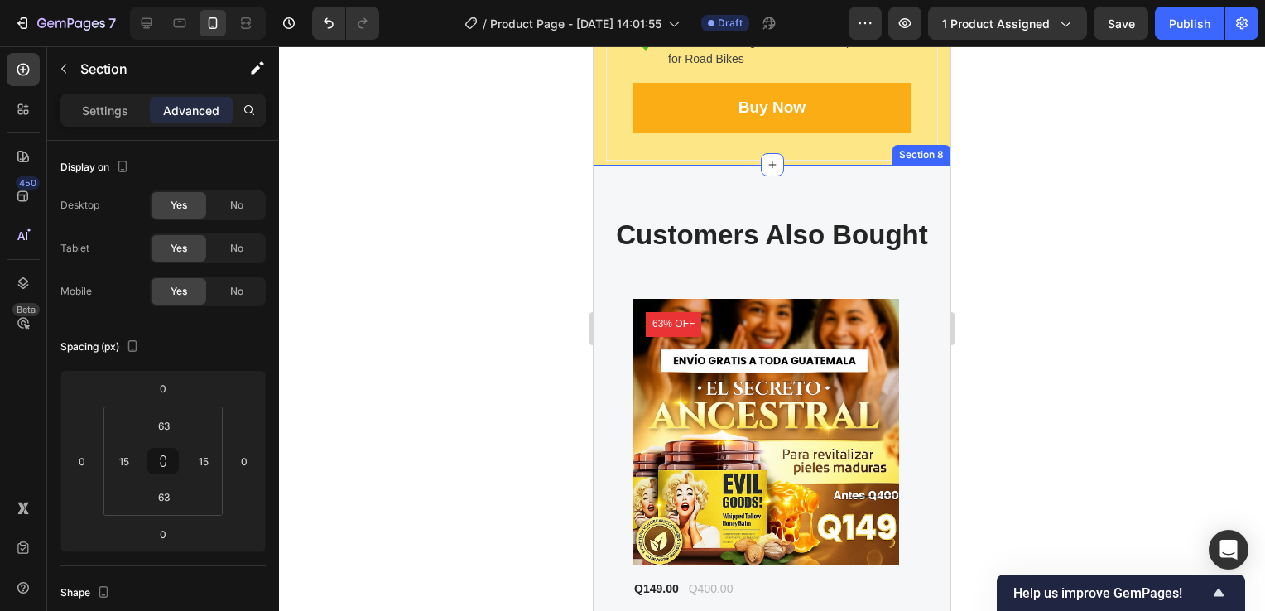
click at [759, 183] on div "Customers Also Bought Heading Row Product Images 63% off Product Badge Q149.00 …" at bounding box center [772, 486] width 357 height 643
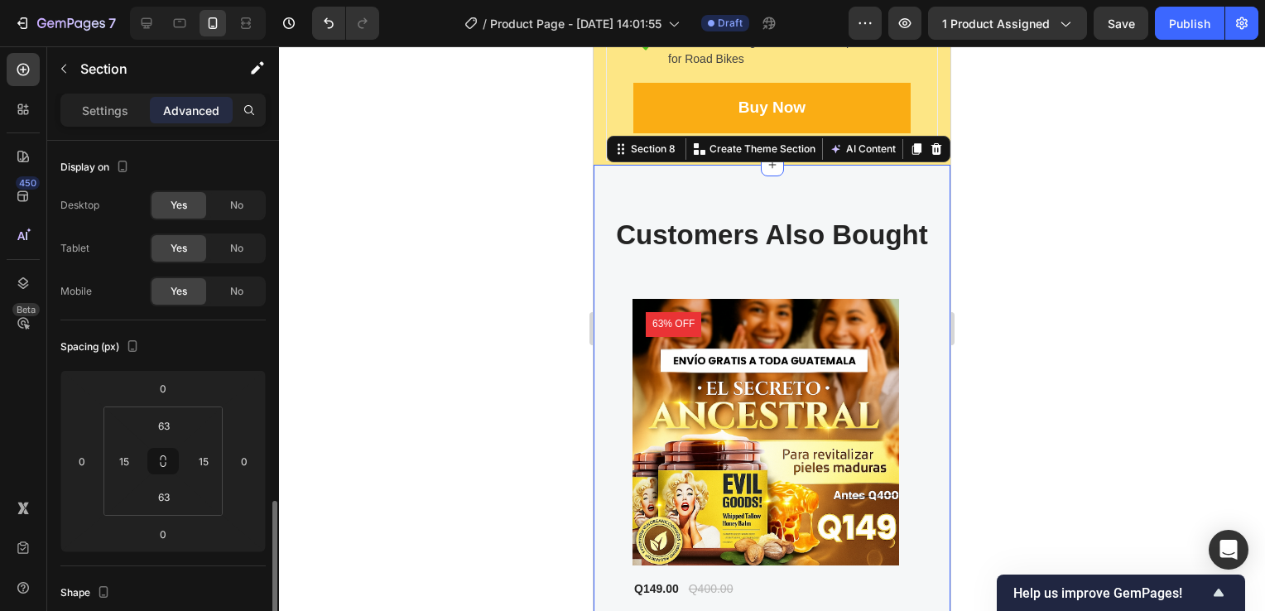
scroll to position [248, 0]
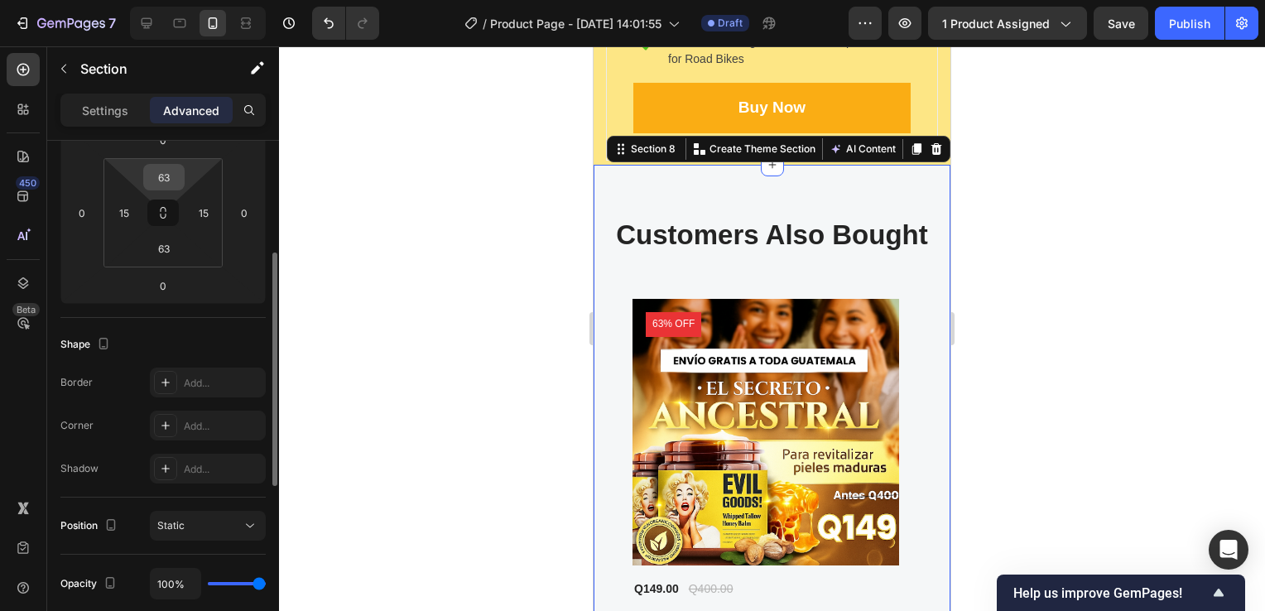
click at [167, 184] on input "63" at bounding box center [163, 177] width 33 height 25
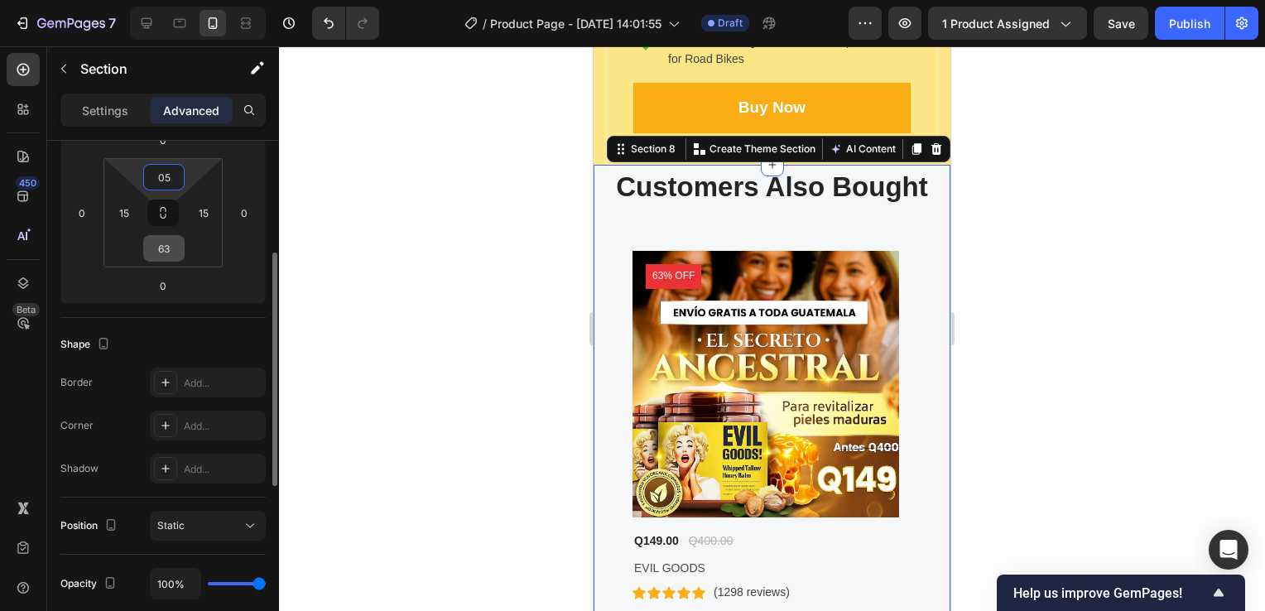
type input "5"
click at [167, 247] on input "63" at bounding box center [163, 248] width 33 height 25
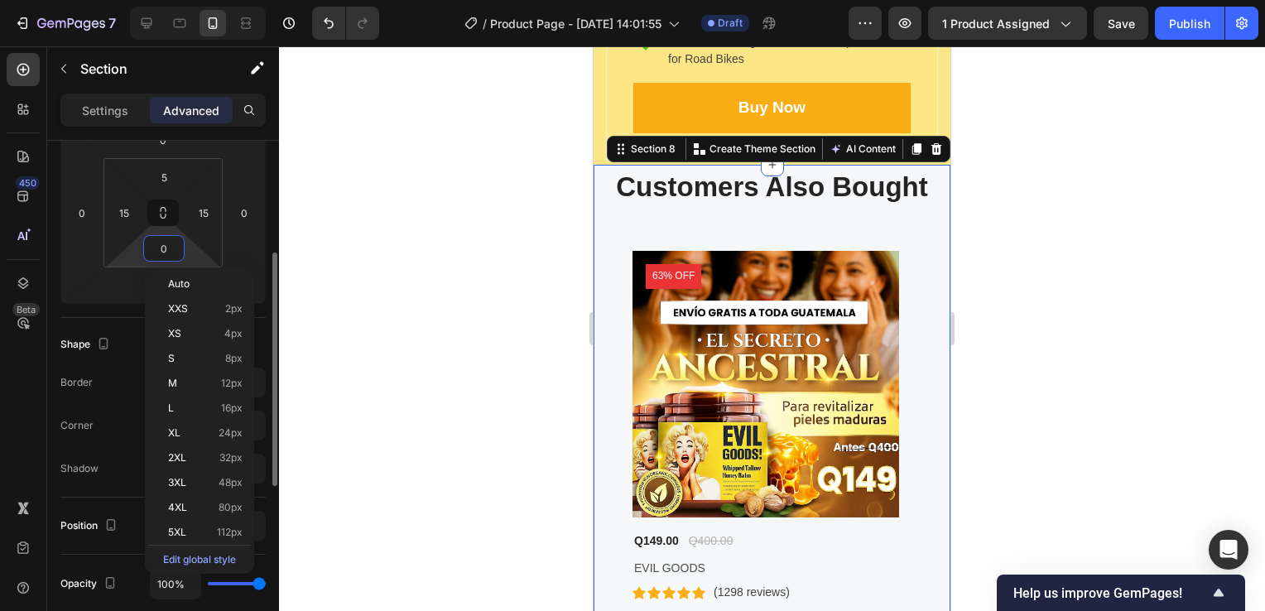
type input "05"
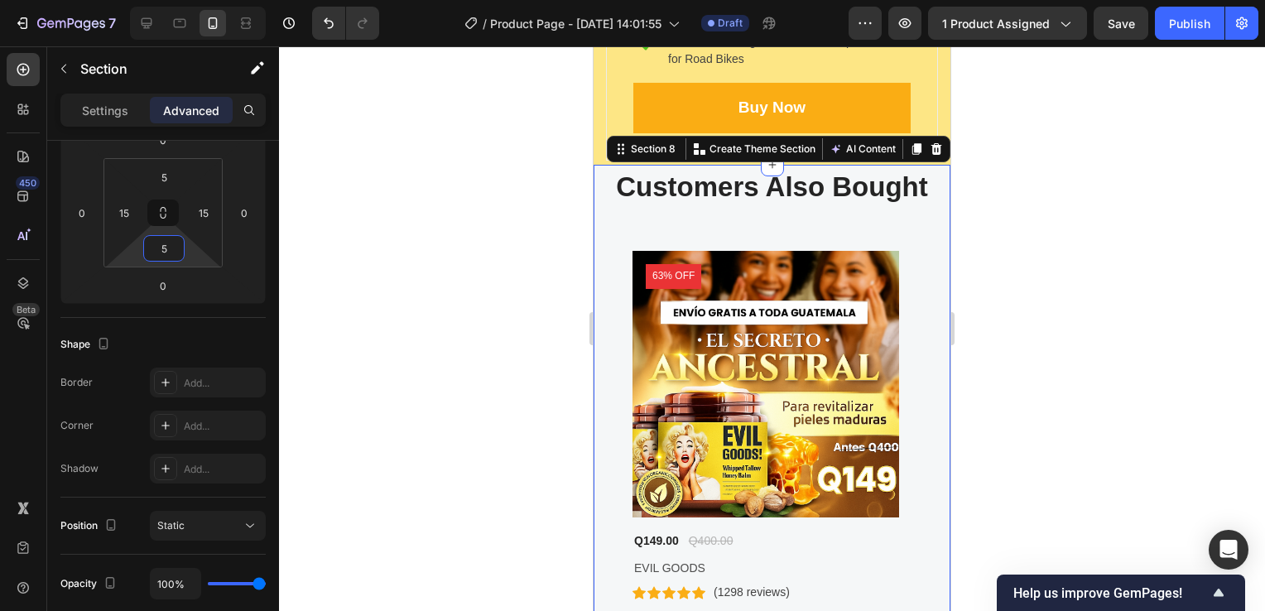
click at [117, 110] on p "Settings" at bounding box center [105, 110] width 46 height 17
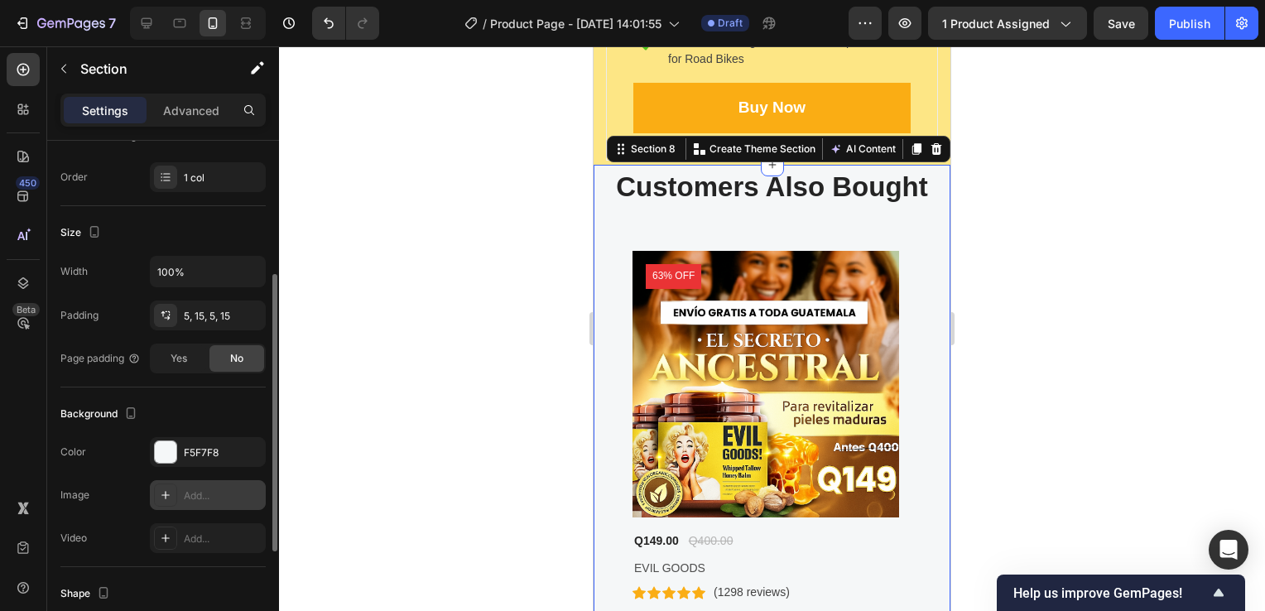
scroll to position [331, 0]
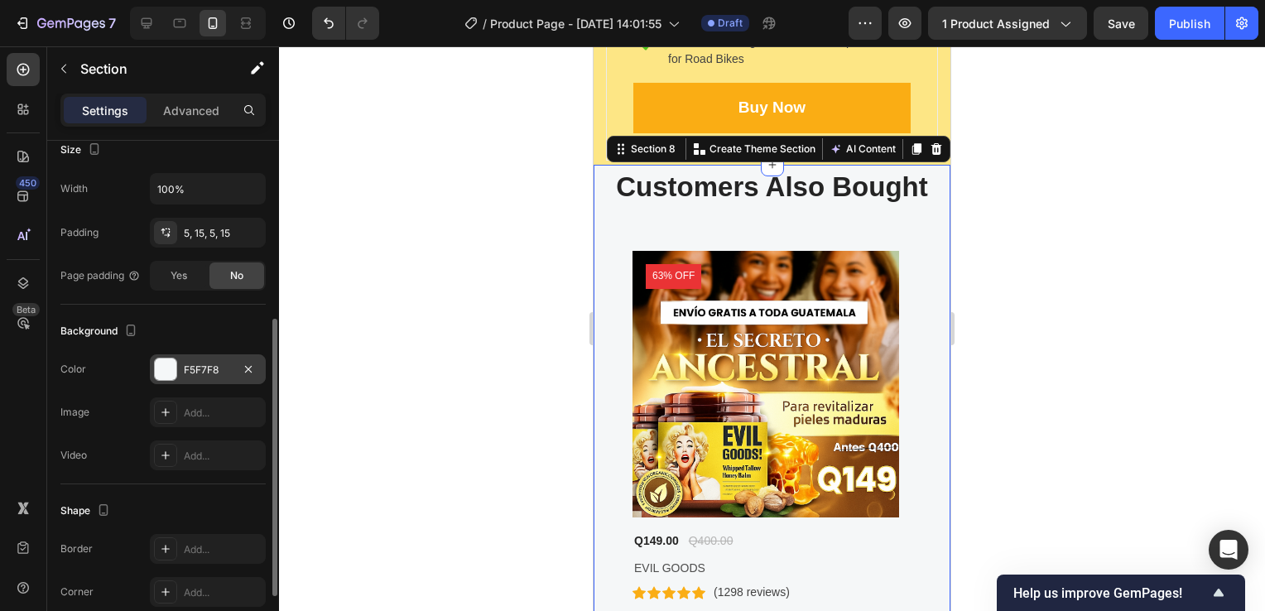
click at [213, 354] on div "F5F7F8" at bounding box center [208, 369] width 116 height 30
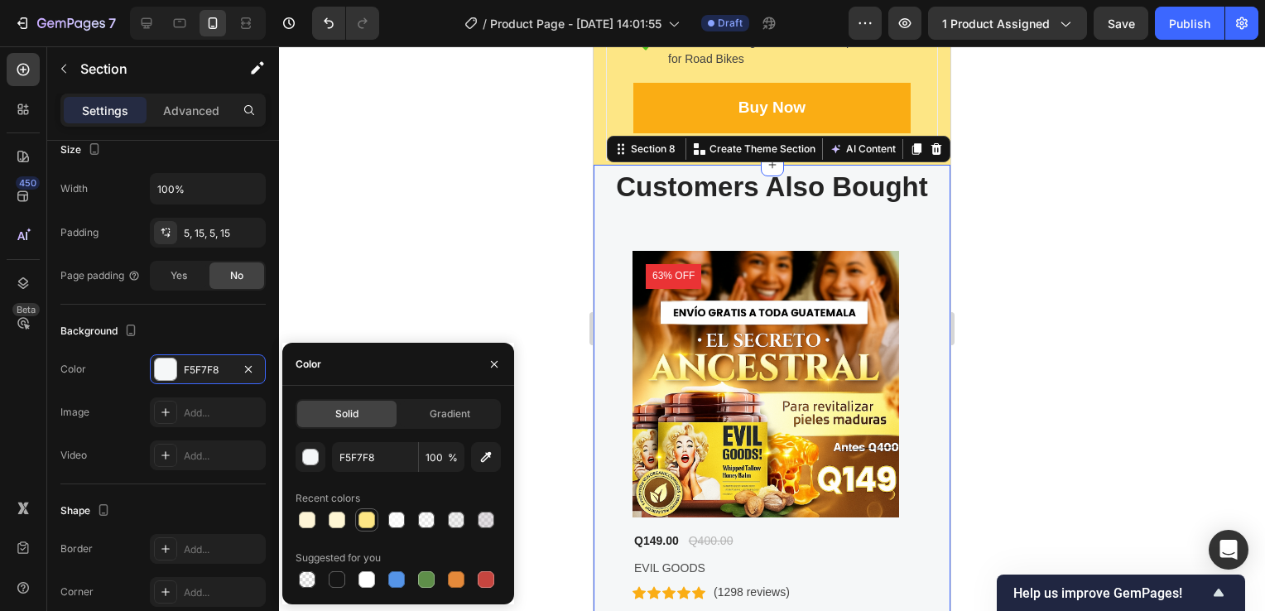
click at [361, 523] on div at bounding box center [367, 520] width 17 height 17
type input "FDE685"
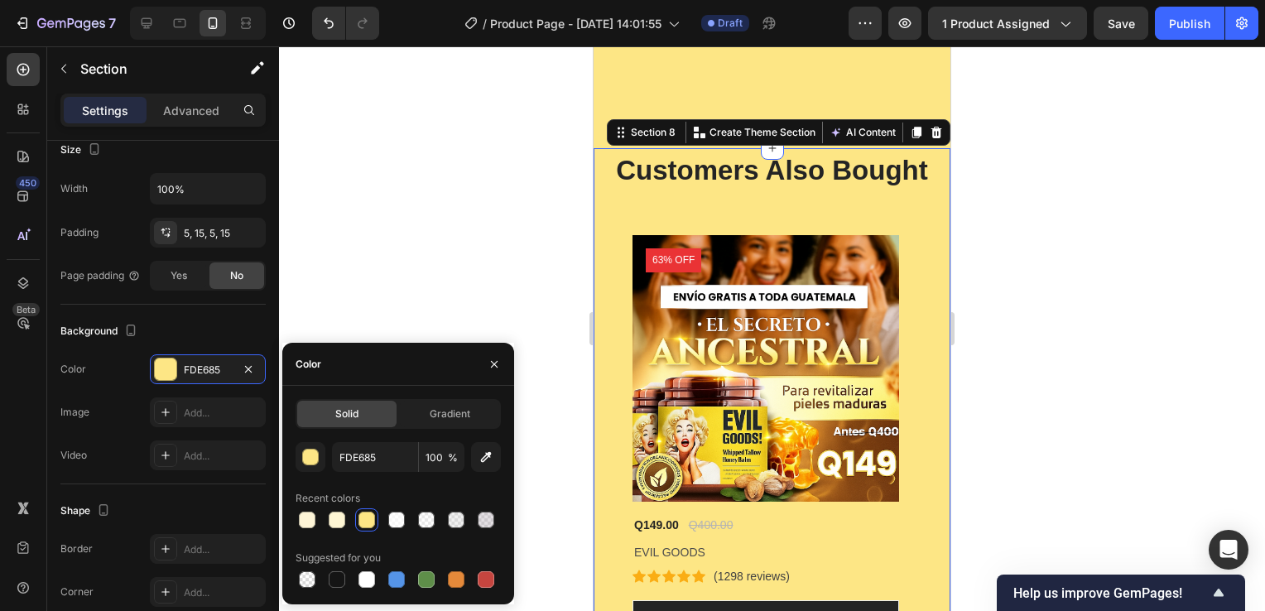
scroll to position [8612, 0]
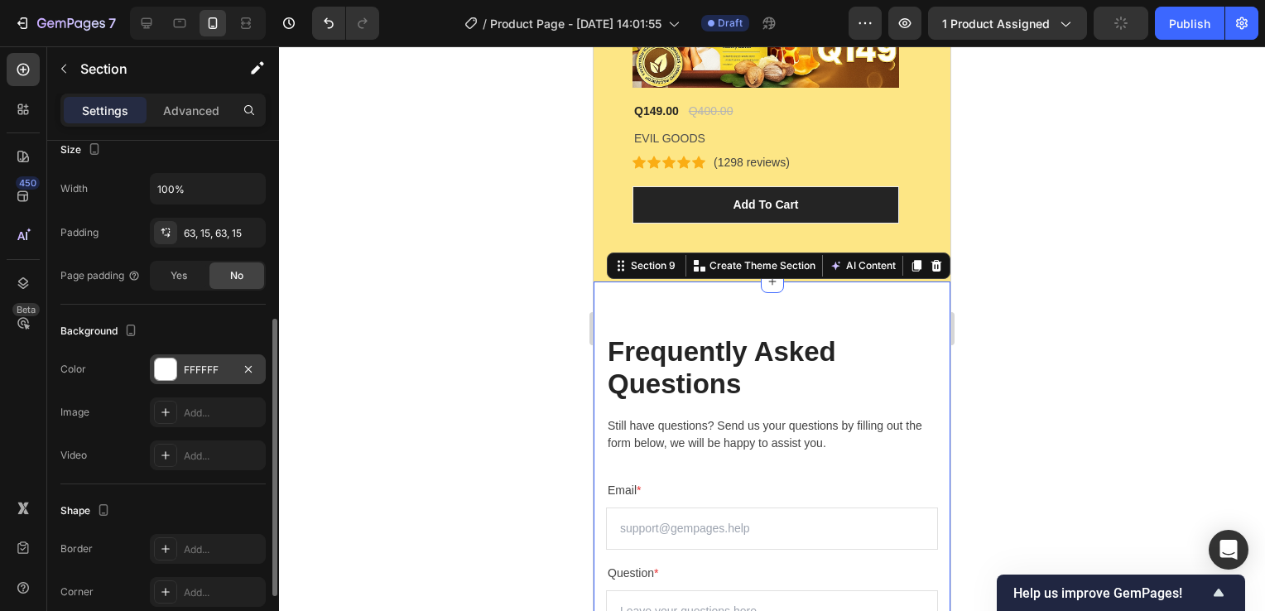
click at [211, 356] on div "FFFFFF" at bounding box center [208, 369] width 116 height 30
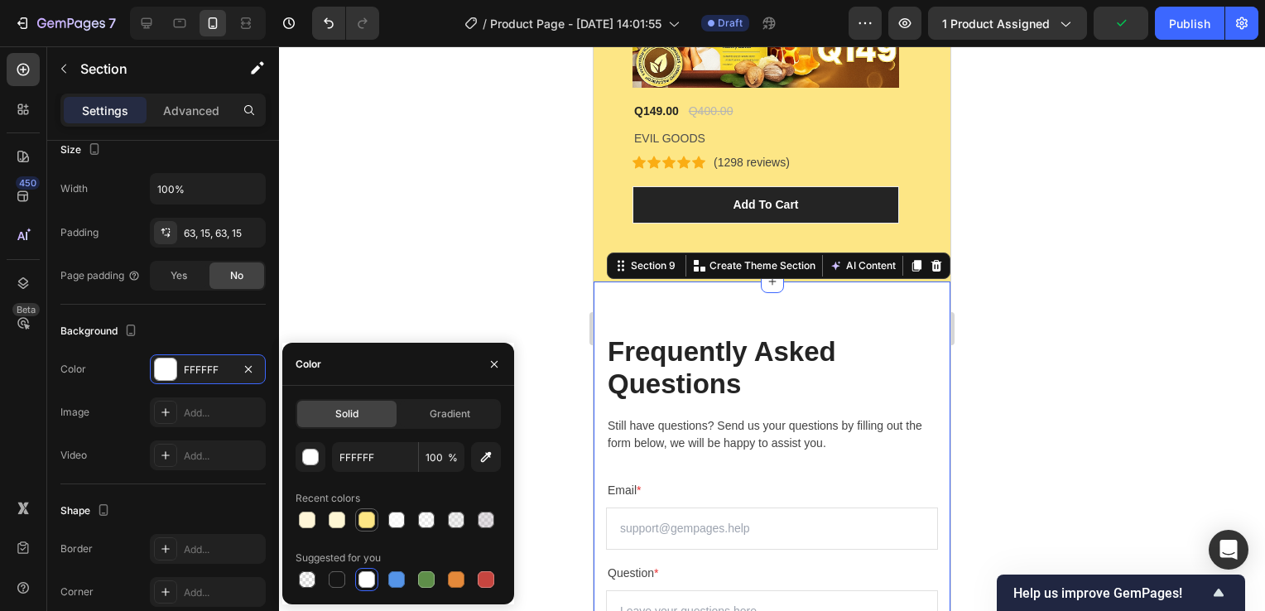
click at [369, 522] on div at bounding box center [367, 520] width 17 height 17
type input "FDE685"
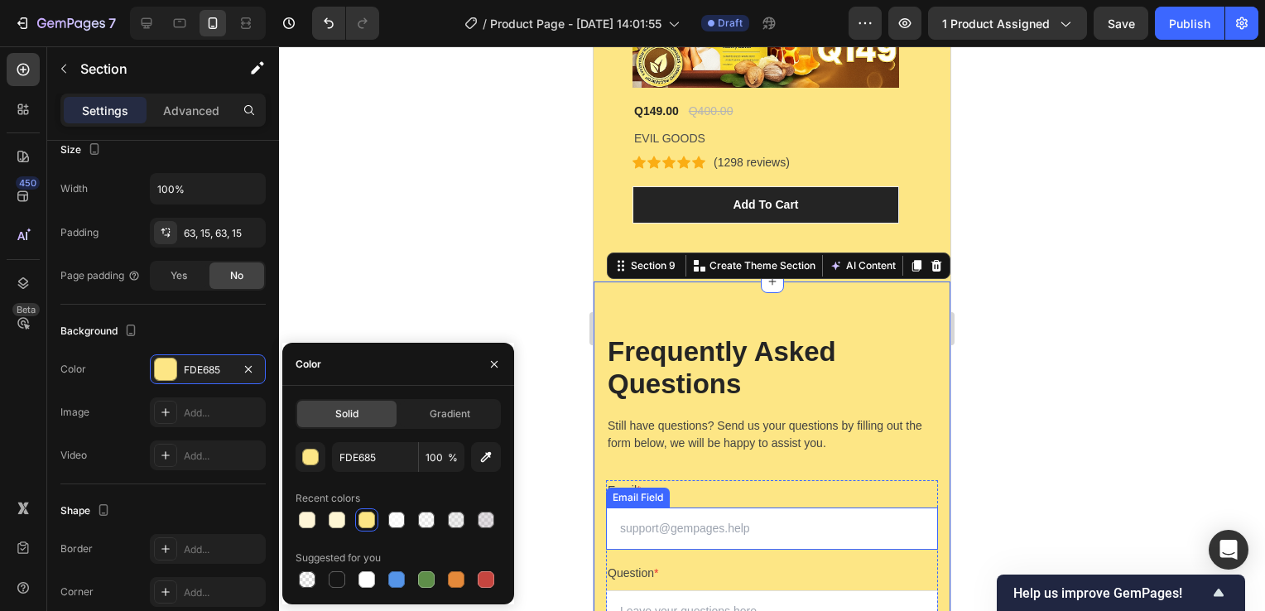
click at [1093, 379] on div at bounding box center [772, 328] width 986 height 565
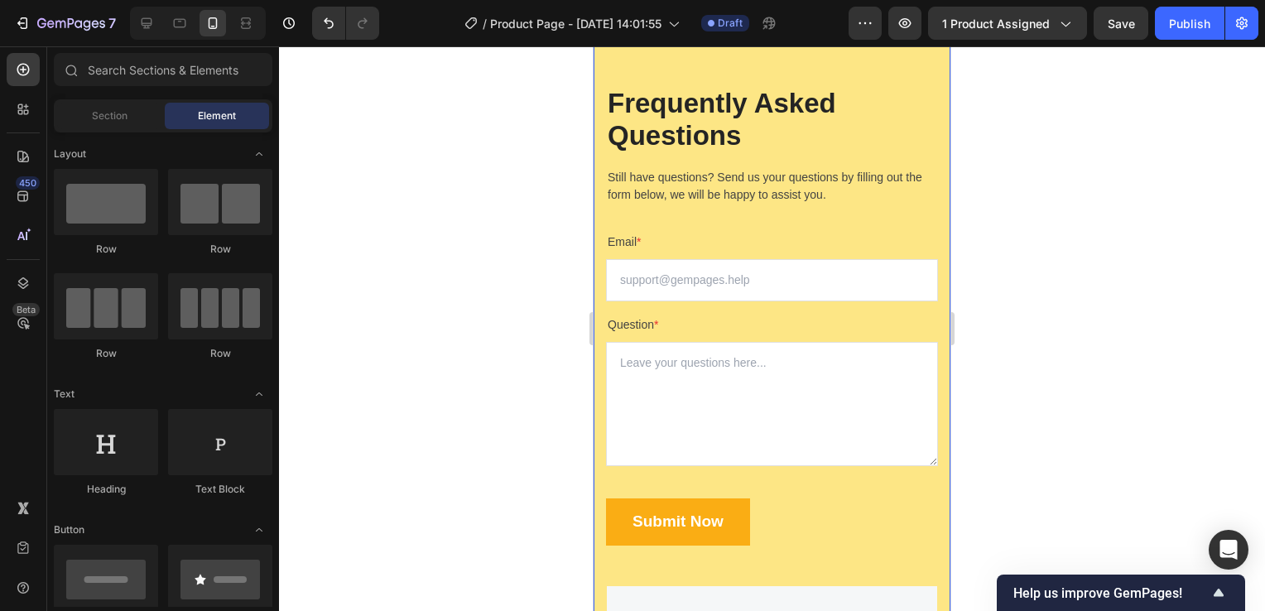
scroll to position [8778, 0]
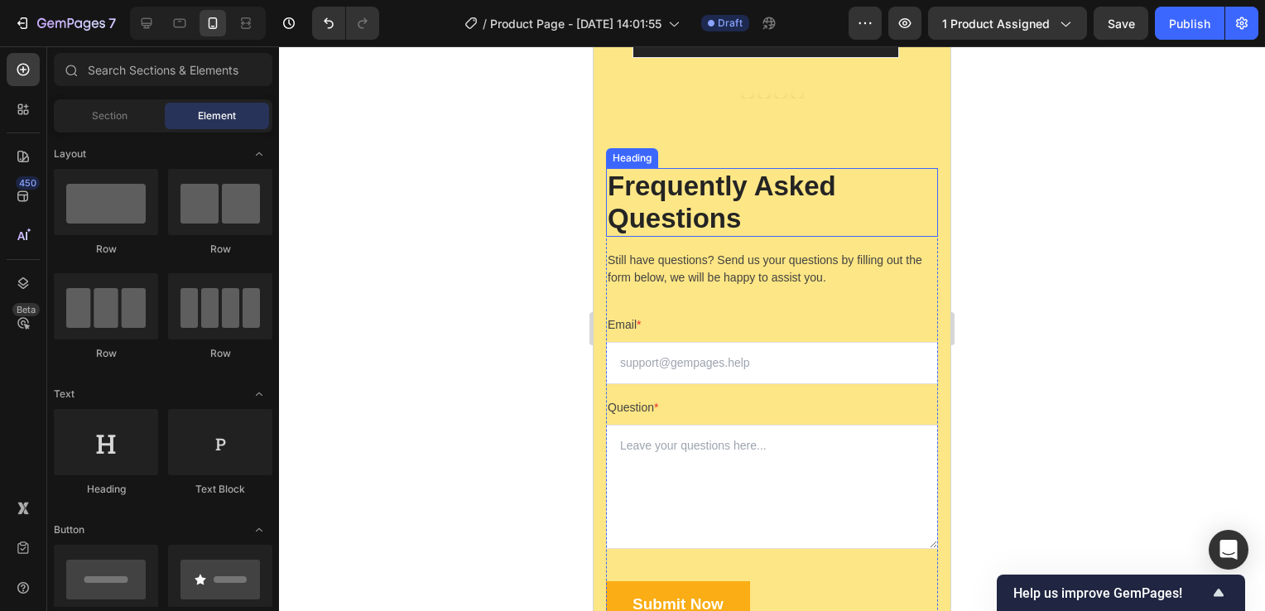
click at [720, 188] on p "Frequently Asked Questions" at bounding box center [772, 202] width 329 height 65
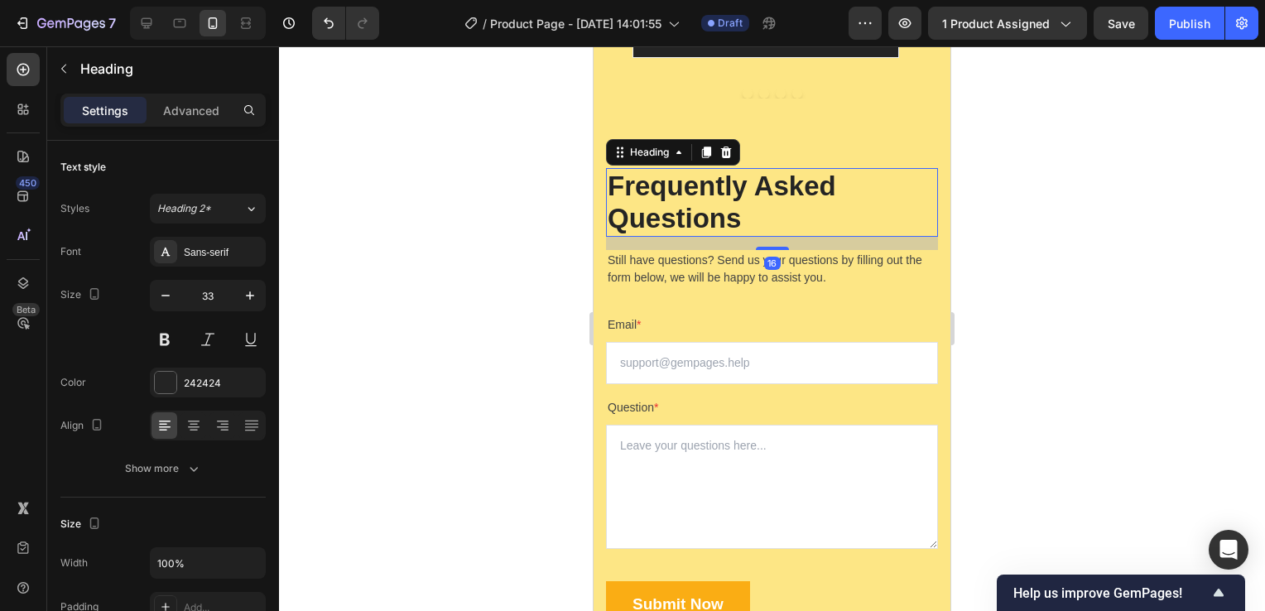
click at [736, 214] on p "Frequently Asked Questions" at bounding box center [772, 202] width 329 height 65
click at [736, 213] on p "Frequently Asked Questions" at bounding box center [772, 202] width 329 height 65
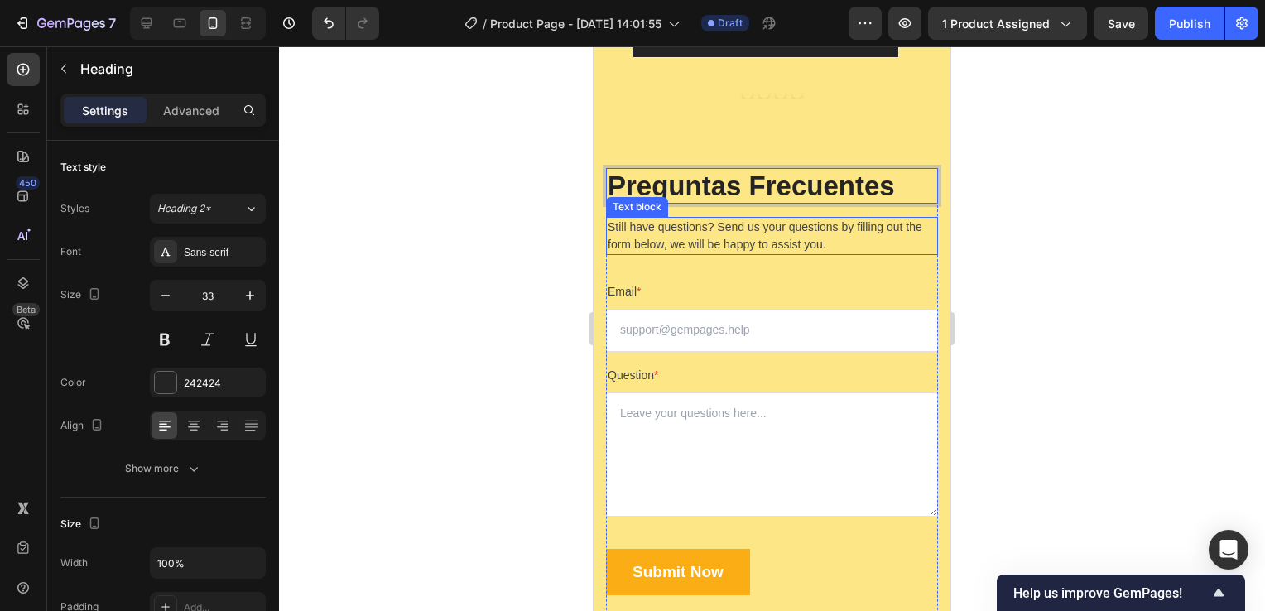
click at [739, 234] on p "Still have questions? Send us your questions by filling out the form below, we …" at bounding box center [772, 236] width 329 height 35
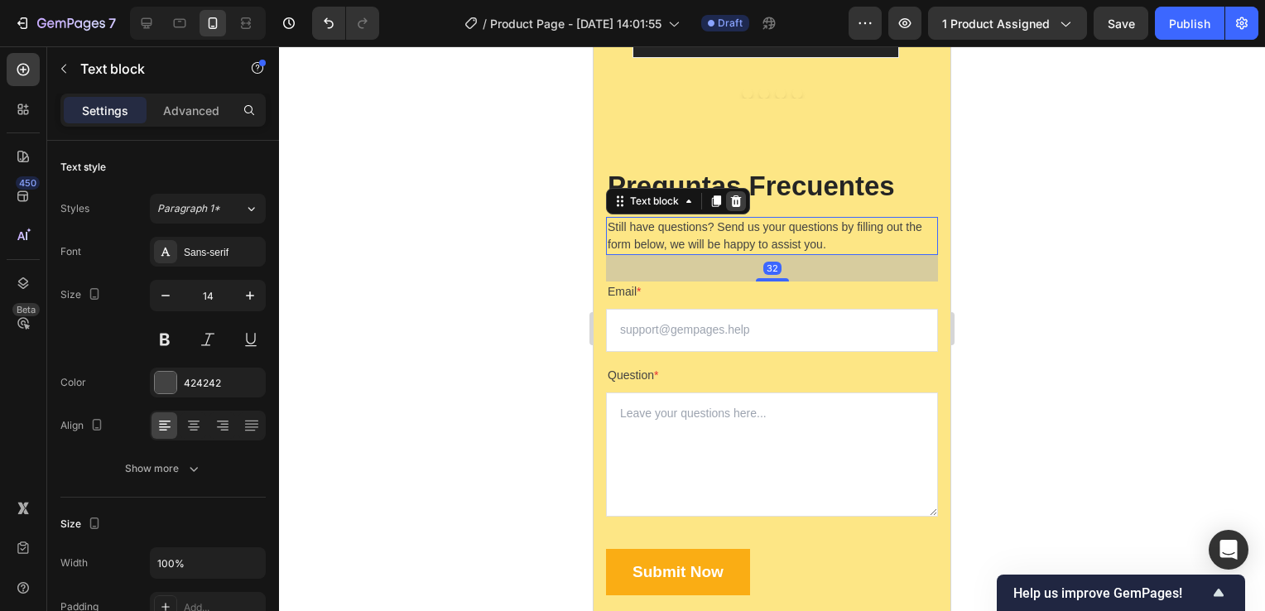
click at [737, 200] on icon at bounding box center [736, 201] width 11 height 12
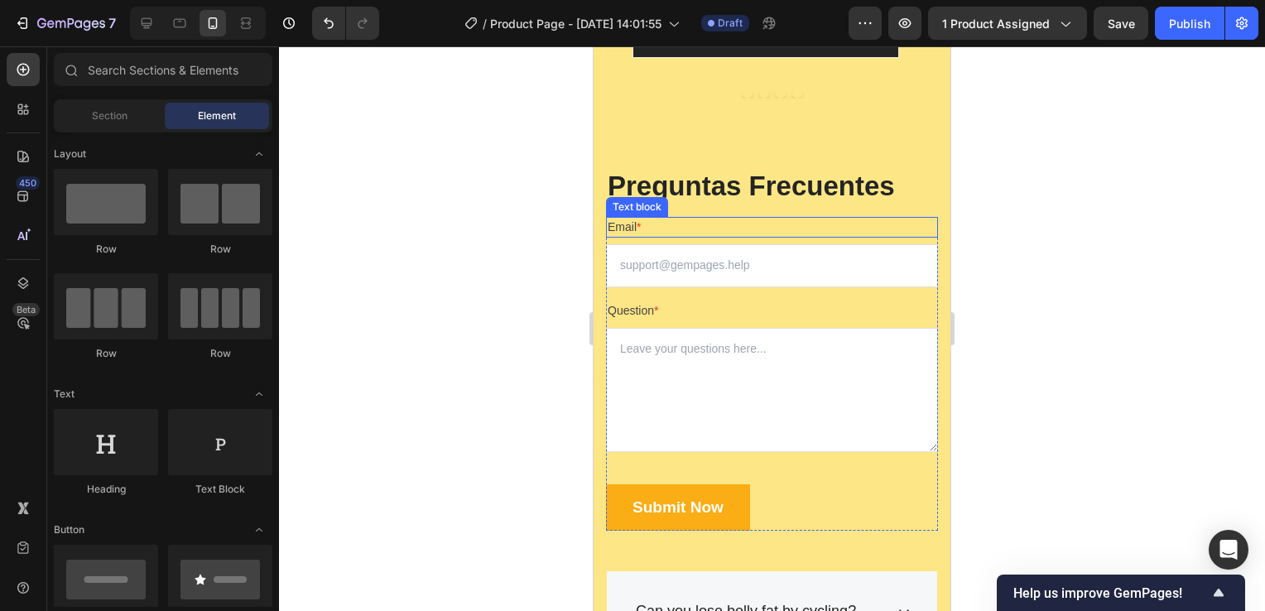
click at [741, 230] on p "Email *" at bounding box center [772, 227] width 329 height 17
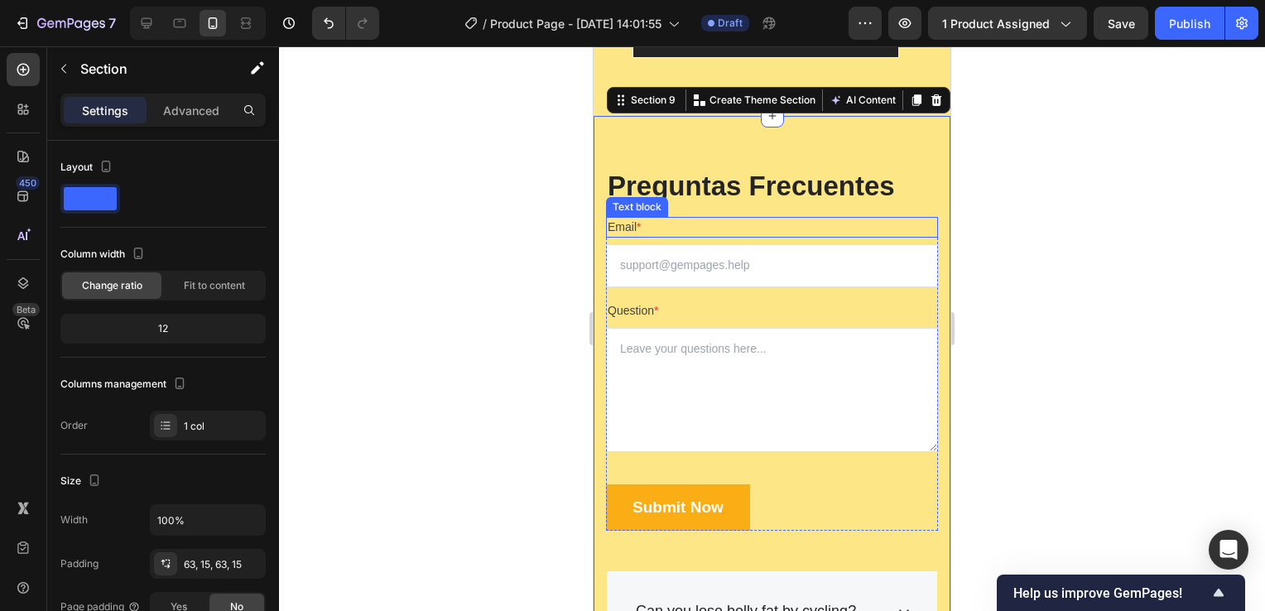
click at [894, 224] on p "Email *" at bounding box center [772, 227] width 329 height 17
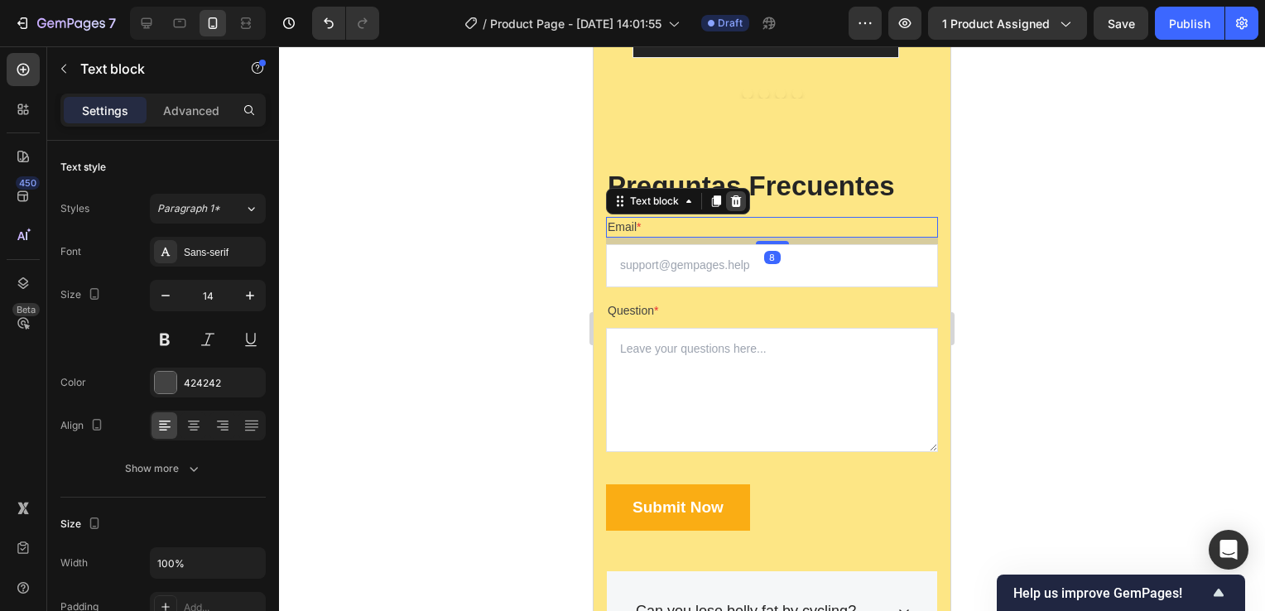
click at [734, 198] on icon at bounding box center [736, 201] width 11 height 12
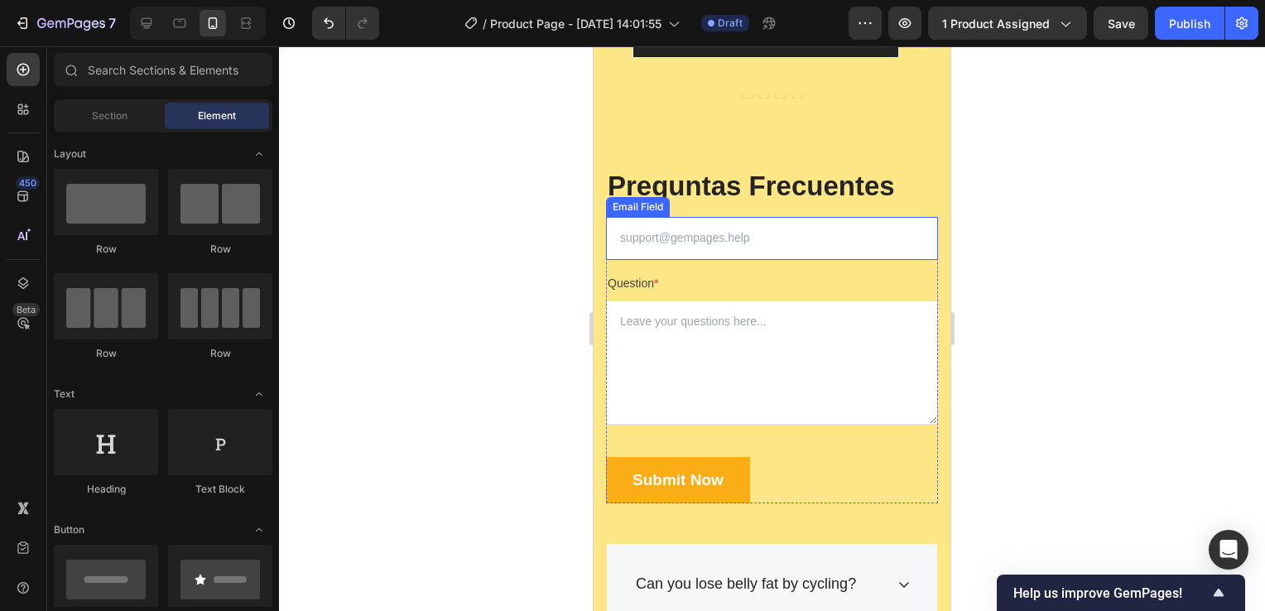
click at [721, 227] on input "email" at bounding box center [772, 238] width 332 height 42
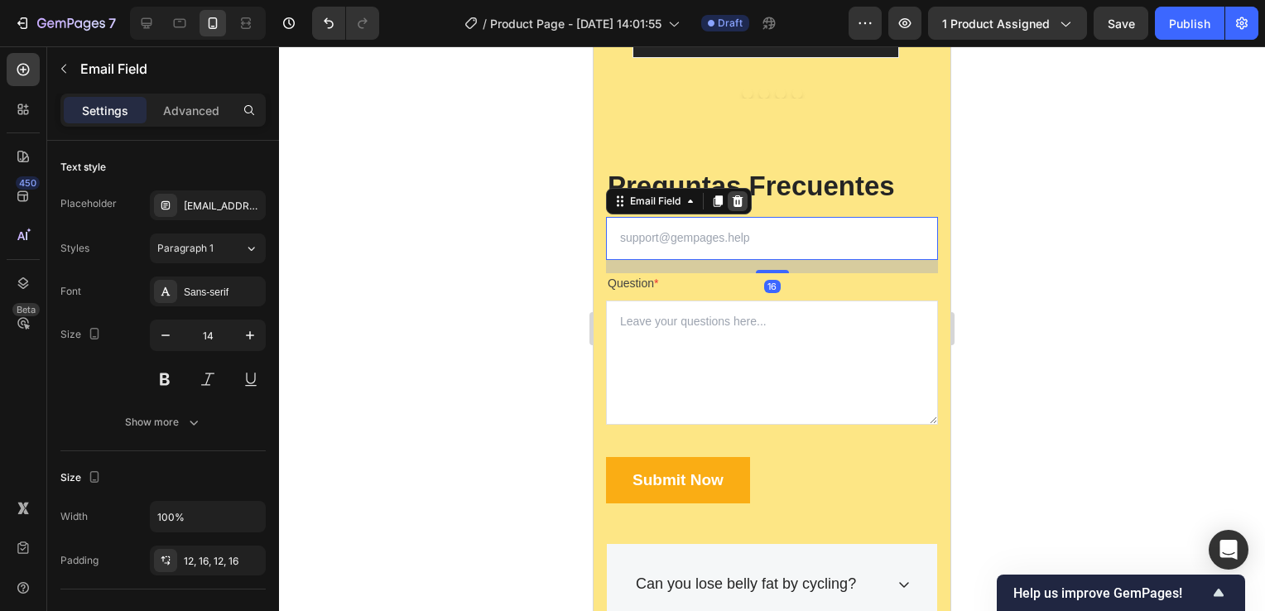
click at [734, 200] on icon at bounding box center [737, 201] width 13 height 13
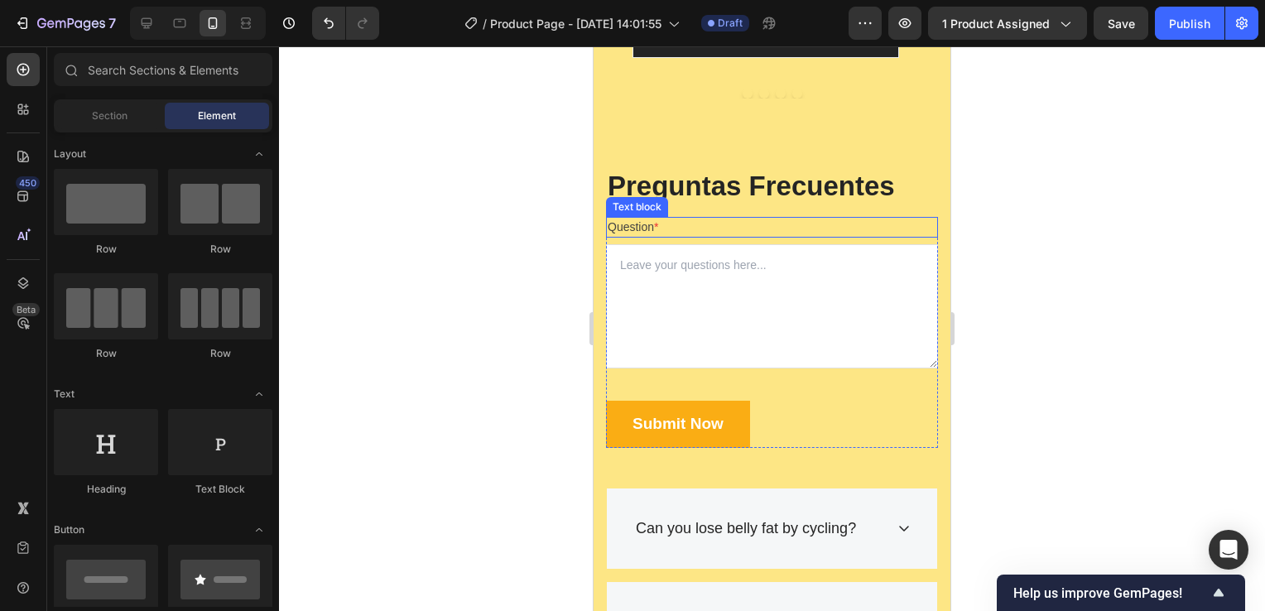
click at [732, 225] on p "Question *" at bounding box center [772, 227] width 329 height 17
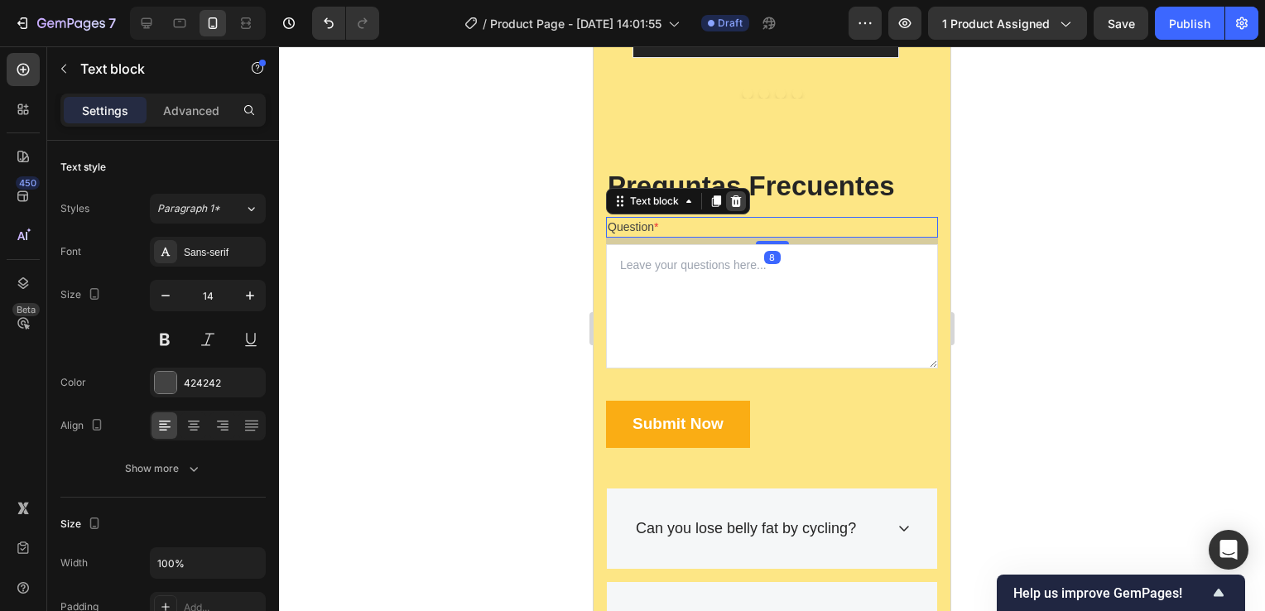
click at [732, 203] on icon at bounding box center [736, 201] width 11 height 12
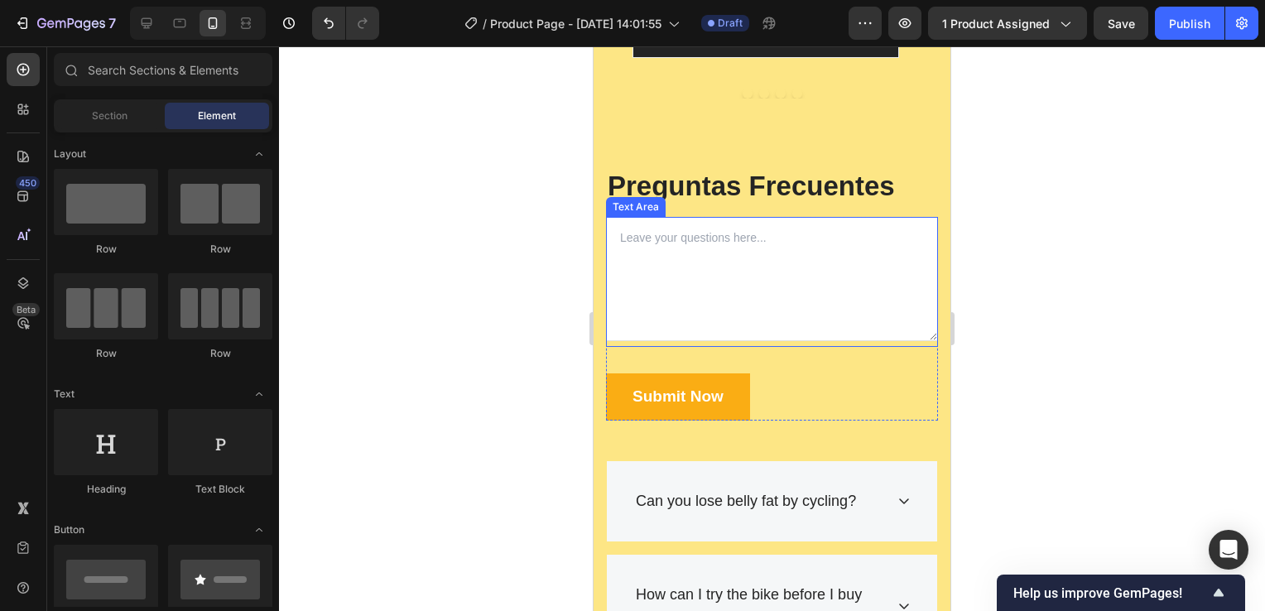
click at [731, 225] on textarea at bounding box center [772, 279] width 332 height 124
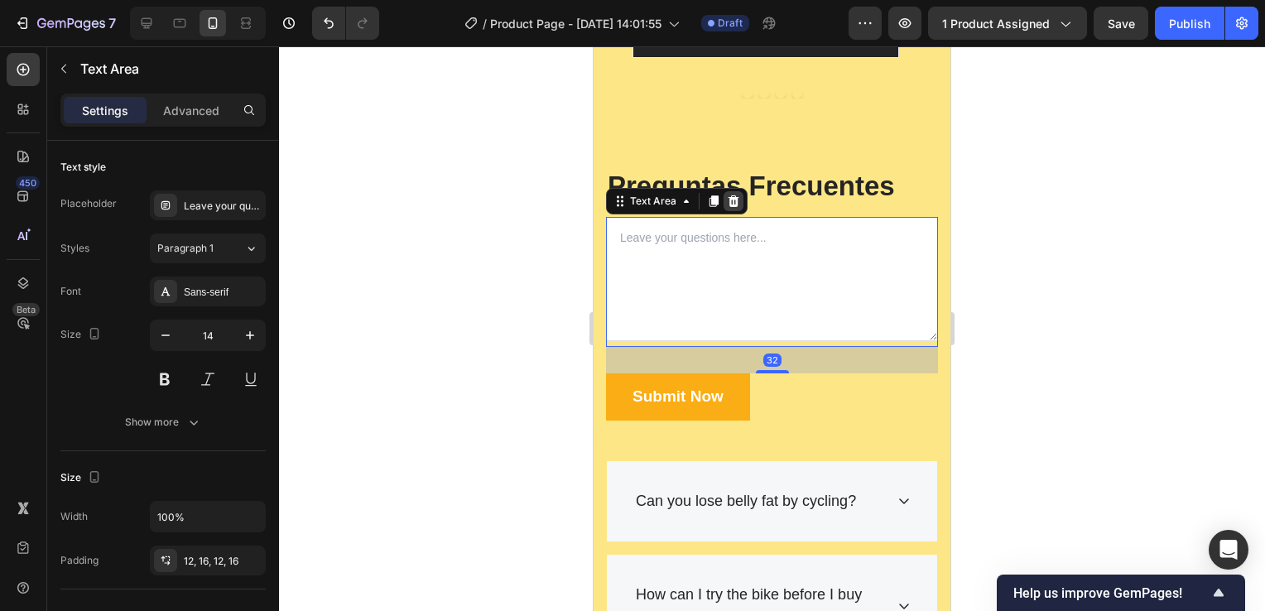
click at [730, 202] on icon at bounding box center [733, 201] width 13 height 13
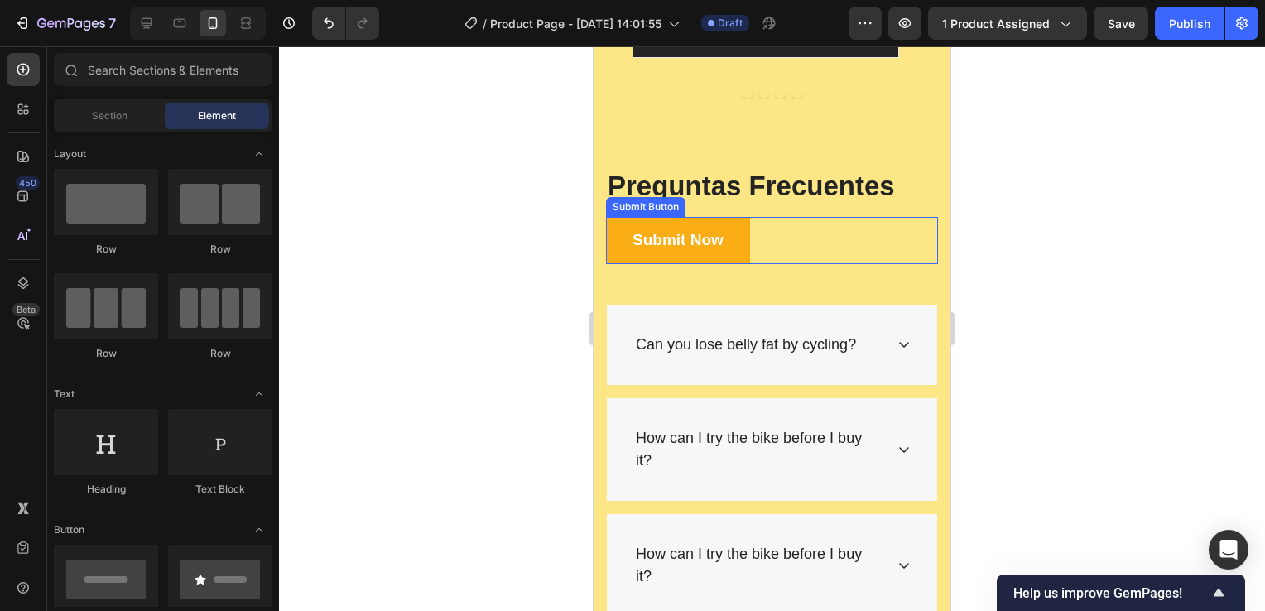
click at [794, 226] on div "Submit Now Submit Button" at bounding box center [772, 240] width 332 height 47
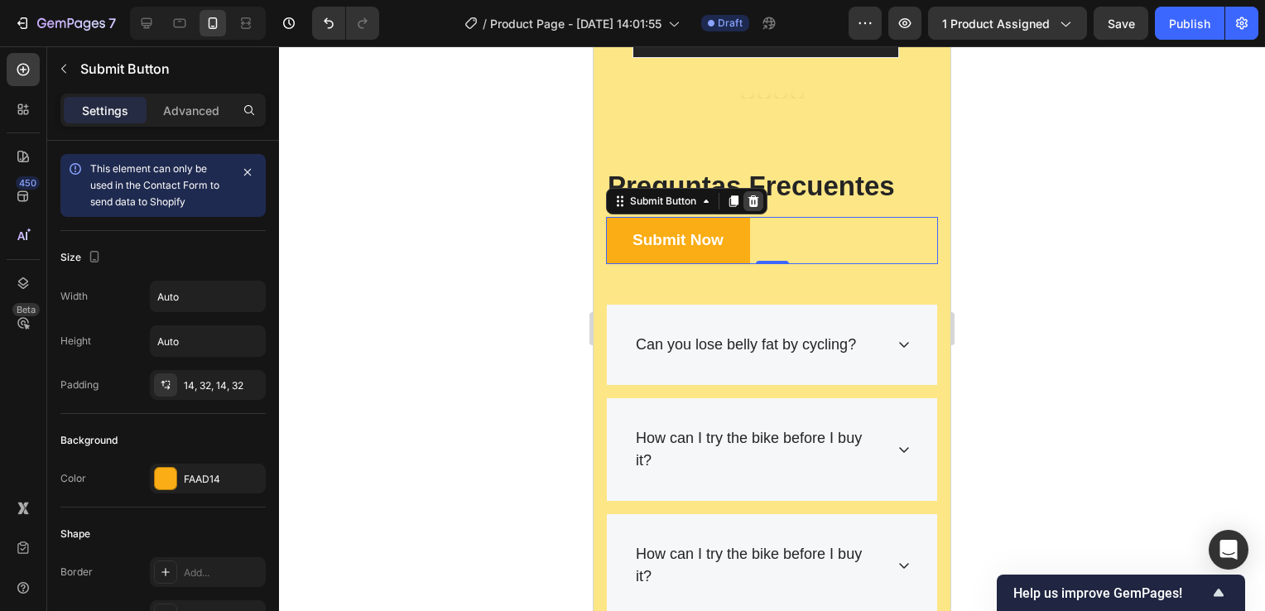
click at [755, 200] on icon at bounding box center [753, 201] width 13 height 13
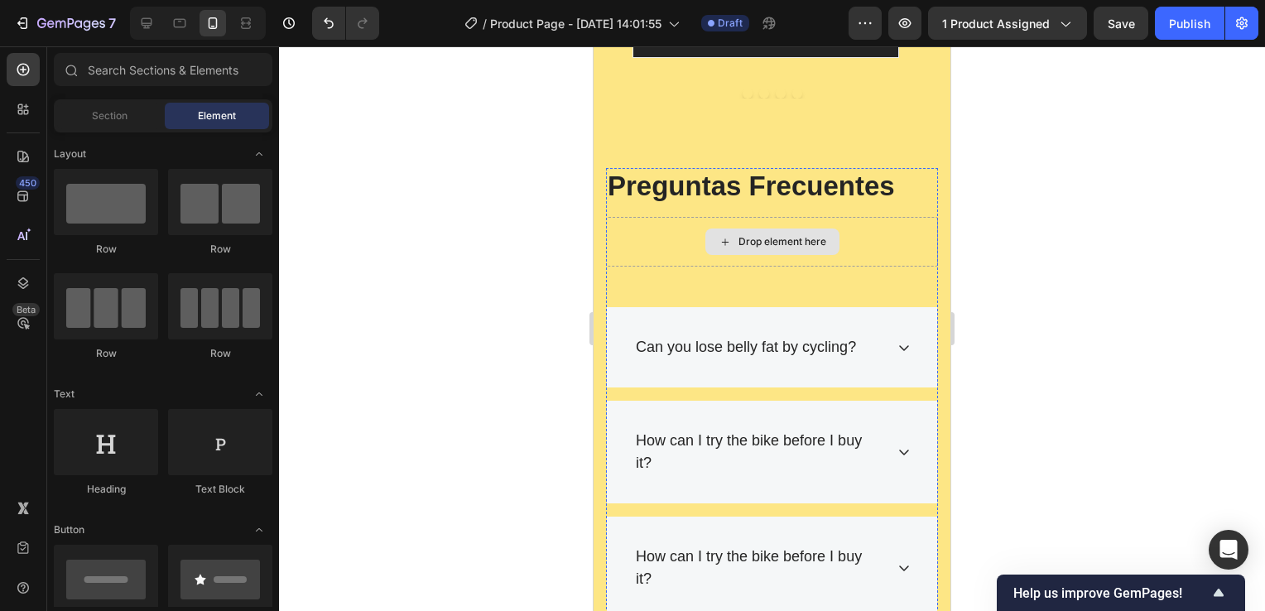
click at [653, 234] on div "Drop element here" at bounding box center [772, 242] width 332 height 50
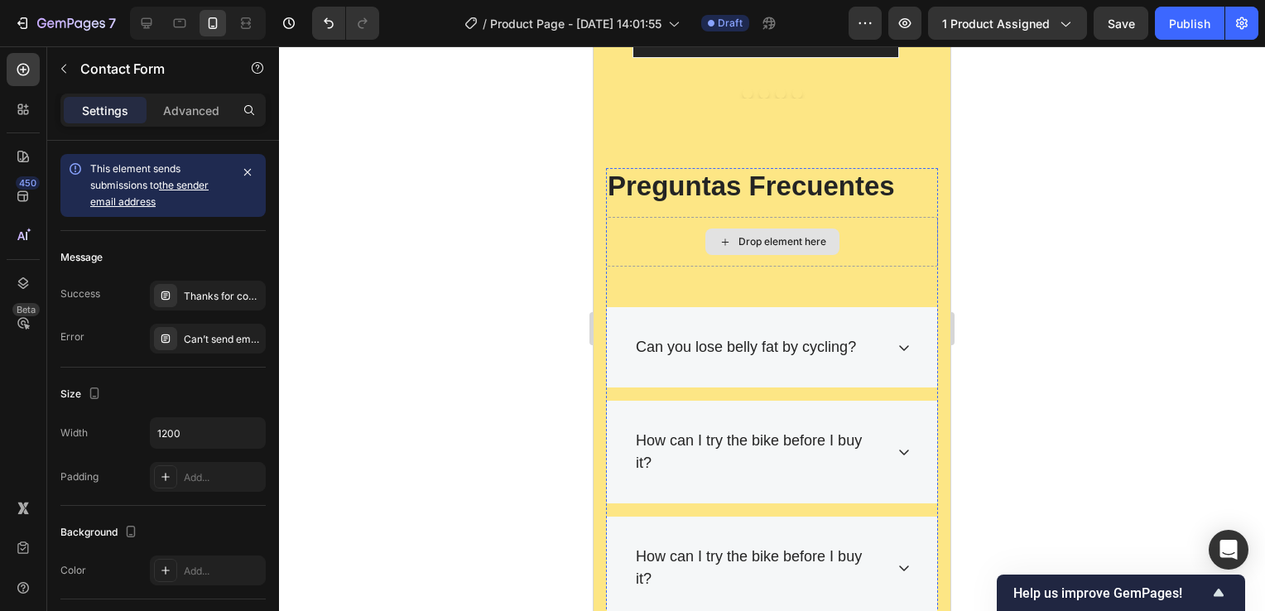
click at [894, 237] on div "Drop element here" at bounding box center [772, 242] width 332 height 50
click at [714, 192] on p "Preguntas Frecuentes" at bounding box center [772, 186] width 329 height 33
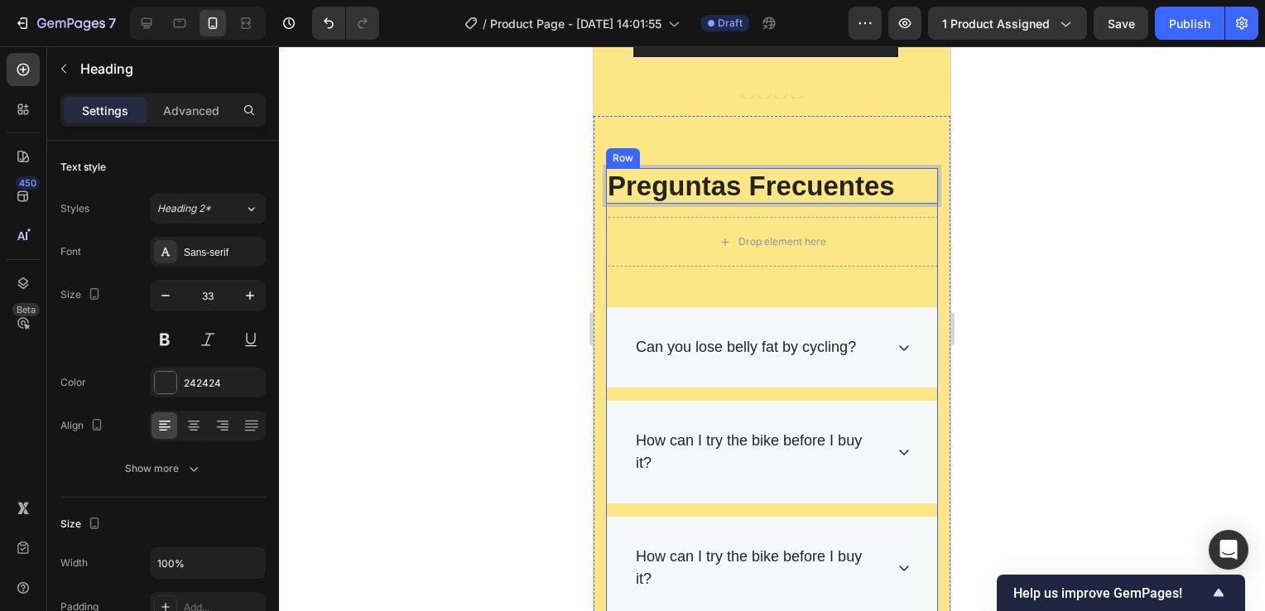
drag, startPoint x: 740, startPoint y: 179, endPoint x: 743, endPoint y: 287, distance: 107.7
click at [782, 137] on div "Preguntas Frecuentes Heading 16 Drop element here Can you lose belly fat by cyc…" at bounding box center [772, 557] width 357 height 882
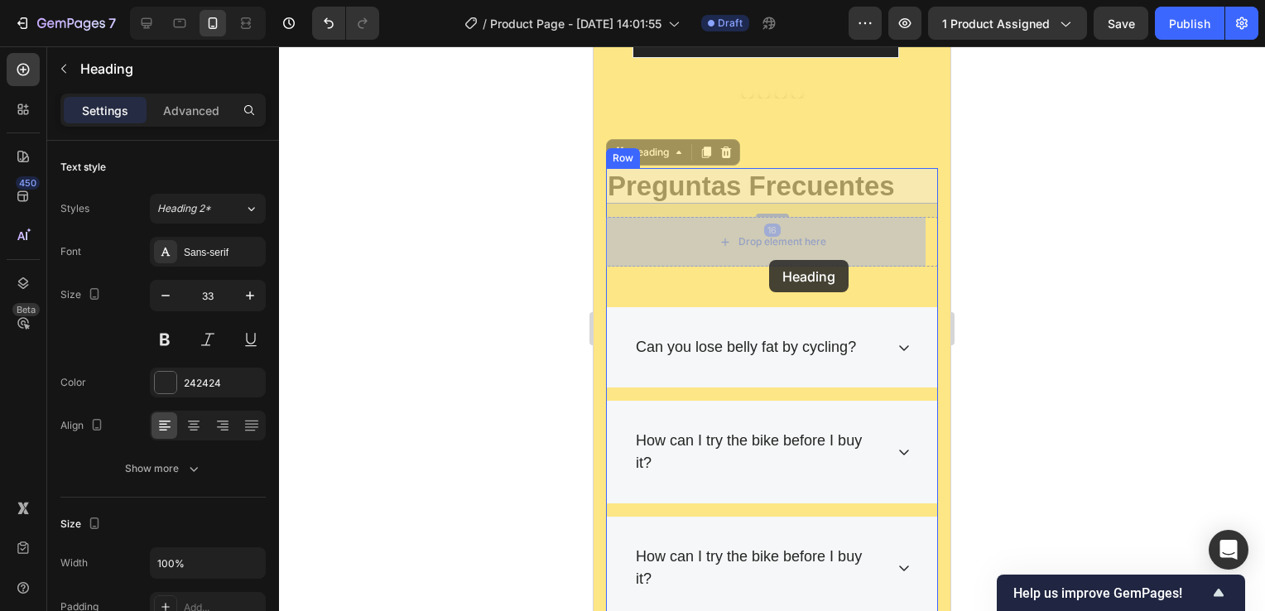
drag, startPoint x: 778, startPoint y: 174, endPoint x: 769, endPoint y: 260, distance: 86.5
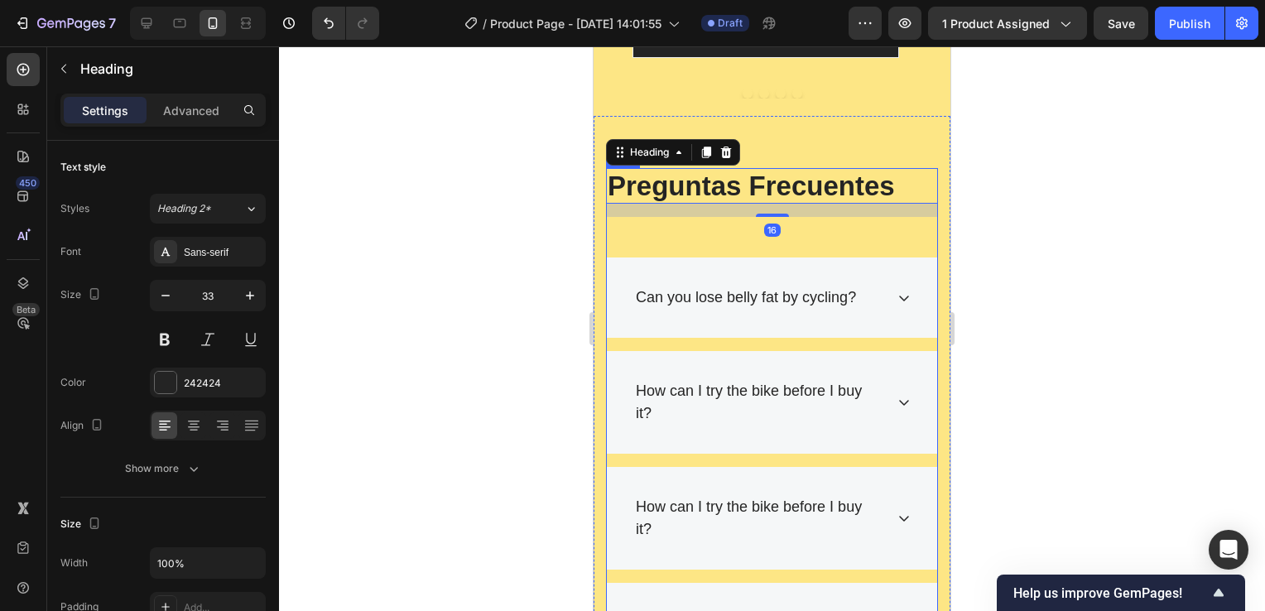
click at [727, 234] on div "Preguntas Frecuentes Heading 16 Contact Form" at bounding box center [772, 213] width 332 height 90
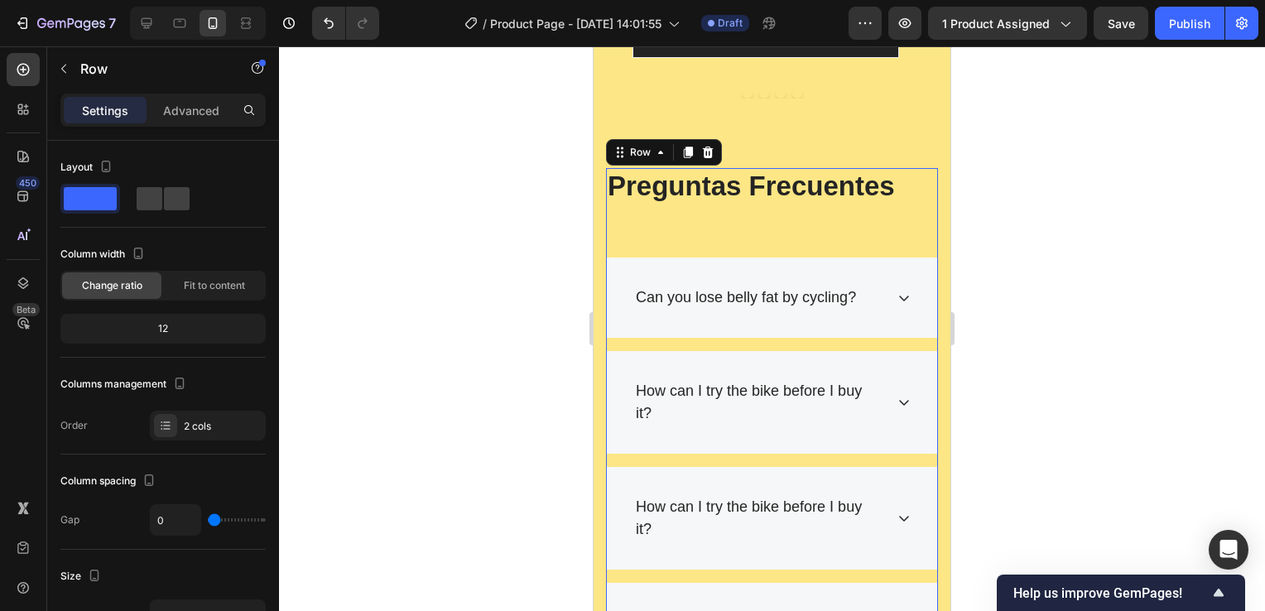
click at [728, 233] on div "Preguntas Frecuentes Heading Contact Form" at bounding box center [772, 213] width 332 height 90
click at [725, 270] on div "Can you lose belly fat by cycling?" at bounding box center [772, 298] width 330 height 80
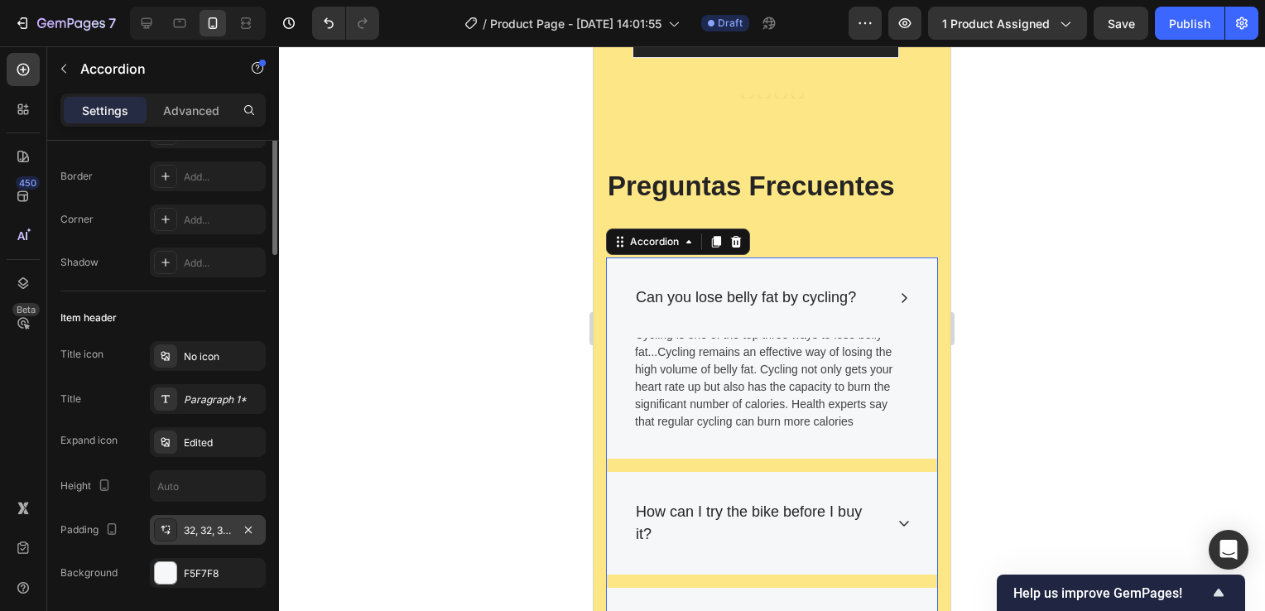
scroll to position [248, 0]
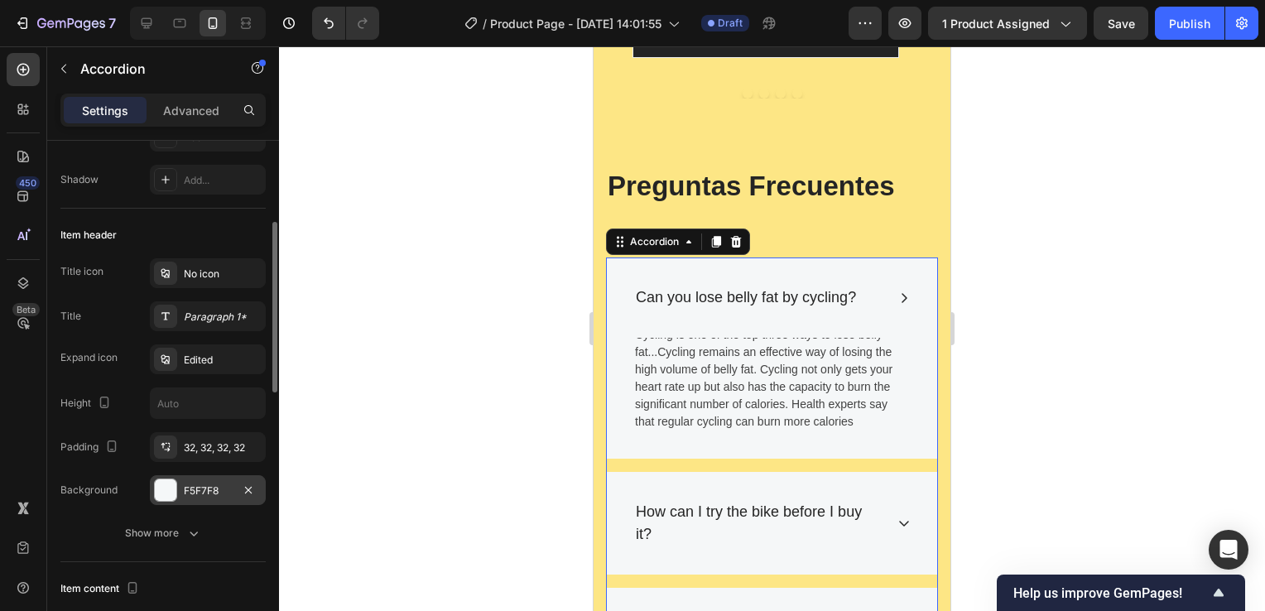
click at [220, 479] on div "F5F7F8" at bounding box center [208, 490] width 116 height 30
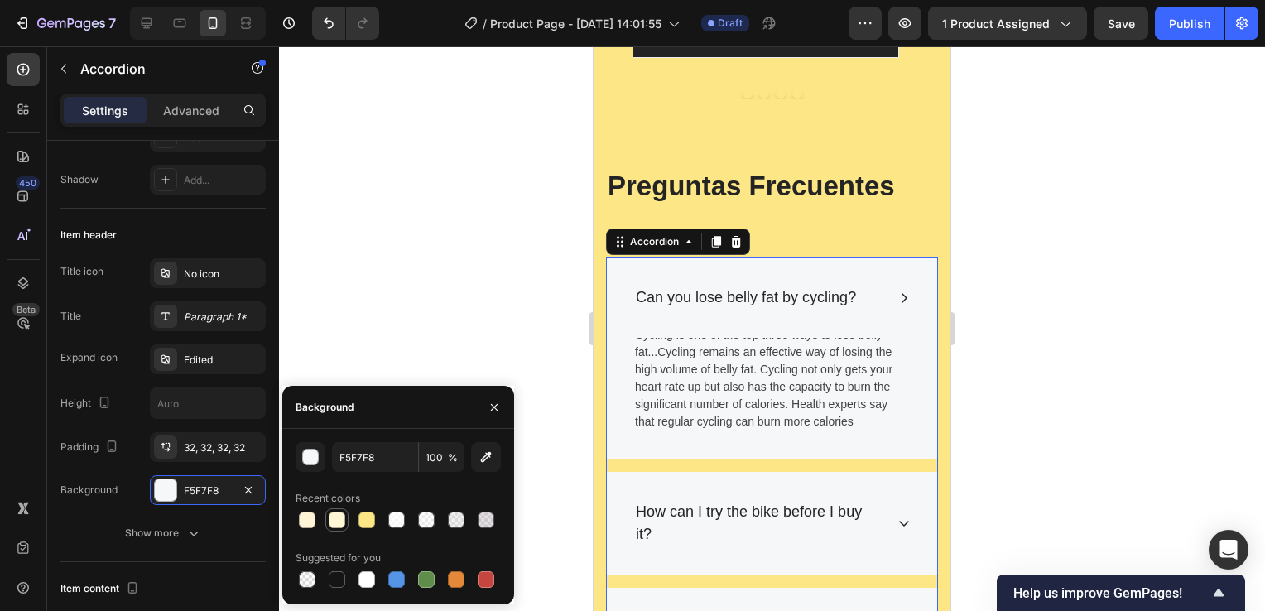
click at [334, 518] on div at bounding box center [337, 520] width 17 height 17
type input "FEF6D4"
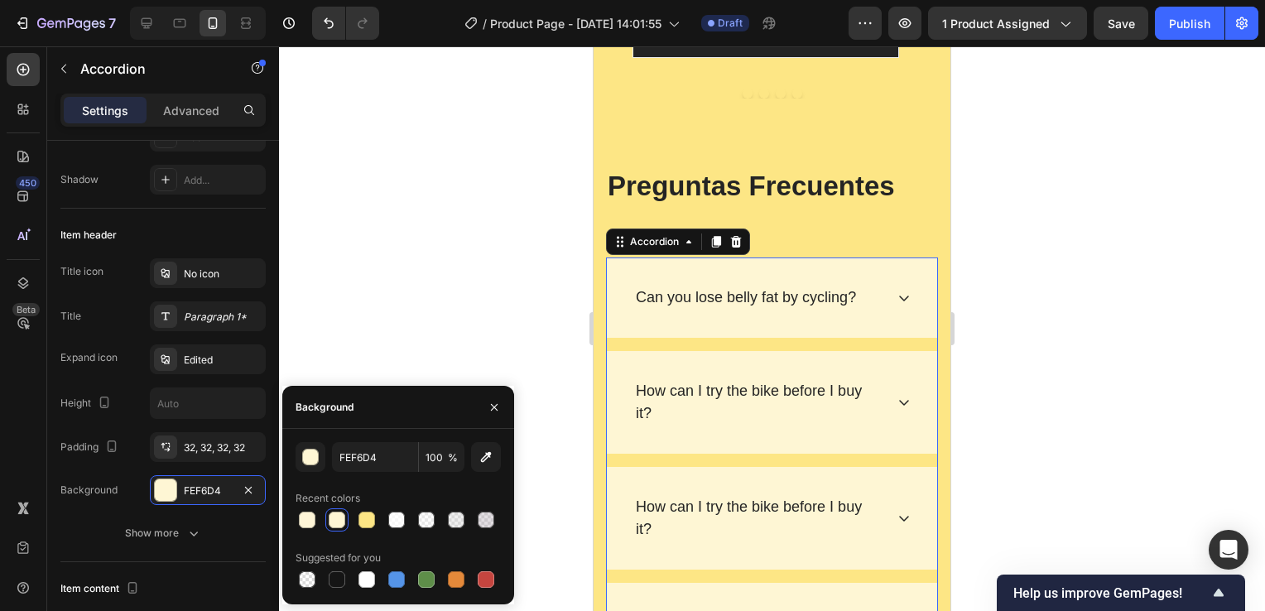
click at [745, 301] on div "Can you lose belly fat by cycling?" at bounding box center [745, 297] width 225 height 27
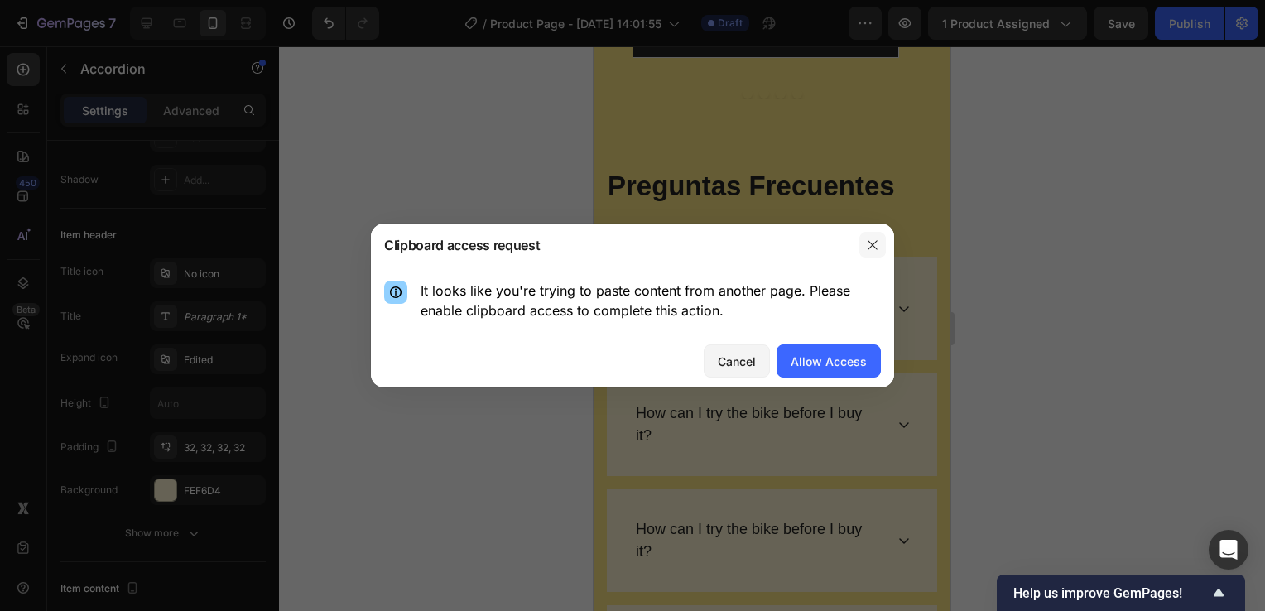
click at [872, 237] on button "button" at bounding box center [873, 245] width 26 height 26
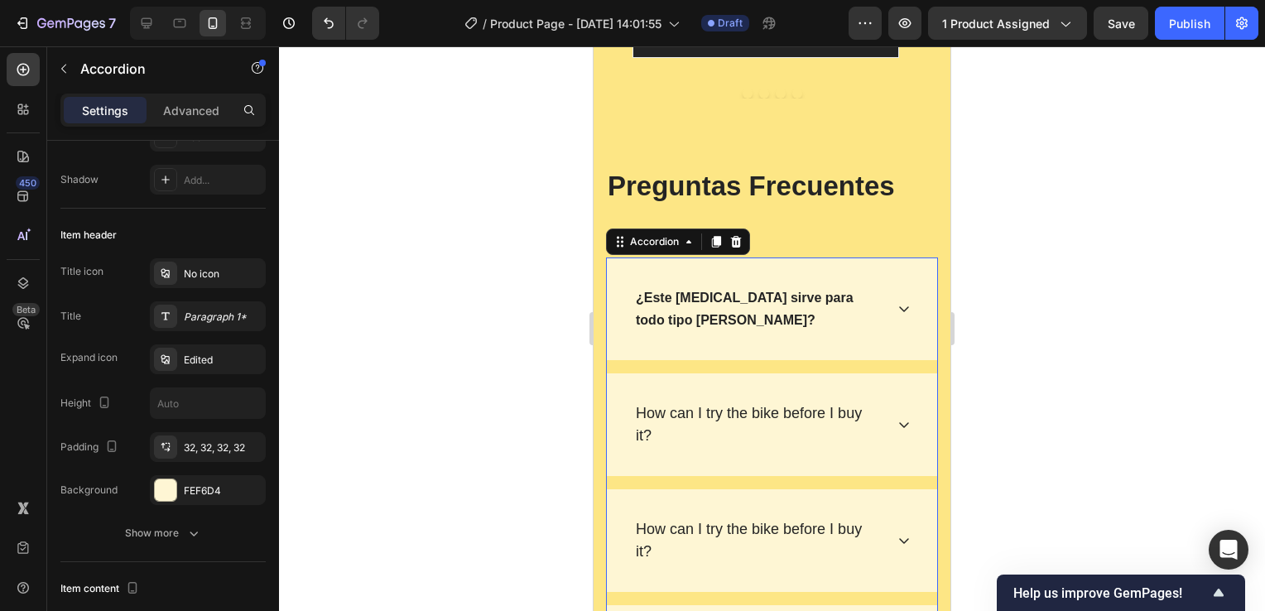
click at [898, 308] on icon at bounding box center [904, 308] width 13 height 13
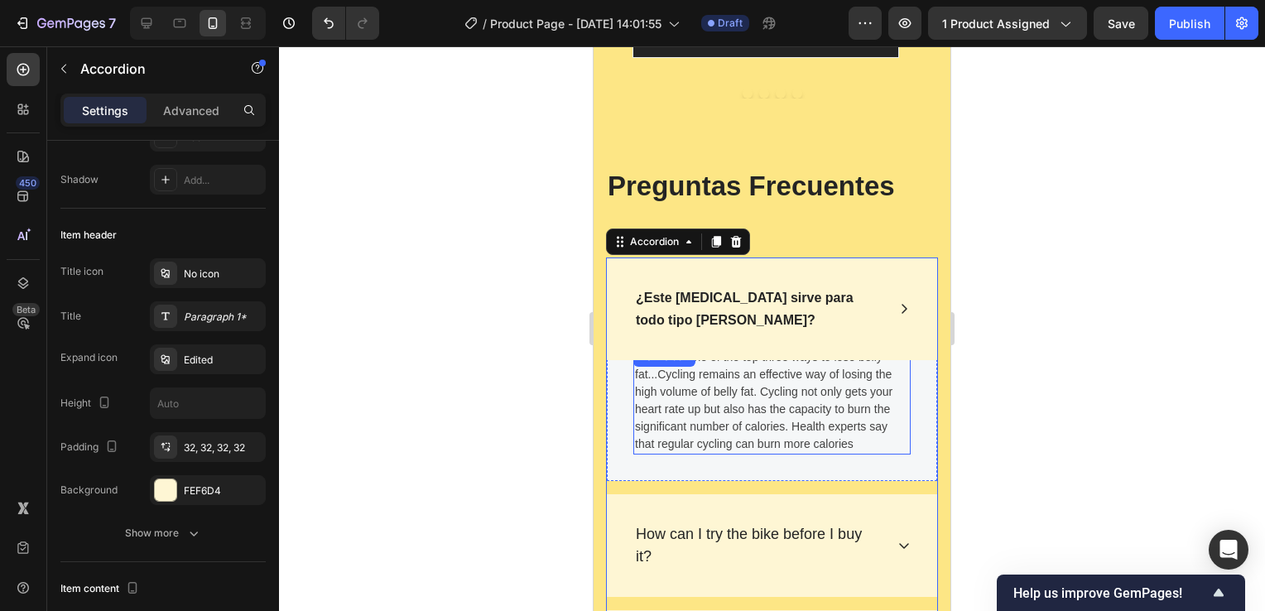
click at [744, 412] on p "Cycling is one of the top three ways to lose belly fat...Cycling remains an eff…" at bounding box center [772, 401] width 274 height 104
click at [744, 411] on p "Cycling is one of the top three ways to lose belly fat...Cycling remains an eff…" at bounding box center [772, 401] width 274 height 104
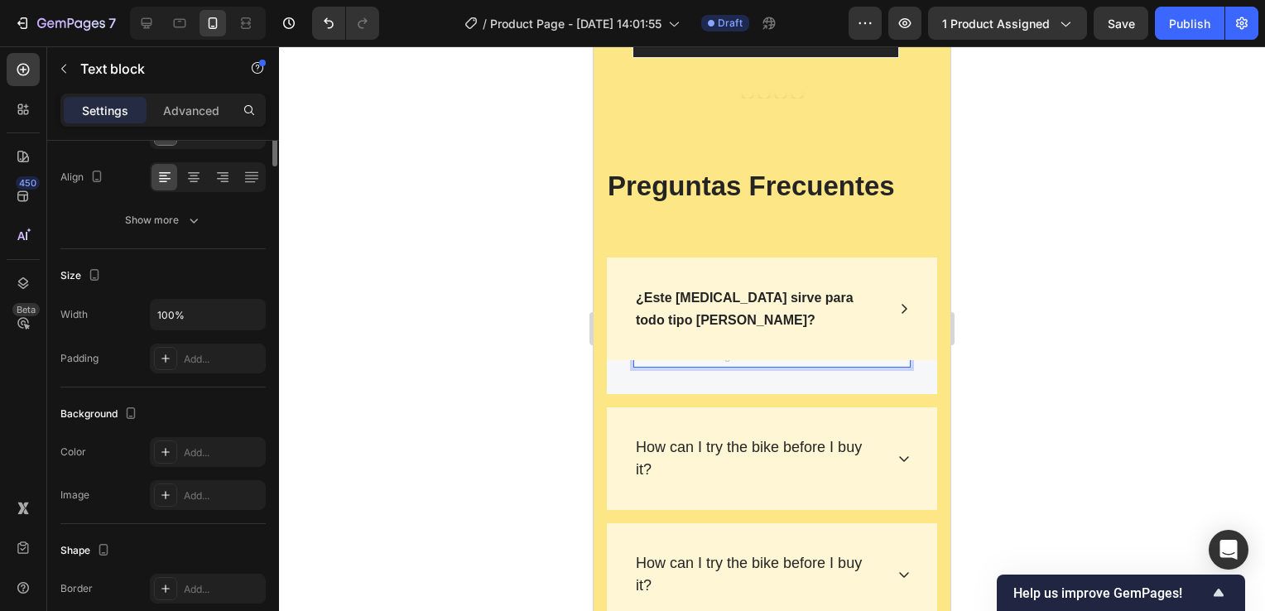
scroll to position [0, 0]
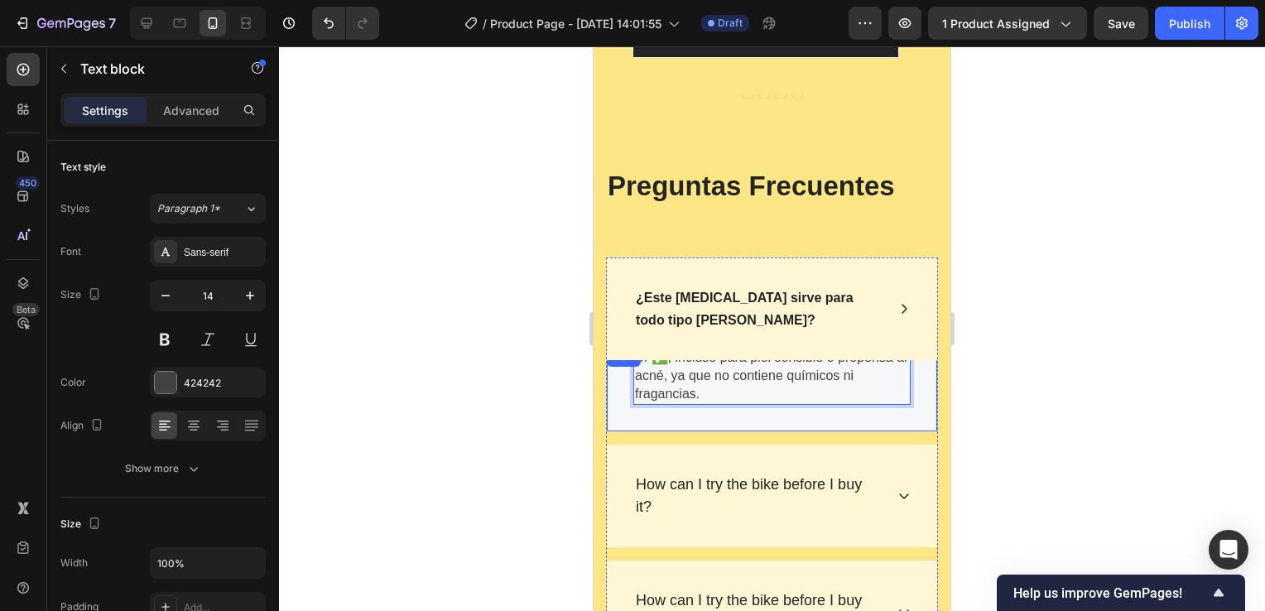
click at [835, 422] on div "Sí ✅, incluso para piel sensible o propensa al acné, ya que no contiene químico…" at bounding box center [772, 389] width 330 height 84
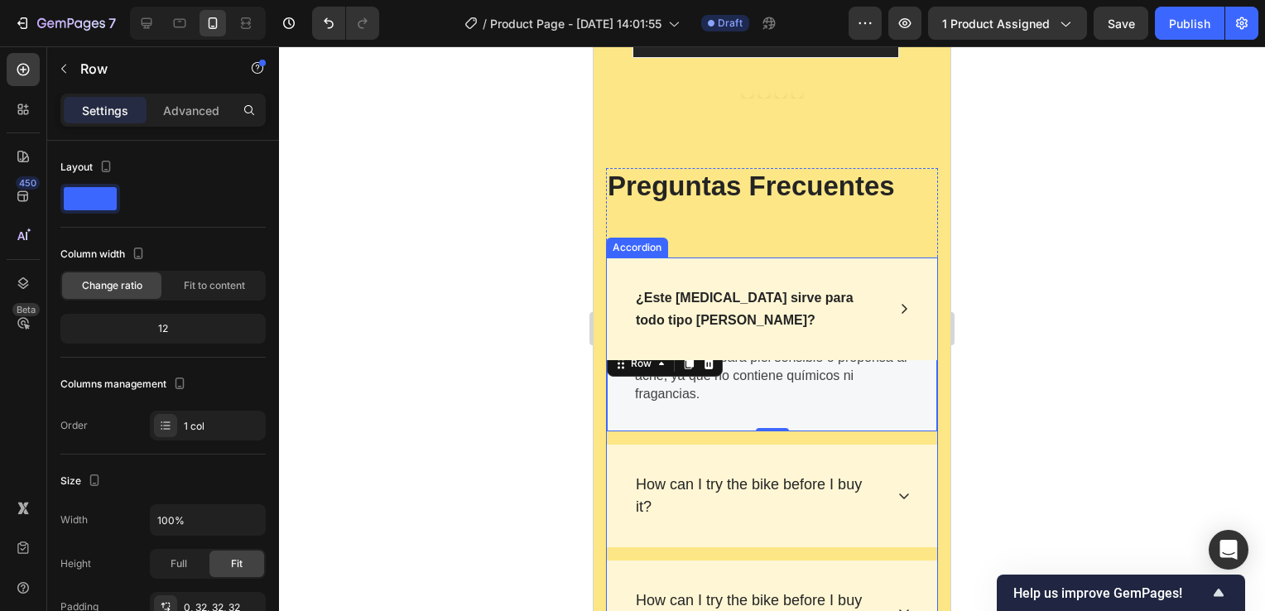
click at [898, 308] on icon at bounding box center [904, 308] width 13 height 13
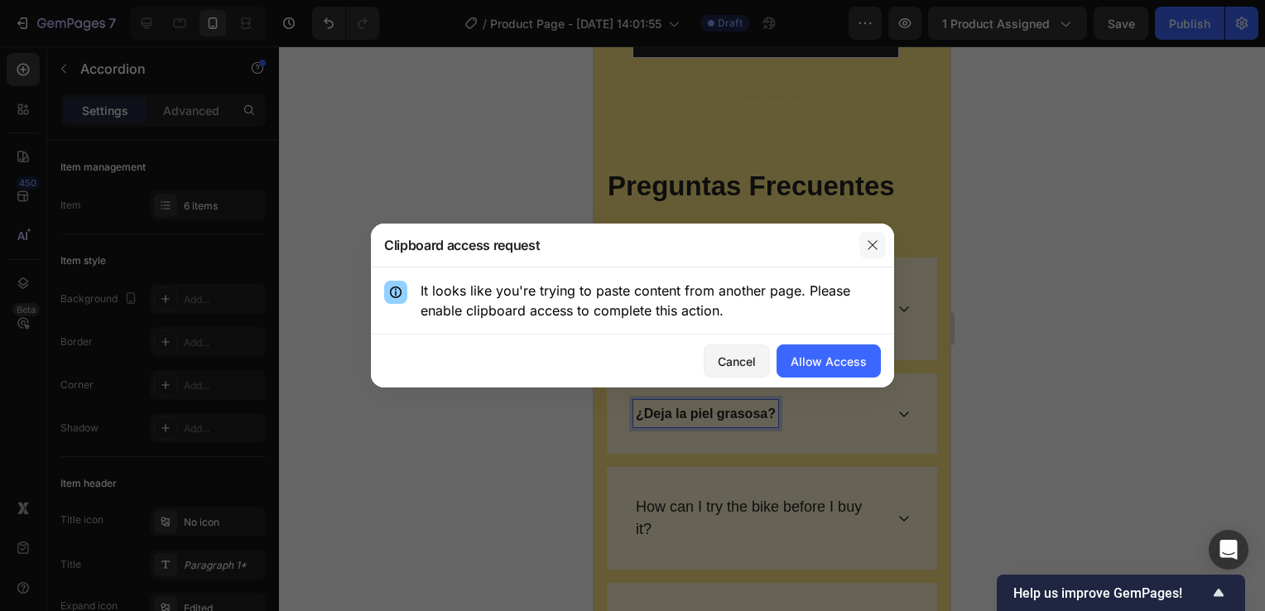
click at [871, 250] on icon "button" at bounding box center [872, 244] width 13 height 13
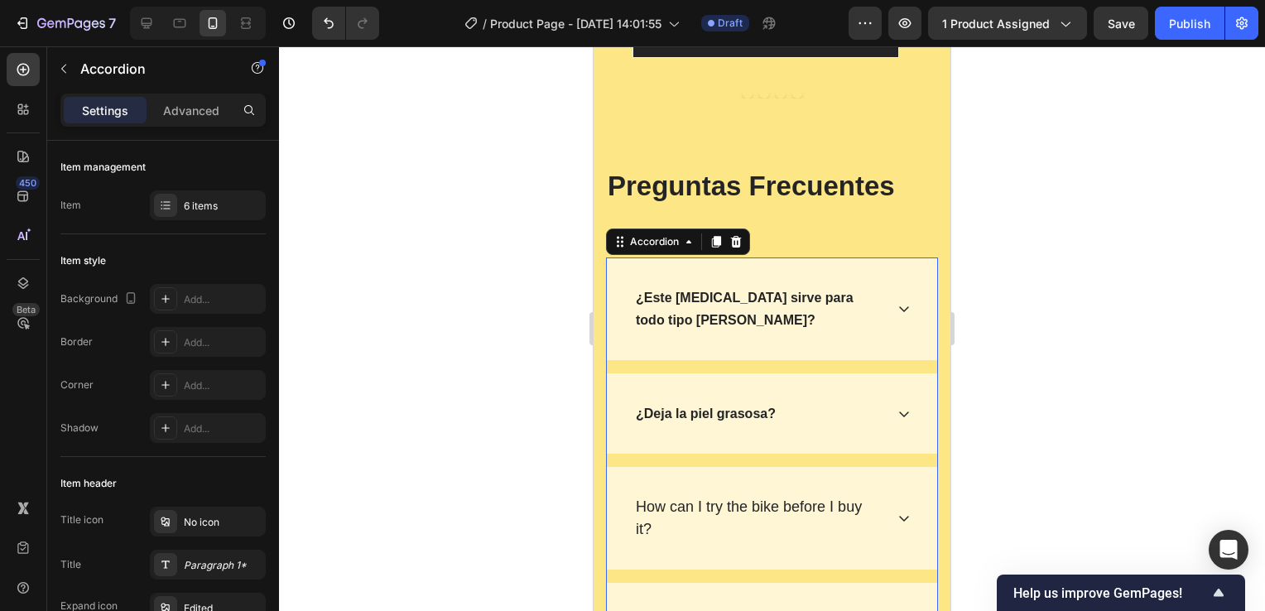
click at [898, 413] on icon at bounding box center [904, 413] width 13 height 13
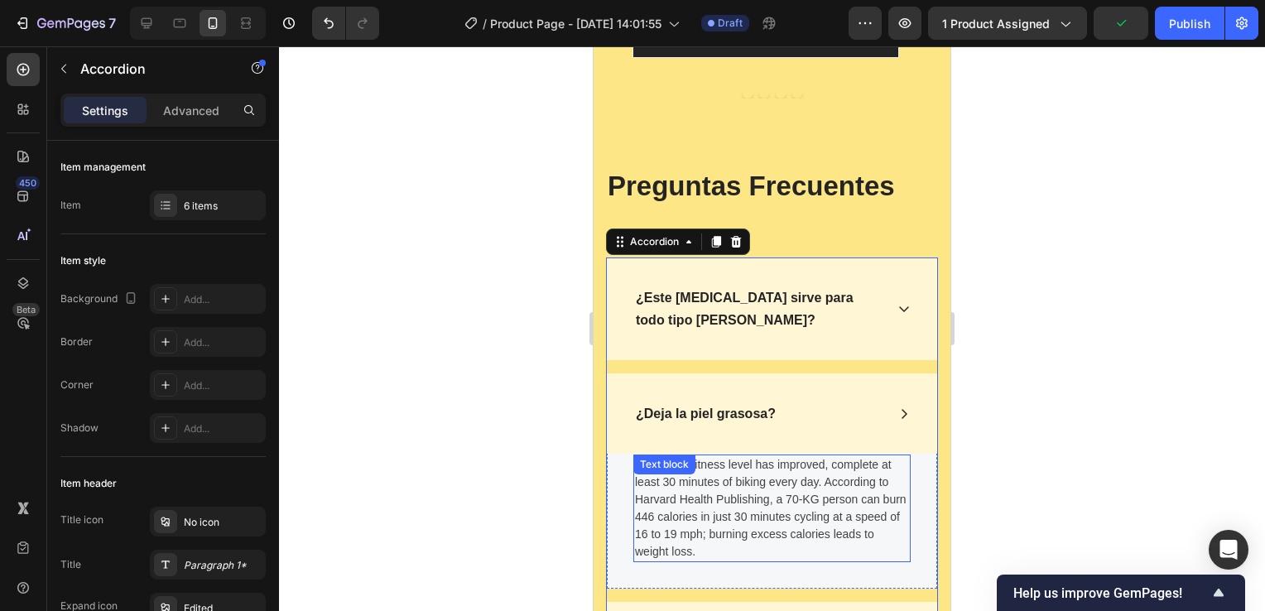
click at [762, 548] on p "Once your fitness level has improved, complete at least 30 minutes of biking ev…" at bounding box center [772, 508] width 274 height 104
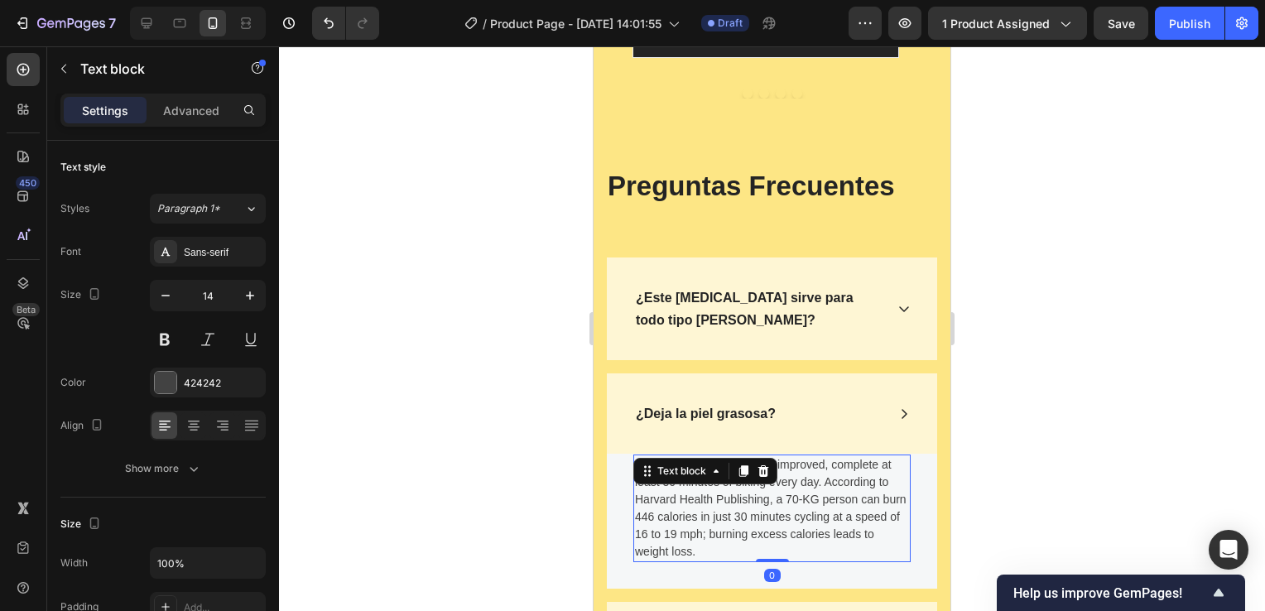
click at [739, 547] on p "Once your fitness level has improved, complete at least 30 minutes of biking ev…" at bounding box center [772, 508] width 274 height 104
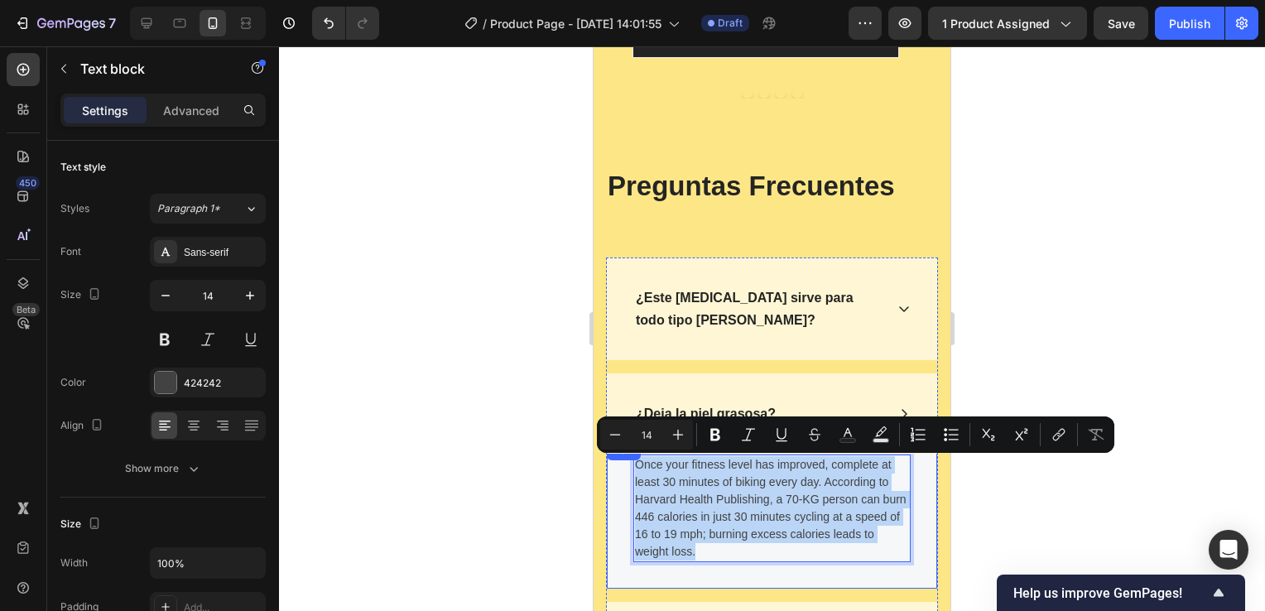
drag, startPoint x: 744, startPoint y: 552, endPoint x: 623, endPoint y: 457, distance: 154.0
click at [623, 457] on div "Title Line Once your fitness level has improved, complete at least 30 minutes o…" at bounding box center [772, 515] width 330 height 148
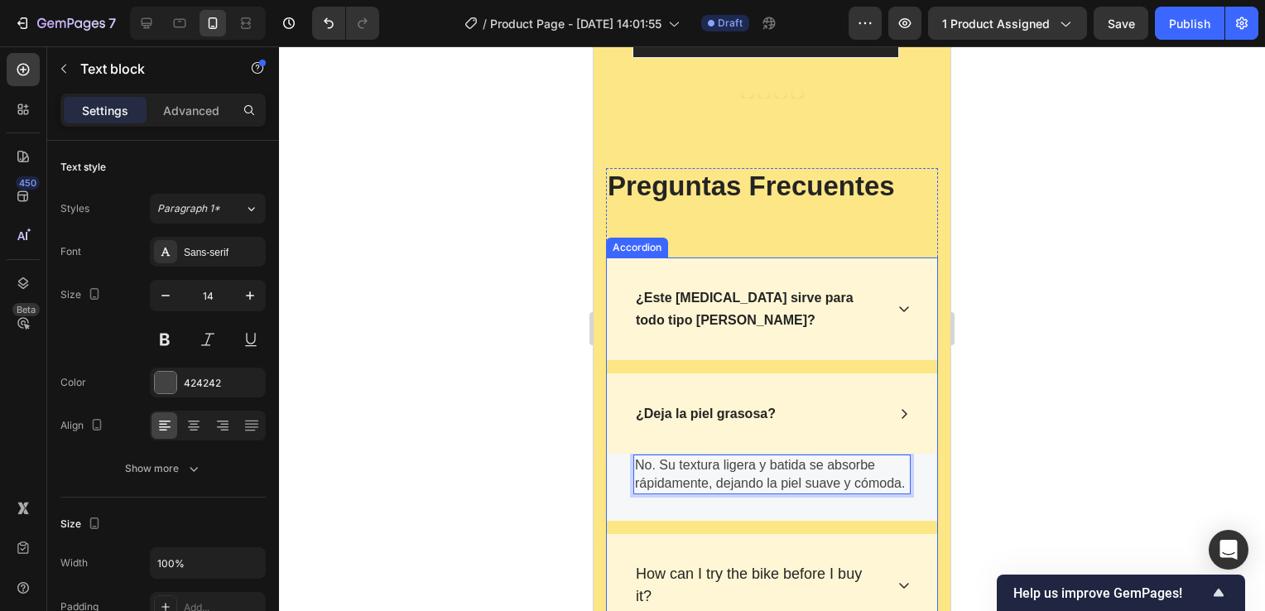
click at [764, 541] on div "¿Este [MEDICAL_DATA] sirve para todo tipo [PERSON_NAME]? ¿Deja la piel grasosa?…" at bounding box center [772, 610] width 332 height 705
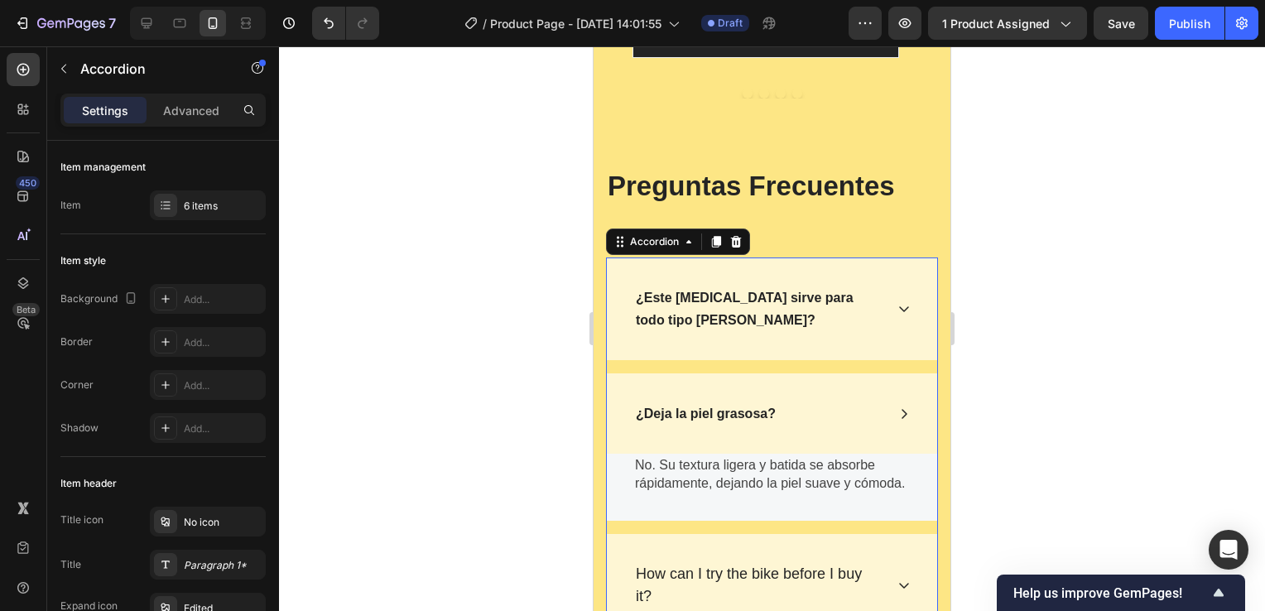
click at [898, 418] on icon at bounding box center [904, 413] width 13 height 13
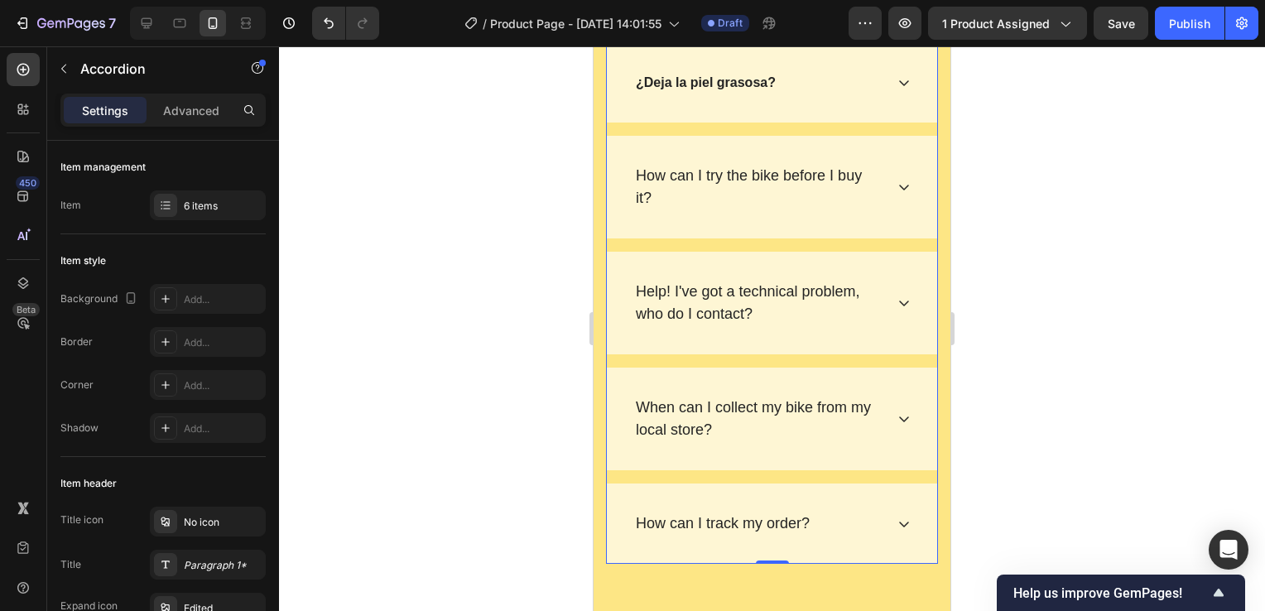
scroll to position [9026, 0]
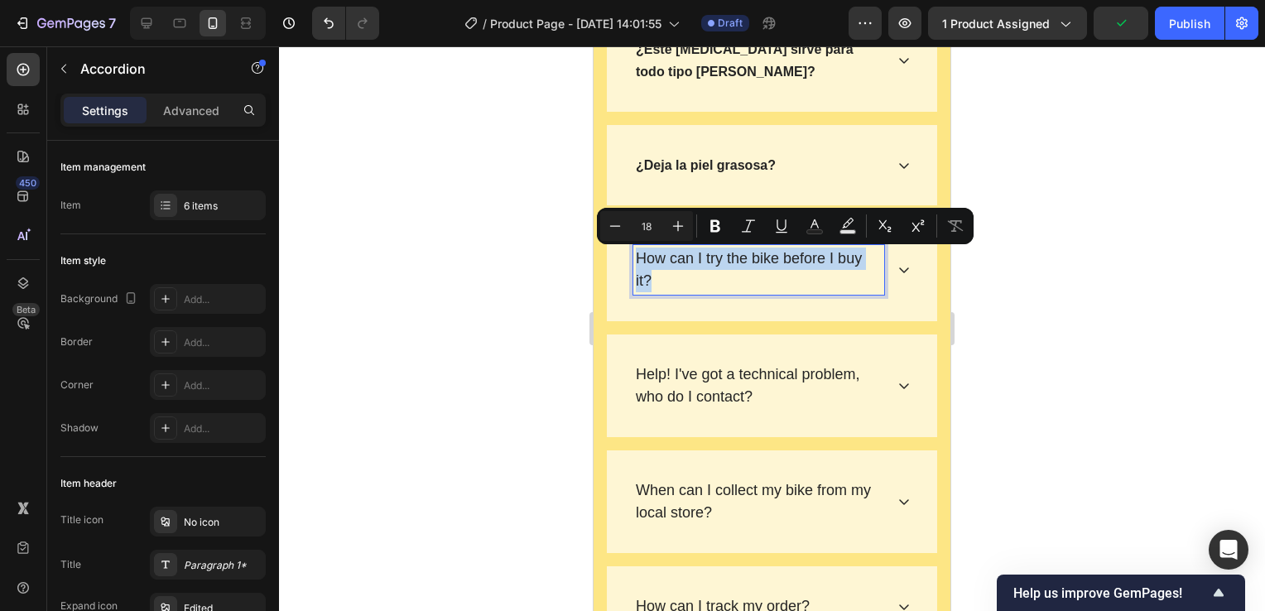
click at [634, 260] on div "How can I try the bike before I buy it?" at bounding box center [758, 270] width 251 height 50
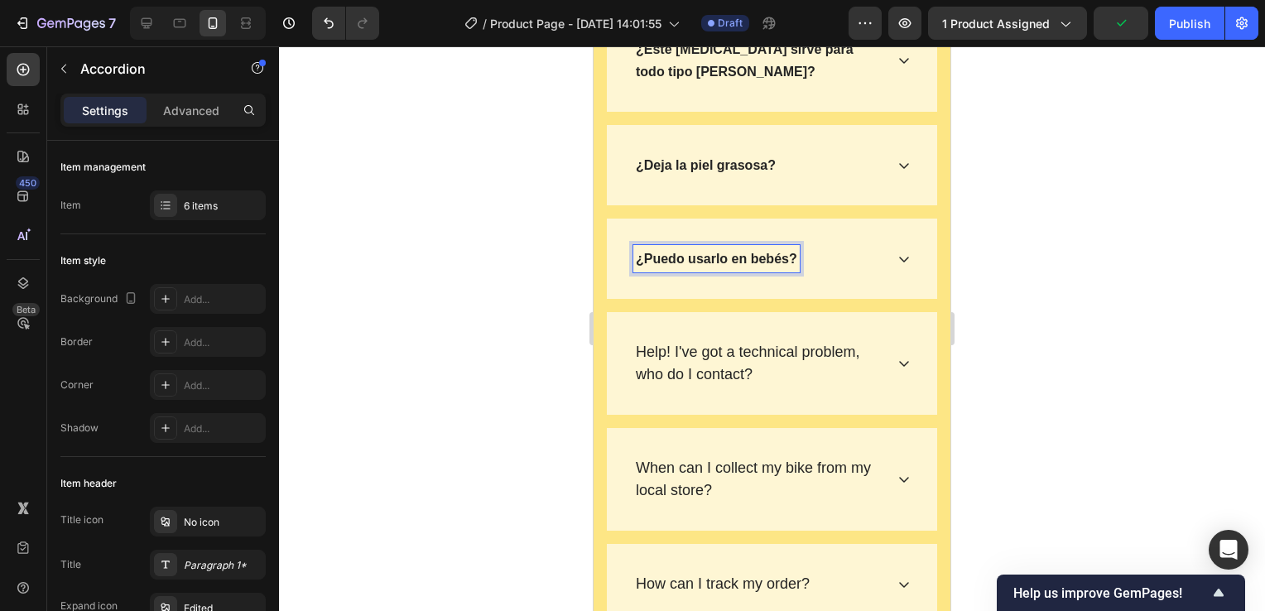
click at [898, 259] on icon at bounding box center [904, 259] width 13 height 13
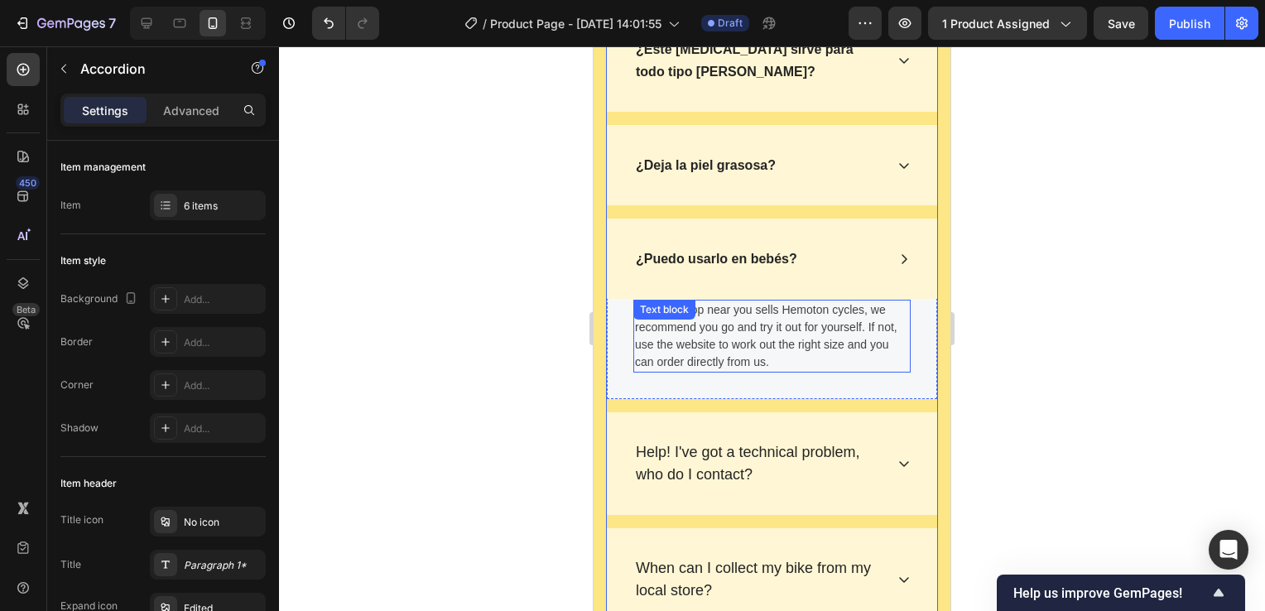
click at [792, 352] on p "If a bike shop near you sells Hemoton cycles, we recommend you go and try it ou…" at bounding box center [772, 336] width 274 height 70
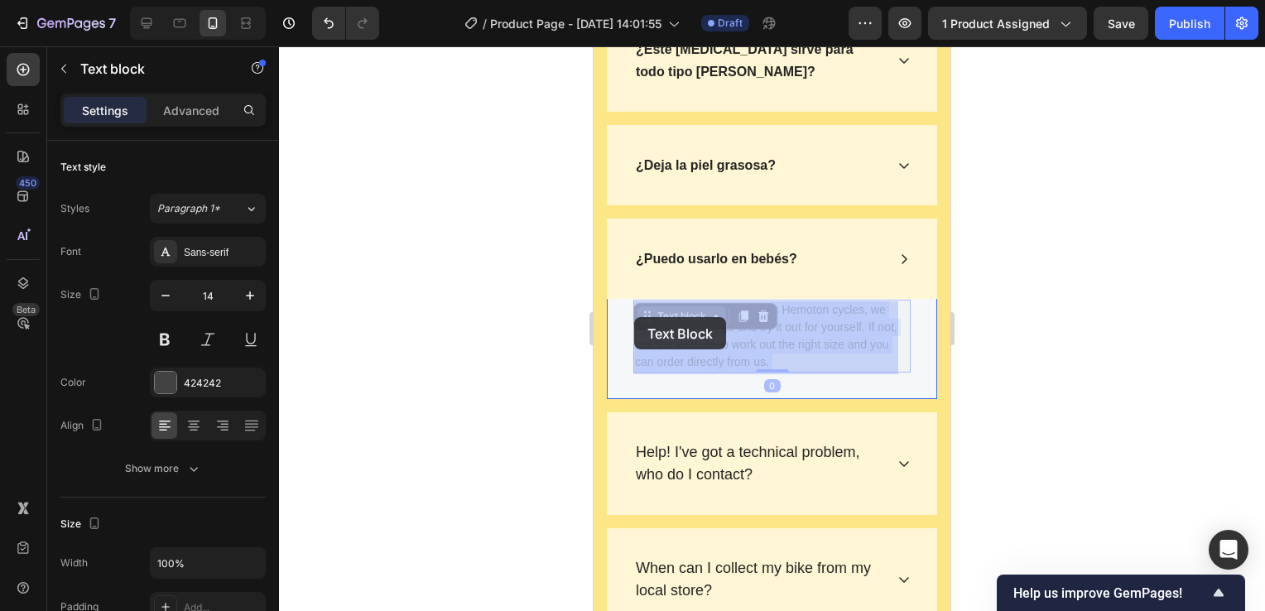
drag, startPoint x: 796, startPoint y: 359, endPoint x: 651, endPoint y: 326, distance: 148.7
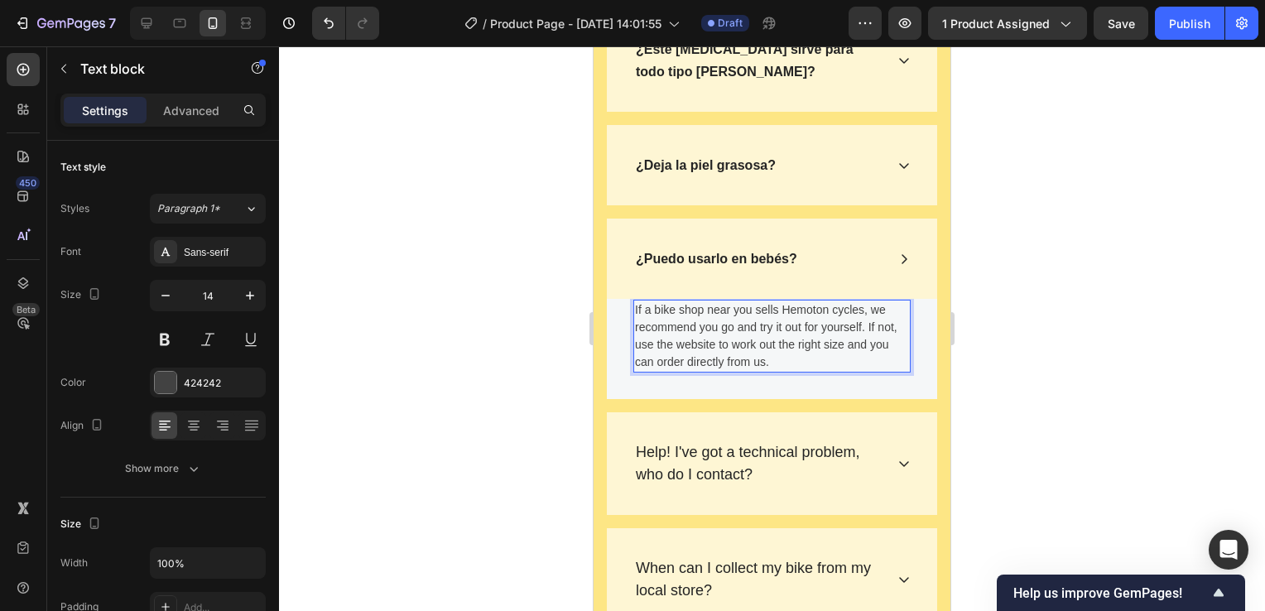
click at [729, 339] on p "If a bike shop near you sells Hemoton cycles, we recommend you go and try it ou…" at bounding box center [772, 336] width 274 height 70
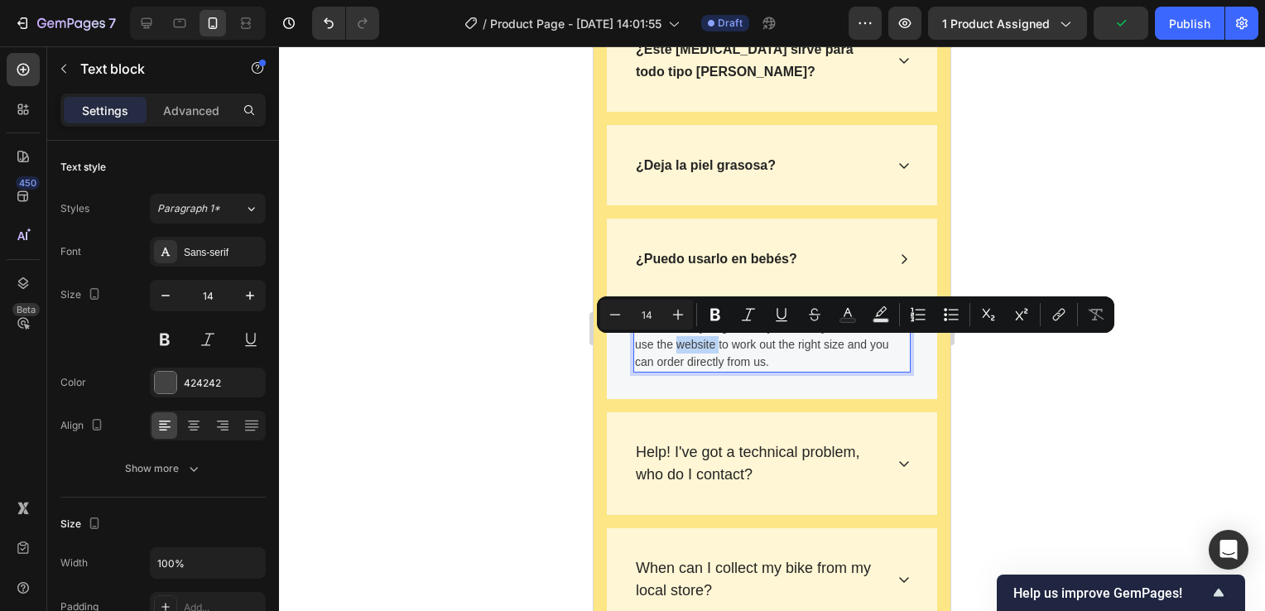
click at [729, 339] on p "If a bike shop near you sells Hemoton cycles, we recommend you go and try it ou…" at bounding box center [772, 336] width 274 height 70
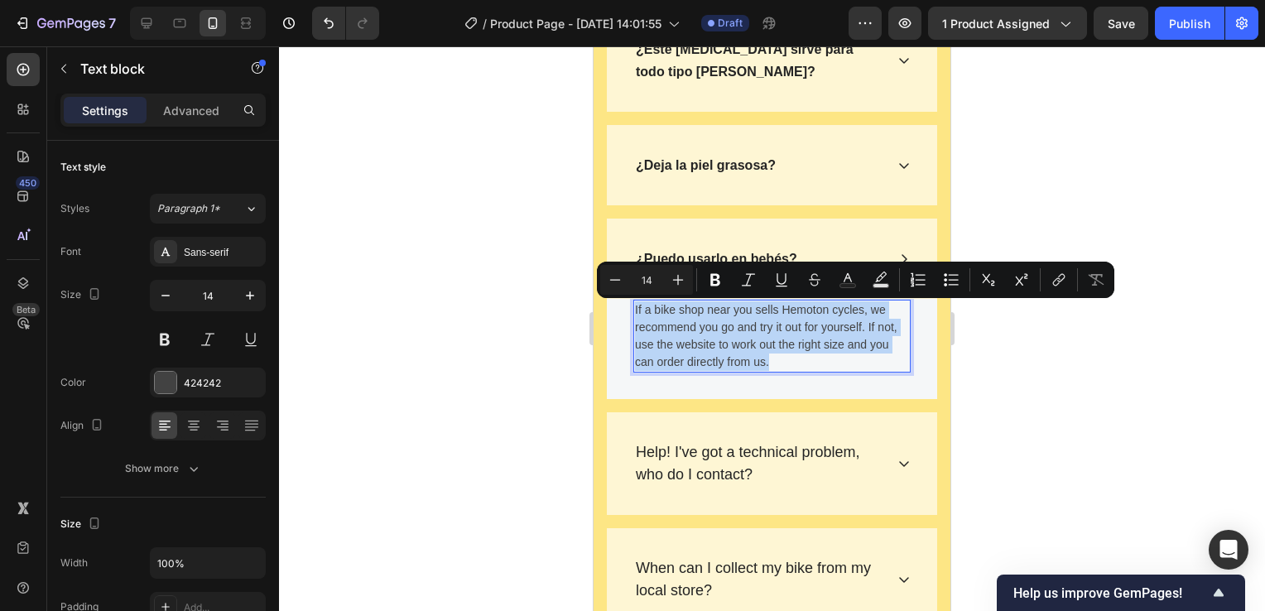
drag, startPoint x: 792, startPoint y: 362, endPoint x: 635, endPoint y: 306, distance: 166.1
click at [635, 306] on p "If a bike shop near you sells Hemoton cycles, we recommend you go and try it ou…" at bounding box center [772, 336] width 274 height 70
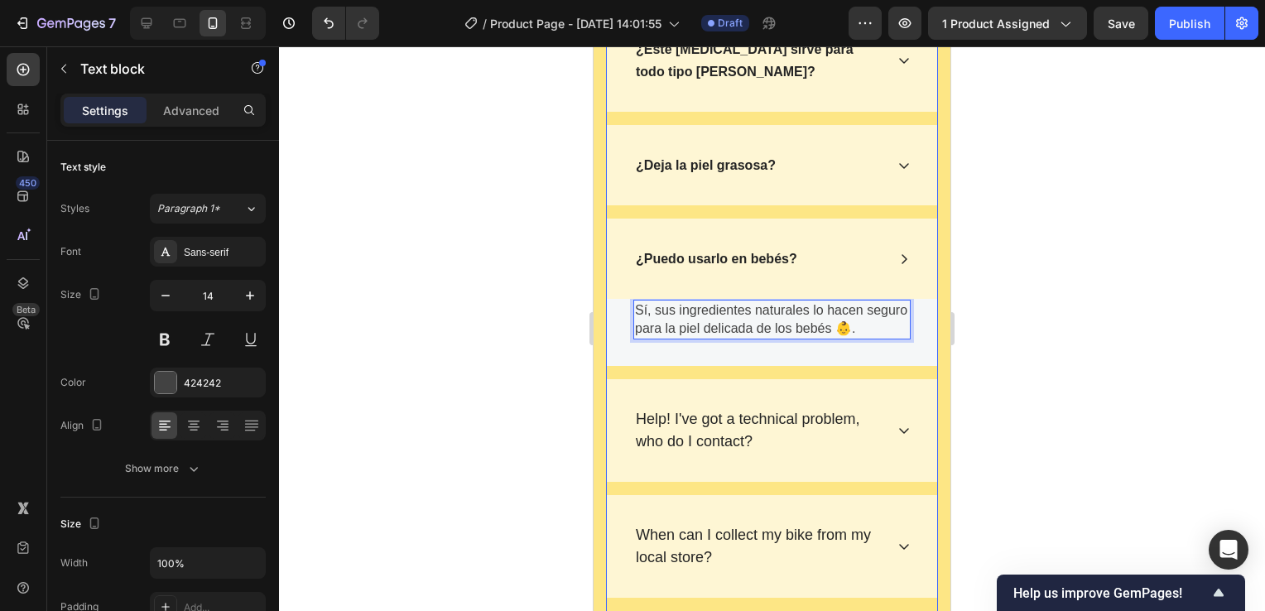
click at [898, 260] on icon at bounding box center [904, 259] width 13 height 13
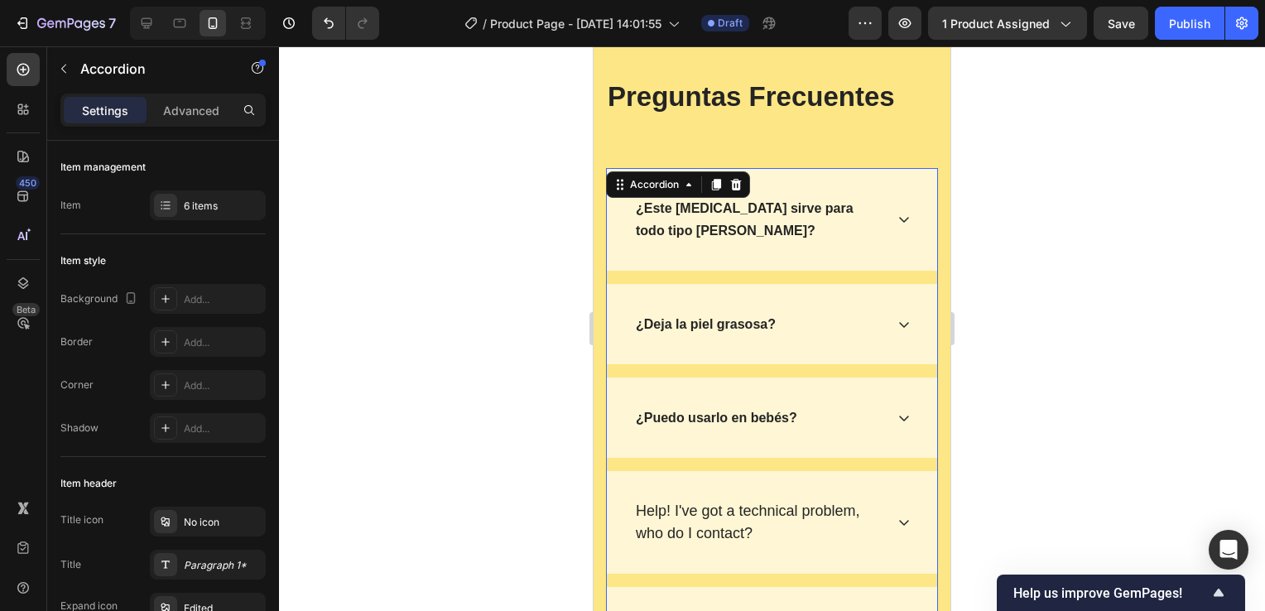
scroll to position [8861, 0]
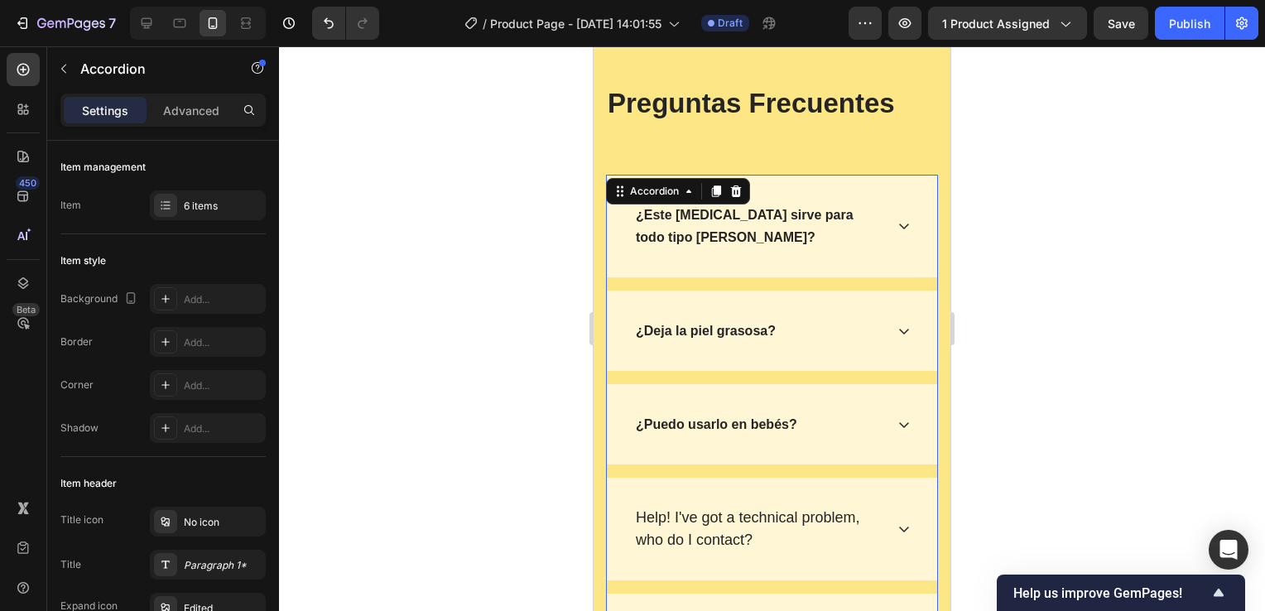
click at [898, 225] on icon at bounding box center [904, 225] width 13 height 13
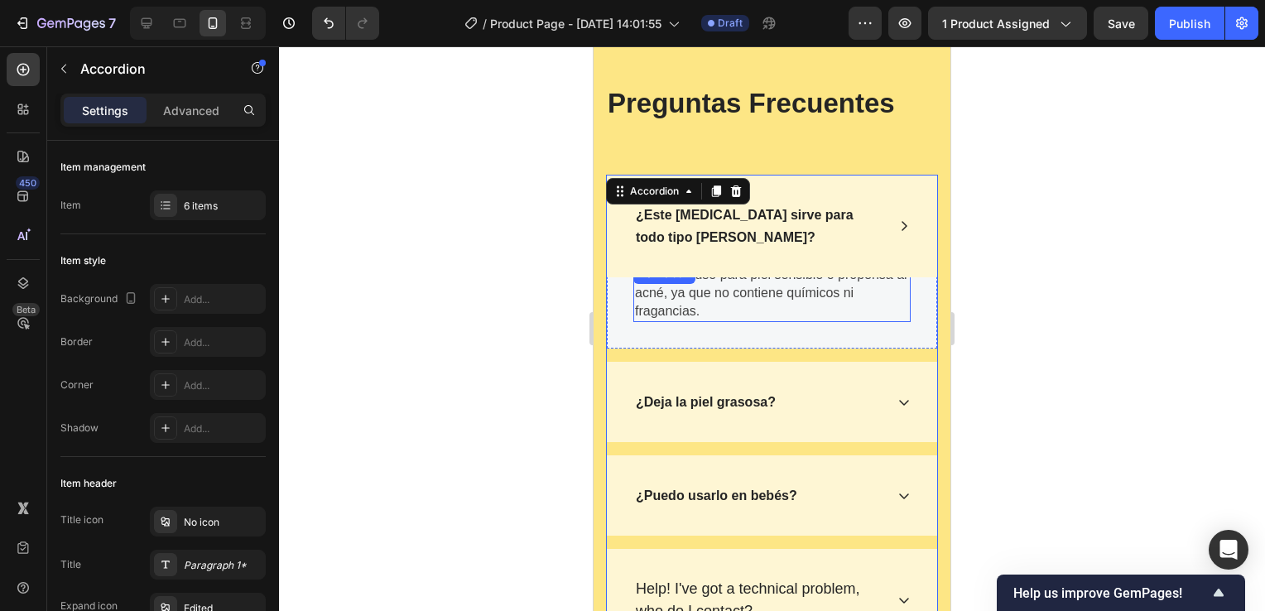
click at [764, 304] on p "Sí ✅, incluso para piel sensible o propensa al acné, ya que no contiene químico…" at bounding box center [772, 293] width 274 height 55
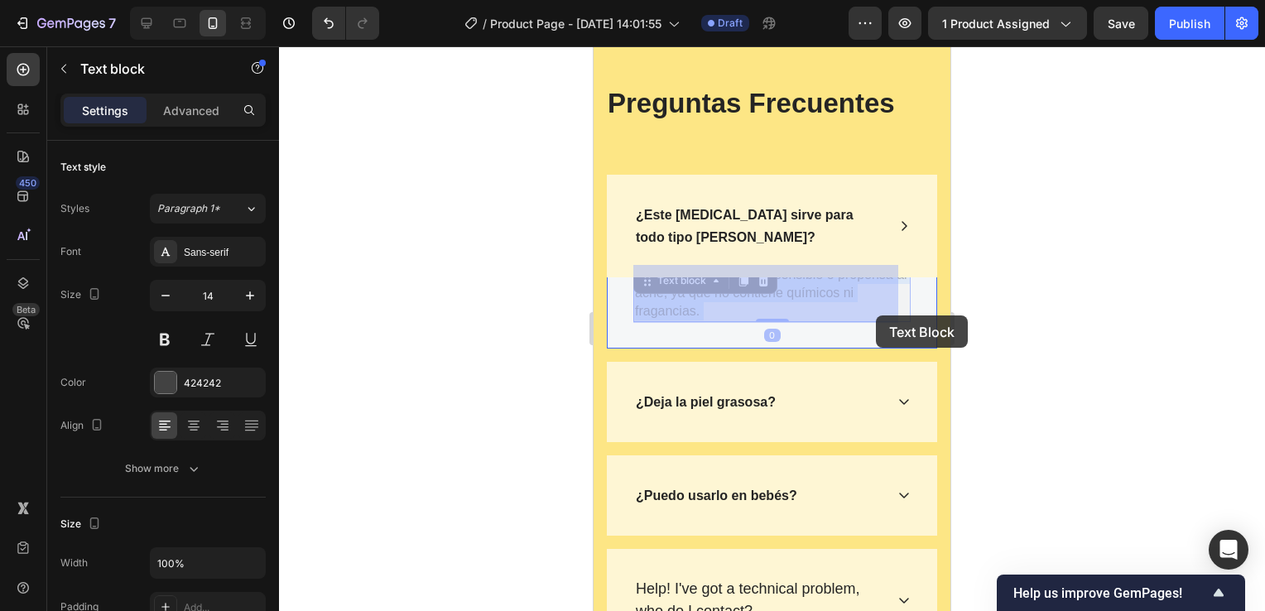
drag, startPoint x: 880, startPoint y: 290, endPoint x: 876, endPoint y: 307, distance: 17.9
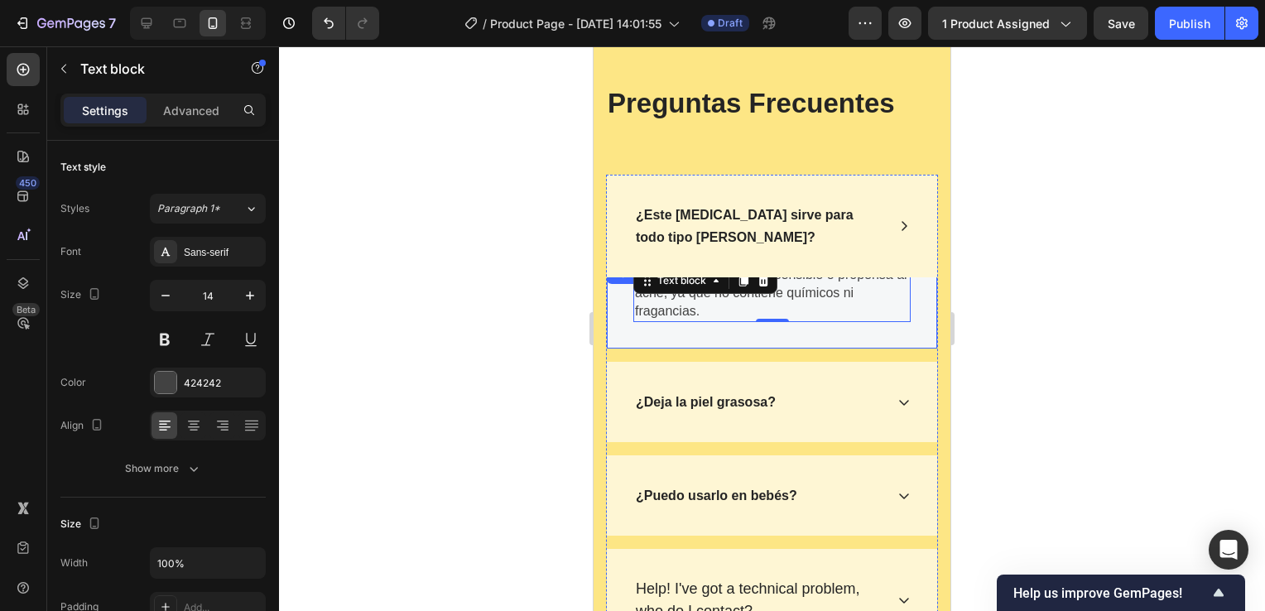
click at [856, 337] on div "Sí ✅, incluso para piel sensible o propensa al acné, ya que no contiene químico…" at bounding box center [772, 306] width 330 height 84
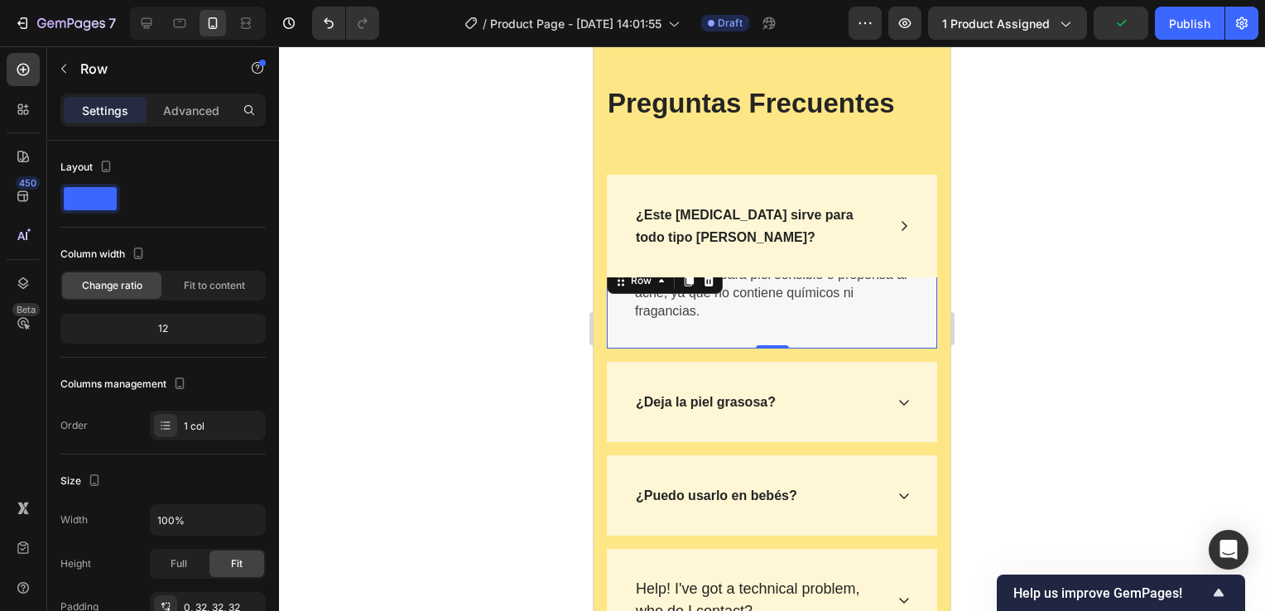
click at [898, 233] on icon at bounding box center [904, 225] width 13 height 13
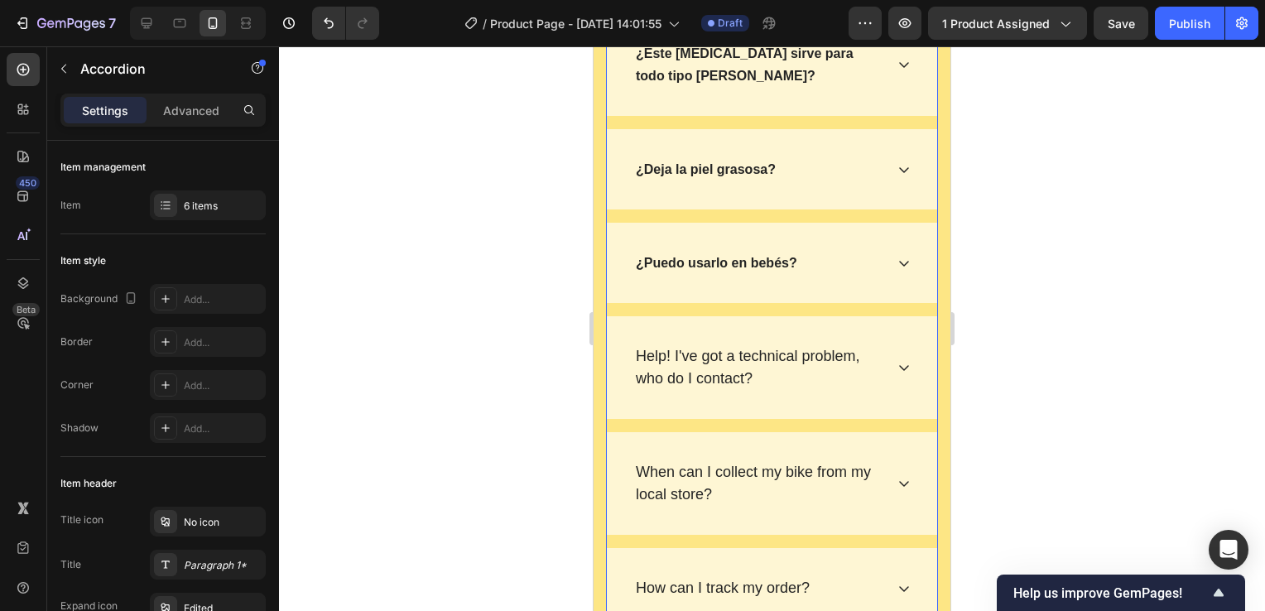
scroll to position [9026, 0]
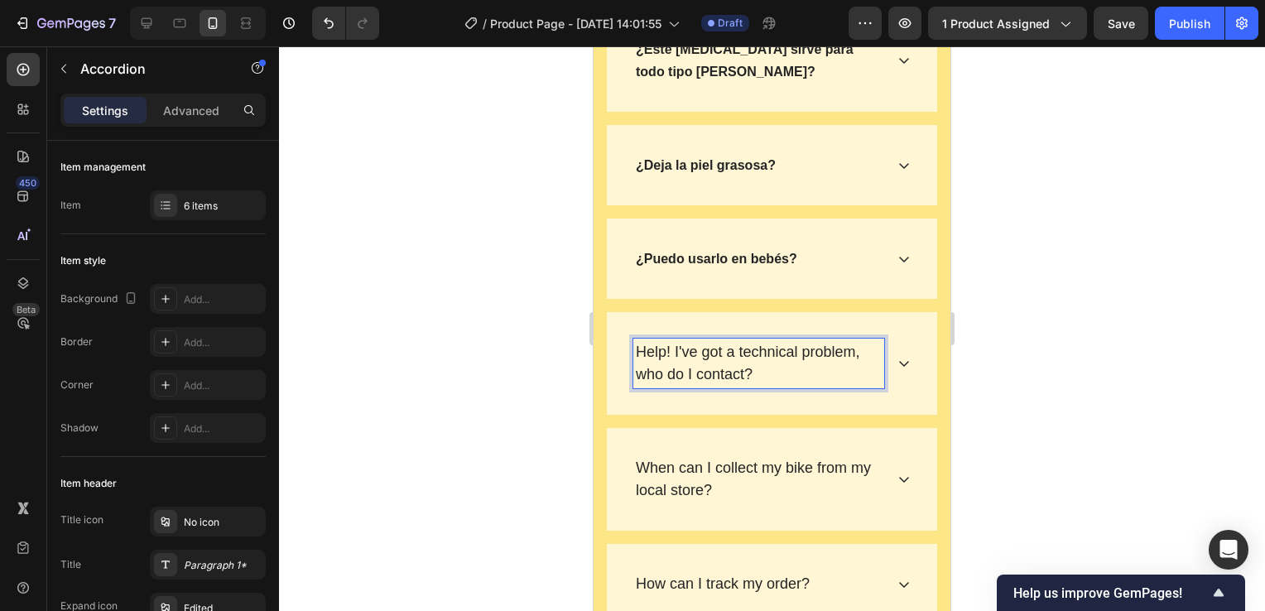
click at [763, 375] on p "Help! I've got a technical problem, who do I contact?" at bounding box center [759, 363] width 246 height 45
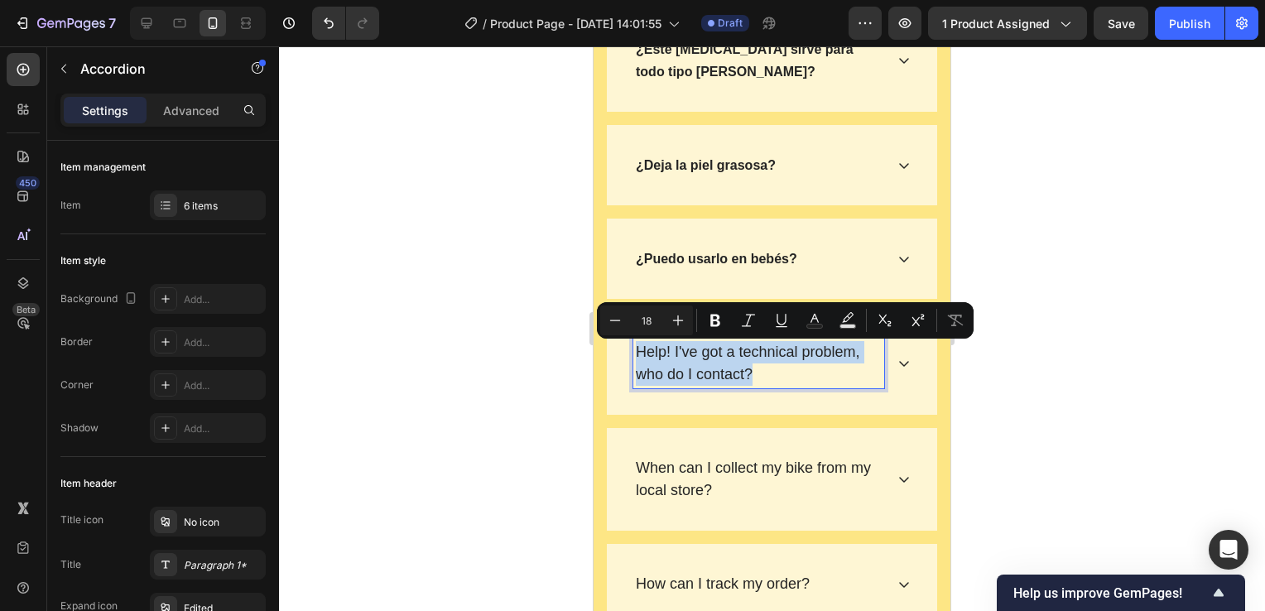
drag, startPoint x: 766, startPoint y: 373, endPoint x: 633, endPoint y: 359, distance: 133.2
click at [633, 359] on div "Help! I've got a technical problem, who do I contact?" at bounding box center [758, 364] width 251 height 50
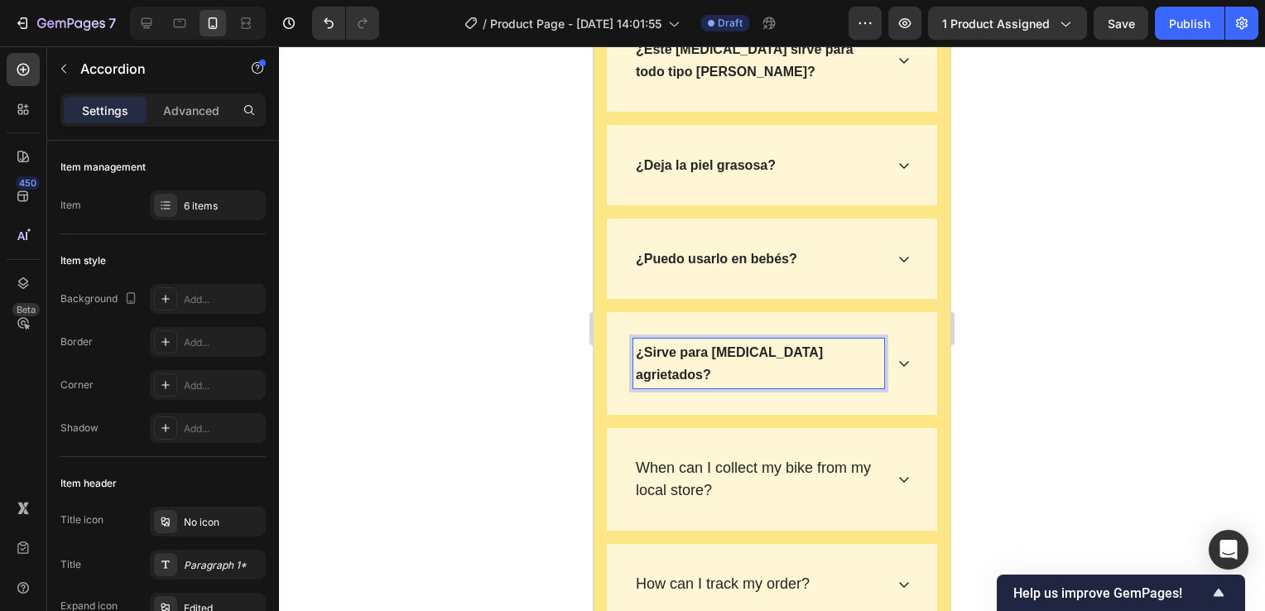
click at [899, 362] on icon at bounding box center [904, 365] width 10 height 6
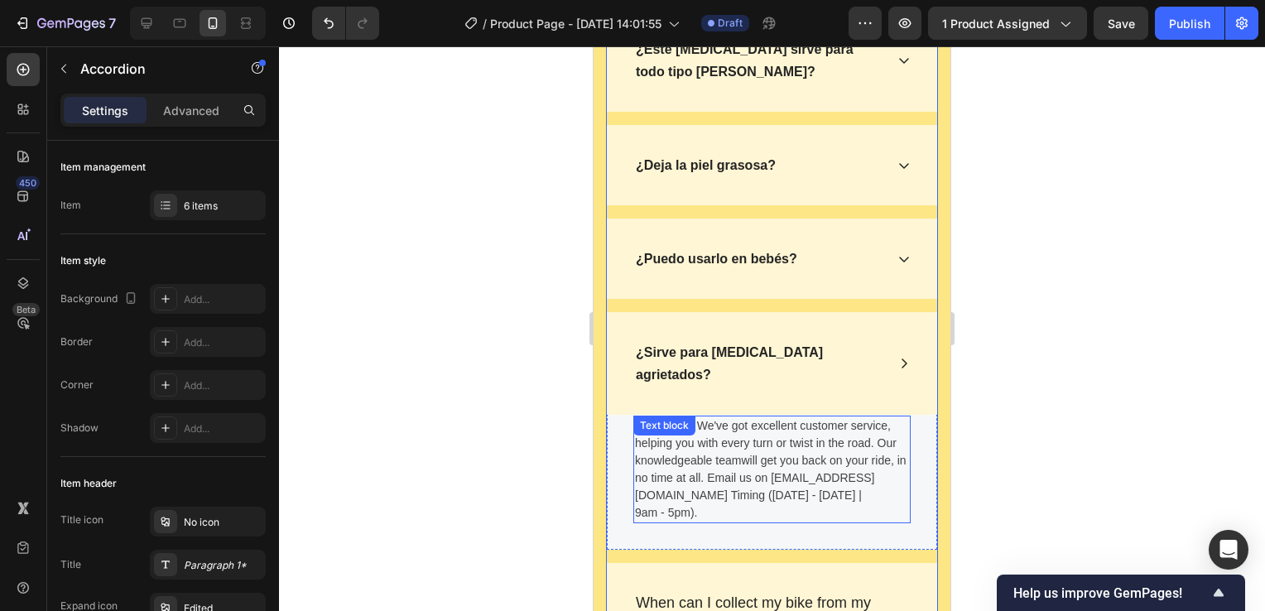
click at [701, 503] on p "No worries. We've got excellent customer service, helping you with every turn o…" at bounding box center [772, 469] width 274 height 104
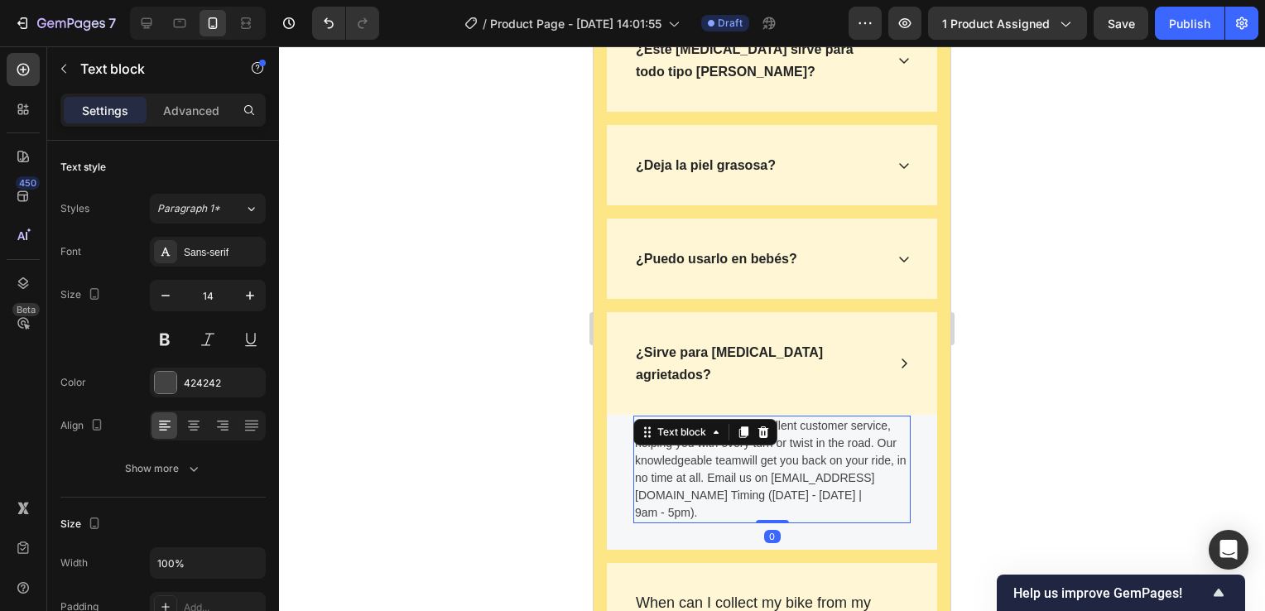
click at [709, 505] on p "No worries. We've got excellent customer service, helping you with every turn o…" at bounding box center [772, 469] width 274 height 104
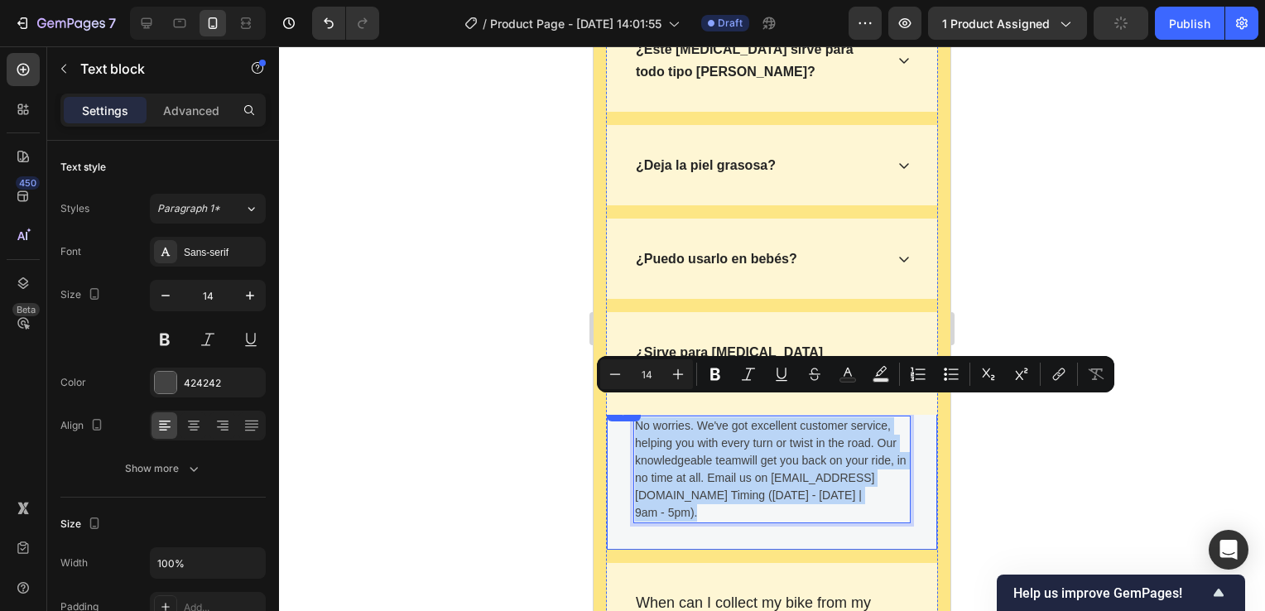
drag, startPoint x: 709, startPoint y: 505, endPoint x: 618, endPoint y: 402, distance: 137.3
click at [618, 402] on div "Title Line No worries. We've got excellent customer service, helping you with e…" at bounding box center [772, 476] width 330 height 148
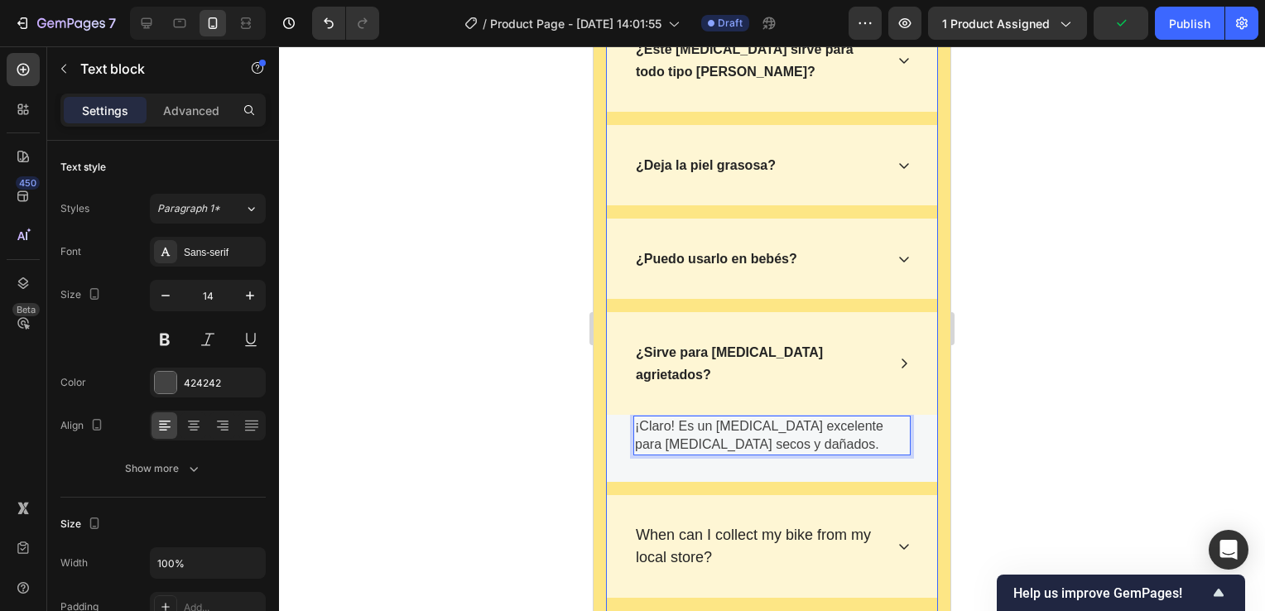
click at [898, 357] on icon at bounding box center [904, 363] width 13 height 13
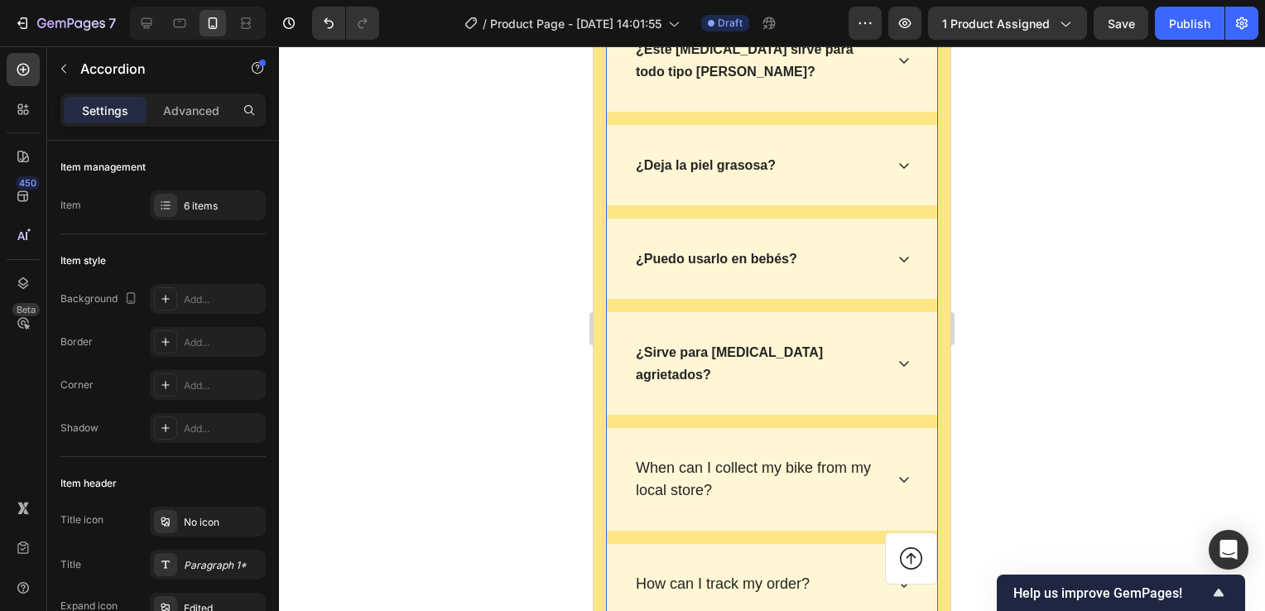
scroll to position [9192, 0]
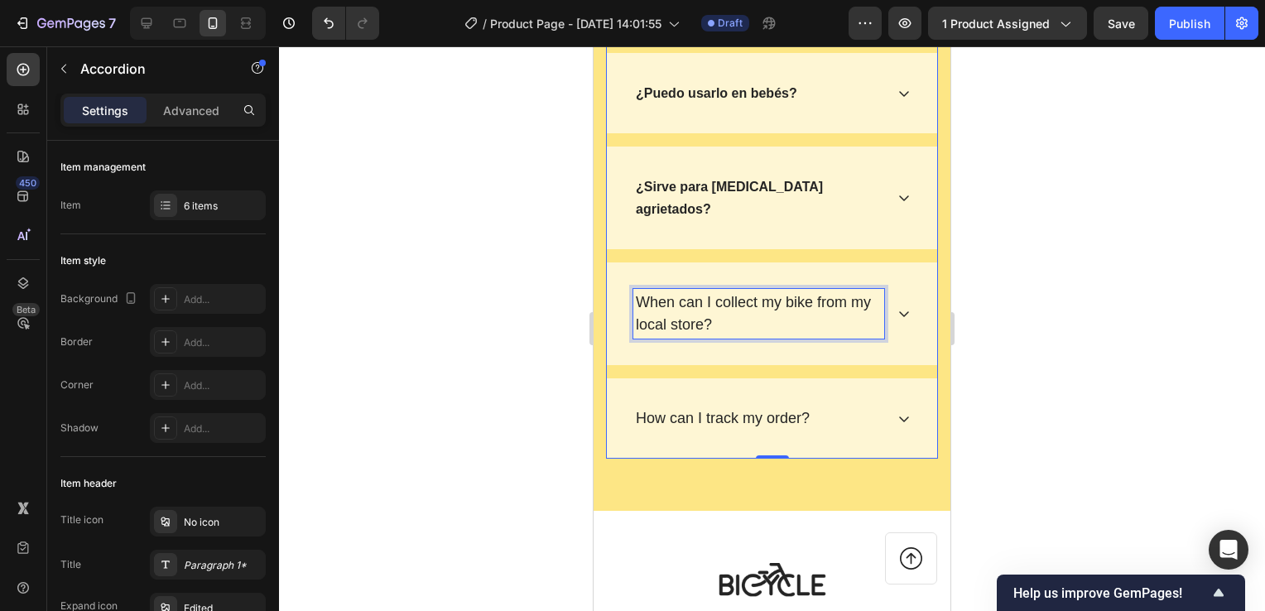
click at [755, 306] on p "When can I collect my bike from my local store?" at bounding box center [759, 313] width 246 height 45
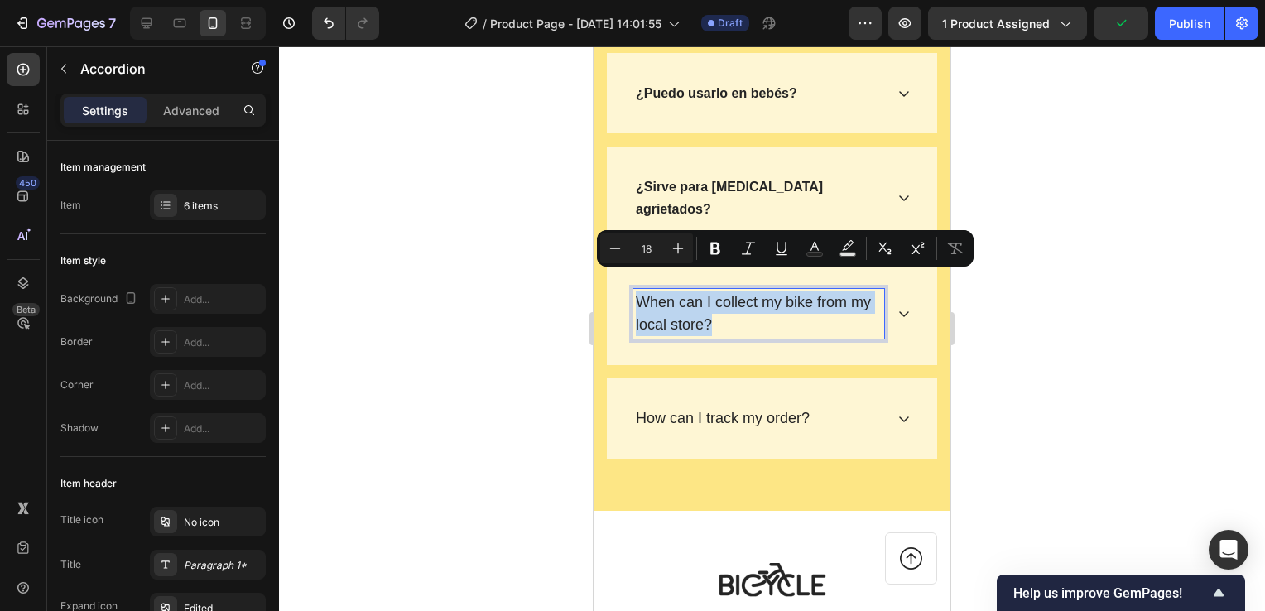
drag, startPoint x: 762, startPoint y: 303, endPoint x: 640, endPoint y: 286, distance: 123.0
click at [640, 291] on p "When can I collect my bike from my local store?" at bounding box center [759, 313] width 246 height 45
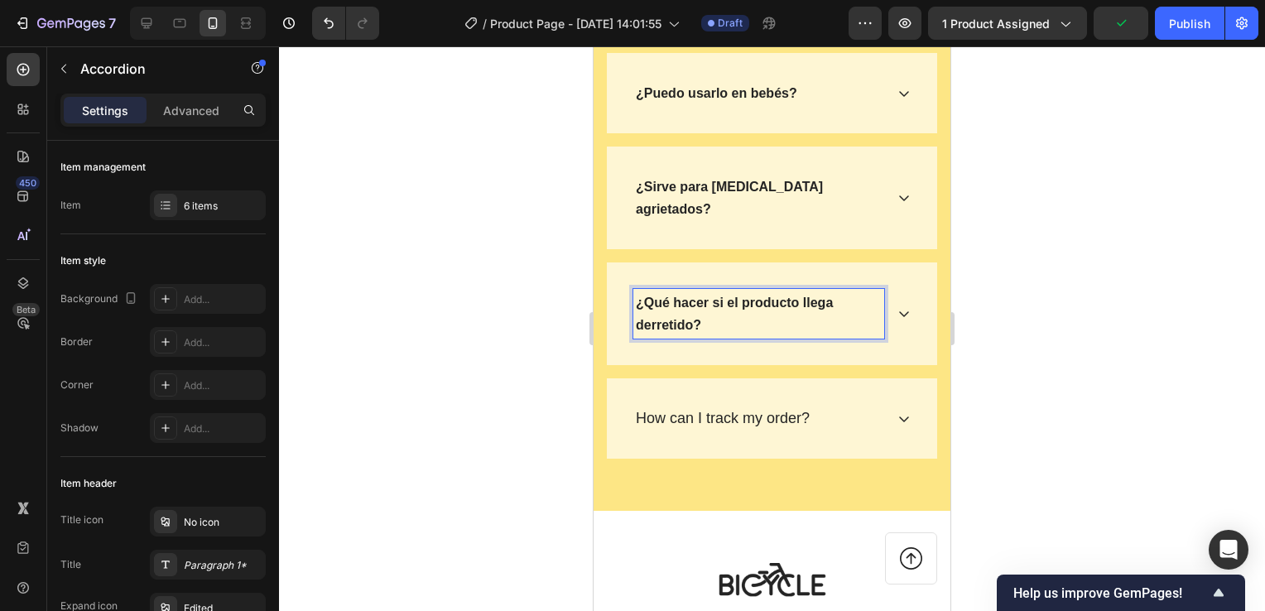
click at [898, 307] on icon at bounding box center [904, 313] width 13 height 13
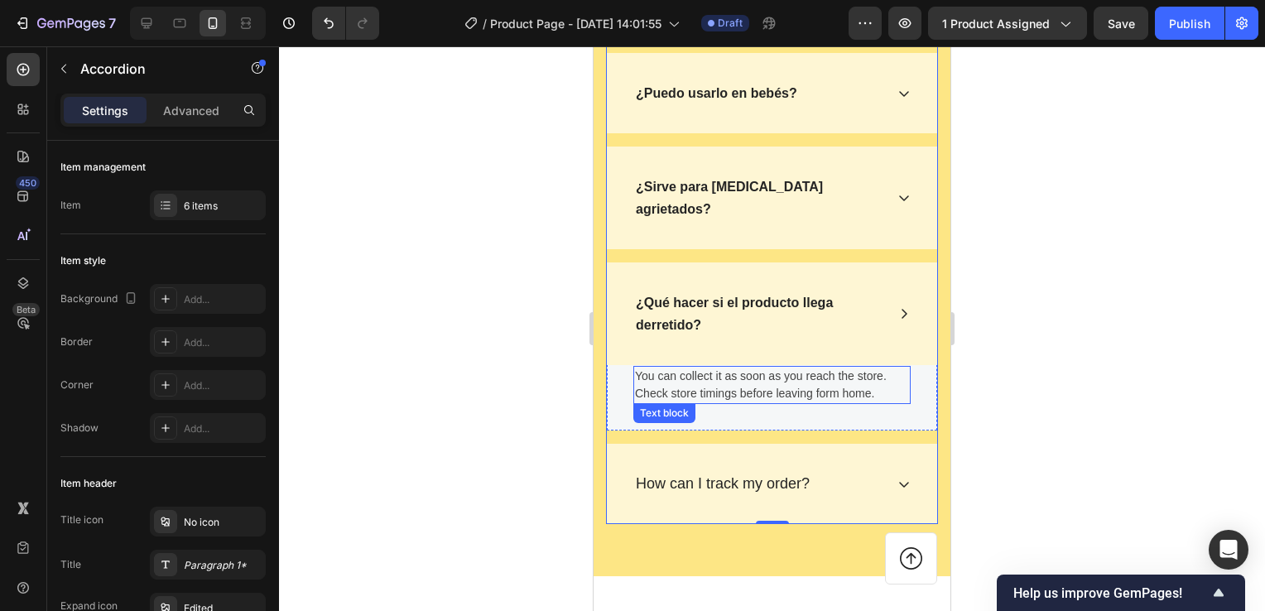
click at [749, 369] on p "You can collect it as soon as you reach the store. Check store timings before l…" at bounding box center [772, 385] width 274 height 35
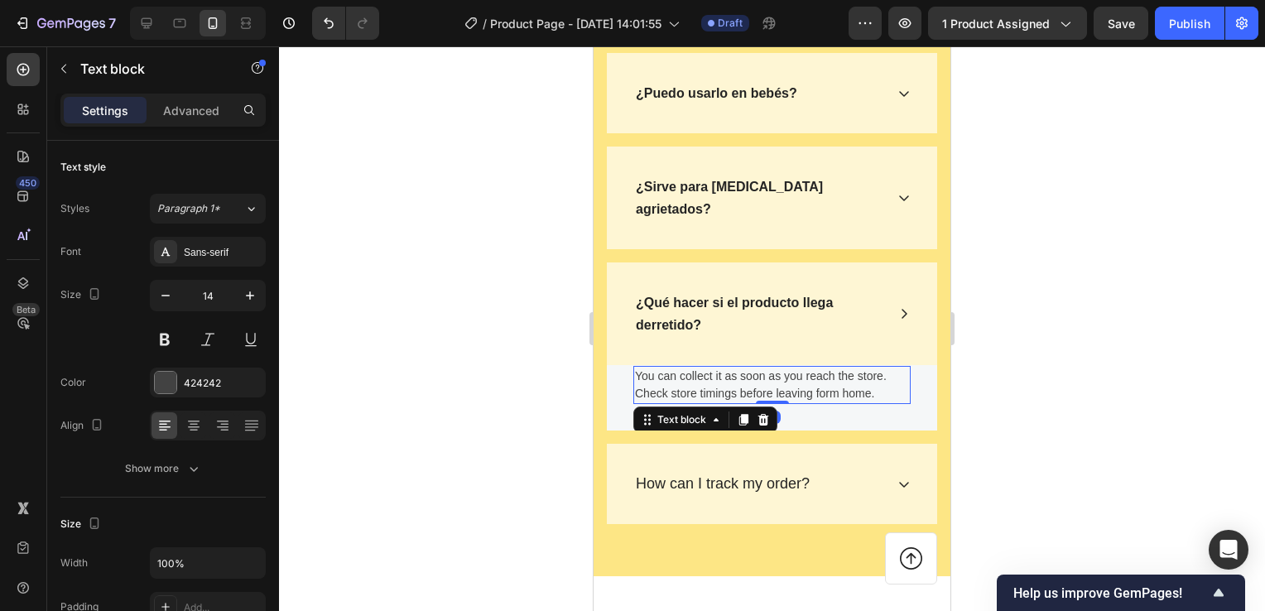
click at [841, 368] on p "You can collect it as soon as you reach the store. Check store timings before l…" at bounding box center [772, 385] width 274 height 35
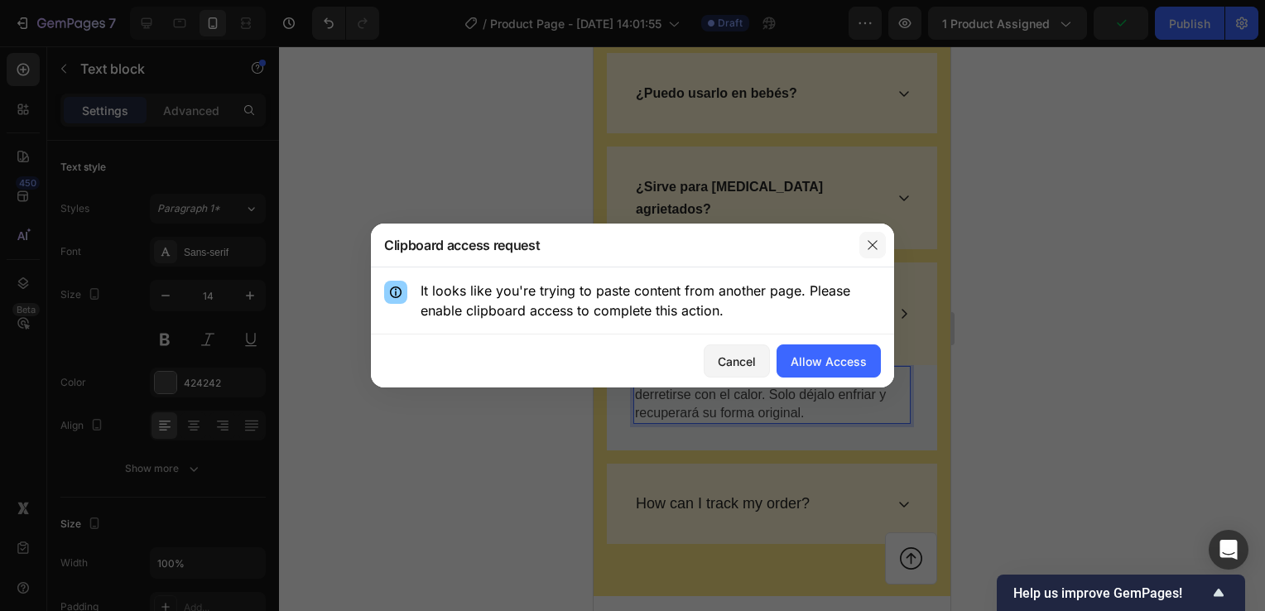
click at [873, 248] on icon "button" at bounding box center [872, 244] width 13 height 13
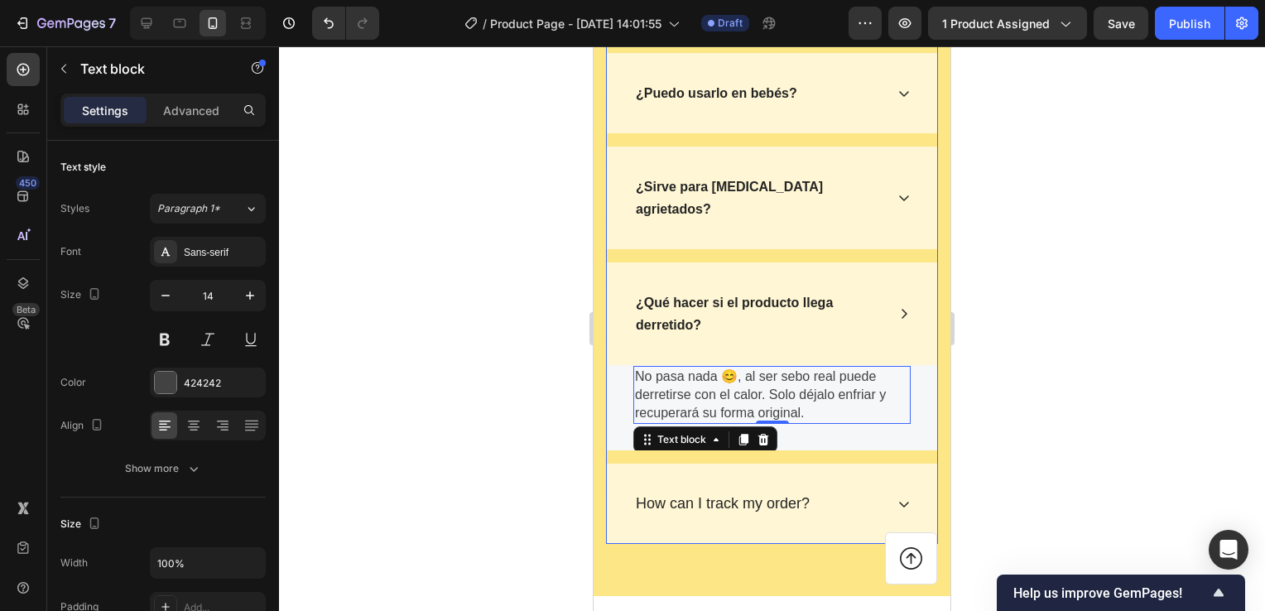
click at [898, 307] on icon at bounding box center [904, 313] width 13 height 13
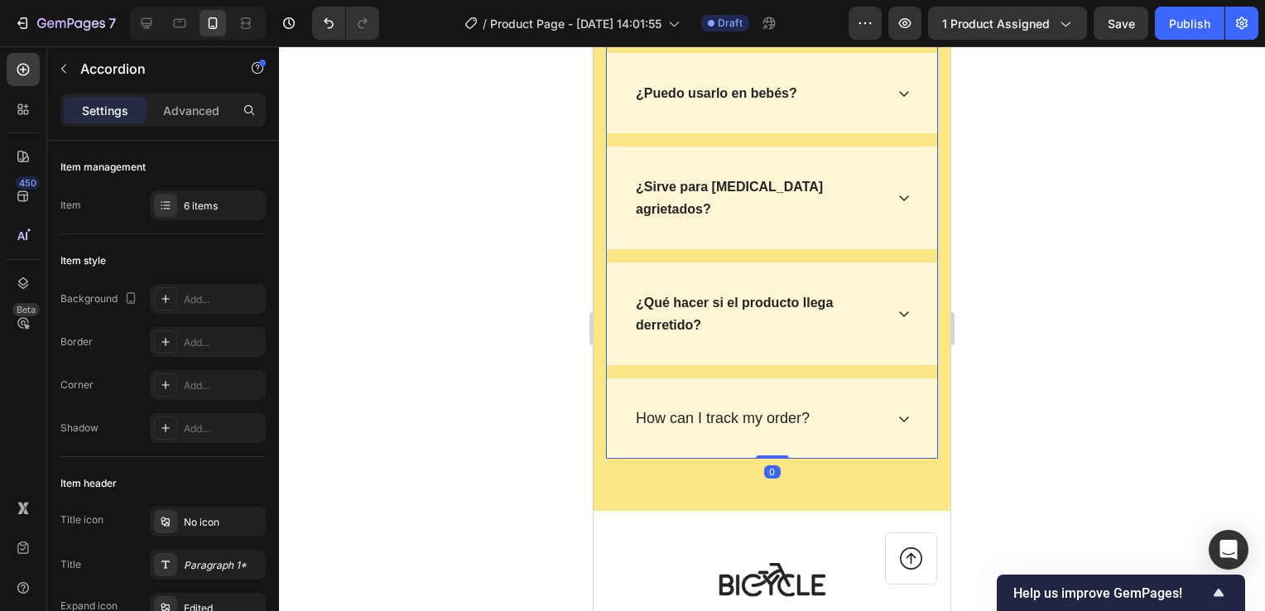
click at [850, 378] on div "How can I track my order?" at bounding box center [772, 418] width 330 height 80
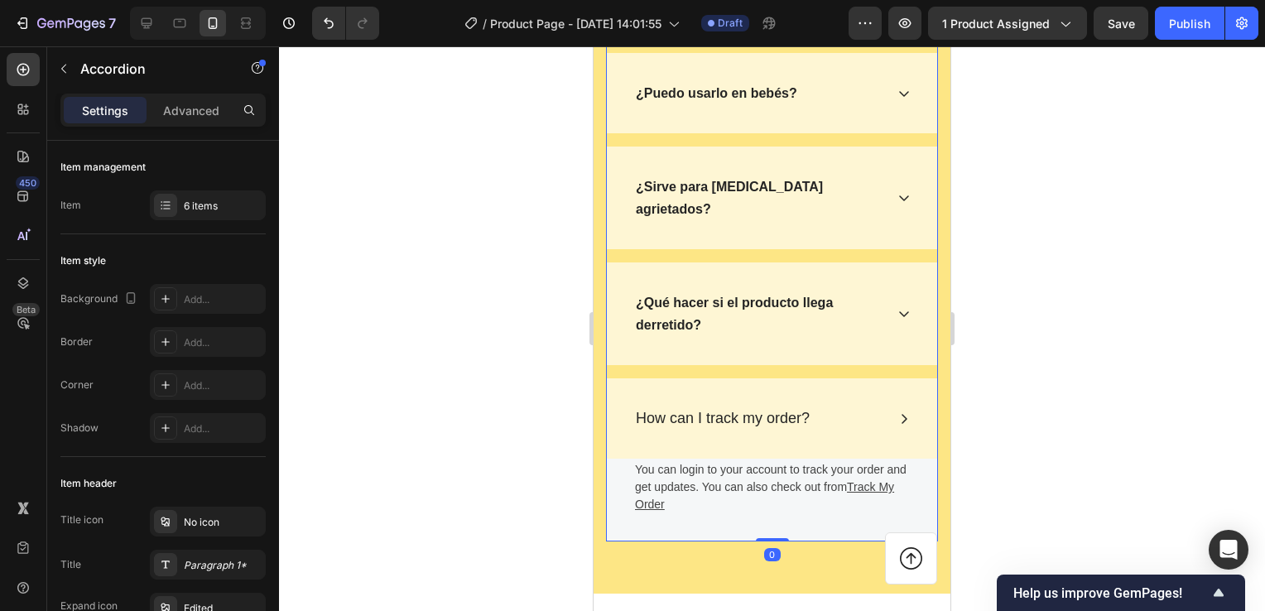
click at [850, 378] on div "How can I track my order?" at bounding box center [772, 418] width 330 height 80
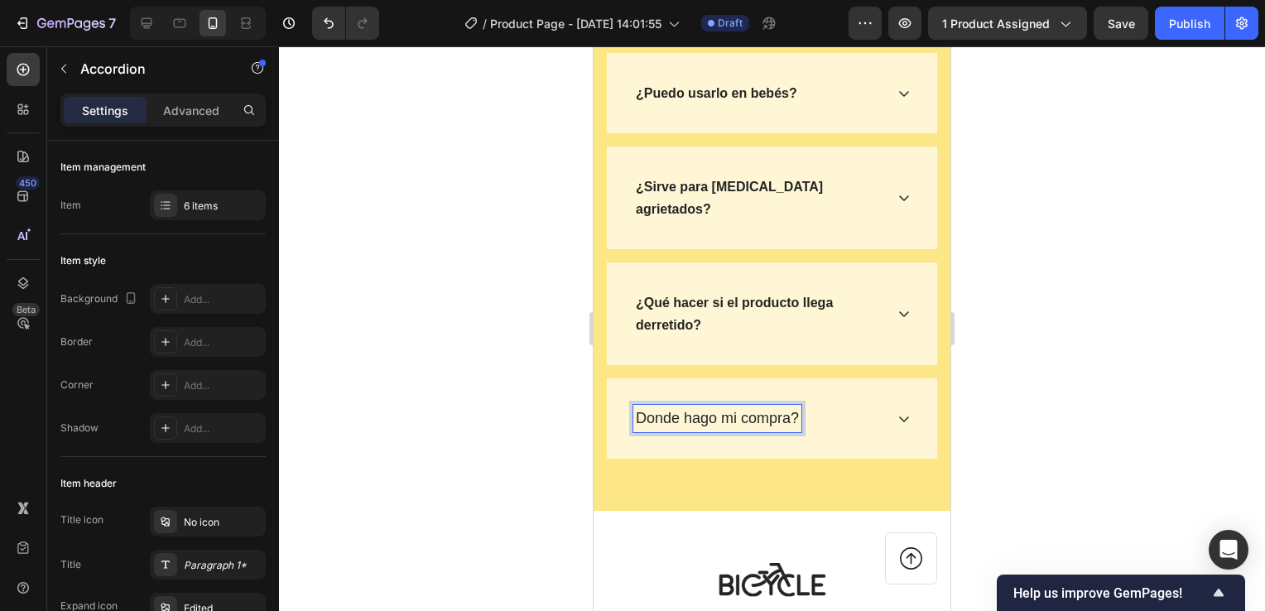
click at [1129, 412] on div at bounding box center [772, 328] width 986 height 565
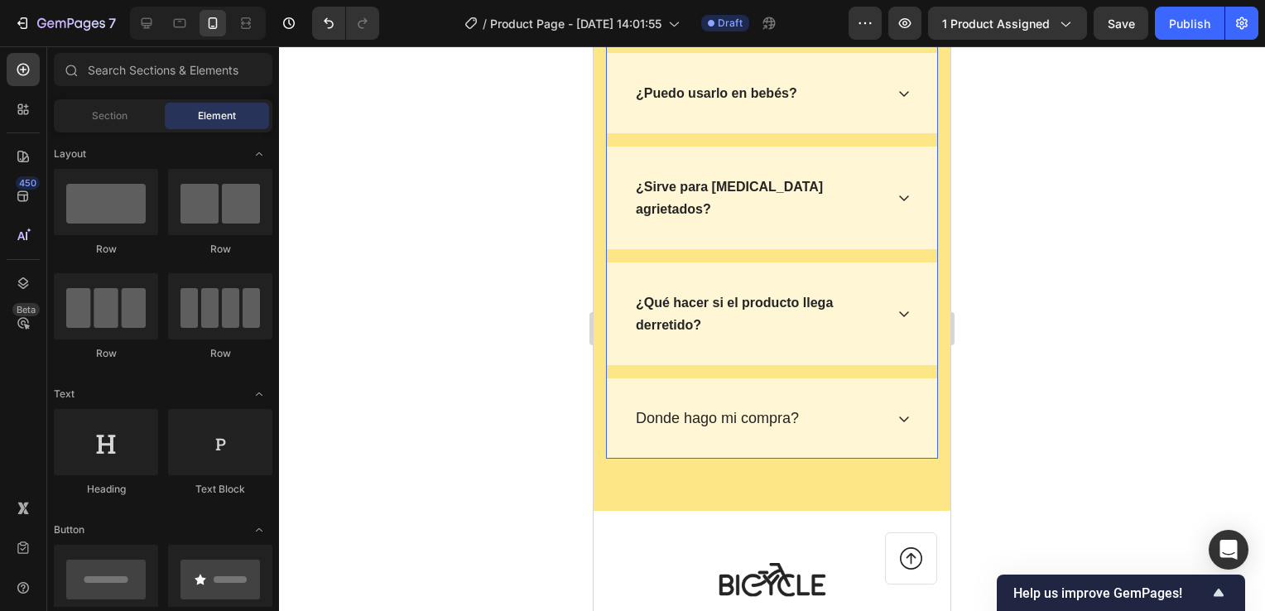
click at [898, 412] on icon at bounding box center [904, 418] width 13 height 13
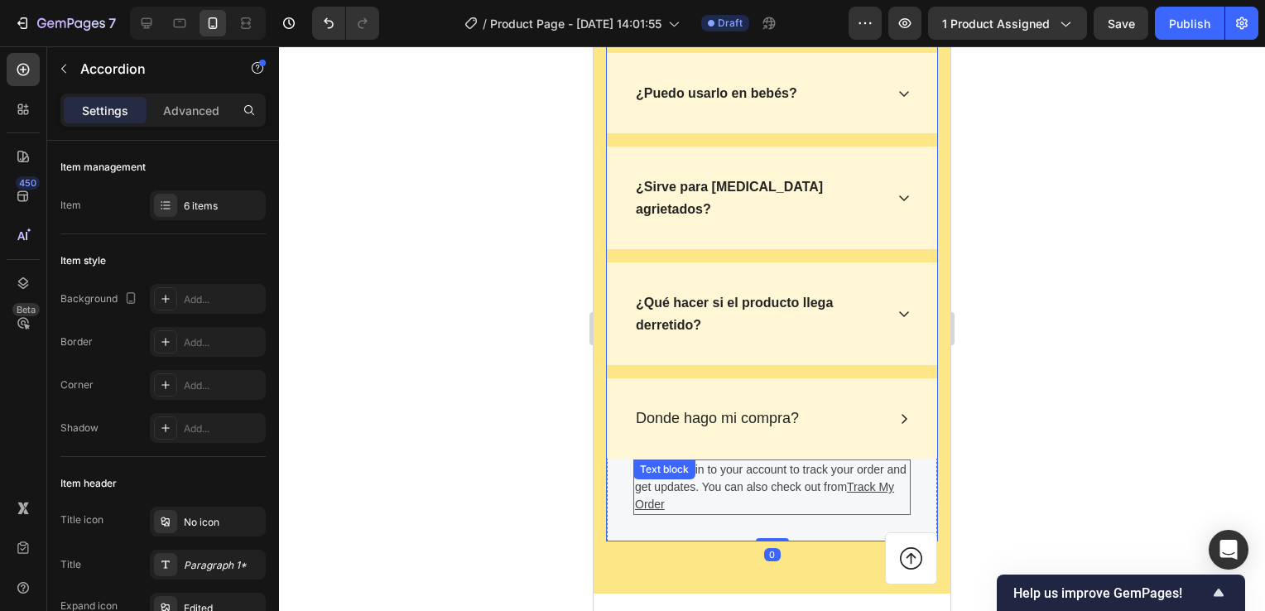
click at [726, 482] on p "You can login to your account to track your order and get updates. You can also…" at bounding box center [772, 487] width 274 height 52
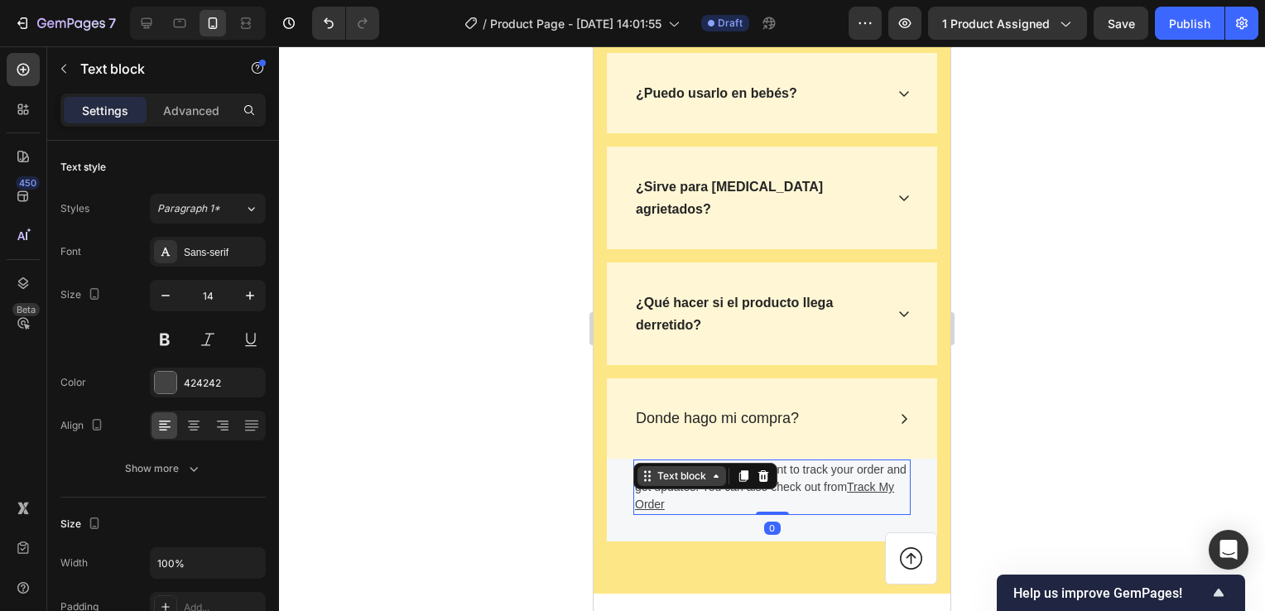
drag, startPoint x: 646, startPoint y: 460, endPoint x: 637, endPoint y: 455, distance: 10.4
click at [637, 461] on p "You can login to your account to track your order and get updates. You can also…" at bounding box center [772, 487] width 274 height 52
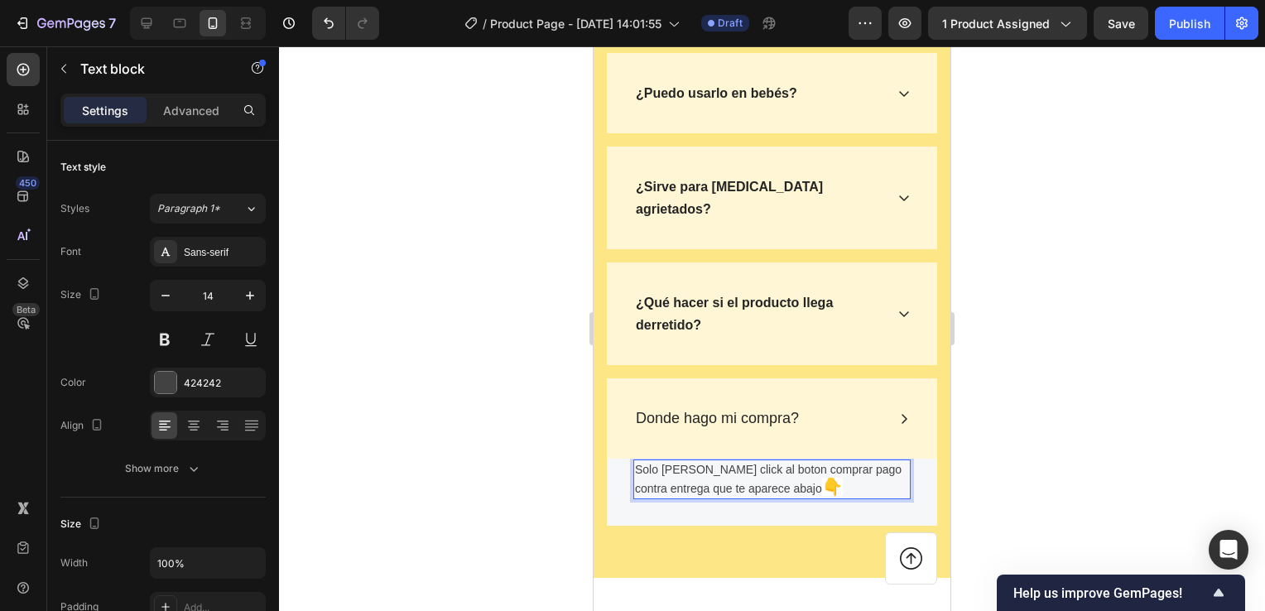
click at [1000, 449] on div at bounding box center [772, 328] width 986 height 565
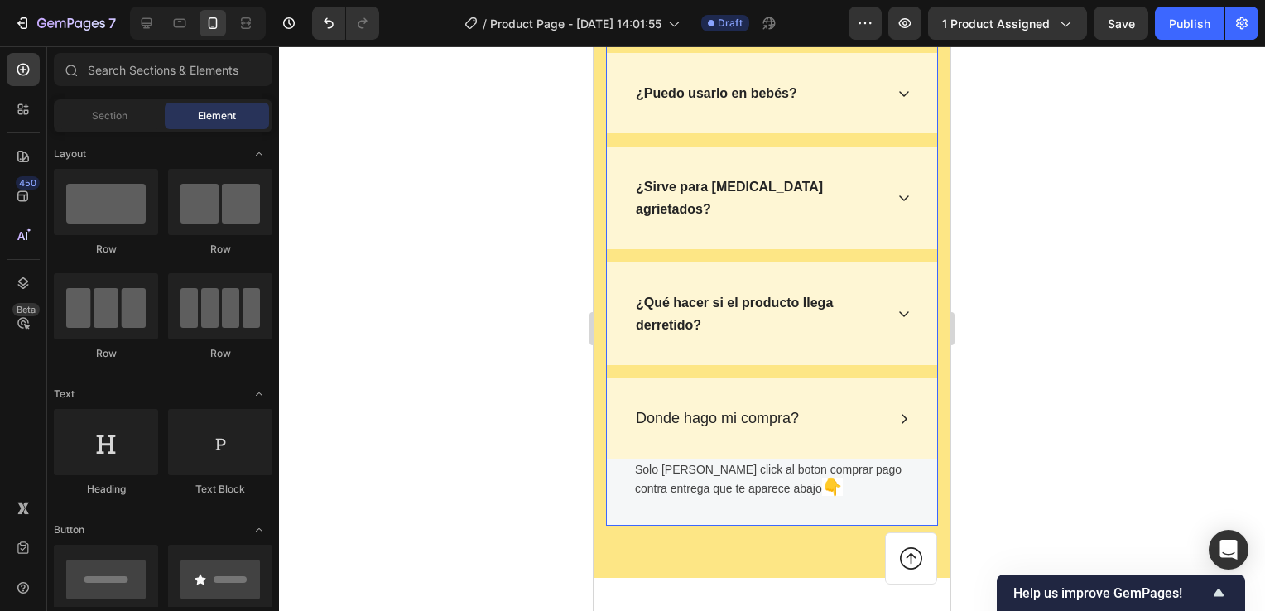
click at [902, 414] on icon at bounding box center [905, 419] width 6 height 10
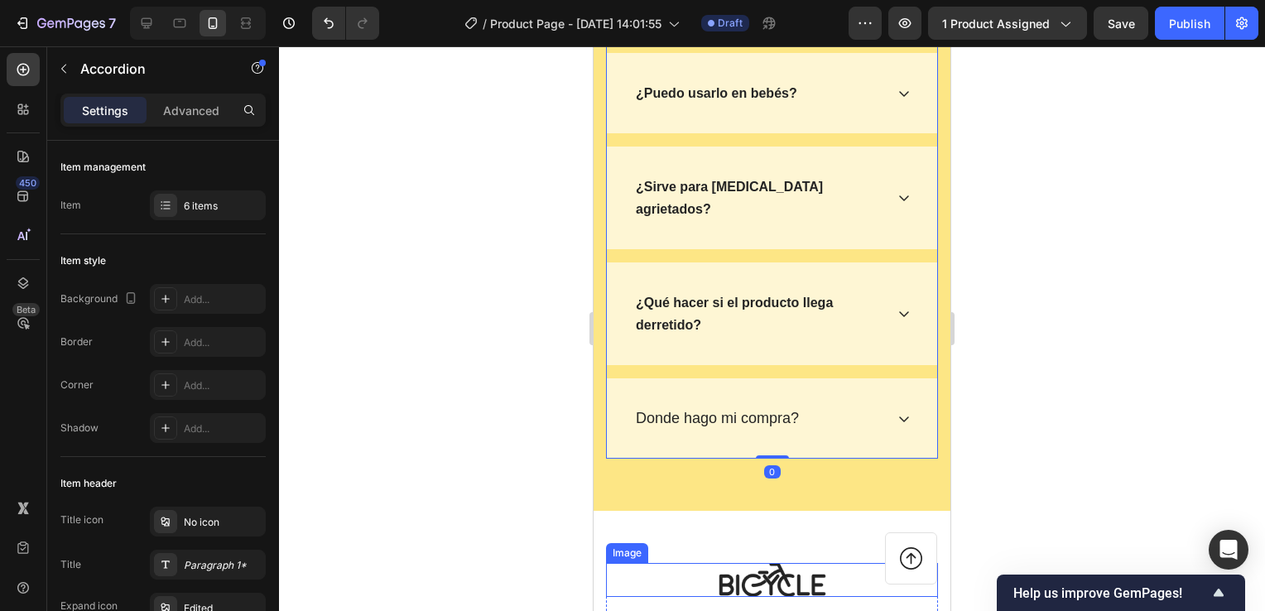
scroll to position [9358, 0]
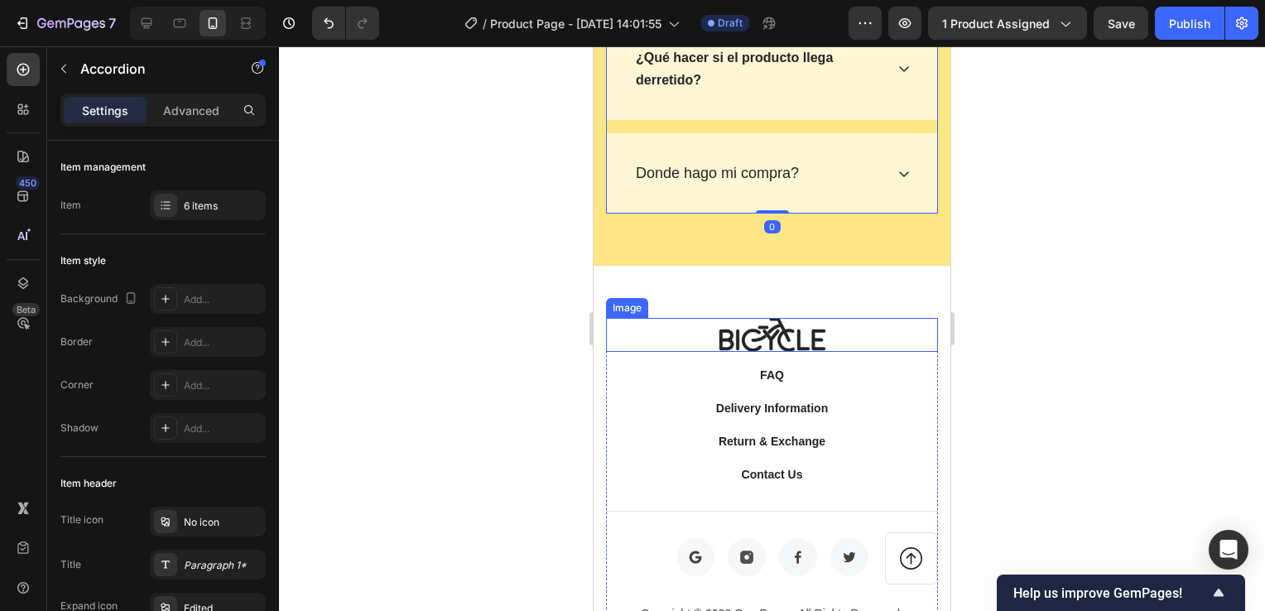
click at [856, 392] on div "FAQ Button Delivery Information Button Return & Exchange Button Contact Us Butt…" at bounding box center [772, 424] width 332 height 119
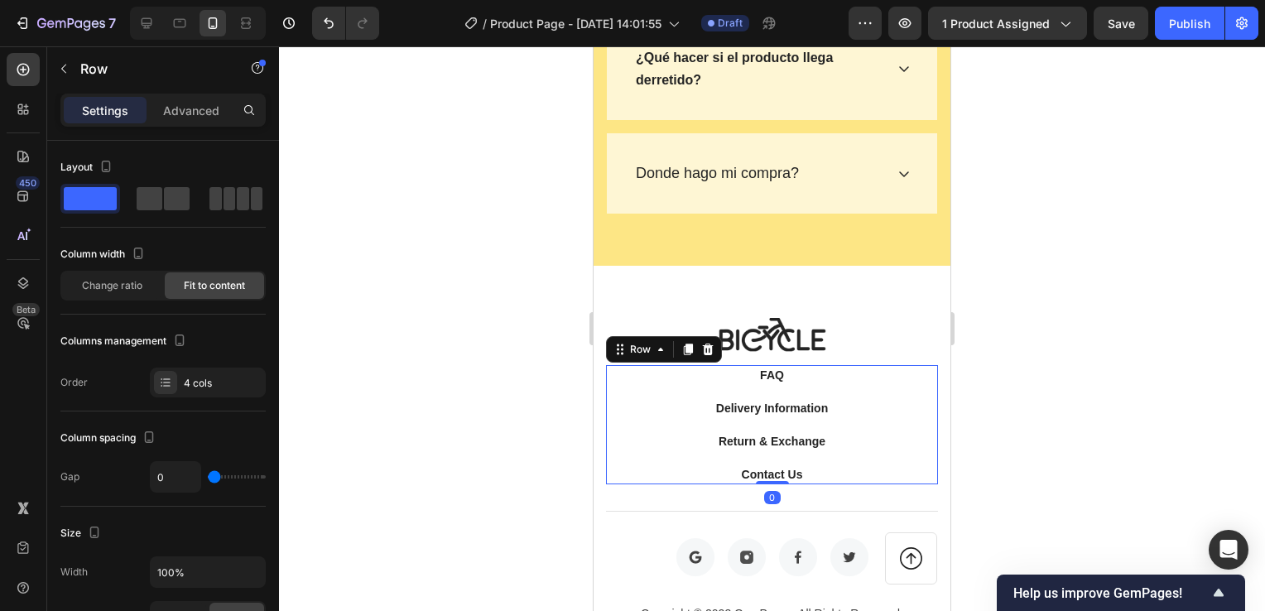
scroll to position [9440, 0]
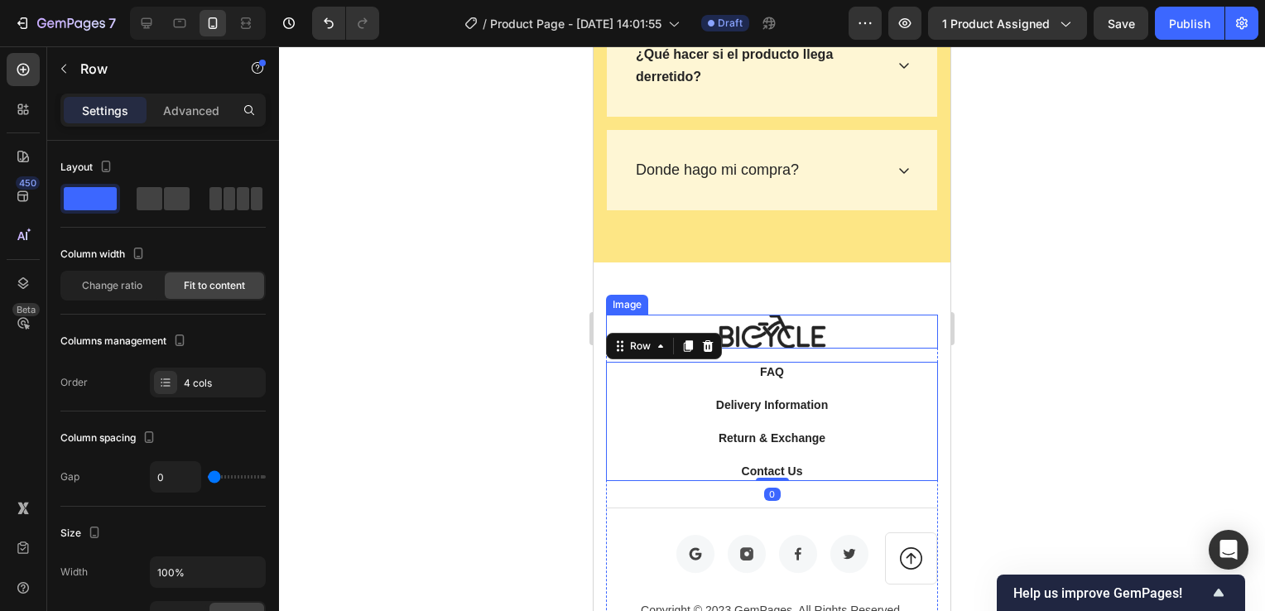
click at [848, 315] on div at bounding box center [772, 332] width 332 height 34
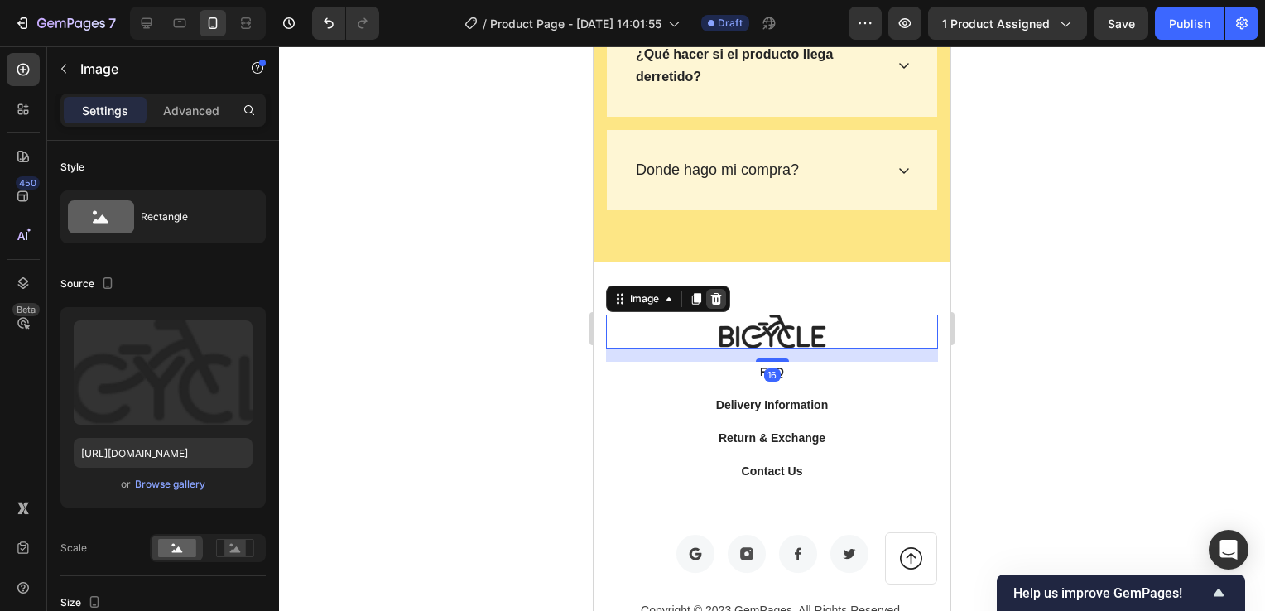
click at [712, 293] on icon at bounding box center [716, 299] width 11 height 12
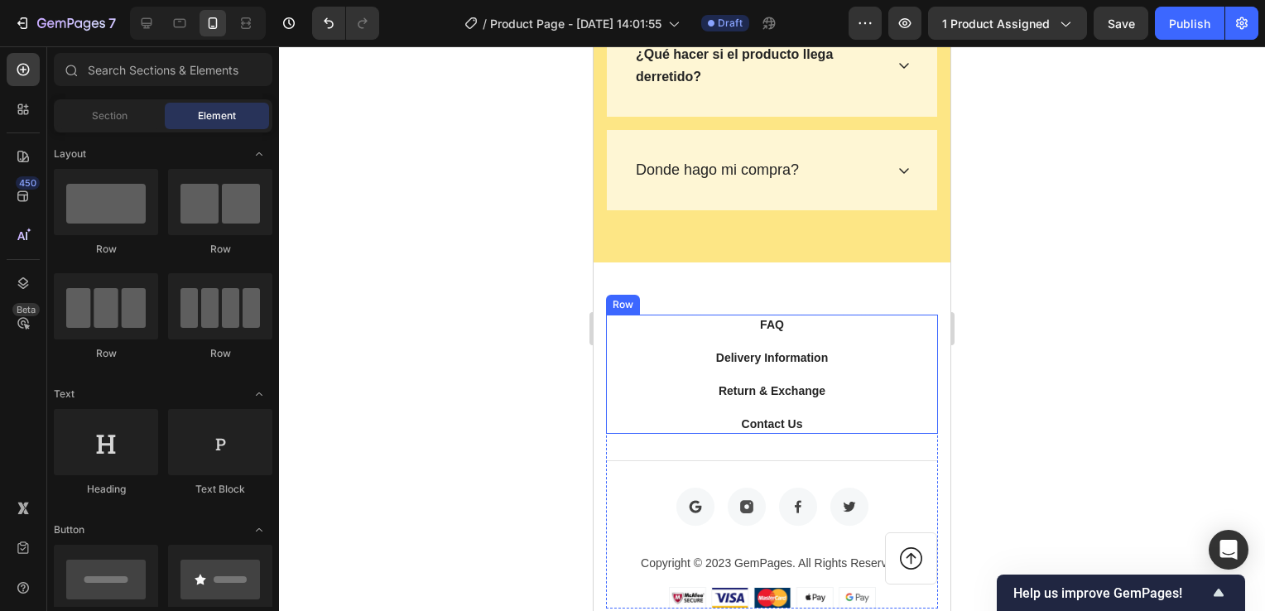
click at [864, 315] on div "FAQ Button Delivery Information Button Return & Exchange Button Contact Us Butt…" at bounding box center [772, 374] width 332 height 119
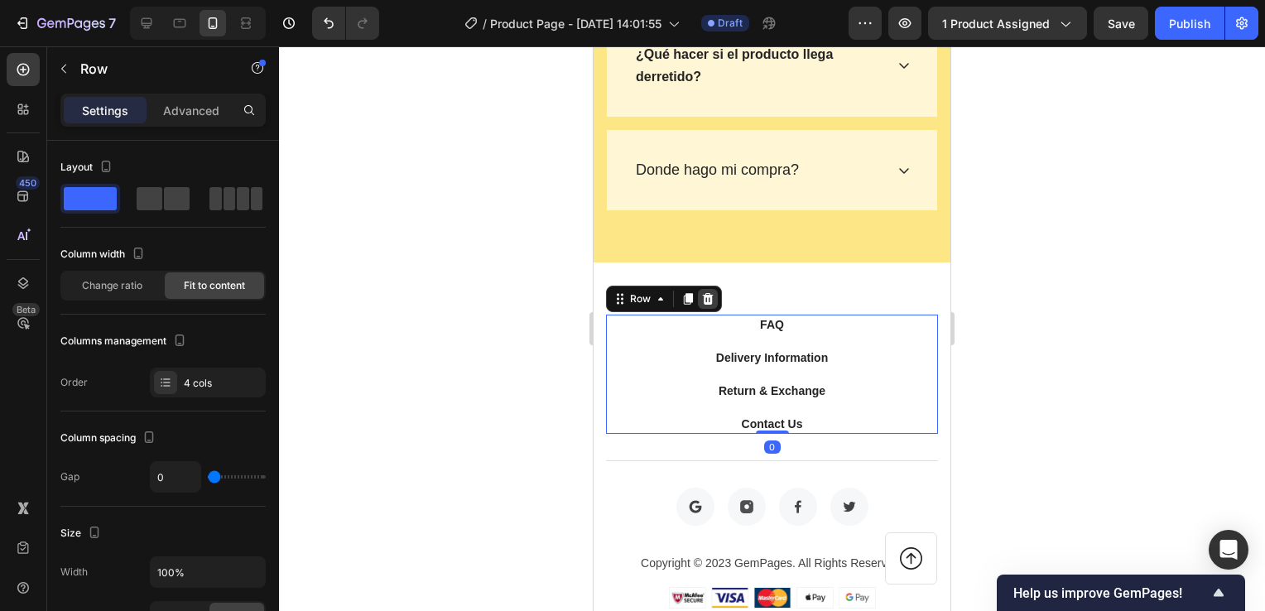
click at [711, 293] on icon at bounding box center [708, 299] width 11 height 12
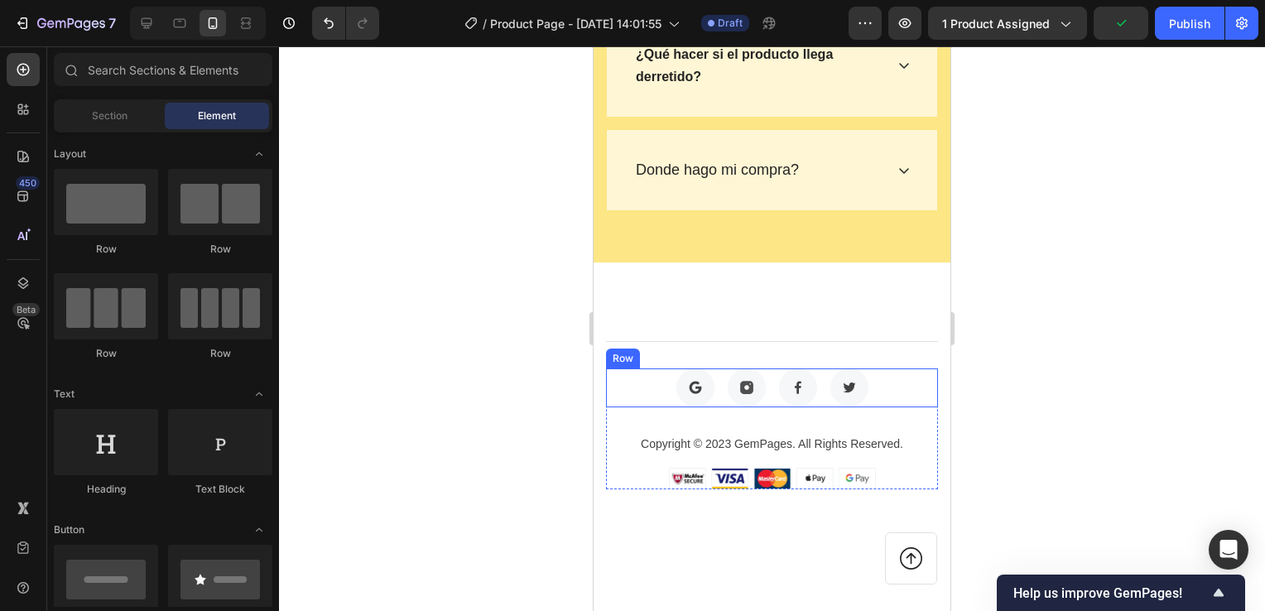
click at [908, 369] on div "Image Image Image Image Row" at bounding box center [772, 388] width 332 height 39
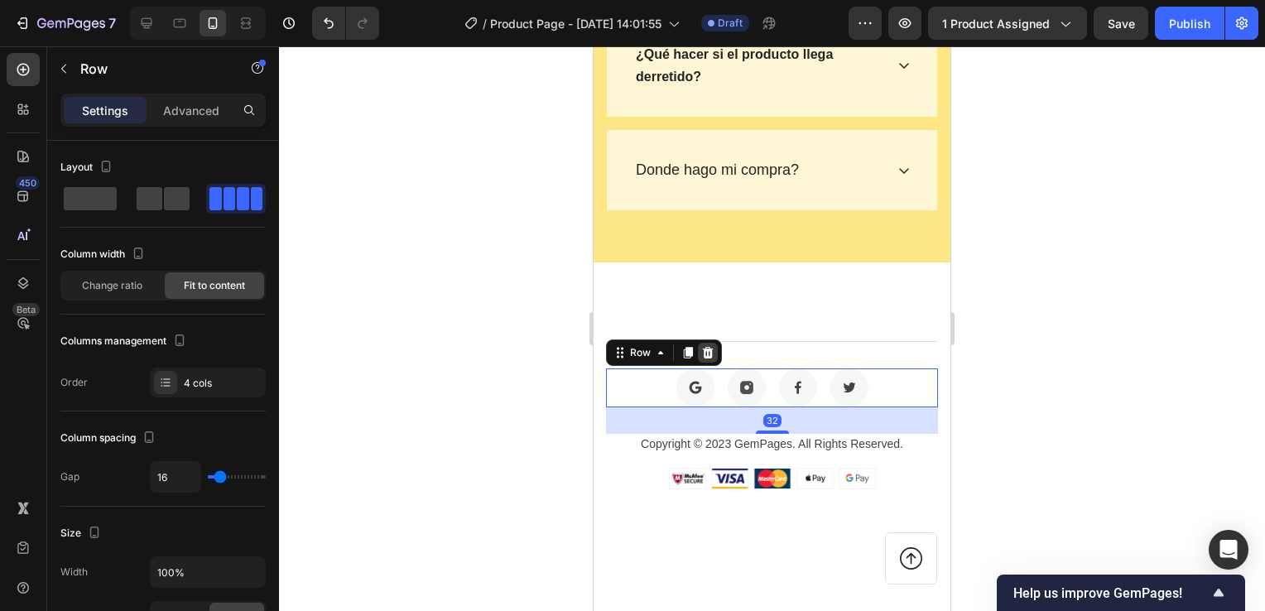
click at [712, 346] on icon at bounding box center [707, 352] width 13 height 13
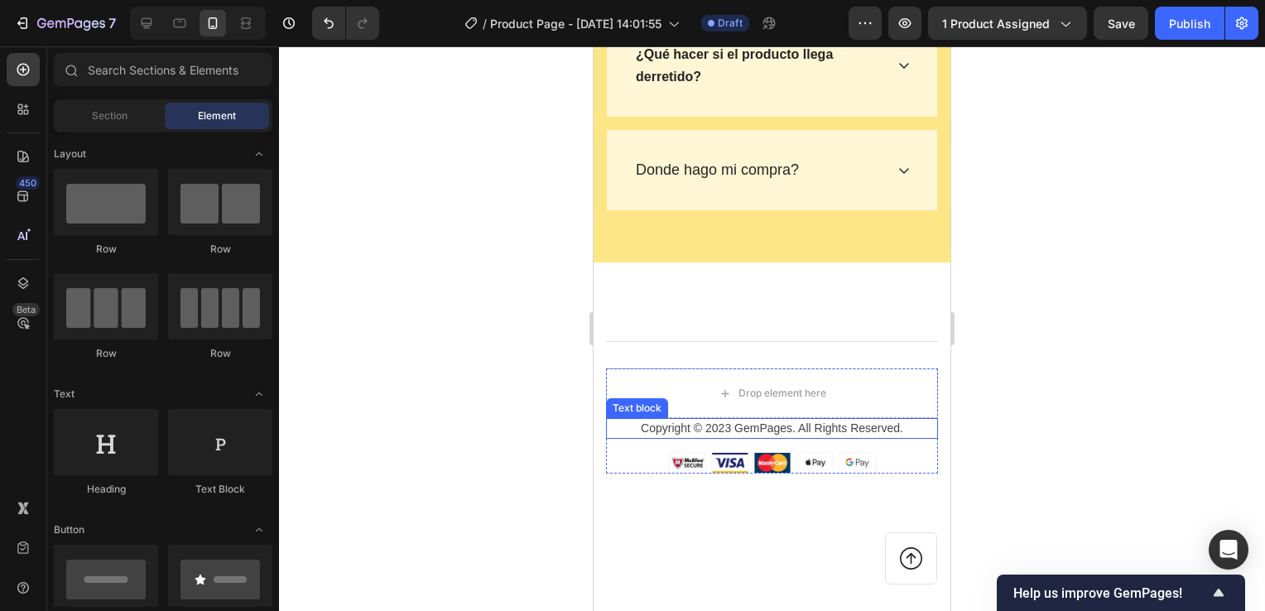
click at [913, 420] on p "Copyright © 2023 GemPages. All Rights Reserved." at bounding box center [772, 428] width 329 height 17
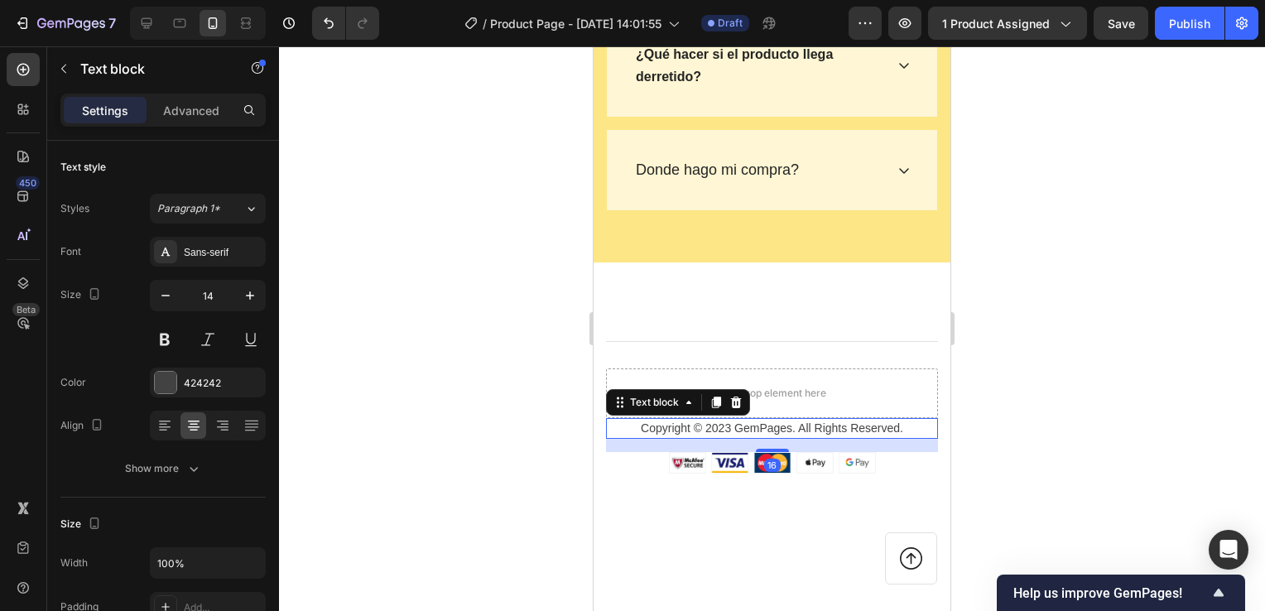
click at [739, 397] on icon at bounding box center [736, 403] width 11 height 12
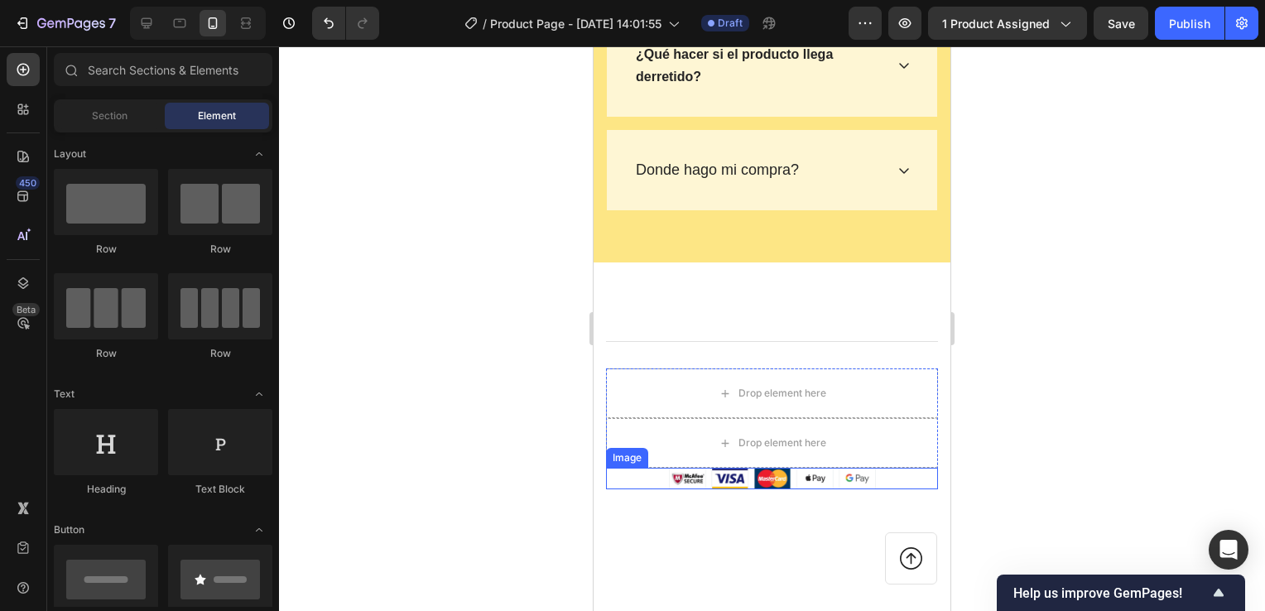
click at [903, 468] on div at bounding box center [772, 479] width 332 height 22
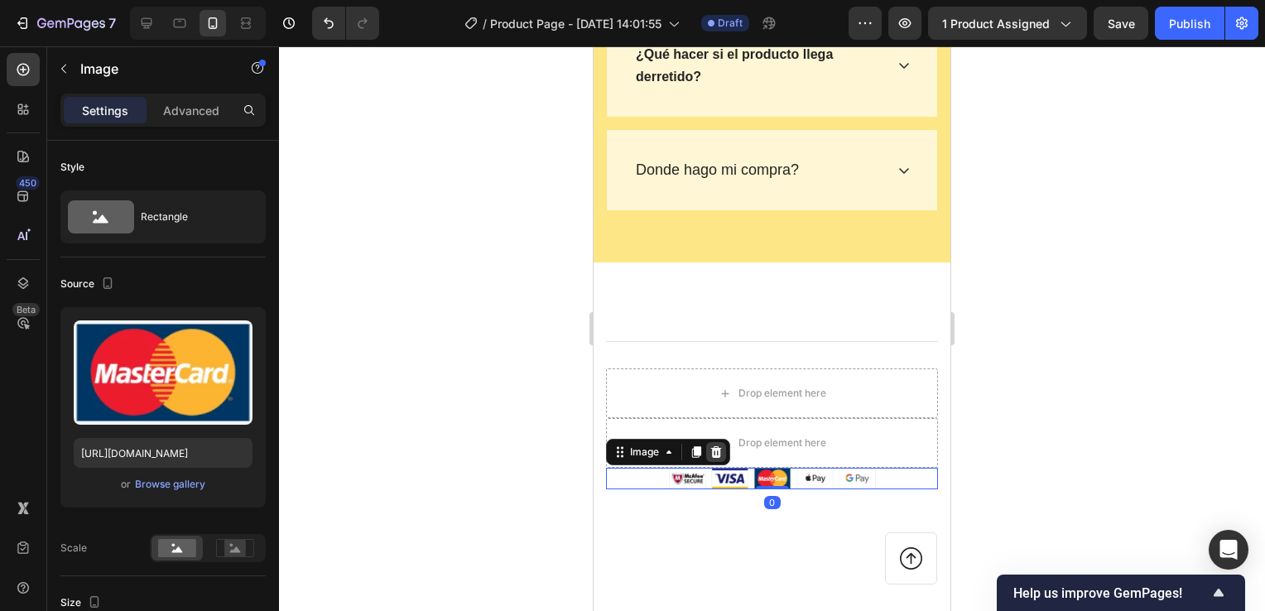
click at [718, 446] on icon at bounding box center [716, 452] width 13 height 13
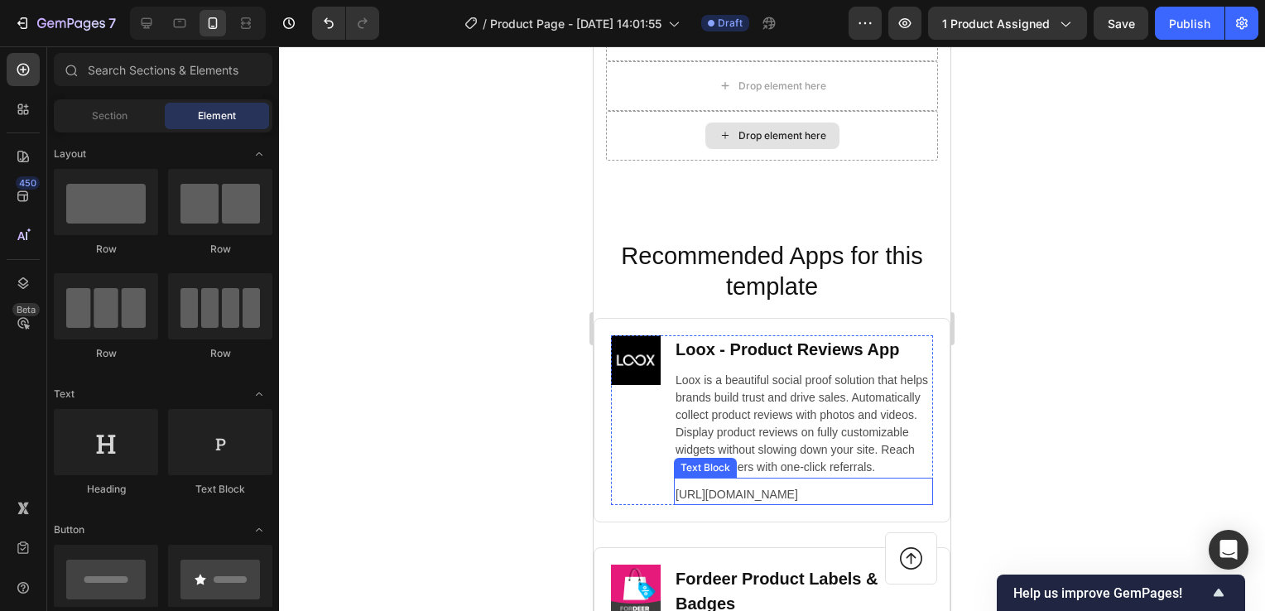
scroll to position [9772, 0]
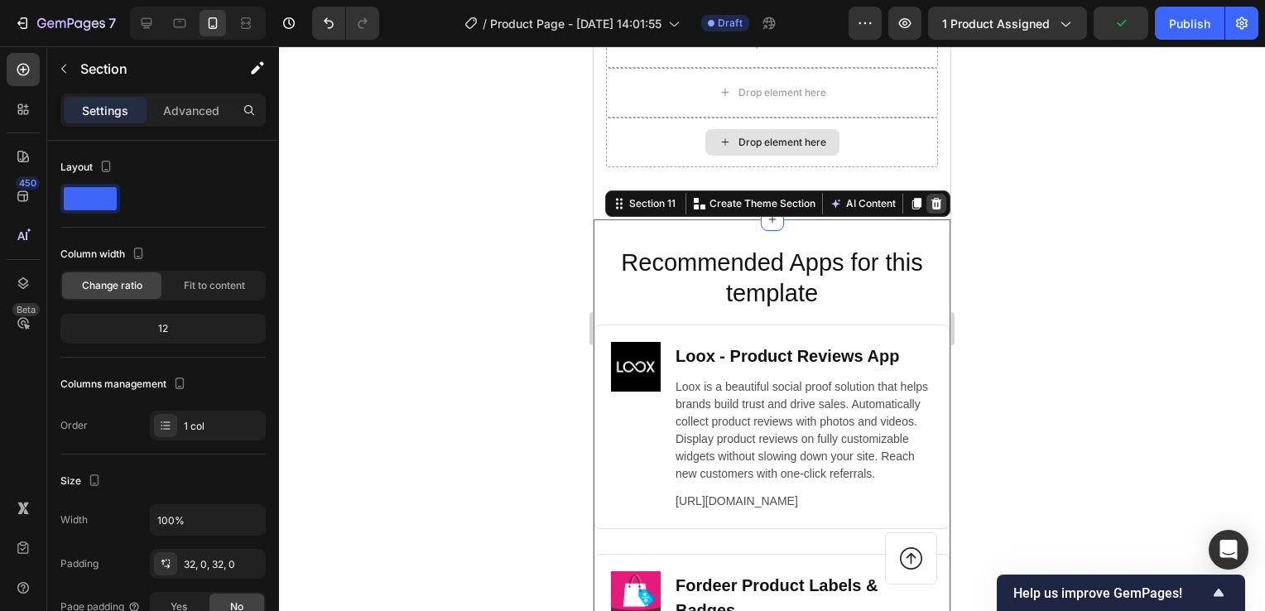
click at [932, 205] on icon at bounding box center [937, 203] width 11 height 12
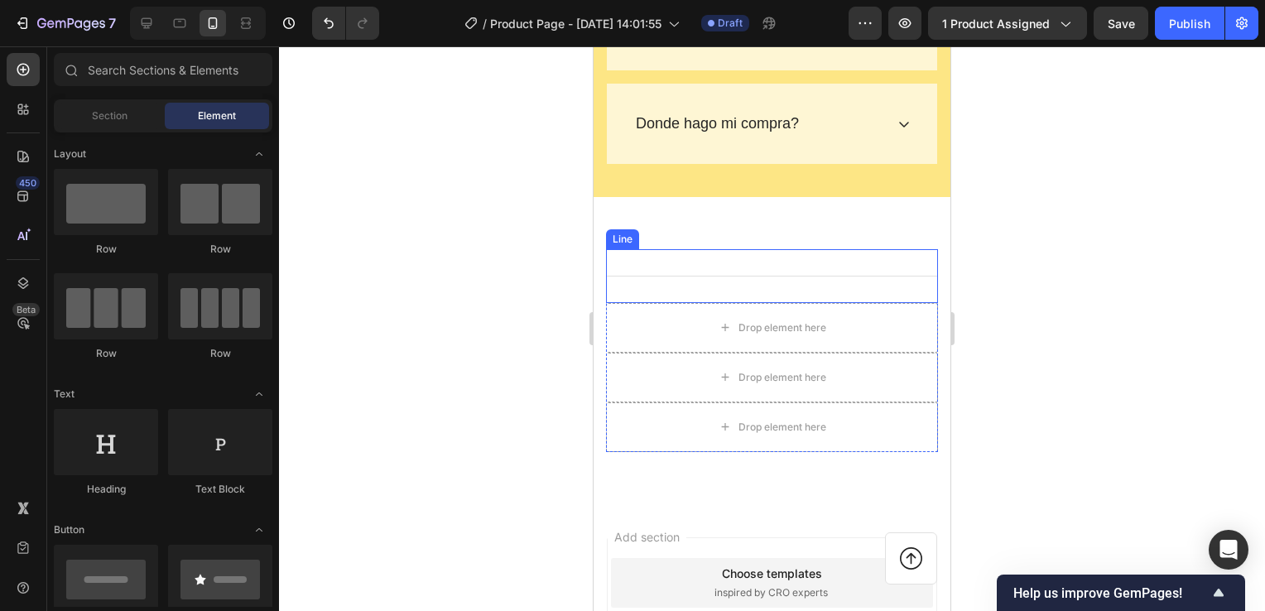
scroll to position [9523, 0]
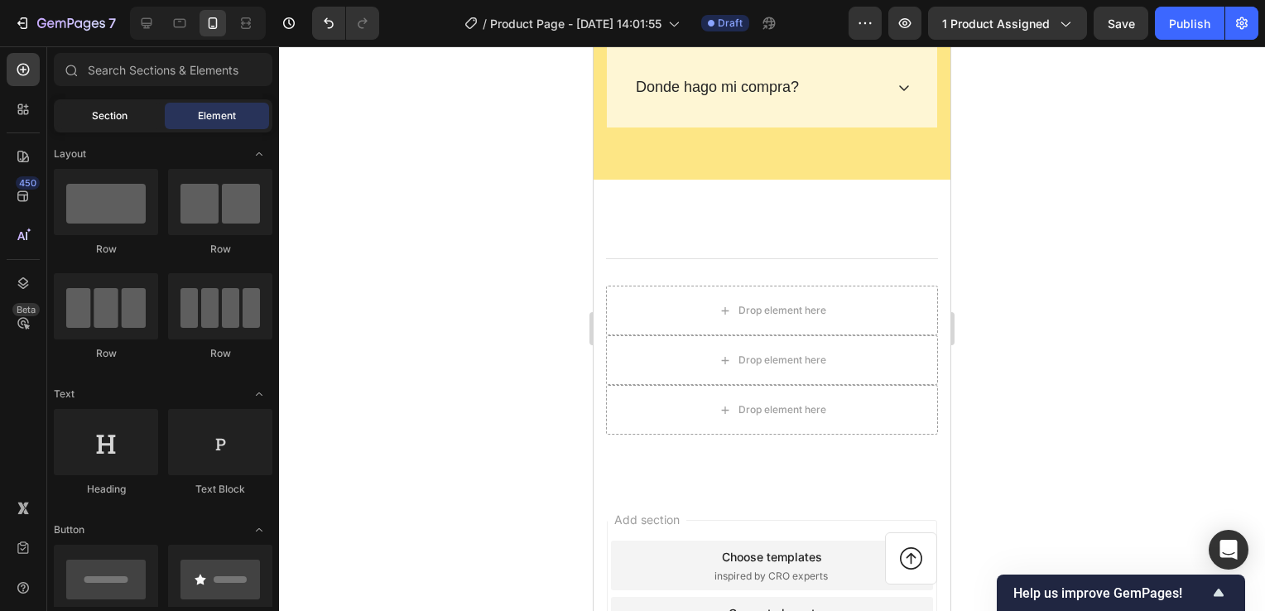
click at [107, 119] on span "Section" at bounding box center [110, 115] width 36 height 15
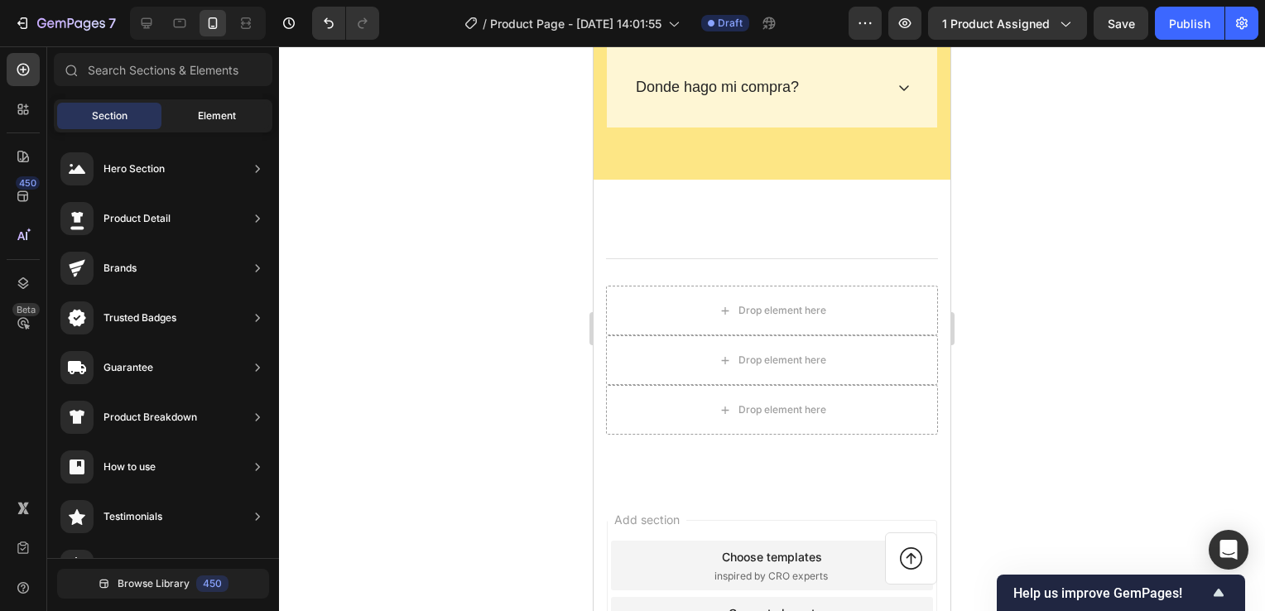
click at [190, 114] on div "Element" at bounding box center [217, 116] width 104 height 26
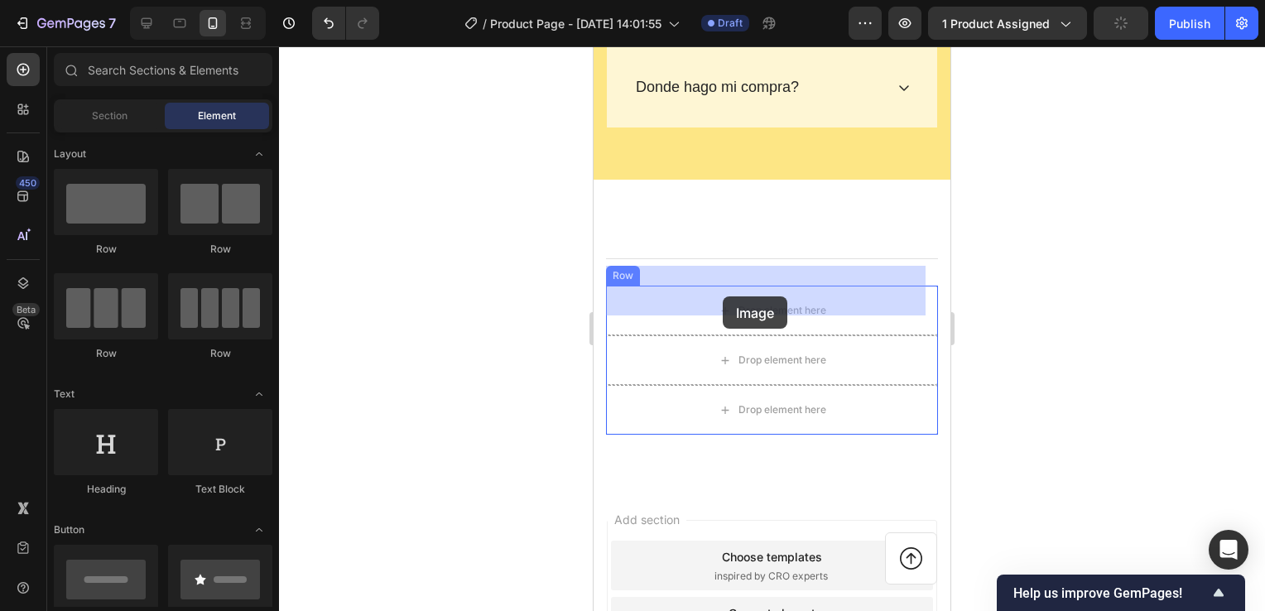
drag, startPoint x: 690, startPoint y: 508, endPoint x: 723, endPoint y: 296, distance: 214.6
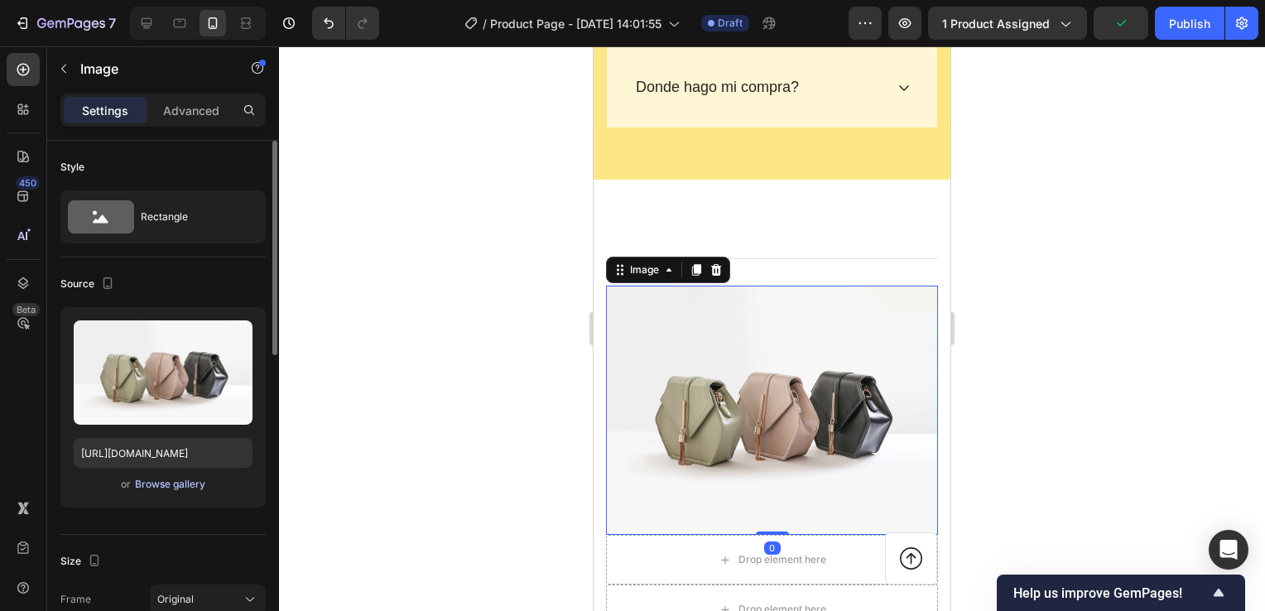
click at [176, 486] on div "Browse gallery" at bounding box center [170, 484] width 70 height 15
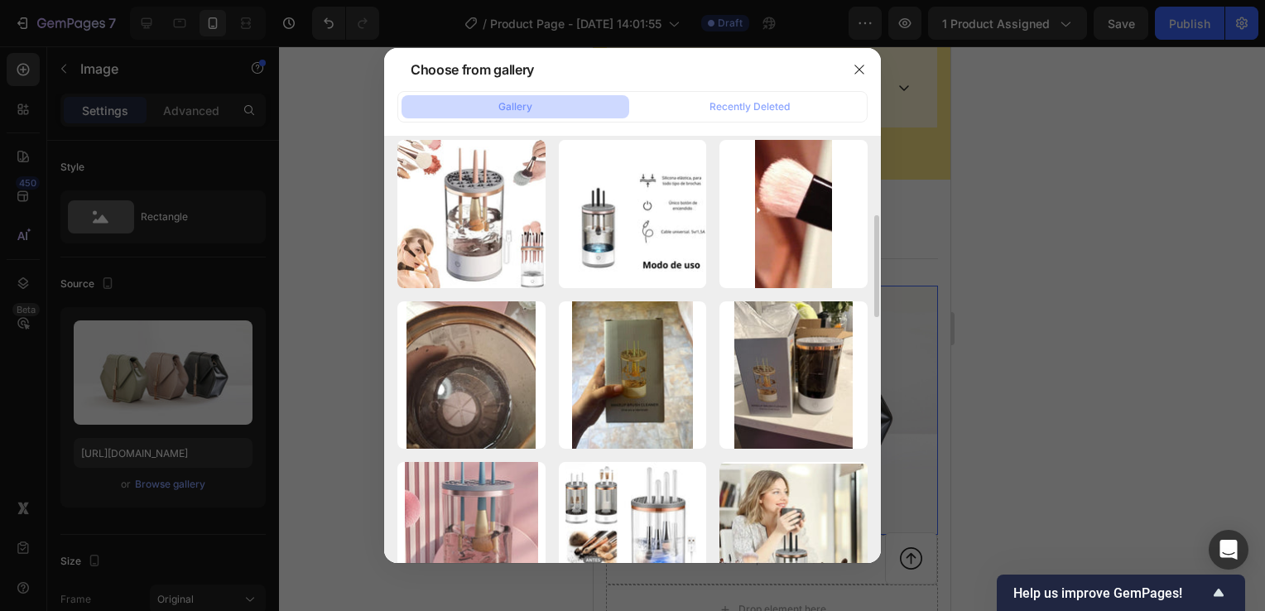
scroll to position [83, 0]
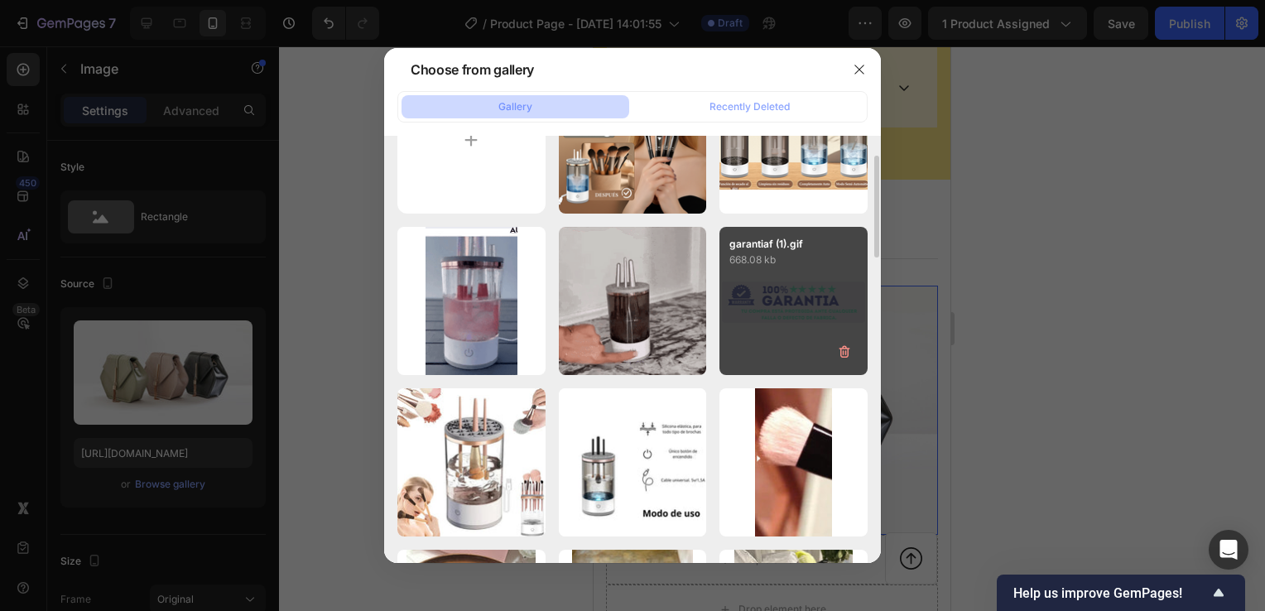
click at [817, 296] on div "garantiaf (1).gif 668.08 kb" at bounding box center [794, 301] width 148 height 148
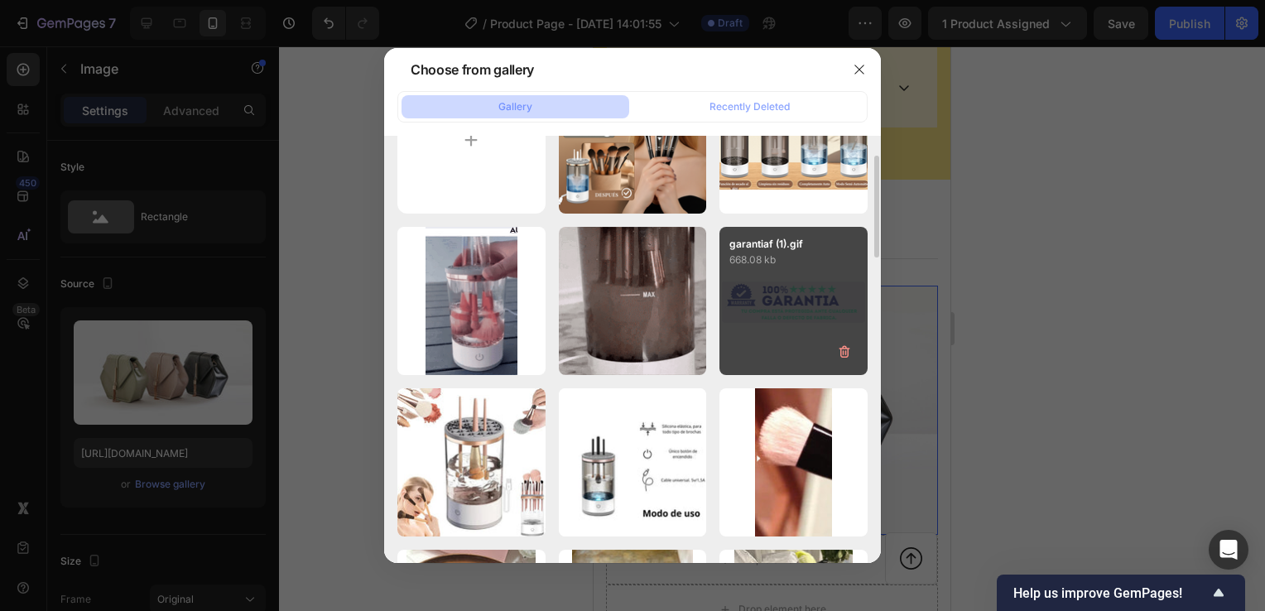
type input "[URL][DOMAIN_NAME]"
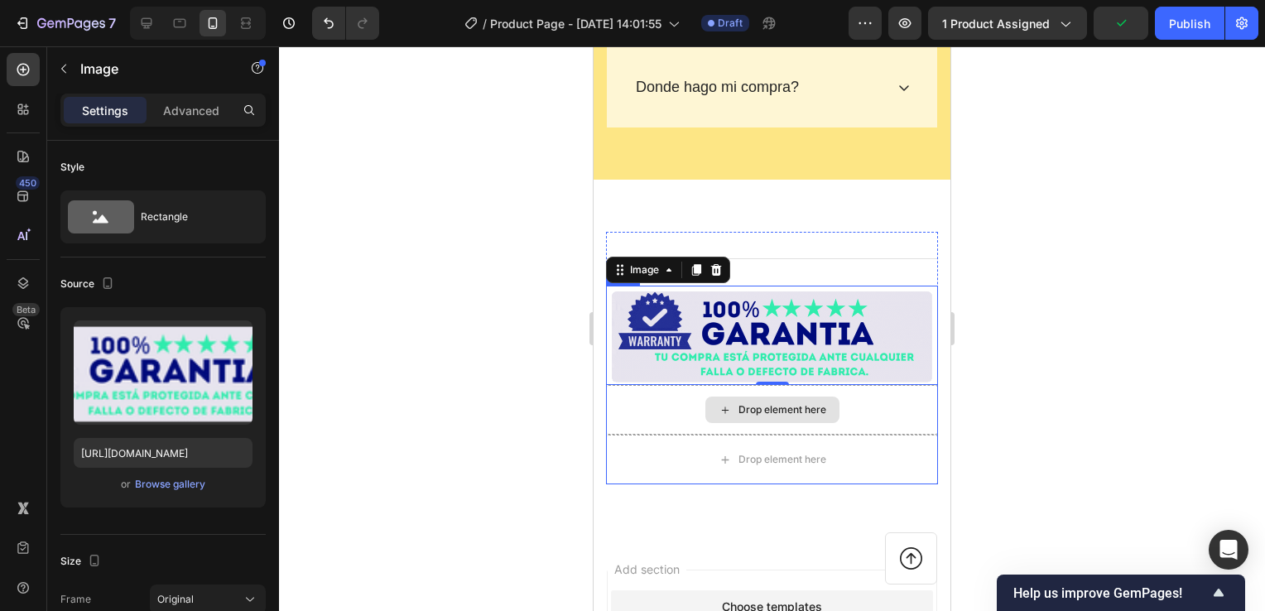
click at [655, 385] on div "Drop element here" at bounding box center [772, 410] width 332 height 50
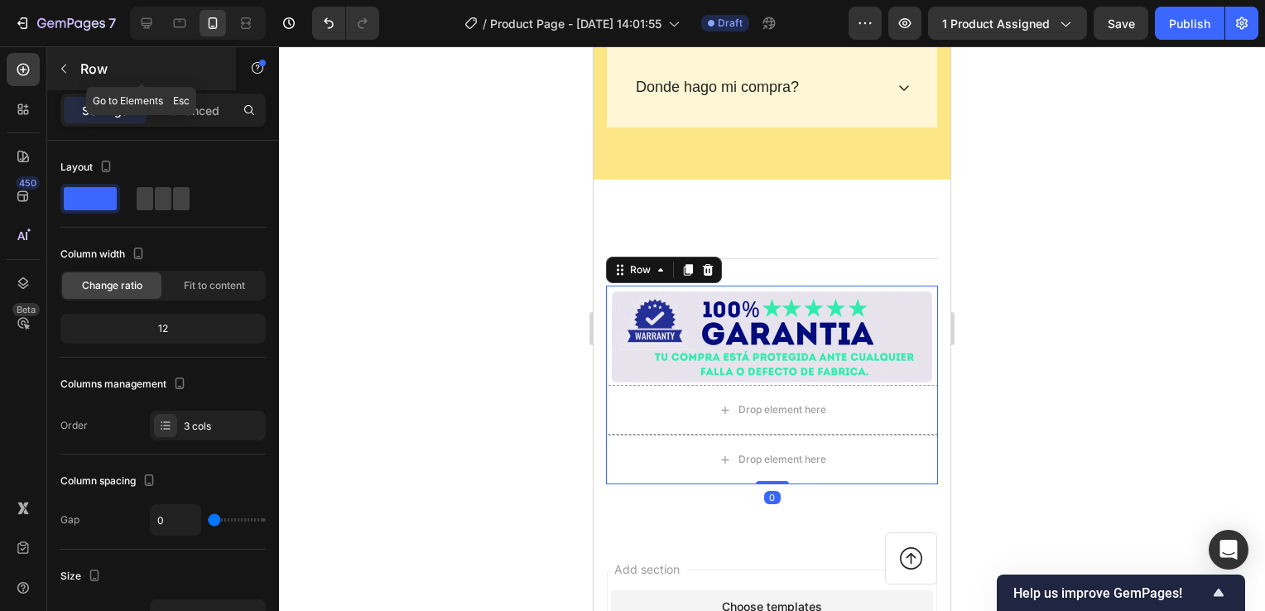
click at [60, 68] on icon "button" at bounding box center [63, 68] width 13 height 13
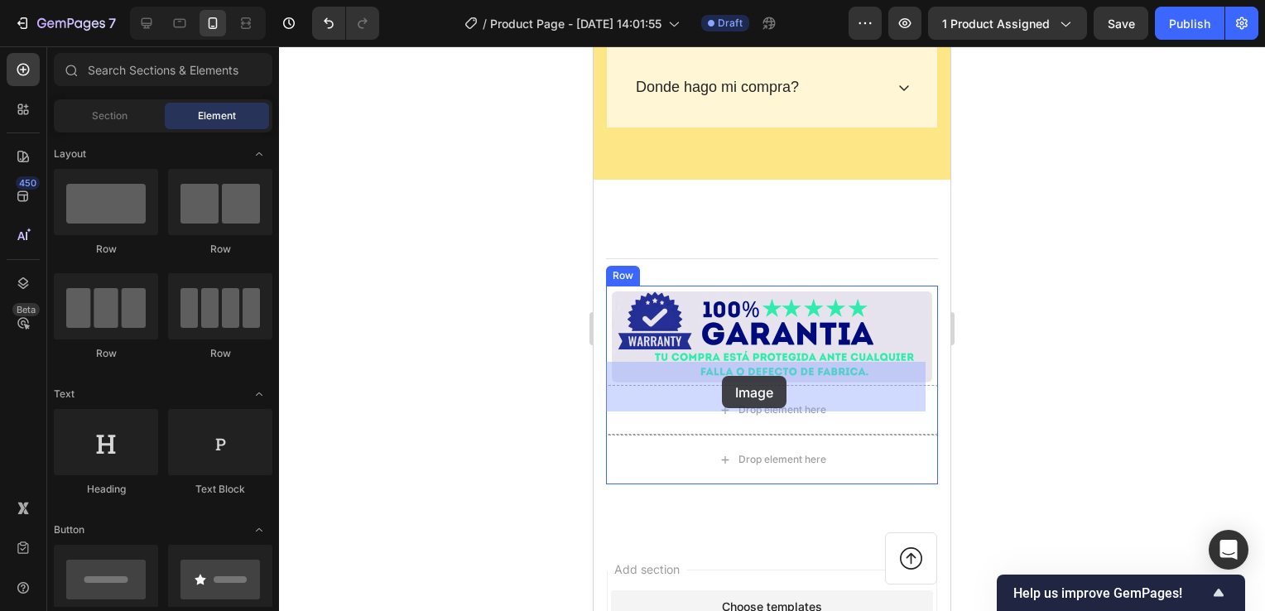
drag, startPoint x: 692, startPoint y: 532, endPoint x: 722, endPoint y: 376, distance: 158.5
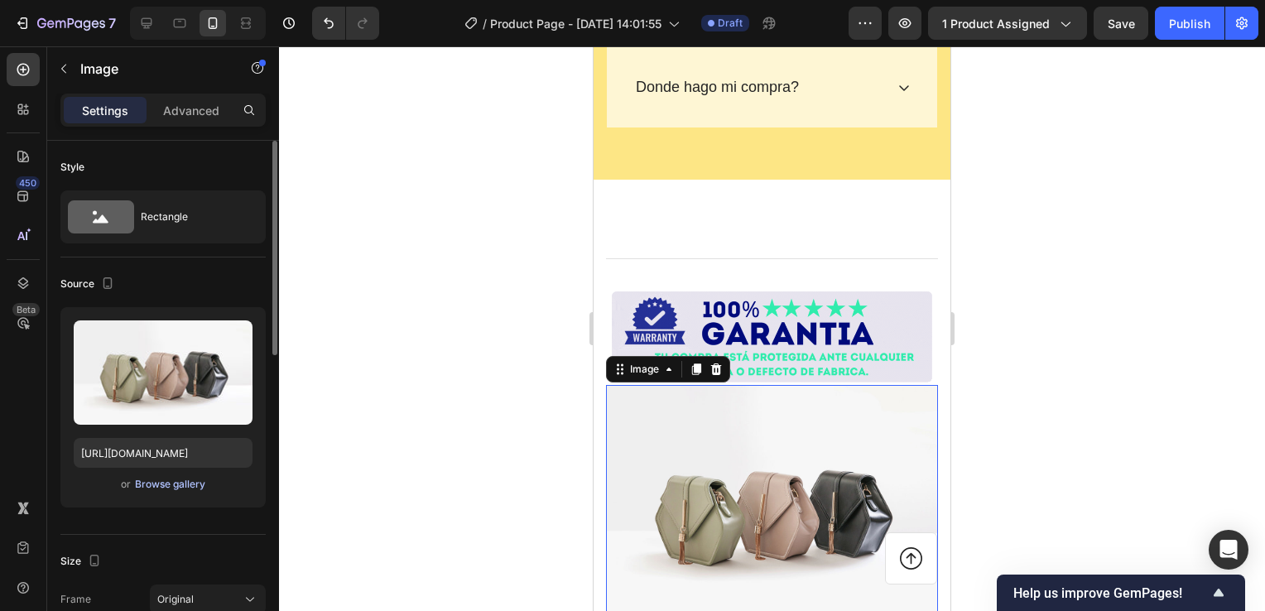
click at [162, 484] on div "Browse gallery" at bounding box center [170, 484] width 70 height 15
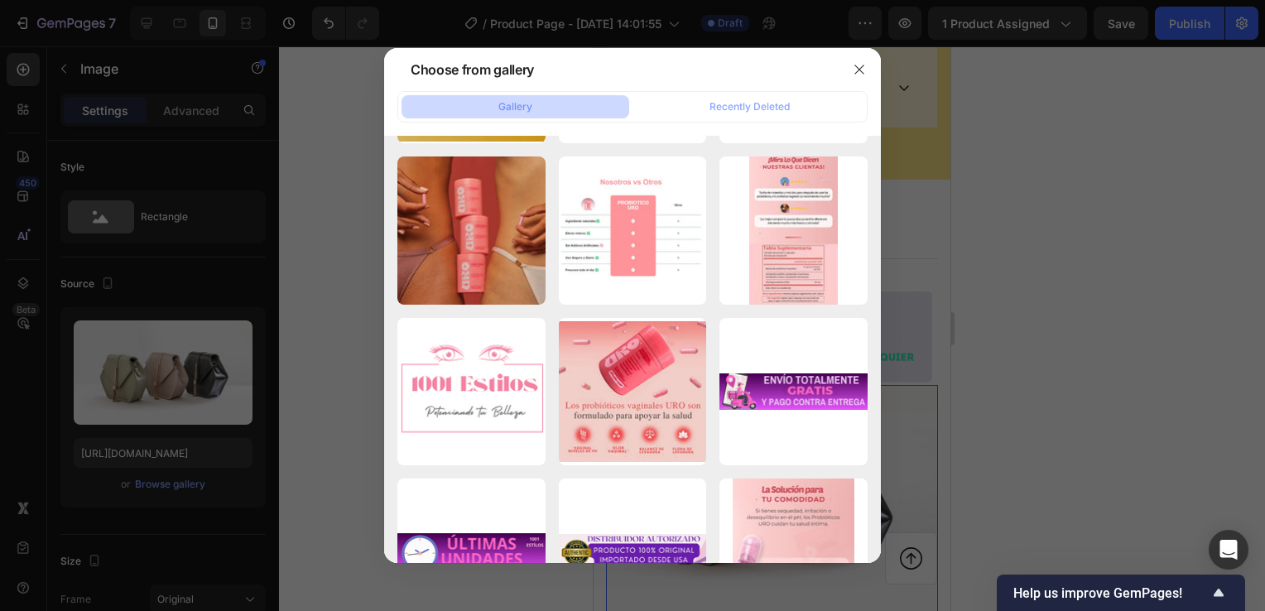
scroll to position [2981, 0]
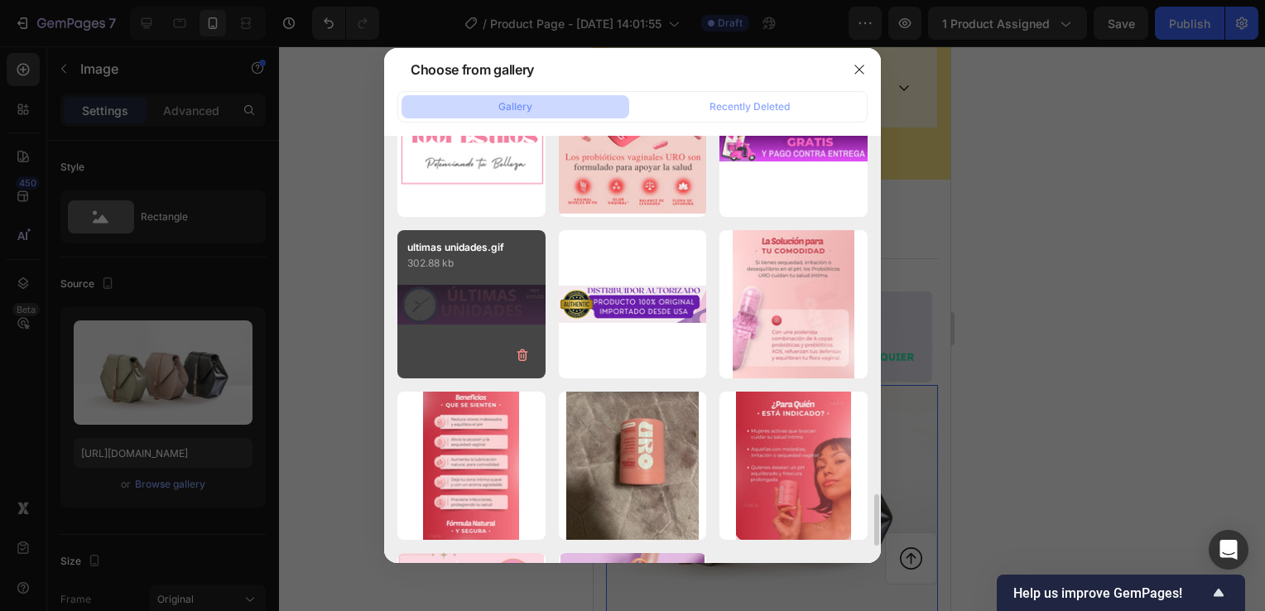
click at [484, 320] on div "ultimas unidades.gif 302.88 kb" at bounding box center [471, 304] width 148 height 148
type input "[URL][DOMAIN_NAME]"
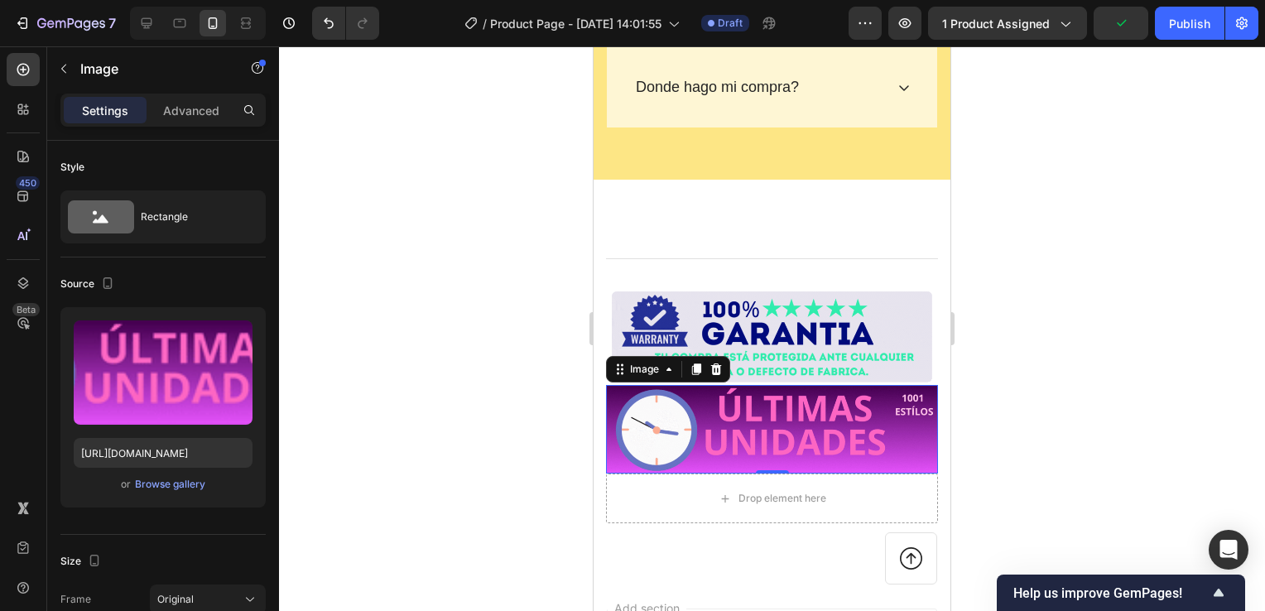
click at [1043, 379] on div at bounding box center [772, 328] width 986 height 565
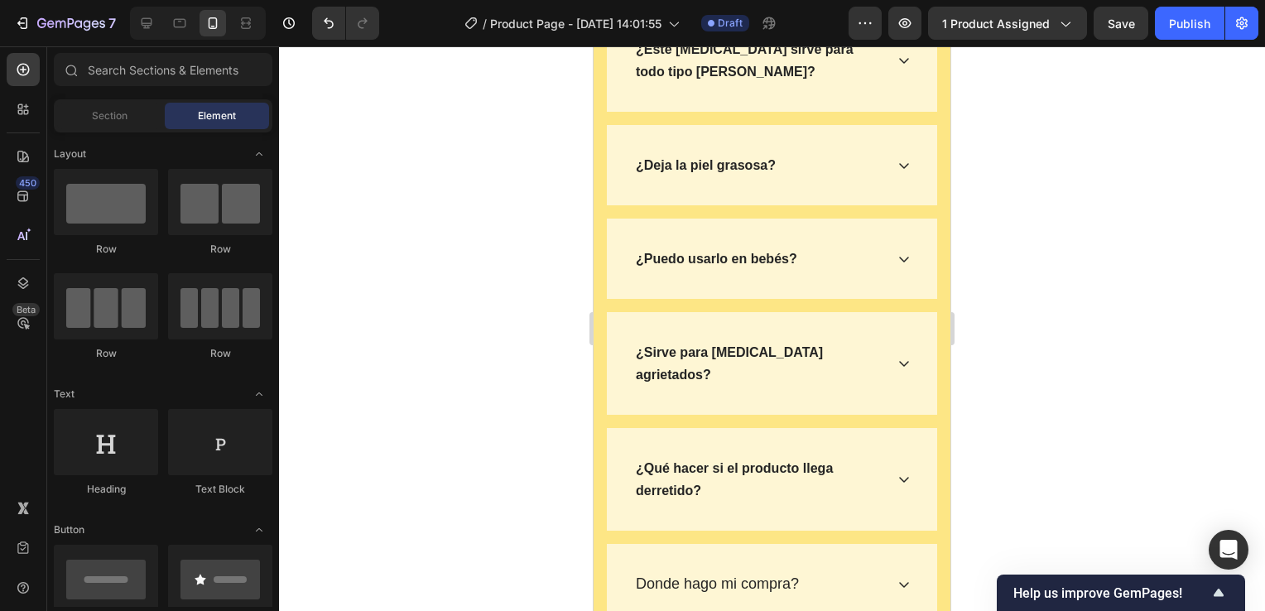
scroll to position [8983, 0]
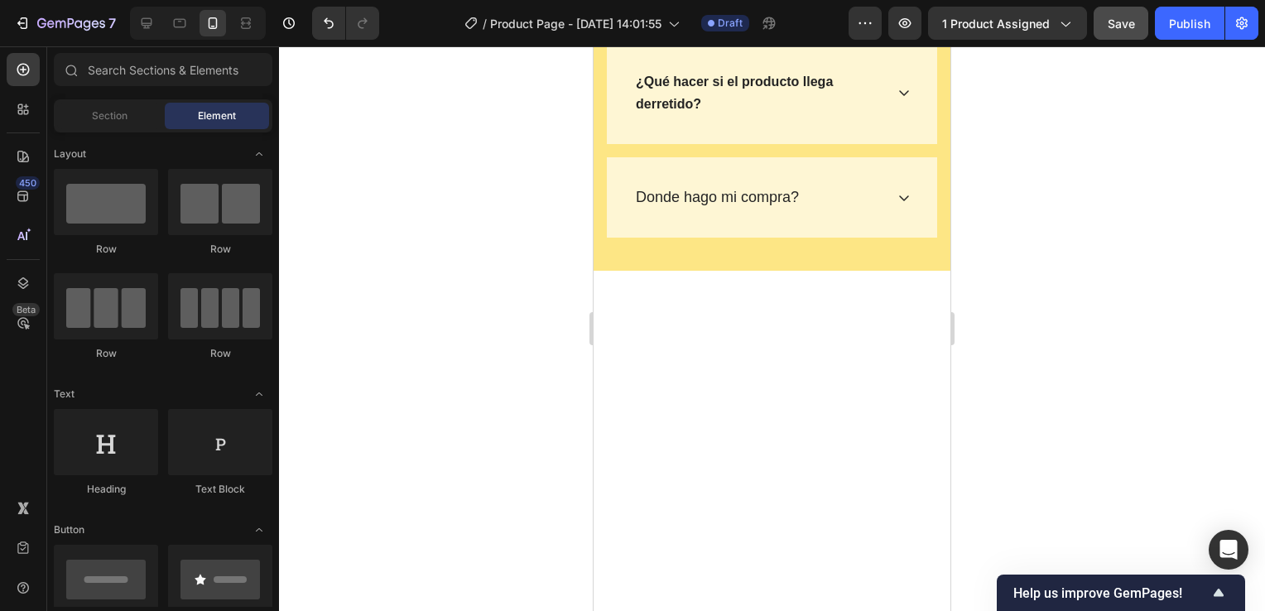
click at [1115, 22] on span "Save" at bounding box center [1121, 24] width 27 height 14
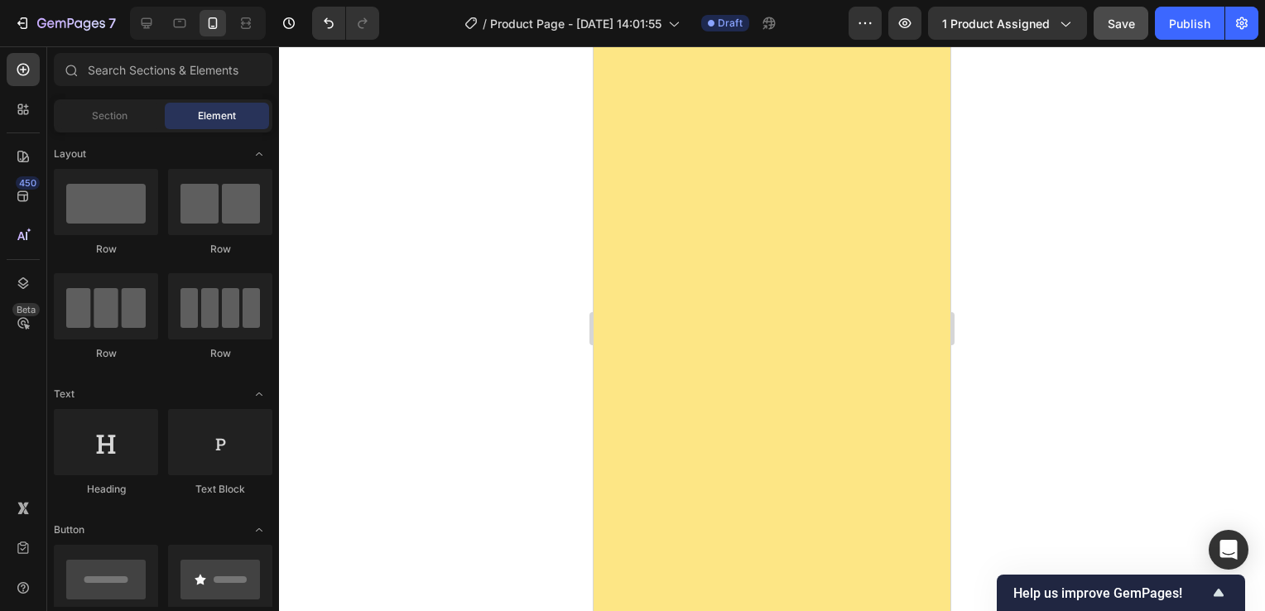
scroll to position [7039, 0]
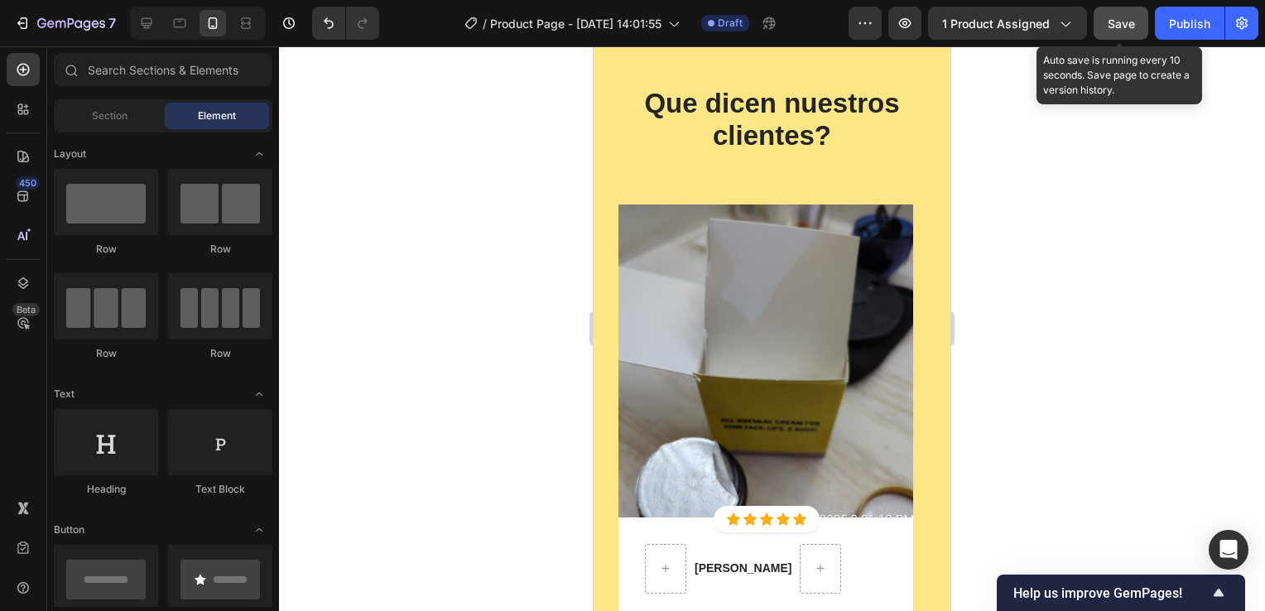
click at [1120, 23] on span "Save" at bounding box center [1121, 24] width 27 height 14
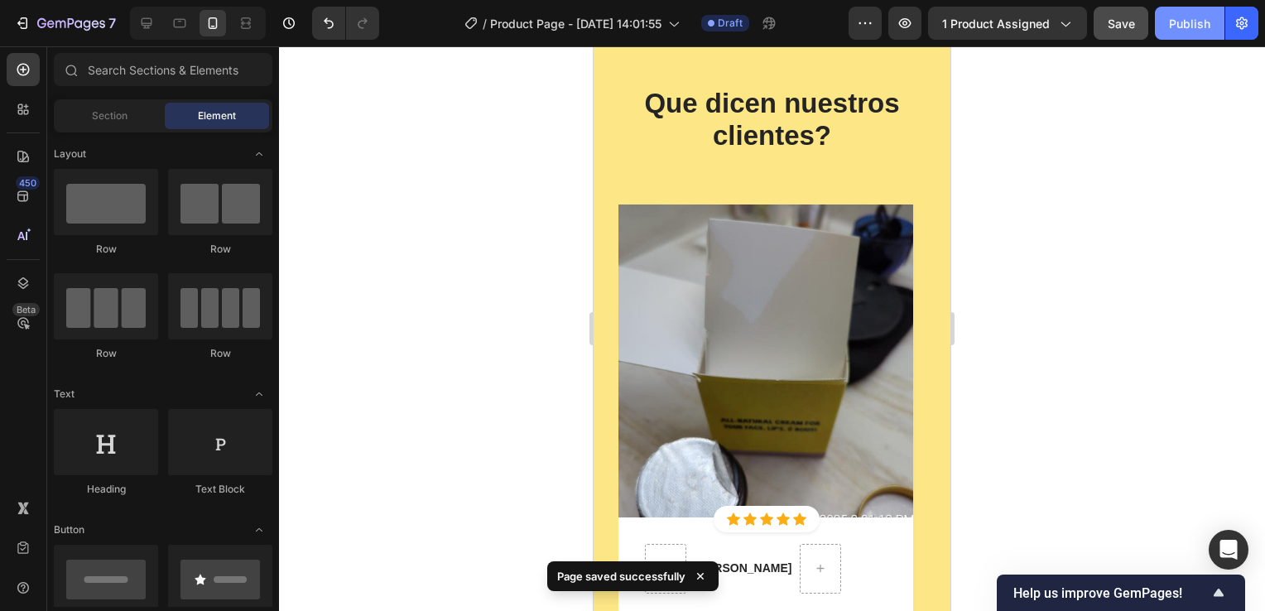
click at [1183, 26] on div "Publish" at bounding box center [1189, 23] width 41 height 17
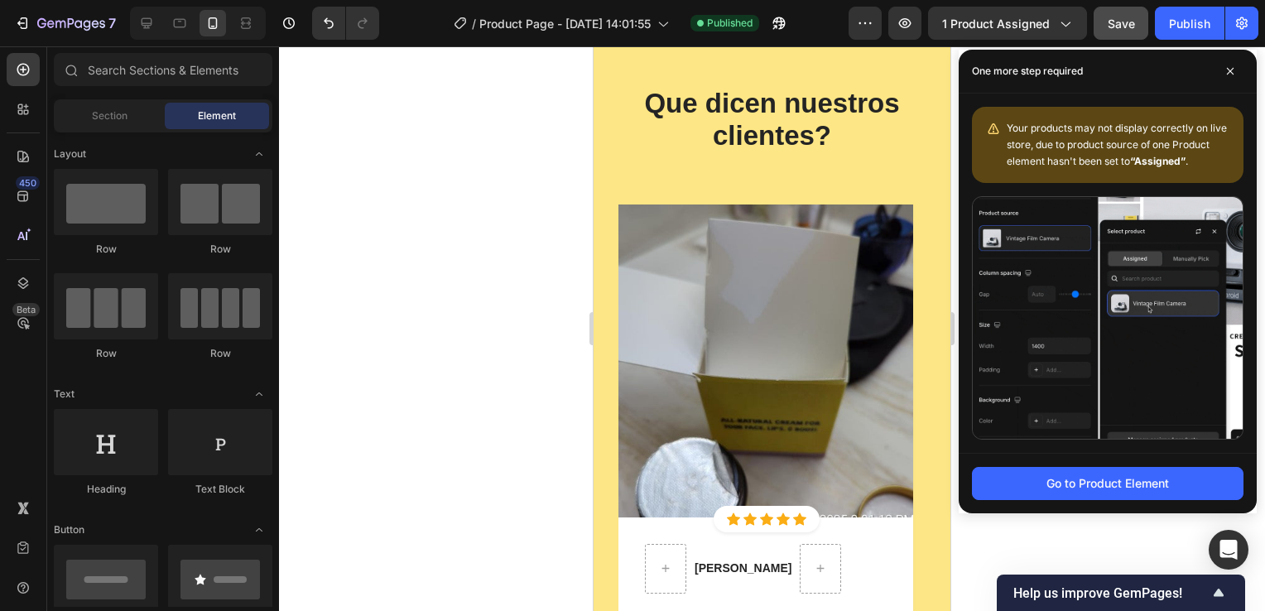
click at [338, 210] on div at bounding box center [772, 328] width 986 height 565
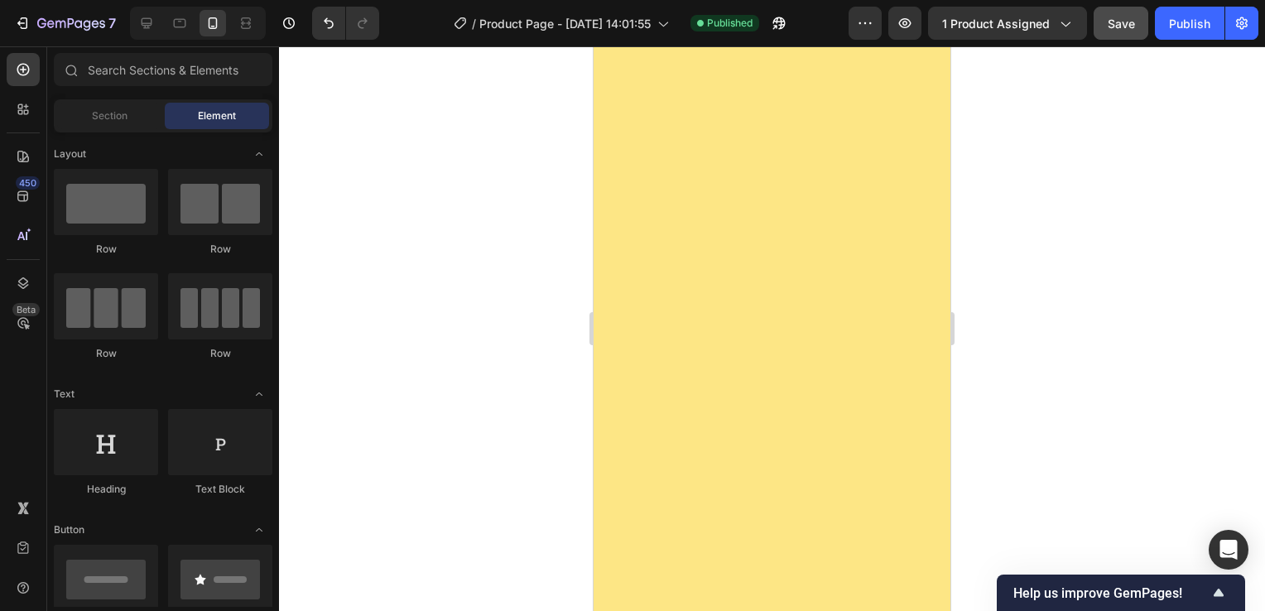
scroll to position [0, 0]
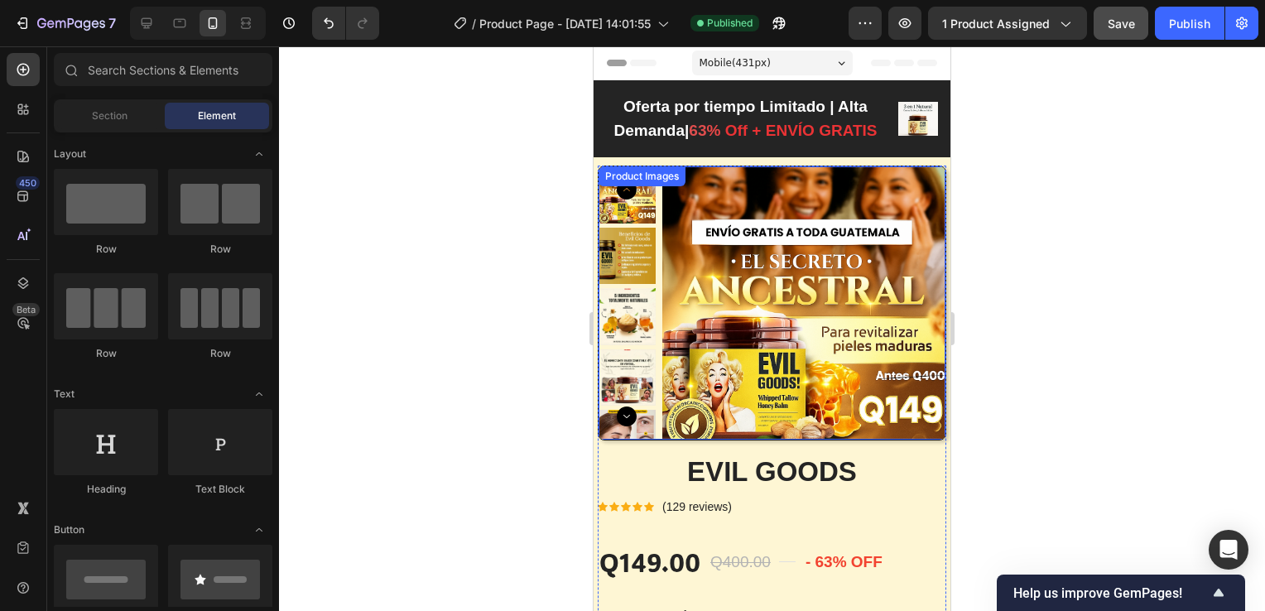
click at [763, 359] on img at bounding box center [804, 308] width 284 height 284
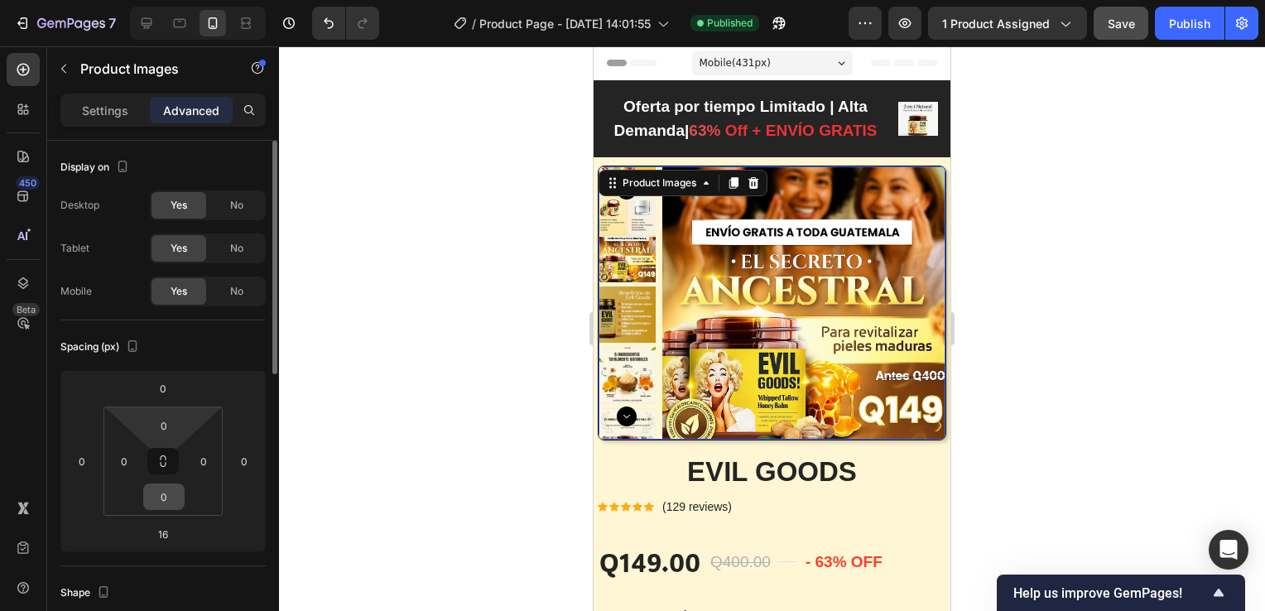
scroll to position [166, 0]
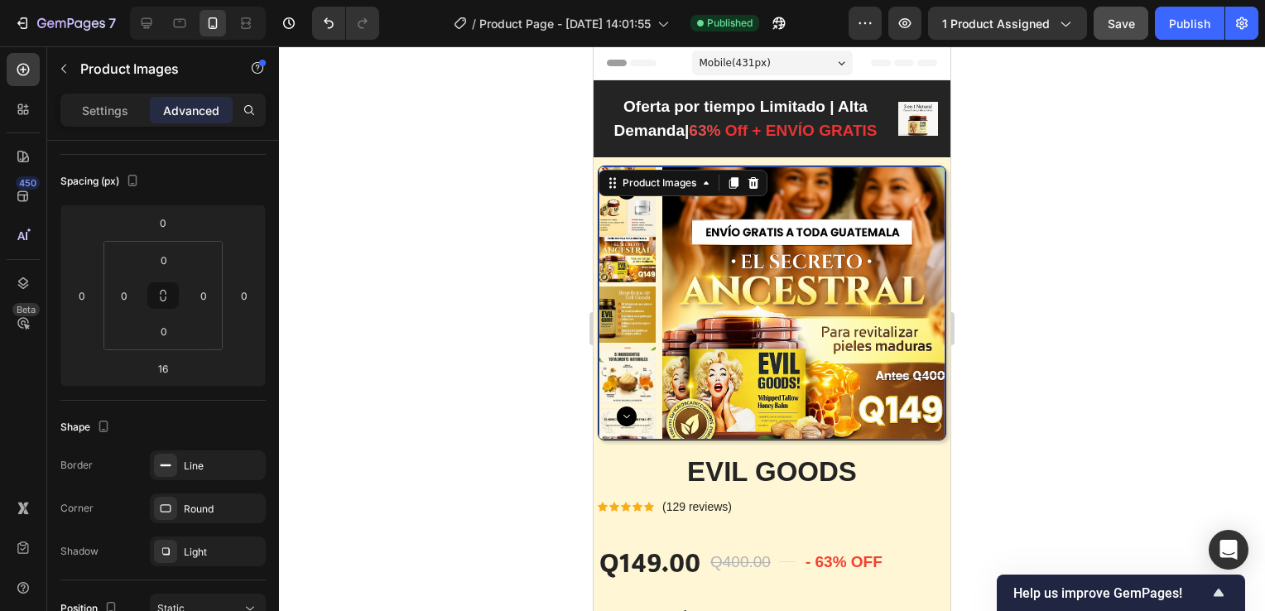
click at [700, 340] on img at bounding box center [804, 308] width 284 height 284
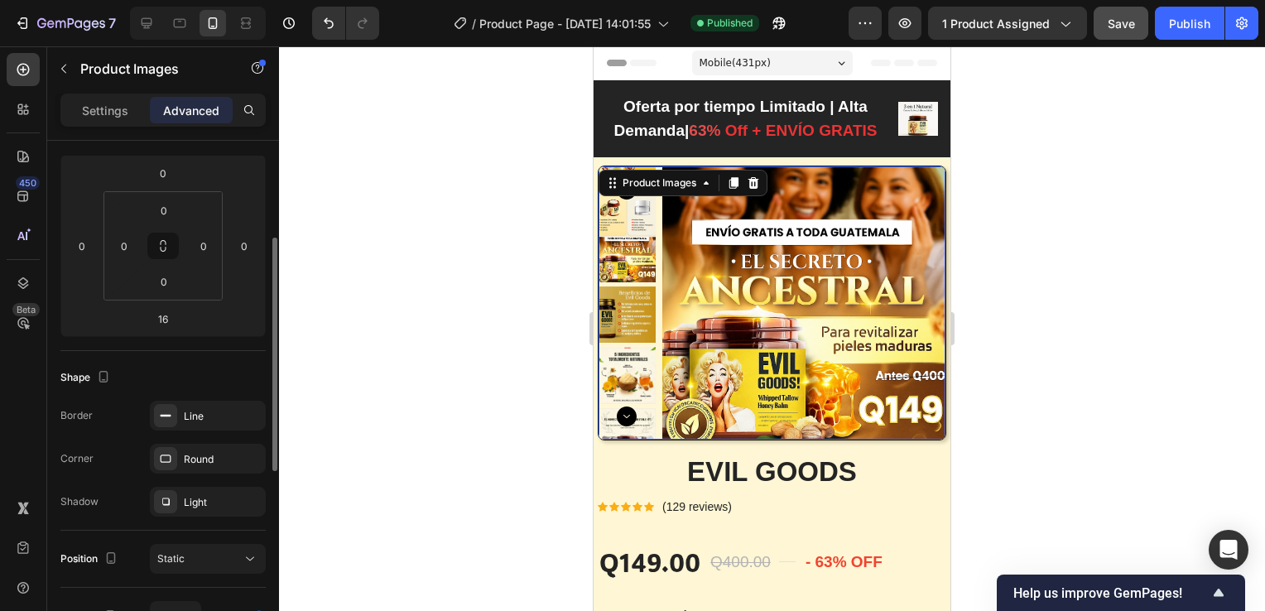
scroll to position [0, 0]
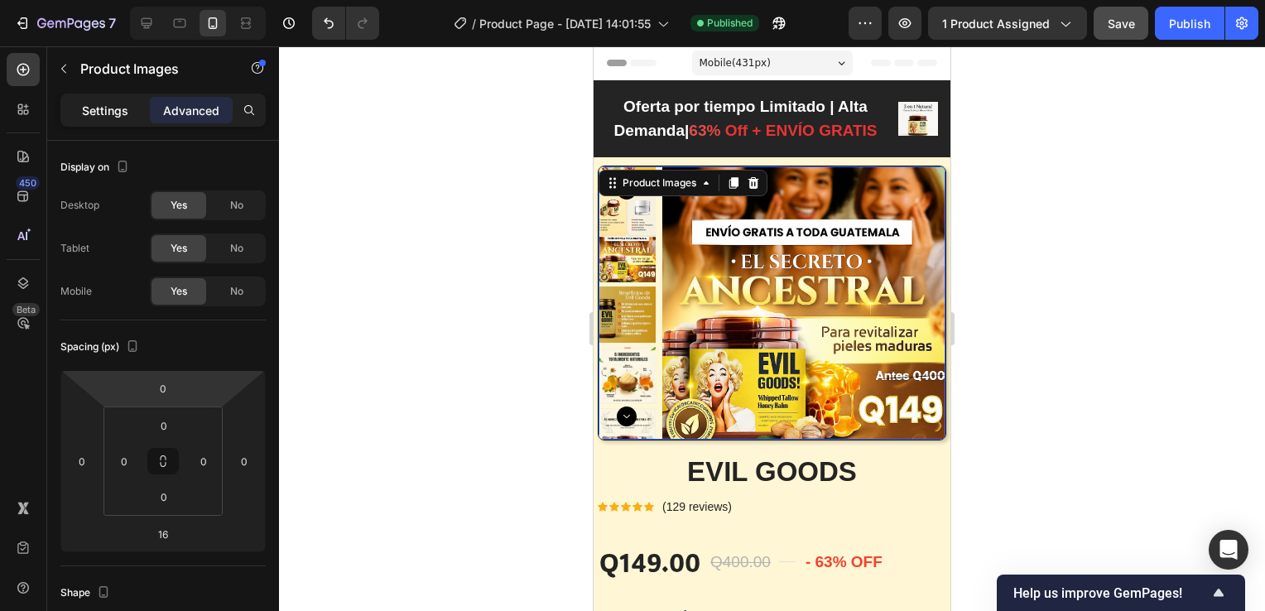
click at [103, 118] on p "Settings" at bounding box center [105, 110] width 46 height 17
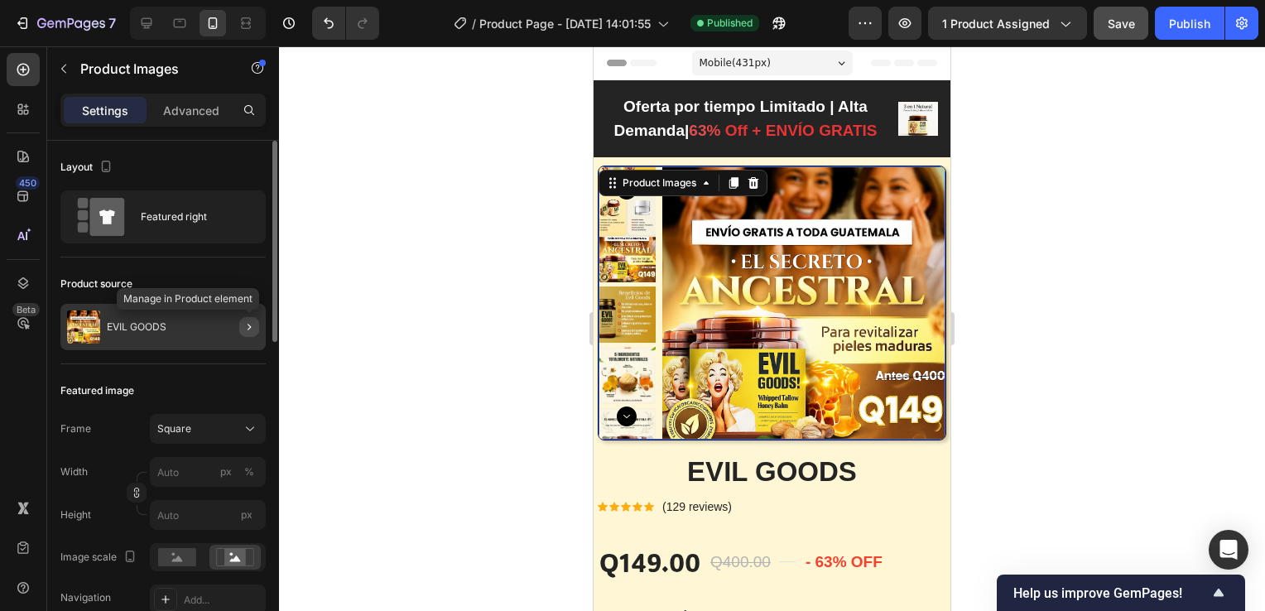
click at [248, 323] on icon "button" at bounding box center [249, 326] width 13 height 13
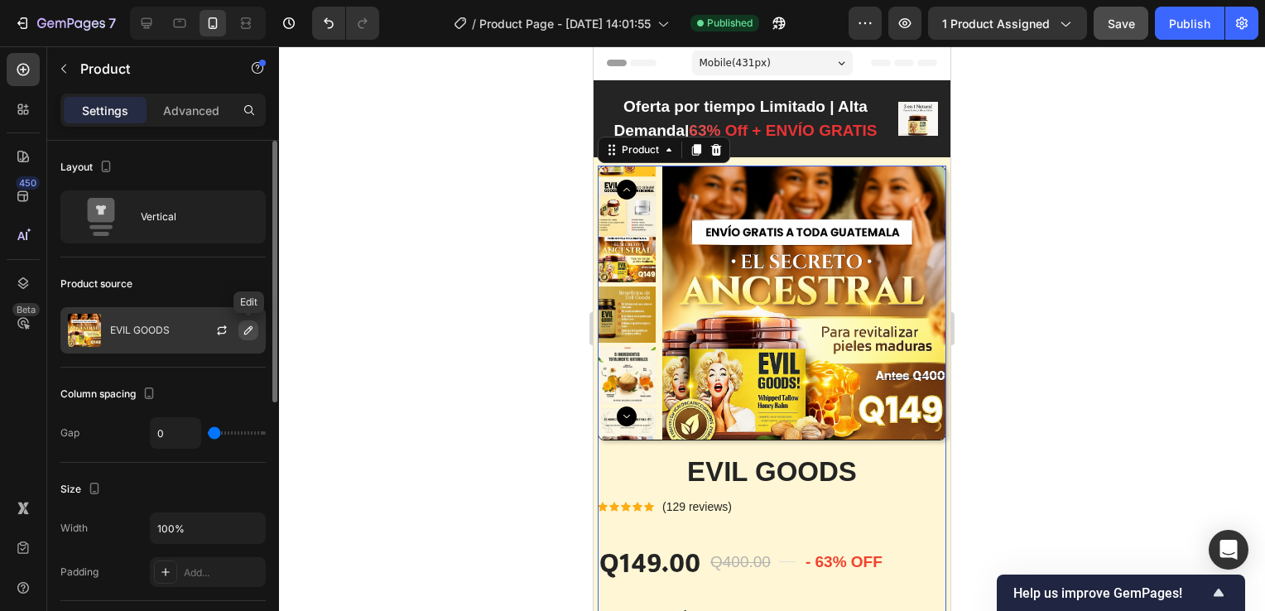
click at [251, 330] on icon "button" at bounding box center [248, 330] width 13 height 13
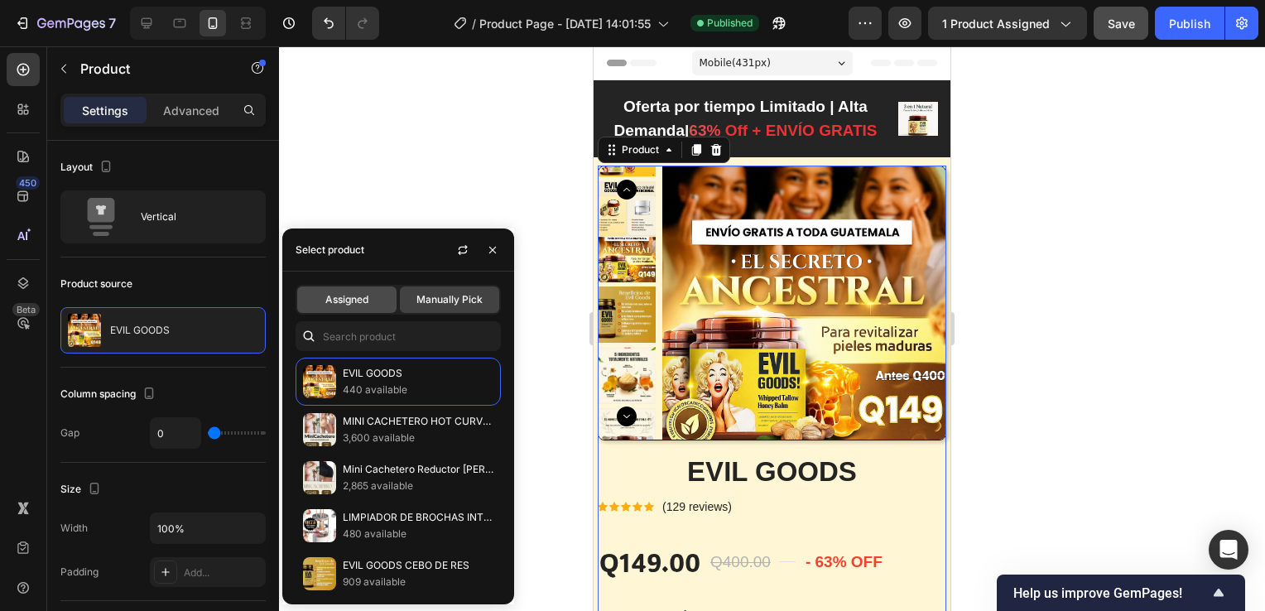
click at [352, 299] on span "Assigned" at bounding box center [346, 299] width 43 height 15
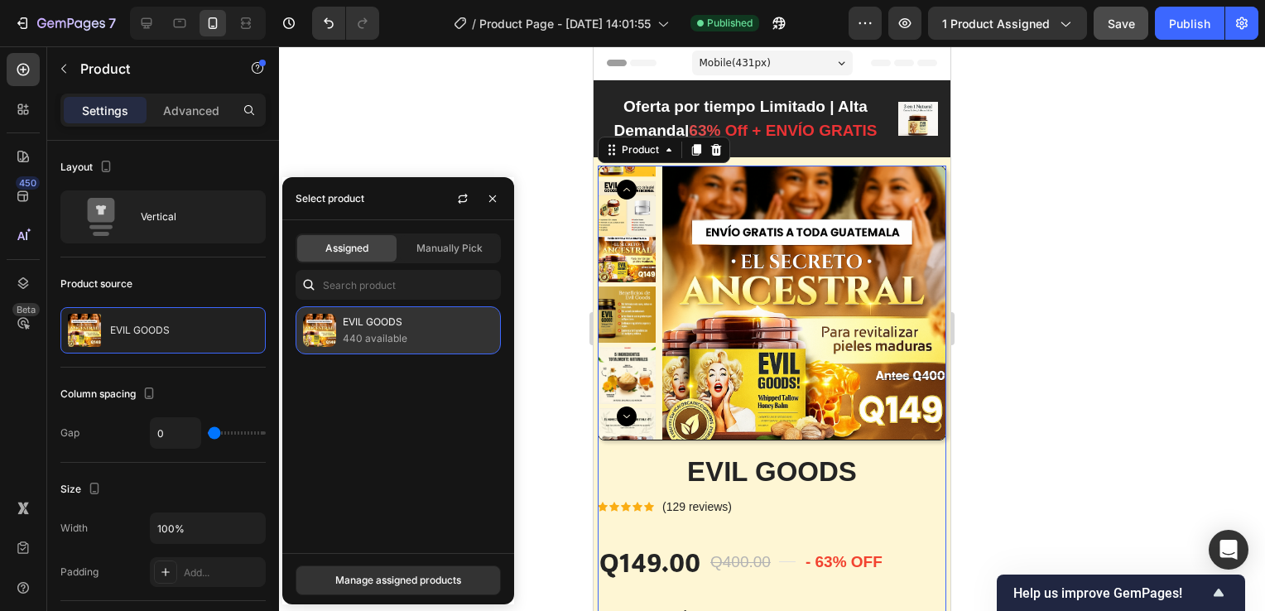
click at [371, 326] on p "EVIL GOODS" at bounding box center [418, 322] width 151 height 17
click at [394, 335] on p "440 available" at bounding box center [418, 338] width 151 height 17
drag, startPoint x: 394, startPoint y: 335, endPoint x: 416, endPoint y: 409, distance: 77.6
click at [416, 409] on div "EVIL GOODS 440 available" at bounding box center [398, 423] width 232 height 234
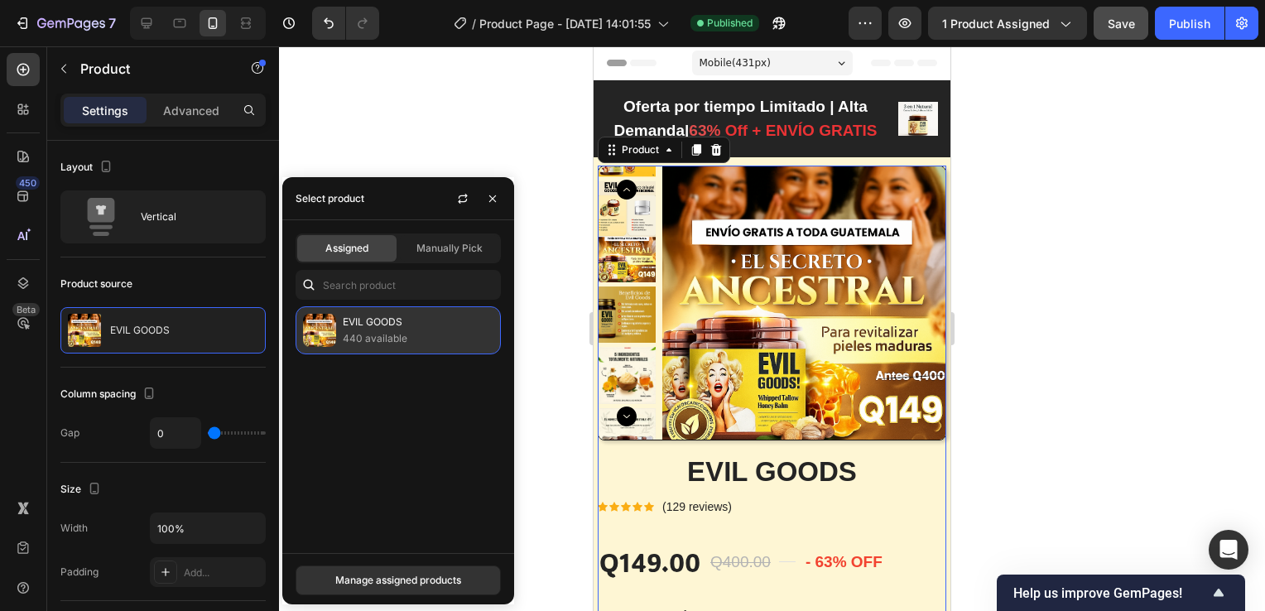
click at [422, 330] on p "440 available" at bounding box center [418, 338] width 151 height 17
click at [426, 333] on p "440 available" at bounding box center [418, 338] width 151 height 17
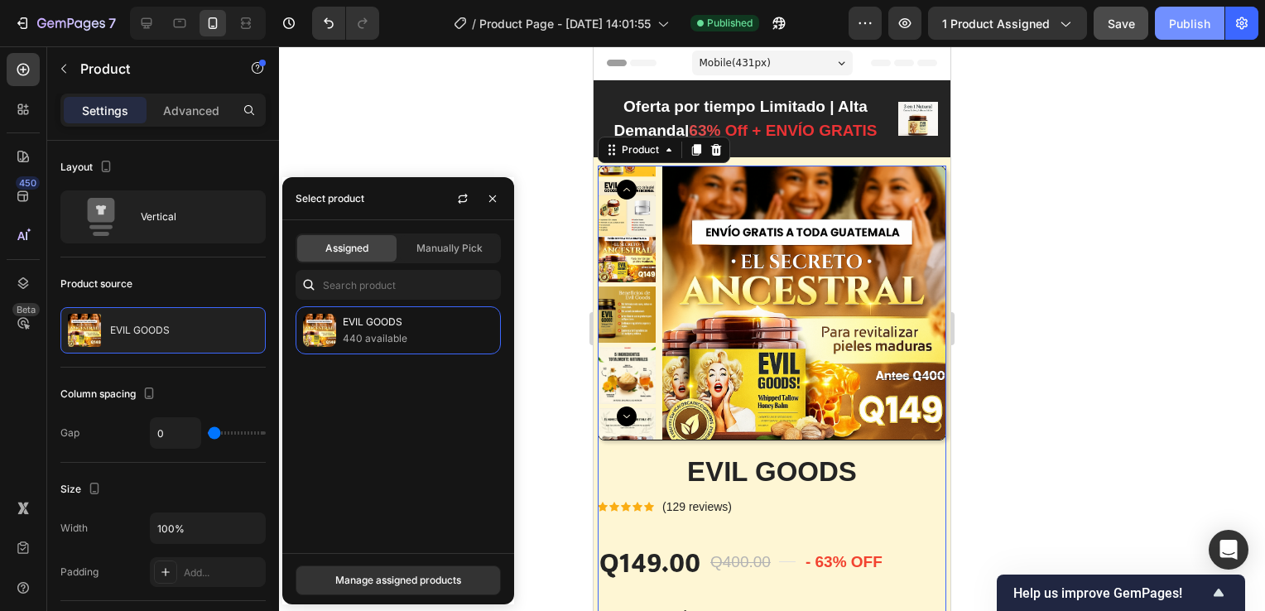
click at [1191, 22] on div "Publish" at bounding box center [1189, 23] width 41 height 17
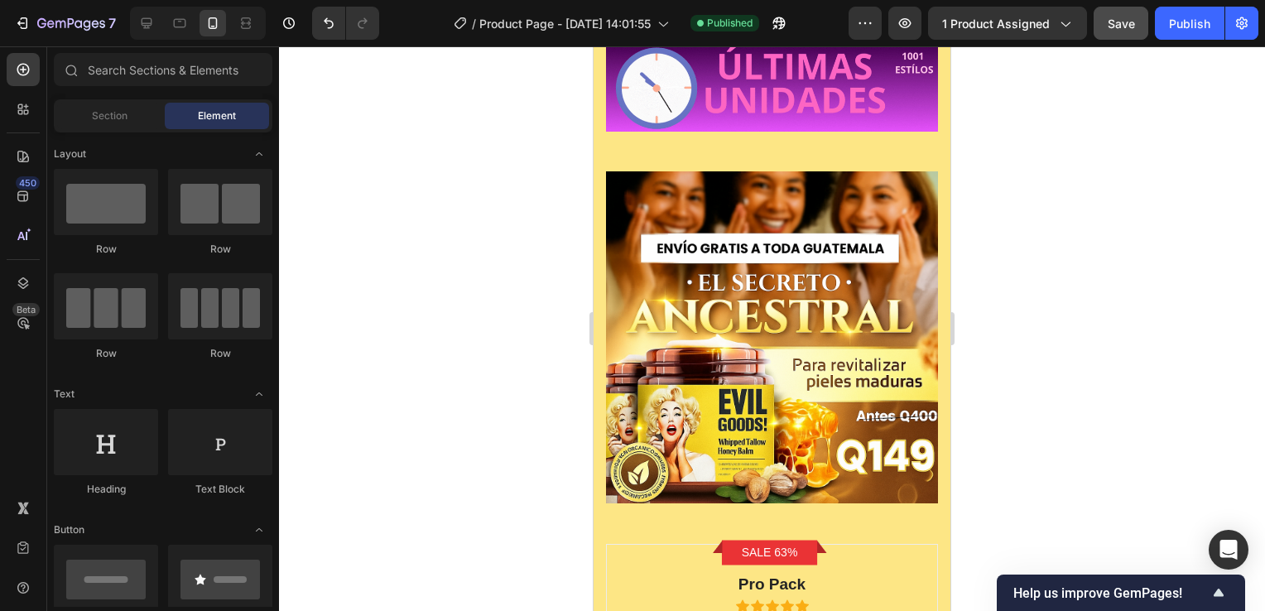
scroll to position [7725, 0]
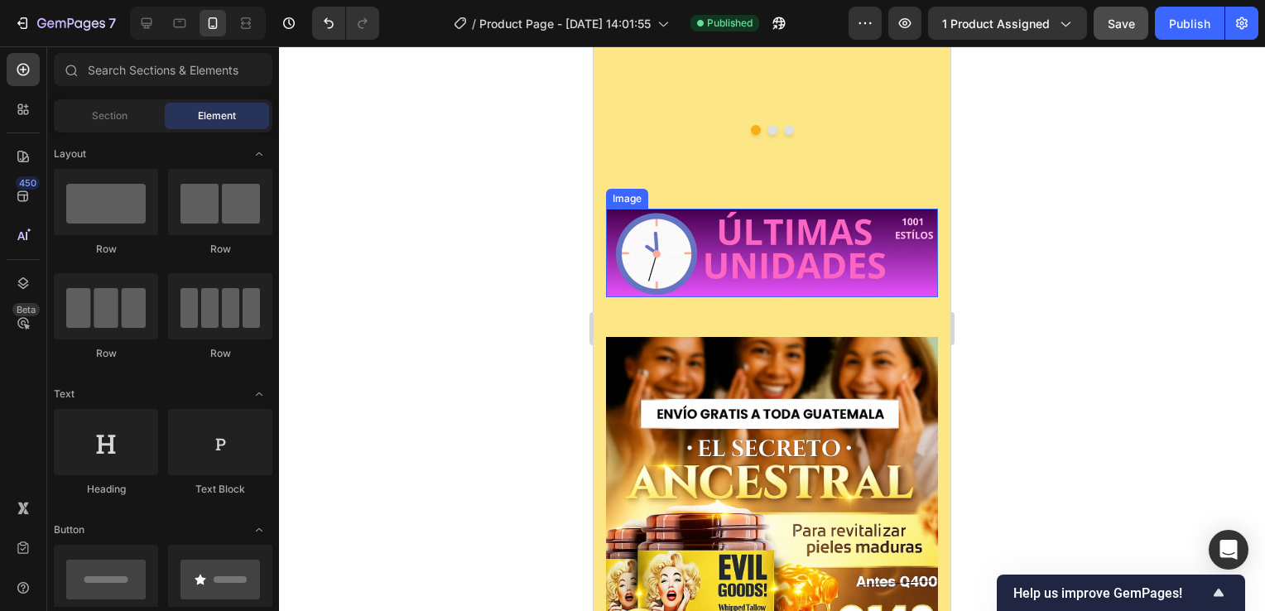
click at [802, 247] on img at bounding box center [772, 253] width 332 height 89
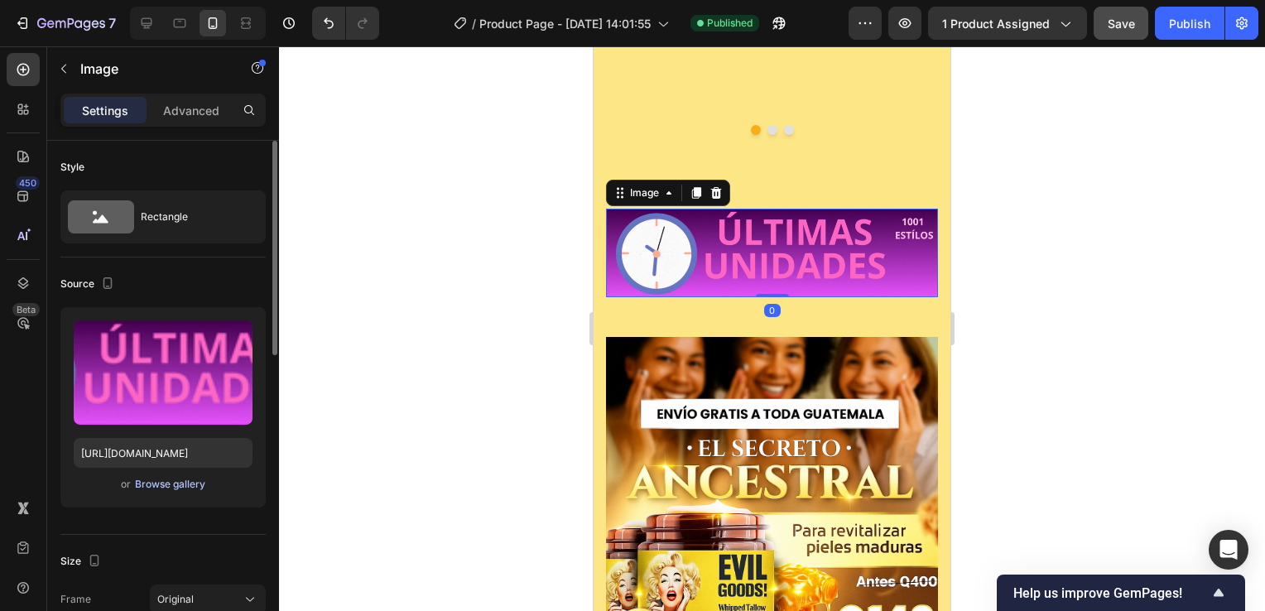
click at [176, 489] on div "Browse gallery" at bounding box center [170, 484] width 70 height 15
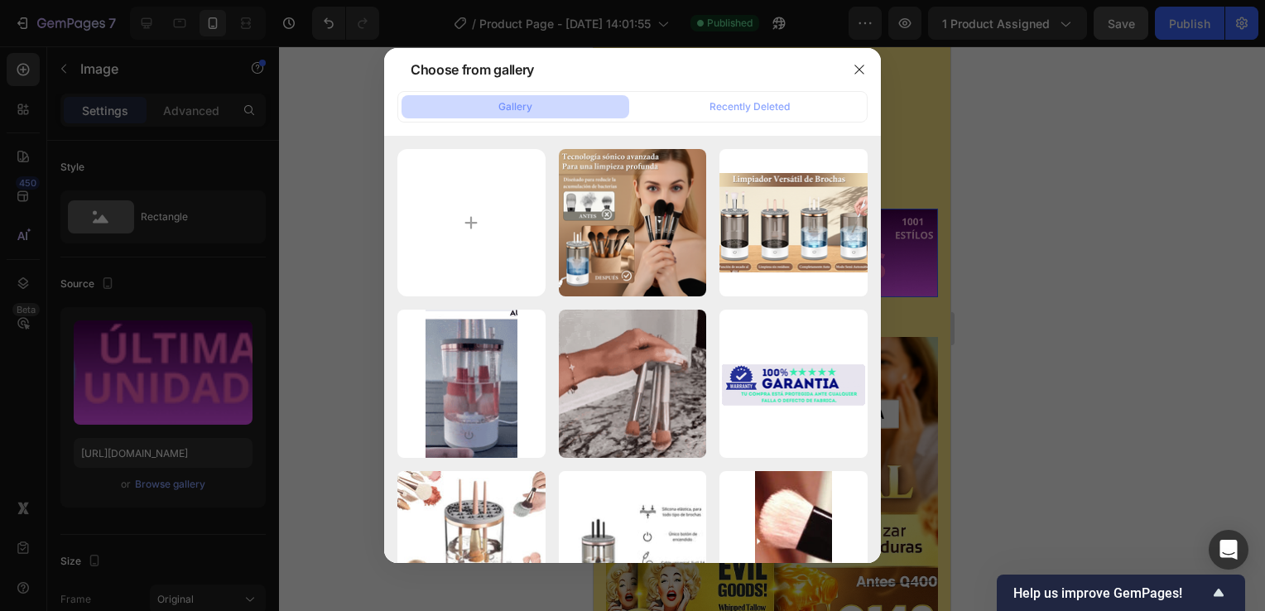
click at [1036, 277] on div at bounding box center [632, 305] width 1265 height 611
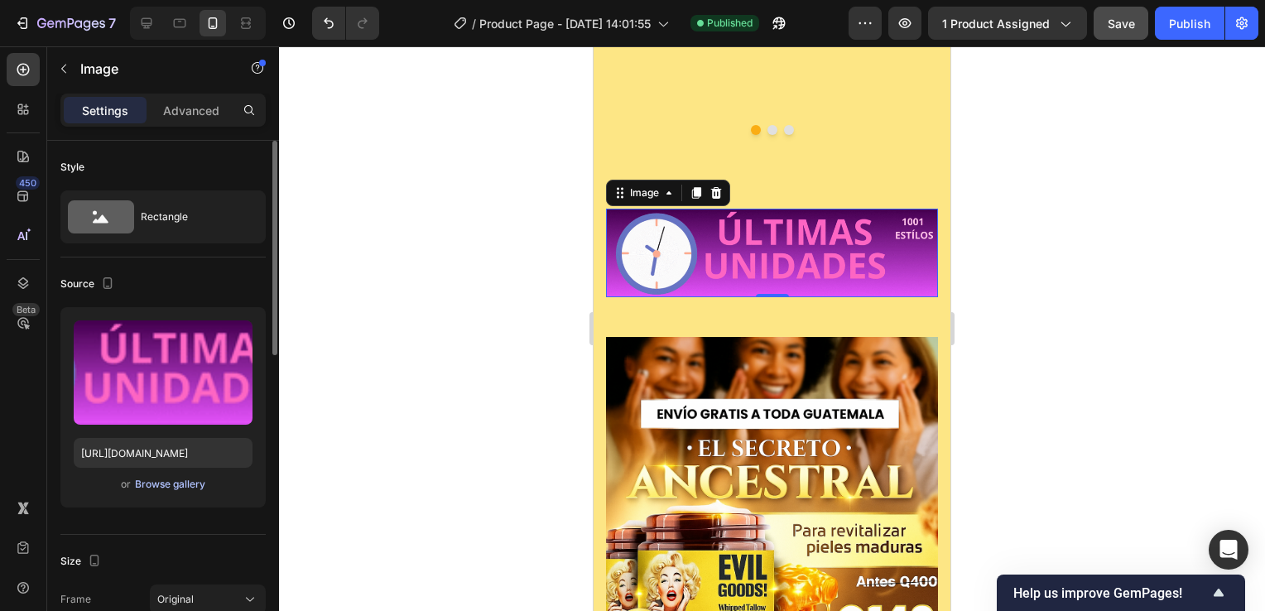
click at [167, 489] on div "Browse gallery" at bounding box center [170, 484] width 70 height 15
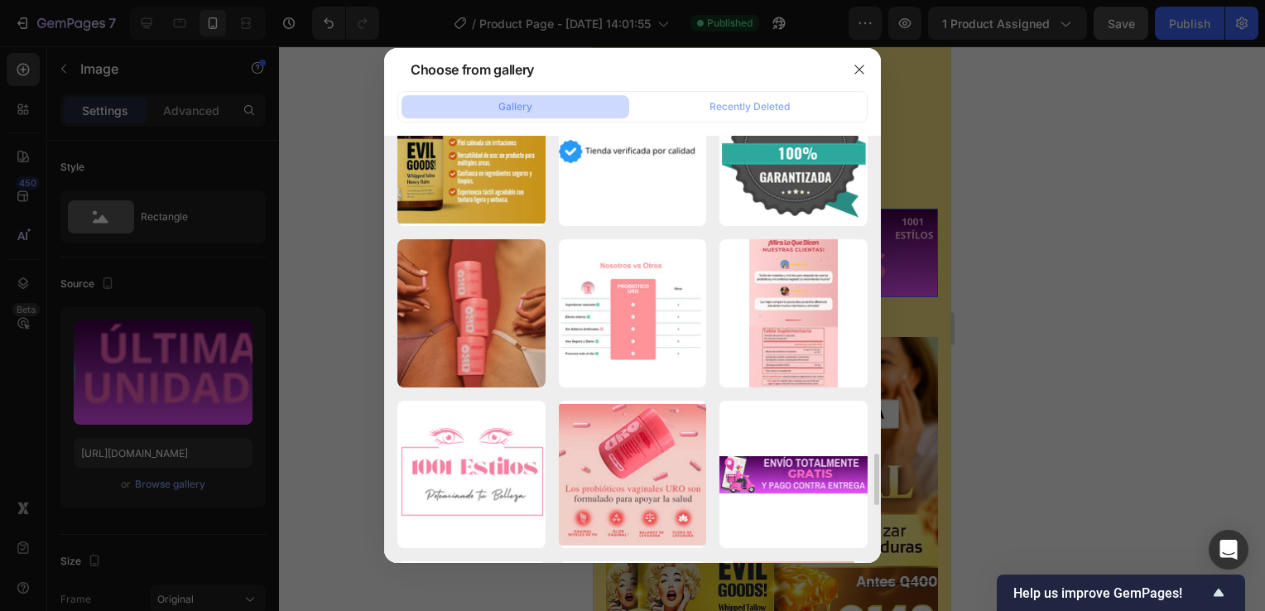
scroll to position [2816, 0]
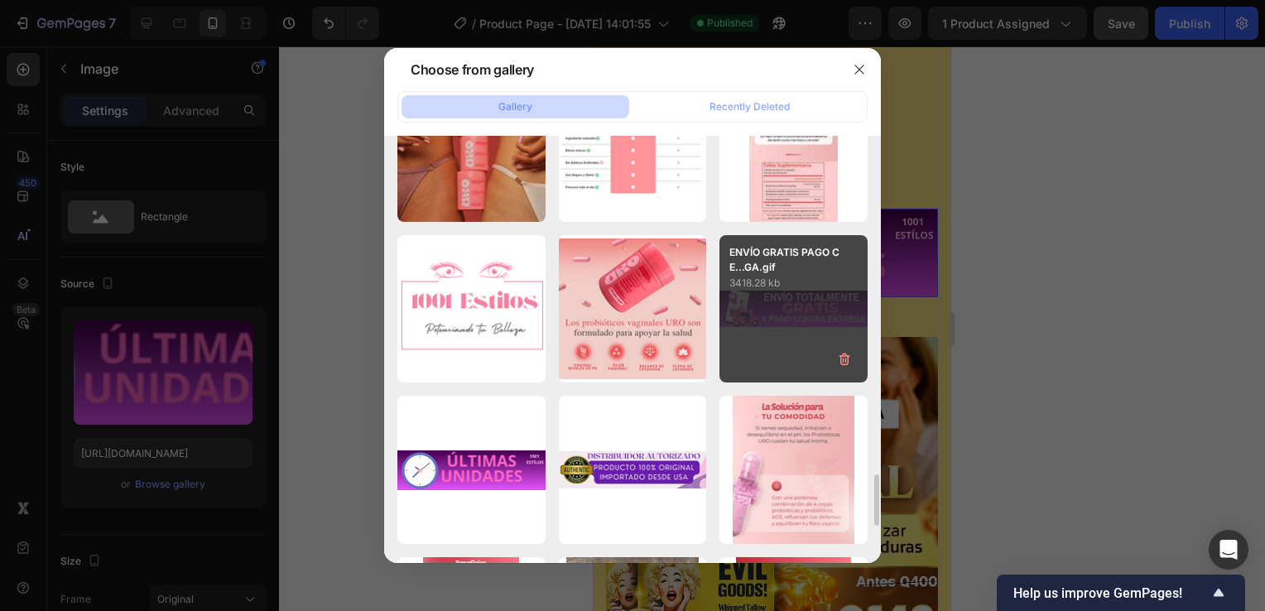
click at [797, 311] on div "ENVÍO GRATIS PAGO C E...GA.gif 3418.28 kb" at bounding box center [794, 309] width 148 height 148
type input "[URL][DOMAIN_NAME]"
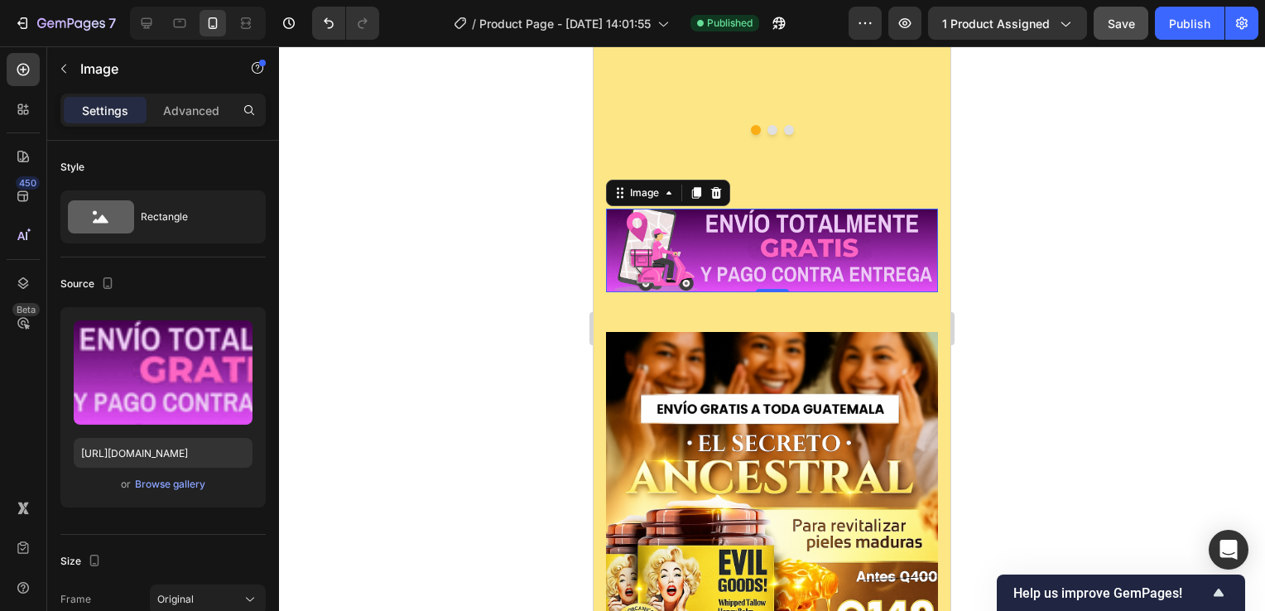
click at [1077, 317] on div at bounding box center [772, 328] width 986 height 565
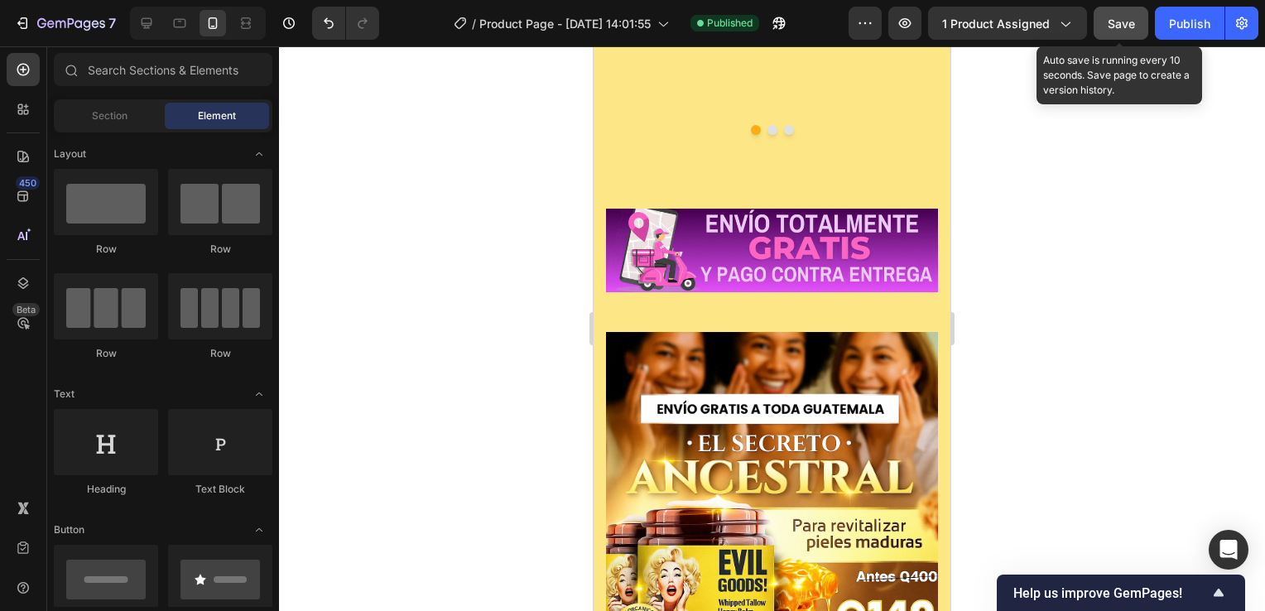
click at [1120, 21] on span "Save" at bounding box center [1121, 24] width 27 height 14
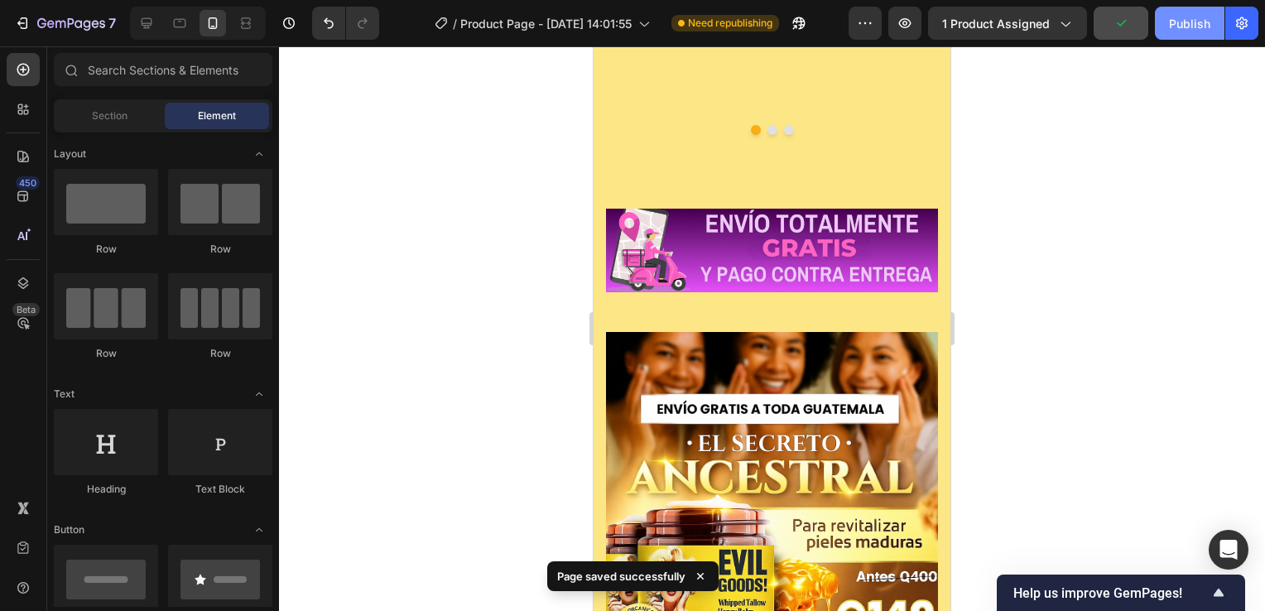
click at [1179, 27] on div "Publish" at bounding box center [1189, 23] width 41 height 17
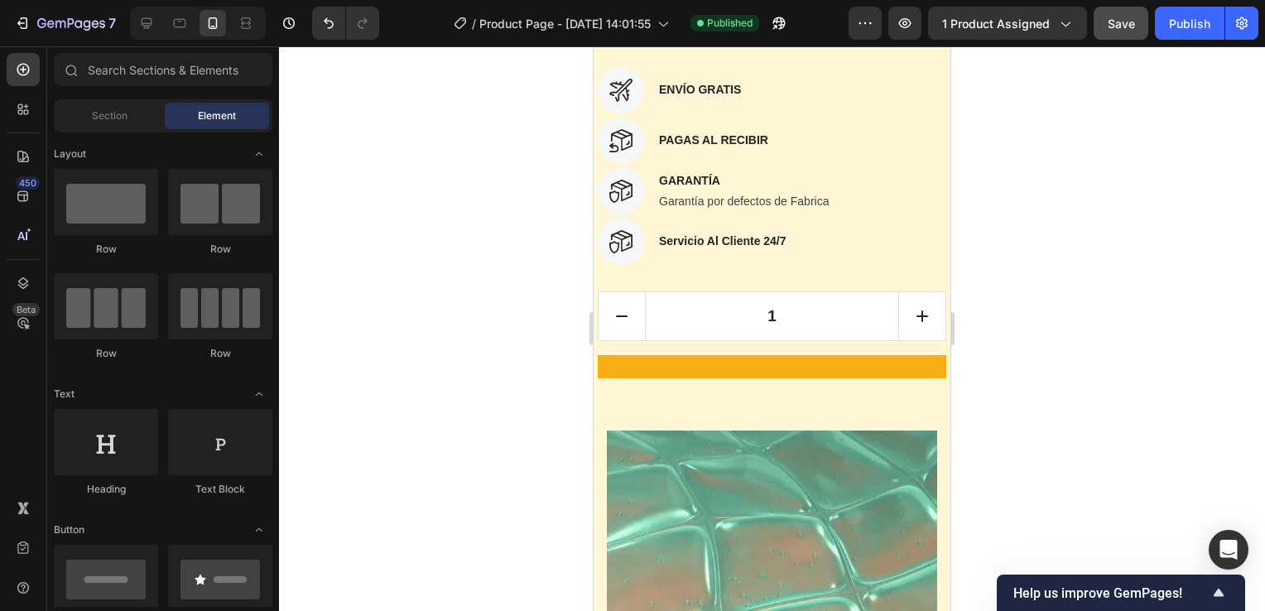
scroll to position [0, 0]
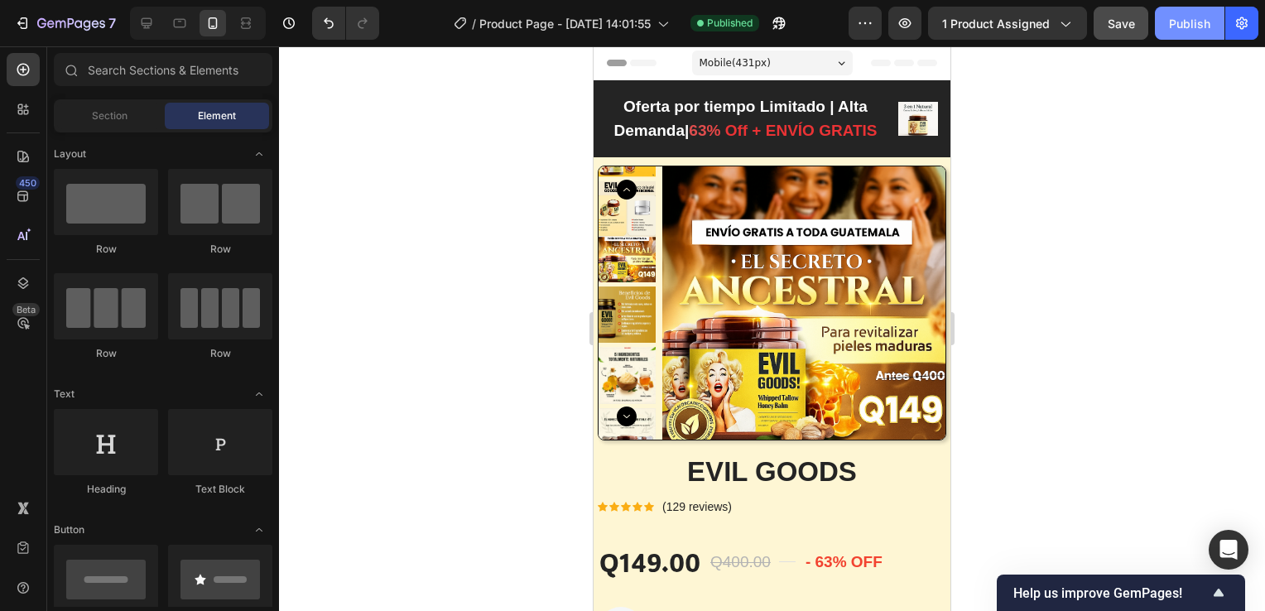
click at [1184, 18] on div "Publish" at bounding box center [1189, 23] width 41 height 17
